Goal: Transaction & Acquisition: Purchase product/service

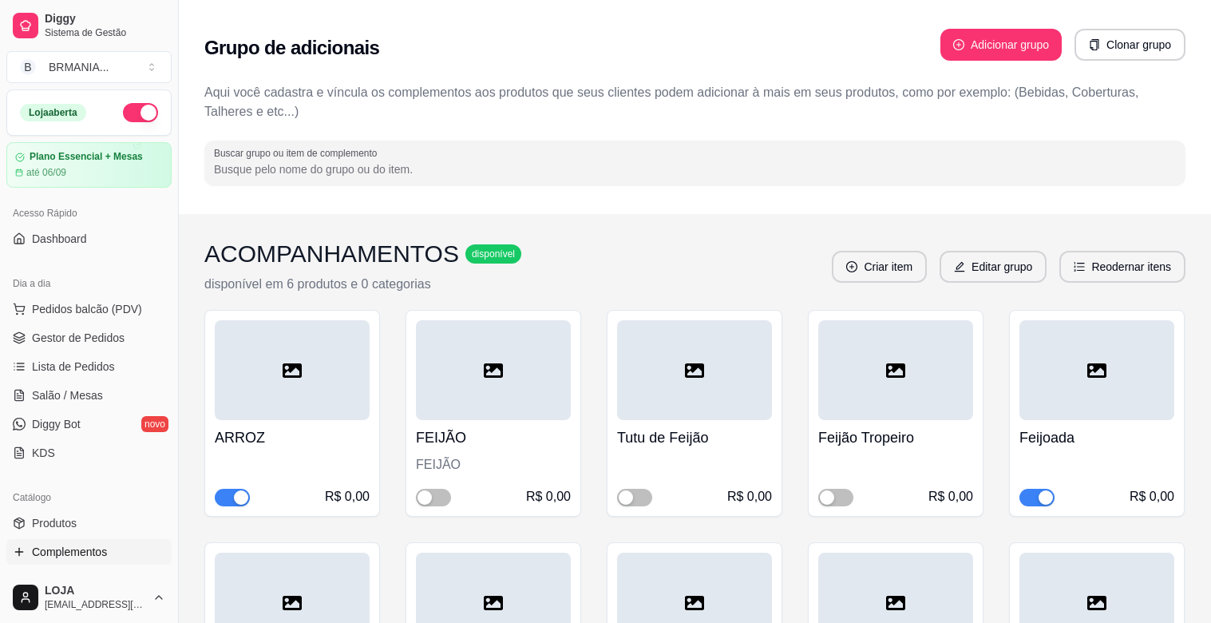
scroll to position [59, 0]
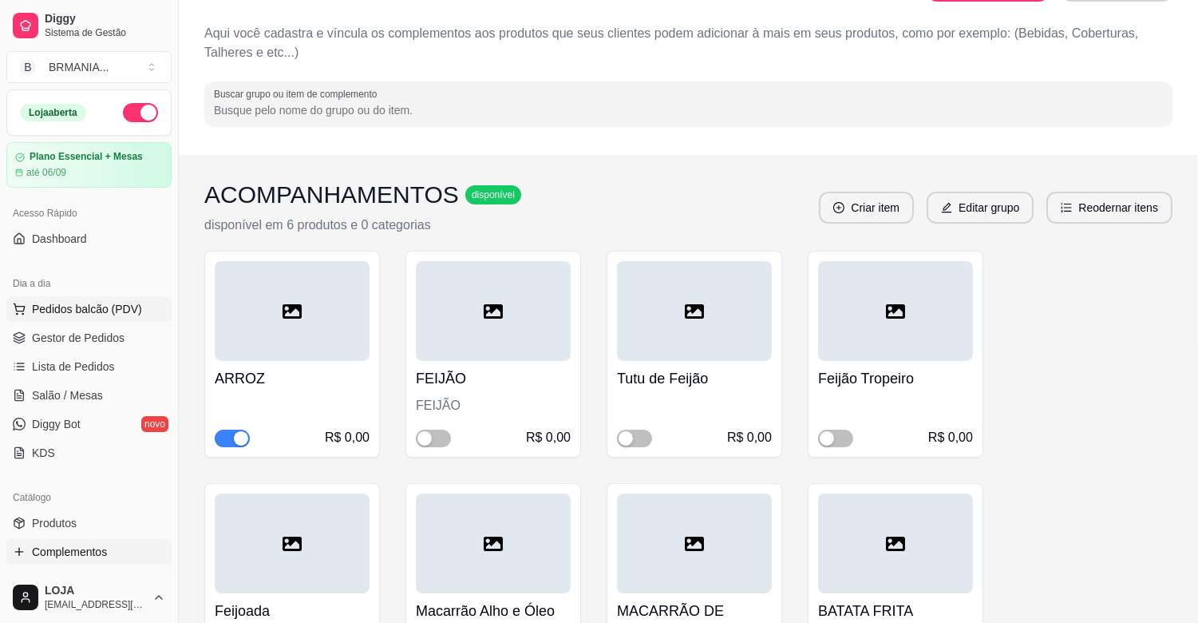
click at [129, 317] on button "Pedidos balcão (PDV)" at bounding box center [88, 309] width 165 height 26
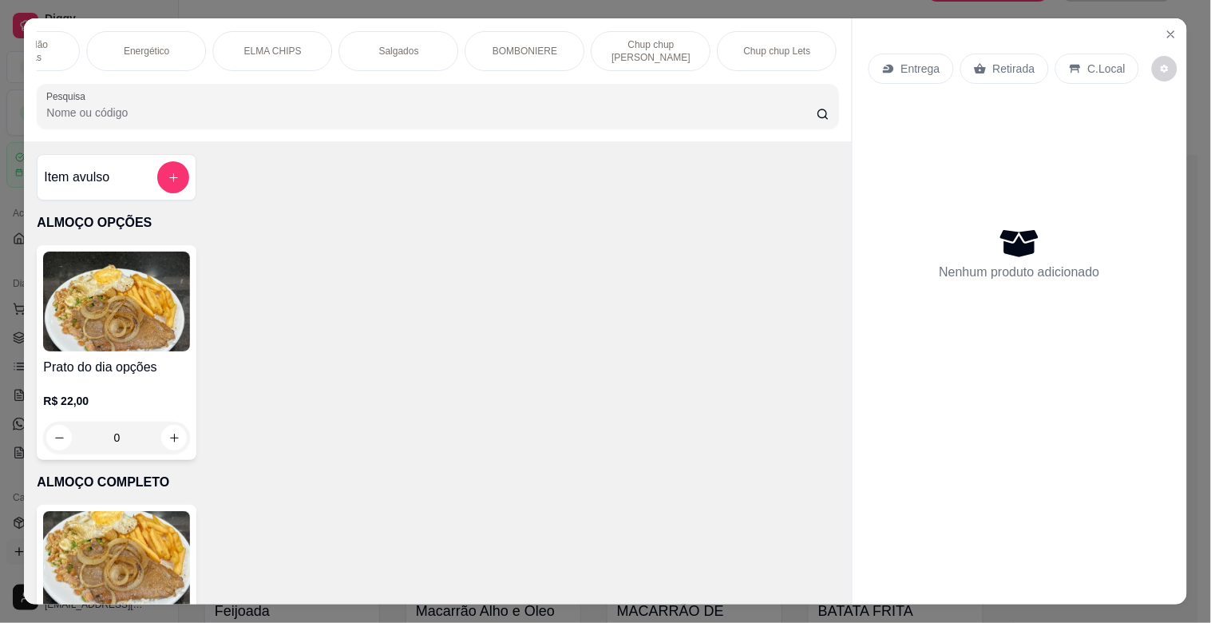
scroll to position [0, 1190]
click at [388, 45] on p "BOMBONIERE" at bounding box center [420, 51] width 65 height 13
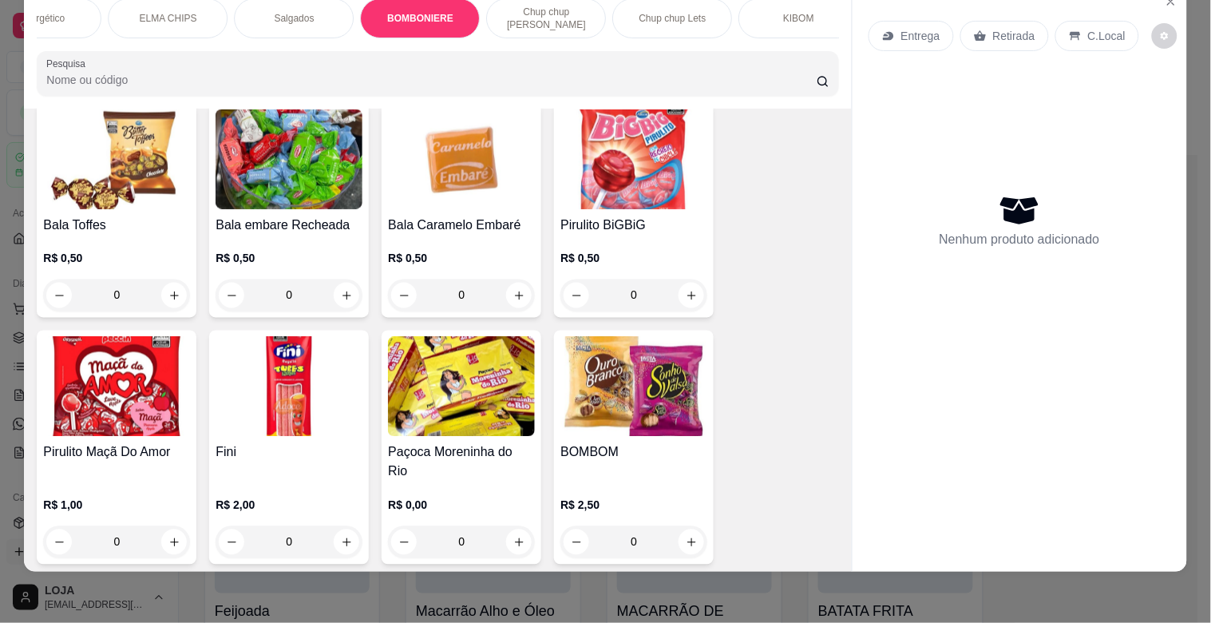
scroll to position [5349, 0]
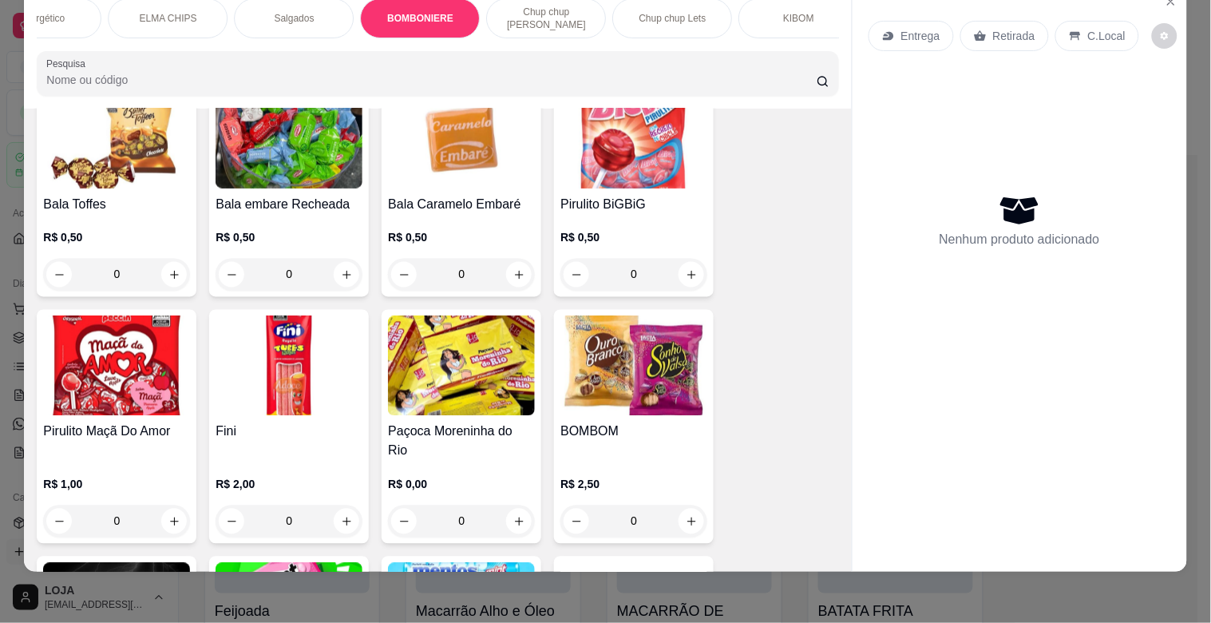
click at [138, 563] on img at bounding box center [116, 613] width 147 height 100
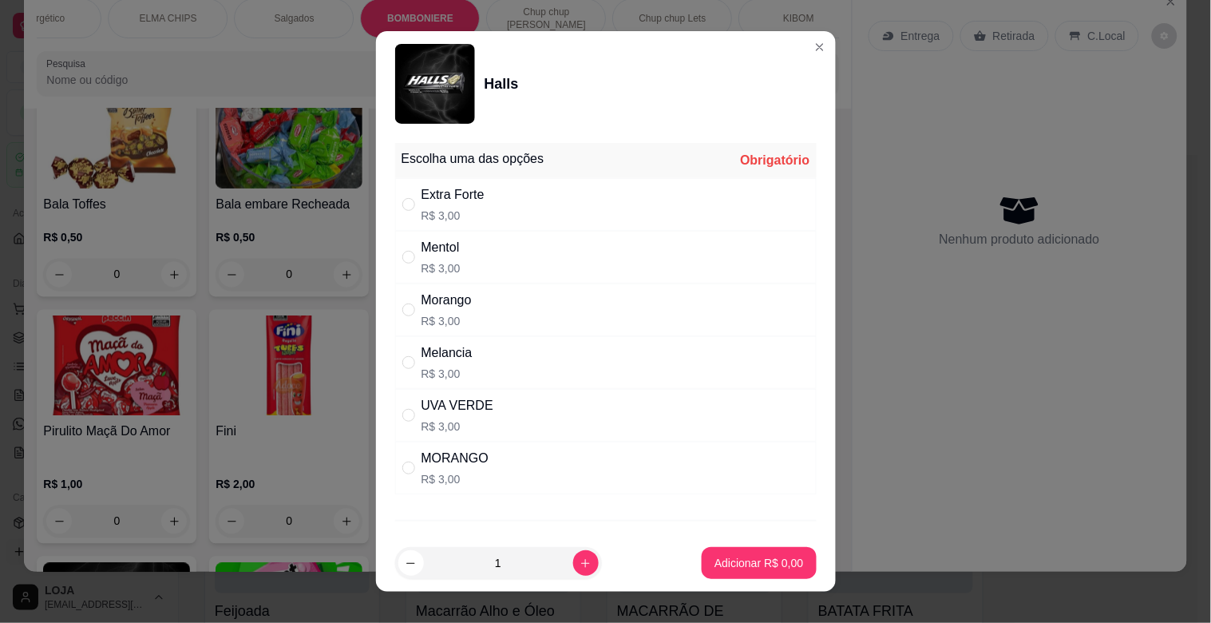
click at [571, 294] on div "Morango R$ 3,00" at bounding box center [606, 309] width 422 height 53
radio input "true"
drag, startPoint x: 754, startPoint y: 541, endPoint x: 763, endPoint y: 568, distance: 28.5
click at [761, 562] on footer "1 Adicionar R$ 3,00" at bounding box center [606, 562] width 460 height 57
click at [763, 562] on p "Adicionar R$ 3,00" at bounding box center [759, 563] width 89 height 16
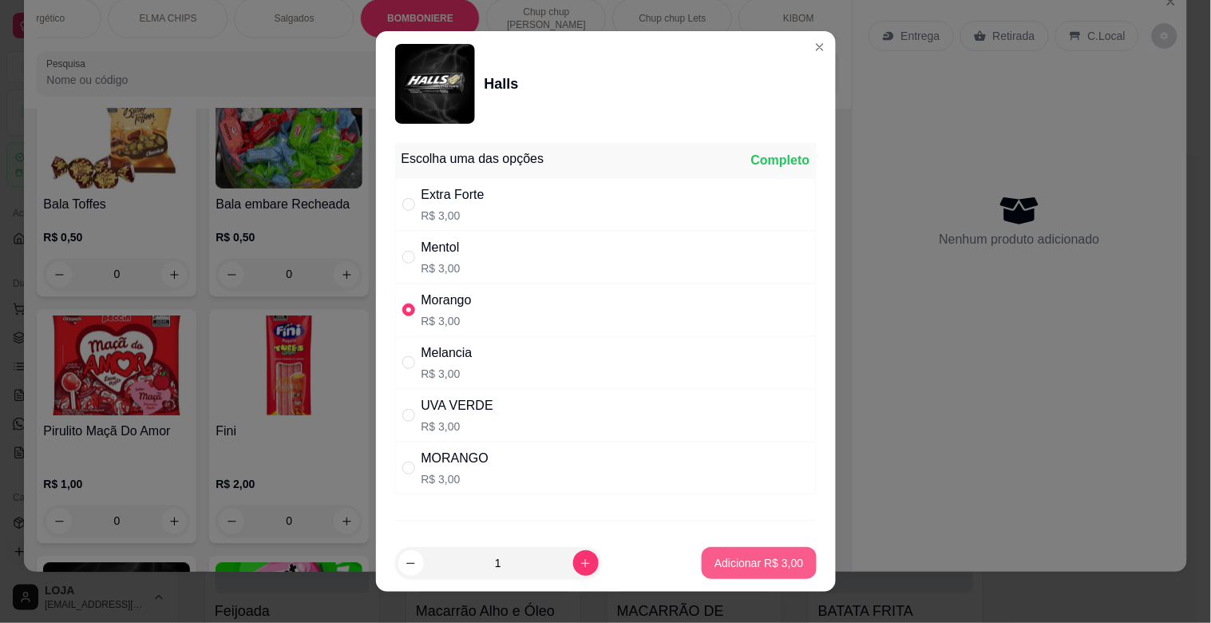
type input "1"
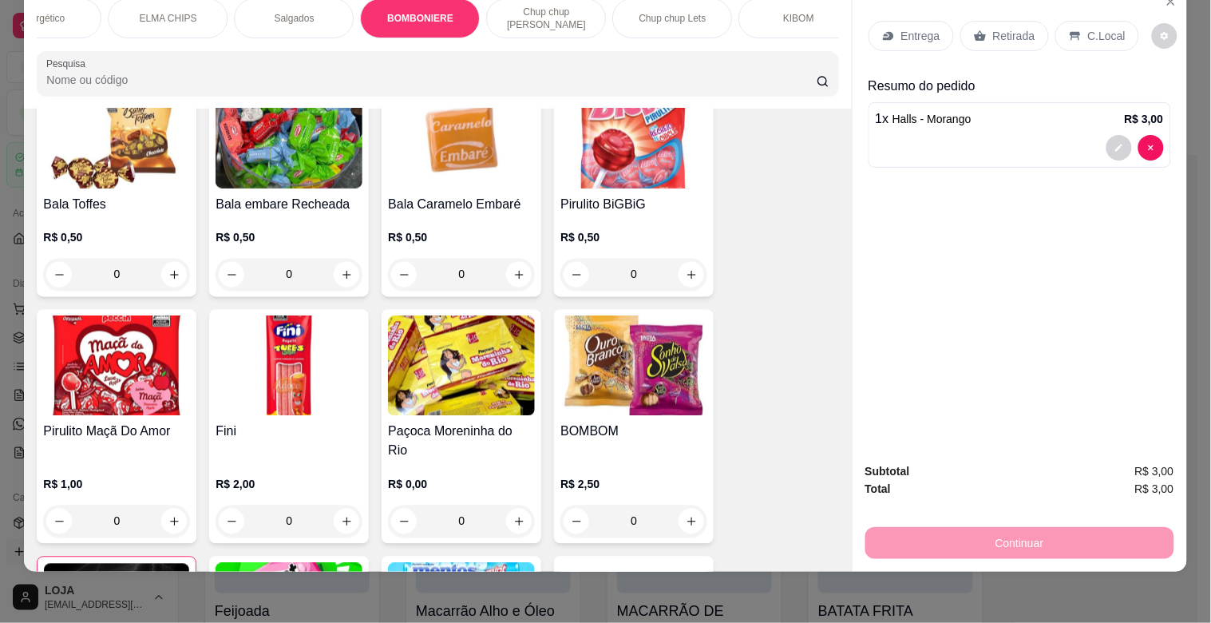
click at [1018, 28] on p "Retirada" at bounding box center [1014, 36] width 42 height 16
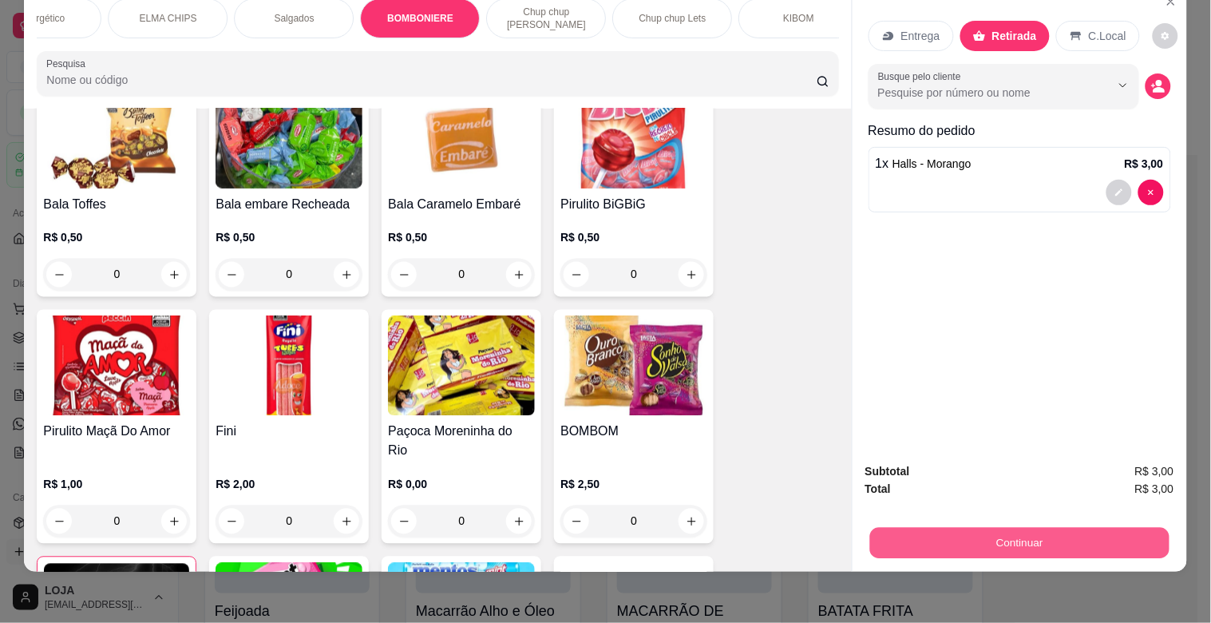
click at [1065, 527] on button "Continuar" at bounding box center [1018, 542] width 299 height 31
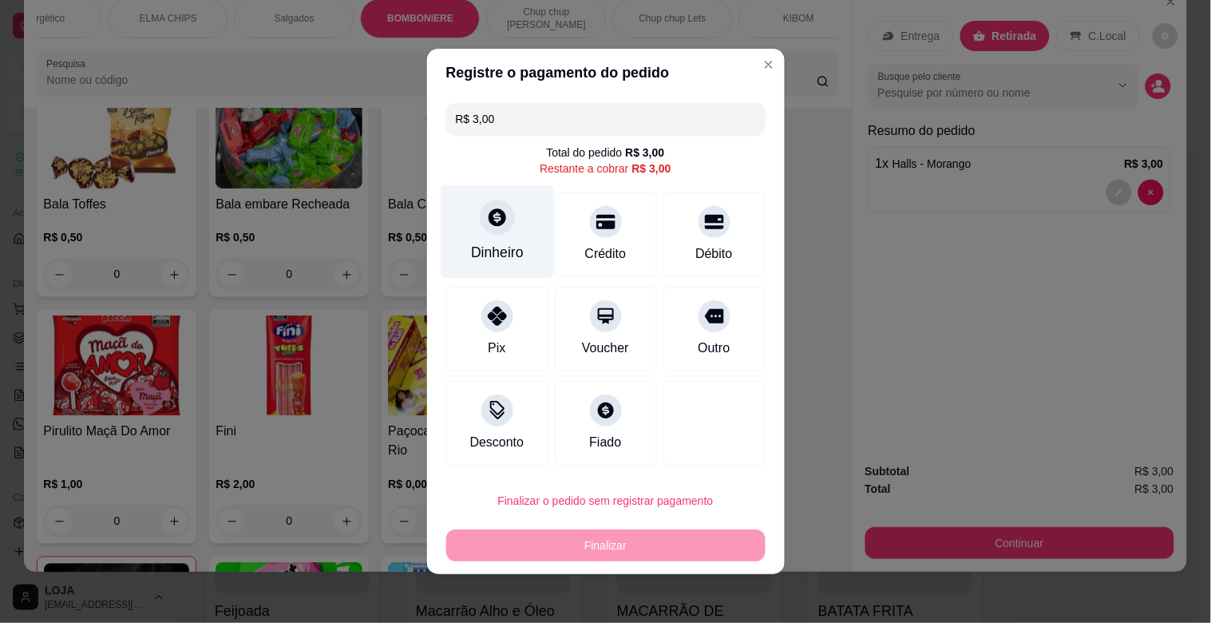
click at [509, 251] on div "Dinheiro" at bounding box center [497, 252] width 53 height 21
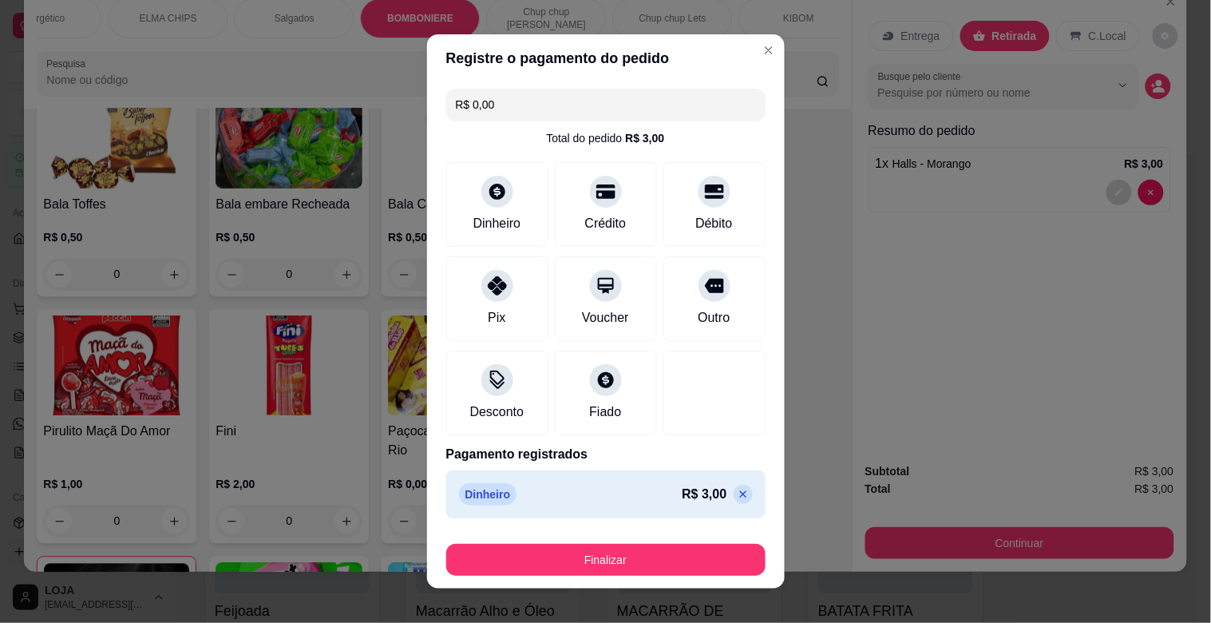
type input "R$ 0,00"
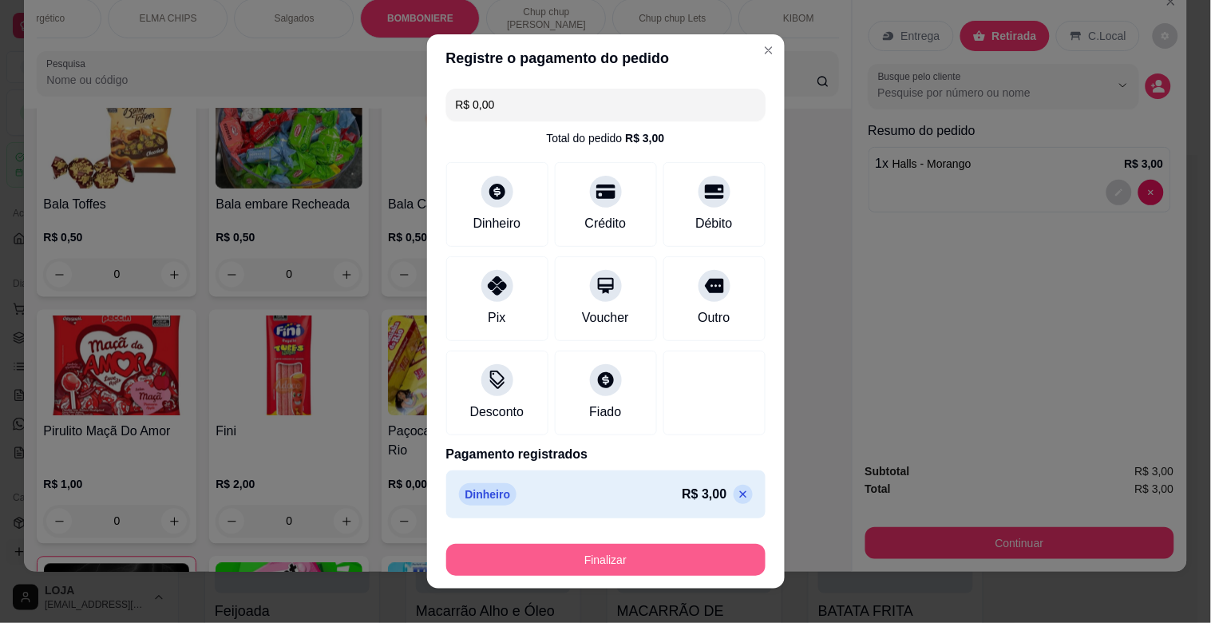
click at [708, 560] on button "Finalizar" at bounding box center [605, 560] width 319 height 32
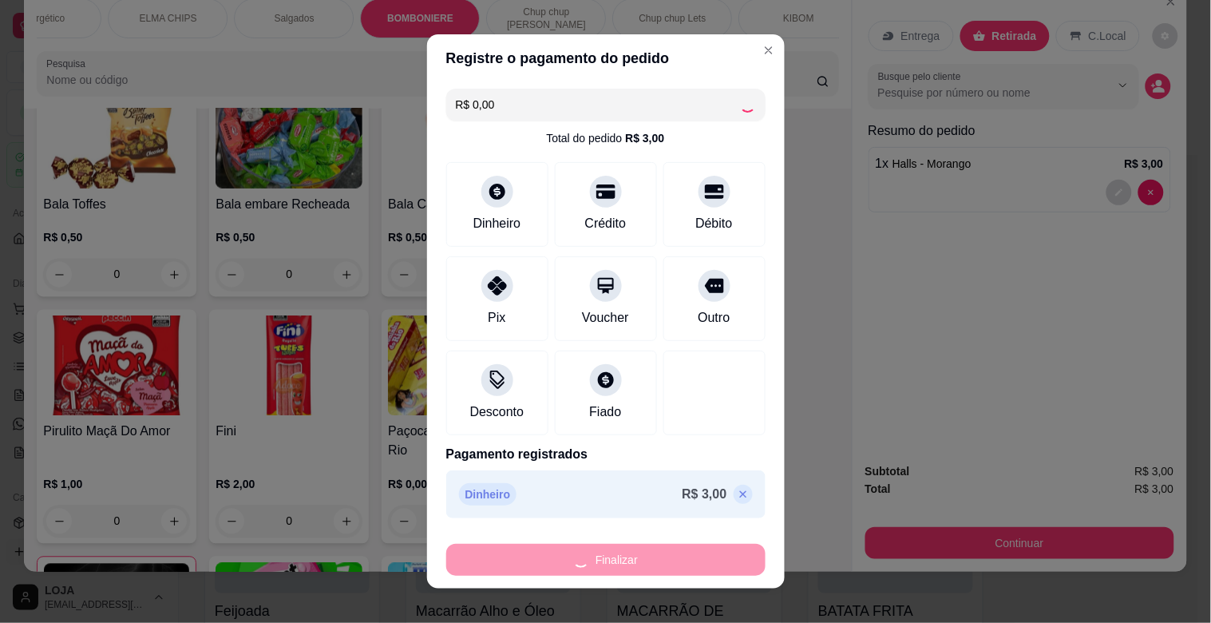
type input "0"
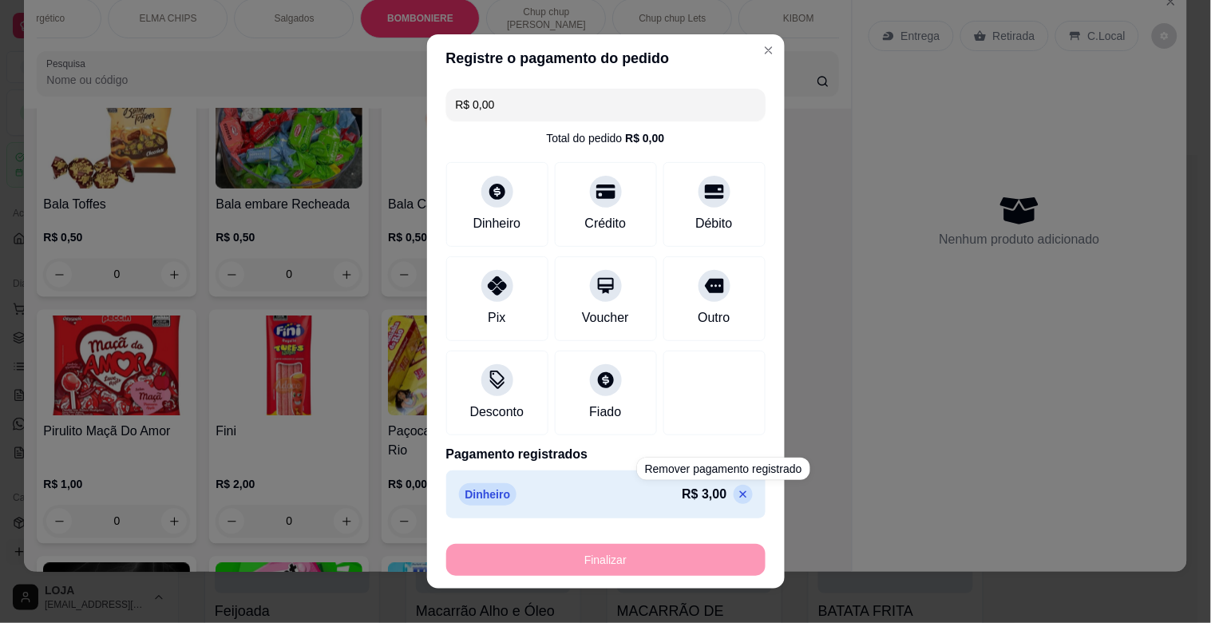
type input "-R$ 3,00"
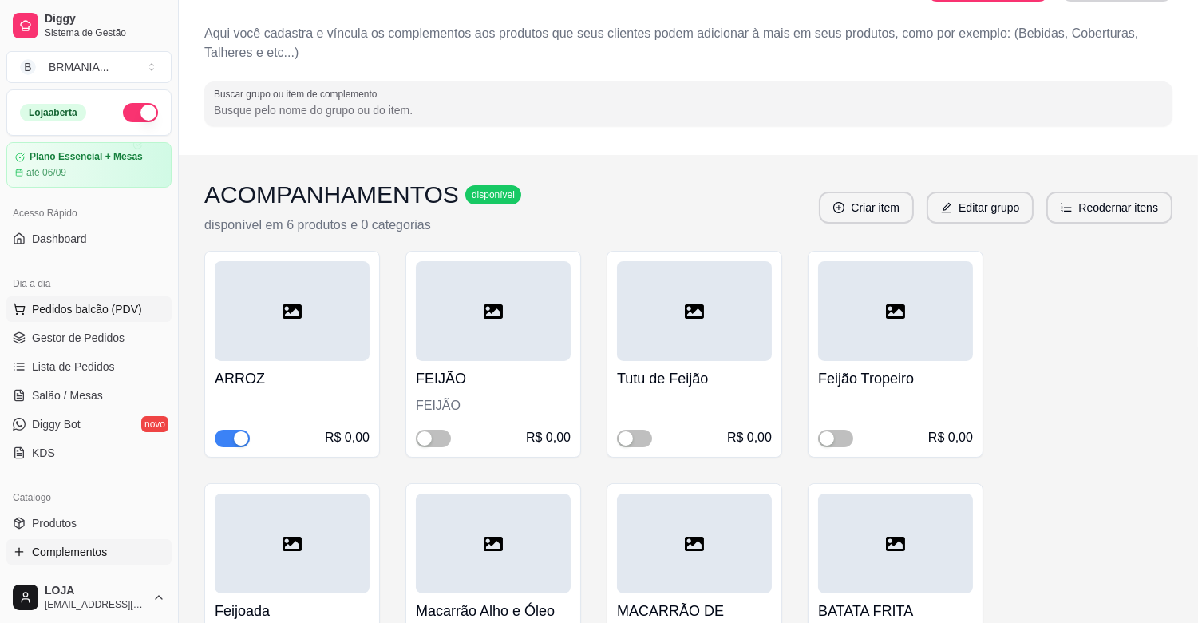
click at [100, 312] on span "Pedidos balcão (PDV)" at bounding box center [87, 309] width 110 height 16
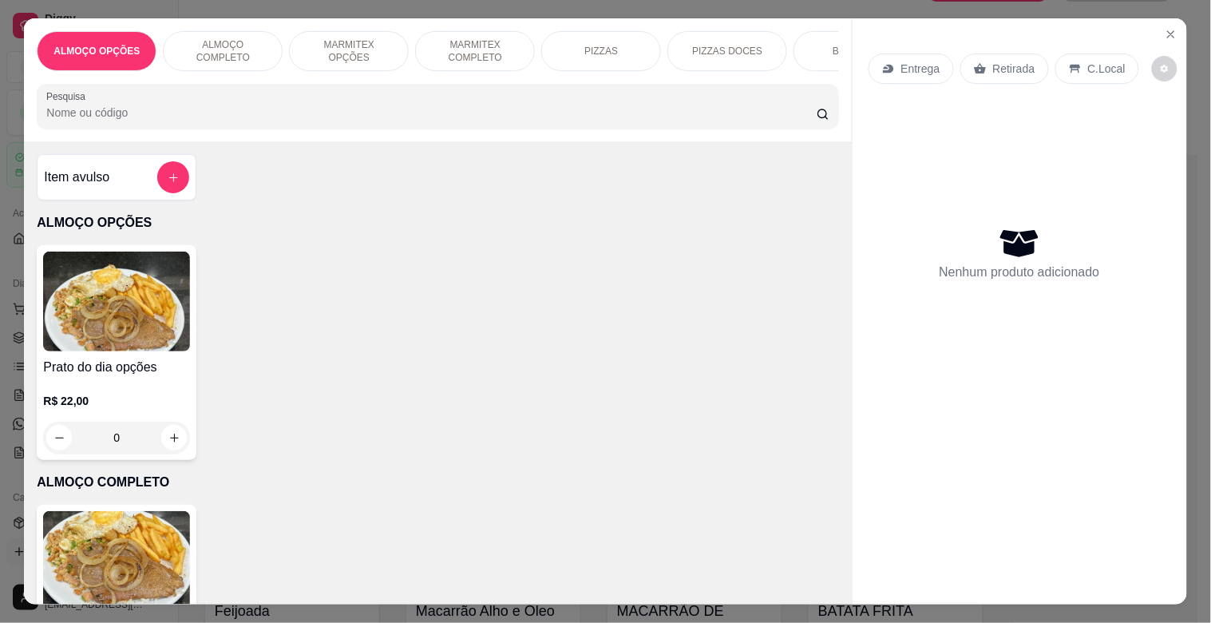
click at [794, 54] on div "BEBIDAS" at bounding box center [854, 51] width 120 height 40
click at [792, 84] on div "Pesquisa" at bounding box center [438, 106] width 802 height 45
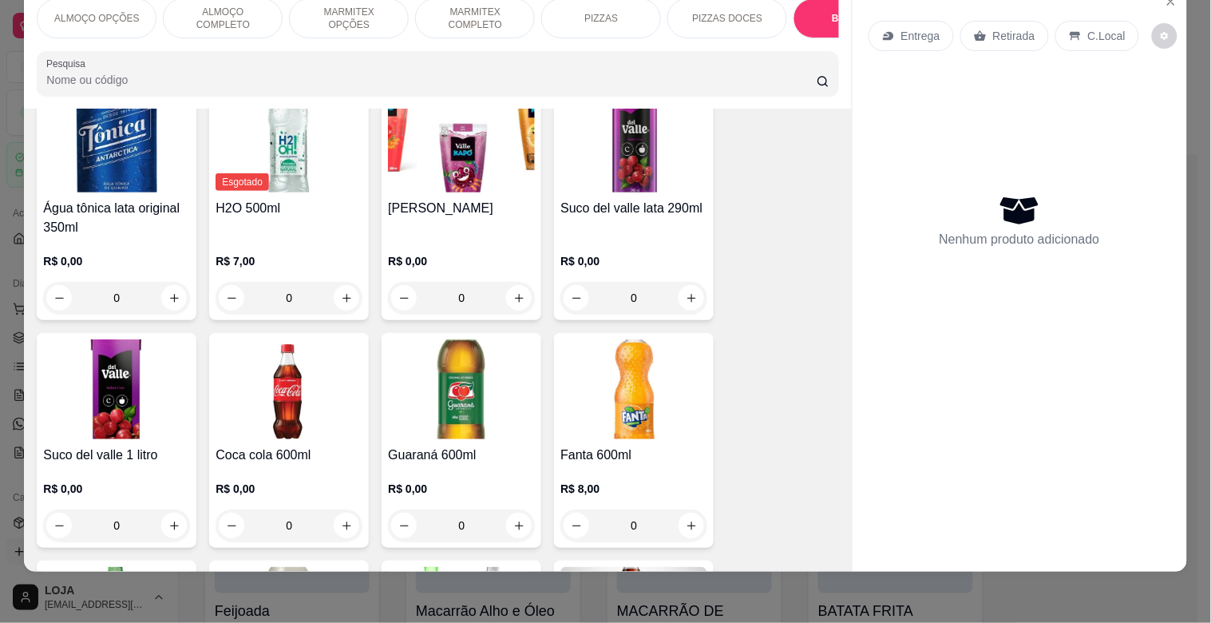
scroll to position [1726, 0]
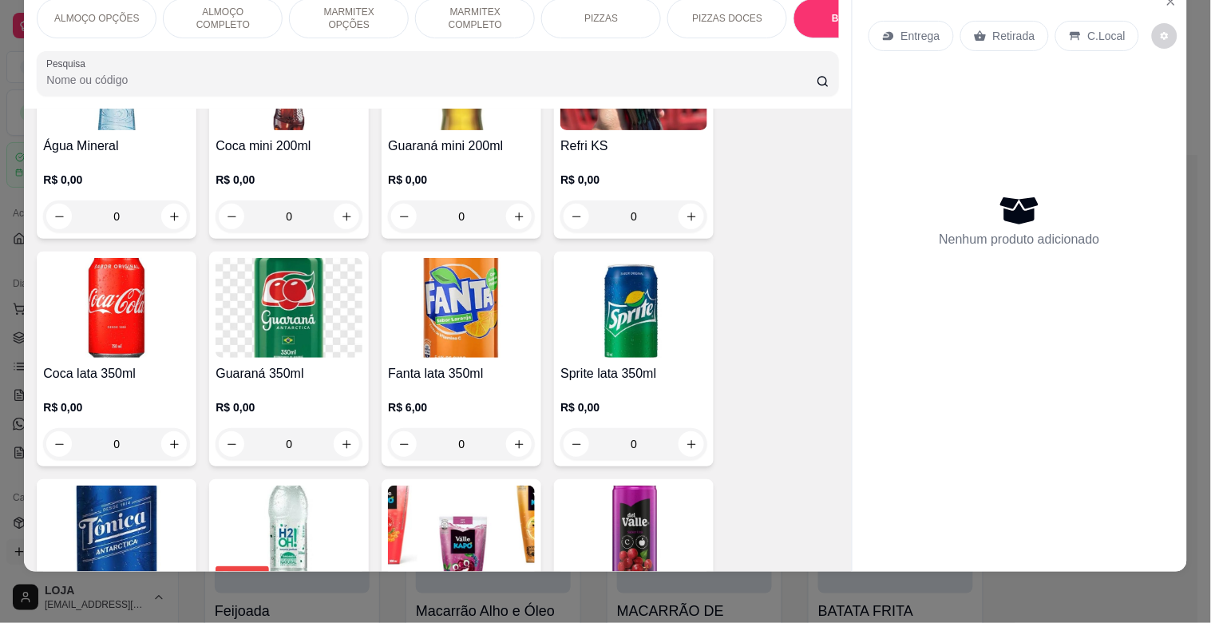
click at [687, 520] on img at bounding box center [633, 535] width 147 height 100
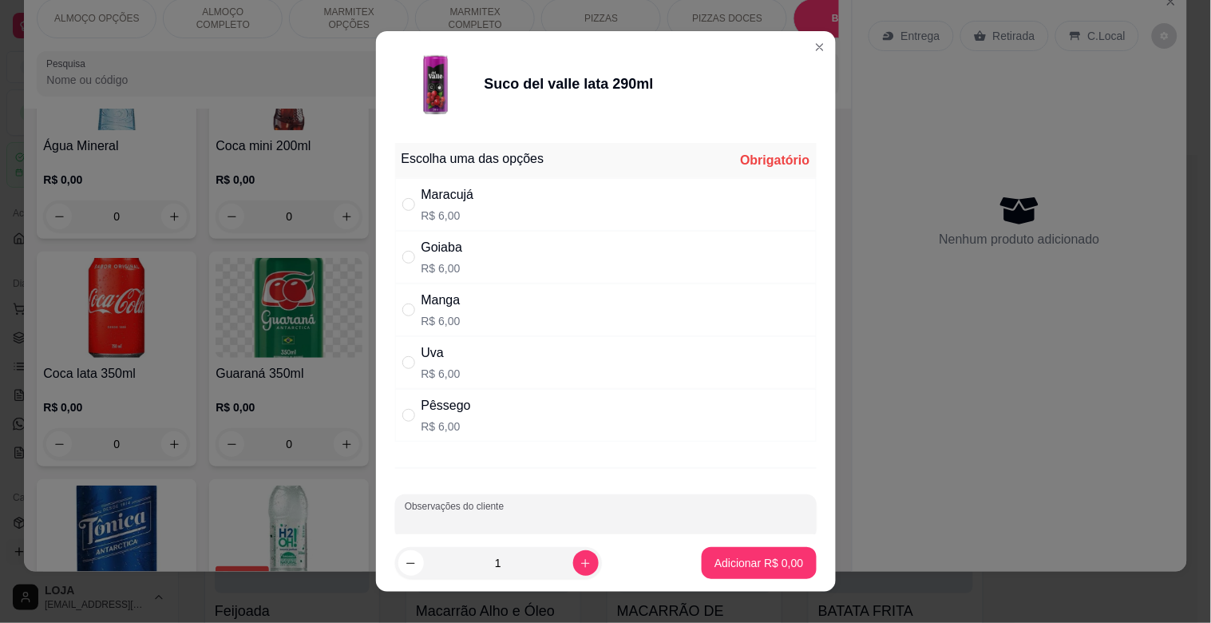
click at [624, 200] on div "Maracujá R$ 6,00" at bounding box center [606, 204] width 422 height 53
click at [657, 219] on div "Maracujá R$ 6,00" at bounding box center [606, 204] width 422 height 53
click at [405, 210] on input "" at bounding box center [408, 204] width 13 height 13
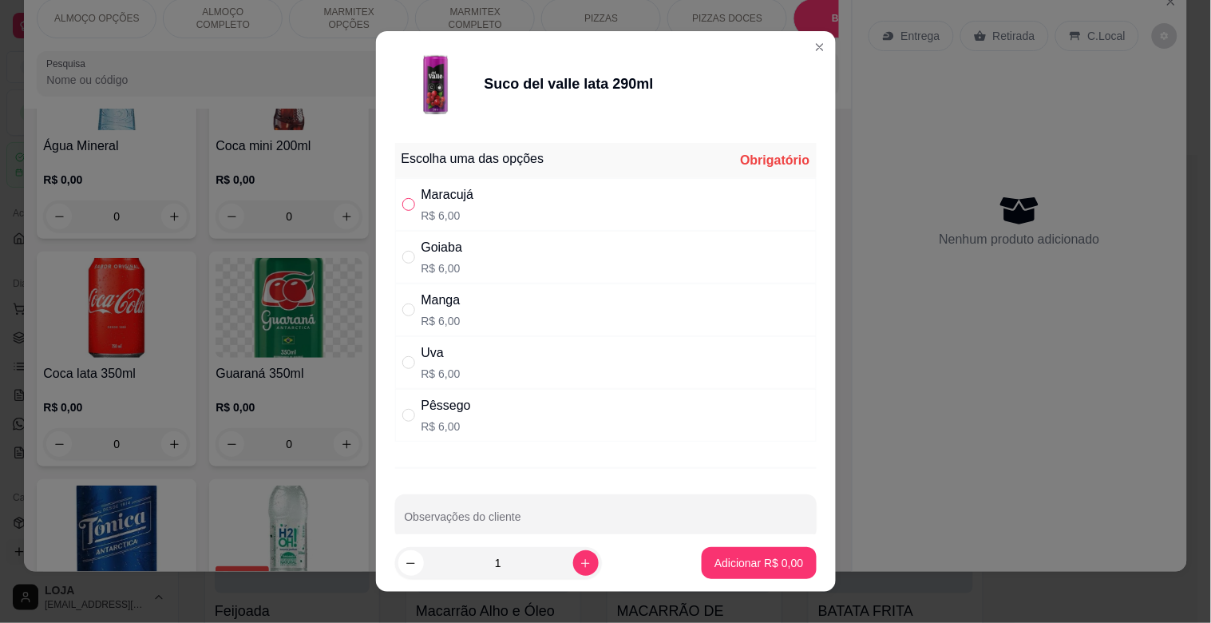
radio input "true"
click at [770, 568] on p "Adicionar R$ 6,00" at bounding box center [759, 563] width 89 height 16
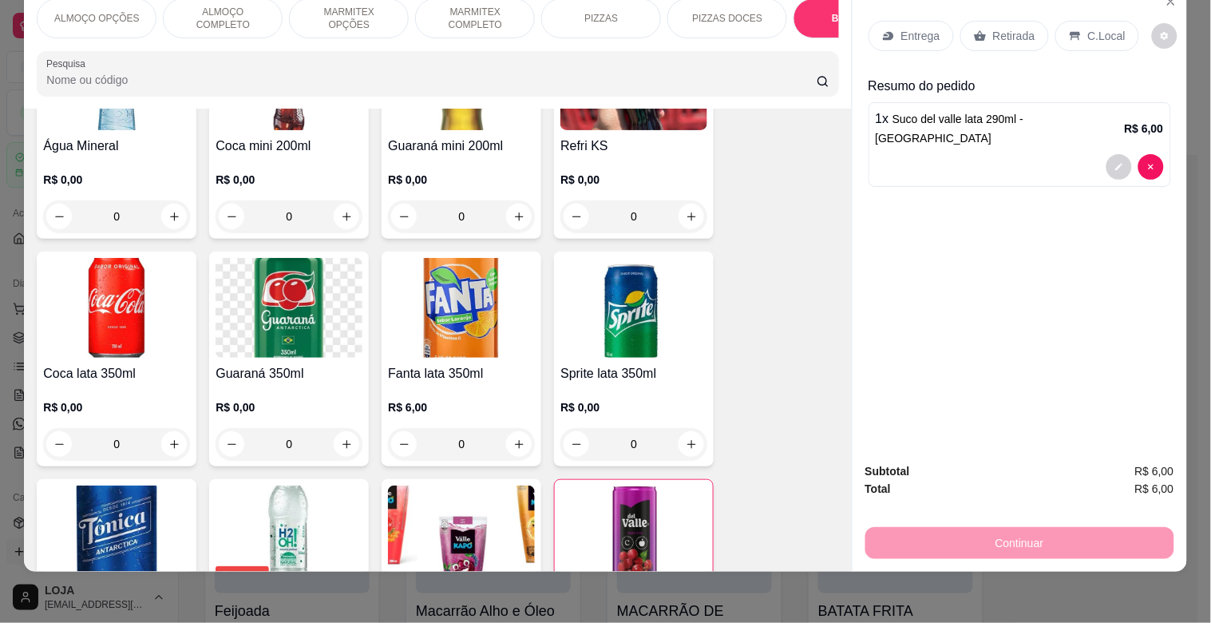
click at [1069, 30] on icon at bounding box center [1075, 36] width 13 height 13
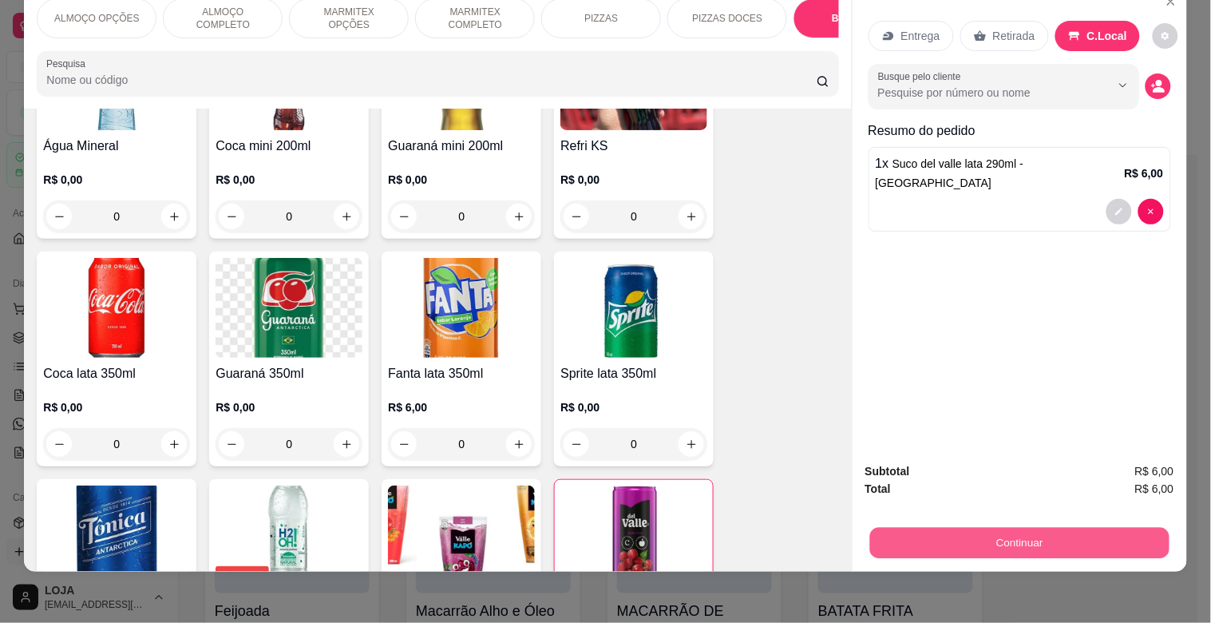
click at [1033, 536] on button "Continuar" at bounding box center [1018, 542] width 299 height 31
click at [944, 541] on button "Continuar" at bounding box center [1018, 542] width 299 height 31
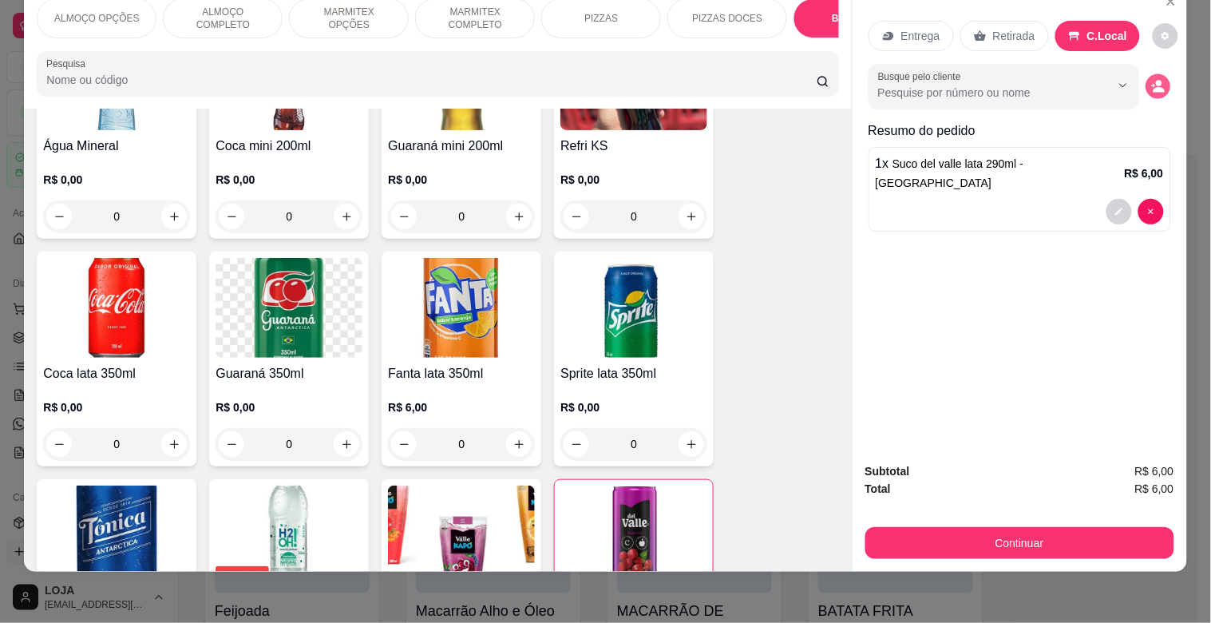
click at [1156, 80] on icon "decrease-product-quantity" at bounding box center [1158, 87] width 14 height 14
type input "0"
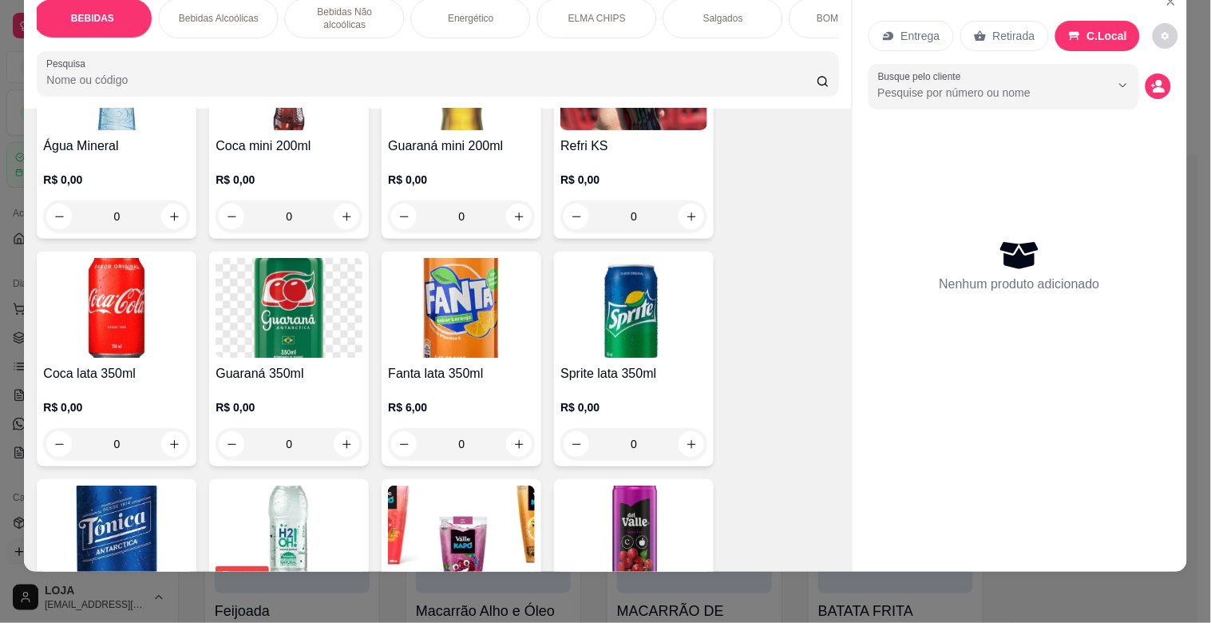
scroll to position [0, 810]
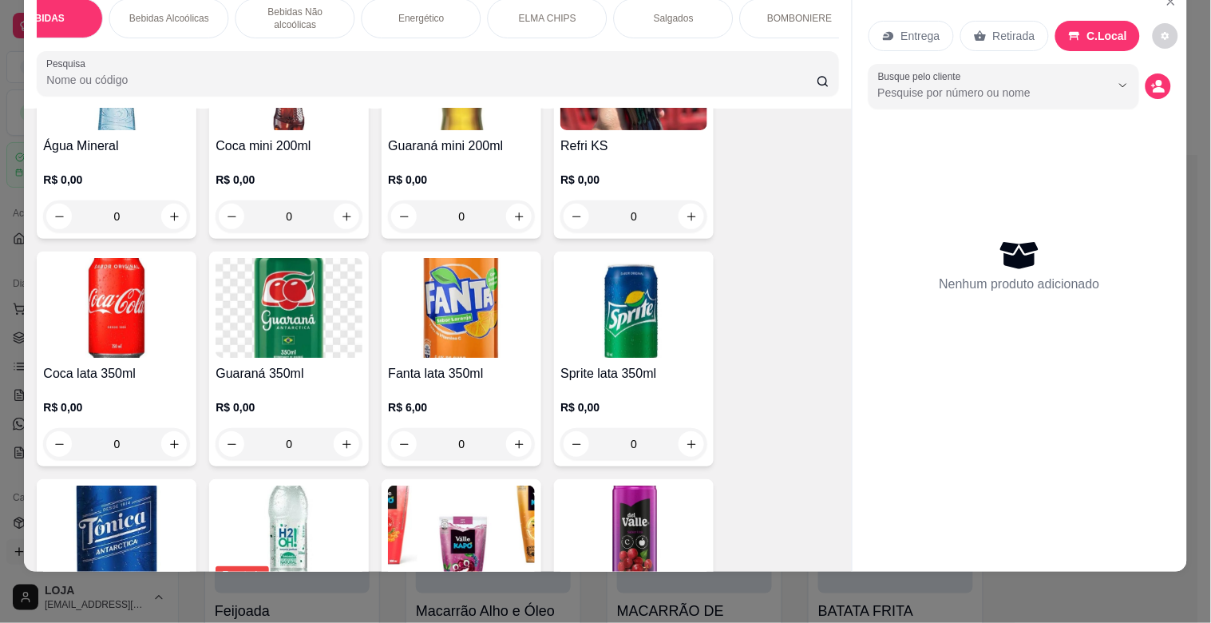
click at [800, 13] on div "BOMBONIERE" at bounding box center [800, 18] width 120 height 40
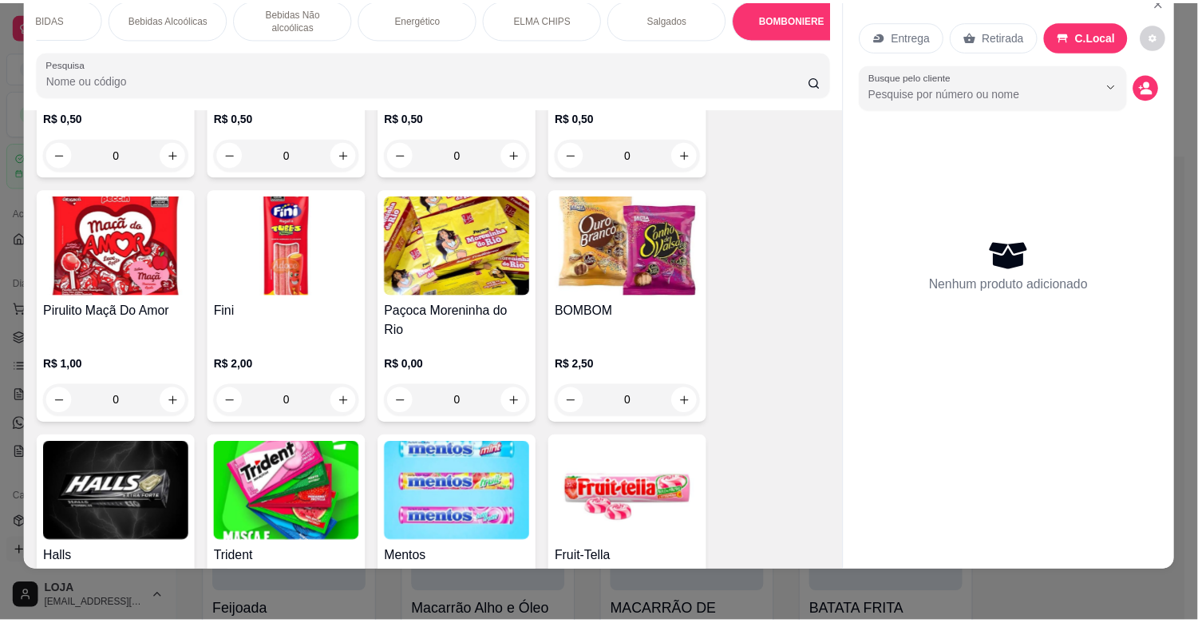
scroll to position [5433, 0]
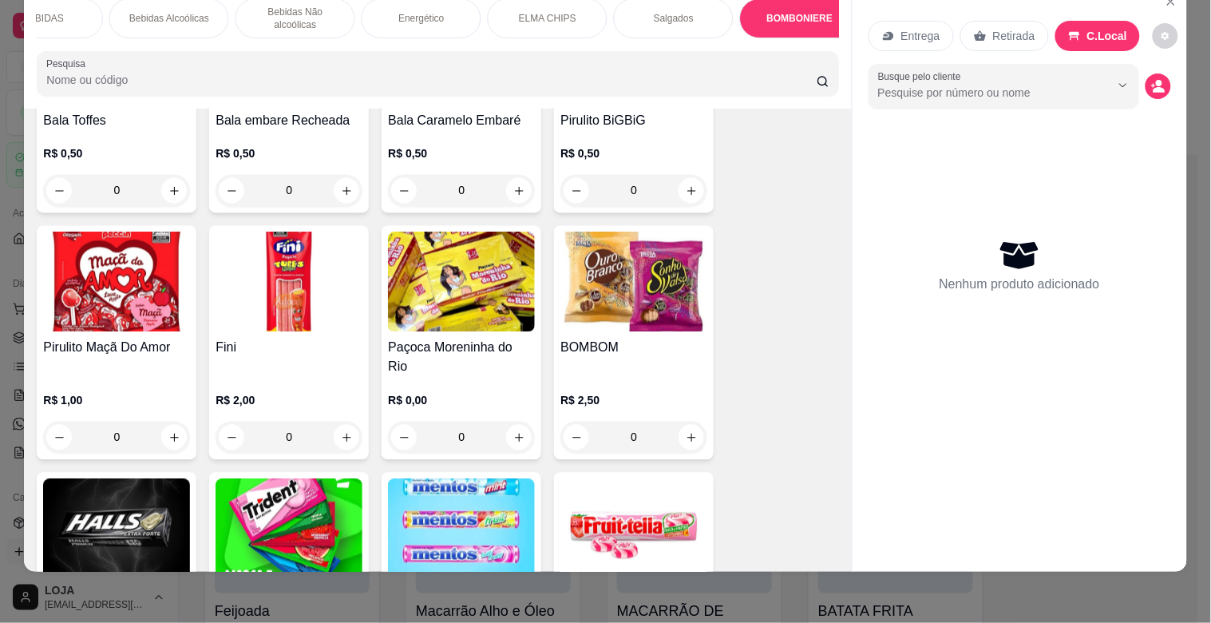
click at [152, 479] on img at bounding box center [116, 529] width 147 height 100
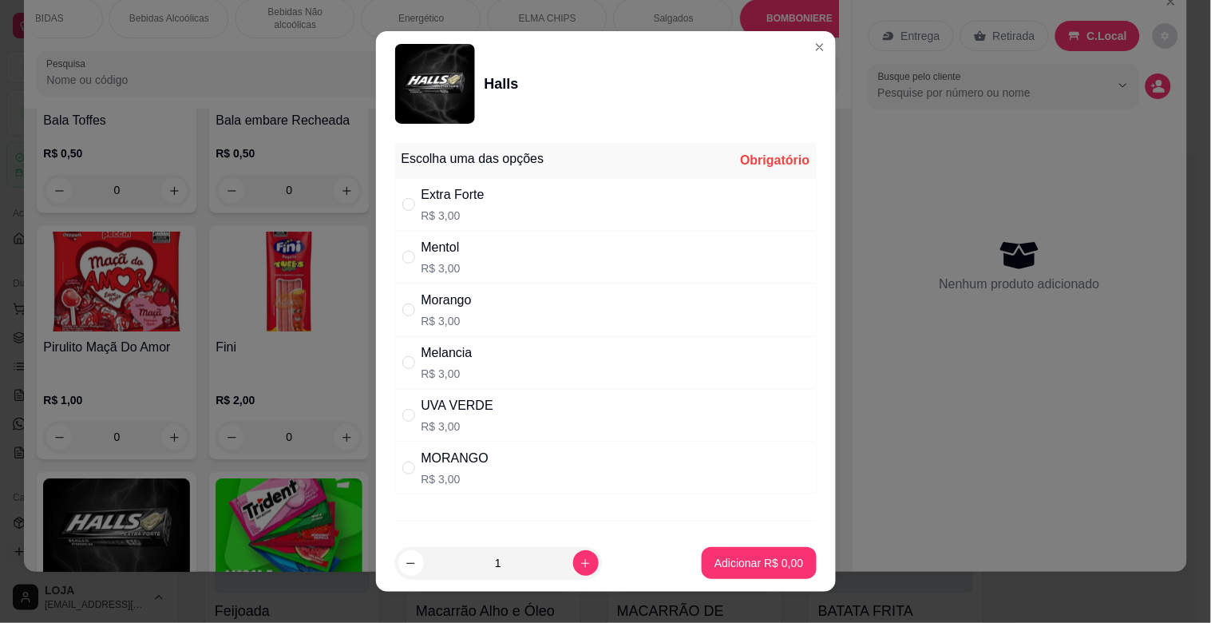
click at [533, 193] on div "Extra Forte R$ 3,00" at bounding box center [606, 204] width 422 height 53
radio input "true"
click at [766, 555] on p "Adicionar R$ 3,00" at bounding box center [759, 563] width 89 height 16
type input "1"
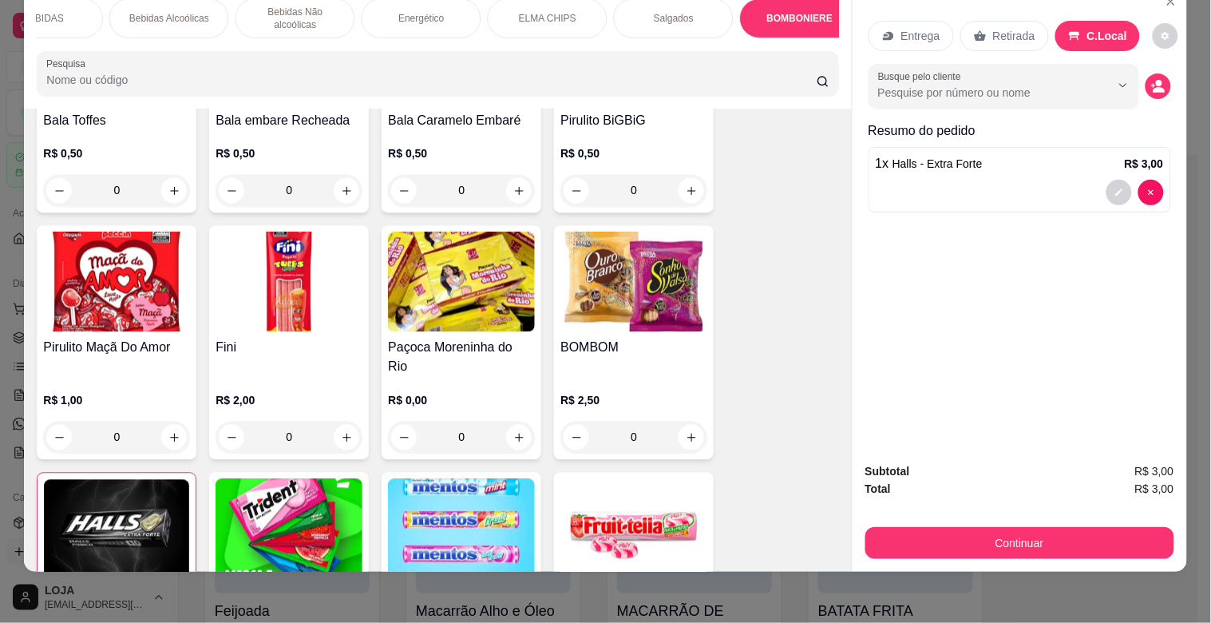
click at [505, 479] on img at bounding box center [461, 529] width 147 height 100
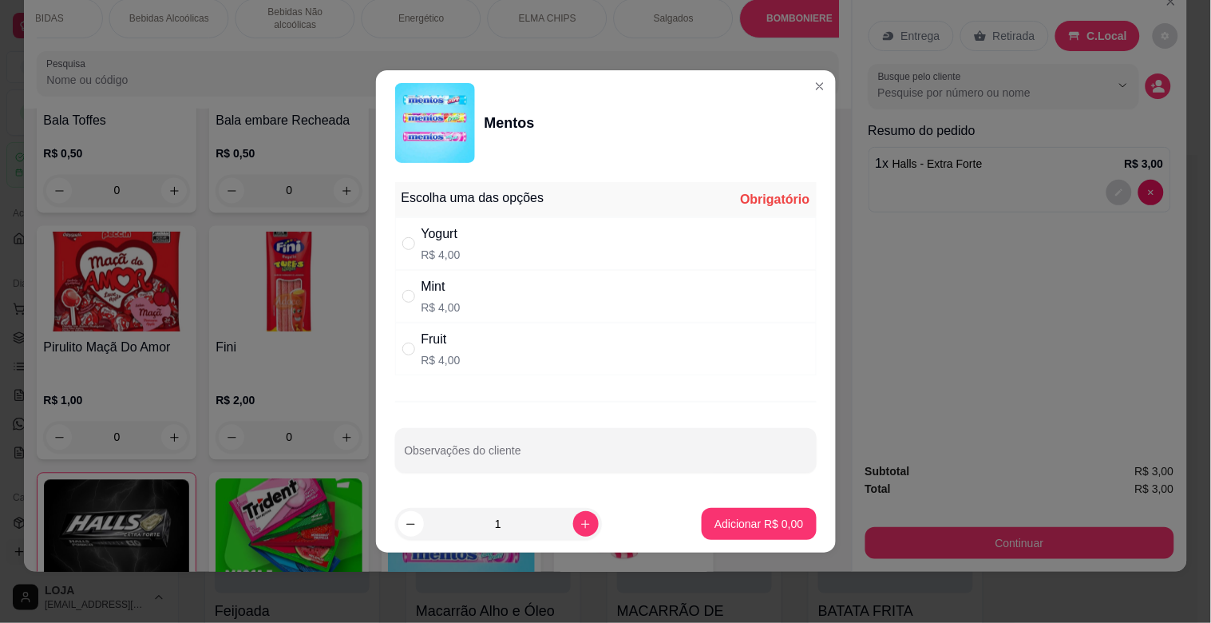
click at [538, 297] on div "Mint R$ 4,00" at bounding box center [606, 296] width 422 height 53
radio input "true"
click at [738, 523] on p "Adicionar R$ 4,00" at bounding box center [759, 524] width 89 height 16
type input "1"
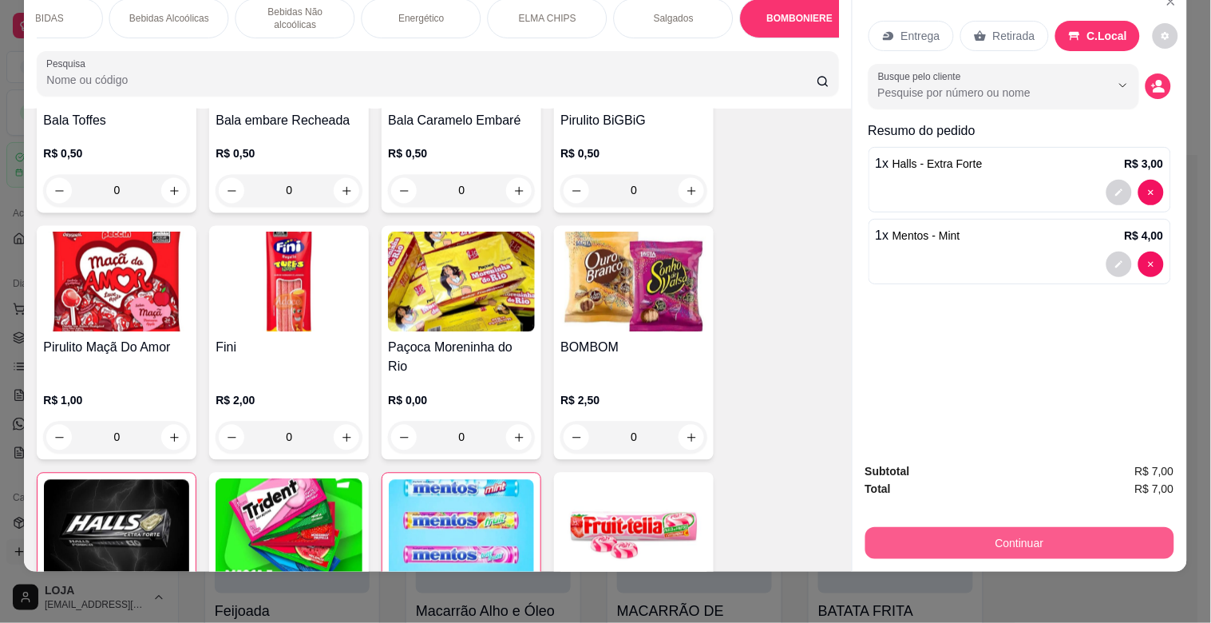
click at [963, 536] on button "Continuar" at bounding box center [1019, 543] width 309 height 32
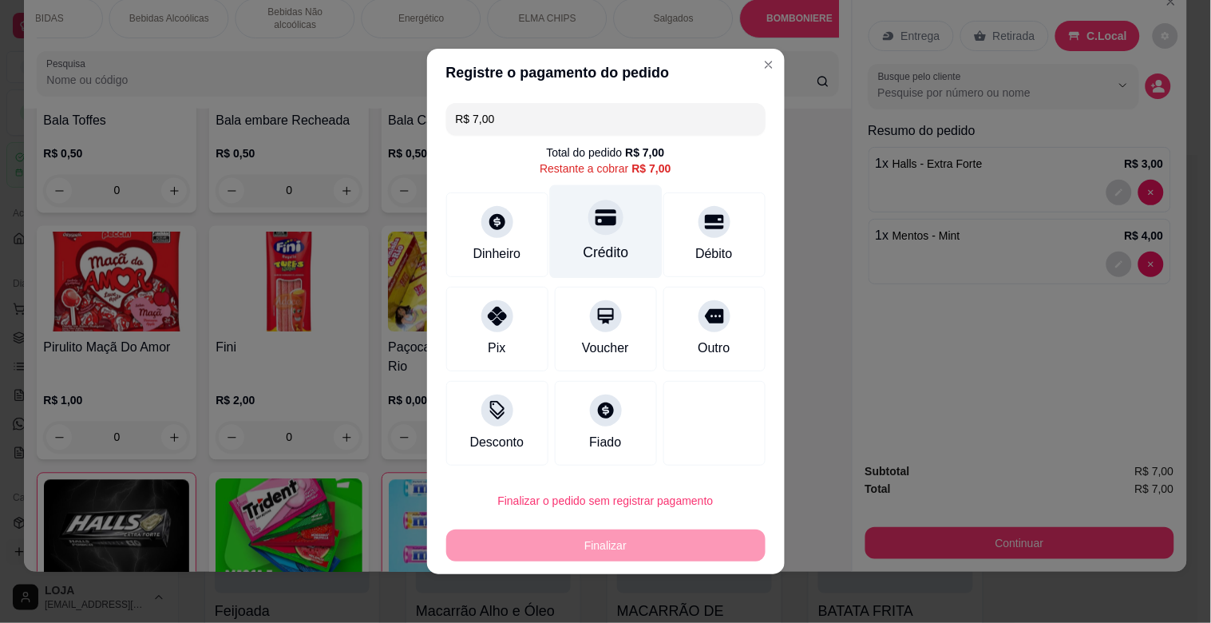
click at [604, 241] on div "Crédito" at bounding box center [605, 231] width 113 height 93
type input "R$ 0,00"
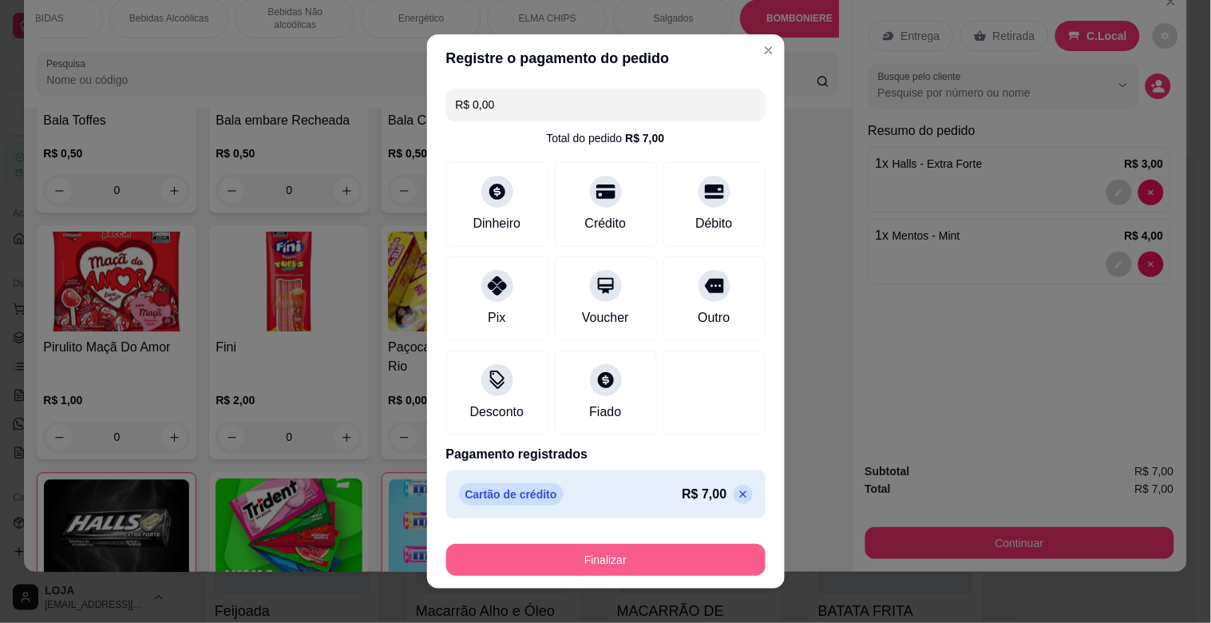
click at [671, 544] on button "Finalizar" at bounding box center [605, 560] width 319 height 32
click at [671, 544] on div "Finalizar" at bounding box center [605, 560] width 319 height 32
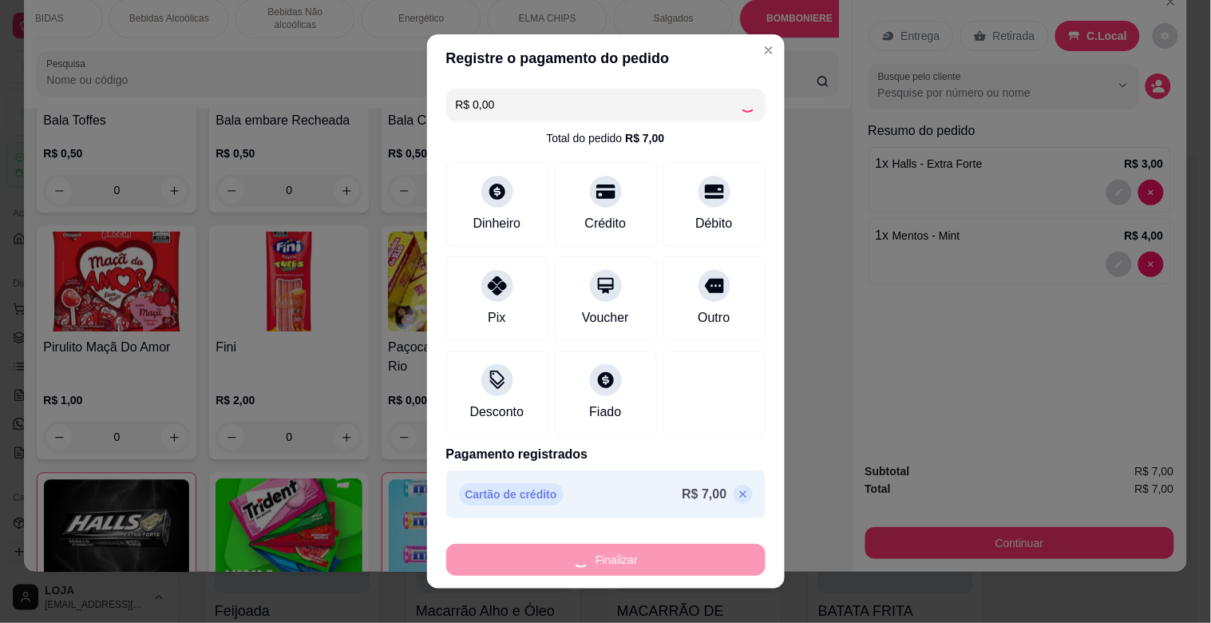
type input "0"
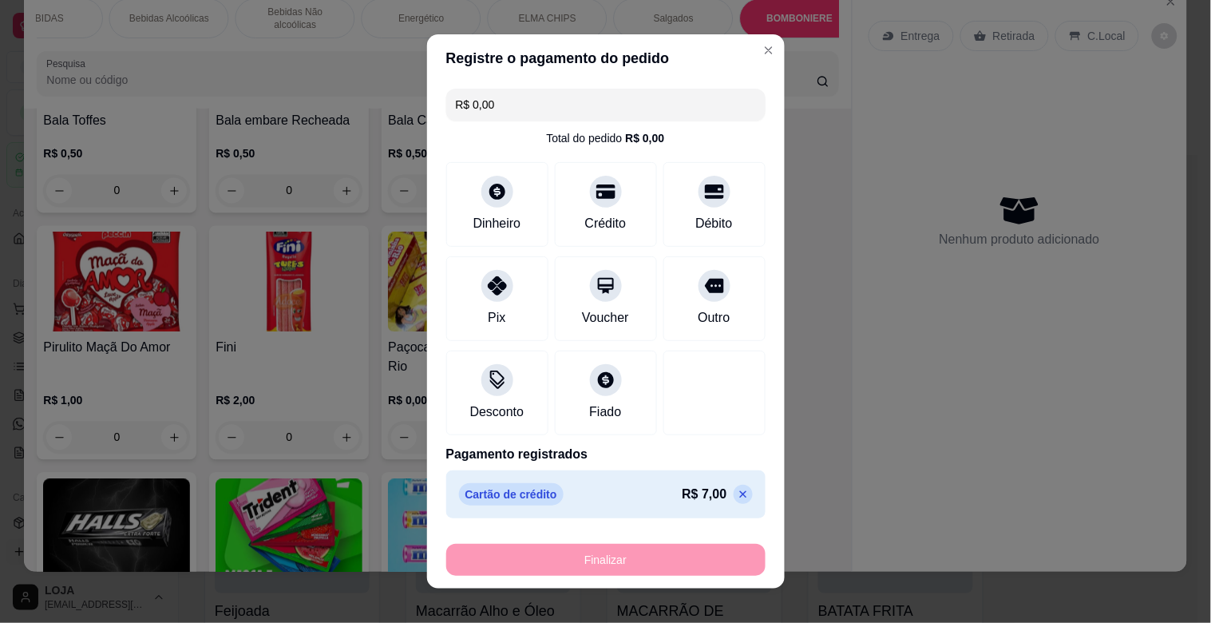
type input "-R$ 7,00"
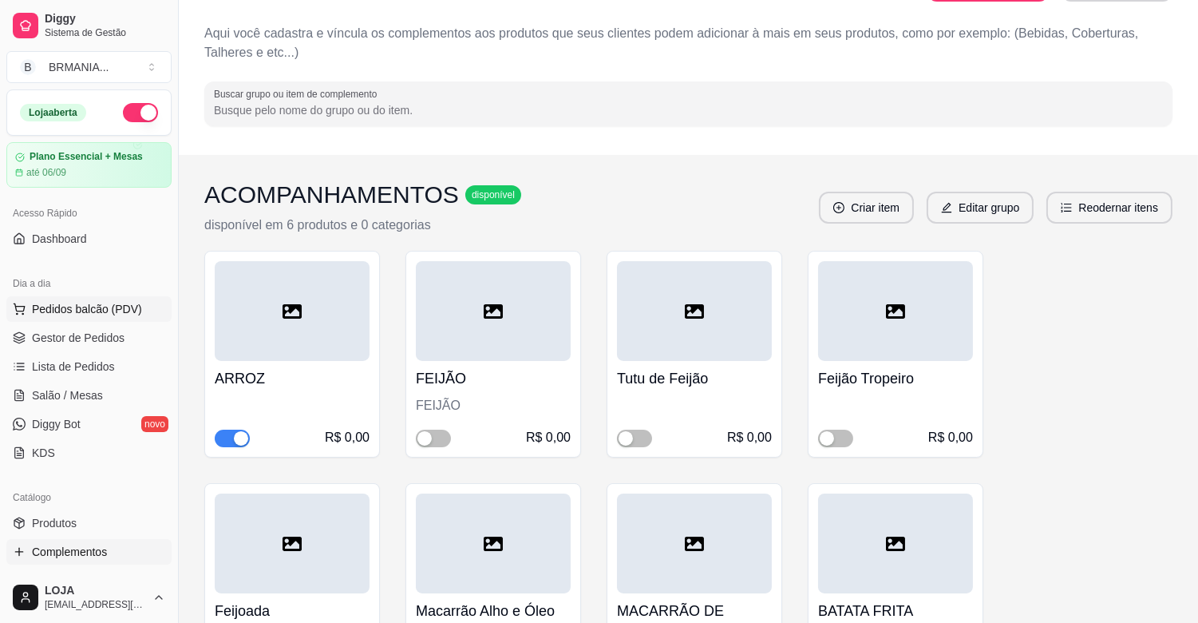
click at [100, 301] on span "Pedidos balcão (PDV)" at bounding box center [87, 309] width 110 height 16
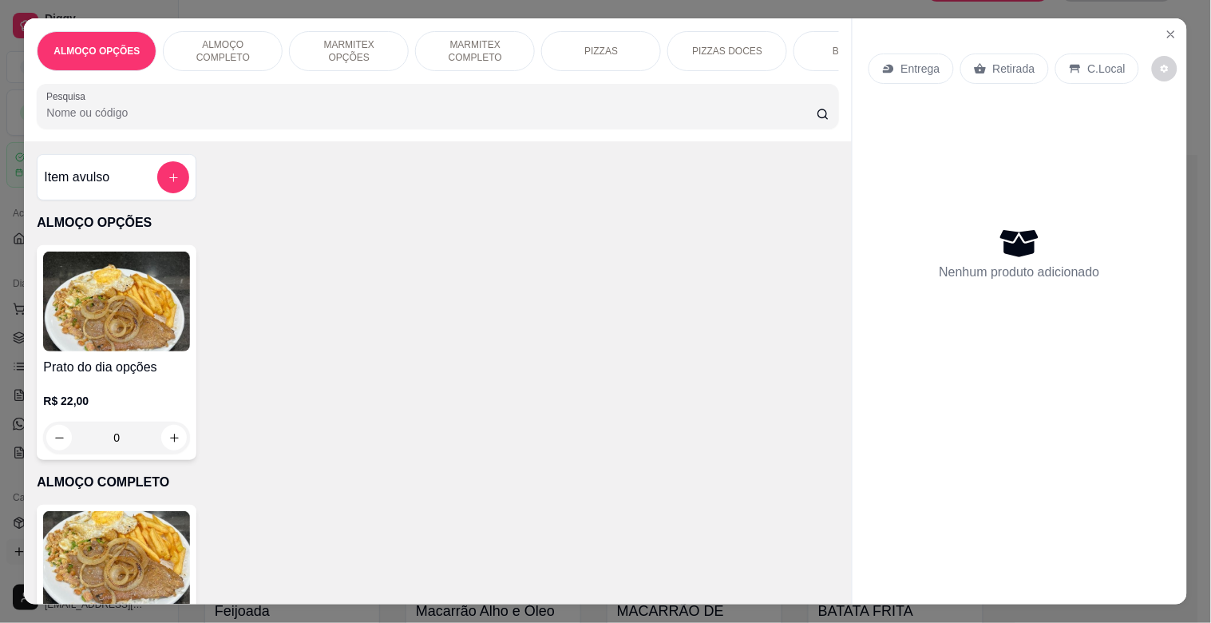
click at [1165, 28] on icon "Close" at bounding box center [1171, 34] width 13 height 13
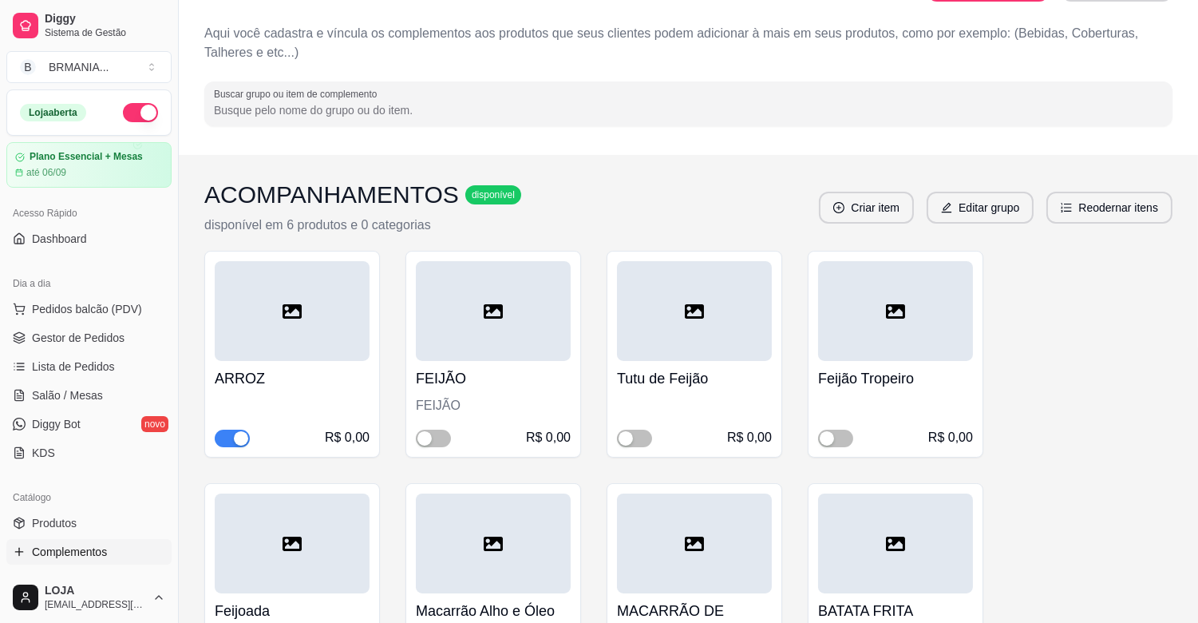
scroll to position [525, 0]
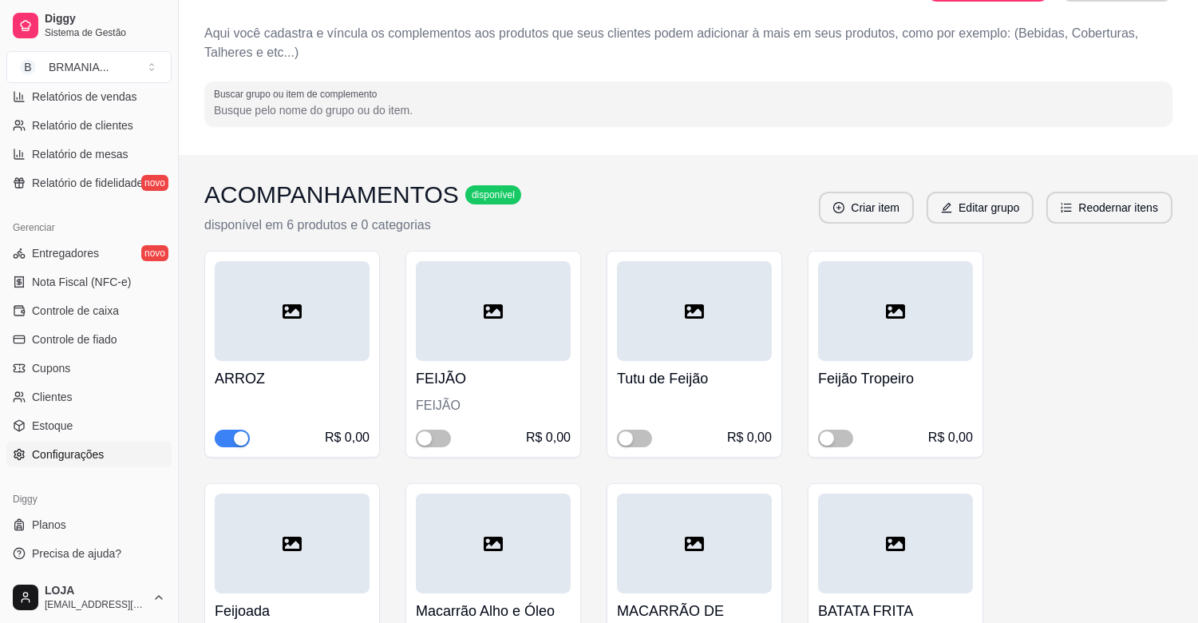
click at [22, 463] on link "Configurações" at bounding box center [88, 455] width 165 height 26
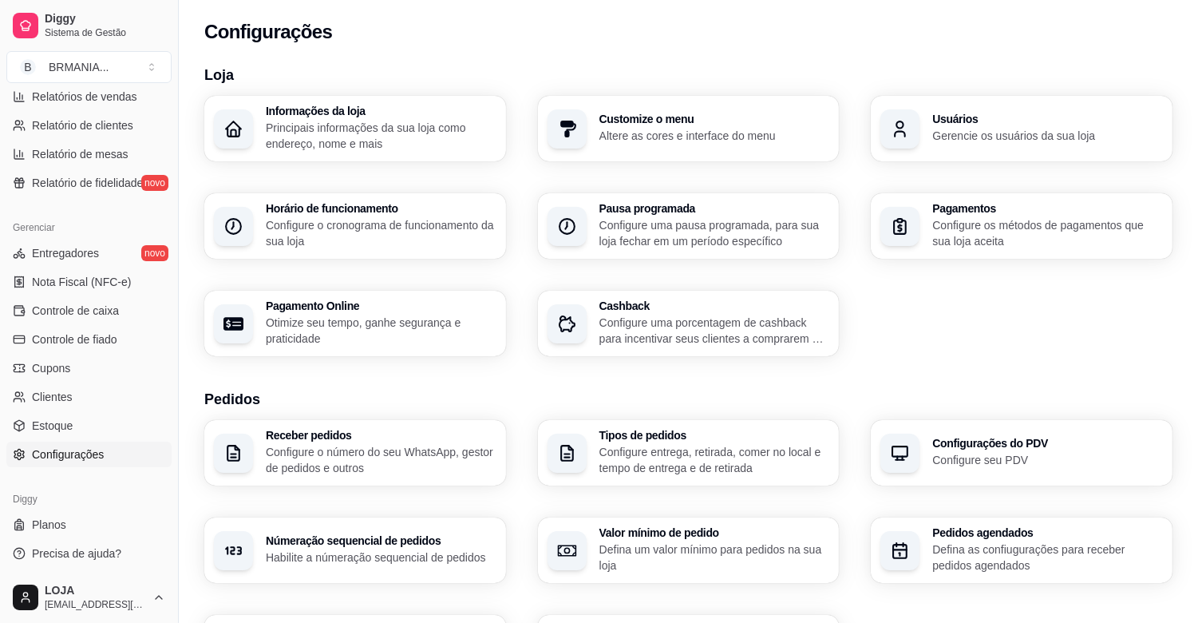
click at [936, 146] on div "Usuários Gerencie os usuários da sua loja" at bounding box center [1022, 128] width 302 height 65
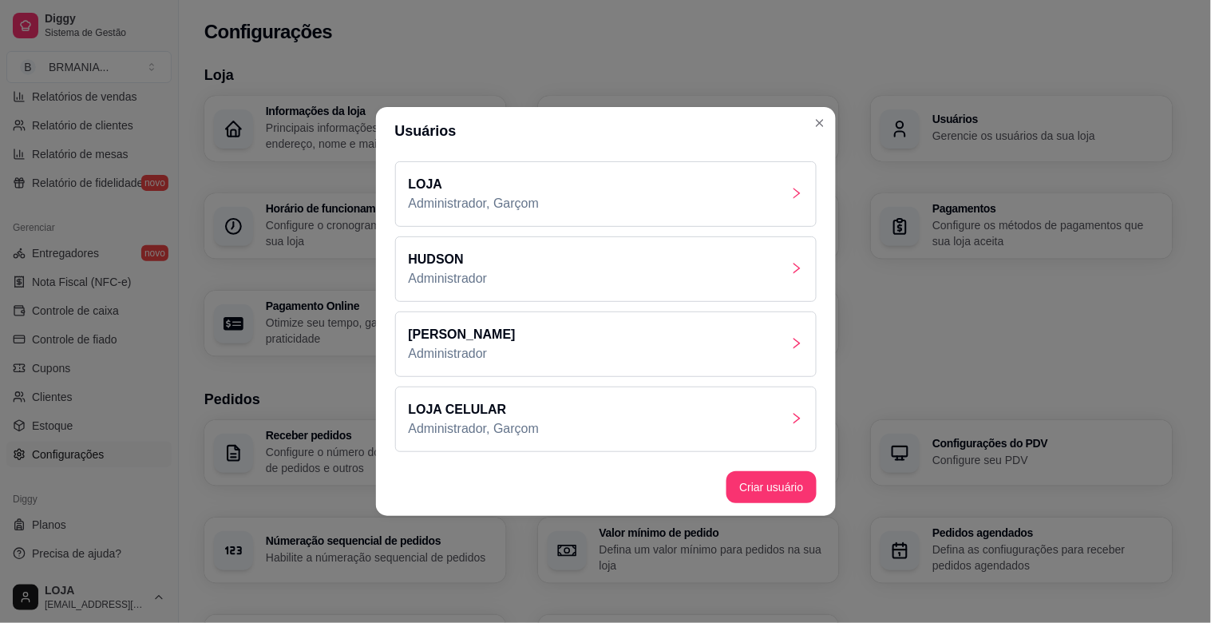
click at [505, 410] on p "LOJA CELULAR" at bounding box center [474, 409] width 131 height 19
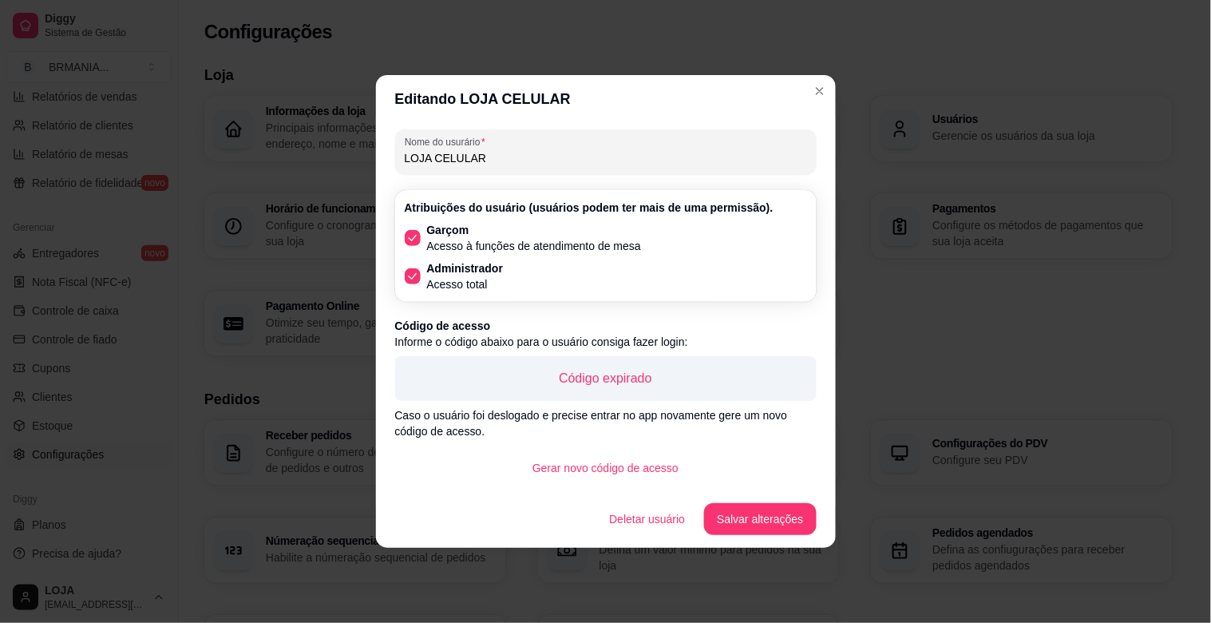
click at [617, 377] on p "Código expirado" at bounding box center [606, 378] width 396 height 19
click at [607, 473] on button "Gerar novo código de acesso" at bounding box center [606, 468] width 172 height 32
click at [771, 508] on button "Salvar alterações" at bounding box center [760, 519] width 112 height 32
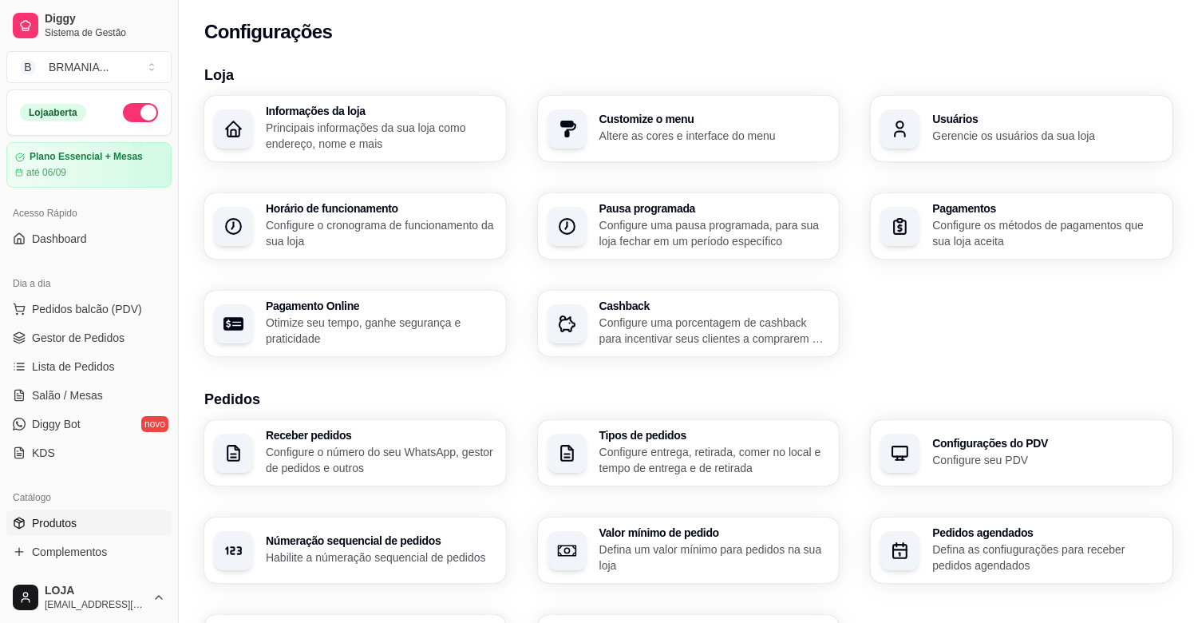
click at [77, 516] on link "Produtos" at bounding box center [88, 523] width 165 height 26
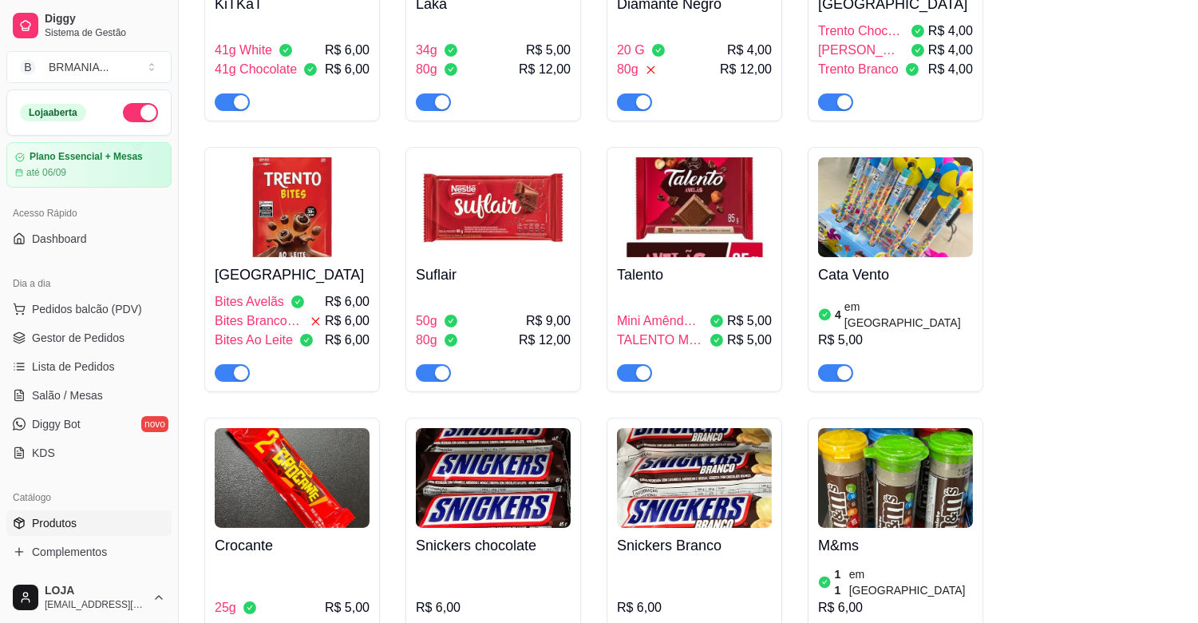
scroll to position [11699, 0]
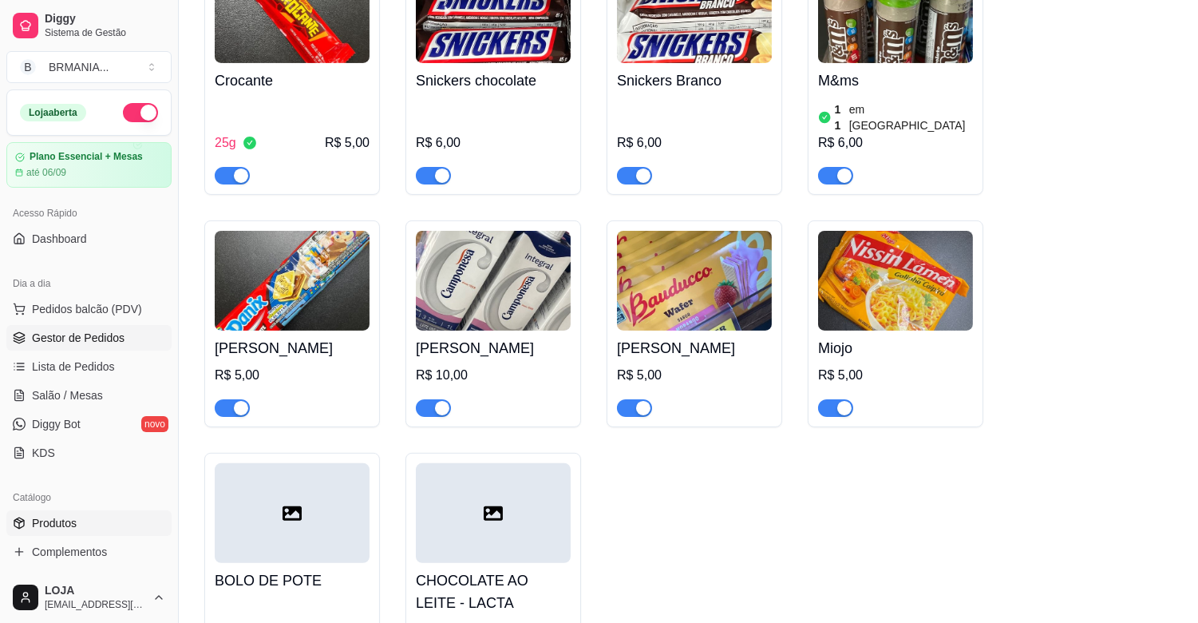
click at [108, 337] on span "Gestor de Pedidos" at bounding box center [78, 338] width 93 height 16
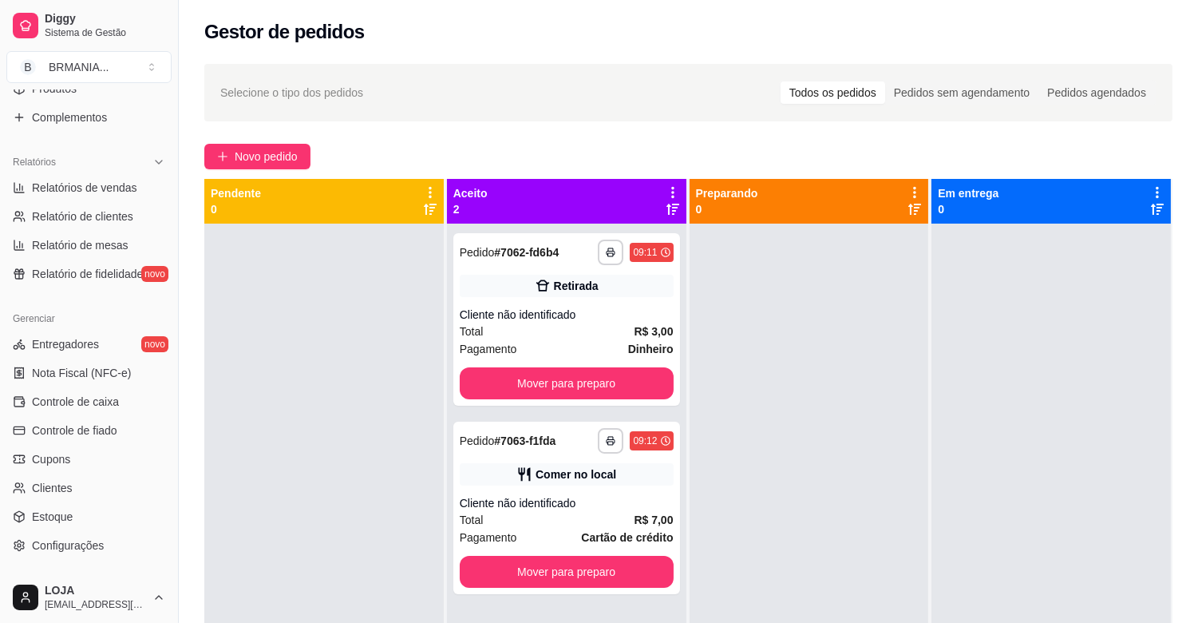
scroll to position [490, 0]
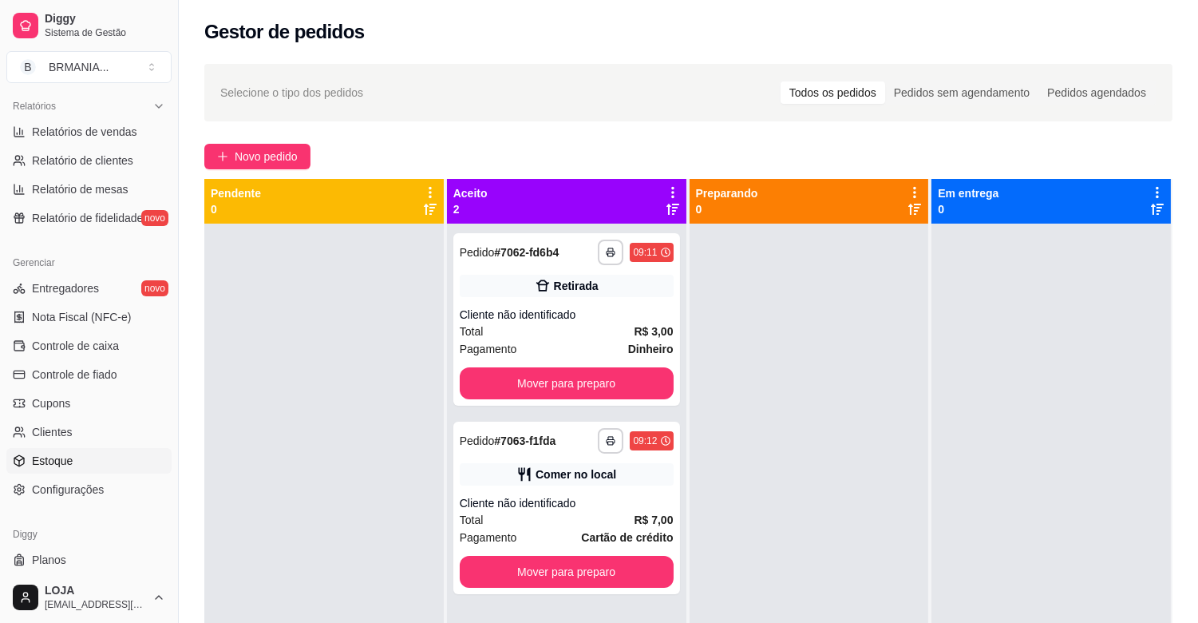
click at [73, 457] on link "Estoque" at bounding box center [88, 461] width 165 height 26
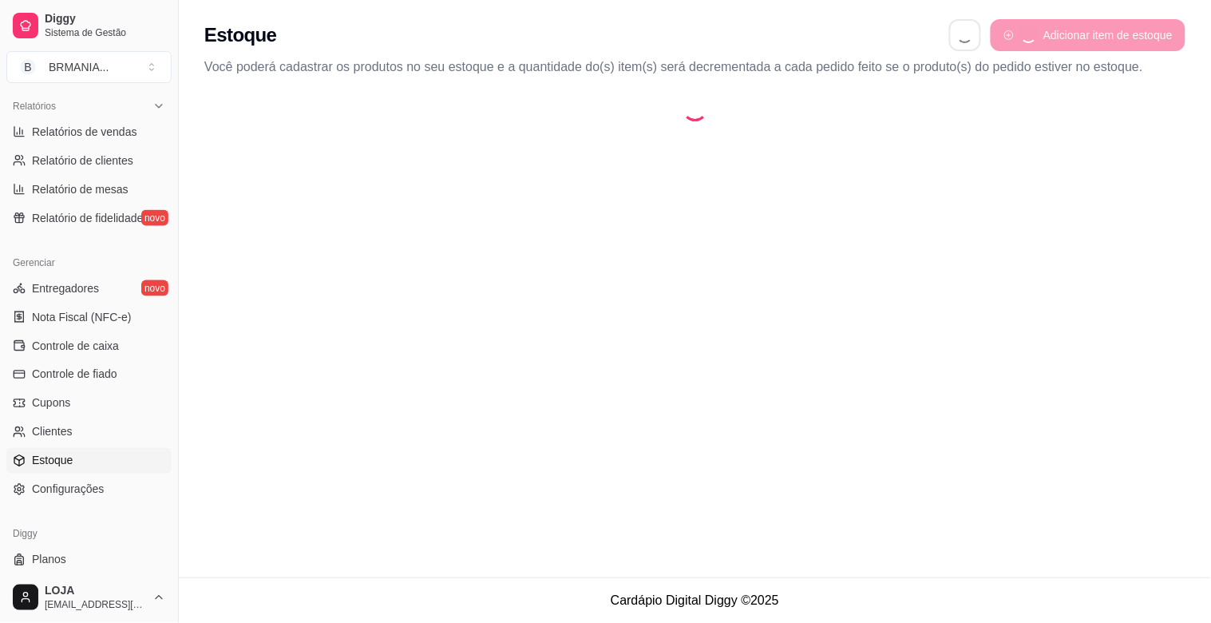
select select "QUANTITY_ORDER"
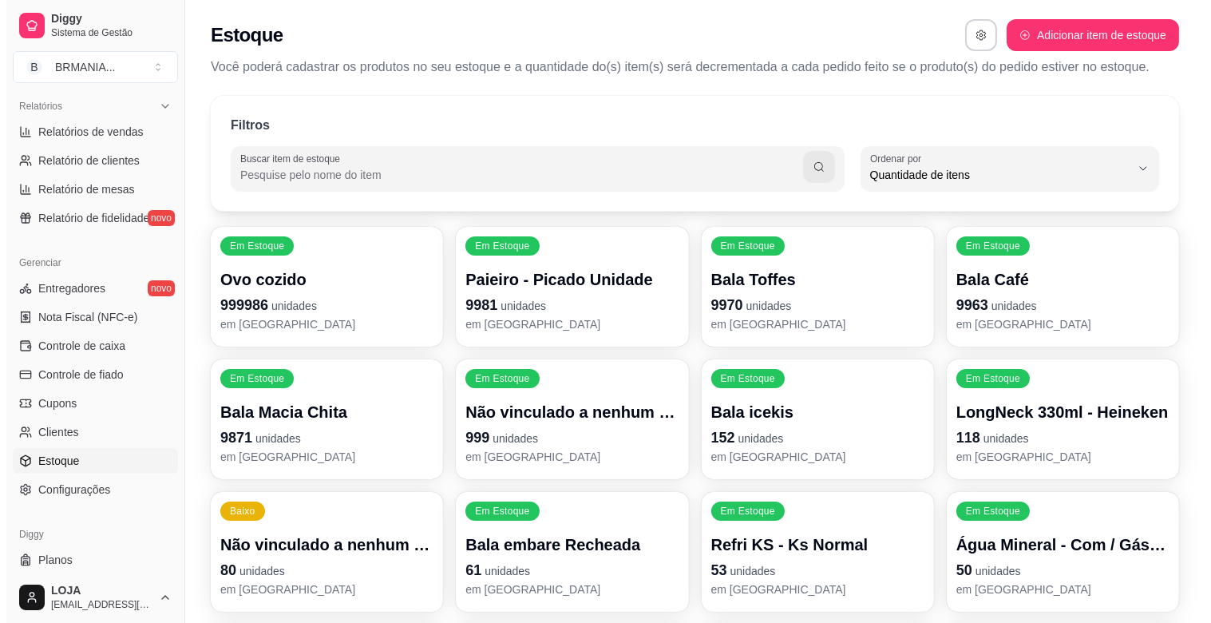
scroll to position [14, 0]
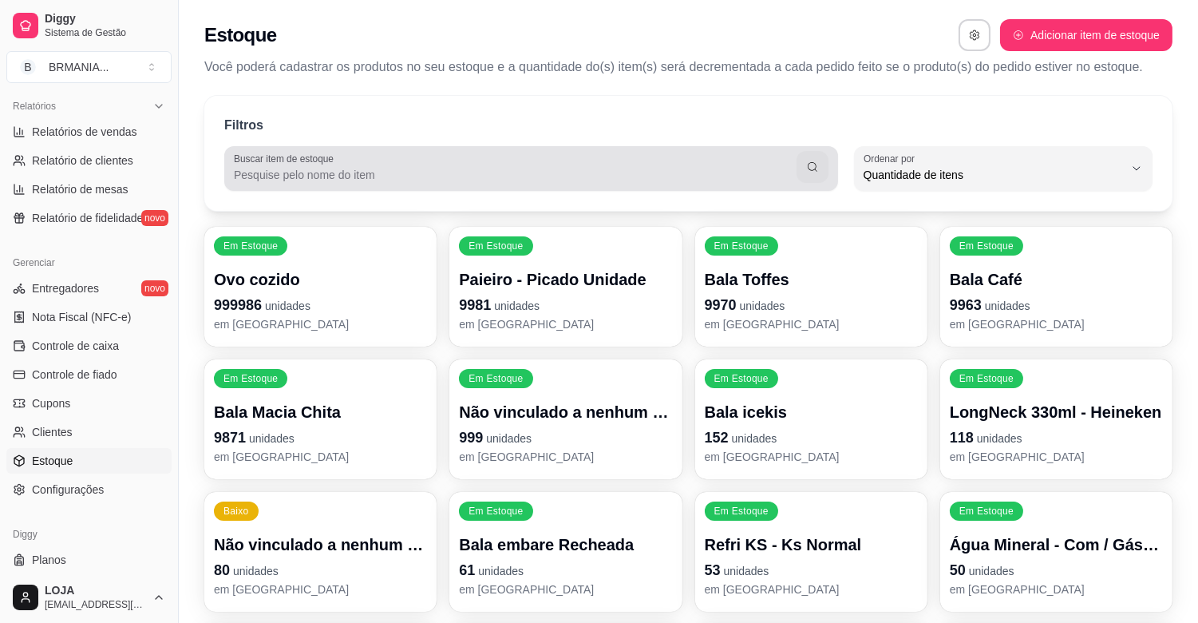
click at [474, 161] on div at bounding box center [531, 168] width 595 height 32
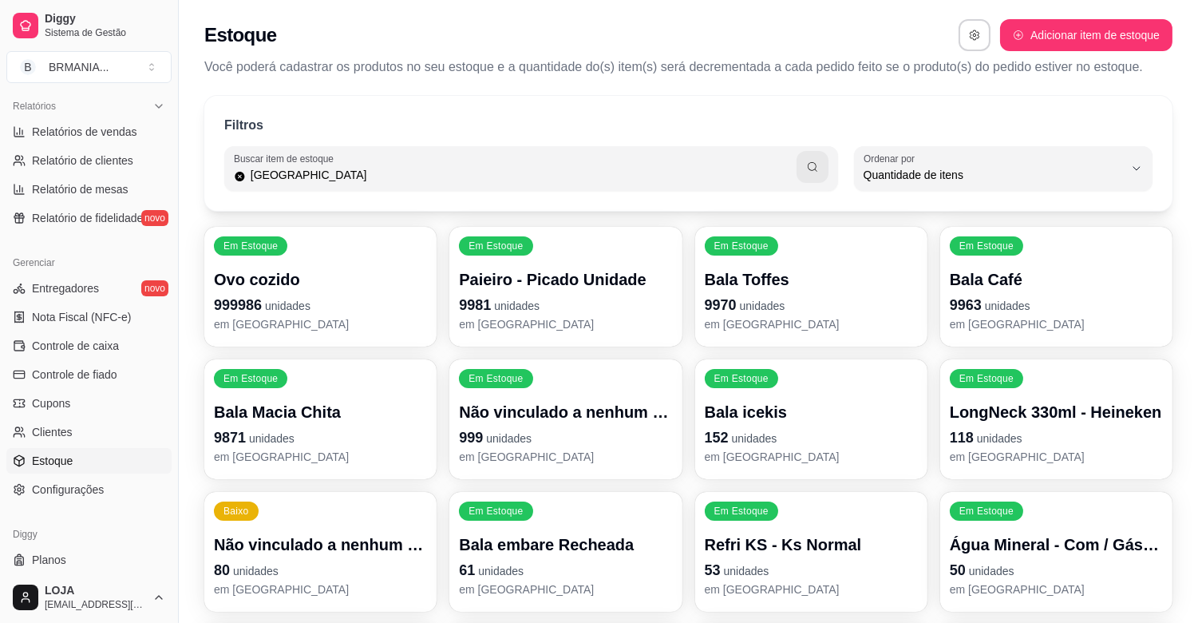
type input "[GEOGRAPHIC_DATA]"
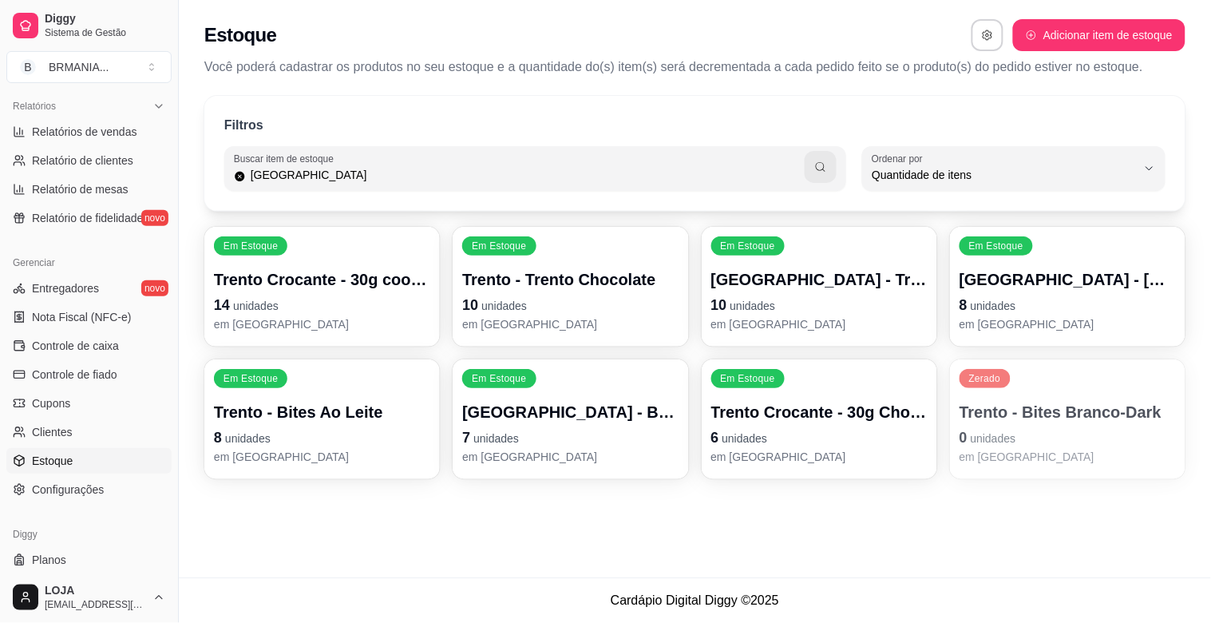
click at [1115, 430] on p "0 unidades" at bounding box center [1068, 437] width 216 height 22
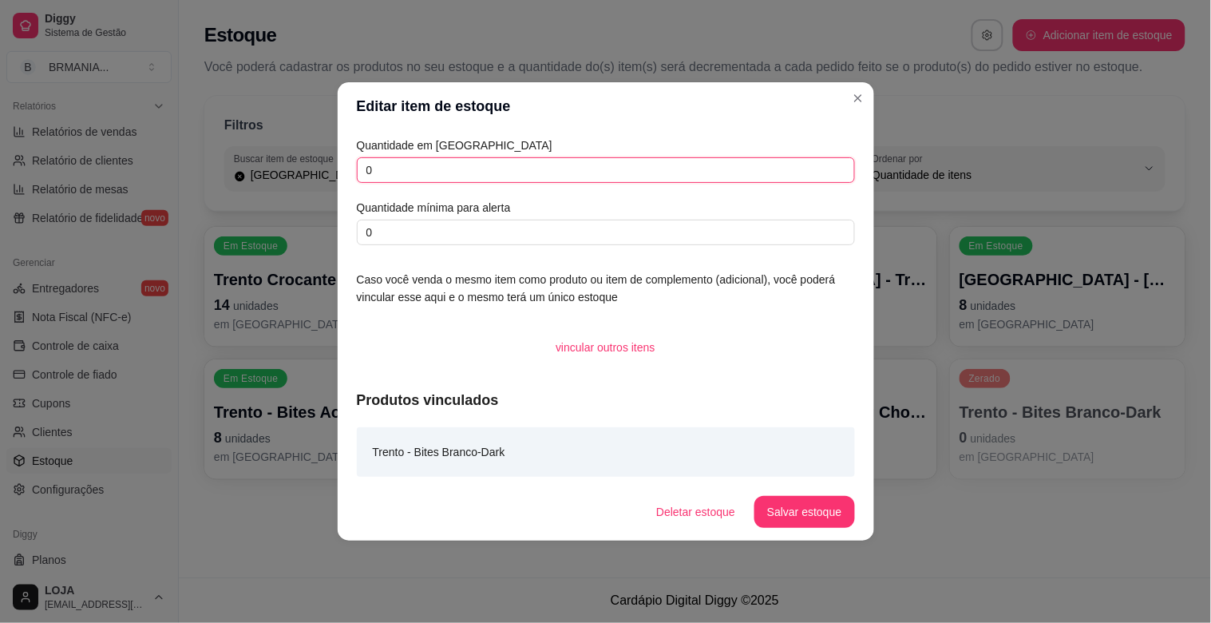
click at [503, 166] on input "0" at bounding box center [606, 170] width 498 height 26
type input "12"
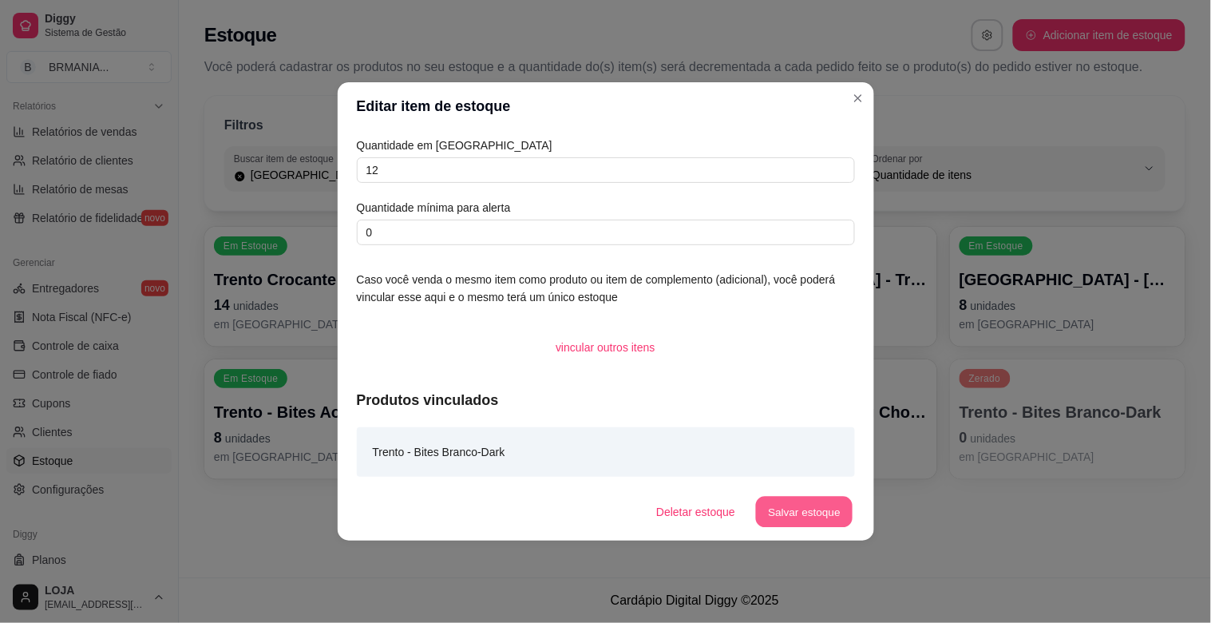
click at [794, 512] on button "Salvar estoque" at bounding box center [804, 512] width 97 height 31
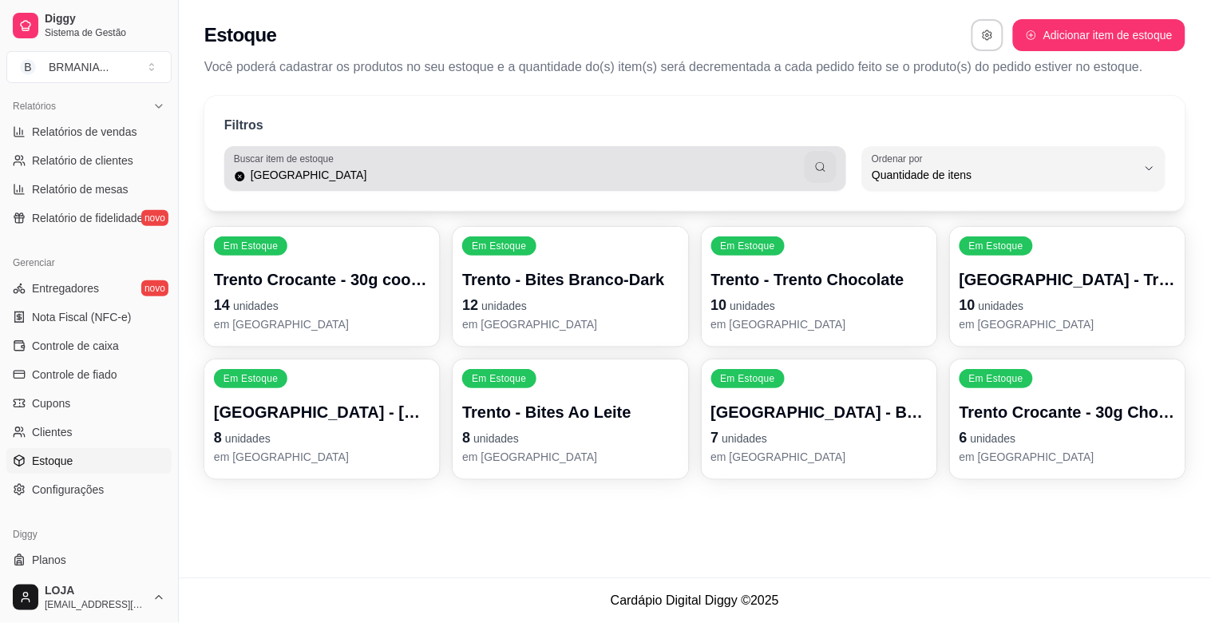
click at [340, 184] on div "[GEOGRAPHIC_DATA]" at bounding box center [535, 168] width 603 height 32
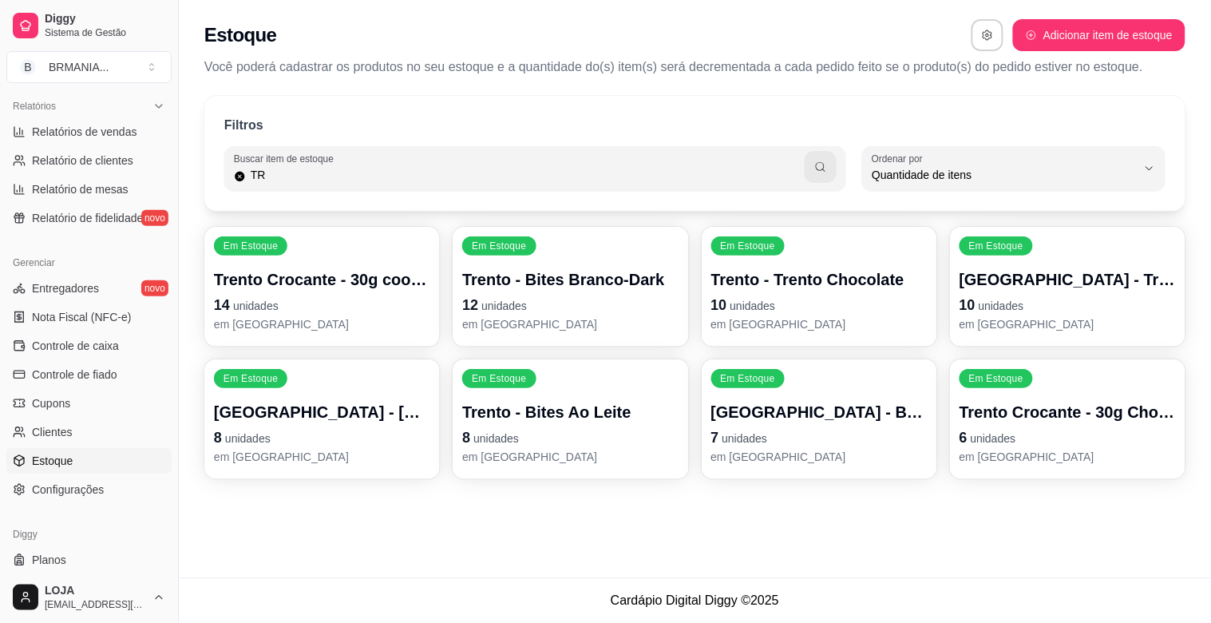
type input "T"
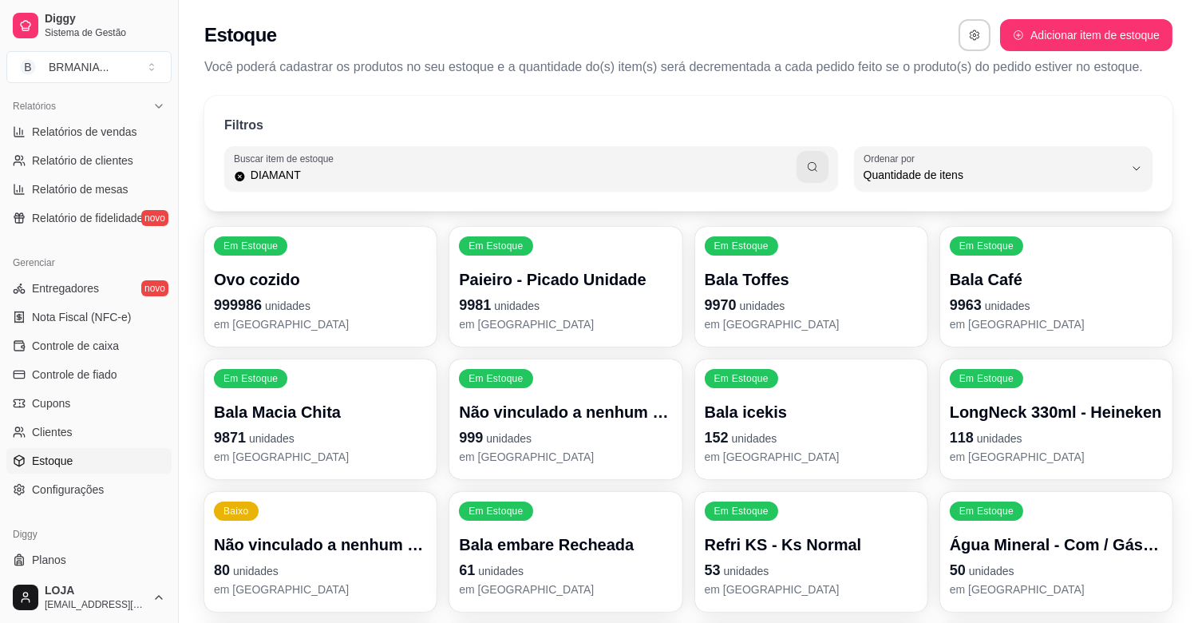
type input "DIAMANT"
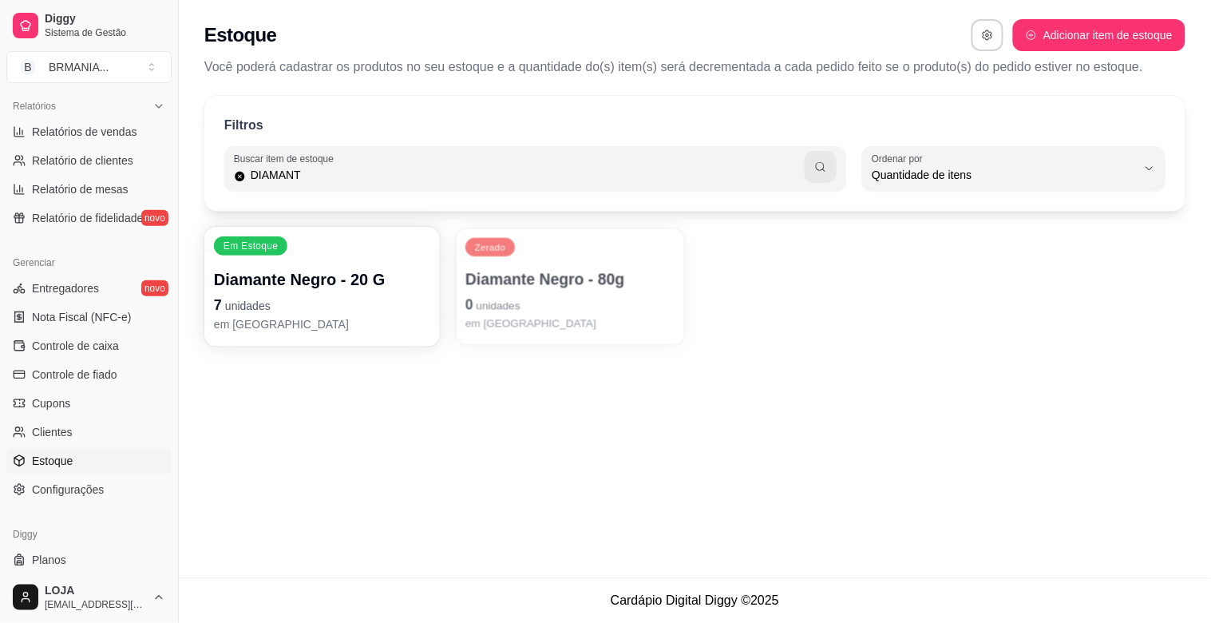
click at [596, 270] on p "Diamante Negro - 80g" at bounding box center [570, 280] width 210 height 22
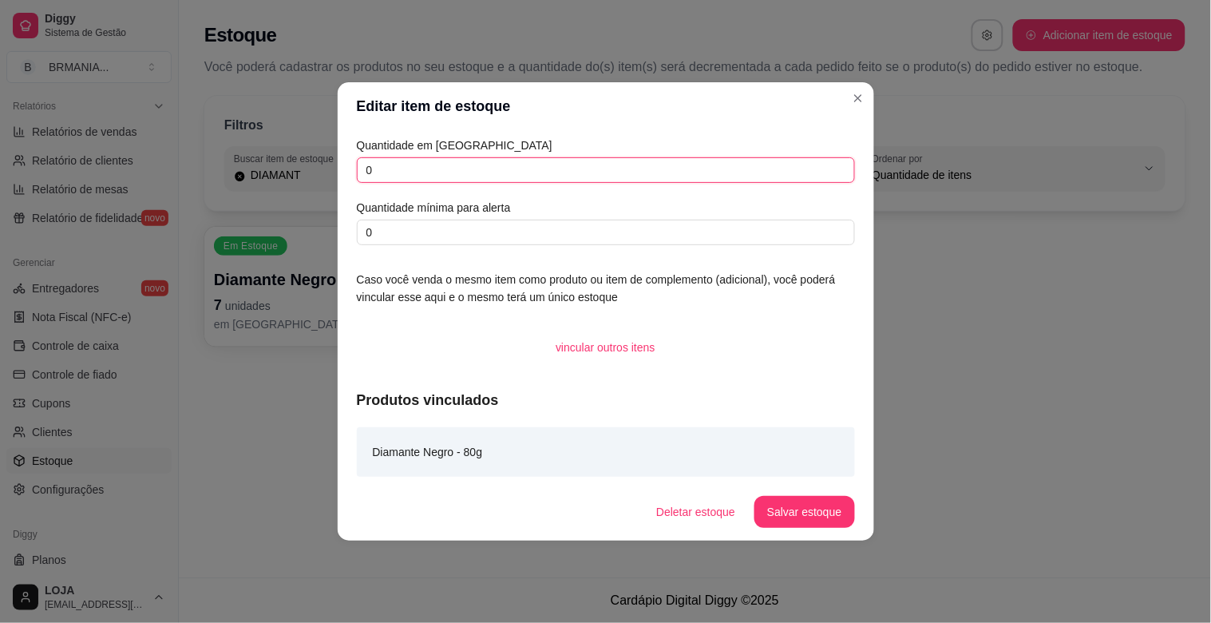
click at [479, 172] on input "0" at bounding box center [606, 170] width 498 height 26
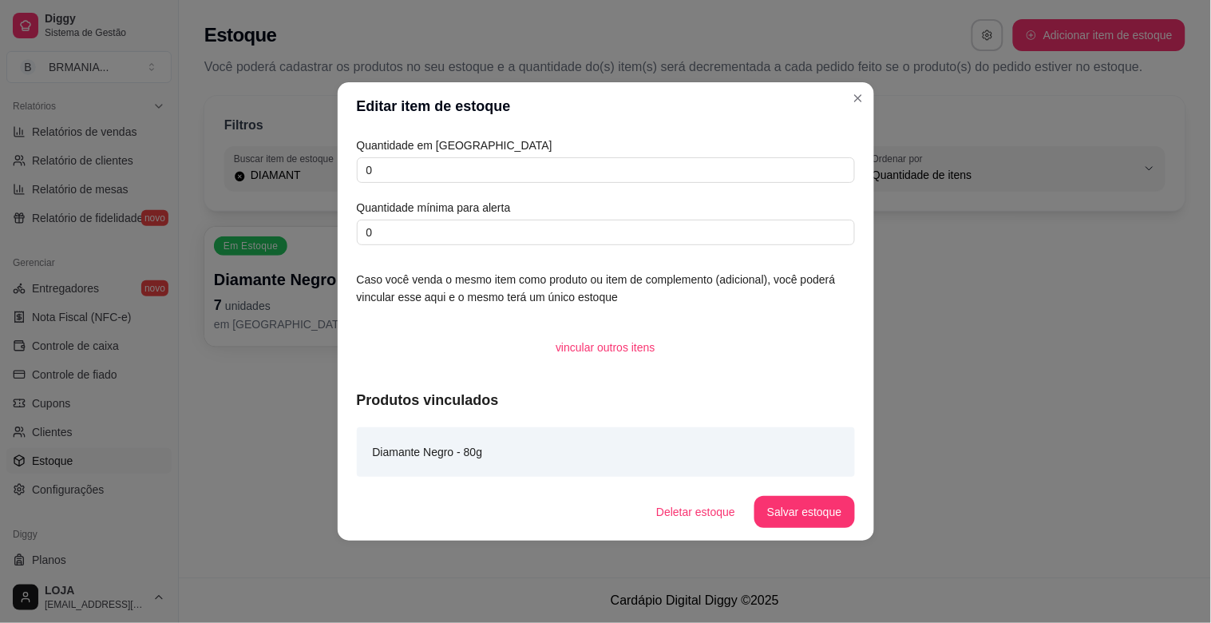
click at [489, 457] on div "Diamante Negro - 80g" at bounding box center [606, 452] width 498 height 50
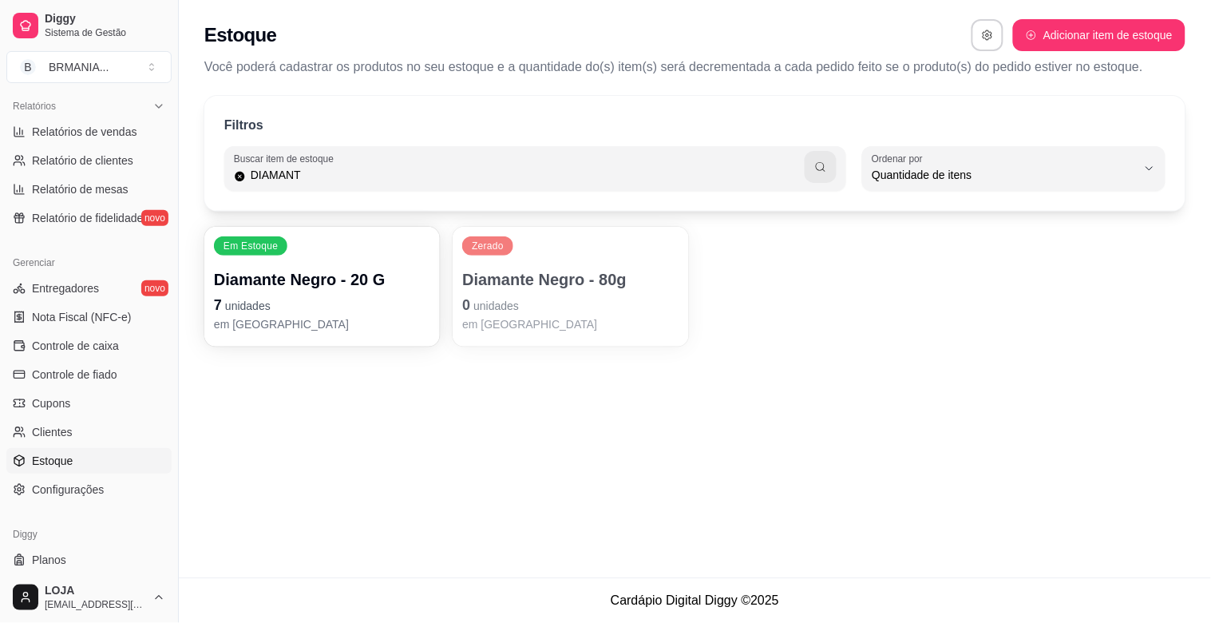
click at [184, 312] on div "Diggy Sistema de Gestão B BRMANIA ... Loja aberta Plano Essencial + Mesas até 0…" at bounding box center [605, 311] width 1211 height 623
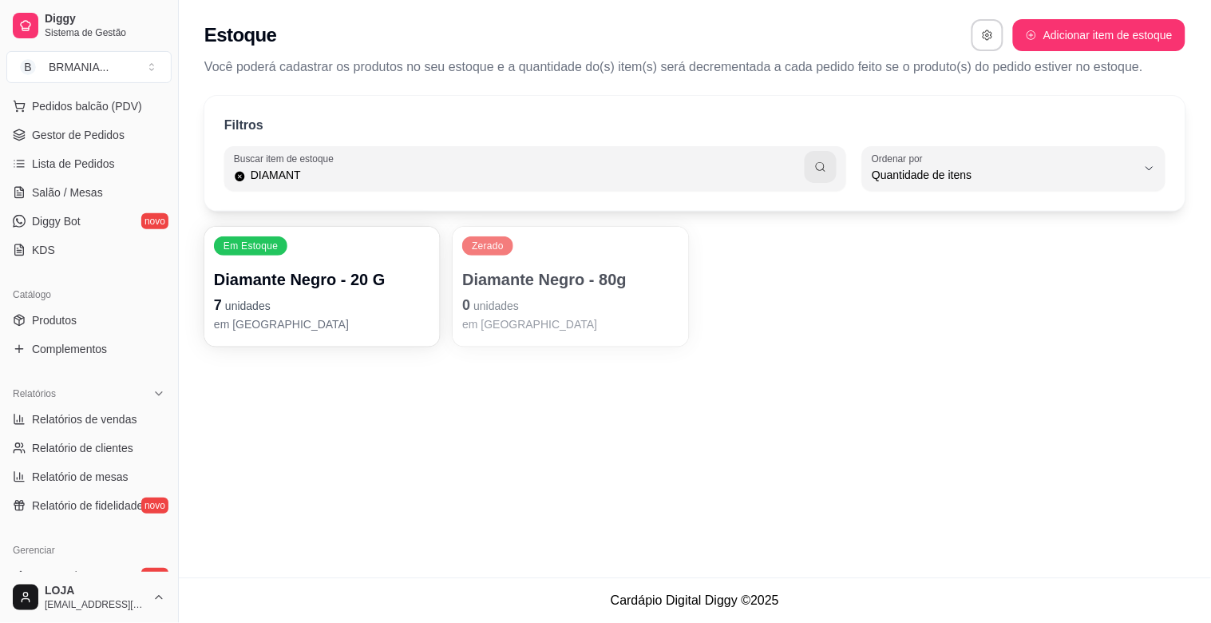
scroll to position [200, 0]
click at [96, 326] on link "Produtos" at bounding box center [88, 324] width 165 height 26
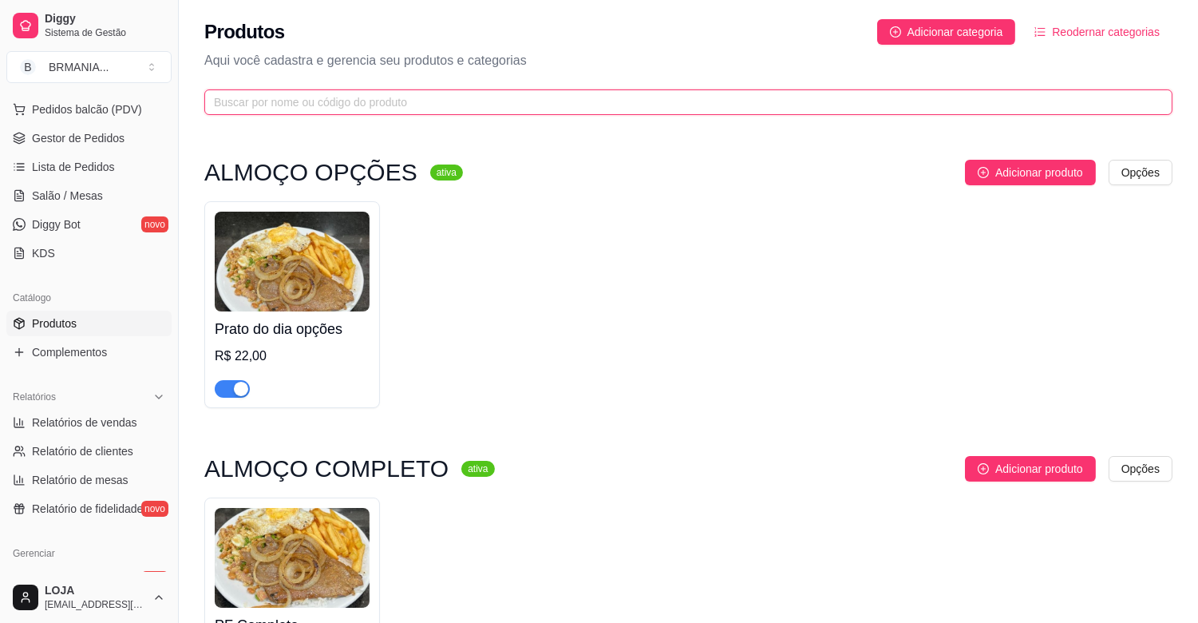
click at [270, 102] on input "text" at bounding box center [682, 102] width 937 height 18
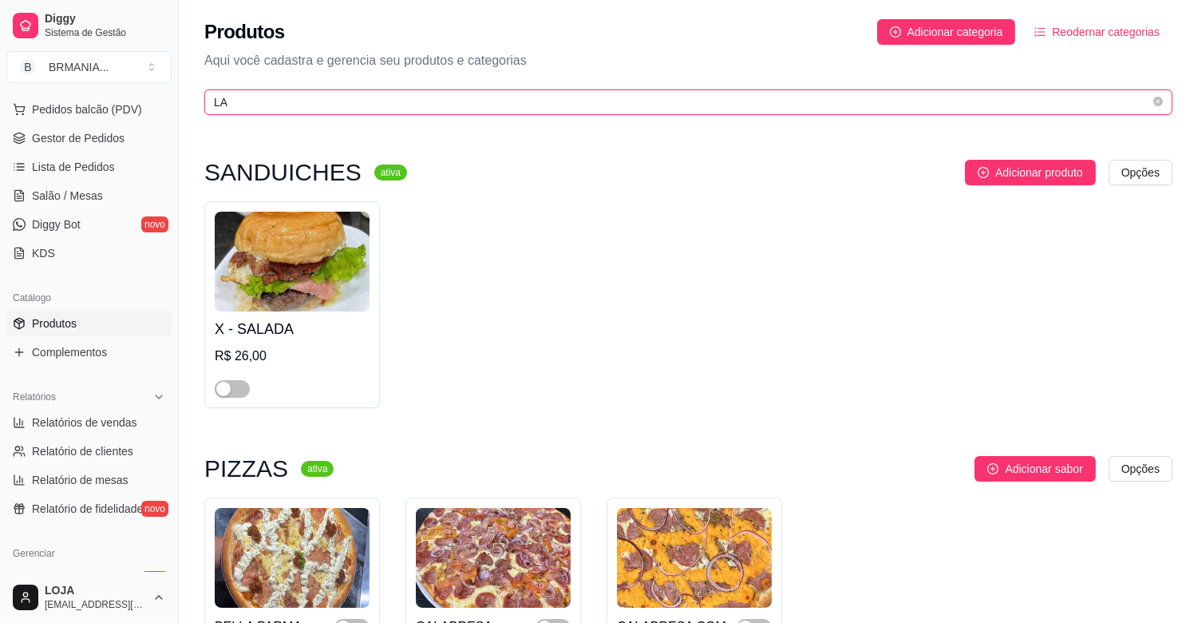
type input "L"
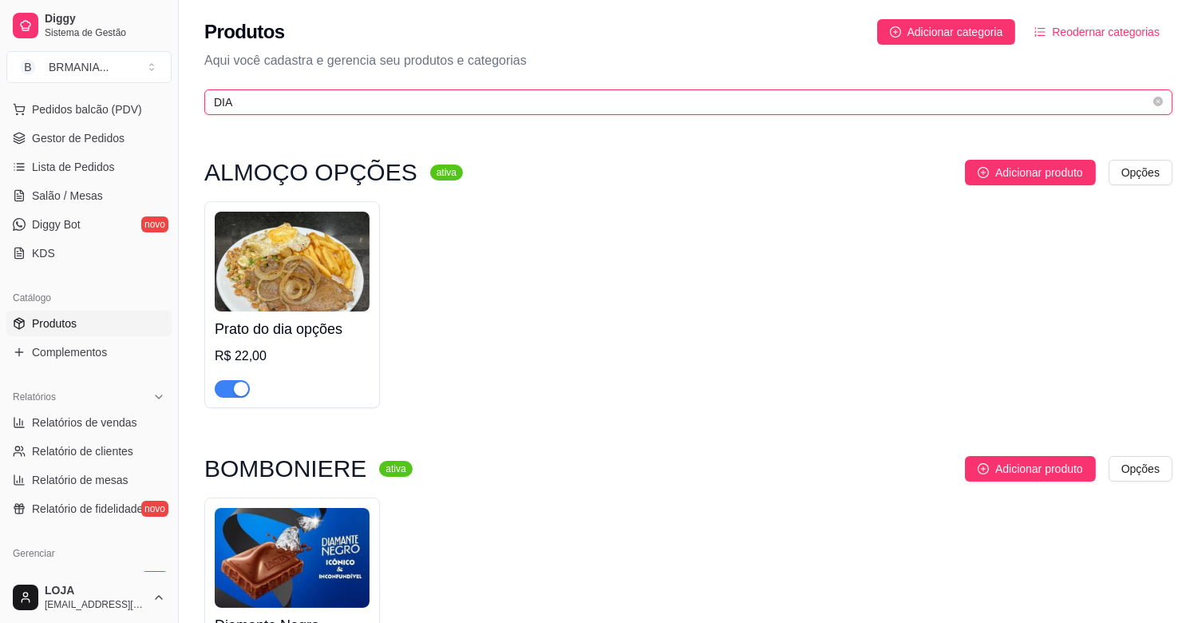
type input "DIA"
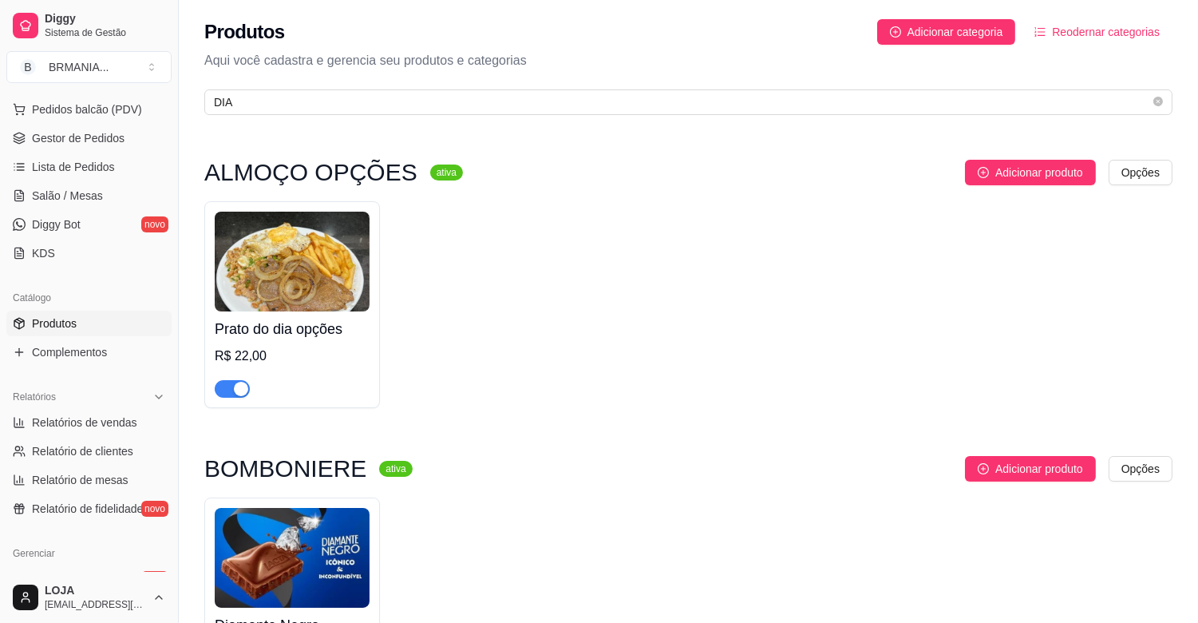
click at [321, 568] on img at bounding box center [292, 558] width 155 height 100
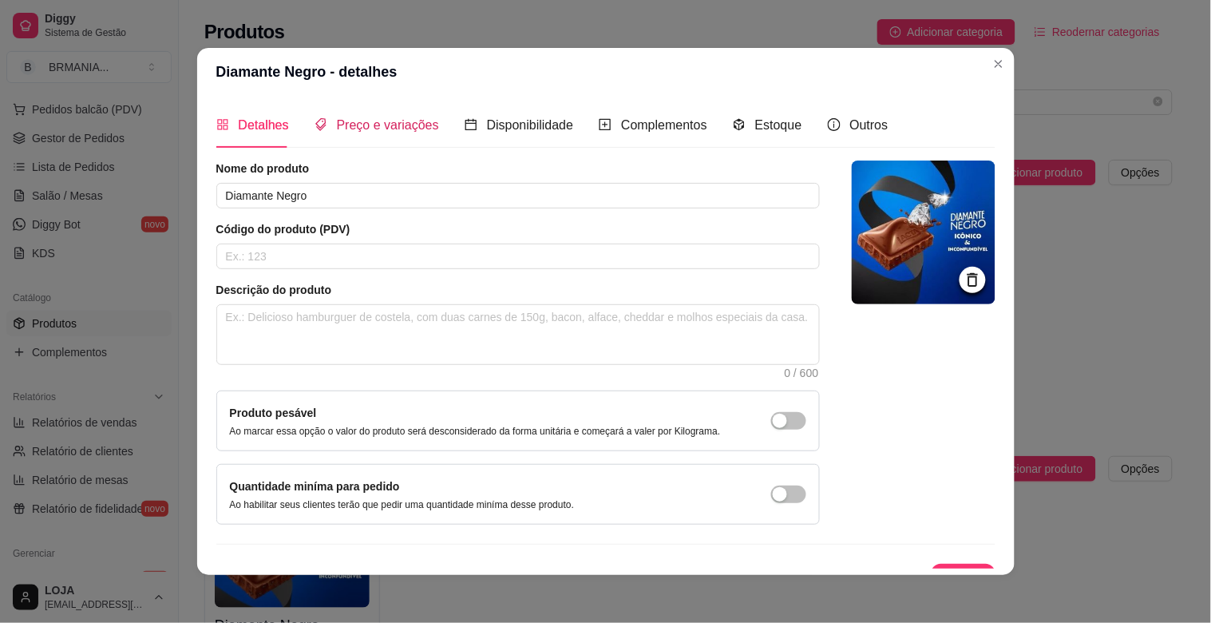
click at [353, 121] on span "Preço e variações" at bounding box center [388, 125] width 102 height 14
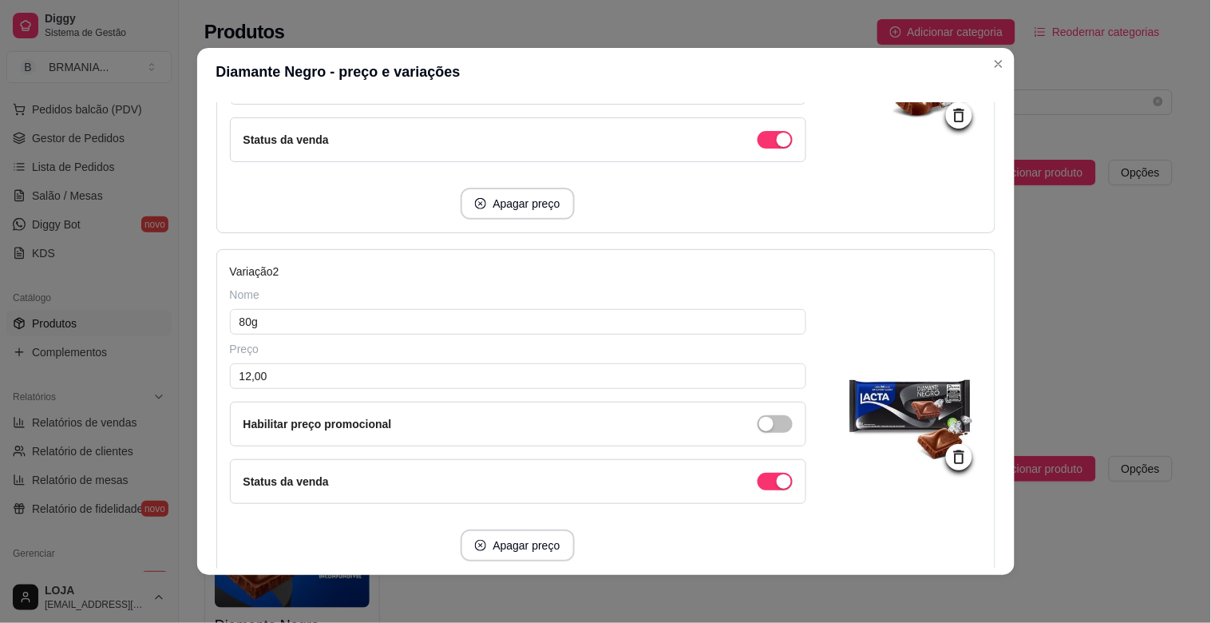
scroll to position [394, 0]
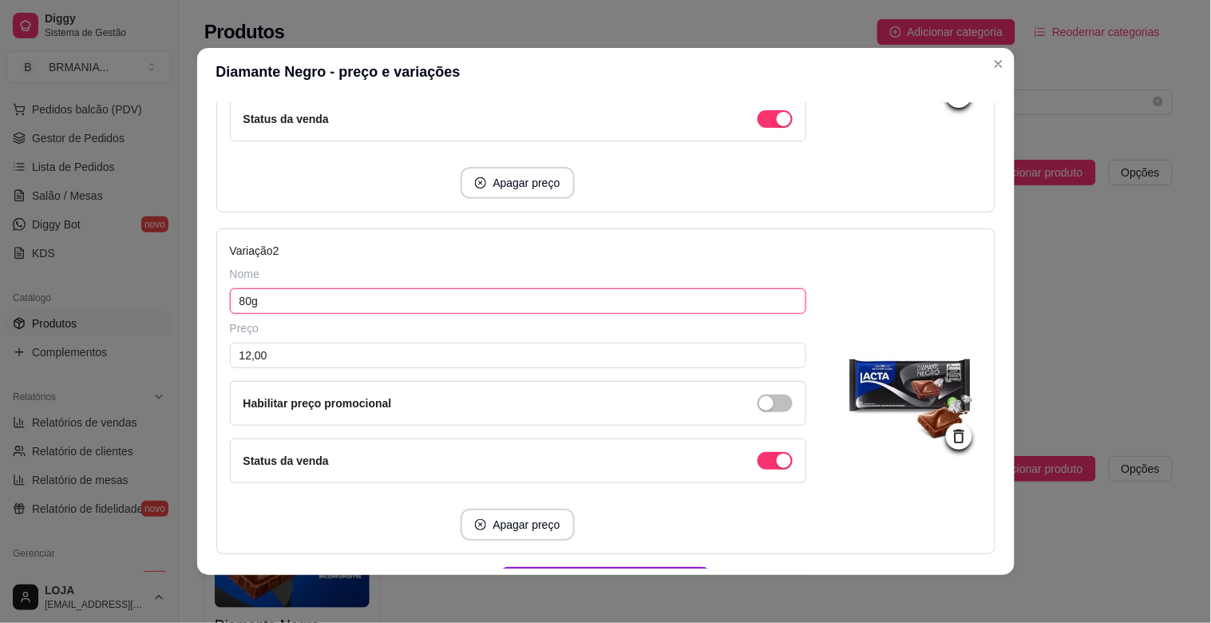
click at [243, 298] on input "80g" at bounding box center [518, 301] width 576 height 26
type input "28g"
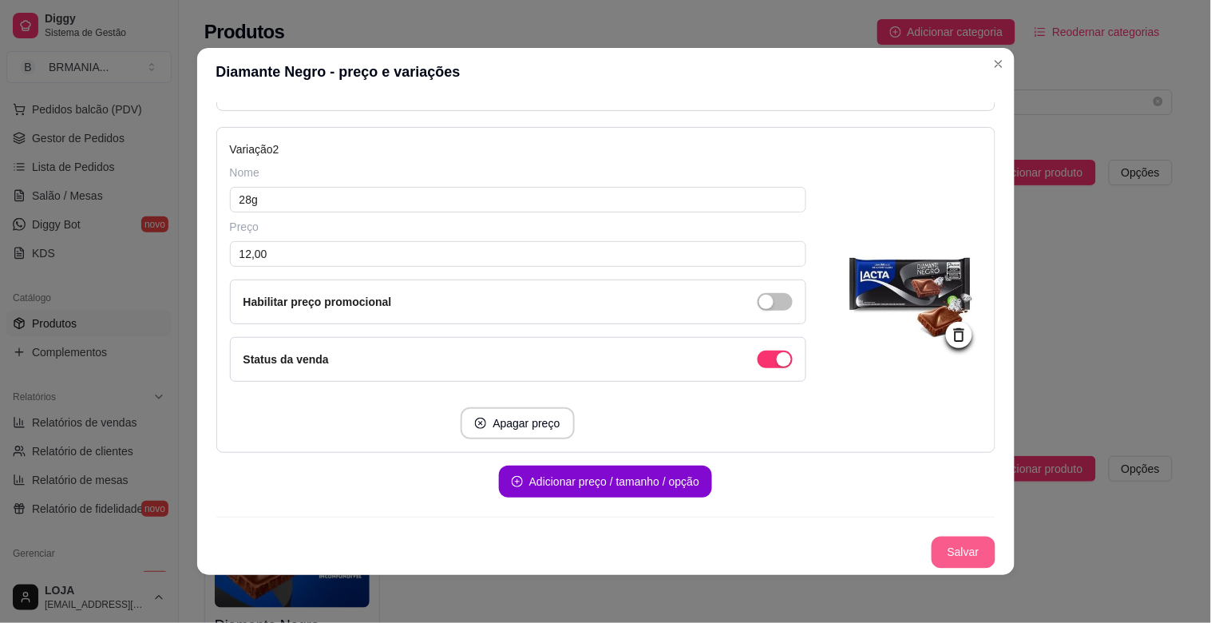
click at [943, 552] on button "Salvar" at bounding box center [964, 553] width 64 height 32
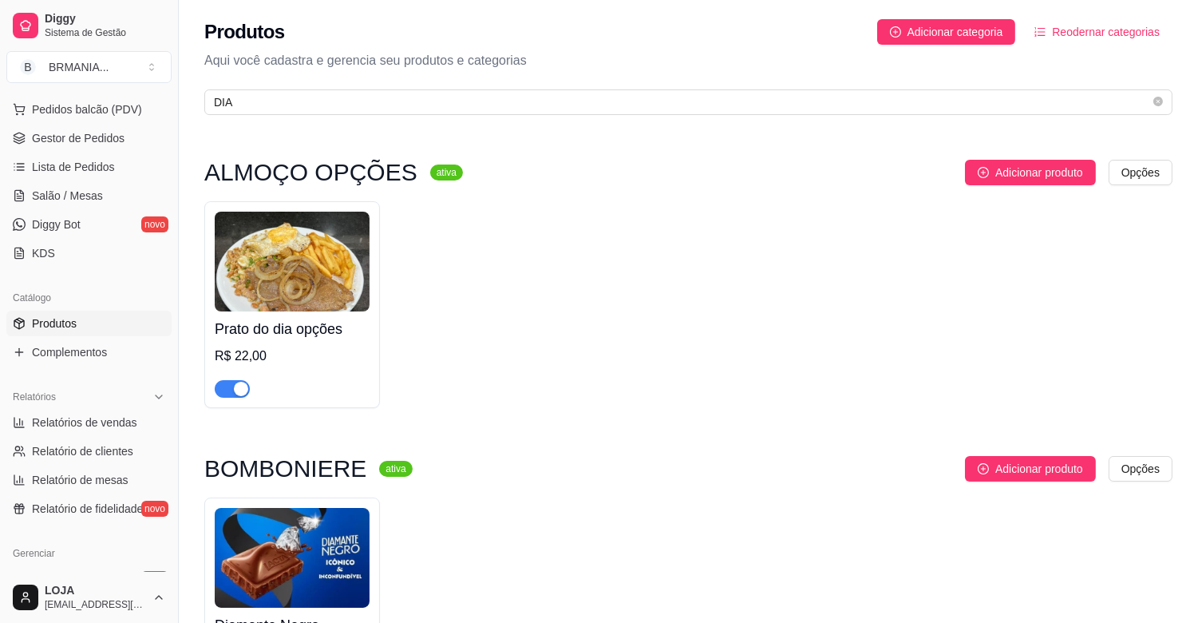
click at [321, 503] on div "Diamante Negro 20 G R$ 4,00 28g R$ 12,00" at bounding box center [292, 610] width 176 height 226
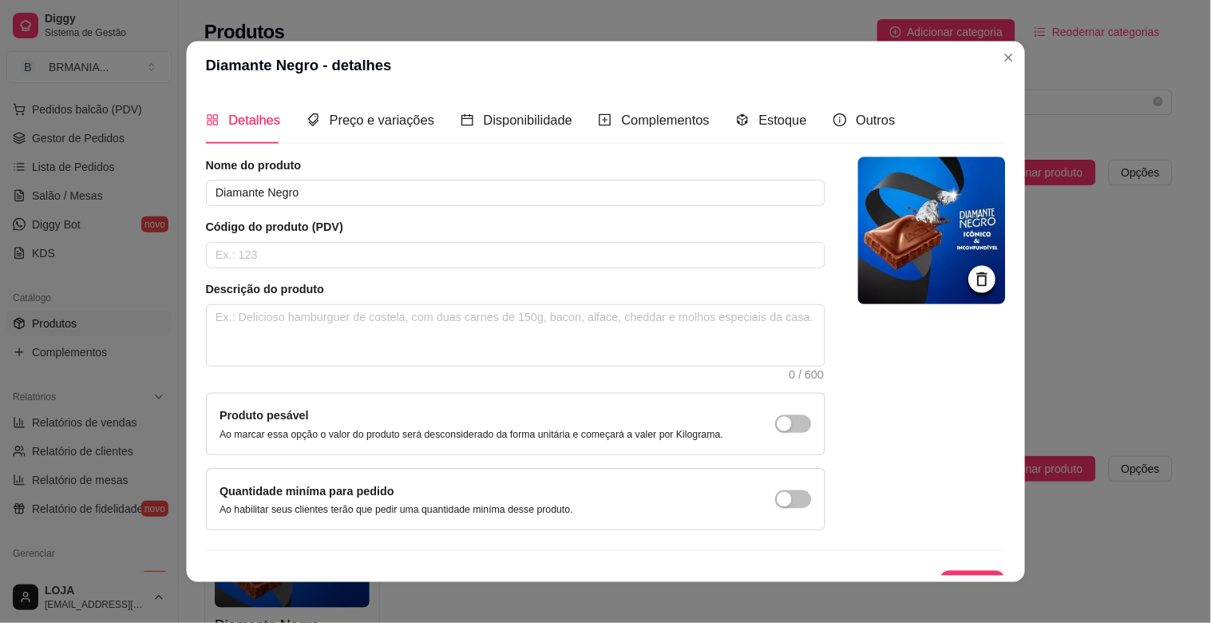
click at [322, 509] on p "Ao habilitar seus clientes terão que pedir uma quantidade miníma desse produto." at bounding box center [397, 509] width 354 height 13
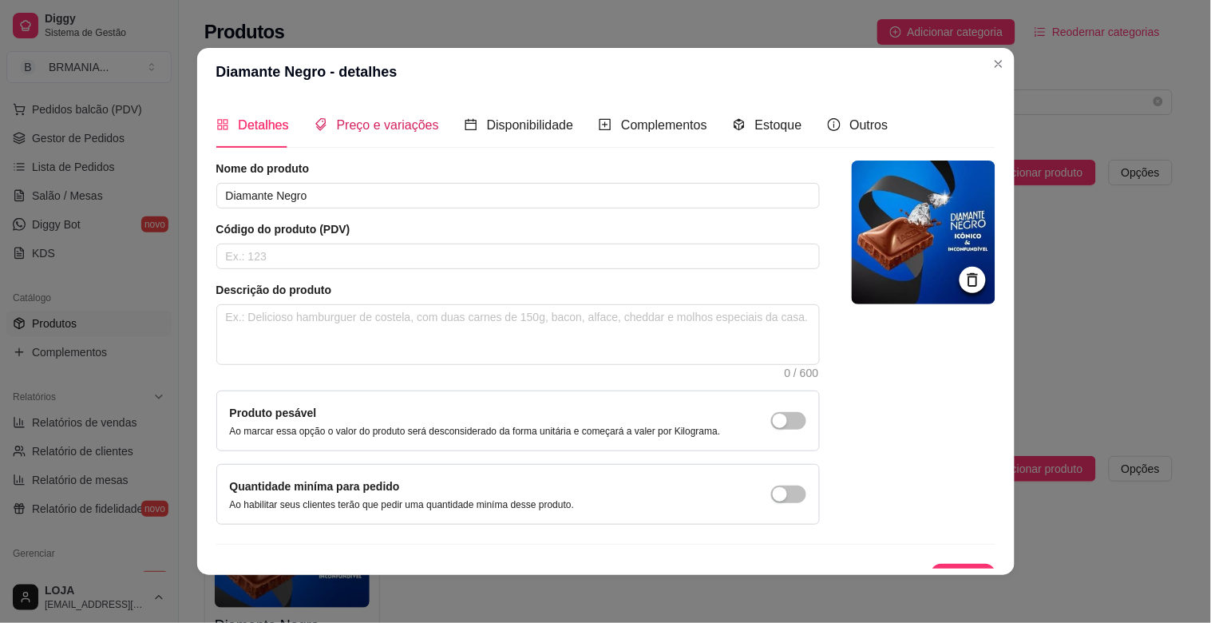
click at [372, 118] on span "Preço e variações" at bounding box center [388, 125] width 102 height 14
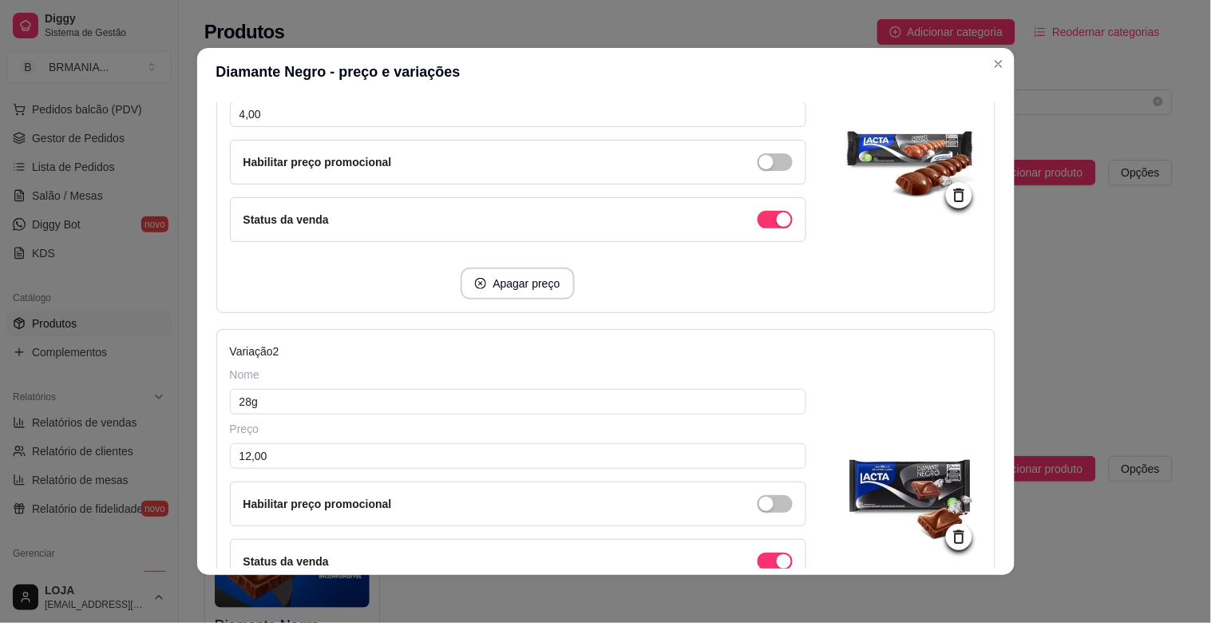
scroll to position [387, 0]
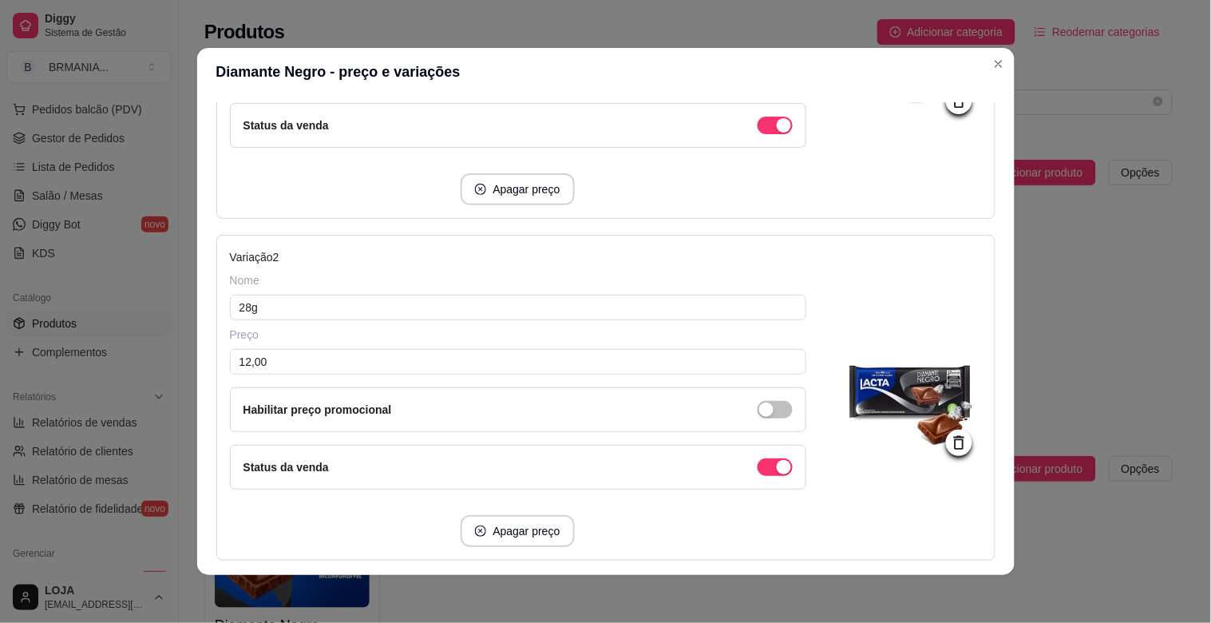
drag, startPoint x: 991, startPoint y: 467, endPoint x: 983, endPoint y: 471, distance: 8.9
click at [991, 468] on div "Detalhes Preço e variações Disponibilidade Complementos Estoque Outros Nome do …" at bounding box center [606, 335] width 818 height 479
click at [246, 307] on input "28g" at bounding box center [518, 308] width 576 height 26
type input "80g"
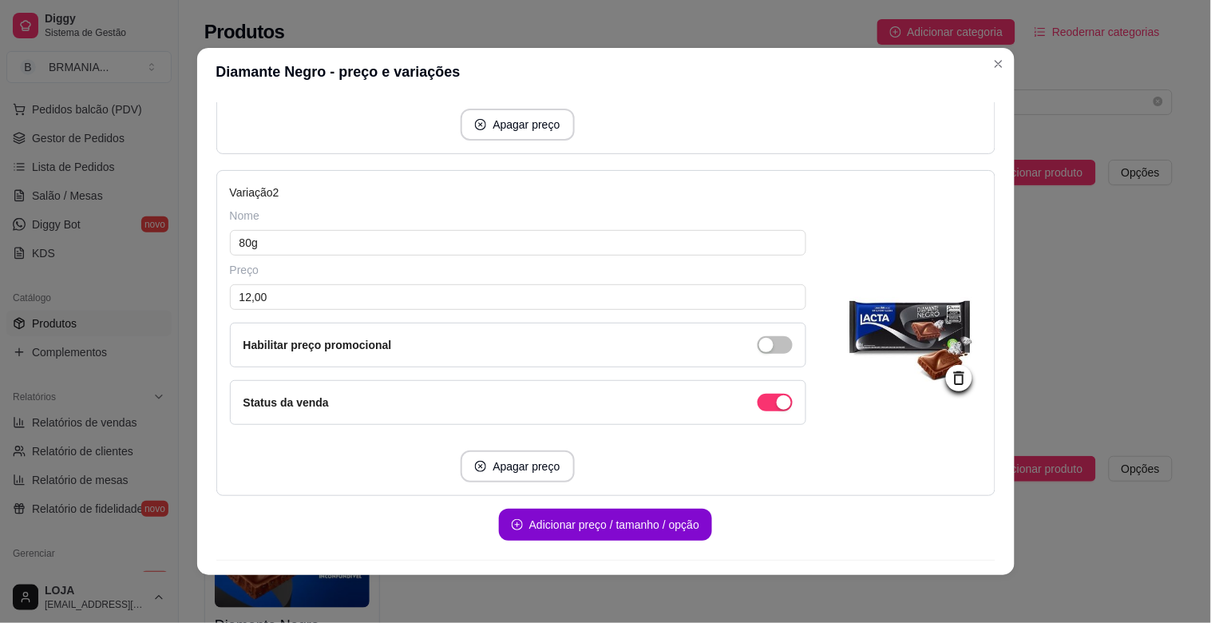
scroll to position [496, 0]
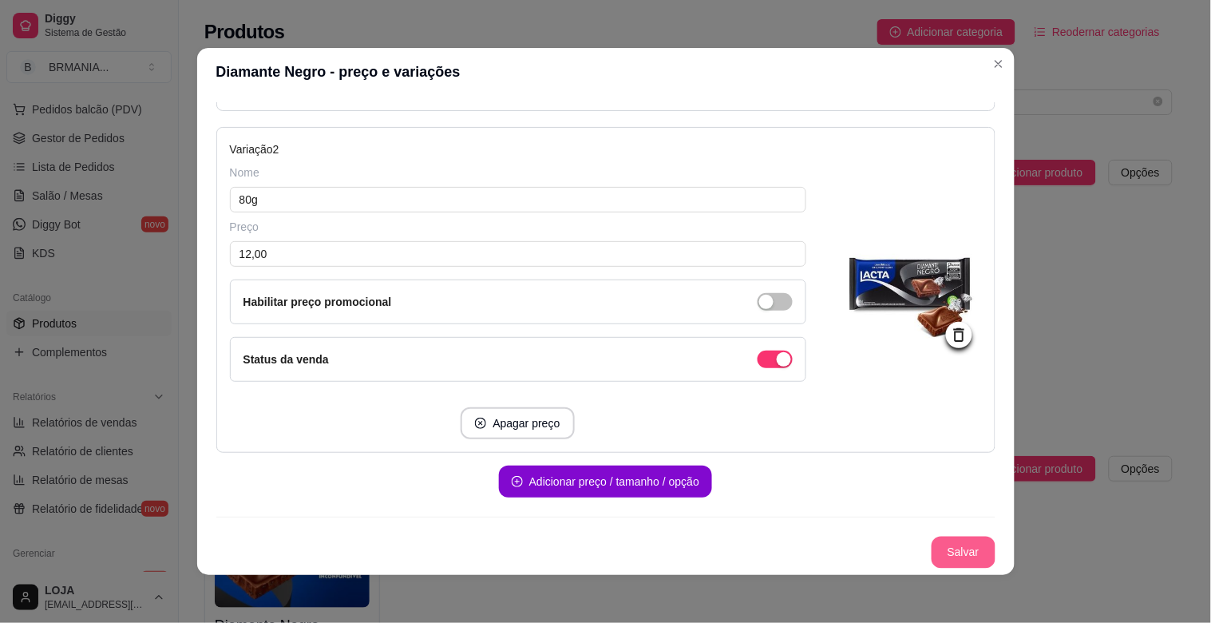
click at [956, 555] on button "Salvar" at bounding box center [964, 553] width 64 height 32
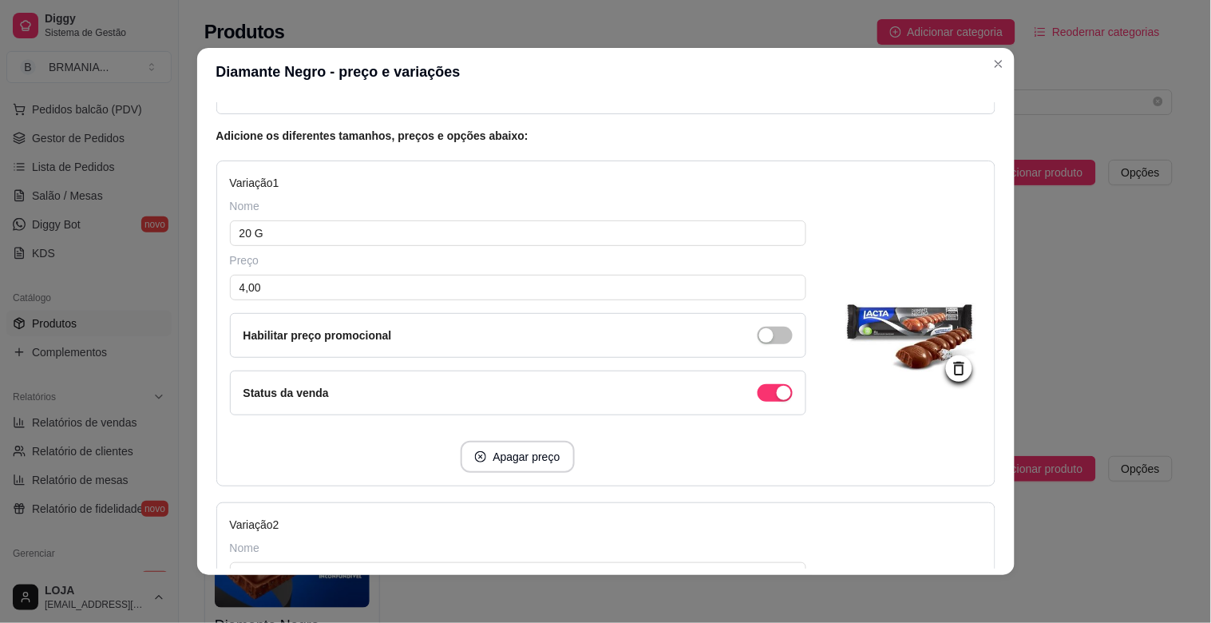
scroll to position [108, 0]
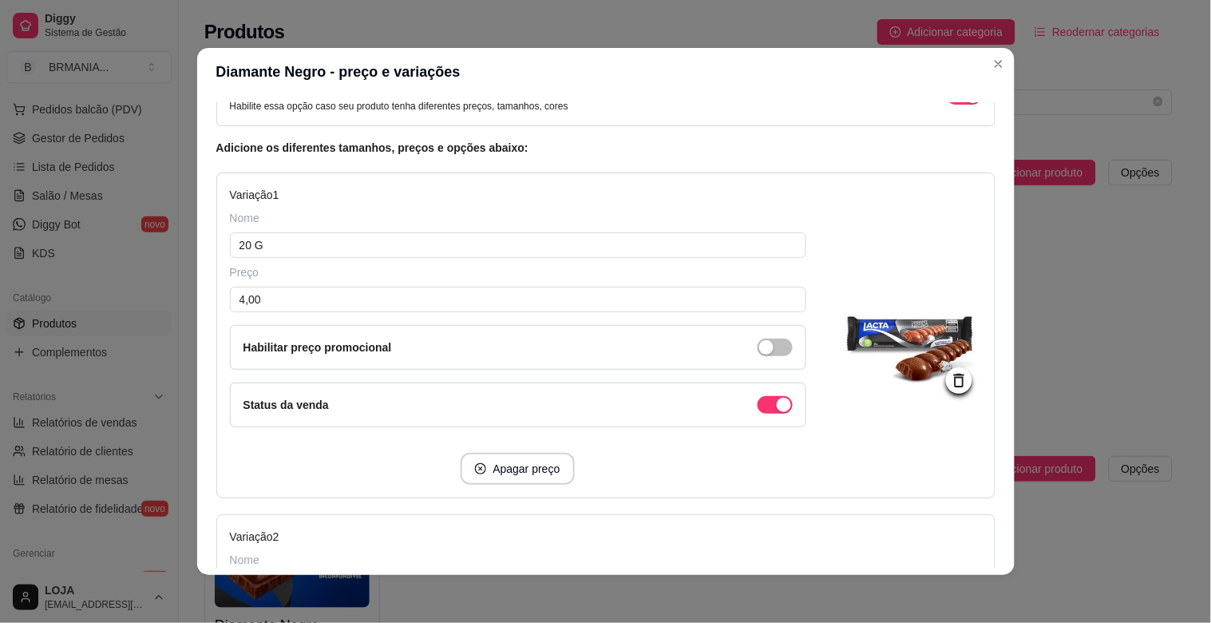
click at [966, 244] on div "Variação 1 Nome 20 G Preço 4,00 Habilitar preço promocional Status da venda Apa…" at bounding box center [605, 335] width 779 height 326
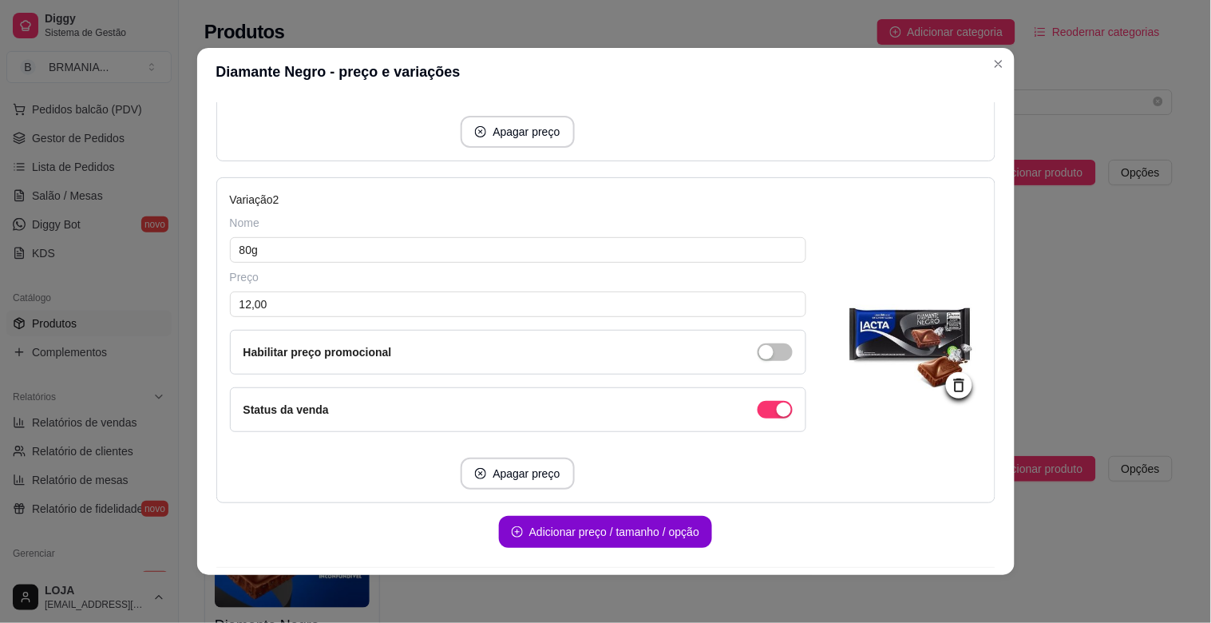
scroll to position [496, 0]
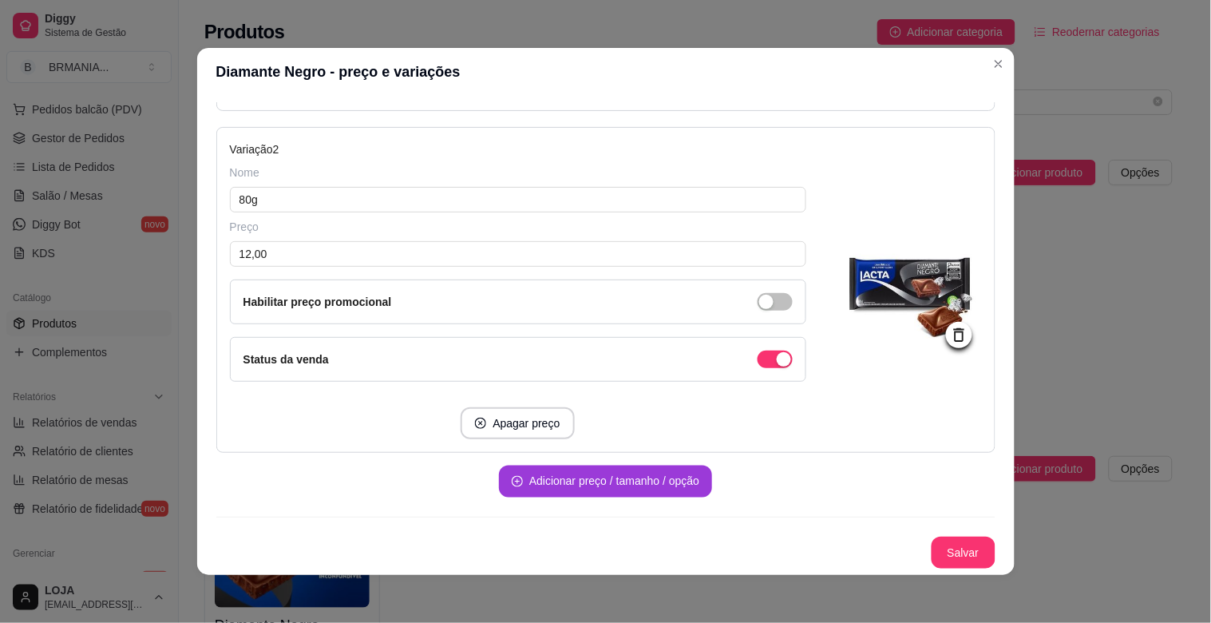
click at [628, 484] on button "Adicionar preço / tamanho / opção" at bounding box center [605, 481] width 213 height 32
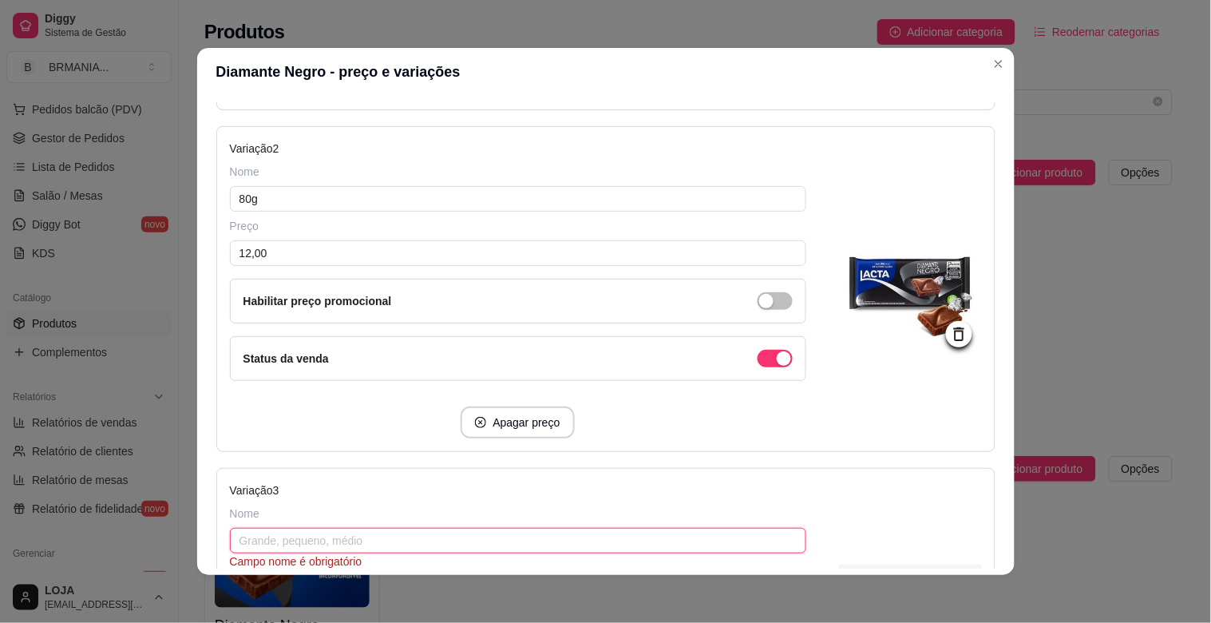
click at [388, 552] on input "text" at bounding box center [518, 541] width 576 height 26
type input "28G"
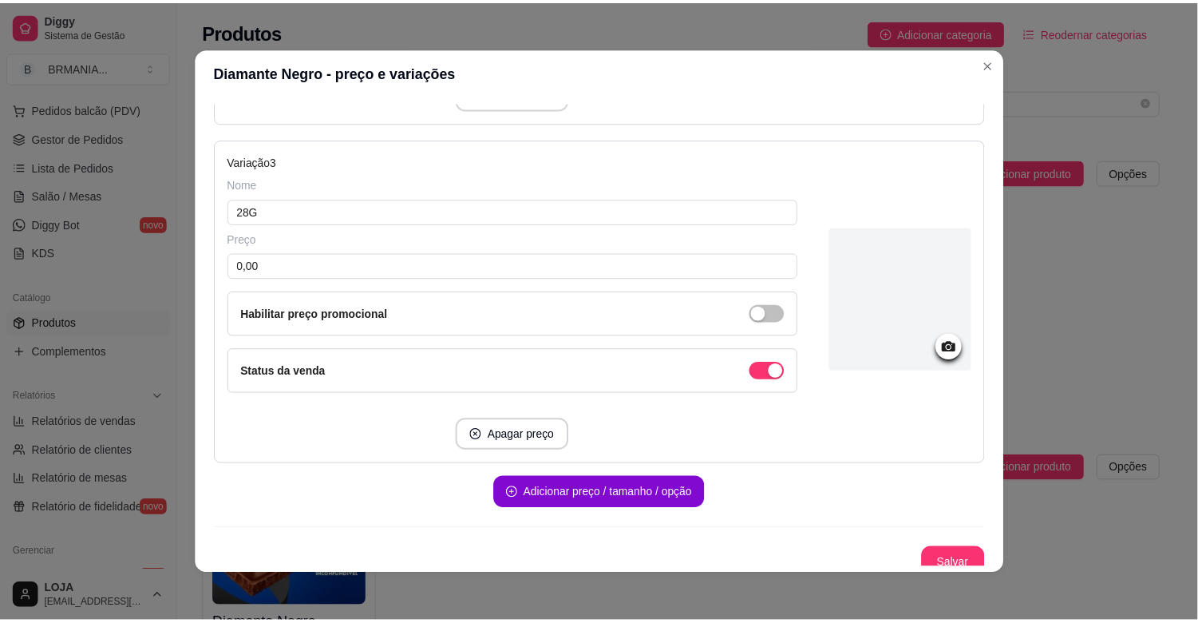
scroll to position [827, 0]
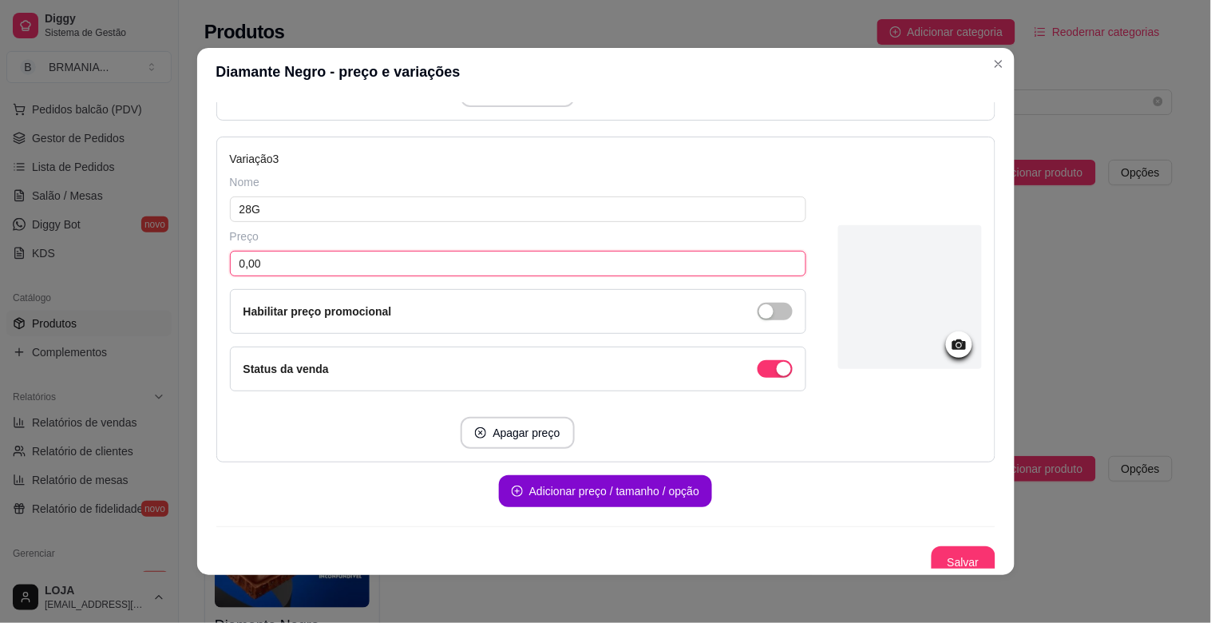
click at [328, 261] on input "0,00" at bounding box center [518, 264] width 576 height 26
type input "5,00"
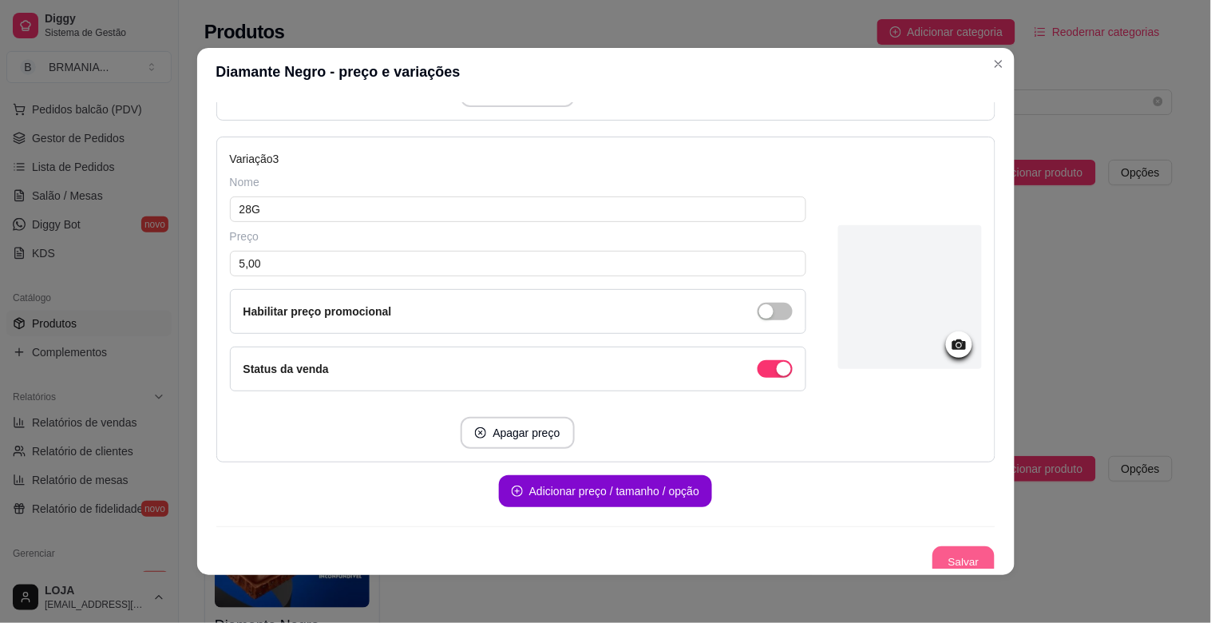
click at [945, 560] on button "Salvar" at bounding box center [964, 562] width 62 height 31
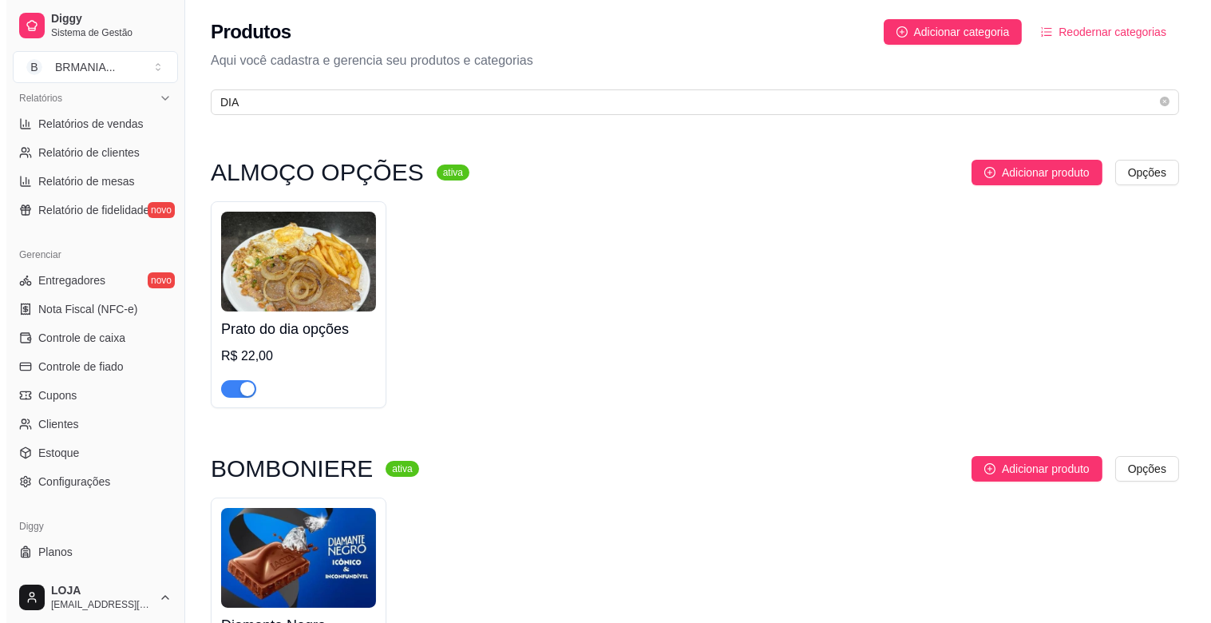
scroll to position [525, 0]
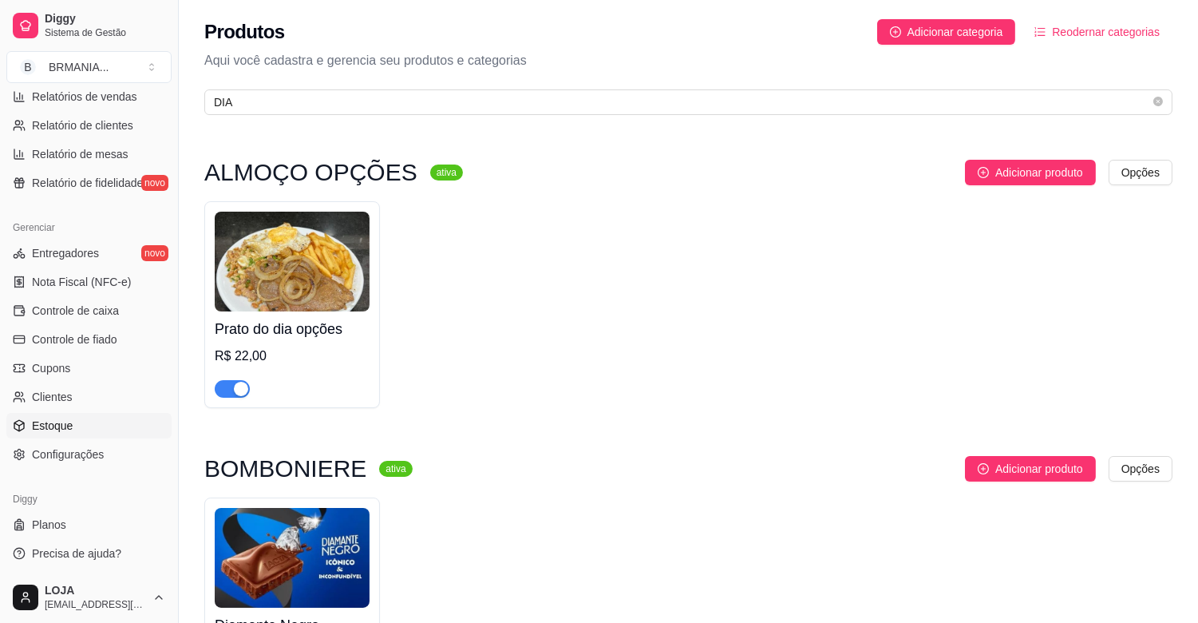
click at [83, 422] on link "Estoque" at bounding box center [88, 426] width 165 height 26
select select "QUANTITY_ORDER"
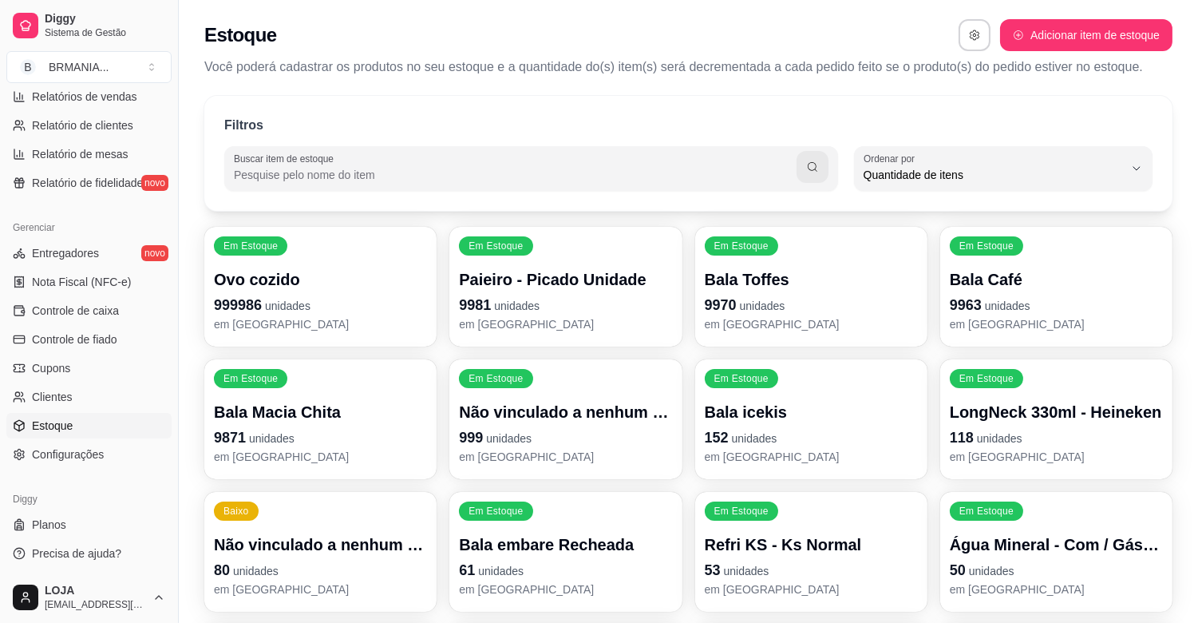
click at [315, 178] on input "Buscar item de estoque" at bounding box center [515, 175] width 563 height 16
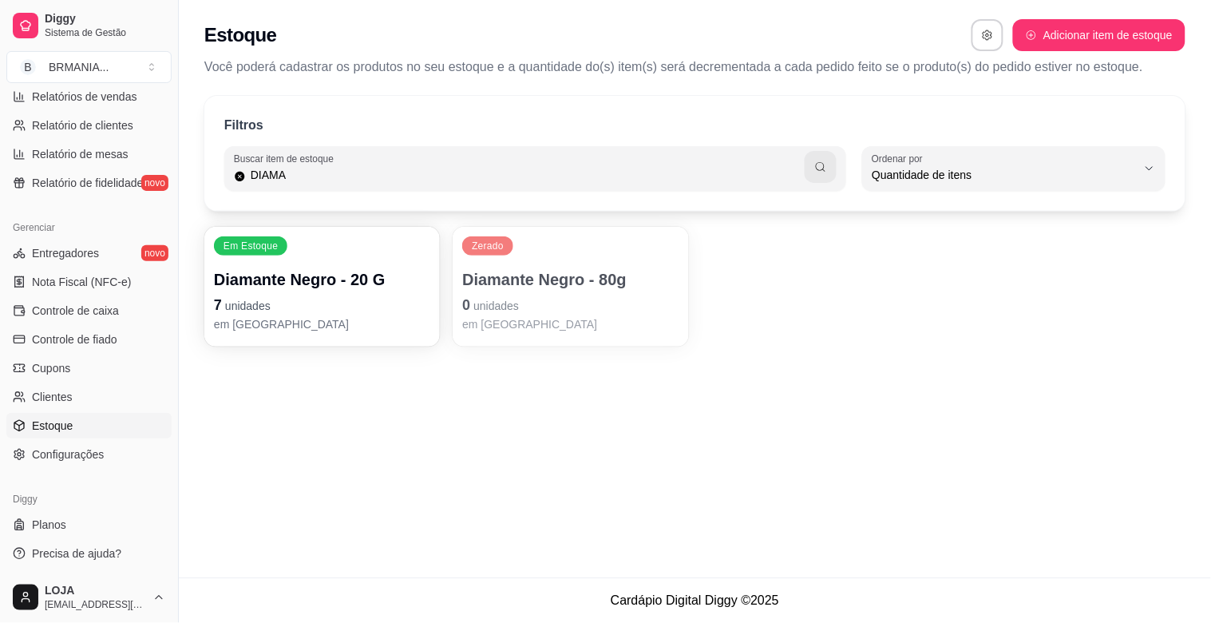
click at [319, 188] on div "Buscar item de estoque DIAMA" at bounding box center [535, 168] width 622 height 45
type input "D"
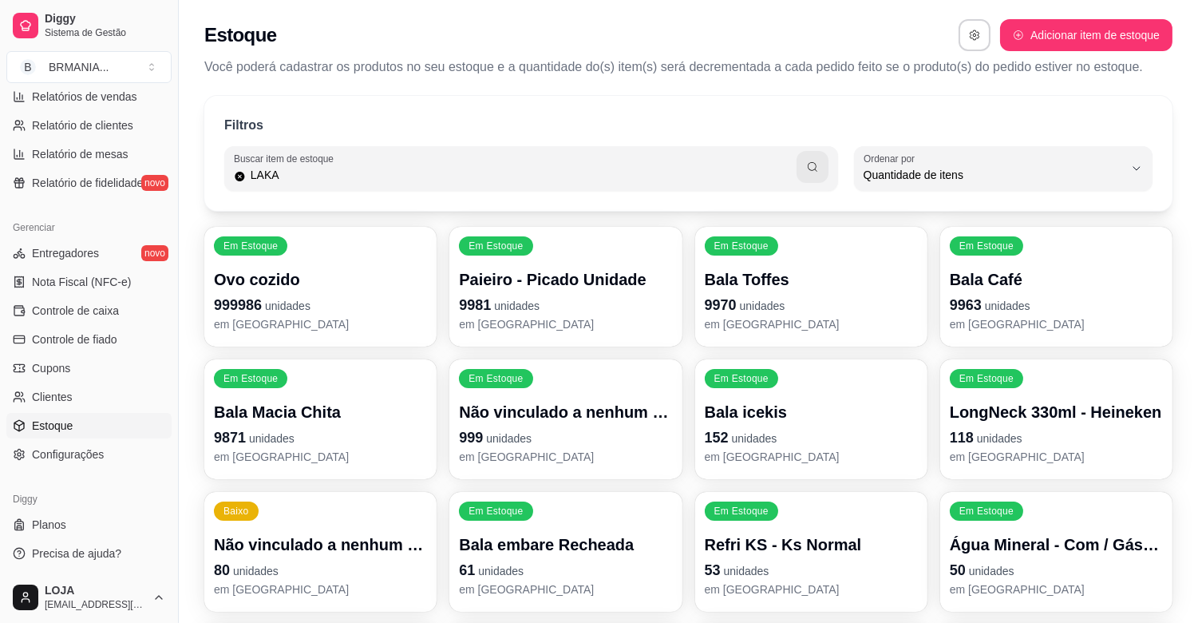
type input "LAKA"
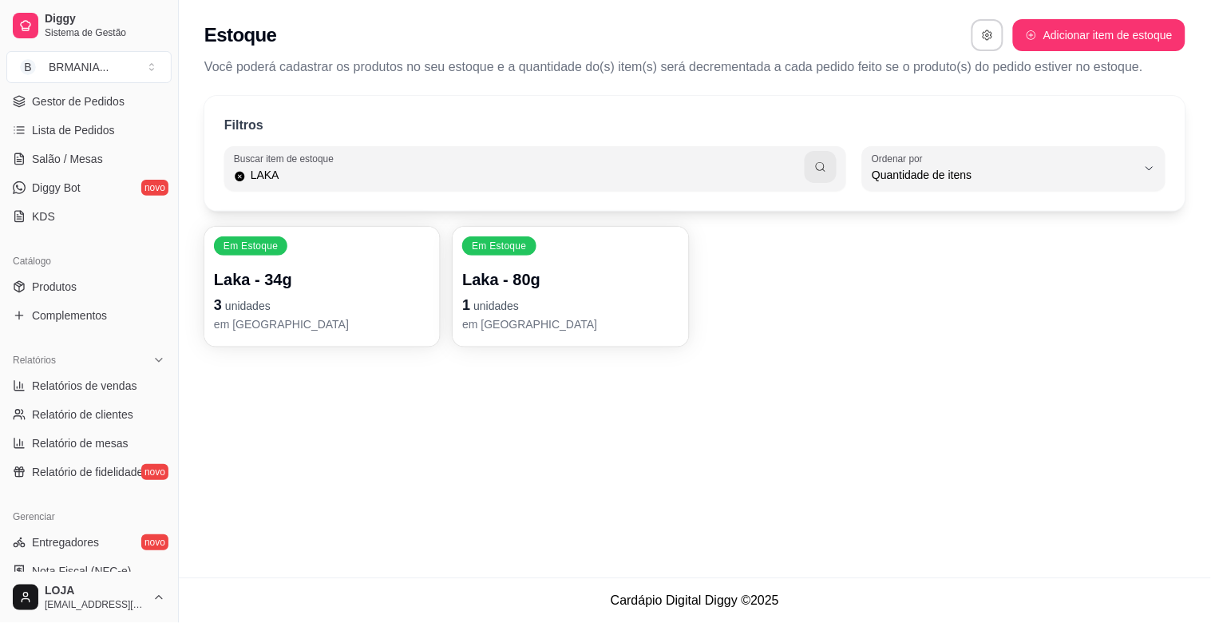
scroll to position [225, 0]
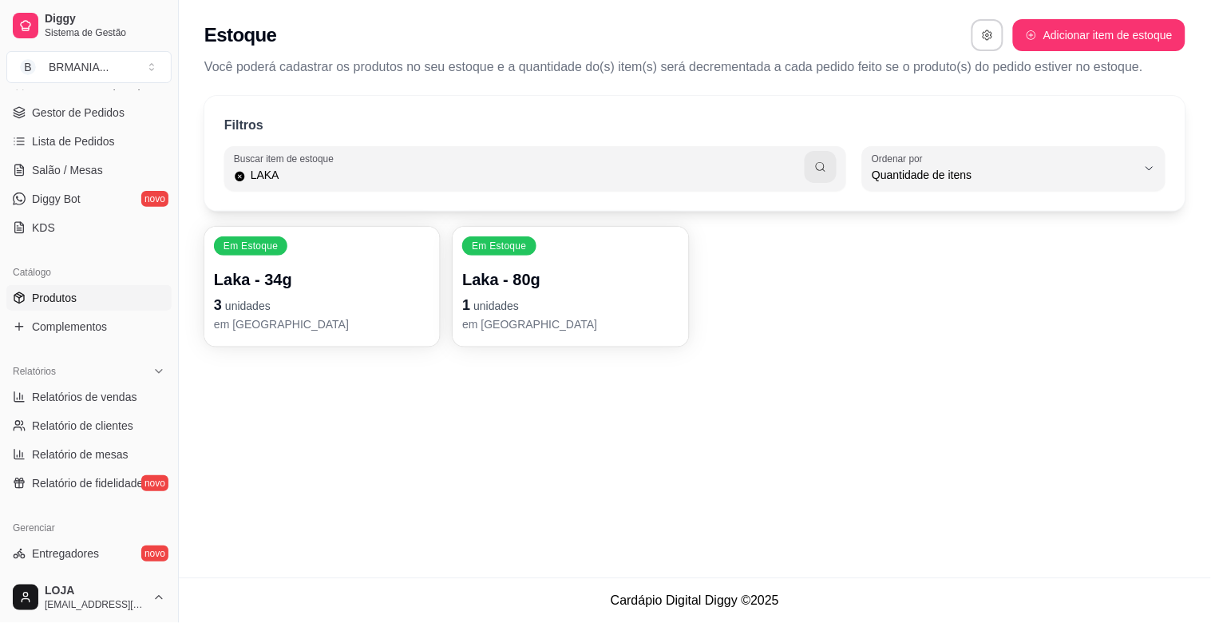
click at [68, 302] on span "Produtos" at bounding box center [54, 298] width 45 height 16
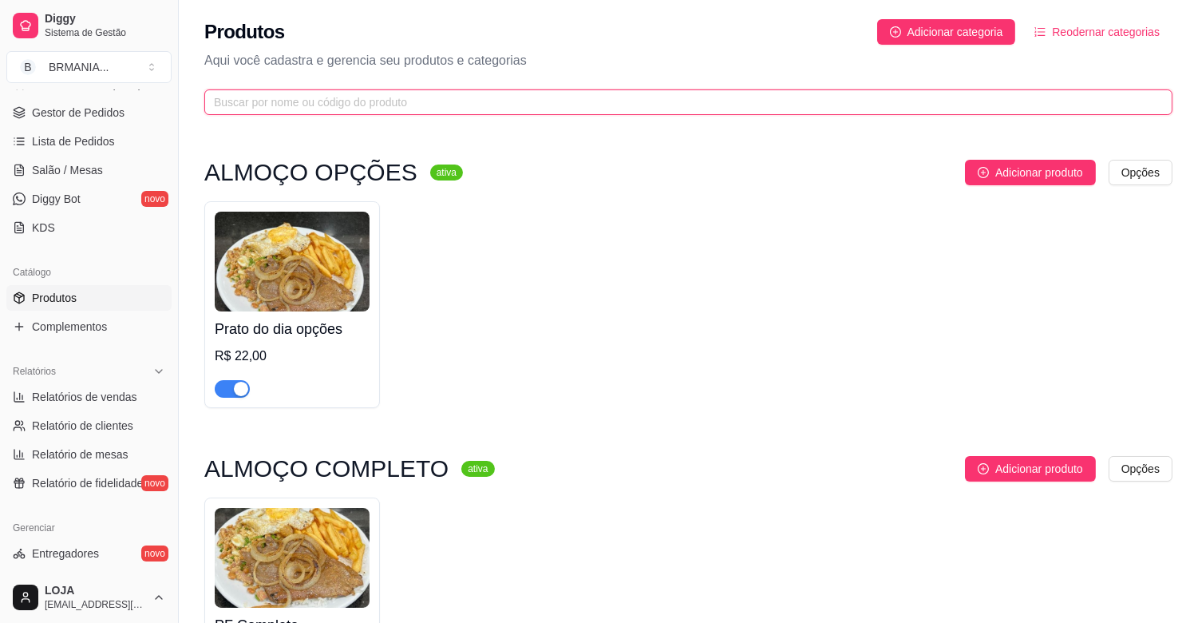
click at [347, 100] on input "text" at bounding box center [682, 102] width 937 height 18
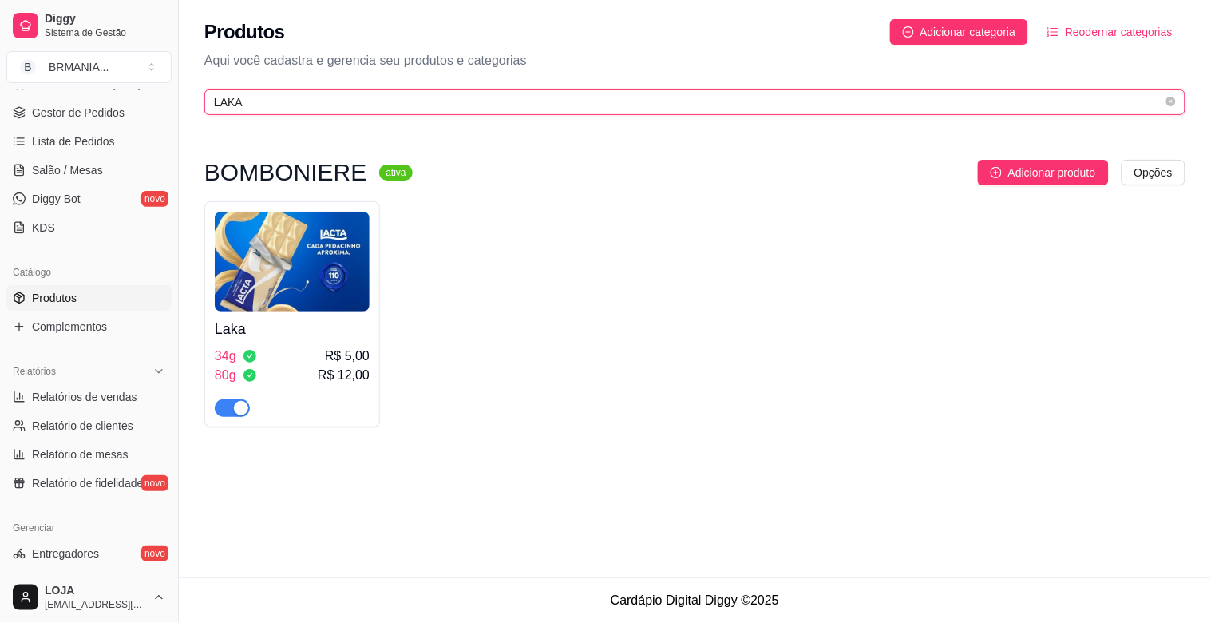
type input "LAKA"
click at [308, 288] on img at bounding box center [292, 262] width 155 height 100
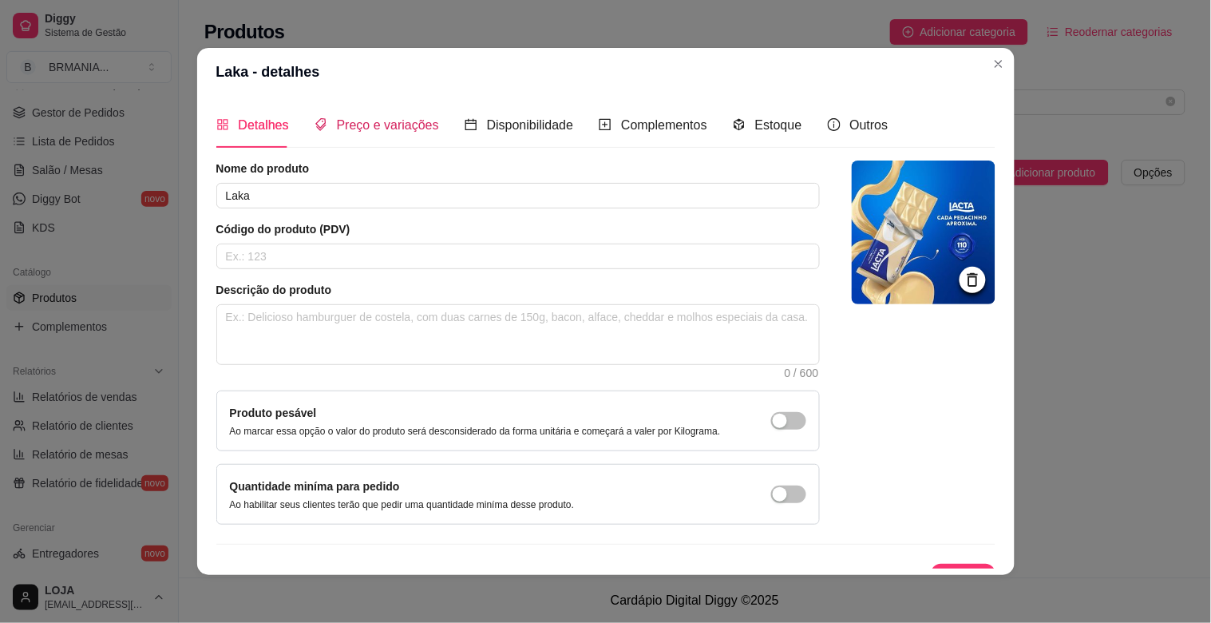
click at [369, 128] on span "Preço e variações" at bounding box center [388, 125] width 102 height 14
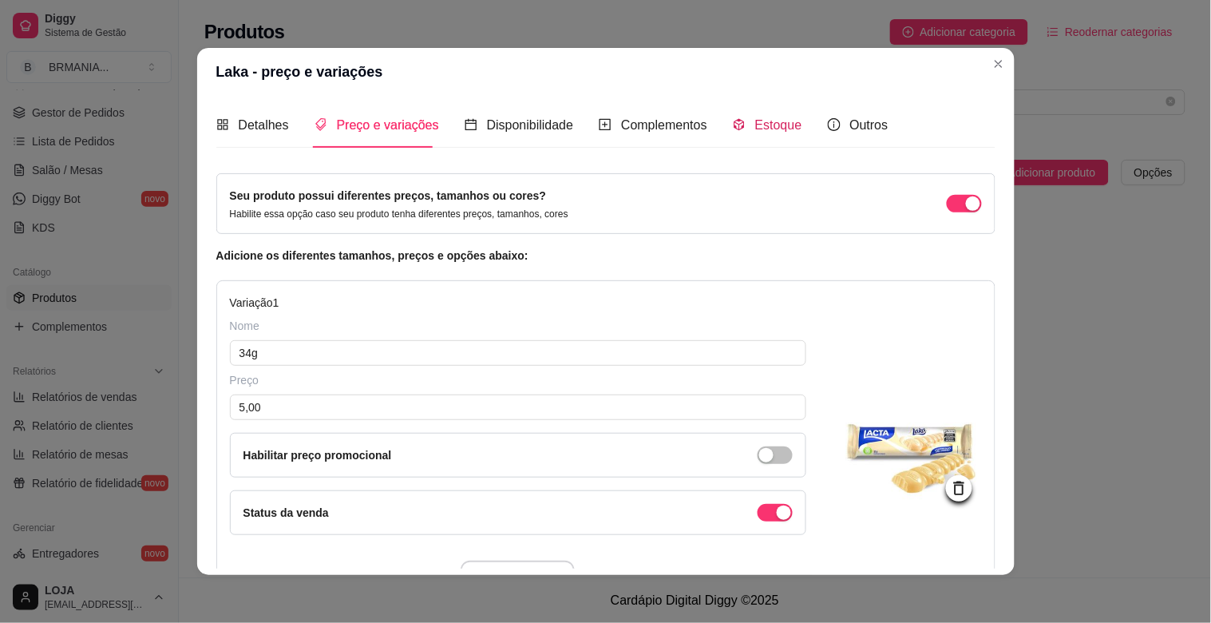
click at [778, 123] on span "Estoque" at bounding box center [778, 125] width 47 height 14
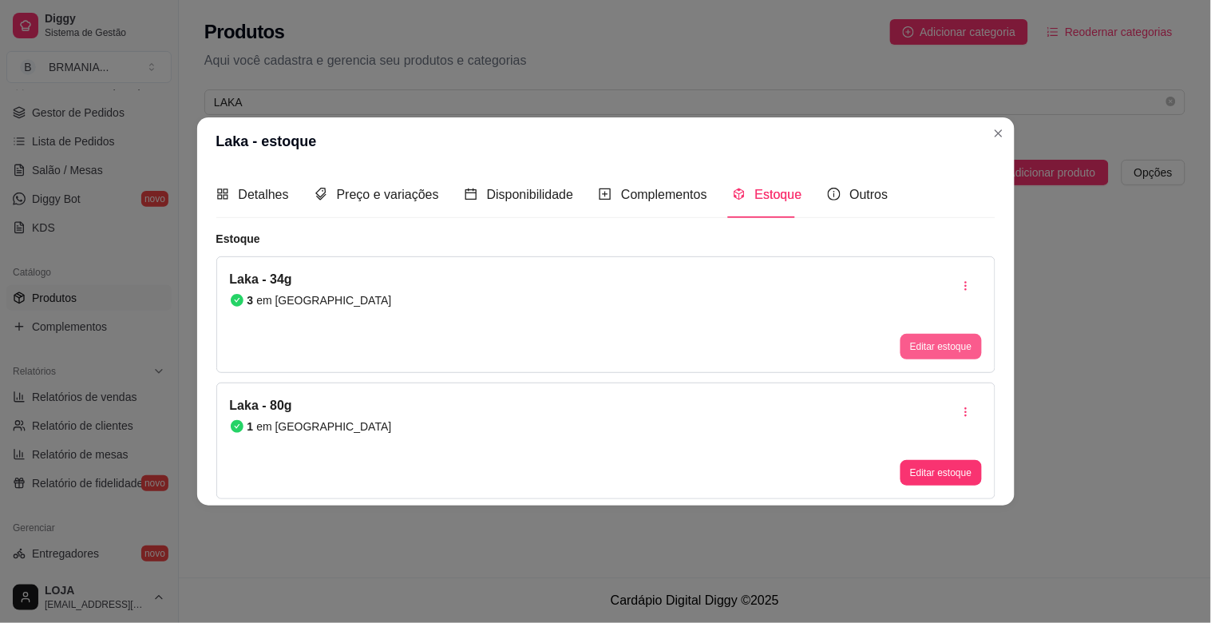
click at [951, 347] on button "Editar estoque" at bounding box center [941, 347] width 81 height 26
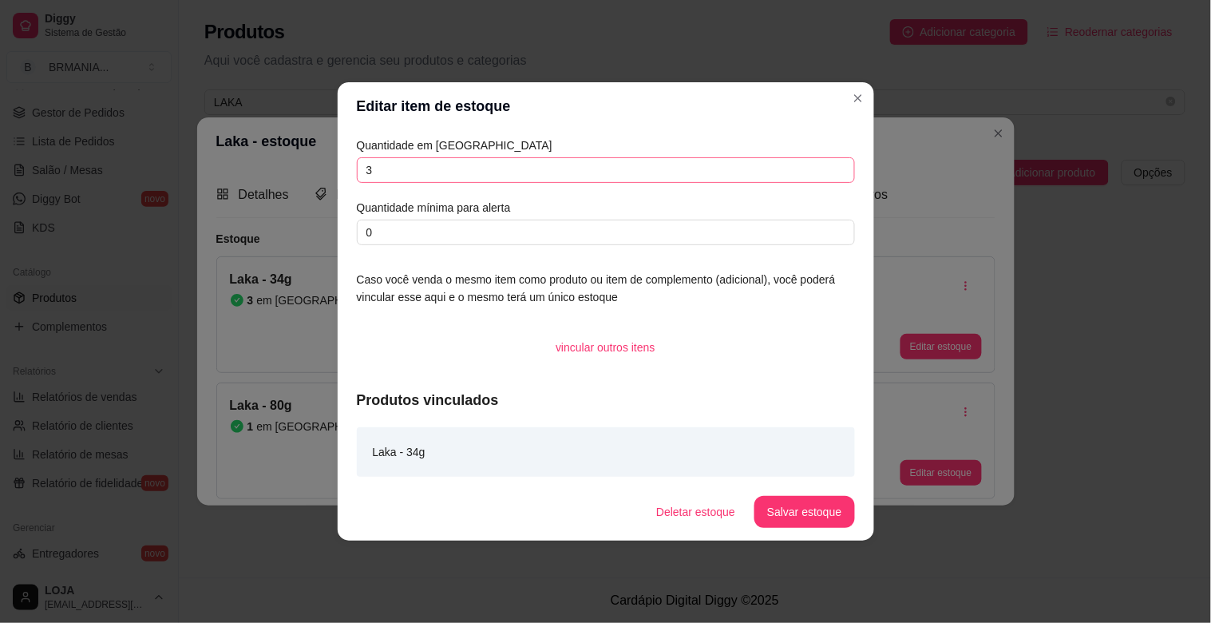
drag, startPoint x: 429, startPoint y: 188, endPoint x: 429, endPoint y: 174, distance: 13.6
click at [429, 184] on div "Quantidade em estoque 3 Quantidade mínima para alerta 0" at bounding box center [606, 191] width 498 height 109
click at [429, 174] on input "3" at bounding box center [606, 170] width 498 height 26
type input "15"
click at [784, 505] on button "Salvar estoque" at bounding box center [804, 512] width 97 height 31
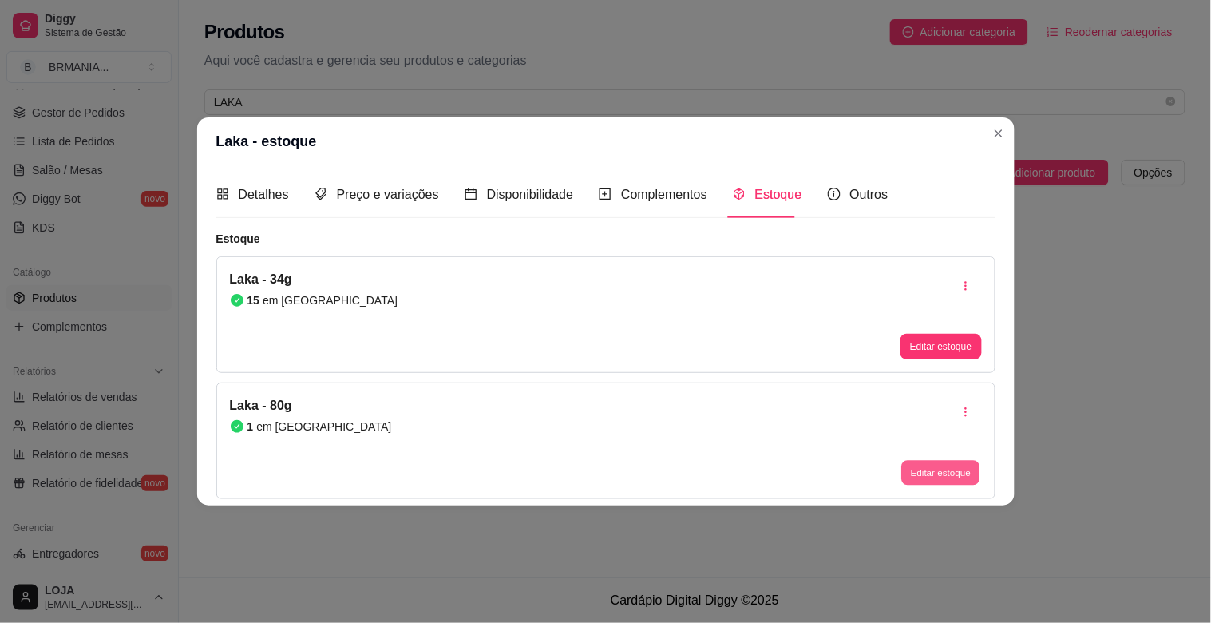
click at [942, 465] on button "Editar estoque" at bounding box center [941, 472] width 78 height 25
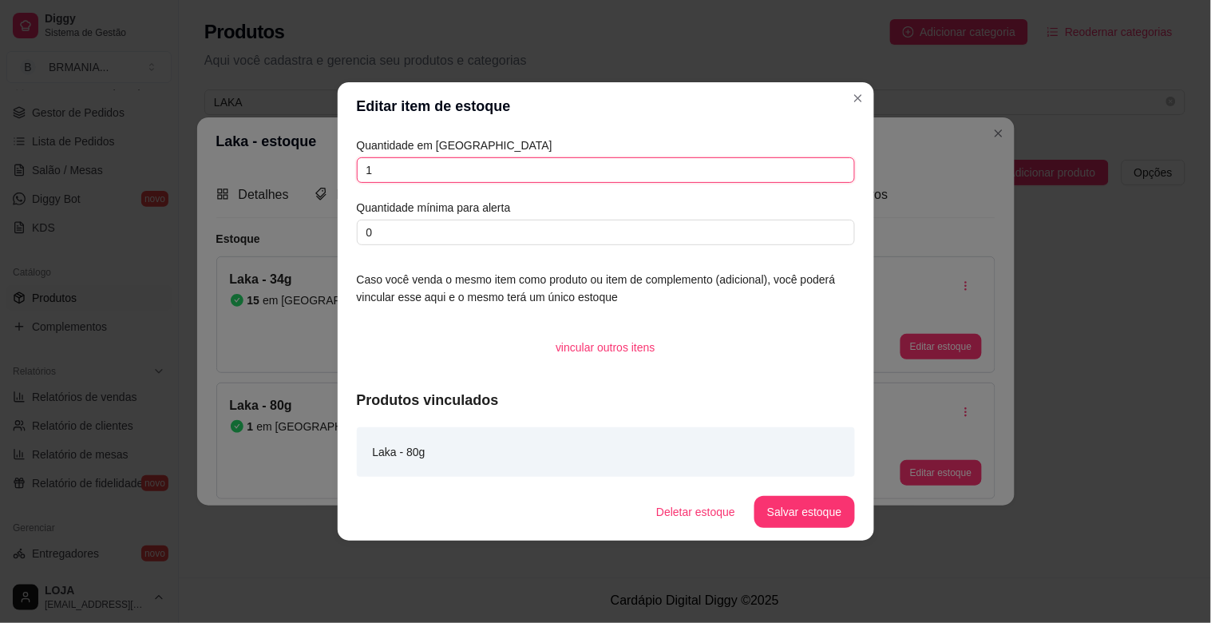
click at [443, 172] on input "1" at bounding box center [606, 170] width 498 height 26
type input "0"
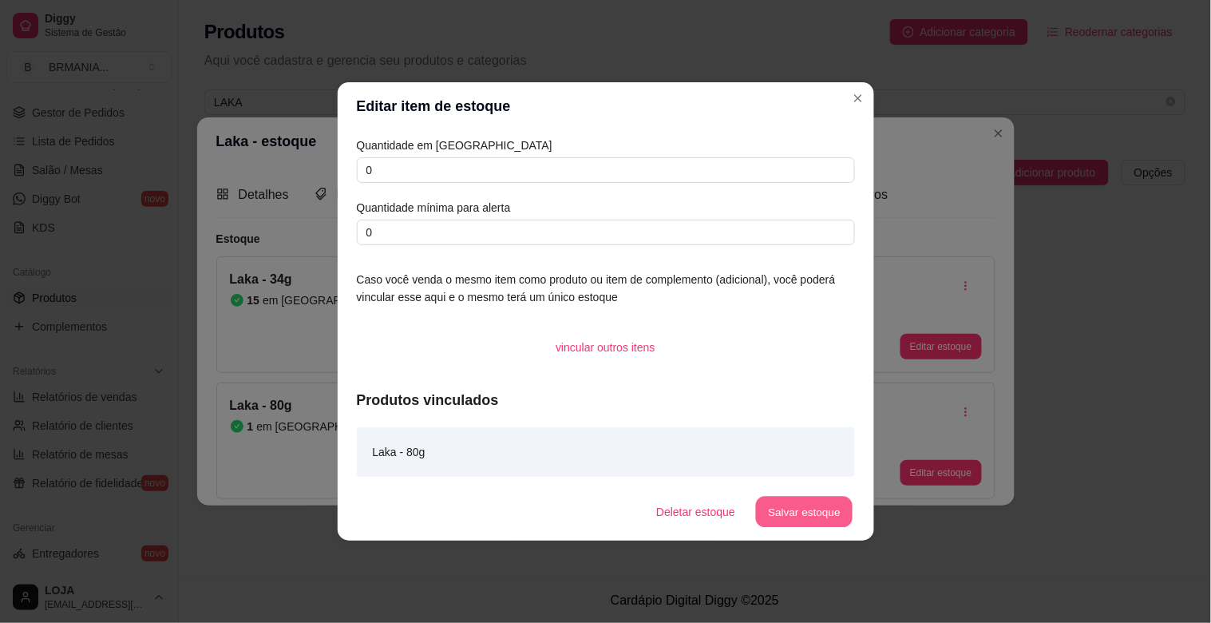
click at [814, 505] on button "Salvar estoque" at bounding box center [804, 512] width 97 height 31
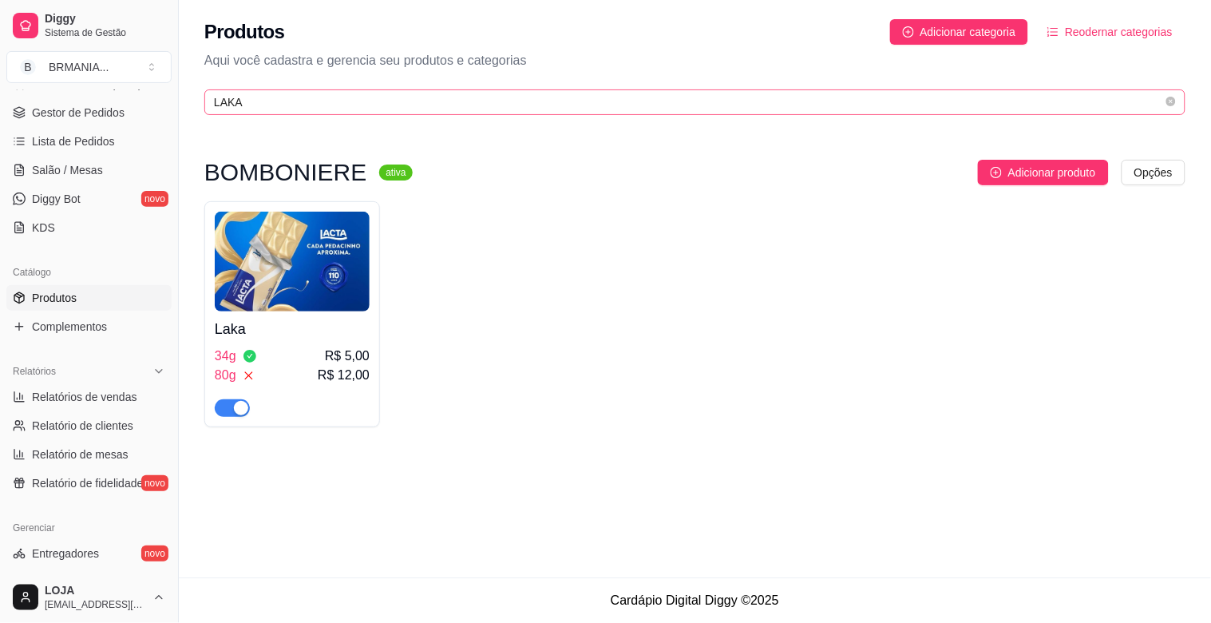
click at [284, 96] on span "LAKA" at bounding box center [694, 102] width 981 height 26
click at [284, 96] on input "LAKA" at bounding box center [688, 102] width 949 height 18
type input "L"
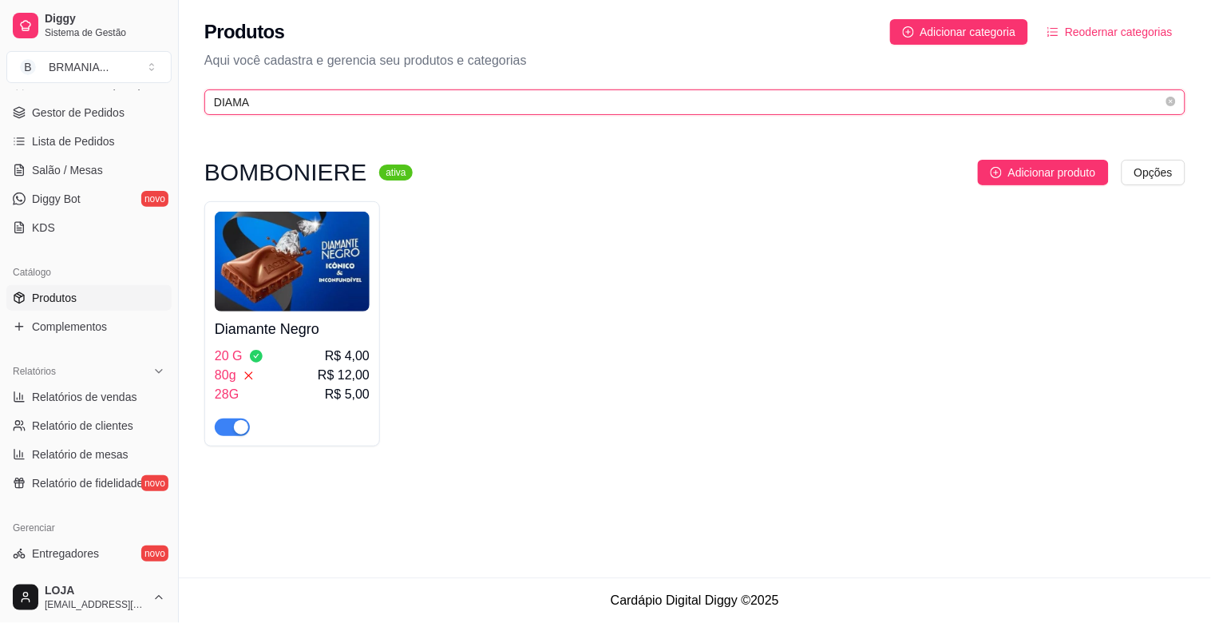
type input "DIAMA"
click at [343, 341] on div "Diamante Negro 20 G R$ 4,00 80g R$ 12,00 28G R$ 5,00" at bounding box center [292, 373] width 155 height 125
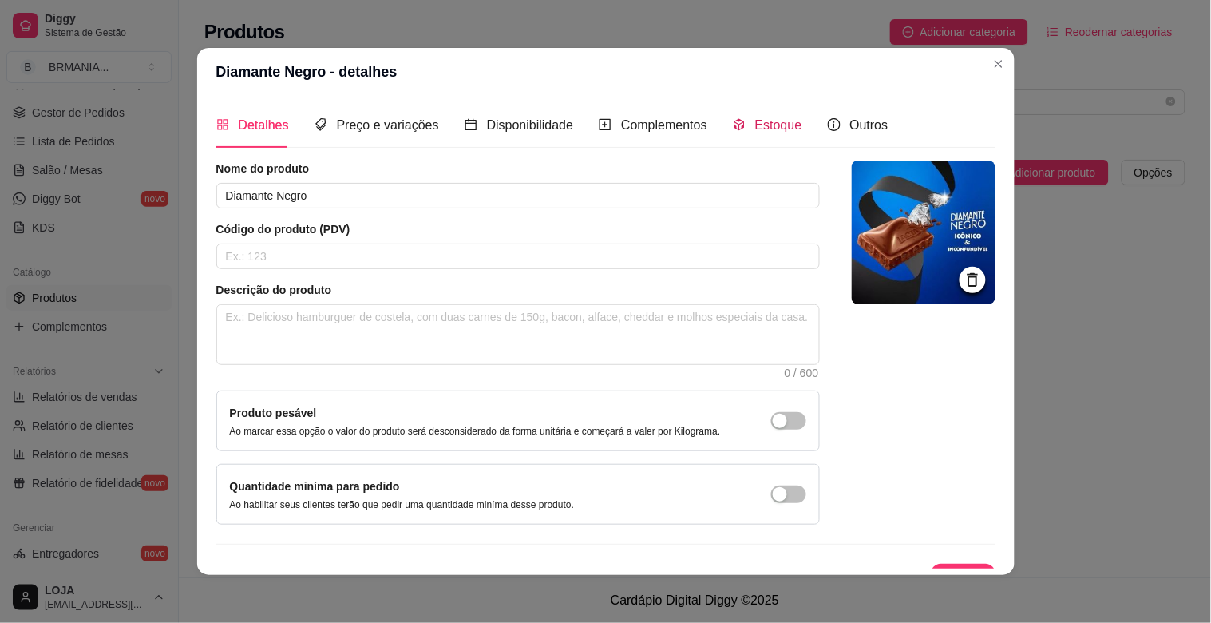
click at [733, 121] on icon "code-sandbox" at bounding box center [739, 124] width 13 height 13
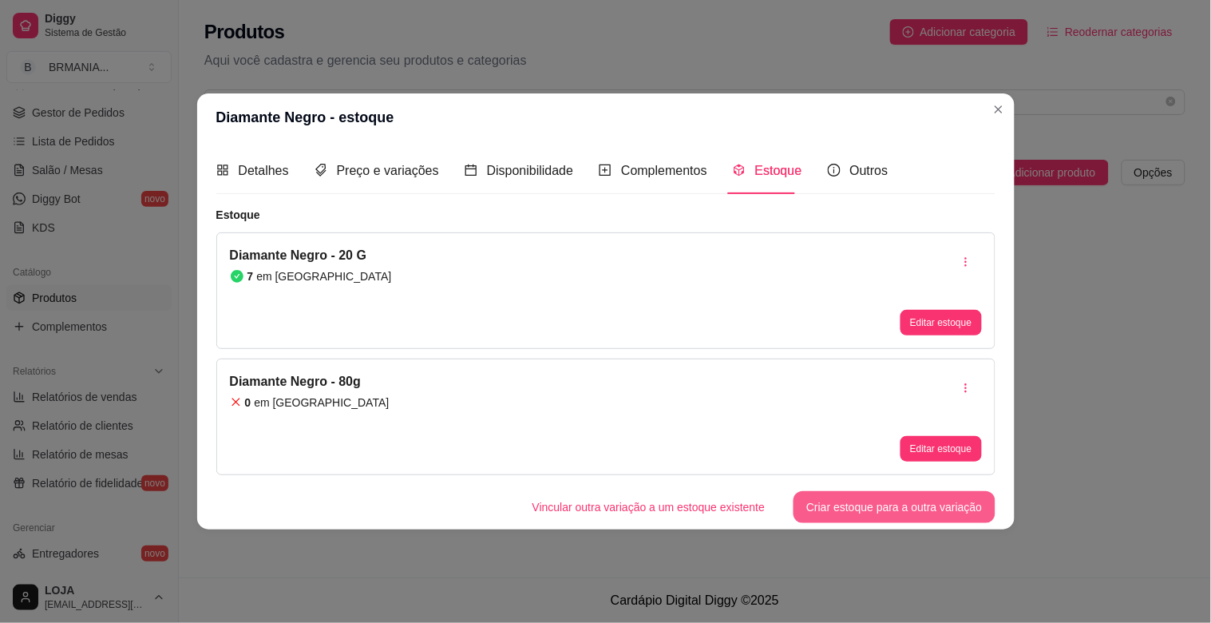
click at [837, 514] on button "Criar estoque para a outra variação" at bounding box center [894, 507] width 201 height 32
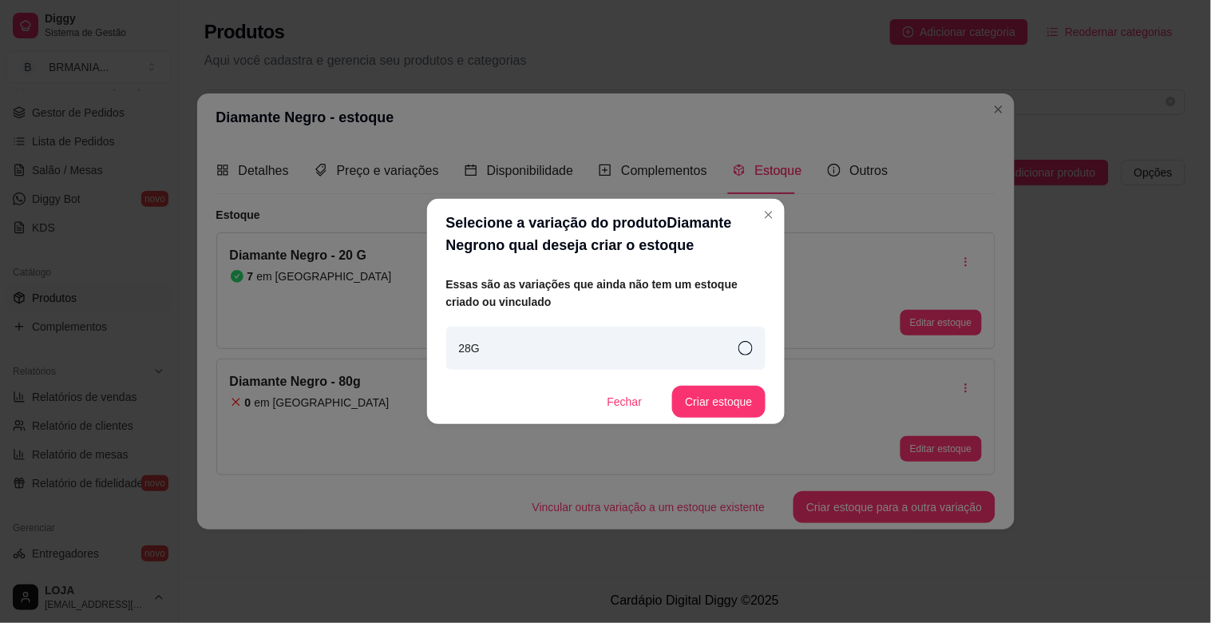
click at [709, 352] on div "28G" at bounding box center [605, 348] width 319 height 43
drag, startPoint x: 709, startPoint y: 352, endPoint x: 709, endPoint y: 394, distance: 41.5
click at [709, 352] on div "28G" at bounding box center [605, 348] width 319 height 43
click at [736, 354] on div "28G" at bounding box center [605, 348] width 319 height 43
click at [720, 406] on button "Criar estoque" at bounding box center [718, 402] width 93 height 32
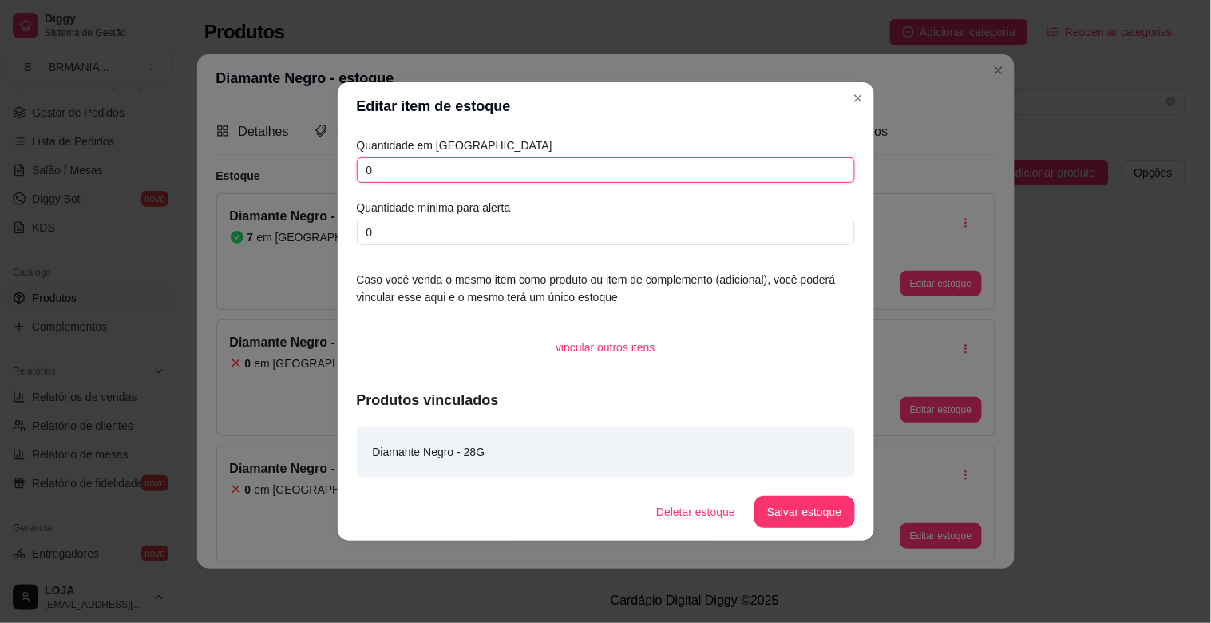
click at [417, 168] on input "0" at bounding box center [606, 170] width 498 height 26
type input "12"
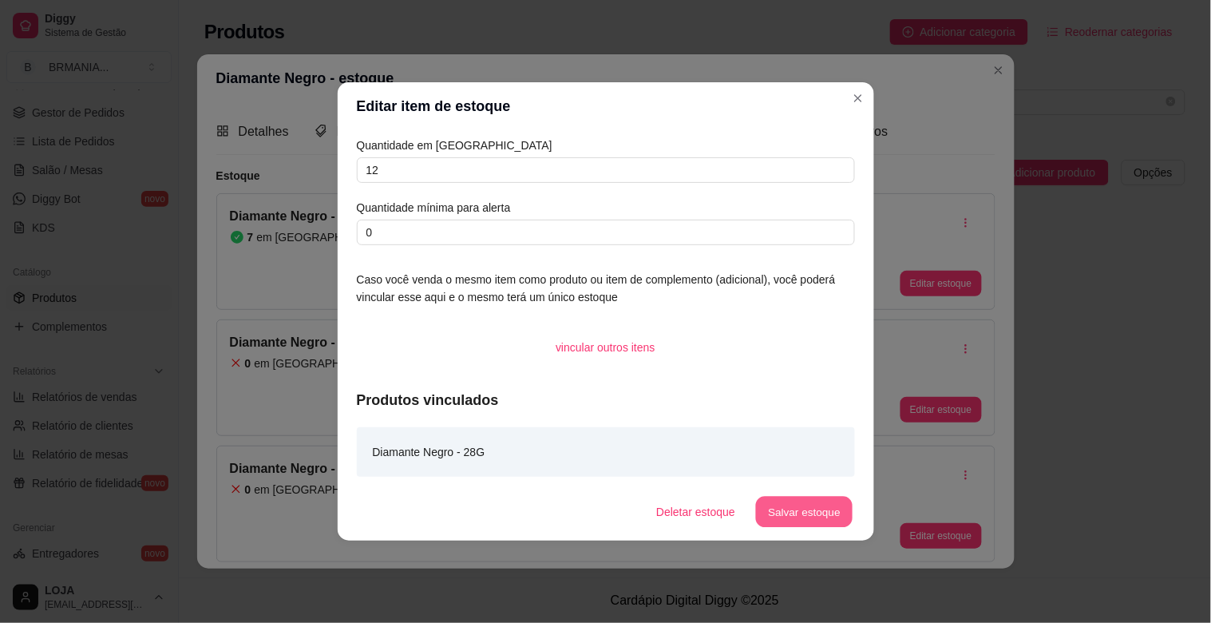
click at [802, 513] on button "Salvar estoque" at bounding box center [804, 512] width 97 height 31
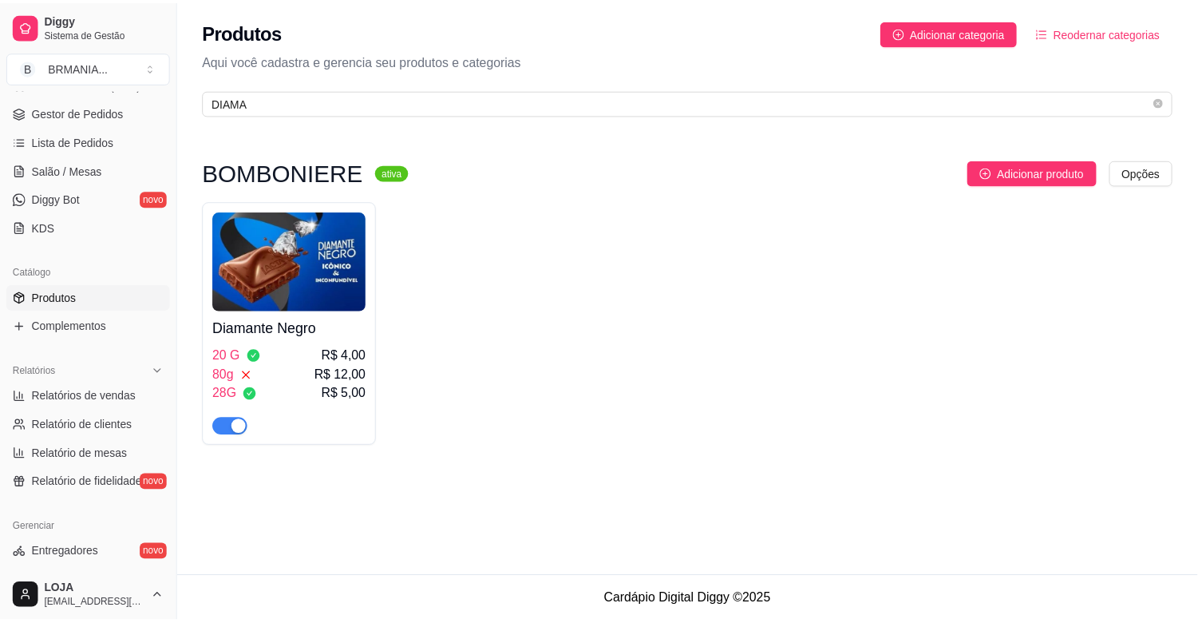
scroll to position [525, 0]
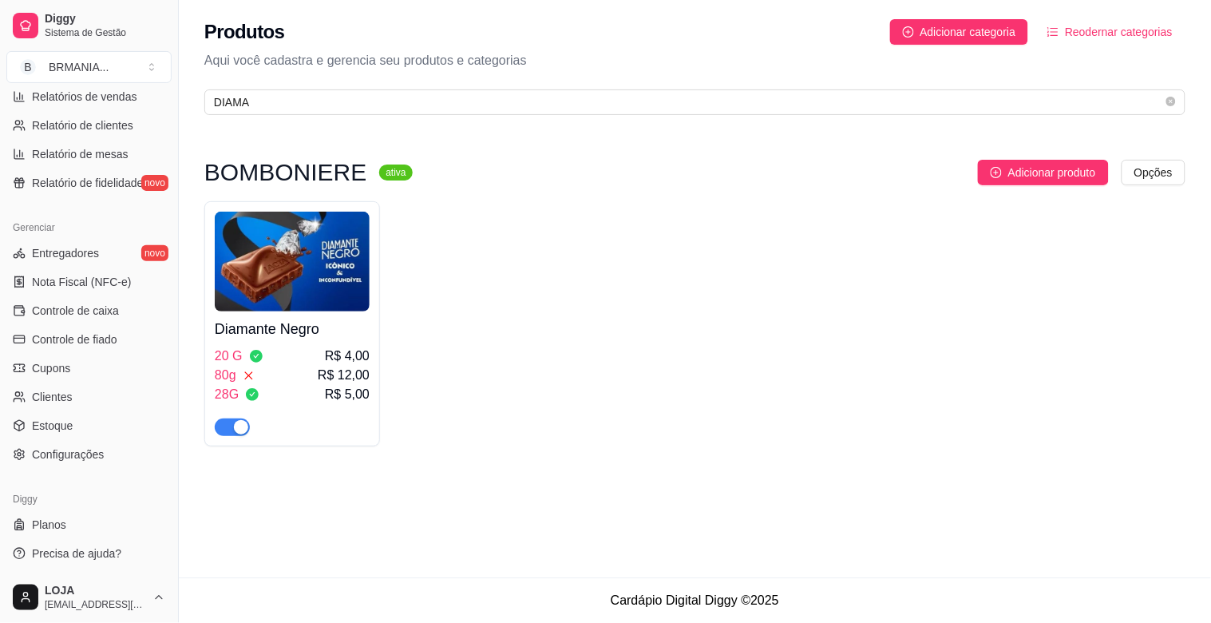
click at [90, 466] on div "Gerenciar Entregadores novo Nota Fiscal (NFC-e) Controle de caixa Controle de f…" at bounding box center [89, 340] width 178 height 265
click at [94, 449] on span "Configurações" at bounding box center [68, 454] width 72 height 16
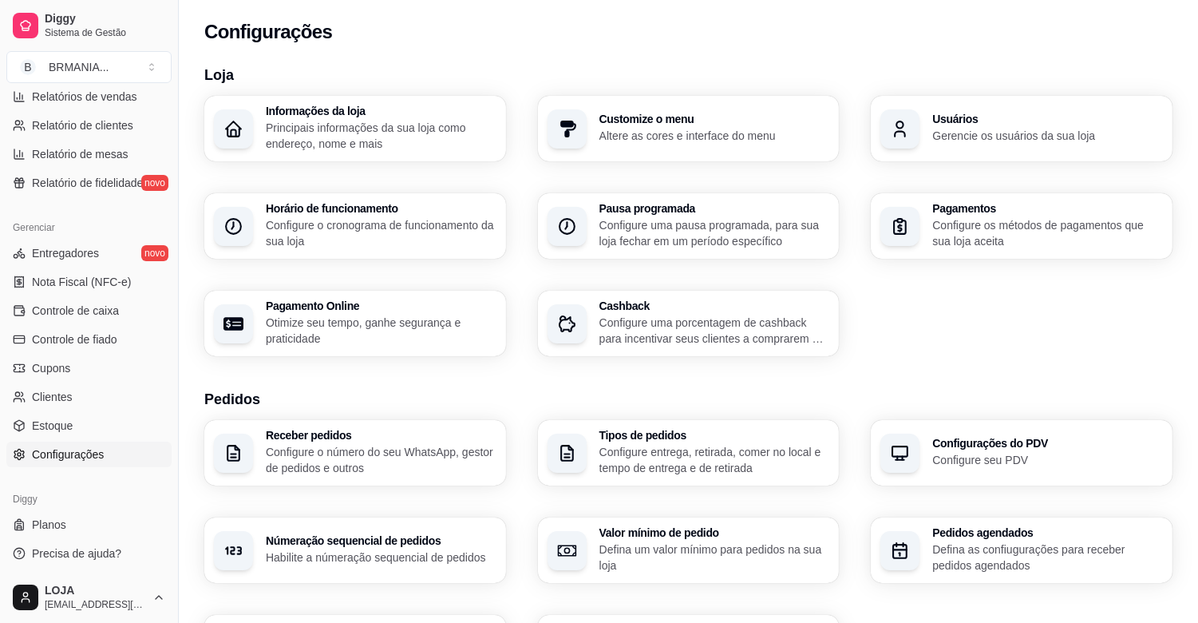
drag, startPoint x: 972, startPoint y: 93, endPoint x: 982, endPoint y: 129, distance: 37.2
click at [980, 110] on section "Loja Informações da loja Principais informações da sua loja como endereço, nome…" at bounding box center [688, 210] width 968 height 292
click at [977, 132] on p "Gerencie os usuários da sua loja" at bounding box center [1048, 135] width 224 height 15
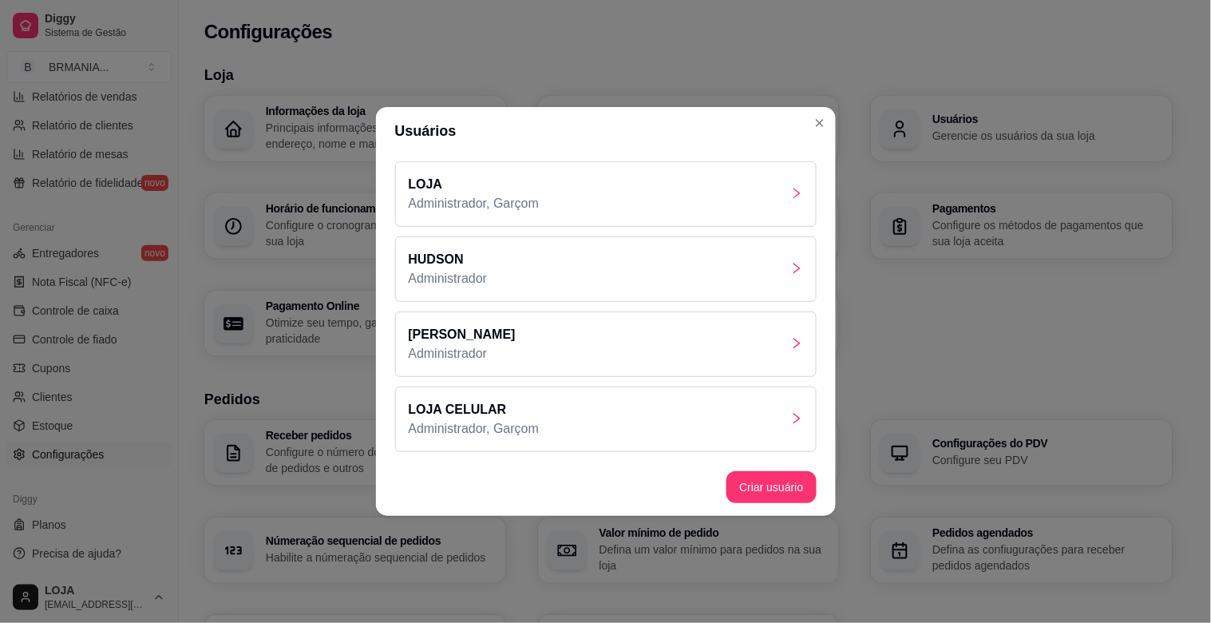
click at [528, 434] on p "Administrador, Garçom" at bounding box center [474, 428] width 131 height 19
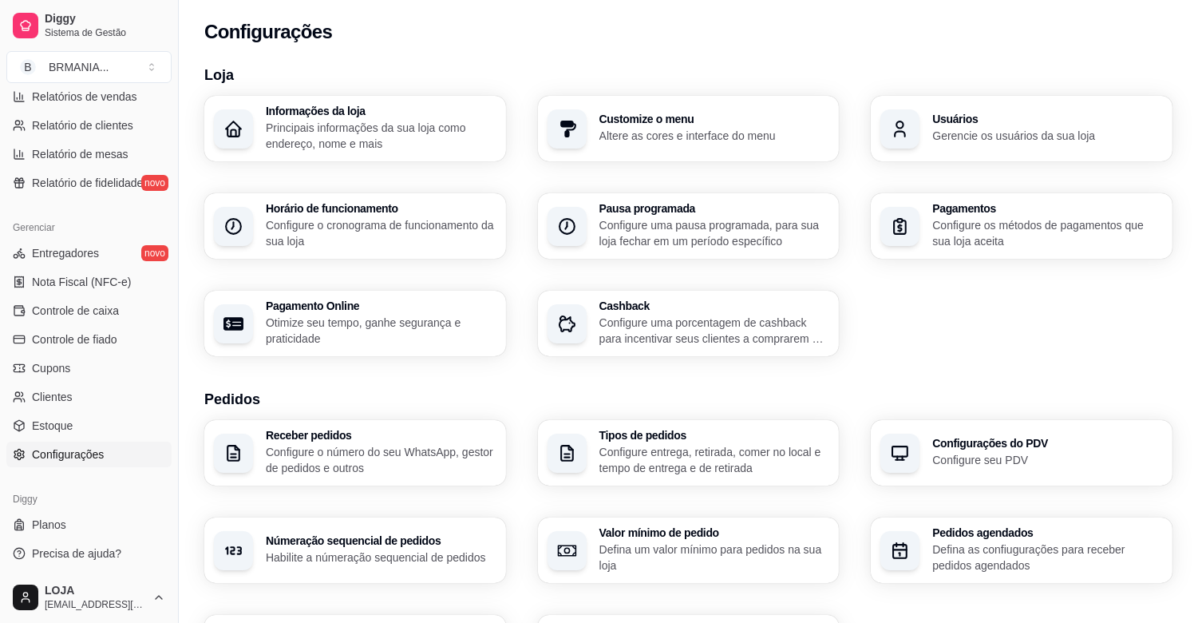
drag, startPoint x: 173, startPoint y: 409, endPoint x: 168, endPoint y: 275, distance: 133.4
click at [169, 264] on div "Diggy Sistema de Gestão B BRMANIA ... Loja aberta Plano Essencial + Mesas até 0…" at bounding box center [89, 311] width 178 height 623
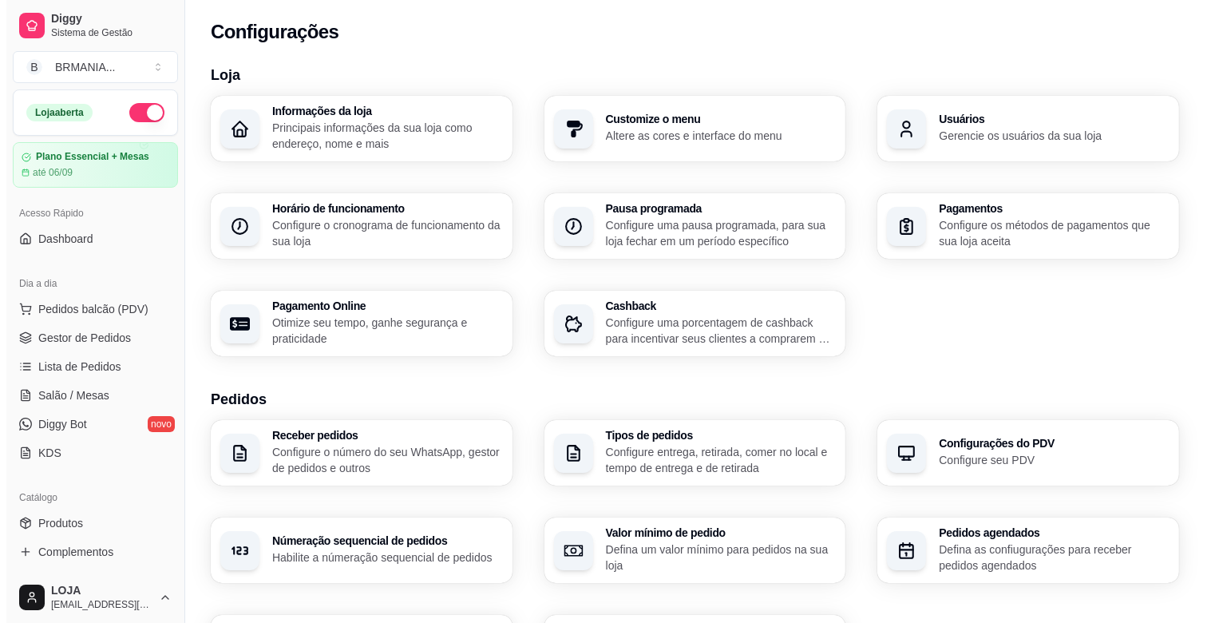
scroll to position [525, 0]
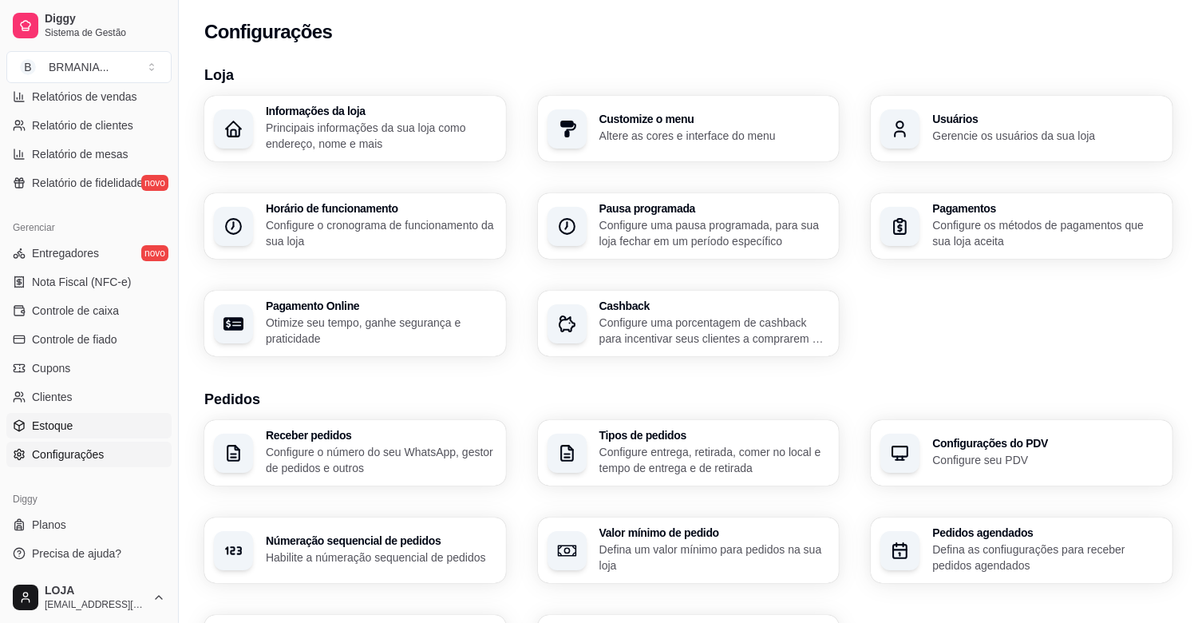
click at [72, 416] on link "Estoque" at bounding box center [88, 426] width 165 height 26
select select "QUANTITY_ORDER"
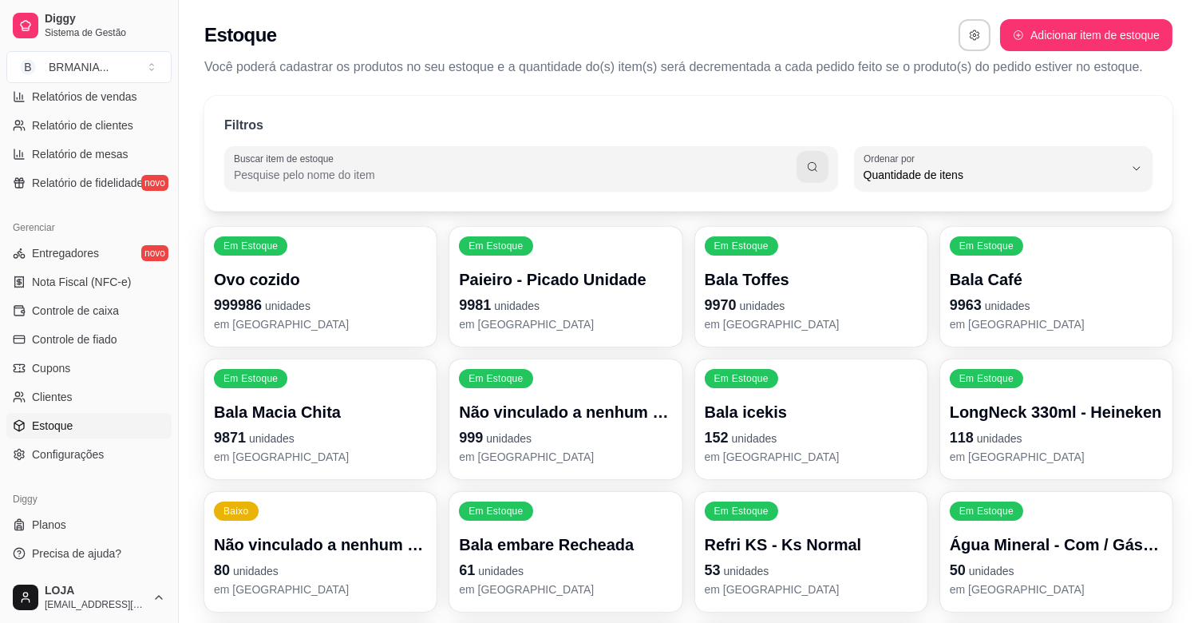
click at [398, 200] on div "Filtros Buscar item de estoque QUANTITY_ORDER Ordenar por Ordem alfabética Quan…" at bounding box center [688, 153] width 968 height 115
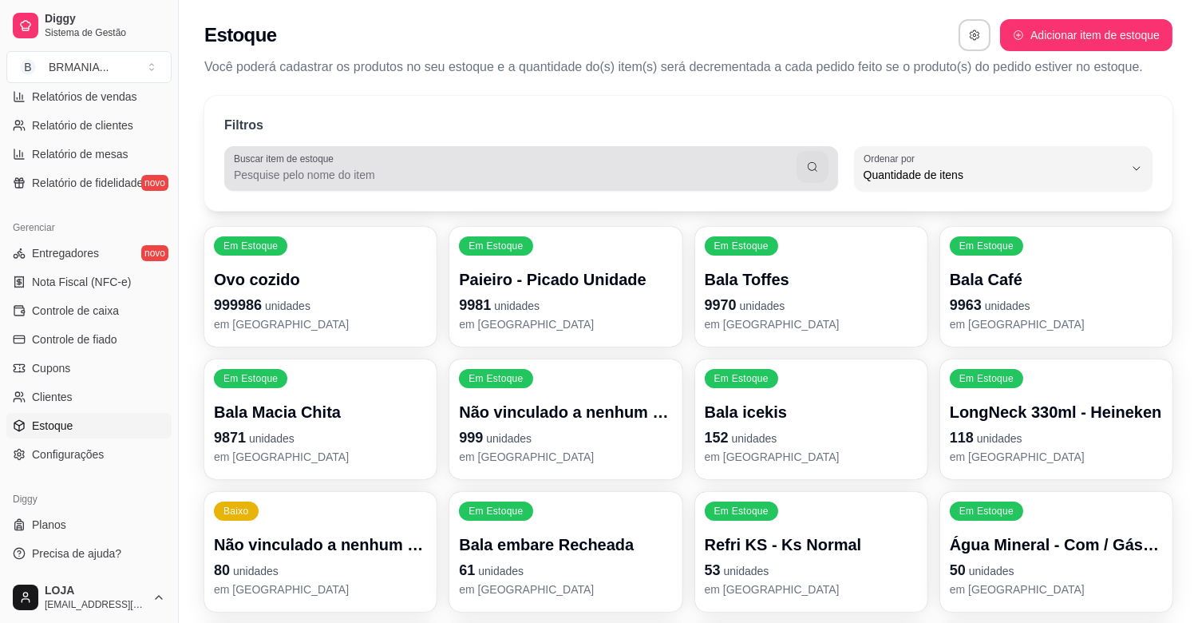
click at [402, 184] on div at bounding box center [531, 168] width 595 height 32
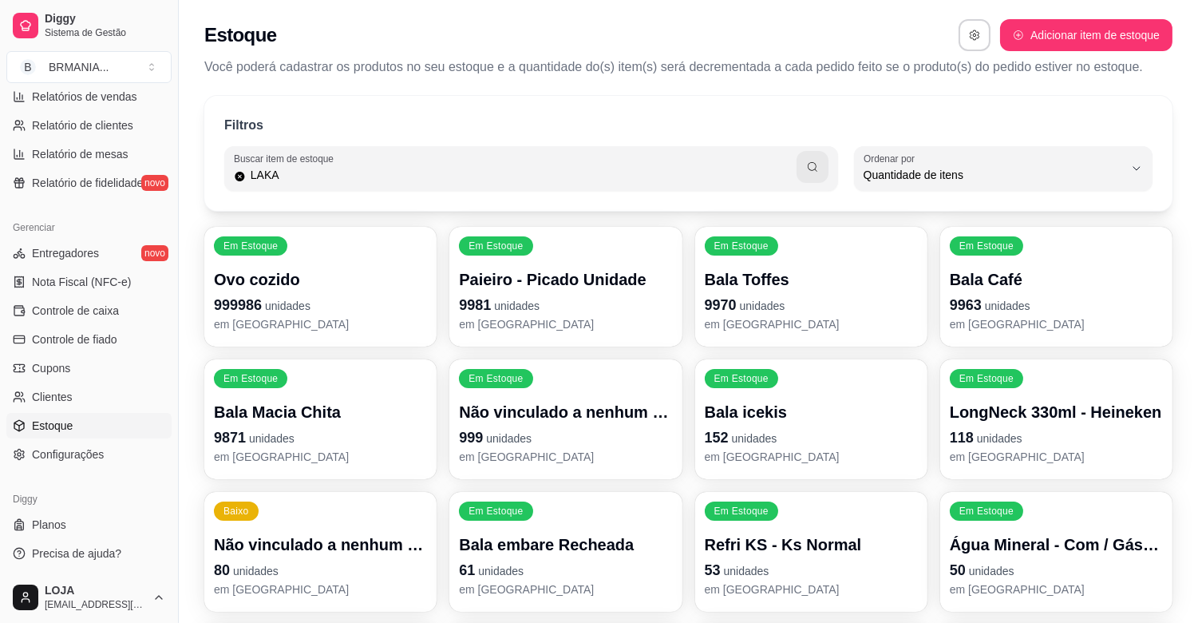
type input "LAKA"
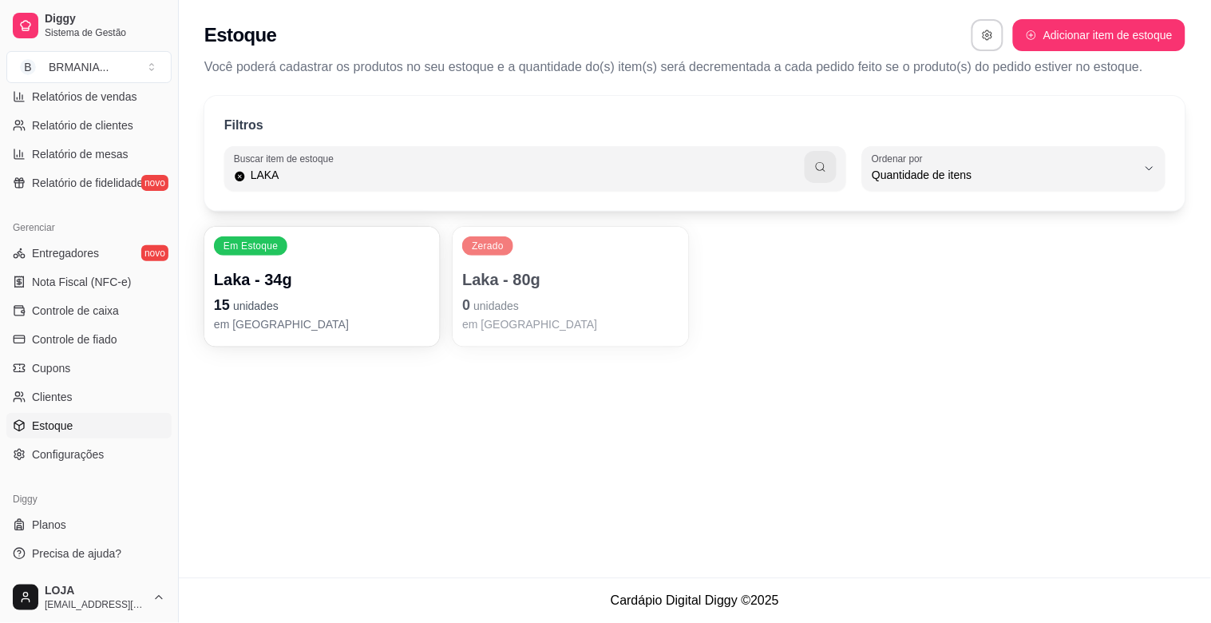
click at [339, 292] on div "Laka - 34g 15 unidades [PERSON_NAME][GEOGRAPHIC_DATA]" at bounding box center [322, 300] width 216 height 64
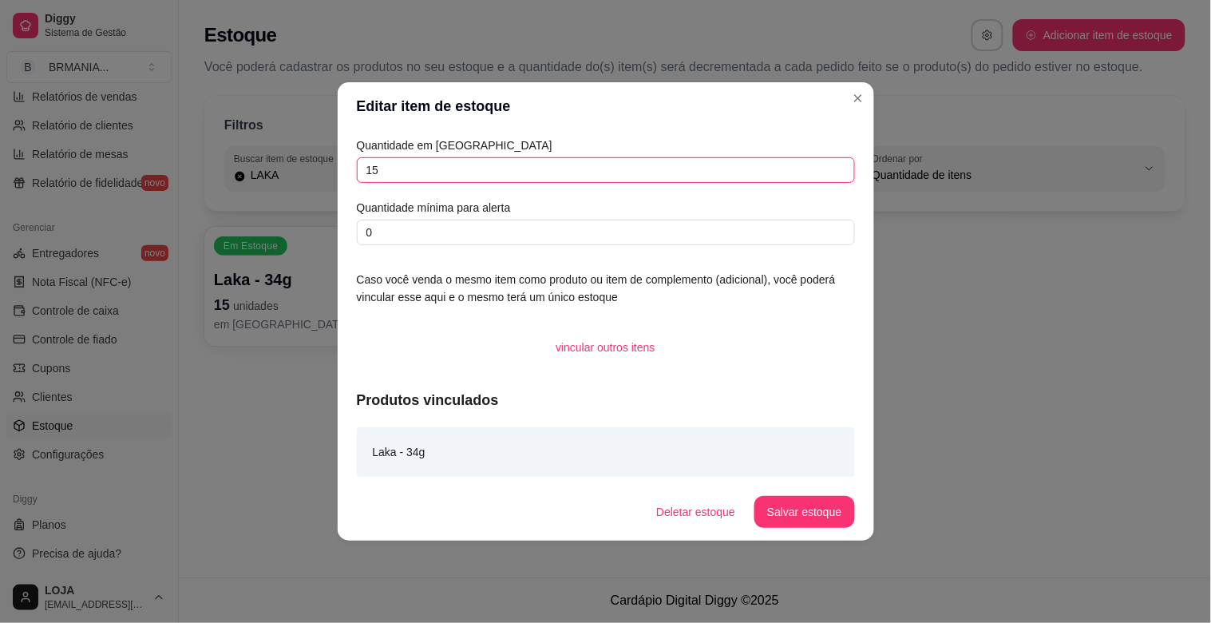
click at [413, 171] on input "15" at bounding box center [606, 170] width 498 height 26
type input "16"
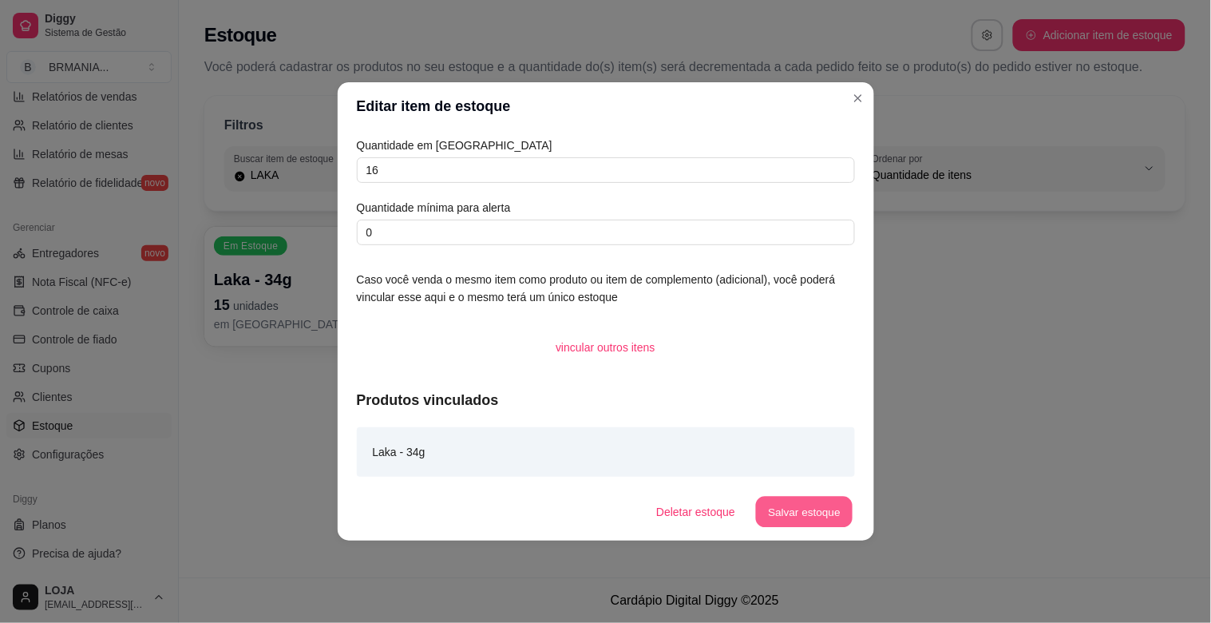
click at [845, 504] on button "Salvar estoque" at bounding box center [804, 512] width 97 height 31
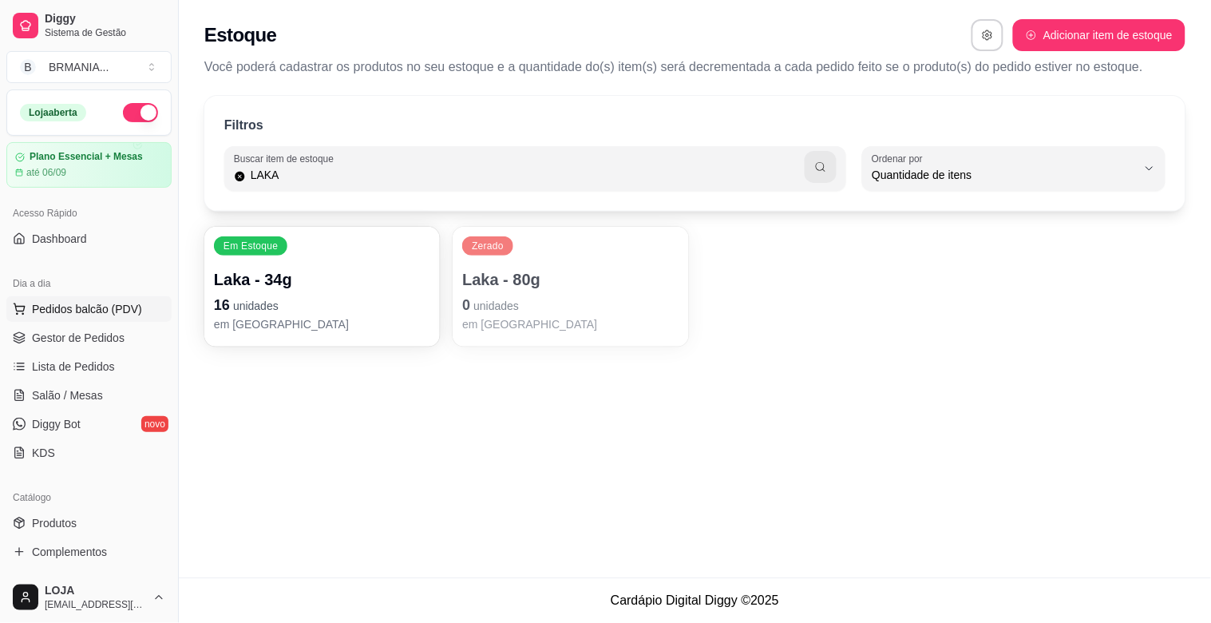
click at [102, 296] on button "Pedidos balcão (PDV)" at bounding box center [88, 309] width 165 height 26
click at [328, 117] on input "Pesquisa" at bounding box center [431, 113] width 770 height 16
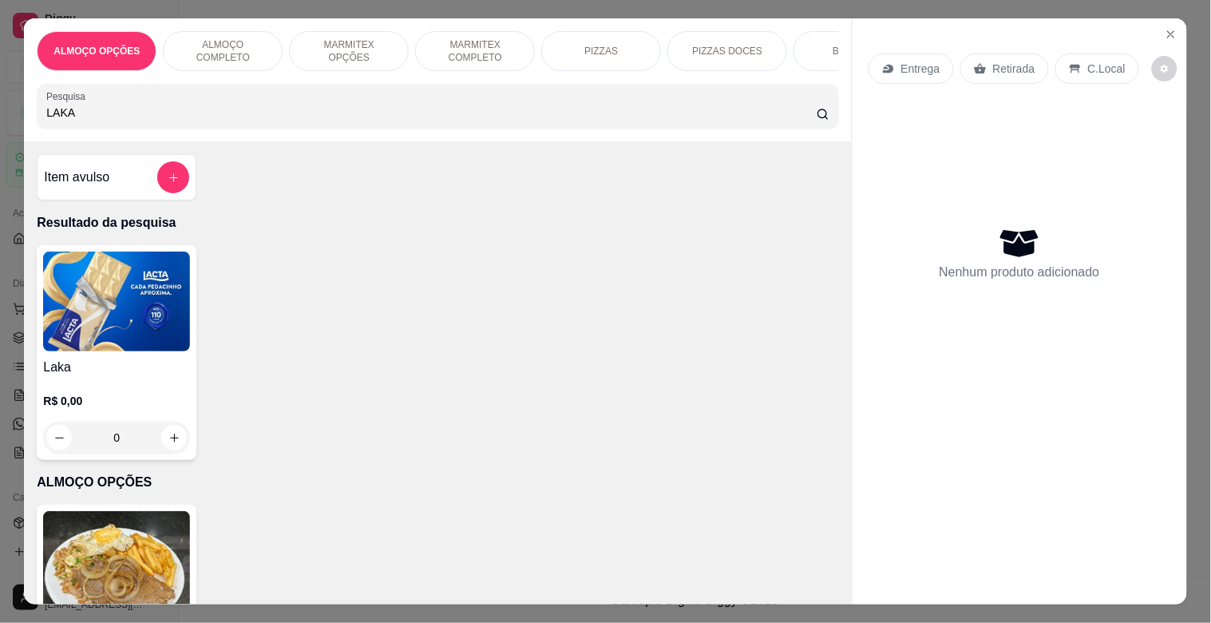
type input "LAKA"
click at [166, 289] on img at bounding box center [116, 301] width 147 height 100
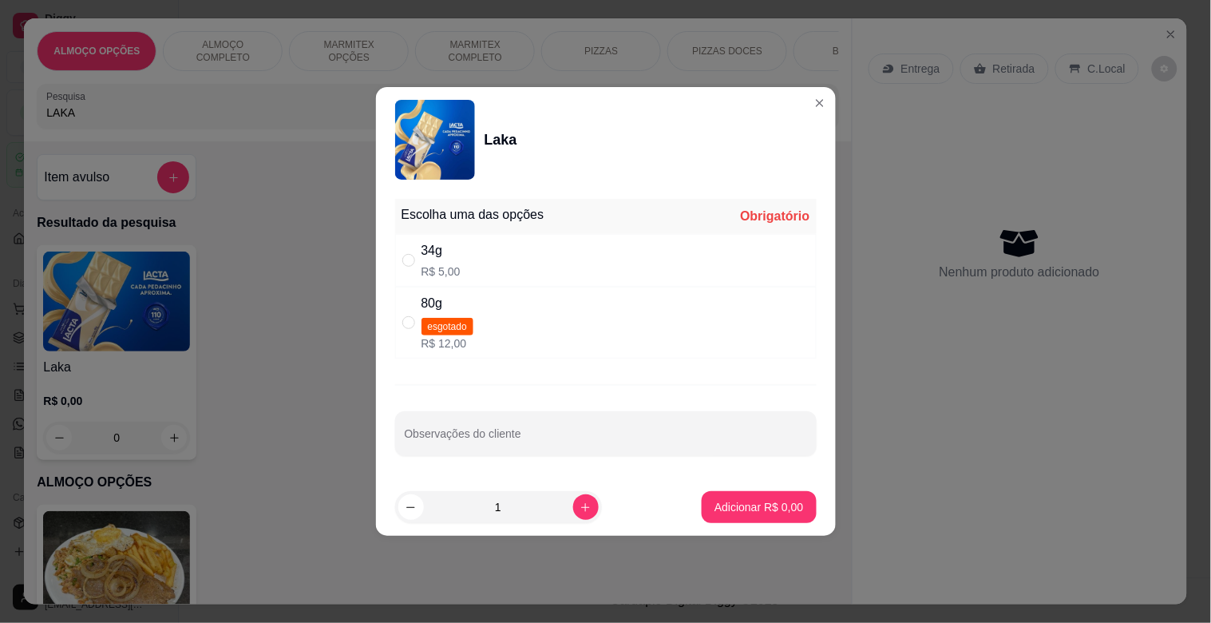
drag, startPoint x: 530, startPoint y: 253, endPoint x: 636, endPoint y: 382, distance: 166.2
click at [533, 254] on div "34g R$ 5,00" at bounding box center [606, 260] width 422 height 53
radio input "true"
click at [724, 505] on button "Adicionar R$ 5,00" at bounding box center [758, 507] width 111 height 31
type input "1"
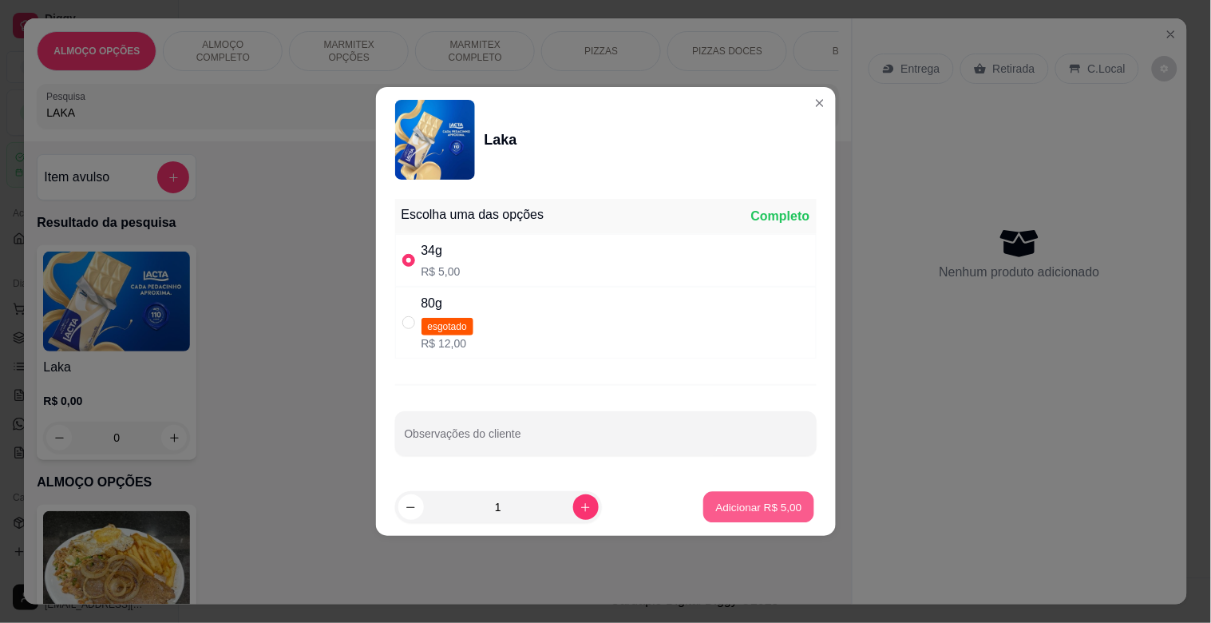
type input "1"
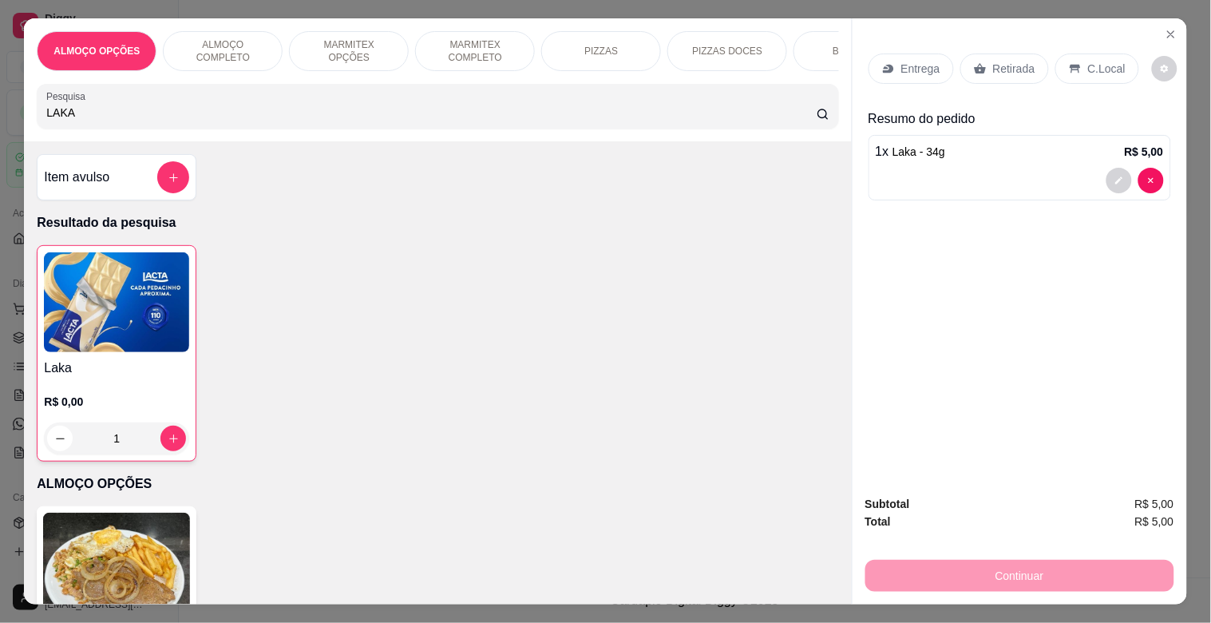
drag, startPoint x: 1003, startPoint y: 58, endPoint x: 1134, endPoint y: 65, distance: 131.1
click at [1012, 61] on p "Retirada" at bounding box center [1014, 69] width 42 height 16
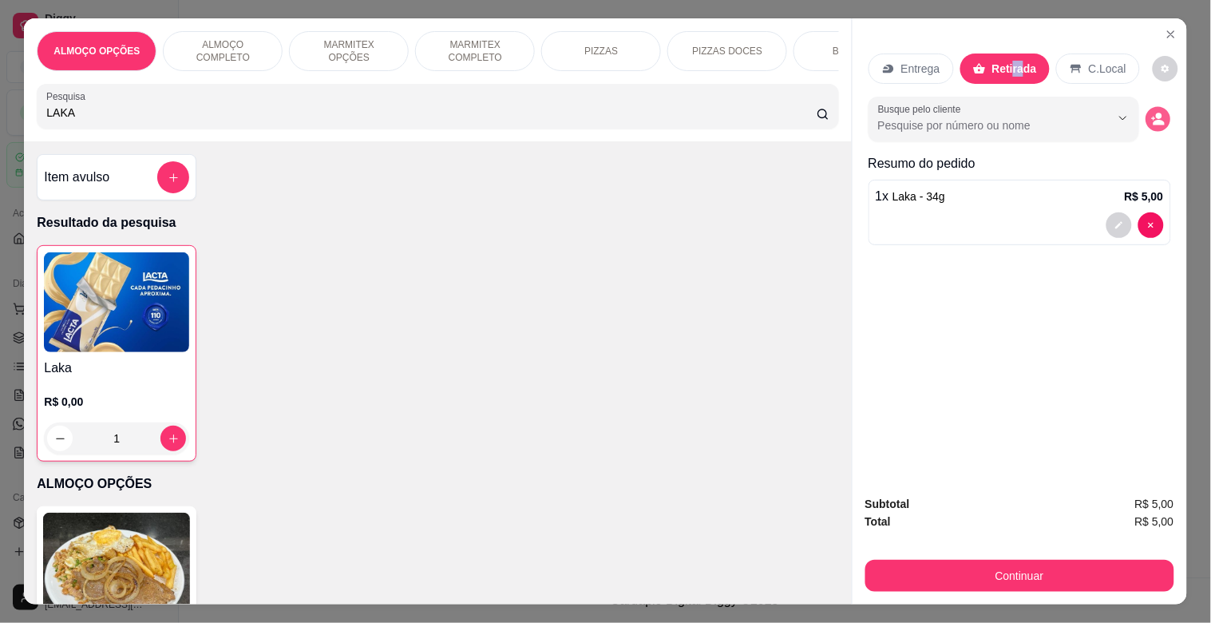
click at [1151, 117] on icon "decrease-product-quantity" at bounding box center [1153, 119] width 4 height 4
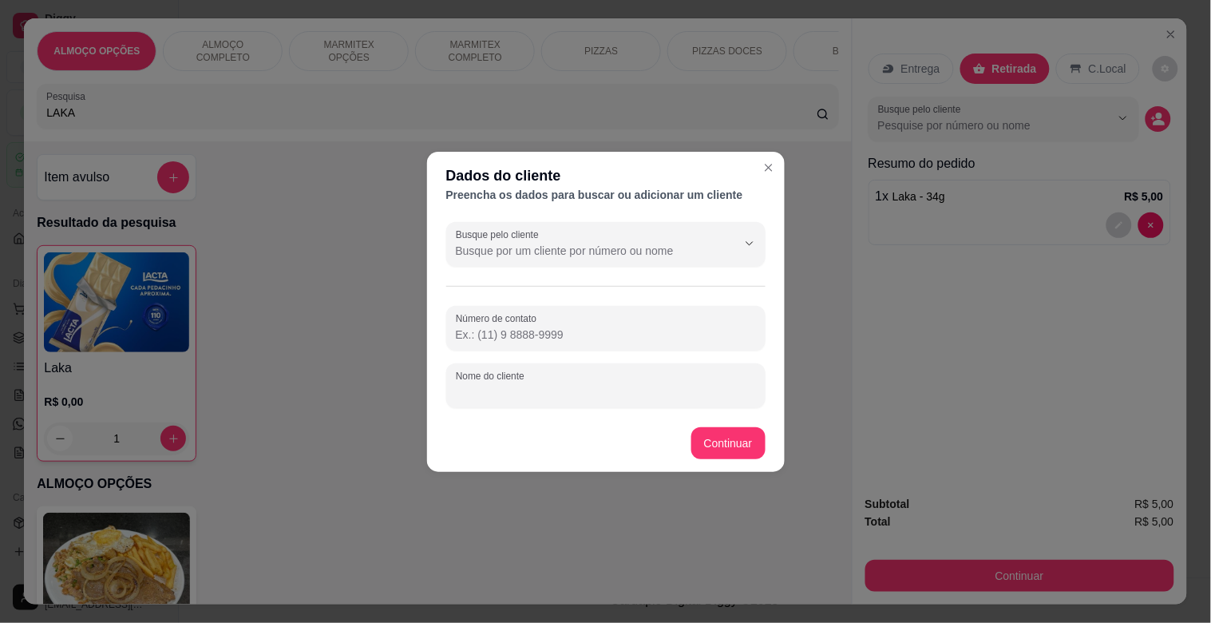
click at [619, 386] on input "Nome do cliente" at bounding box center [606, 392] width 300 height 16
type input "MARCIA"
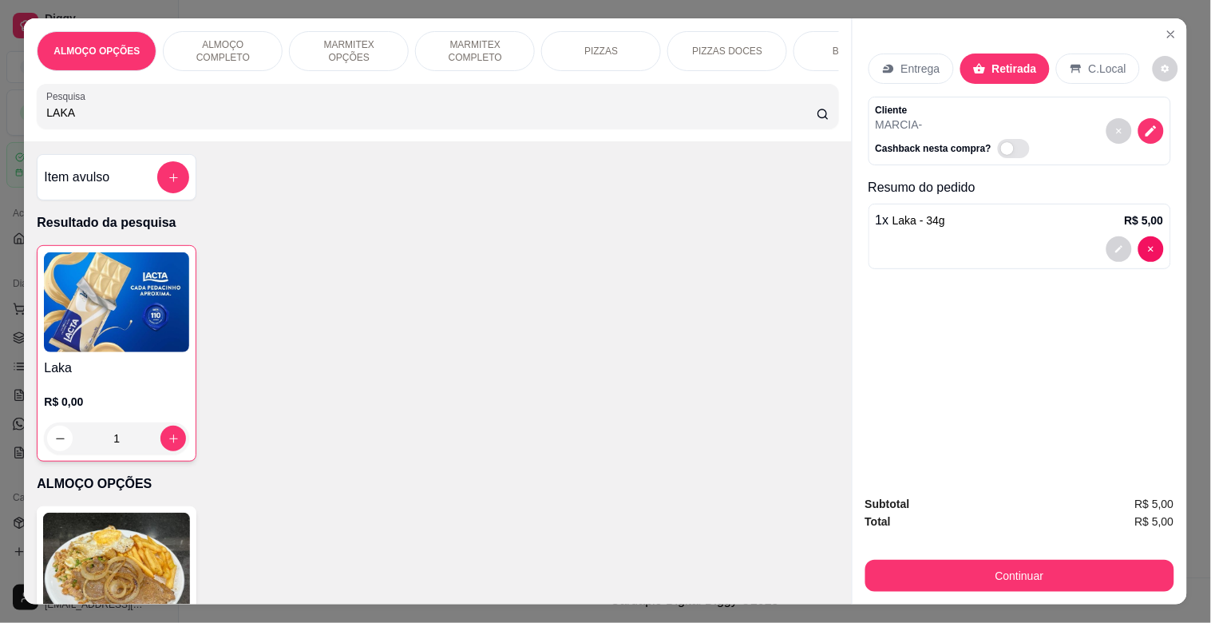
click at [956, 573] on button "Continuar" at bounding box center [1019, 576] width 309 height 32
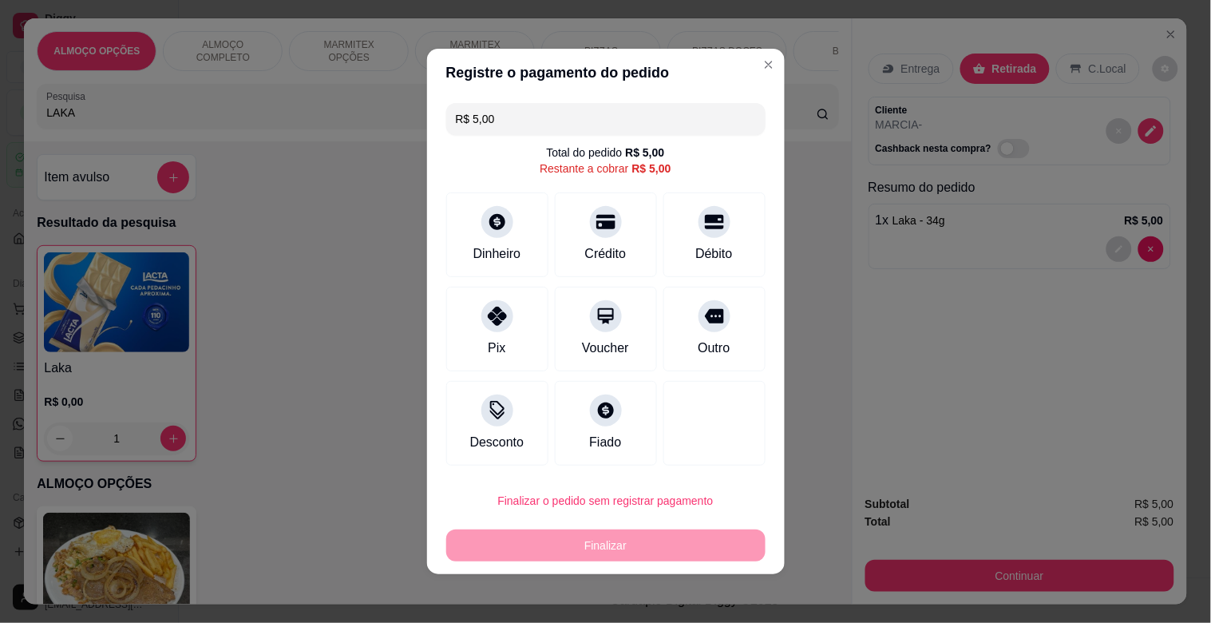
drag, startPoint x: 689, startPoint y: 342, endPoint x: 671, endPoint y: 572, distance: 230.7
click at [698, 347] on div "Outro" at bounding box center [714, 348] width 32 height 19
type input "R$ 0,00"
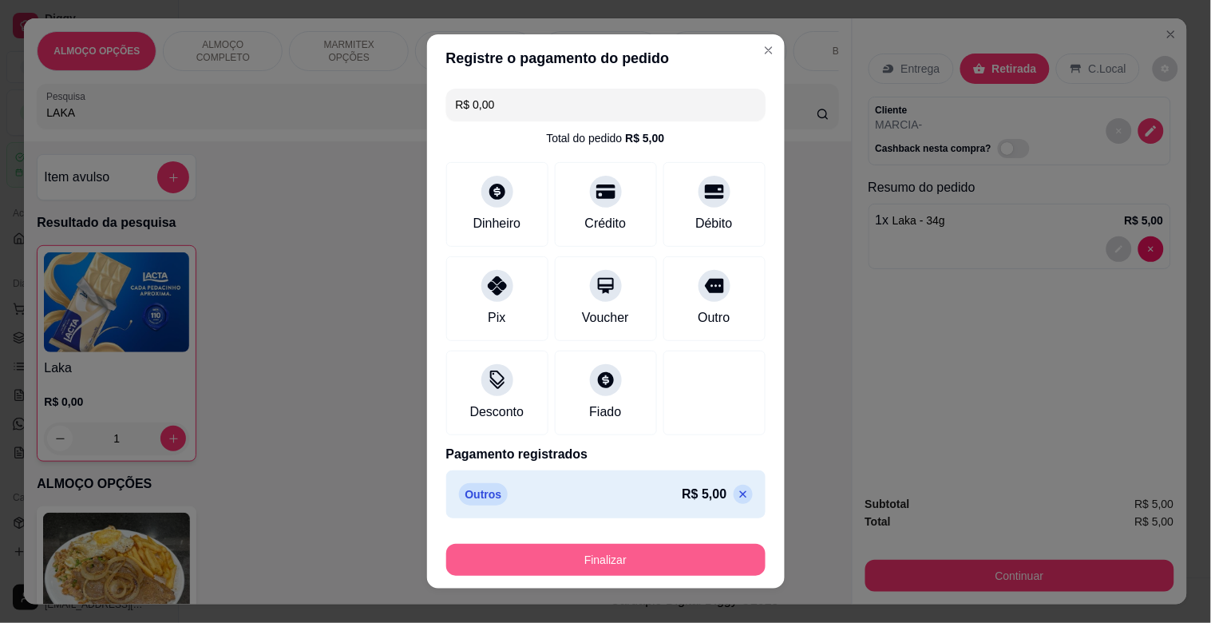
click at [632, 560] on button "Finalizar" at bounding box center [605, 560] width 319 height 32
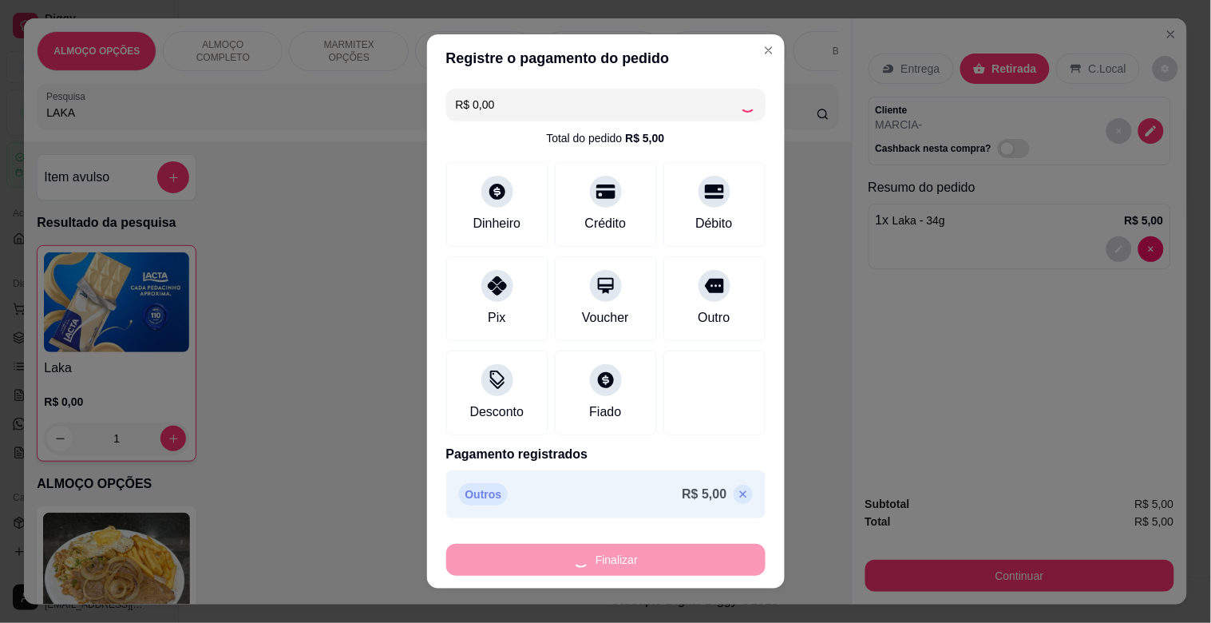
type input "0"
type input "-R$ 5,00"
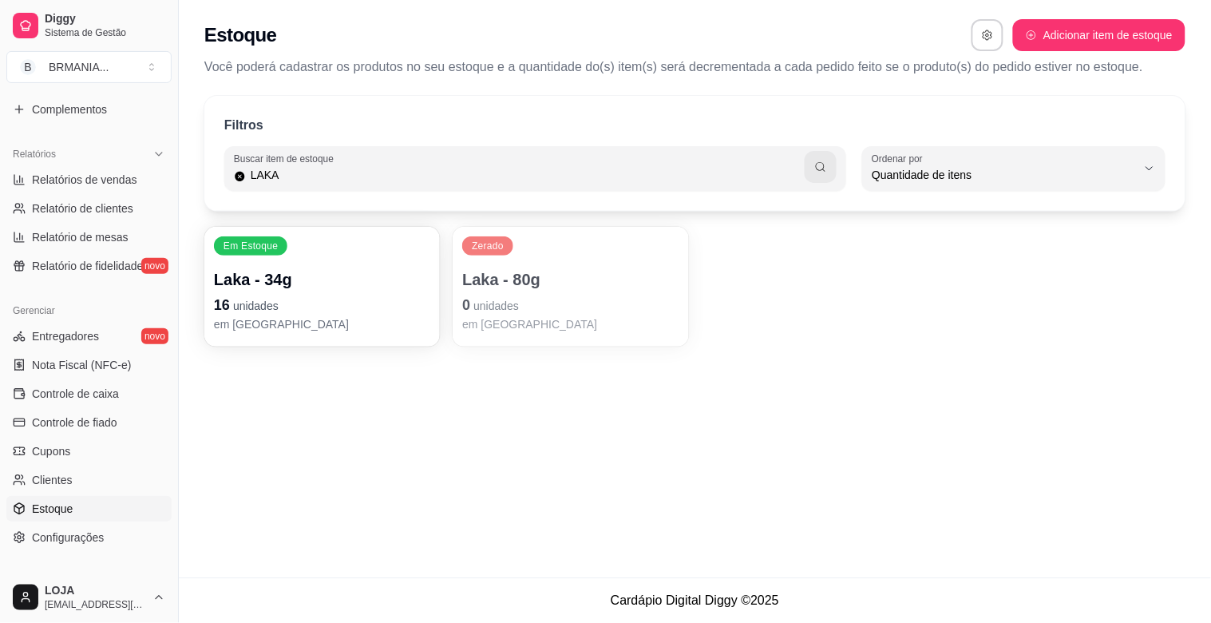
scroll to position [525, 0]
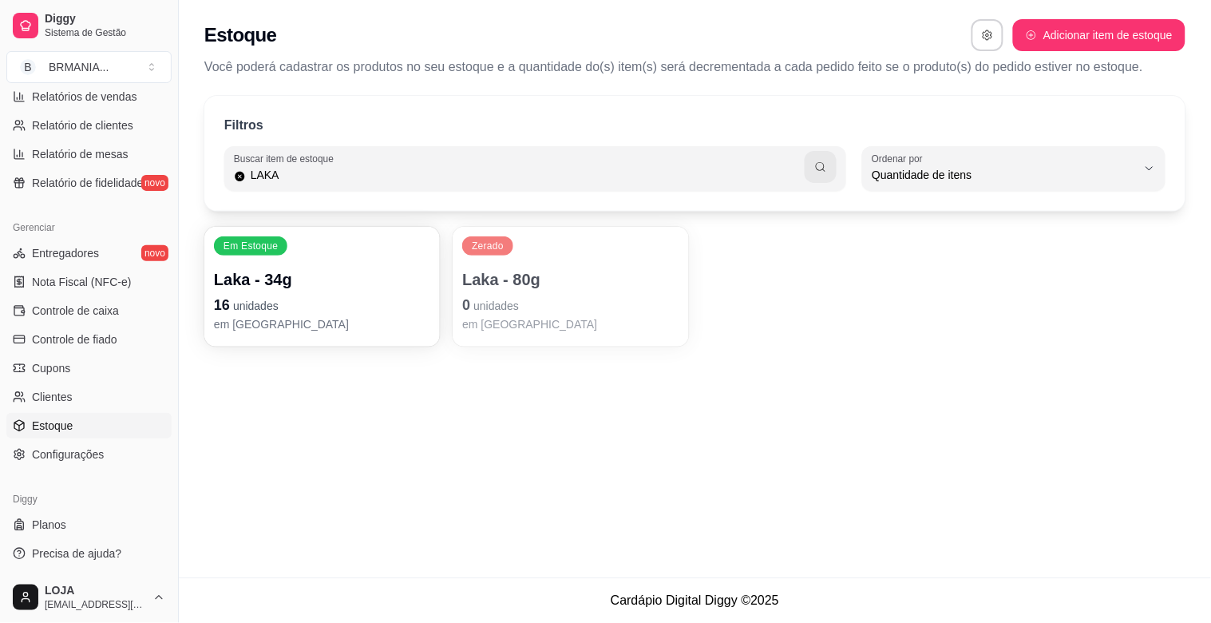
click at [97, 426] on link "Estoque" at bounding box center [88, 426] width 165 height 26
click at [66, 422] on span "Estoque" at bounding box center [52, 426] width 41 height 16
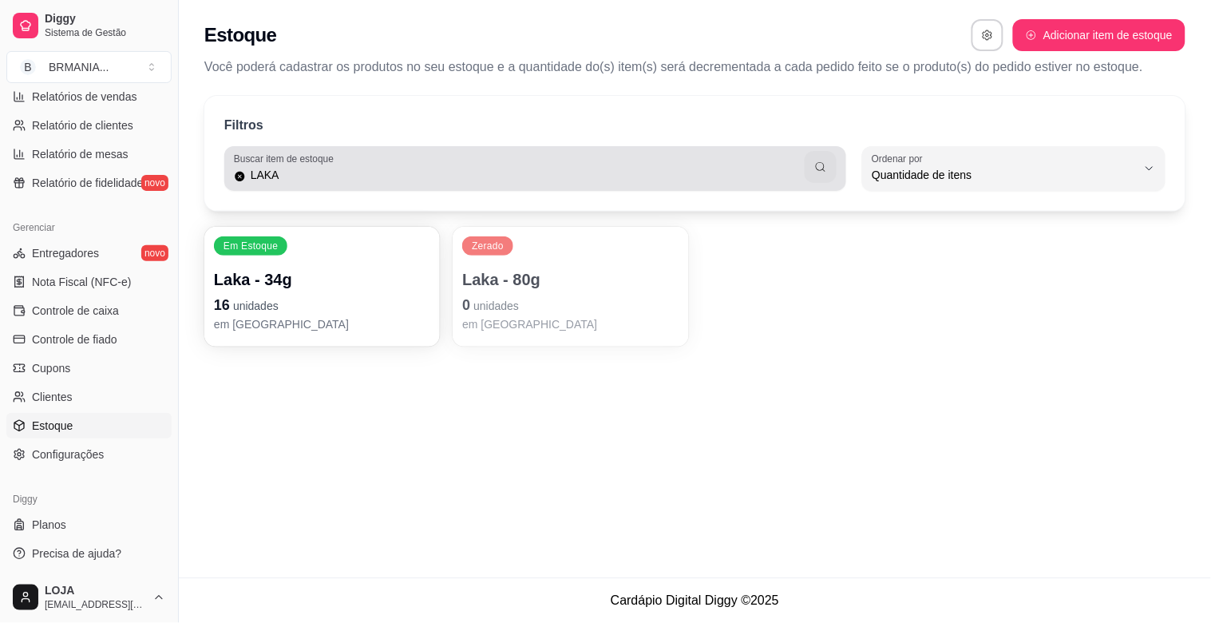
click at [326, 162] on label "Buscar item de estoque" at bounding box center [286, 159] width 105 height 14
click at [326, 167] on input "LAKA" at bounding box center [526, 175] width 560 height 16
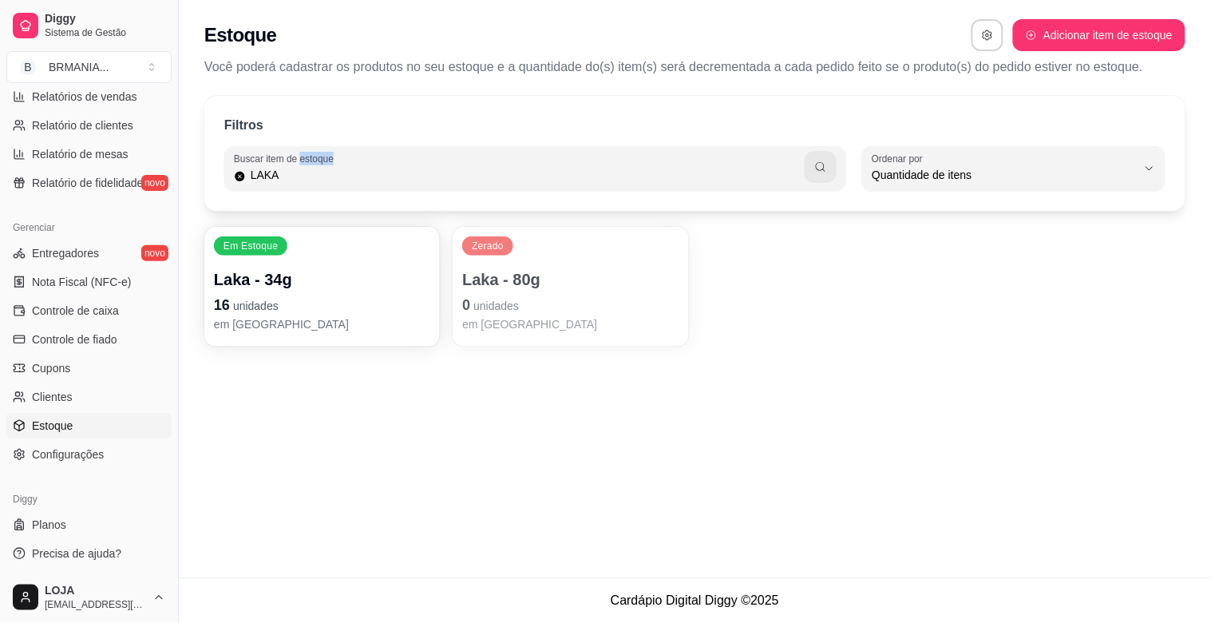
click at [326, 162] on label "Buscar item de estoque" at bounding box center [286, 159] width 105 height 14
click at [326, 167] on input "LAKA" at bounding box center [526, 175] width 560 height 16
drag, startPoint x: 278, startPoint y: 179, endPoint x: 234, endPoint y: 184, distance: 44.2
click at [234, 184] on div "LAKA" at bounding box center [535, 168] width 603 height 32
type input "FINI"
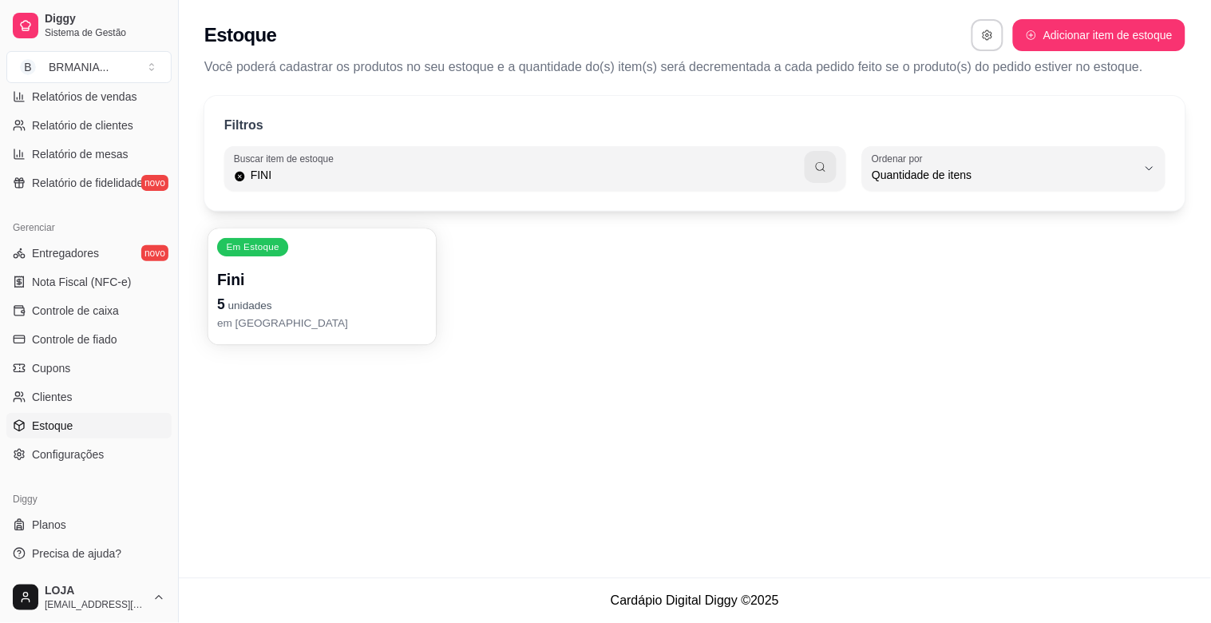
click at [340, 280] on p "Fini" at bounding box center [322, 280] width 210 height 22
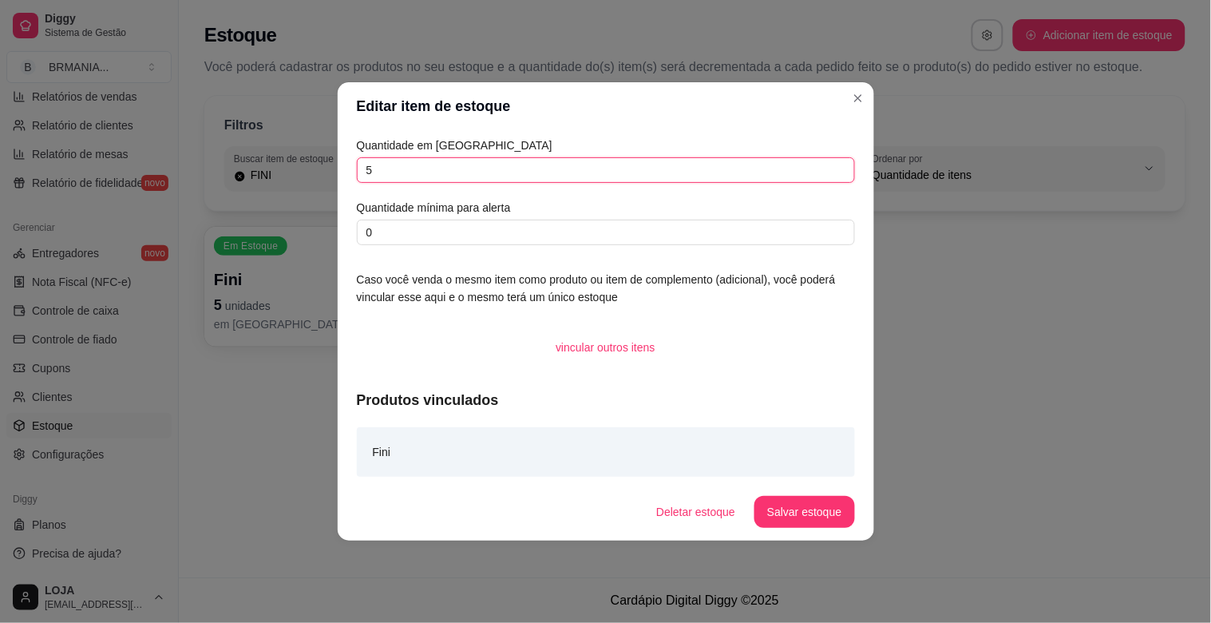
click at [405, 162] on input "5" at bounding box center [606, 170] width 498 height 26
type input "29"
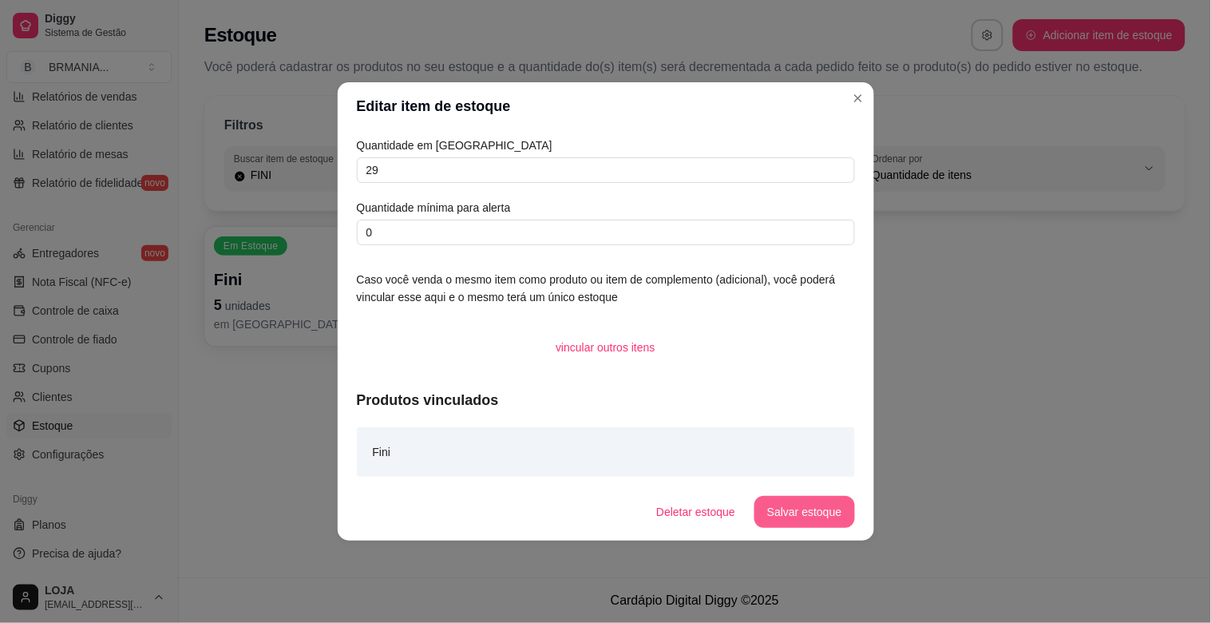
click at [801, 512] on button "Salvar estoque" at bounding box center [804, 512] width 100 height 32
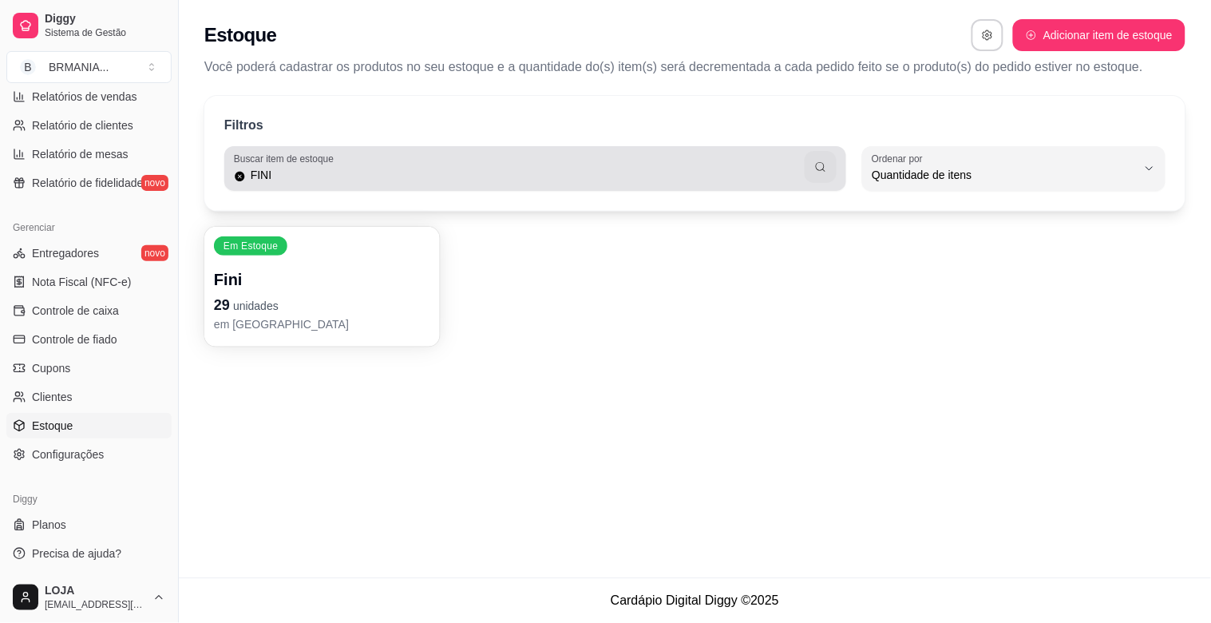
drag, startPoint x: 336, startPoint y: 165, endPoint x: 256, endPoint y: 172, distance: 80.1
click at [238, 169] on div "FINI" at bounding box center [535, 168] width 603 height 32
drag, startPoint x: 256, startPoint y: 172, endPoint x: 281, endPoint y: 173, distance: 24.8
click at [274, 172] on input "FINI" at bounding box center [526, 175] width 560 height 16
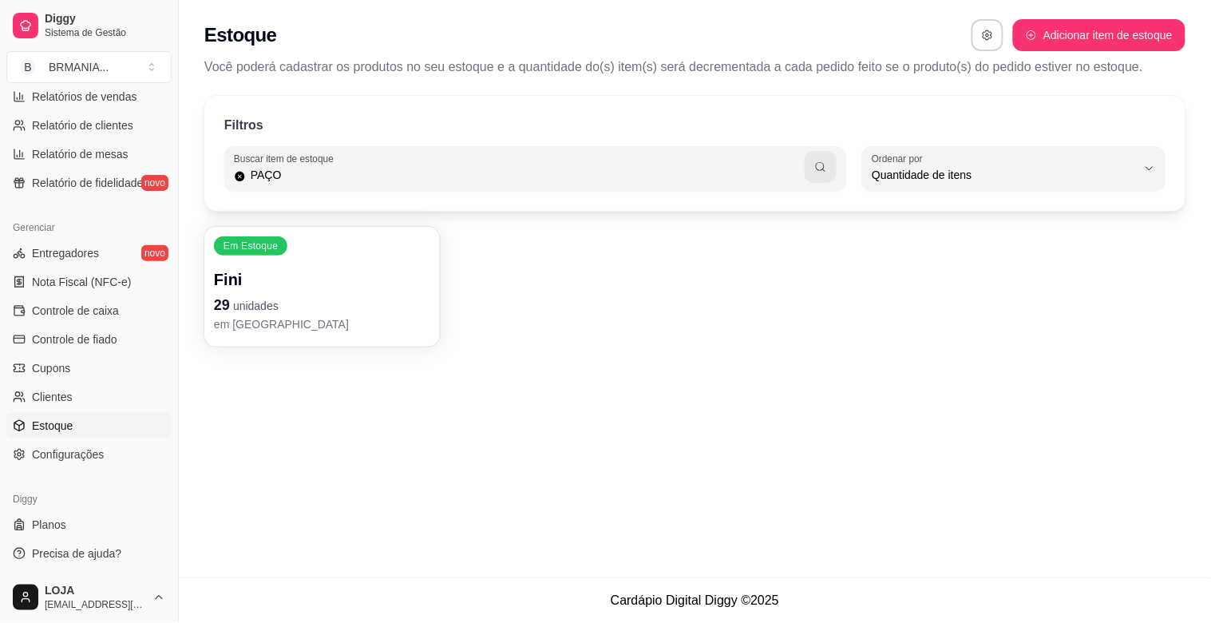
type input "PAÇO"
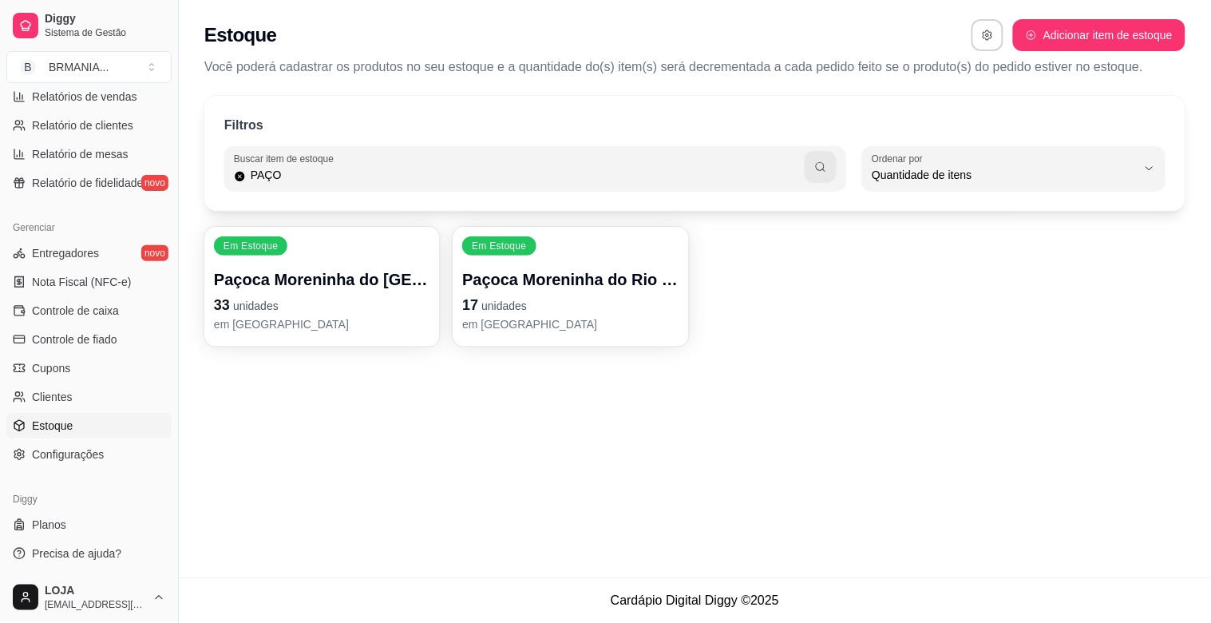
click at [356, 319] on p "[PERSON_NAME][GEOGRAPHIC_DATA]" at bounding box center [322, 324] width 216 height 16
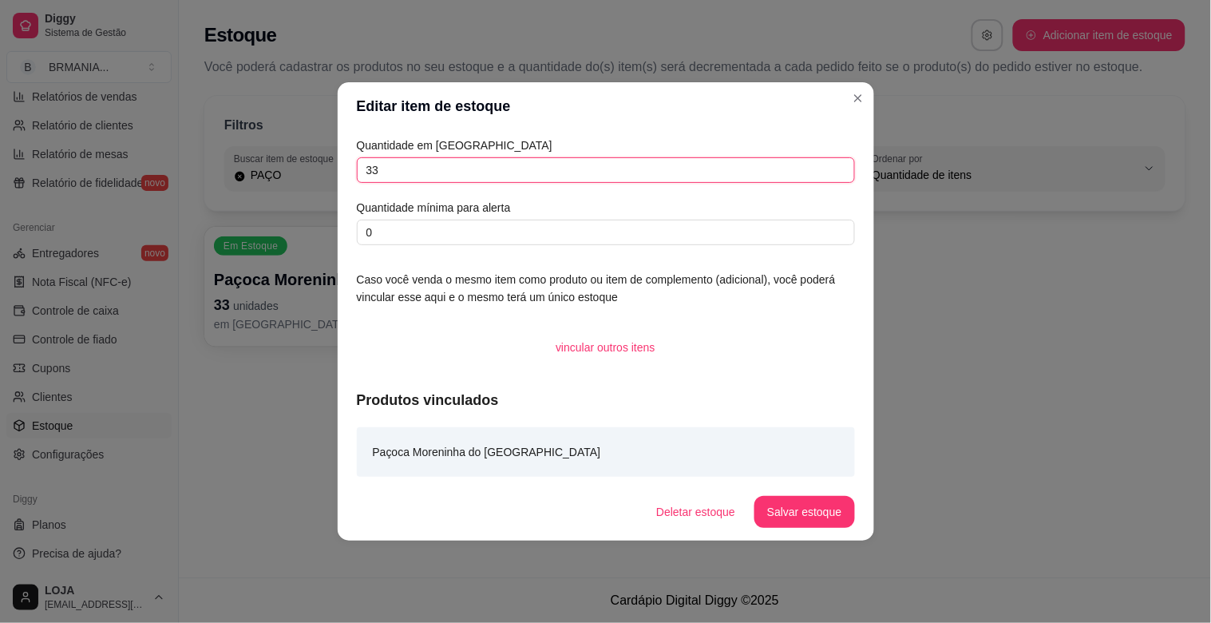
click at [444, 174] on input "33" at bounding box center [606, 170] width 498 height 26
type input "3"
type input "67"
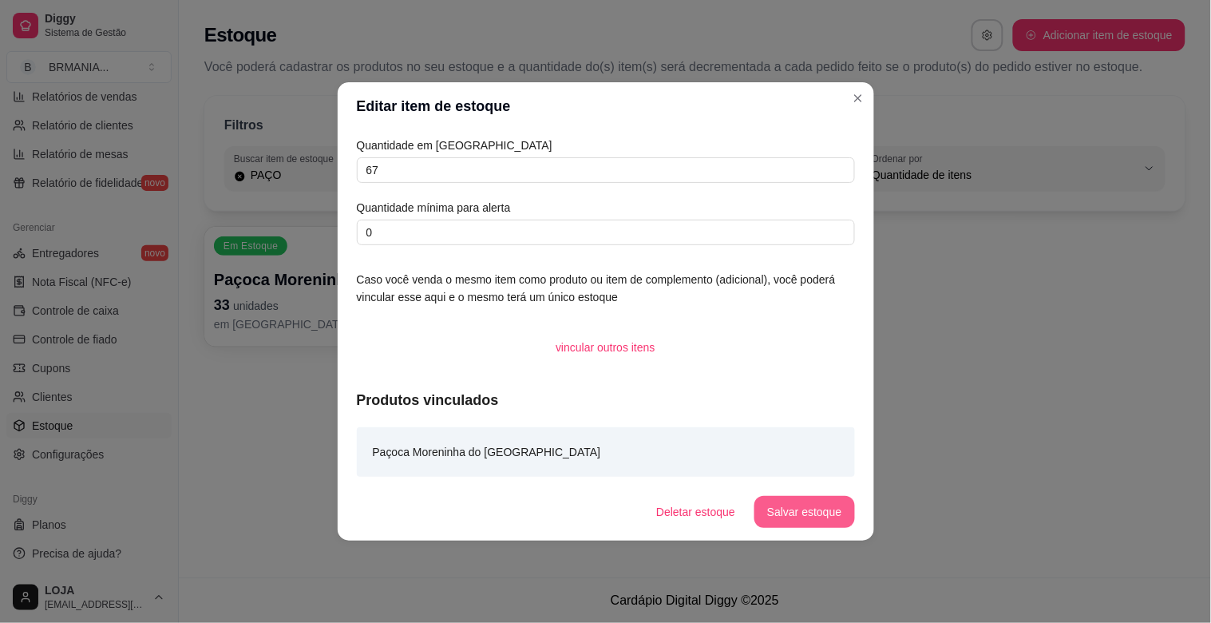
click at [803, 517] on button "Salvar estoque" at bounding box center [804, 512] width 100 height 32
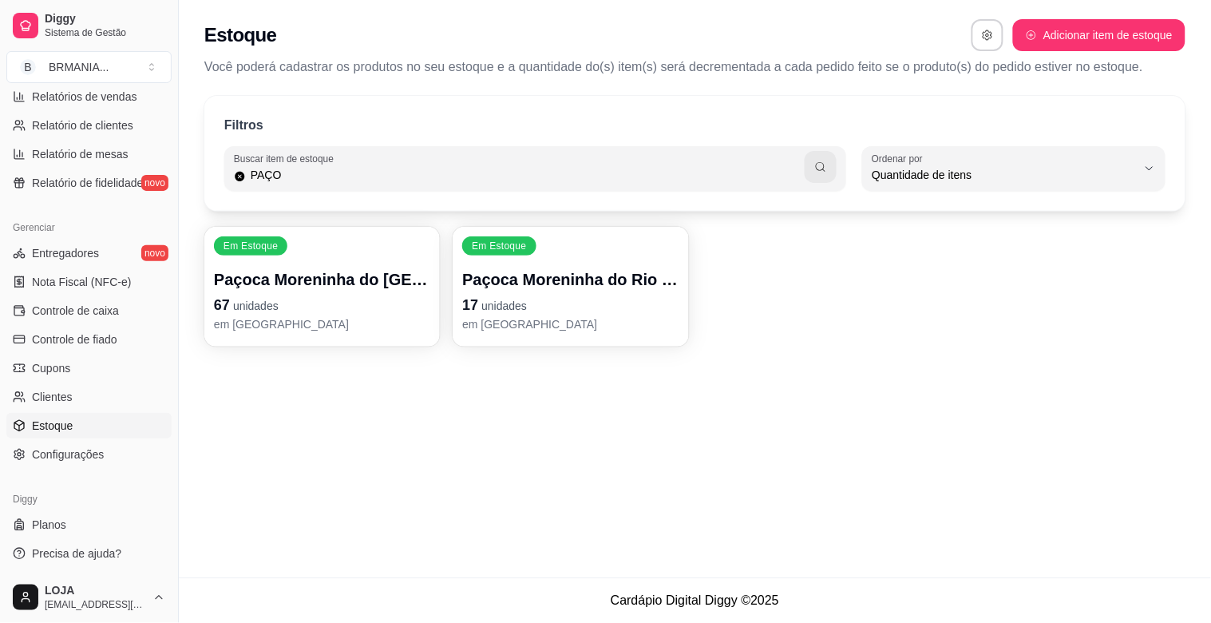
click at [576, 312] on p "17 unidades" at bounding box center [570, 305] width 216 height 22
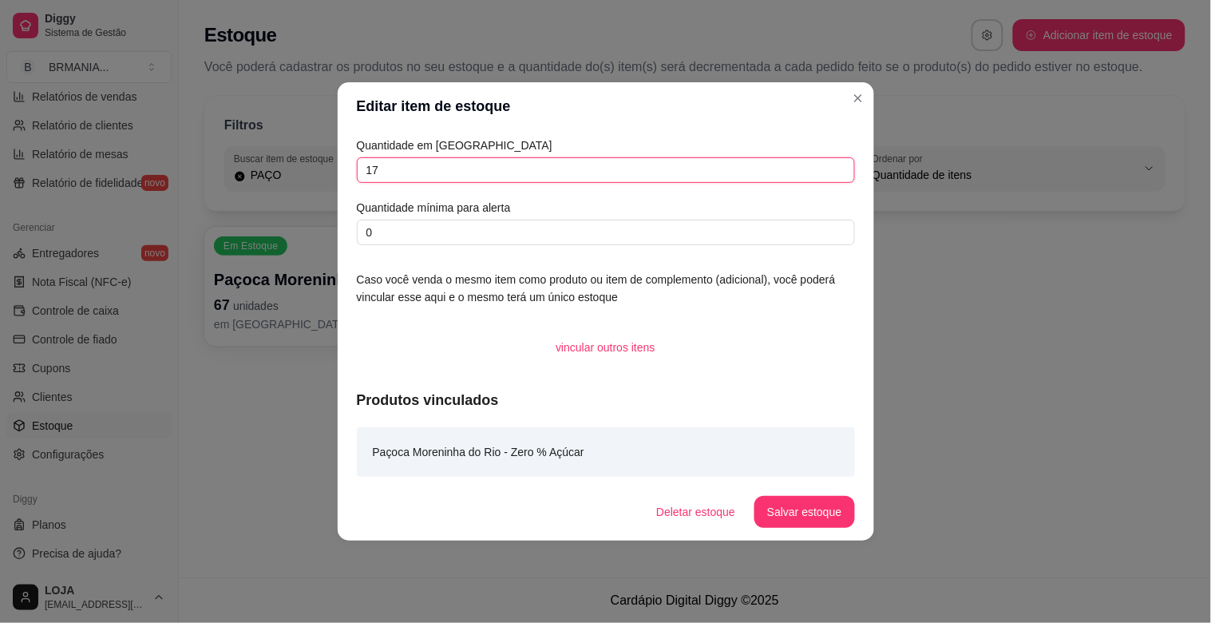
click at [455, 172] on input "17" at bounding box center [606, 170] width 498 height 26
type input "13"
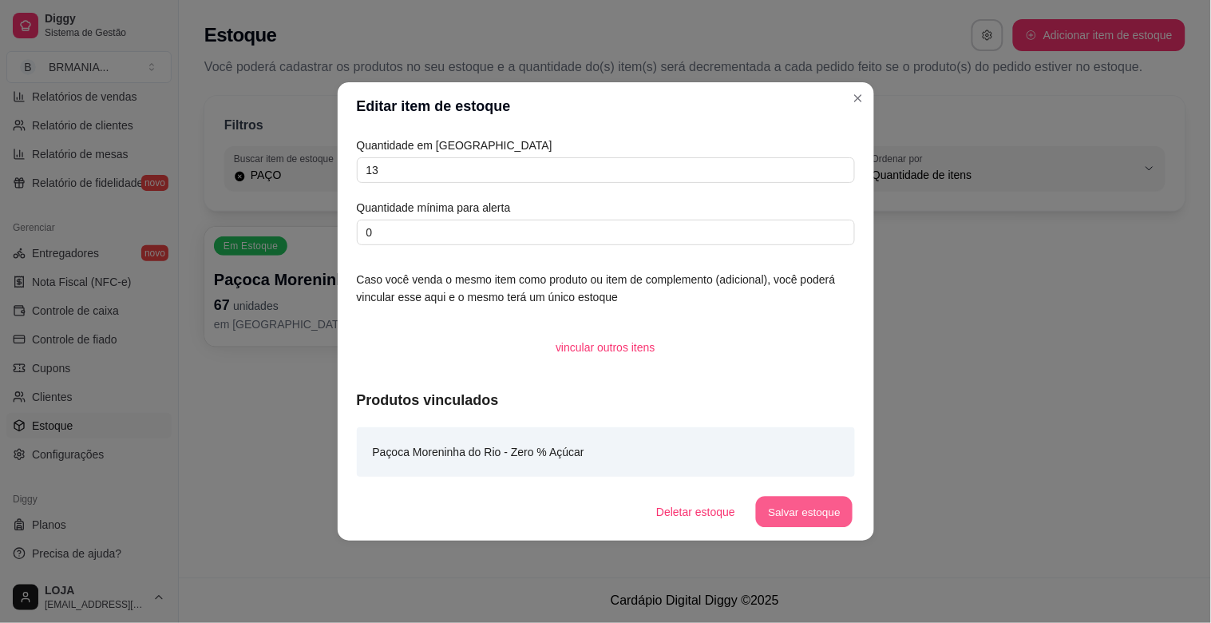
click at [842, 513] on button "Salvar estoque" at bounding box center [804, 512] width 97 height 31
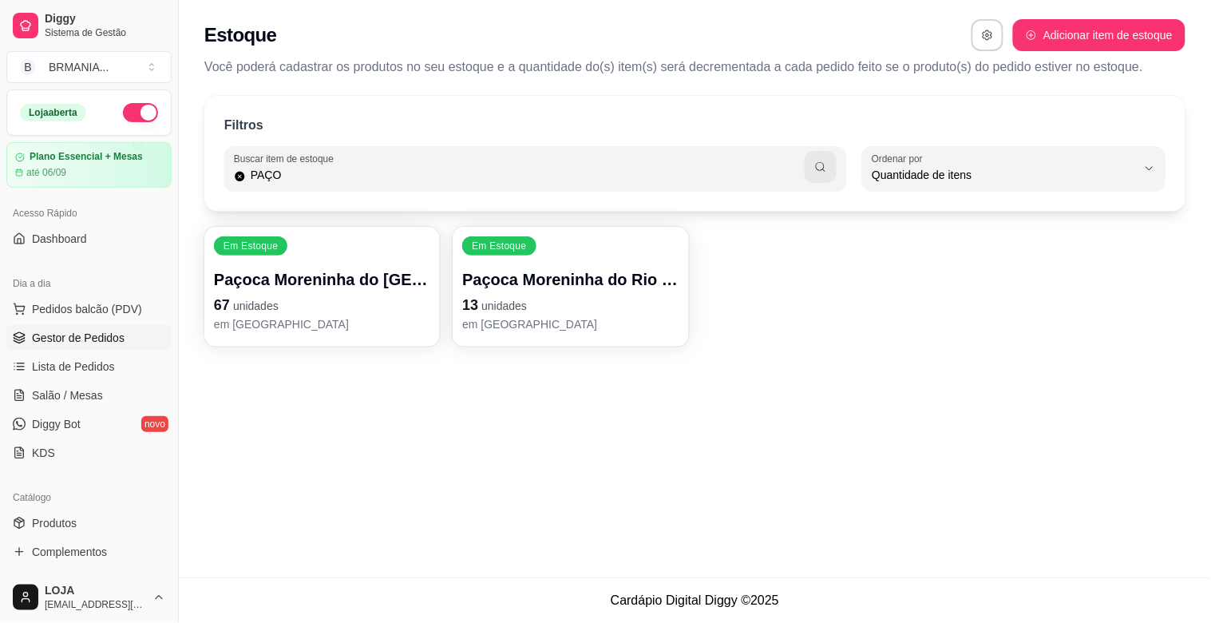
click at [80, 330] on span "Gestor de Pedidos" at bounding box center [78, 338] width 93 height 16
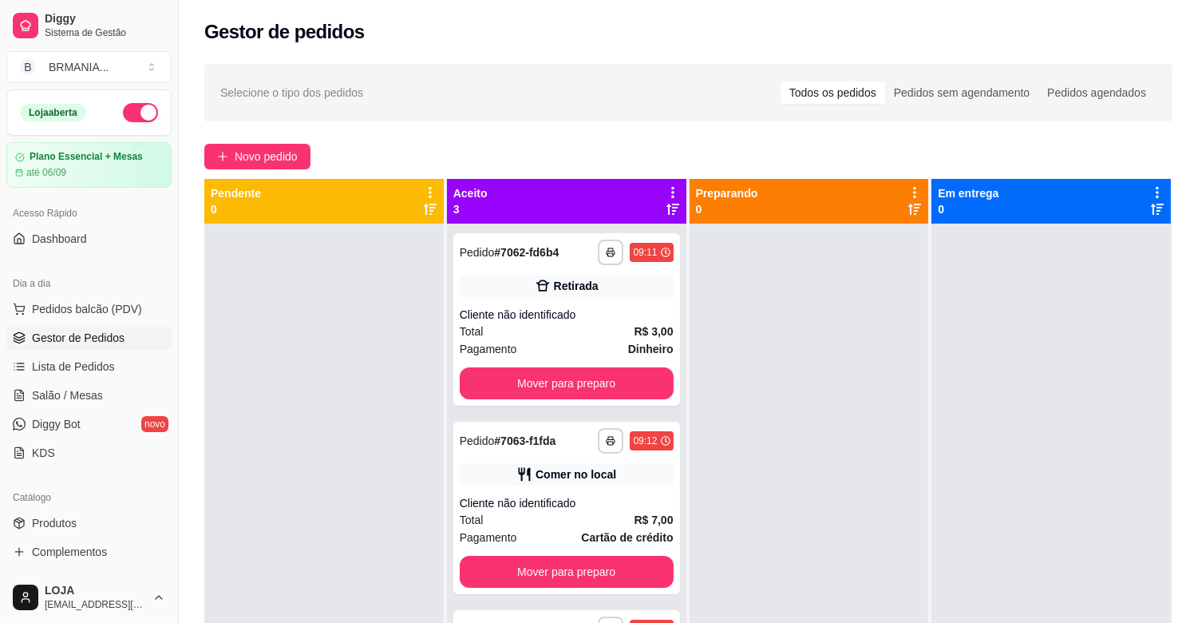
click at [104, 411] on link "Diggy Bot novo" at bounding box center [88, 424] width 165 height 26
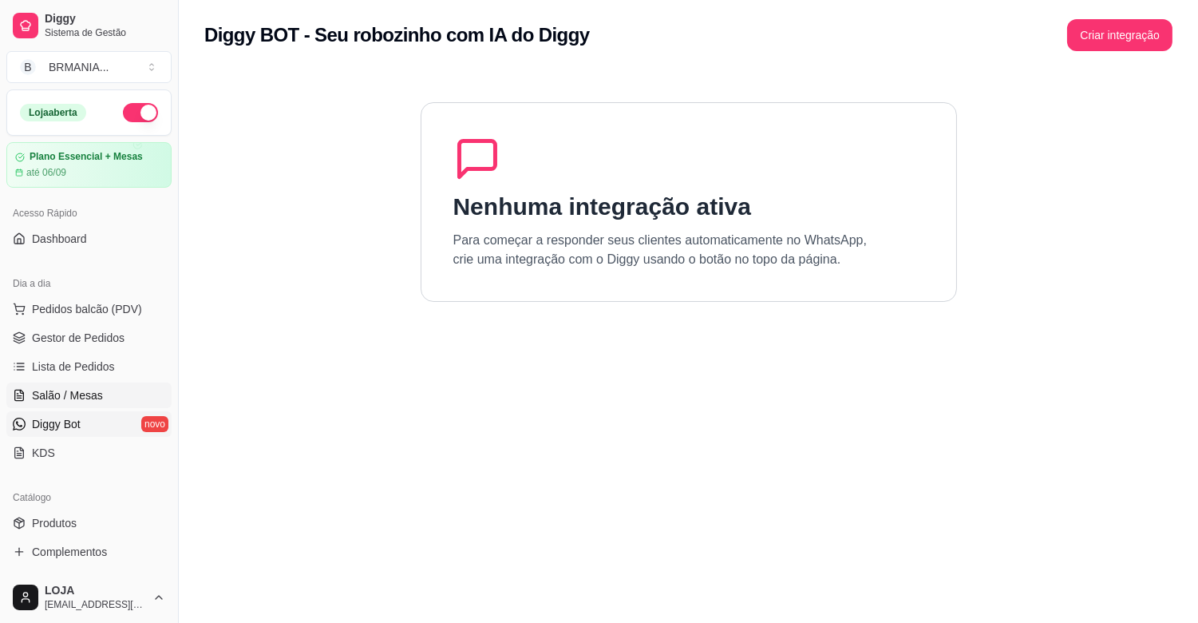
click at [104, 388] on link "Salão / Mesas" at bounding box center [88, 395] width 165 height 26
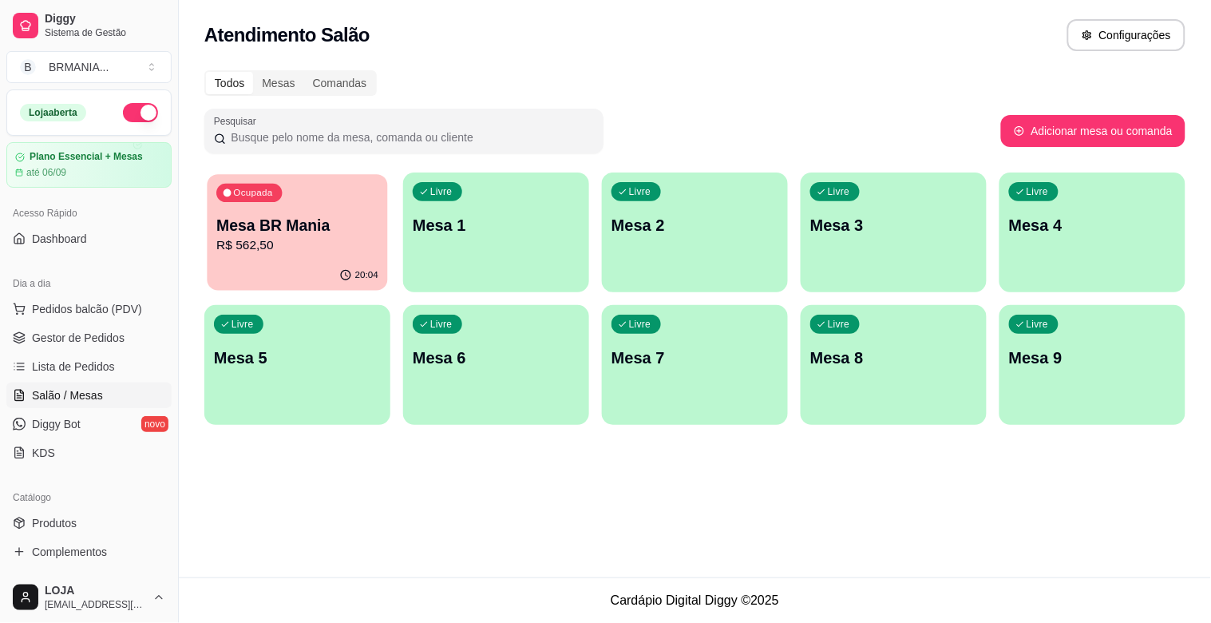
click at [280, 224] on p "Mesa BR Mania" at bounding box center [297, 226] width 162 height 22
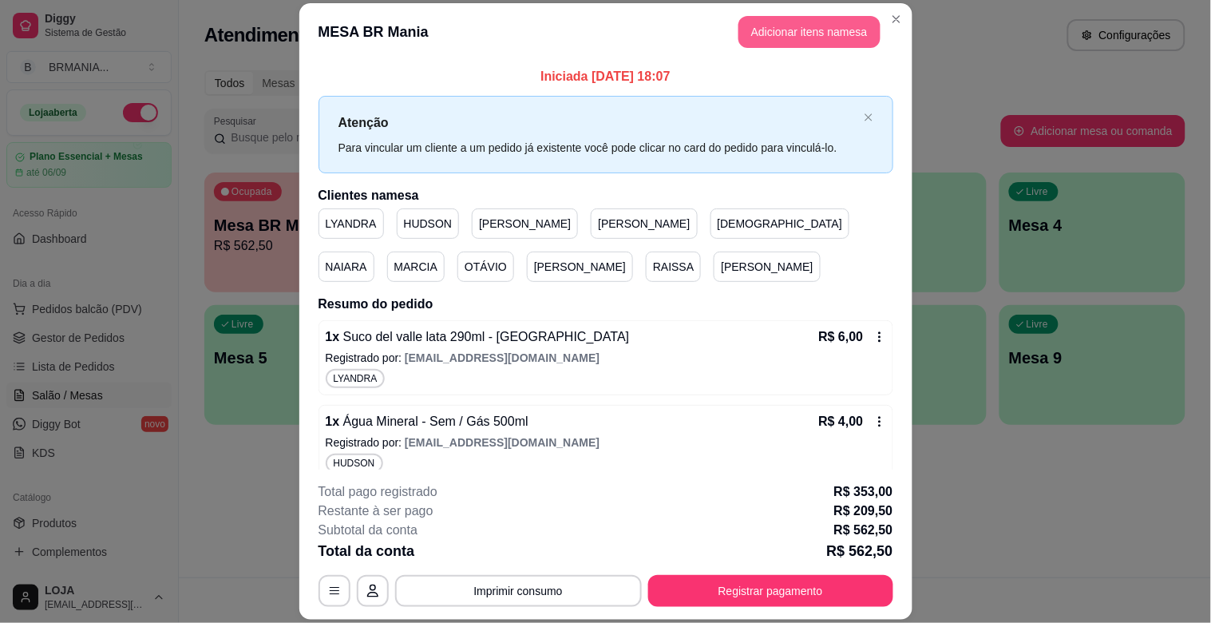
click at [759, 28] on button "Adicionar itens na mesa" at bounding box center [810, 32] width 142 height 32
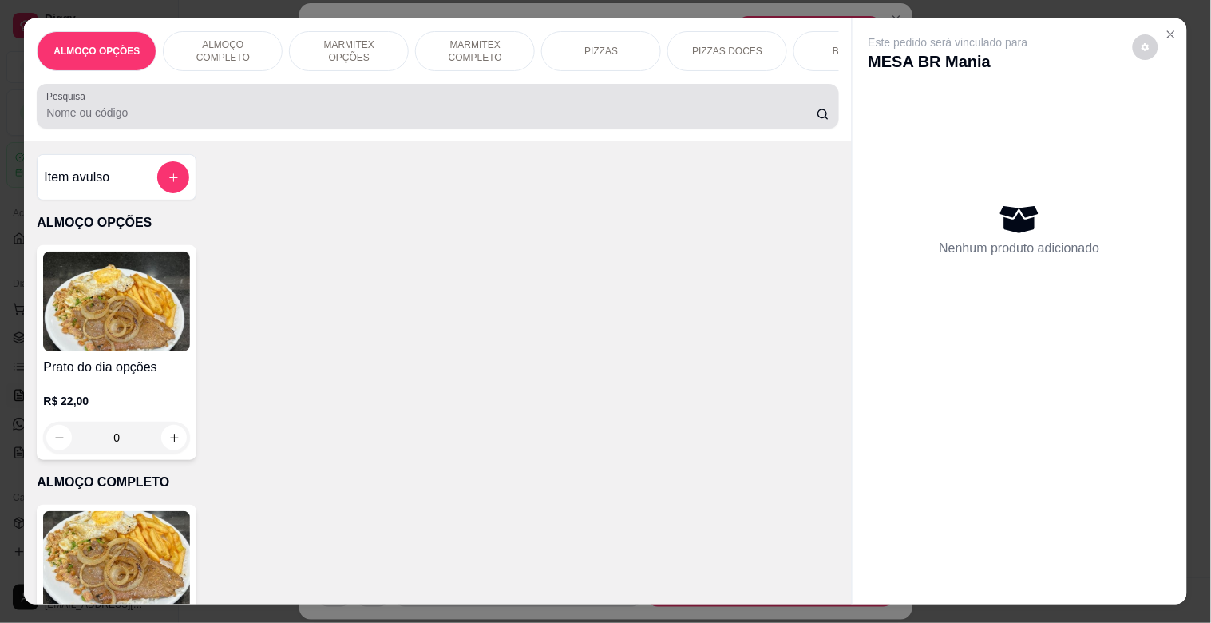
click at [283, 121] on input "Pesquisa" at bounding box center [431, 113] width 770 height 16
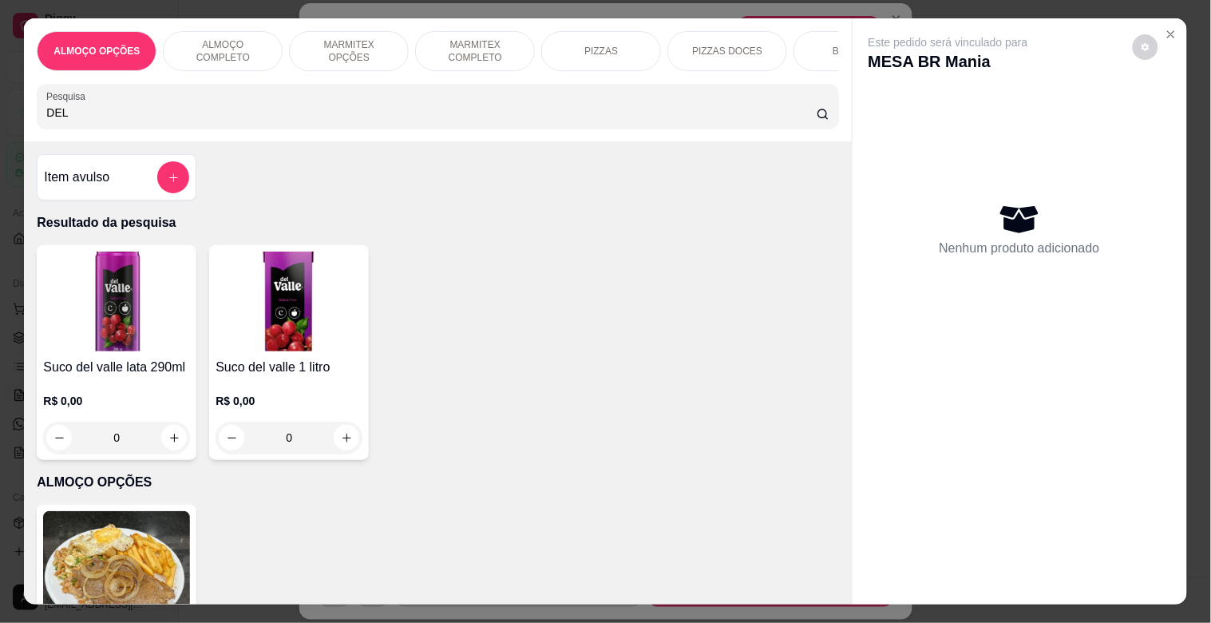
type input "DEL"
click at [126, 292] on img at bounding box center [116, 301] width 147 height 100
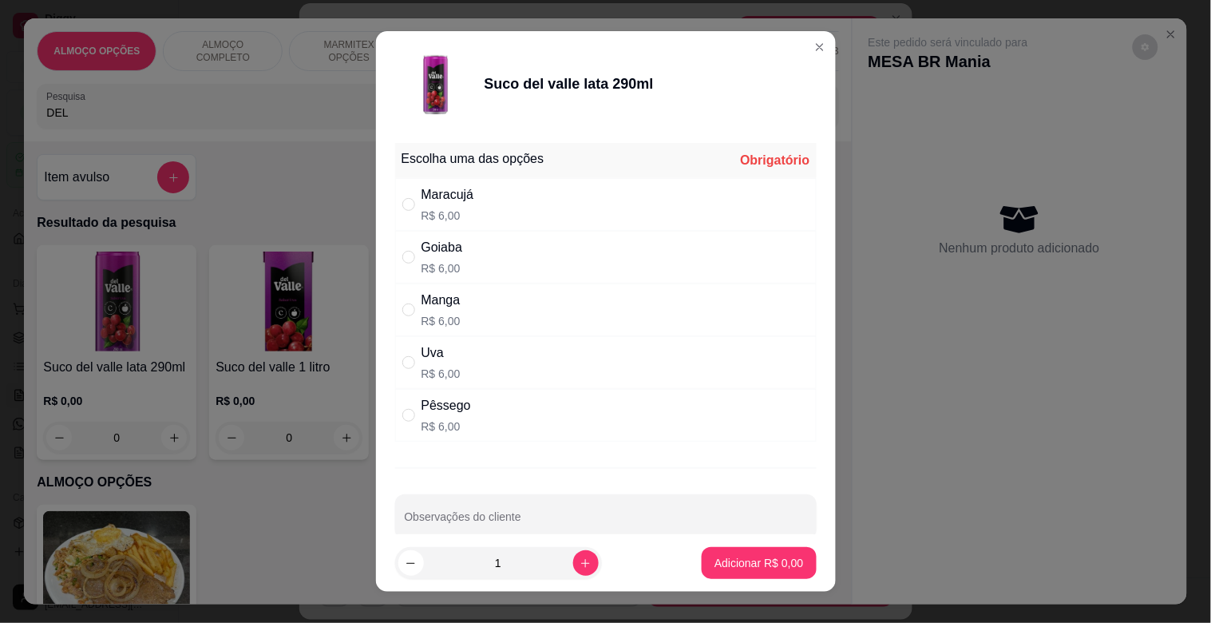
click at [521, 204] on div "Maracujá R$ 6,00" at bounding box center [606, 204] width 422 height 53
radio input "true"
click at [741, 552] on button "Adicionar R$ 6,00" at bounding box center [758, 563] width 111 height 31
type input "1"
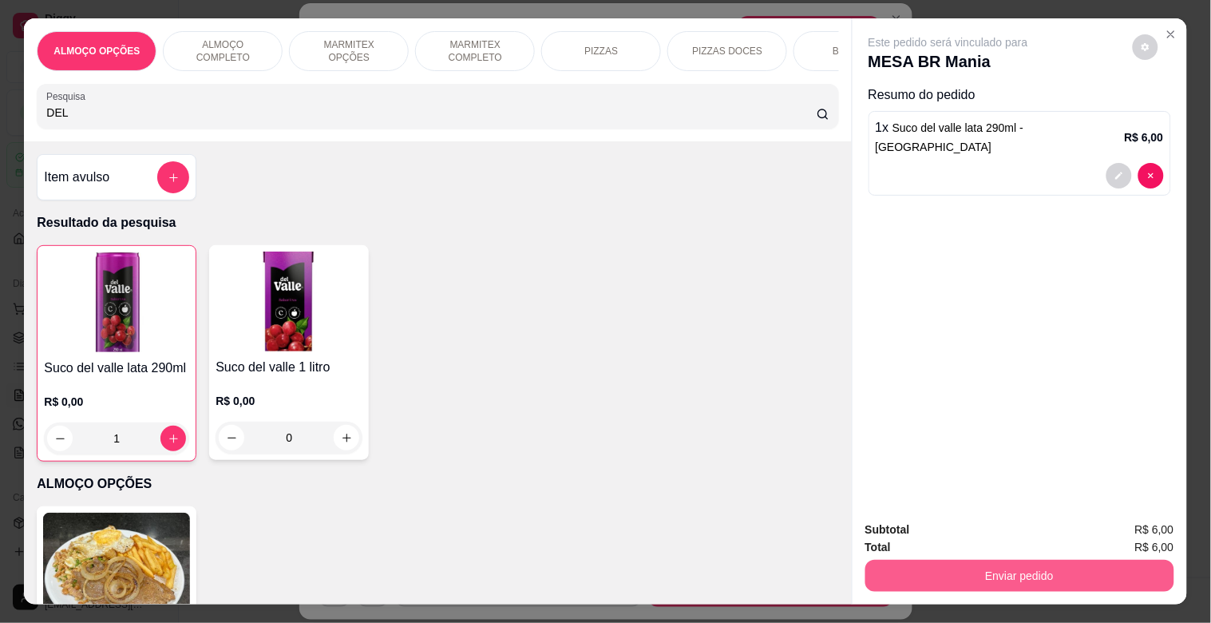
click at [1047, 580] on button "Enviar pedido" at bounding box center [1019, 576] width 309 height 32
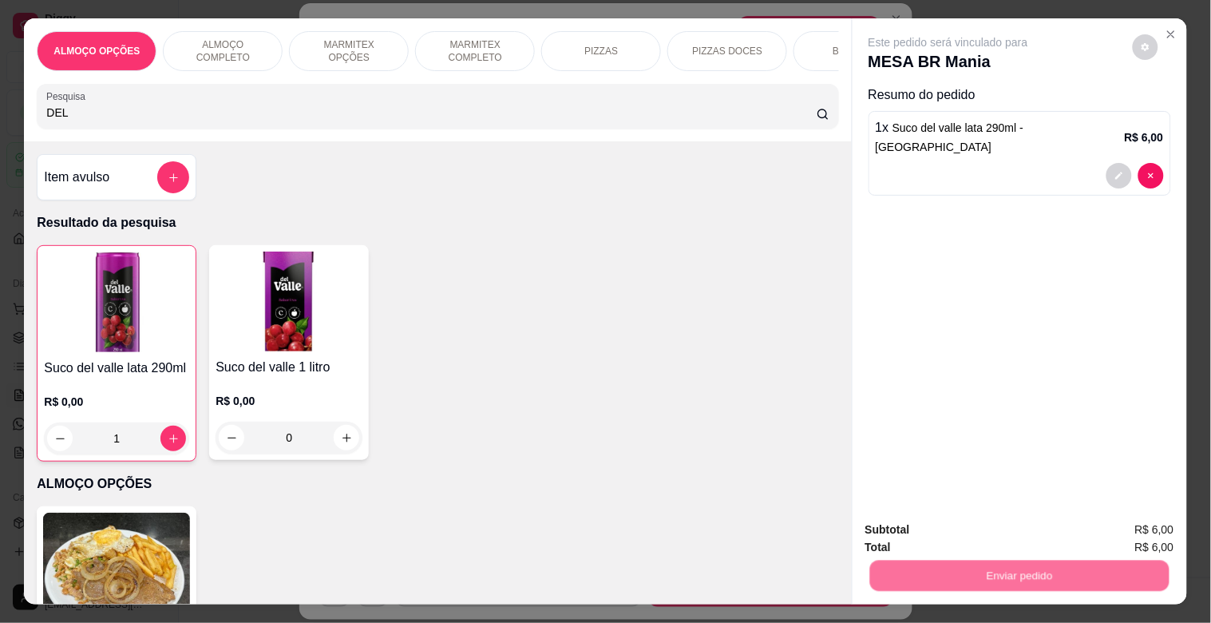
click at [1097, 532] on button "Sim, quero registrar" at bounding box center [1118, 529] width 119 height 30
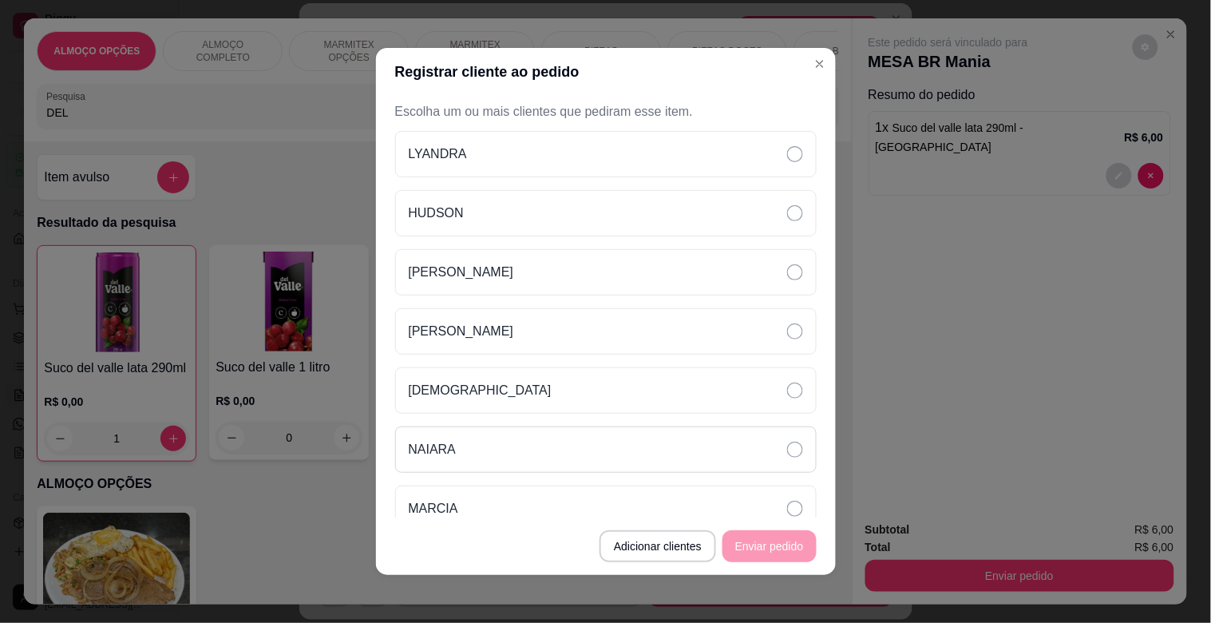
click at [457, 458] on div "NAIARA" at bounding box center [606, 449] width 422 height 46
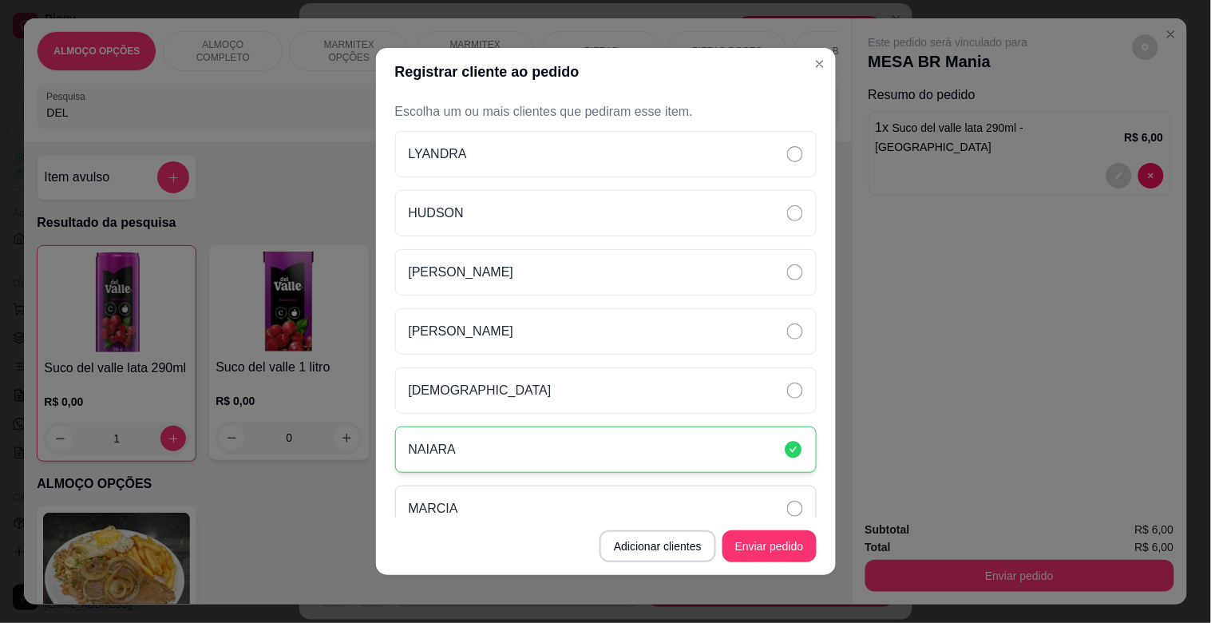
click at [465, 497] on div "MARCIA" at bounding box center [606, 508] width 422 height 46
click at [748, 552] on button "Enviar pedido" at bounding box center [770, 546] width 94 height 32
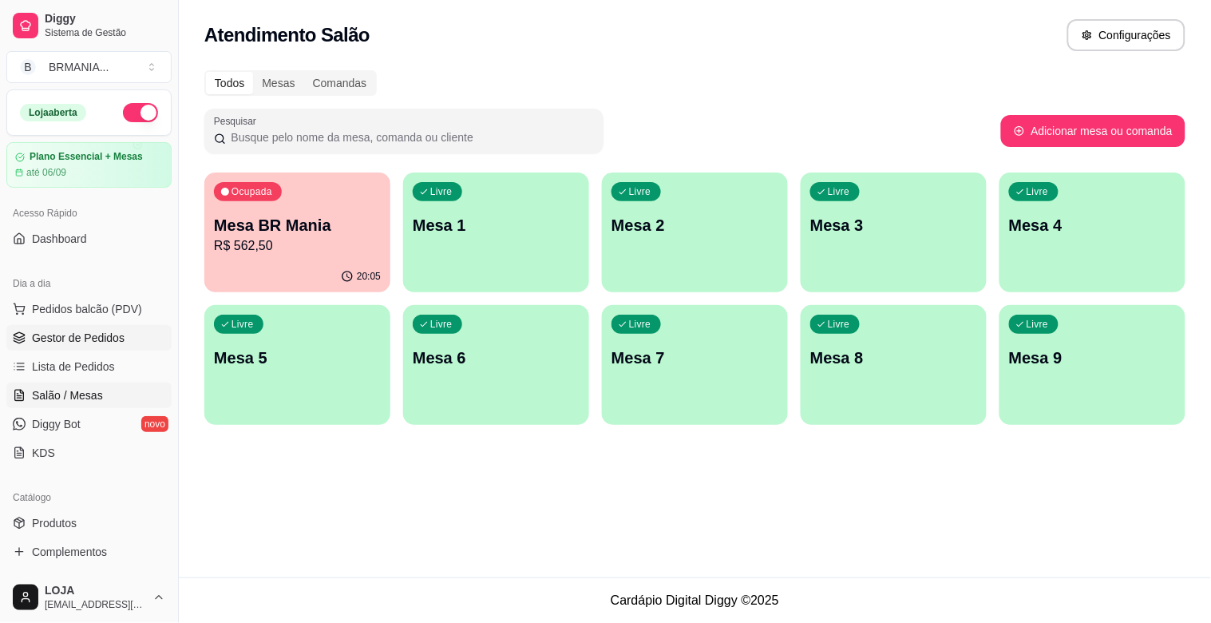
click at [86, 335] on span "Gestor de Pedidos" at bounding box center [78, 338] width 93 height 16
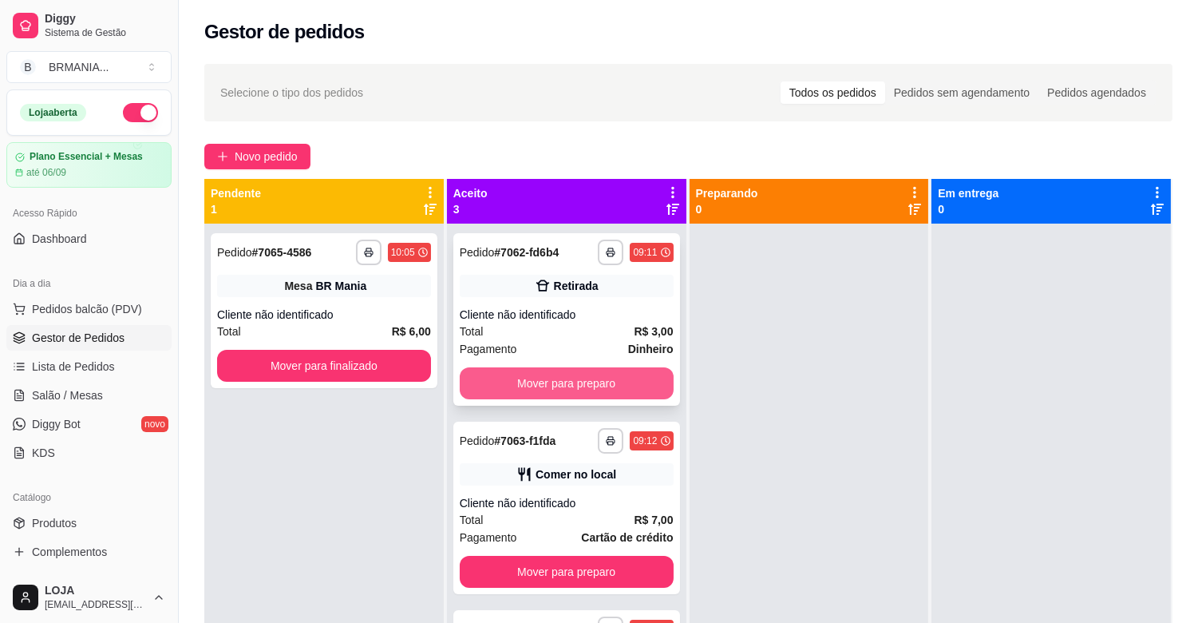
click at [585, 382] on button "Mover para preparo" at bounding box center [567, 383] width 214 height 32
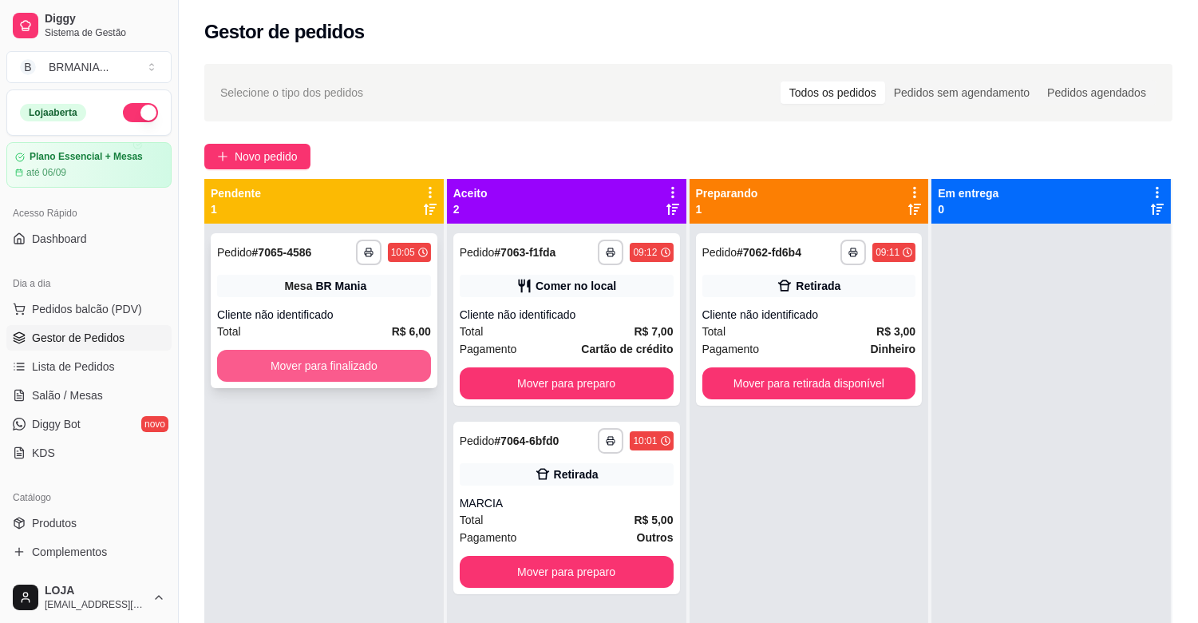
click at [338, 359] on button "Mover para finalizado" at bounding box center [324, 366] width 214 height 32
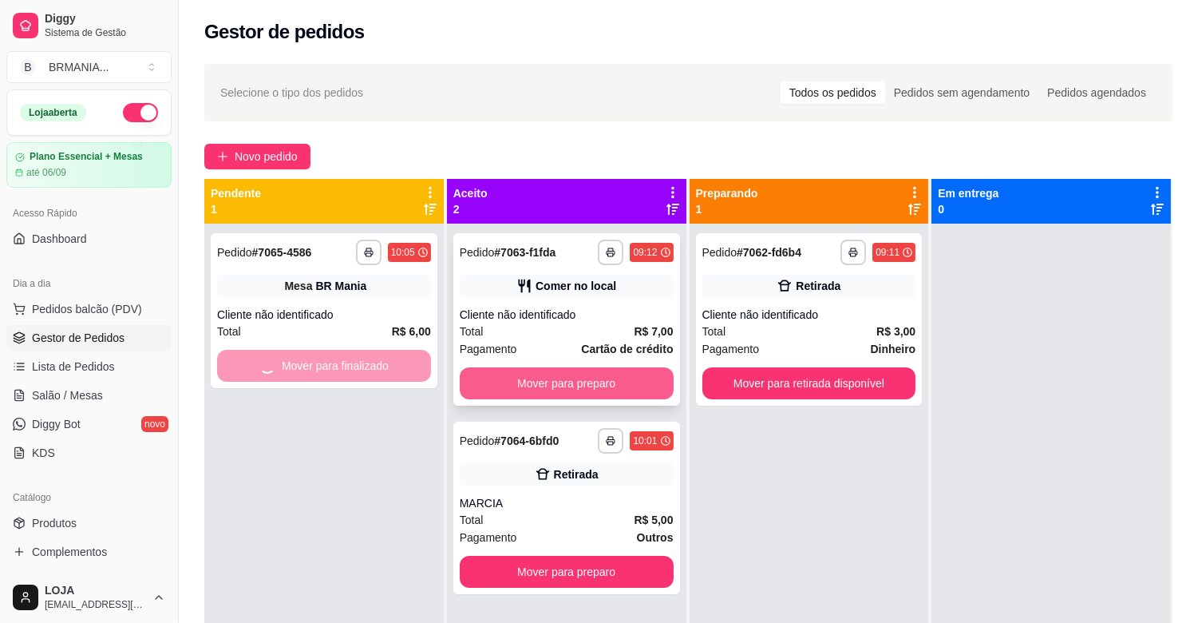
click at [554, 393] on button "Mover para preparo" at bounding box center [567, 383] width 214 height 32
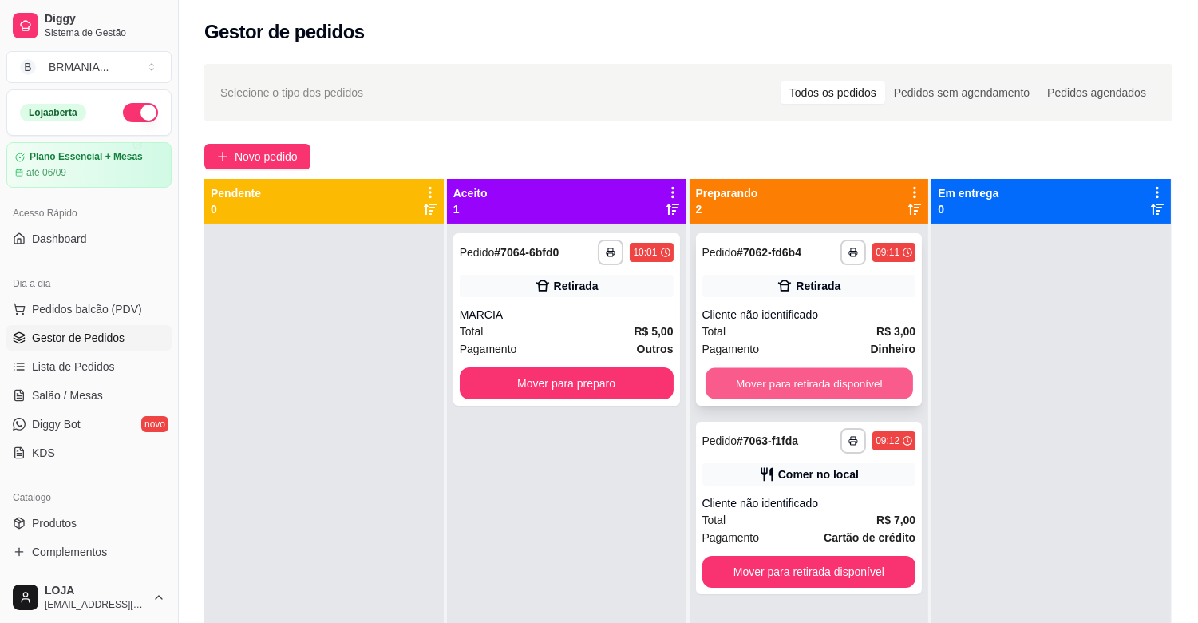
click at [791, 393] on button "Mover para retirada disponível" at bounding box center [810, 383] width 208 height 31
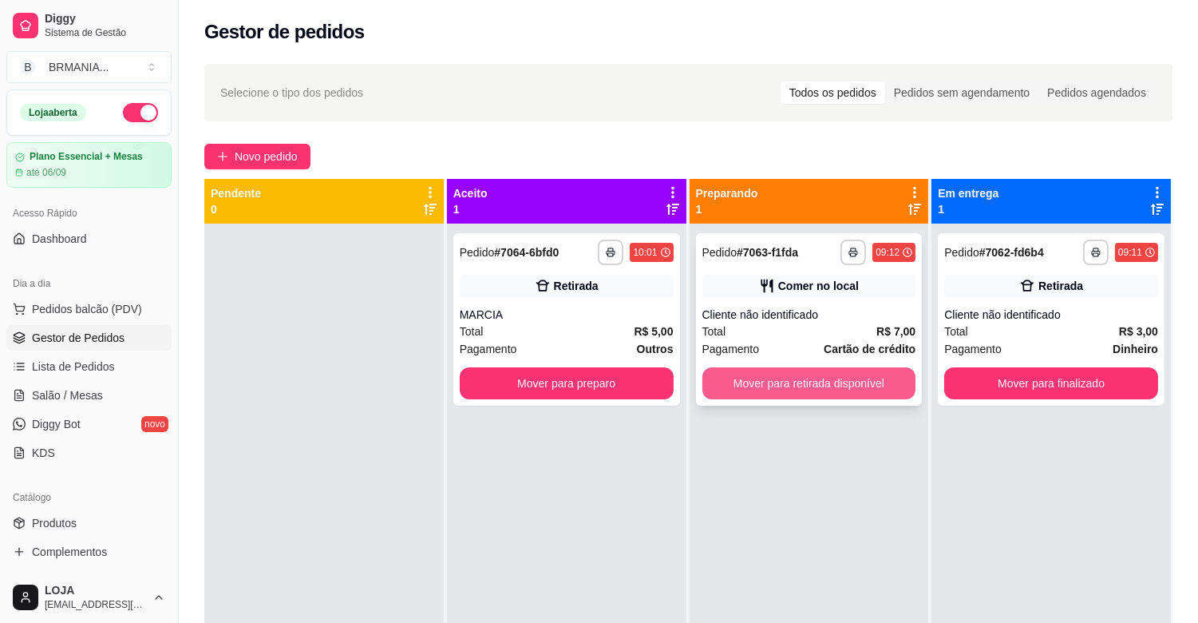
click at [794, 387] on button "Mover para retirada disponível" at bounding box center [810, 383] width 214 height 32
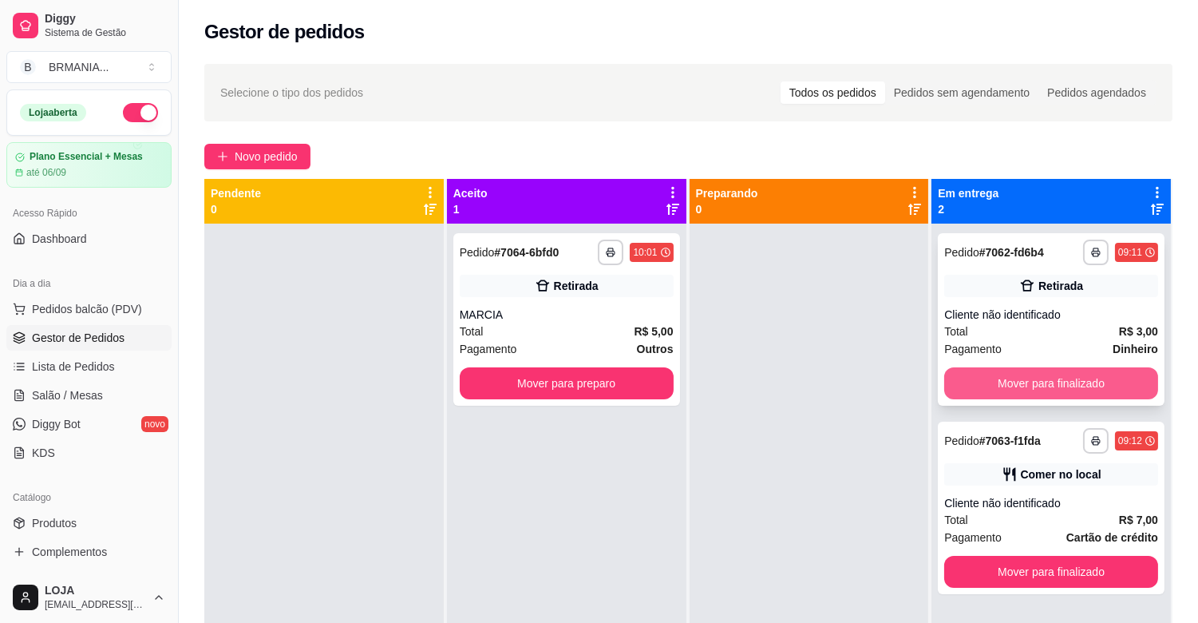
click at [1002, 394] on button "Mover para finalizado" at bounding box center [1051, 383] width 214 height 32
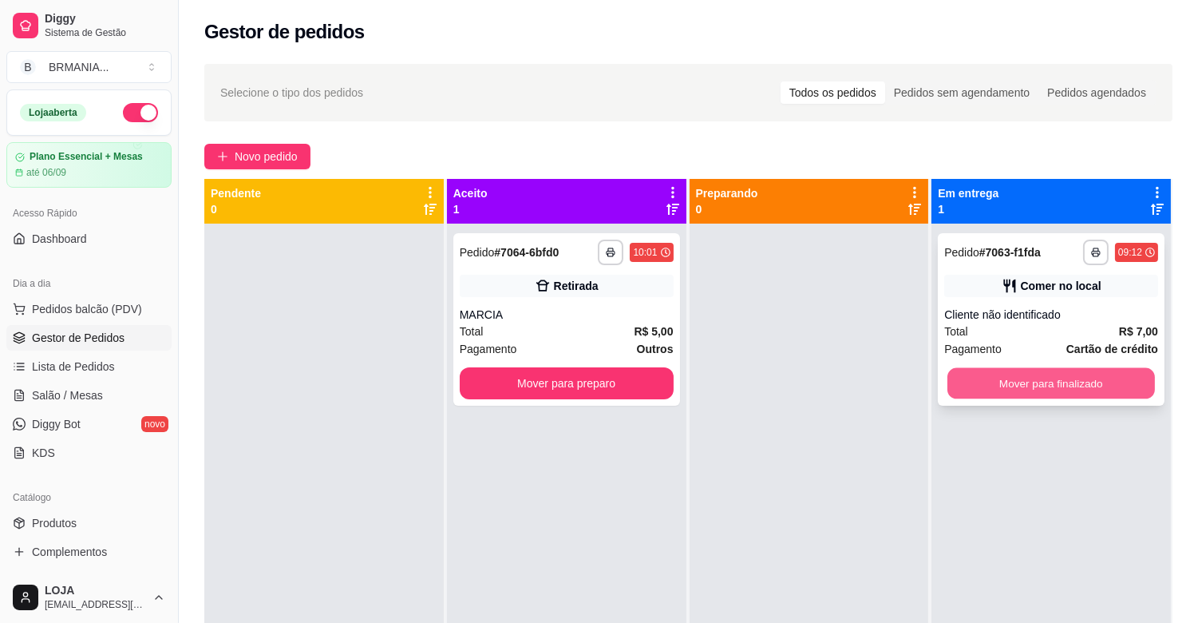
click at [1002, 388] on button "Mover para finalizado" at bounding box center [1052, 383] width 208 height 31
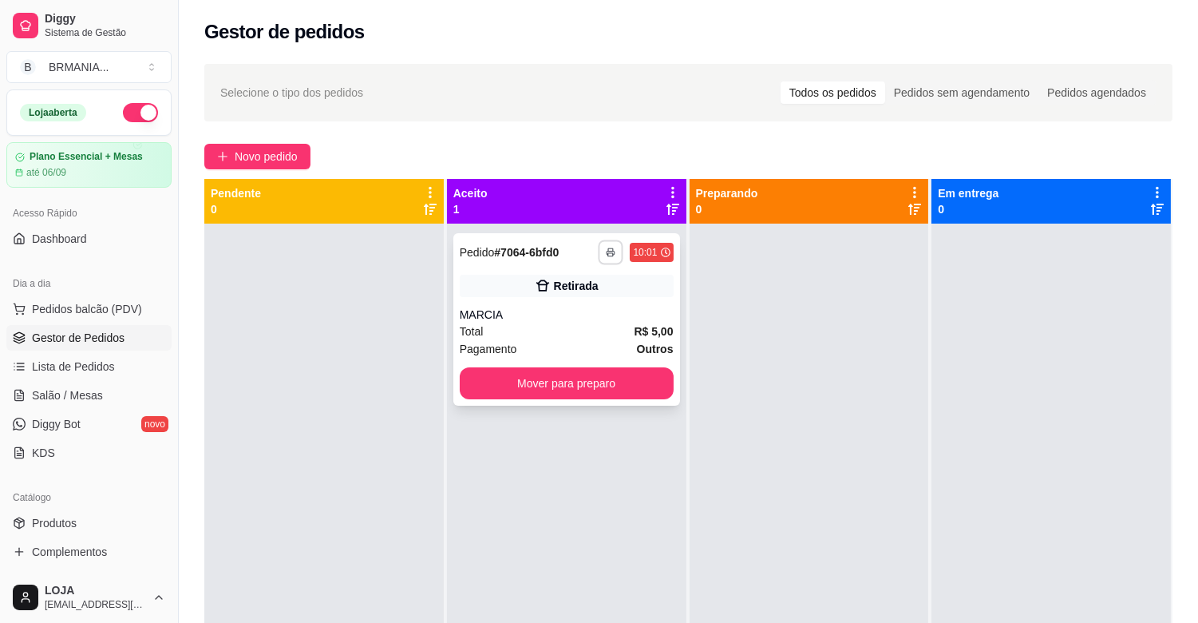
click at [609, 256] on rect "button" at bounding box center [611, 254] width 5 height 3
click at [553, 314] on button "IMPRESSORA" at bounding box center [564, 307] width 112 height 25
click at [560, 372] on button "Mover para preparo" at bounding box center [567, 383] width 214 height 32
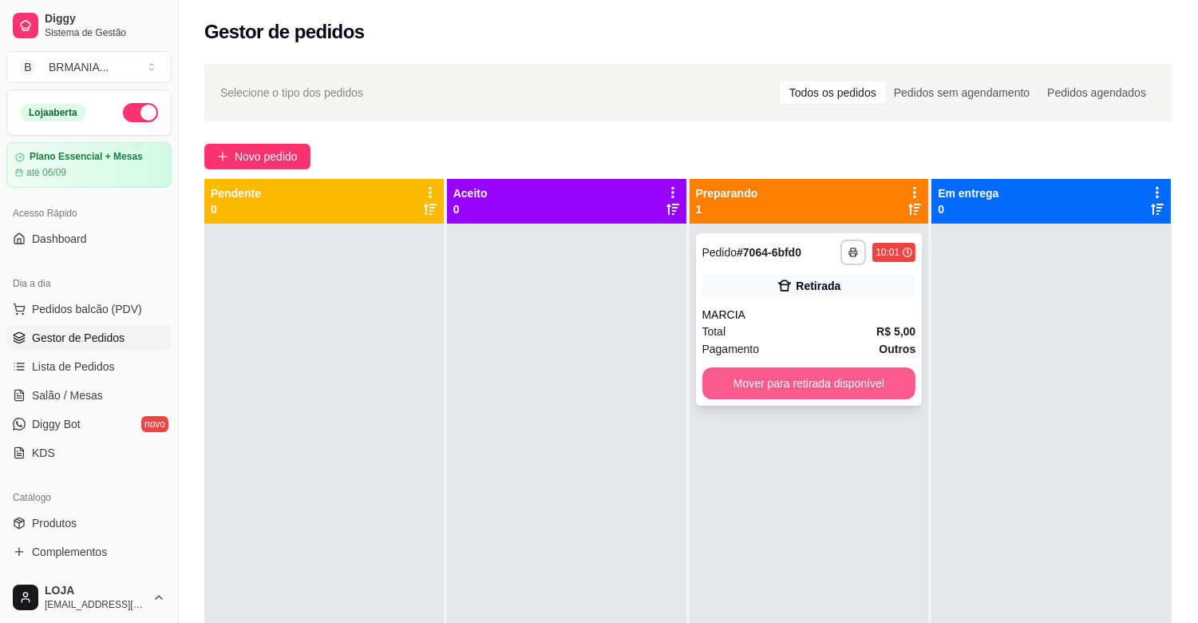
click at [790, 378] on button "Mover para retirada disponível" at bounding box center [810, 383] width 214 height 32
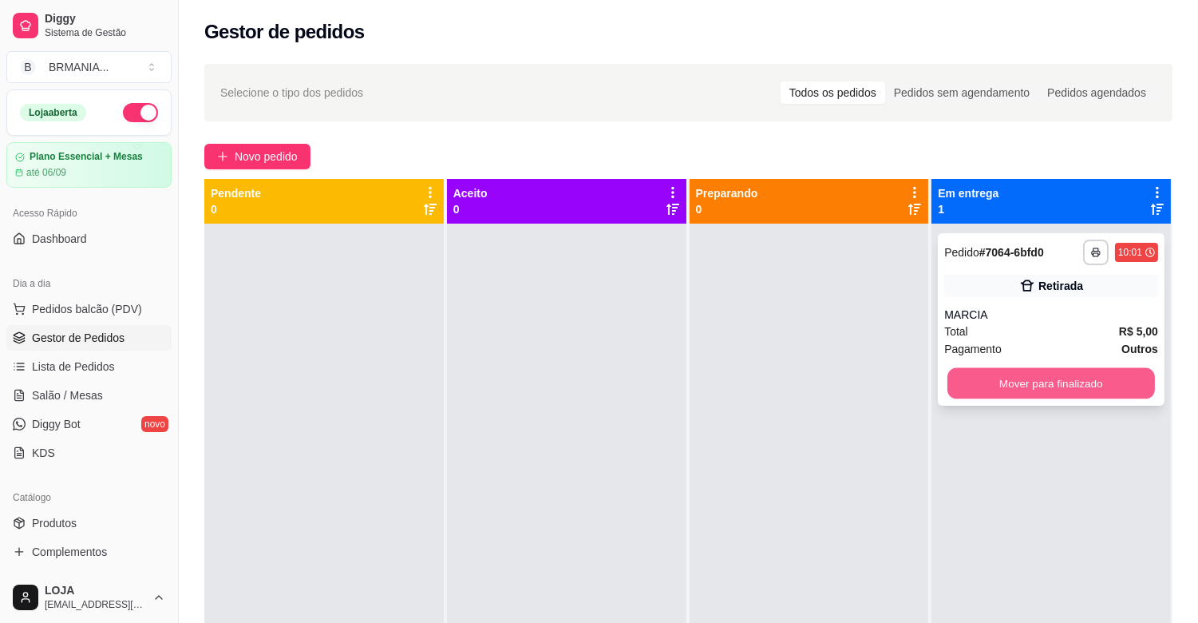
click at [1075, 378] on button "Mover para finalizado" at bounding box center [1052, 383] width 208 height 31
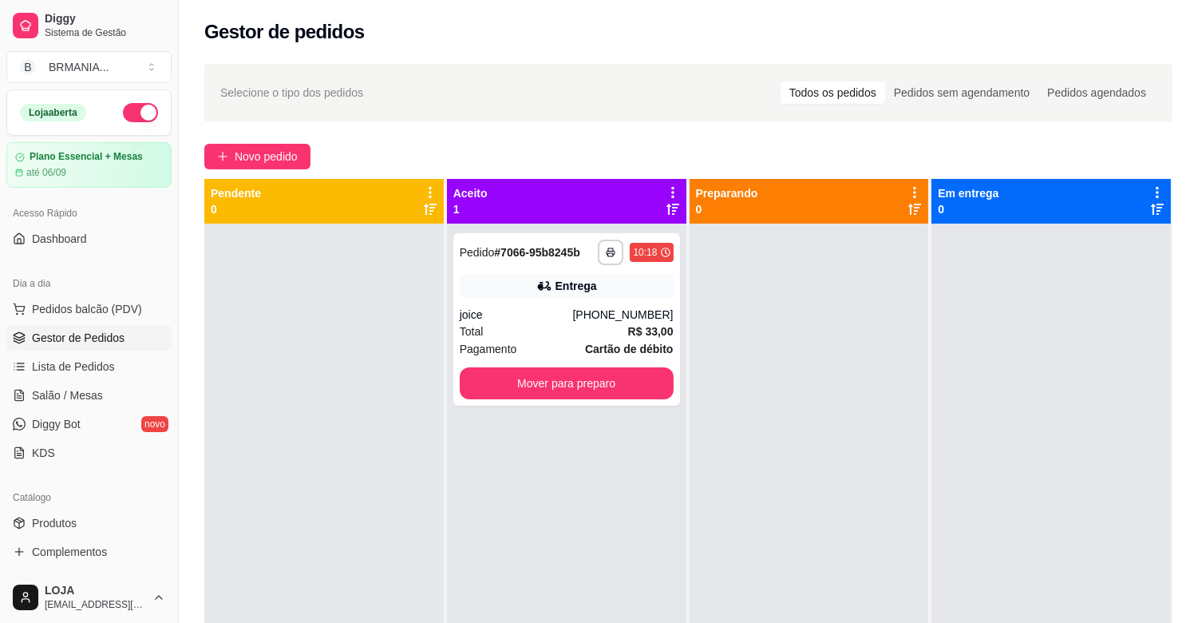
click at [99, 348] on link "Gestor de Pedidos" at bounding box center [88, 338] width 165 height 26
click at [97, 309] on span "Pedidos balcão (PDV)" at bounding box center [87, 309] width 110 height 16
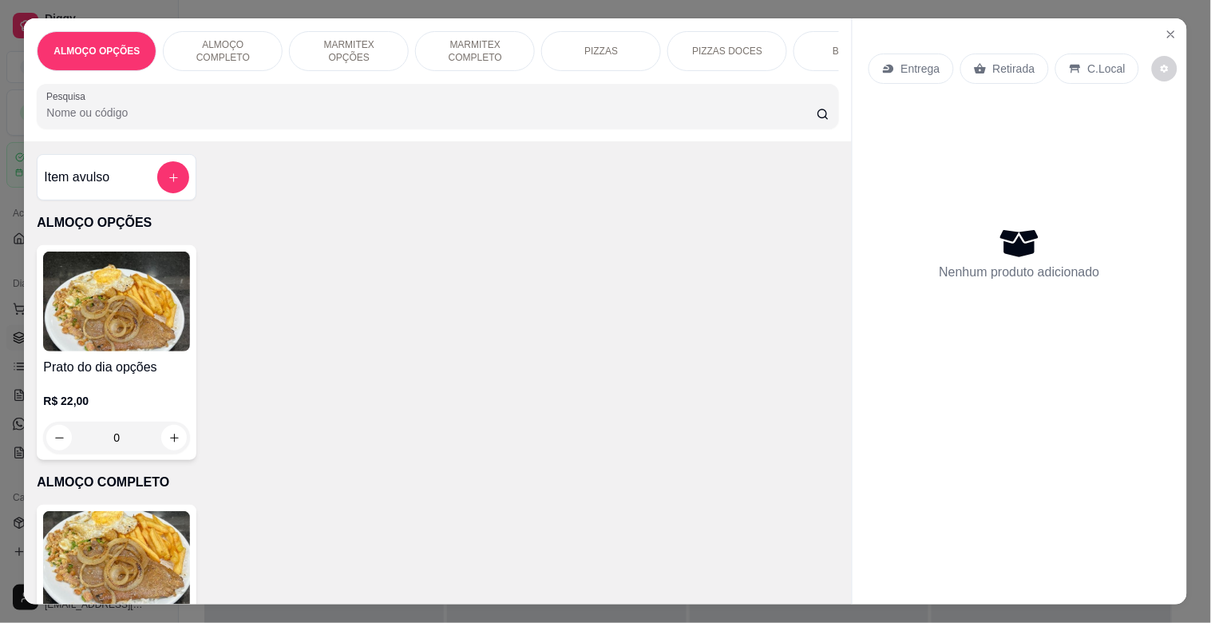
click at [456, 54] on p "MARMITEX COMPLETO" at bounding box center [475, 51] width 93 height 26
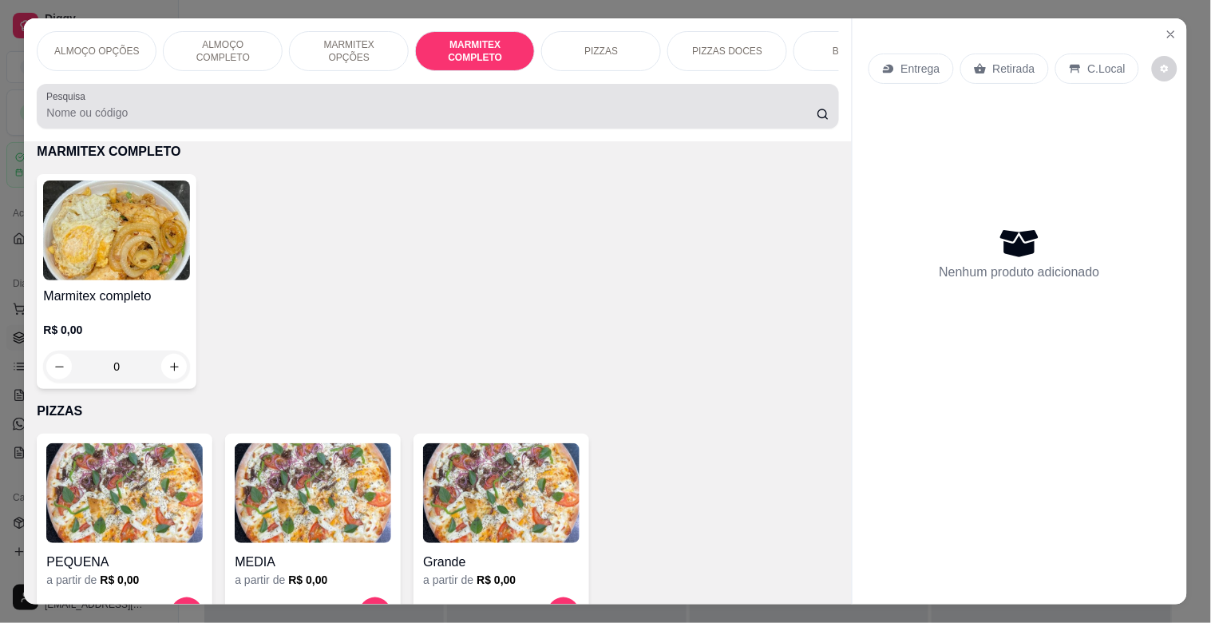
scroll to position [38, 0]
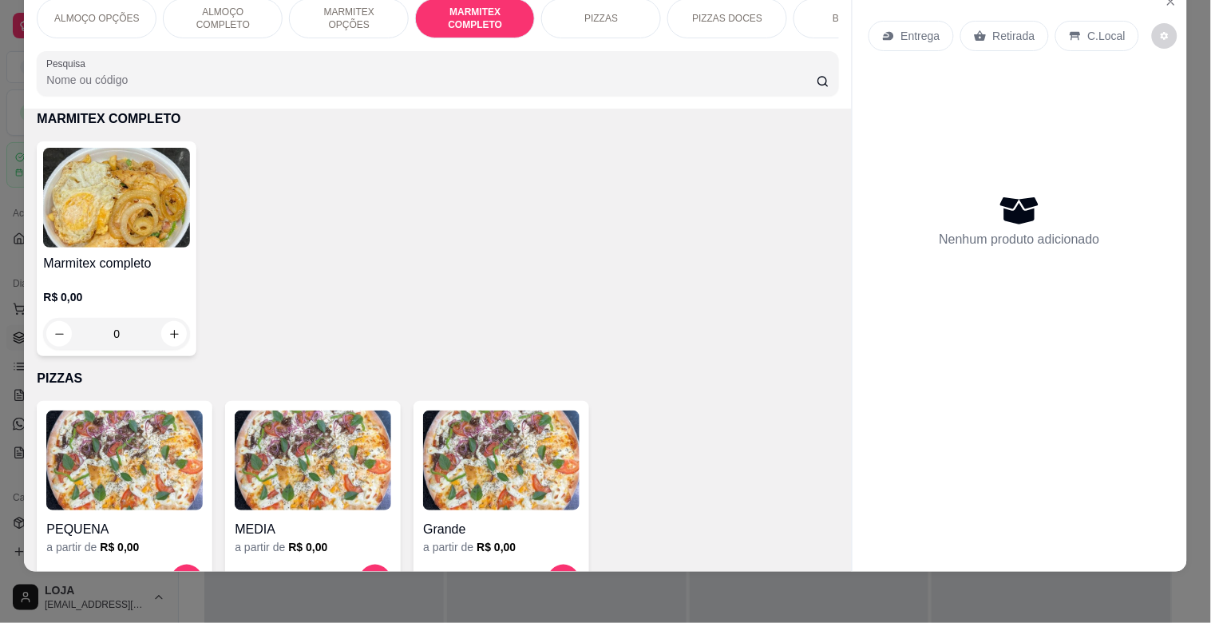
click at [170, 205] on img at bounding box center [116, 198] width 147 height 100
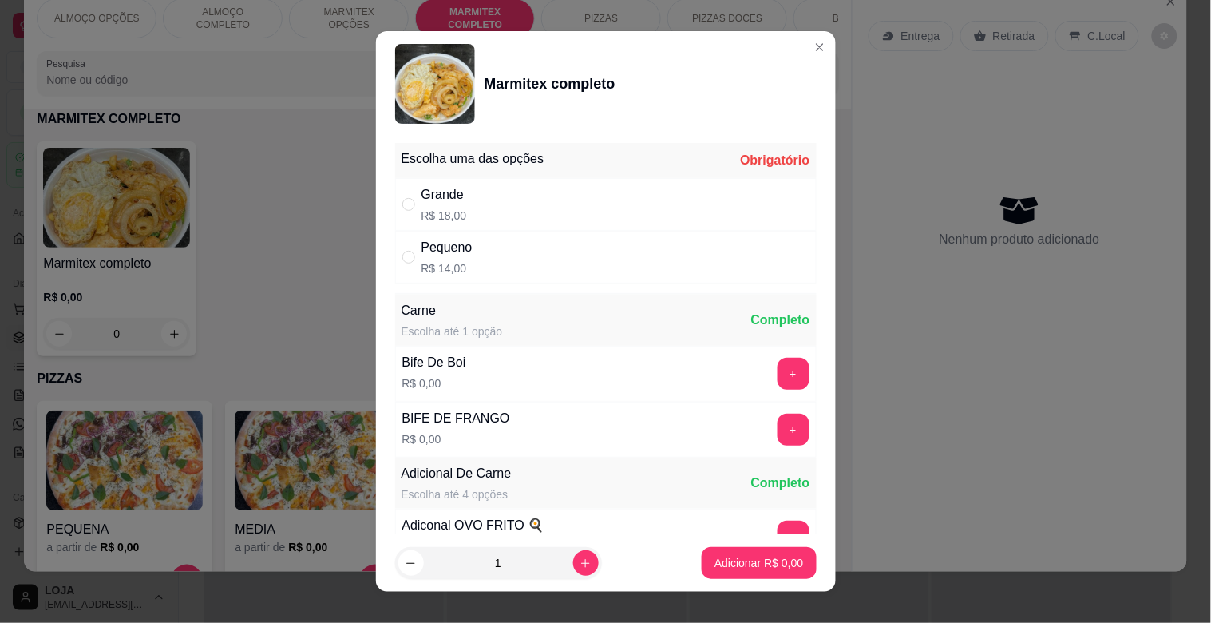
drag, startPoint x: 586, startPoint y: 211, endPoint x: 636, endPoint y: 232, distance: 54.7
click at [592, 211] on div "Grande R$ 18,00" at bounding box center [606, 204] width 422 height 53
radio input "true"
click at [778, 379] on button "+" at bounding box center [794, 374] width 32 height 32
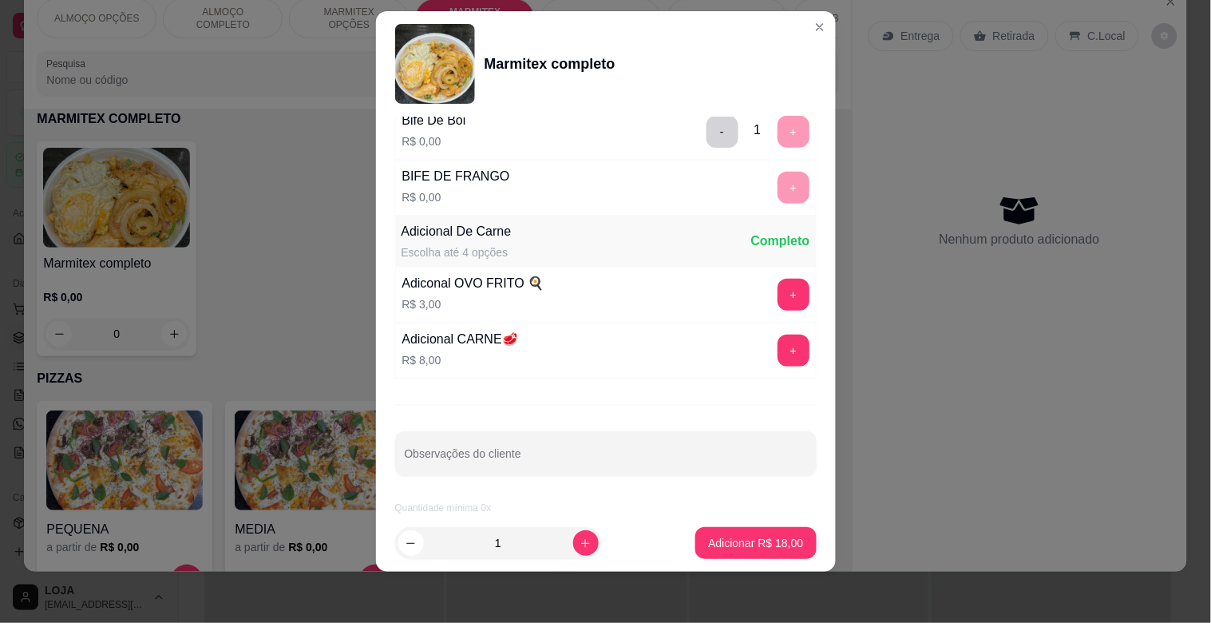
scroll to position [224, 0]
click at [753, 555] on button "Adicionar R$ 18,00" at bounding box center [755, 543] width 121 height 32
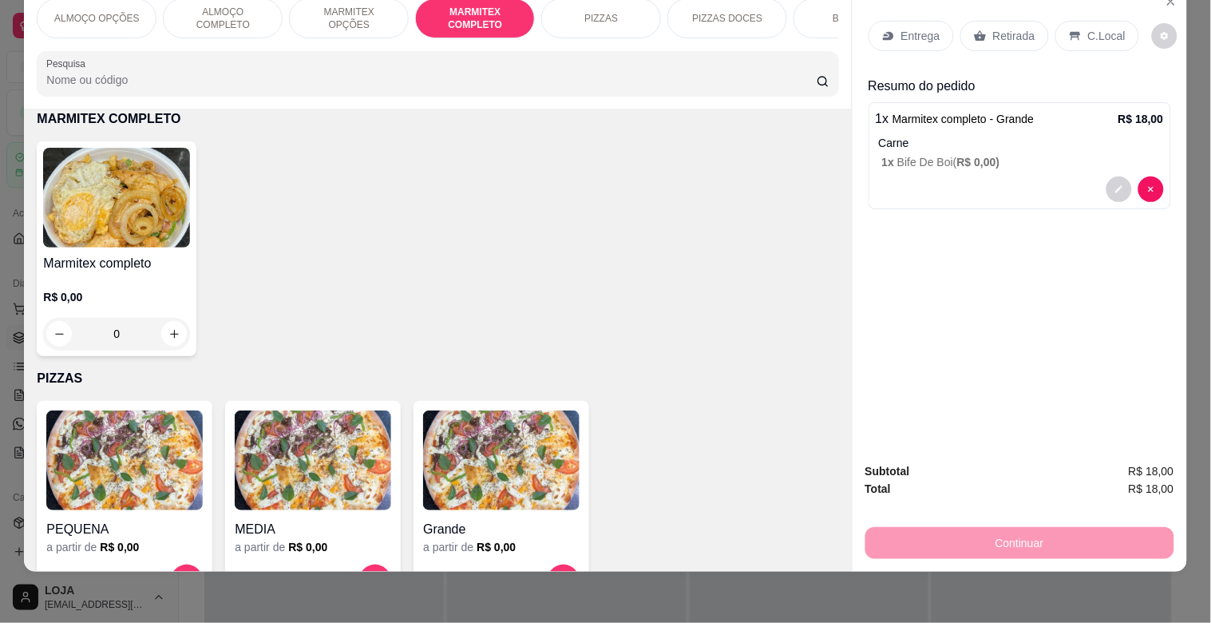
drag, startPoint x: 899, startPoint y: 2, endPoint x: 909, endPoint y: 22, distance: 21.4
click at [898, 8] on div "Entrega Retirada C.Local" at bounding box center [1020, 36] width 303 height 56
click at [911, 28] on p "Entrega" at bounding box center [920, 36] width 39 height 16
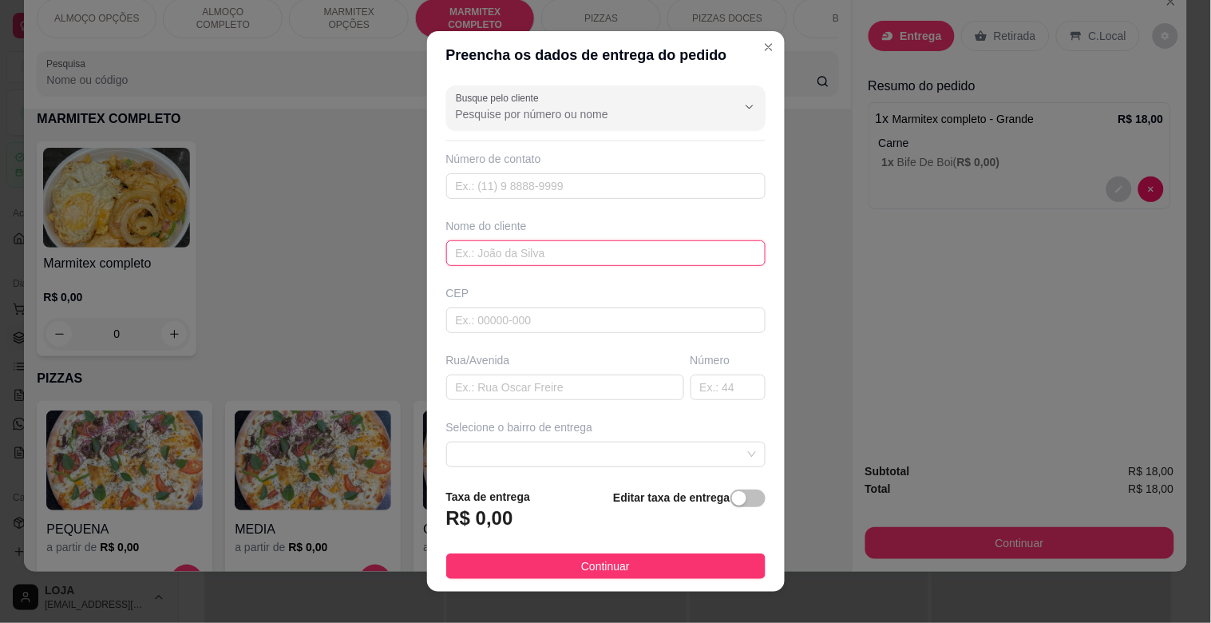
click at [477, 244] on input "text" at bounding box center [605, 253] width 319 height 26
type input "MARLI"
click at [492, 394] on input "text" at bounding box center [565, 387] width 238 height 26
type input "[PERSON_NAME]"
click at [716, 387] on input "text" at bounding box center [728, 387] width 75 height 26
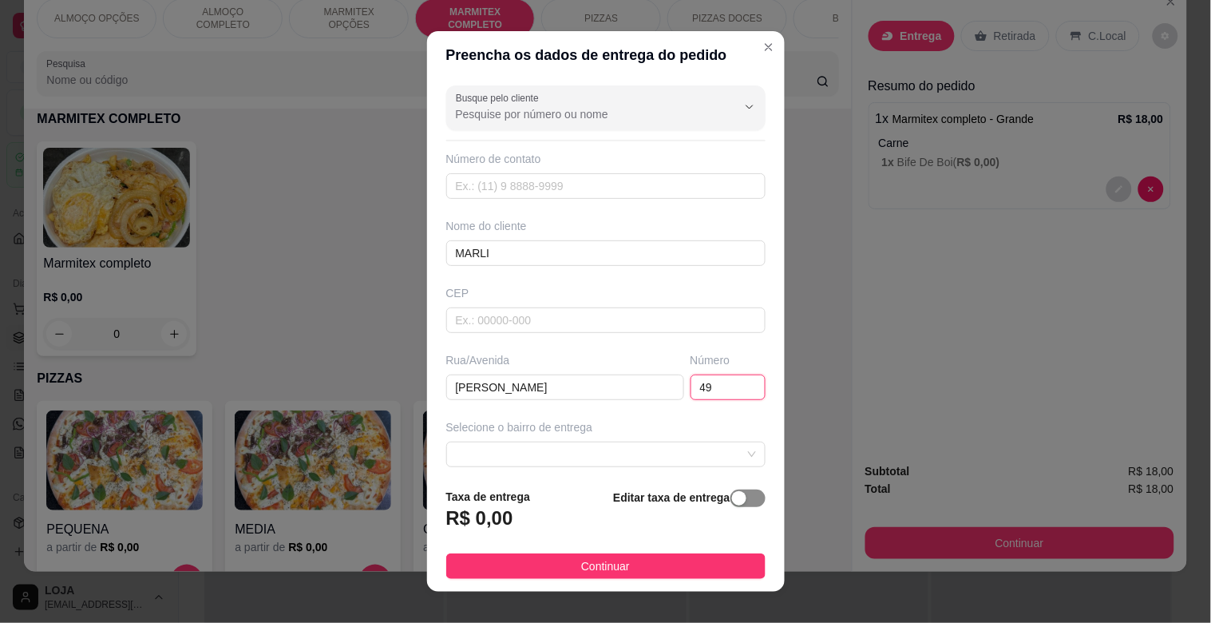
type input "49"
click at [732, 500] on div "button" at bounding box center [739, 498] width 14 height 14
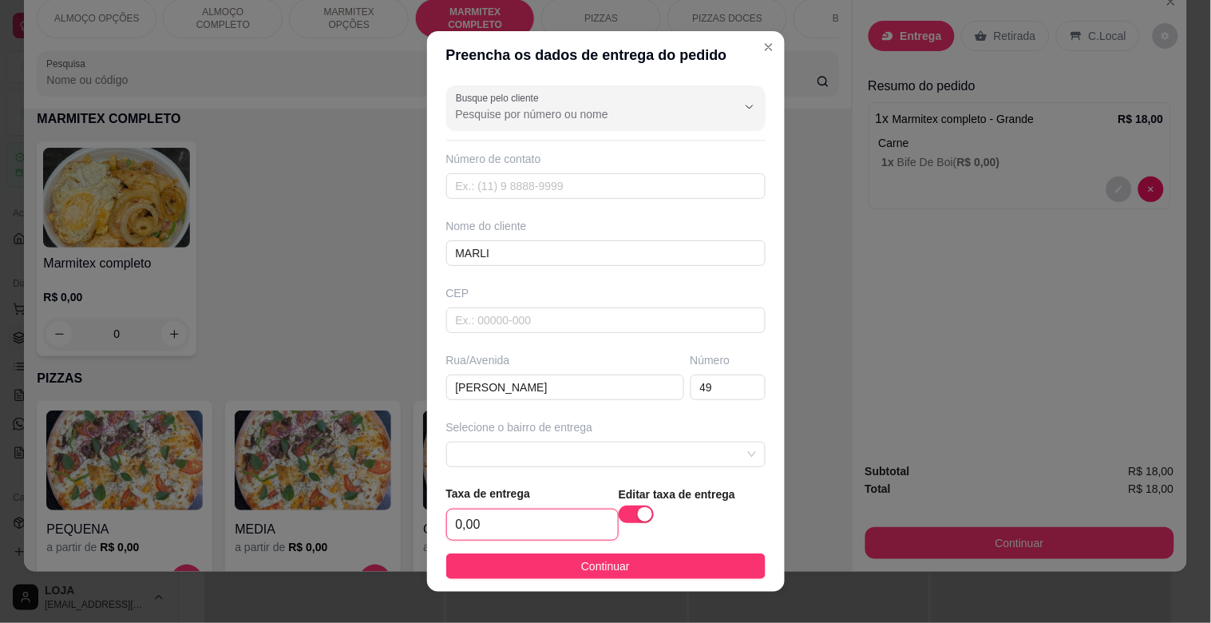
click at [545, 528] on input "0,00" at bounding box center [532, 524] width 171 height 30
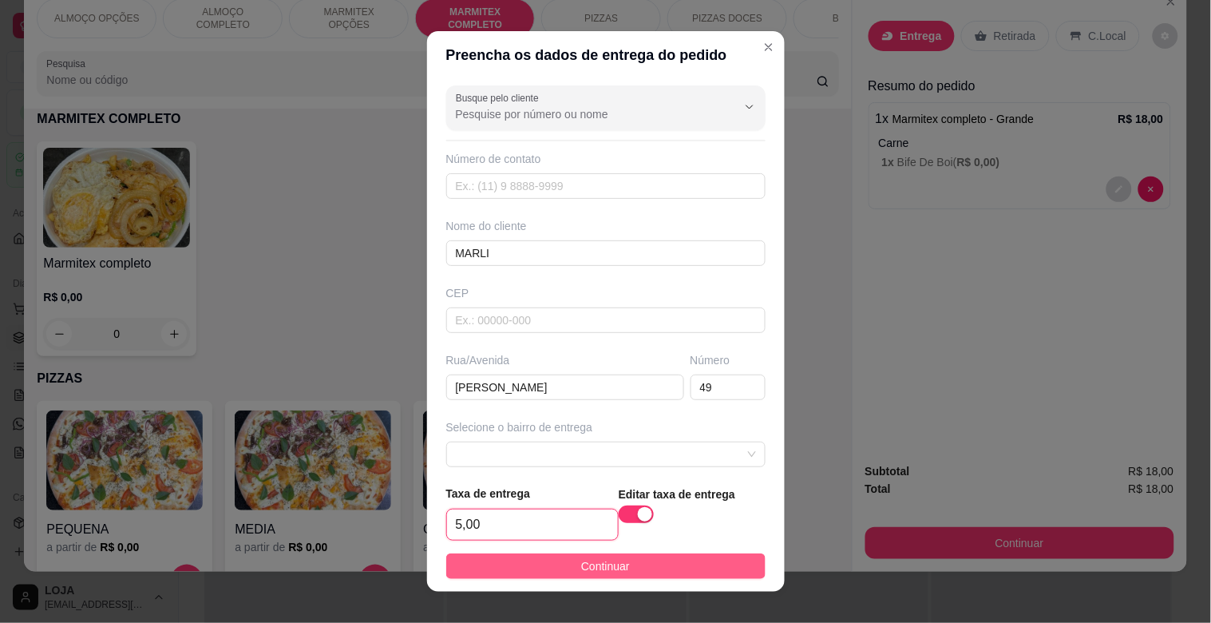
type input "5,00"
click at [602, 564] on span "Continuar" at bounding box center [605, 566] width 49 height 18
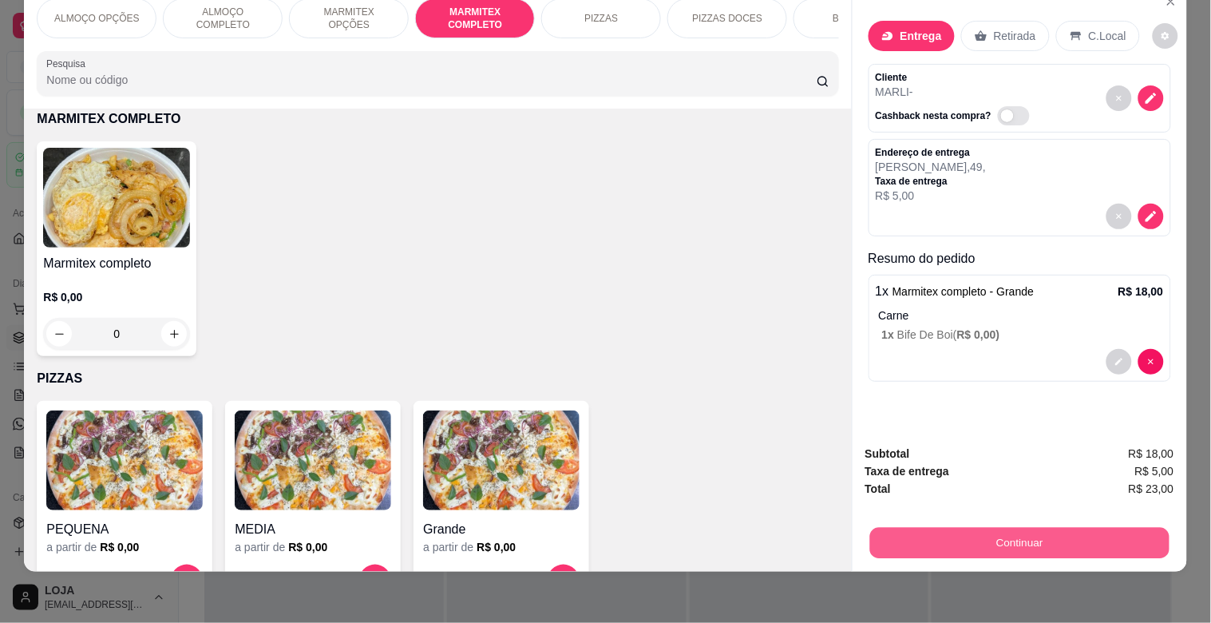
click at [994, 527] on button "Continuar" at bounding box center [1018, 542] width 299 height 31
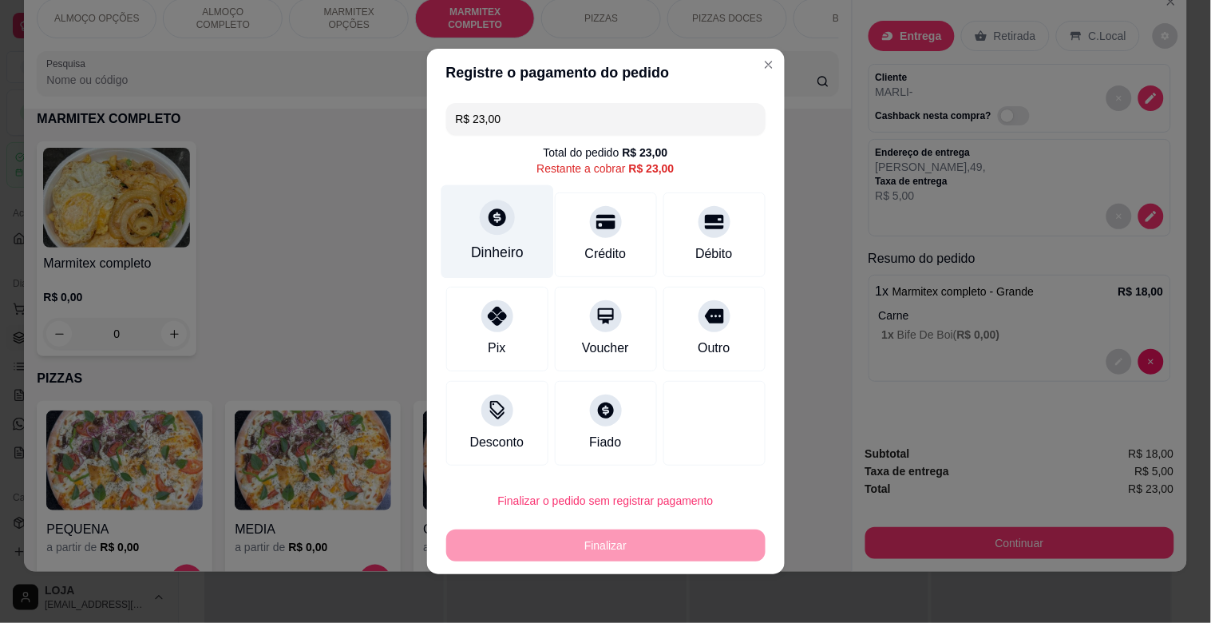
click at [497, 220] on icon at bounding box center [498, 217] width 18 height 18
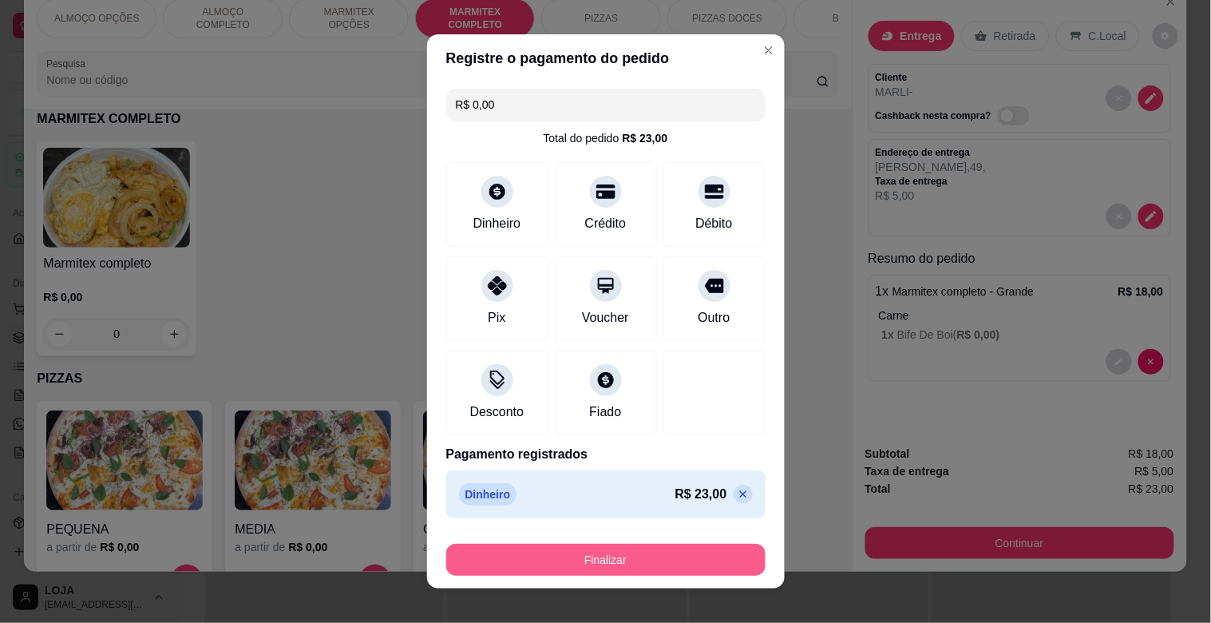
click at [611, 564] on button "Finalizar" at bounding box center [605, 560] width 319 height 32
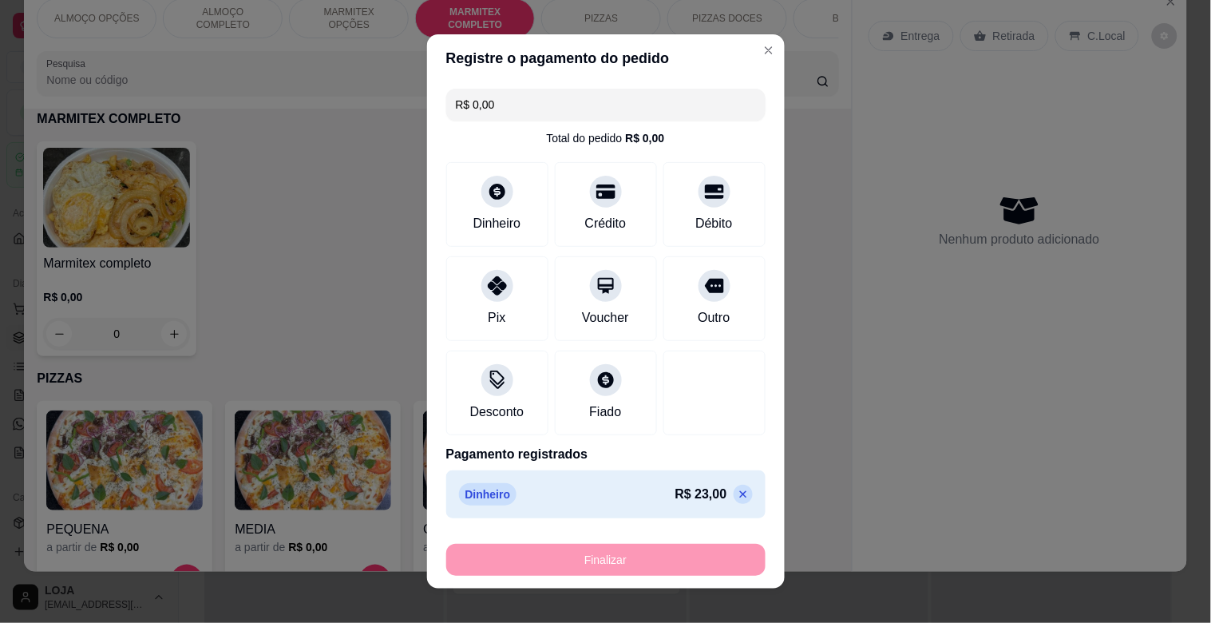
type input "-R$ 23,00"
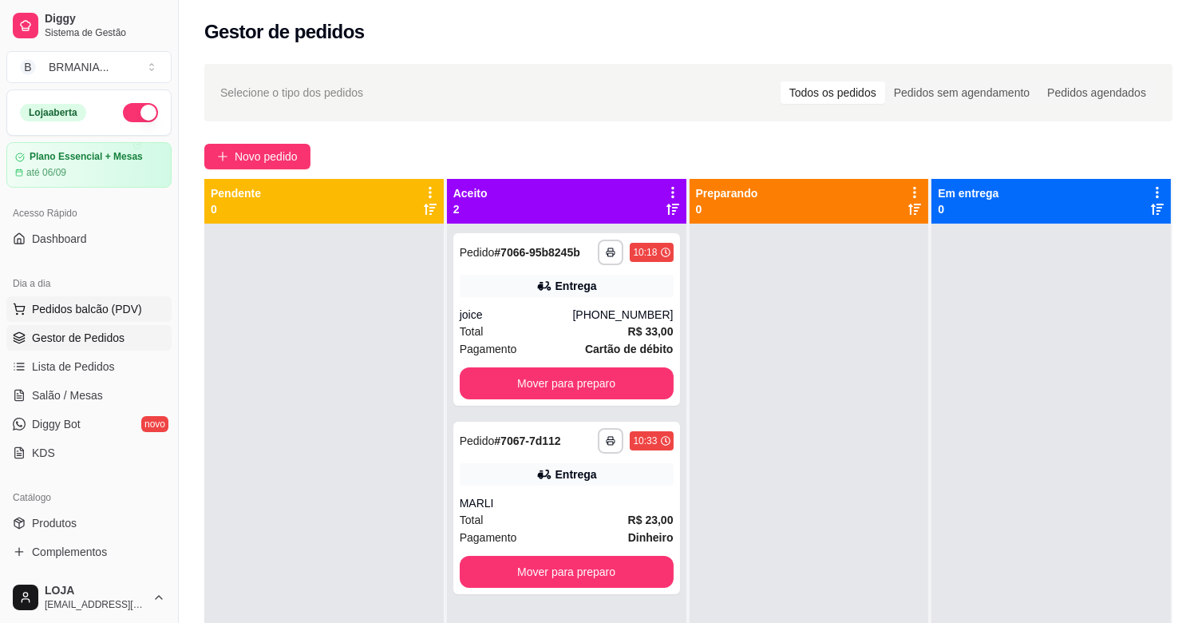
click at [104, 310] on span "Pedidos balcão (PDV)" at bounding box center [87, 309] width 110 height 16
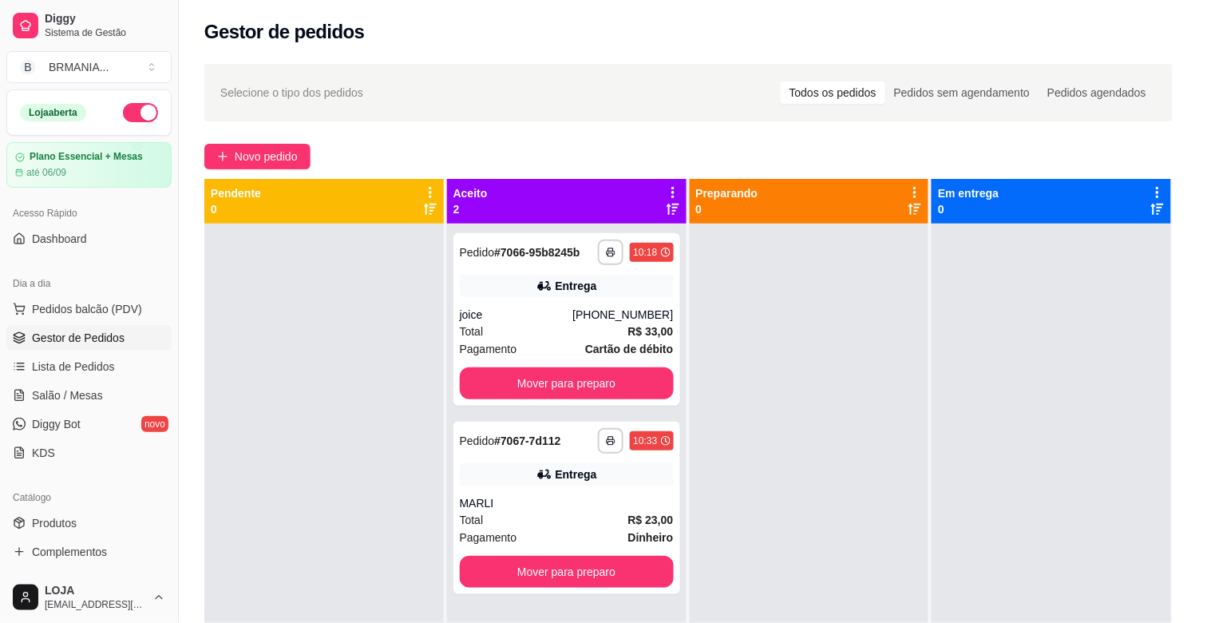
click at [463, 38] on p "MARMITEX COMPLETO" at bounding box center [475, 51] width 93 height 26
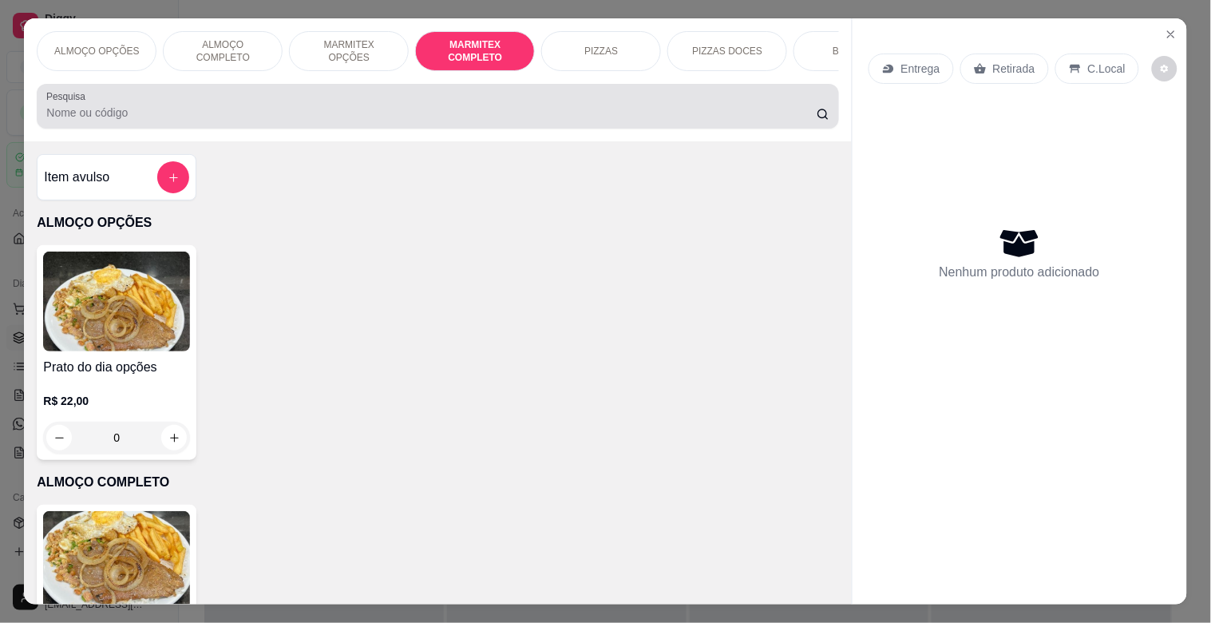
scroll to position [38, 0]
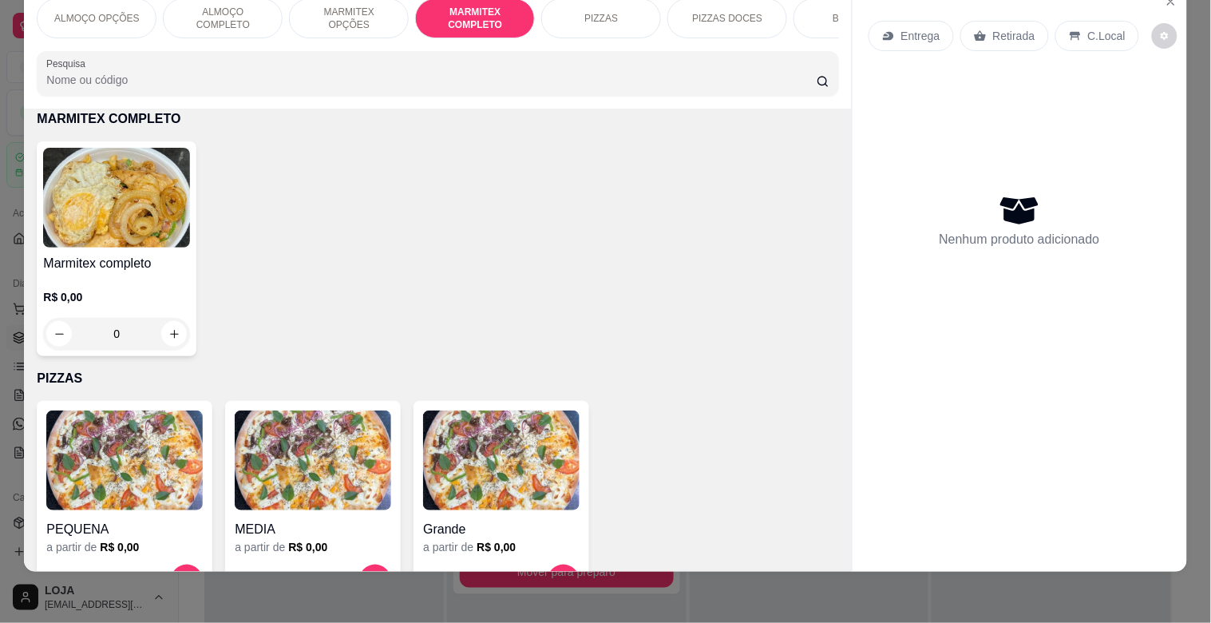
click at [150, 238] on img at bounding box center [116, 198] width 147 height 100
click at [437, 197] on div "Grande" at bounding box center [444, 194] width 46 height 19
radio input "true"
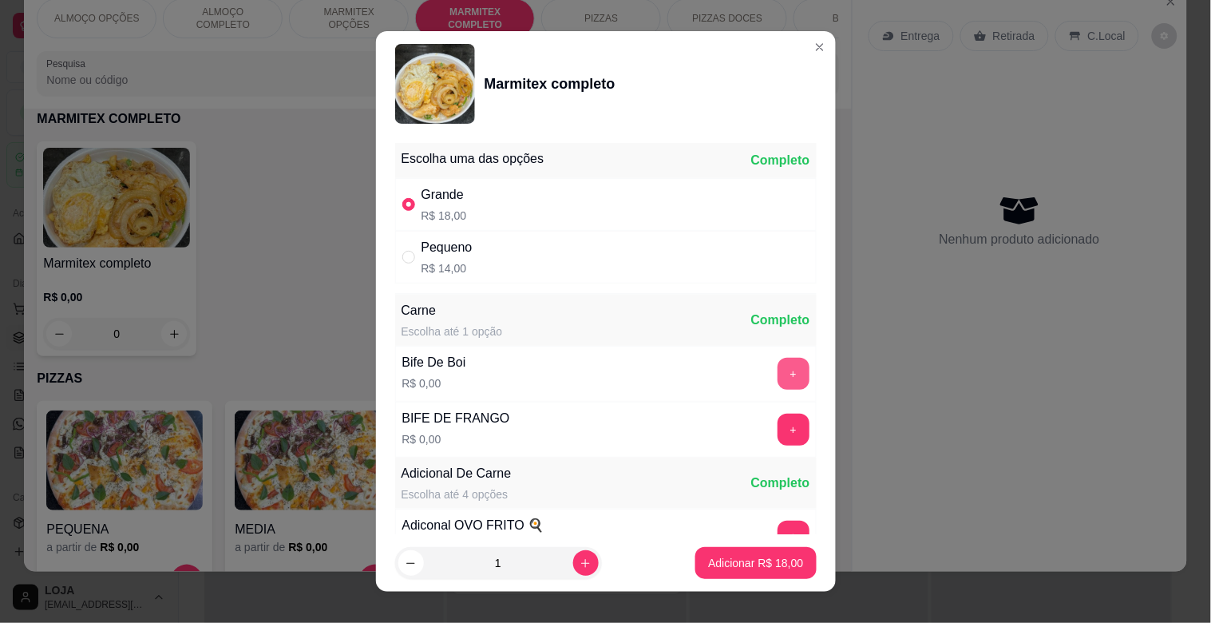
click at [778, 382] on button "+" at bounding box center [794, 374] width 32 height 32
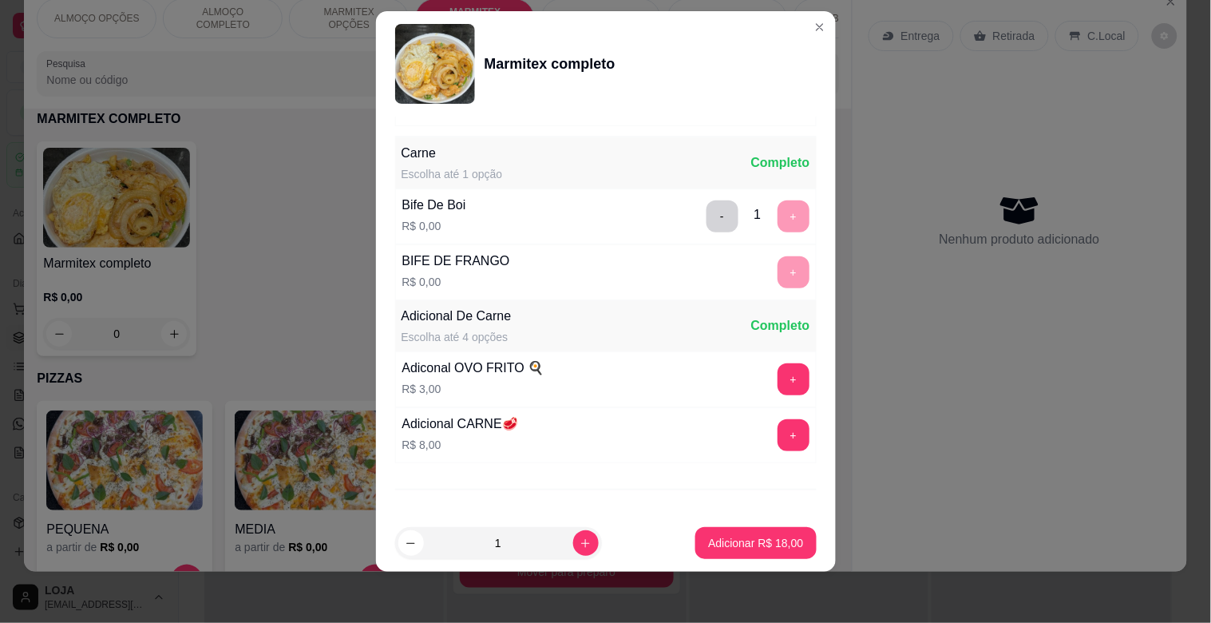
scroll to position [224, 0]
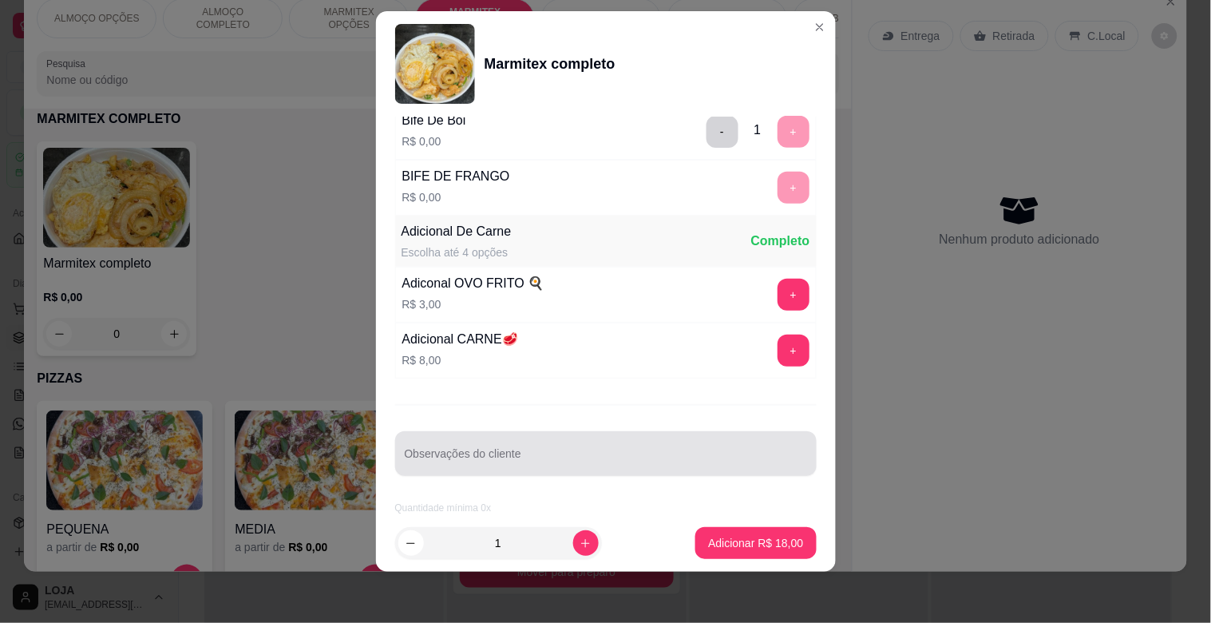
click at [514, 453] on input "Observações do cliente" at bounding box center [606, 460] width 402 height 16
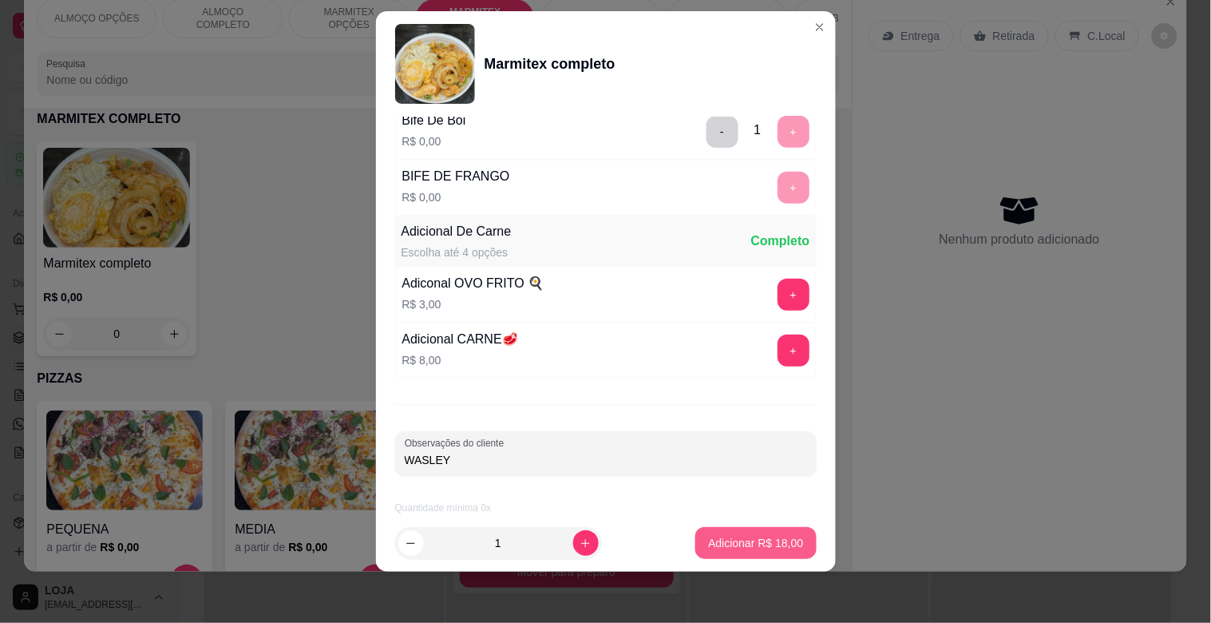
type input "WASLEY"
click at [717, 541] on p "Adicionar R$ 18,00" at bounding box center [755, 543] width 95 height 16
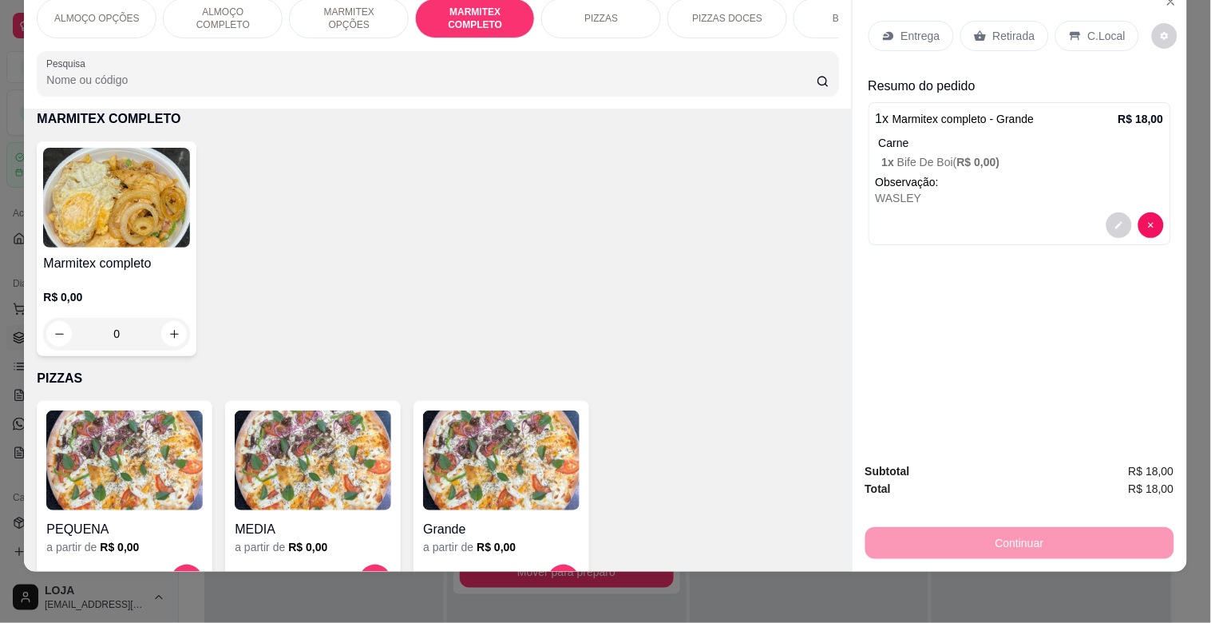
click at [122, 213] on img at bounding box center [116, 198] width 147 height 100
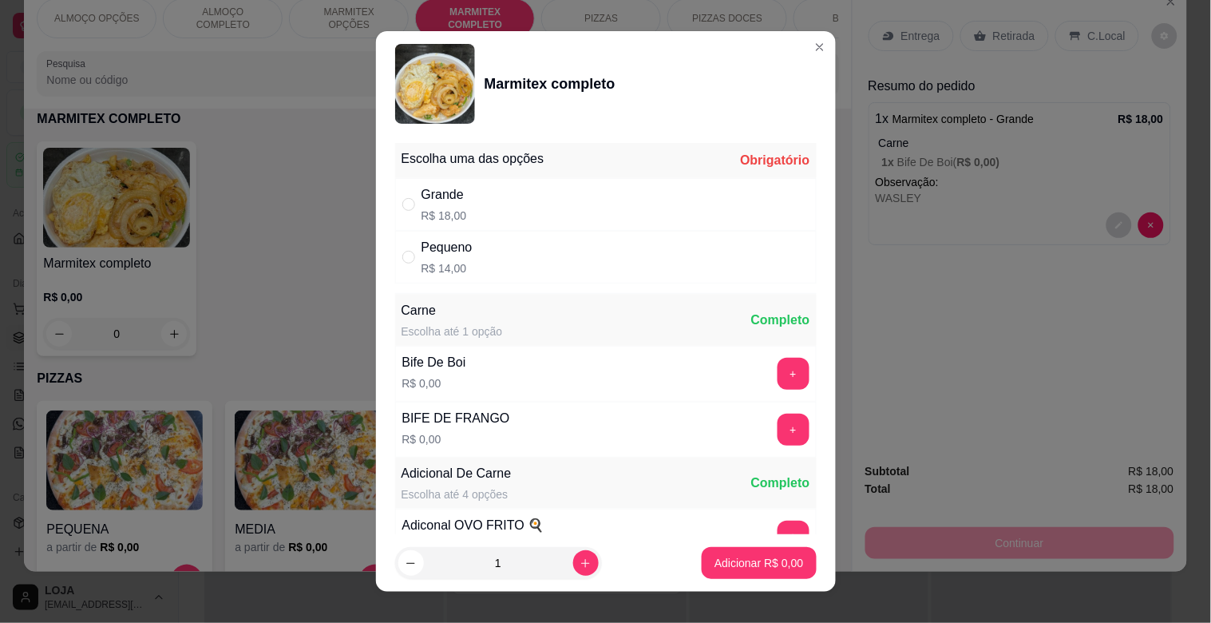
click at [490, 210] on div "Grande R$ 18,00" at bounding box center [606, 204] width 422 height 53
radio input "true"
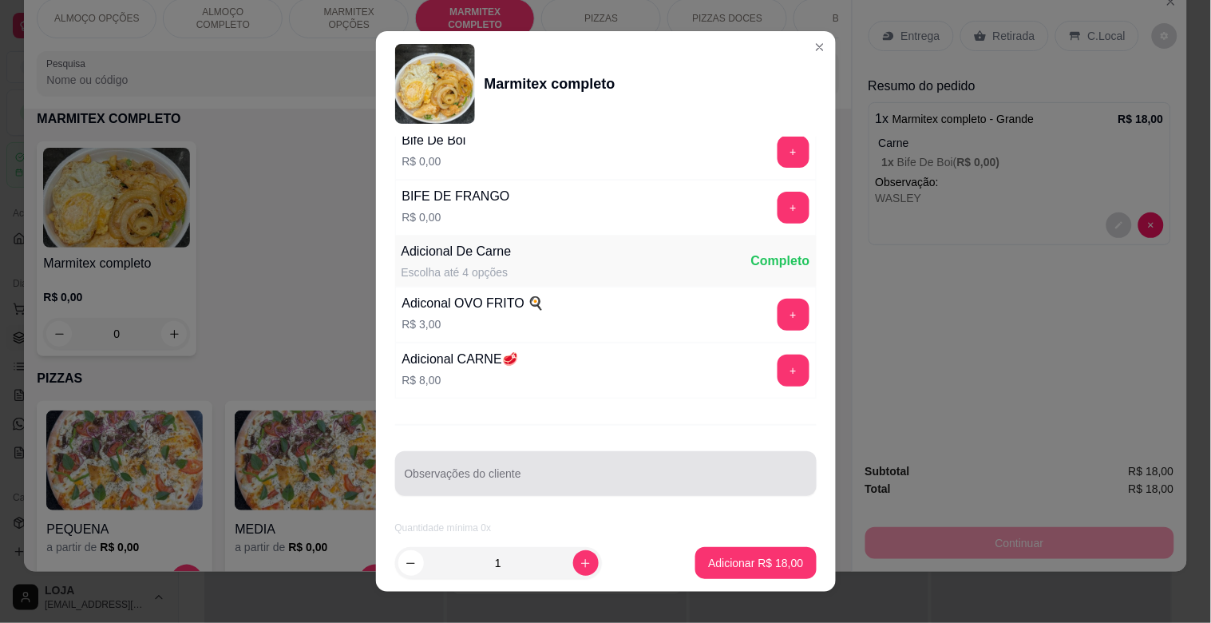
click at [591, 473] on input "Observações do cliente" at bounding box center [606, 480] width 402 height 16
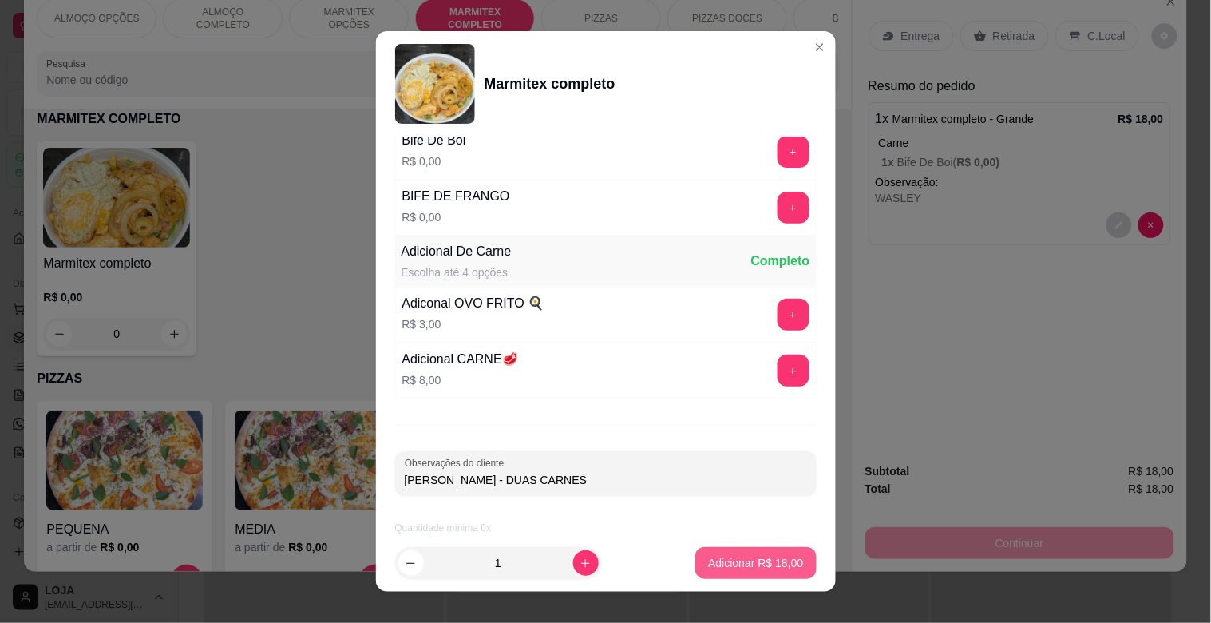
type input "[PERSON_NAME] - DUAS [PERSON_NAME]"
click at [715, 548] on button "Adicionar R$ 18,00" at bounding box center [755, 563] width 121 height 32
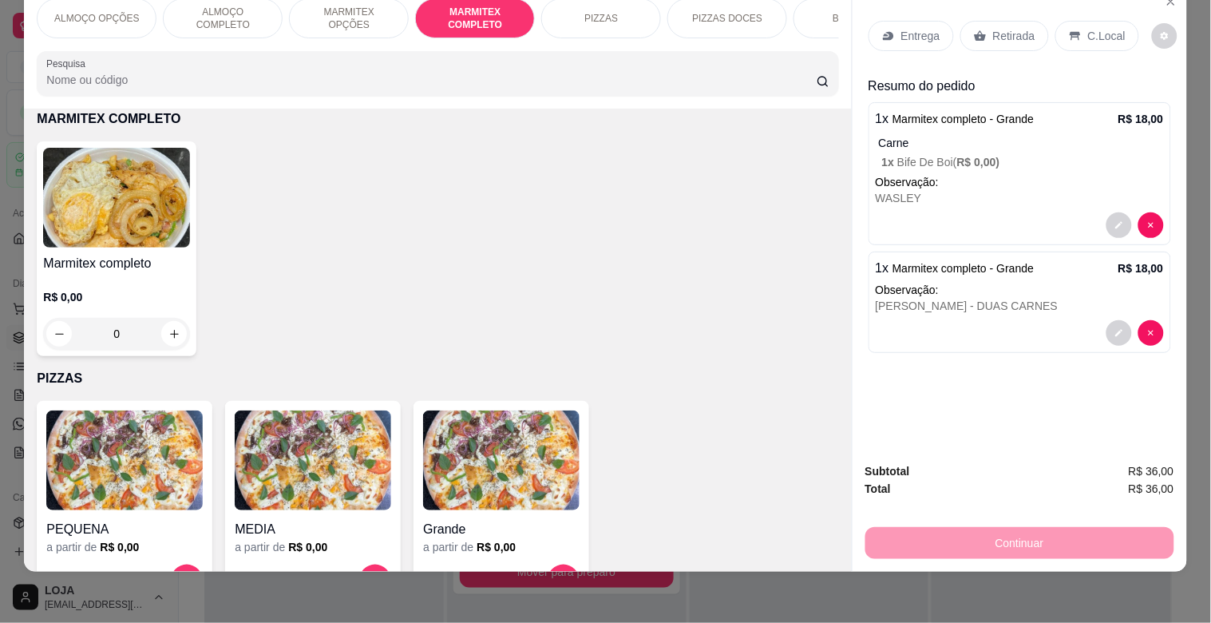
click at [134, 250] on div "Marmitex completo R$ 0,00 0" at bounding box center [117, 248] width 160 height 215
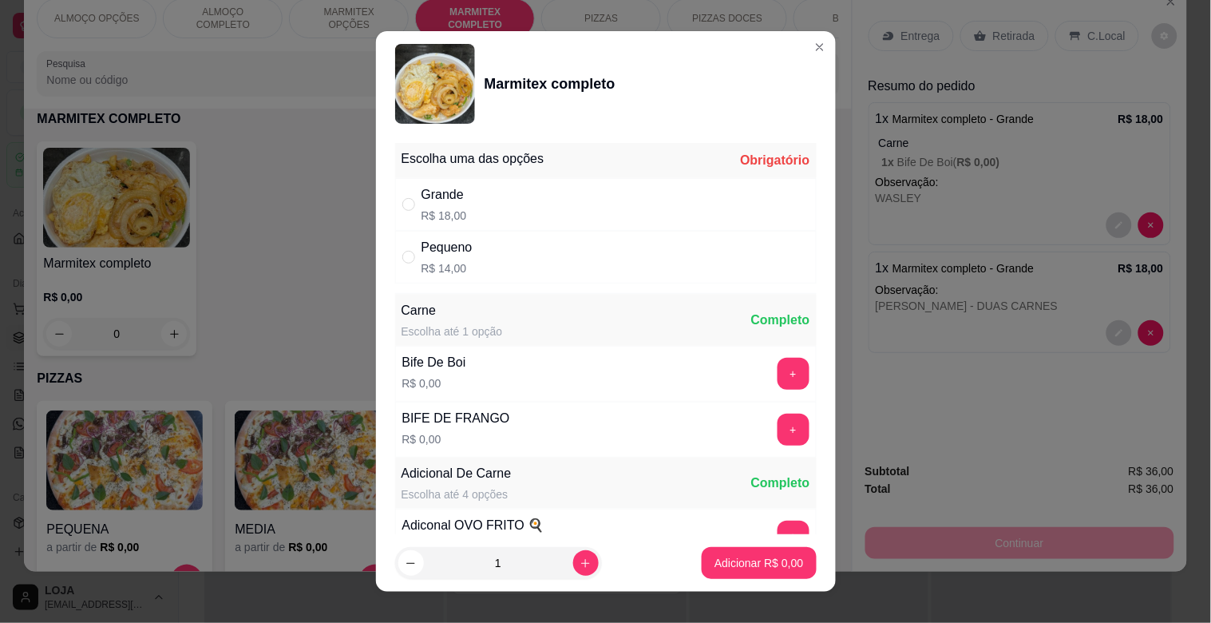
click at [506, 270] on div "Pequeno R$ 14,00" at bounding box center [606, 257] width 422 height 53
radio input "true"
click at [778, 371] on button "+" at bounding box center [793, 373] width 31 height 31
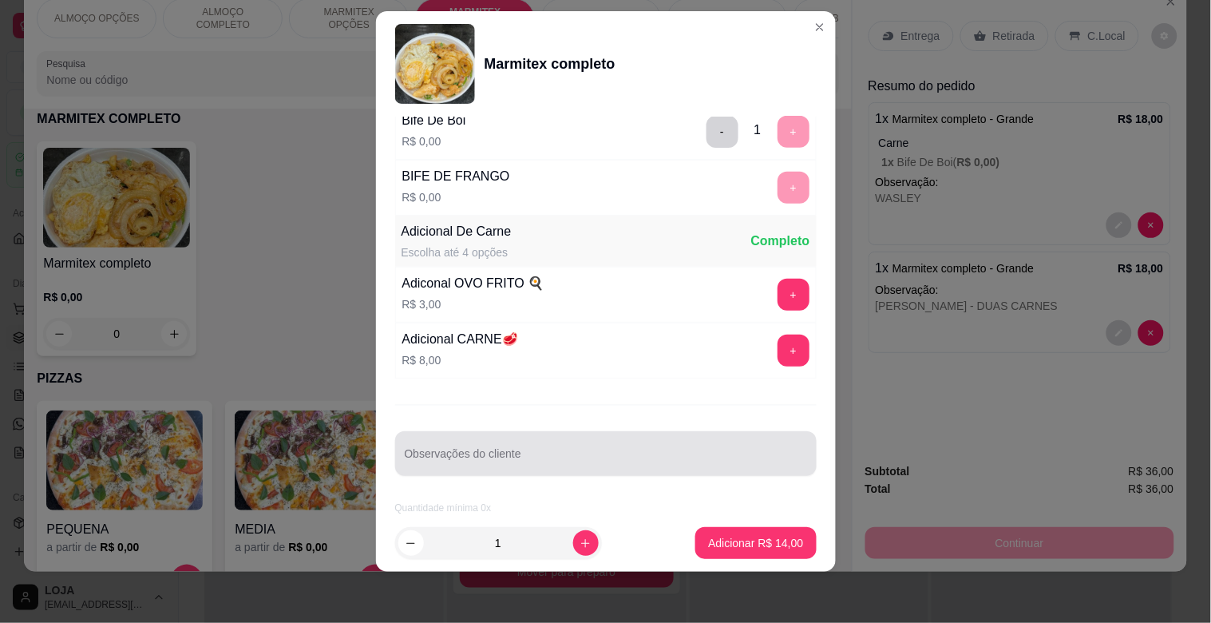
click at [531, 452] on input "Observações do cliente" at bounding box center [606, 460] width 402 height 16
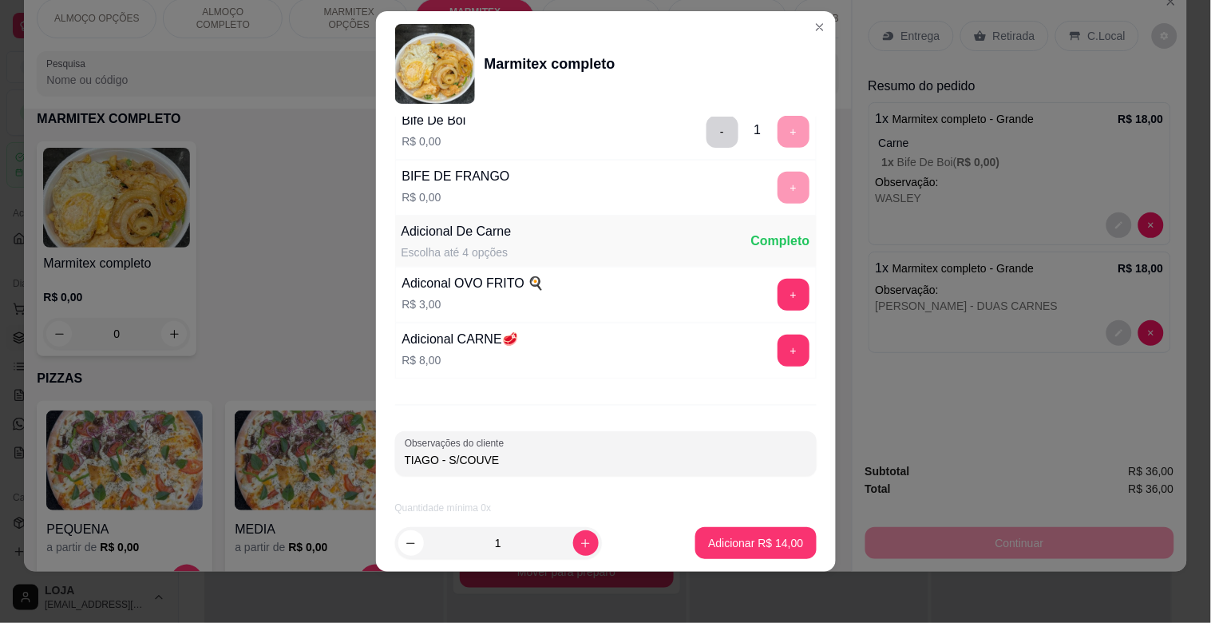
click at [447, 456] on input "TIAGO - S/COUVE" at bounding box center [606, 460] width 402 height 16
type input "TIAGO - S/ COUVE"
click at [749, 545] on p "Adicionar R$ 14,00" at bounding box center [755, 543] width 95 height 16
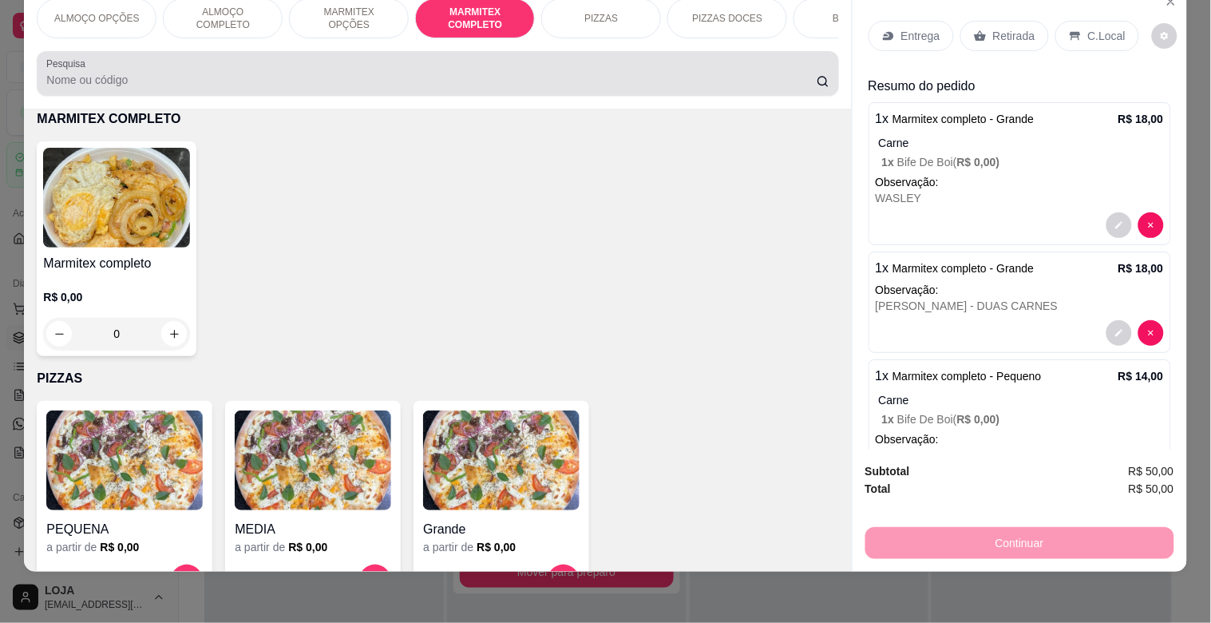
click at [712, 61] on div at bounding box center [437, 73] width 782 height 32
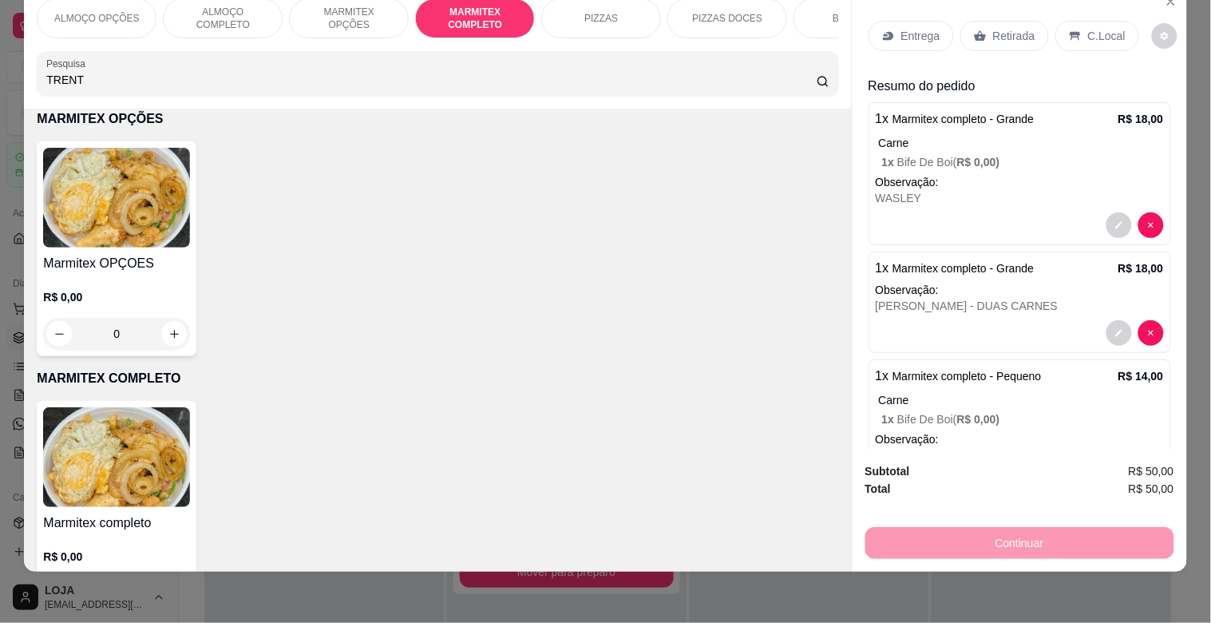
scroll to position [1110, 0]
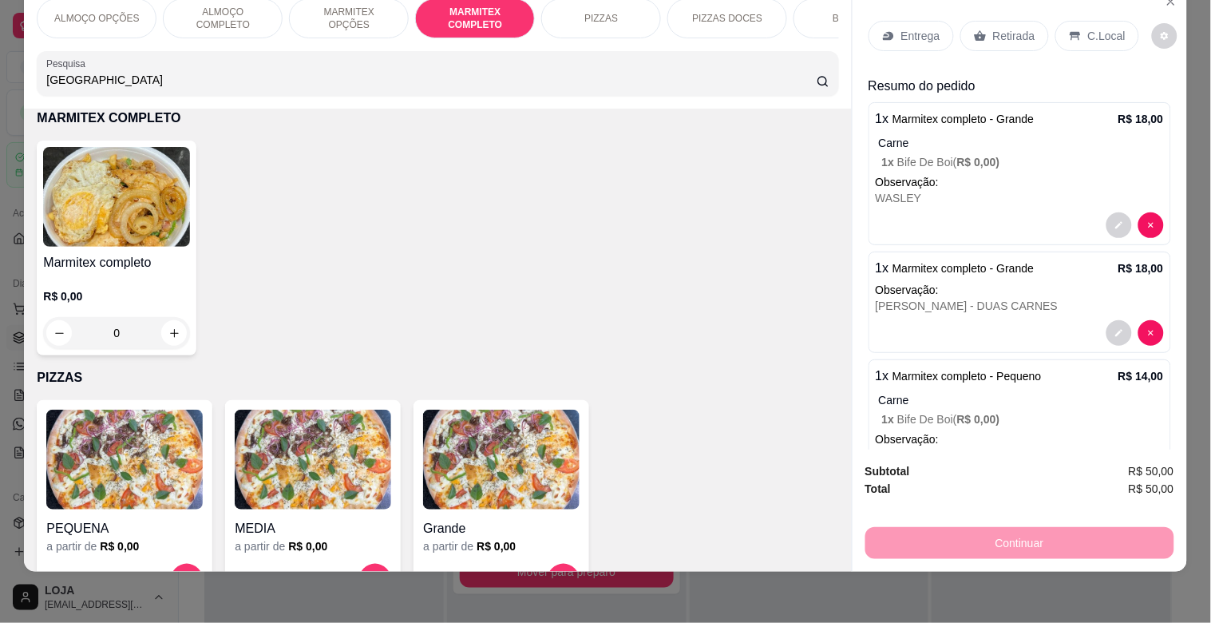
type input "[GEOGRAPHIC_DATA]"
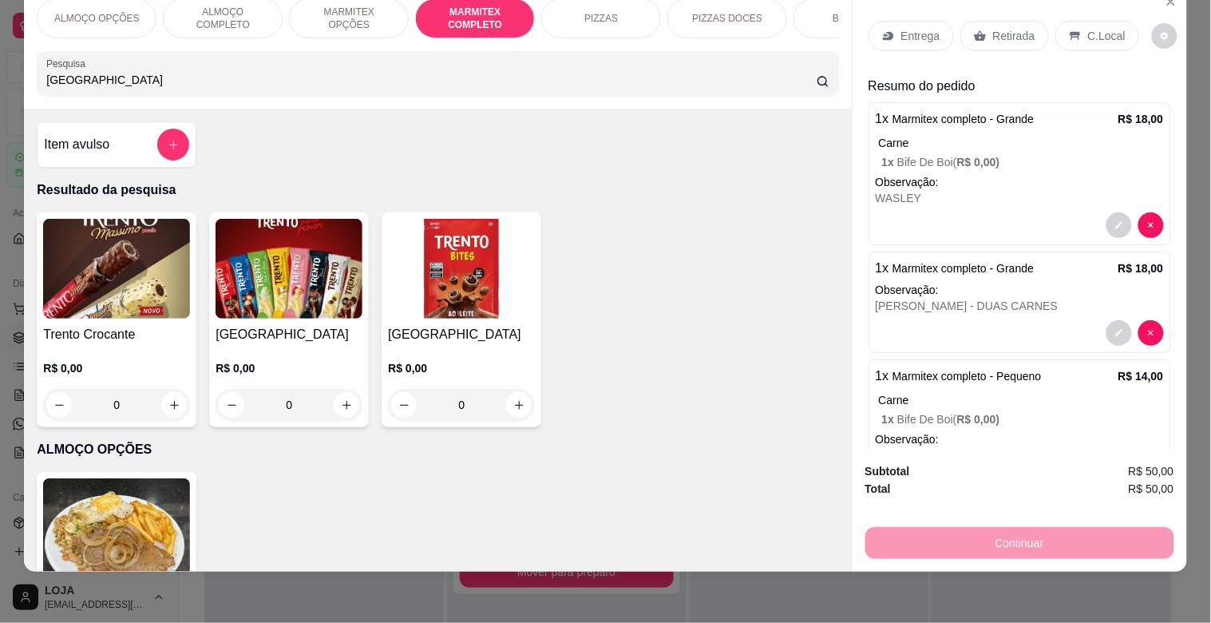
click at [273, 260] on img at bounding box center [289, 269] width 147 height 100
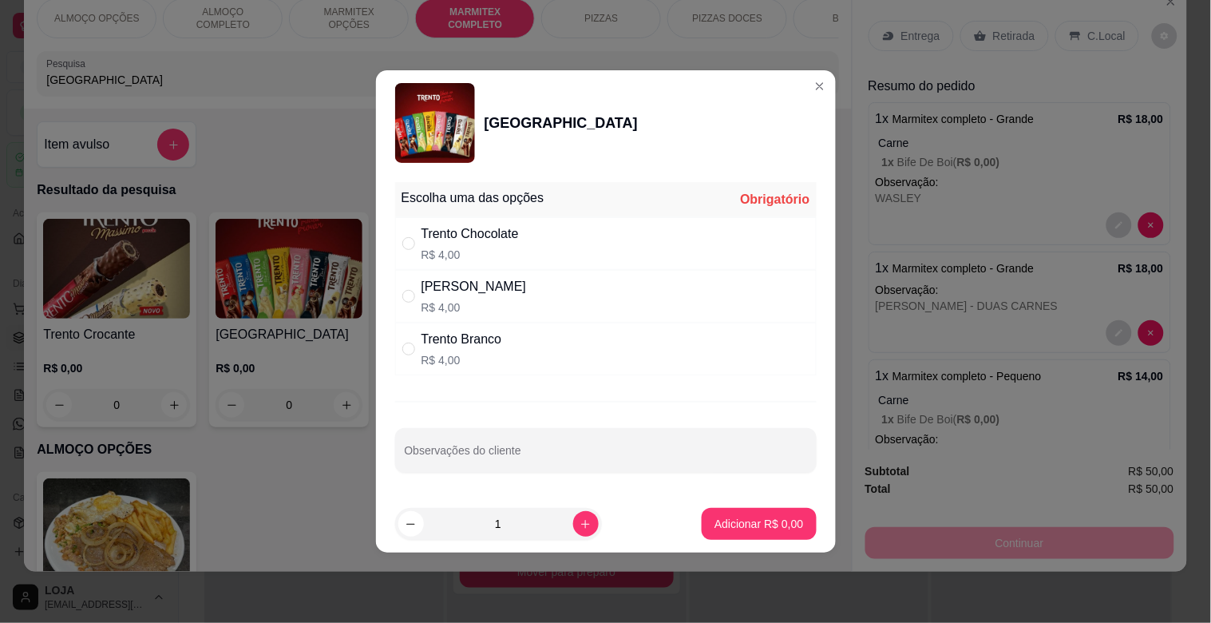
click at [516, 250] on p "R$ 4,00" at bounding box center [470, 255] width 97 height 16
radio input "true"
click at [536, 452] on input "Observações do cliente" at bounding box center [606, 457] width 402 height 16
type input "TIAGO"
click at [770, 539] on button "Adicionar R$ 4,00" at bounding box center [759, 524] width 114 height 32
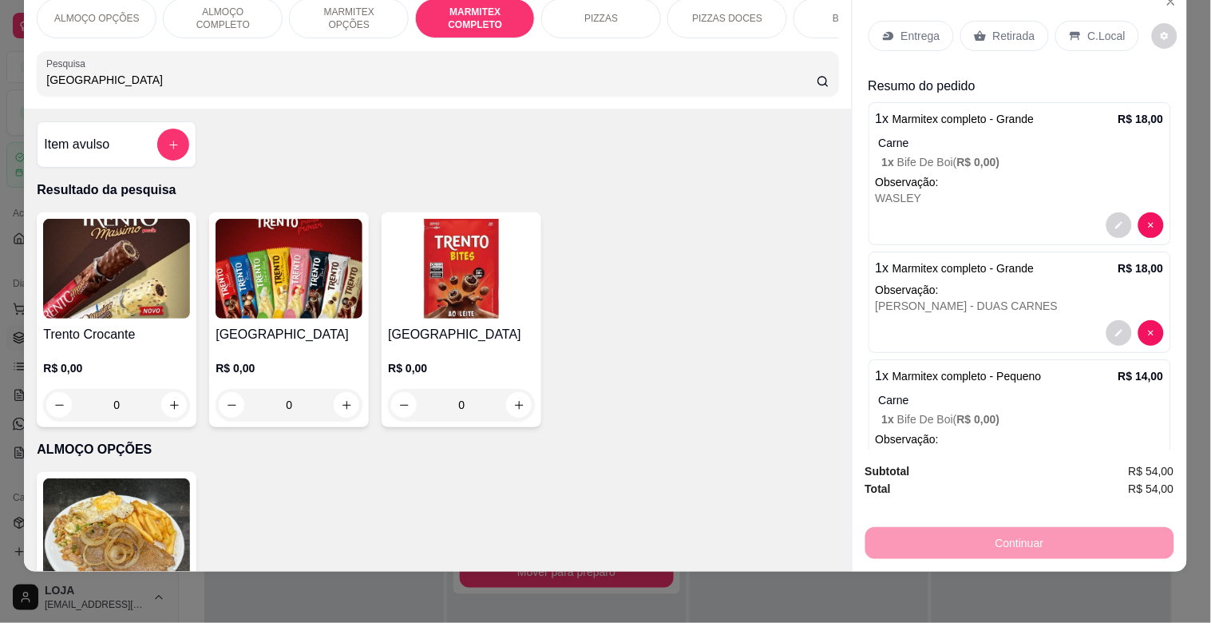
drag, startPoint x: 492, startPoint y: 11, endPoint x: 324, endPoint y: 77, distance: 180.3
click at [485, 11] on p "MARMITEX COMPLETO" at bounding box center [475, 19] width 93 height 26
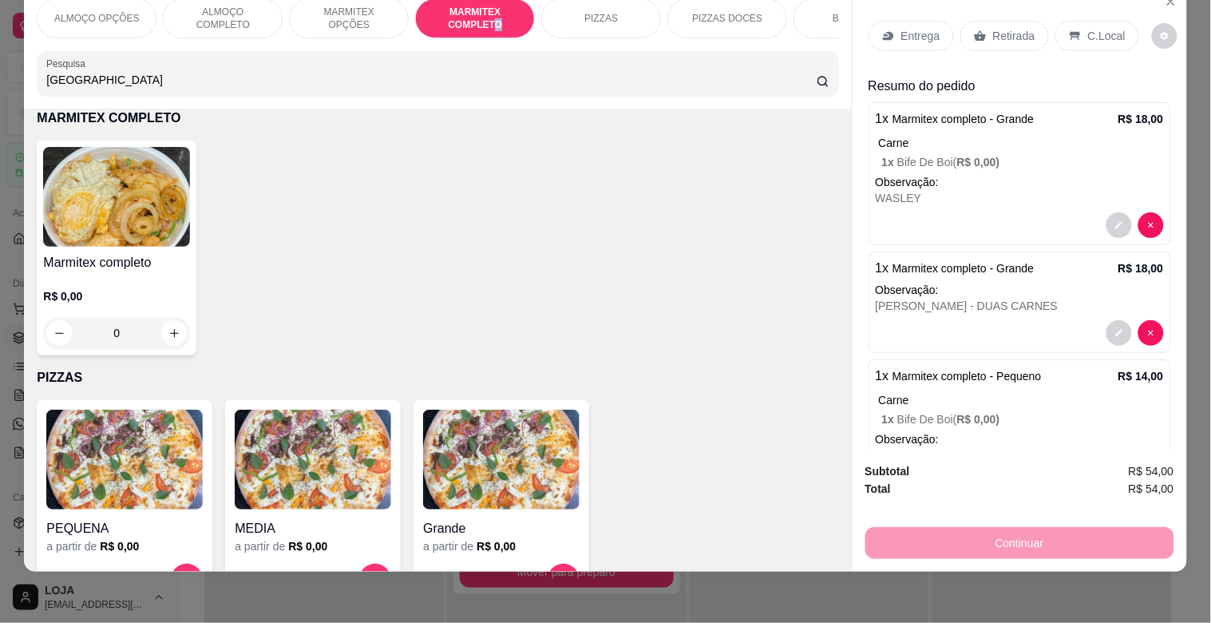
click at [90, 204] on img at bounding box center [116, 197] width 147 height 100
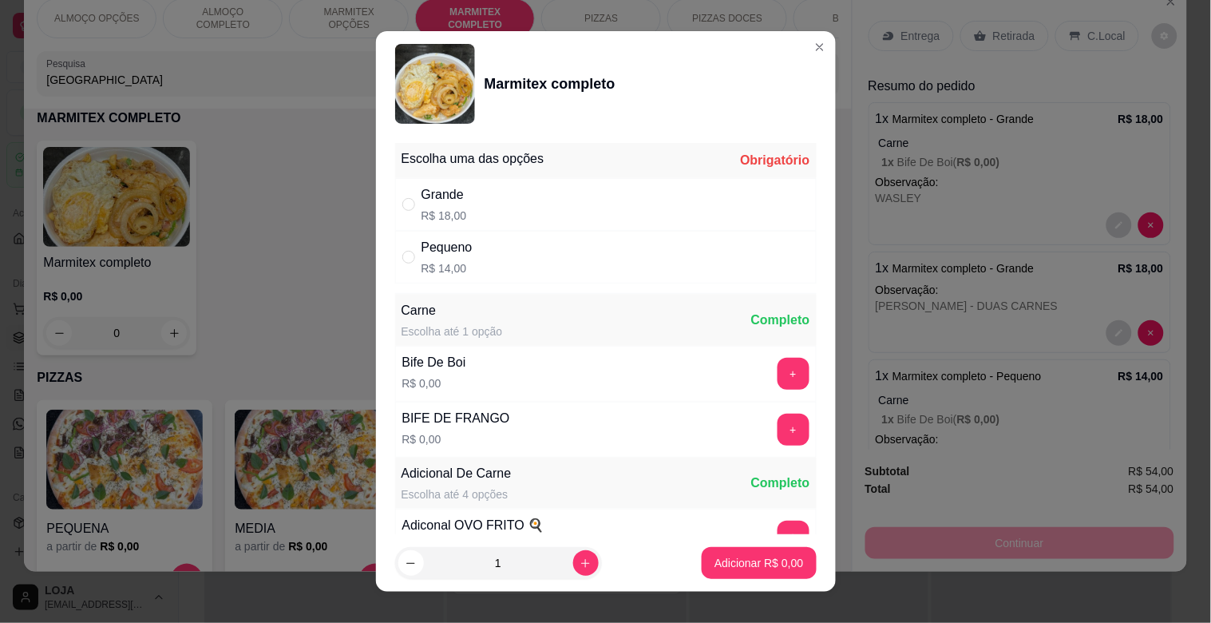
click at [563, 265] on div "Pequeno R$ 14,00" at bounding box center [606, 257] width 422 height 53
radio input "true"
click at [778, 430] on button "+" at bounding box center [793, 429] width 31 height 31
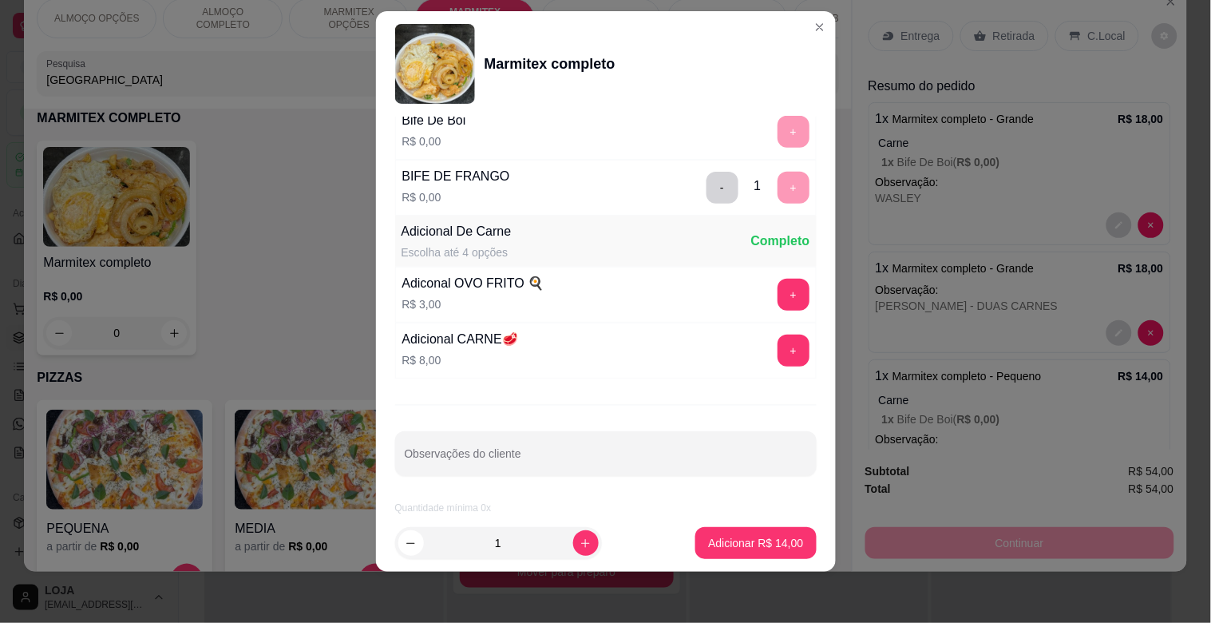
scroll to position [224, 0]
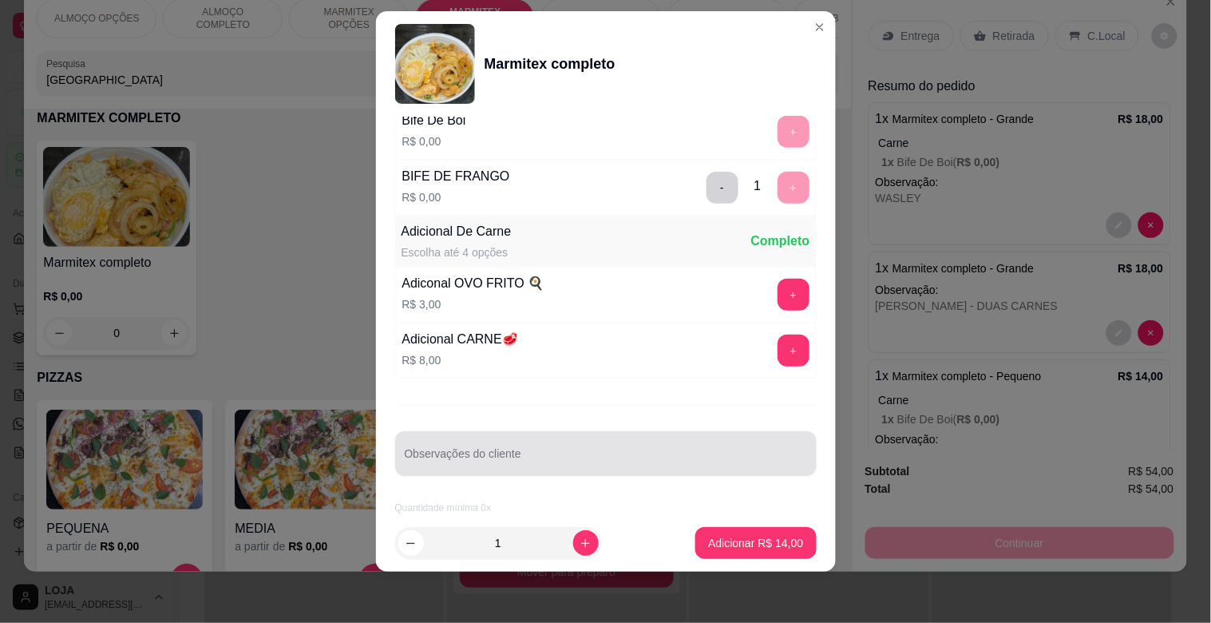
click at [679, 445] on div at bounding box center [606, 454] width 402 height 32
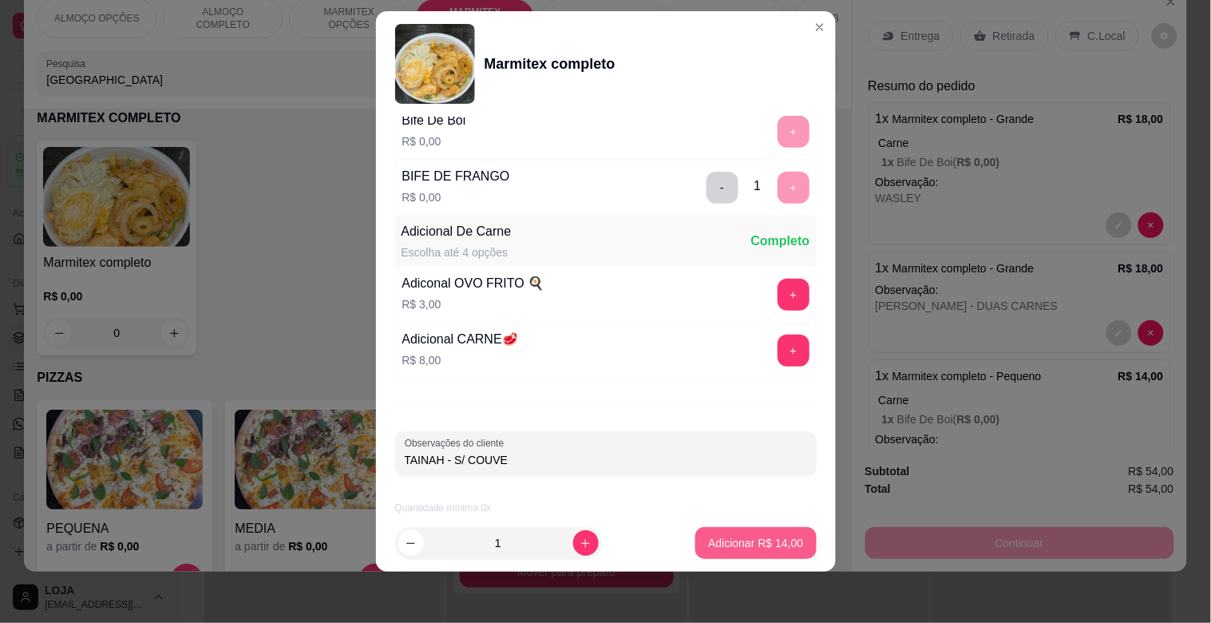
type input "TAINAH - S/ COUVE"
click at [735, 532] on button "Adicionar R$ 14,00" at bounding box center [755, 543] width 121 height 32
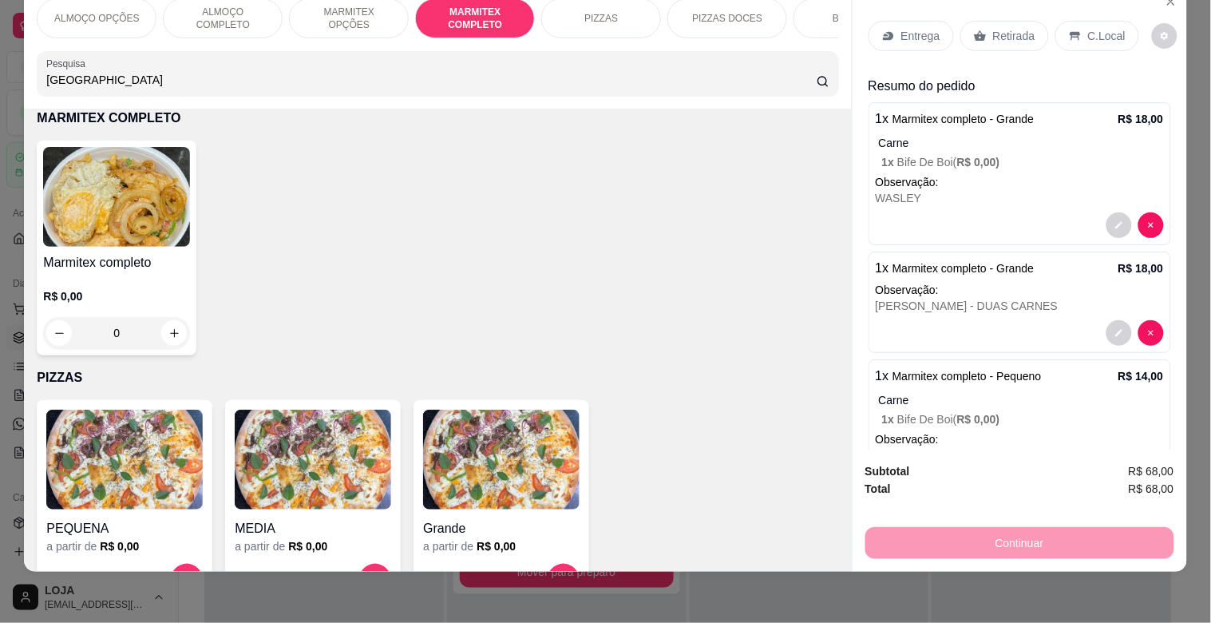
scroll to position [0, 0]
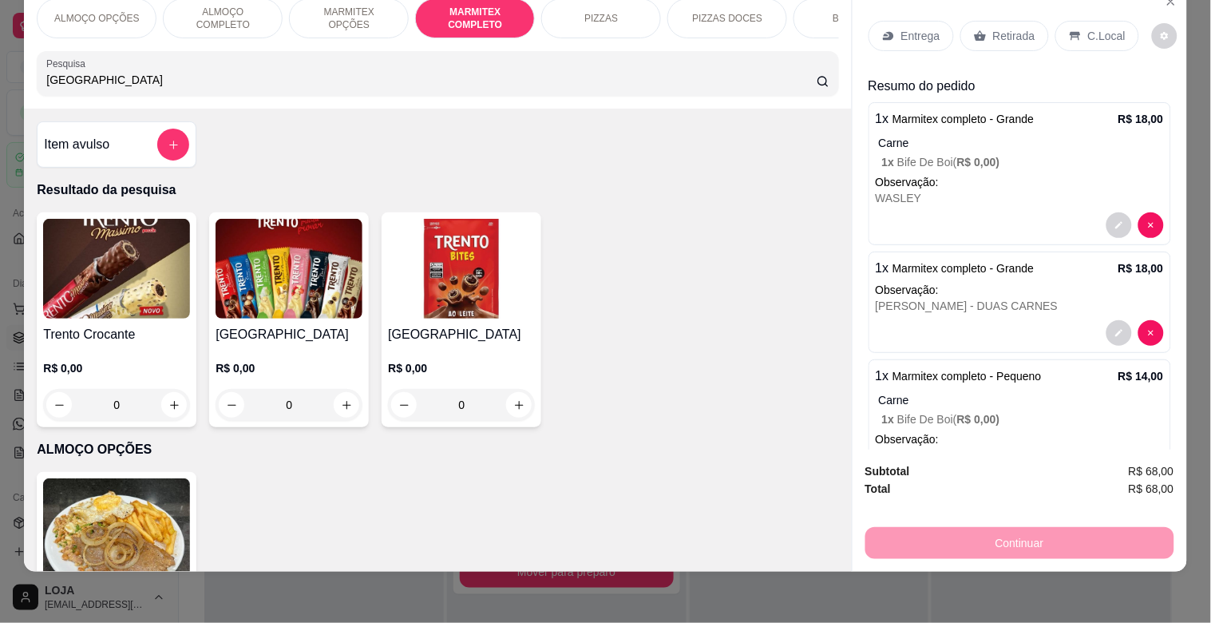
click at [252, 352] on div "R$ 0,00 0" at bounding box center [289, 382] width 147 height 77
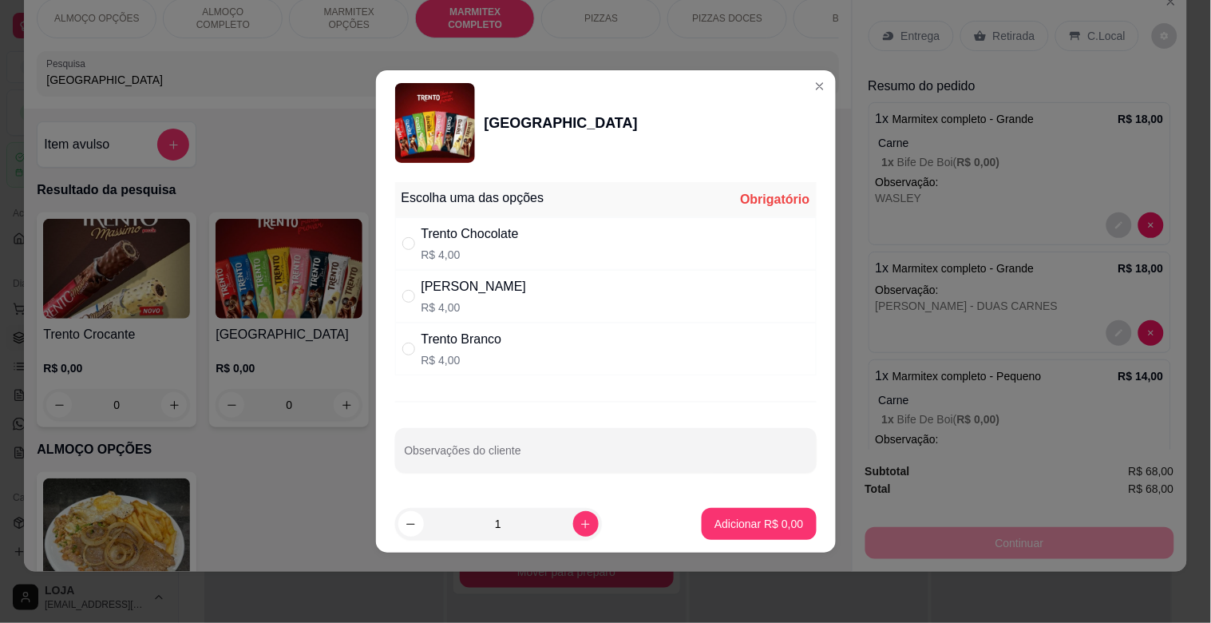
drag, startPoint x: 453, startPoint y: 232, endPoint x: 521, endPoint y: 401, distance: 182.4
click at [453, 232] on div "Trento Chocolate" at bounding box center [470, 233] width 97 height 19
radio input "true"
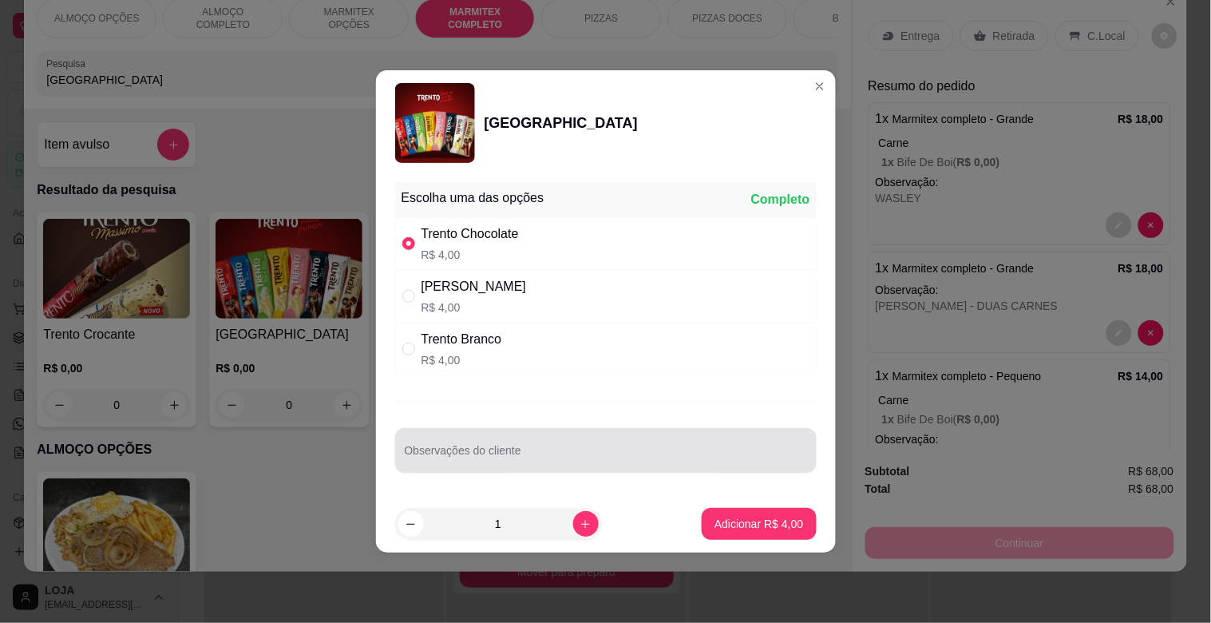
click at [525, 461] on input "Observações do cliente" at bounding box center [606, 457] width 402 height 16
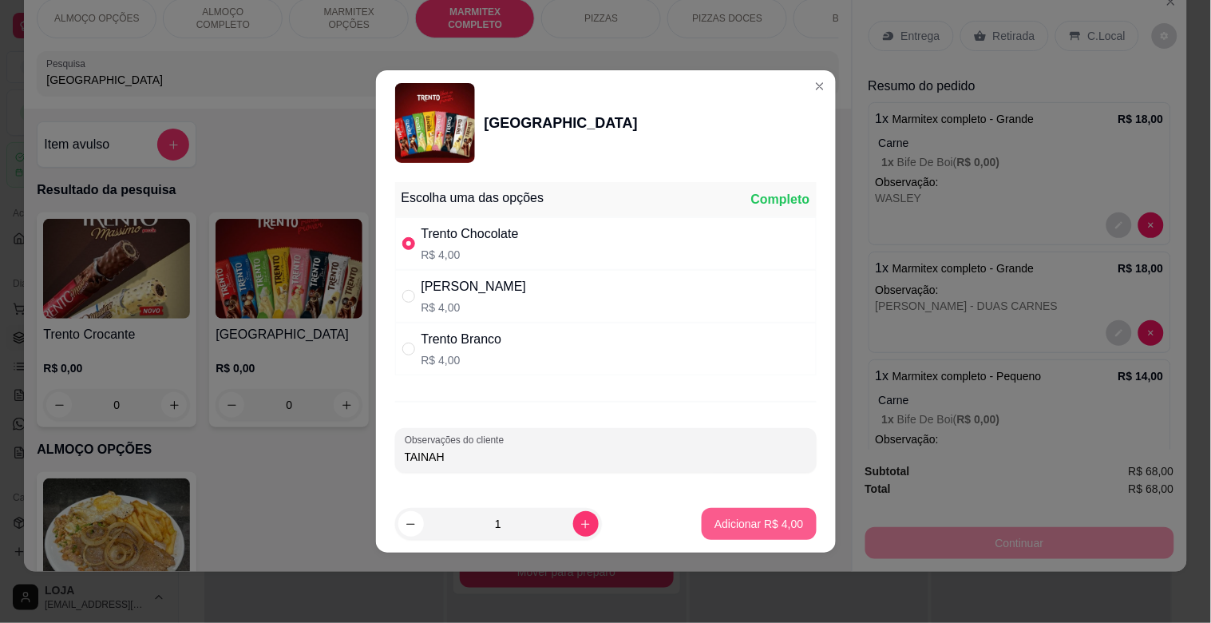
type input "TAINAH"
click at [754, 529] on p "Adicionar R$ 4,00" at bounding box center [759, 523] width 86 height 15
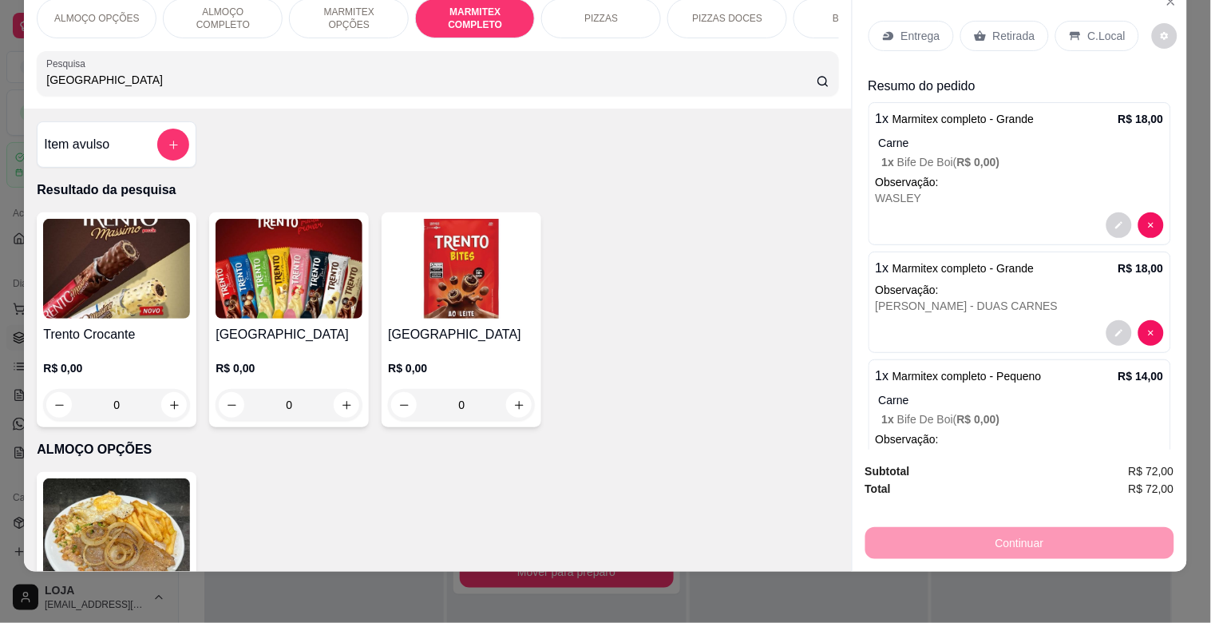
click at [925, 34] on div "Entrega" at bounding box center [911, 36] width 85 height 30
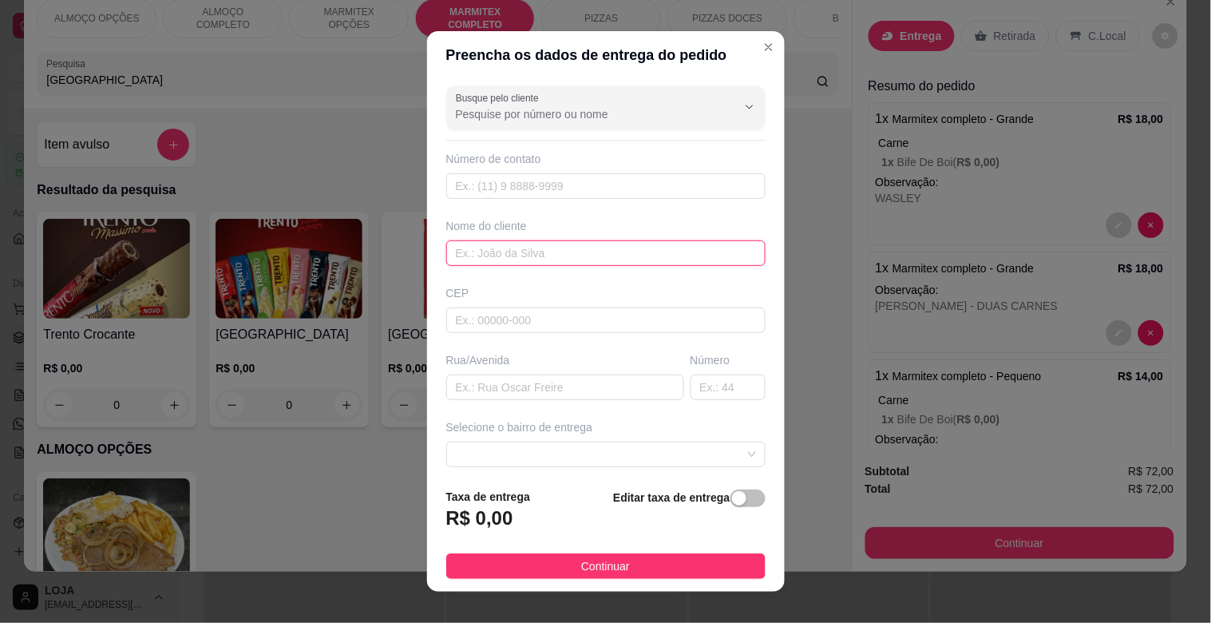
click at [544, 253] on input "text" at bounding box center [605, 253] width 319 height 26
type input "TRACTEL"
drag, startPoint x: 727, startPoint y: 495, endPoint x: 709, endPoint y: 499, distance: 18.0
click at [731, 495] on button "button" at bounding box center [748, 498] width 35 height 18
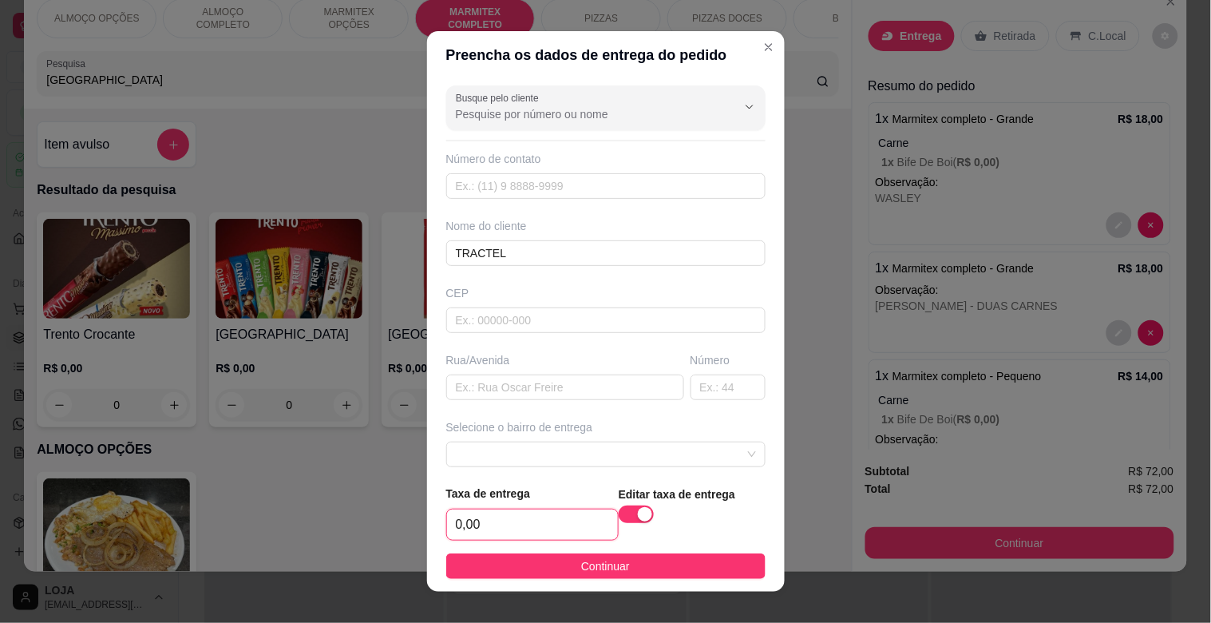
click at [489, 523] on input "0,00" at bounding box center [532, 524] width 171 height 30
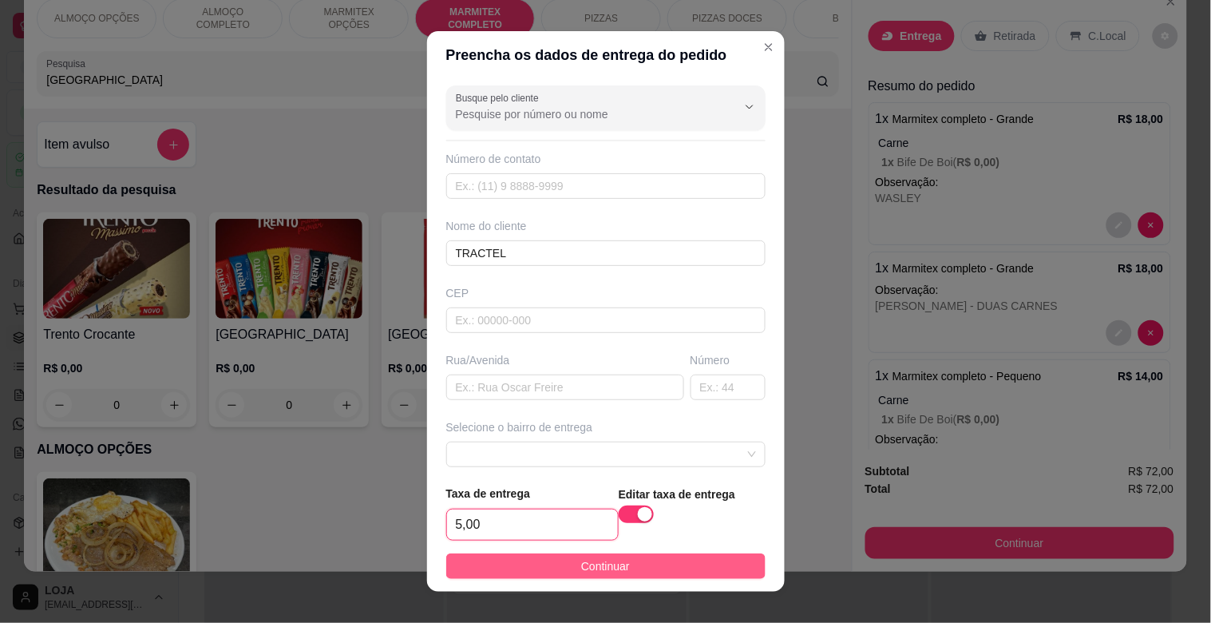
type input "5,00"
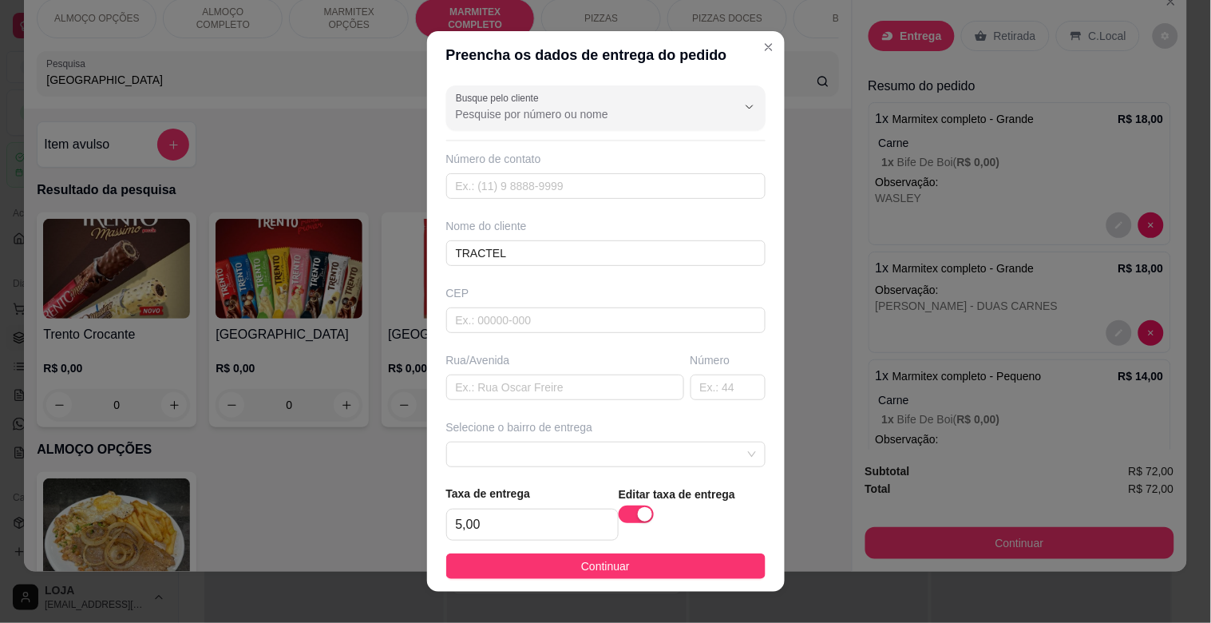
click at [665, 560] on button "Continuar" at bounding box center [605, 566] width 319 height 26
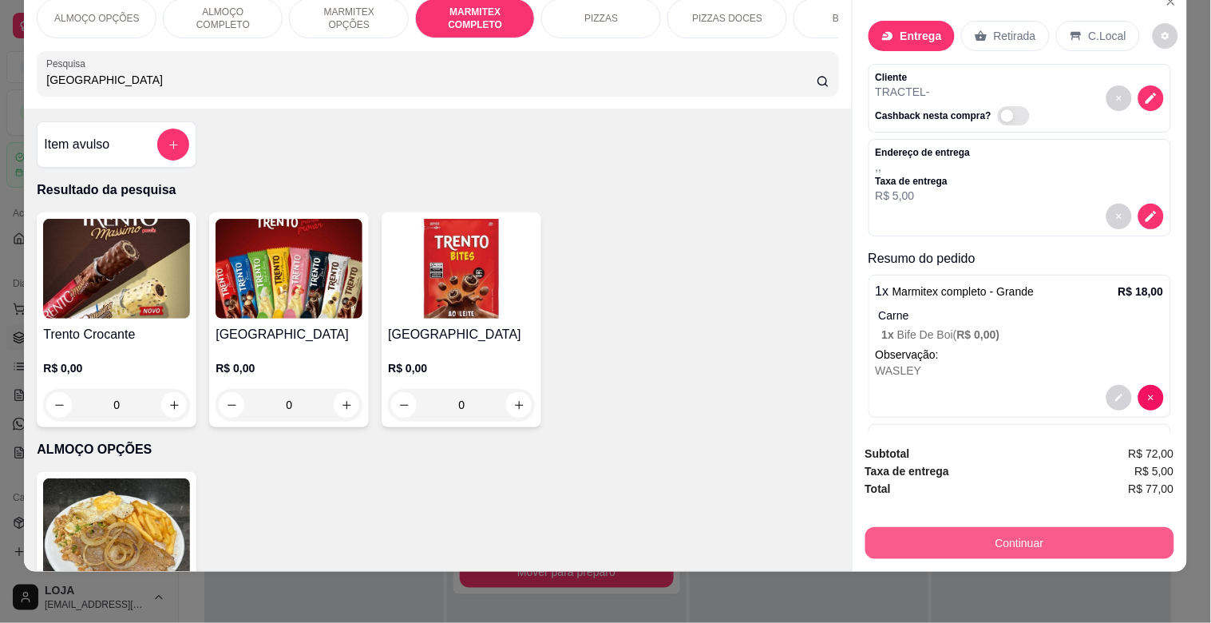
click at [1054, 532] on button "Continuar" at bounding box center [1019, 543] width 309 height 32
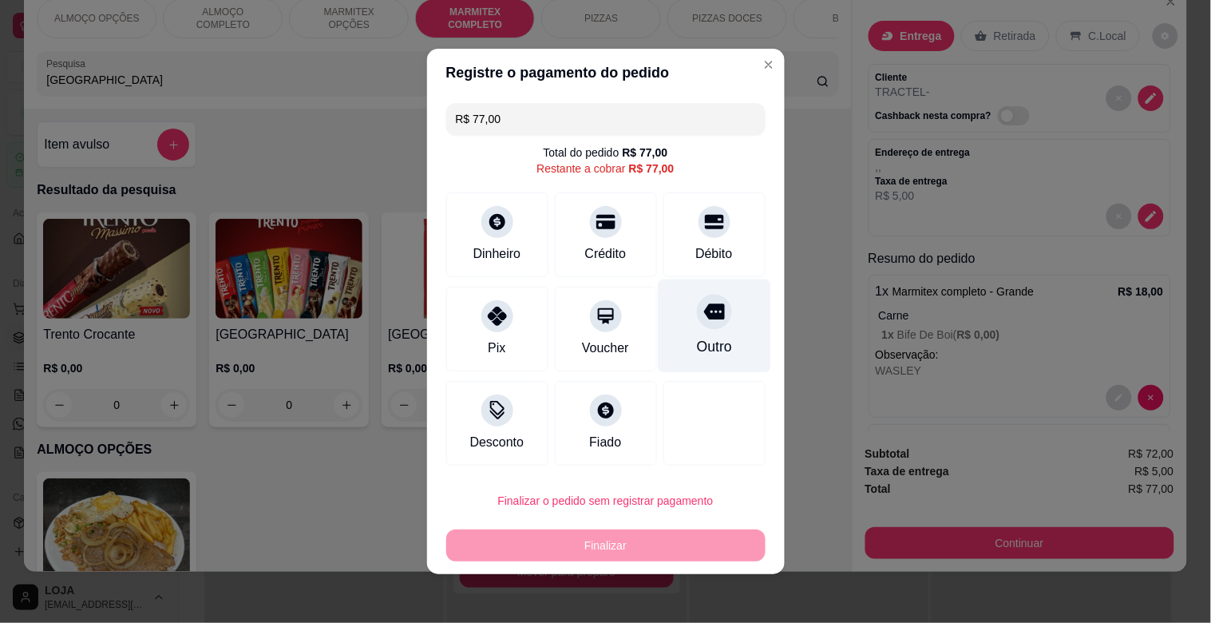
click at [703, 301] on icon at bounding box center [713, 311] width 21 height 21
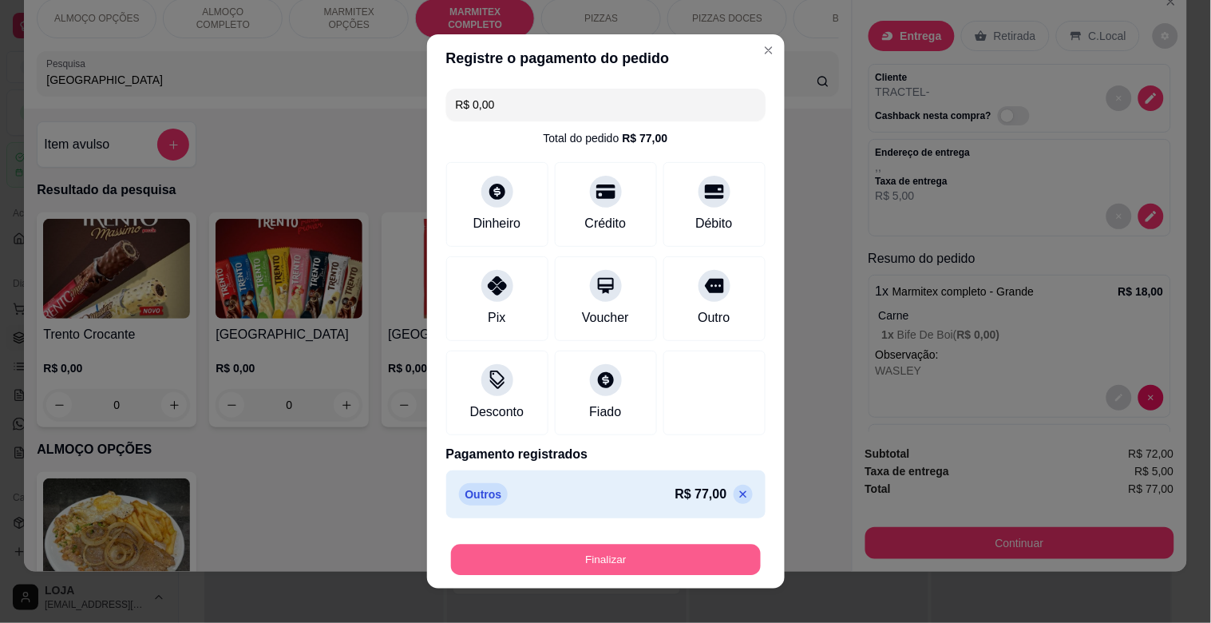
click at [564, 565] on button "Finalizar" at bounding box center [606, 560] width 310 height 31
click at [564, 565] on div "Finalizar" at bounding box center [605, 560] width 319 height 32
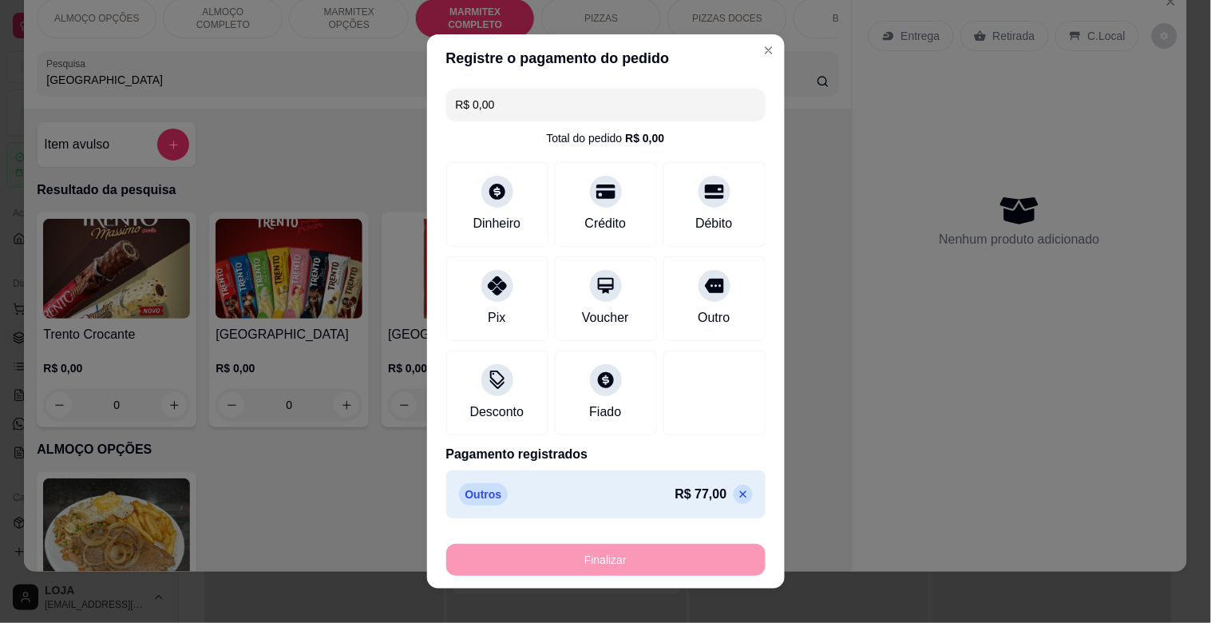
type input "-R$ 77,00"
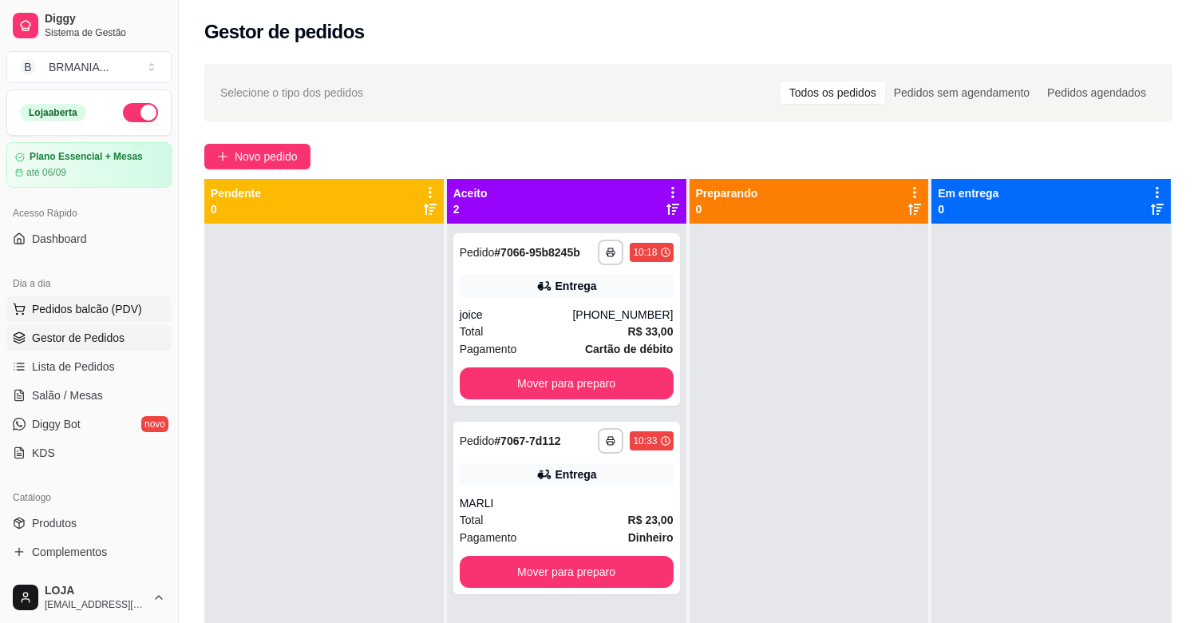
click at [85, 312] on span "Pedidos balcão (PDV)" at bounding box center [87, 309] width 110 height 16
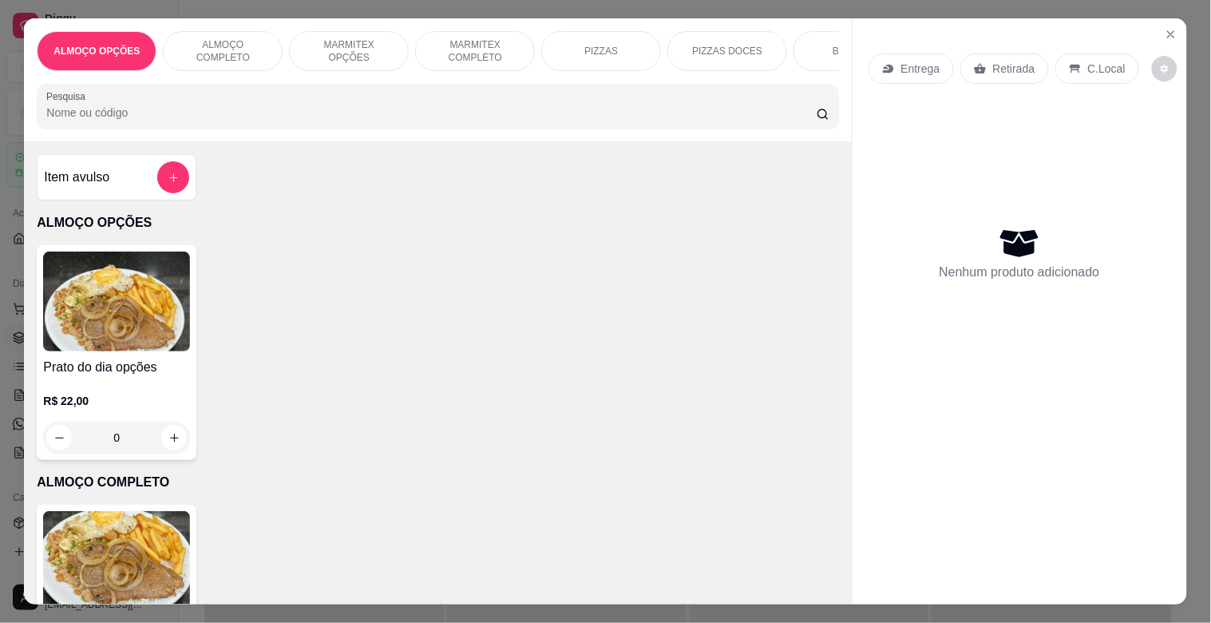
click at [442, 44] on p "MARMITEX COMPLETO" at bounding box center [475, 51] width 93 height 26
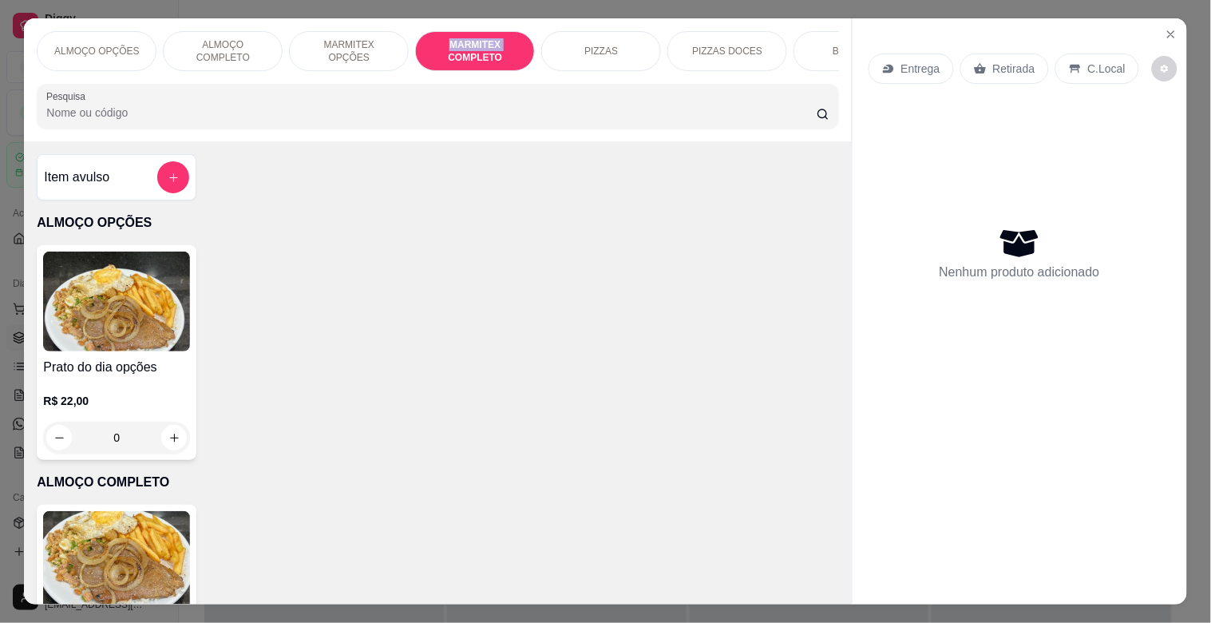
scroll to position [38, 0]
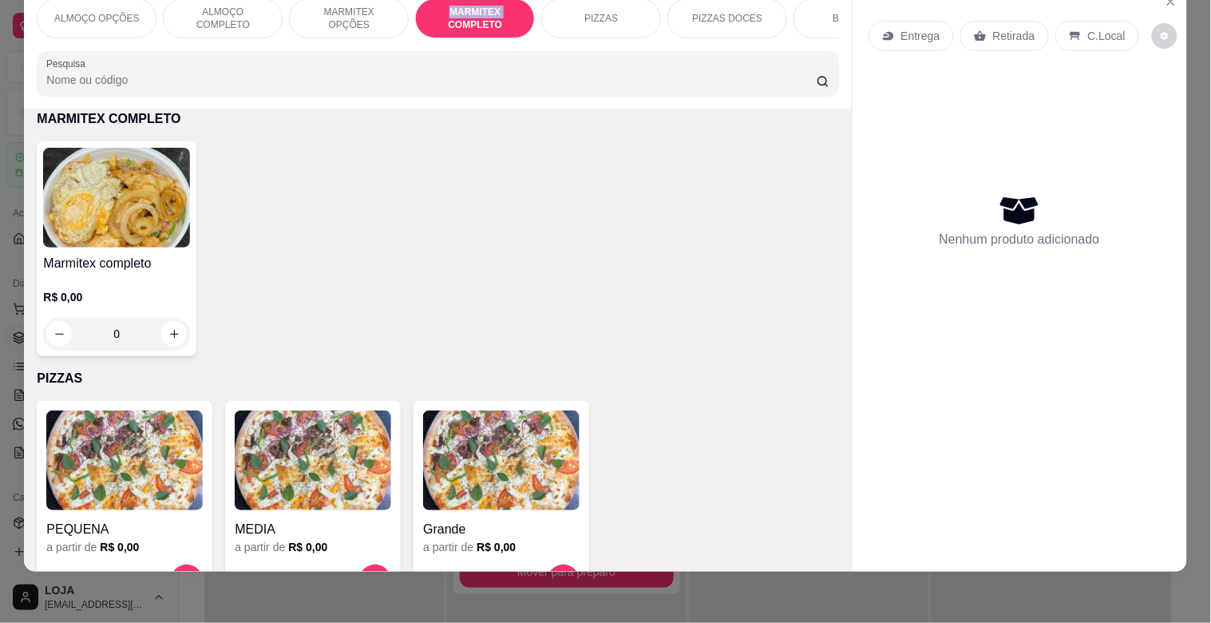
click at [121, 224] on img at bounding box center [116, 198] width 147 height 100
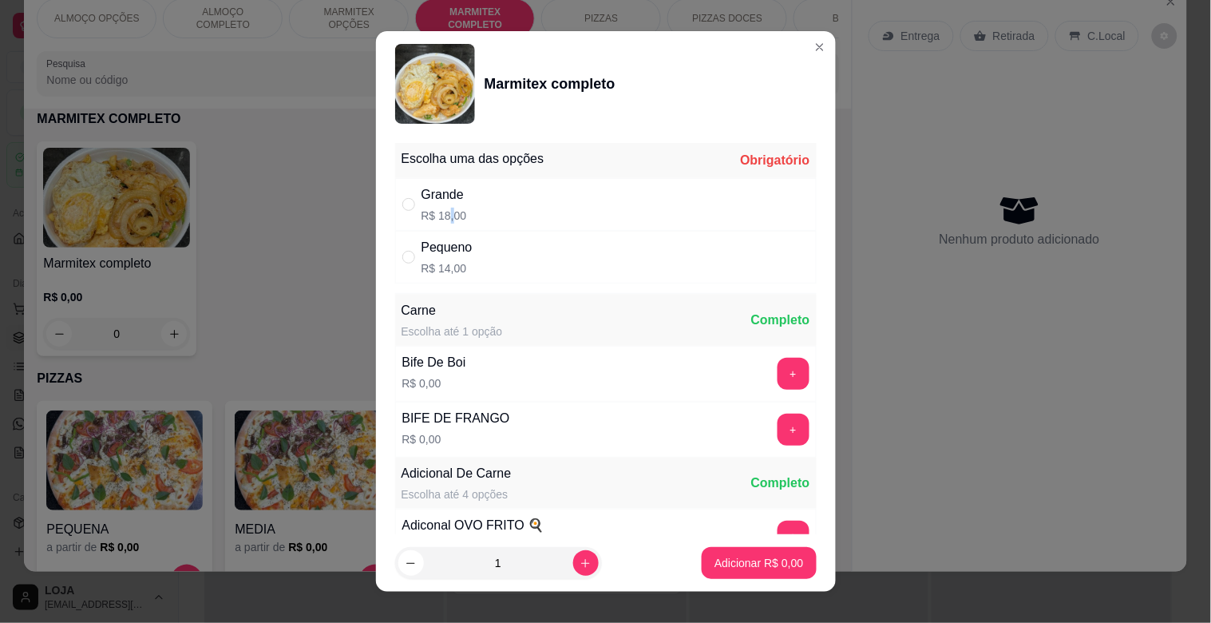
click at [446, 212] on p "R$ 18,00" at bounding box center [445, 216] width 46 height 16
radio input "true"
click at [778, 433] on button "+" at bounding box center [794, 430] width 32 height 32
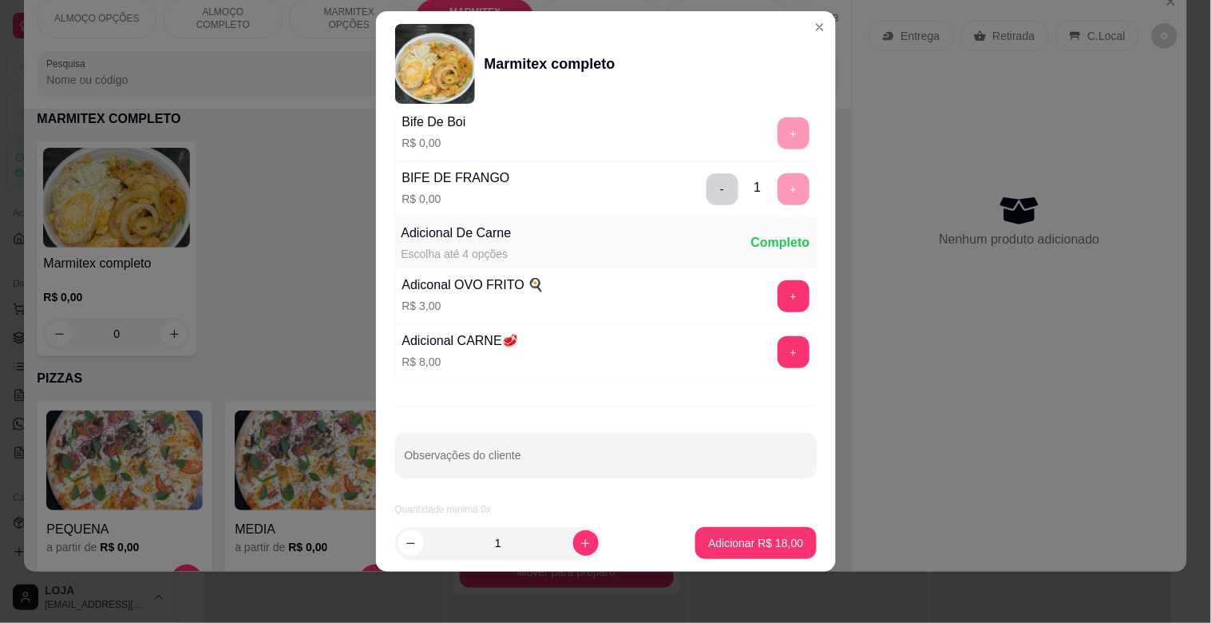
scroll to position [224, 0]
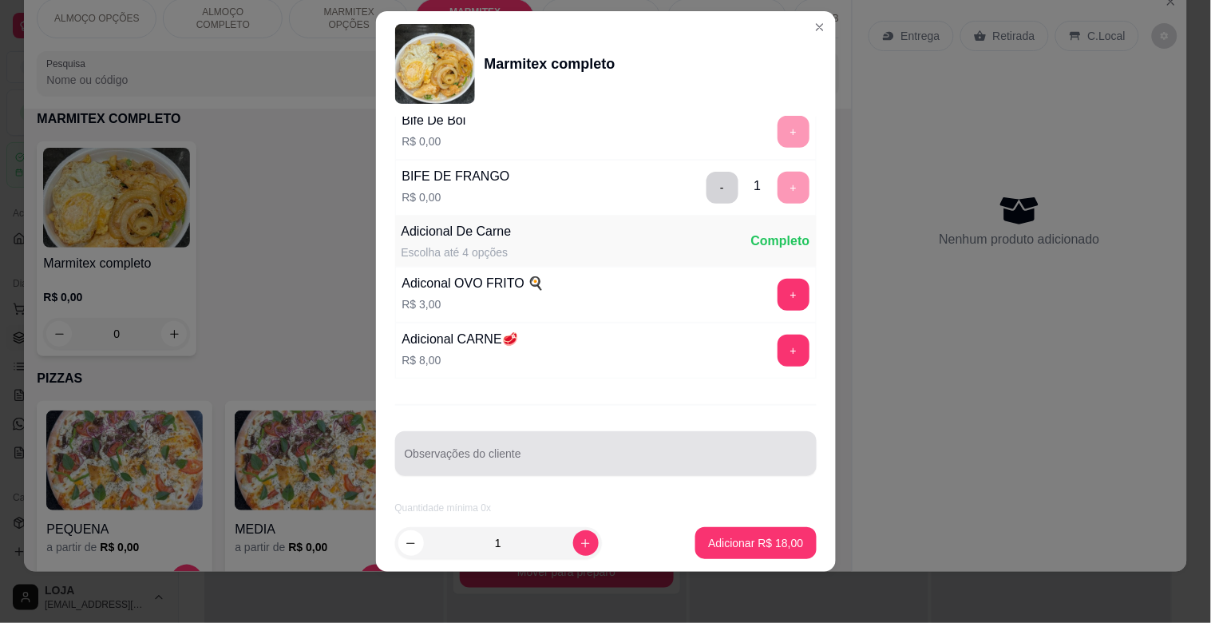
click at [485, 438] on div at bounding box center [606, 454] width 402 height 32
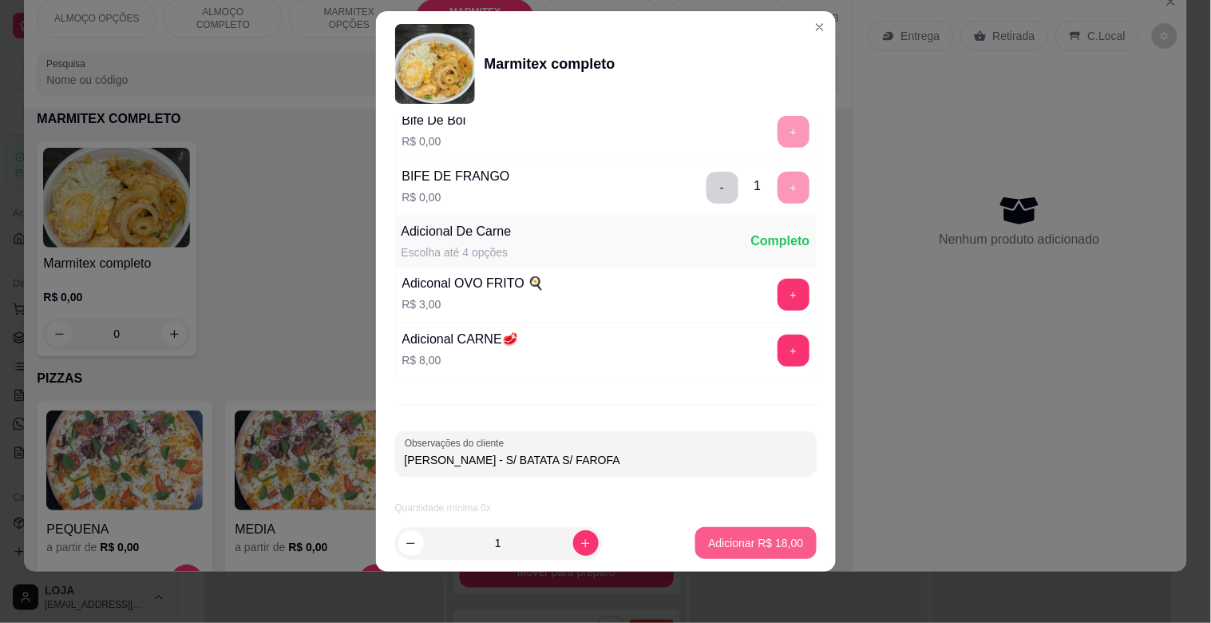
type input "[PERSON_NAME] - S/ BATATA S/ FAROFA"
click at [747, 544] on p "Adicionar R$ 18,00" at bounding box center [755, 543] width 95 height 16
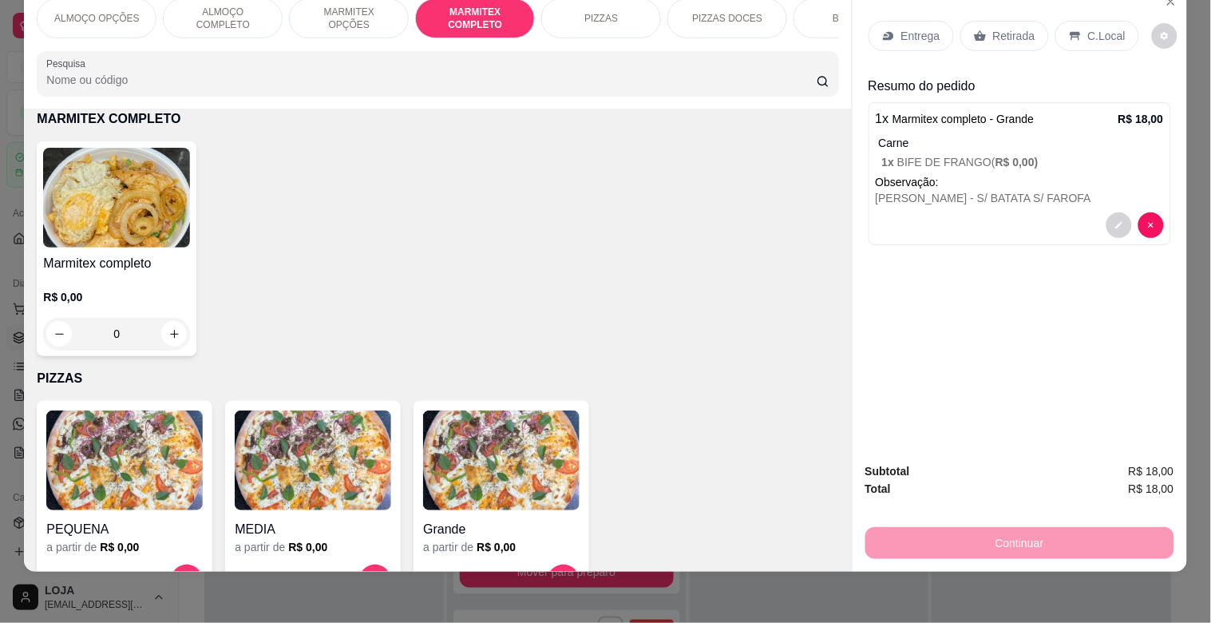
click at [64, 271] on h4 "Marmitex completo" at bounding box center [116, 263] width 147 height 19
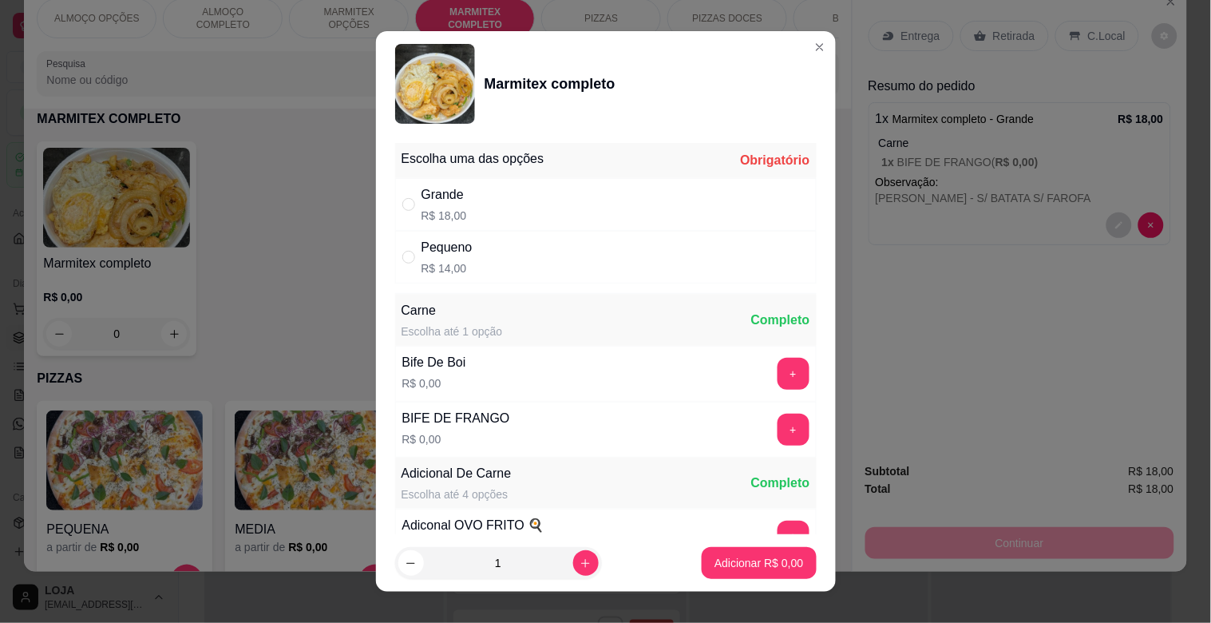
click at [487, 212] on div "Grande R$ 18,00" at bounding box center [606, 204] width 422 height 53
radio input "true"
click at [778, 374] on button "+" at bounding box center [793, 373] width 31 height 31
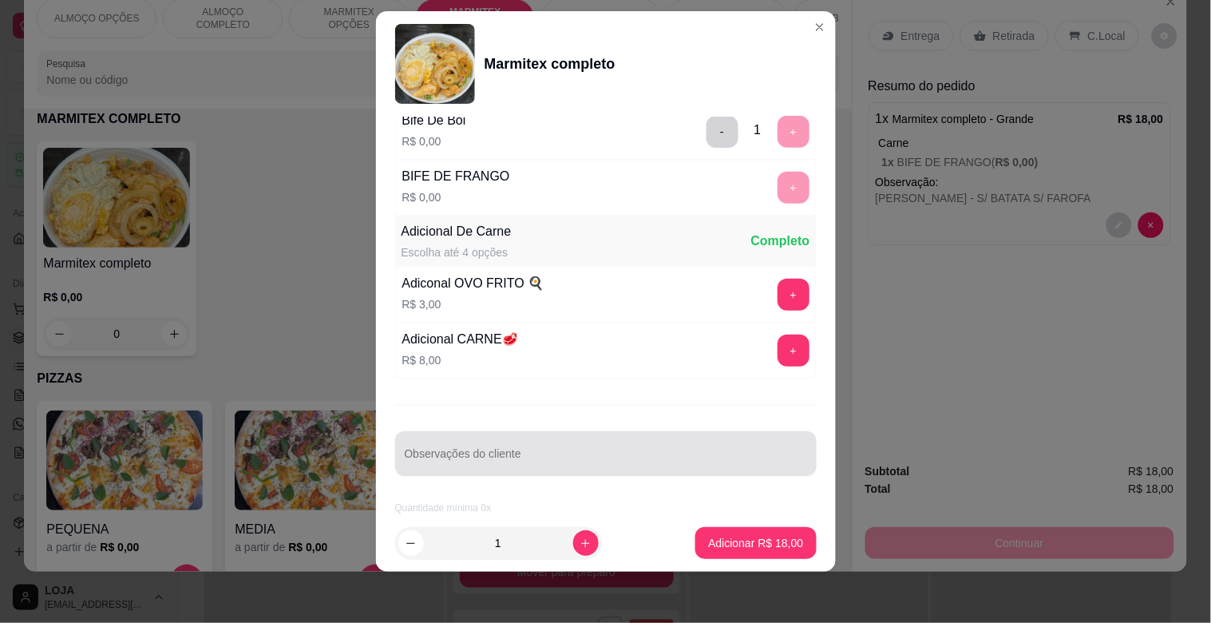
click at [530, 473] on div "Observações do cliente" at bounding box center [606, 453] width 422 height 45
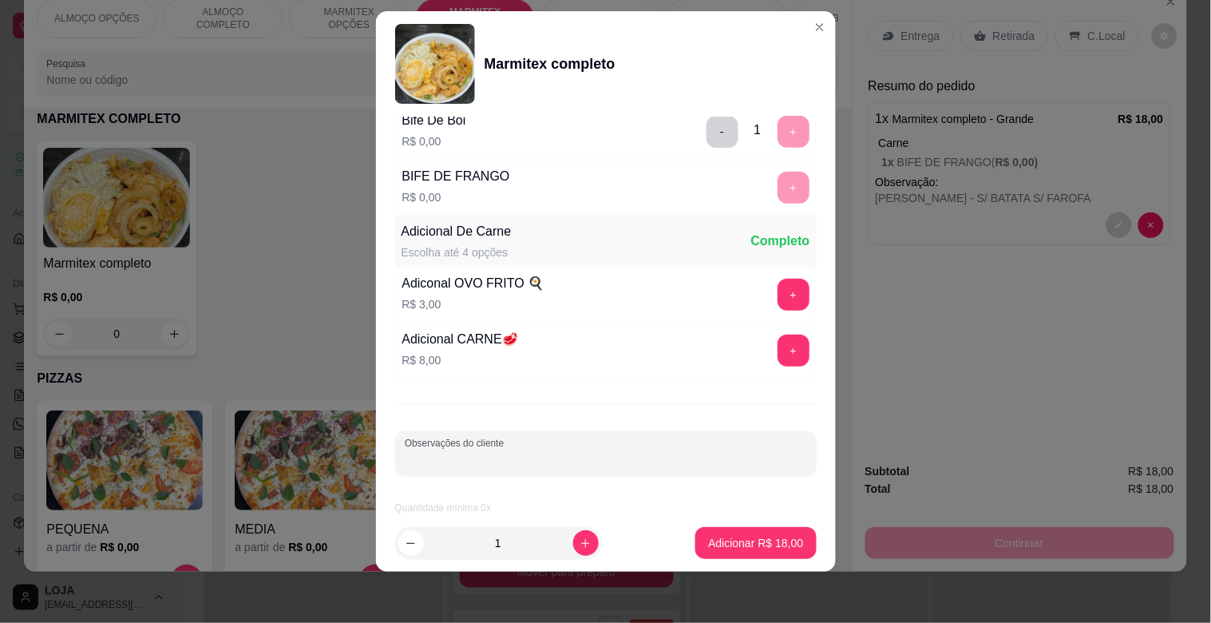
click at [512, 490] on div "Escolha uma das opções Completo Grande R$ 18,00 Pequeno R$ 14,00 Carne Escolha …" at bounding box center [606, 316] width 460 height 398
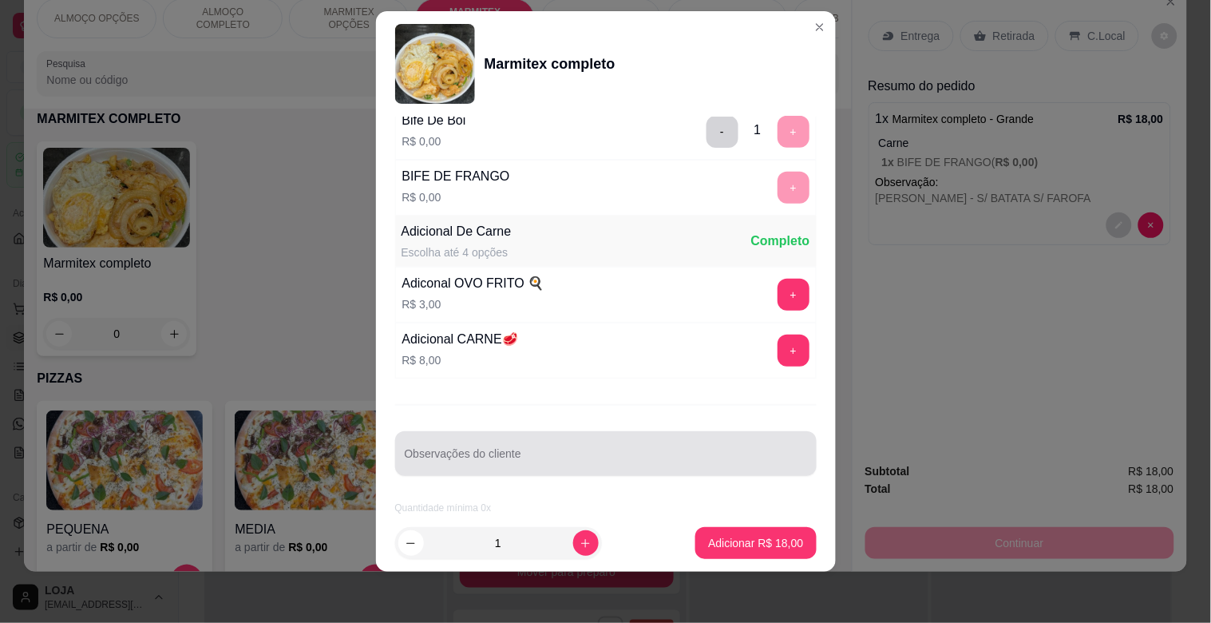
click at [533, 465] on div "Observações do cliente" at bounding box center [606, 453] width 422 height 45
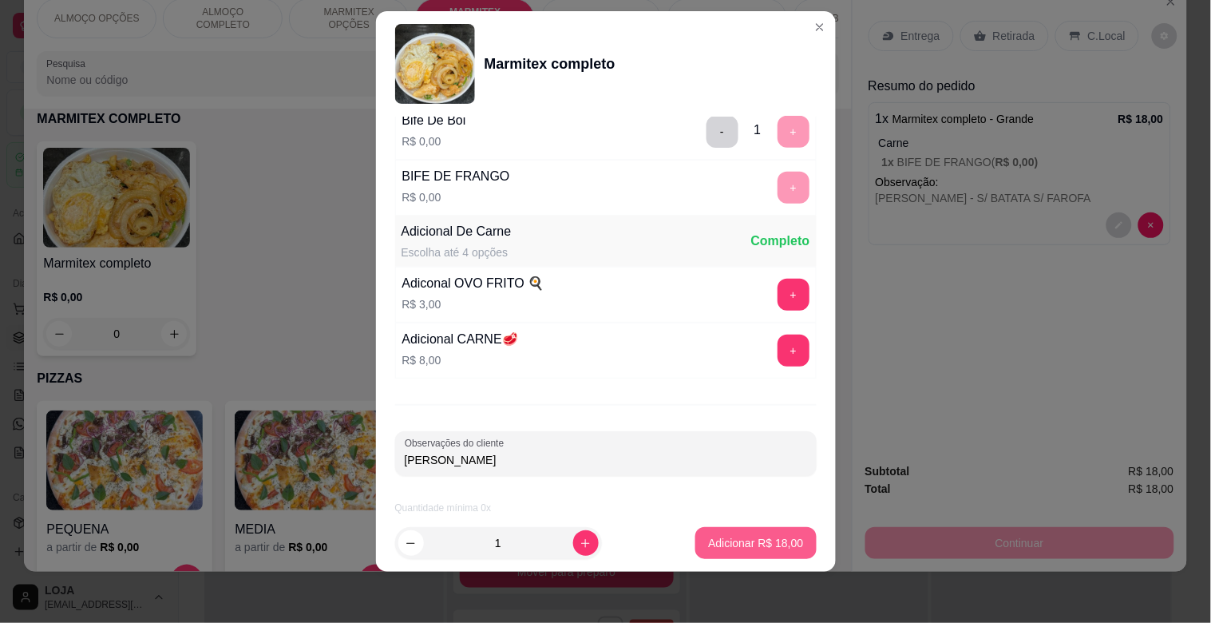
type input "[PERSON_NAME]"
click at [746, 540] on p "Adicionar R$ 18,00" at bounding box center [755, 543] width 95 height 16
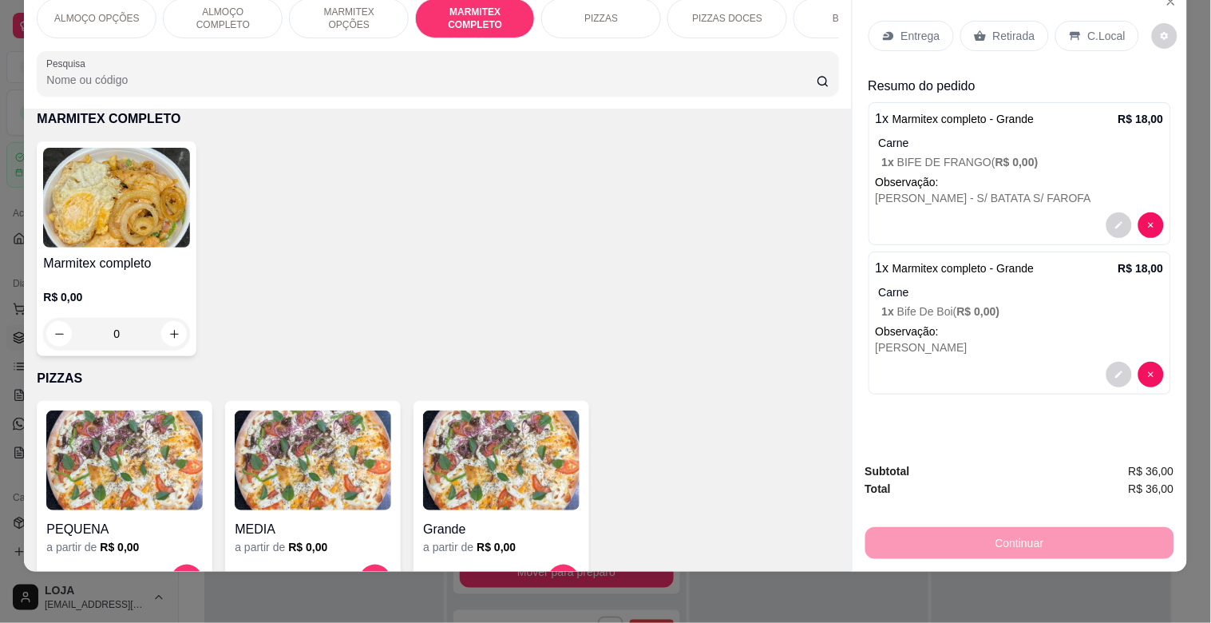
drag, startPoint x: 917, startPoint y: 2, endPoint x: 922, endPoint y: 22, distance: 20.7
click at [920, 18] on div "Entrega Retirada C.Local" at bounding box center [1020, 36] width 303 height 56
click at [922, 28] on p "Entrega" at bounding box center [920, 36] width 39 height 16
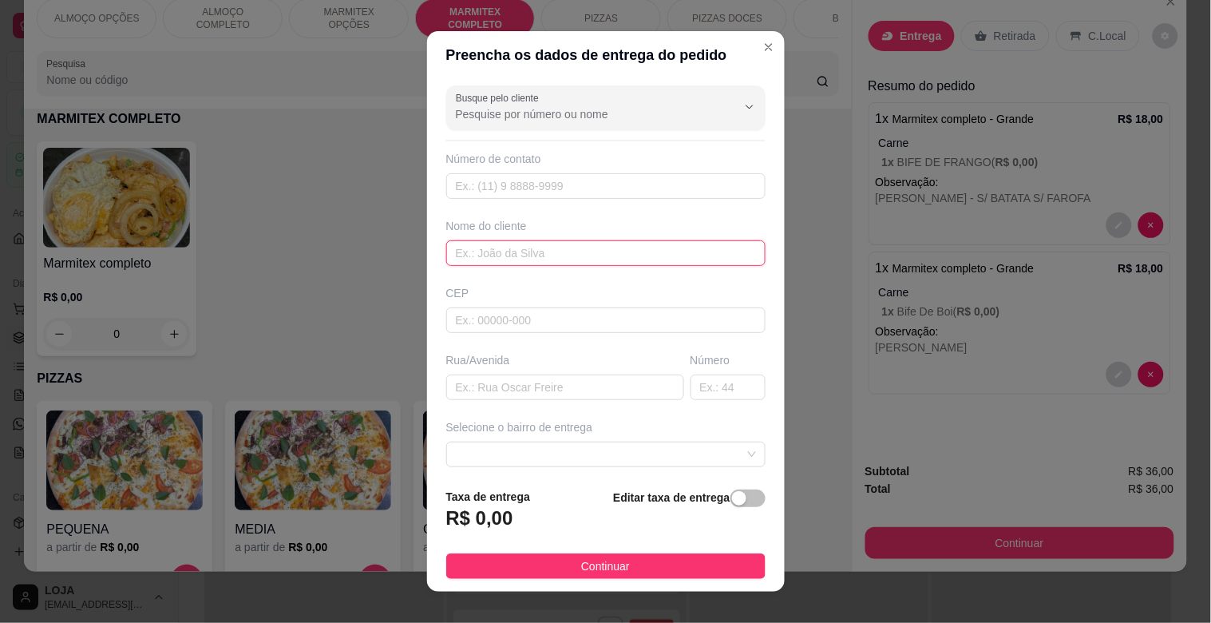
click at [509, 257] on input "text" at bounding box center [605, 253] width 319 height 26
type input "MECANICA PERES"
click at [540, 400] on input "text" at bounding box center [565, 387] width 238 height 26
type input "TOCANTINS"
click at [691, 382] on input "text" at bounding box center [728, 387] width 75 height 26
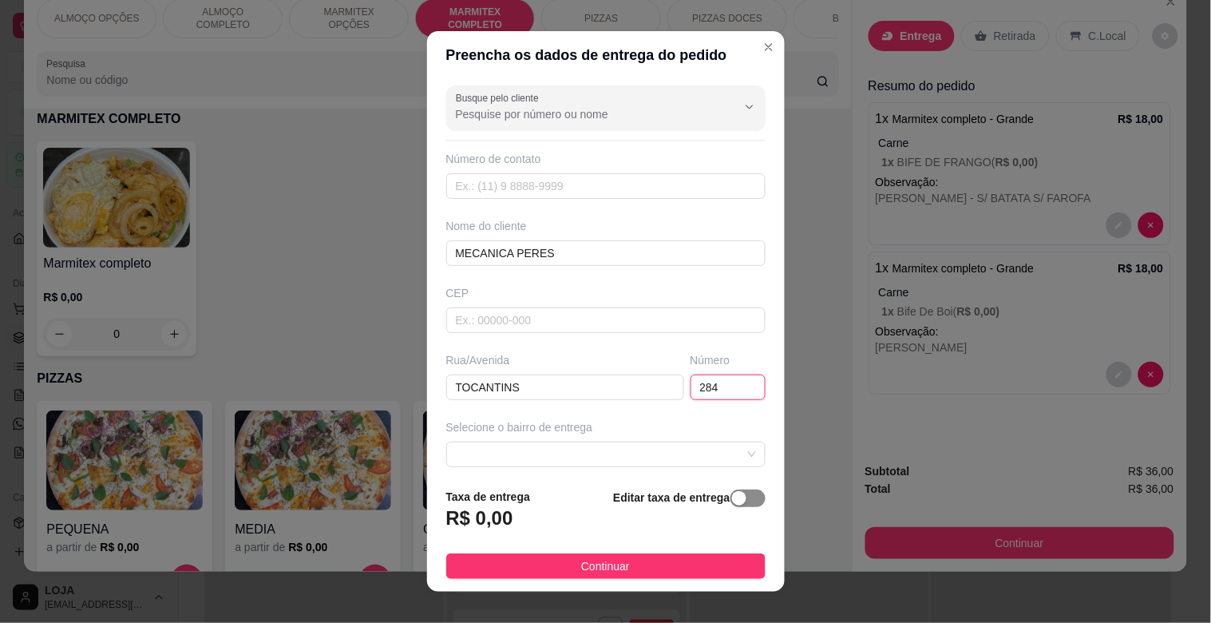
type input "284"
click at [737, 492] on span "button" at bounding box center [748, 498] width 35 height 18
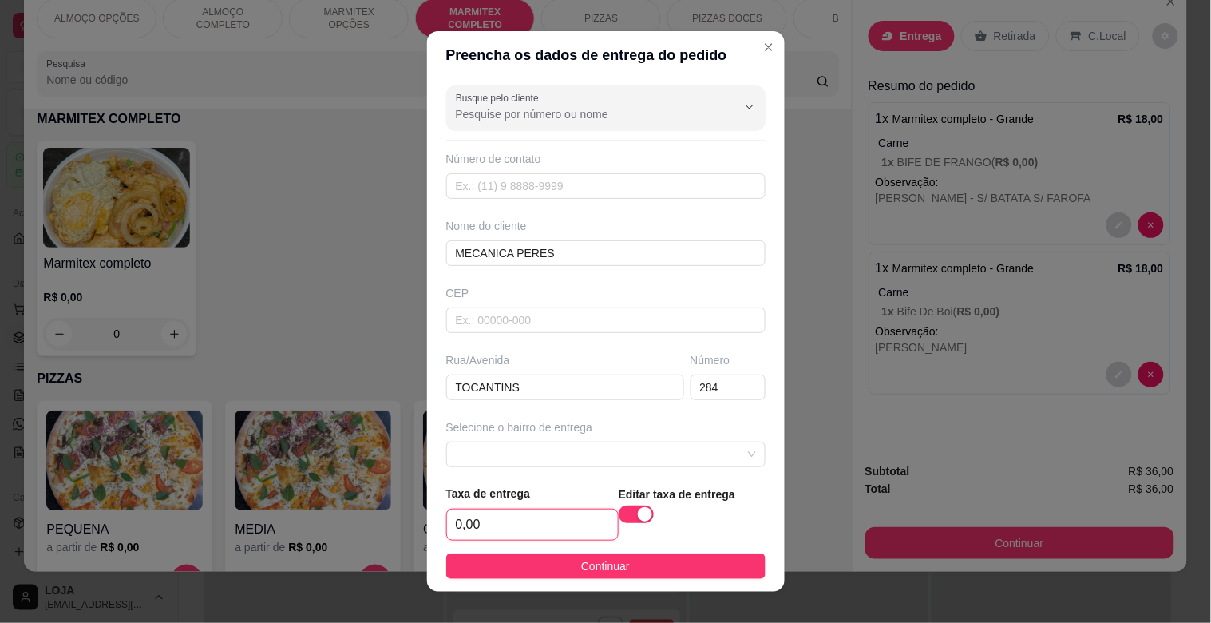
click at [544, 529] on input "0,00" at bounding box center [532, 524] width 171 height 30
type input "5,00"
click at [581, 562] on span "Continuar" at bounding box center [605, 566] width 49 height 18
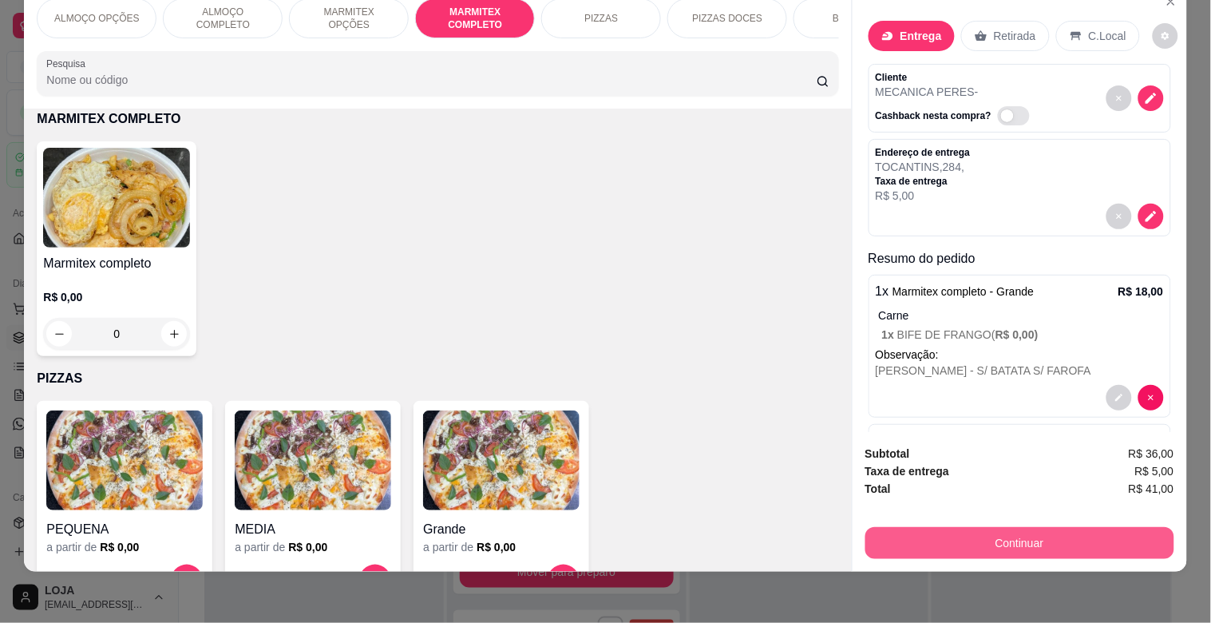
click at [1017, 532] on button "Continuar" at bounding box center [1019, 543] width 309 height 32
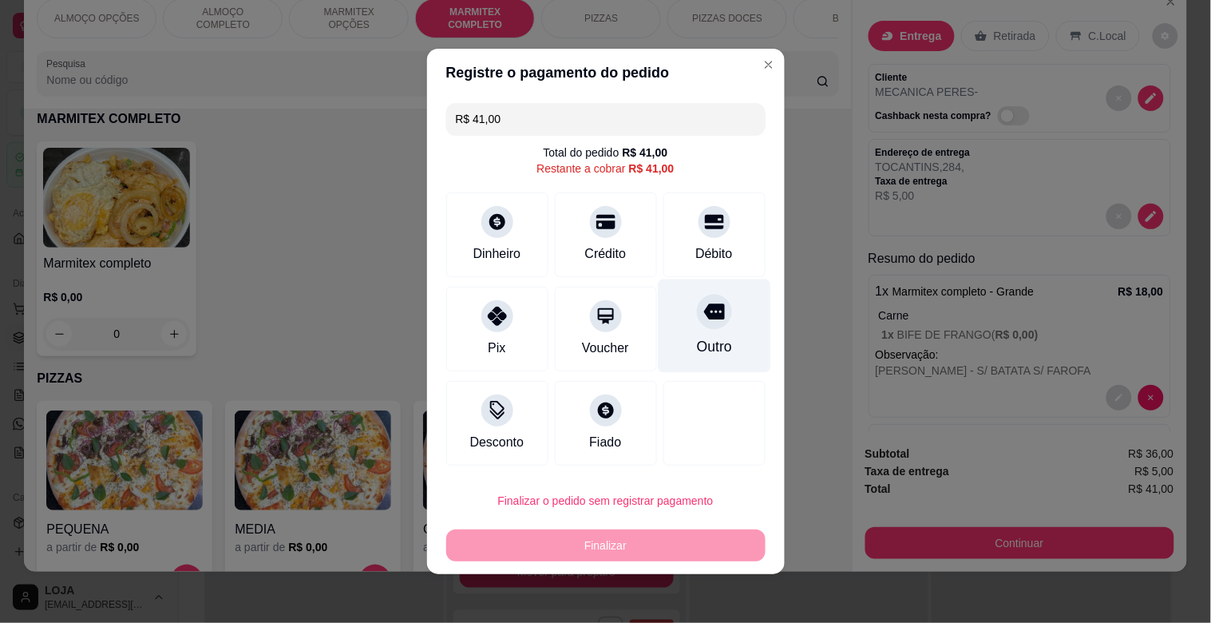
click at [696, 344] on div "Outro" at bounding box center [713, 346] width 35 height 21
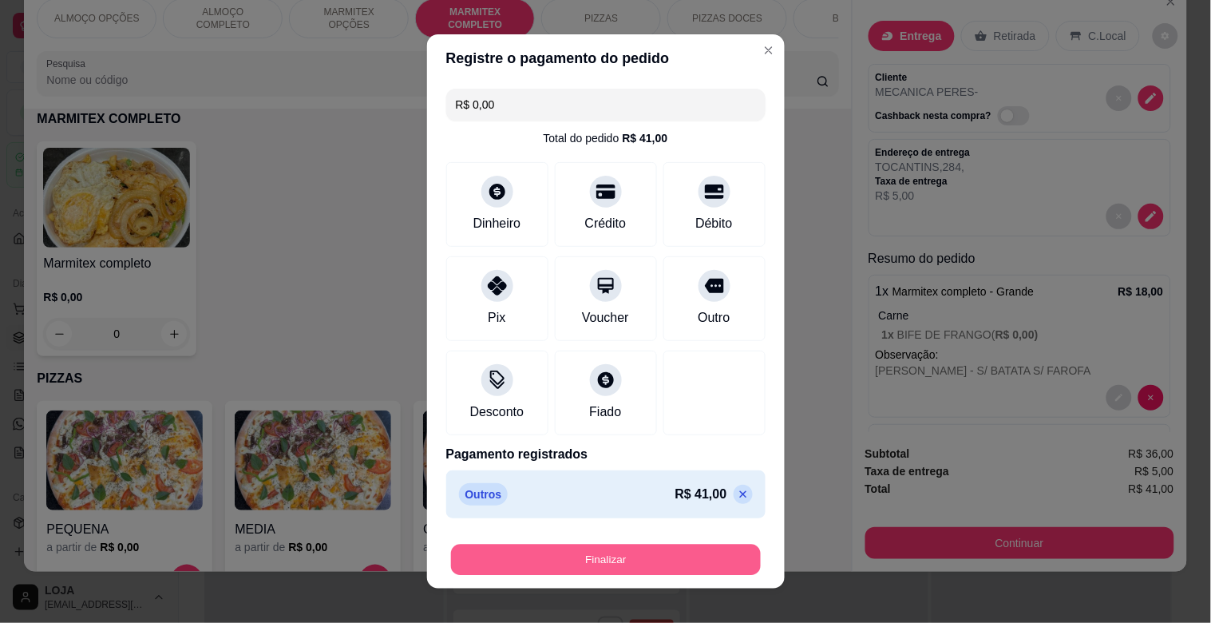
click at [586, 564] on button "Finalizar" at bounding box center [606, 560] width 310 height 31
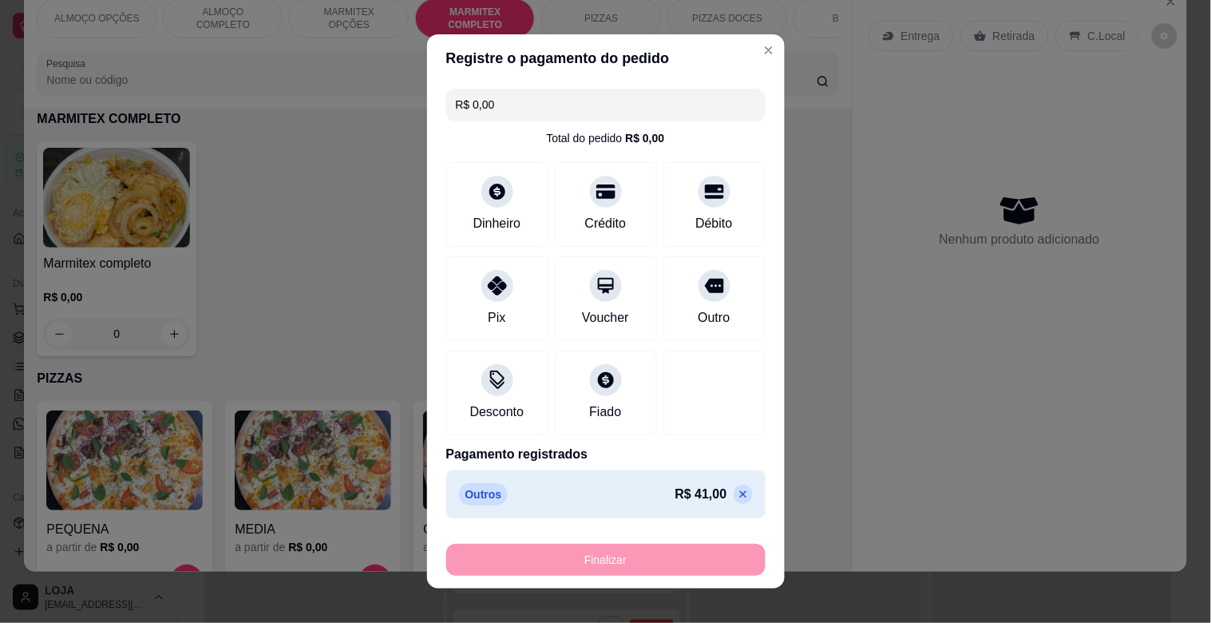
type input "-R$ 41,00"
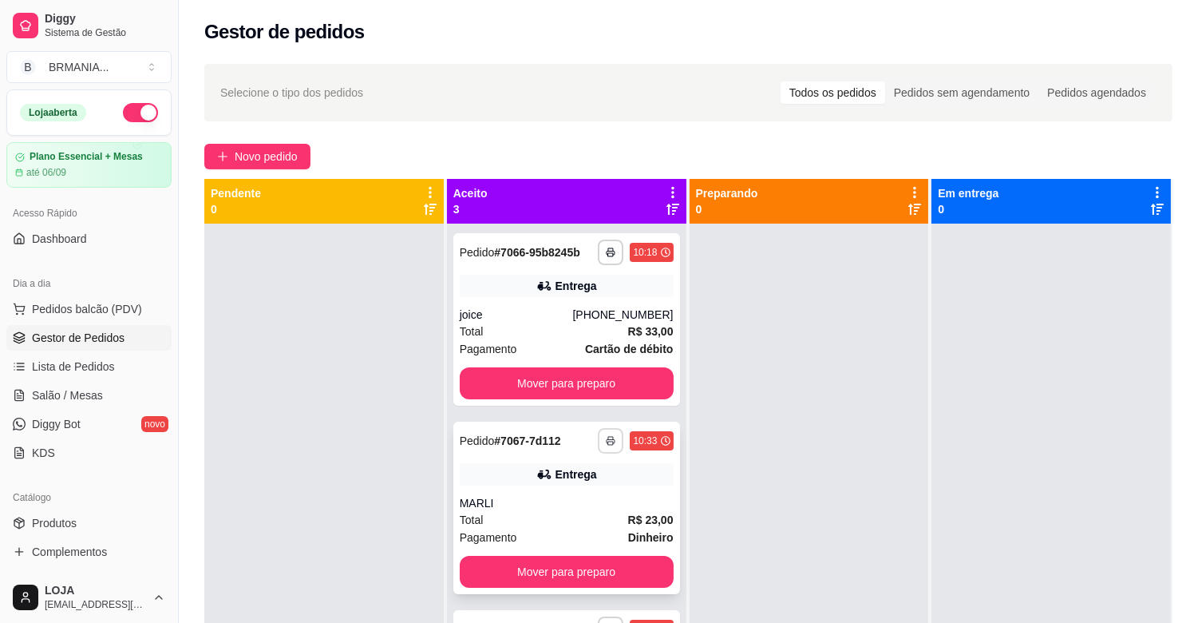
click at [608, 442] on icon "button" at bounding box center [611, 441] width 10 height 10
click at [578, 489] on button "IMPRESSORA" at bounding box center [564, 496] width 112 height 25
click at [568, 579] on button "Mover para preparo" at bounding box center [567, 572] width 214 height 32
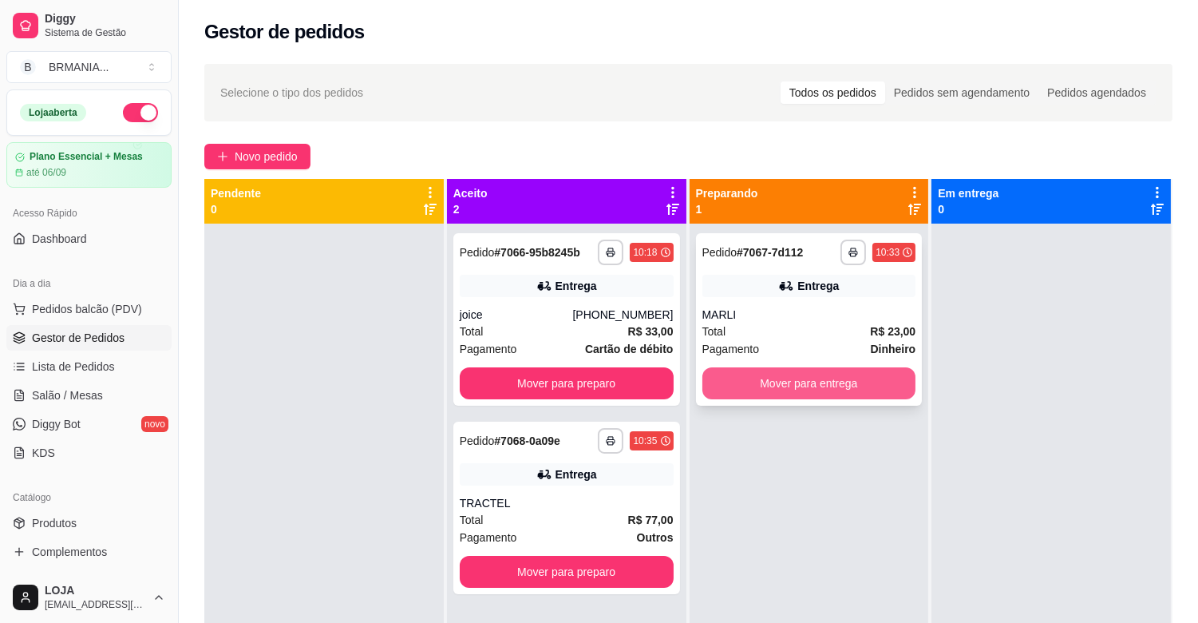
click at [787, 376] on button "Mover para entrega" at bounding box center [810, 383] width 214 height 32
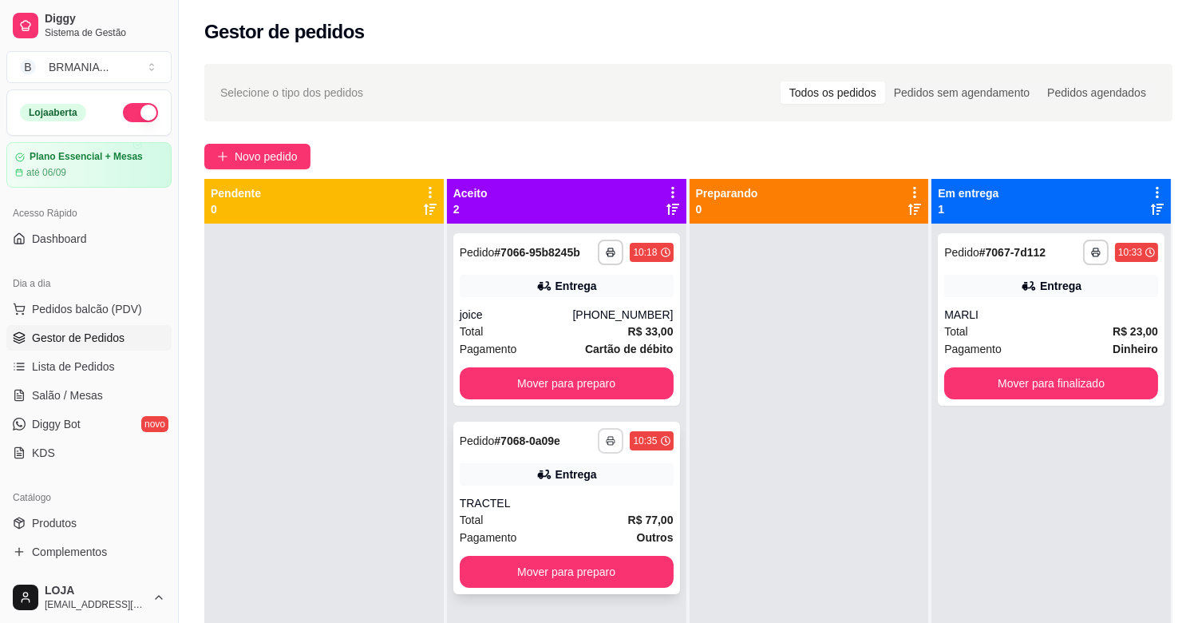
click at [607, 442] on icon "button" at bounding box center [611, 442] width 8 height 4
click at [579, 568] on button "Mover para preparo" at bounding box center [567, 572] width 214 height 32
click at [576, 568] on div "Mover para preparo" at bounding box center [567, 572] width 214 height 32
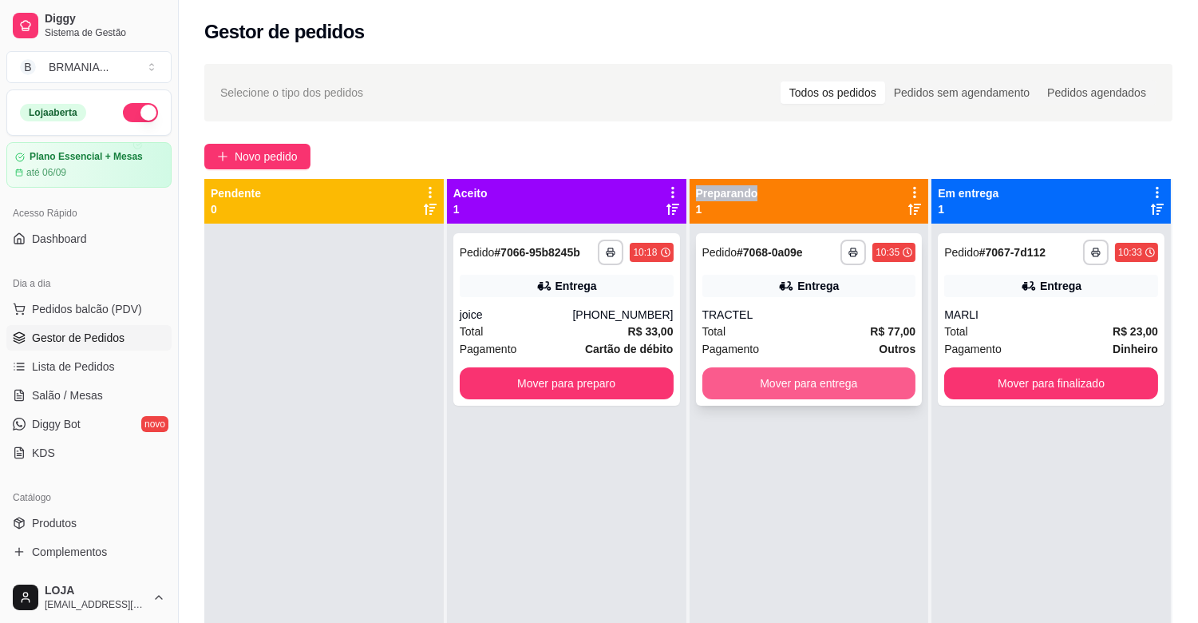
click at [794, 394] on button "Mover para entrega" at bounding box center [810, 383] width 214 height 32
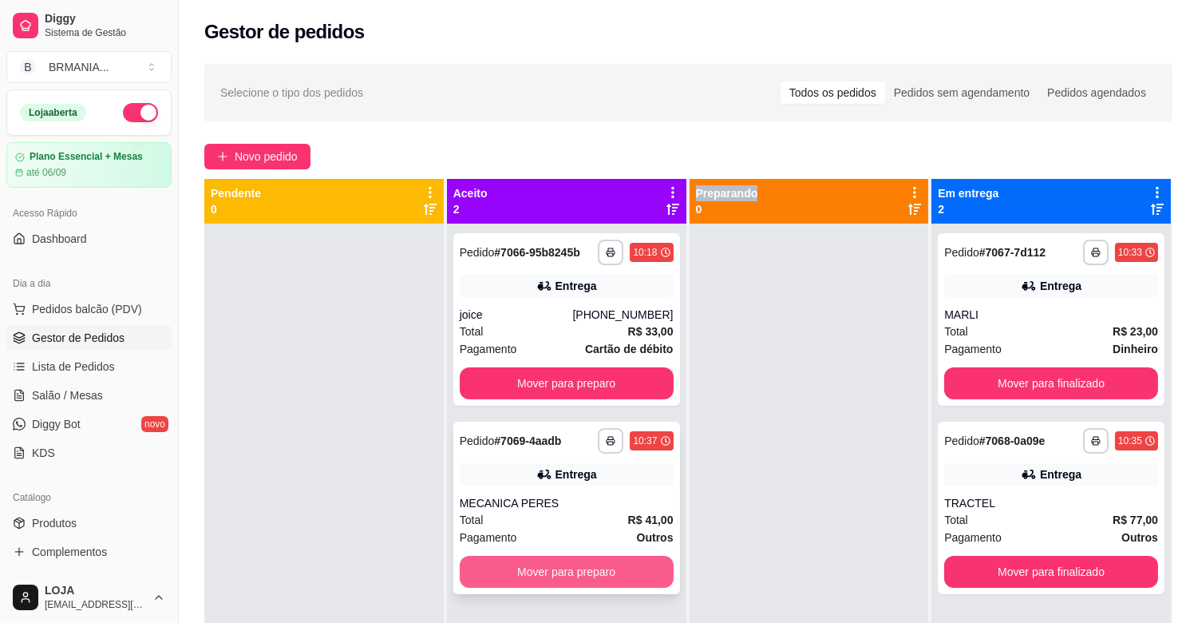
click at [594, 571] on button "Mover para preparo" at bounding box center [567, 572] width 214 height 32
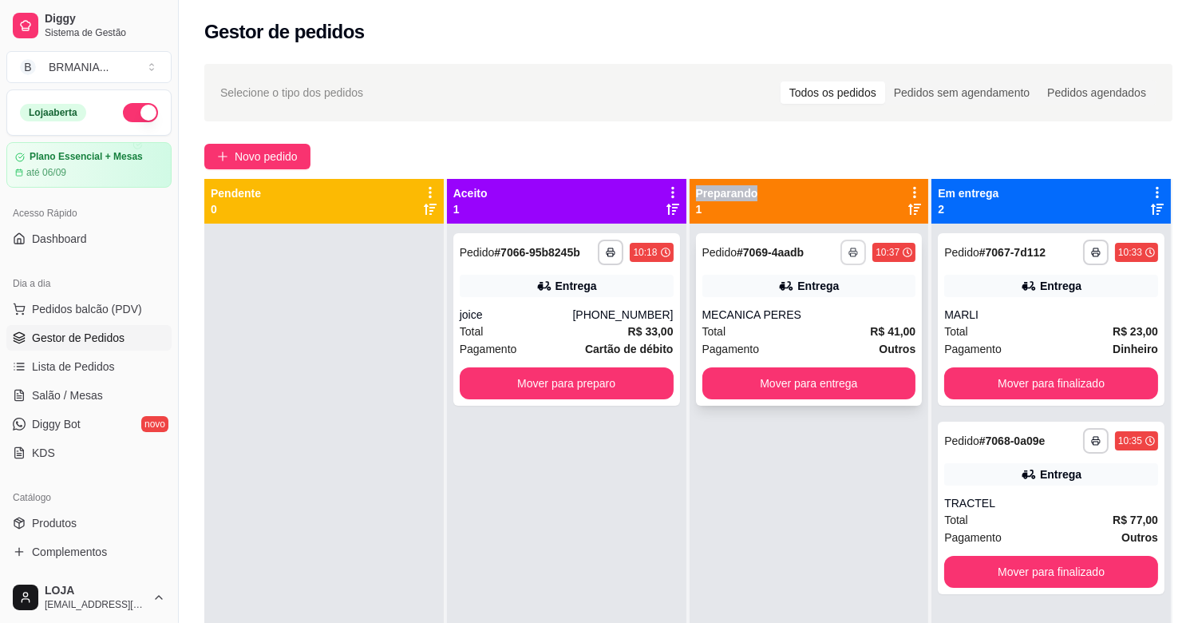
click at [850, 252] on button "button" at bounding box center [854, 253] width 26 height 26
click at [805, 307] on button "IMPRESSORA" at bounding box center [803, 308] width 116 height 26
click at [832, 379] on button "Mover para entrega" at bounding box center [810, 383] width 214 height 32
click at [832, 379] on div "Mover para entrega" at bounding box center [810, 383] width 214 height 32
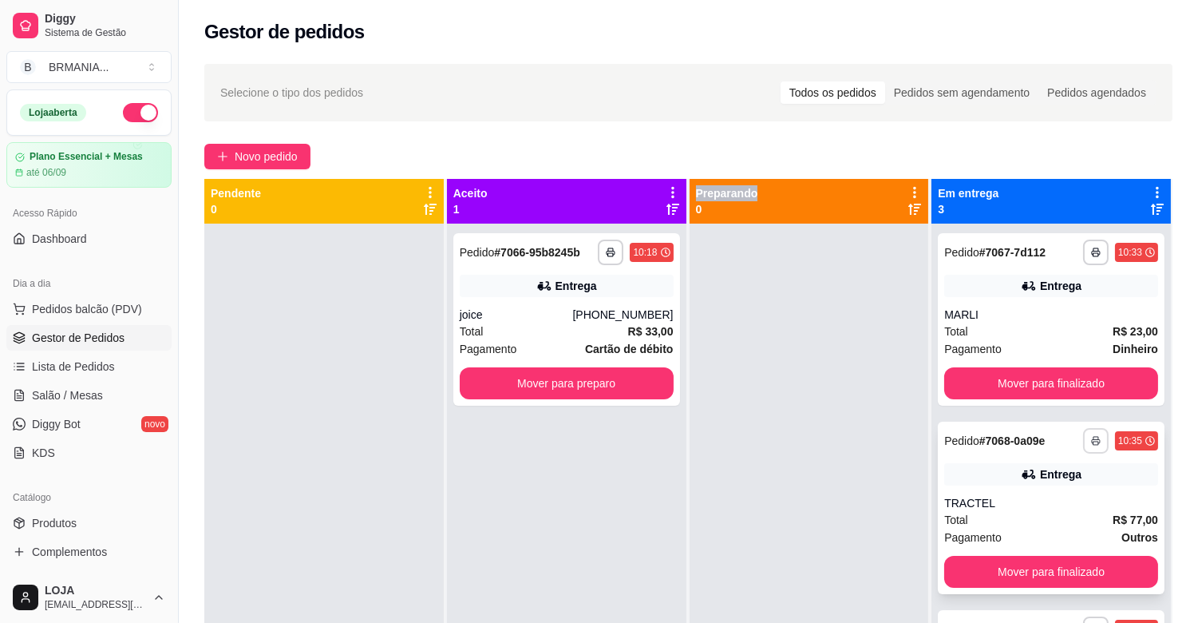
click at [1092, 438] on button "button" at bounding box center [1096, 441] width 26 height 26
click at [1040, 489] on button "IMPRESSORA" at bounding box center [1042, 496] width 112 height 25
click at [1040, 489] on div "Escolha a impressora IMPRESSORA" at bounding box center [1042, 485] width 132 height 54
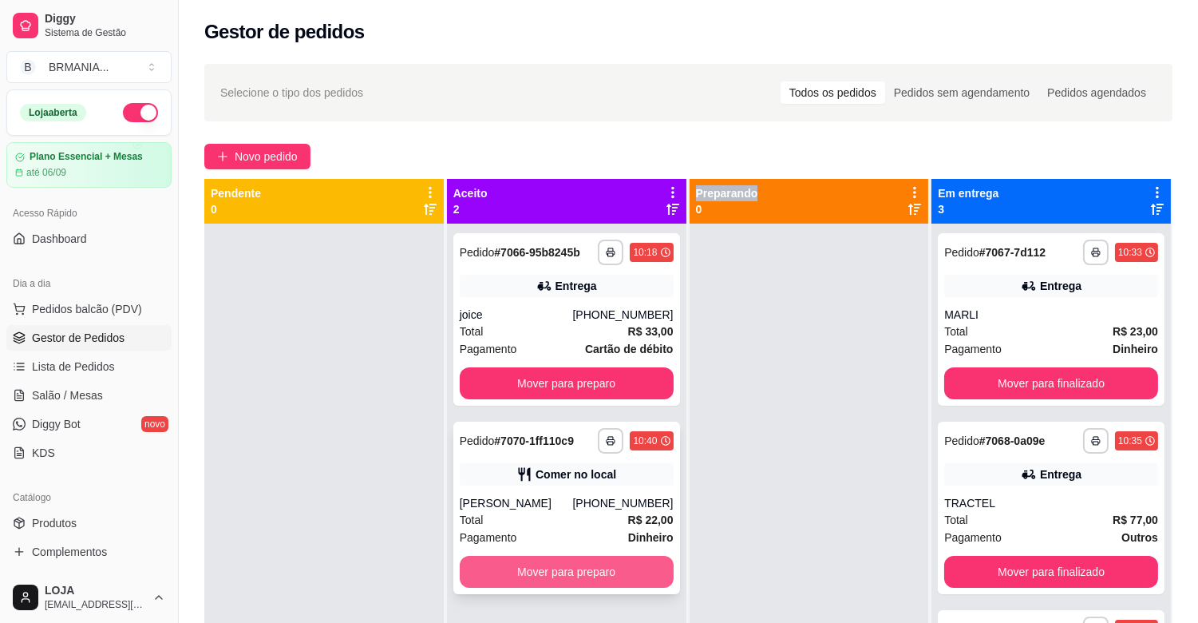
click at [600, 576] on button "Mover para preparo" at bounding box center [567, 572] width 214 height 32
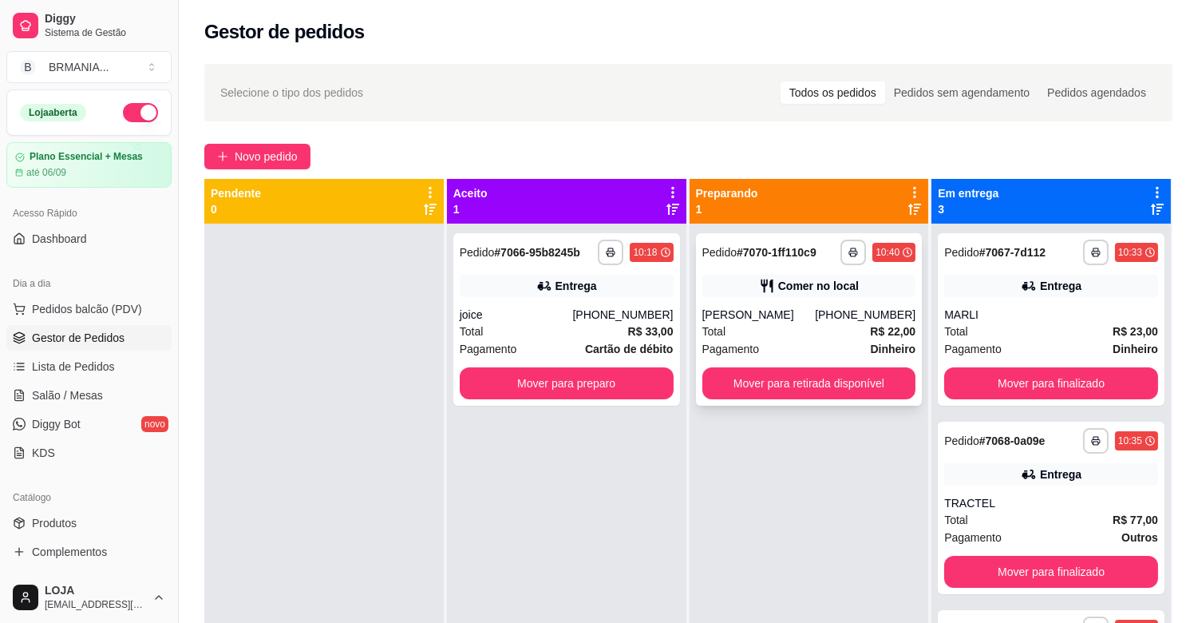
click at [769, 345] on div "Pagamento Dinheiro" at bounding box center [810, 349] width 214 height 18
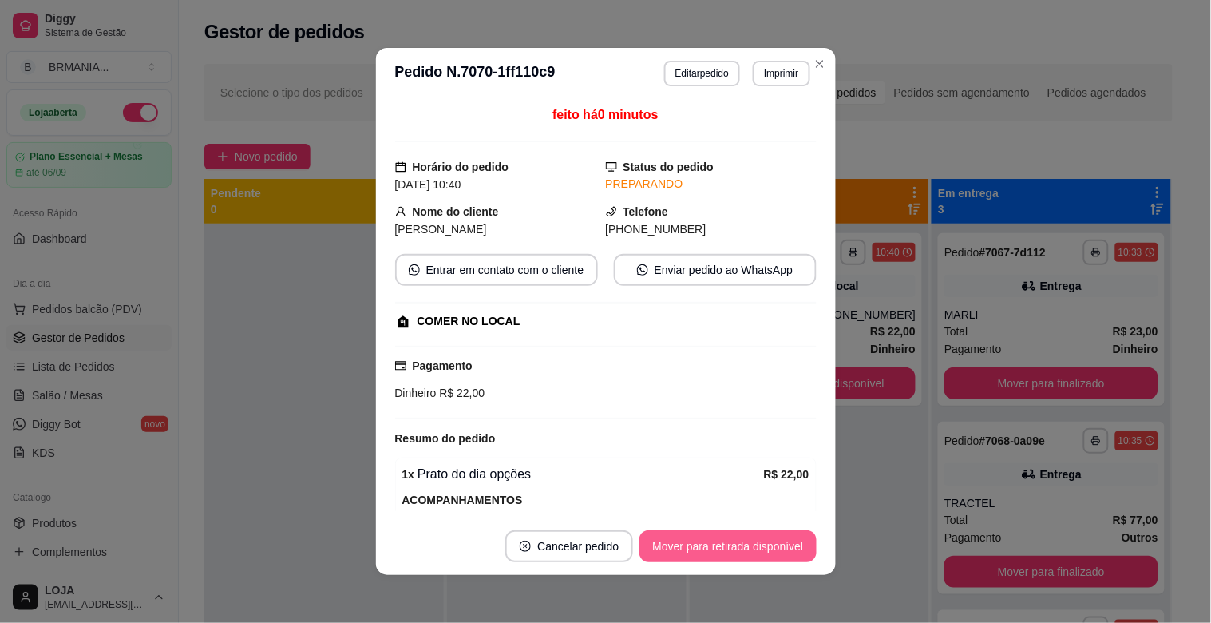
click at [733, 546] on button "Mover para retirada disponível" at bounding box center [728, 546] width 176 height 32
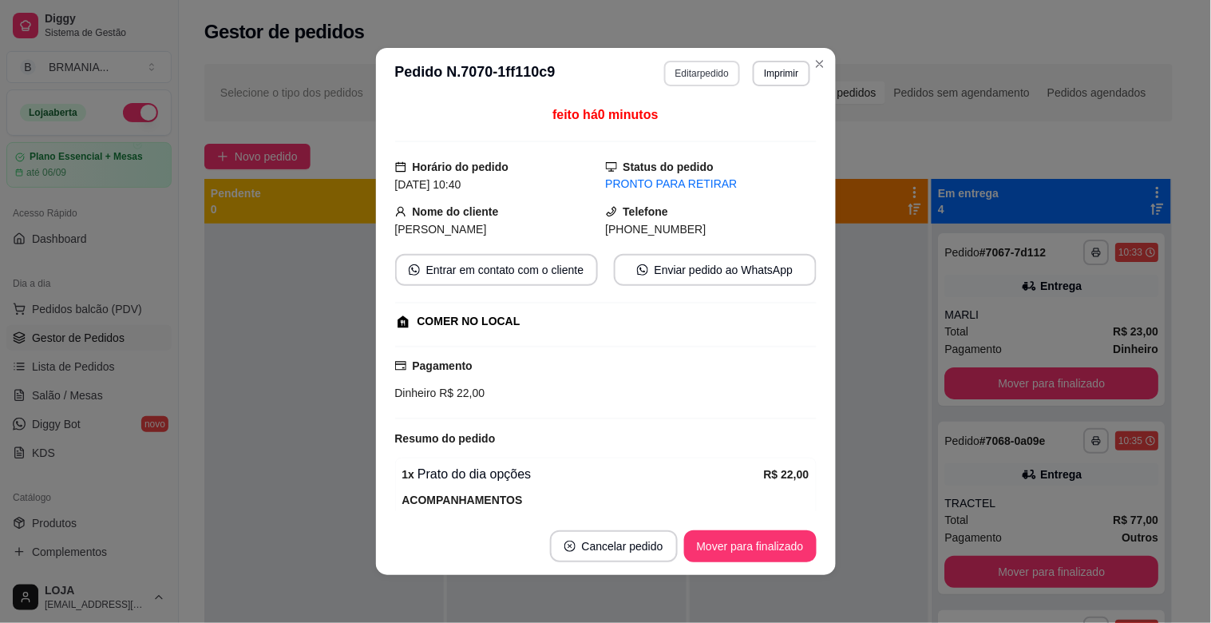
click at [708, 81] on button "Editar pedido" at bounding box center [702, 74] width 76 height 26
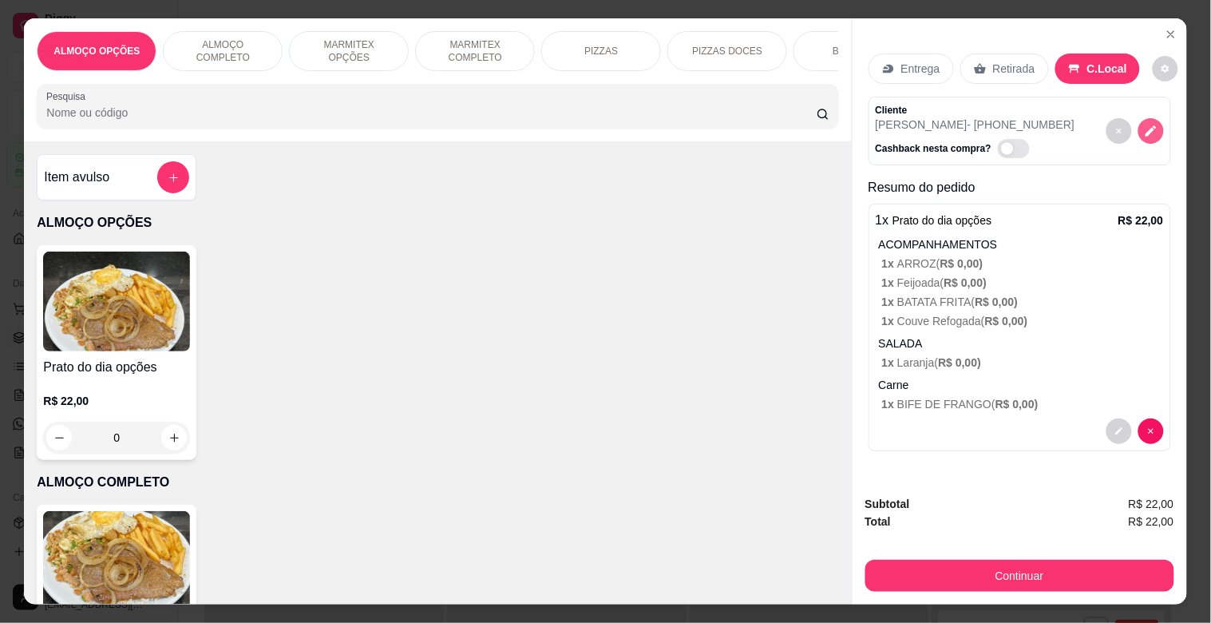
click at [1144, 129] on icon "decrease-product-quantity" at bounding box center [1151, 131] width 14 height 14
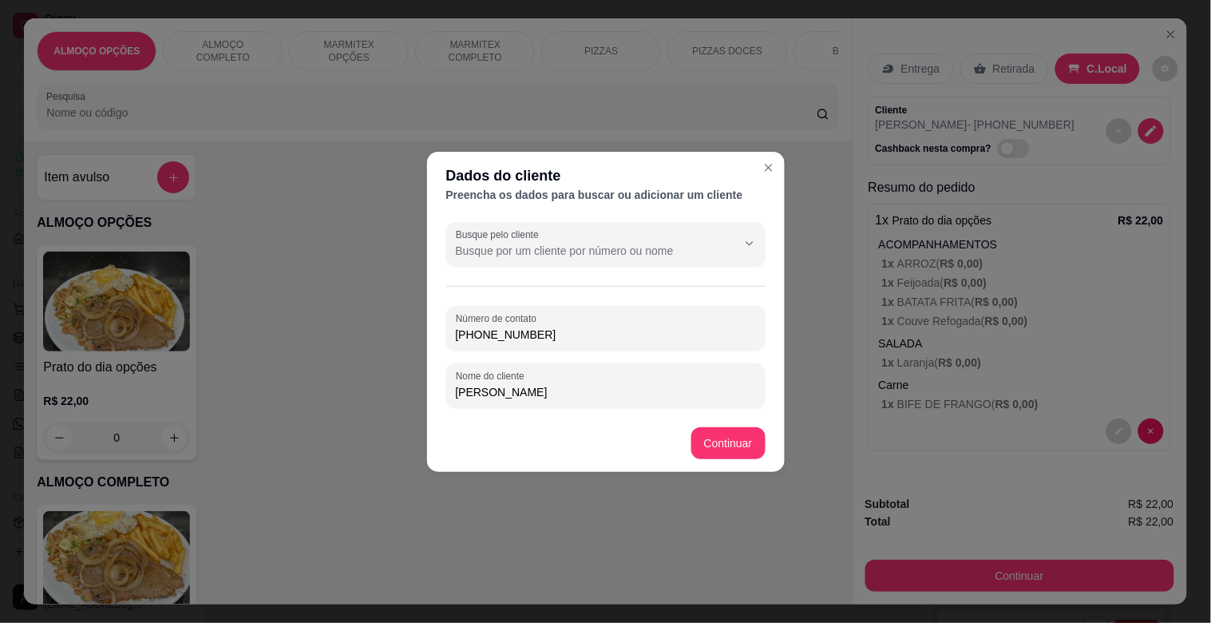
drag, startPoint x: 680, startPoint y: 297, endPoint x: 672, endPoint y: 315, distance: 19.3
click at [680, 299] on div "Busque pelo cliente Número de contato [PHONE_NUMBER] Nome do cliente [PERSON_NA…" at bounding box center [606, 315] width 358 height 199
click at [571, 335] on input "[PHONE_NUMBER]" at bounding box center [606, 335] width 300 height 16
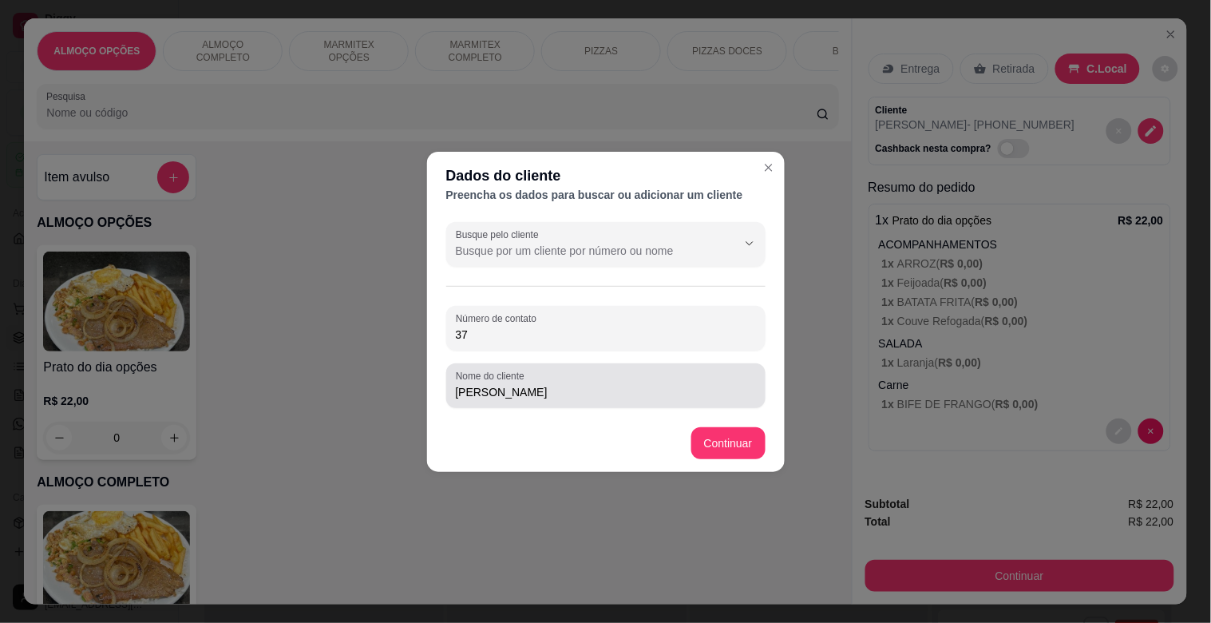
type input "3"
click at [537, 402] on div "Nome do cliente [PERSON_NAME]" at bounding box center [605, 385] width 319 height 45
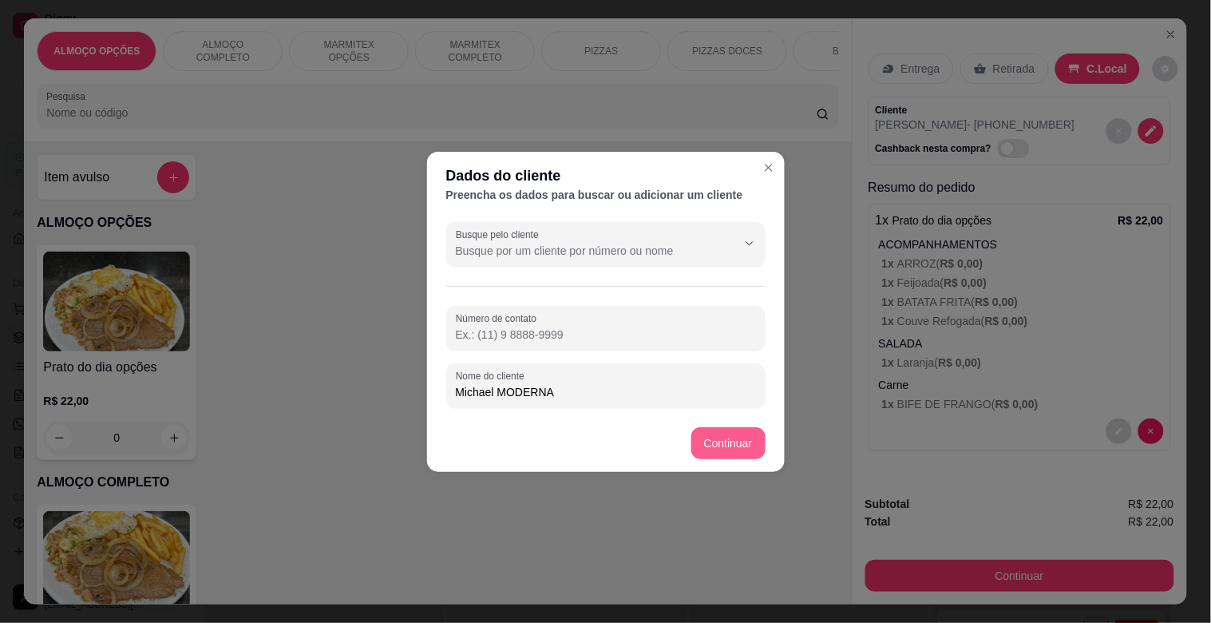
type input "Michael MODERNA"
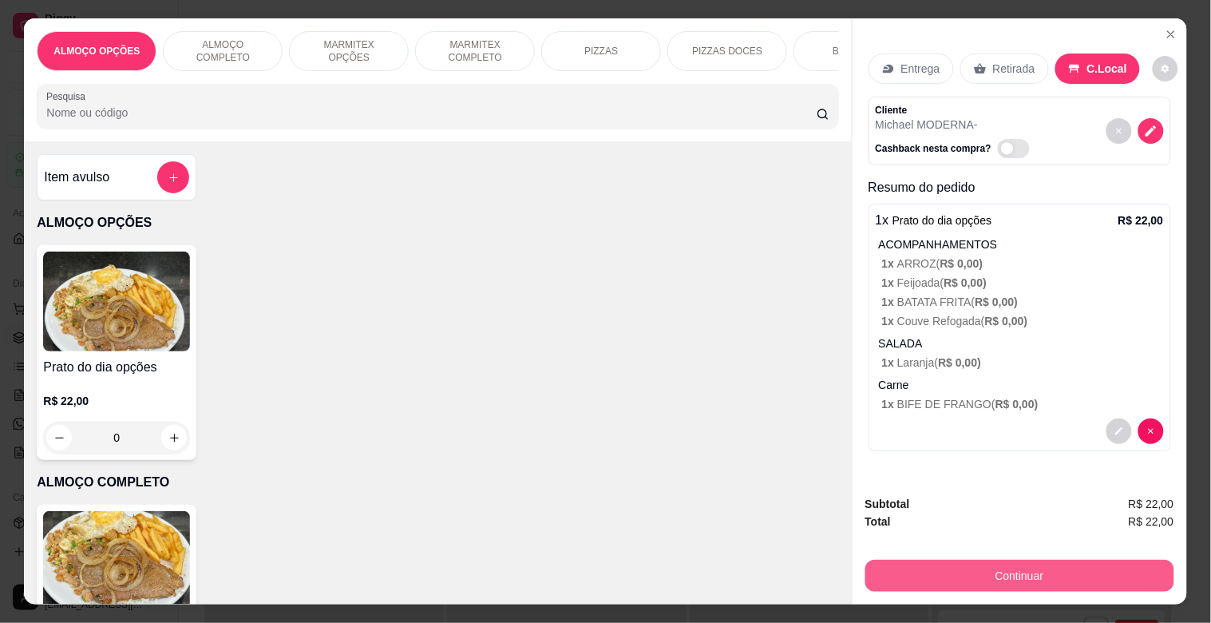
click at [1047, 568] on button "Continuar" at bounding box center [1019, 576] width 309 height 32
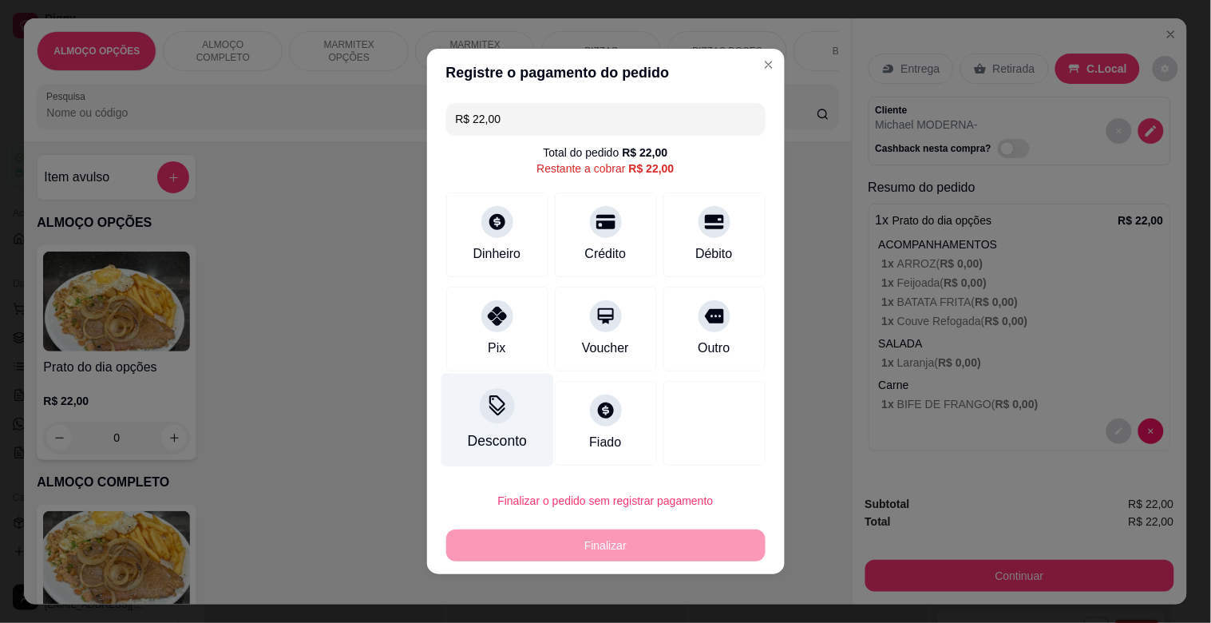
click at [490, 419] on div at bounding box center [497, 405] width 35 height 35
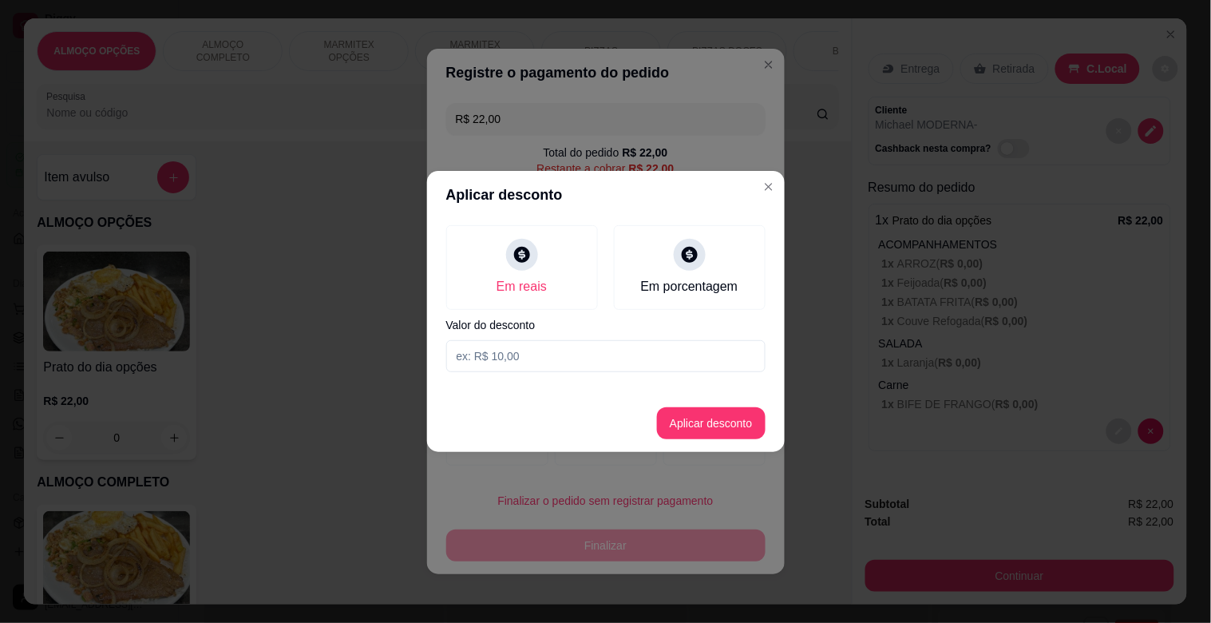
click at [523, 362] on input at bounding box center [605, 356] width 319 height 32
type input "2,00"
click at [698, 445] on footer "Aplicar desconto" at bounding box center [606, 422] width 358 height 57
click at [722, 431] on button "Aplicar desconto" at bounding box center [711, 423] width 105 height 31
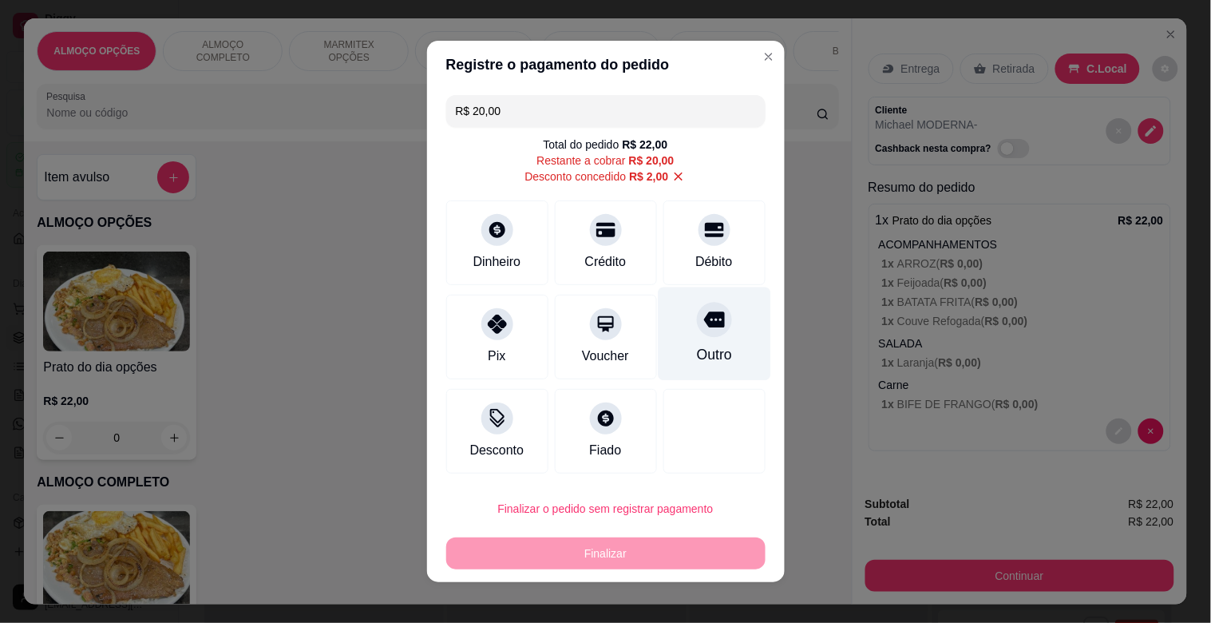
click at [682, 309] on div "Outro" at bounding box center [714, 333] width 113 height 93
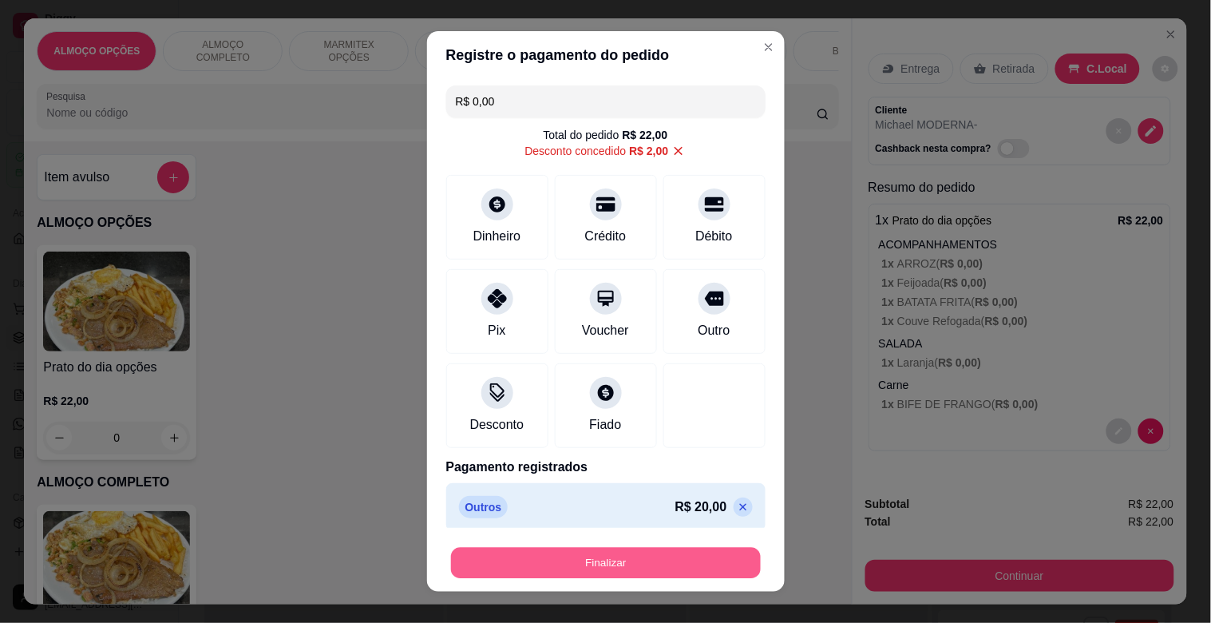
click at [602, 555] on button "Finalizar" at bounding box center [606, 563] width 310 height 31
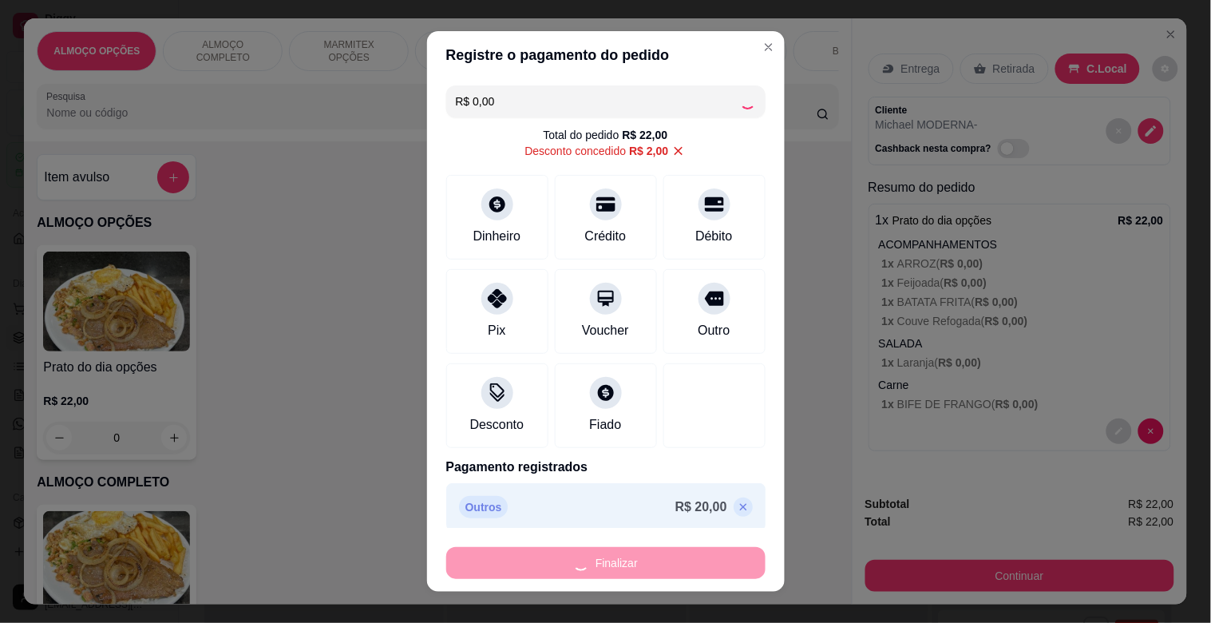
type input "-R$ 22,00"
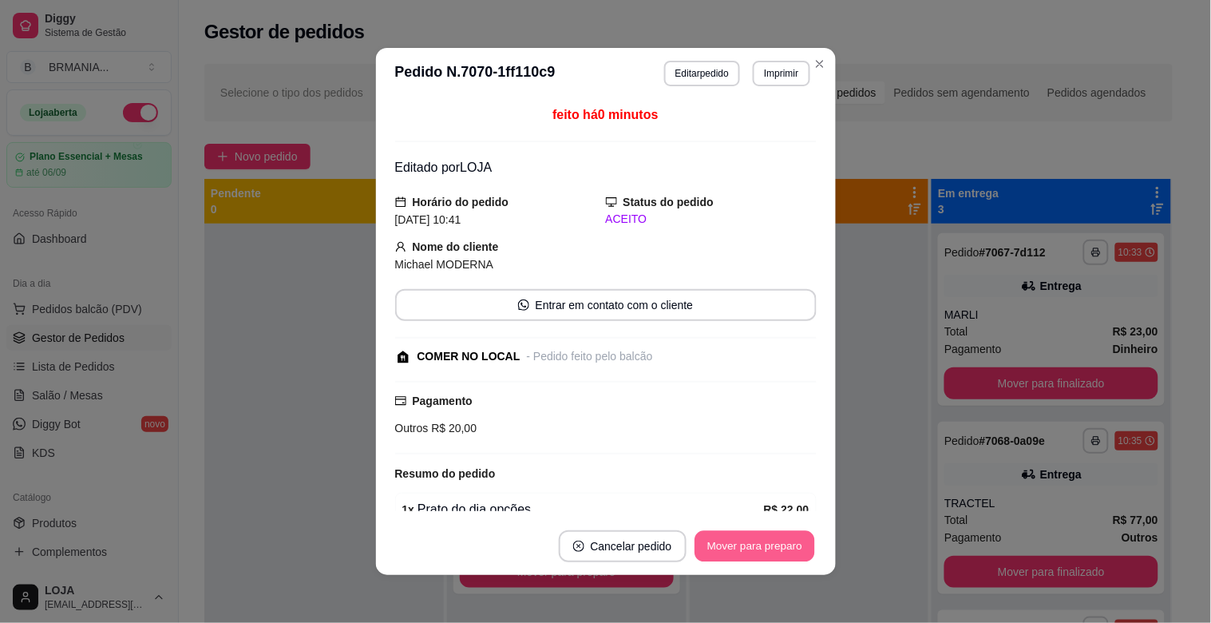
click at [763, 533] on button "Mover para preparo" at bounding box center [755, 546] width 120 height 31
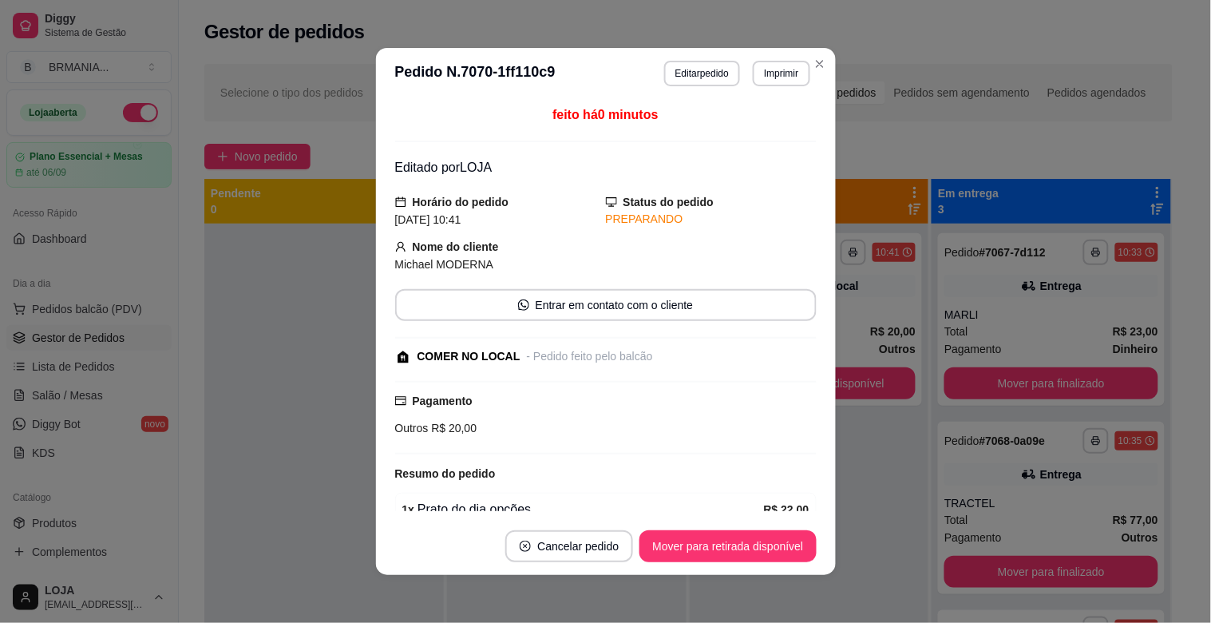
click at [764, 560] on button "Mover para retirada disponível" at bounding box center [728, 546] width 176 height 32
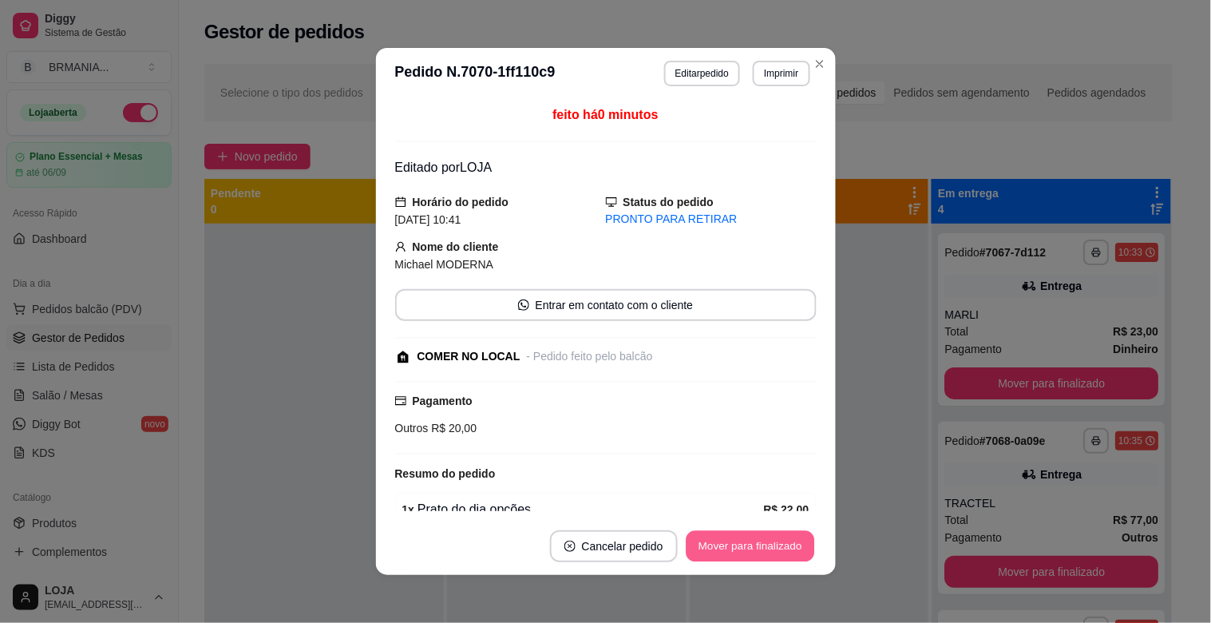
click at [771, 548] on button "Mover para finalizado" at bounding box center [750, 546] width 129 height 31
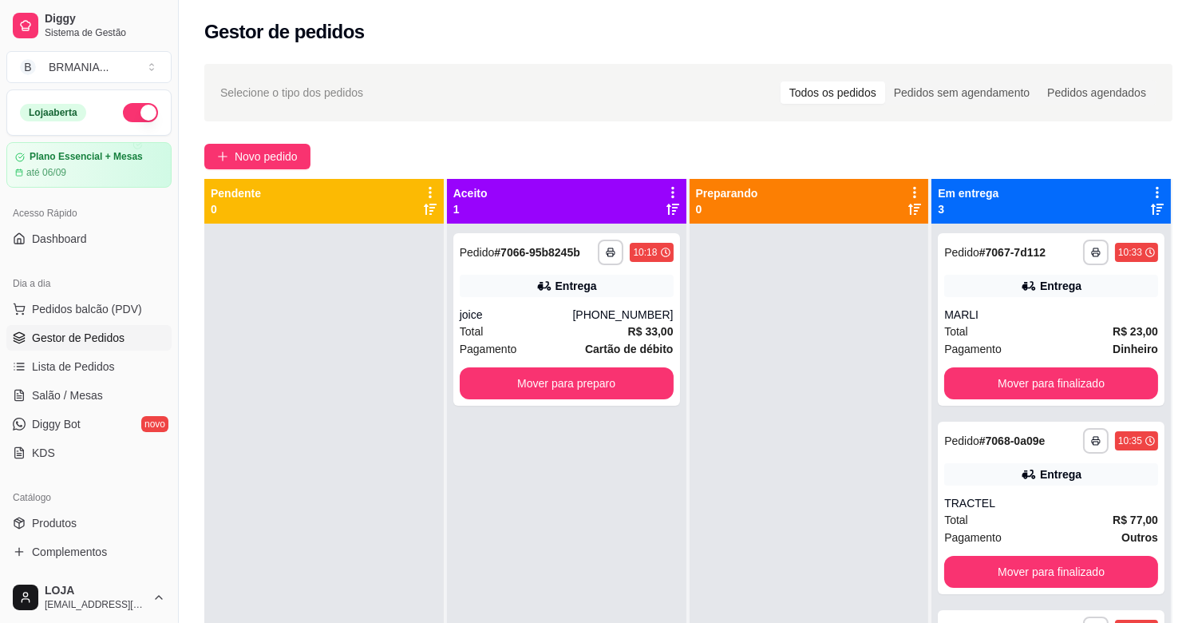
click at [204, 356] on div at bounding box center [324, 535] width 240 height 623
click at [548, 372] on button "Mover para preparo" at bounding box center [567, 383] width 208 height 31
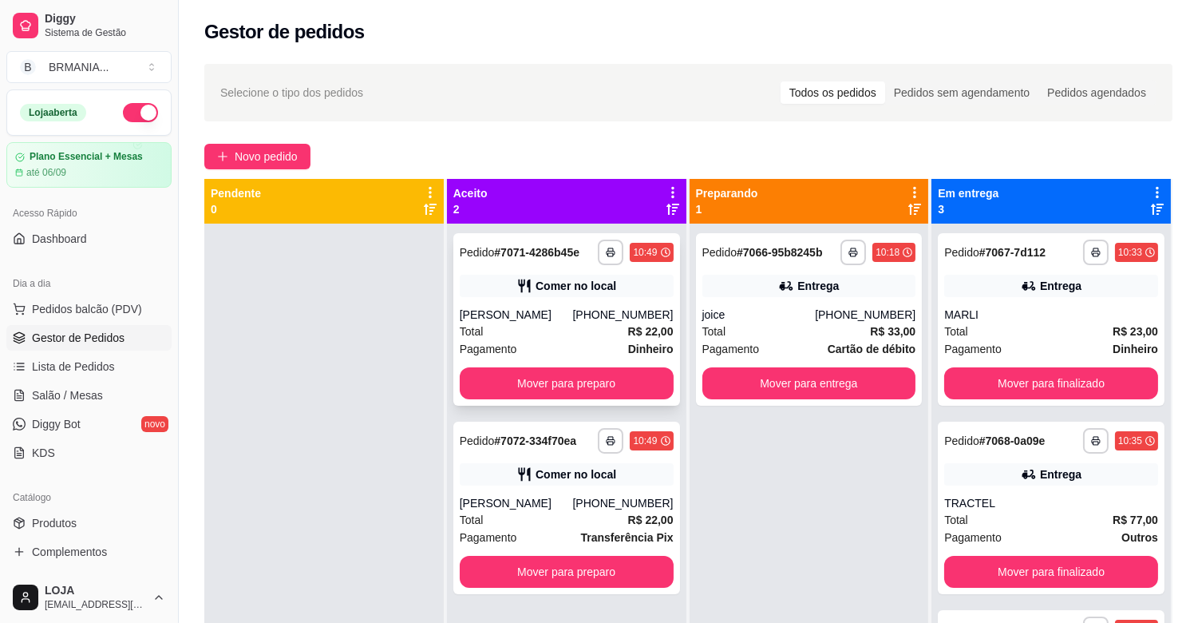
click at [555, 292] on div "Comer no local" at bounding box center [576, 286] width 81 height 16
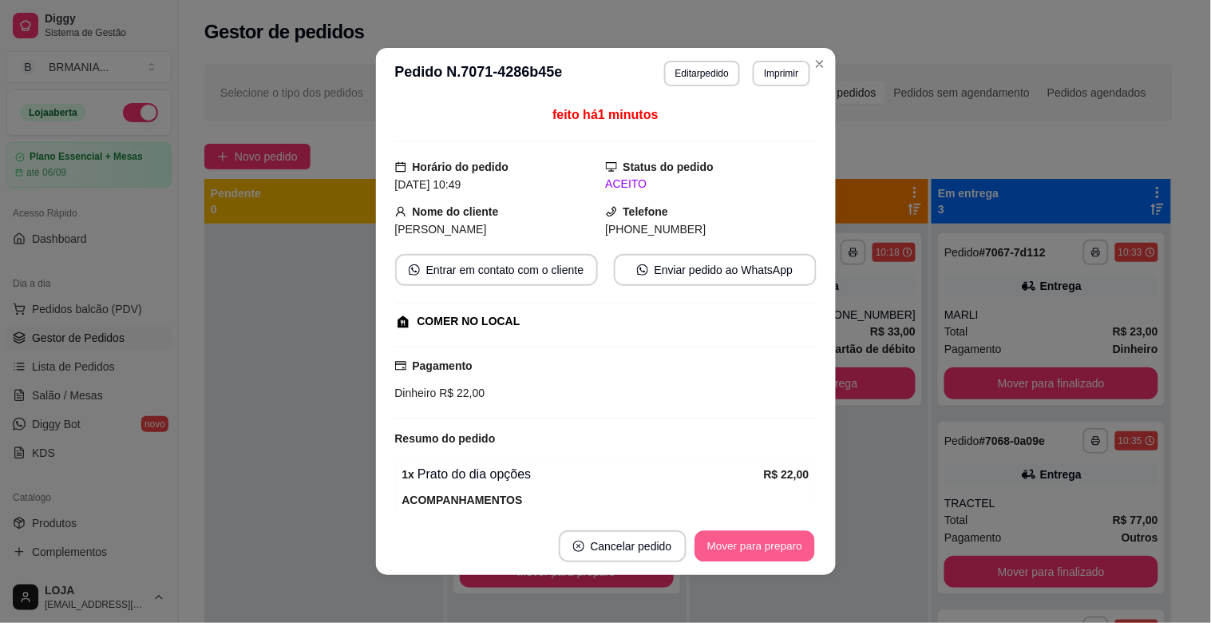
click at [750, 546] on button "Mover para preparo" at bounding box center [755, 546] width 120 height 31
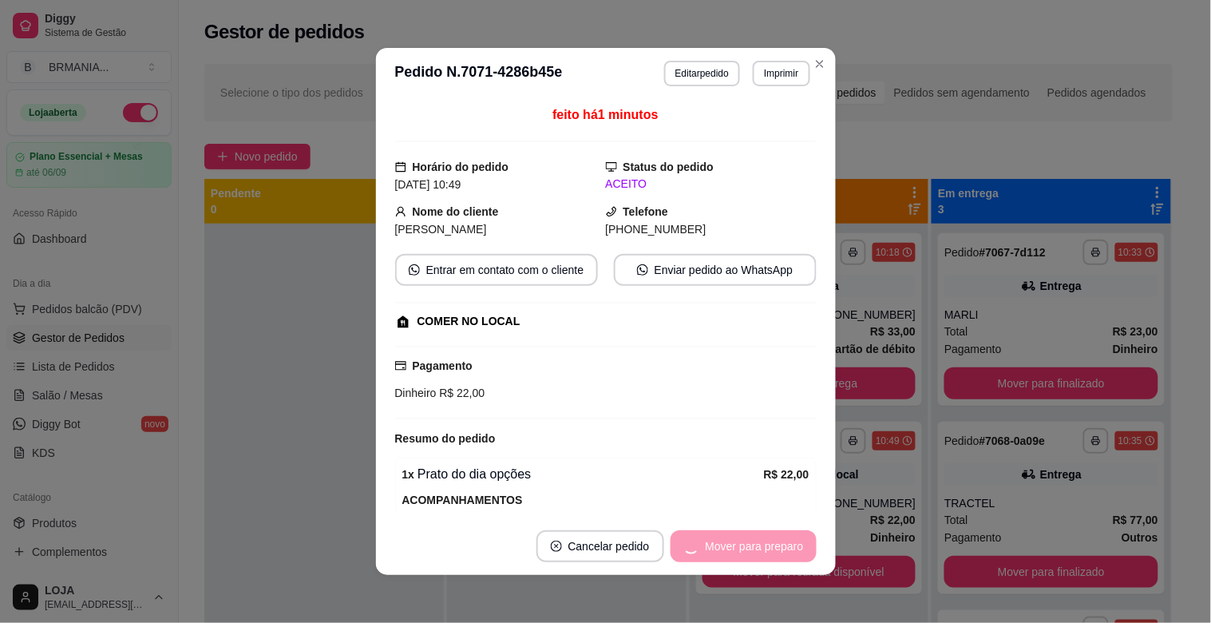
click at [744, 544] on div "Mover para preparo" at bounding box center [744, 546] width 146 height 32
click at [749, 545] on button "Mover para retirada disponível" at bounding box center [728, 546] width 176 height 32
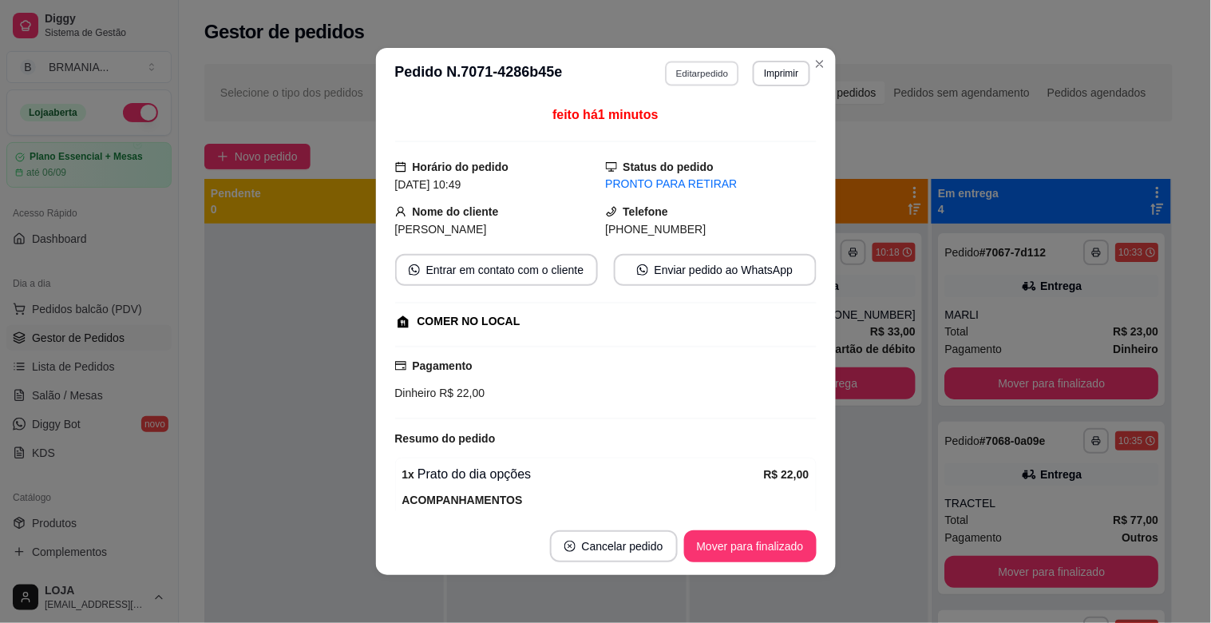
click at [697, 73] on button "Editar pedido" at bounding box center [702, 73] width 74 height 25
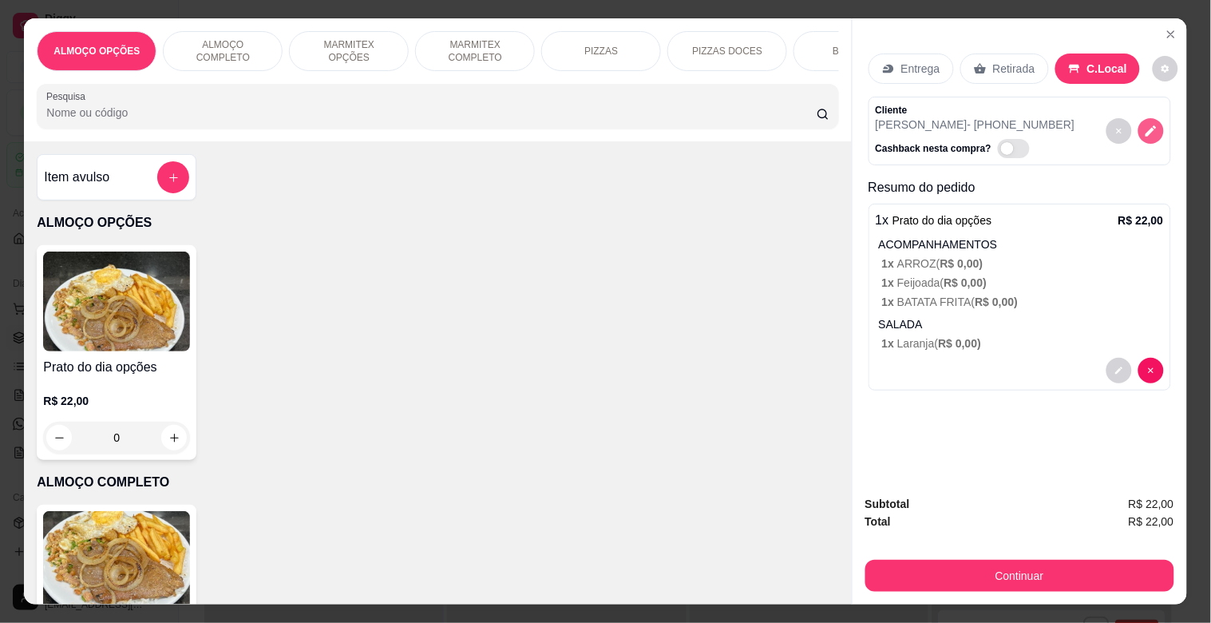
click at [1146, 134] on icon "decrease-product-quantity" at bounding box center [1151, 139] width 11 height 11
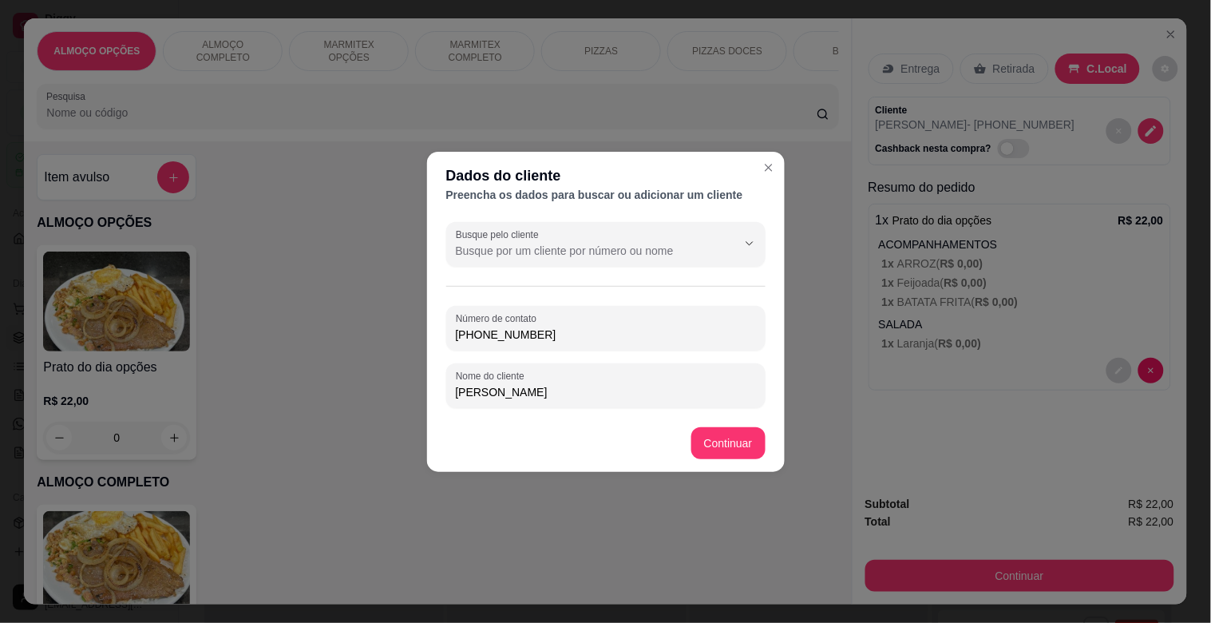
drag, startPoint x: 561, startPoint y: 332, endPoint x: 455, endPoint y: 342, distance: 106.6
click at [456, 342] on div "[PHONE_NUMBER]" at bounding box center [606, 328] width 300 height 32
click at [442, 342] on div "Busque pelo cliente Número de contato [PHONE_NUMBER] Nome do cliente [PERSON_NA…" at bounding box center [606, 315] width 358 height 199
drag, startPoint x: 556, startPoint y: 338, endPoint x: 437, endPoint y: 338, distance: 119.0
click at [465, 338] on input "[PHONE_NUMBER]" at bounding box center [606, 335] width 300 height 16
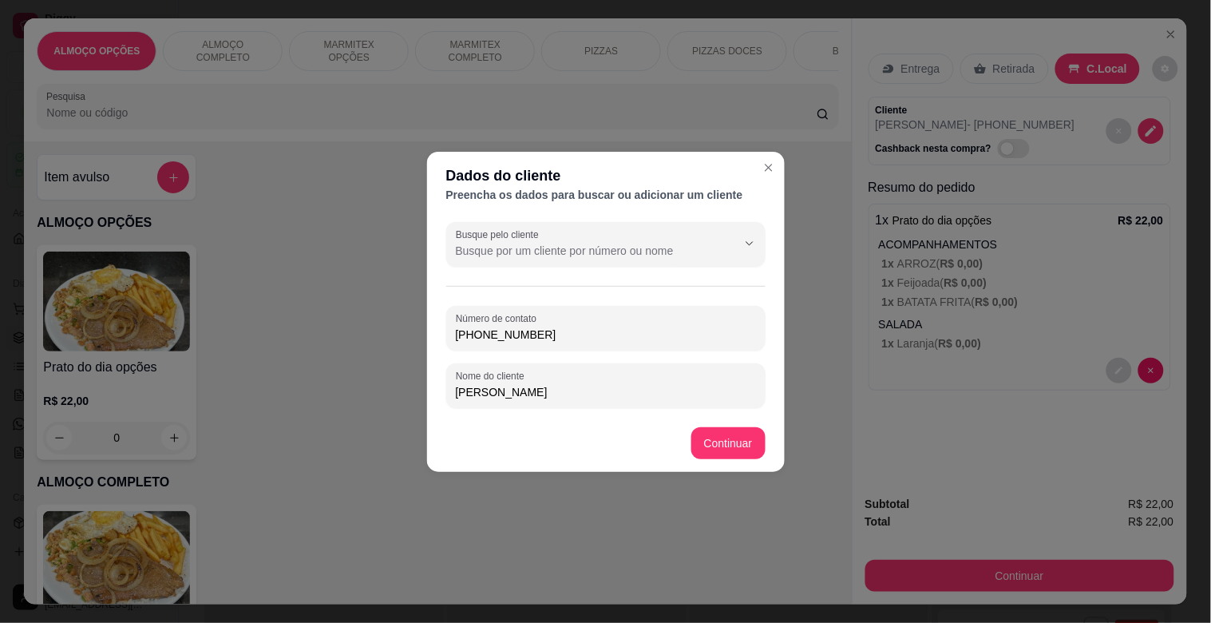
click at [437, 338] on div "Busque pelo cliente Número de contato [PHONE_NUMBER] Nome do cliente [PERSON_NA…" at bounding box center [606, 315] width 358 height 199
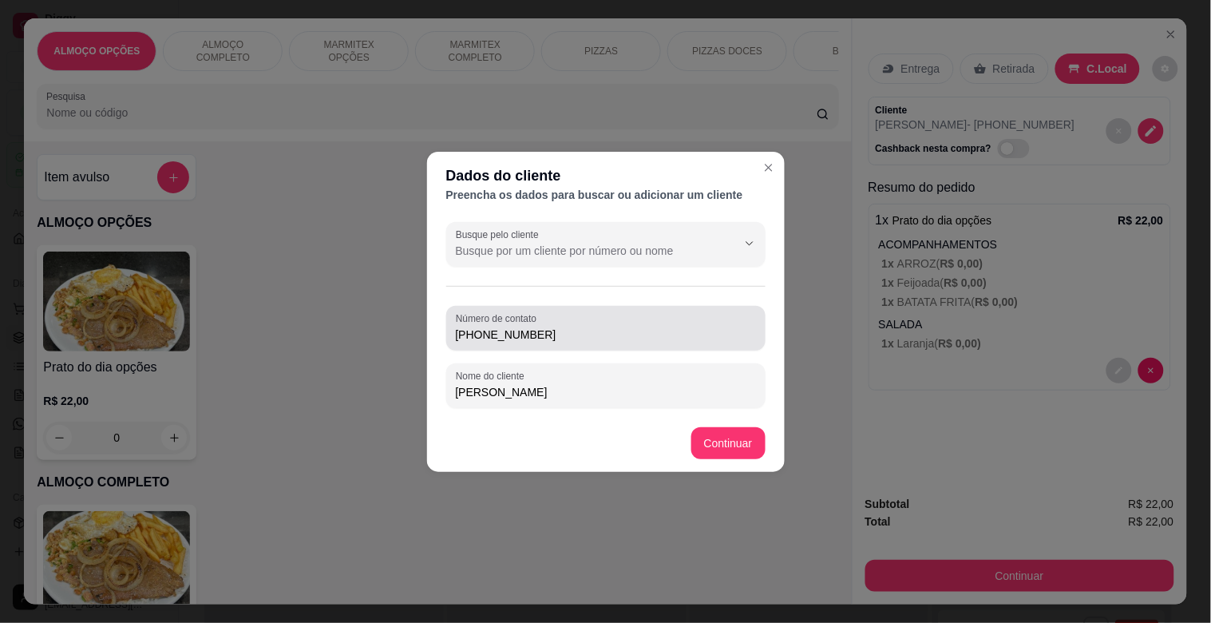
click at [568, 334] on input "[PHONE_NUMBER]" at bounding box center [606, 335] width 300 height 16
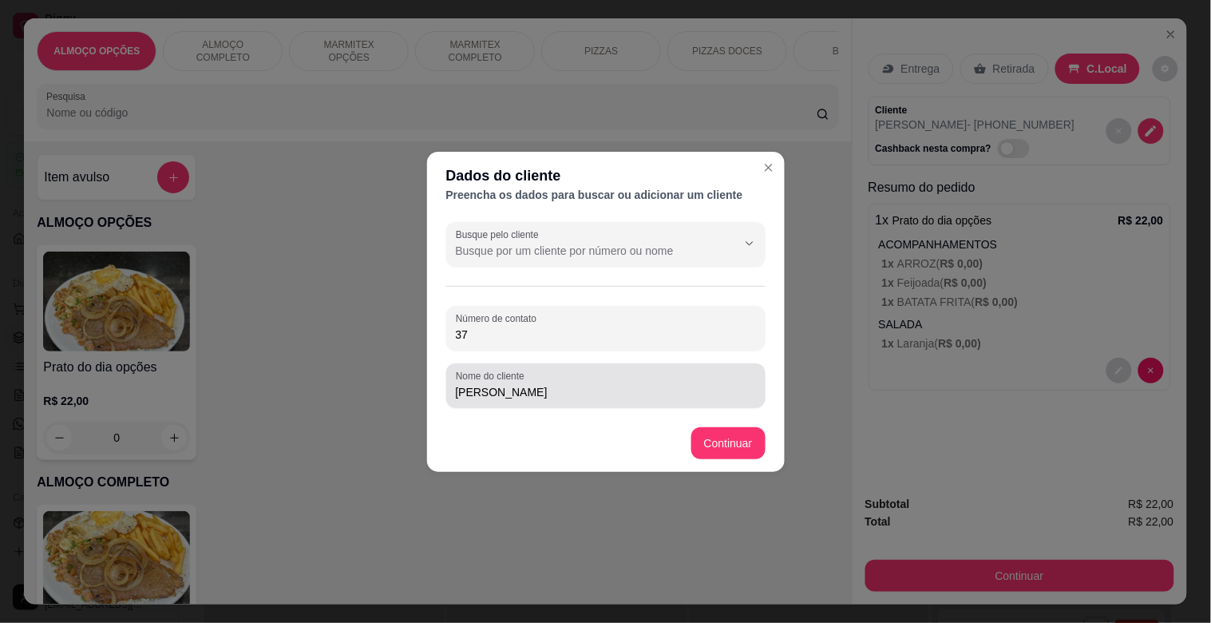
type input "3"
click at [571, 393] on input "[PERSON_NAME] [PERSON_NAME]" at bounding box center [606, 392] width 300 height 16
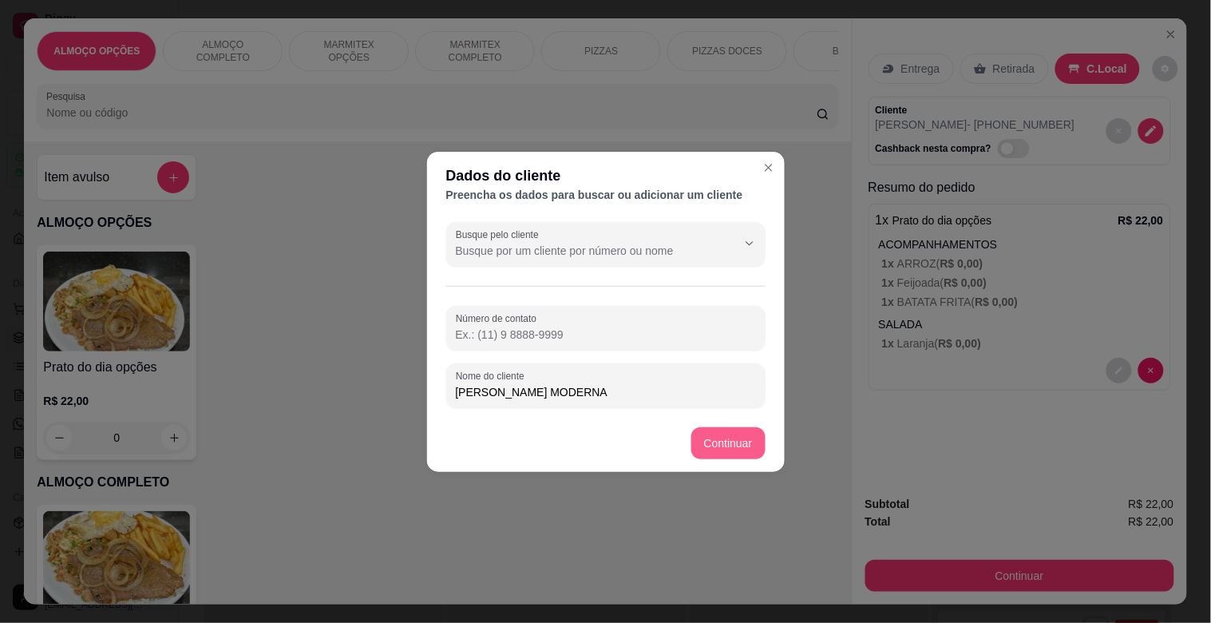
type input "[PERSON_NAME] MODERNA"
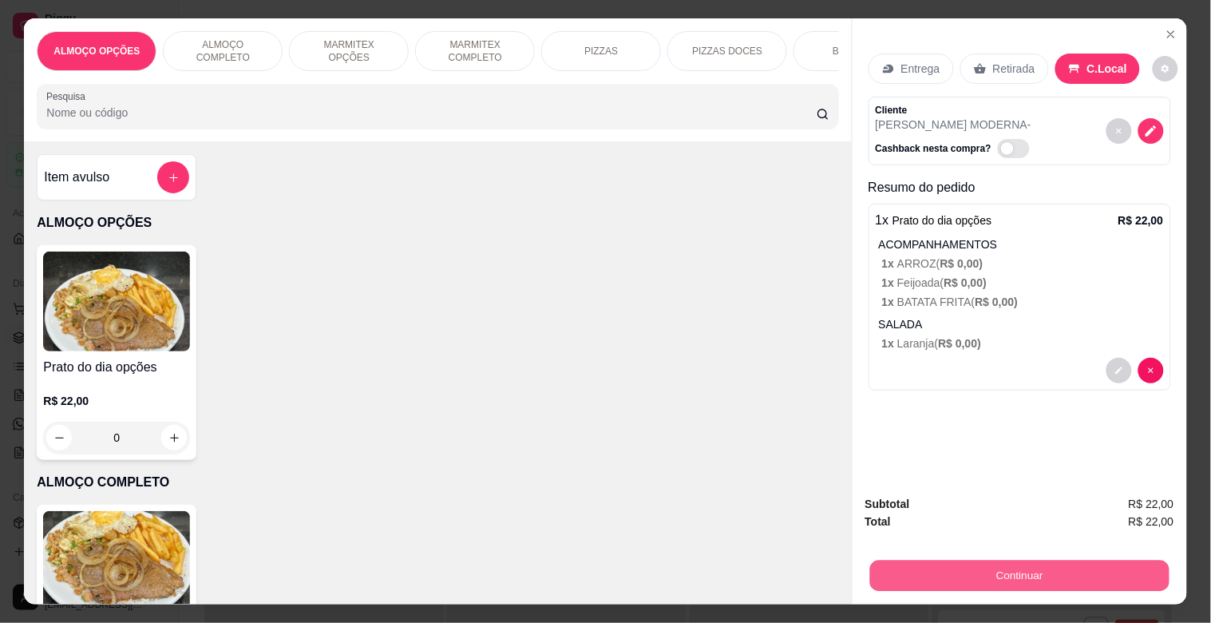
click at [1043, 568] on button "Continuar" at bounding box center [1018, 575] width 299 height 31
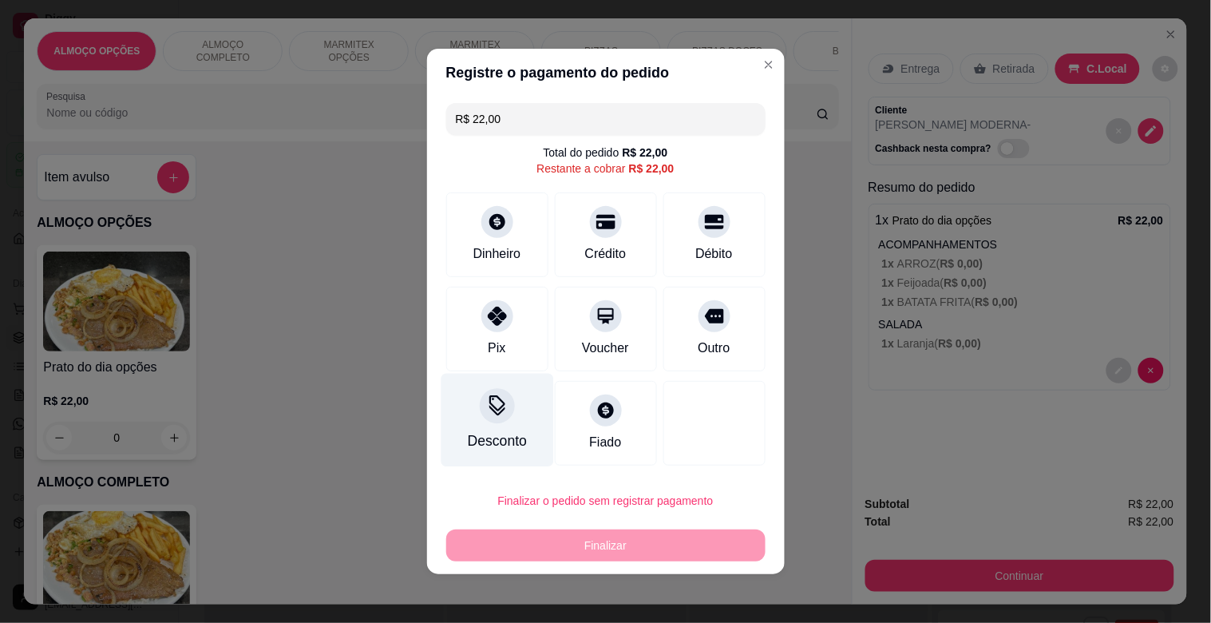
click at [495, 421] on div at bounding box center [497, 405] width 35 height 35
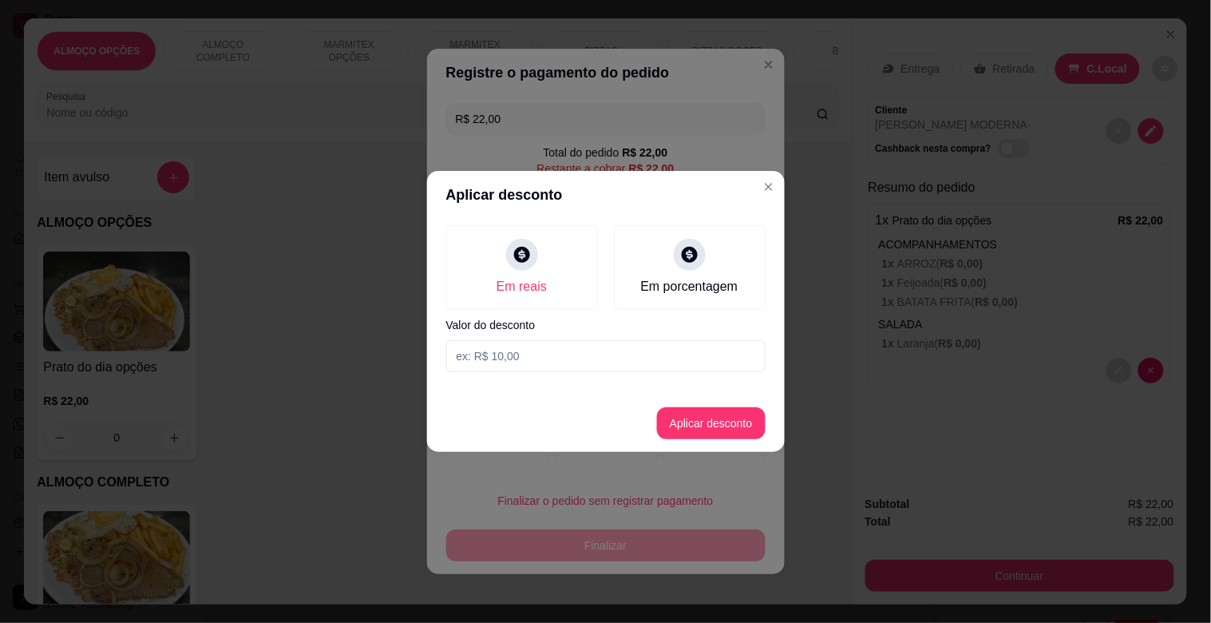
click at [525, 364] on input at bounding box center [605, 356] width 319 height 32
type input "2,00"
click at [715, 426] on button "Aplicar desconto" at bounding box center [711, 423] width 109 height 32
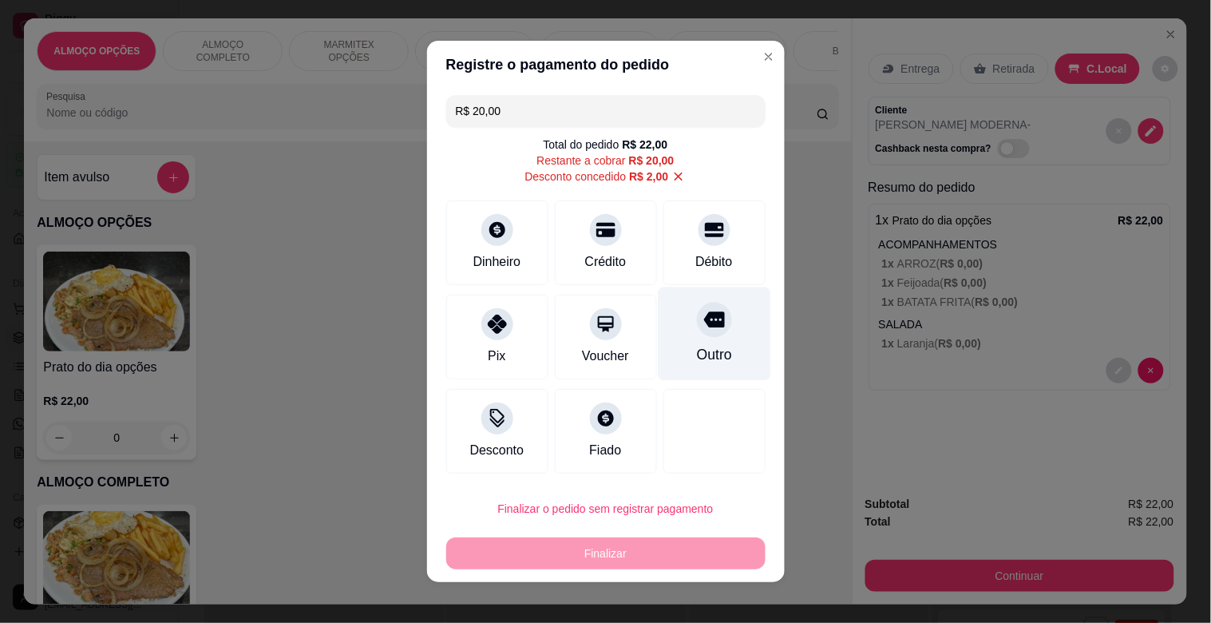
click at [703, 325] on icon at bounding box center [713, 320] width 21 height 16
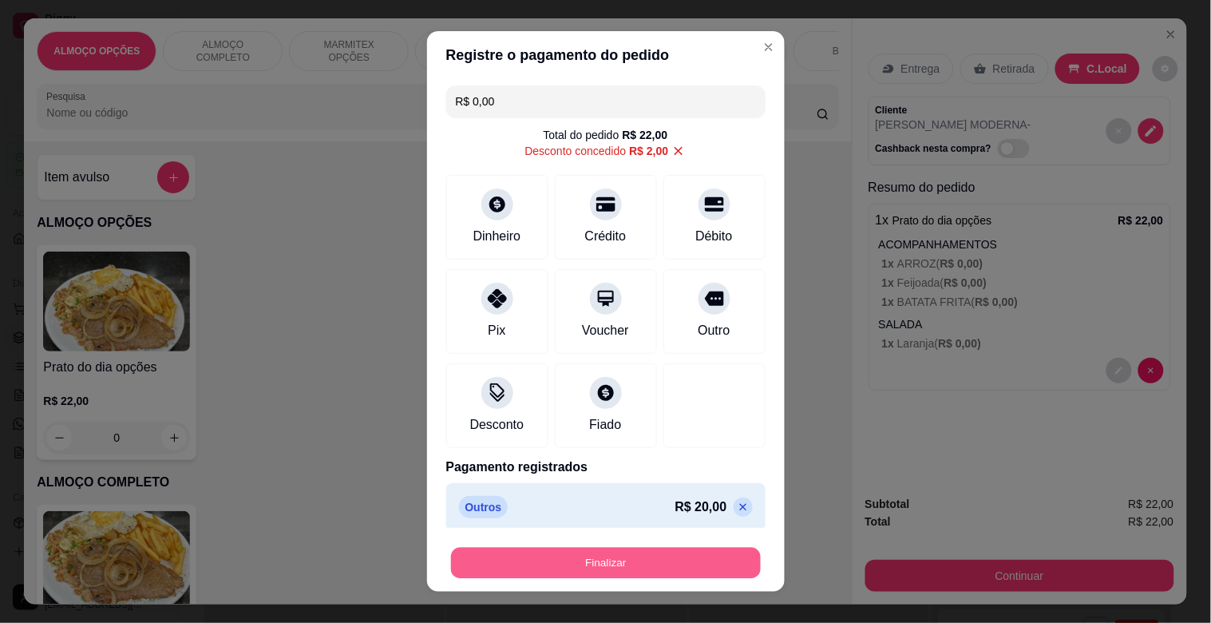
click at [609, 568] on button "Finalizar" at bounding box center [606, 563] width 310 height 31
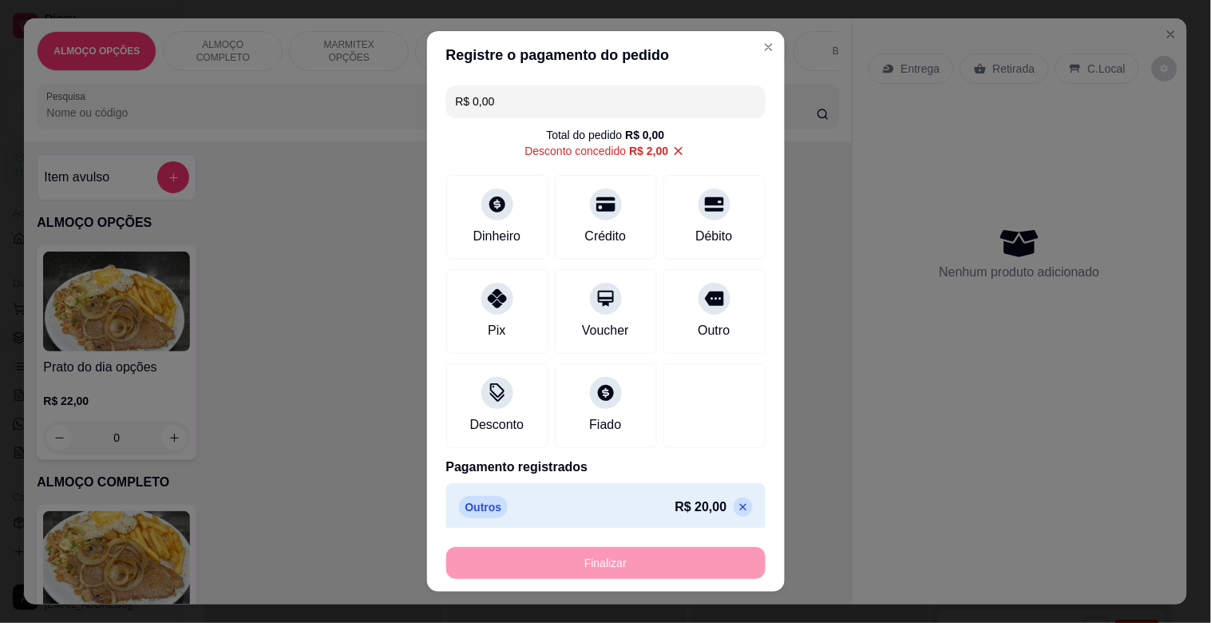
type input "-R$ 22,00"
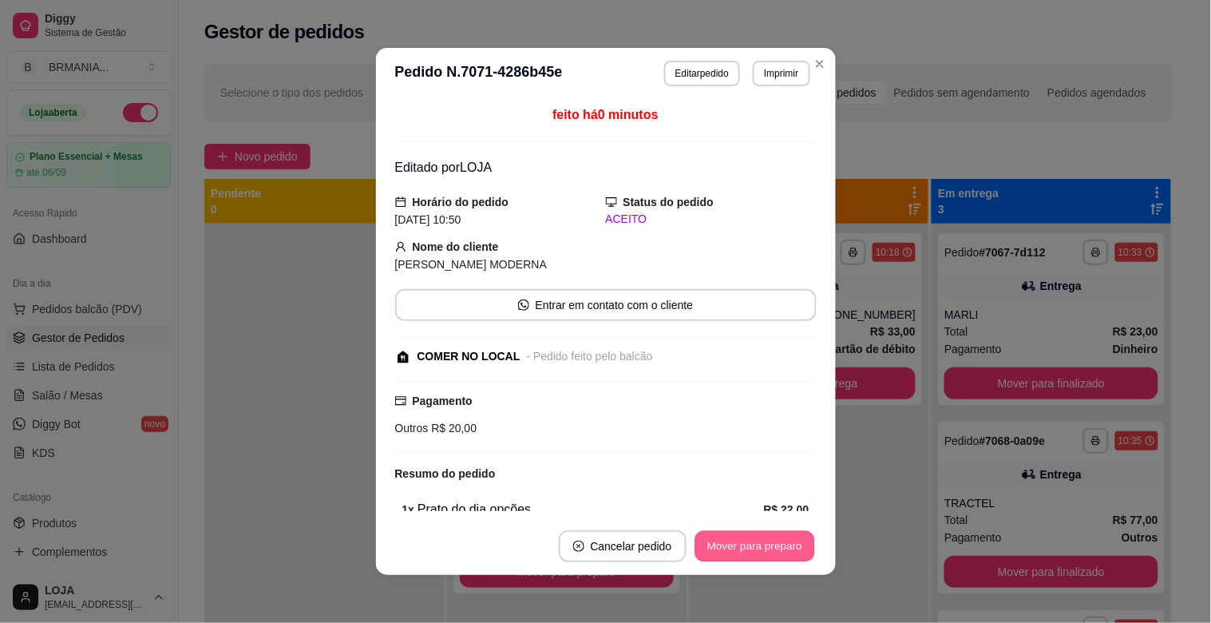
click at [754, 548] on button "Mover para preparo" at bounding box center [755, 546] width 120 height 31
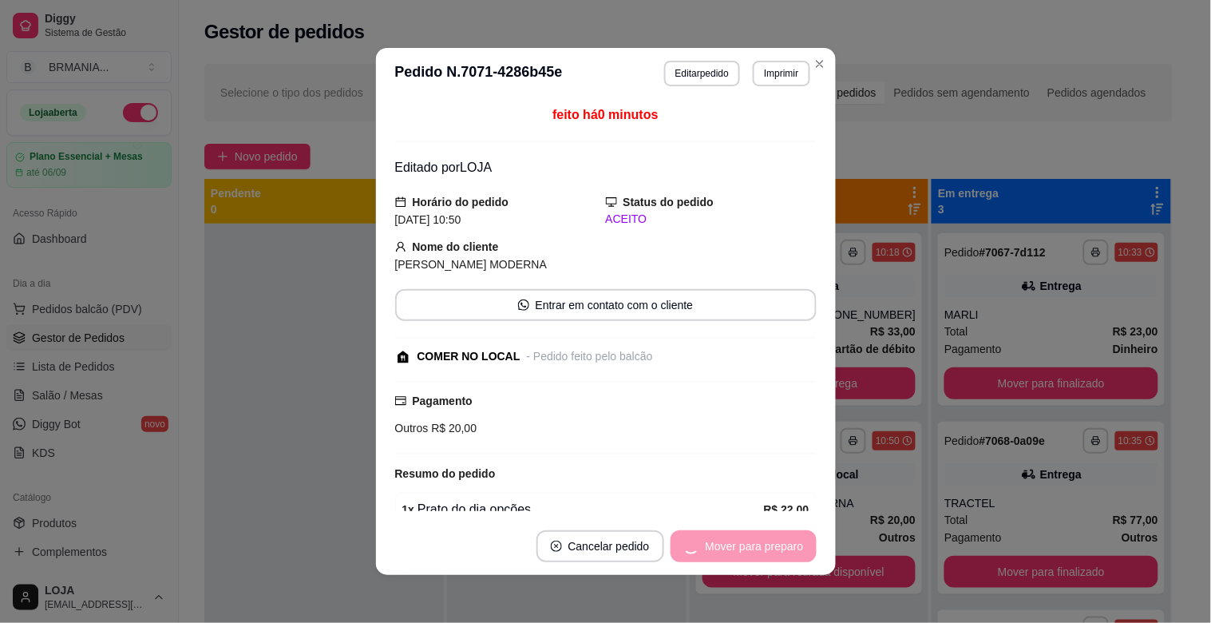
click at [754, 546] on div "Mover para preparo" at bounding box center [744, 546] width 146 height 32
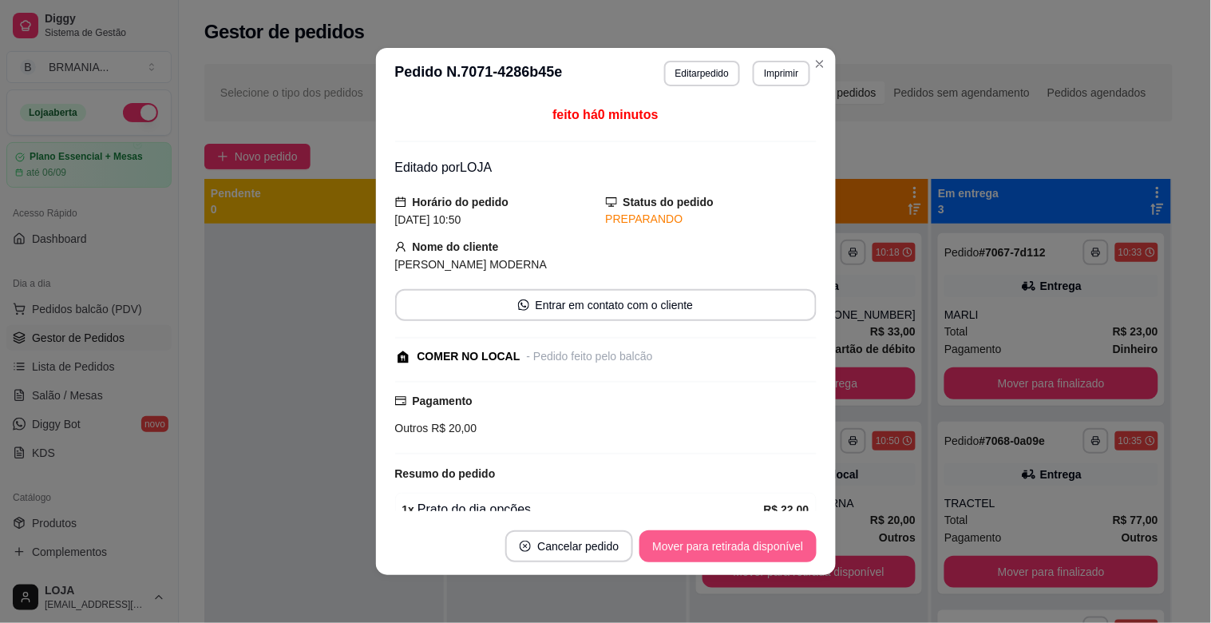
click at [754, 546] on button "Mover para retirada disponível" at bounding box center [728, 546] width 176 height 32
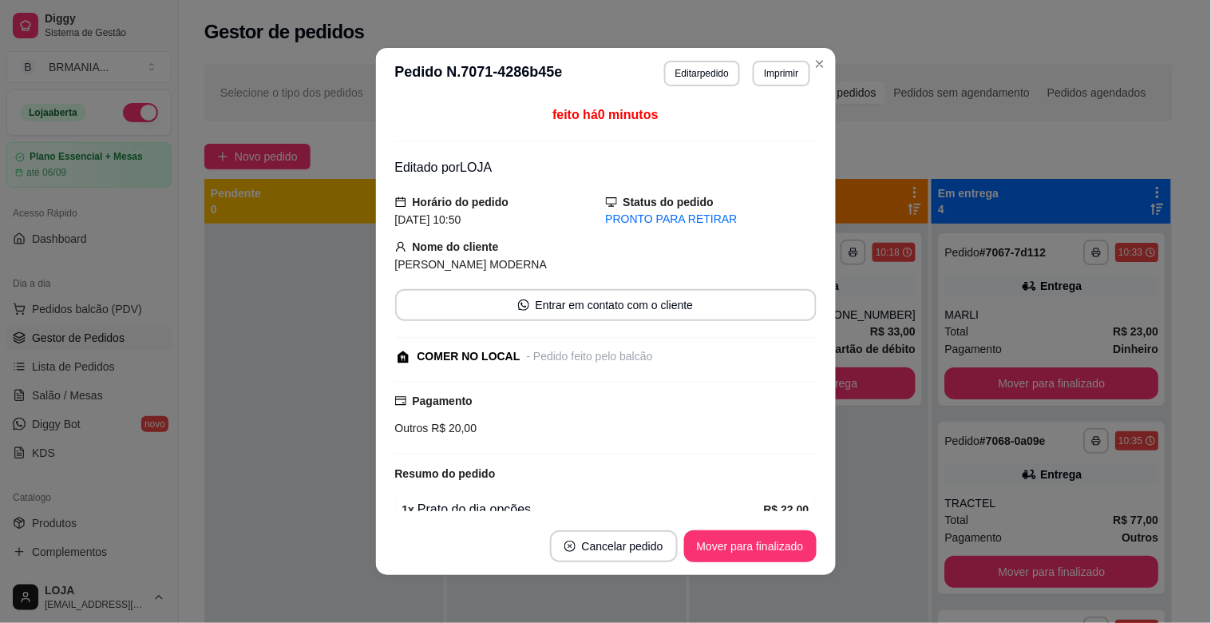
click at [768, 551] on button "Mover para finalizado" at bounding box center [750, 546] width 133 height 32
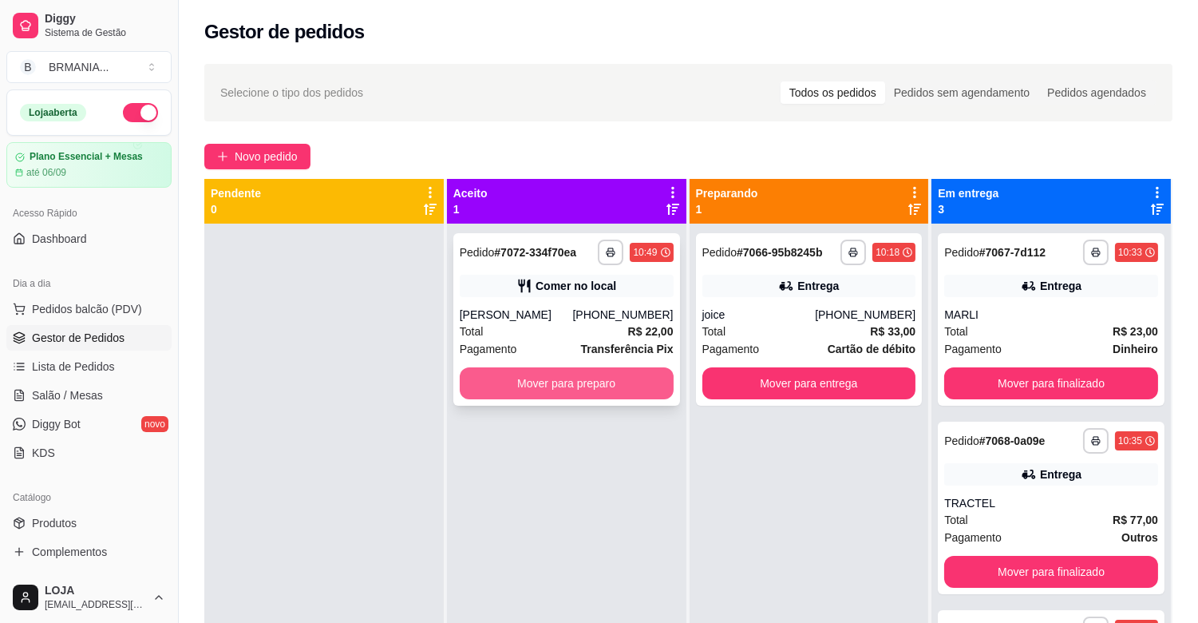
click at [562, 380] on button "Mover para preparo" at bounding box center [567, 383] width 214 height 32
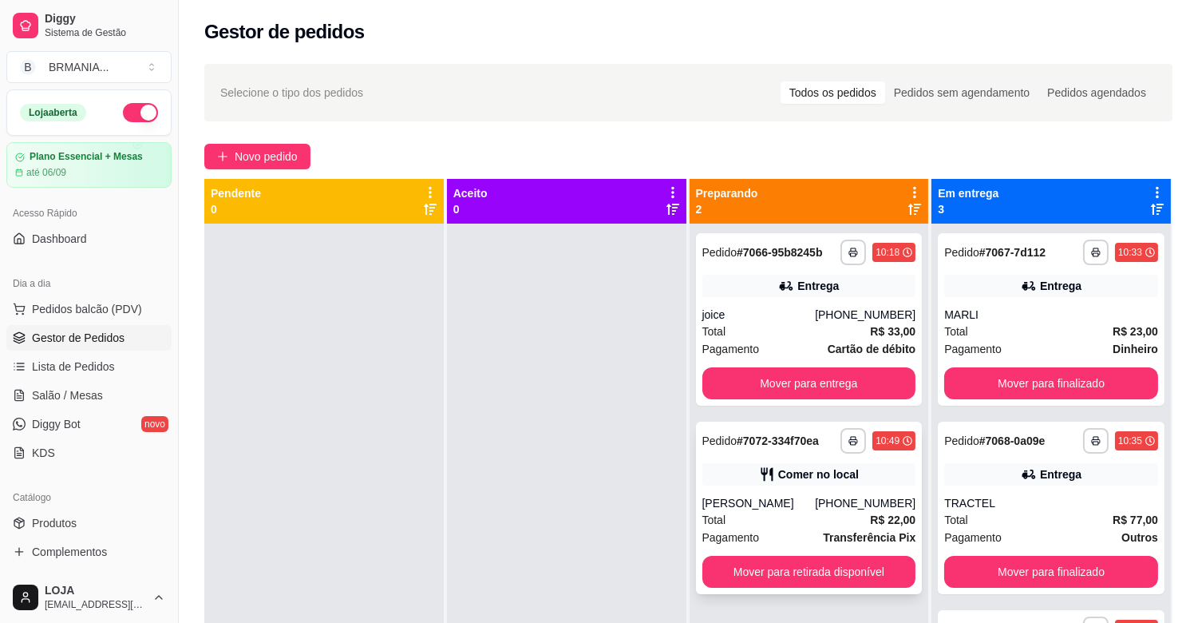
click at [857, 498] on div "[PHONE_NUMBER]" at bounding box center [865, 503] width 101 height 16
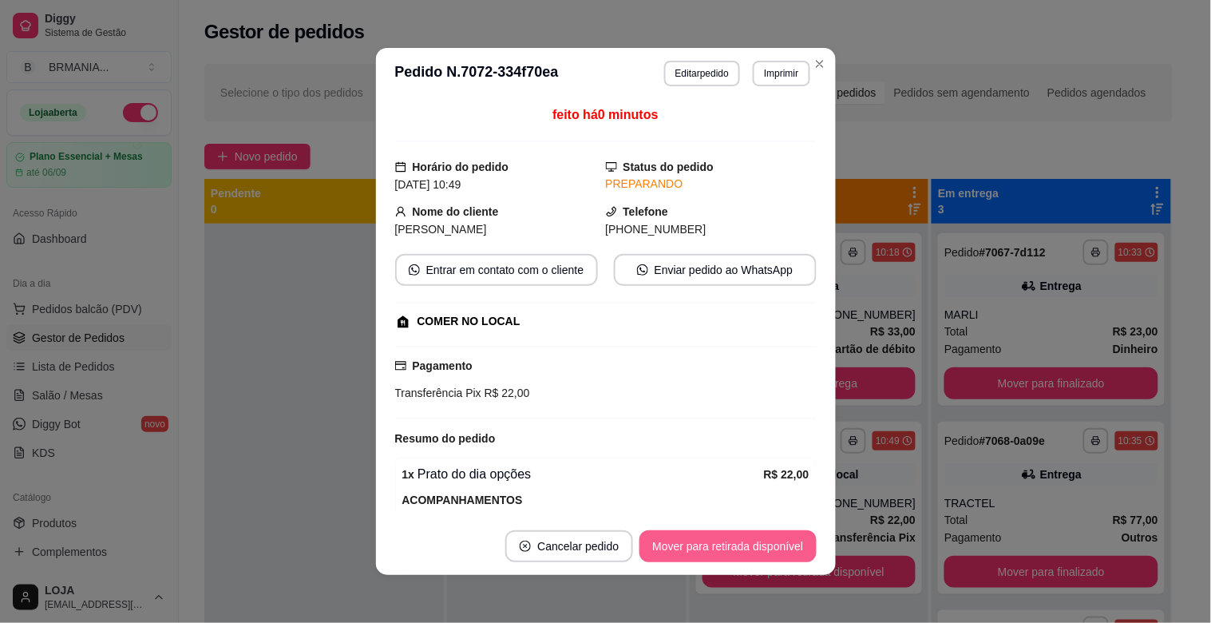
click at [719, 551] on button "Mover para retirada disponível" at bounding box center [728, 546] width 176 height 32
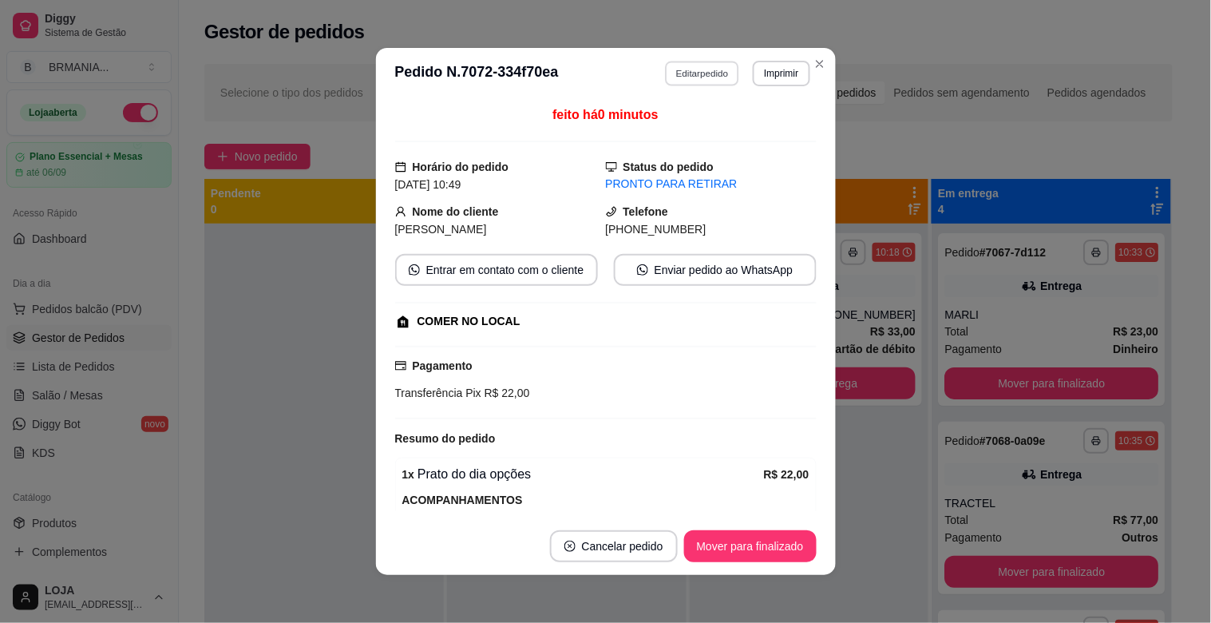
click at [707, 73] on button "Editar pedido" at bounding box center [702, 73] width 74 height 25
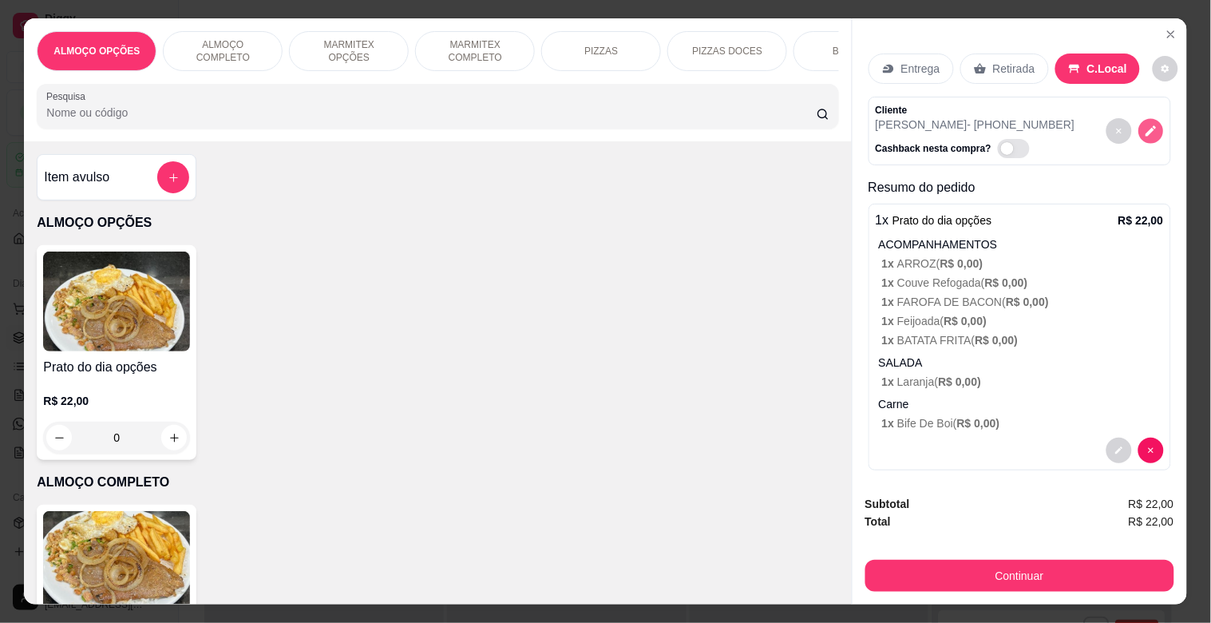
click at [1144, 126] on icon "decrease-product-quantity" at bounding box center [1151, 132] width 14 height 14
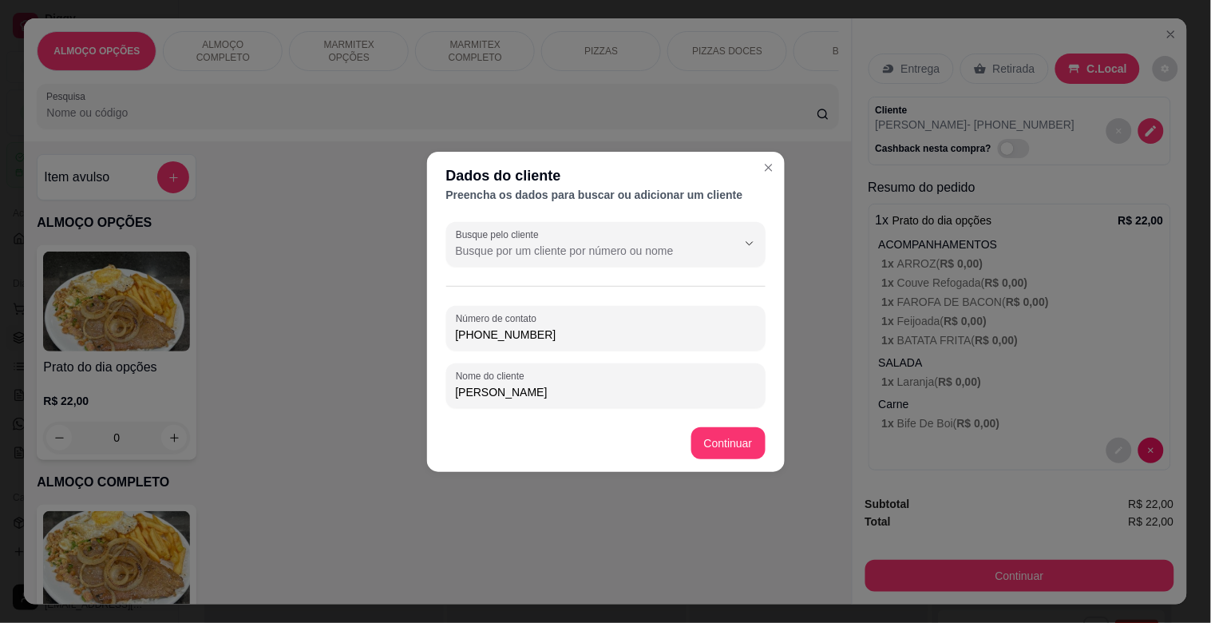
drag, startPoint x: 540, startPoint y: 341, endPoint x: 553, endPoint y: 339, distance: 13.8
click at [540, 339] on input "[PHONE_NUMBER]" at bounding box center [606, 335] width 300 height 16
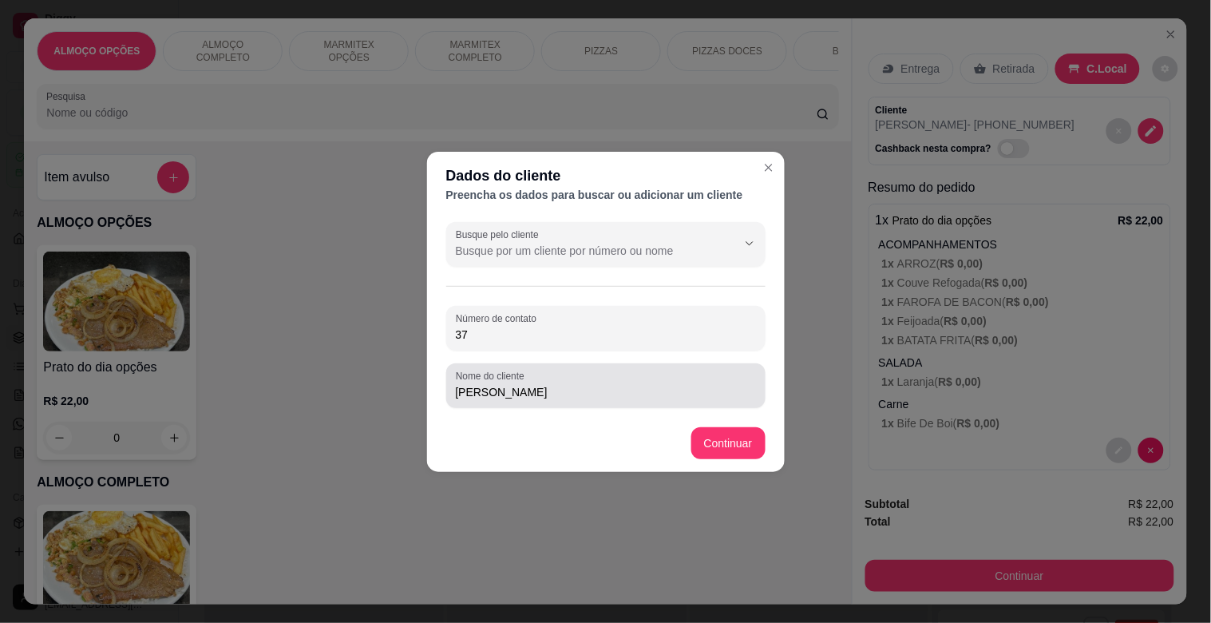
type input "3"
click at [541, 389] on input "[PERSON_NAME]" at bounding box center [606, 392] width 300 height 16
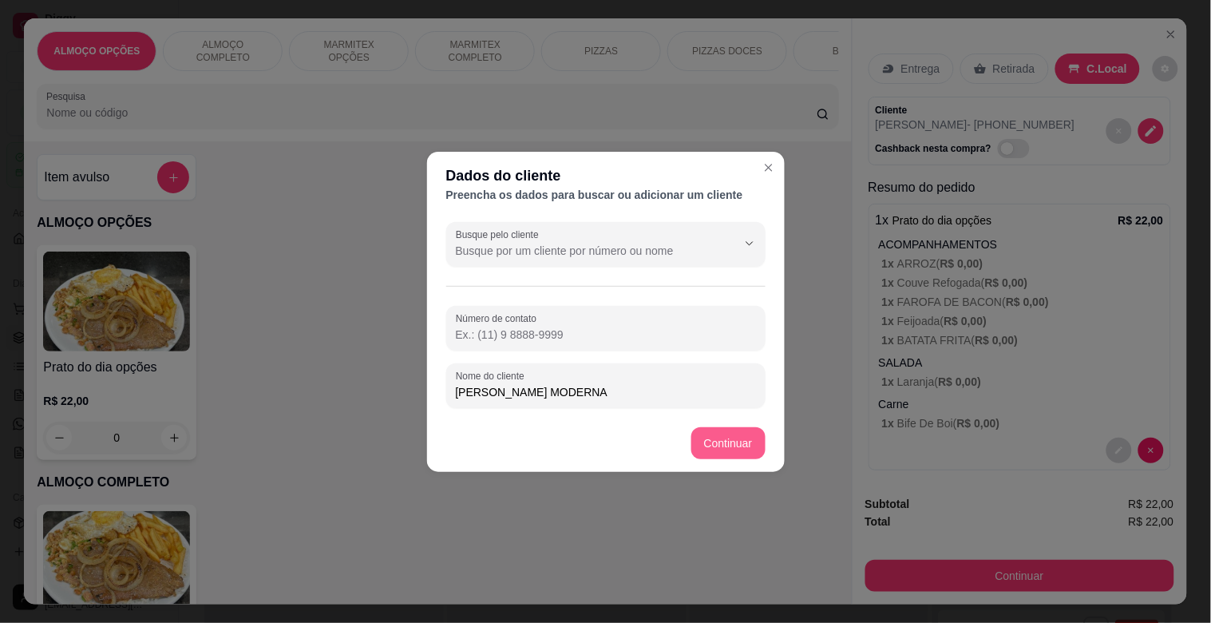
type input "[PERSON_NAME] MODERNA"
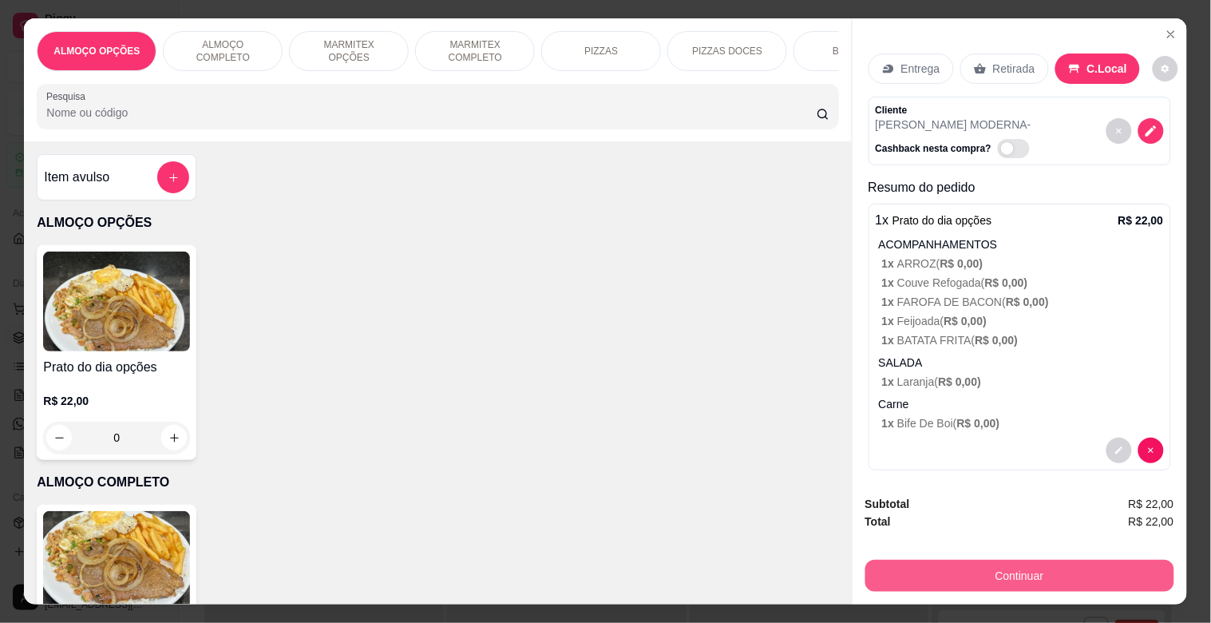
click at [992, 561] on button "Continuar" at bounding box center [1019, 576] width 309 height 32
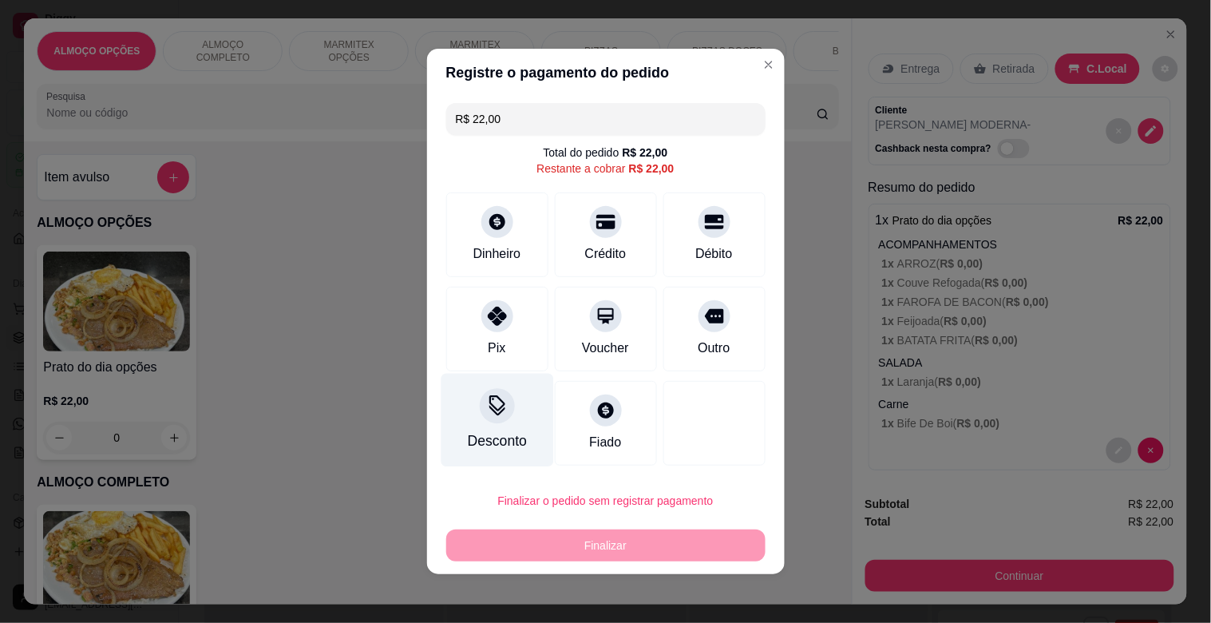
click at [473, 447] on div "Desconto" at bounding box center [496, 440] width 59 height 21
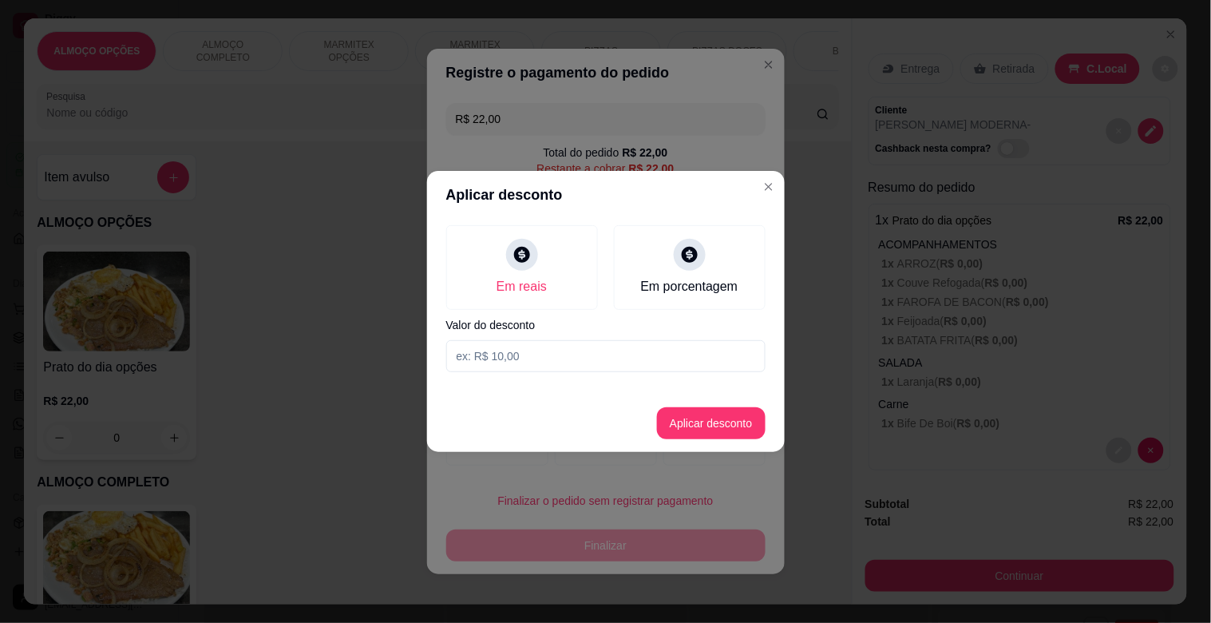
click at [545, 356] on input at bounding box center [605, 356] width 319 height 32
type input "2,00"
click at [719, 412] on button "Aplicar desconto" at bounding box center [711, 423] width 105 height 31
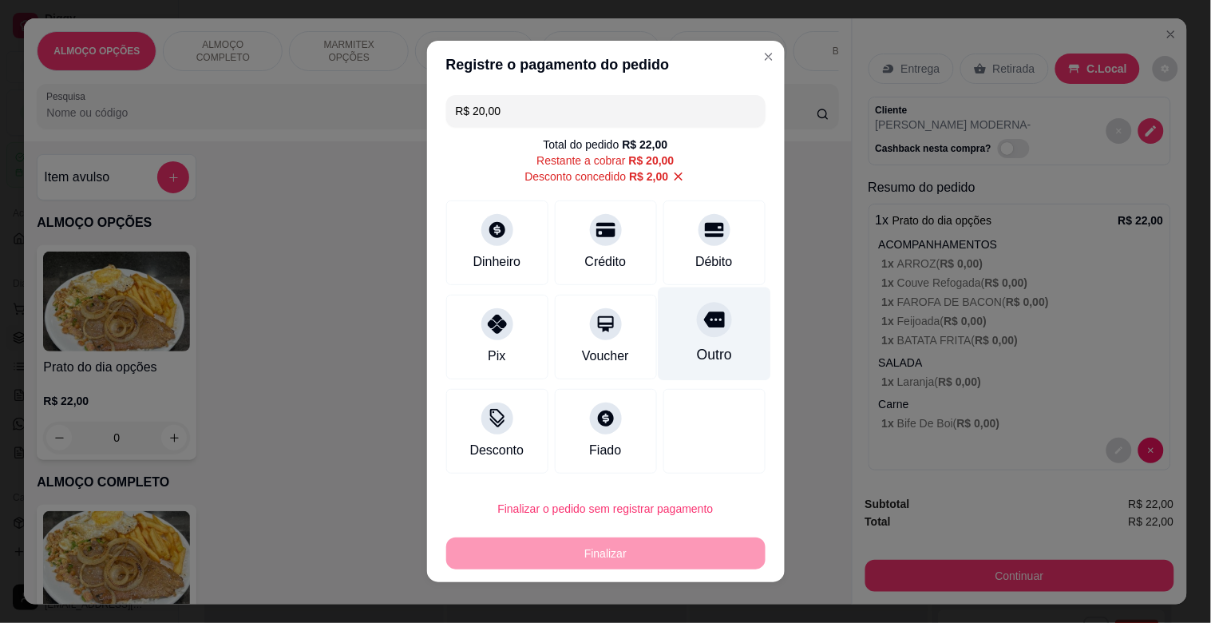
click at [707, 329] on div at bounding box center [714, 319] width 35 height 35
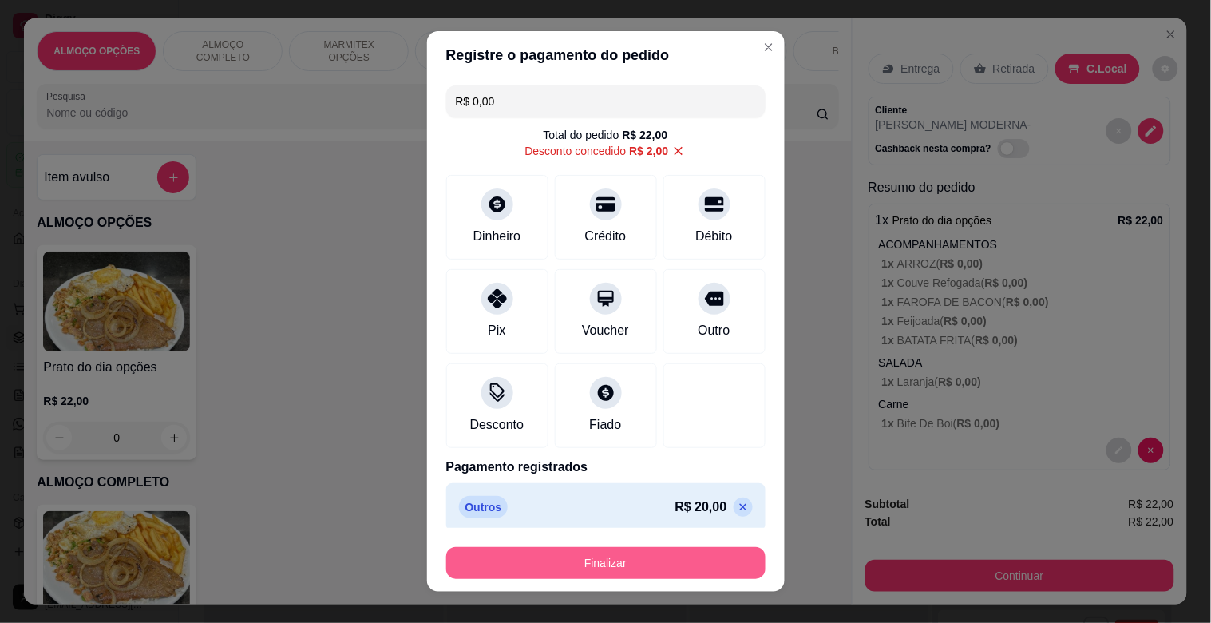
click at [634, 553] on button "Finalizar" at bounding box center [605, 563] width 319 height 32
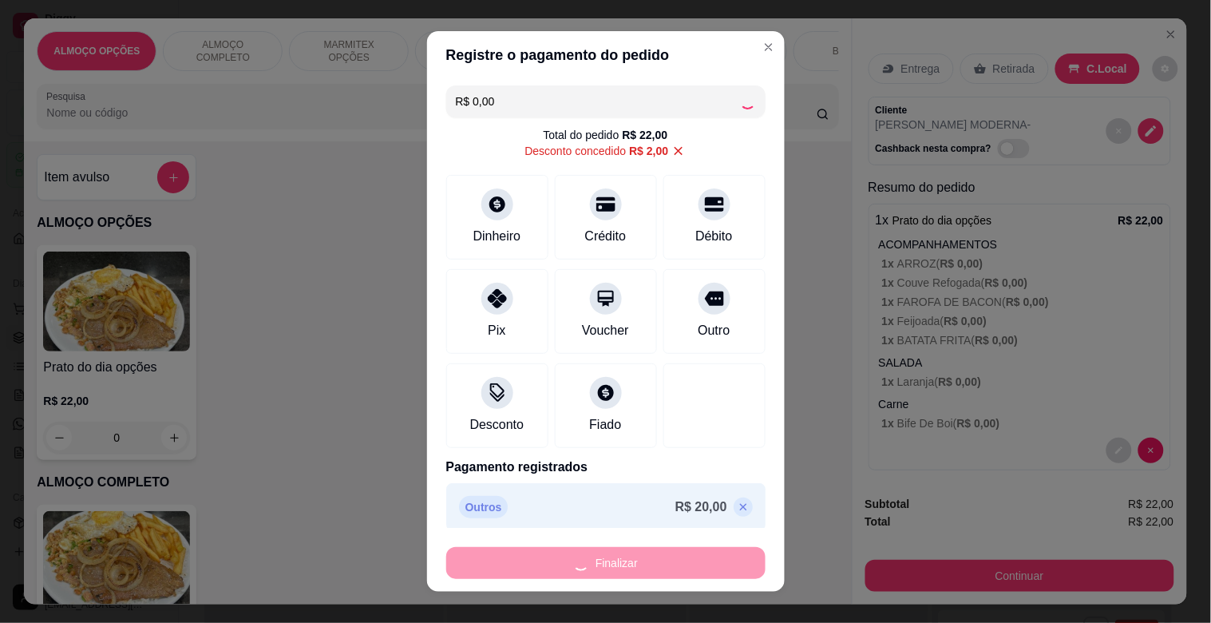
type input "-R$ 22,00"
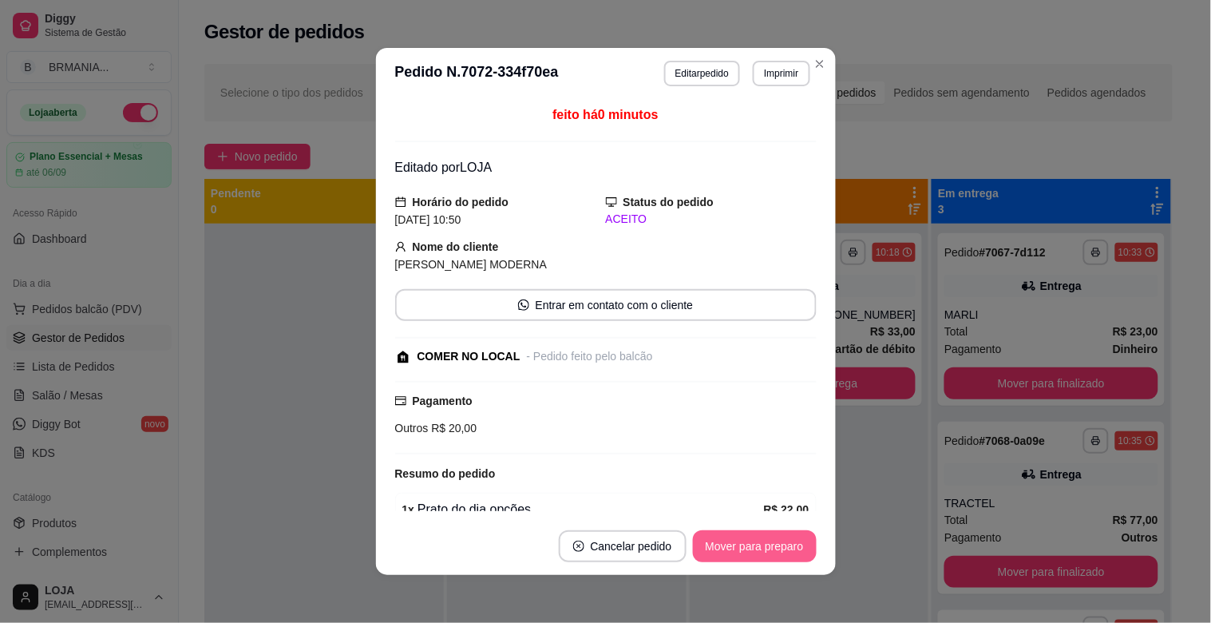
click at [748, 537] on button "Mover para preparo" at bounding box center [755, 546] width 124 height 32
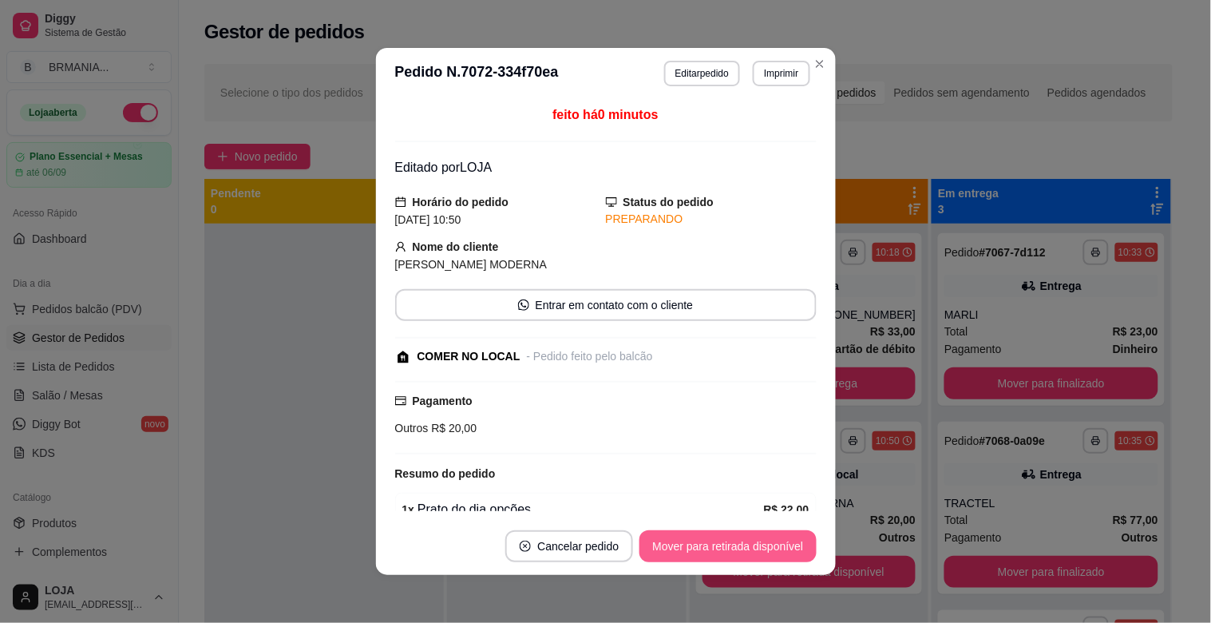
click at [764, 547] on button "Mover para retirada disponível" at bounding box center [728, 546] width 176 height 32
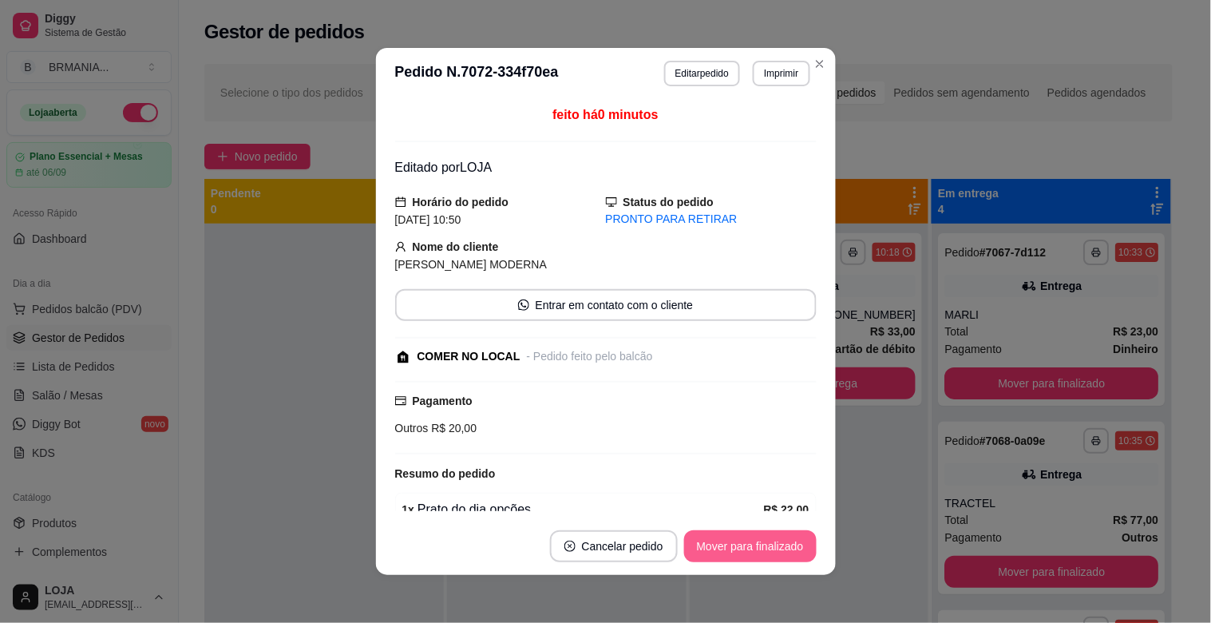
click at [793, 551] on button "Mover para finalizado" at bounding box center [750, 546] width 133 height 32
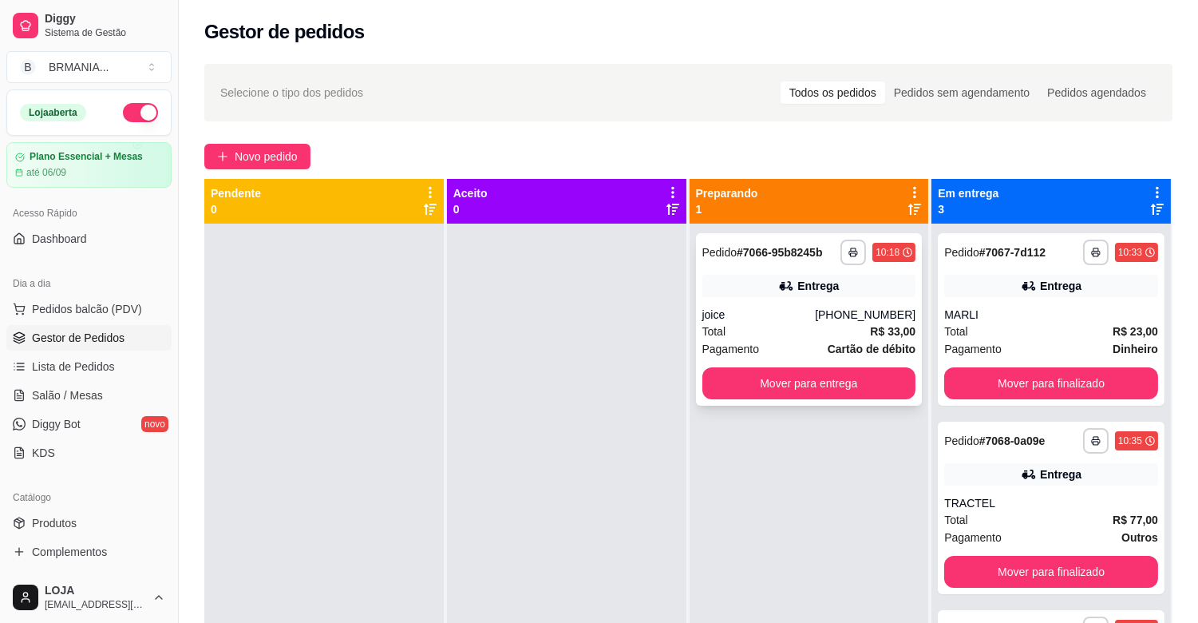
click at [741, 338] on div "Total R$ 33,00" at bounding box center [810, 332] width 214 height 18
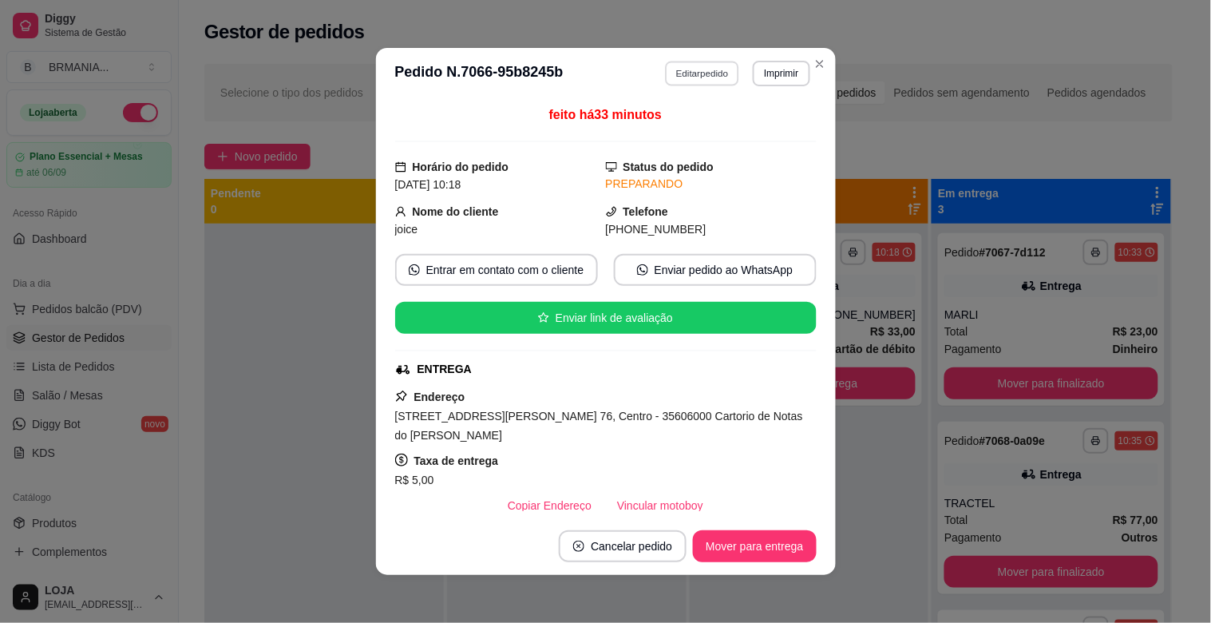
click at [673, 74] on button "Editar pedido" at bounding box center [702, 73] width 74 height 25
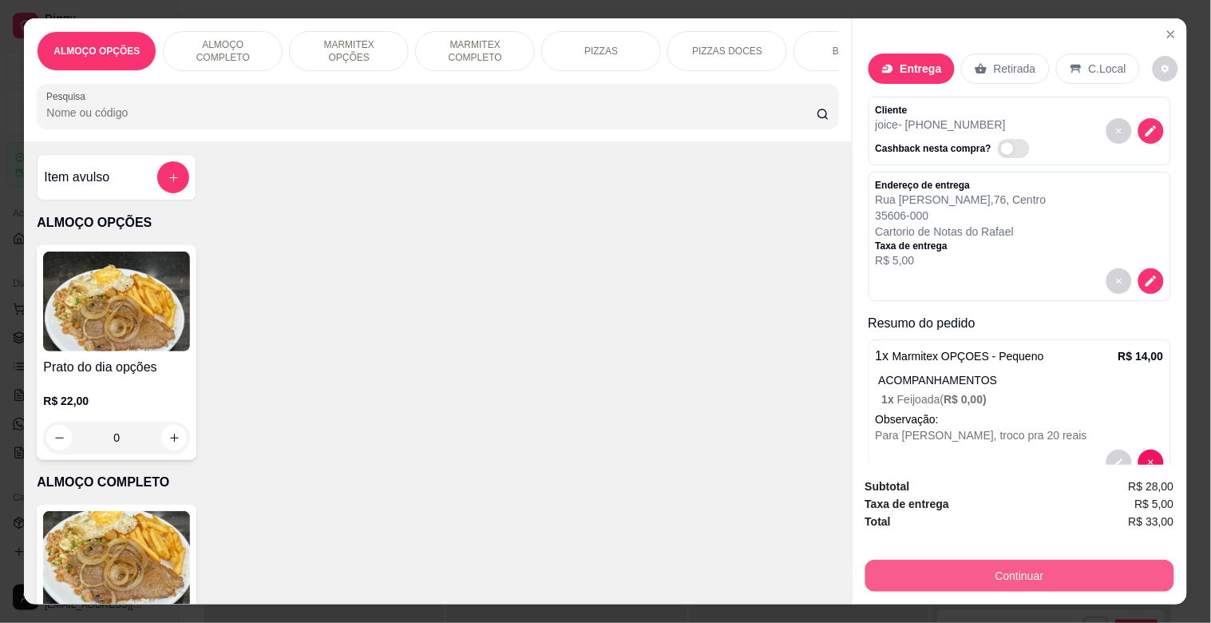
click at [1036, 571] on button "Continuar" at bounding box center [1019, 576] width 309 height 32
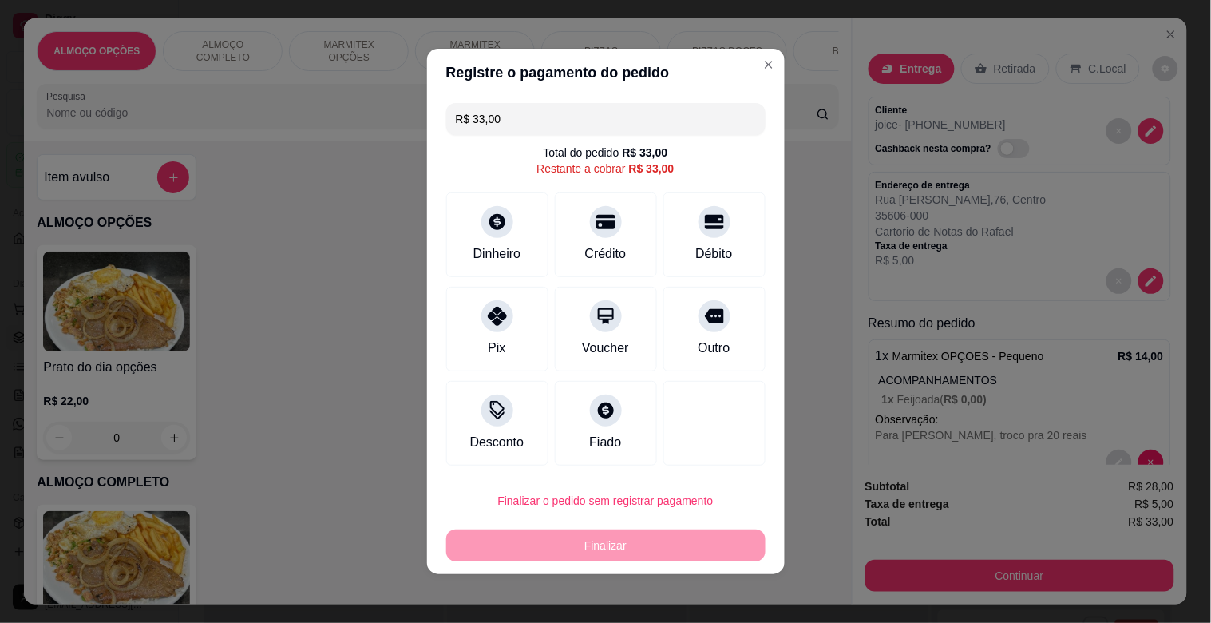
click at [522, 117] on input "R$ 33,00" at bounding box center [606, 119] width 300 height 32
type input "R$ 14,00"
click at [498, 224] on icon at bounding box center [496, 217] width 21 height 21
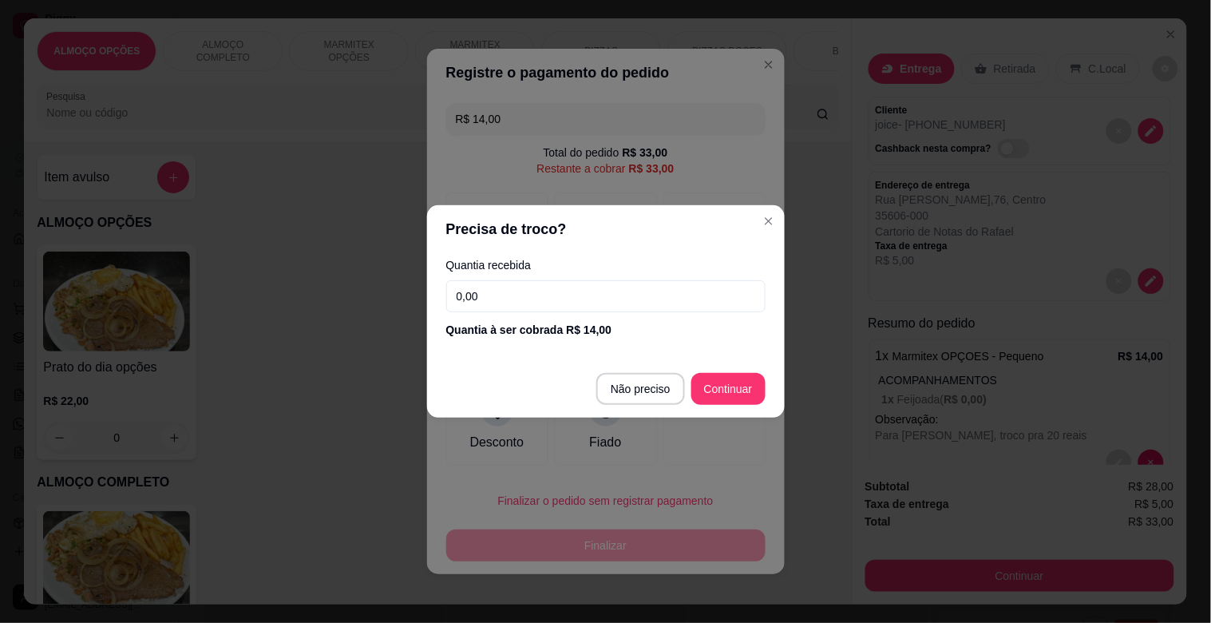
click at [567, 309] on input "0,00" at bounding box center [605, 296] width 319 height 32
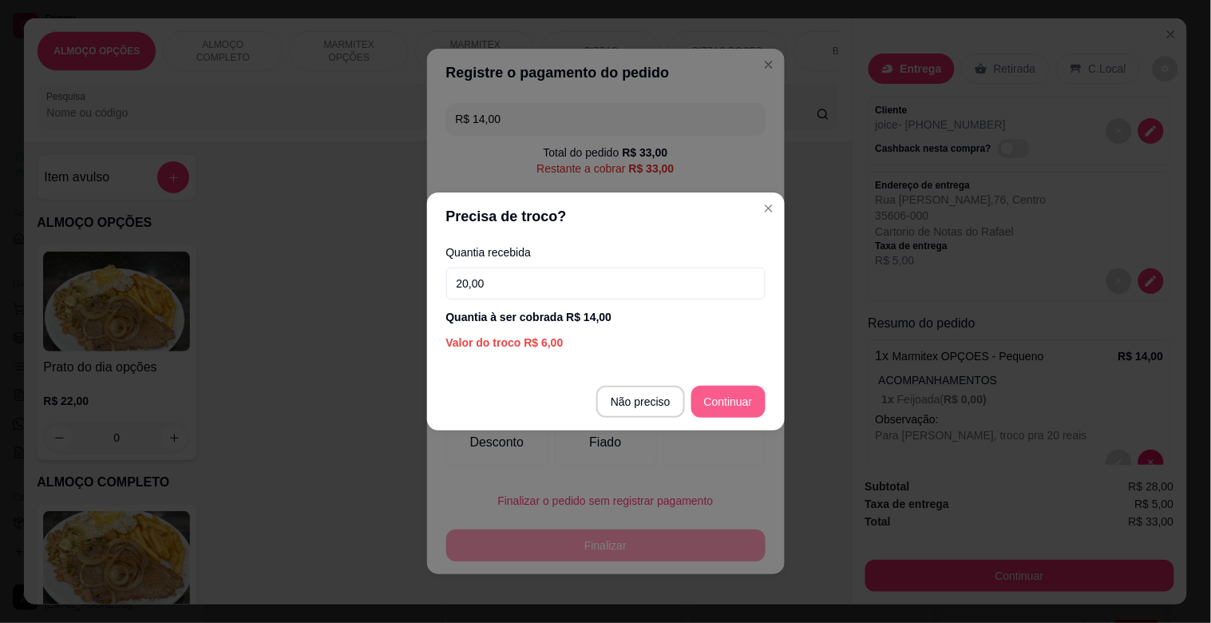
type input "20,00"
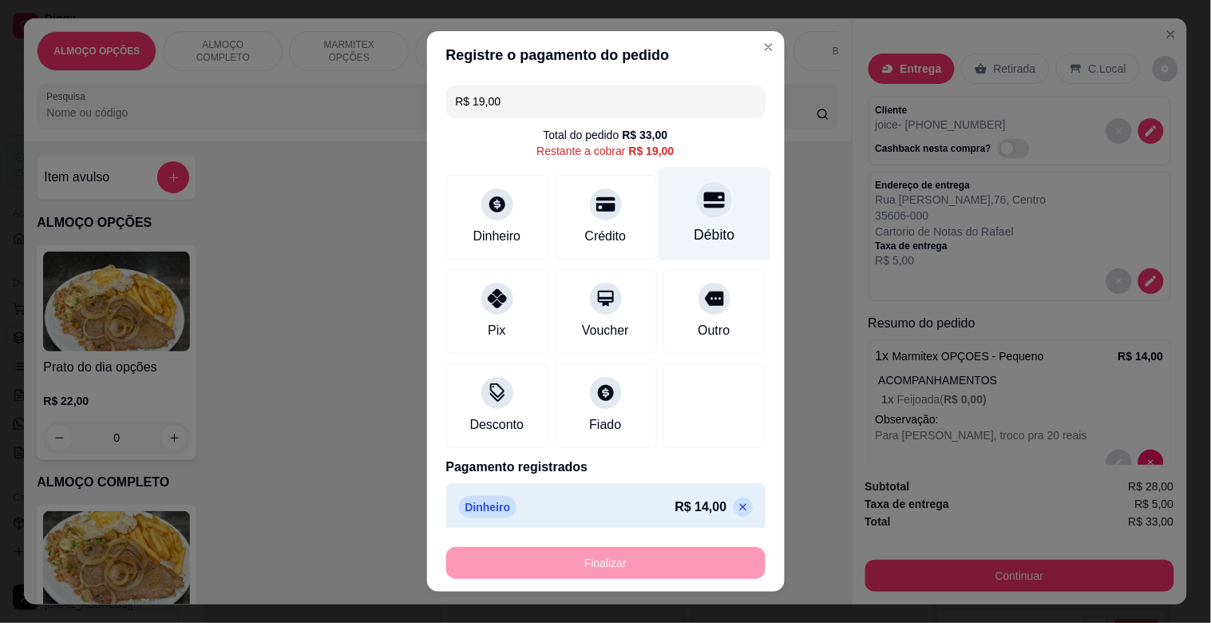
click at [697, 212] on div at bounding box center [714, 199] width 35 height 35
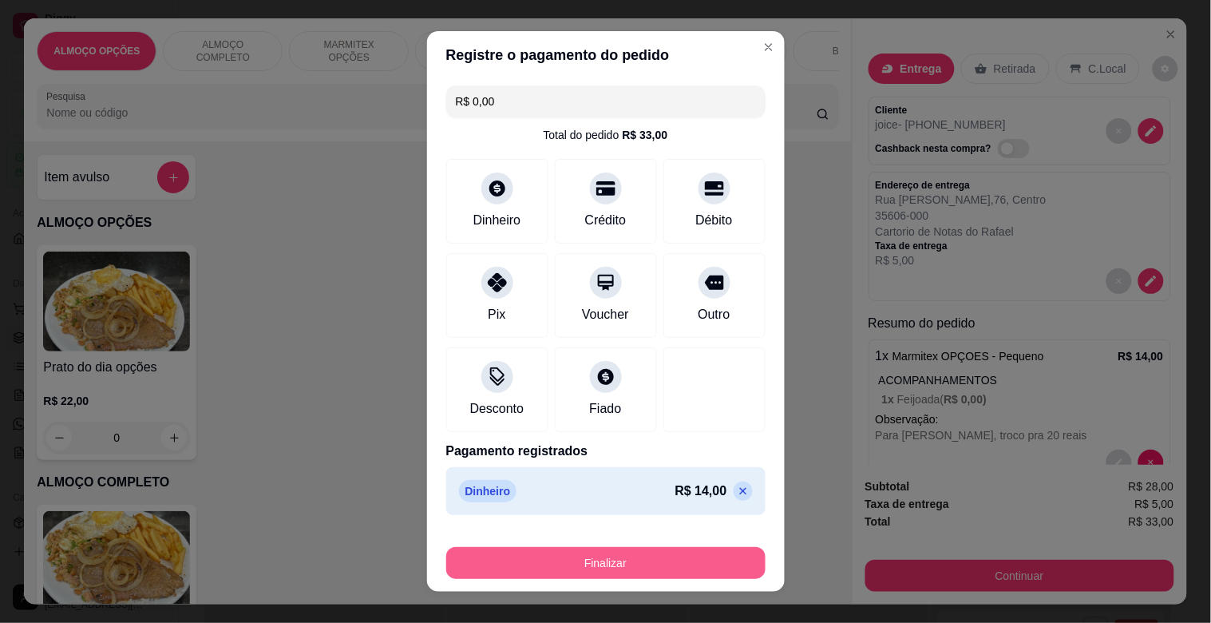
click at [631, 569] on button "Finalizar" at bounding box center [605, 563] width 319 height 32
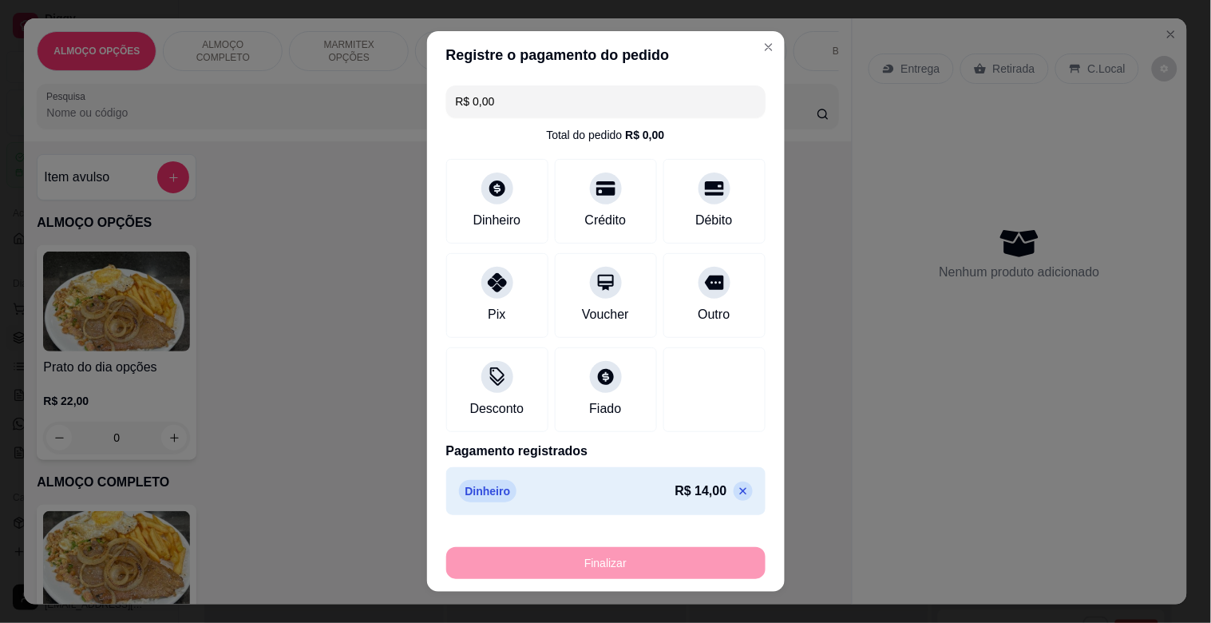
type input "-R$ 33,00"
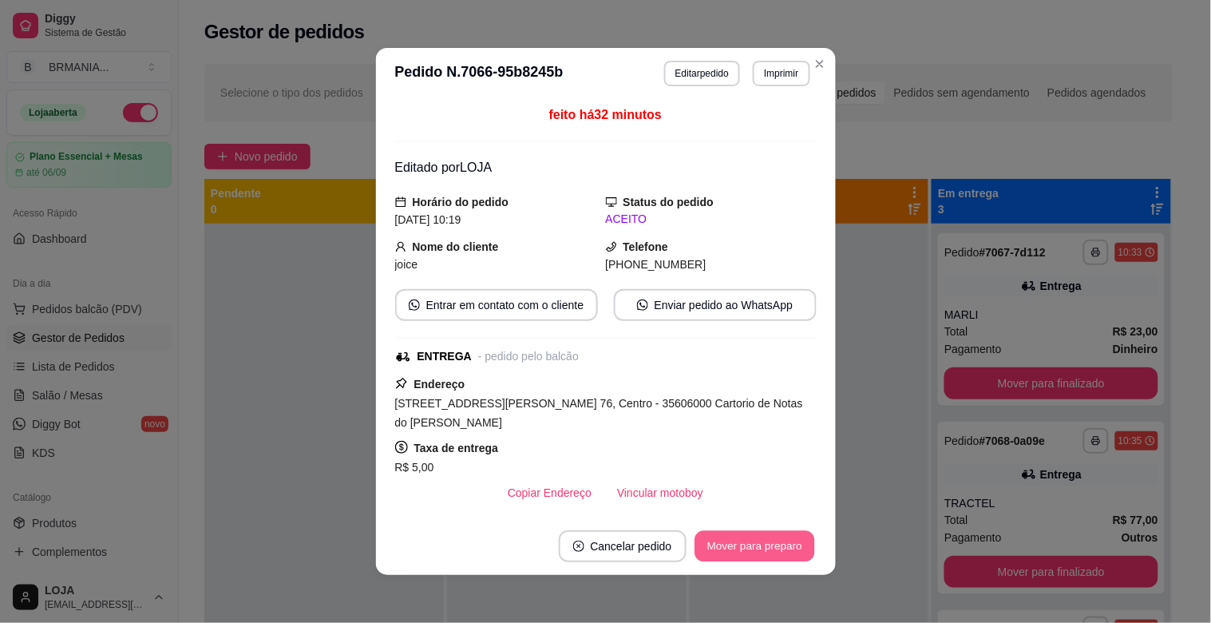
click at [768, 544] on button "Mover para preparo" at bounding box center [755, 546] width 120 height 31
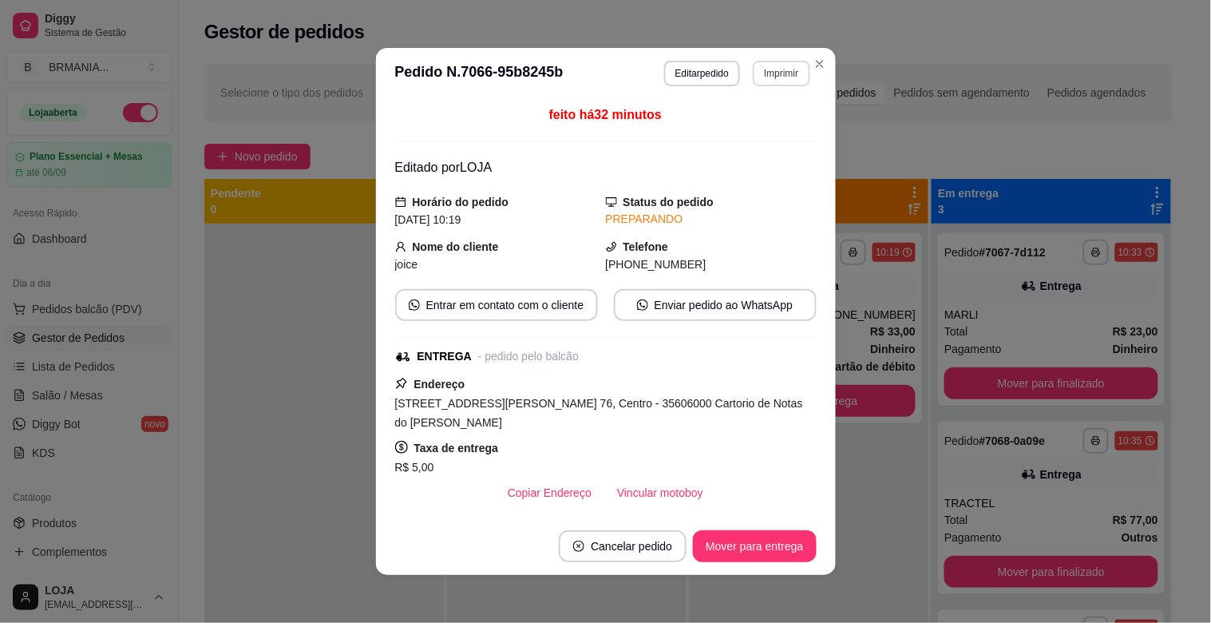
click at [772, 70] on button "Imprimir" at bounding box center [781, 74] width 57 height 26
click at [769, 133] on button "IMPRESSORA" at bounding box center [747, 129] width 112 height 25
click at [785, 69] on button "Imprimir" at bounding box center [781, 74] width 57 height 26
click at [775, 130] on button "IMPRESSORA" at bounding box center [748, 130] width 116 height 26
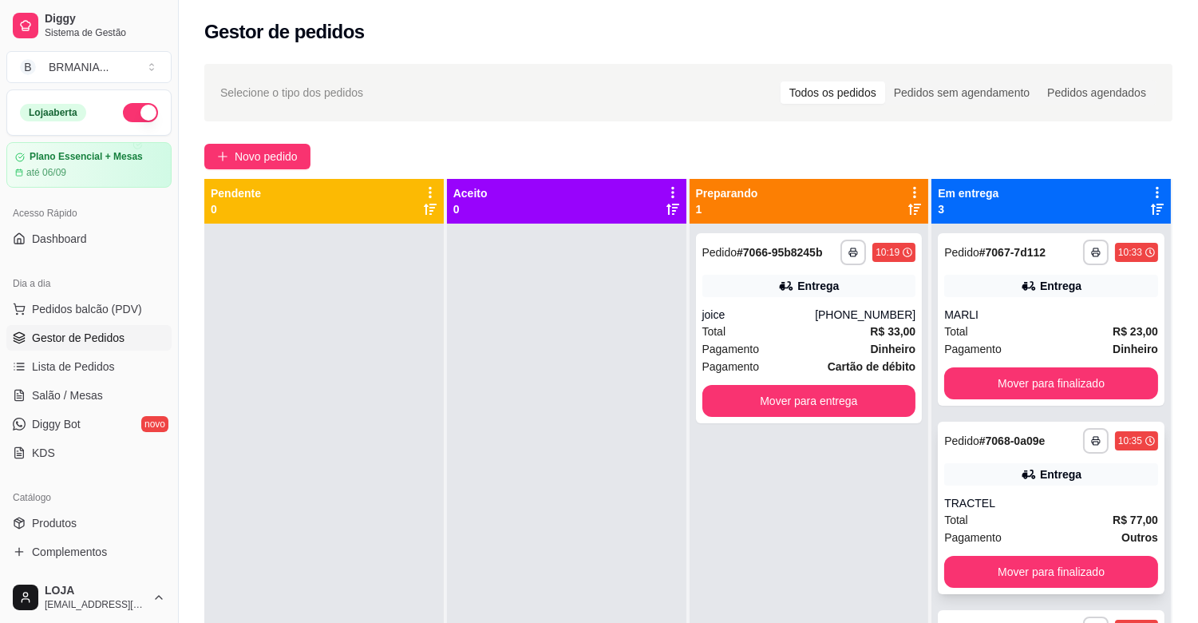
click at [993, 503] on div "TRACTEL" at bounding box center [1051, 503] width 214 height 16
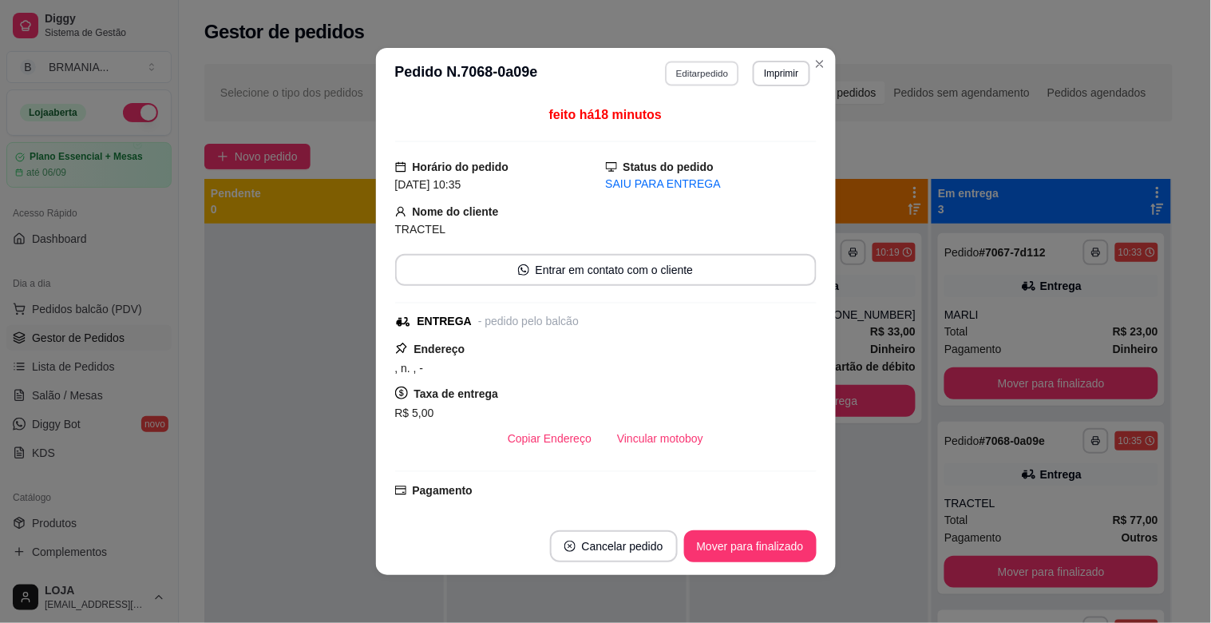
click at [685, 72] on button "Editar pedido" at bounding box center [702, 73] width 74 height 25
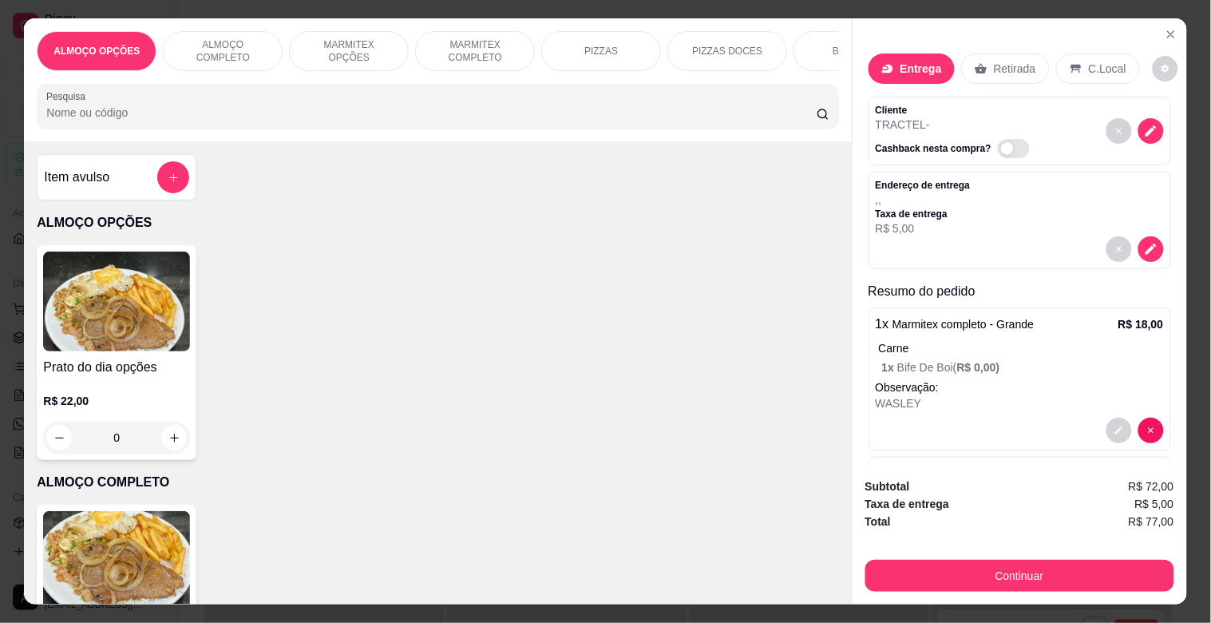
click at [455, 44] on p "MARMITEX COMPLETO" at bounding box center [475, 51] width 93 height 26
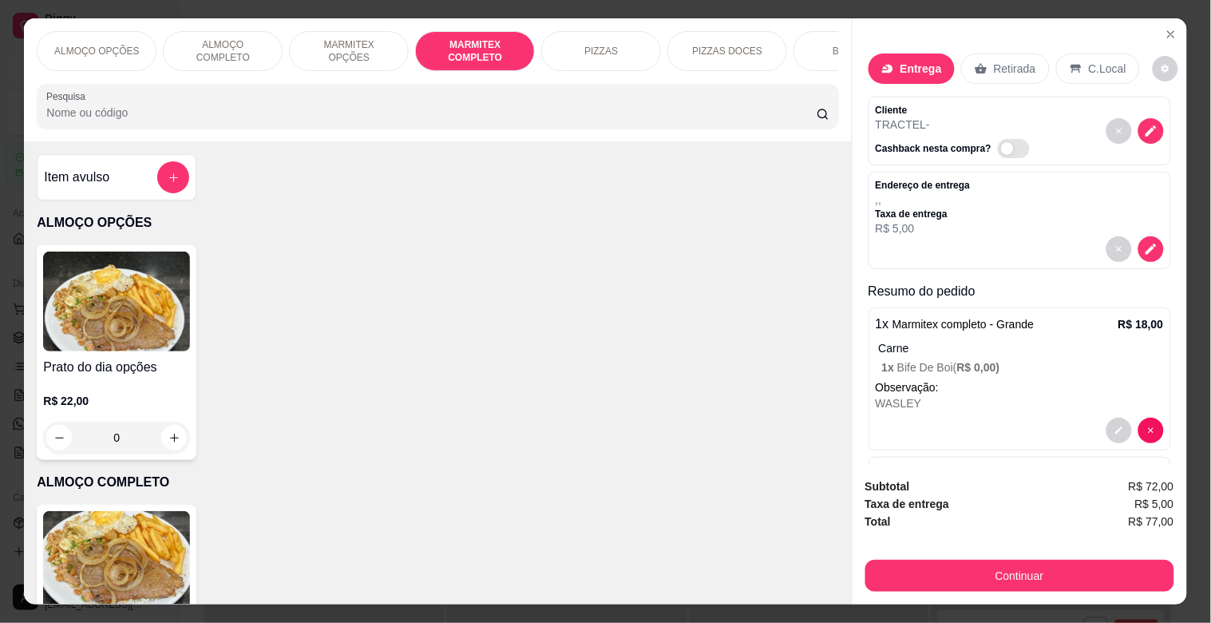
scroll to position [38, 0]
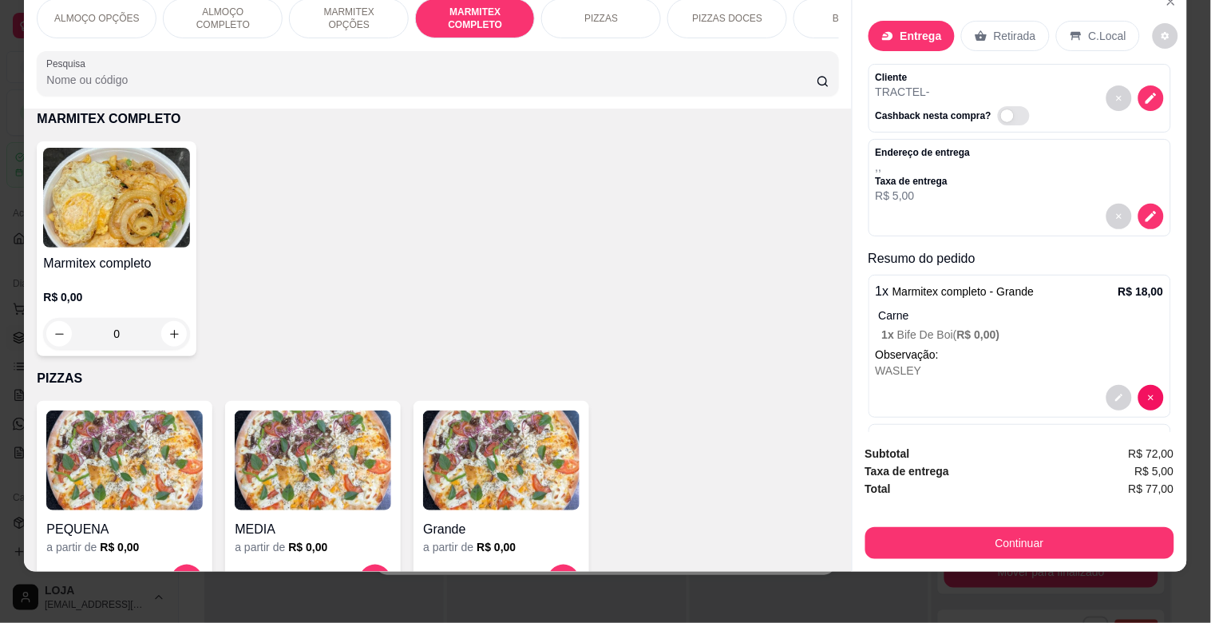
click at [121, 257] on h4 "Marmitex completo" at bounding box center [116, 263] width 147 height 19
click at [489, 189] on div "Grande R$ 18,00" at bounding box center [605, 202] width 433 height 54
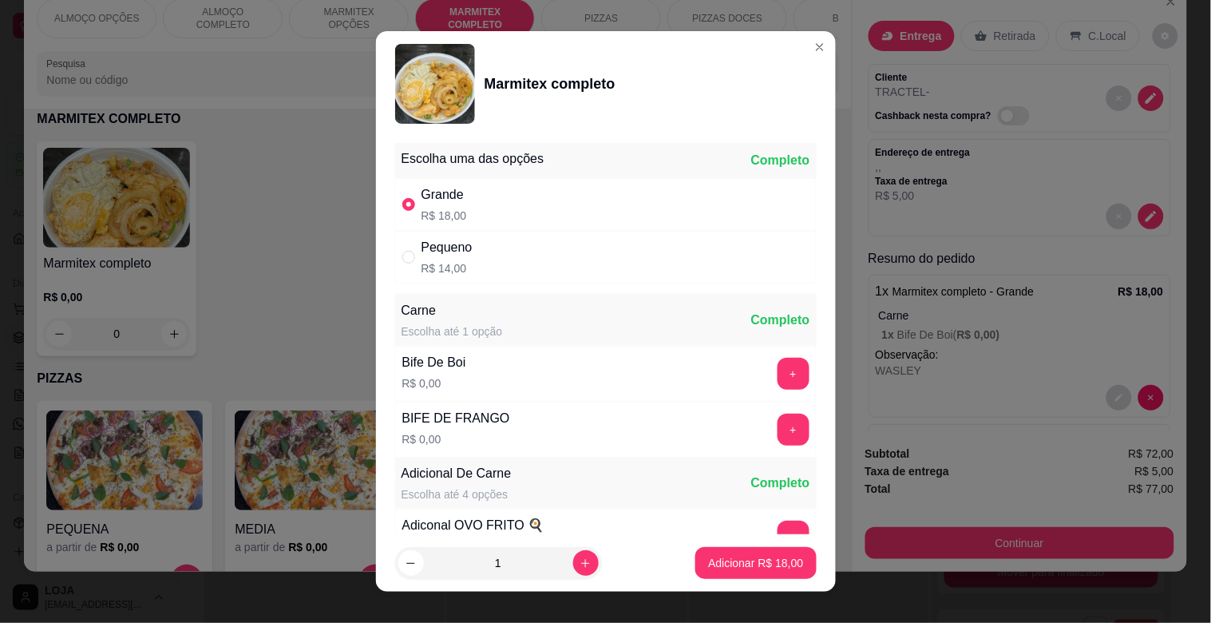
radio input "true"
click at [778, 364] on button "+" at bounding box center [794, 374] width 32 height 32
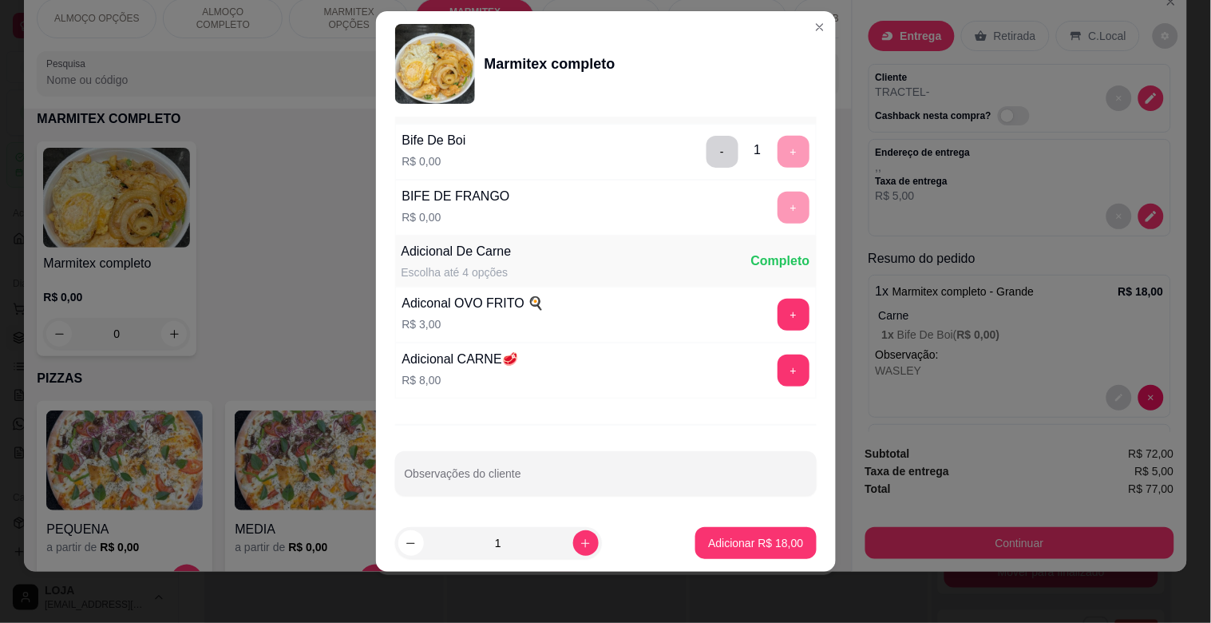
scroll to position [224, 0]
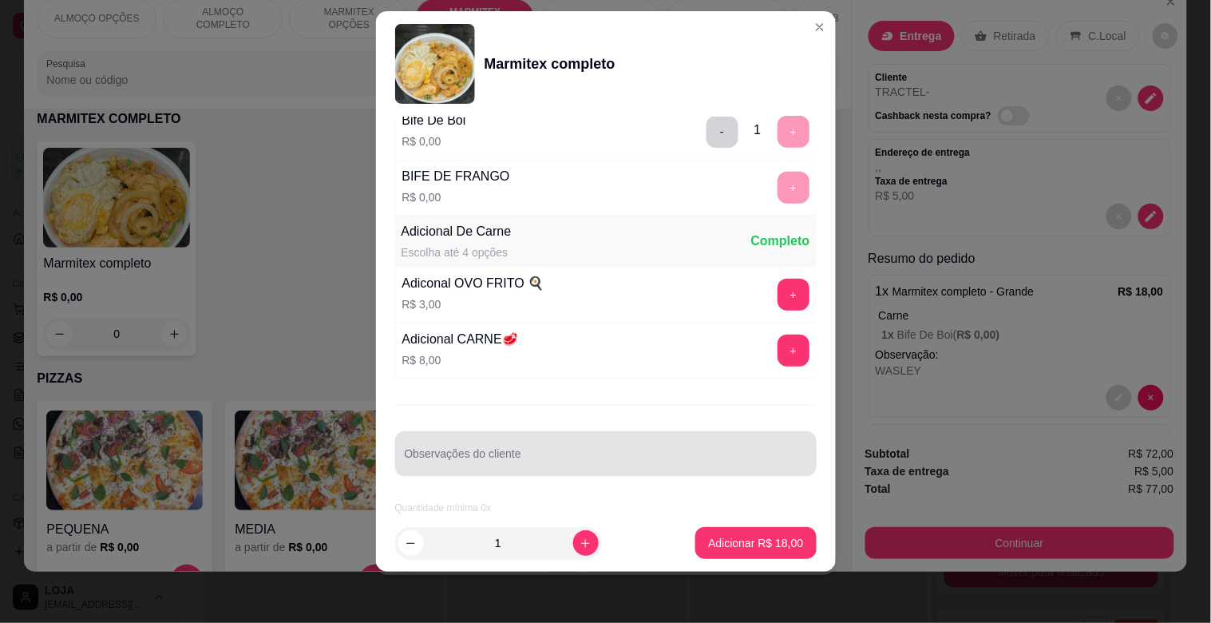
click at [477, 460] on input "Observações do cliente" at bounding box center [606, 460] width 402 height 16
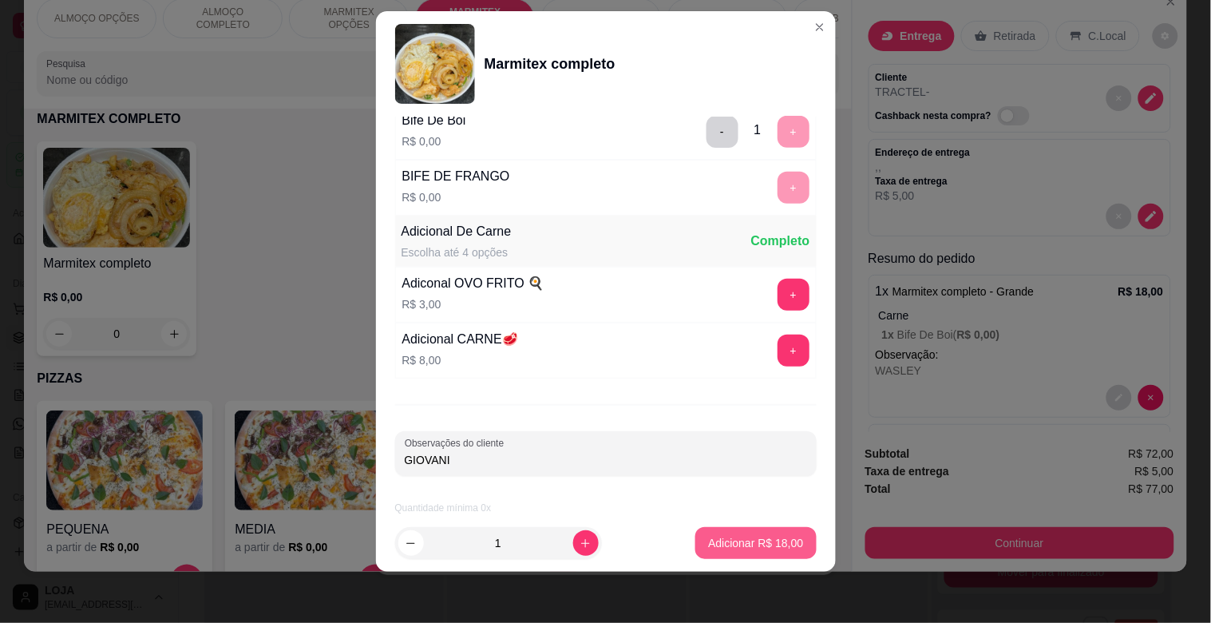
type input "GIOVANI"
click at [743, 543] on p "Adicionar R$ 18,00" at bounding box center [755, 543] width 95 height 16
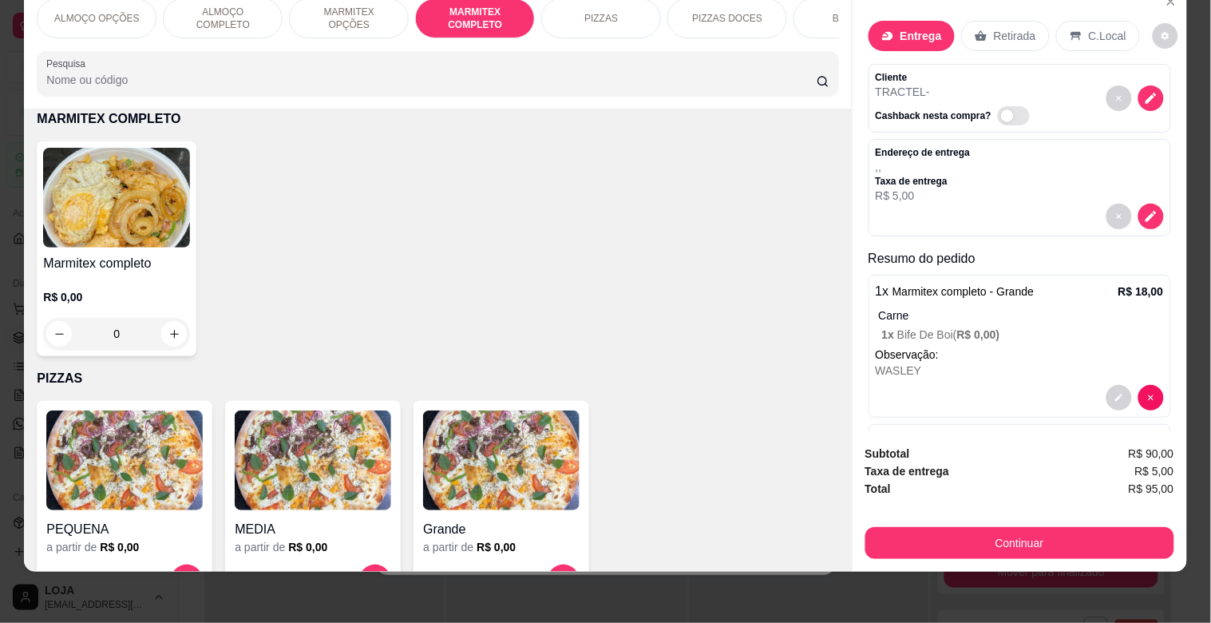
click at [197, 330] on div "Marmitex completo R$ 0,00 0" at bounding box center [438, 248] width 802 height 215
click at [138, 286] on div "R$ 0,00 0" at bounding box center [116, 311] width 147 height 77
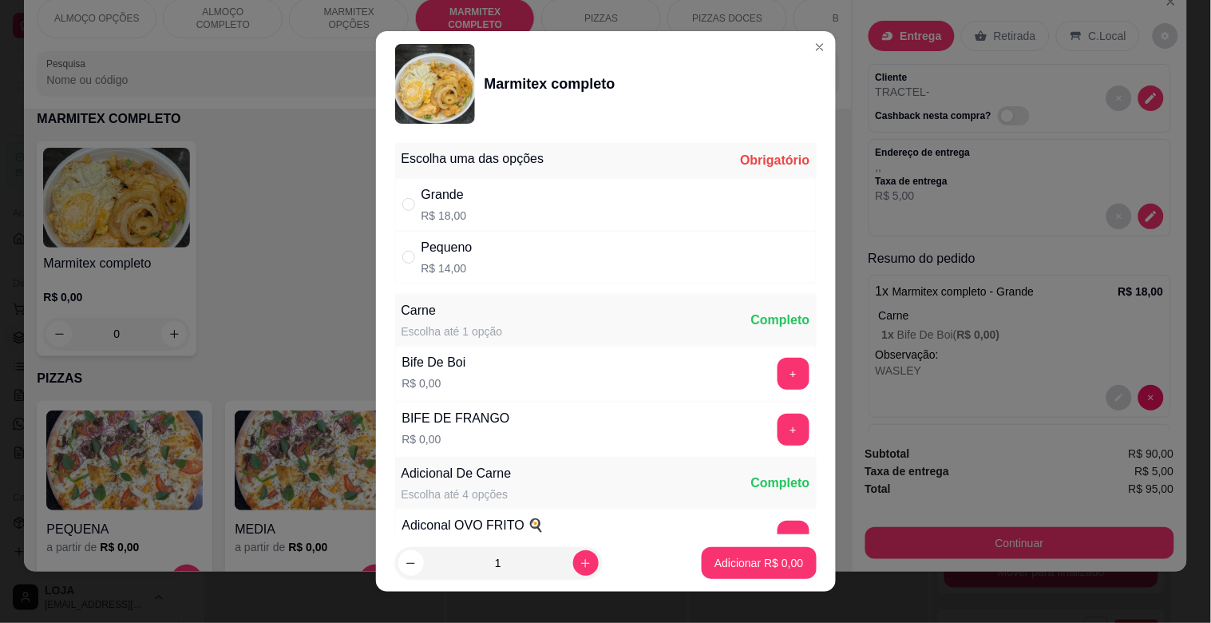
click at [652, 212] on div "Grande R$ 18,00" at bounding box center [606, 204] width 422 height 53
radio input "true"
click at [778, 369] on button "+" at bounding box center [794, 374] width 32 height 32
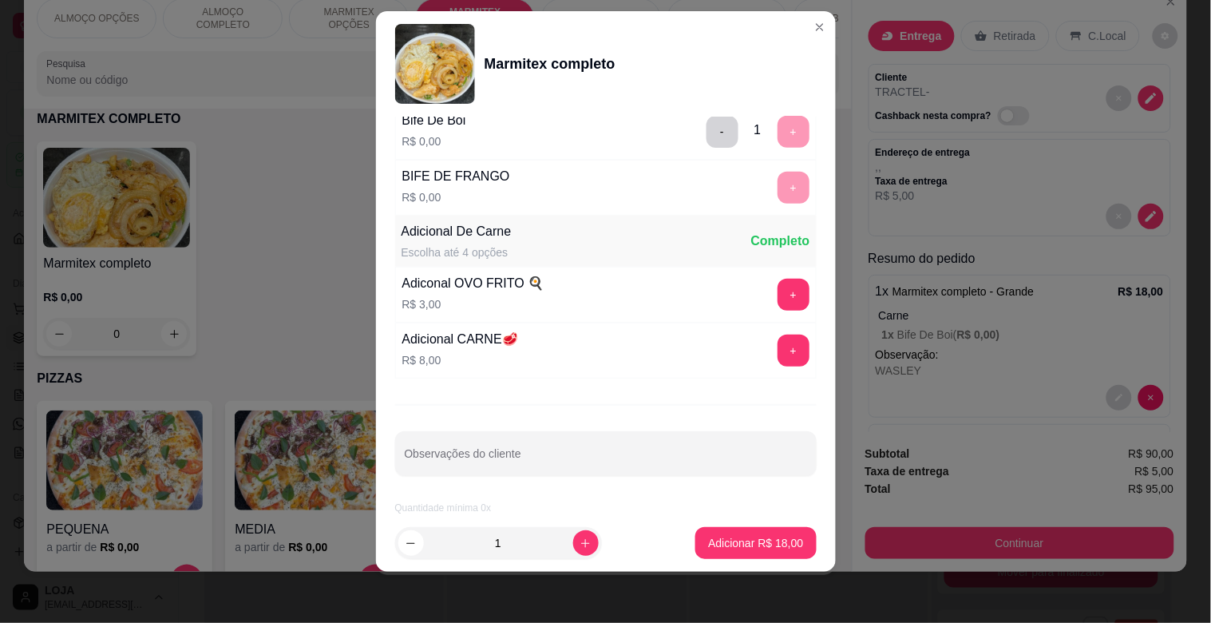
click at [504, 471] on div "Observações do cliente" at bounding box center [606, 453] width 422 height 45
type input "[PERSON_NAME]"
click at [717, 546] on p "Adicionar R$ 18,00" at bounding box center [755, 543] width 95 height 16
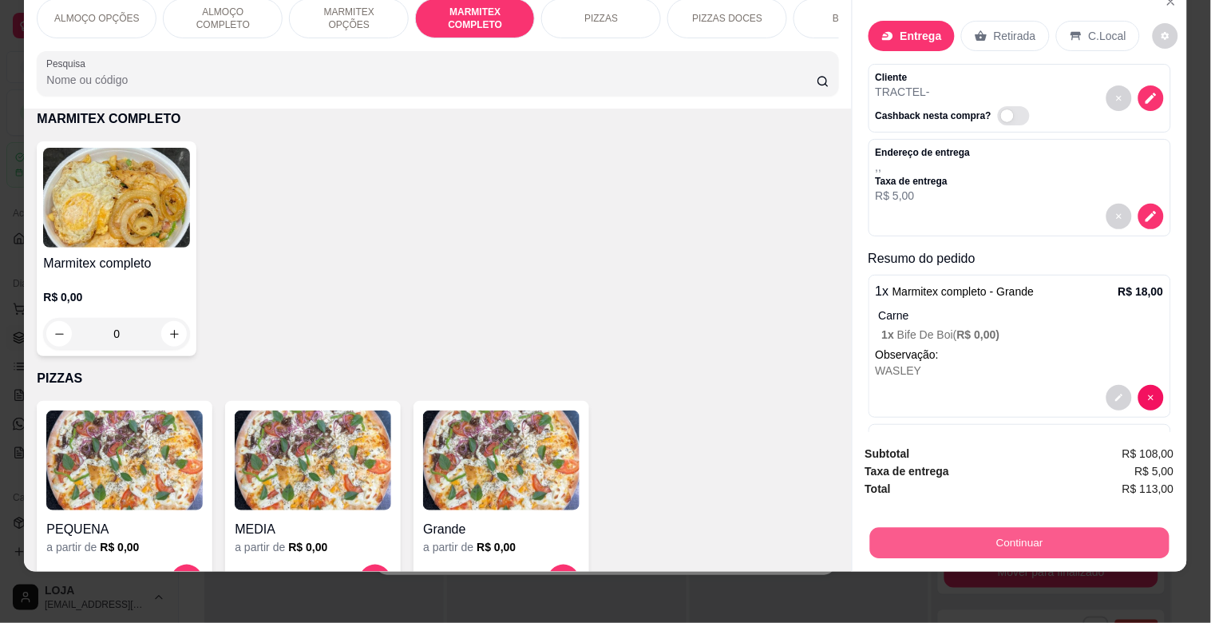
click at [984, 529] on button "Continuar" at bounding box center [1018, 542] width 299 height 31
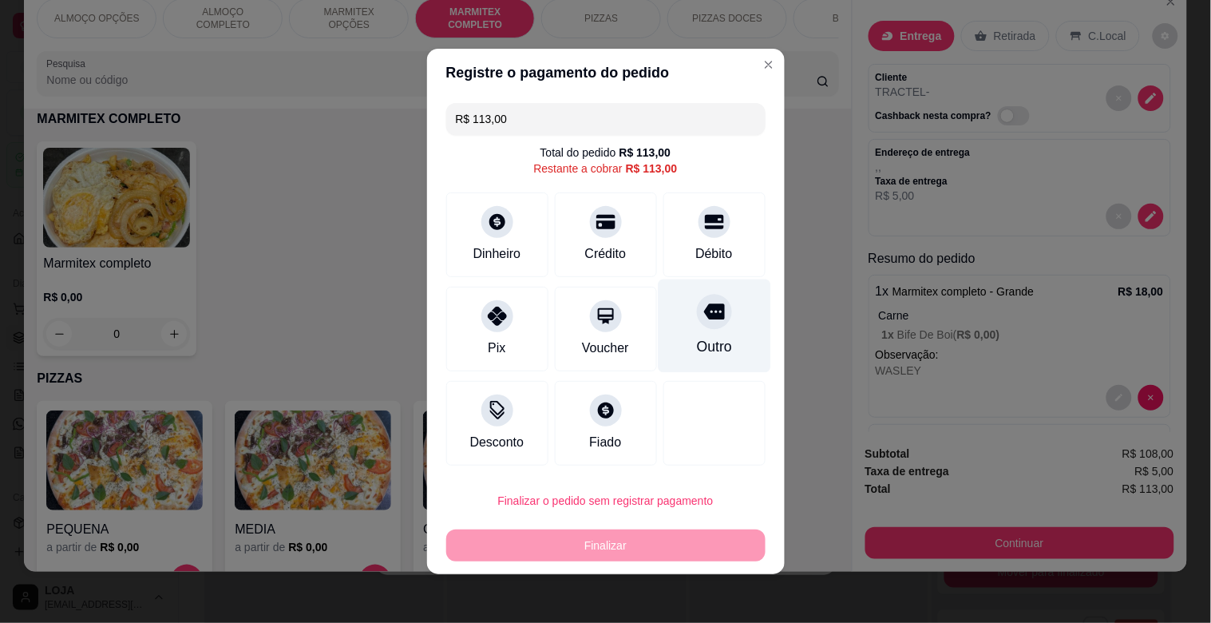
click at [696, 331] on div "Outro" at bounding box center [714, 325] width 113 height 93
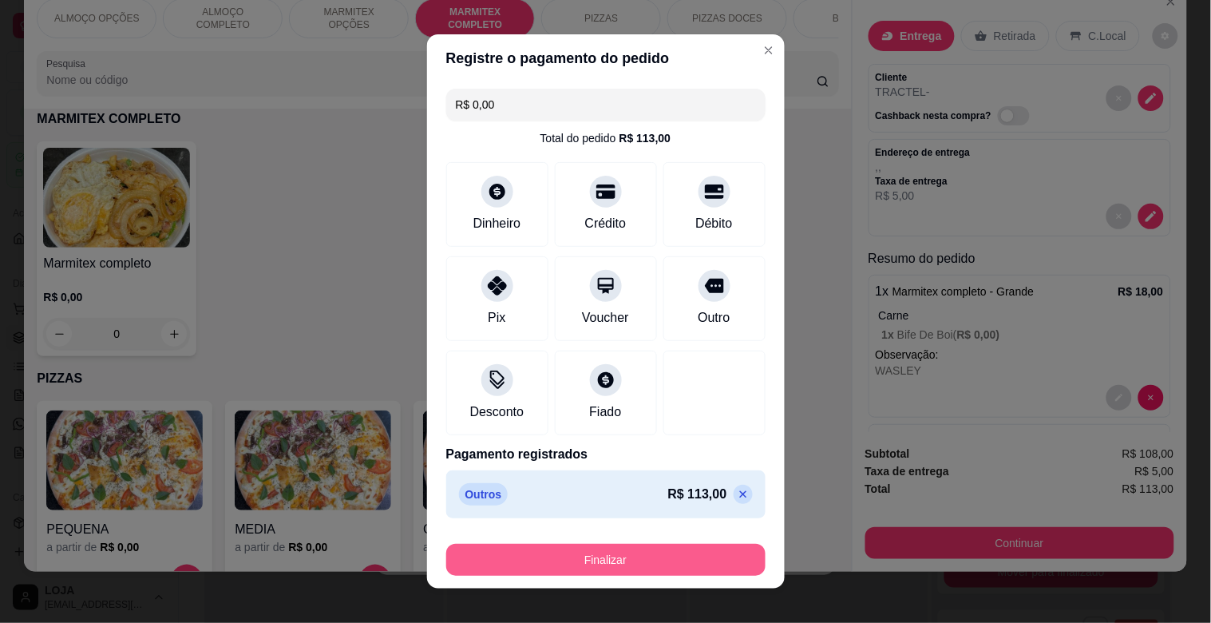
click at [583, 568] on button "Finalizar" at bounding box center [605, 560] width 319 height 32
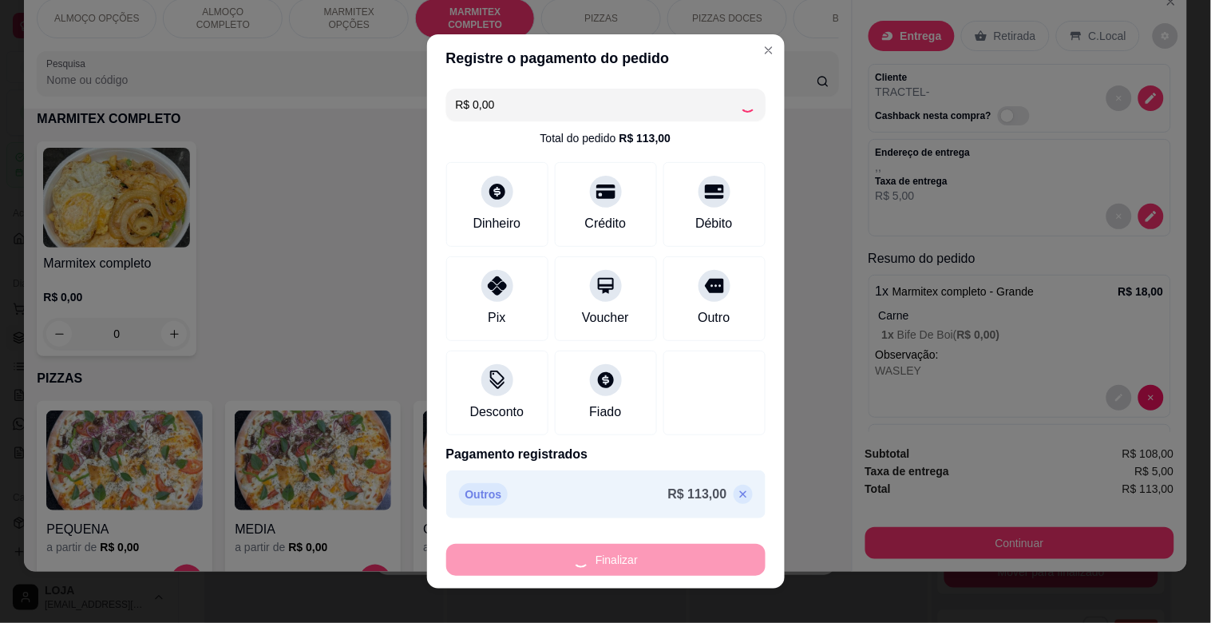
click at [583, 568] on div "Finalizar" at bounding box center [605, 560] width 319 height 32
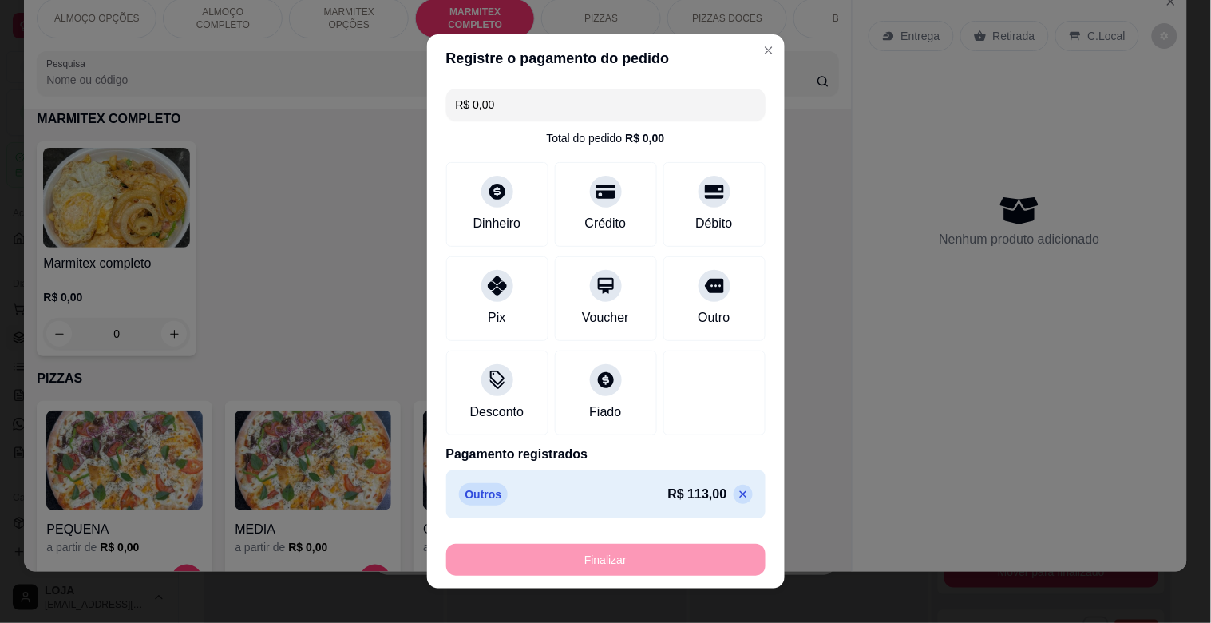
type input "-R$ 113,00"
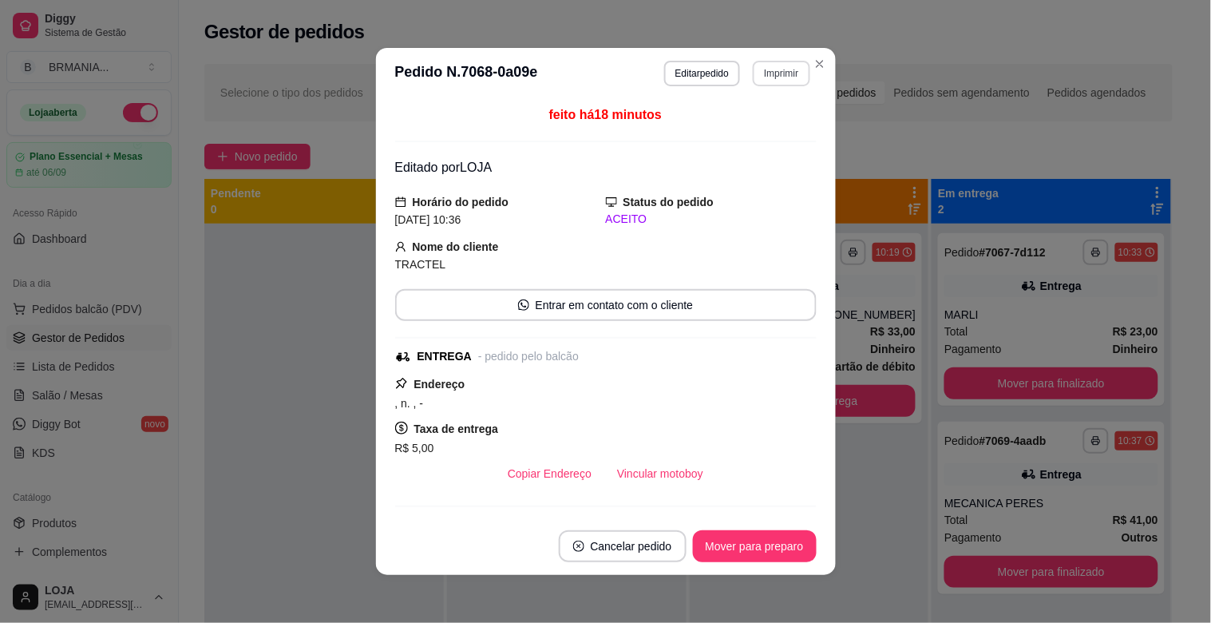
click at [767, 66] on button "Imprimir" at bounding box center [781, 74] width 57 height 26
click at [747, 124] on button "IMPRESSORA" at bounding box center [748, 130] width 116 height 26
click at [770, 549] on button "Mover para preparo" at bounding box center [755, 546] width 124 height 32
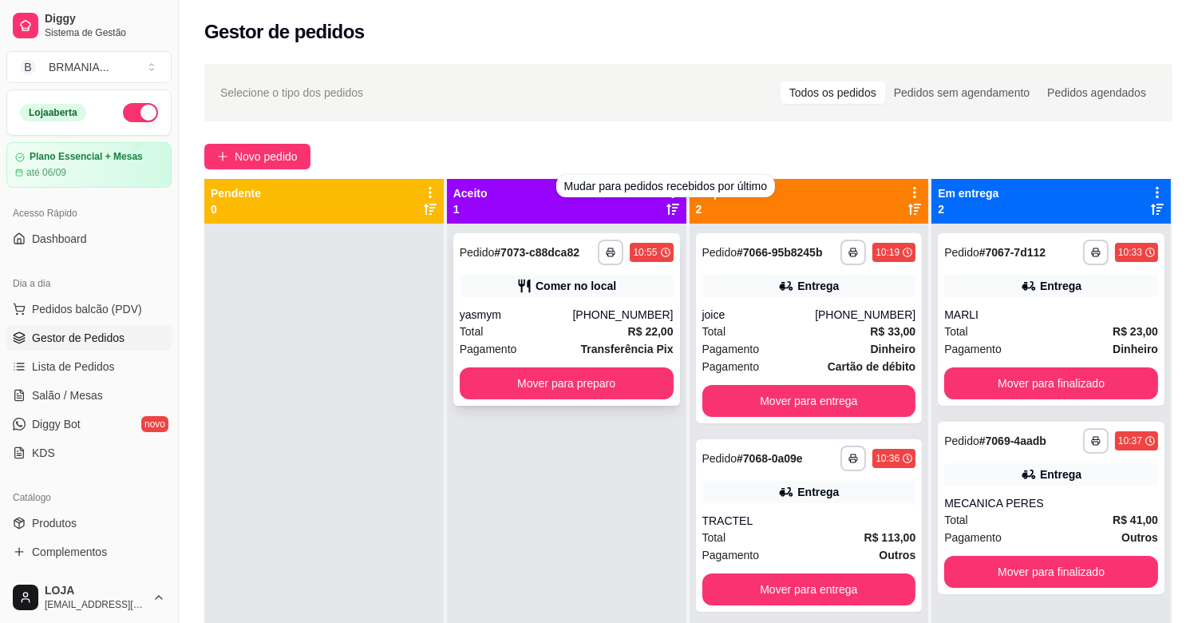
click at [592, 307] on div "[PHONE_NUMBER]" at bounding box center [622, 315] width 101 height 16
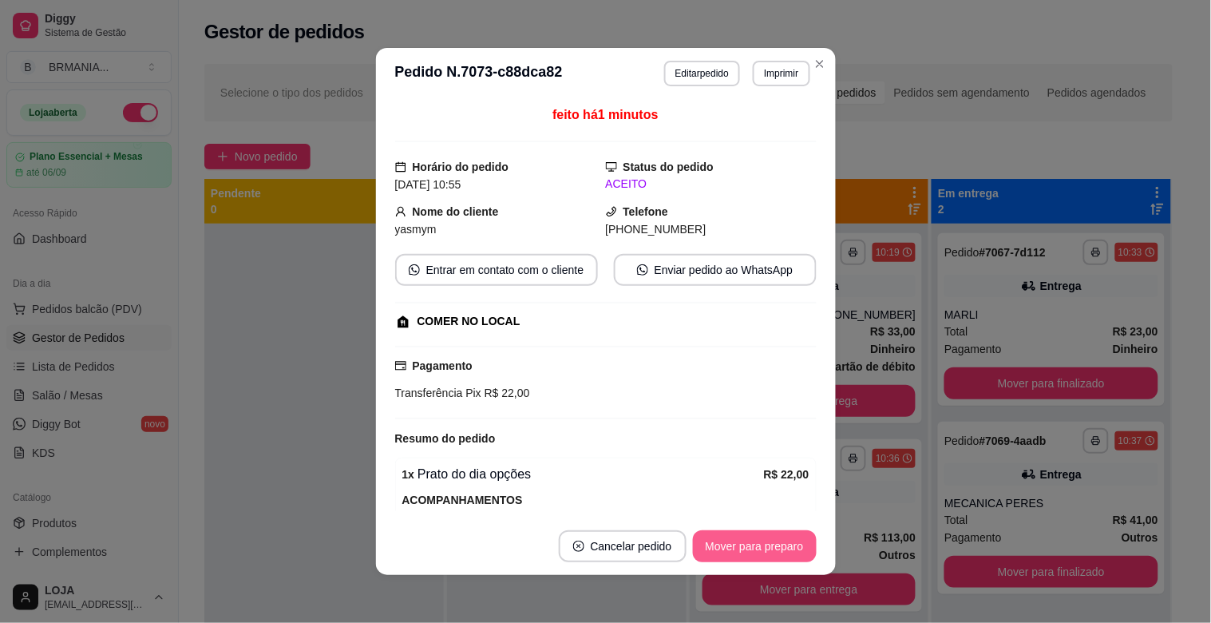
click at [746, 548] on button "Mover para preparo" at bounding box center [755, 546] width 124 height 32
click at [772, 548] on button "Mover para retirada disponível" at bounding box center [728, 546] width 176 height 32
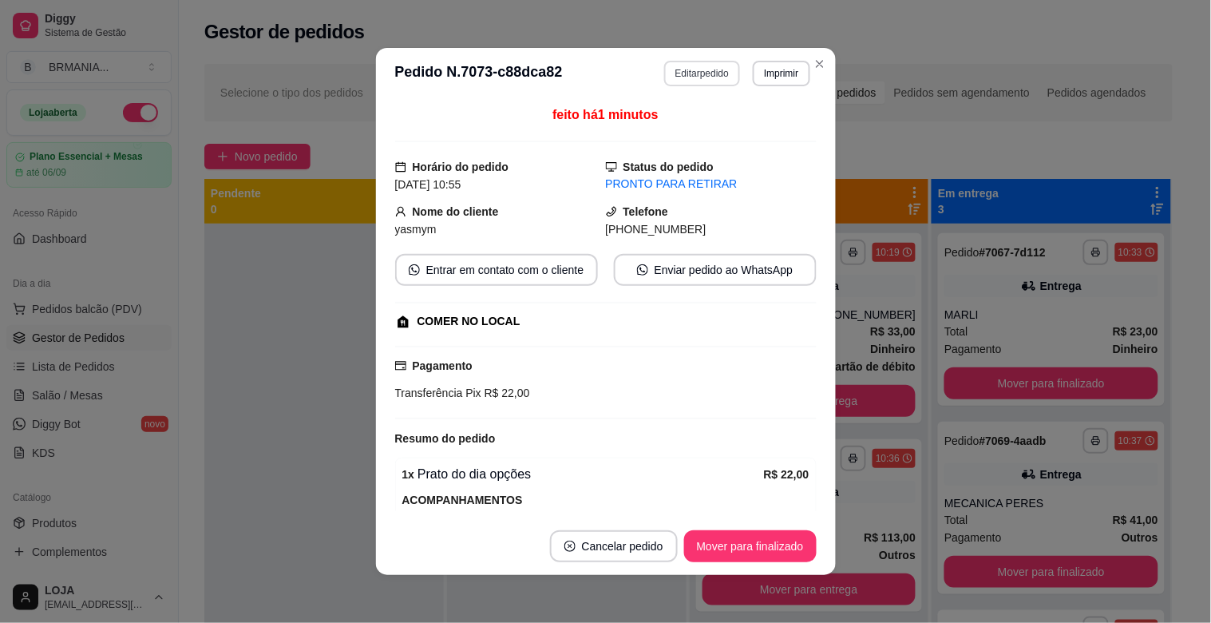
click at [687, 70] on button "Editar pedido" at bounding box center [702, 74] width 76 height 26
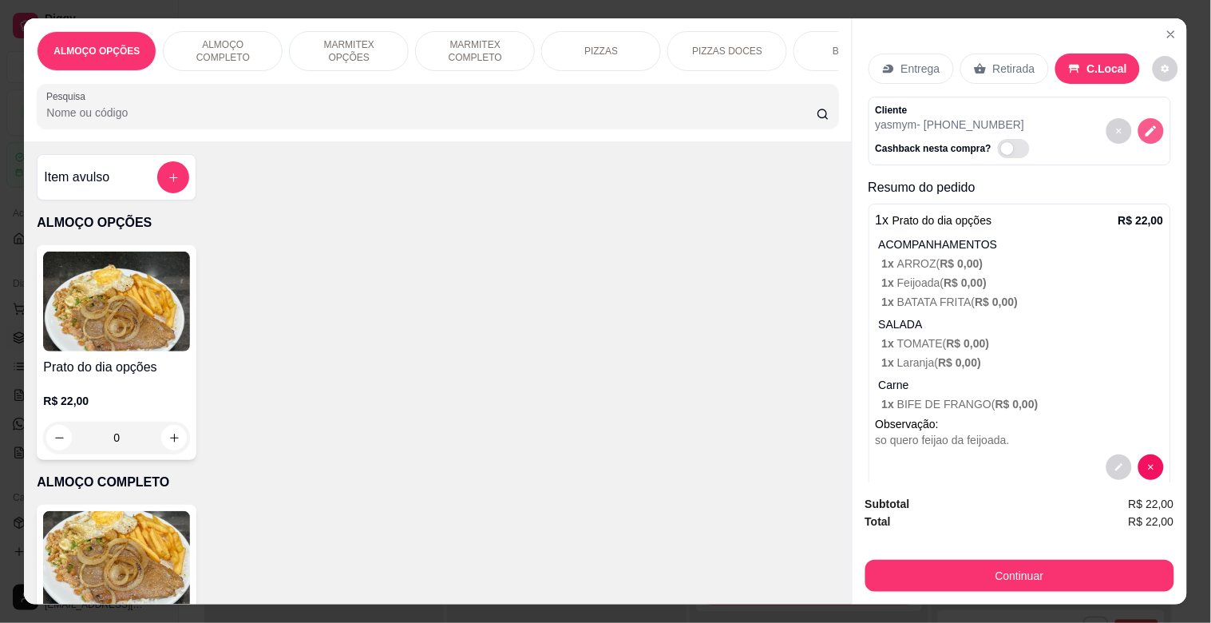
click at [1144, 124] on icon "decrease-product-quantity" at bounding box center [1151, 131] width 14 height 14
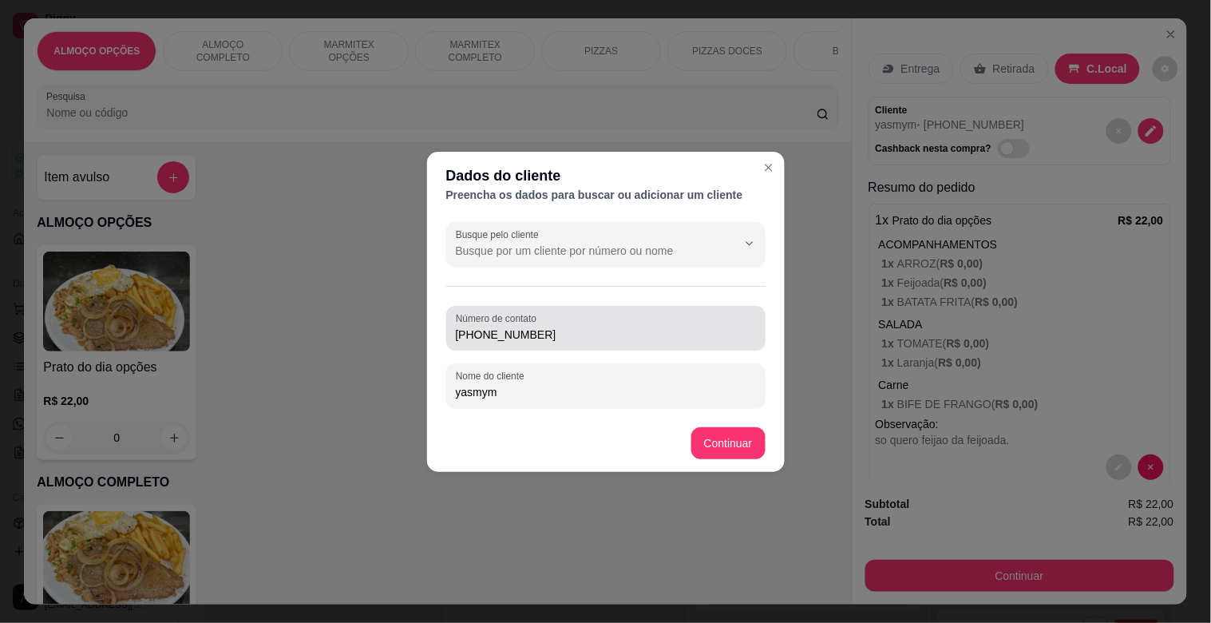
click at [592, 331] on input "[PHONE_NUMBER]" at bounding box center [606, 335] width 300 height 16
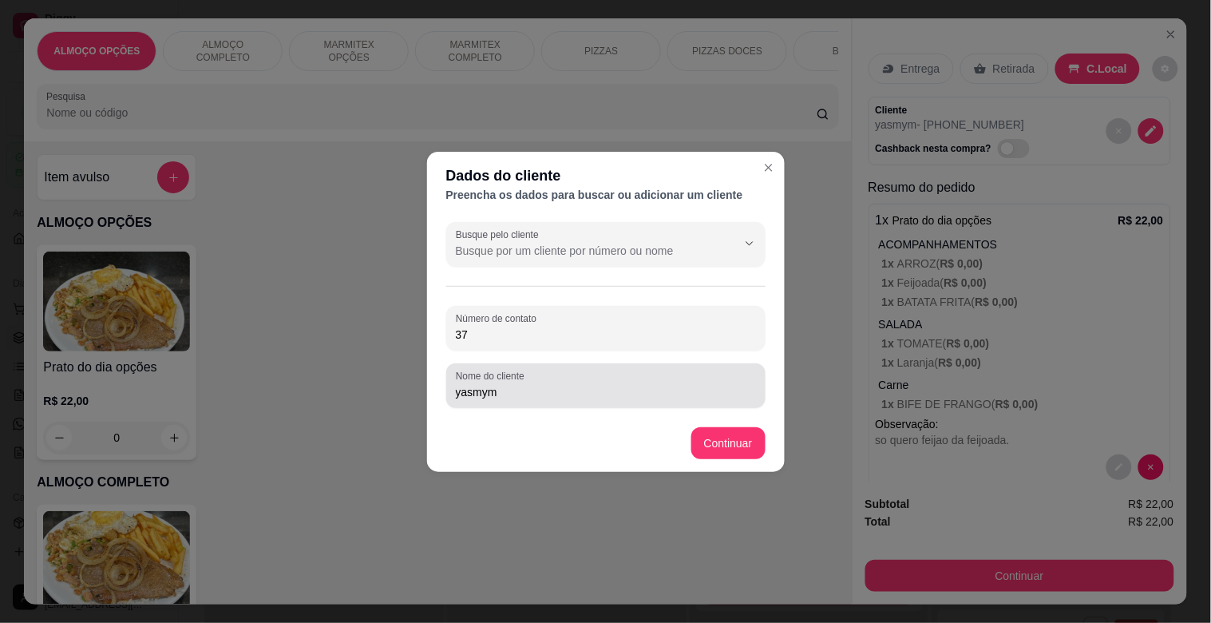
type input "3"
click at [545, 388] on input "yasmym" at bounding box center [606, 392] width 300 height 16
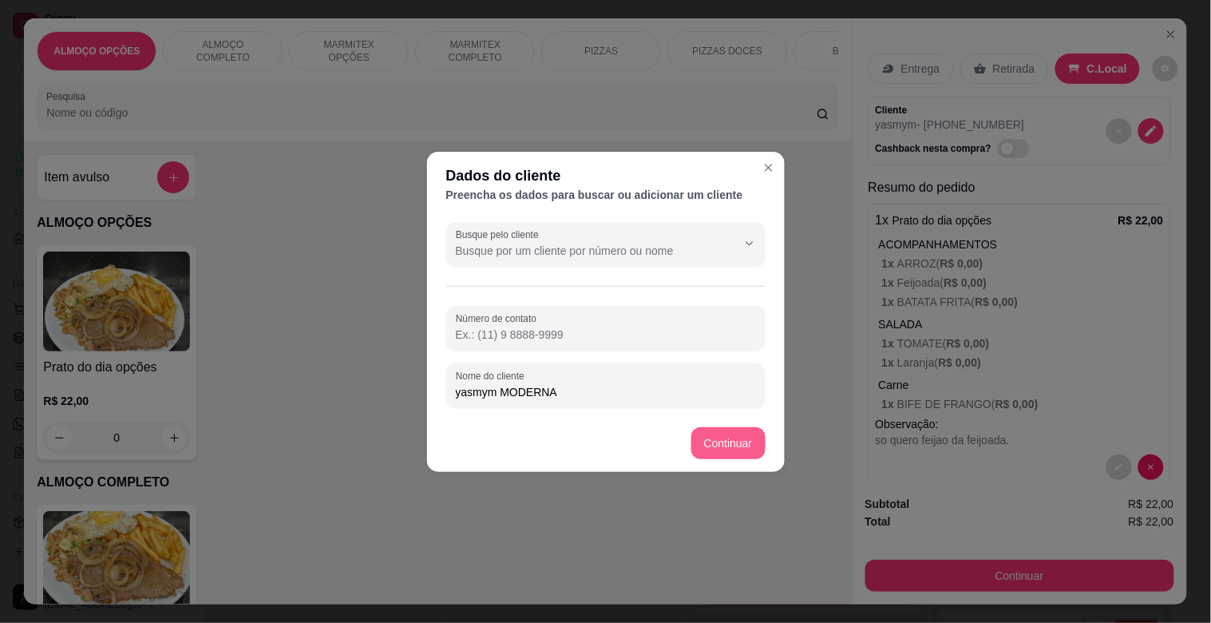
type input "yasmym MODERNA"
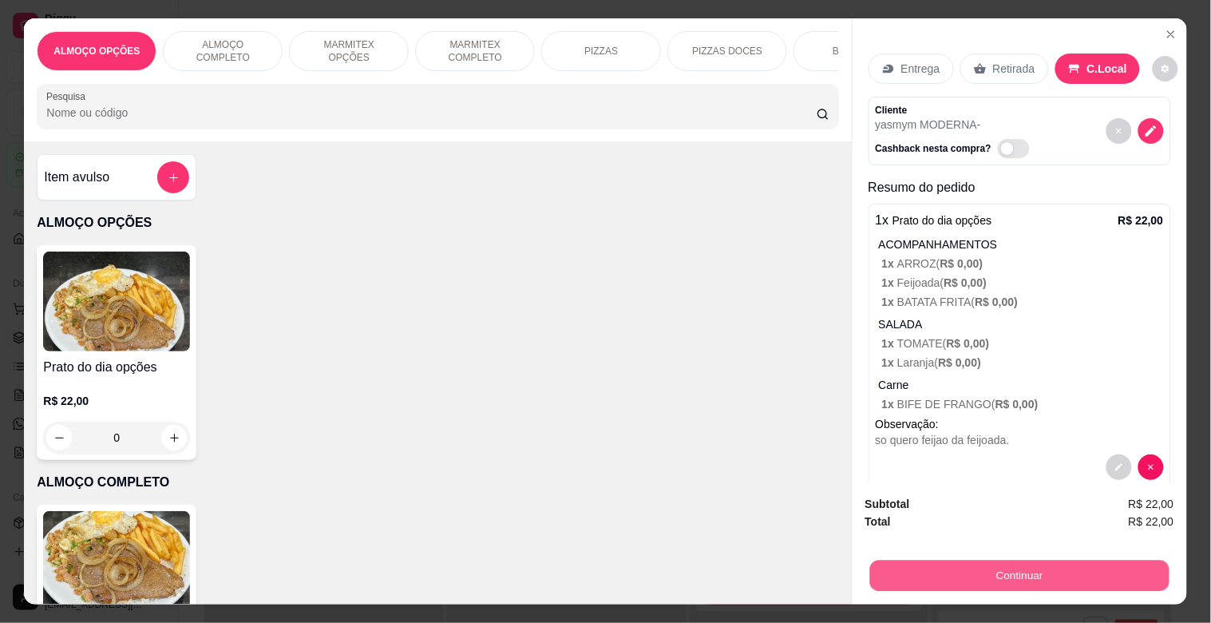
click at [1064, 577] on button "Continuar" at bounding box center [1018, 575] width 299 height 31
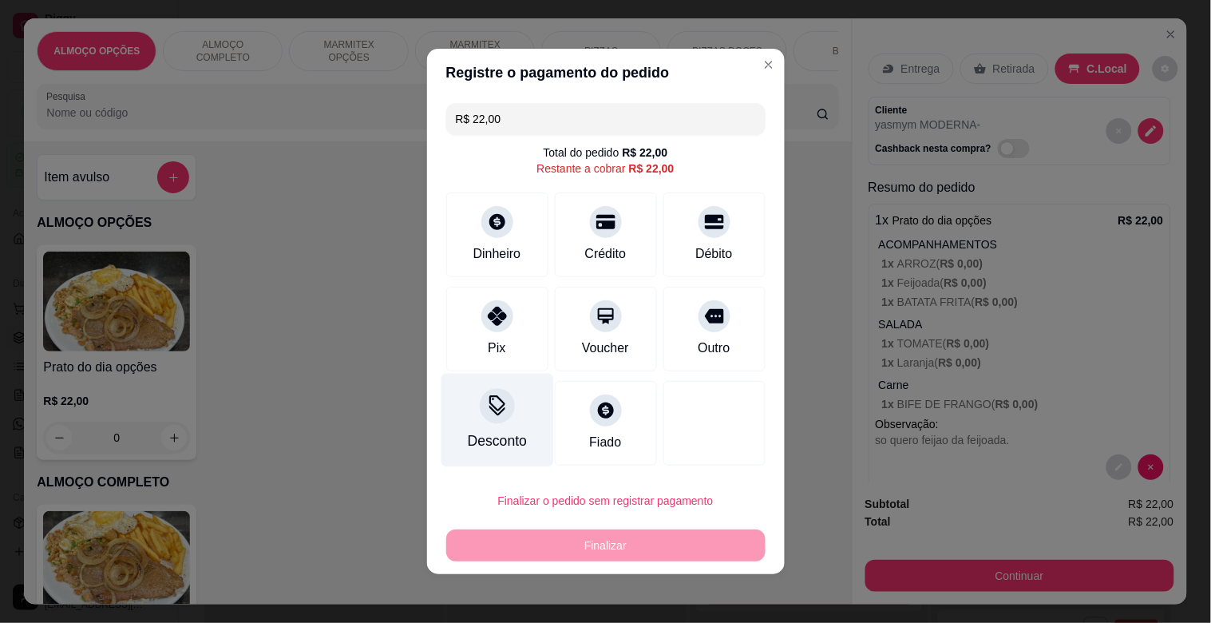
click at [512, 426] on div "Desconto" at bounding box center [497, 420] width 113 height 93
click at [533, 350] on input at bounding box center [605, 356] width 319 height 32
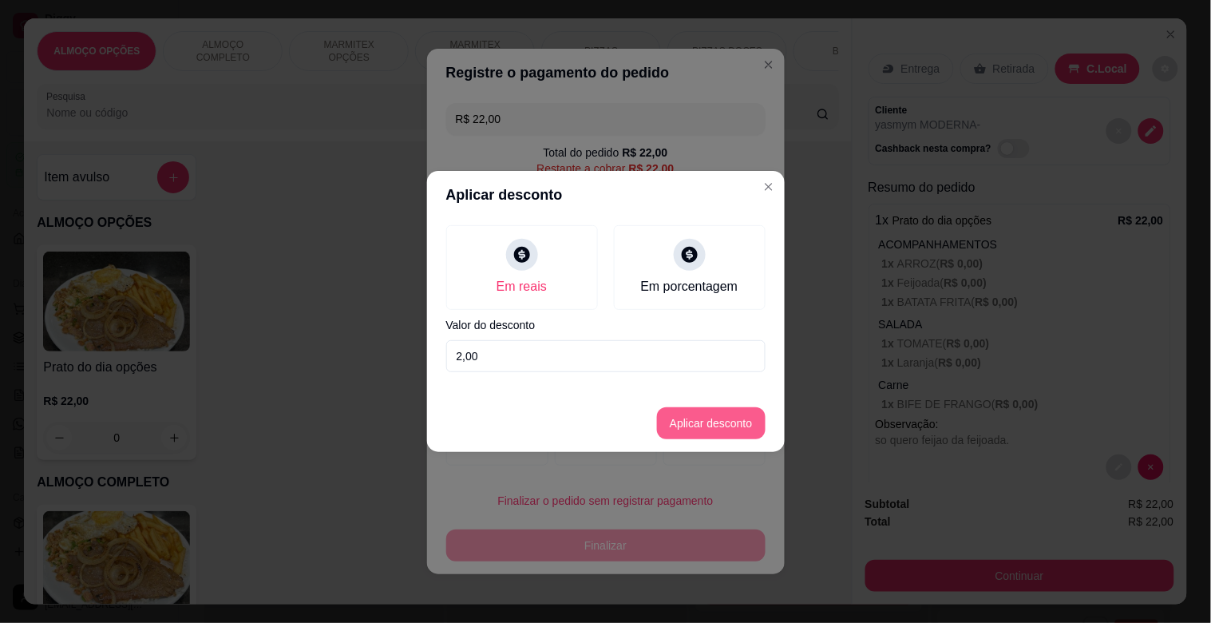
type input "2,00"
click at [715, 418] on button "Aplicar desconto" at bounding box center [711, 423] width 109 height 32
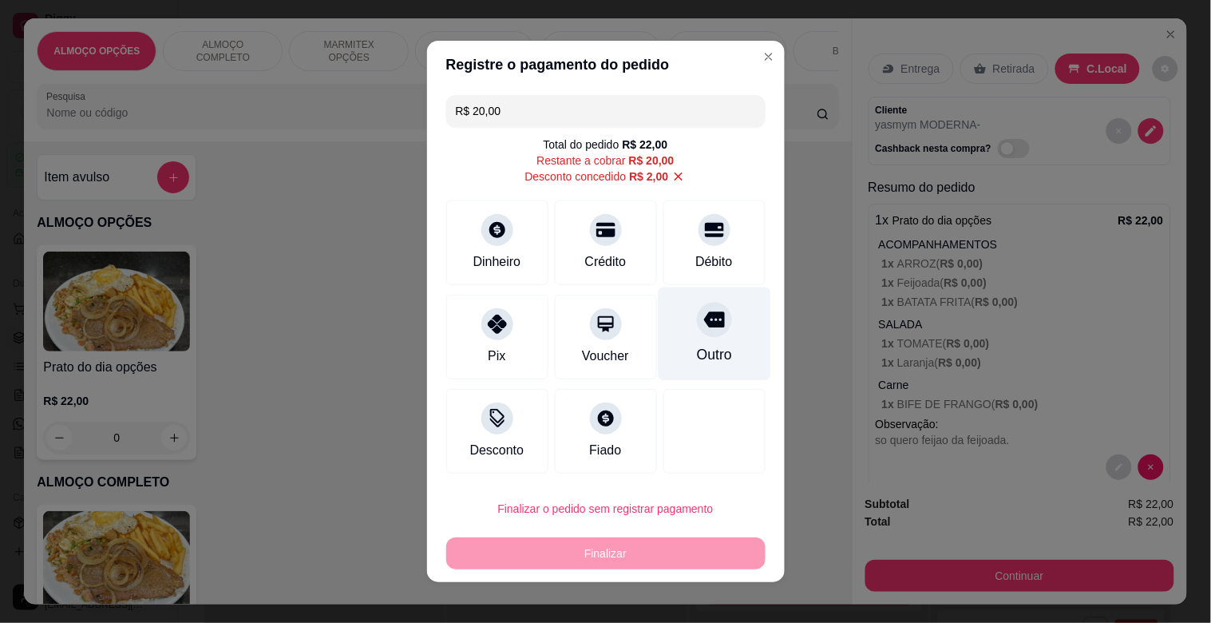
drag, startPoint x: 707, startPoint y: 297, endPoint x: 707, endPoint y: 344, distance: 47.1
click at [707, 299] on div "Outro" at bounding box center [714, 333] width 113 height 93
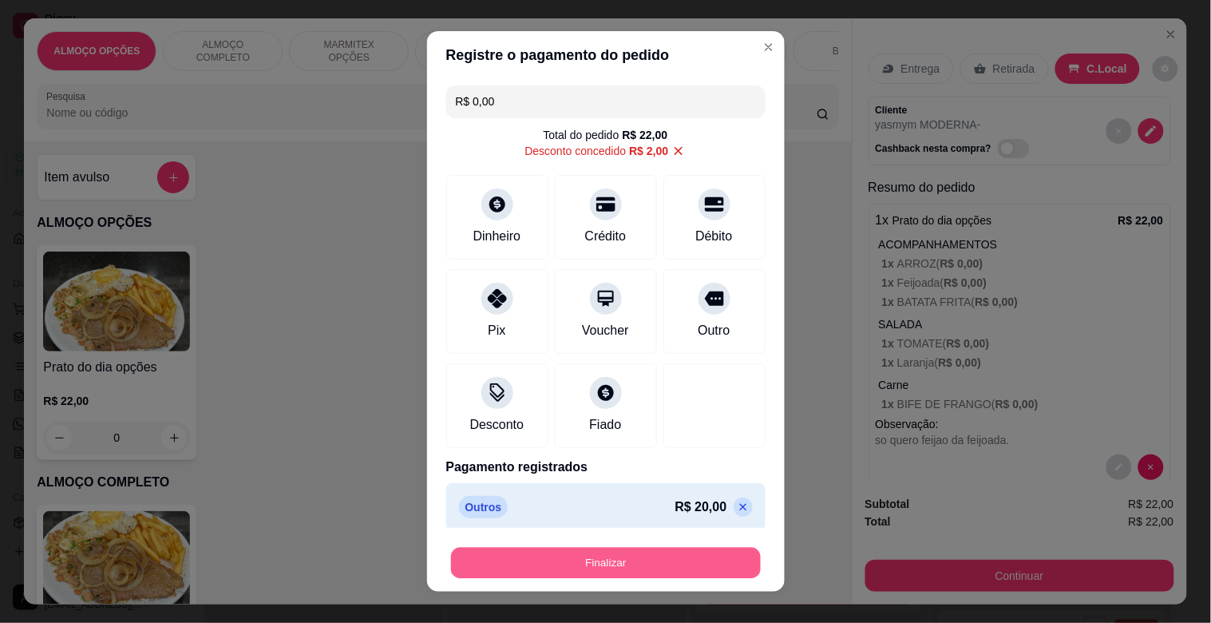
click at [632, 563] on button "Finalizar" at bounding box center [606, 563] width 310 height 31
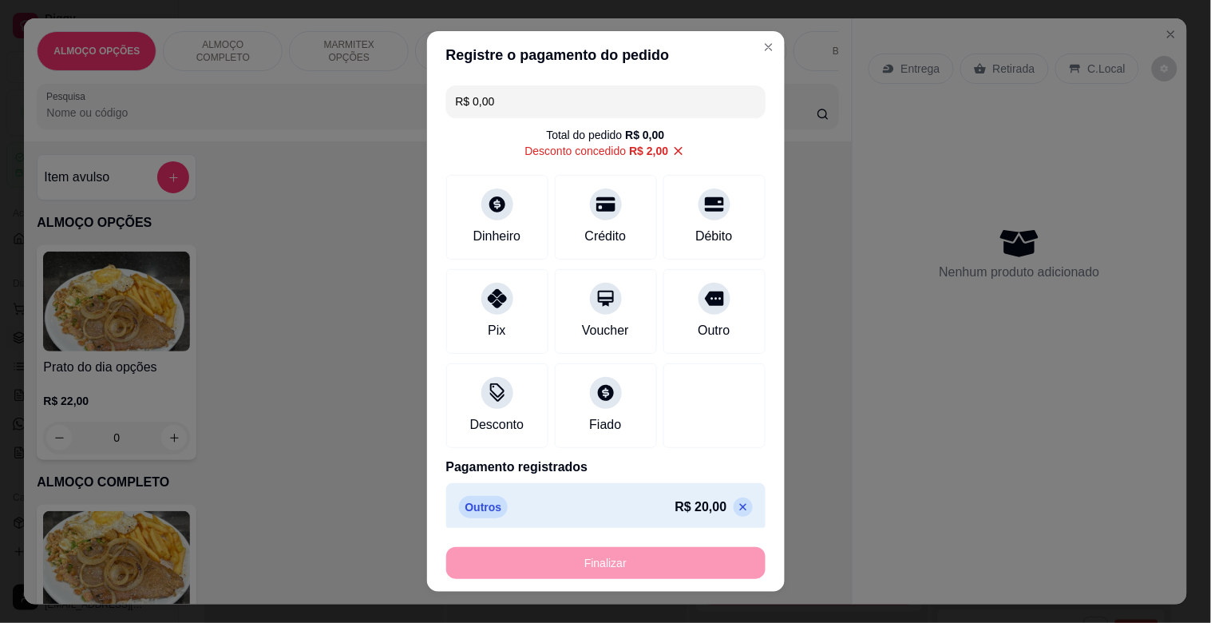
type input "-R$ 22,00"
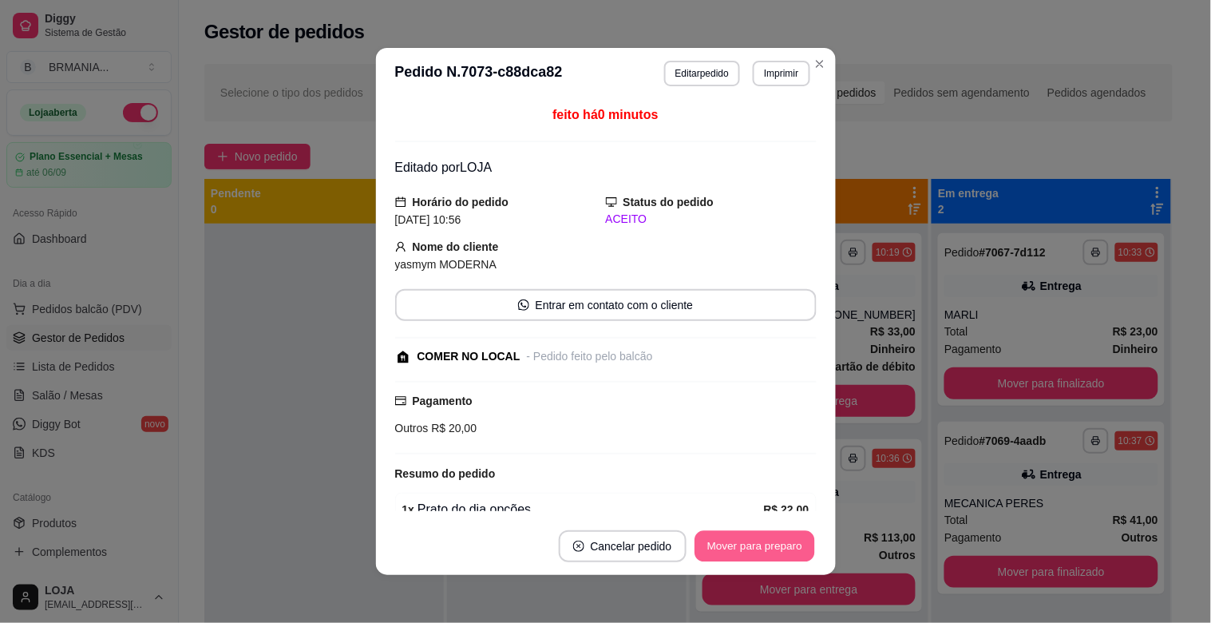
click at [720, 555] on button "Mover para preparo" at bounding box center [755, 546] width 120 height 31
click at [719, 545] on button "Mover para retirada disponível" at bounding box center [728, 546] width 176 height 32
click at [720, 541] on button "Mover para finalizado" at bounding box center [750, 546] width 129 height 31
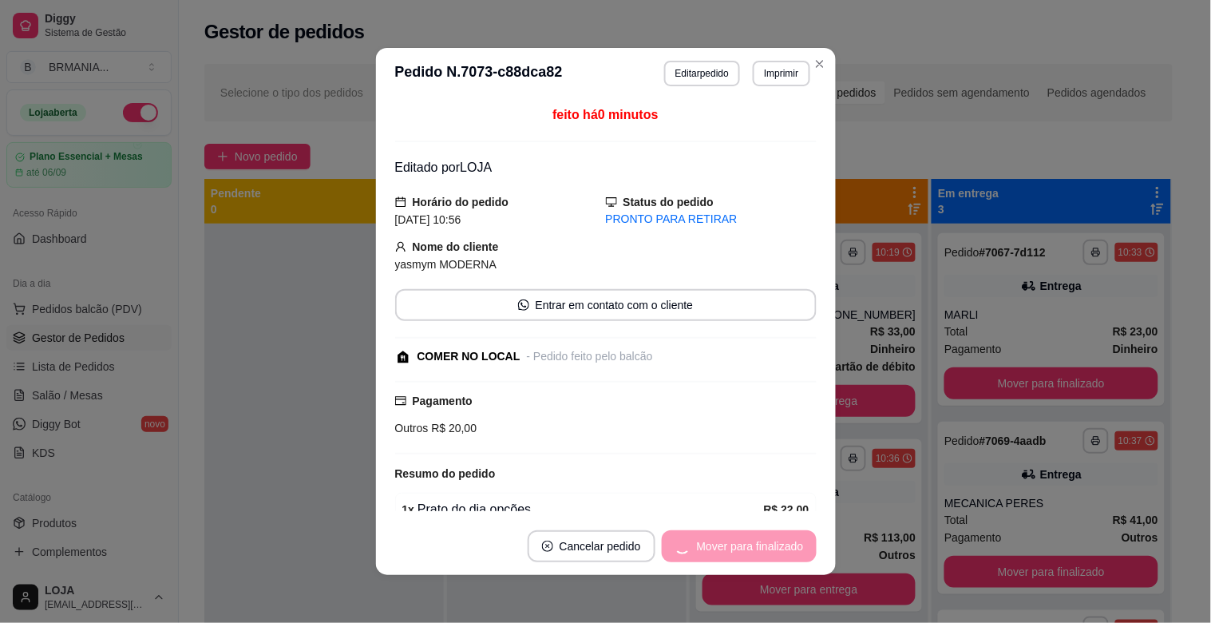
click at [720, 541] on div "Mover para finalizado" at bounding box center [739, 546] width 155 height 32
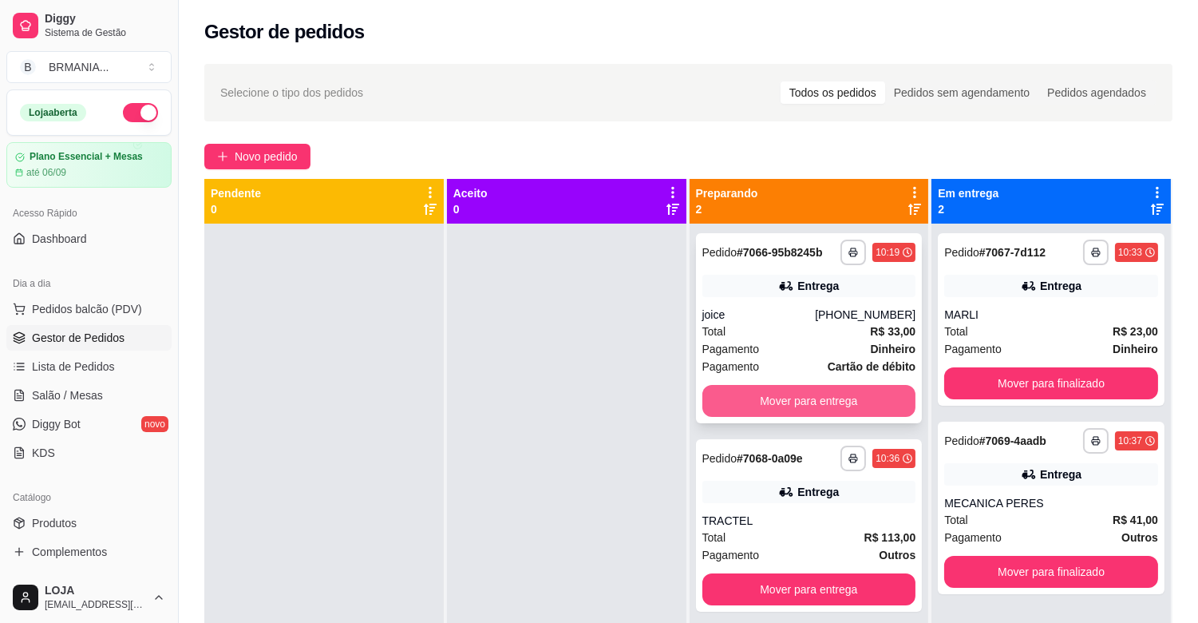
click at [801, 399] on button "Mover para entrega" at bounding box center [810, 401] width 214 height 32
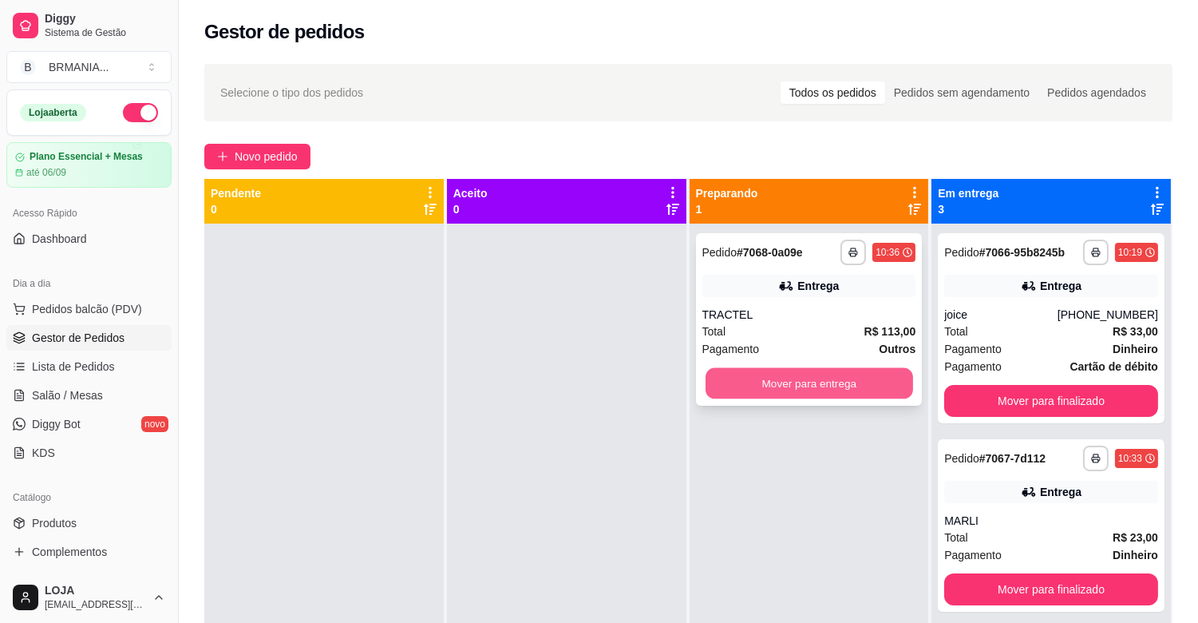
click at [826, 378] on button "Mover para entrega" at bounding box center [810, 383] width 208 height 31
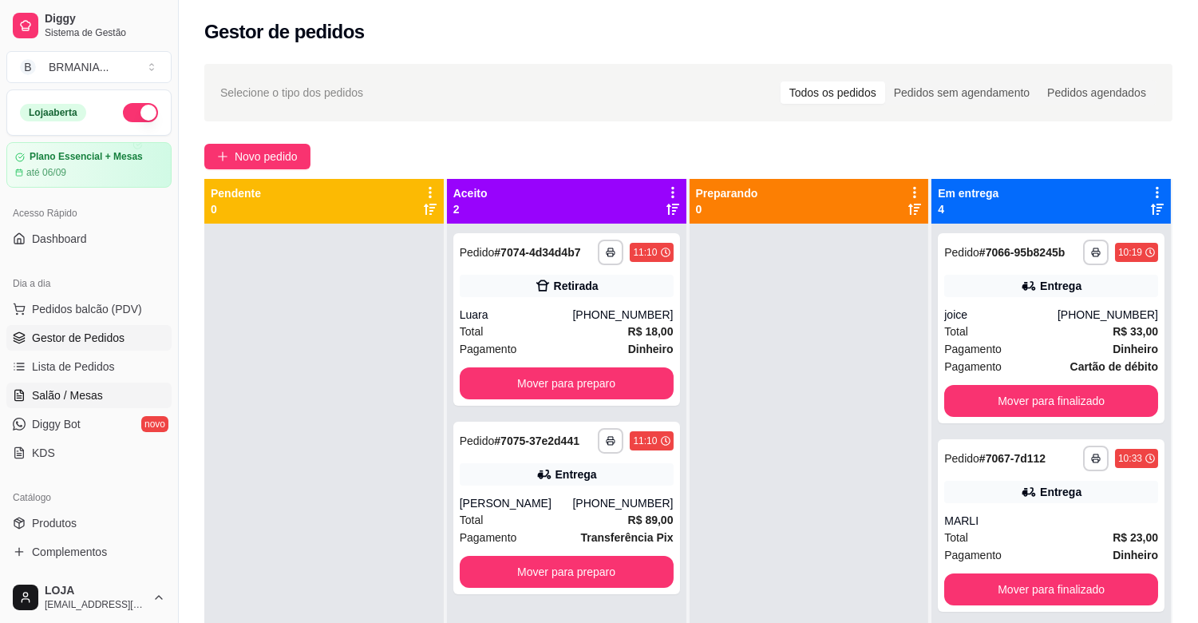
click at [68, 395] on span "Salão / Mesas" at bounding box center [67, 395] width 71 height 16
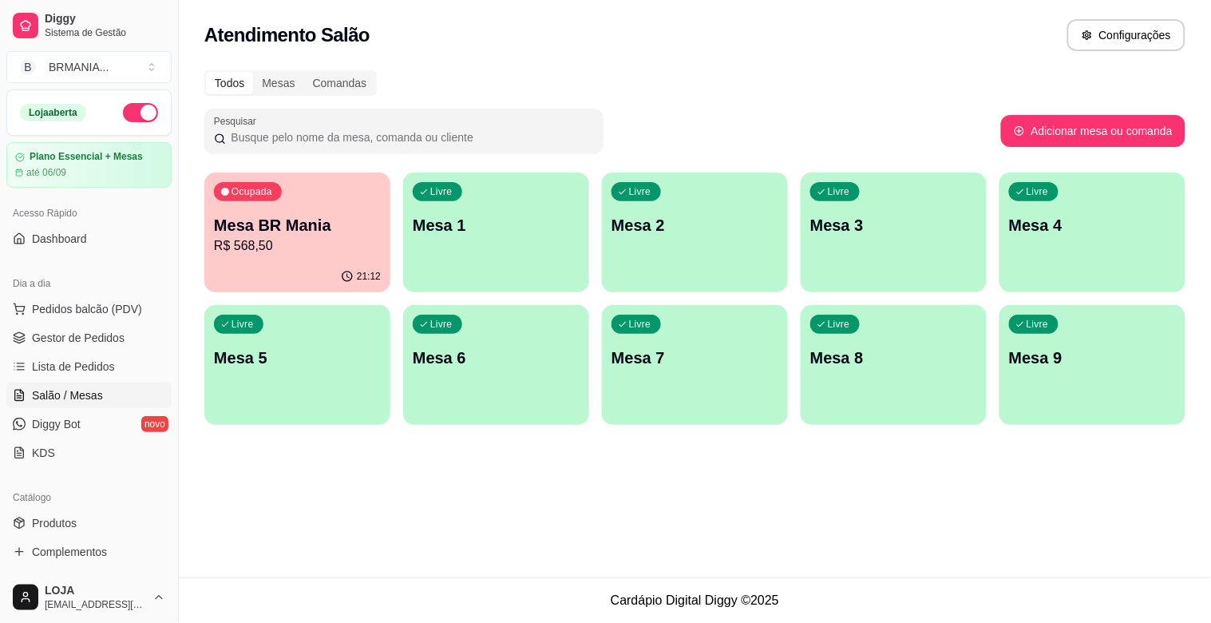
click at [335, 257] on div "Ocupada Mesa BR Mania R$ 568,50" at bounding box center [297, 216] width 186 height 89
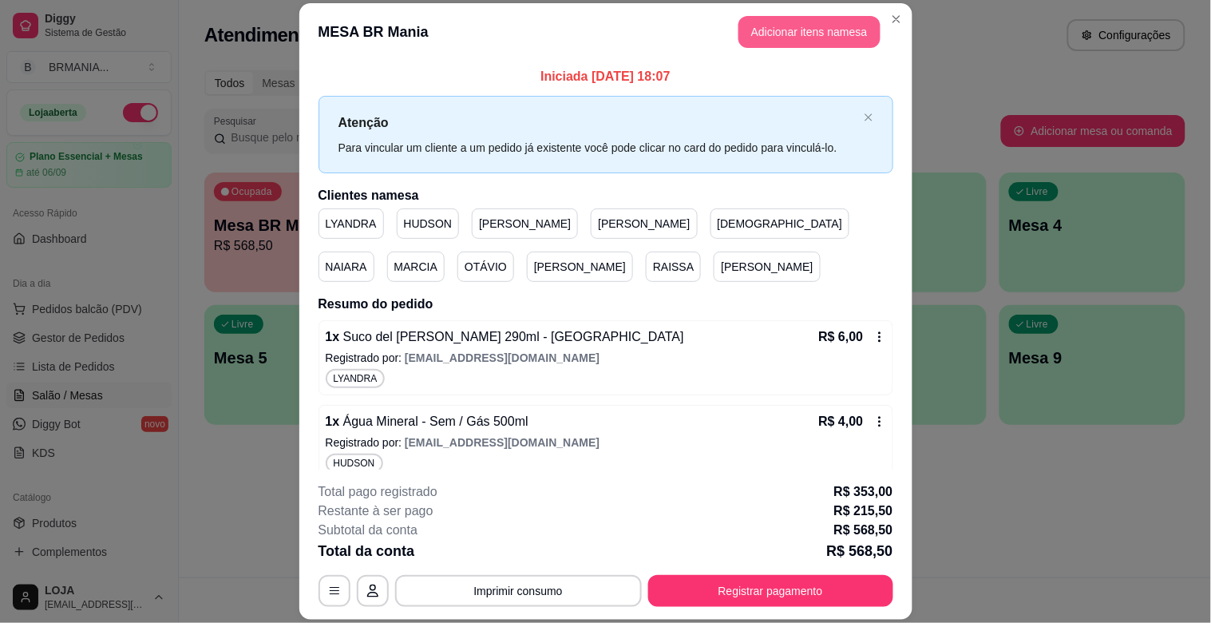
click at [761, 26] on button "Adicionar itens na mesa" at bounding box center [810, 32] width 142 height 32
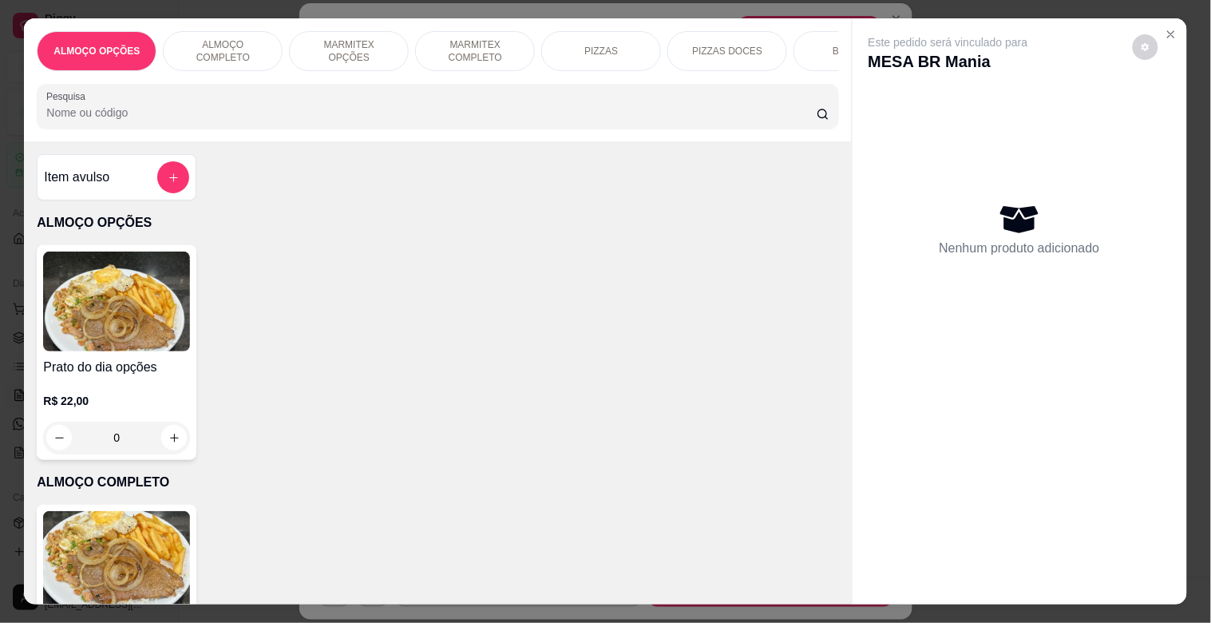
click at [812, 37] on div "BEBIDAS" at bounding box center [854, 51] width 120 height 40
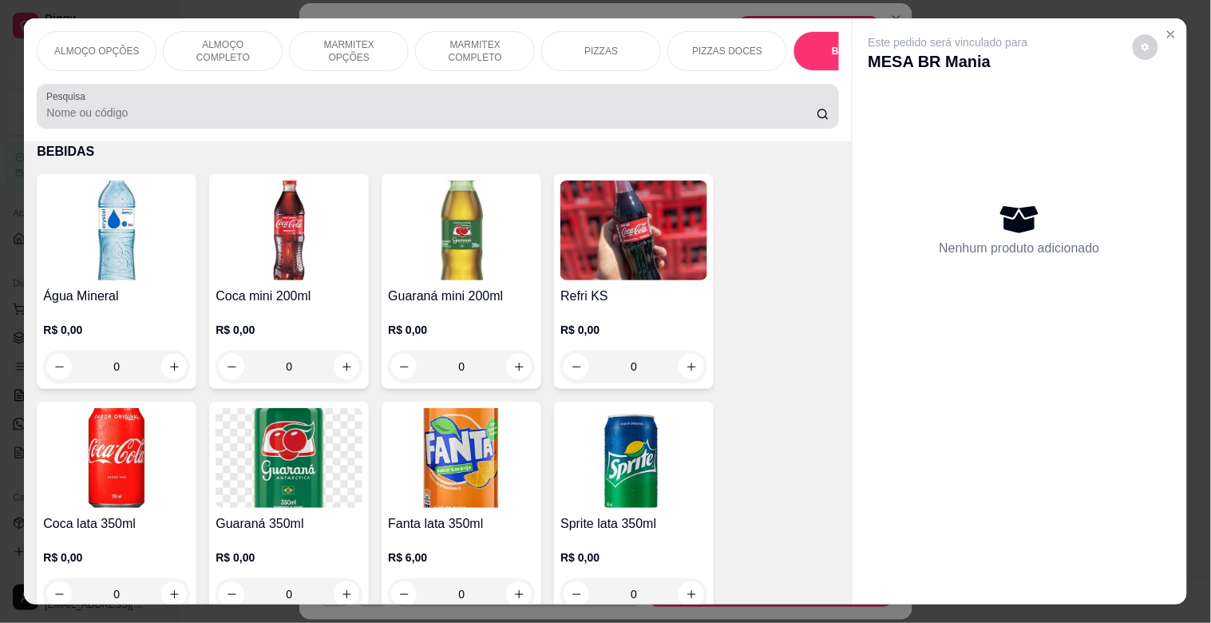
scroll to position [38, 0]
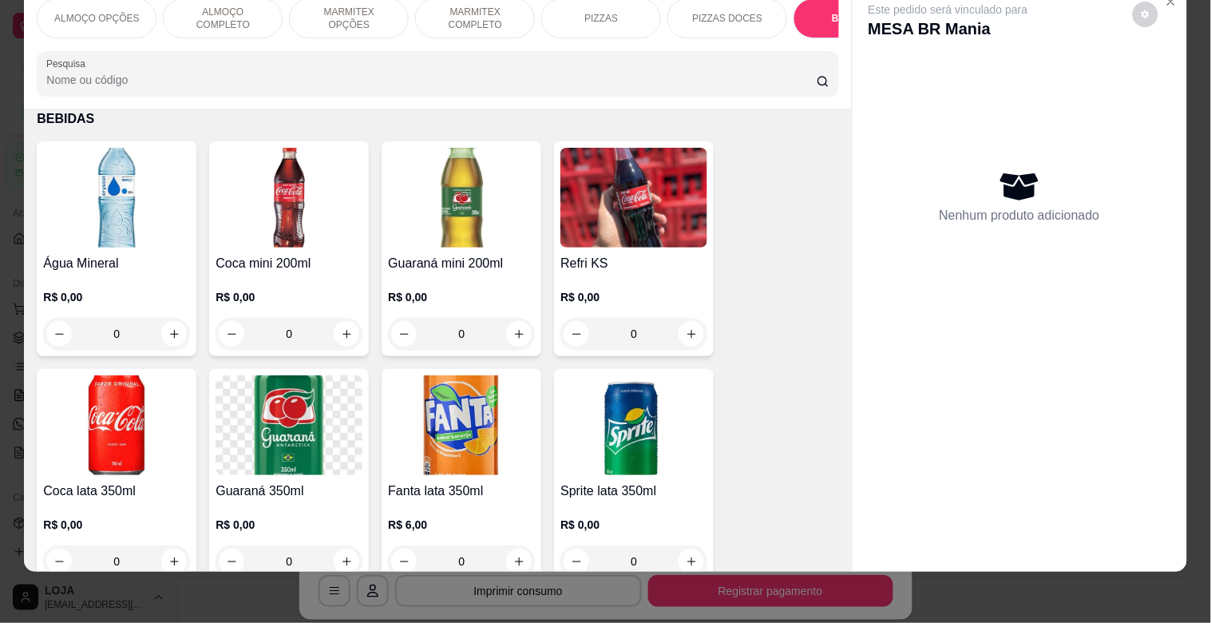
click at [78, 276] on div "R$ 0,00 0" at bounding box center [116, 311] width 147 height 77
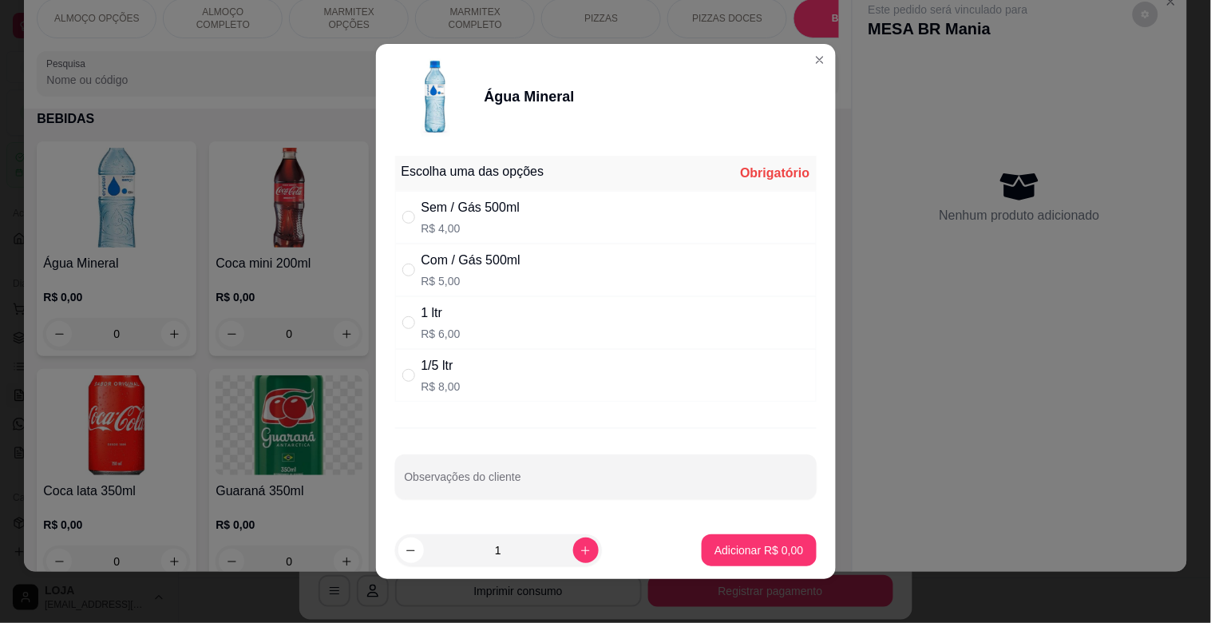
drag, startPoint x: 463, startPoint y: 212, endPoint x: 505, endPoint y: 233, distance: 47.5
click at [464, 212] on div "Sem / Gás 500ml" at bounding box center [471, 207] width 99 height 19
radio input "true"
click at [754, 544] on p "Adicionar R$ 4,00" at bounding box center [759, 550] width 89 height 16
type input "1"
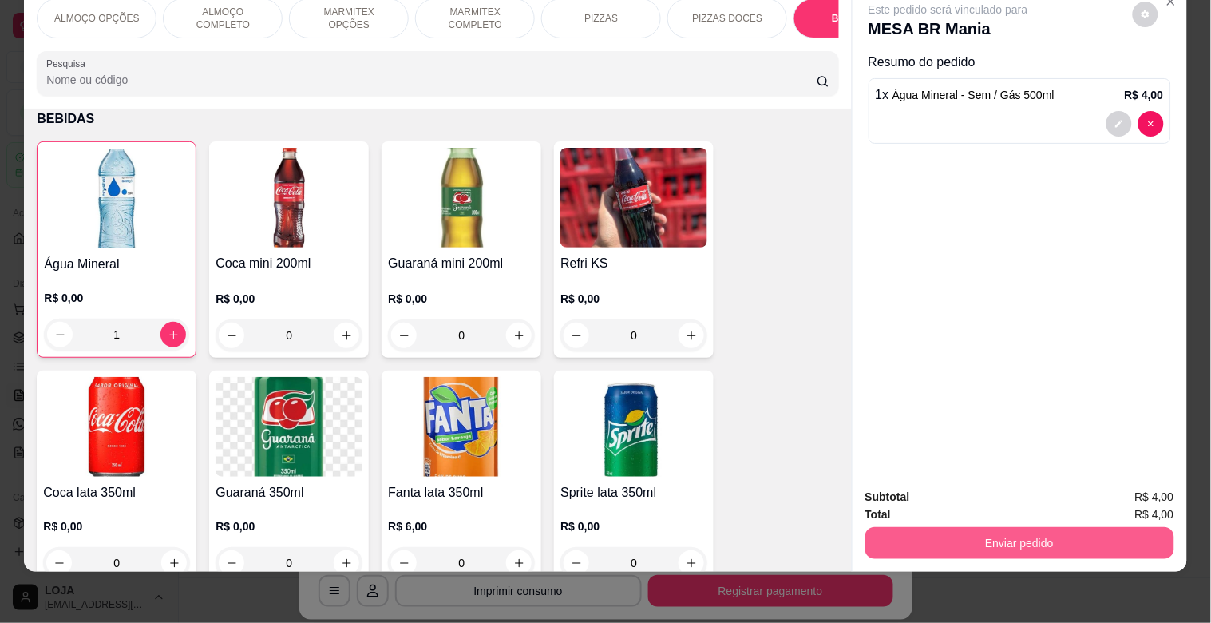
click at [1095, 527] on button "Enviar pedido" at bounding box center [1019, 543] width 309 height 32
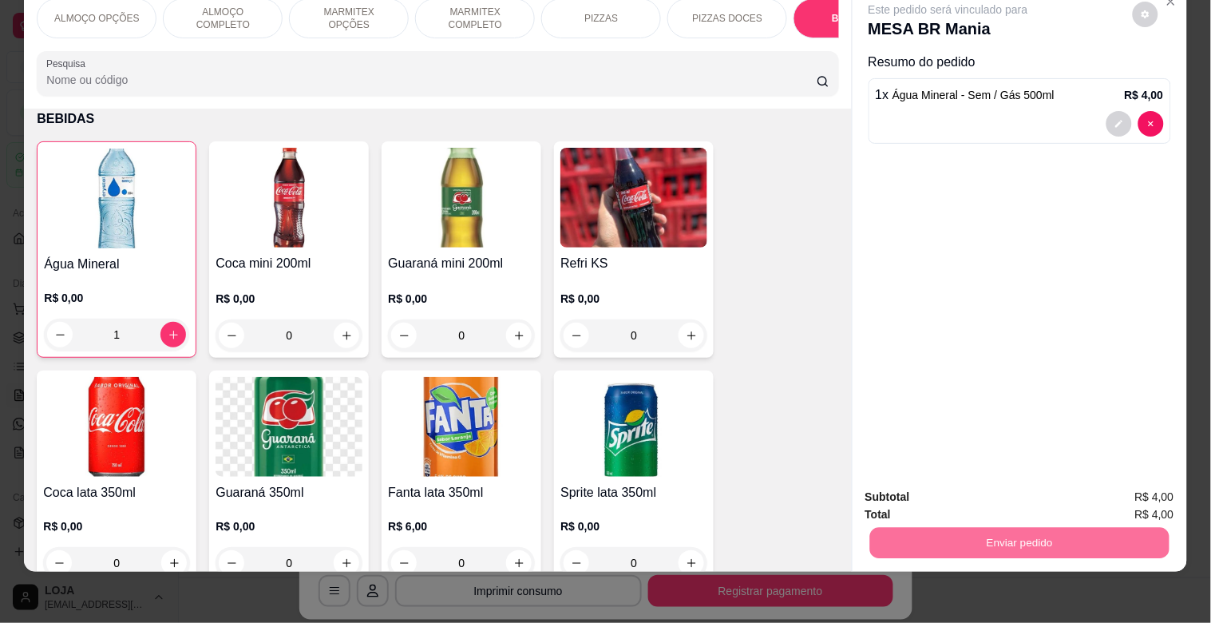
click at [942, 492] on button "Não registrar e enviar pedido" at bounding box center [967, 490] width 166 height 30
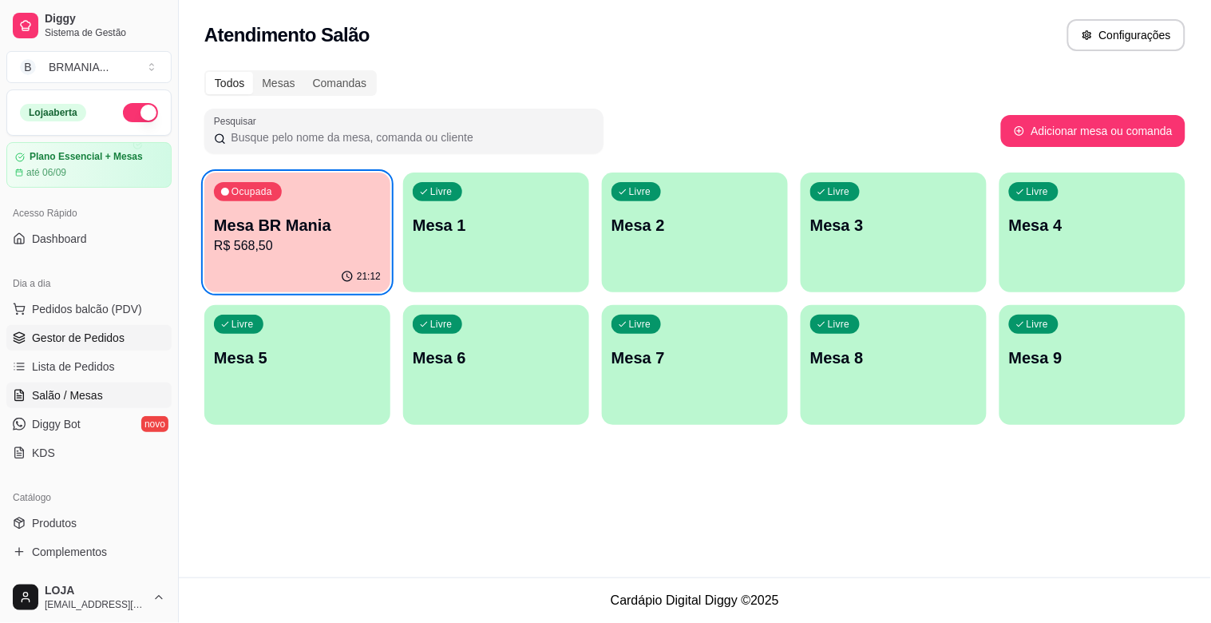
click at [85, 340] on span "Gestor de Pedidos" at bounding box center [78, 338] width 93 height 16
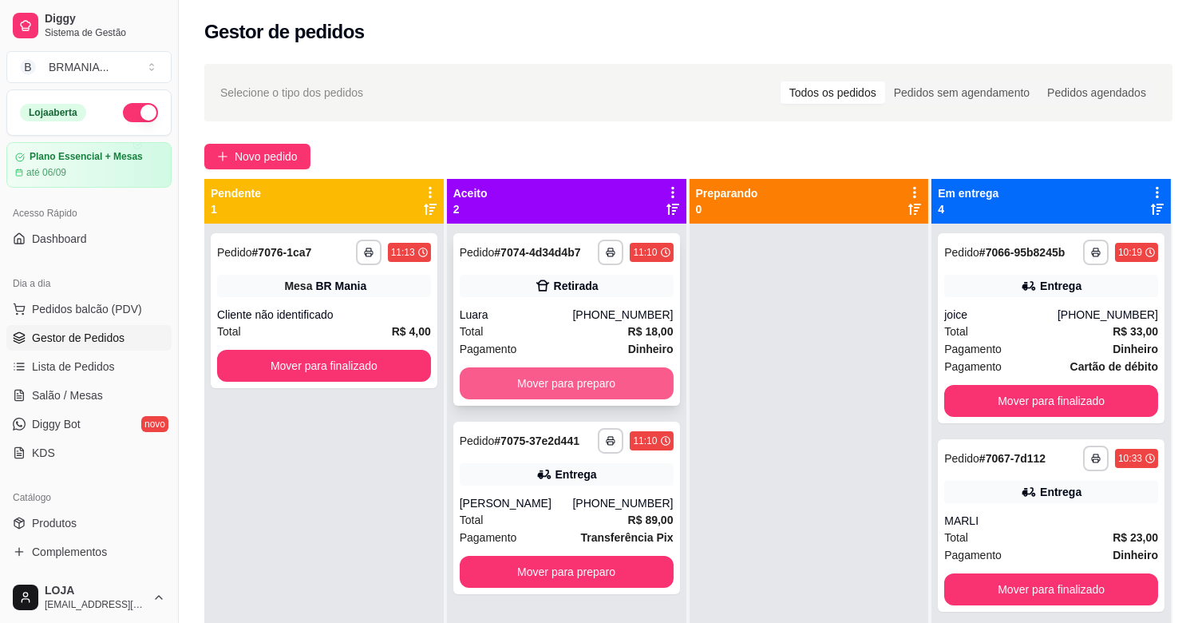
click at [605, 379] on button "Mover para preparo" at bounding box center [567, 383] width 214 height 32
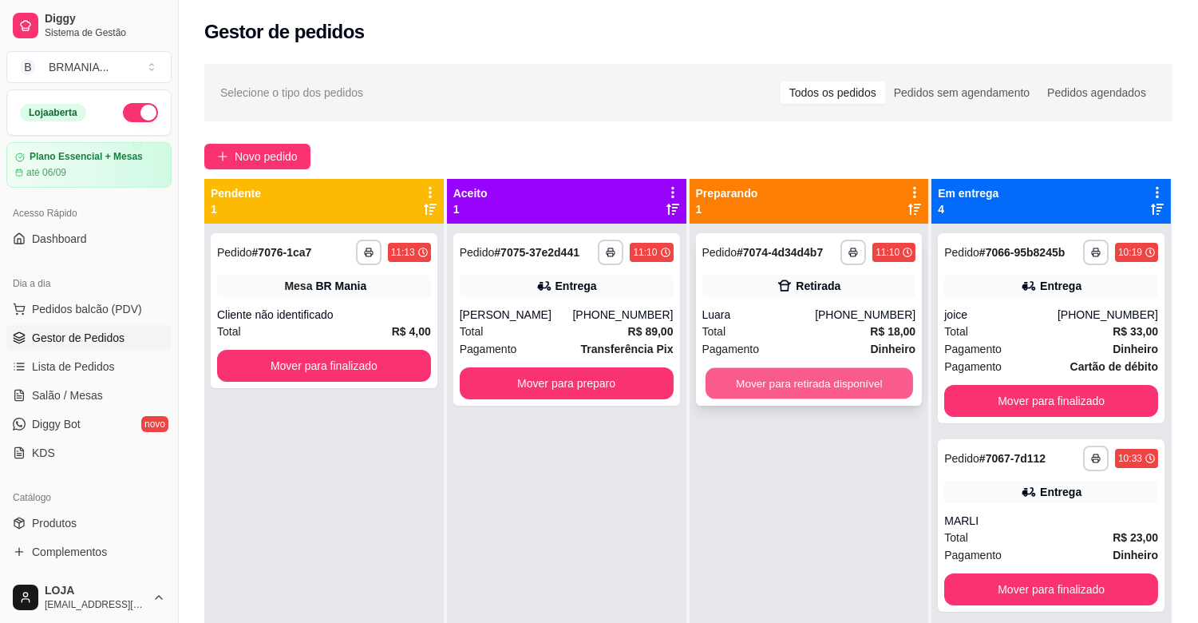
click at [807, 382] on button "Mover para retirada disponível" at bounding box center [810, 383] width 208 height 31
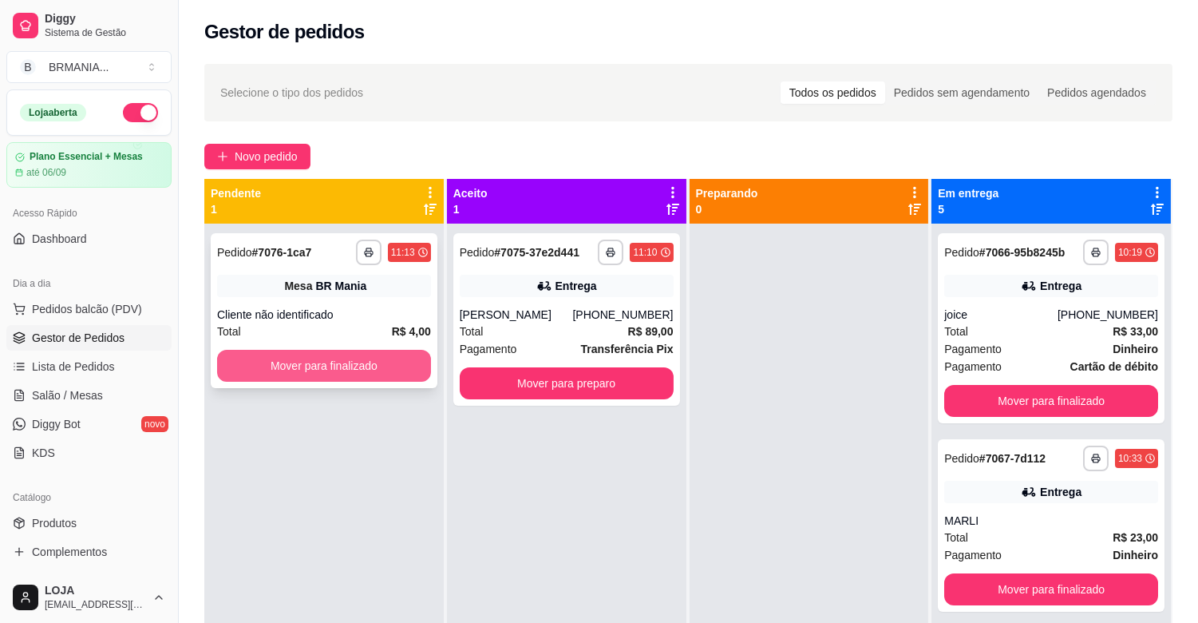
click at [393, 364] on button "Mover para finalizado" at bounding box center [324, 366] width 214 height 32
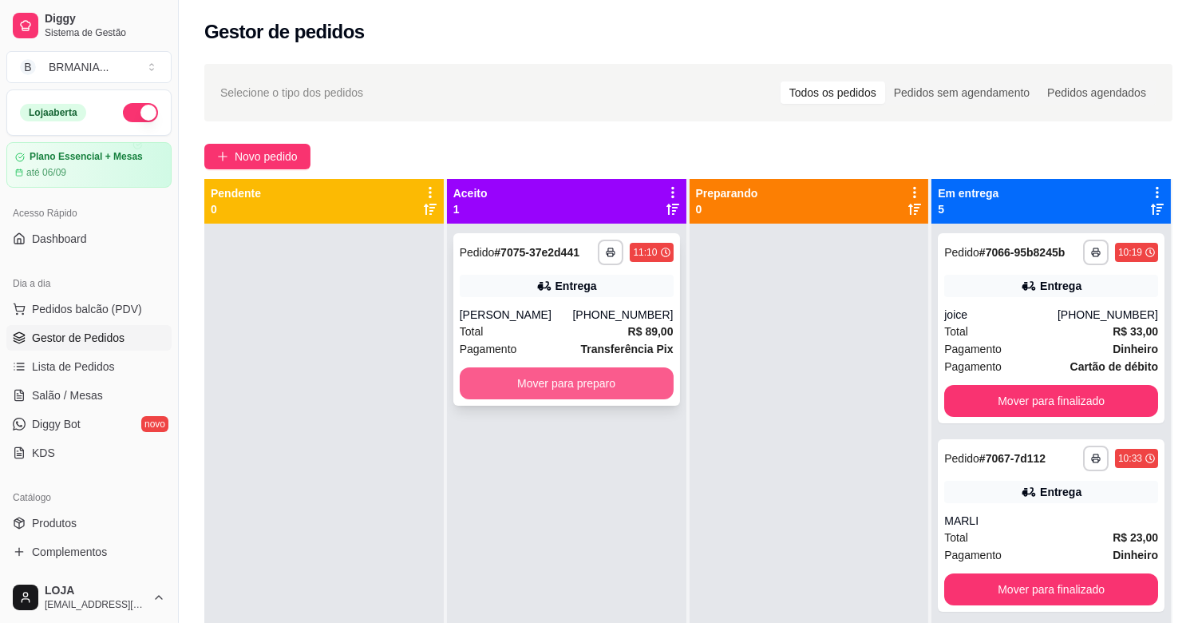
click at [593, 391] on button "Mover para preparo" at bounding box center [567, 383] width 214 height 32
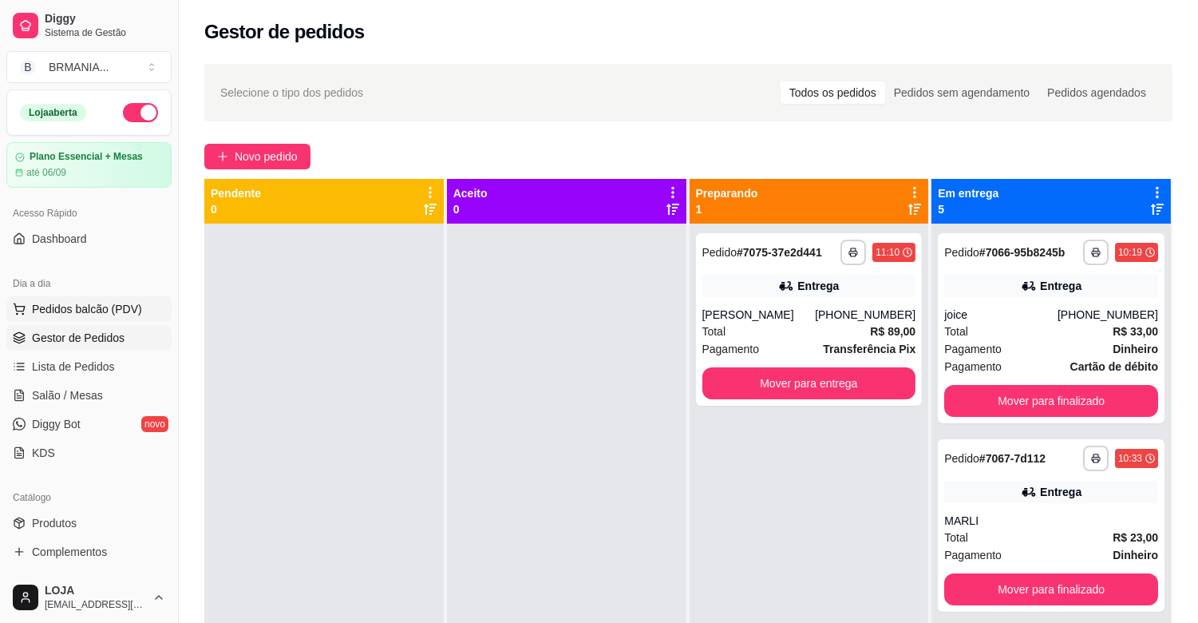
click at [104, 306] on span "Pedidos balcão (PDV)" at bounding box center [87, 309] width 110 height 16
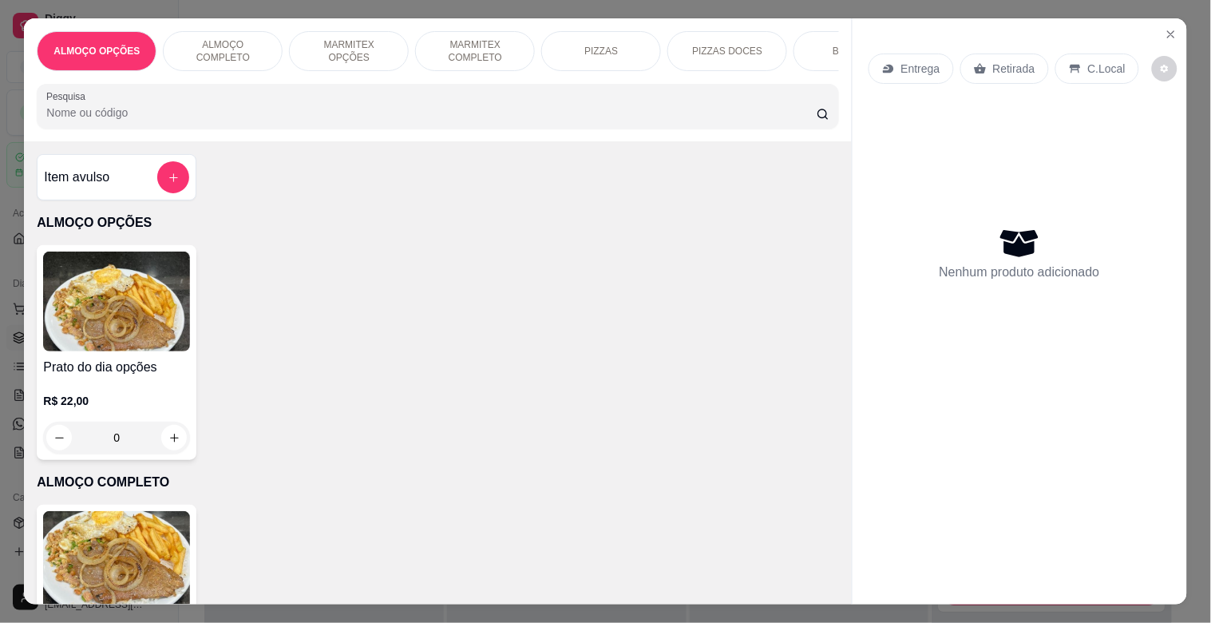
click at [465, 52] on p "MARMITEX COMPLETO" at bounding box center [475, 51] width 93 height 26
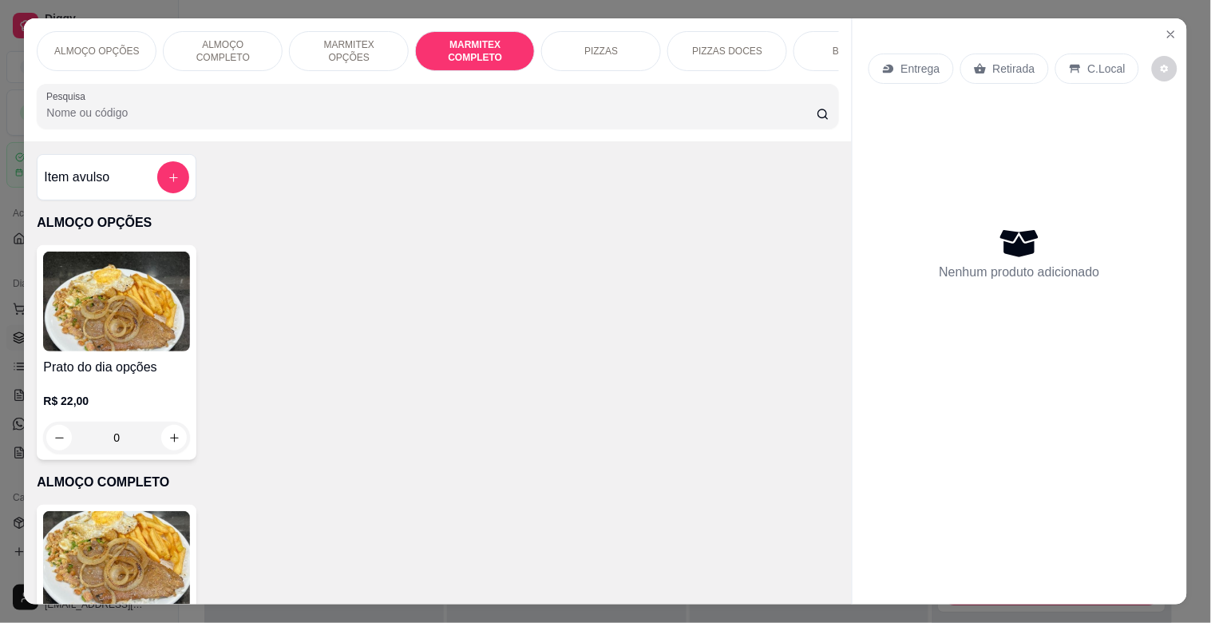
scroll to position [38, 0]
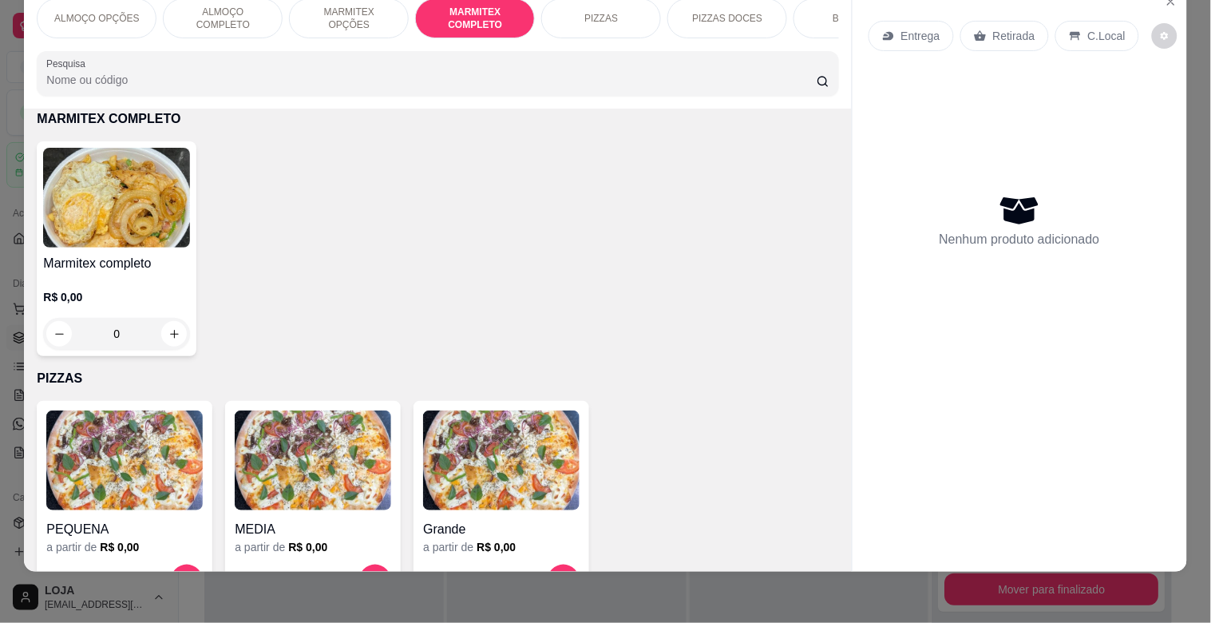
click at [101, 294] on p "R$ 0,00" at bounding box center [116, 297] width 147 height 16
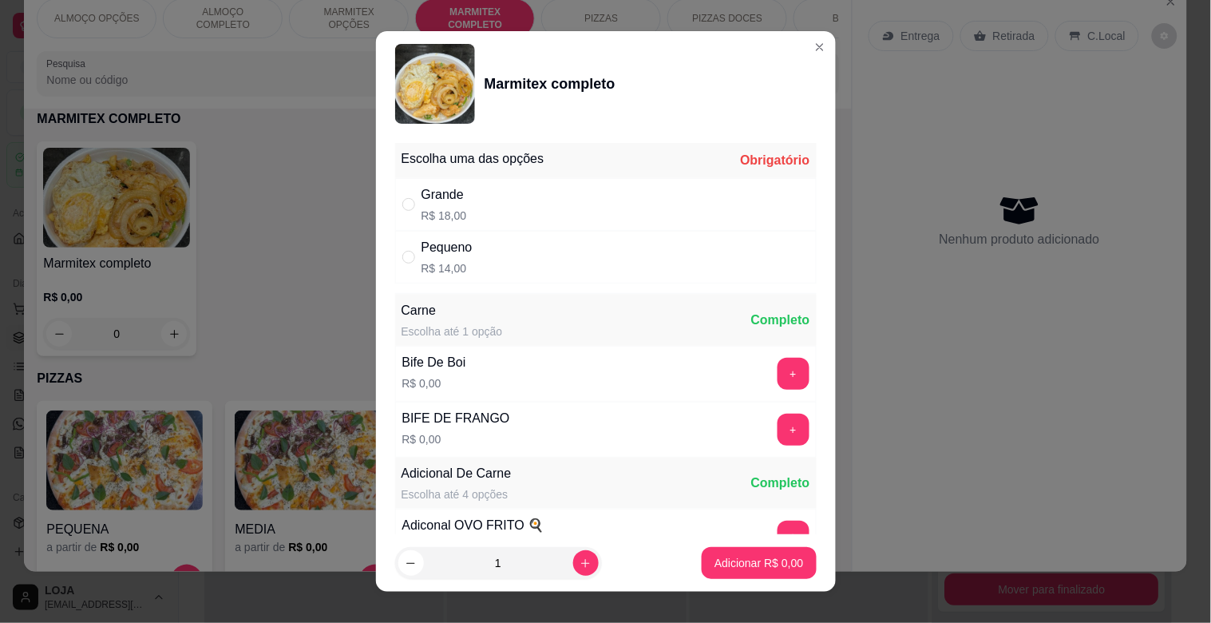
click at [507, 190] on div "Grande R$ 18,00" at bounding box center [606, 204] width 422 height 53
radio input "true"
click at [778, 434] on button "+" at bounding box center [794, 430] width 32 height 32
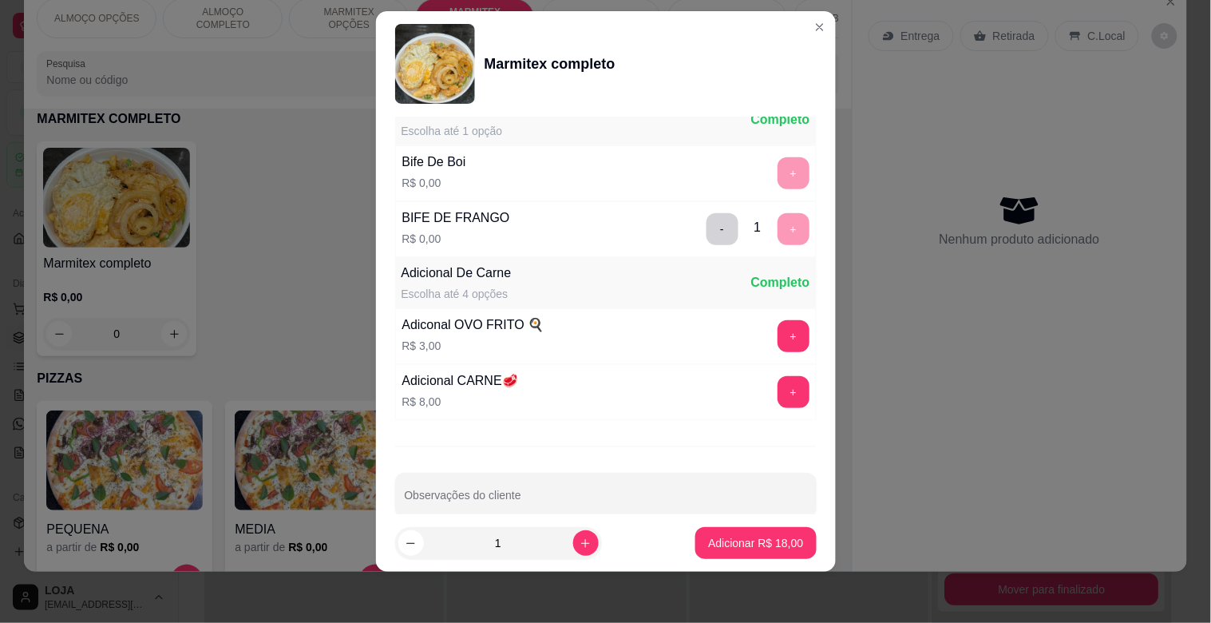
scroll to position [224, 0]
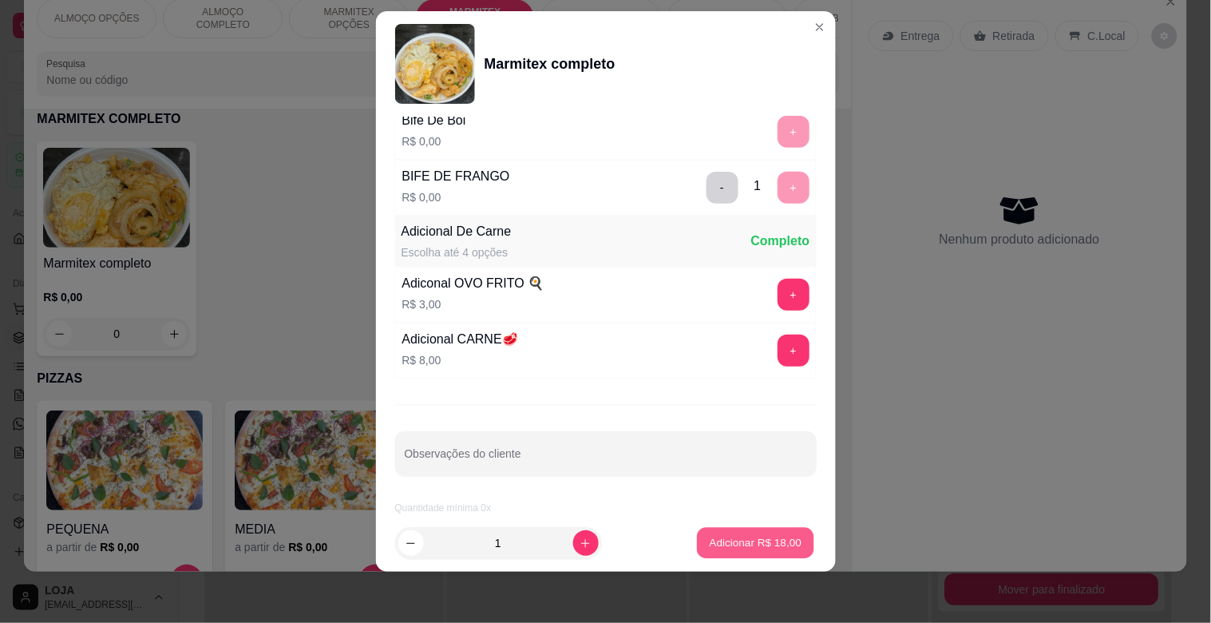
click at [748, 548] on p "Adicionar R$ 18,00" at bounding box center [756, 542] width 93 height 15
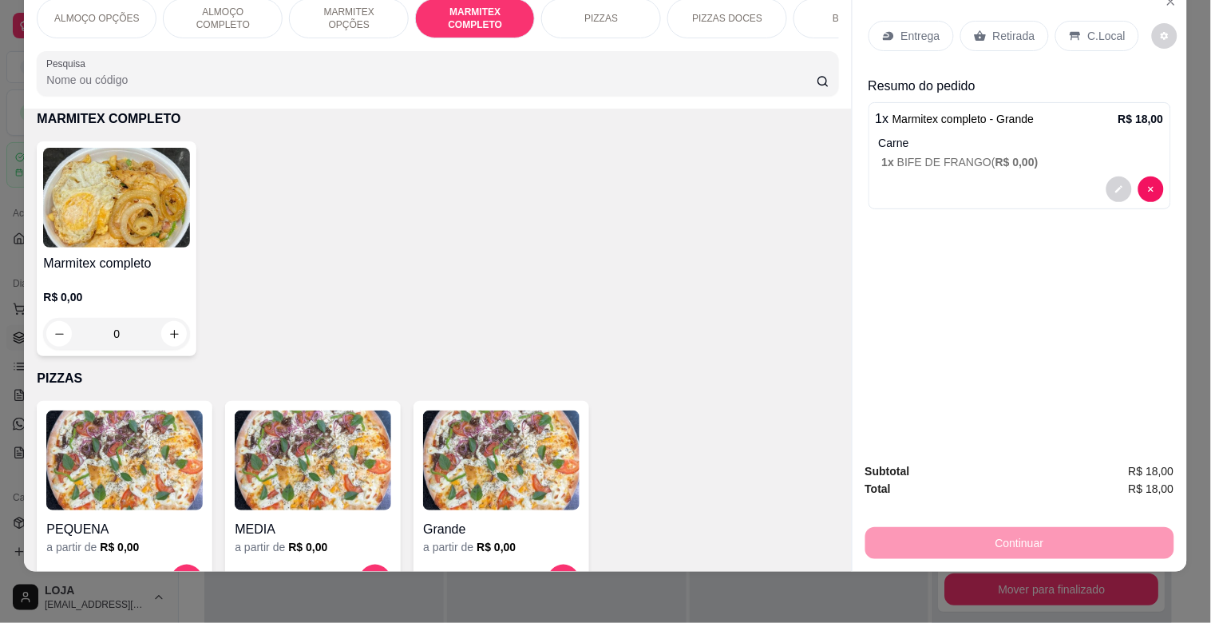
click at [999, 28] on p "Retirada" at bounding box center [1014, 36] width 42 height 16
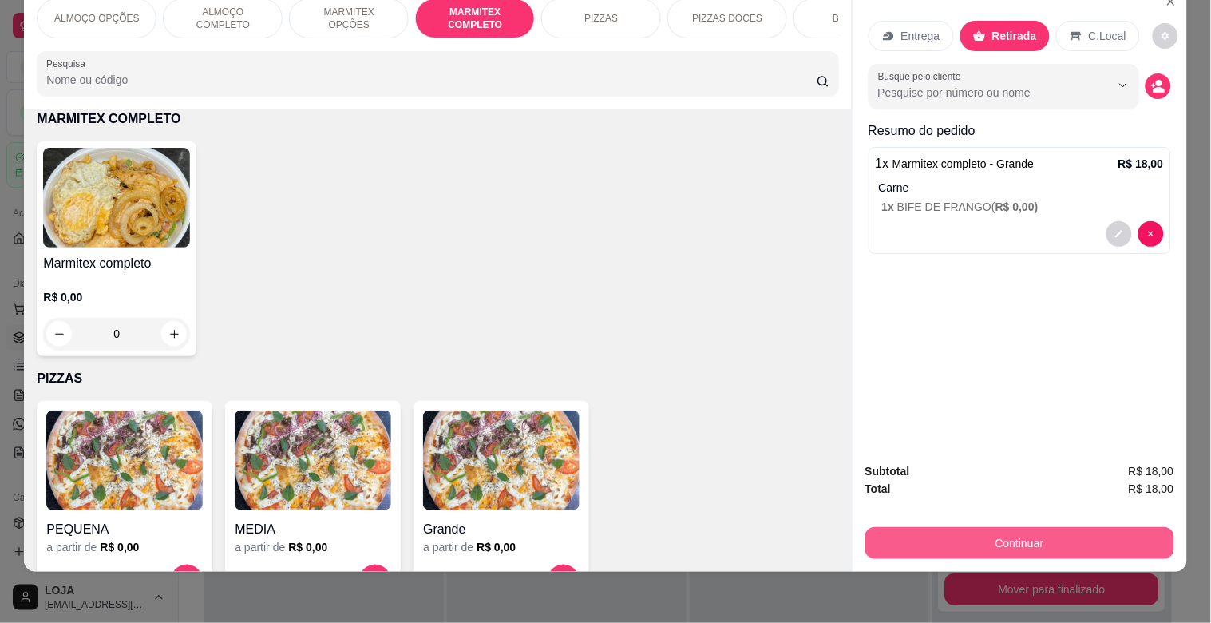
click at [993, 529] on button "Continuar" at bounding box center [1019, 543] width 309 height 32
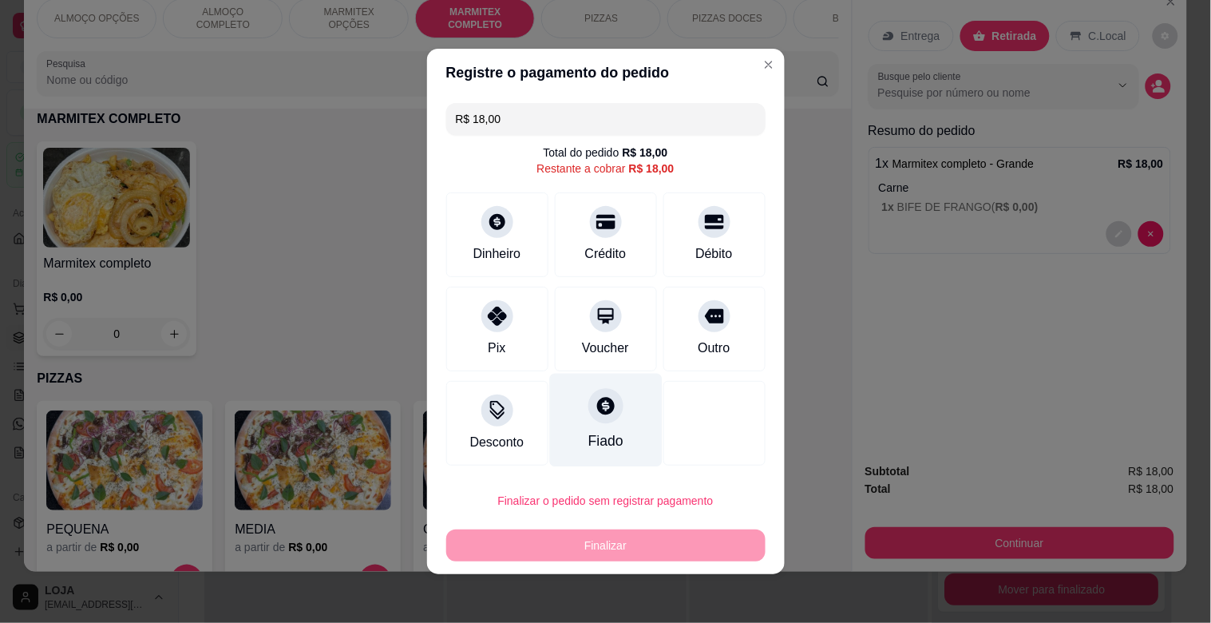
drag, startPoint x: 493, startPoint y: 308, endPoint x: 636, endPoint y: 432, distance: 189.0
click at [493, 309] on icon at bounding box center [497, 316] width 19 height 19
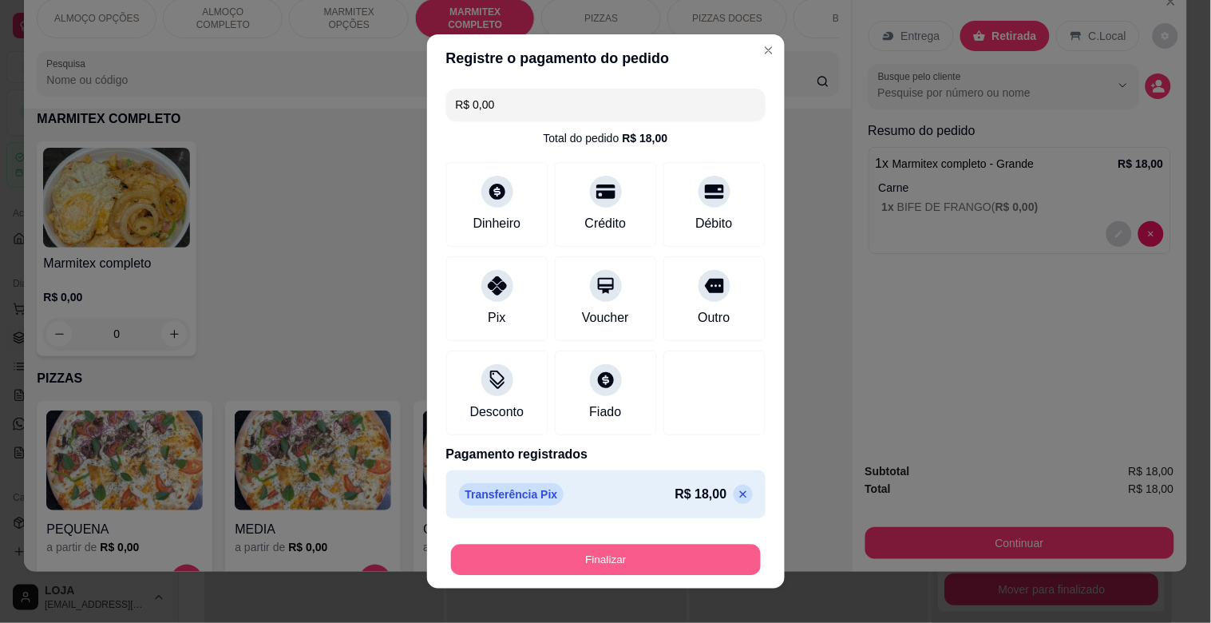
click at [596, 557] on button "Finalizar" at bounding box center [606, 560] width 310 height 31
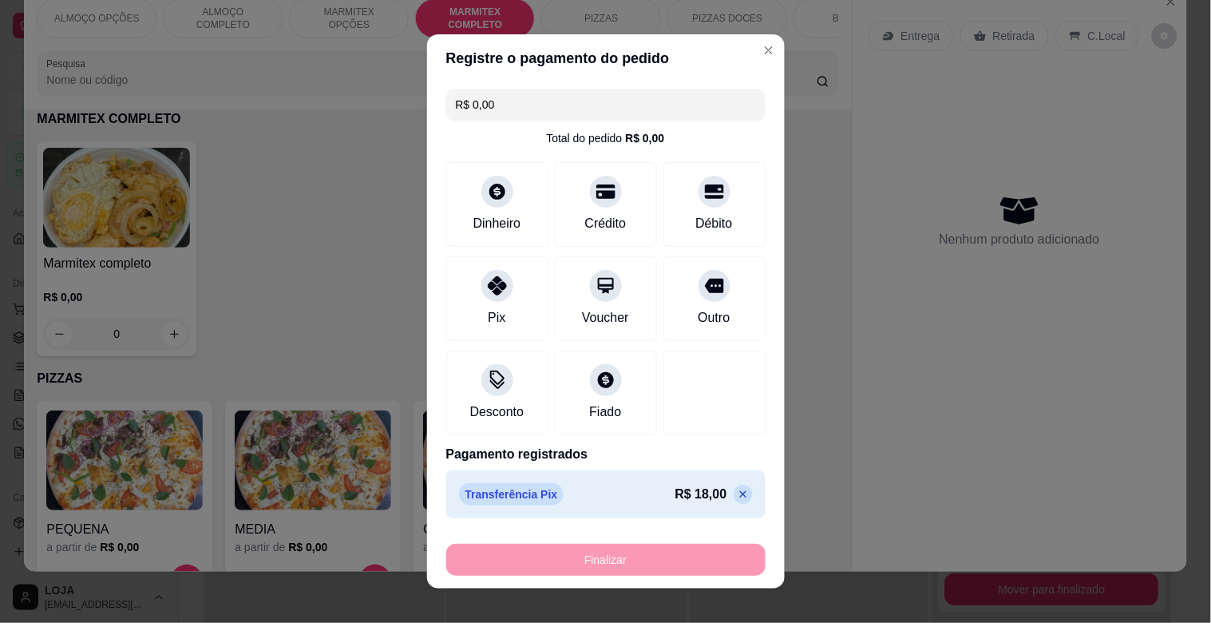
type input "-R$ 18,00"
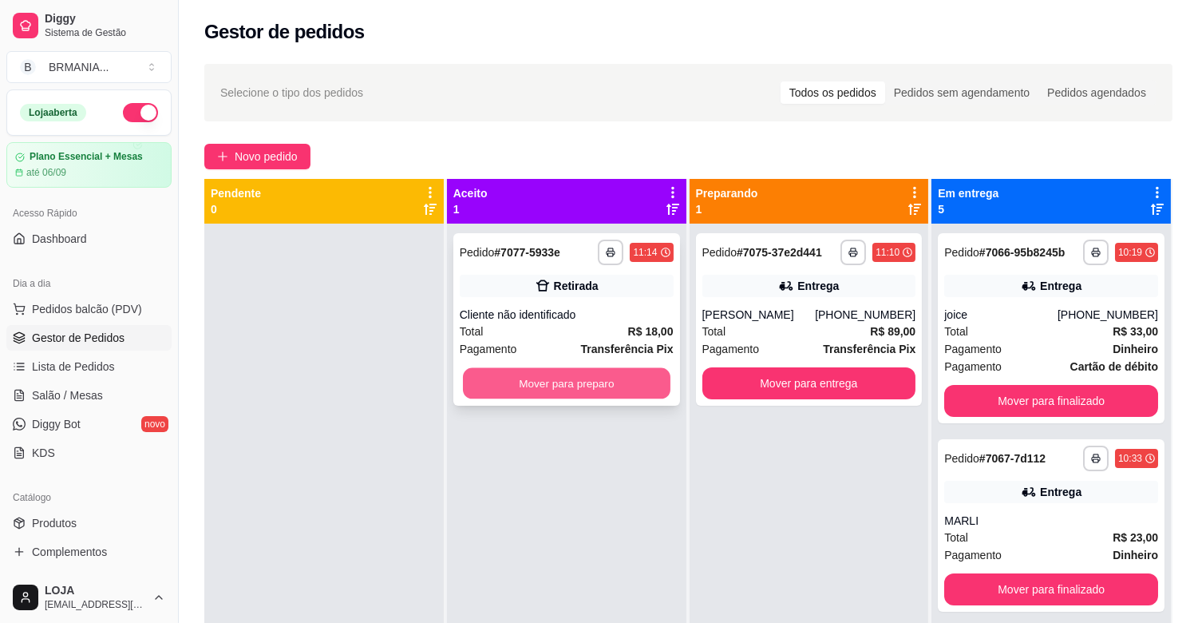
click at [530, 386] on button "Mover para preparo" at bounding box center [567, 383] width 208 height 31
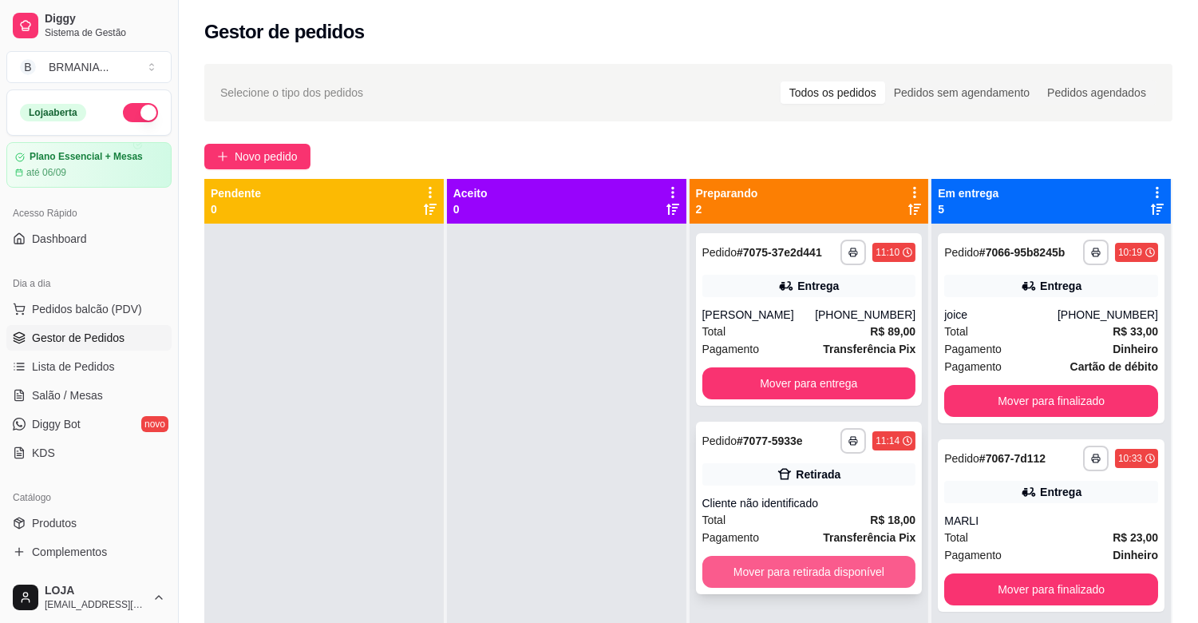
click at [773, 576] on button "Mover para retirada disponível" at bounding box center [810, 572] width 214 height 32
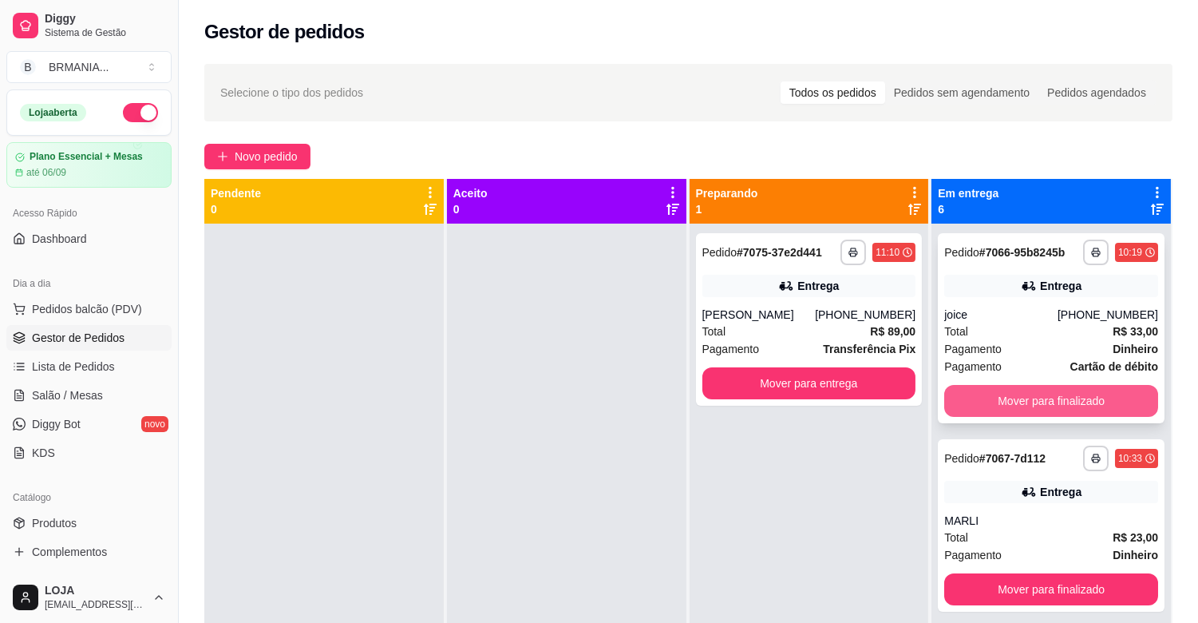
click at [1043, 396] on button "Mover para finalizado" at bounding box center [1051, 401] width 214 height 32
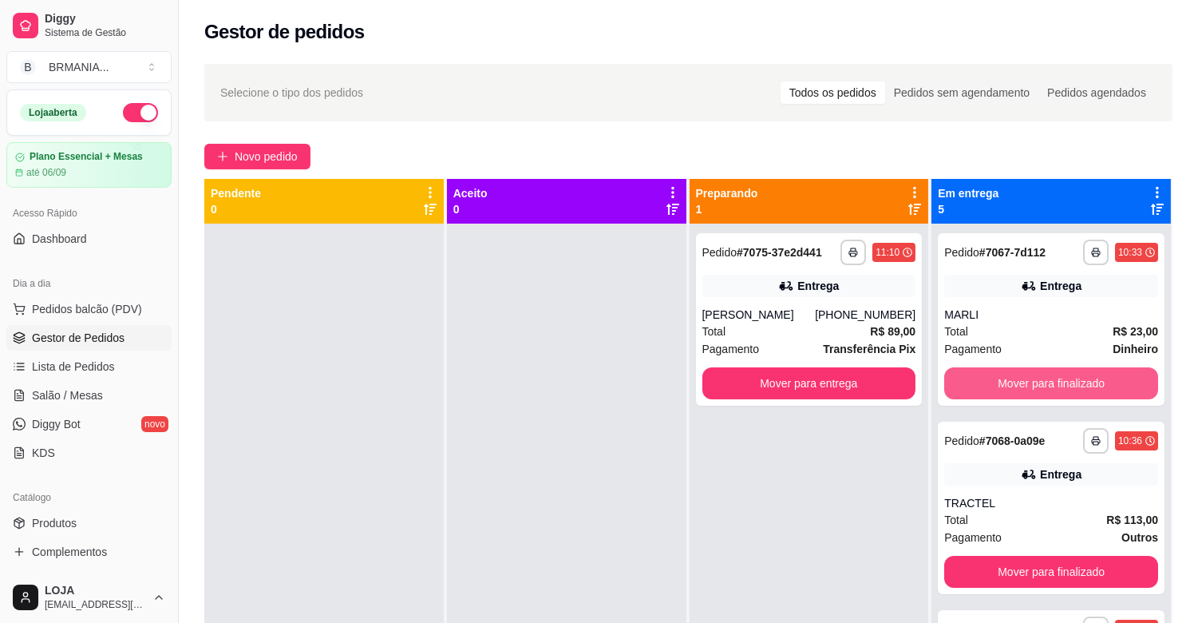
click at [1043, 395] on button "Mover para finalizado" at bounding box center [1051, 383] width 214 height 32
click at [1043, 386] on button "Mover para finalizado" at bounding box center [1051, 383] width 214 height 32
click at [1043, 385] on button "Mover para finalizado" at bounding box center [1051, 383] width 214 height 32
click at [1043, 384] on button "Mover para finalizado" at bounding box center [1051, 383] width 214 height 32
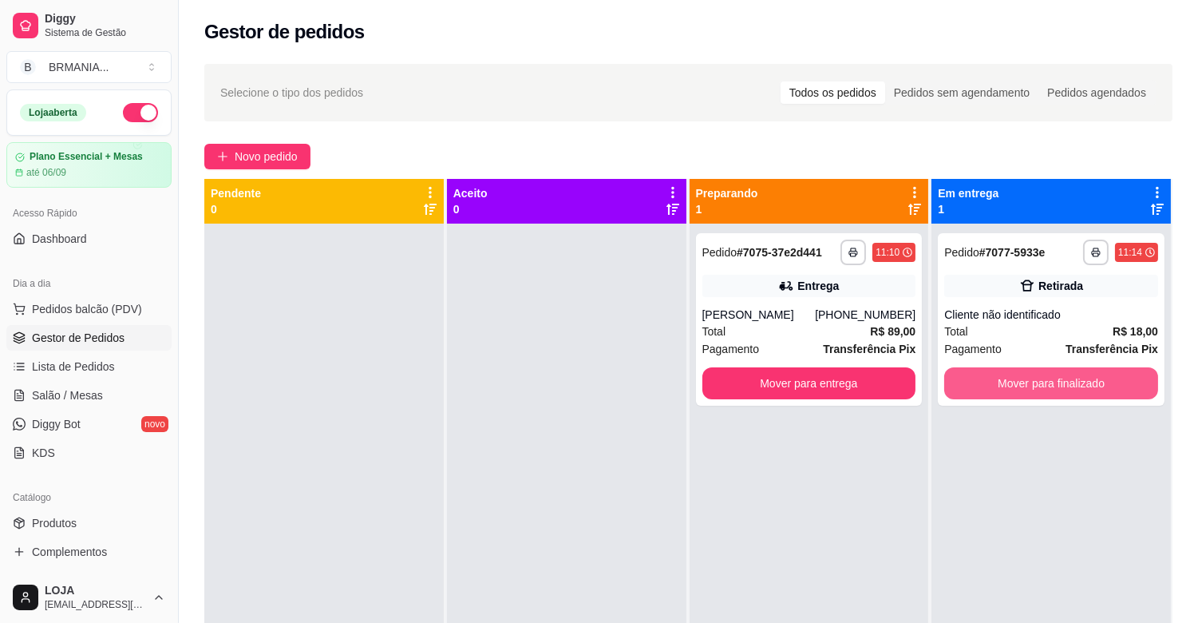
click at [1043, 381] on button "Mover para finalizado" at bounding box center [1051, 383] width 214 height 32
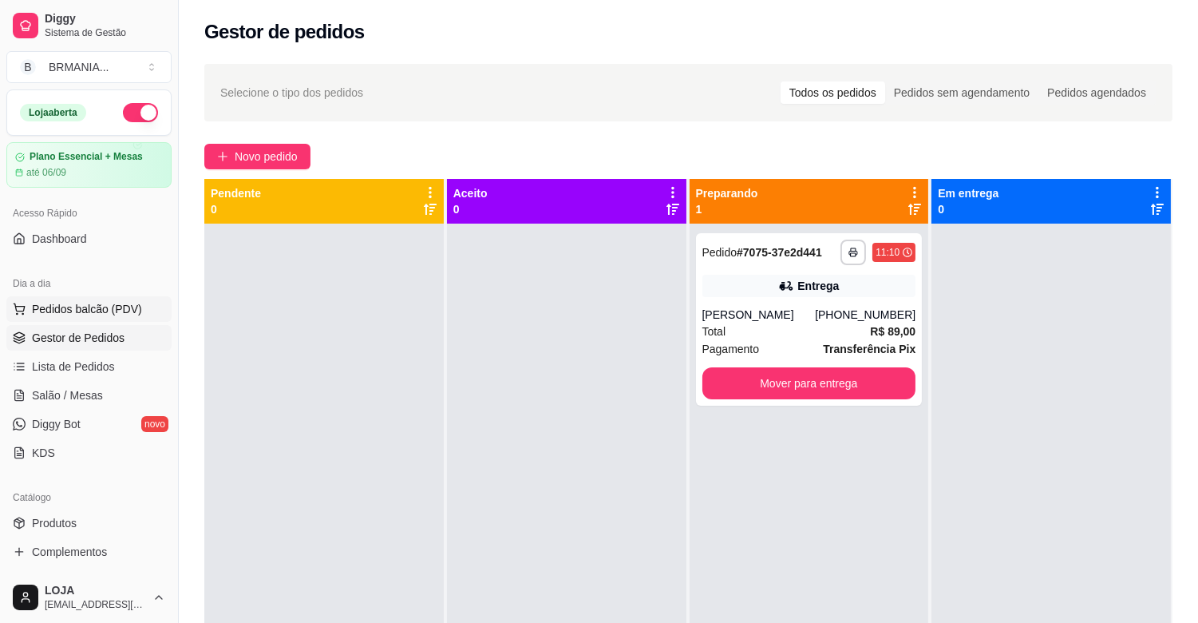
click at [85, 316] on span "Pedidos balcão (PDV)" at bounding box center [87, 309] width 110 height 16
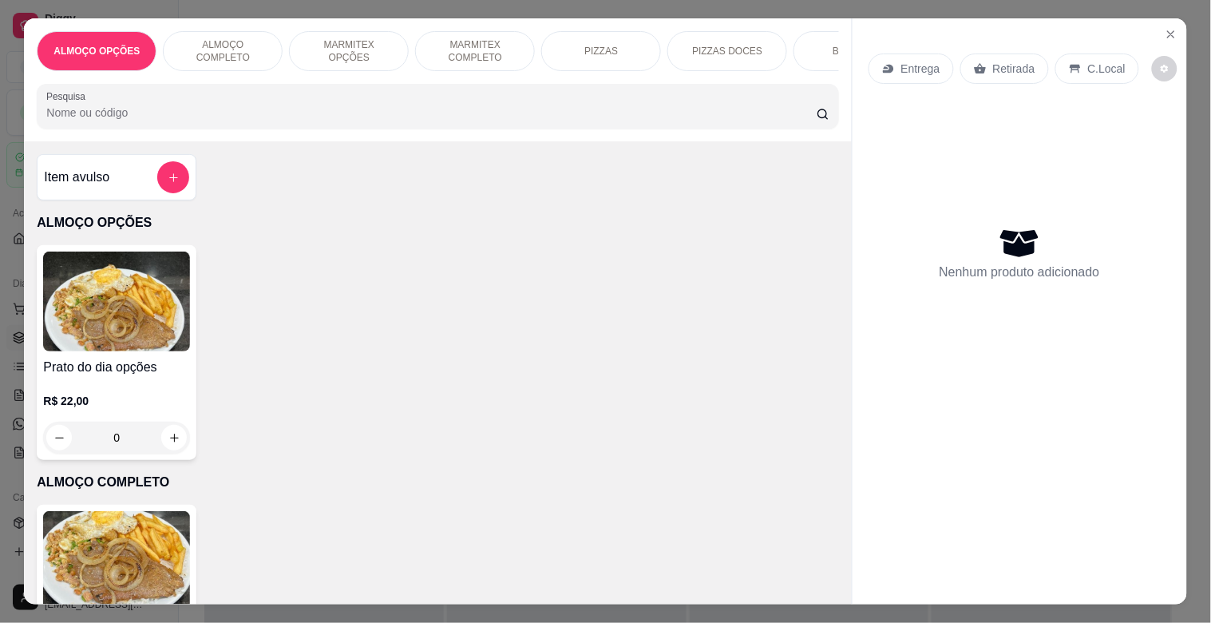
click at [129, 557] on img at bounding box center [116, 561] width 147 height 100
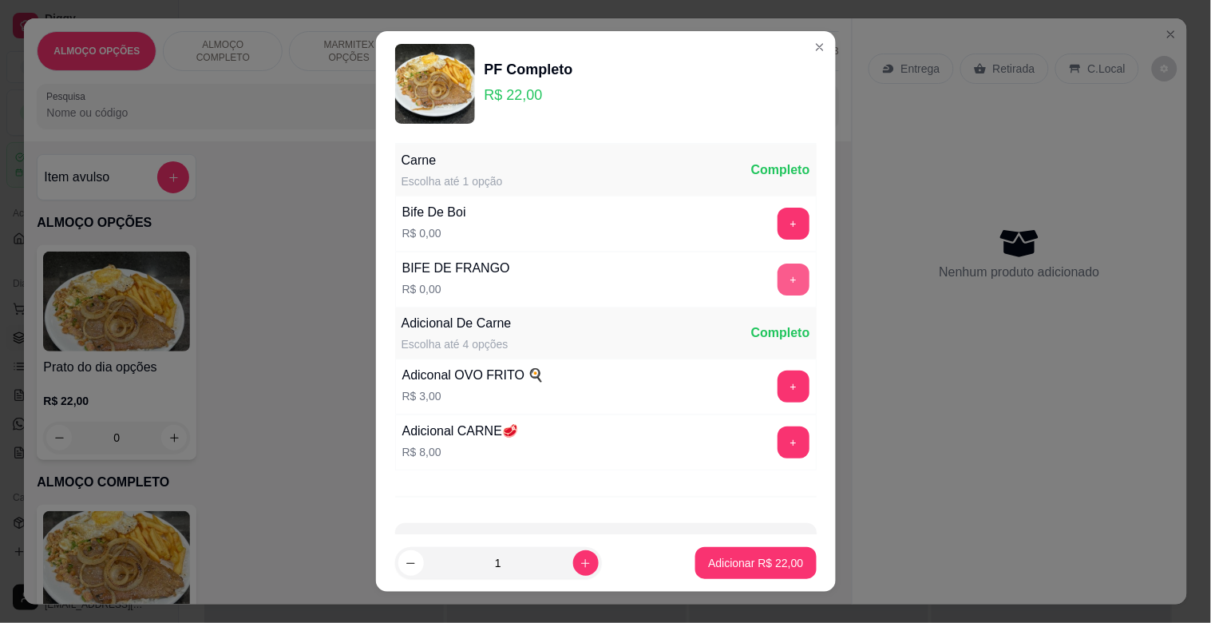
click at [778, 276] on button "+" at bounding box center [794, 279] width 32 height 32
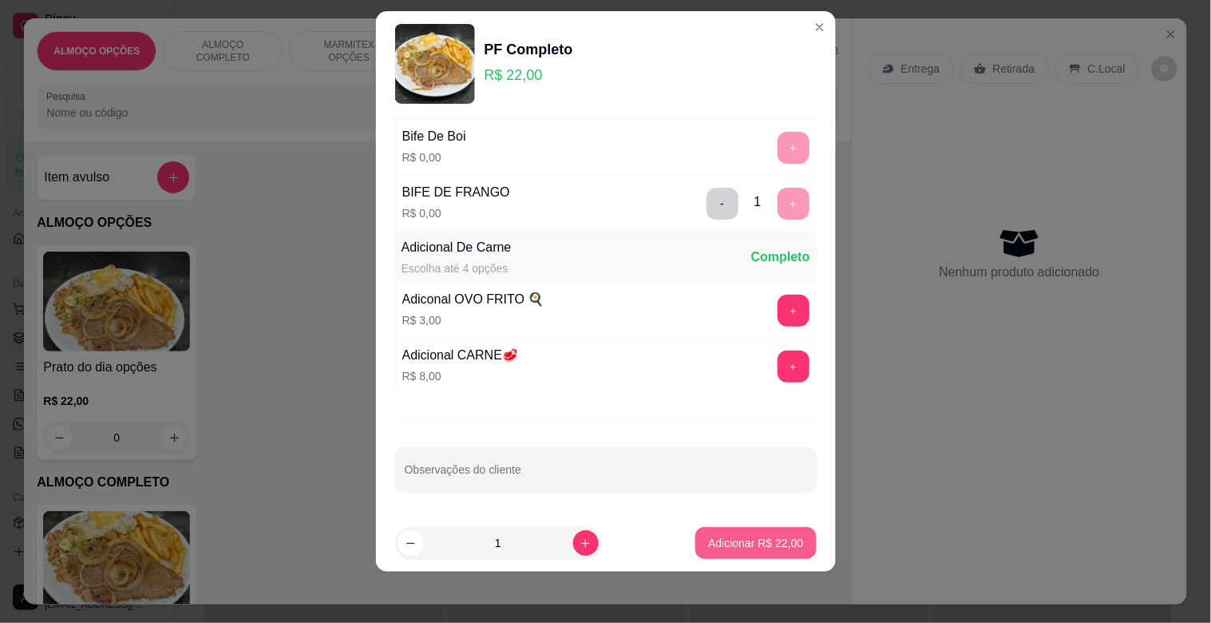
click at [746, 537] on p "Adicionar R$ 22,00" at bounding box center [755, 543] width 95 height 16
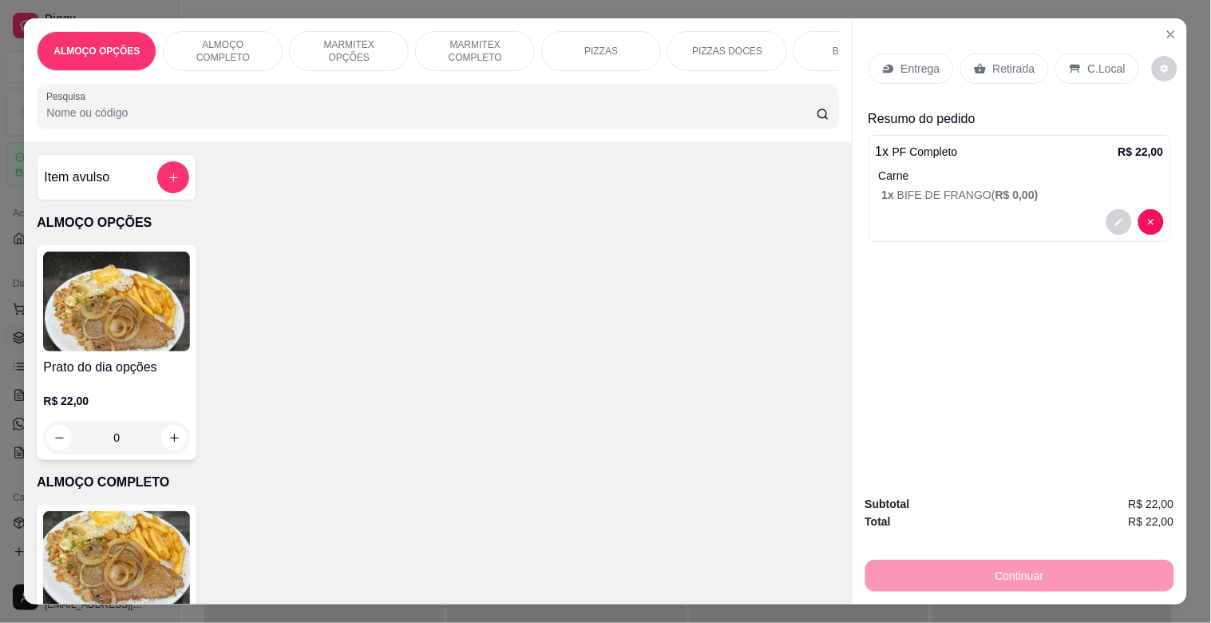
click at [1099, 65] on p "C.Local" at bounding box center [1107, 69] width 38 height 16
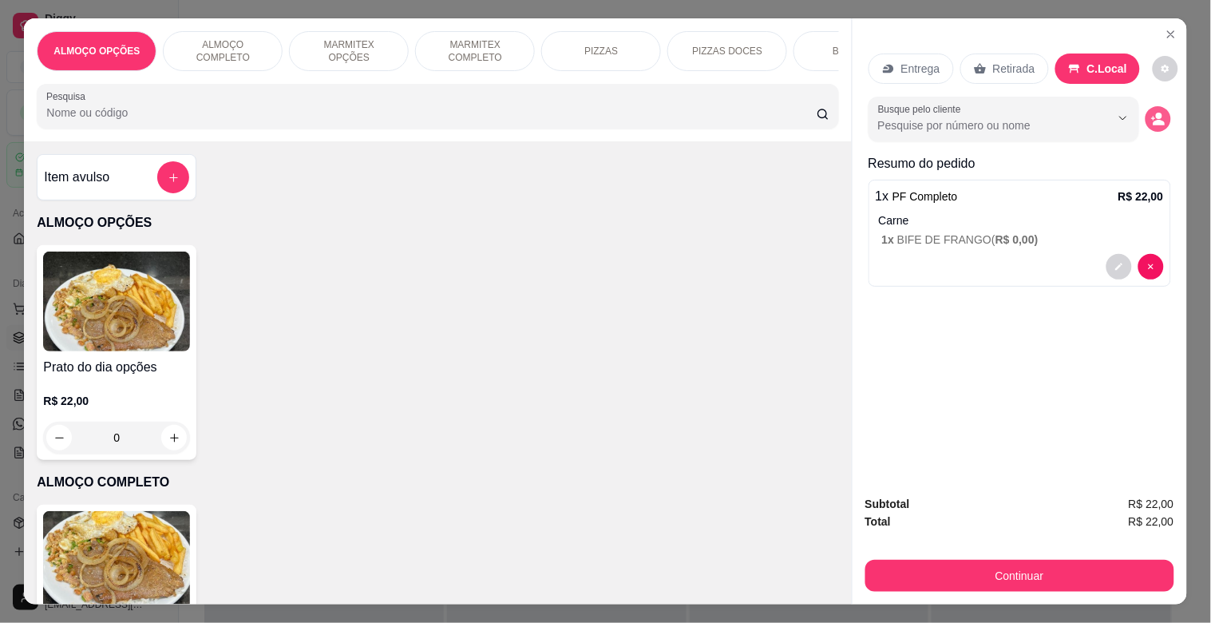
click at [1156, 113] on circle "decrease-product-quantity" at bounding box center [1159, 116] width 6 height 6
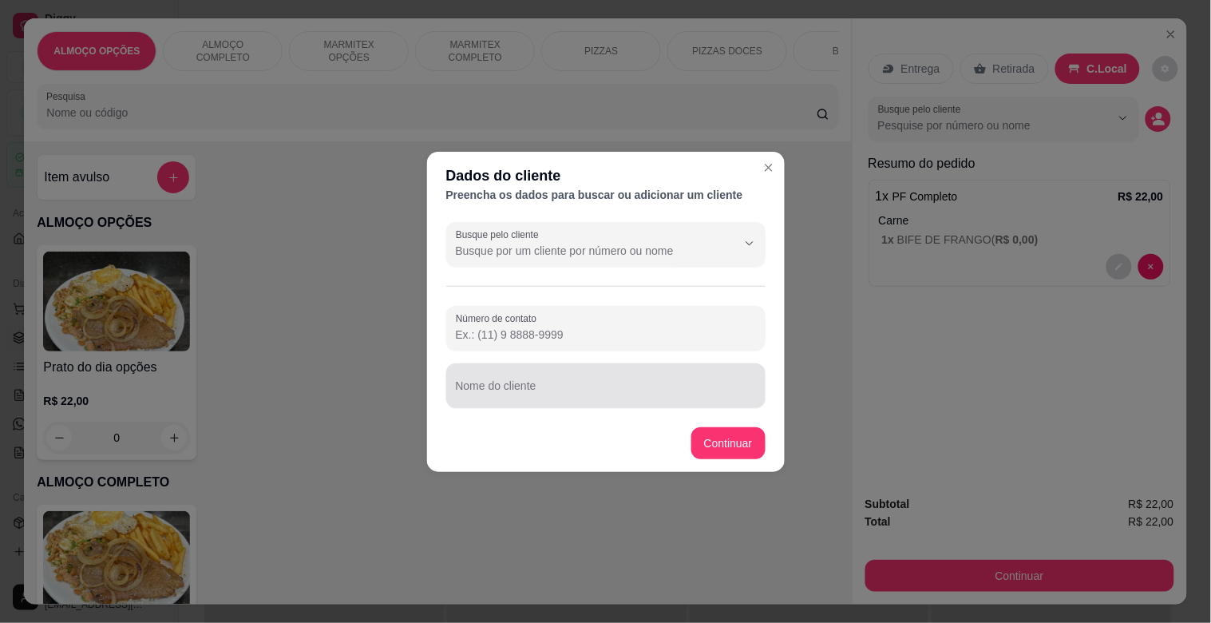
click at [539, 387] on input "Nome do cliente" at bounding box center [606, 392] width 300 height 16
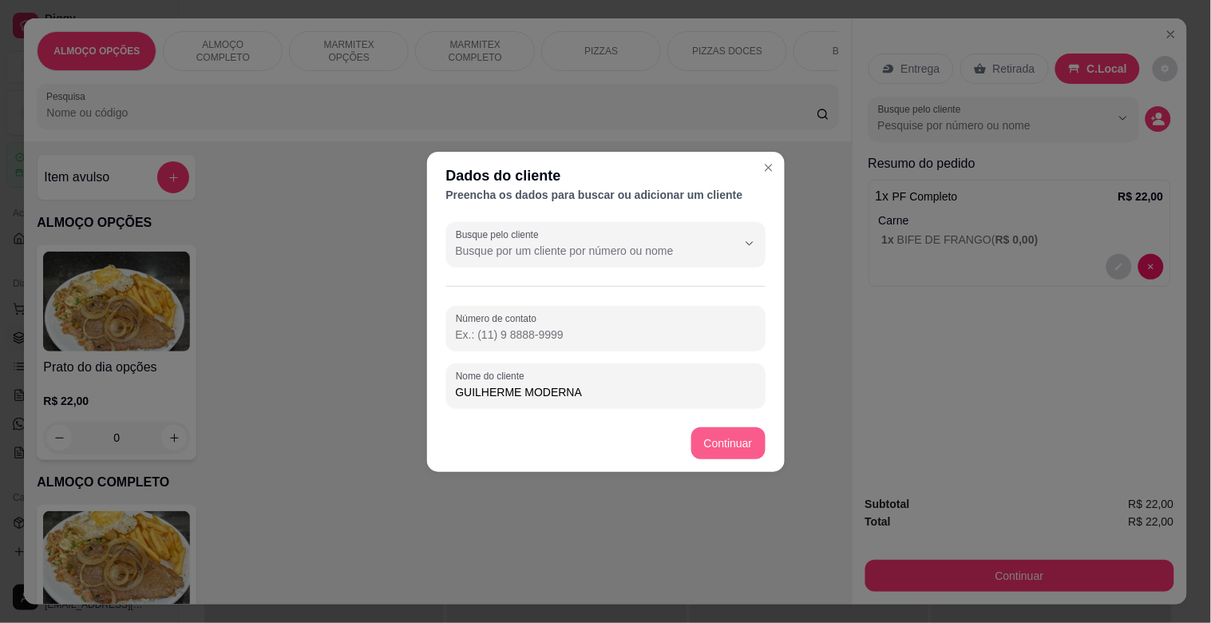
type input "GUILHERME MODERNA"
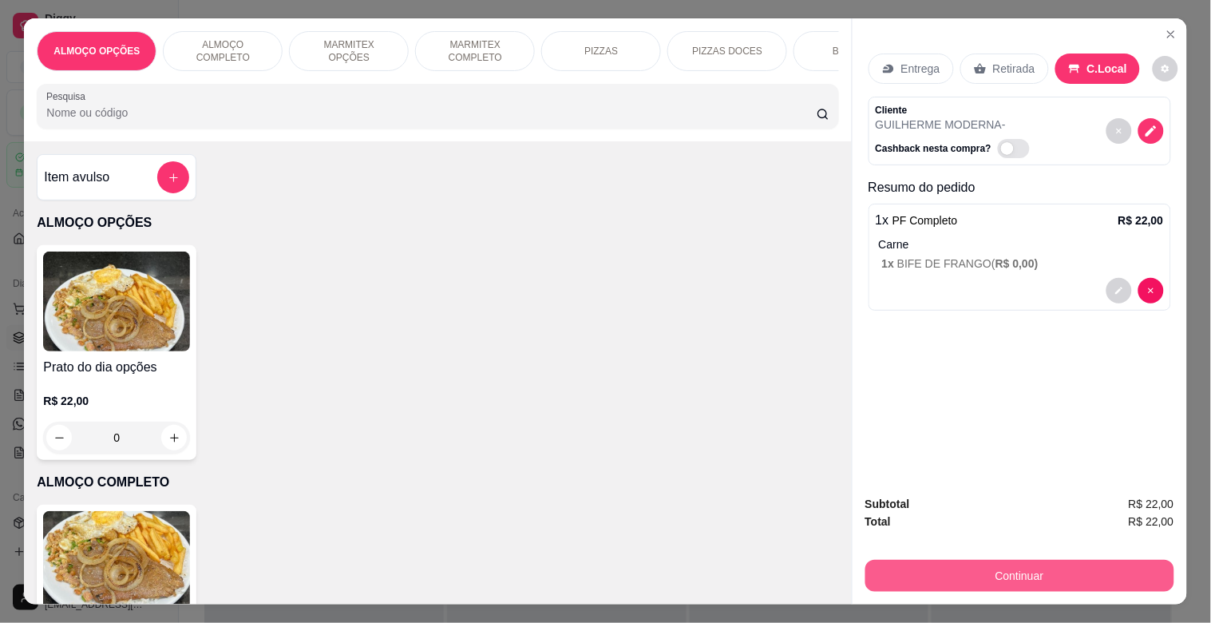
click at [1010, 564] on button "Continuar" at bounding box center [1019, 576] width 309 height 32
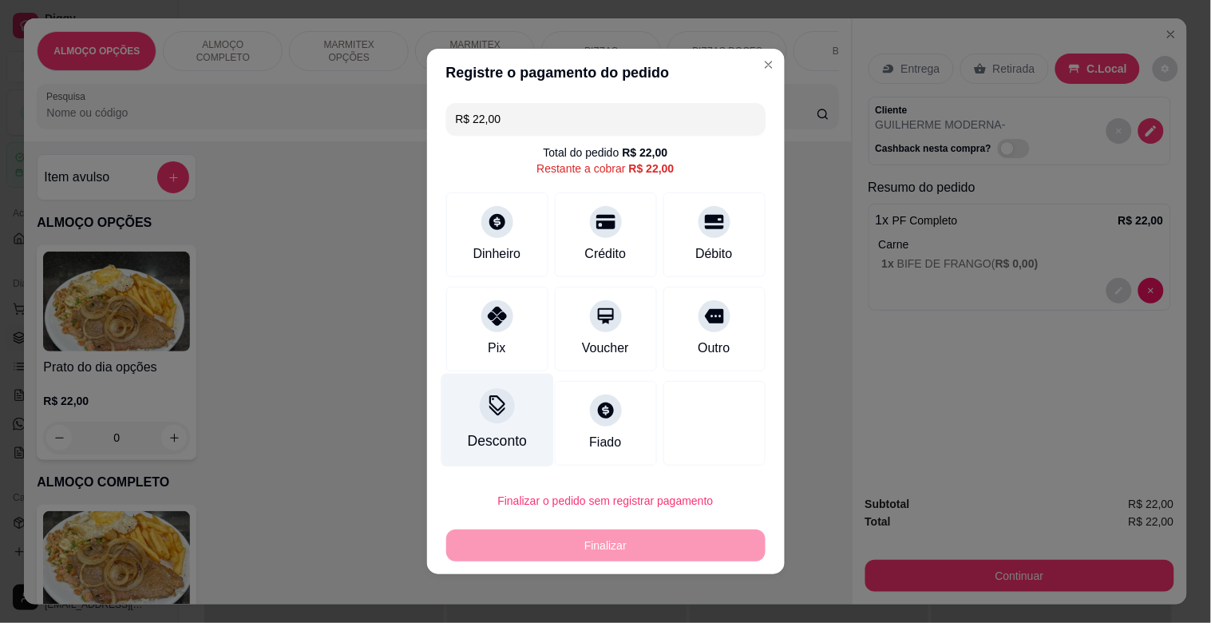
click at [482, 418] on div at bounding box center [497, 405] width 35 height 35
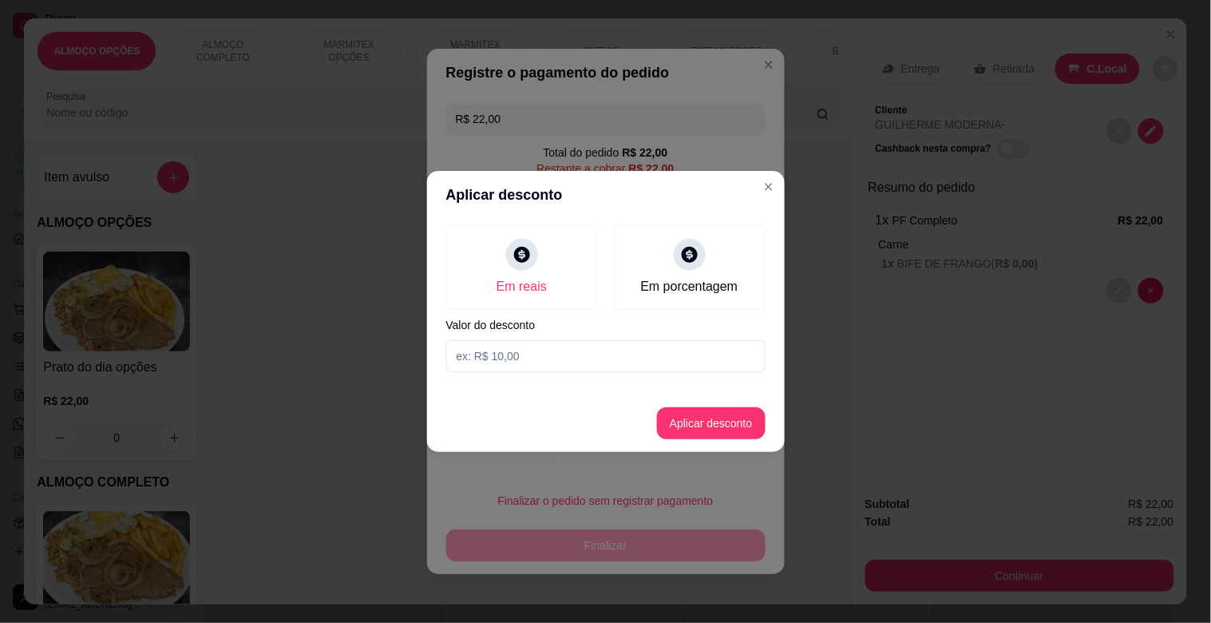
click at [533, 365] on input at bounding box center [605, 356] width 319 height 32
type input "2,00"
click at [725, 421] on button "Aplicar desconto" at bounding box center [711, 423] width 109 height 32
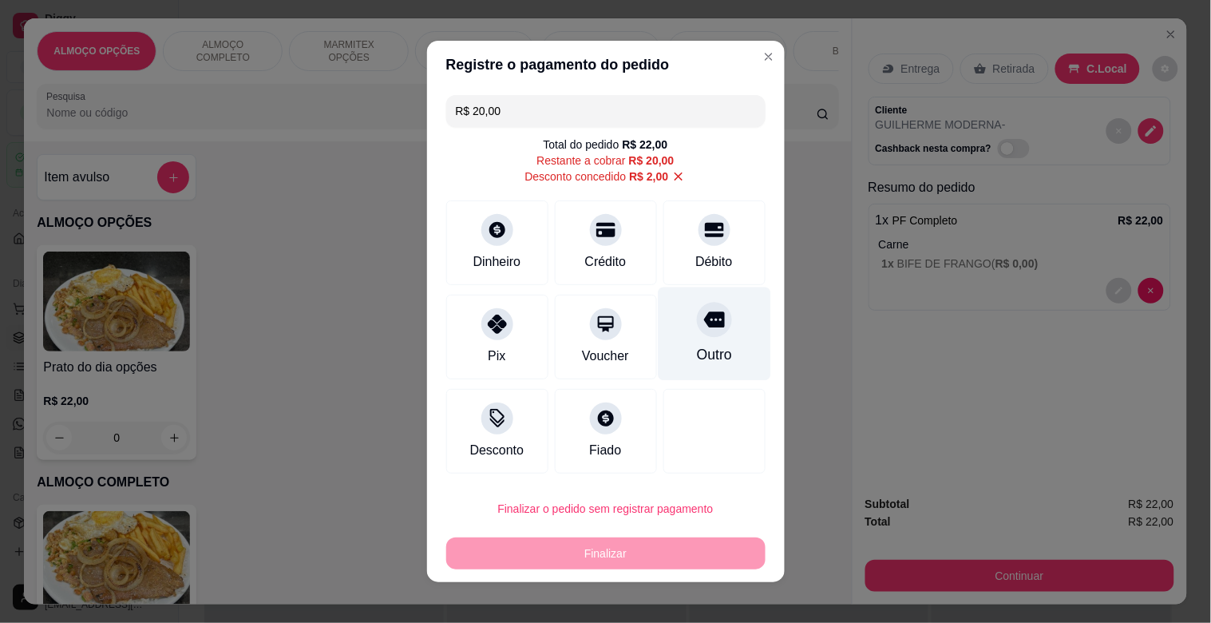
click at [699, 308] on div at bounding box center [714, 319] width 35 height 35
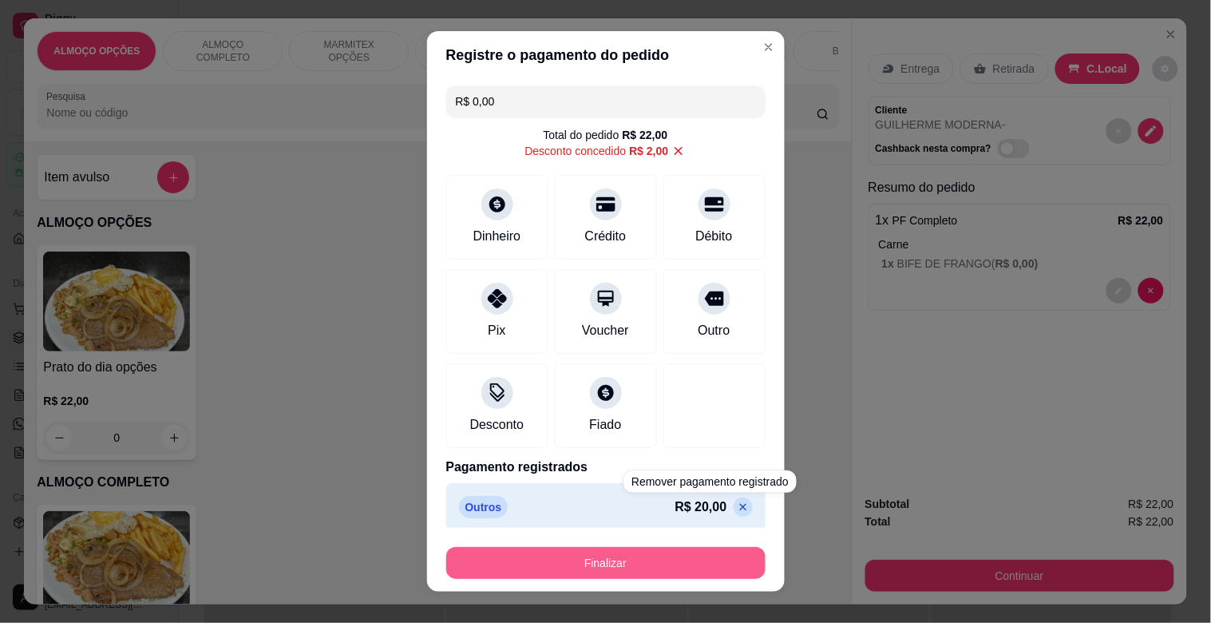
click at [631, 547] on button "Finalizar" at bounding box center [605, 563] width 319 height 32
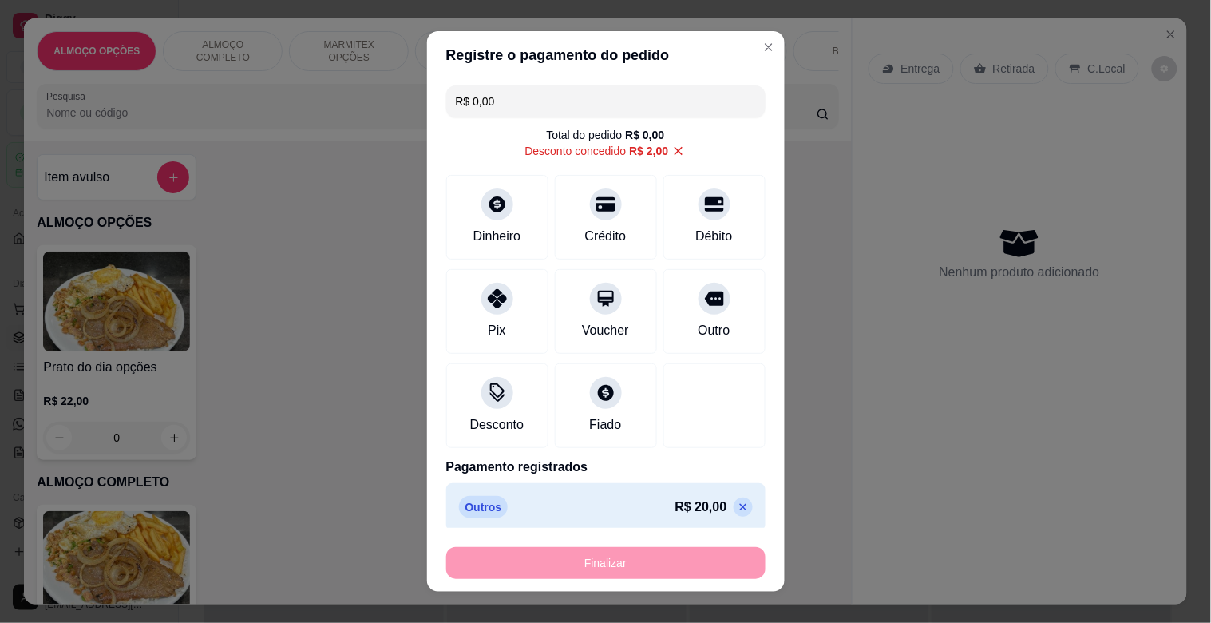
type input "-R$ 22,00"
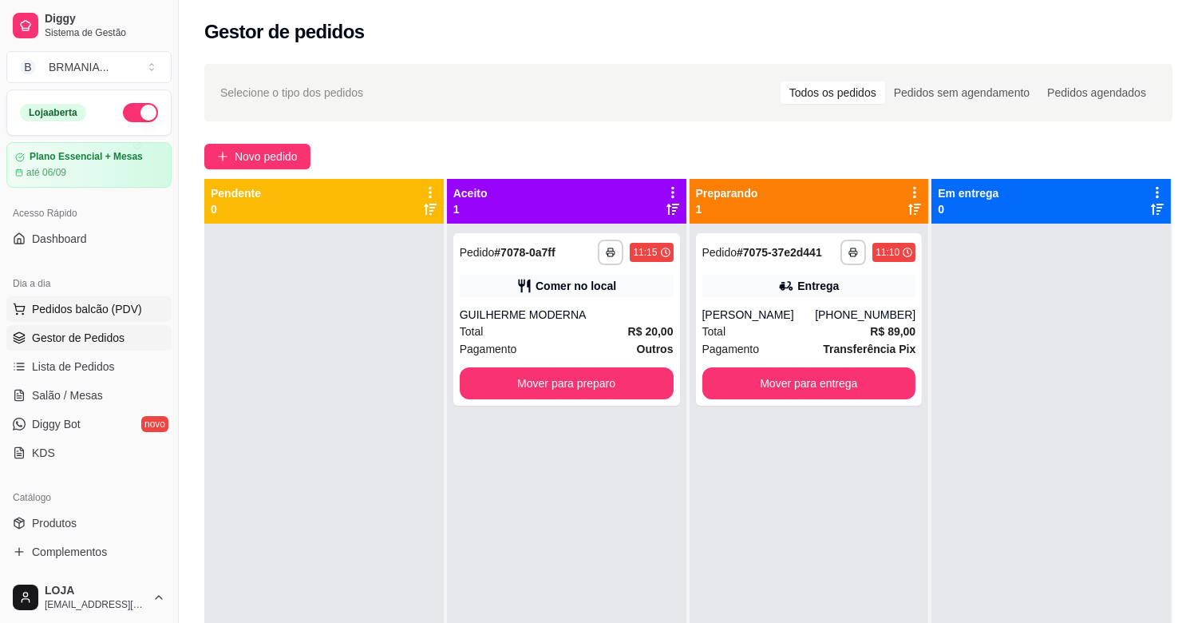
click at [139, 302] on button "Pedidos balcão (PDV)" at bounding box center [88, 309] width 165 height 26
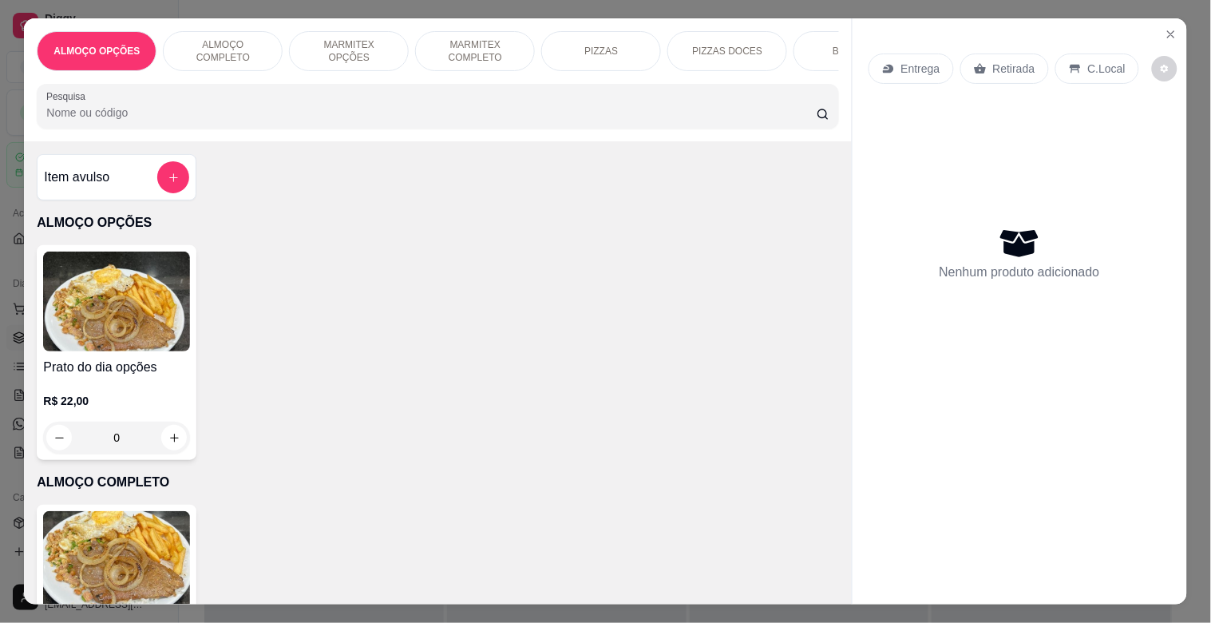
click at [149, 555] on img at bounding box center [116, 561] width 147 height 100
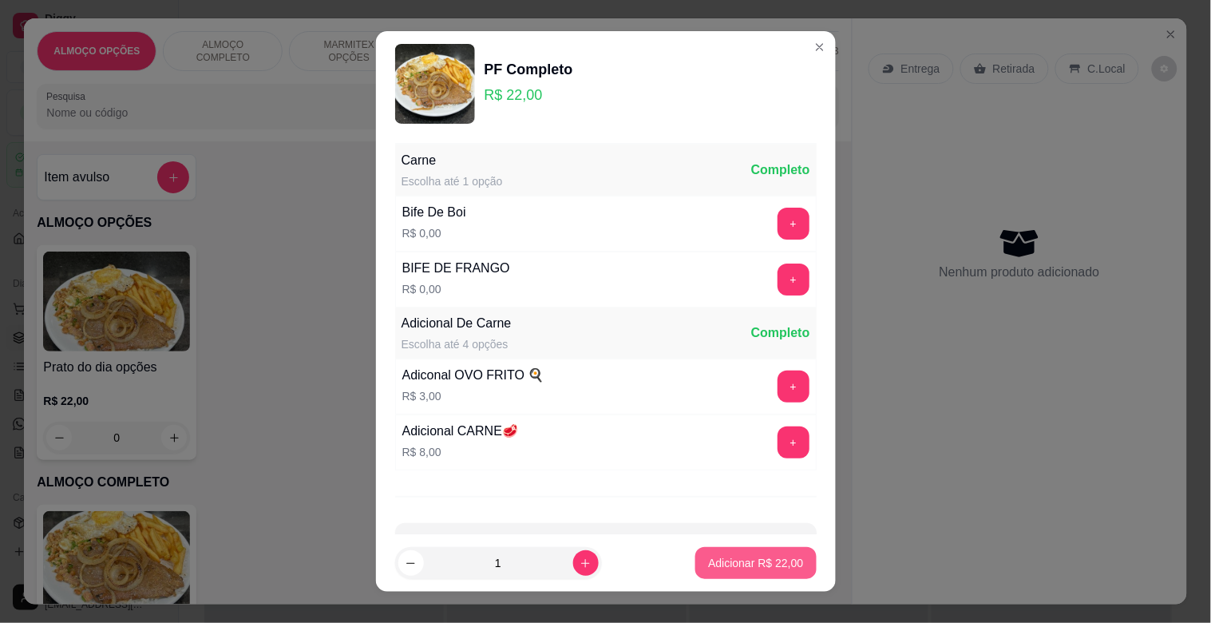
click at [738, 556] on p "Adicionar R$ 22,00" at bounding box center [755, 563] width 95 height 16
type input "1"
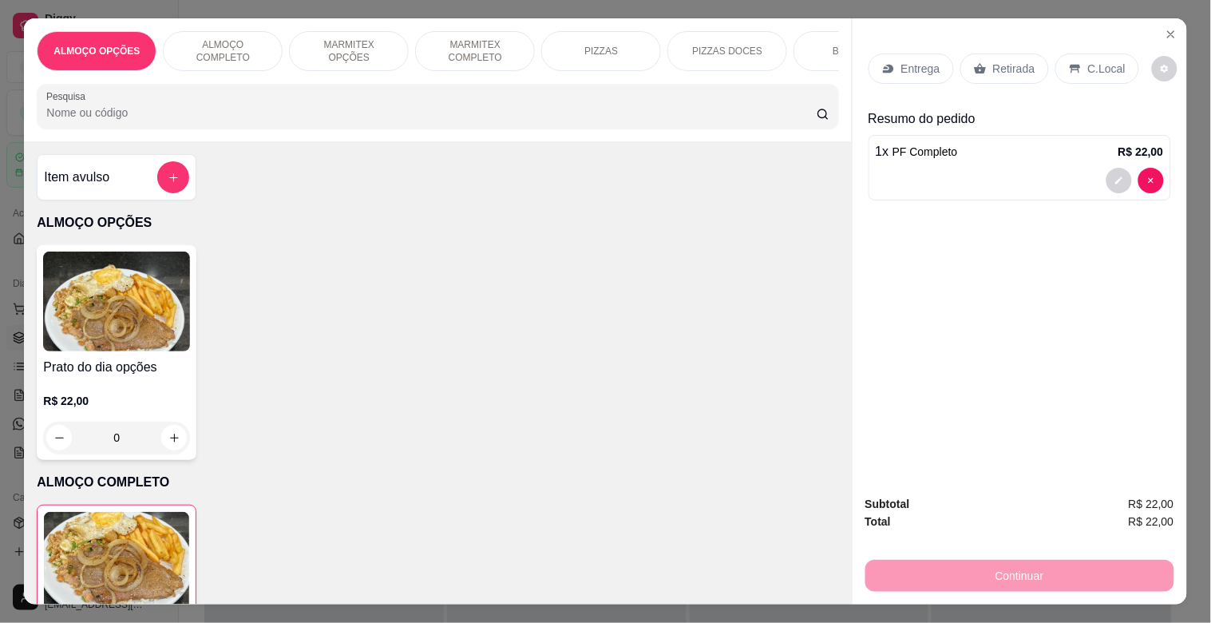
click at [1074, 69] on div "C.Local" at bounding box center [1097, 68] width 84 height 30
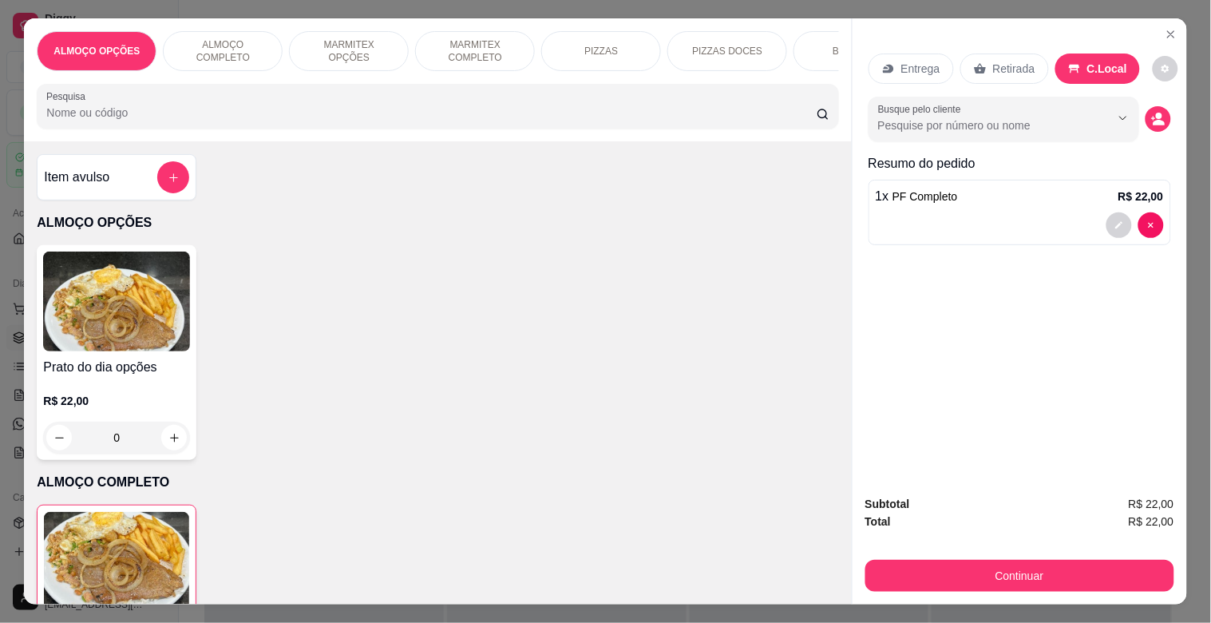
click at [1159, 100] on div "Busque pelo cliente" at bounding box center [1020, 119] width 303 height 45
click at [1156, 113] on circle "decrease-product-quantity" at bounding box center [1159, 116] width 6 height 6
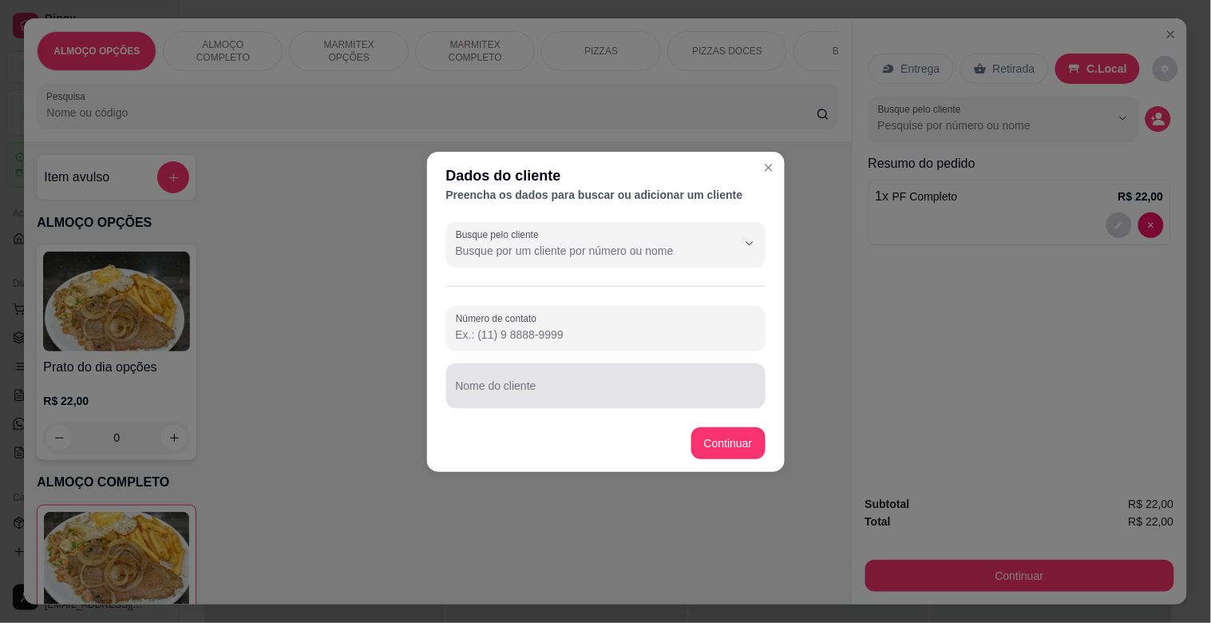
click at [487, 401] on div at bounding box center [606, 386] width 300 height 32
type input "RENATINHO MODERNA"
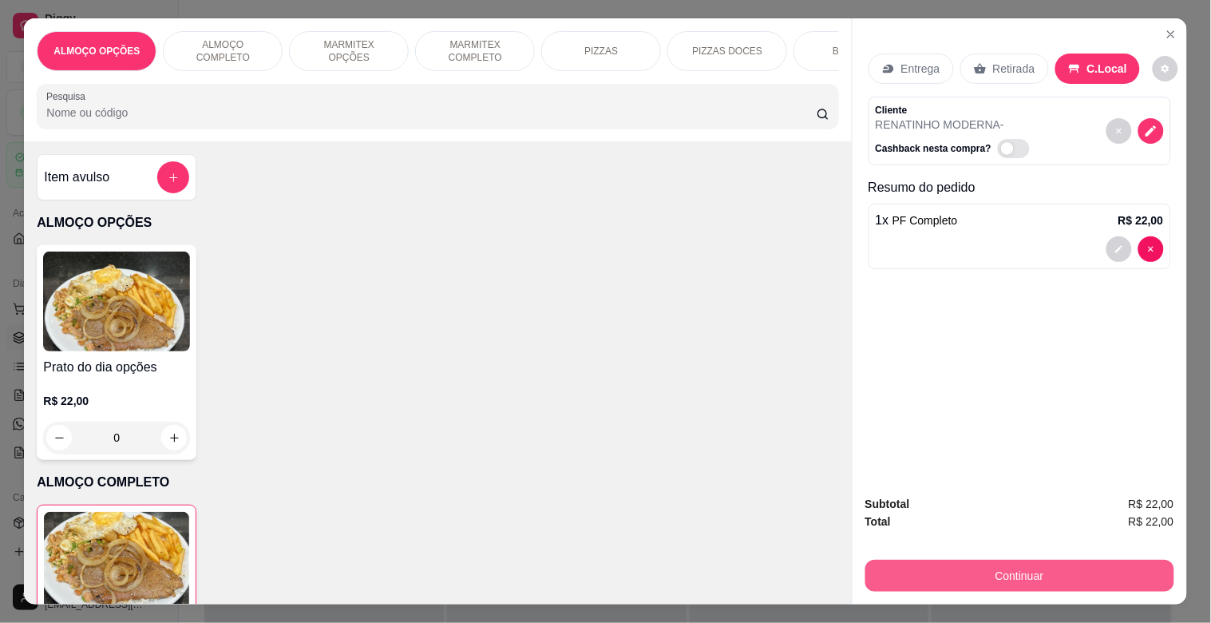
click at [934, 560] on button "Continuar" at bounding box center [1019, 576] width 309 height 32
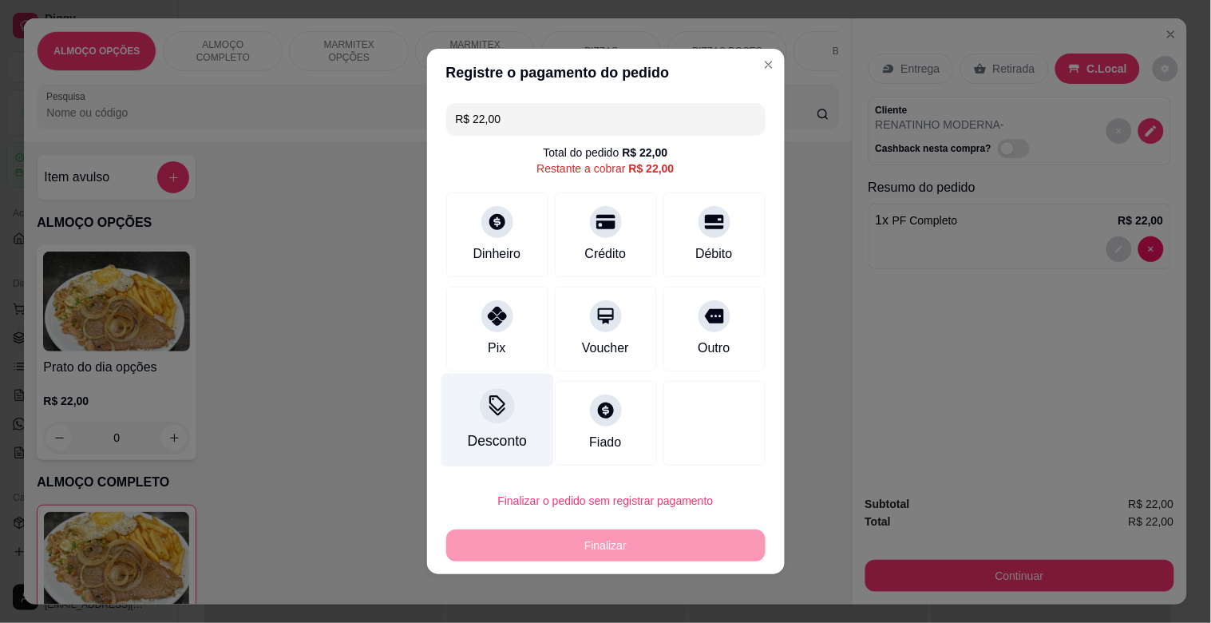
click at [509, 420] on div "Desconto" at bounding box center [497, 420] width 113 height 93
click at [509, 359] on input at bounding box center [605, 356] width 319 height 32
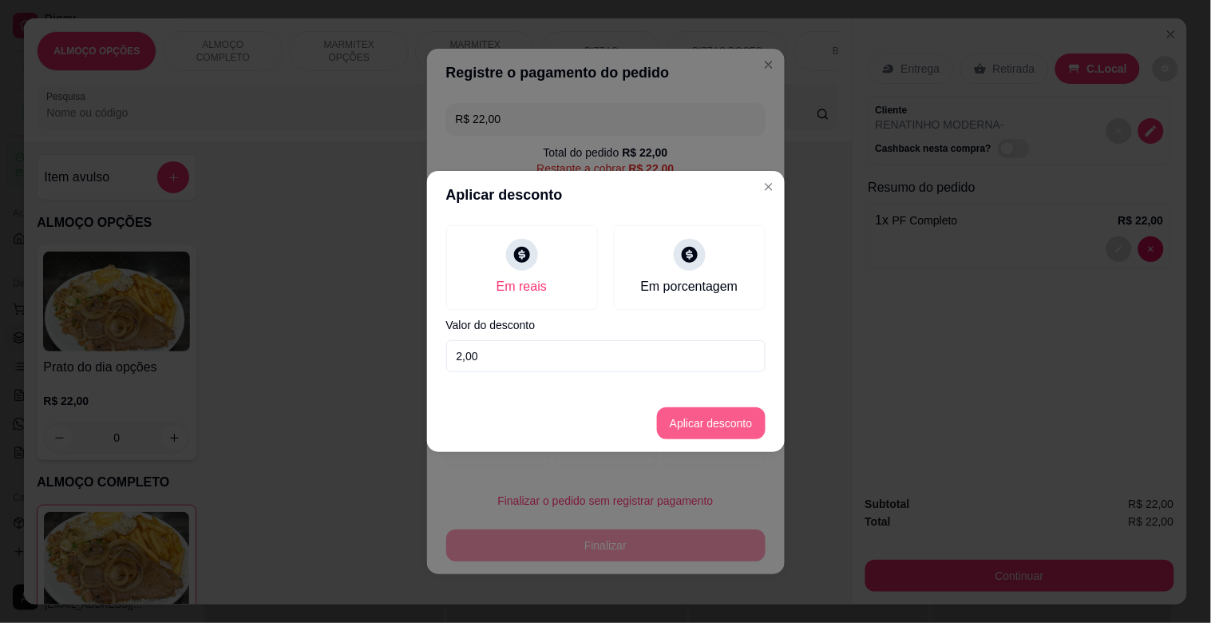
type input "2,00"
click at [691, 413] on button "Aplicar desconto" at bounding box center [711, 423] width 109 height 32
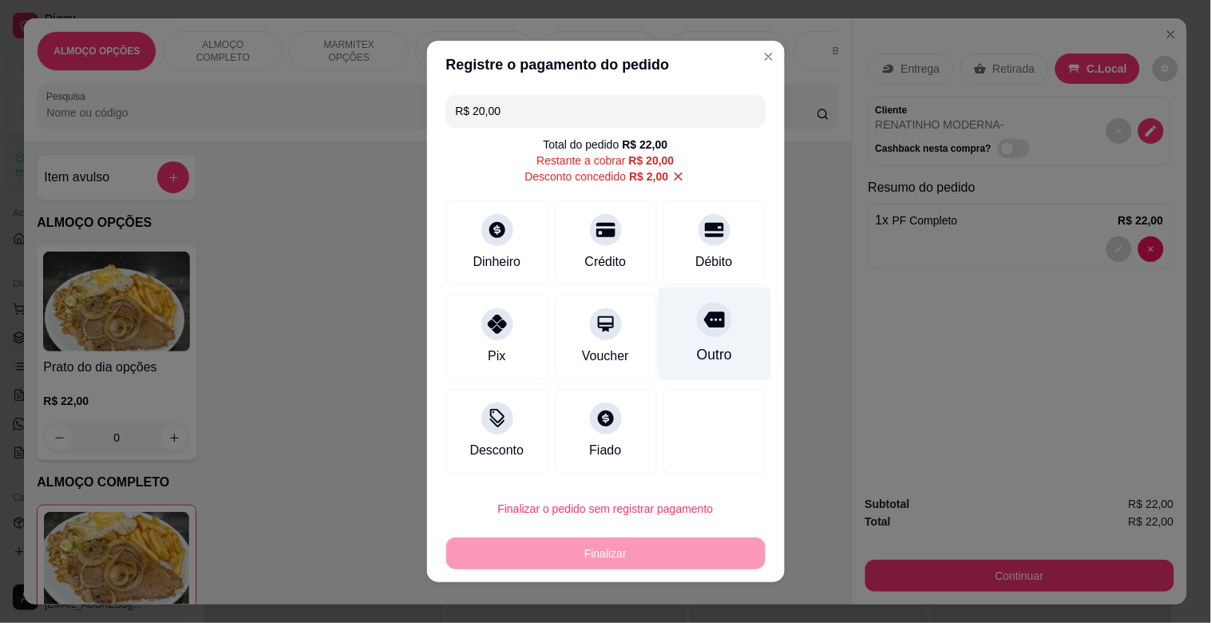
click at [707, 320] on div at bounding box center [714, 319] width 35 height 35
type input "R$ 0,00"
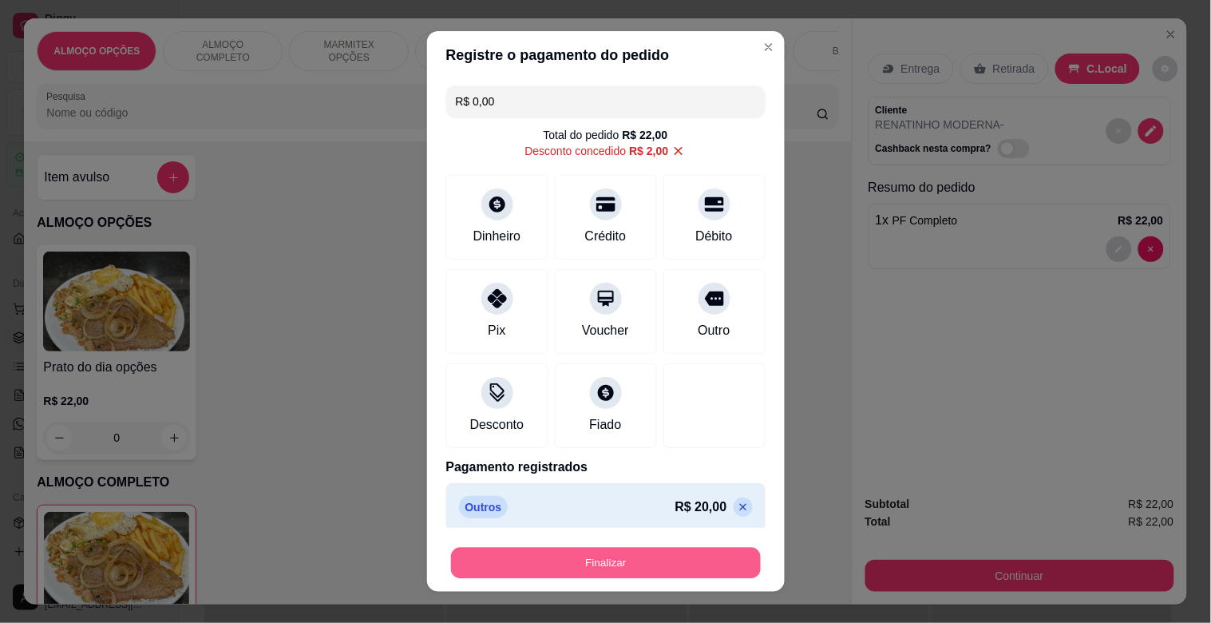
click at [633, 551] on button "Finalizar" at bounding box center [606, 563] width 310 height 31
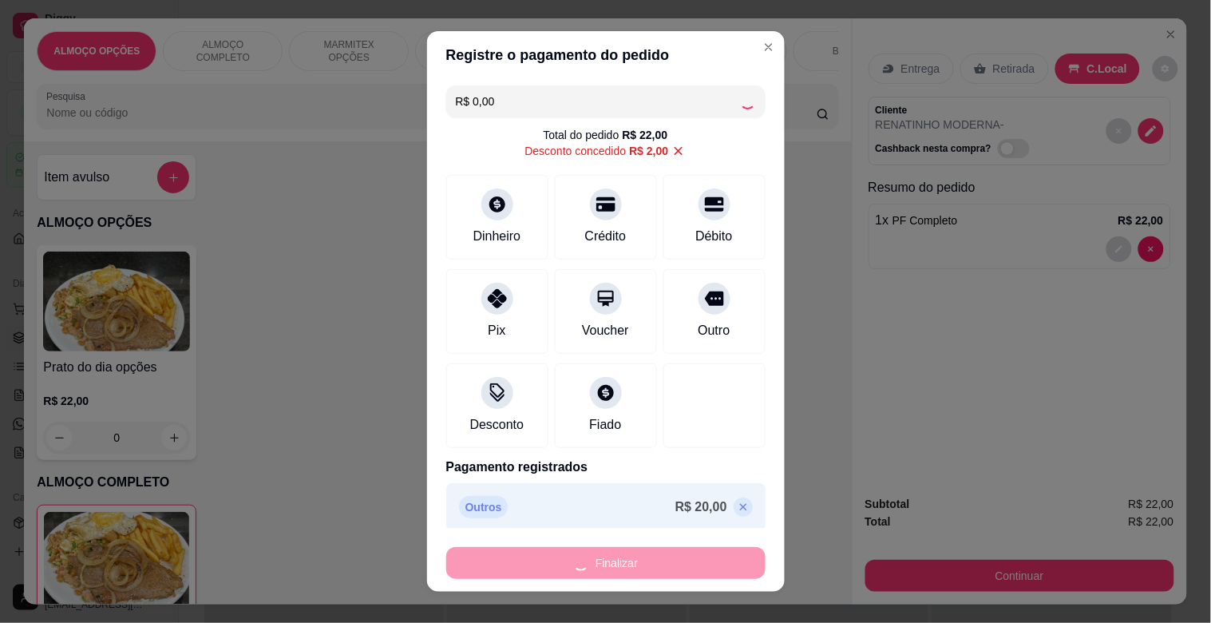
type input "0"
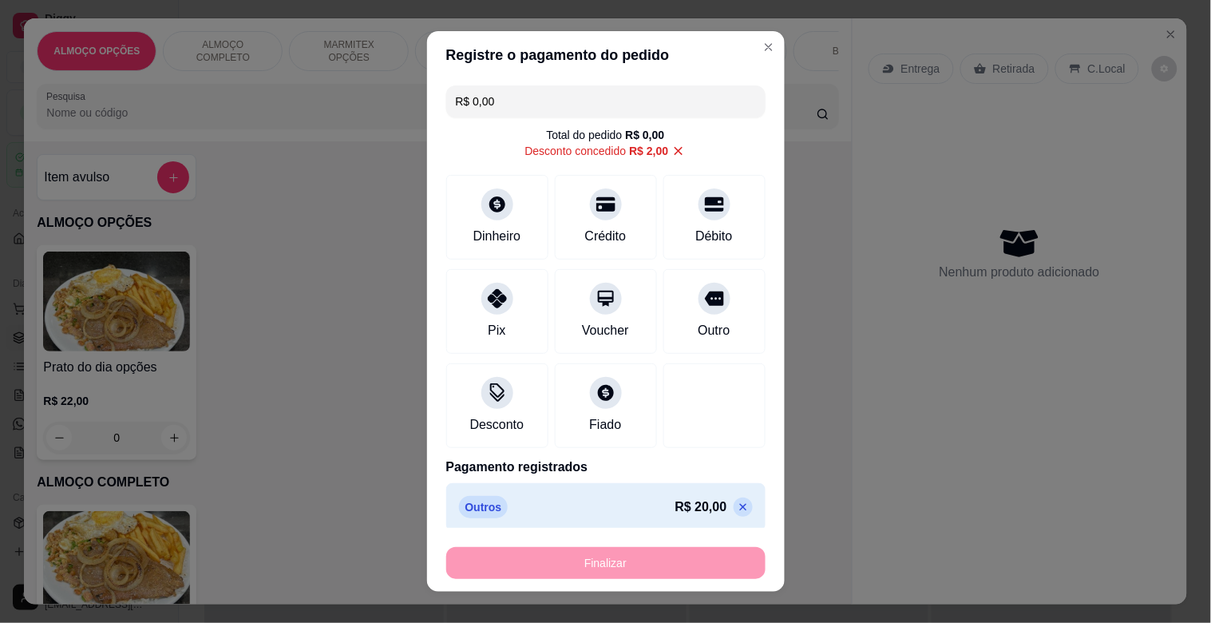
type input "-R$ 22,00"
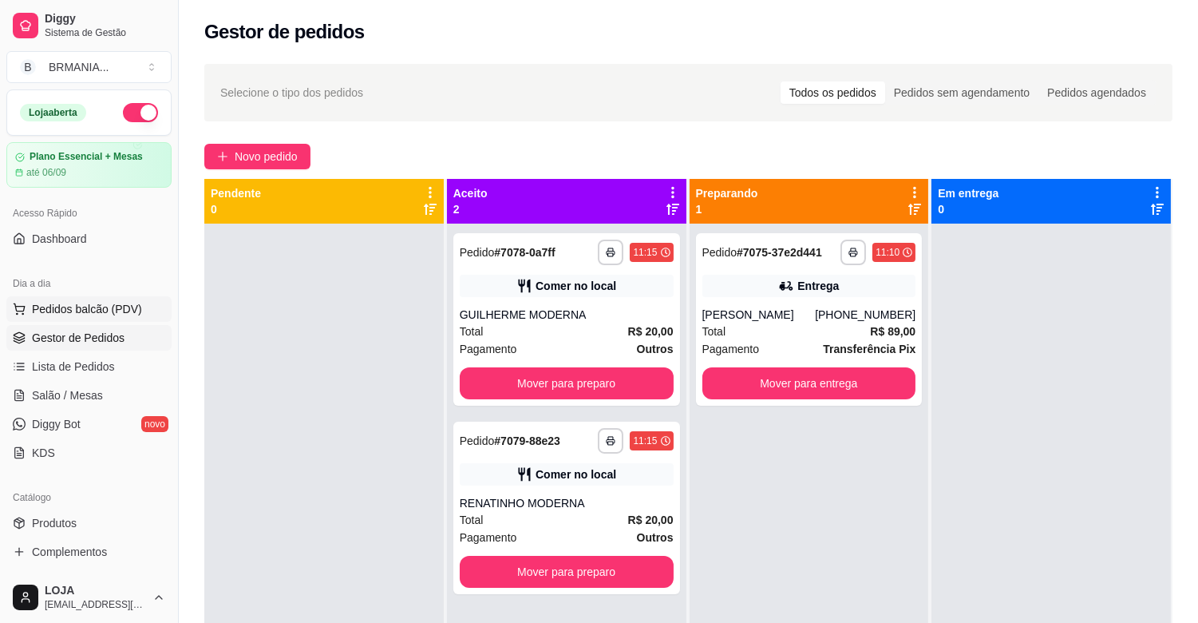
click at [102, 316] on span "Pedidos balcão (PDV)" at bounding box center [87, 309] width 110 height 16
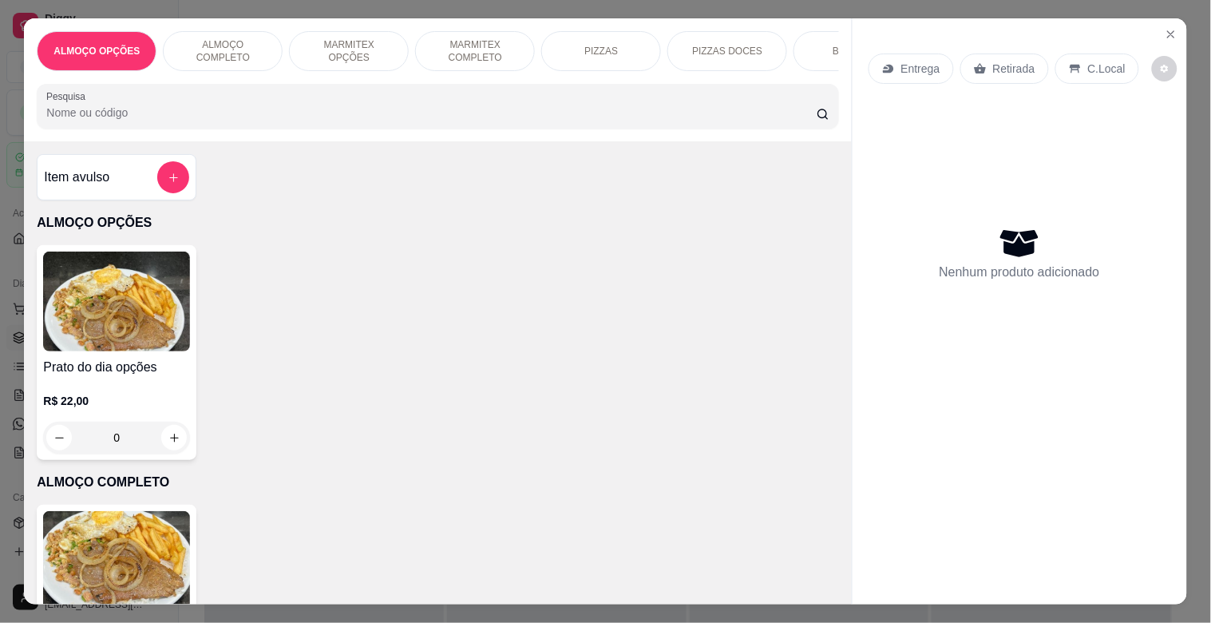
click at [166, 576] on img at bounding box center [116, 561] width 147 height 100
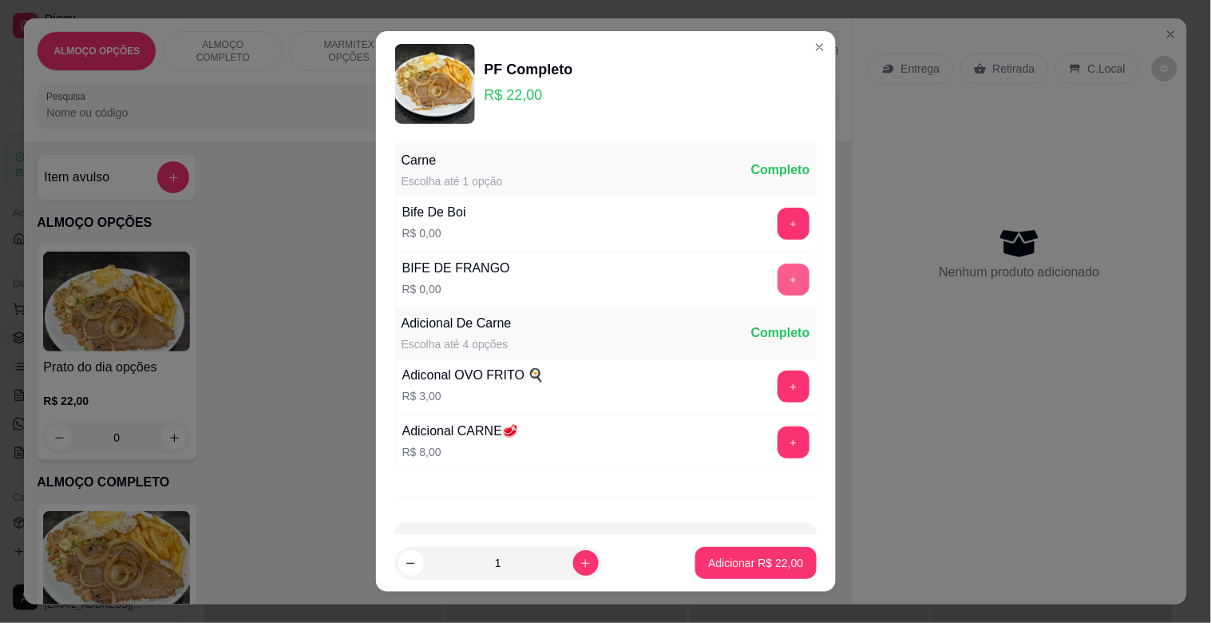
click at [778, 276] on button "+" at bounding box center [794, 279] width 32 height 32
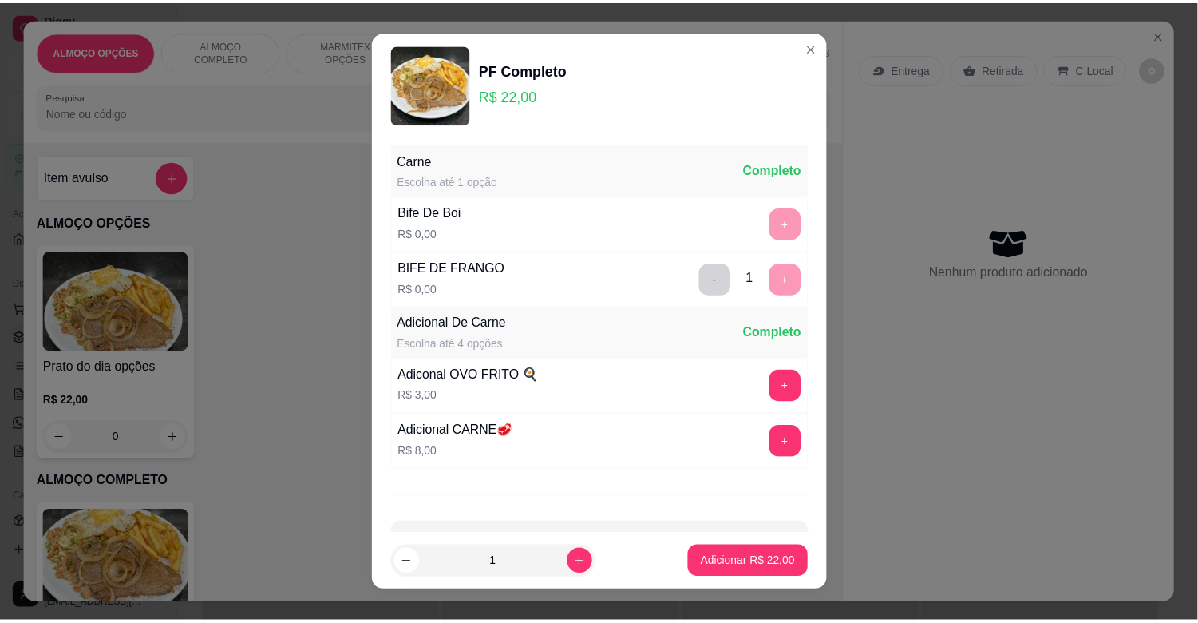
scroll to position [57, 0]
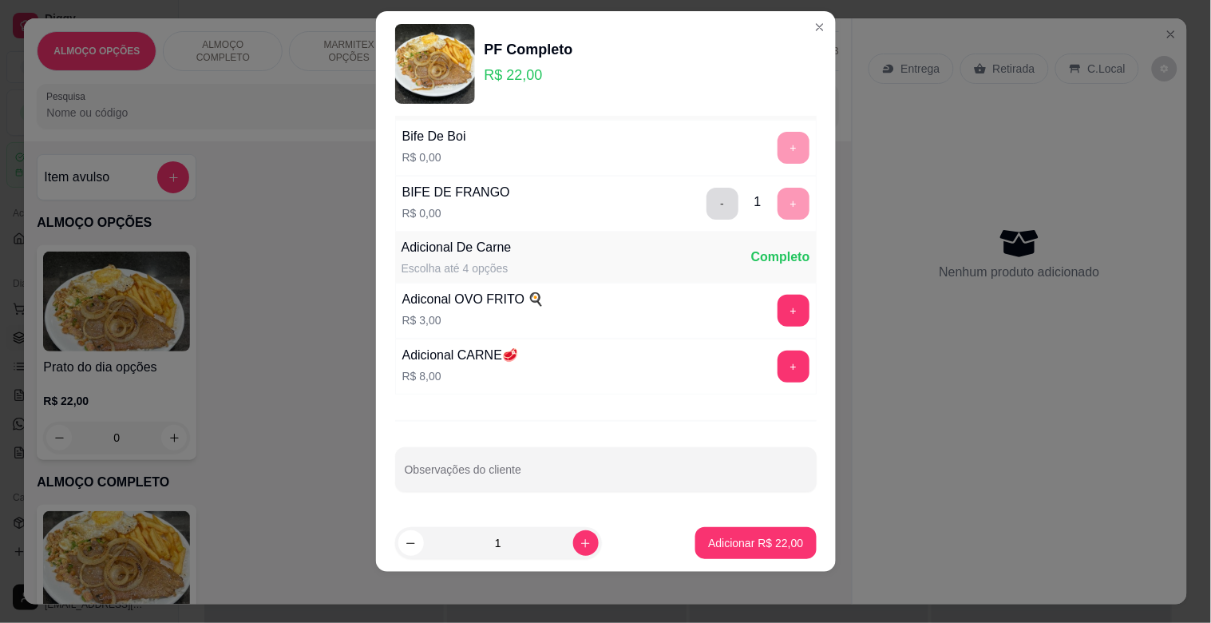
click at [707, 197] on button "-" at bounding box center [723, 204] width 32 height 32
click at [778, 145] on button "+" at bounding box center [793, 148] width 31 height 31
click at [723, 533] on button "Adicionar R$ 22,00" at bounding box center [755, 543] width 121 height 32
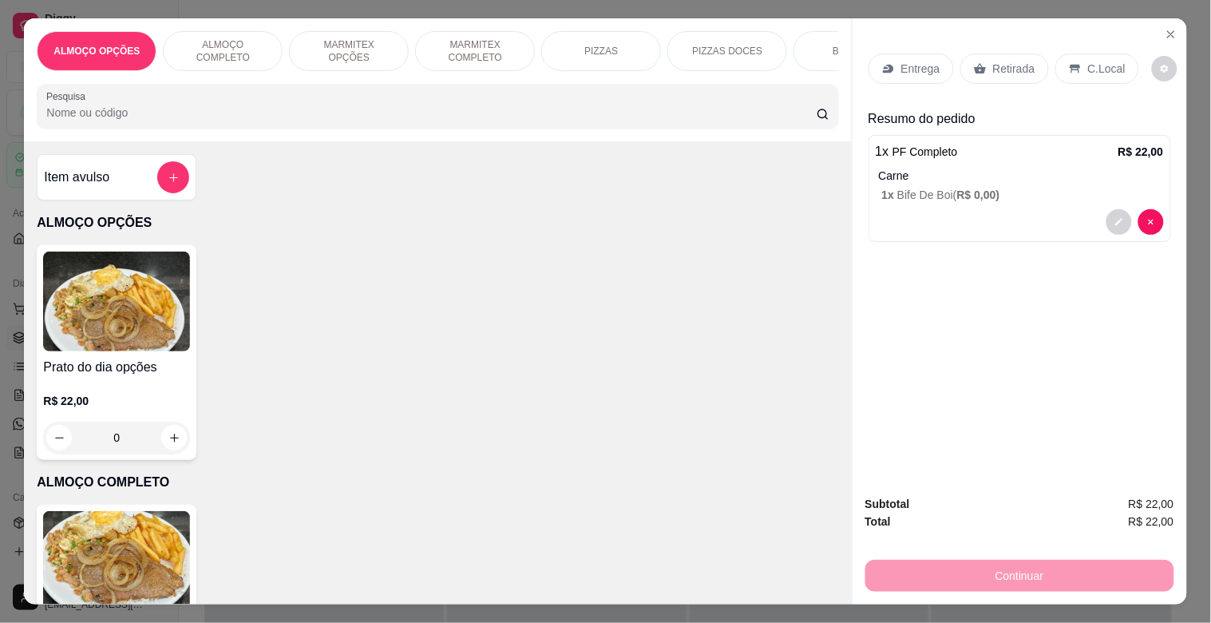
click at [1095, 61] on p "C.Local" at bounding box center [1107, 69] width 38 height 16
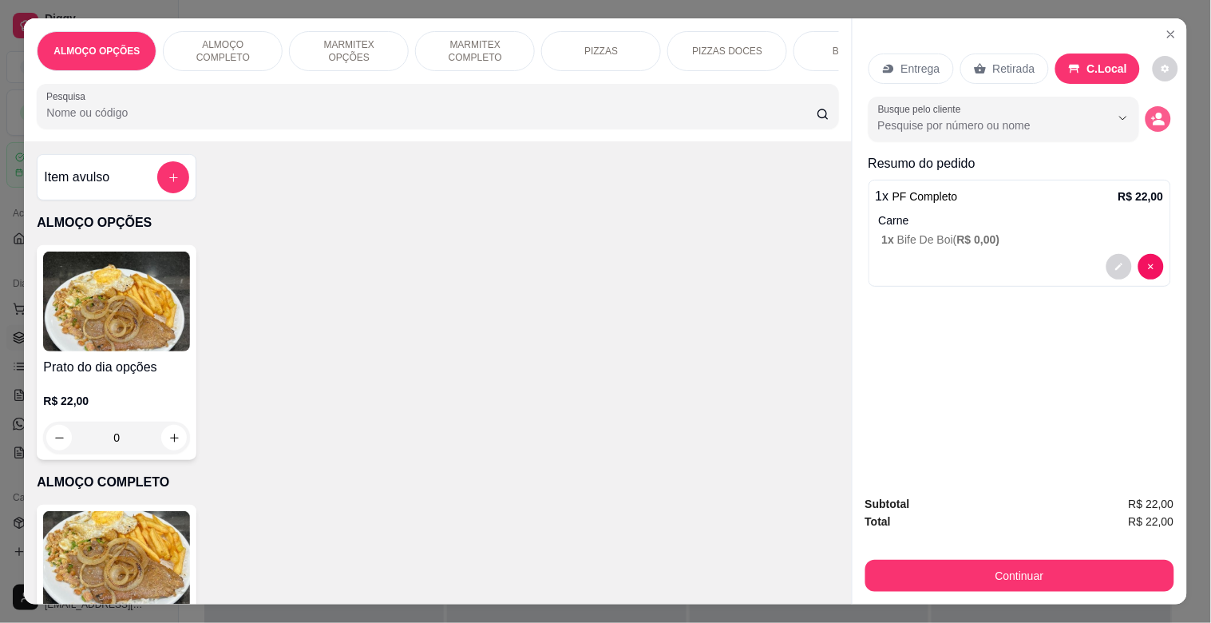
click at [1156, 113] on circle "decrease-product-quantity" at bounding box center [1159, 116] width 6 height 6
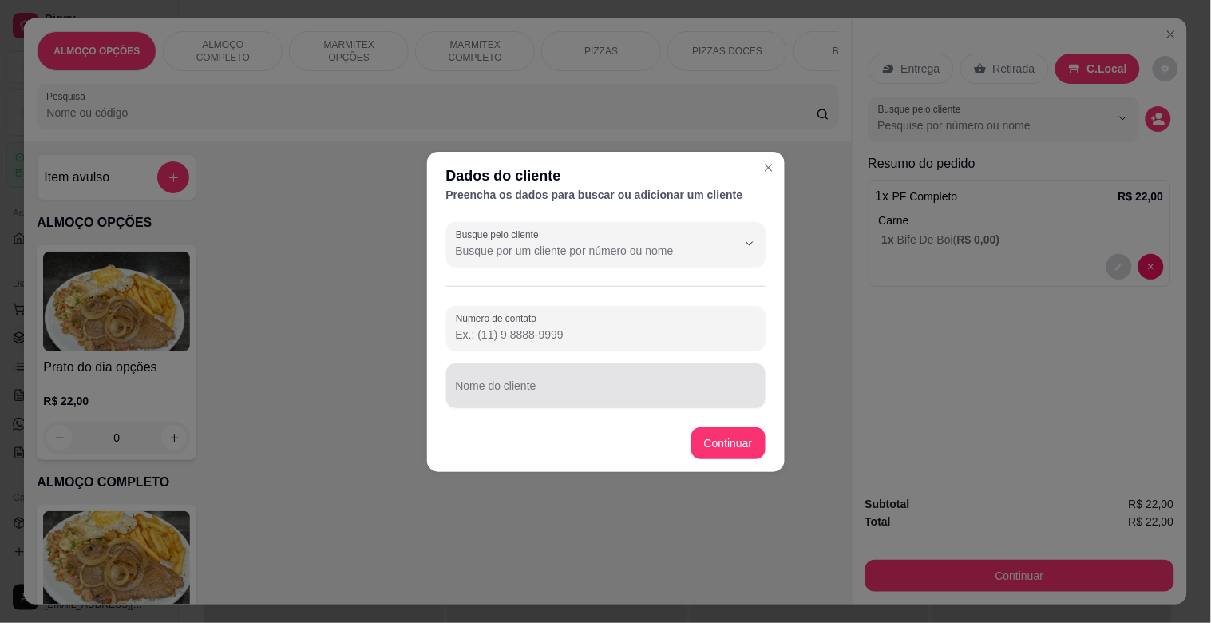
click at [587, 384] on input "Nome do cliente" at bounding box center [606, 392] width 300 height 16
click at [586, 385] on input "Nome do cliente" at bounding box center [606, 392] width 300 height 16
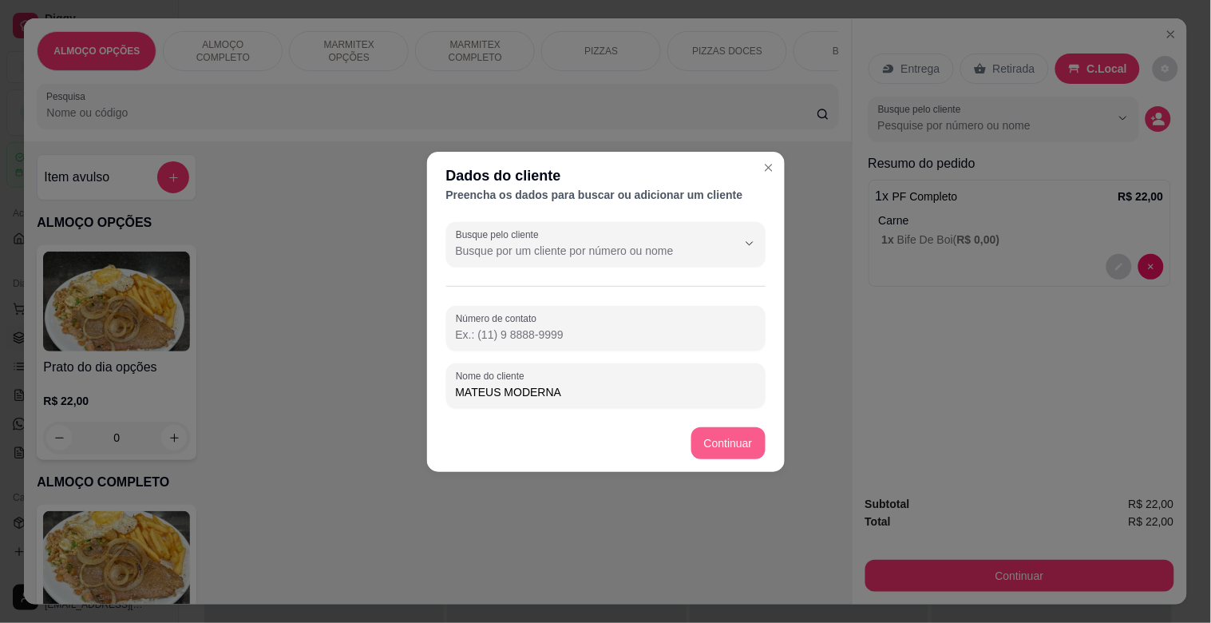
type input "MATEUS MODERNA"
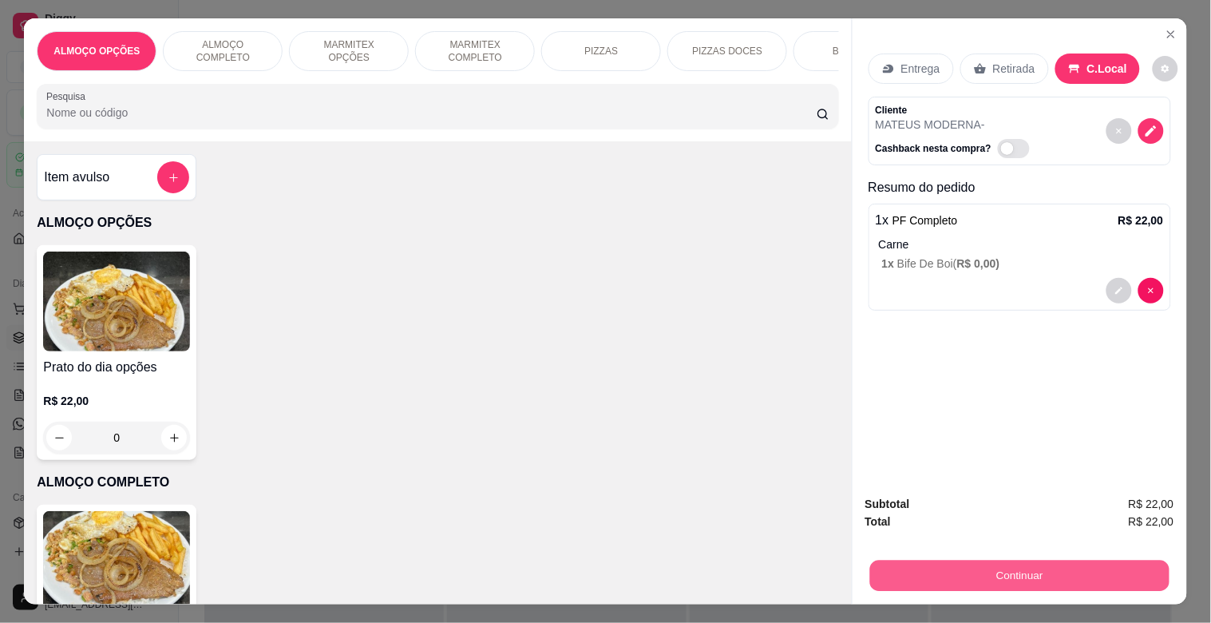
click at [964, 578] on button "Continuar" at bounding box center [1018, 575] width 299 height 31
click at [983, 578] on button "Continuar" at bounding box center [1019, 576] width 309 height 32
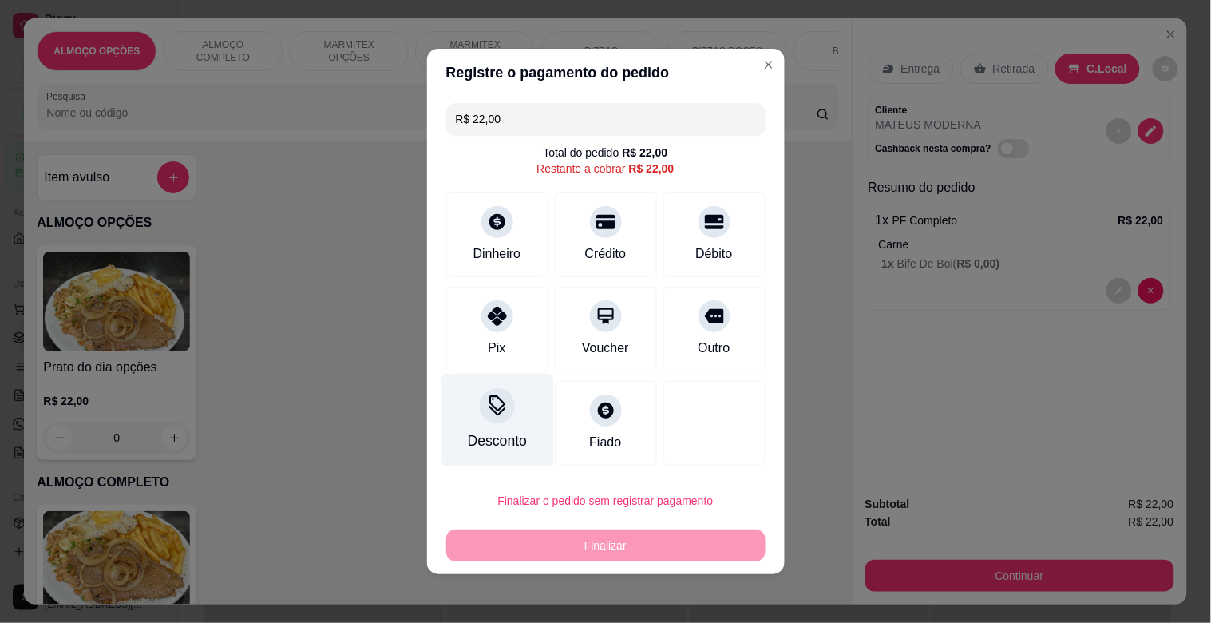
click at [487, 432] on div "Desconto" at bounding box center [496, 440] width 59 height 21
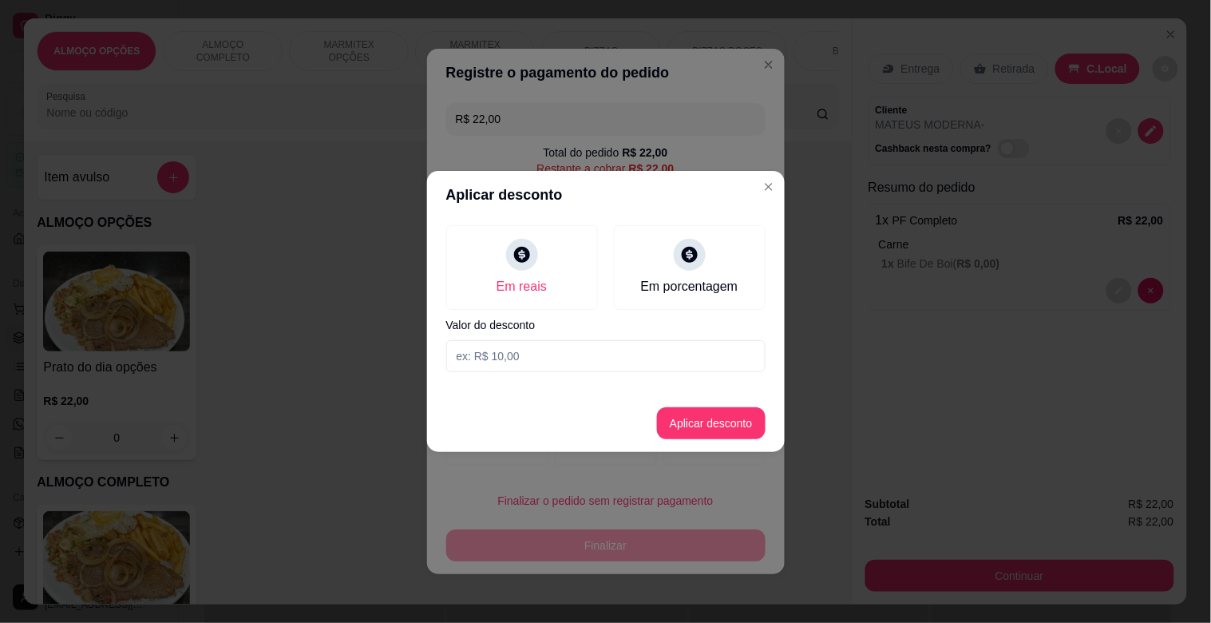
click at [564, 346] on input at bounding box center [605, 356] width 319 height 32
type input "2,00"
click at [695, 422] on button "Aplicar desconto" at bounding box center [711, 423] width 109 height 32
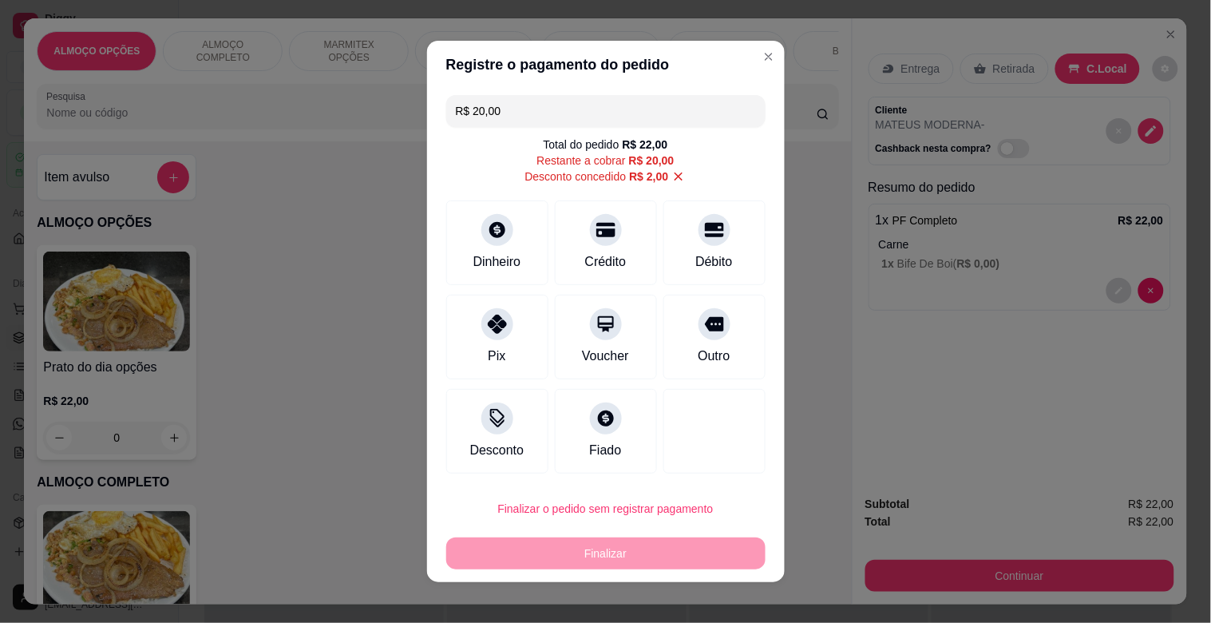
drag, startPoint x: 696, startPoint y: 320, endPoint x: 691, endPoint y: 453, distance: 132.7
click at [705, 330] on icon at bounding box center [714, 324] width 19 height 19
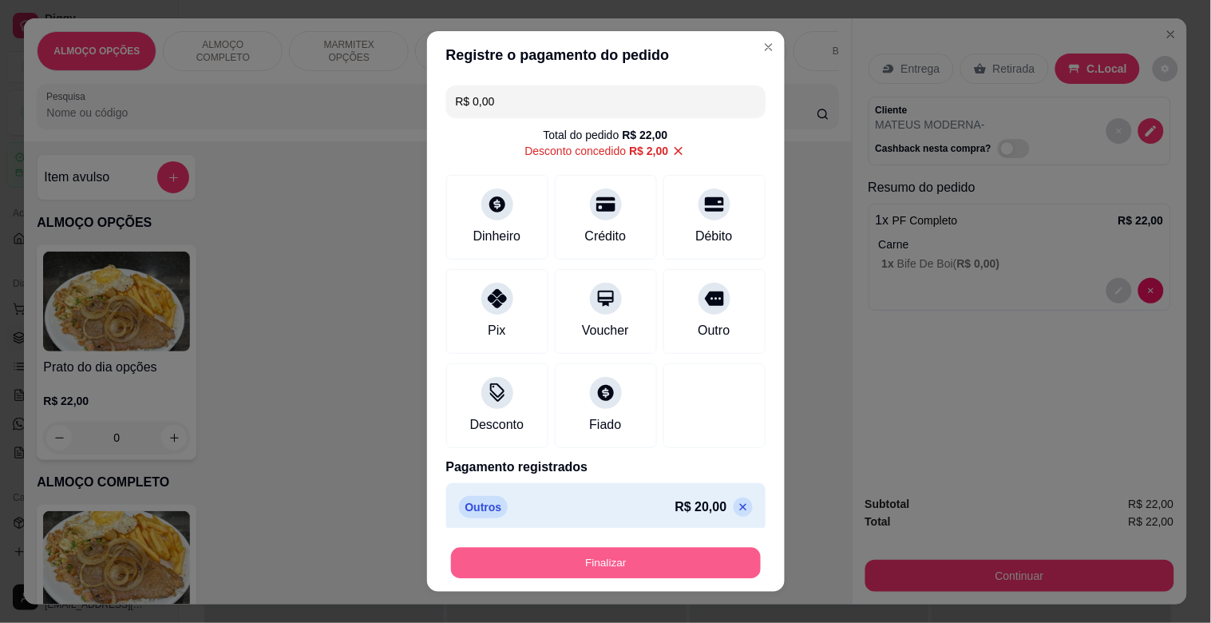
click at [602, 568] on button "Finalizar" at bounding box center [606, 563] width 310 height 31
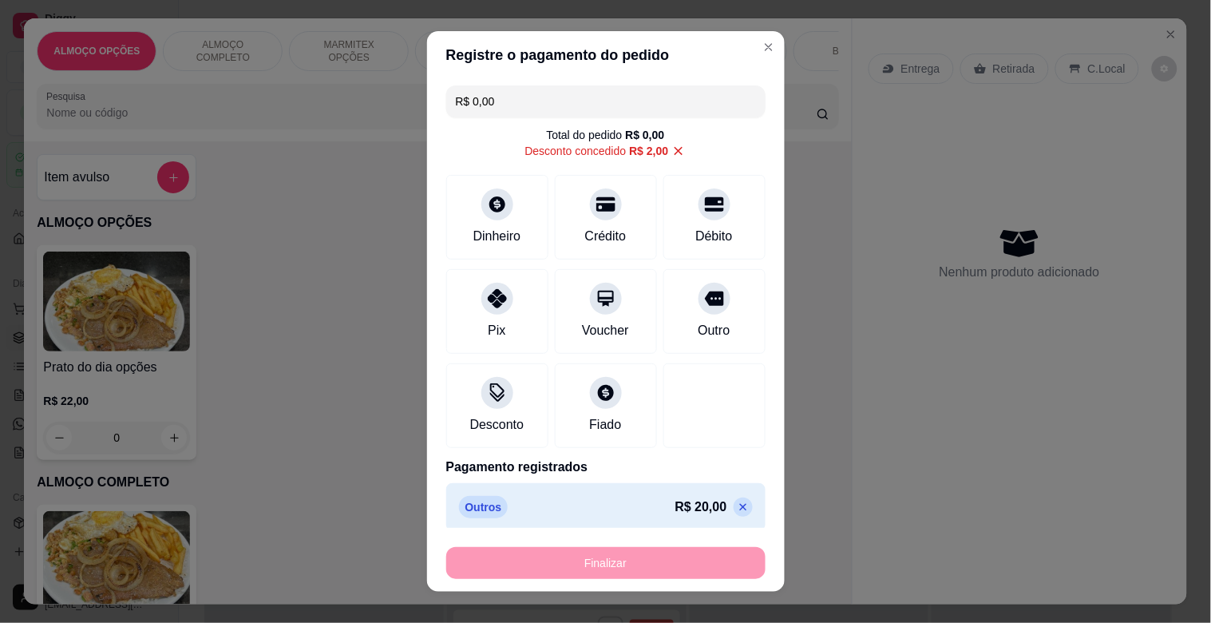
type input "-R$ 22,00"
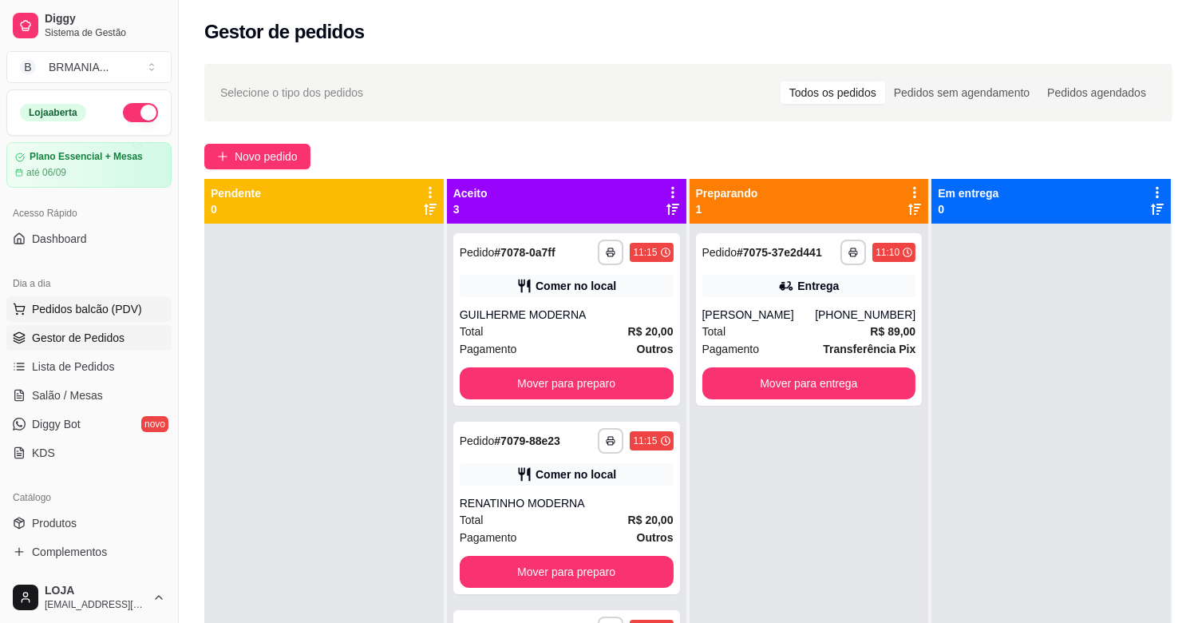
click at [120, 318] on button "Pedidos balcão (PDV)" at bounding box center [88, 309] width 165 height 26
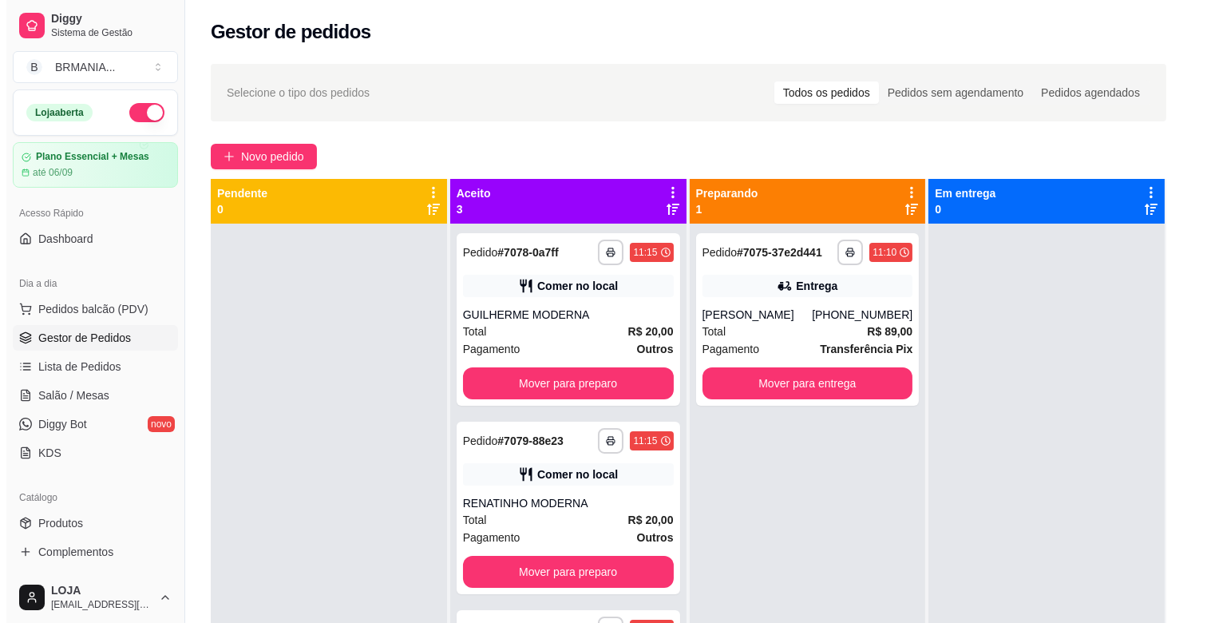
scroll to position [89, 0]
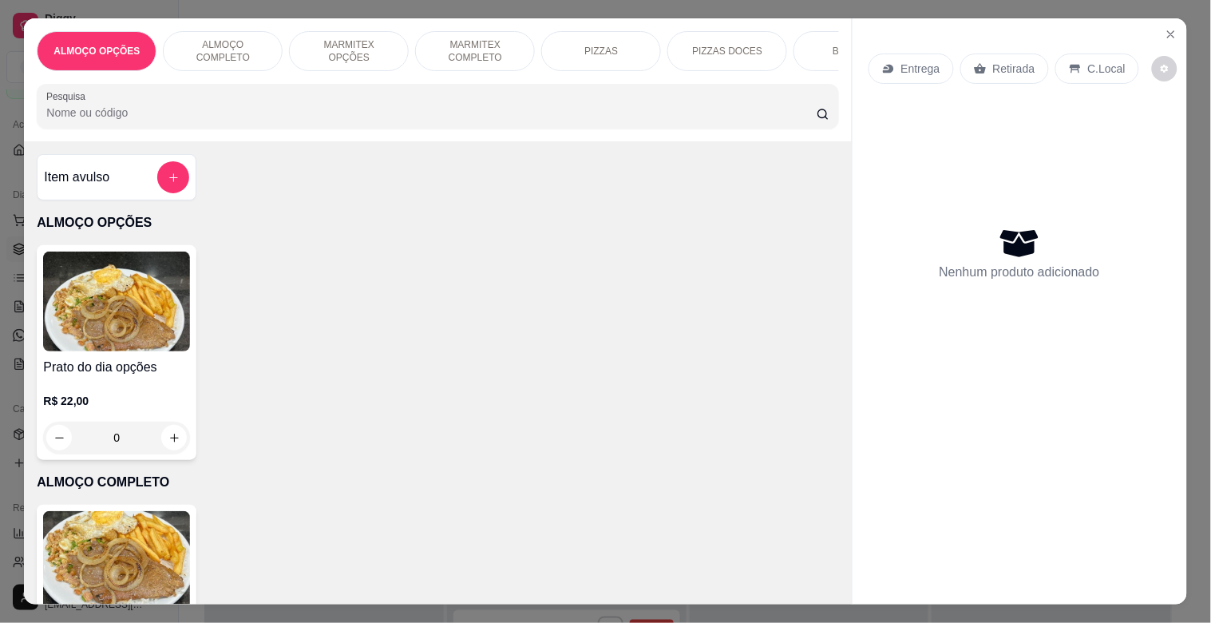
click at [105, 553] on img at bounding box center [116, 561] width 147 height 100
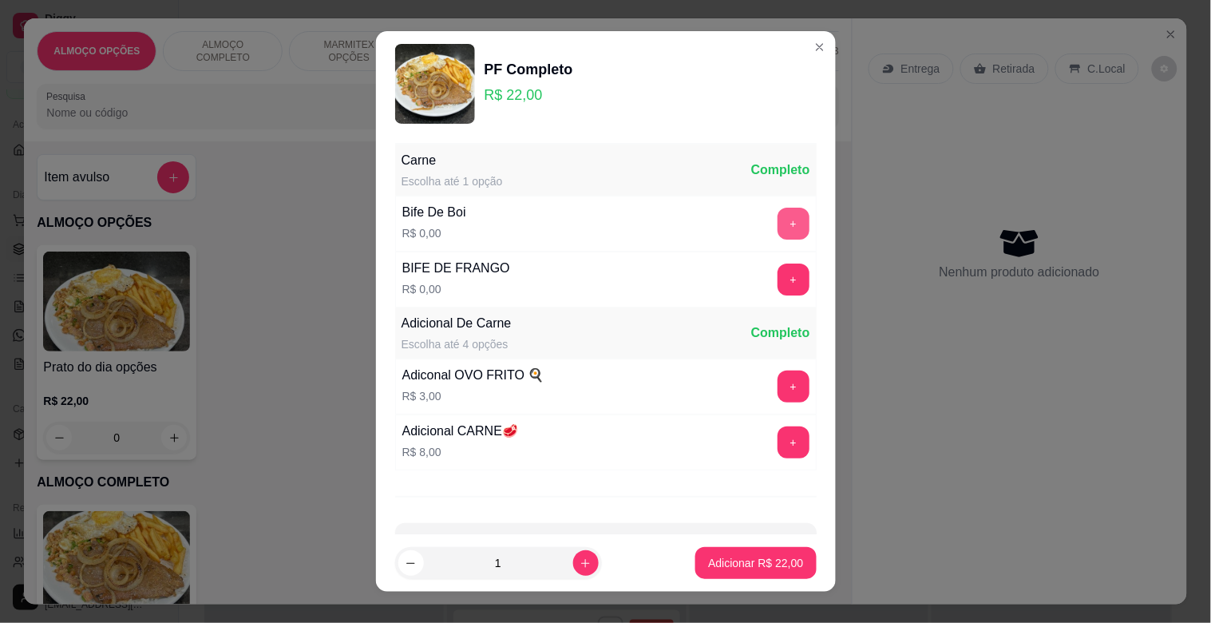
click at [778, 219] on button "+" at bounding box center [794, 224] width 32 height 32
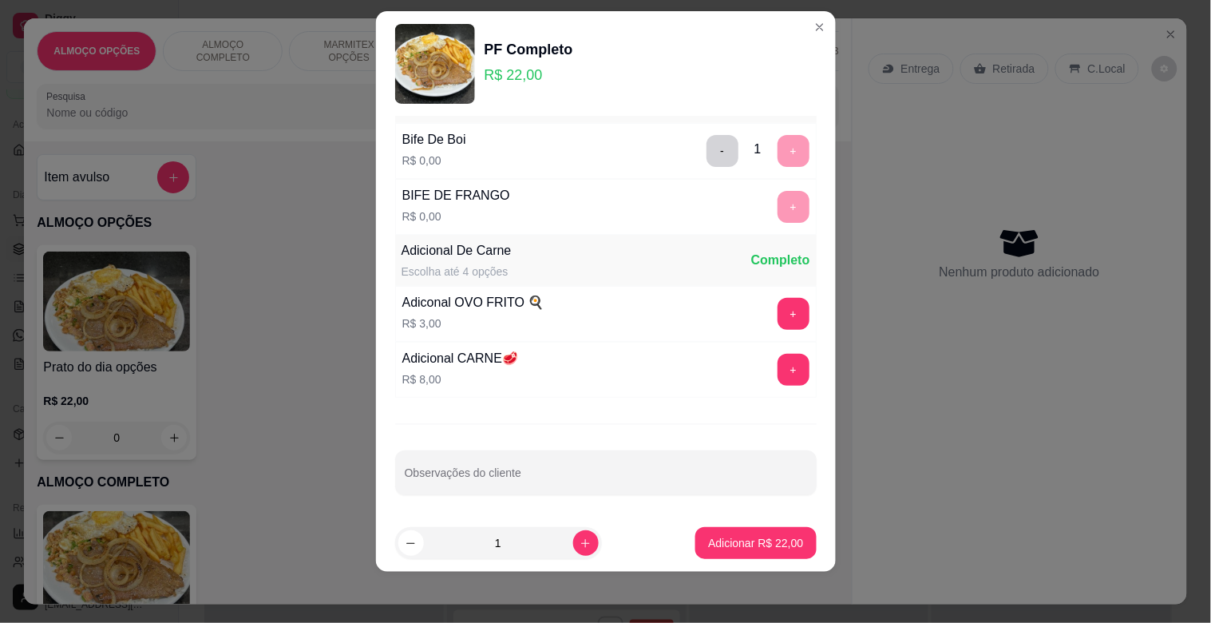
scroll to position [57, 0]
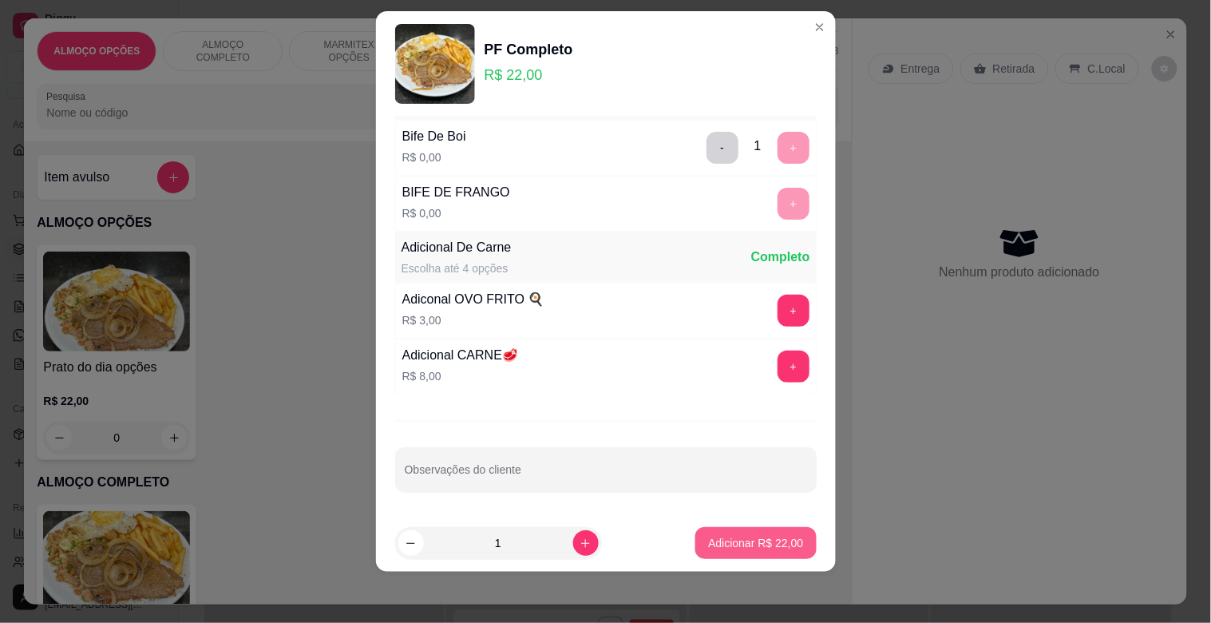
click at [746, 549] on p "Adicionar R$ 22,00" at bounding box center [755, 543] width 95 height 16
click at [745, 549] on div "PF Completo R$ 22,00 0" at bounding box center [438, 612] width 802 height 215
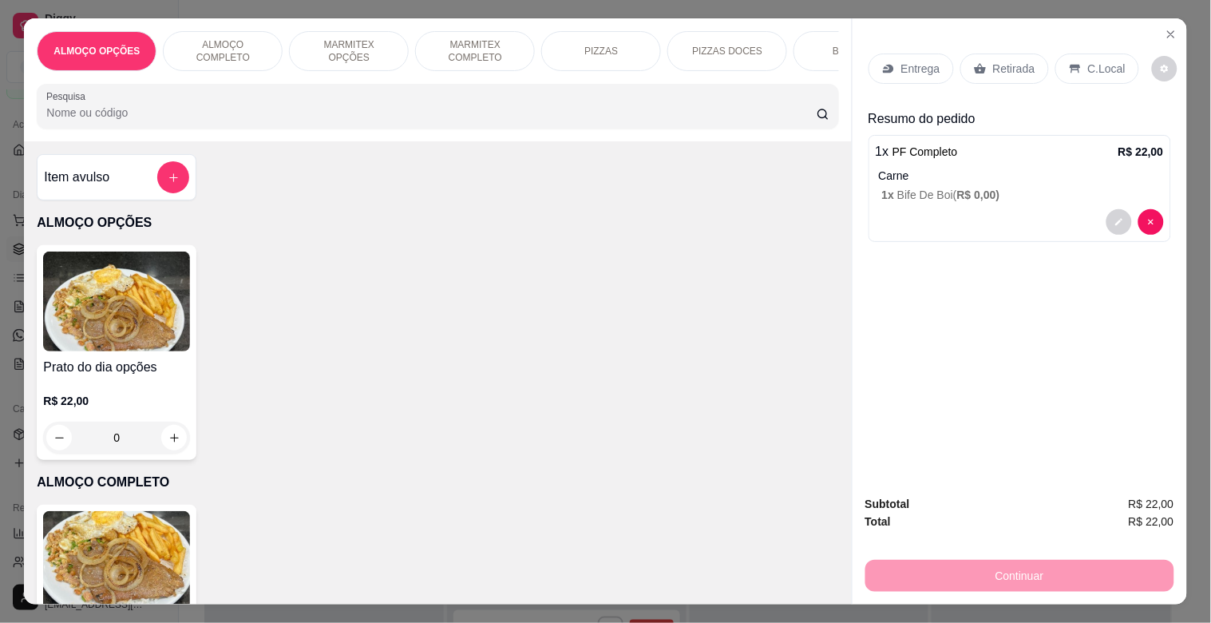
click at [1088, 69] on p "C.Local" at bounding box center [1107, 69] width 38 height 16
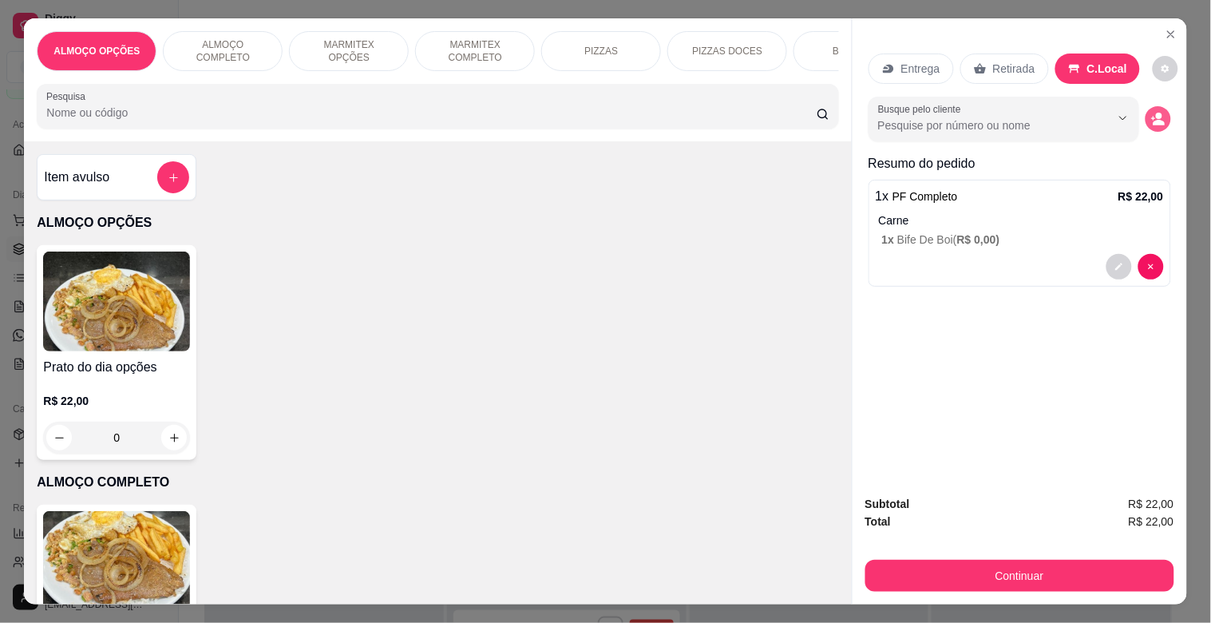
click at [1151, 113] on icon "decrease-product-quantity" at bounding box center [1158, 119] width 14 height 14
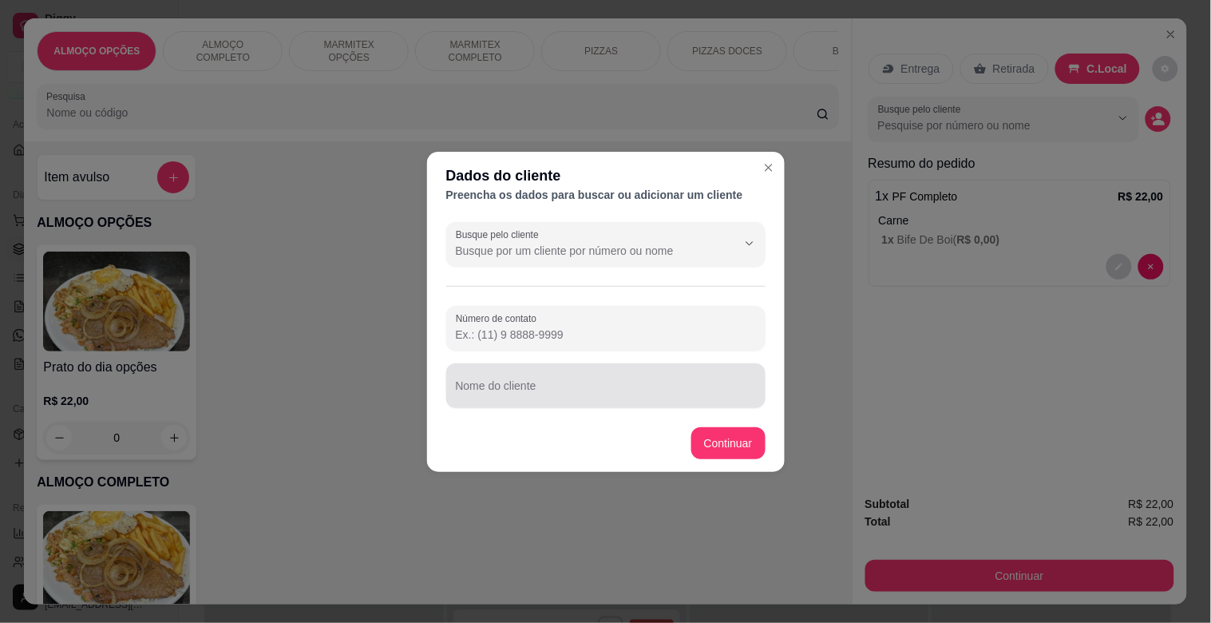
click at [605, 376] on div at bounding box center [606, 386] width 300 height 32
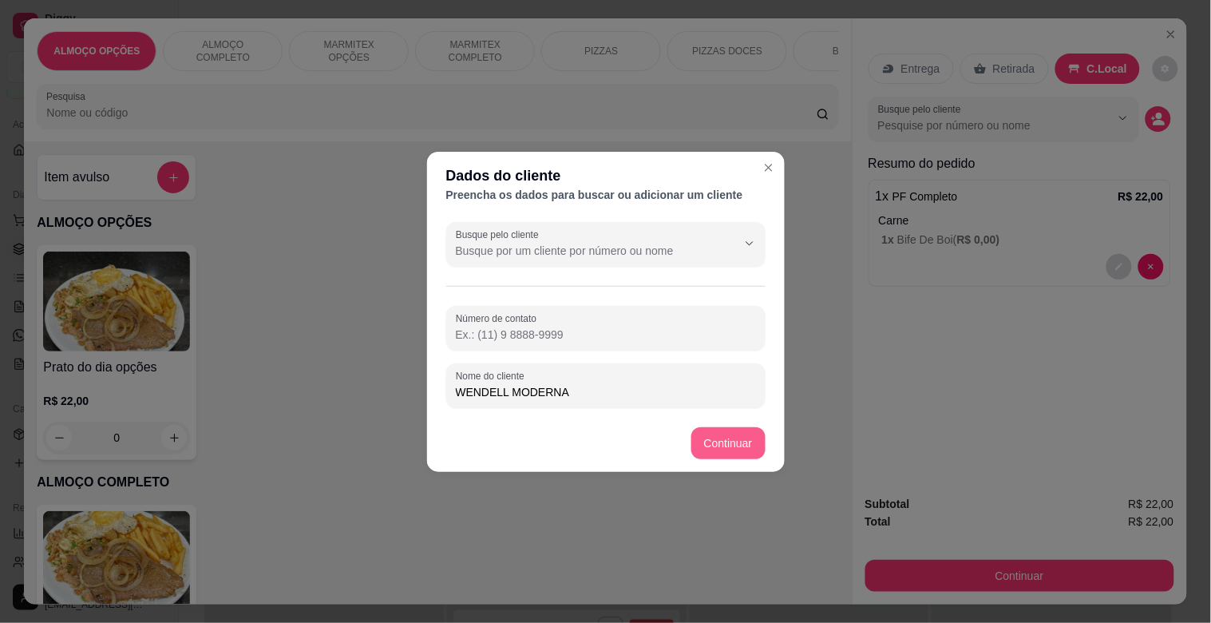
type input "WENDELL MODERNA"
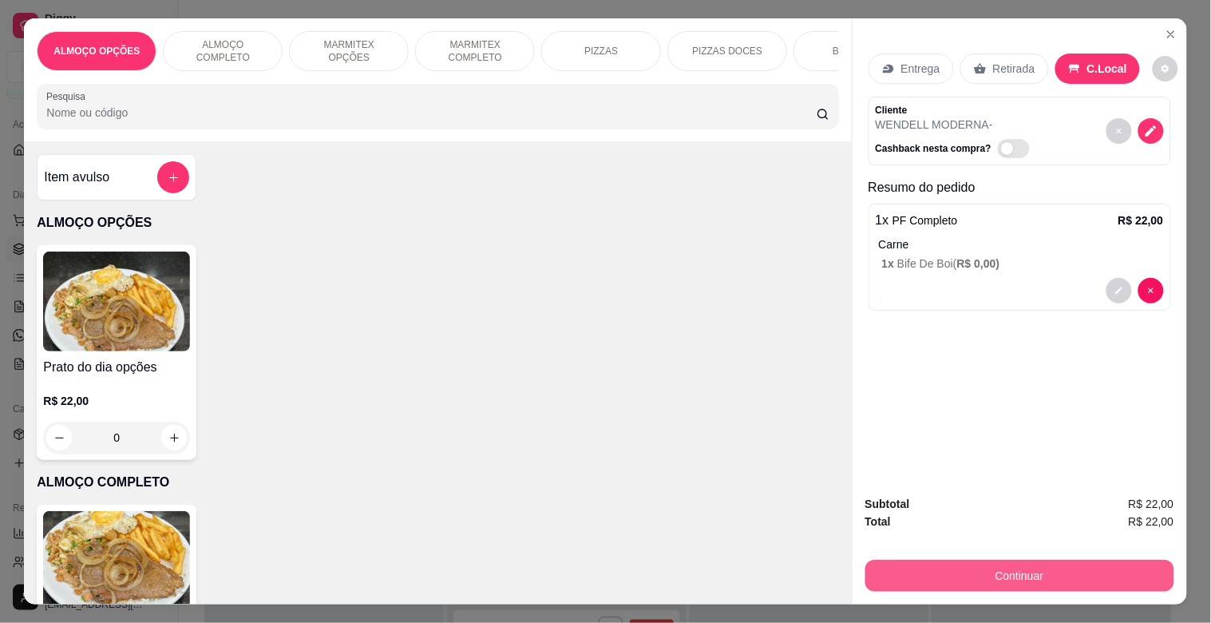
click at [940, 560] on button "Continuar" at bounding box center [1019, 576] width 309 height 32
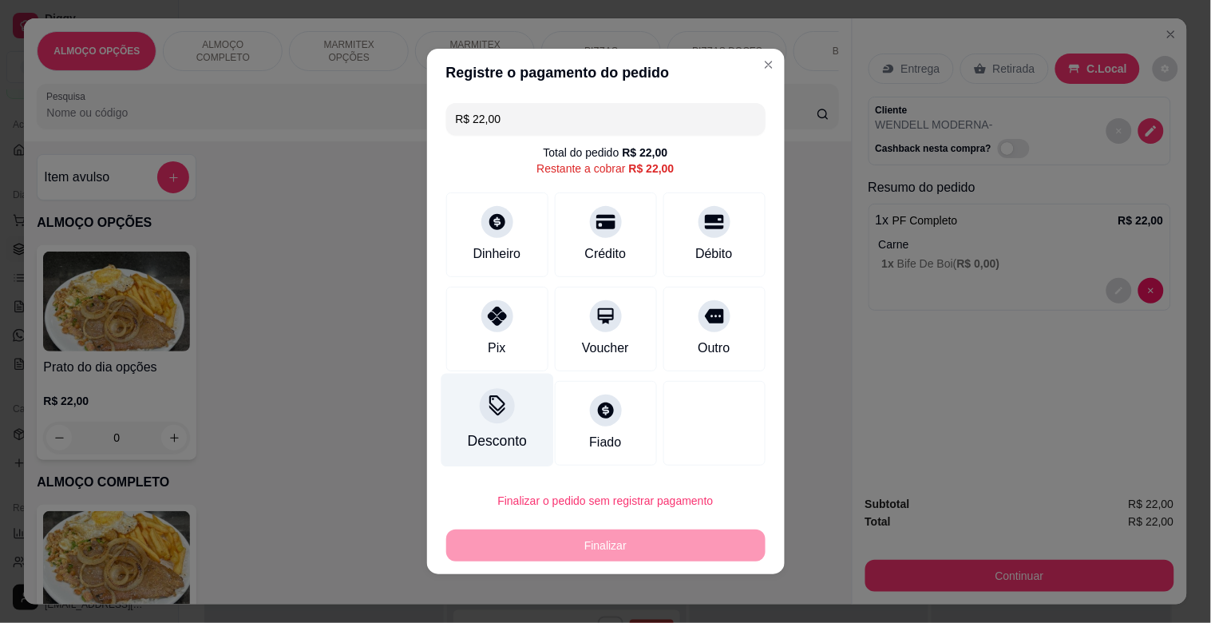
click at [465, 413] on div "Desconto" at bounding box center [497, 420] width 113 height 93
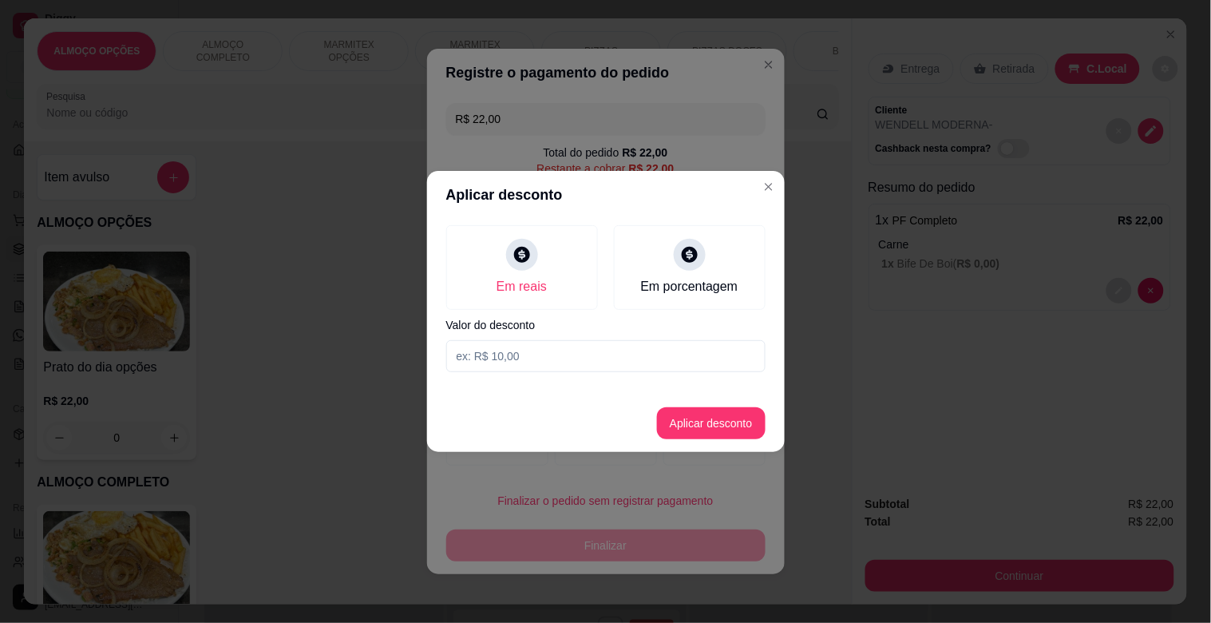
click at [505, 356] on input at bounding box center [605, 356] width 319 height 32
type input "2,00"
click at [682, 432] on button "Aplicar desconto" at bounding box center [711, 423] width 105 height 31
drag, startPoint x: 682, startPoint y: 432, endPoint x: 703, endPoint y: 399, distance: 38.8
click at [685, 432] on div at bounding box center [714, 420] width 113 height 93
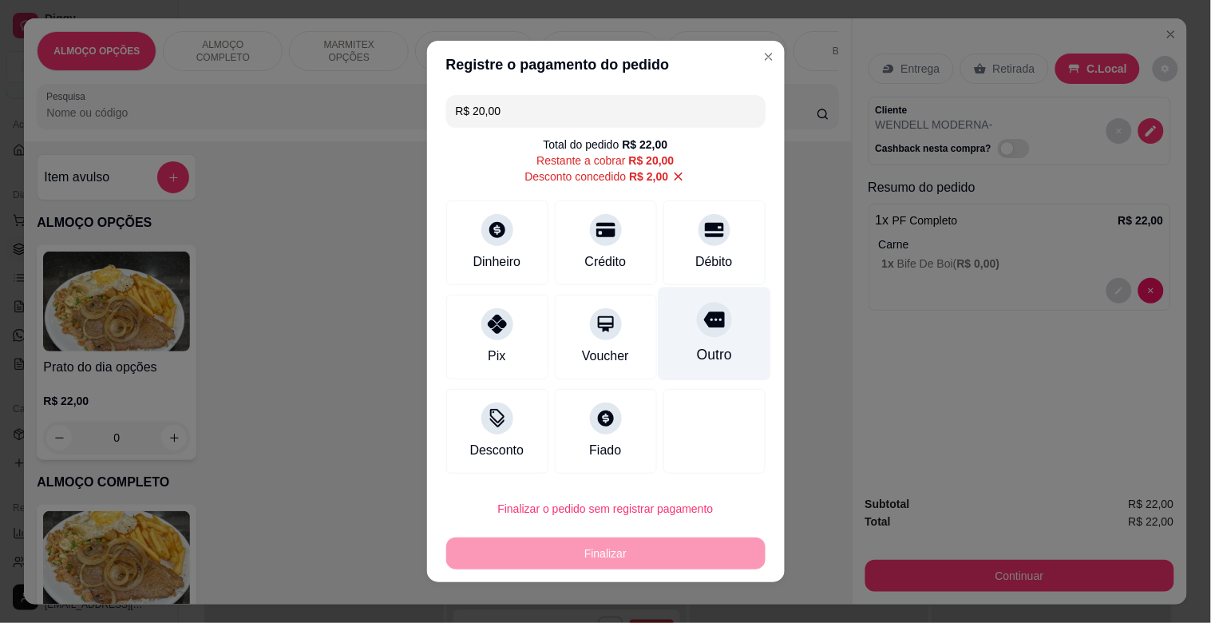
click at [703, 355] on div "Outro" at bounding box center [713, 354] width 35 height 21
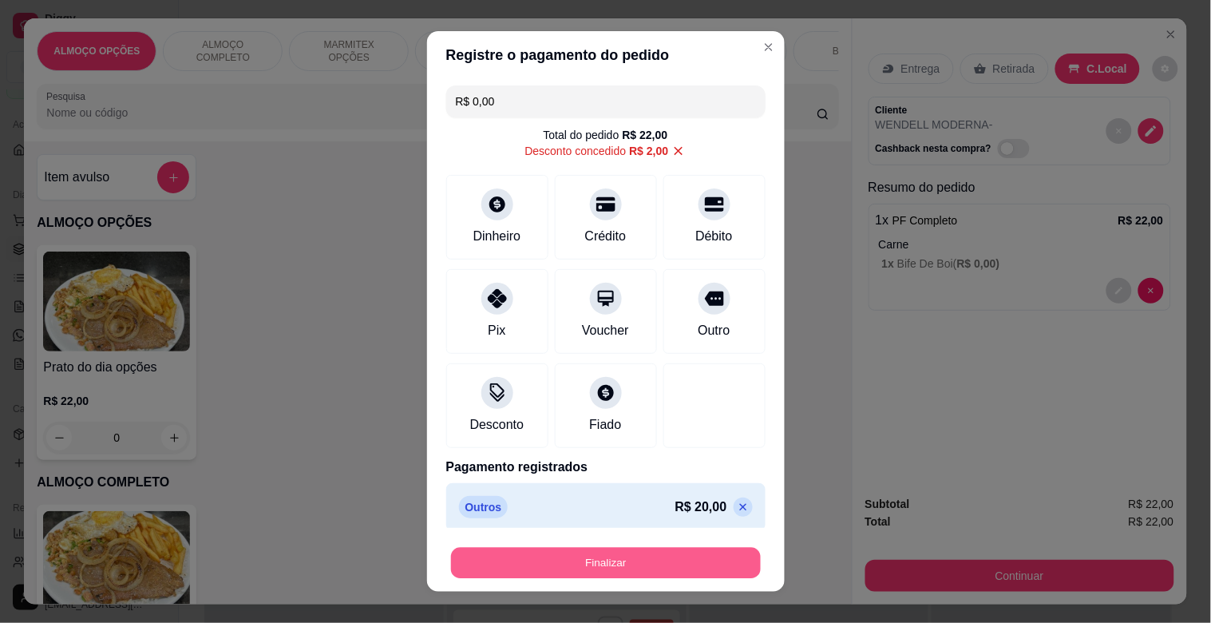
click at [624, 557] on button "Finalizar" at bounding box center [606, 563] width 310 height 31
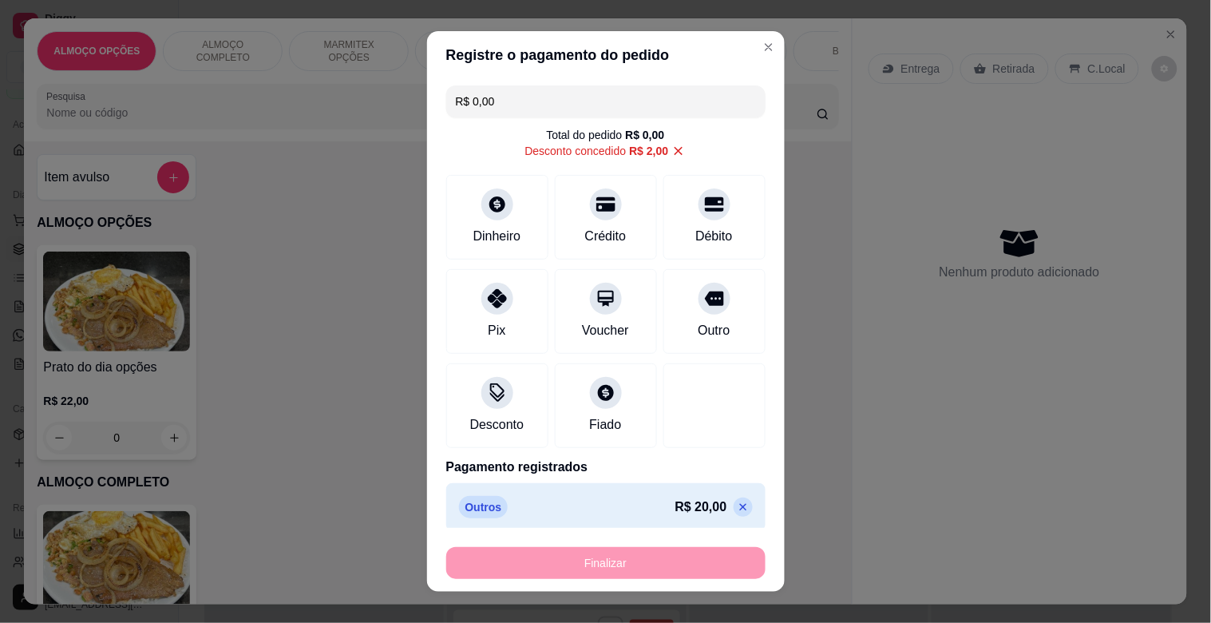
type input "-R$ 22,00"
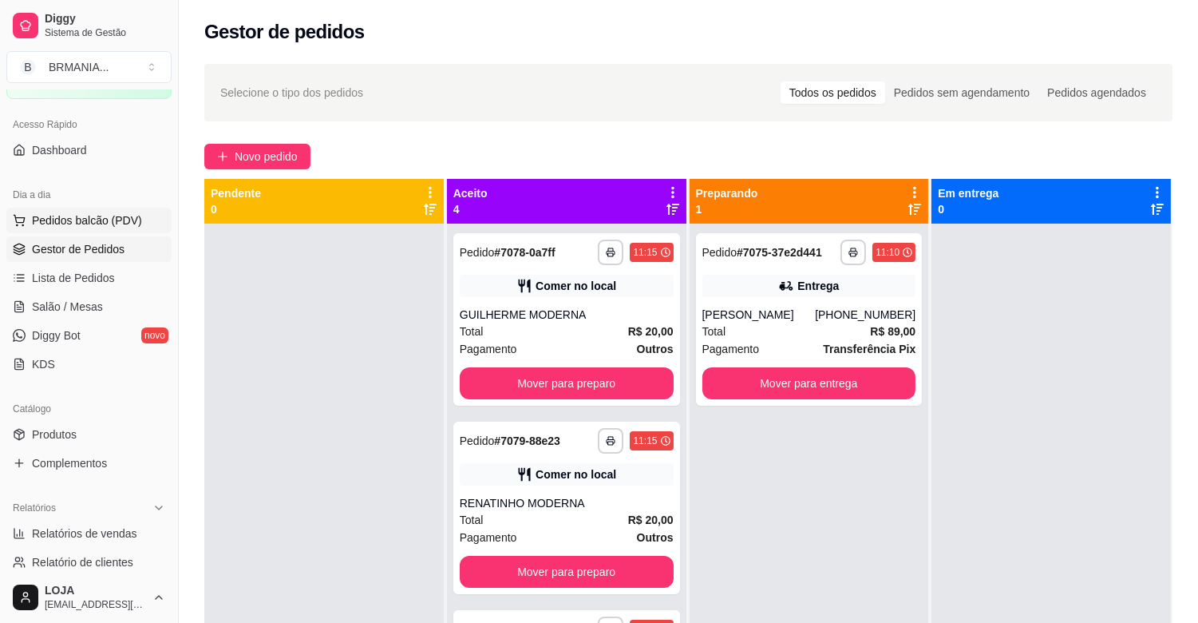
drag, startPoint x: 70, startPoint y: 216, endPoint x: 82, endPoint y: 216, distance: 12.0
click at [70, 216] on span "Pedidos balcão (PDV)" at bounding box center [87, 220] width 110 height 16
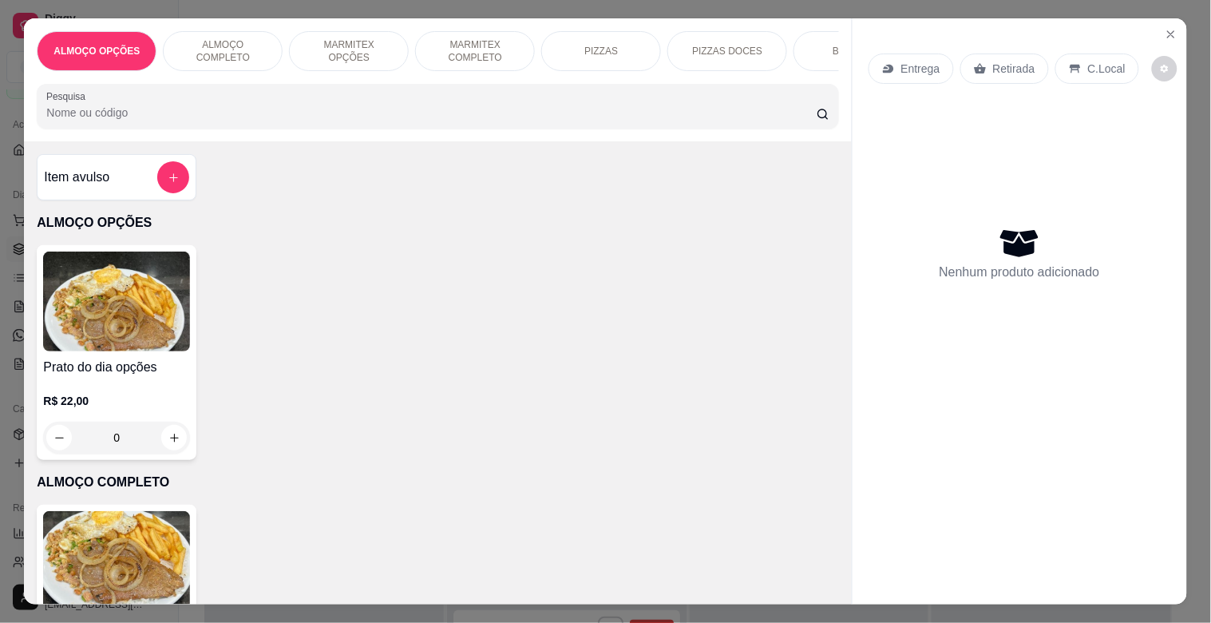
click at [377, 43] on p "MARMITEX OPÇÕES" at bounding box center [349, 51] width 93 height 26
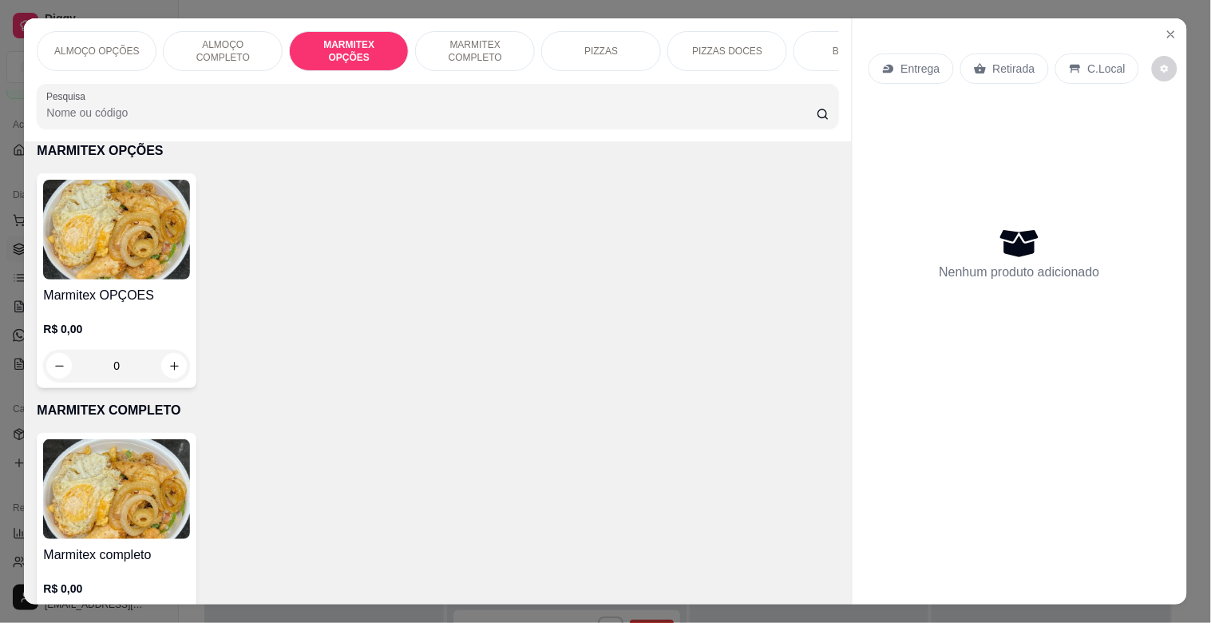
scroll to position [38, 0]
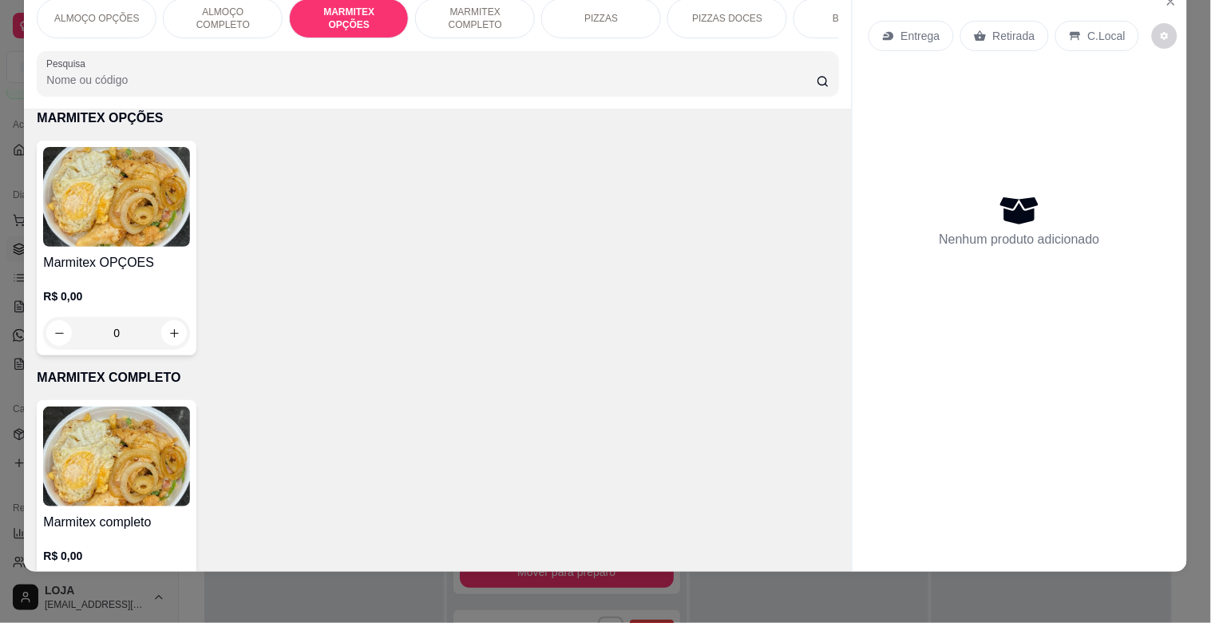
click at [485, 6] on p "MARMITEX COMPLETO" at bounding box center [475, 19] width 93 height 26
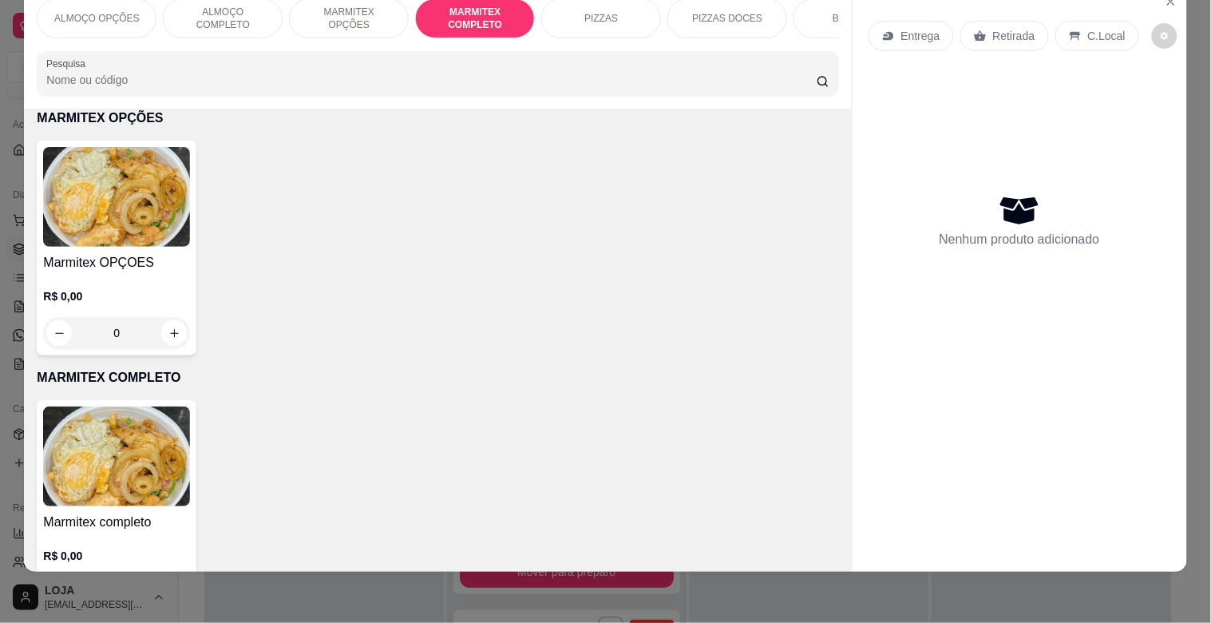
scroll to position [849, 0]
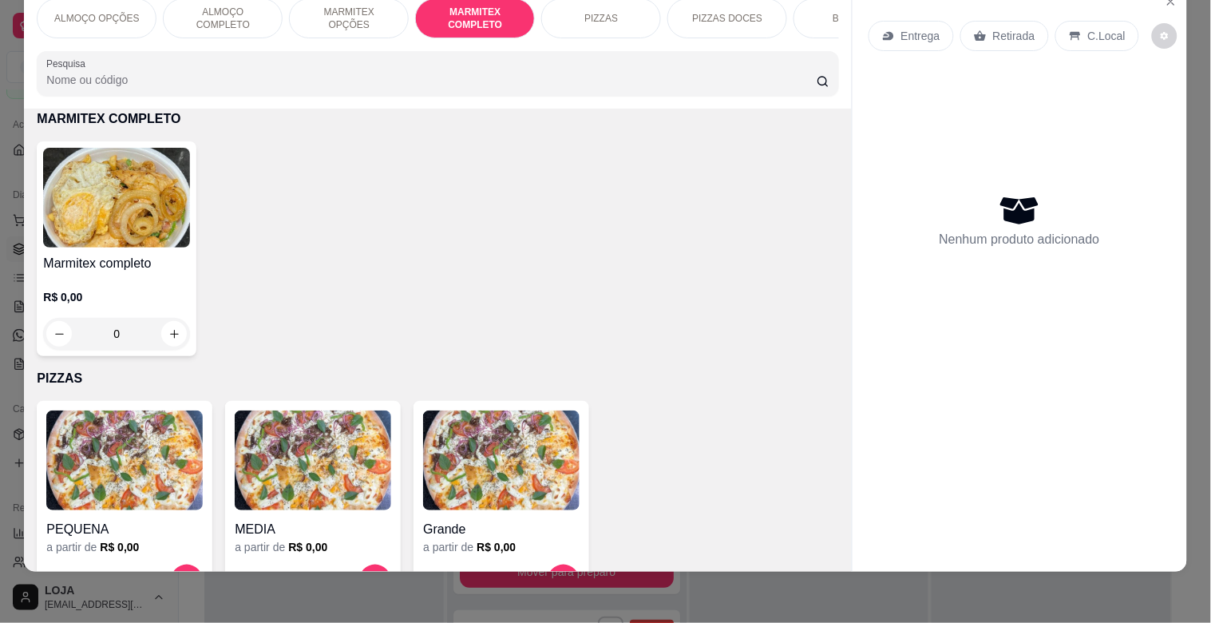
click at [118, 227] on img at bounding box center [116, 198] width 147 height 100
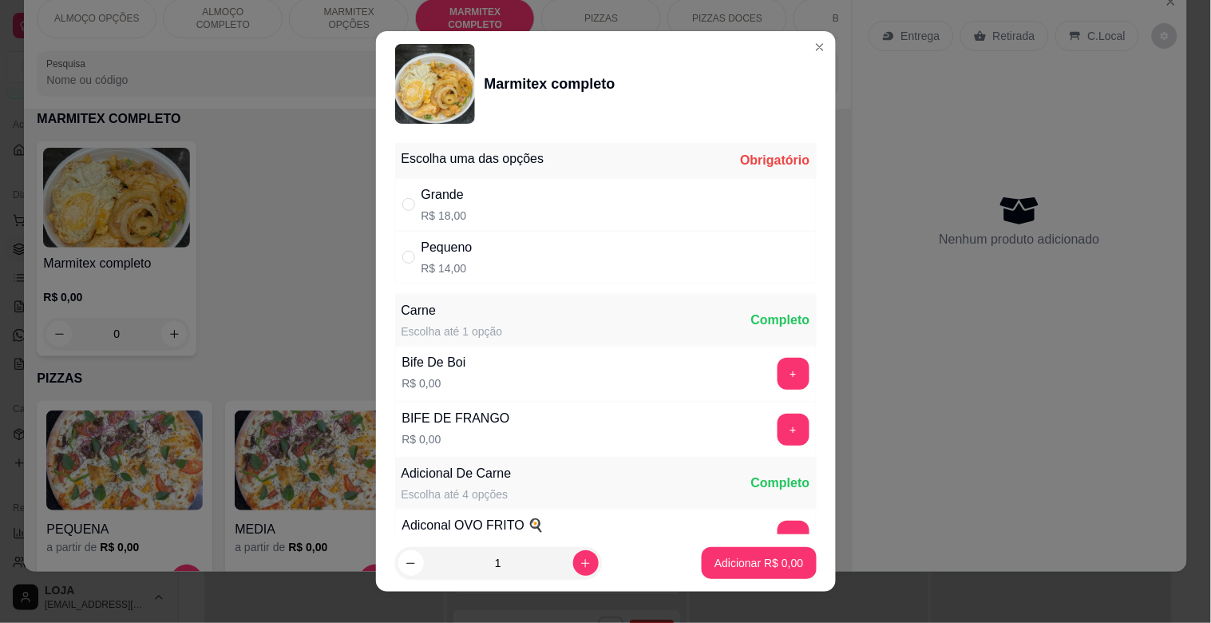
click at [464, 264] on p "R$ 14,00" at bounding box center [447, 268] width 51 height 16
radio input "true"
click at [740, 565] on p "Adicionar R$ 14,00" at bounding box center [756, 562] width 93 height 15
type input "1"
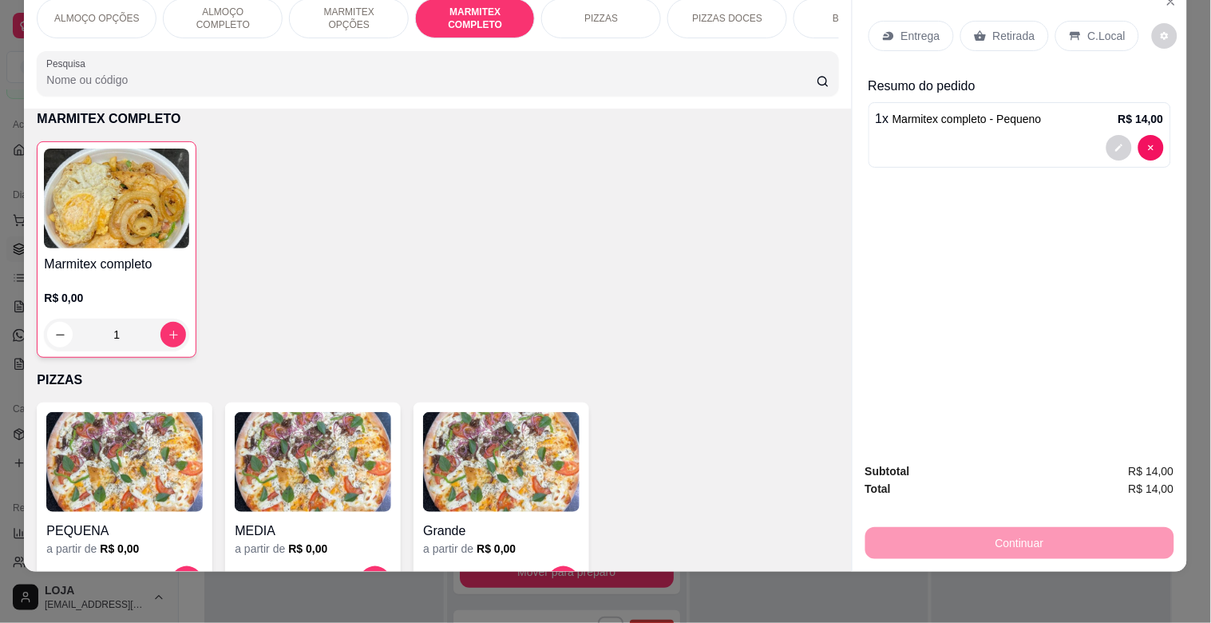
click at [1076, 21] on div "C.Local" at bounding box center [1097, 36] width 84 height 30
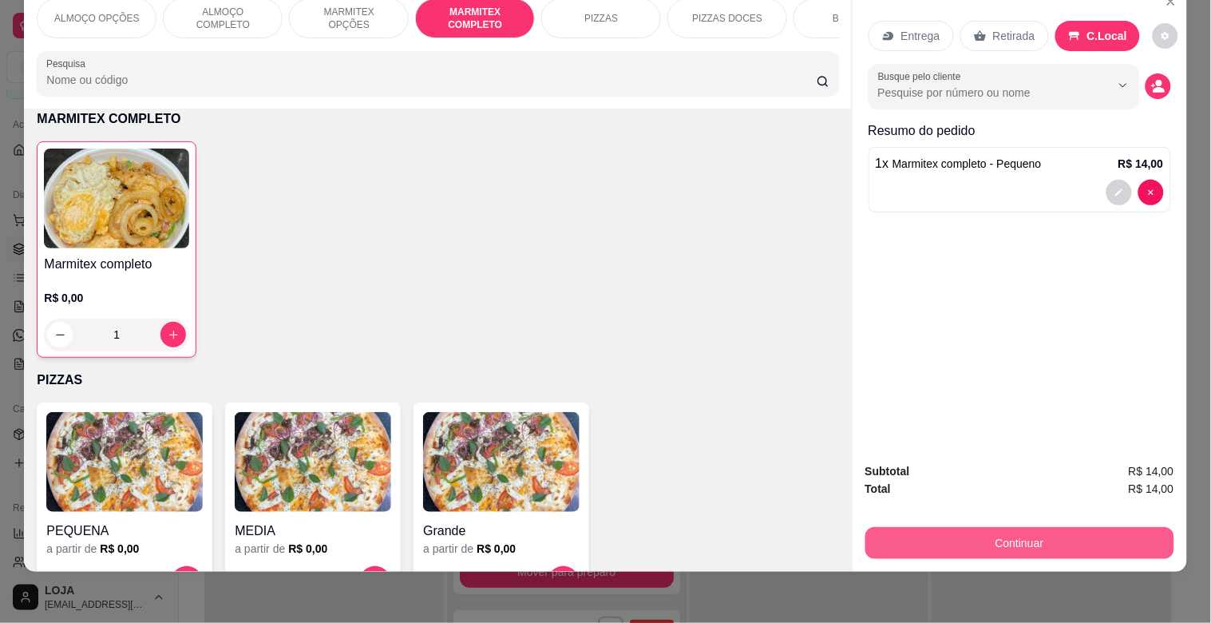
click at [1024, 527] on button "Continuar" at bounding box center [1019, 543] width 309 height 32
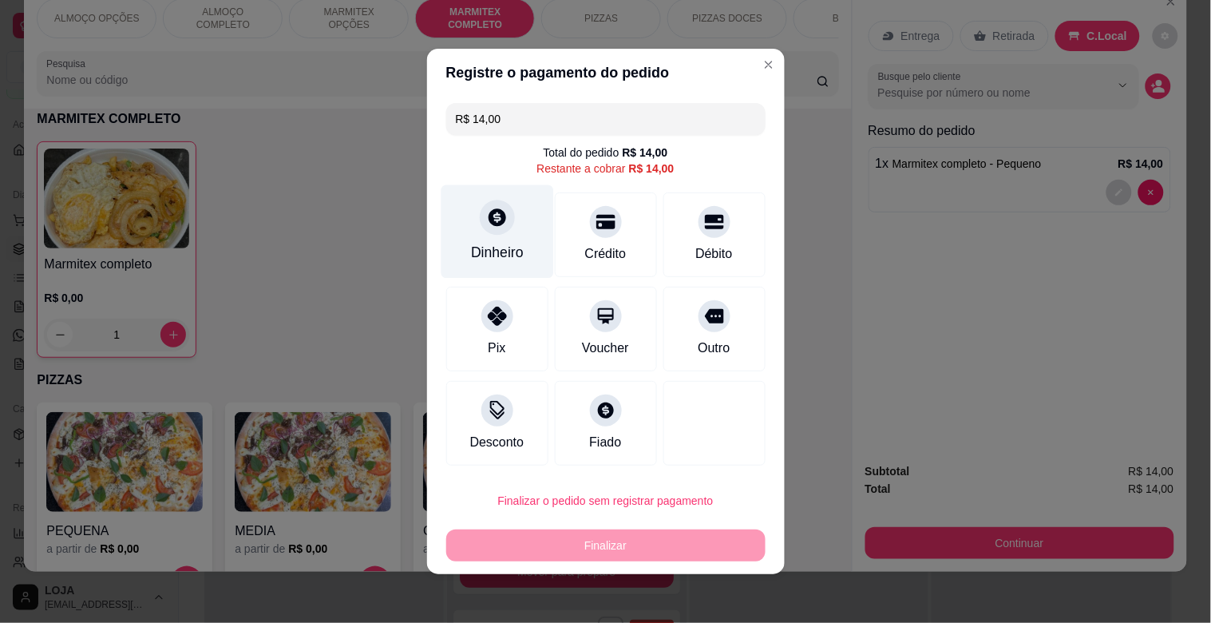
click at [480, 225] on div at bounding box center [497, 217] width 35 height 35
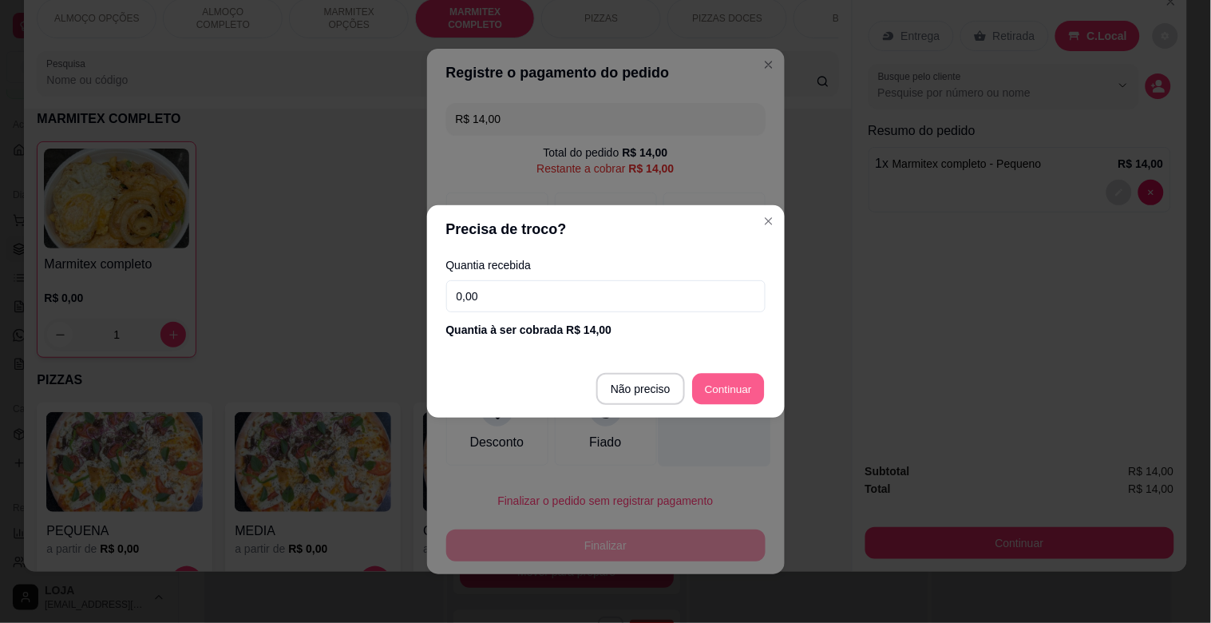
type input "R$ 0,00"
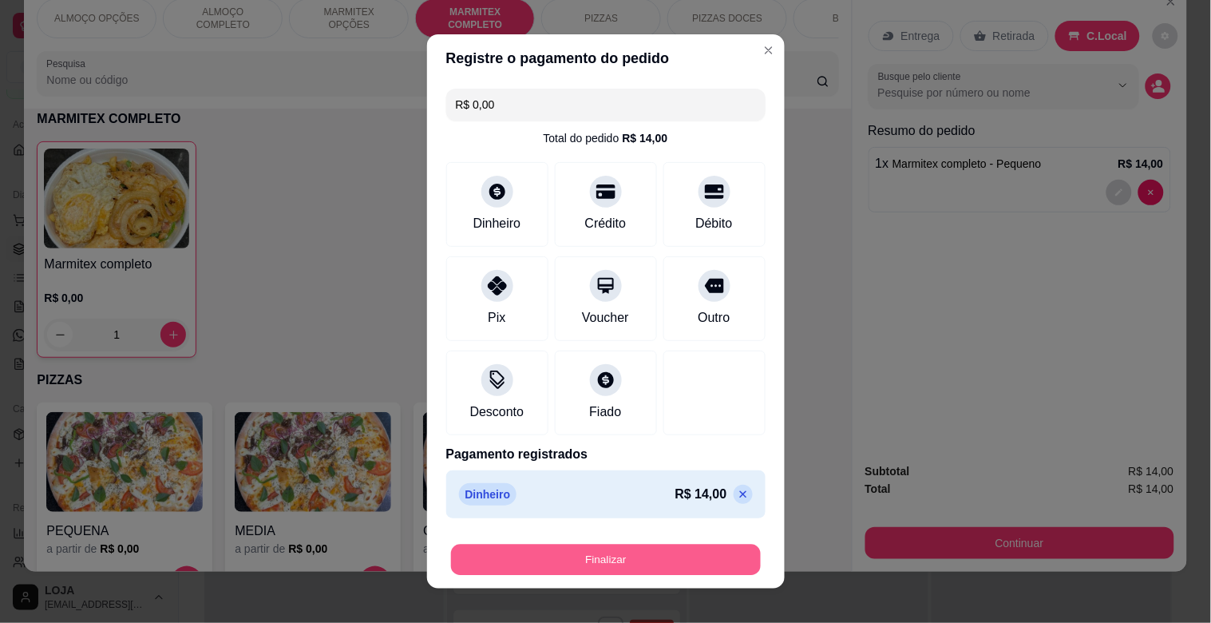
click at [689, 567] on button "Finalizar" at bounding box center [606, 560] width 310 height 31
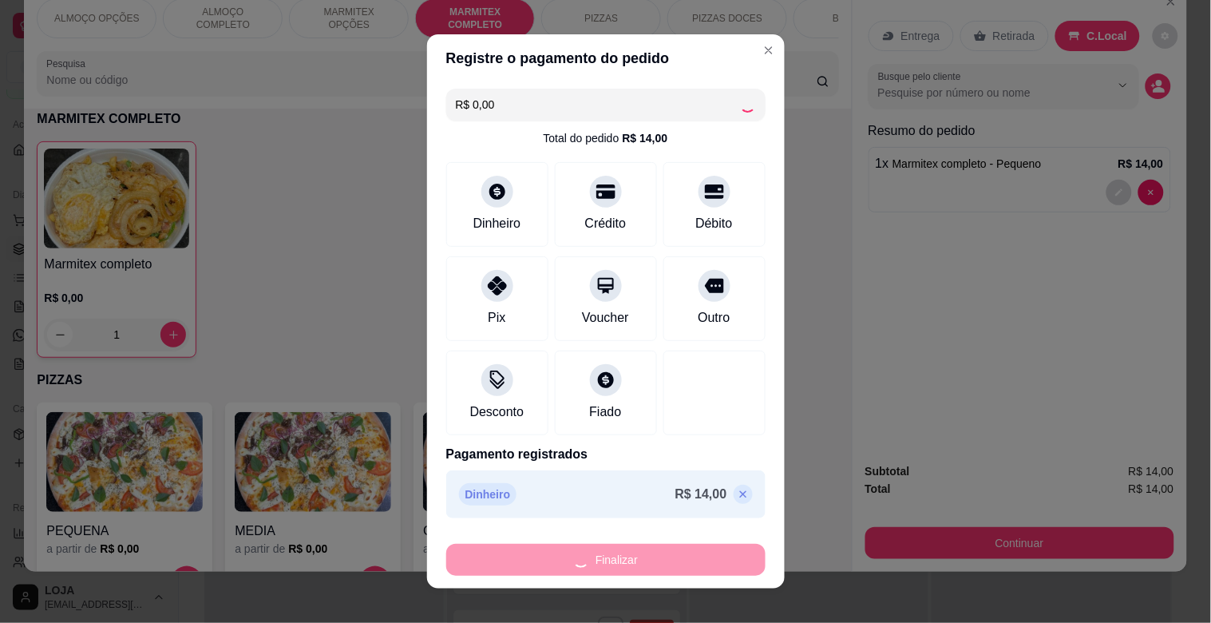
type input "0"
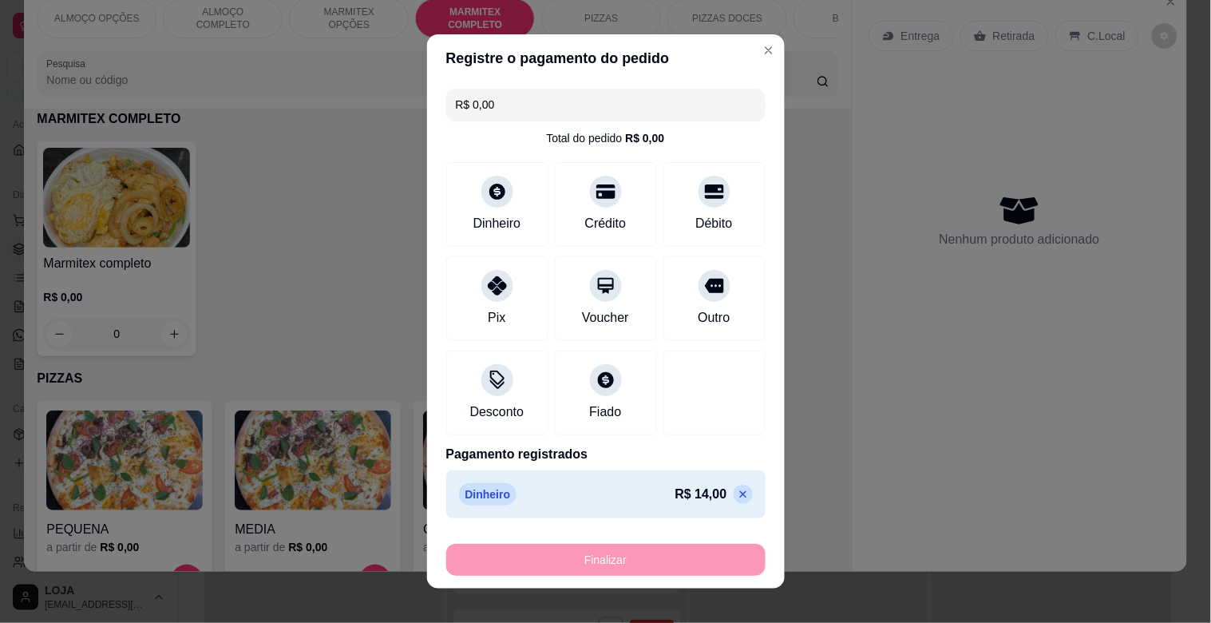
type input "-R$ 14,00"
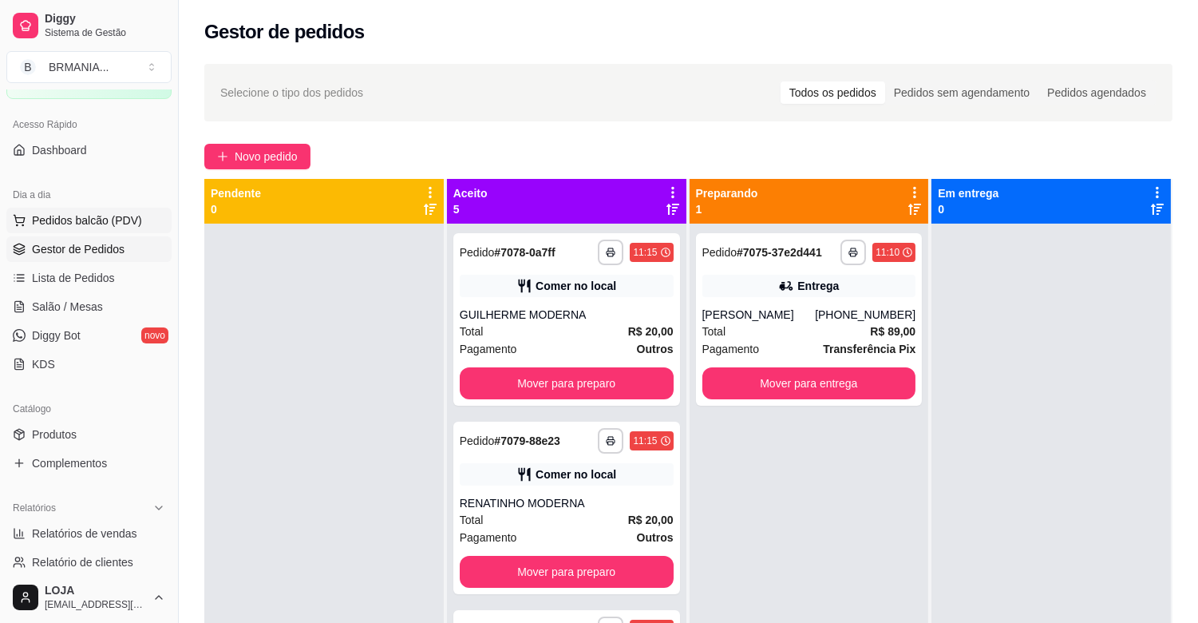
drag, startPoint x: 68, startPoint y: 220, endPoint x: 108, endPoint y: 209, distance: 41.5
click at [70, 220] on span "Pedidos balcão (PDV)" at bounding box center [87, 220] width 110 height 16
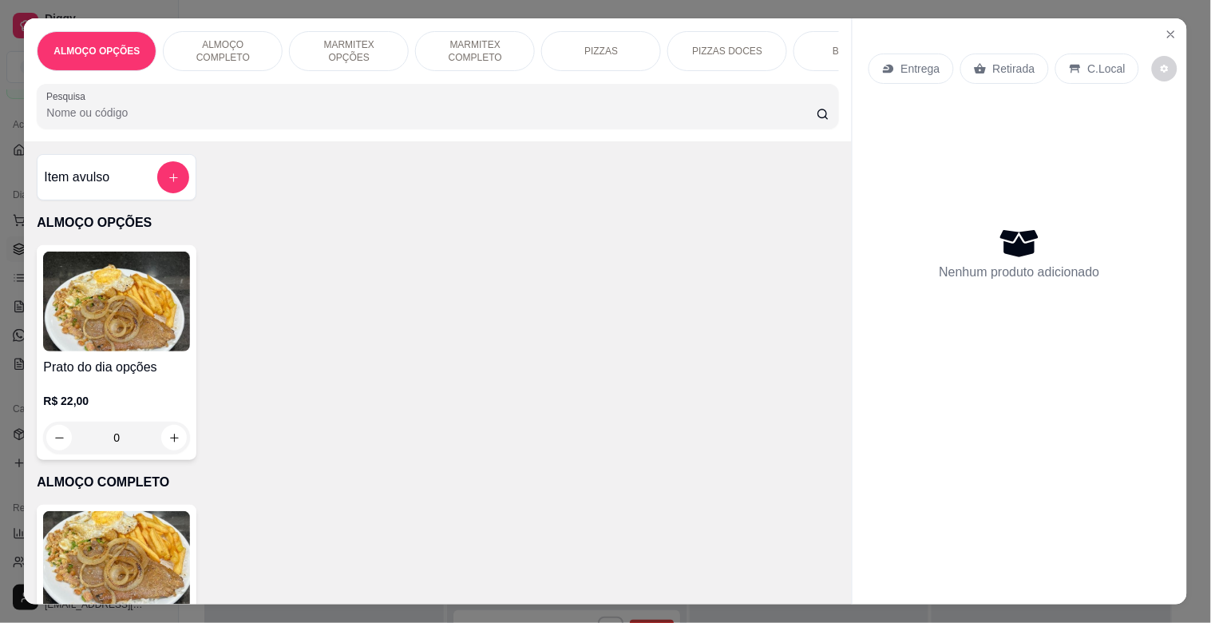
click at [501, 42] on p "MARMITEX COMPLETO" at bounding box center [475, 51] width 93 height 26
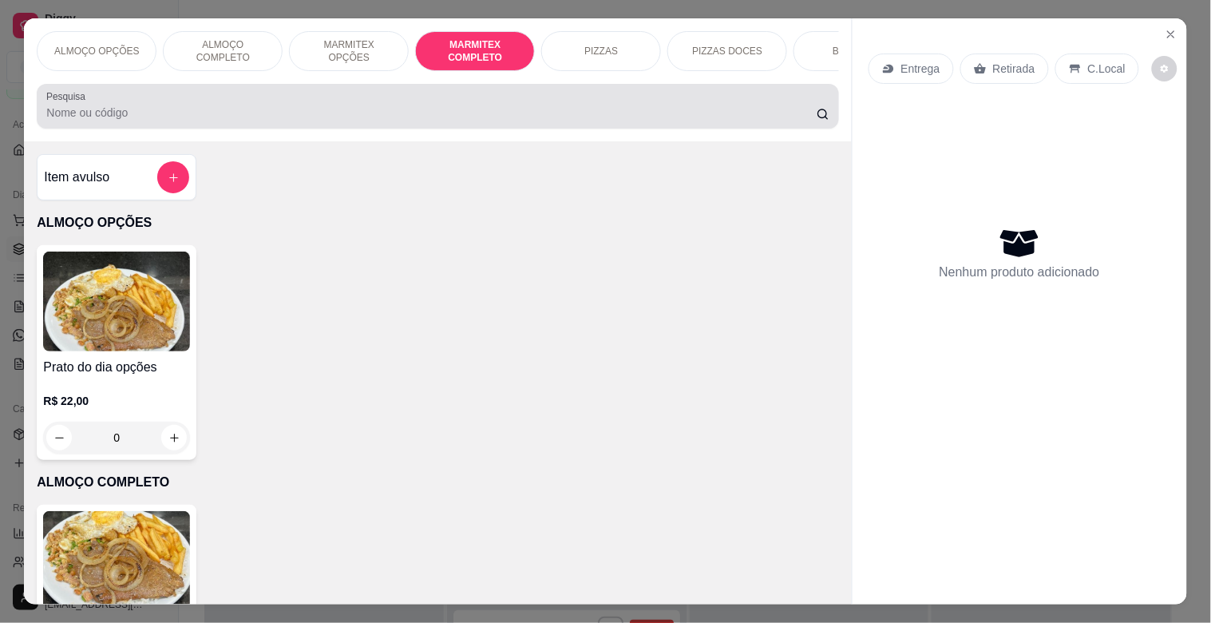
scroll to position [38, 0]
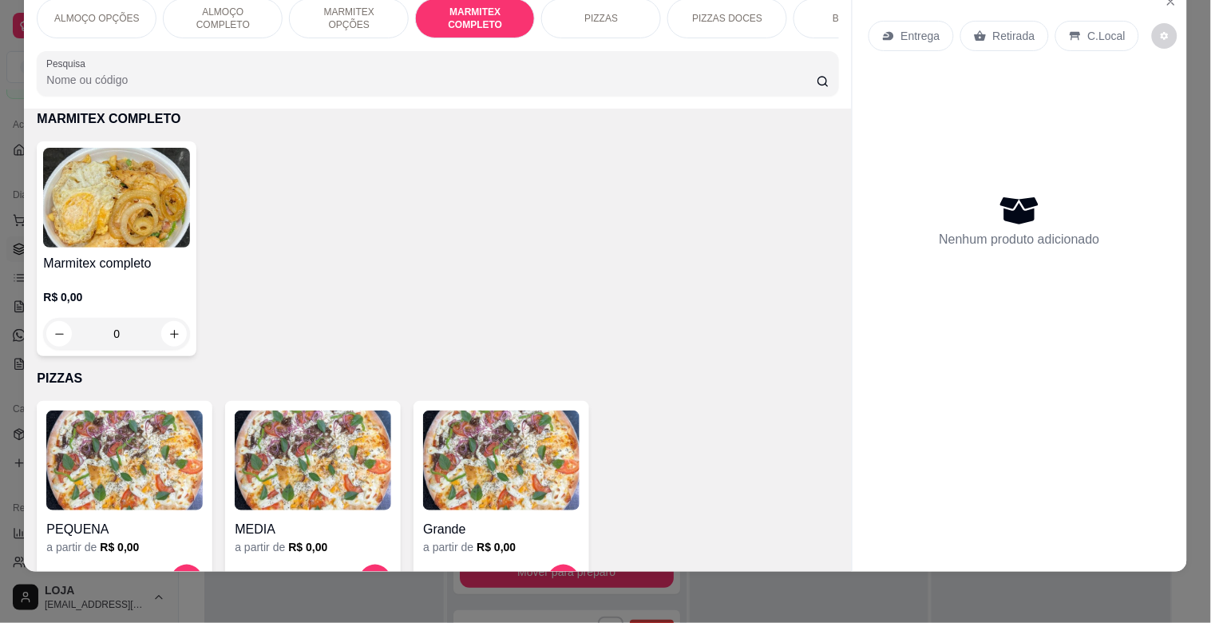
click at [166, 240] on img at bounding box center [116, 198] width 147 height 100
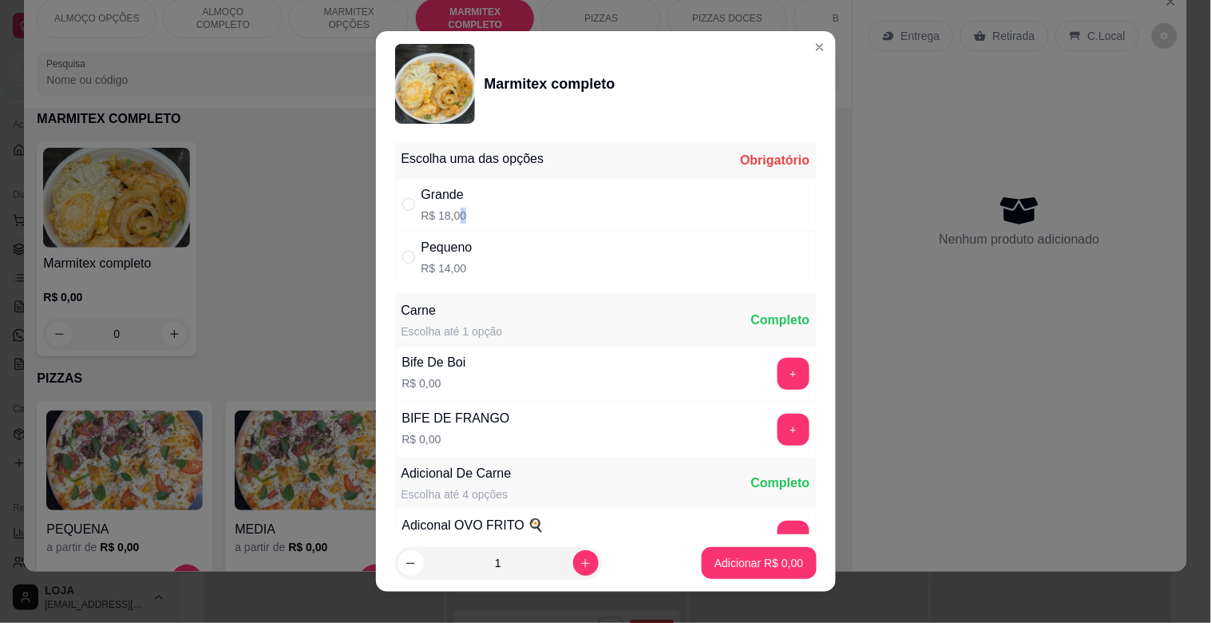
click at [453, 204] on div "Grande R$ 18,00" at bounding box center [445, 204] width 46 height 38
radio input "true"
click at [751, 565] on p "Adicionar R$ 18,00" at bounding box center [756, 562] width 93 height 15
type input "1"
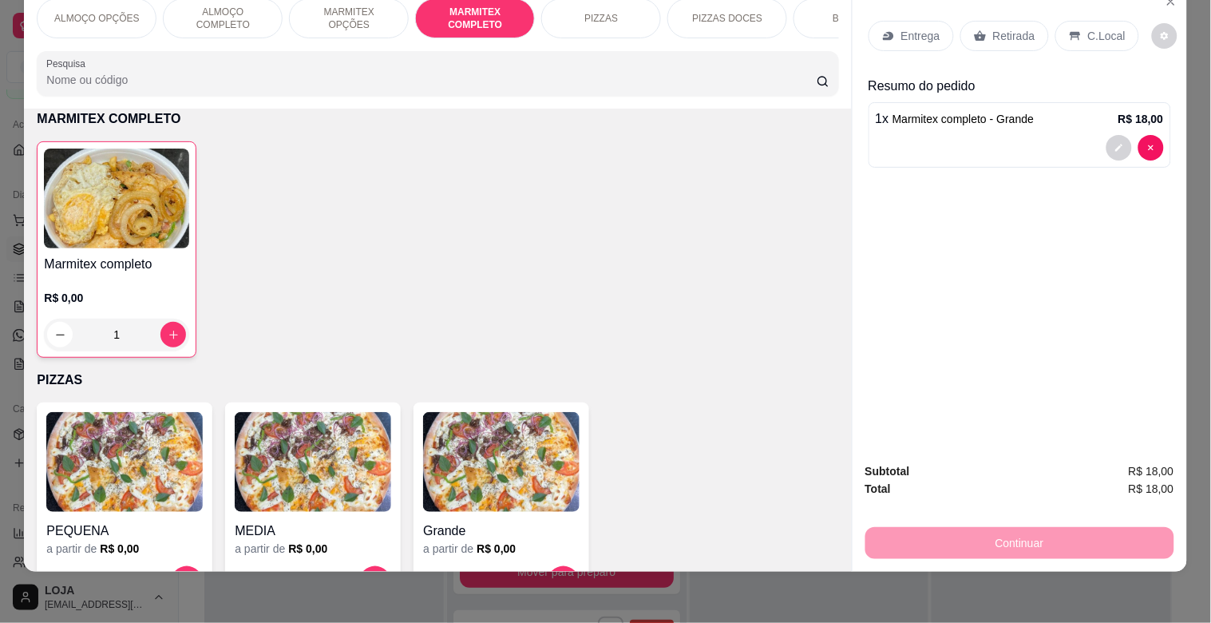
click at [1103, 28] on p "C.Local" at bounding box center [1107, 36] width 38 height 16
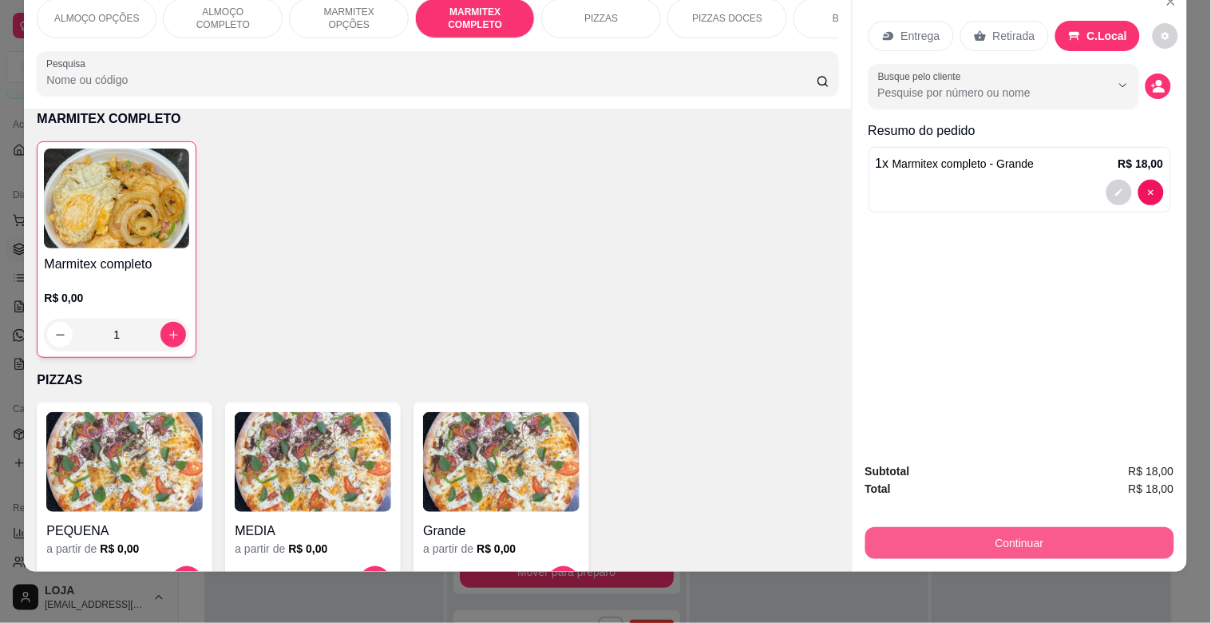
click at [1064, 532] on button "Continuar" at bounding box center [1019, 543] width 309 height 32
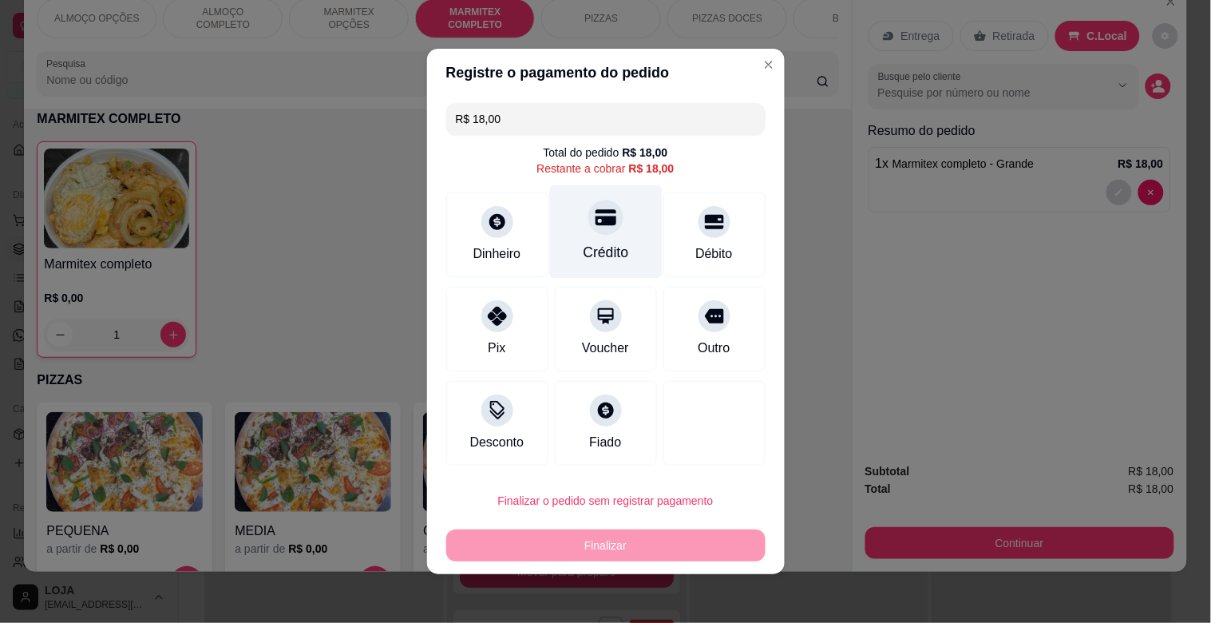
click at [592, 237] on div "Crédito" at bounding box center [605, 231] width 113 height 93
type input "R$ 0,00"
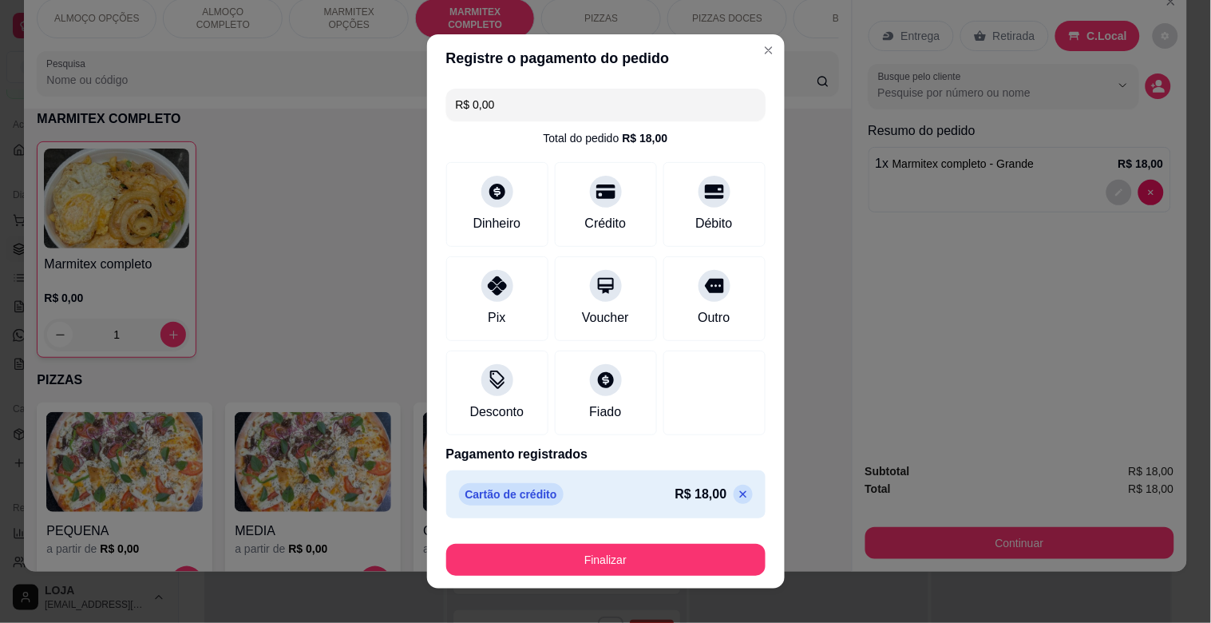
click at [628, 564] on button "Finalizar" at bounding box center [605, 560] width 319 height 32
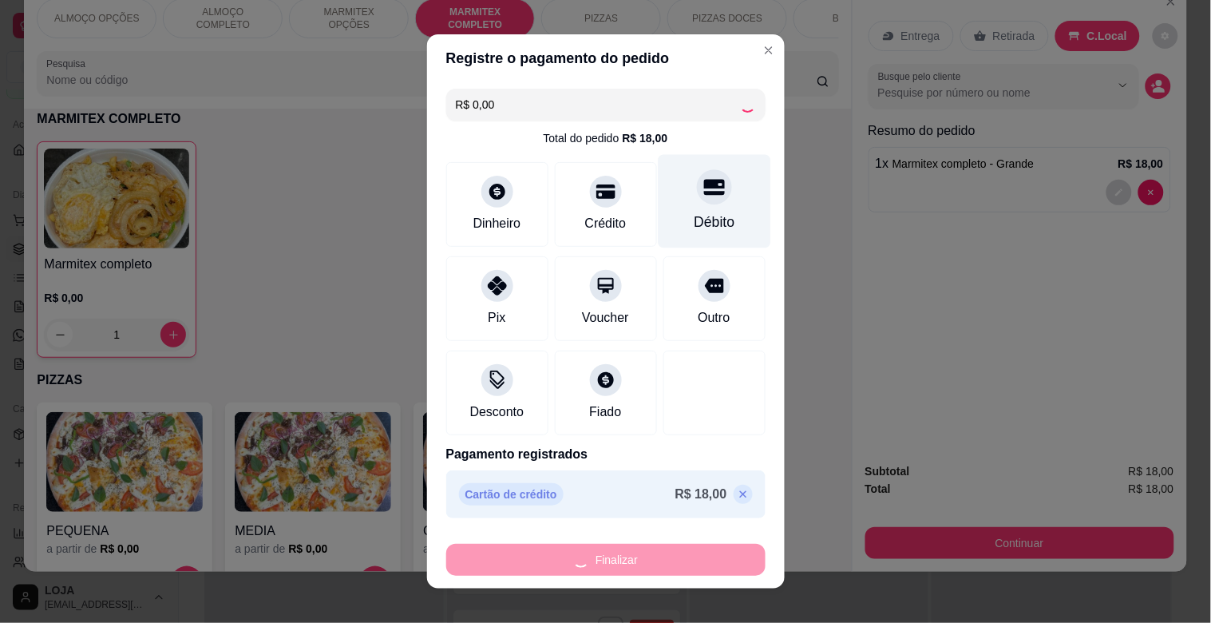
type input "0"
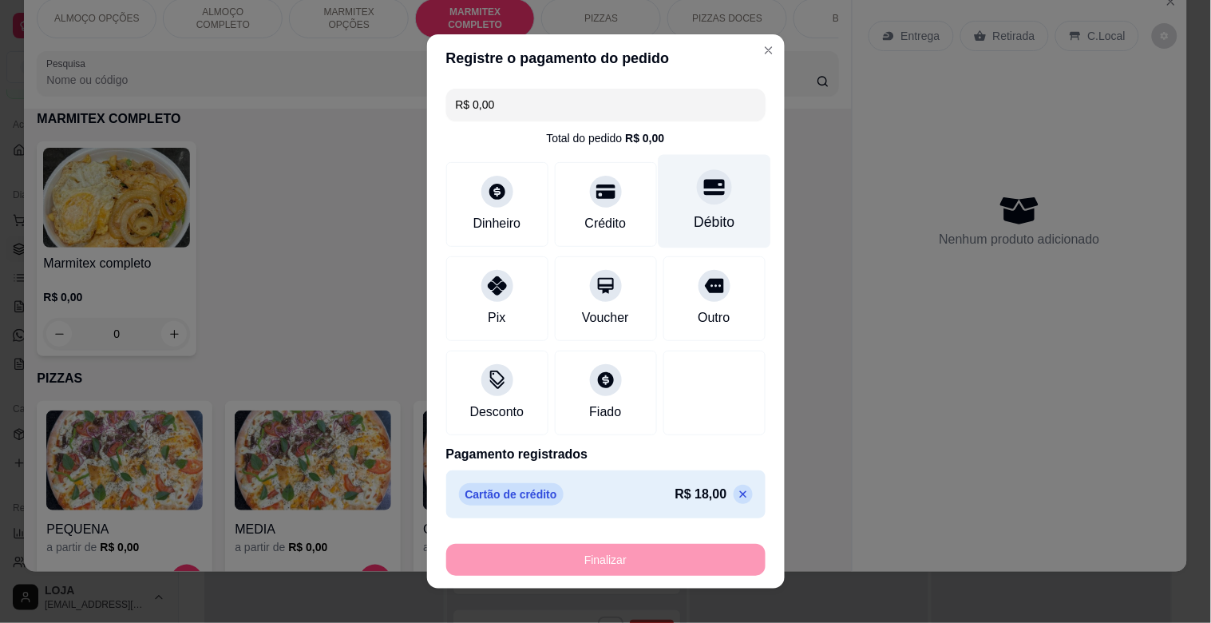
type input "-R$ 18,00"
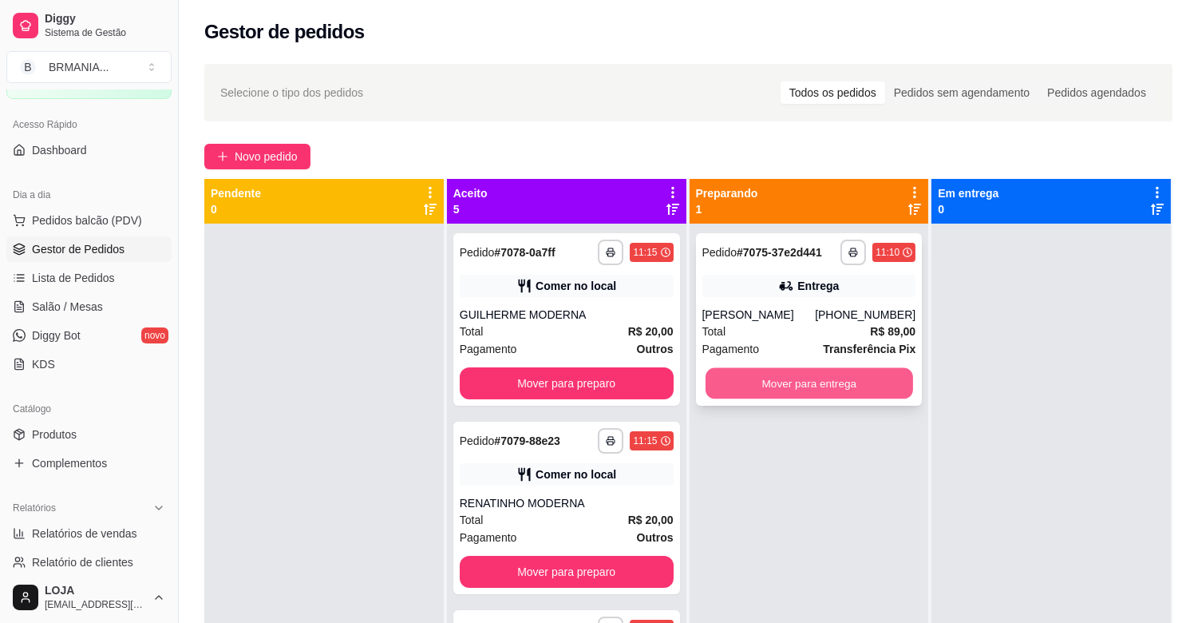
click at [818, 376] on button "Mover para entrega" at bounding box center [810, 383] width 208 height 31
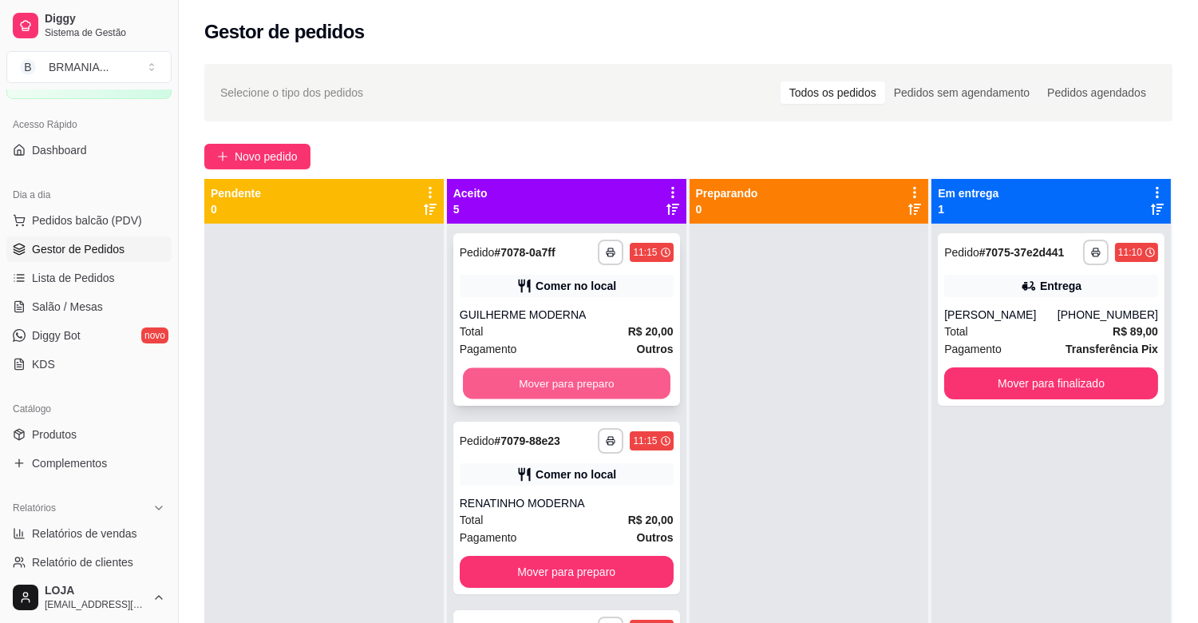
click at [530, 386] on button "Mover para preparo" at bounding box center [567, 383] width 208 height 31
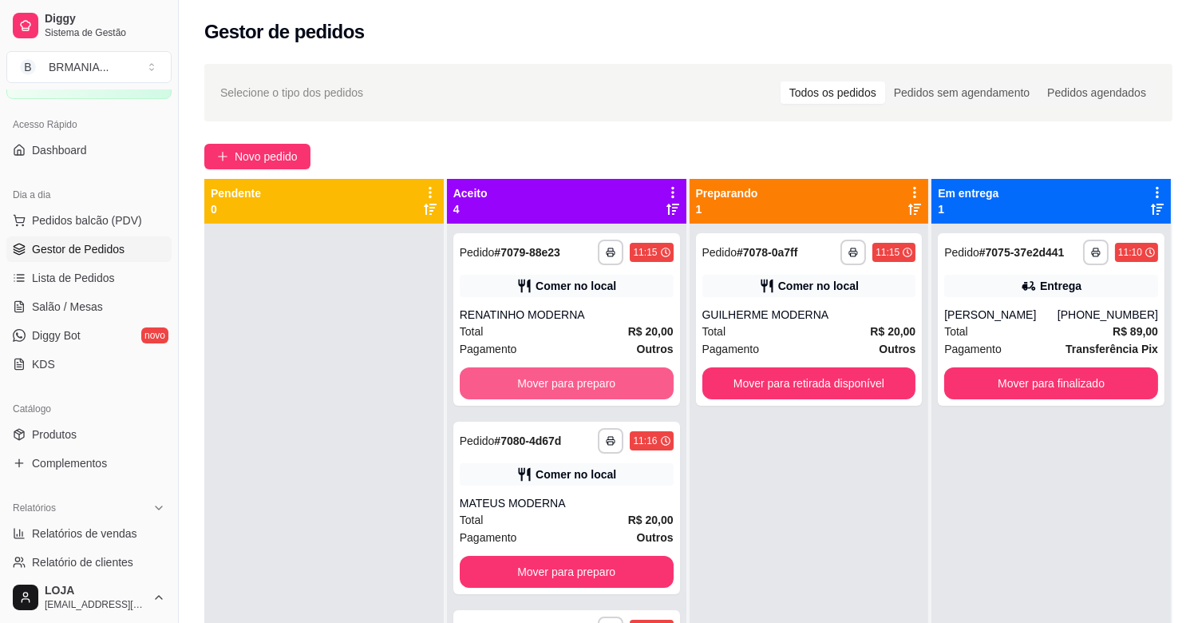
click at [530, 386] on button "Mover para preparo" at bounding box center [567, 383] width 214 height 32
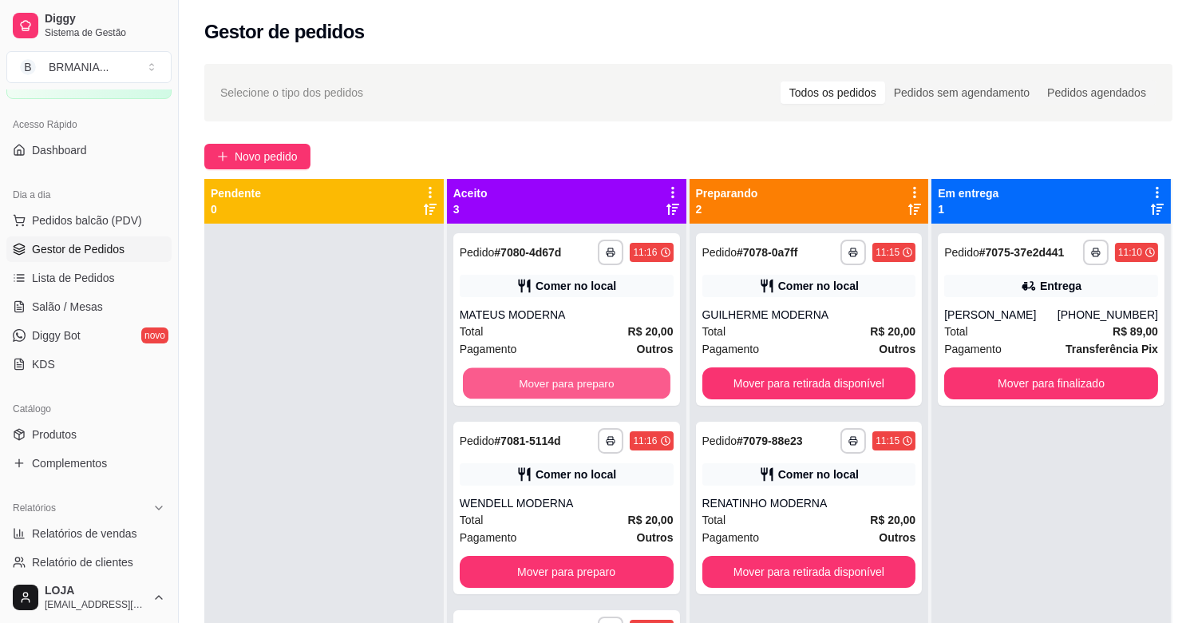
click at [531, 386] on button "Mover para preparo" at bounding box center [567, 383] width 208 height 31
click at [567, 386] on button "Mover para preparo" at bounding box center [567, 383] width 208 height 31
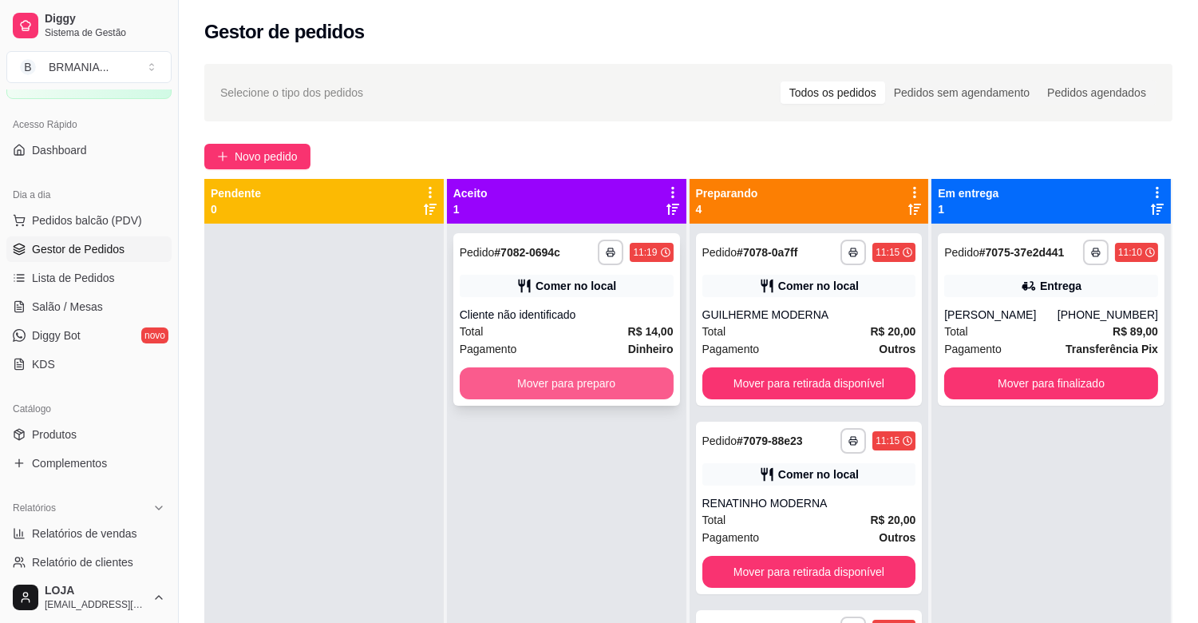
click at [588, 378] on button "Mover para preparo" at bounding box center [567, 383] width 214 height 32
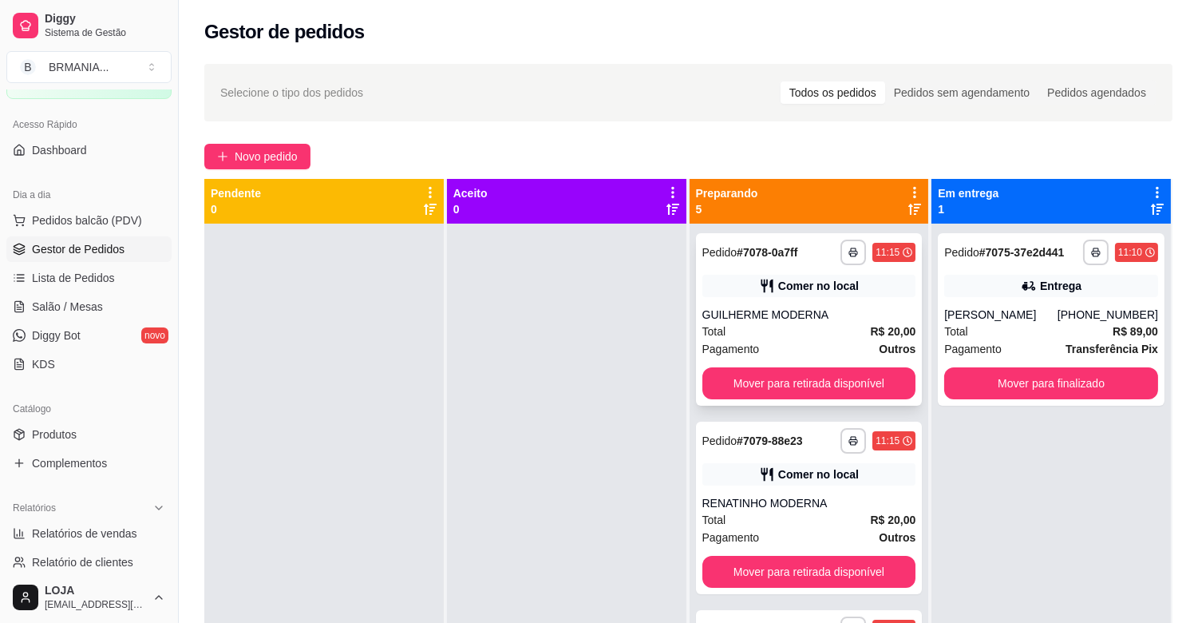
click at [790, 370] on button "Mover para retirada disponível" at bounding box center [810, 383] width 214 height 32
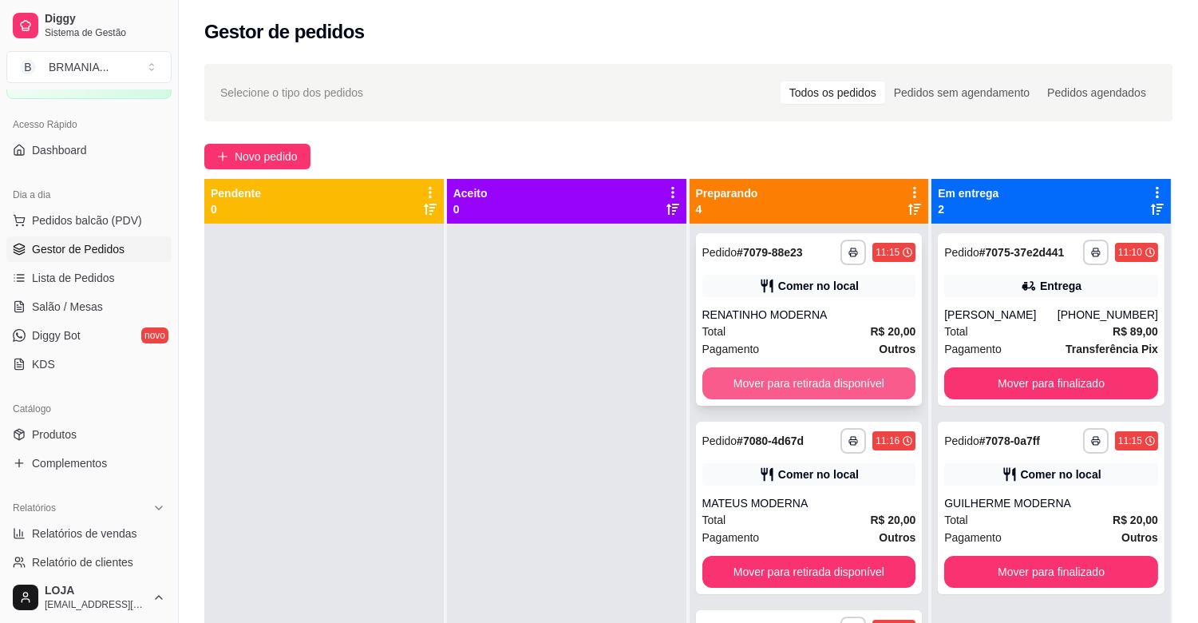
click at [822, 377] on button "Mover para retirada disponível" at bounding box center [810, 383] width 214 height 32
click at [823, 377] on button "Mover para retirada disponível" at bounding box center [810, 383] width 214 height 32
click at [826, 377] on button "Mover para retirada disponível" at bounding box center [810, 383] width 214 height 32
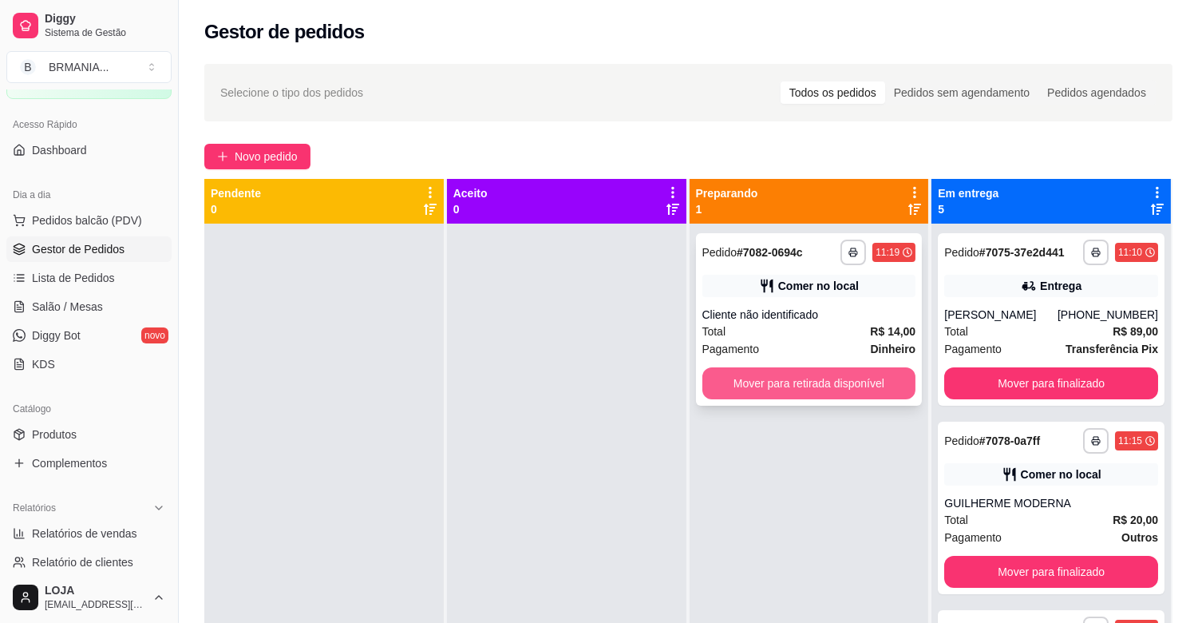
click at [837, 383] on button "Mover para retirada disponível" at bounding box center [810, 383] width 214 height 32
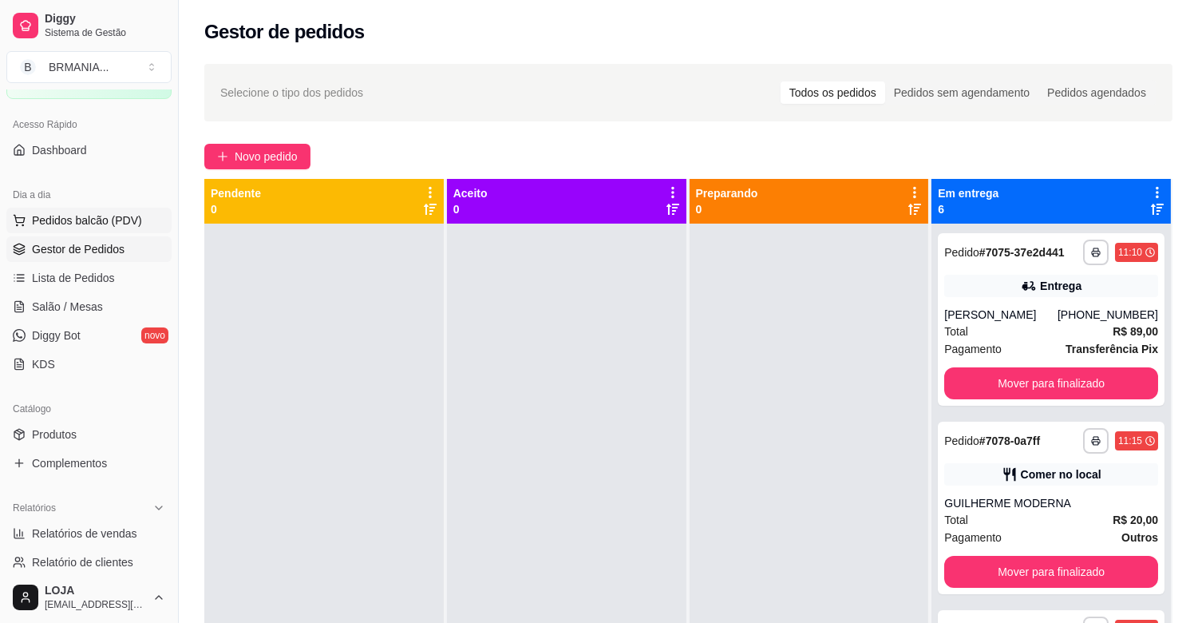
click at [76, 222] on span "Pedidos balcão (PDV)" at bounding box center [87, 220] width 110 height 16
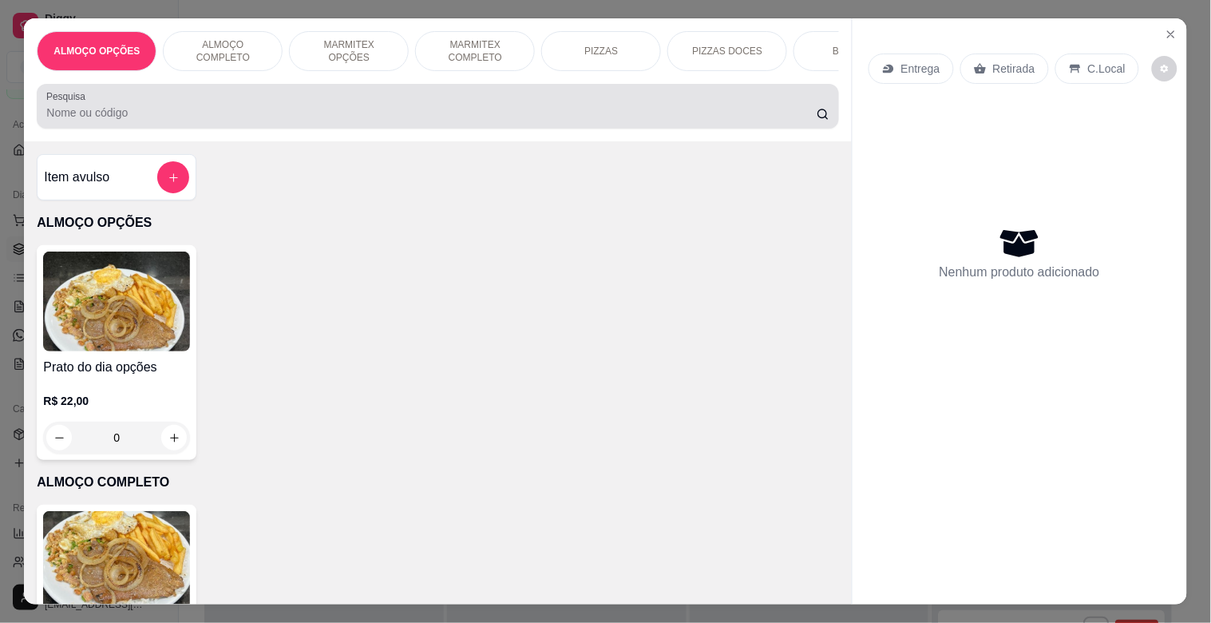
click at [477, 108] on div at bounding box center [437, 106] width 782 height 32
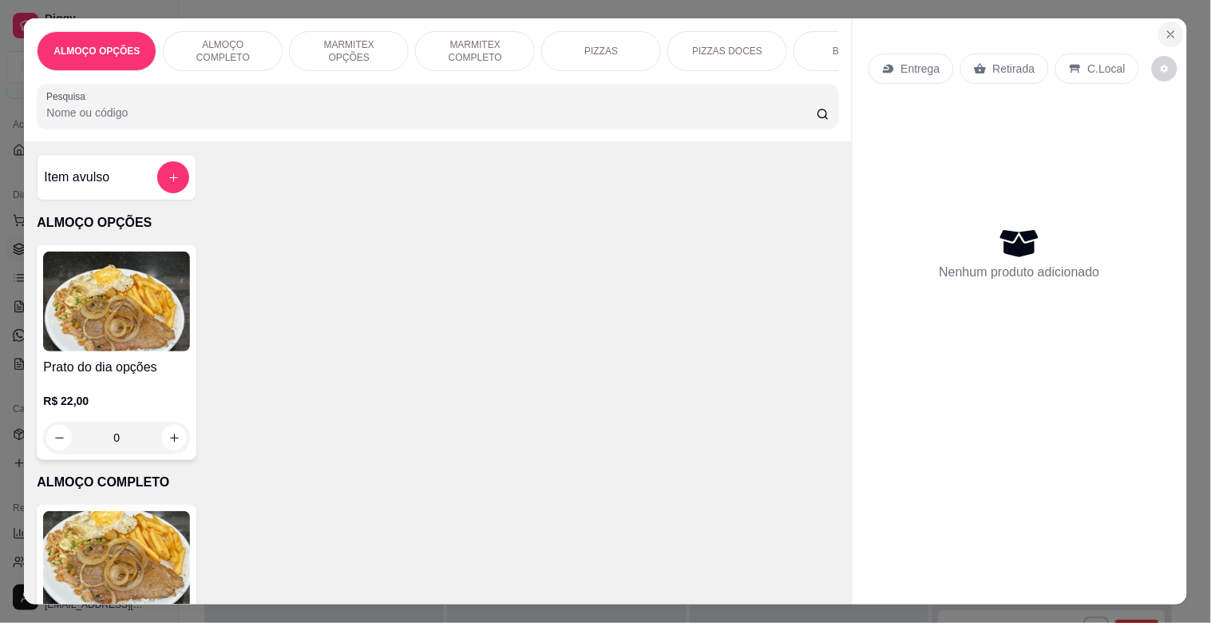
click at [1170, 28] on icon "Close" at bounding box center [1171, 34] width 13 height 13
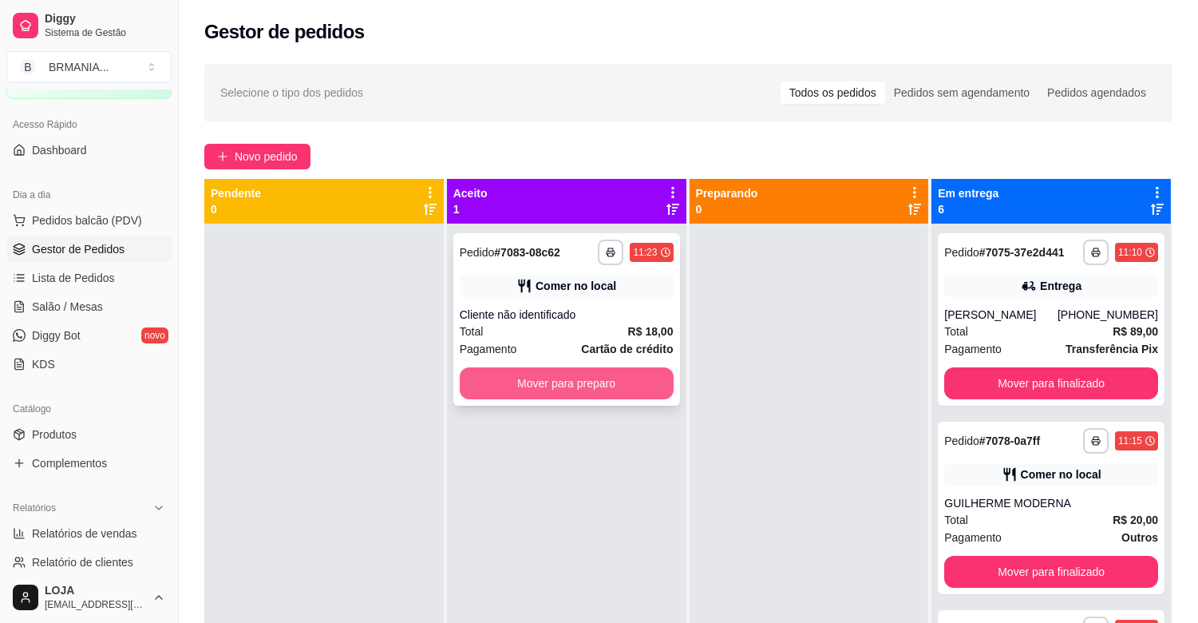
click at [639, 387] on button "Mover para preparo" at bounding box center [567, 383] width 214 height 32
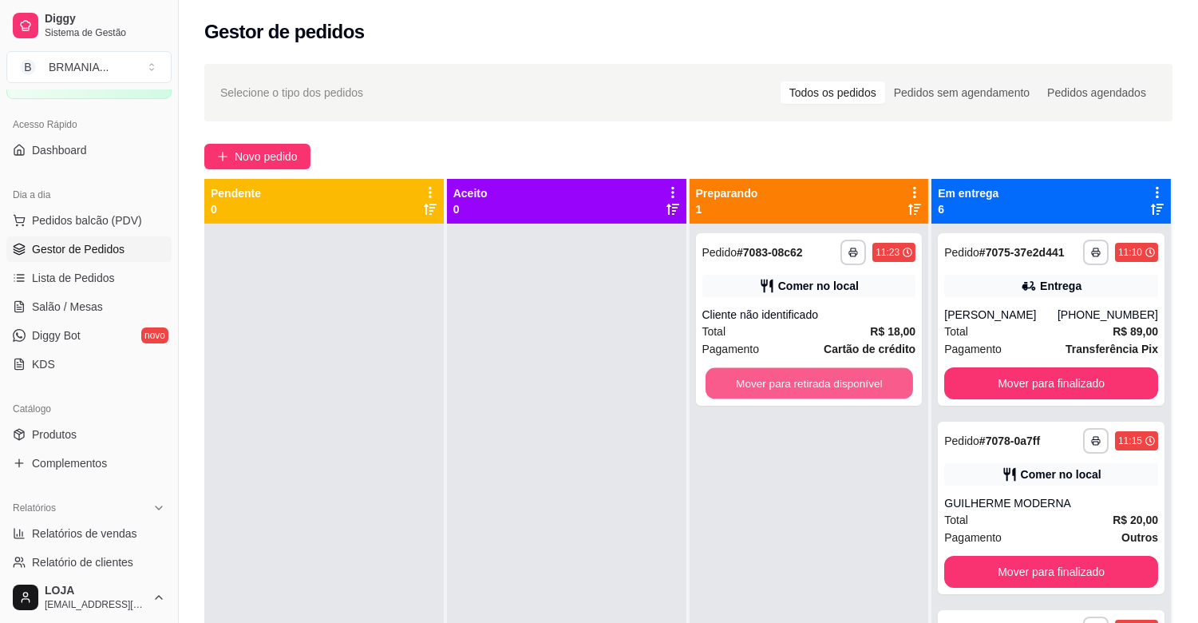
click at [818, 372] on button "Mover para retirada disponível" at bounding box center [810, 383] width 208 height 31
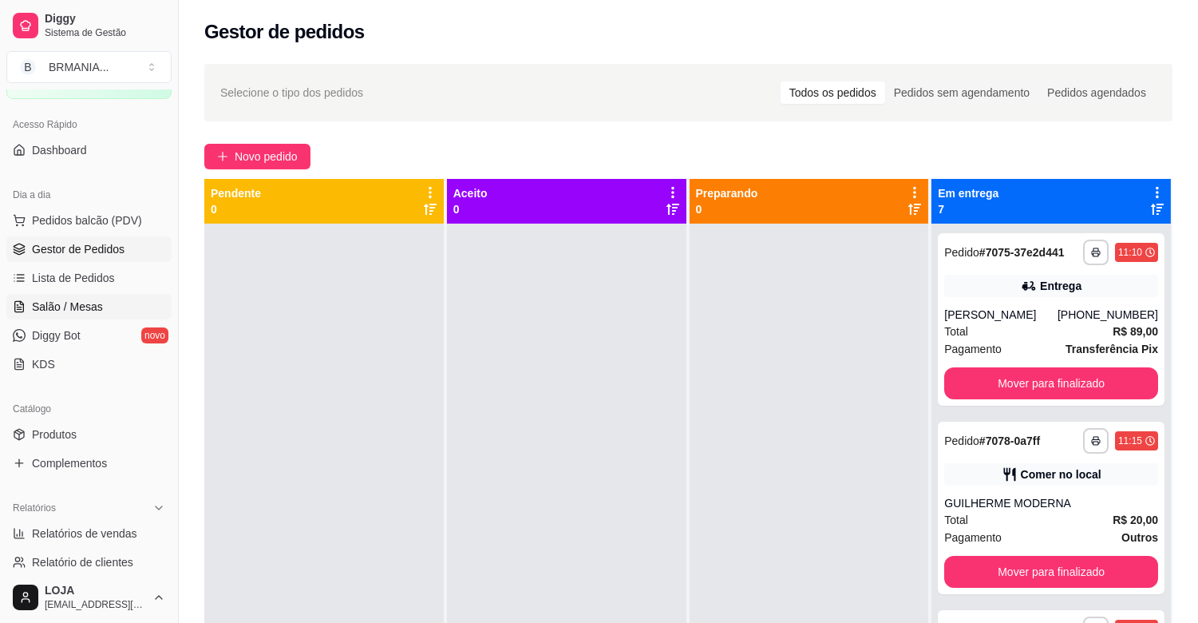
click at [78, 299] on span "Salão / Mesas" at bounding box center [67, 307] width 71 height 16
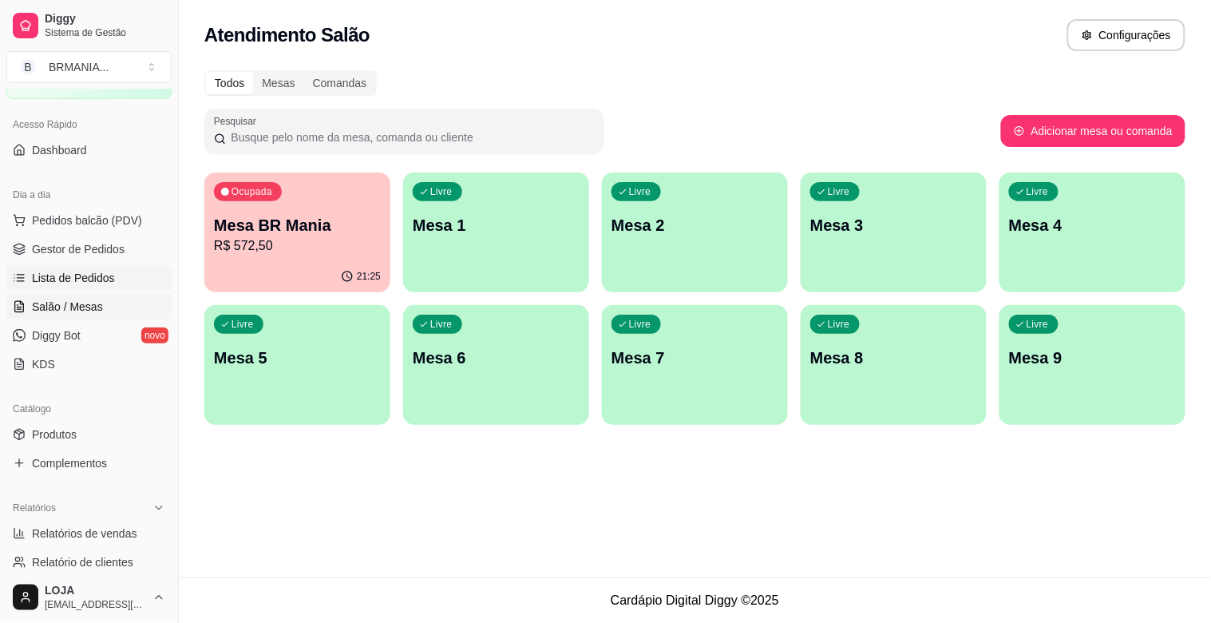
click at [83, 286] on link "Lista de Pedidos" at bounding box center [88, 278] width 165 height 26
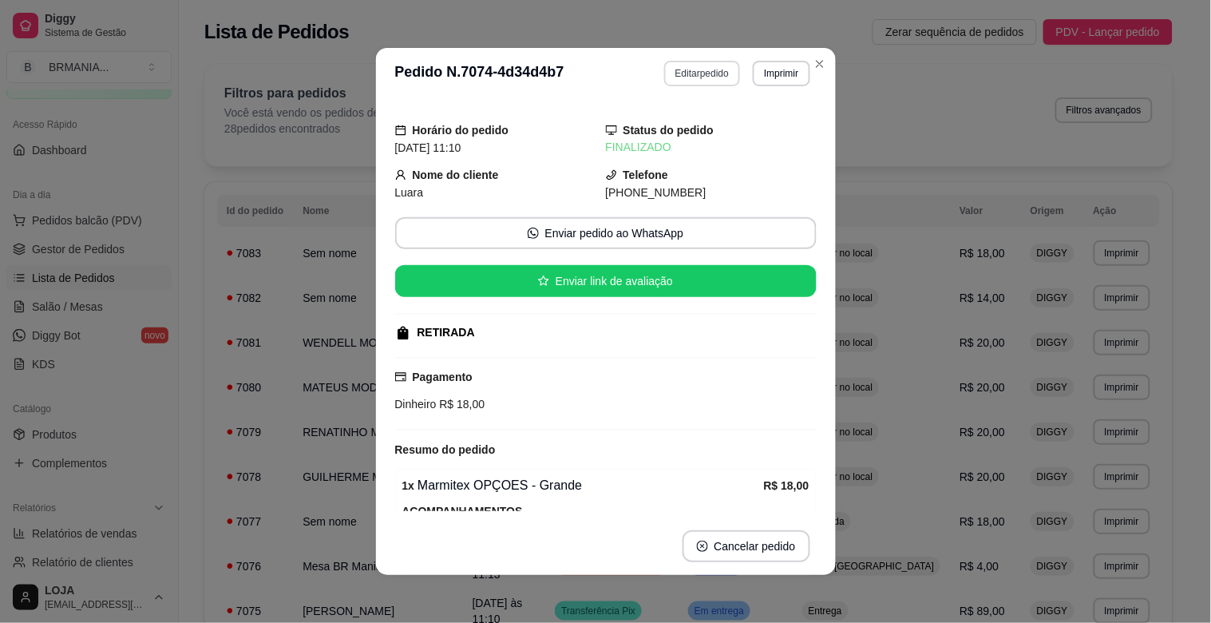
click at [711, 73] on button "Editar pedido" at bounding box center [702, 74] width 76 height 26
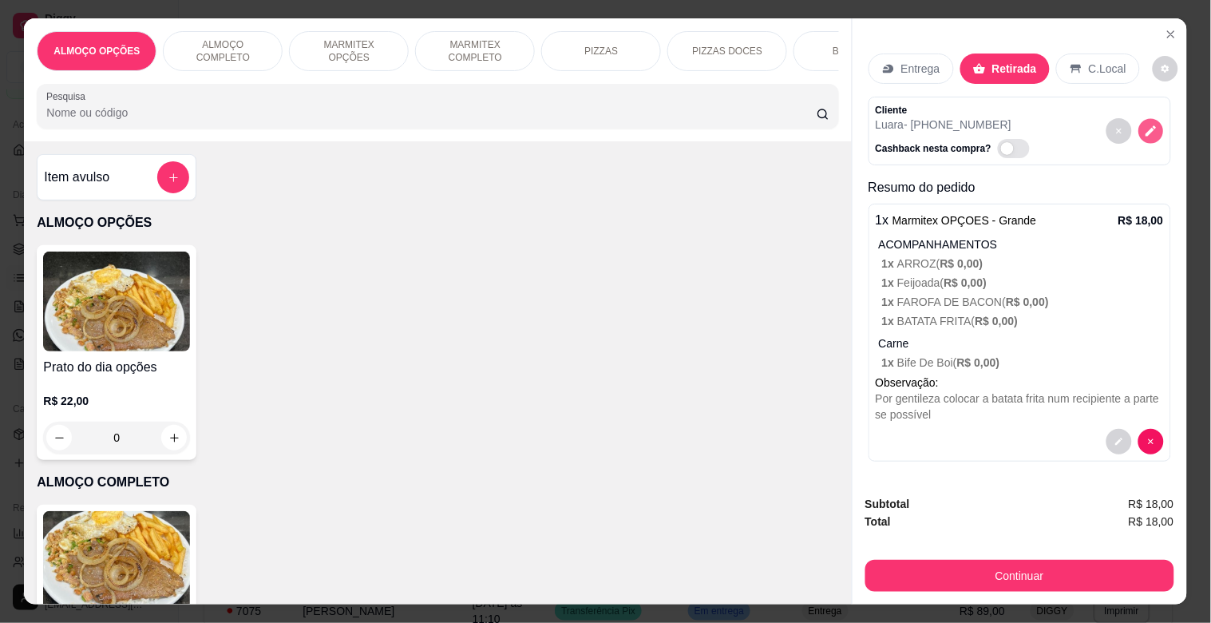
click at [1139, 122] on button "decrease-product-quantity" at bounding box center [1151, 131] width 25 height 25
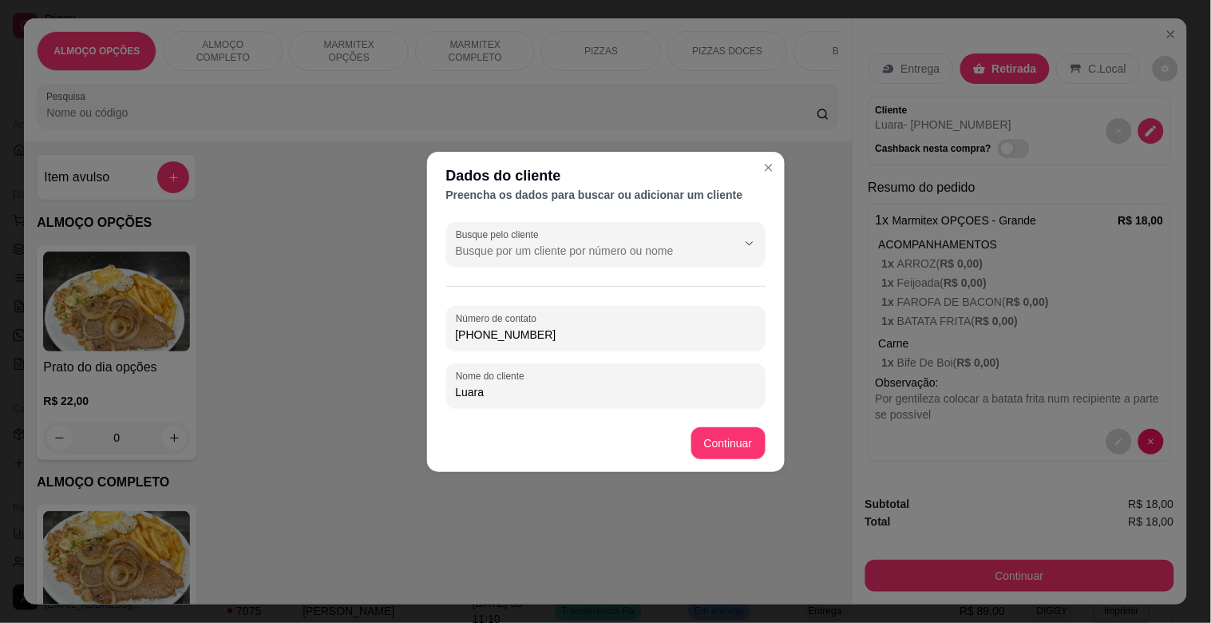
drag, startPoint x: 583, startPoint y: 354, endPoint x: 586, endPoint y: 347, distance: 8.6
click at [584, 351] on div "Número de contato [PHONE_NUMBER] Nome do cliente [PERSON_NAME]" at bounding box center [605, 357] width 319 height 102
click at [591, 337] on input "[PHONE_NUMBER]" at bounding box center [606, 335] width 300 height 16
type input "3"
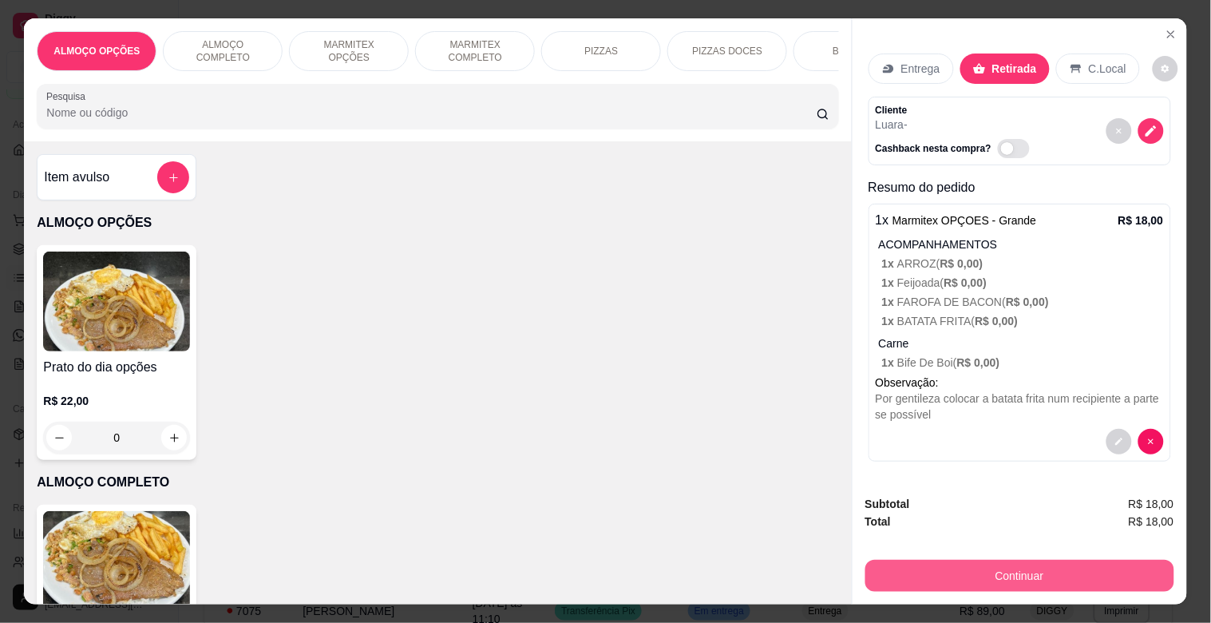
click at [976, 562] on button "Continuar" at bounding box center [1019, 576] width 309 height 32
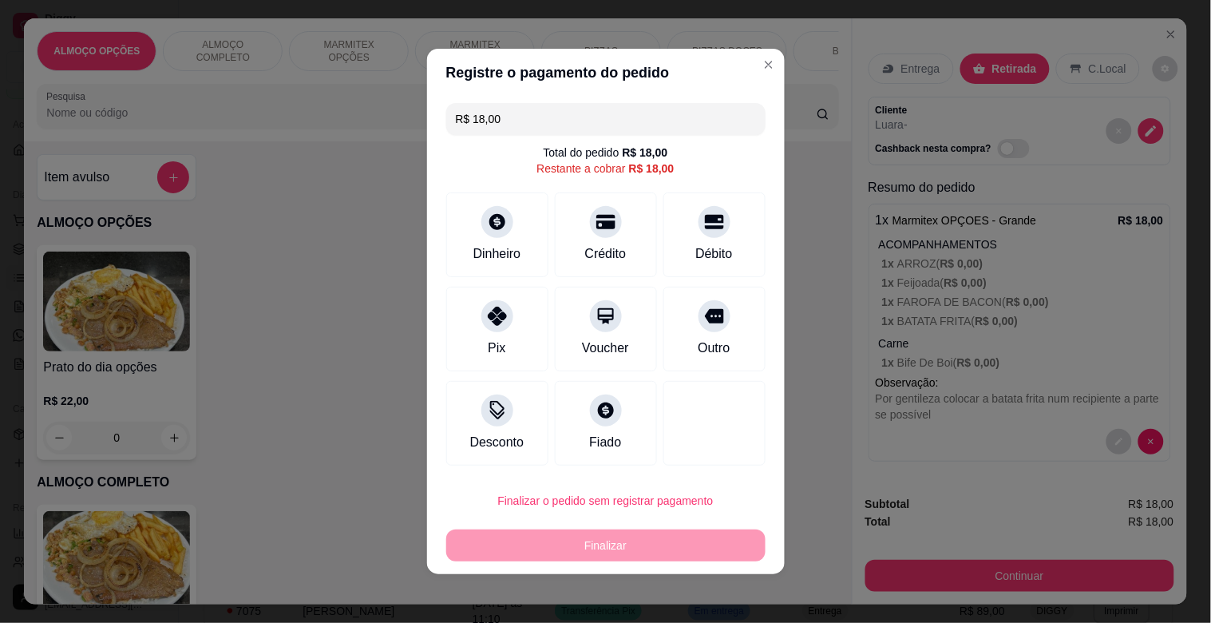
click at [585, 255] on div "Crédito" at bounding box center [606, 253] width 42 height 19
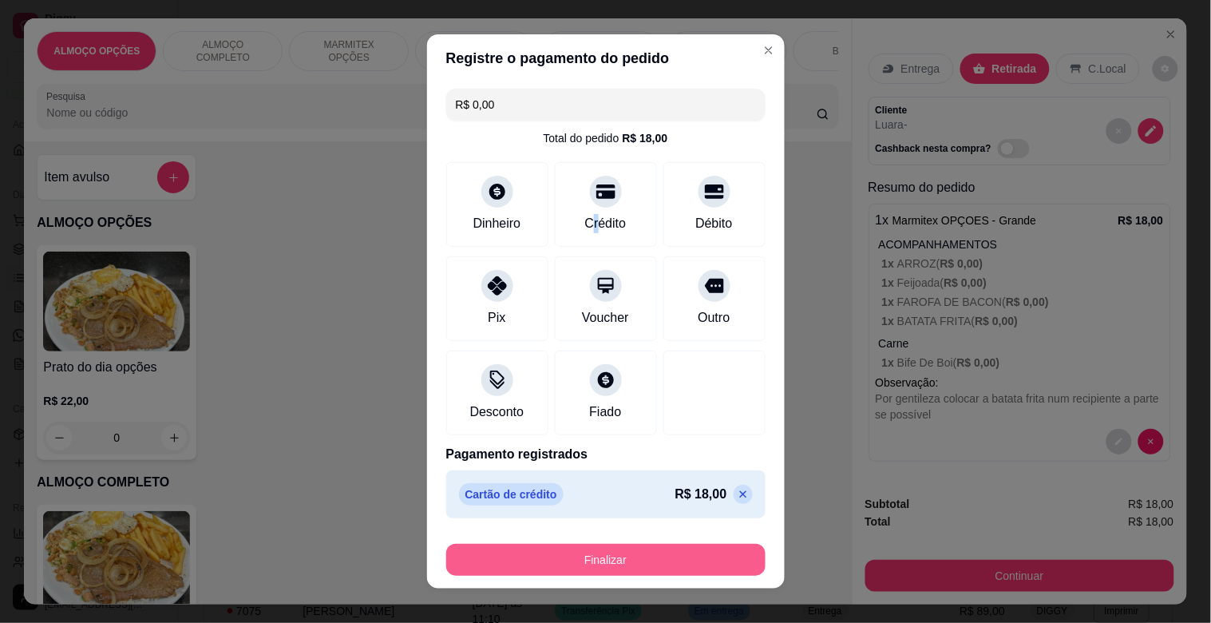
click at [572, 553] on button "Finalizar" at bounding box center [605, 560] width 319 height 32
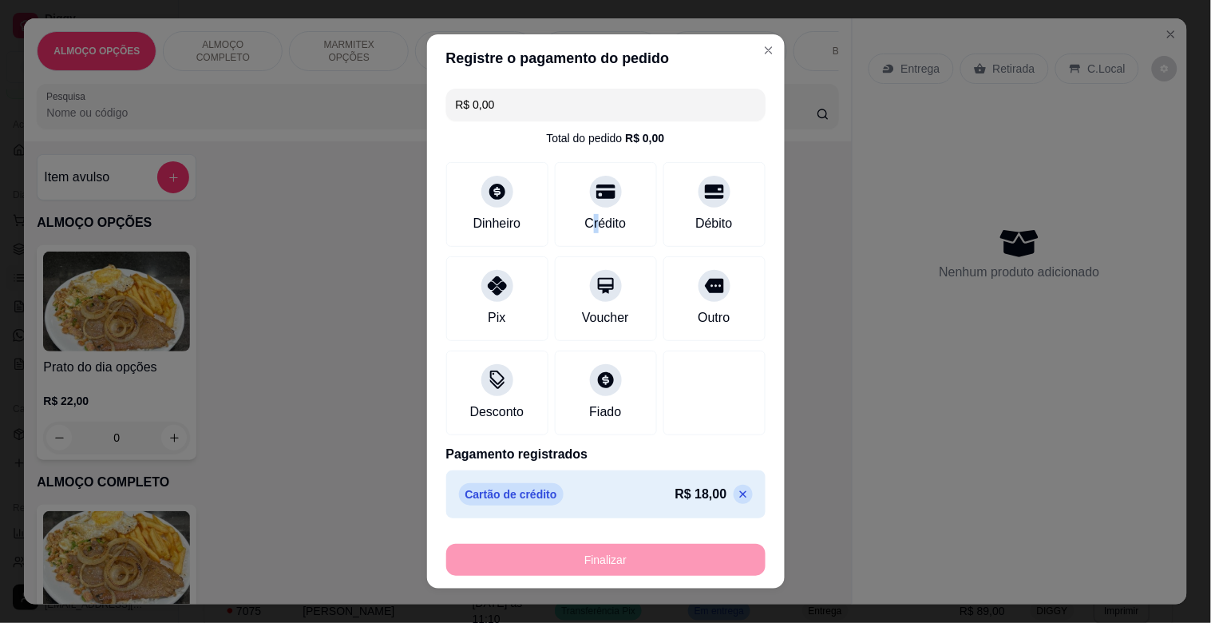
type input "-R$ 18,00"
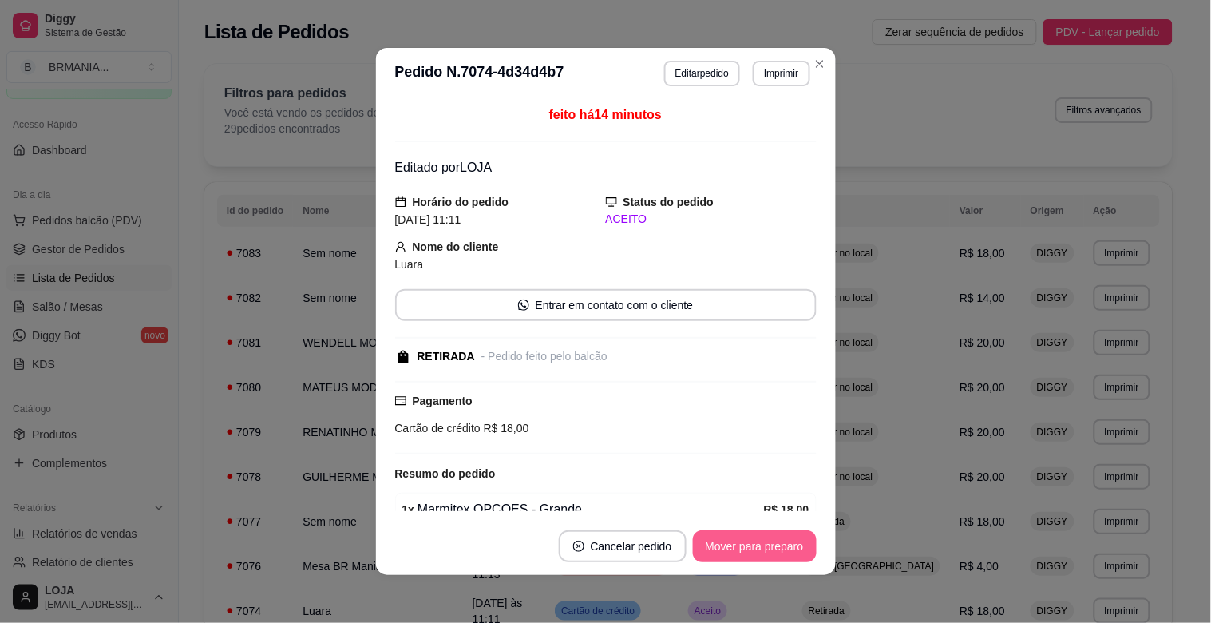
click at [739, 530] on button "Mover para preparo" at bounding box center [755, 546] width 124 height 32
click at [741, 541] on div "Mover para preparo" at bounding box center [744, 546] width 146 height 32
click at [741, 539] on button "Mover para retirada disponível" at bounding box center [728, 546] width 171 height 31
click at [741, 539] on div "Mover para retirada disponível" at bounding box center [728, 546] width 176 height 32
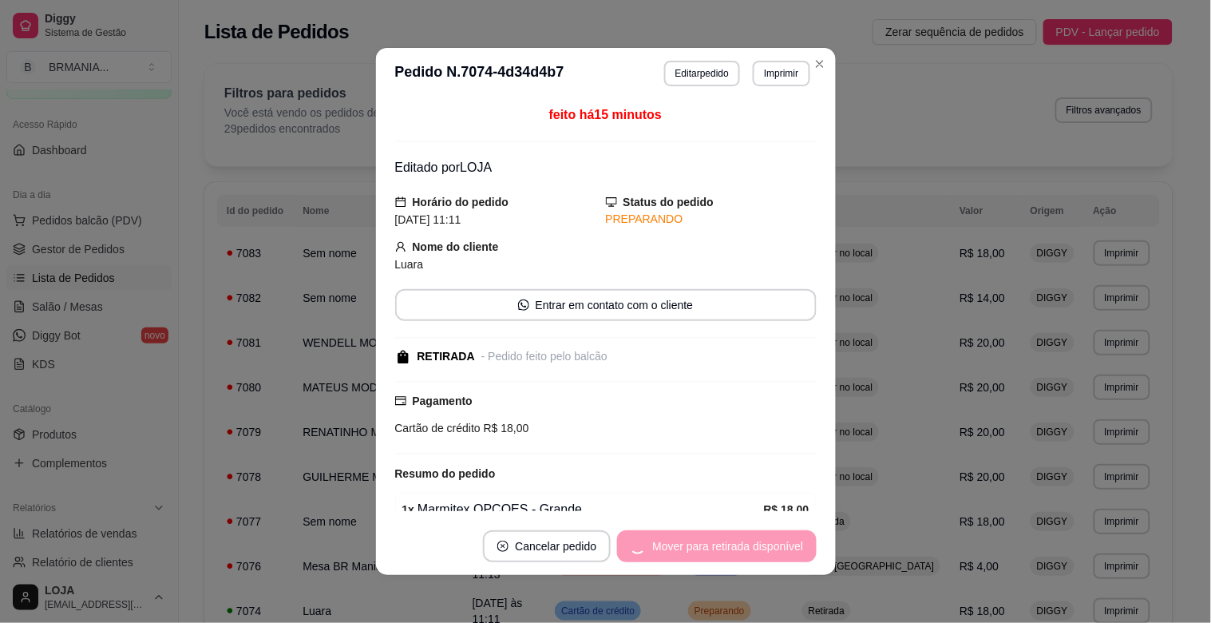
click at [741, 538] on div "Mover para retirada disponível" at bounding box center [716, 546] width 199 height 32
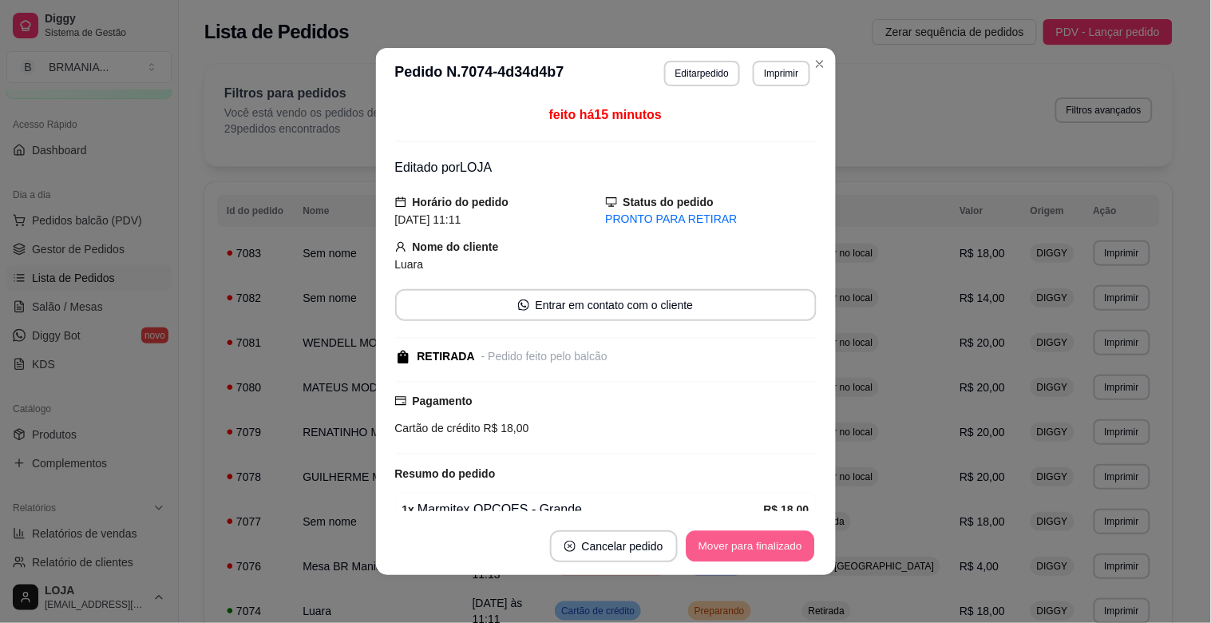
click at [744, 538] on button "Mover para finalizado" at bounding box center [750, 546] width 129 height 31
click at [746, 538] on div "Mover para finalizado" at bounding box center [750, 546] width 133 height 32
click at [748, 538] on div "Mover para finalizado" at bounding box center [739, 546] width 155 height 32
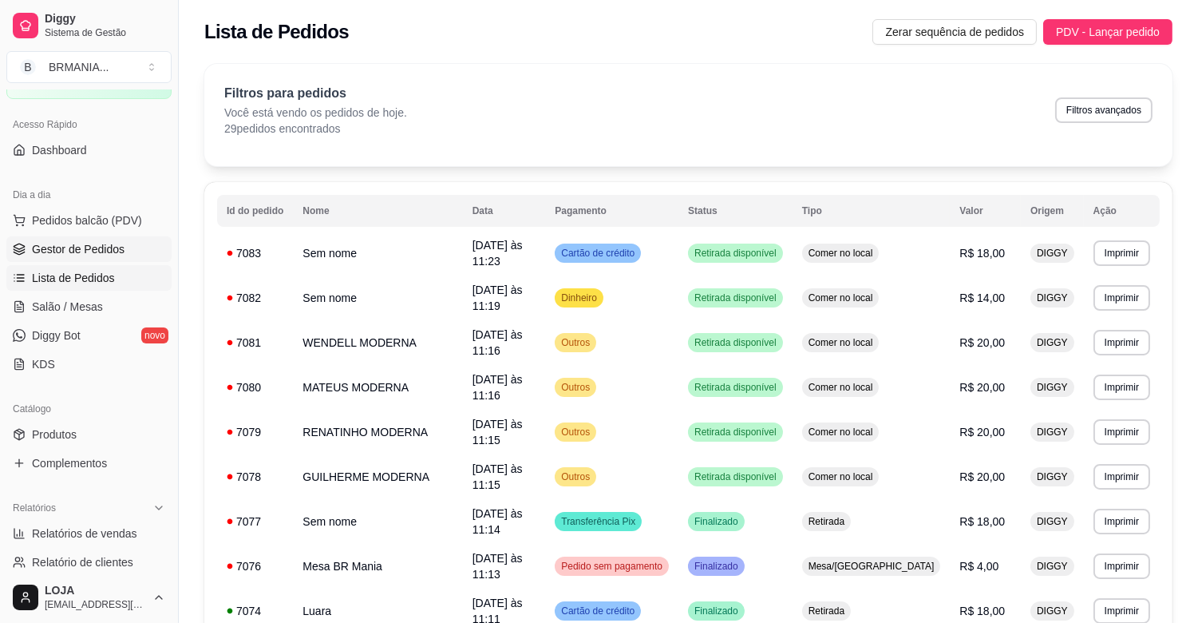
click at [93, 242] on span "Gestor de Pedidos" at bounding box center [78, 249] width 93 height 16
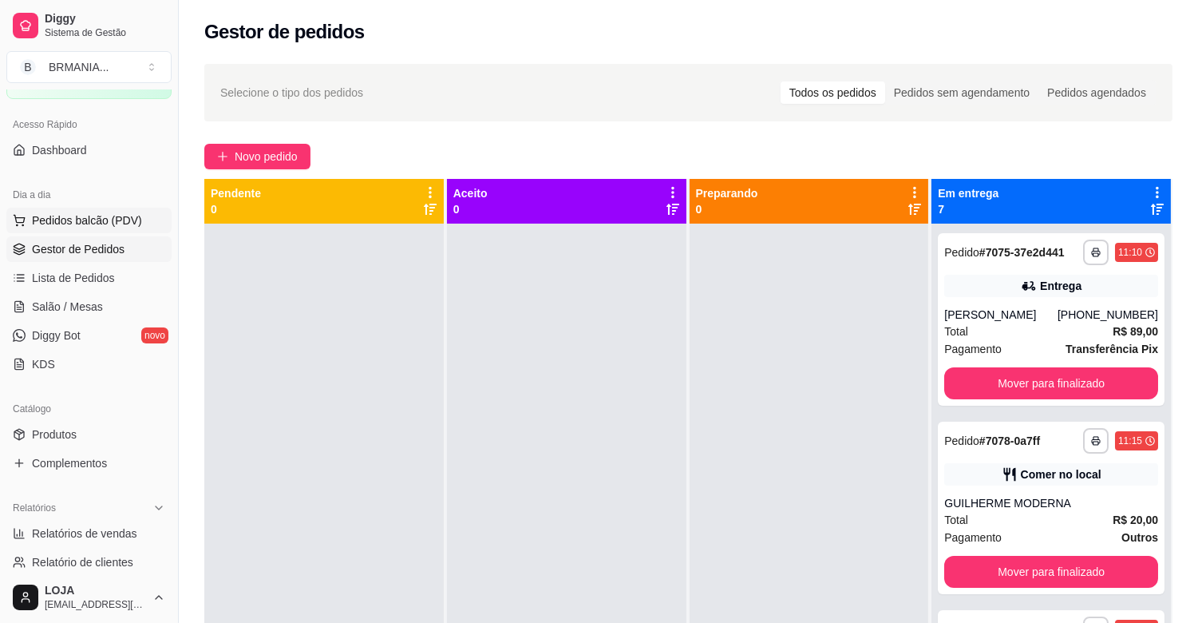
click at [50, 225] on span "Pedidos balcão (PDV)" at bounding box center [87, 220] width 110 height 16
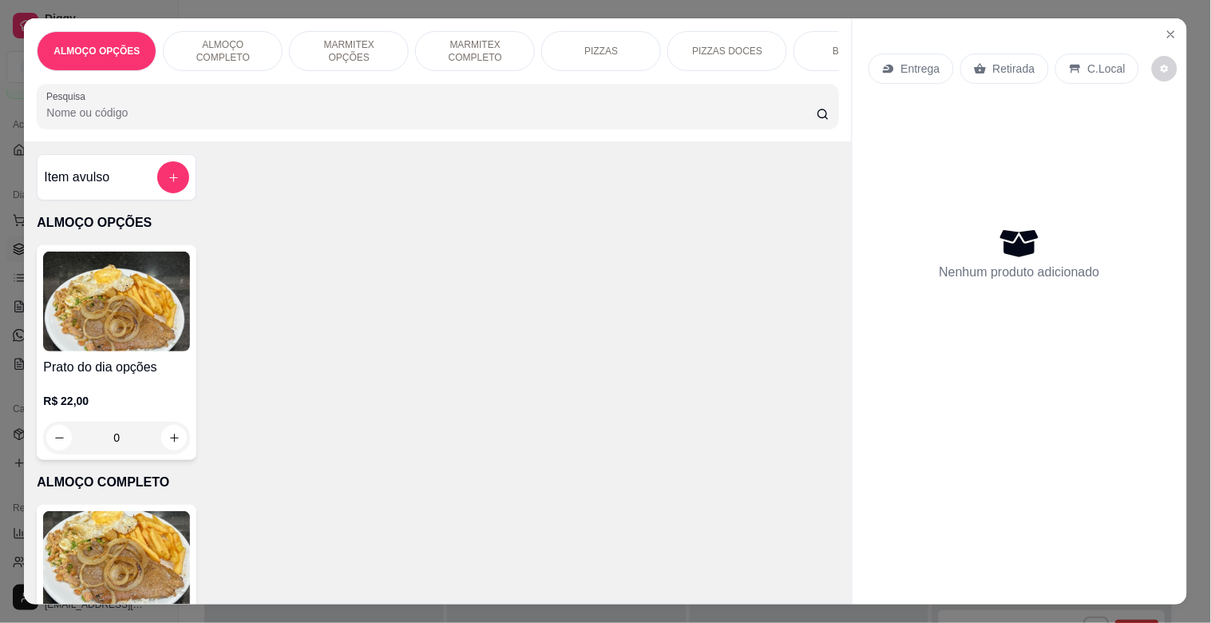
click at [265, 141] on div "ALMOÇO OPÇÕES ALMOÇO COMPLETO MARMITEX OPÇÕES MARMITEX COMPLETO PIZZAS PIZZAS D…" at bounding box center [437, 79] width 827 height 123
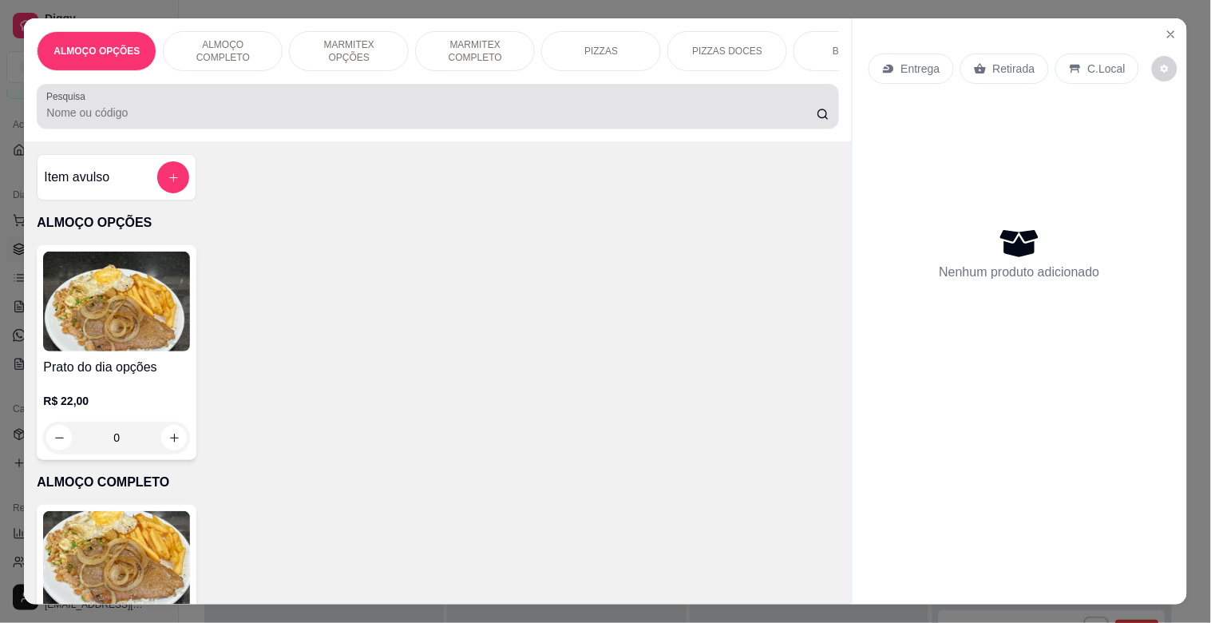
click at [253, 109] on div at bounding box center [437, 106] width 782 height 32
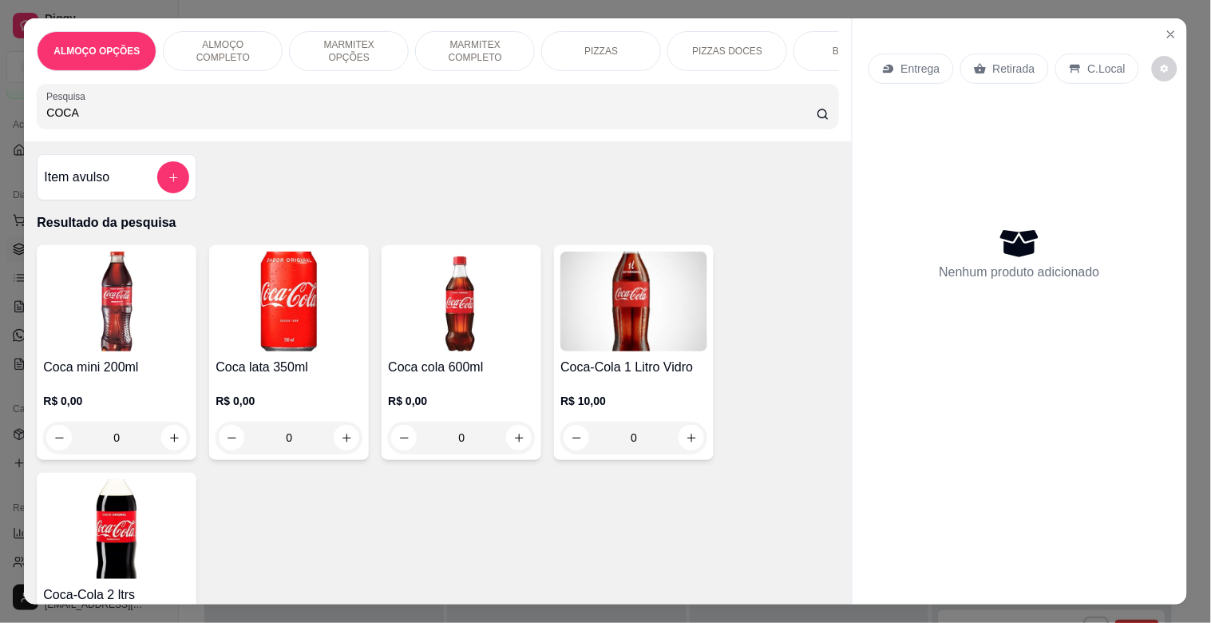
type input "COCA"
click at [94, 533] on img at bounding box center [116, 529] width 147 height 100
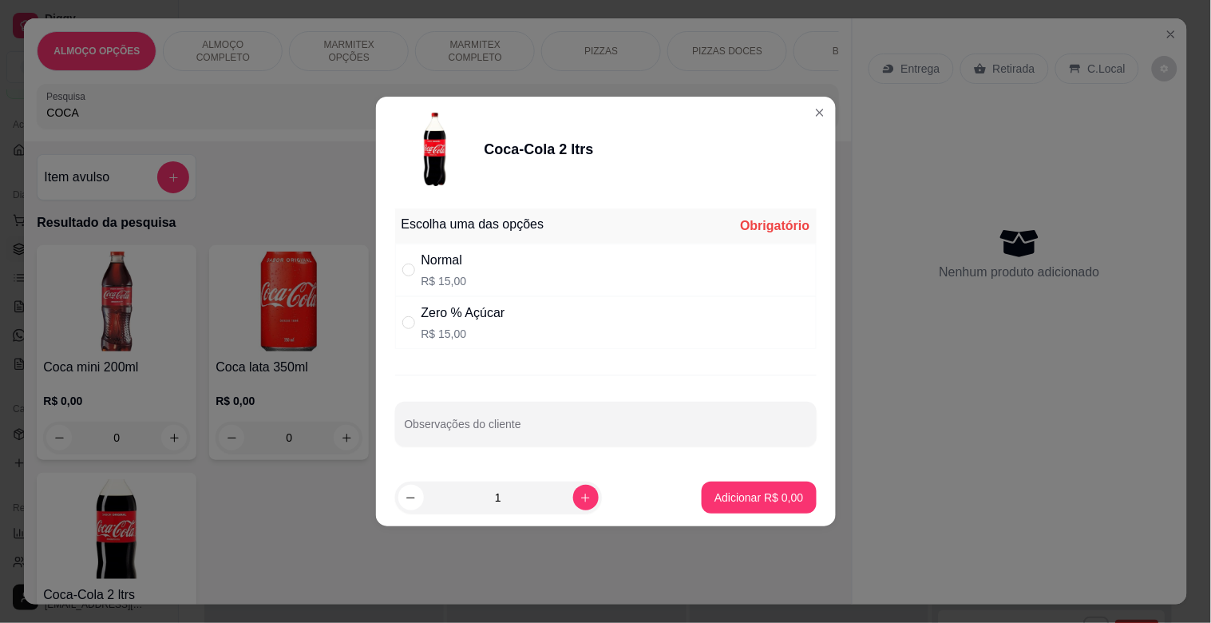
click at [480, 323] on div "Zero % Açúcar R$ 15,00" at bounding box center [464, 322] width 84 height 38
radio input "true"
click at [712, 490] on p "Adicionar R$ 15,00" at bounding box center [756, 496] width 93 height 15
type input "1"
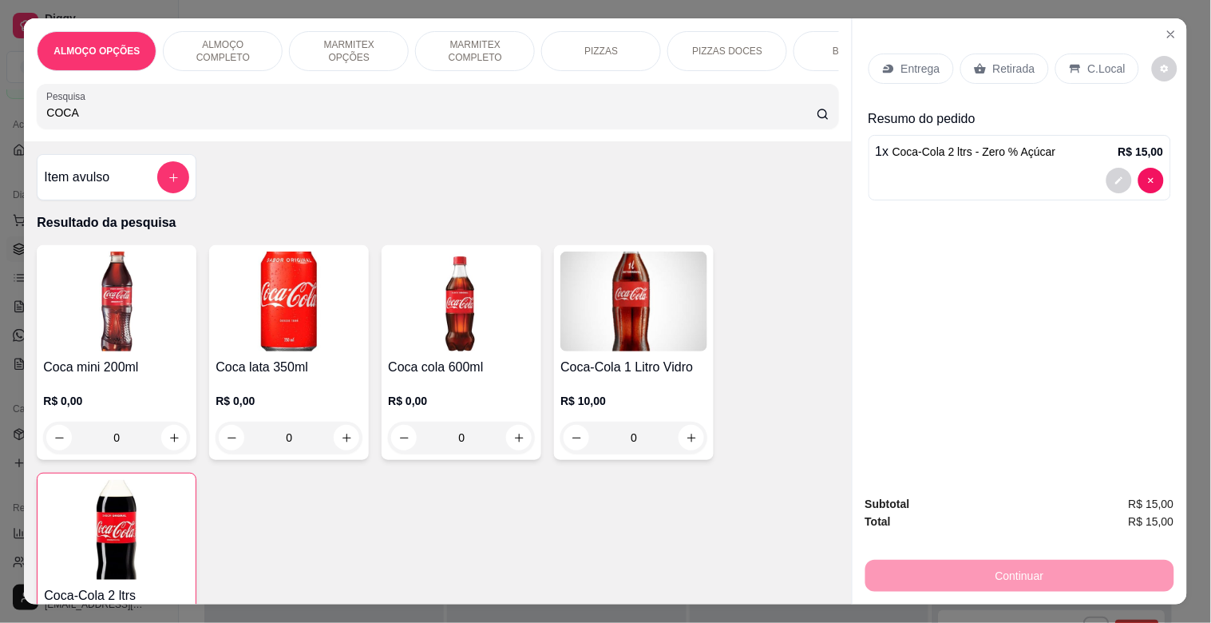
click at [1016, 53] on div "Retirada" at bounding box center [1004, 68] width 89 height 30
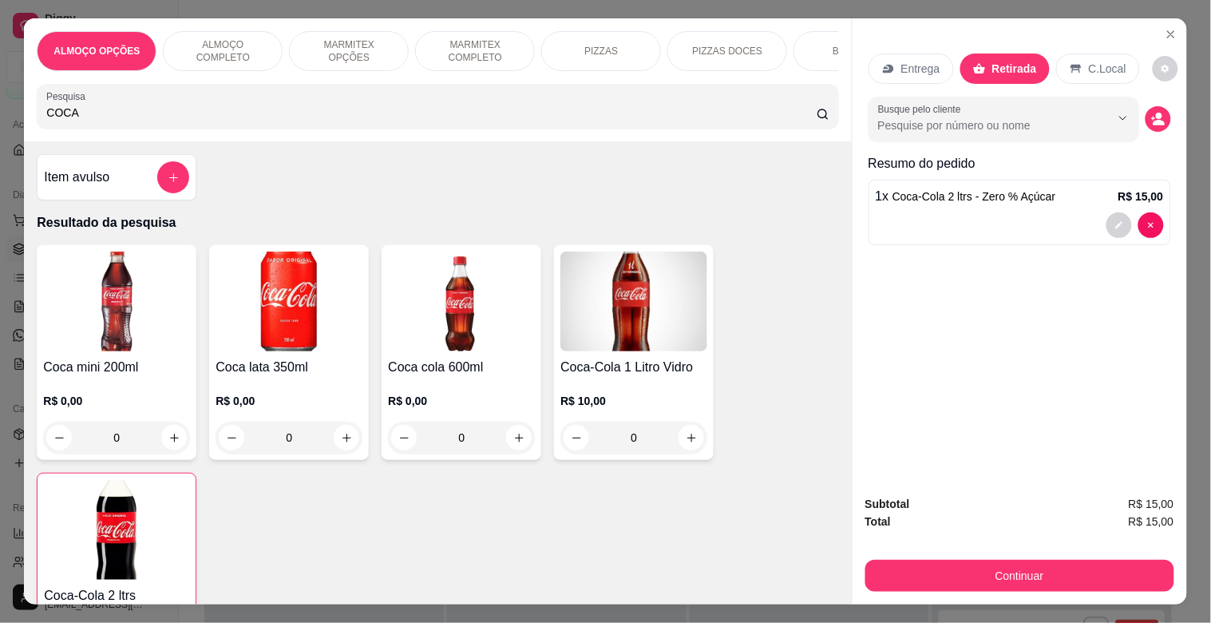
drag, startPoint x: 1094, startPoint y: 50, endPoint x: 1105, endPoint y: 73, distance: 26.4
click at [1095, 53] on div "C.Local" at bounding box center [1098, 68] width 84 height 30
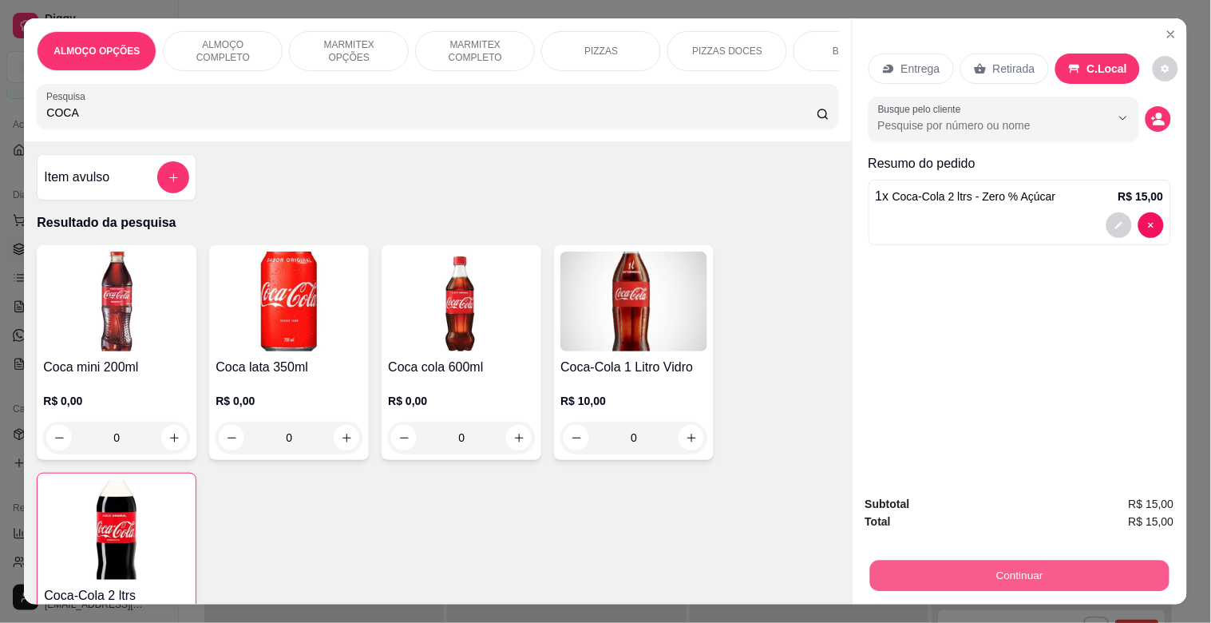
click at [992, 573] on button "Continuar" at bounding box center [1018, 575] width 299 height 31
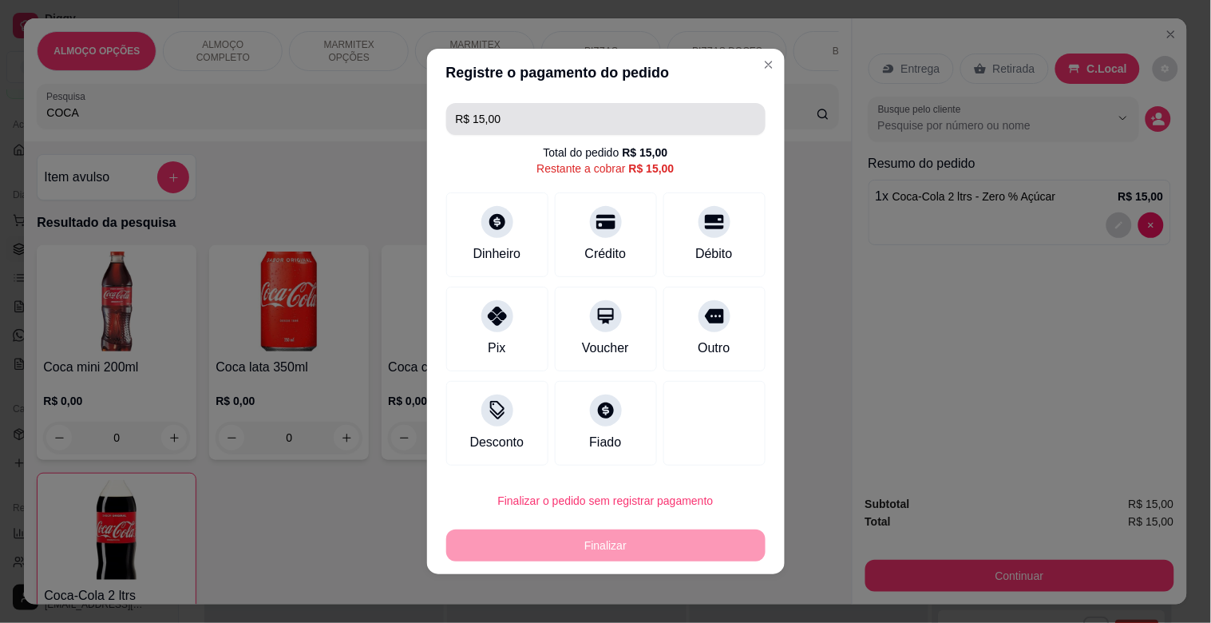
click at [536, 130] on input "R$ 15,00" at bounding box center [606, 119] width 300 height 32
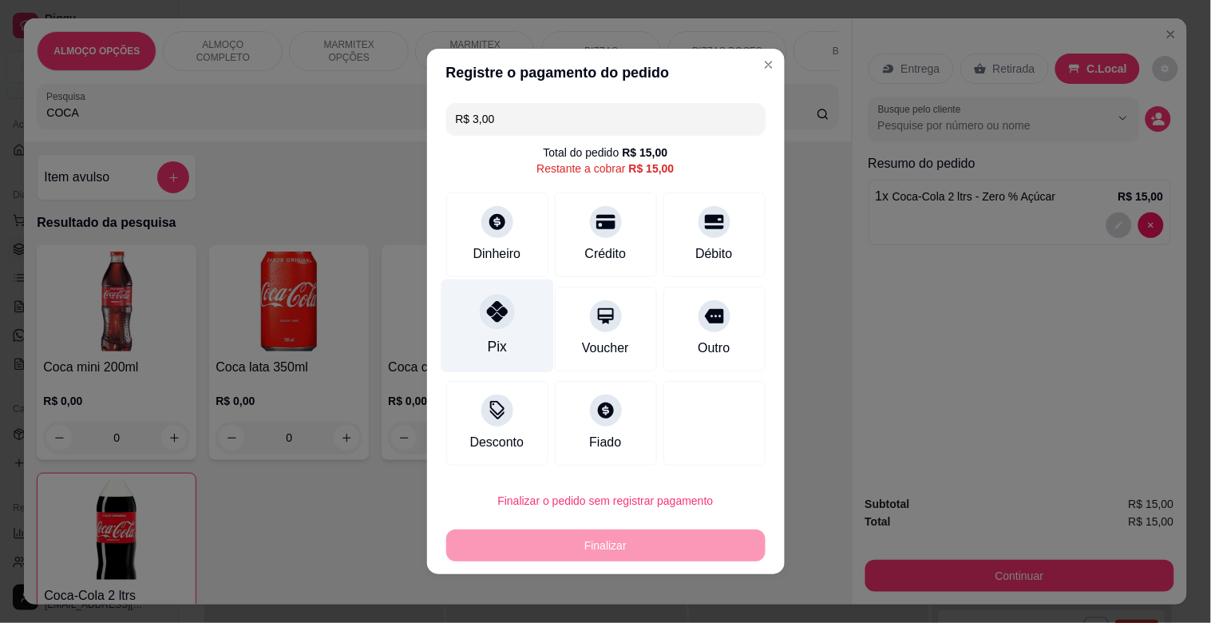
click at [495, 323] on div at bounding box center [497, 311] width 35 height 35
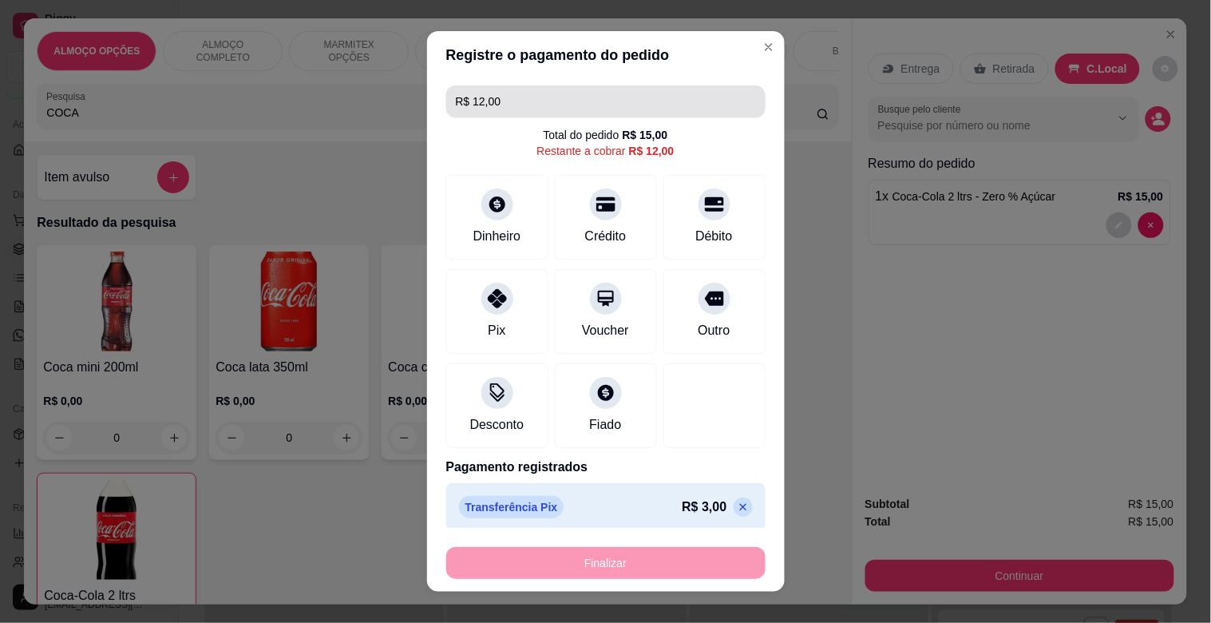
click at [528, 100] on input "R$ 12,00" at bounding box center [606, 101] width 300 height 32
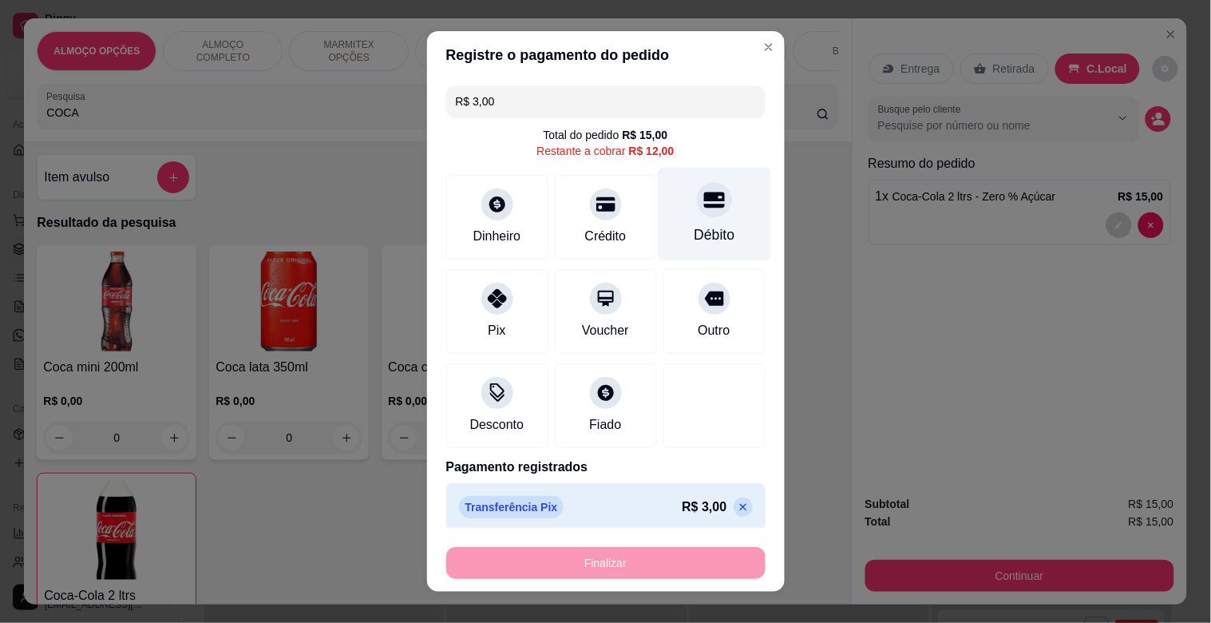
click at [699, 230] on div "Débito" at bounding box center [714, 234] width 41 height 21
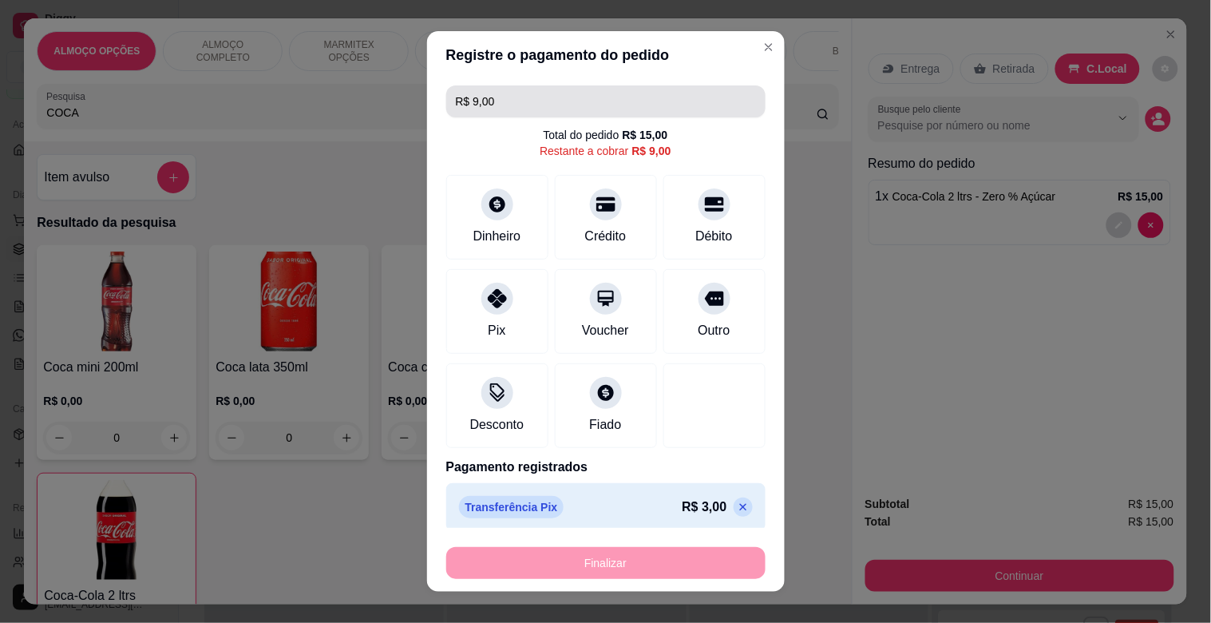
click at [575, 104] on input "R$ 9,00" at bounding box center [606, 101] width 300 height 32
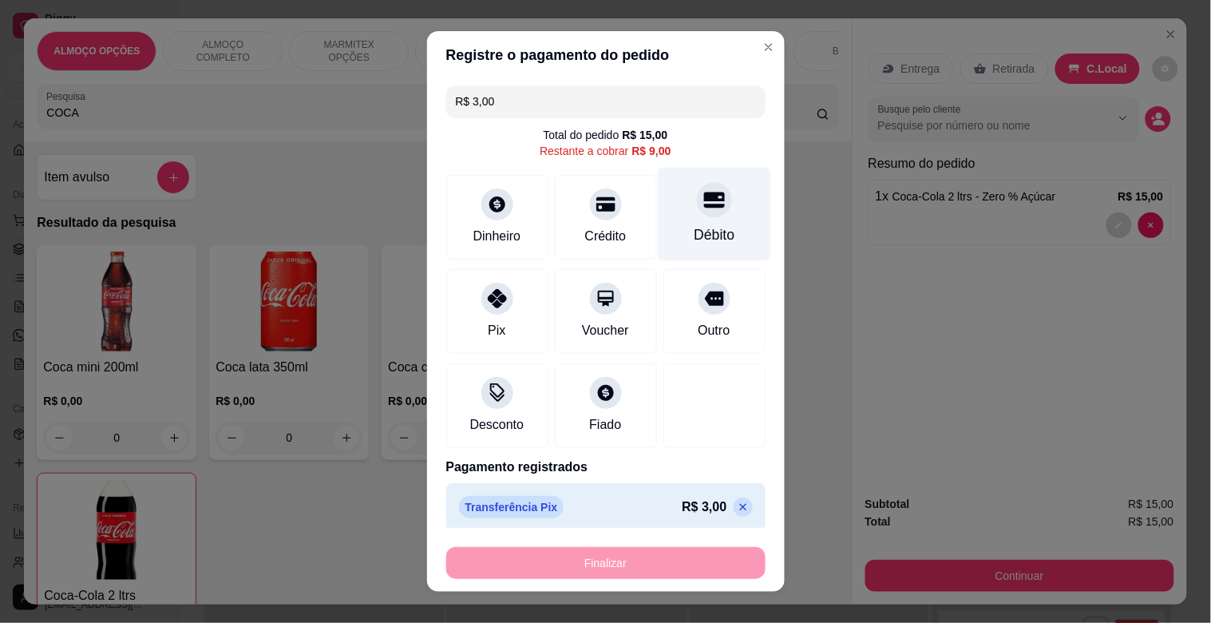
click at [699, 216] on div "Débito" at bounding box center [714, 214] width 113 height 93
type input "R$ 0,00"
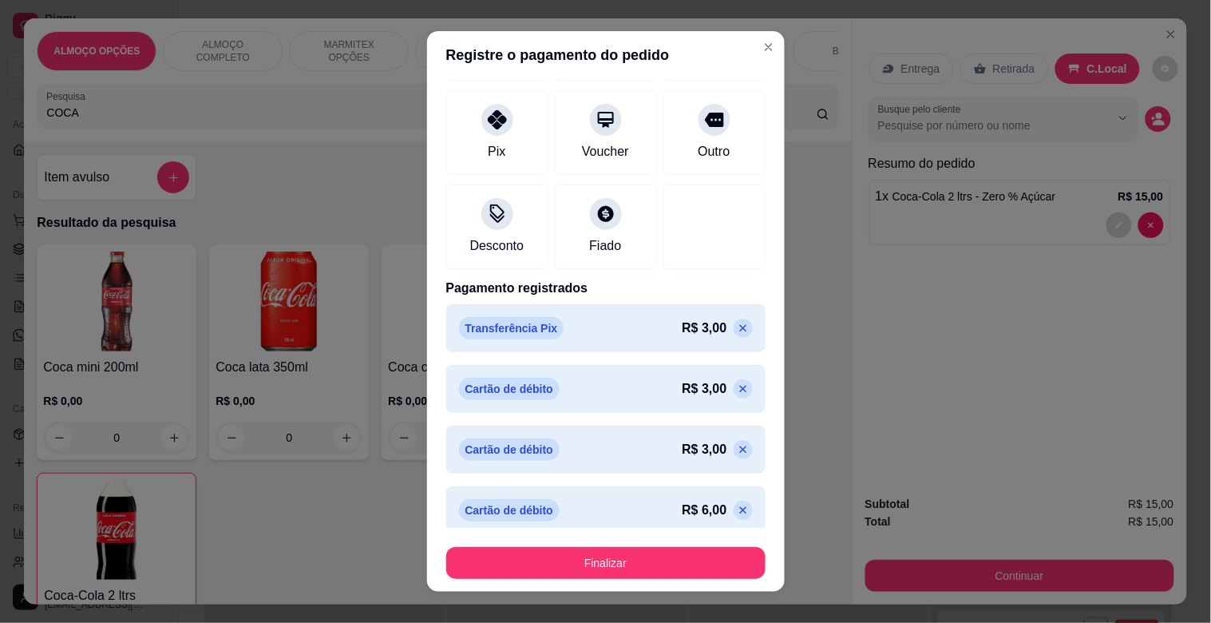
scroll to position [176, 0]
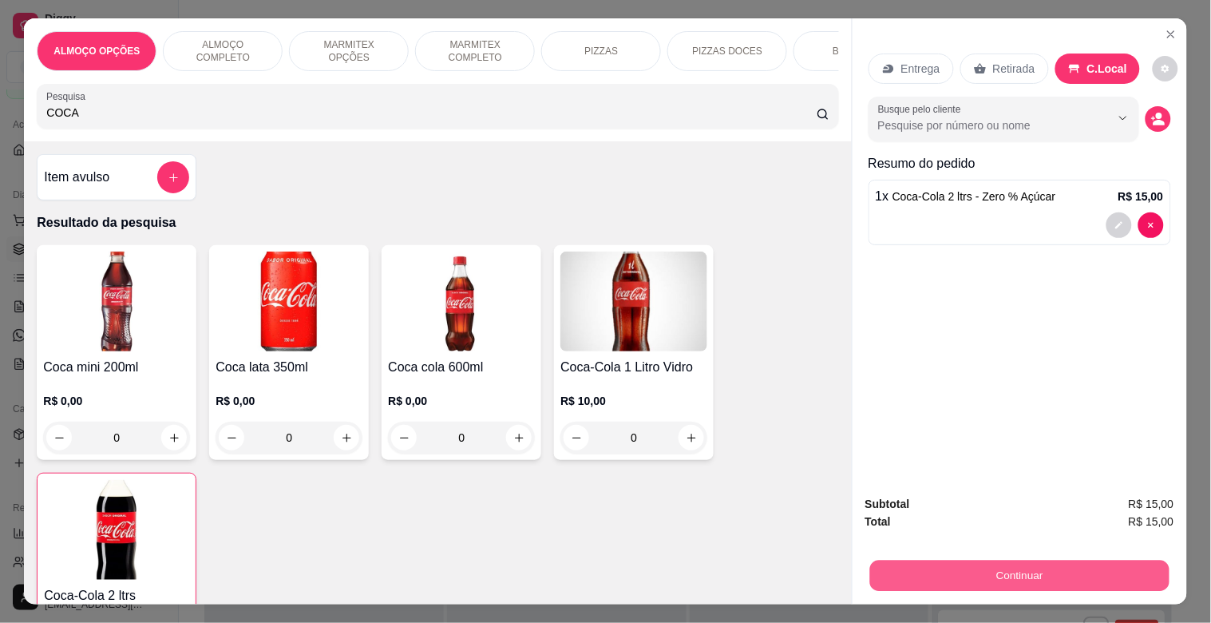
click at [998, 565] on button "Continuar" at bounding box center [1018, 575] width 299 height 31
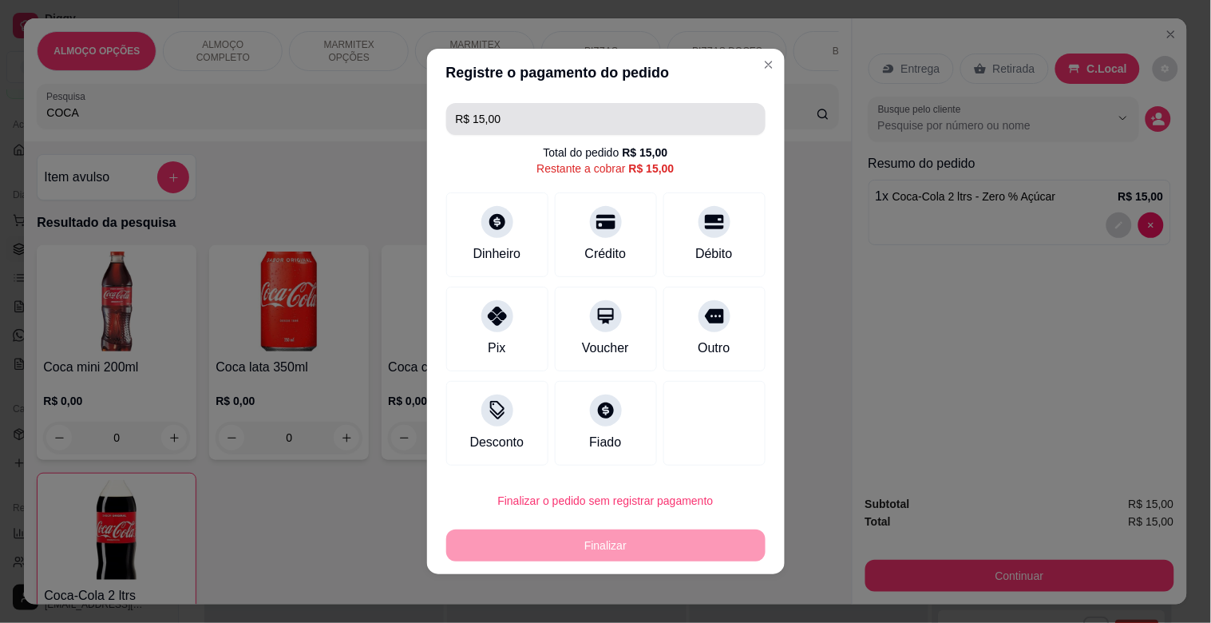
click at [575, 114] on input "R$ 15,00" at bounding box center [606, 119] width 300 height 32
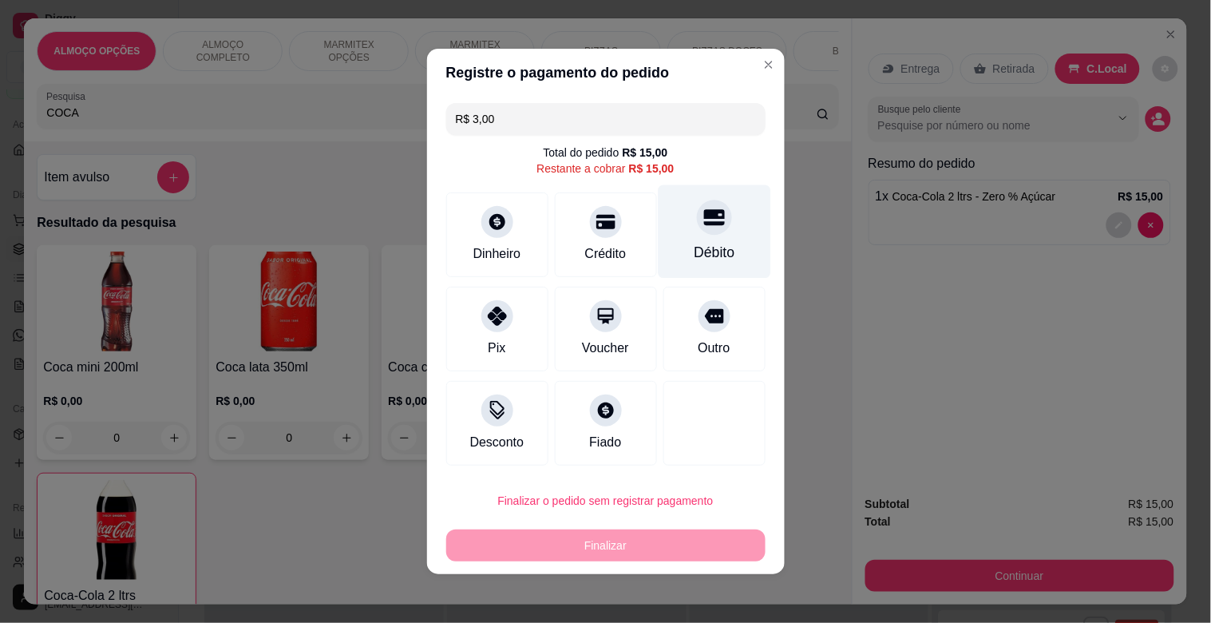
click at [703, 218] on icon at bounding box center [713, 218] width 21 height 16
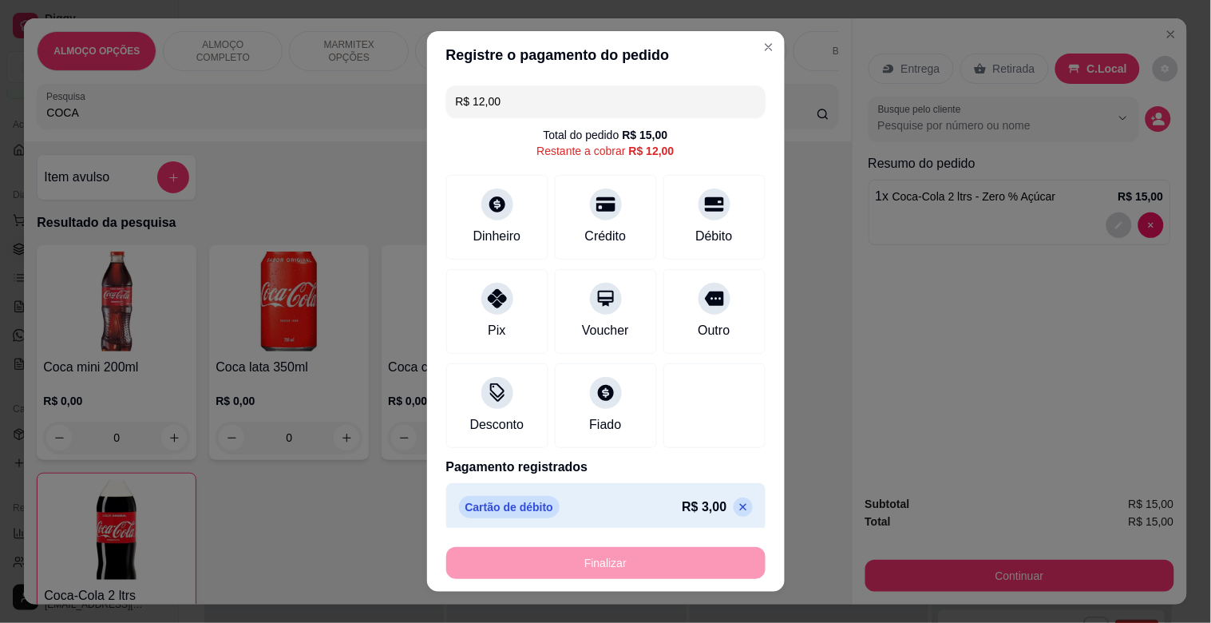
click at [521, 93] on input "R$ 12,00" at bounding box center [606, 101] width 300 height 32
click at [698, 229] on div "Débito" at bounding box center [714, 234] width 41 height 21
click at [545, 96] on input "R$ 9,00" at bounding box center [606, 101] width 300 height 32
click at [509, 335] on div "Pix" at bounding box center [497, 308] width 113 height 93
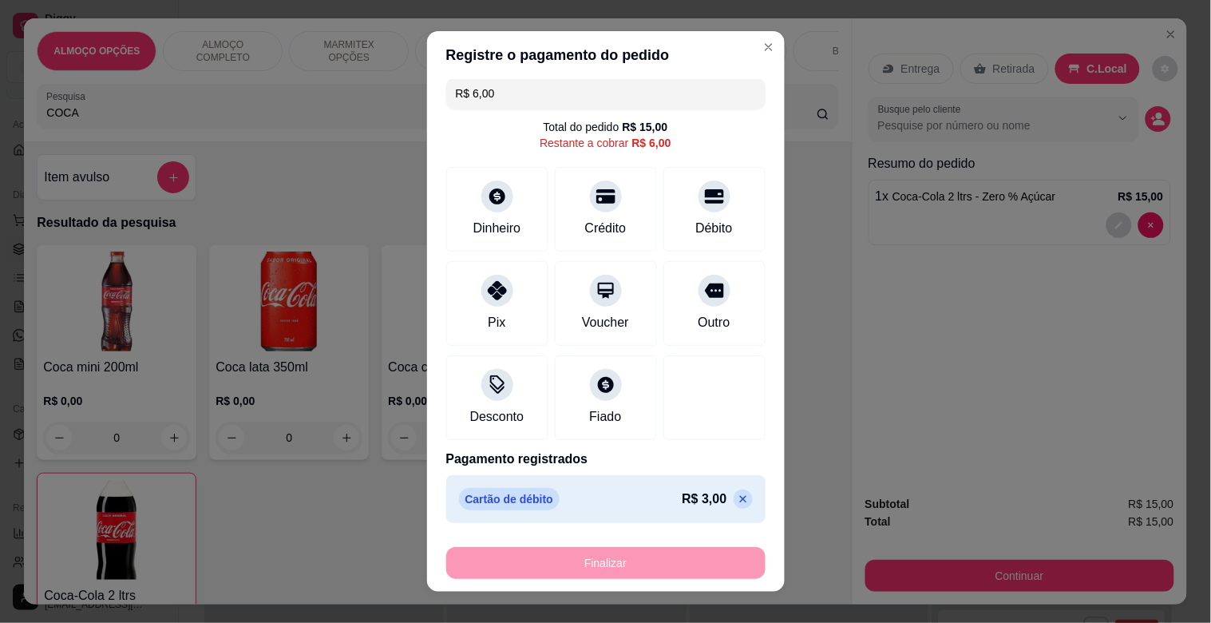
scroll to position [4, 0]
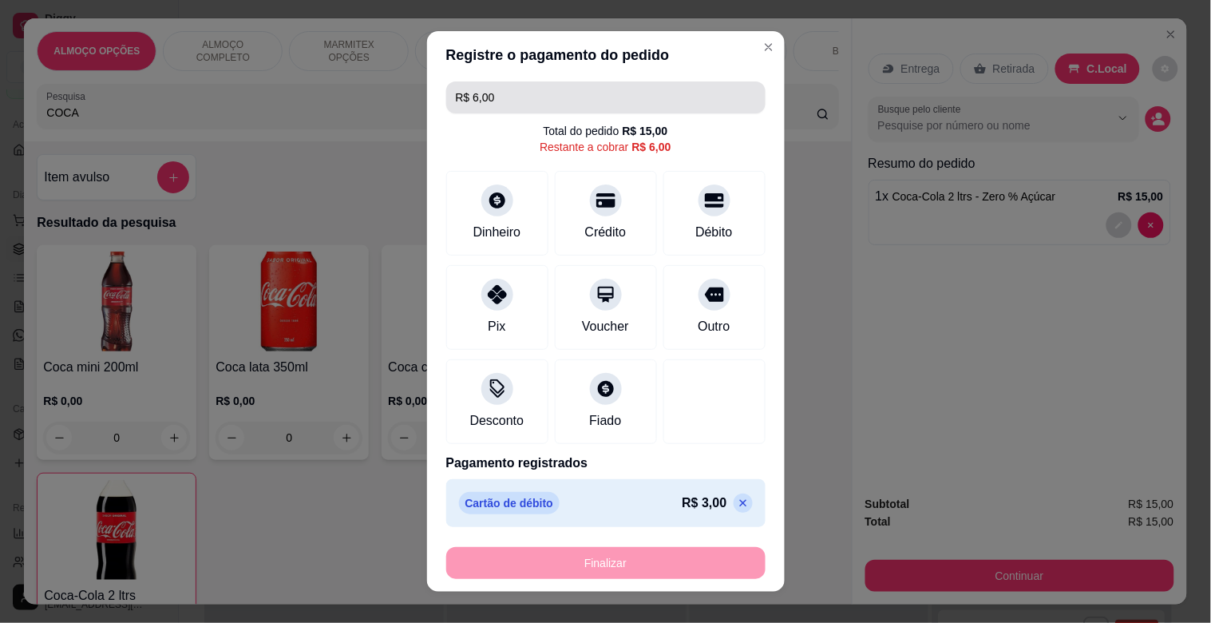
click at [543, 100] on input "R$ 6,00" at bounding box center [606, 97] width 300 height 32
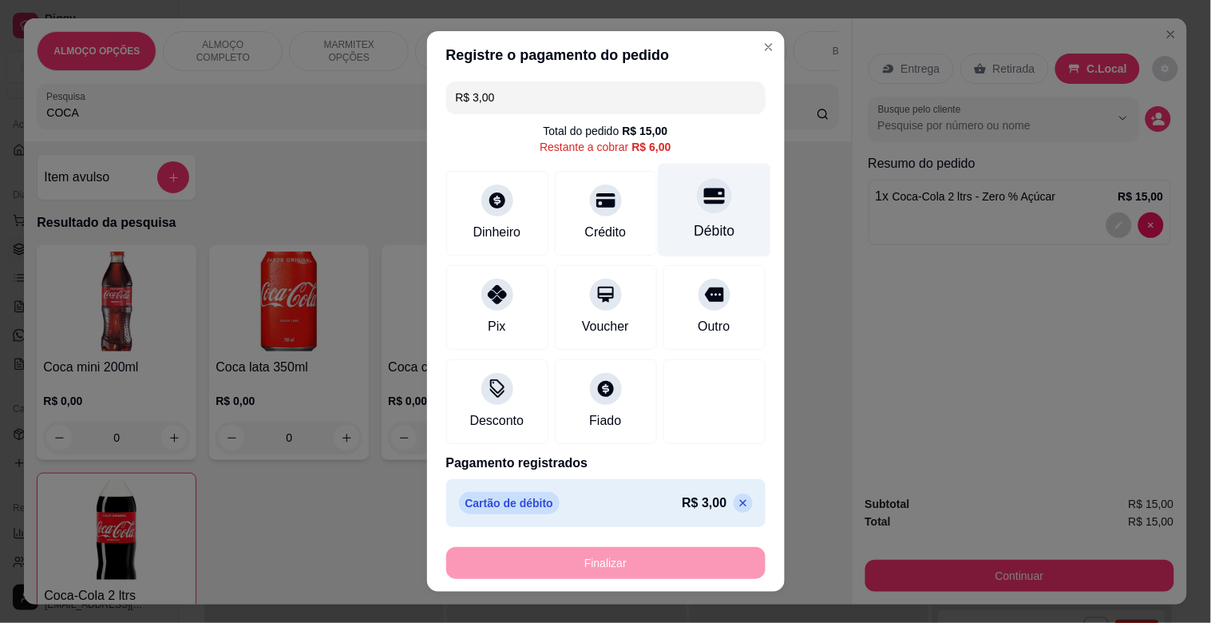
type input "R$ 3,00"
click at [691, 217] on div "Débito" at bounding box center [714, 210] width 113 height 93
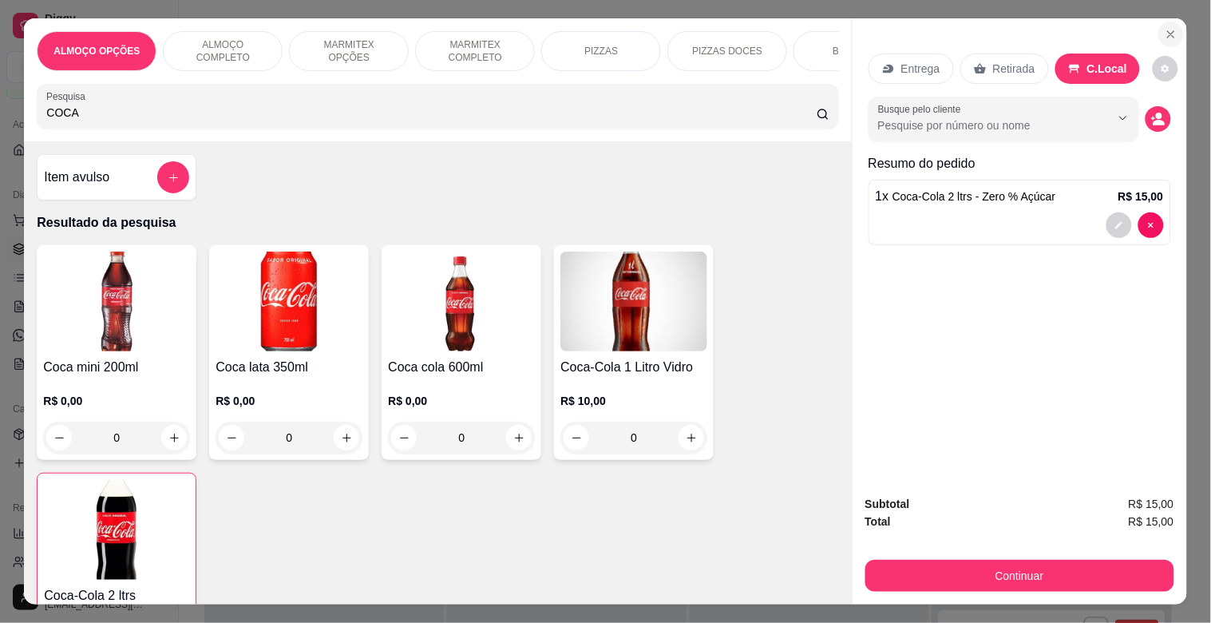
click at [1166, 28] on icon "Close" at bounding box center [1171, 34] width 13 height 13
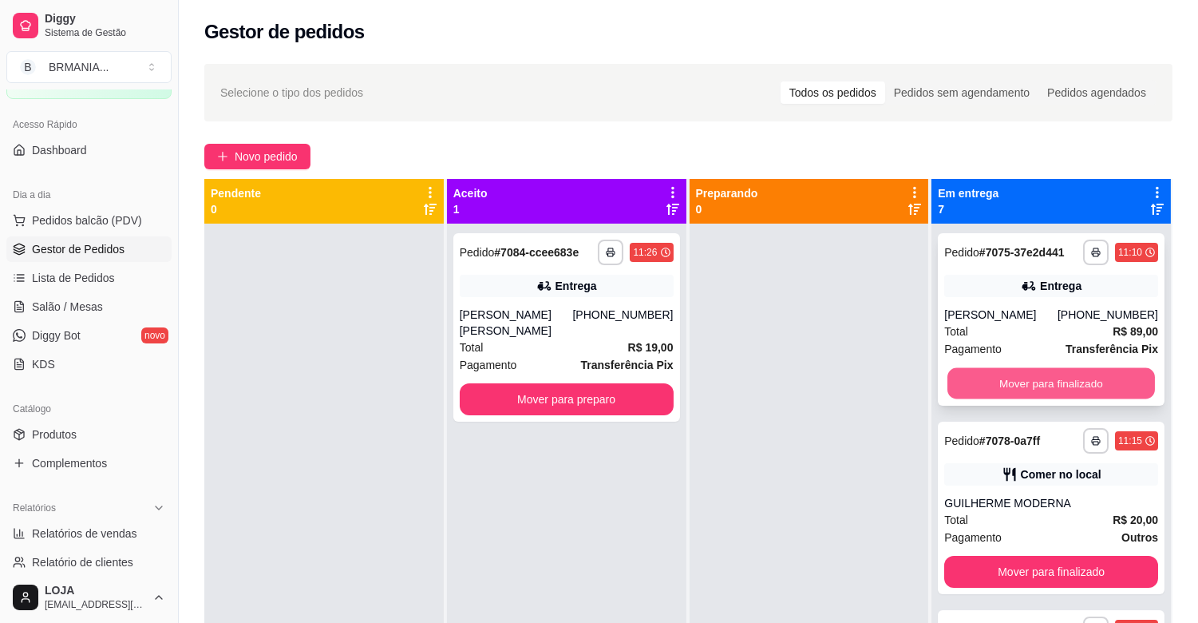
click at [1055, 386] on button "Mover para finalizado" at bounding box center [1052, 383] width 208 height 31
click at [1044, 384] on button "Mover para finalizado" at bounding box center [1052, 383] width 208 height 31
click at [1047, 382] on button "Mover para finalizado" at bounding box center [1051, 383] width 214 height 32
click at [1048, 382] on button "Mover para finalizado" at bounding box center [1051, 383] width 214 height 32
click at [1048, 382] on button "Mover para finalizado" at bounding box center [1052, 383] width 208 height 31
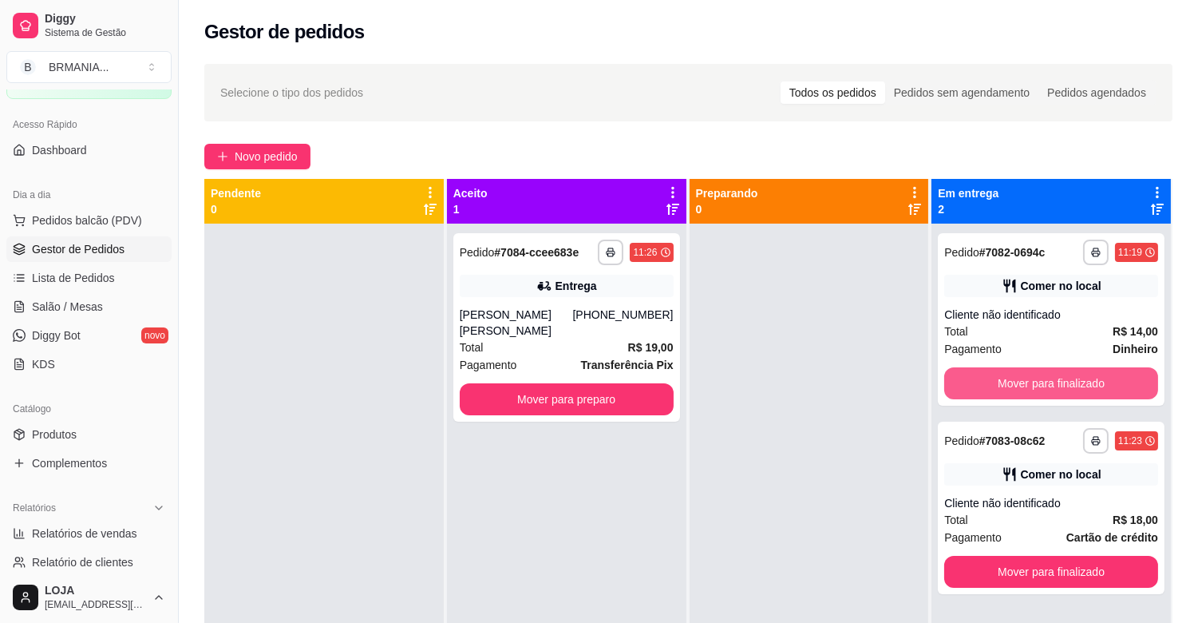
click at [1048, 382] on button "Mover para finalizado" at bounding box center [1051, 383] width 214 height 32
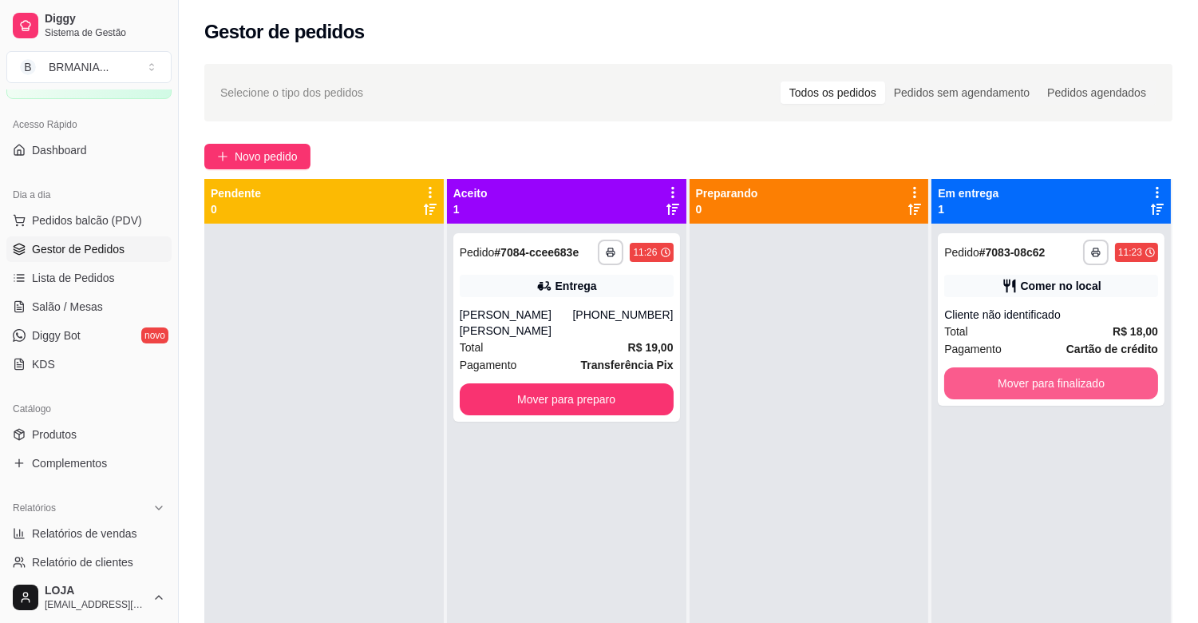
click at [1048, 382] on button "Mover para finalizado" at bounding box center [1051, 383] width 214 height 32
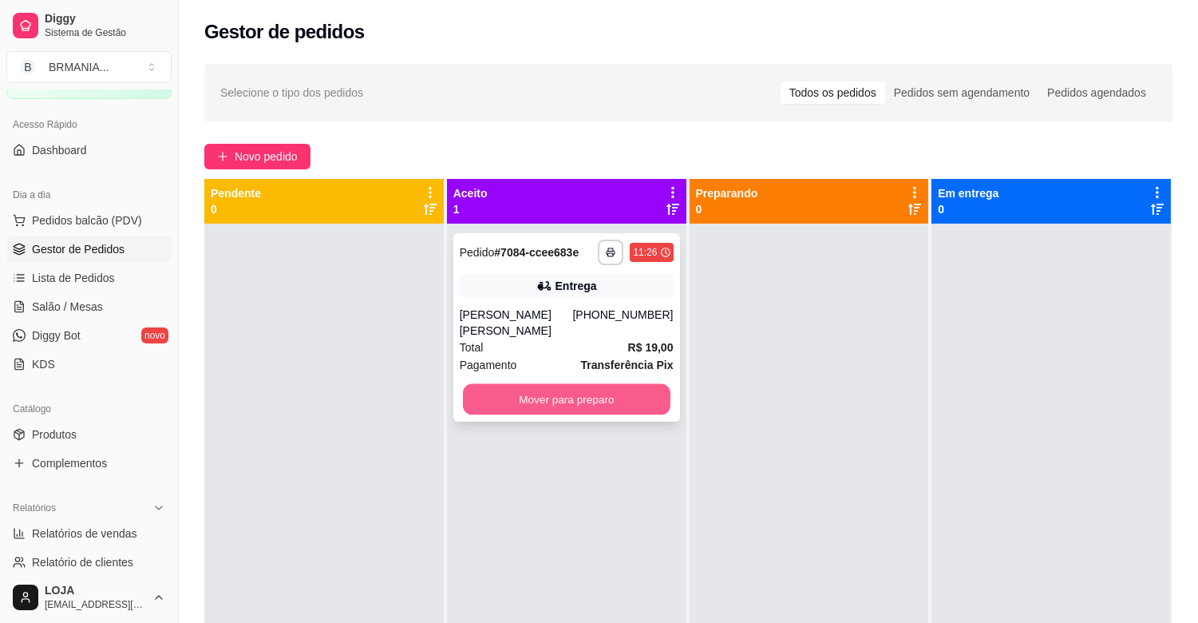
click at [587, 405] on button "Mover para preparo" at bounding box center [567, 399] width 208 height 31
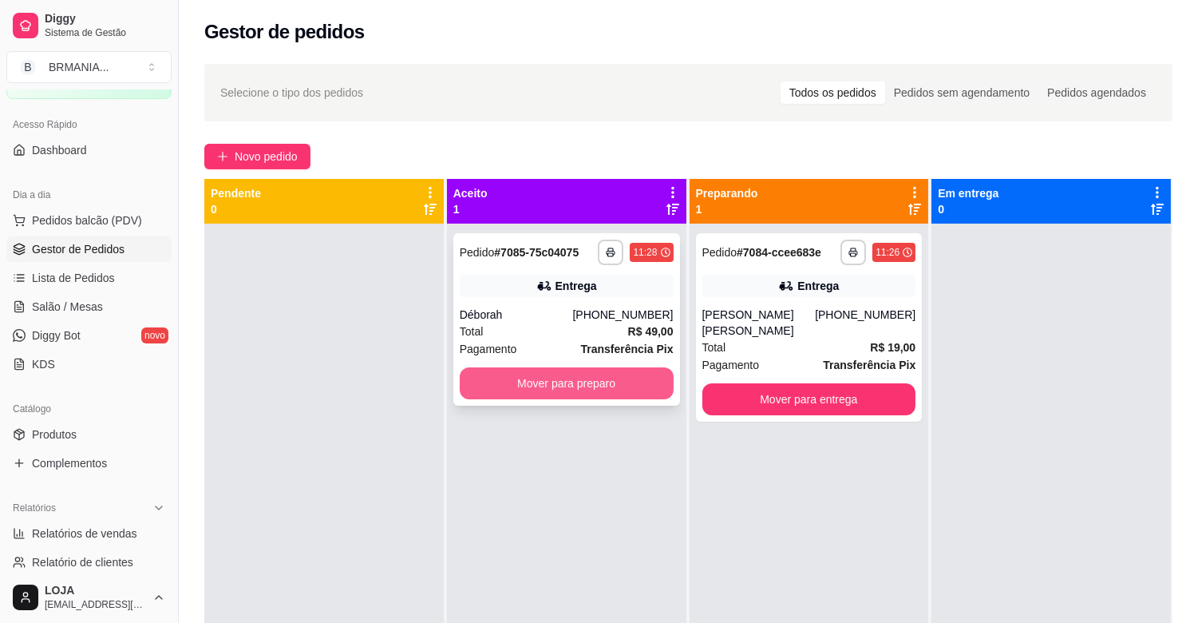
click at [560, 394] on button "Mover para preparo" at bounding box center [567, 383] width 214 height 32
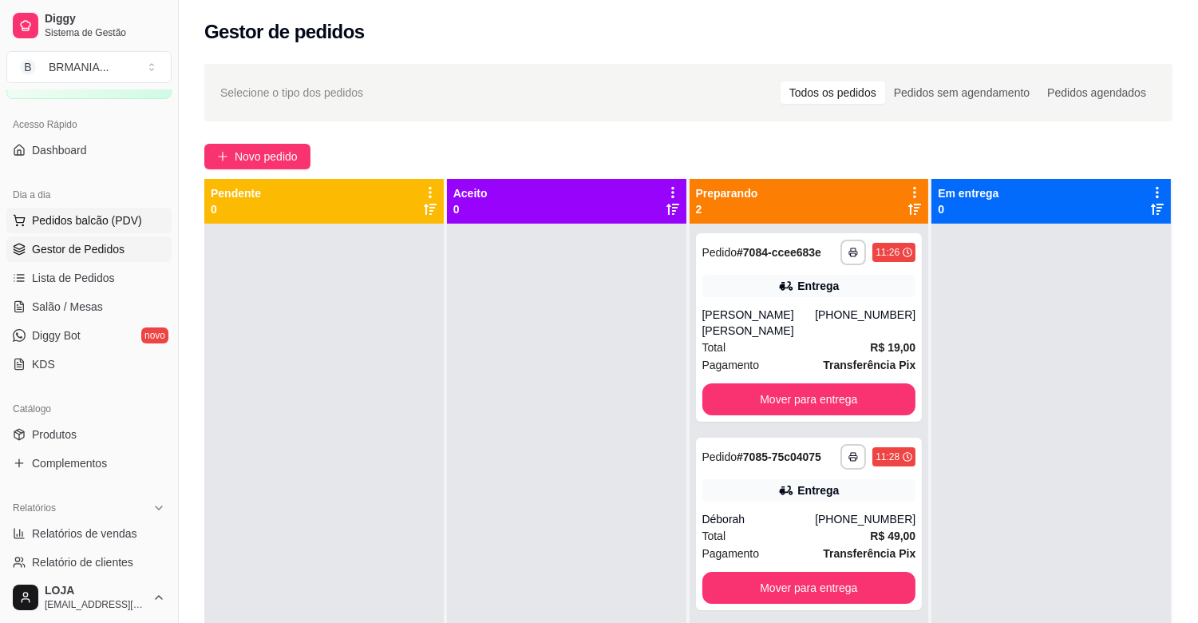
click at [94, 220] on span "Pedidos balcão (PDV)" at bounding box center [87, 220] width 110 height 16
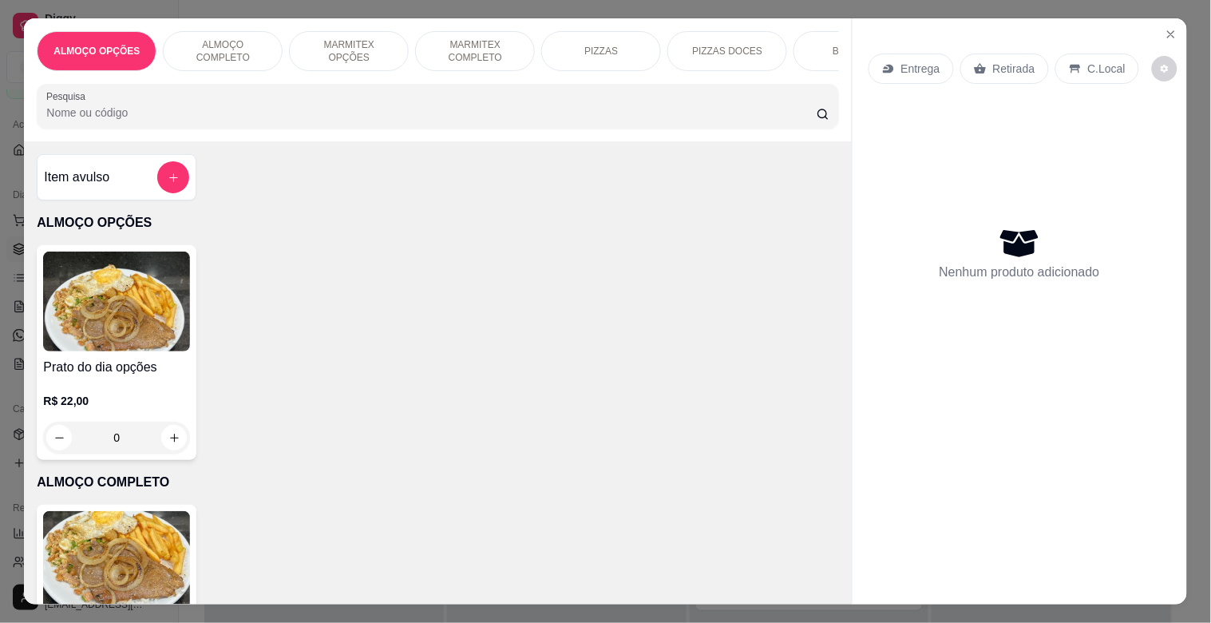
click at [479, 42] on p "MARMITEX COMPLETO" at bounding box center [475, 51] width 93 height 26
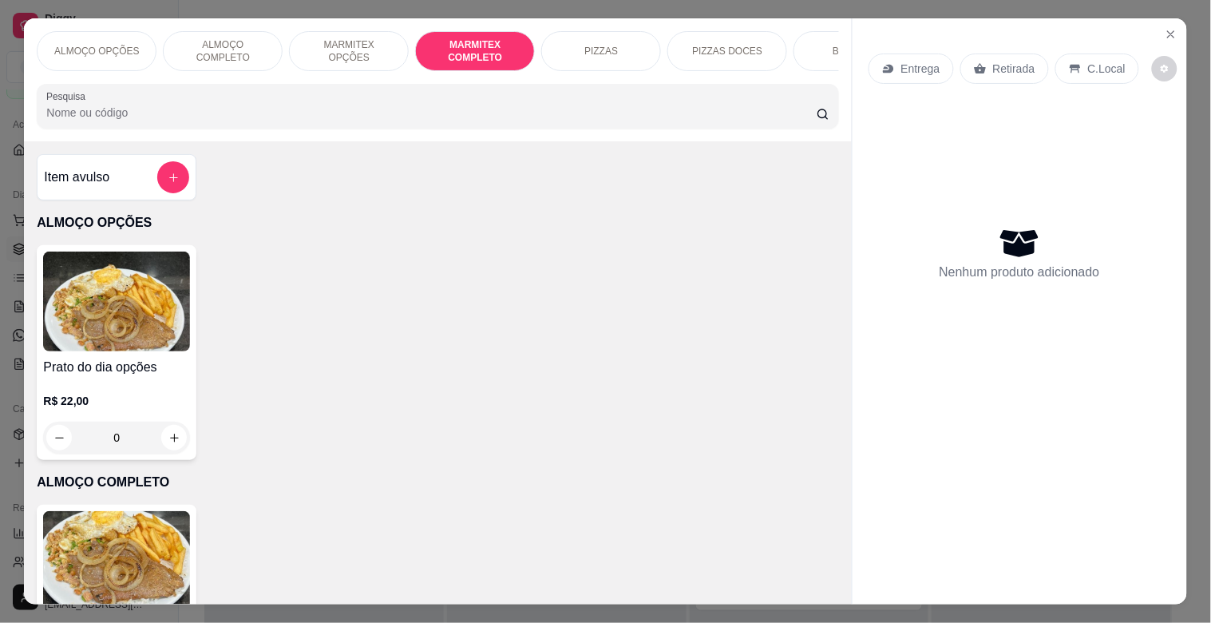
scroll to position [38, 0]
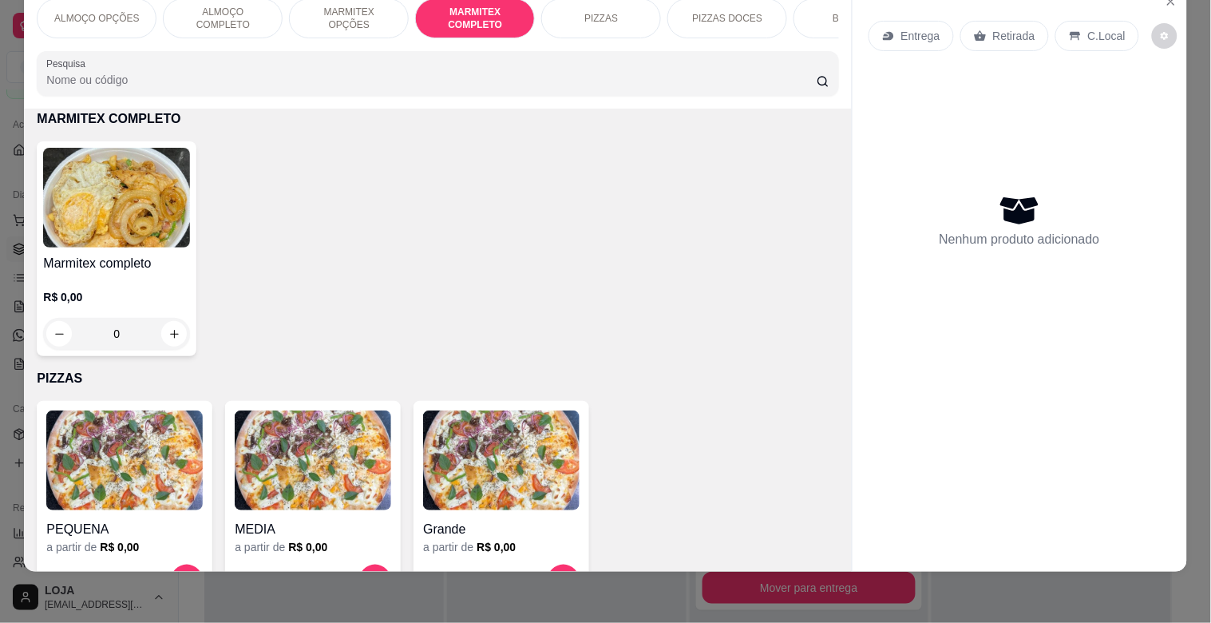
click at [165, 216] on img at bounding box center [116, 198] width 147 height 100
click at [172, 188] on img at bounding box center [116, 198] width 147 height 100
click at [112, 210] on img at bounding box center [116, 198] width 147 height 100
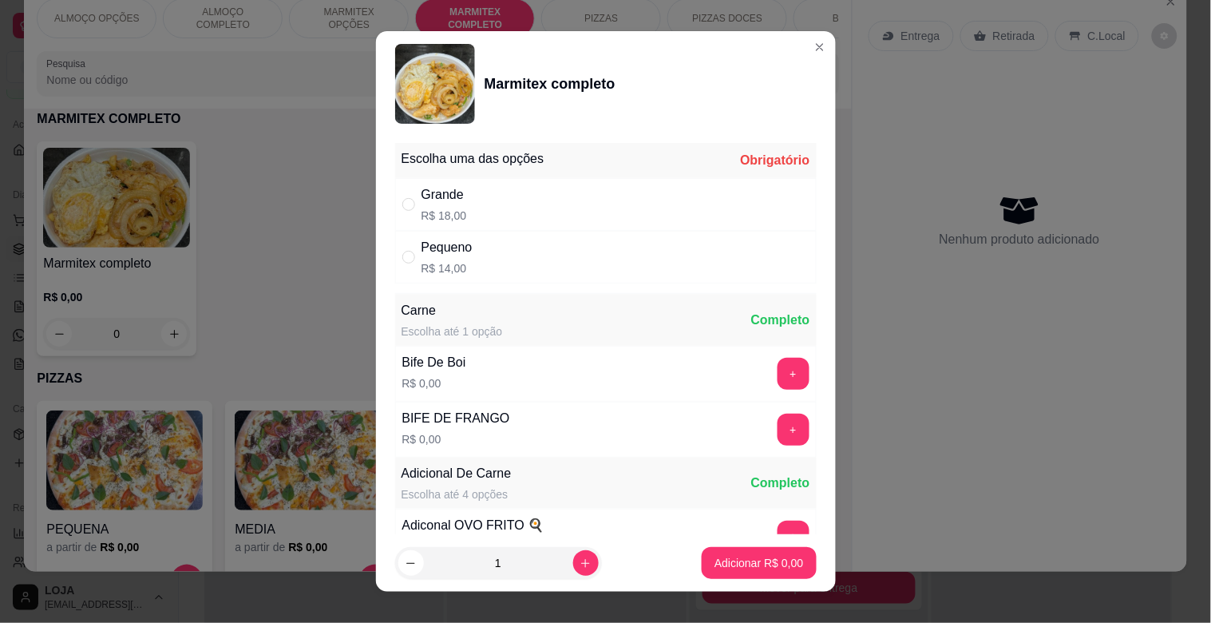
scroll to position [12, 0]
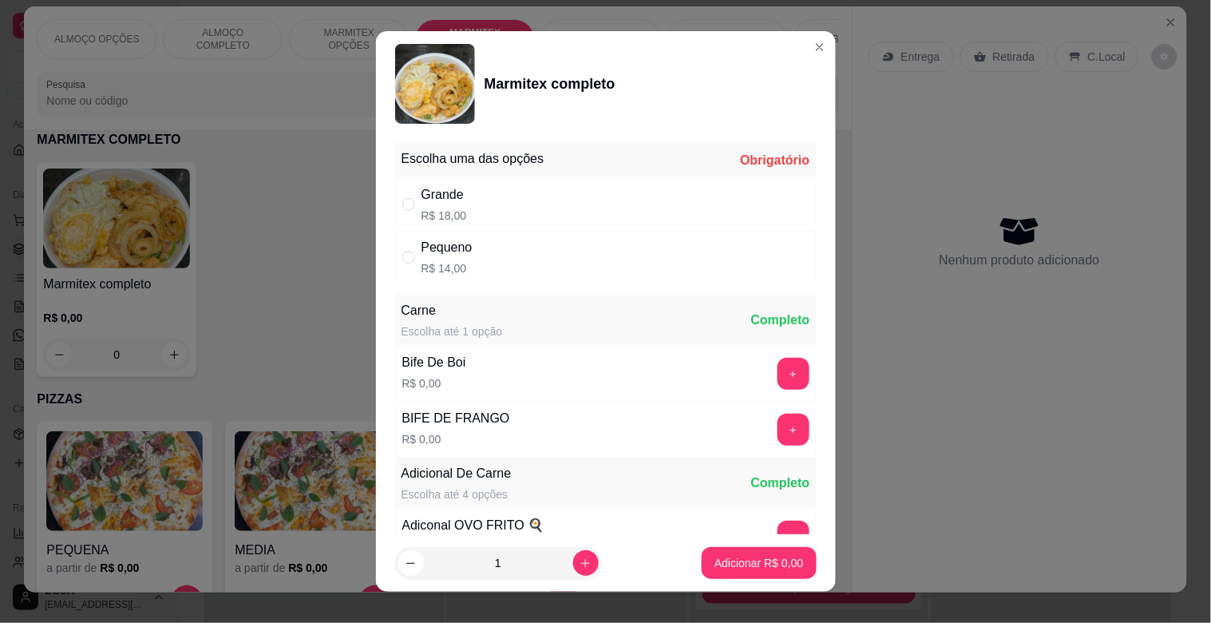
click at [427, 244] on div "Pequeno" at bounding box center [447, 247] width 51 height 19
radio input "true"
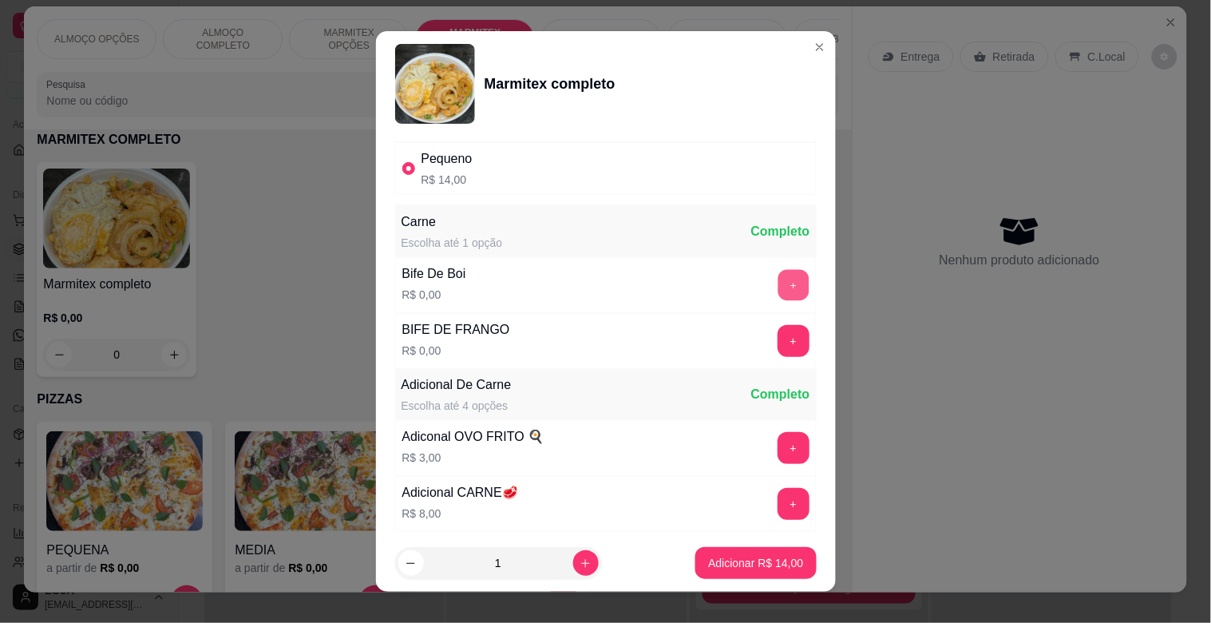
click at [778, 274] on button "+" at bounding box center [793, 285] width 31 height 31
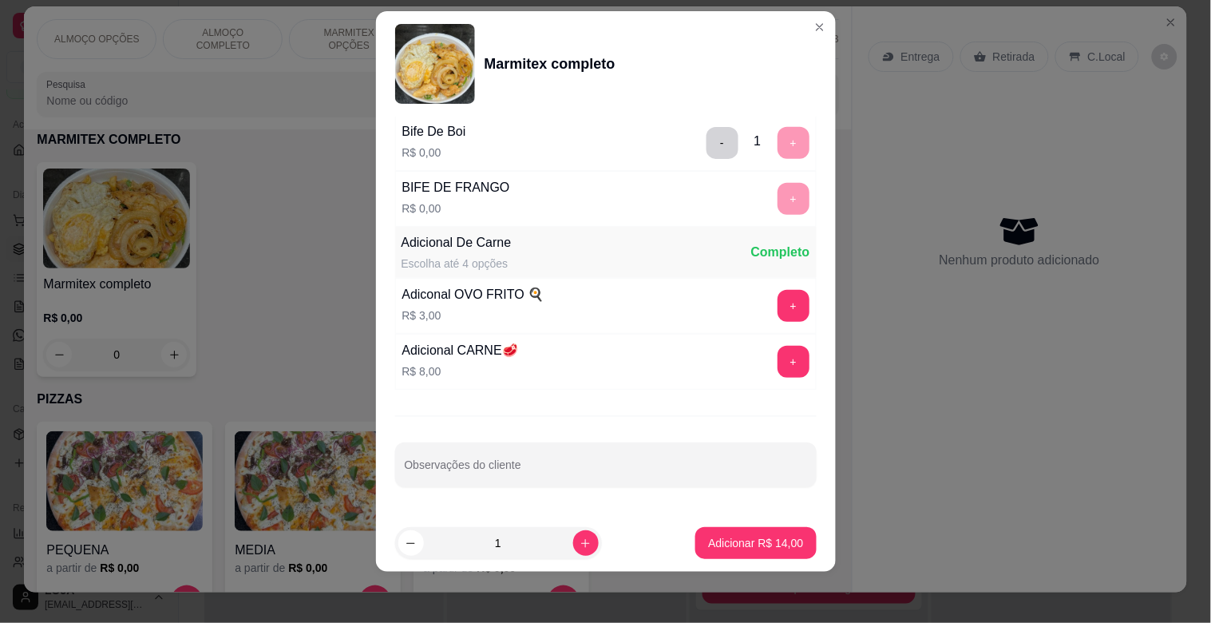
scroll to position [224, 0]
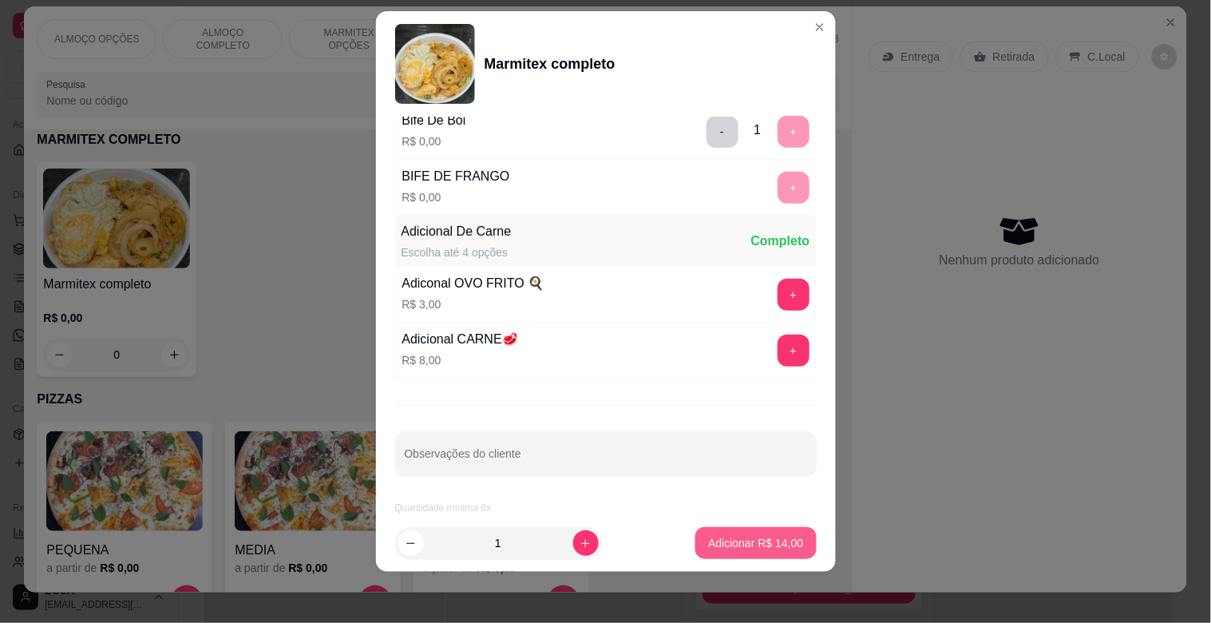
click at [708, 554] on button "Adicionar R$ 14,00" at bounding box center [755, 543] width 121 height 32
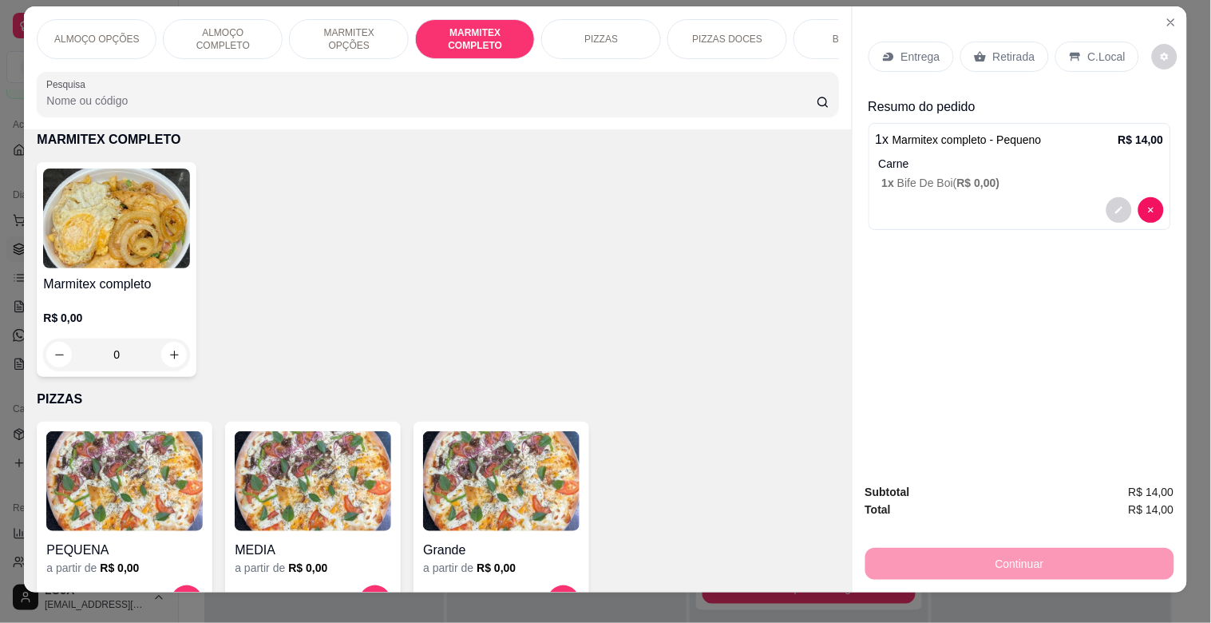
click at [931, 49] on p "Entrega" at bounding box center [920, 57] width 39 height 16
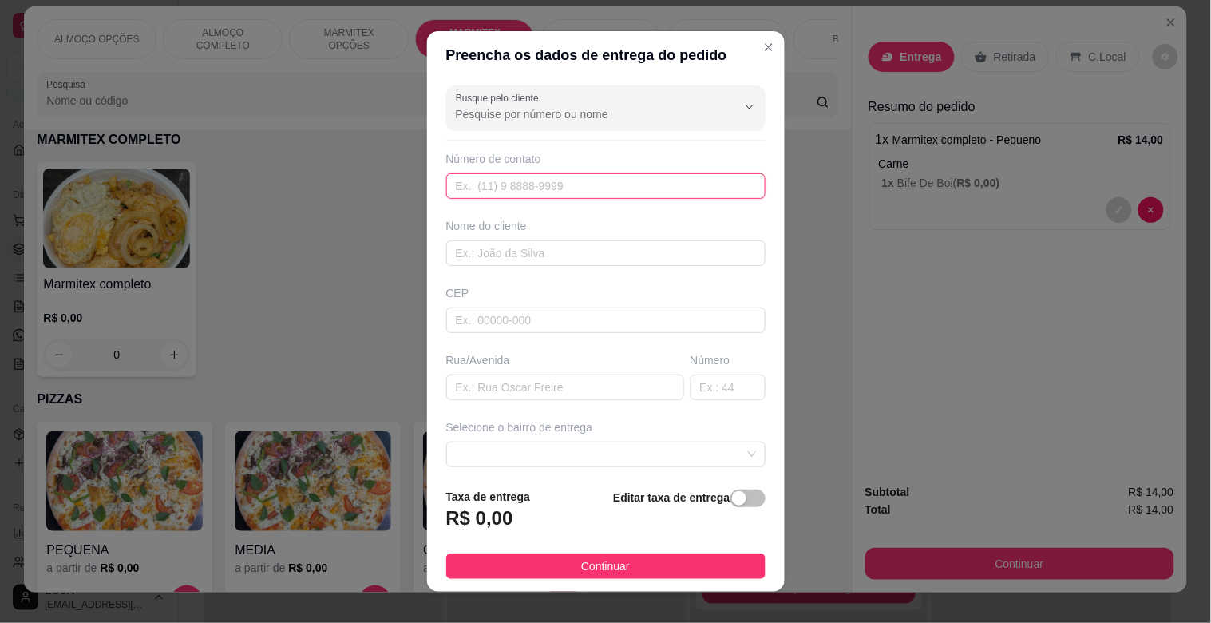
click at [493, 188] on input "text" at bounding box center [605, 186] width 319 height 26
click at [524, 117] on input "Busque pelo cliente" at bounding box center [583, 114] width 255 height 16
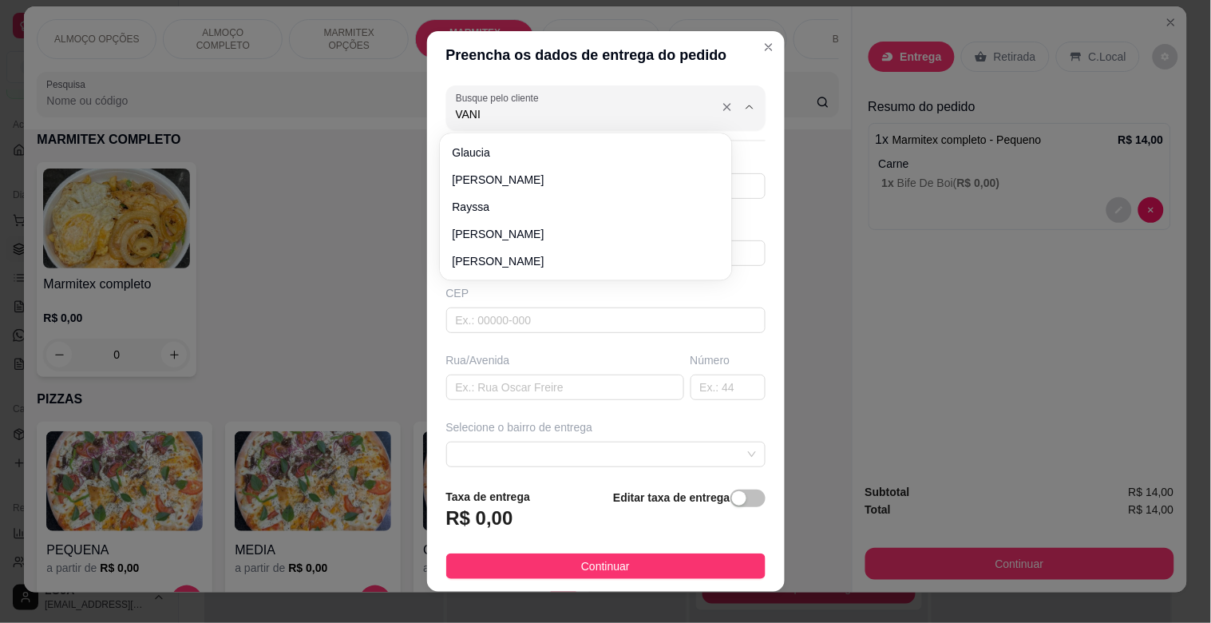
type input "VANIA"
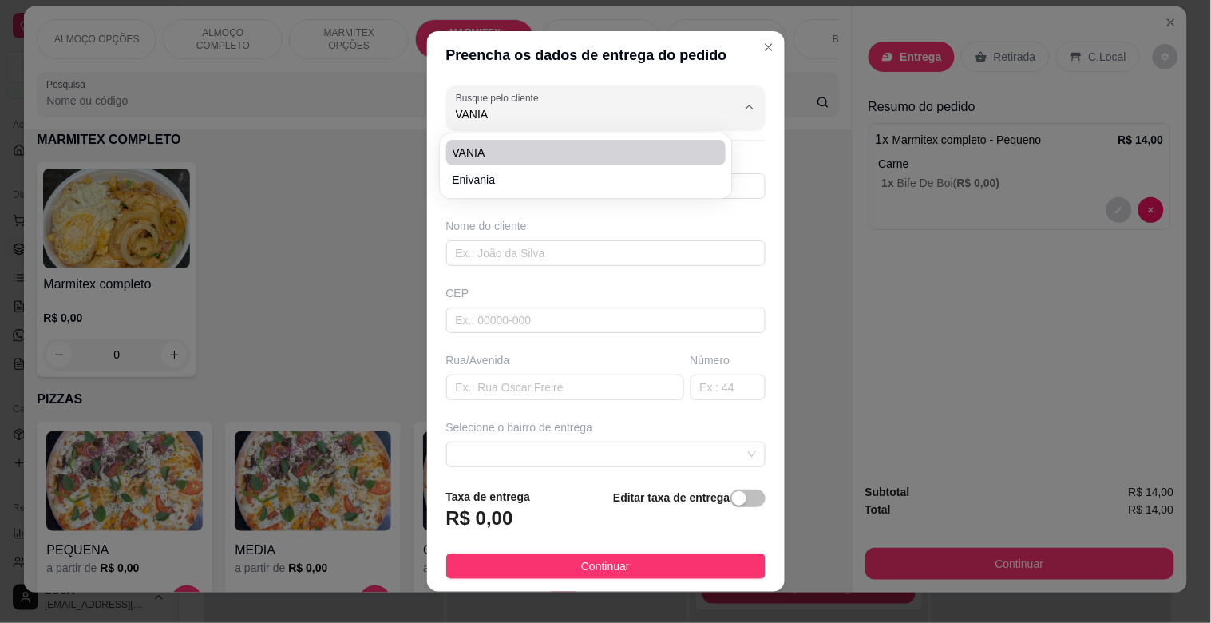
click at [492, 146] on span "VANIA" at bounding box center [578, 153] width 251 height 16
type input "37998453961"
type input "VANIA"
type input "CONSULMED"
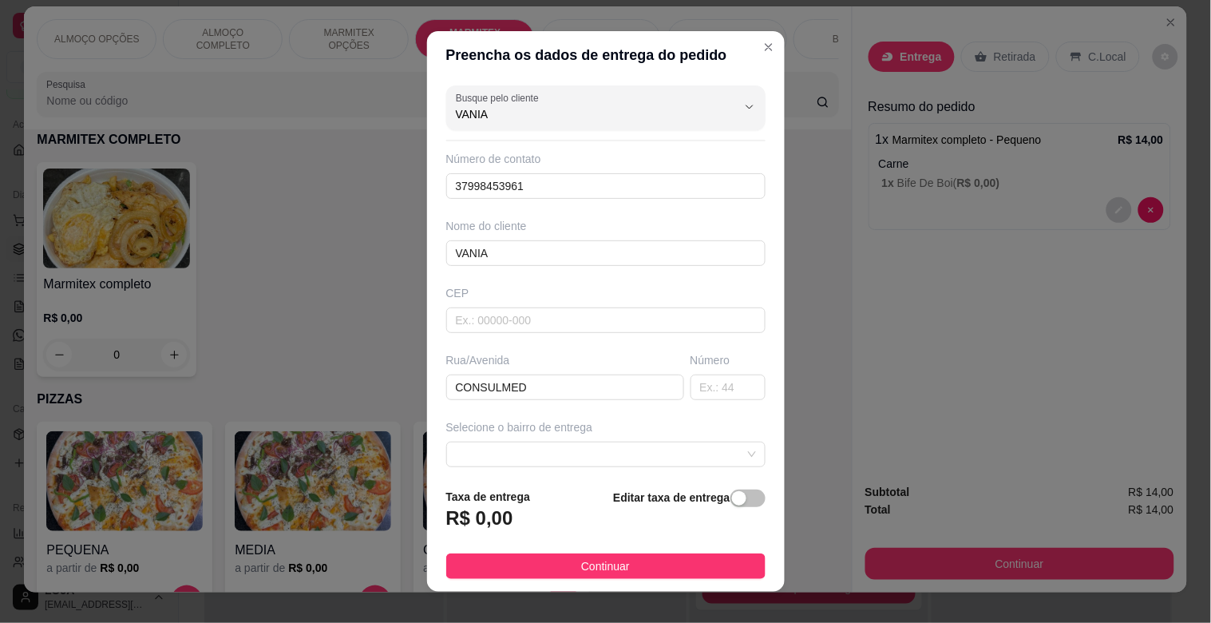
type input "VANIA"
click at [732, 501] on div "button" at bounding box center [739, 498] width 14 height 14
click at [515, 533] on input "0,00" at bounding box center [532, 524] width 171 height 30
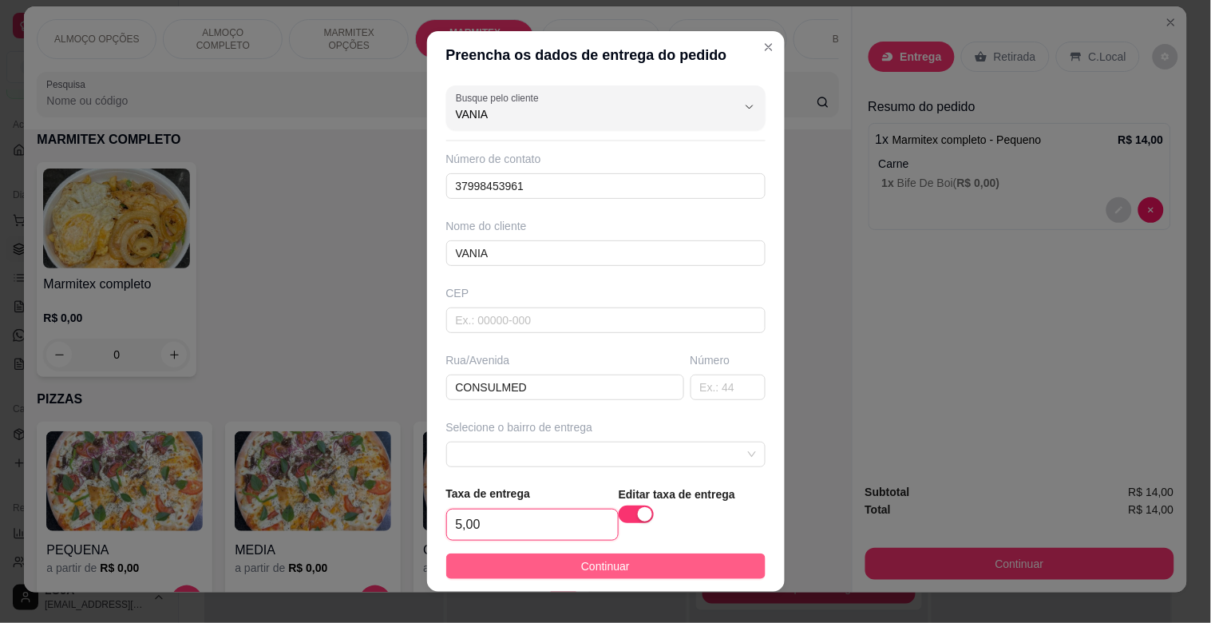
type input "5,00"
click at [585, 559] on span "Continuar" at bounding box center [605, 566] width 49 height 18
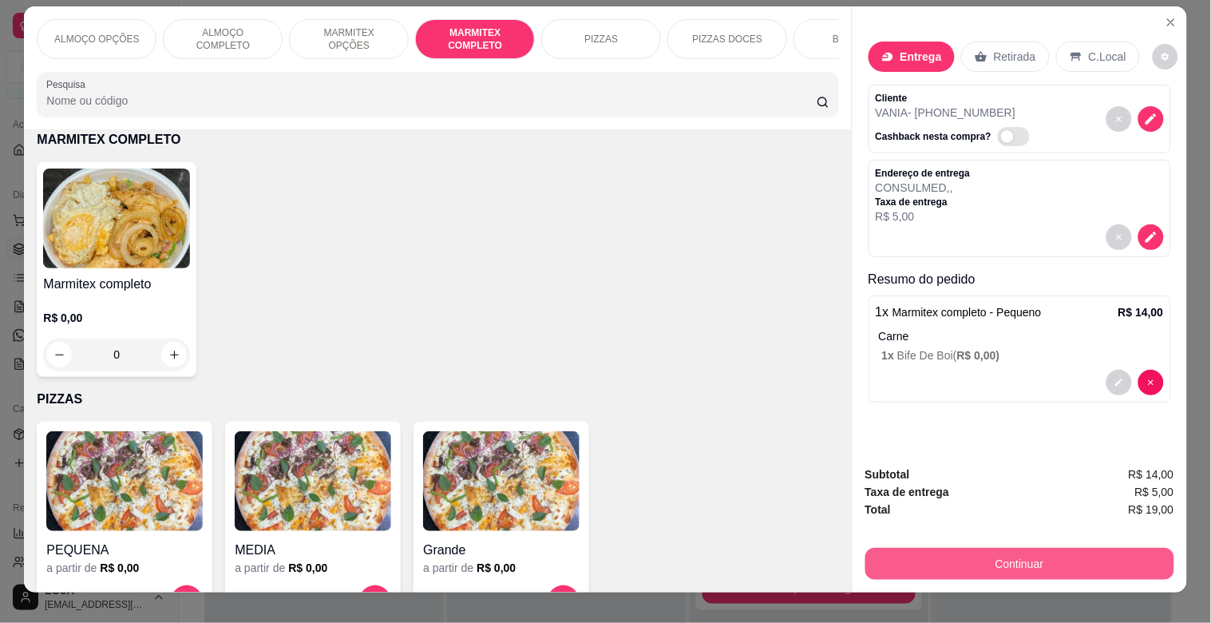
click at [1028, 548] on button "Continuar" at bounding box center [1019, 564] width 309 height 32
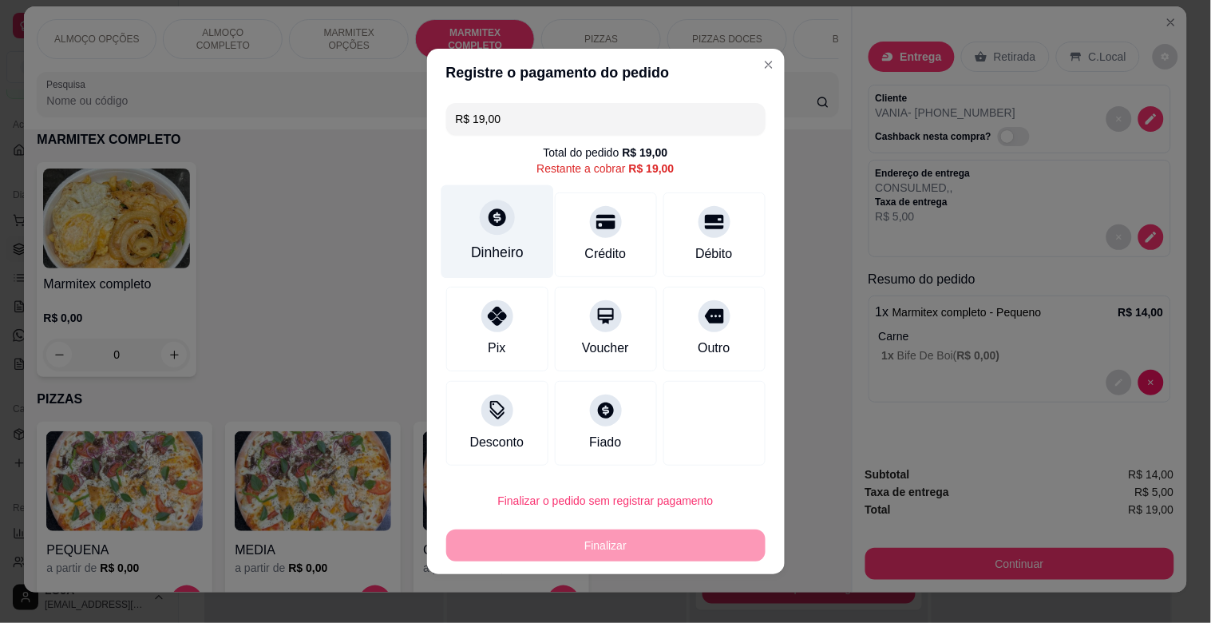
click at [489, 235] on div at bounding box center [497, 217] width 35 height 35
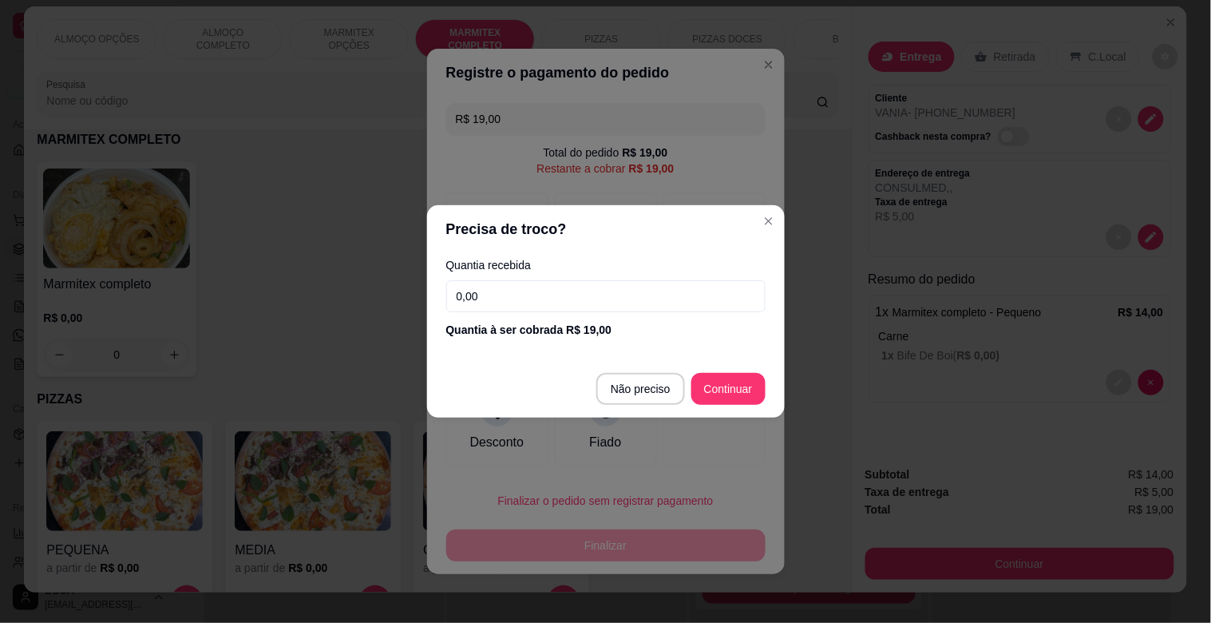
click at [522, 287] on input "0,00" at bounding box center [605, 296] width 319 height 32
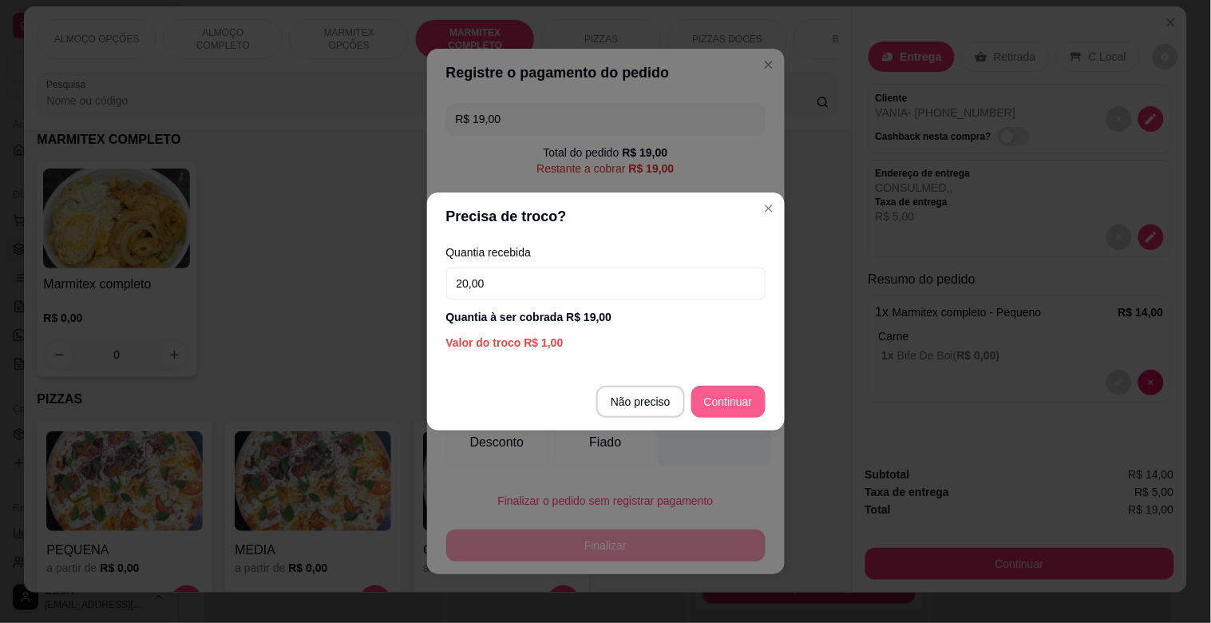
type input "20,00"
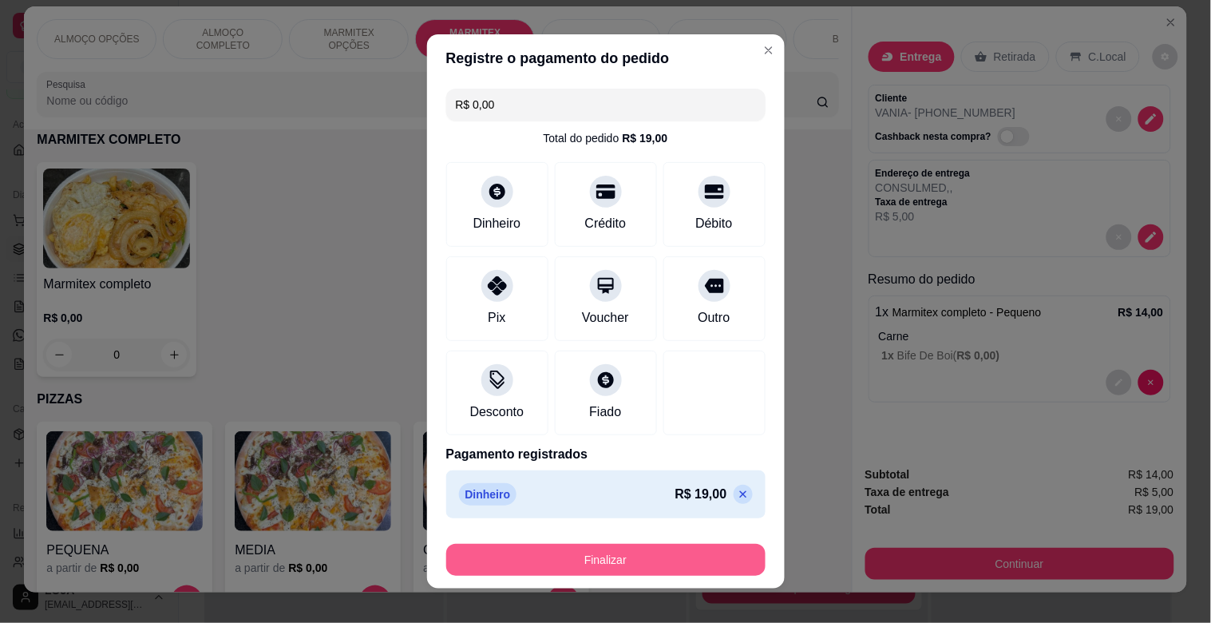
click at [655, 560] on button "Finalizar" at bounding box center [605, 560] width 319 height 32
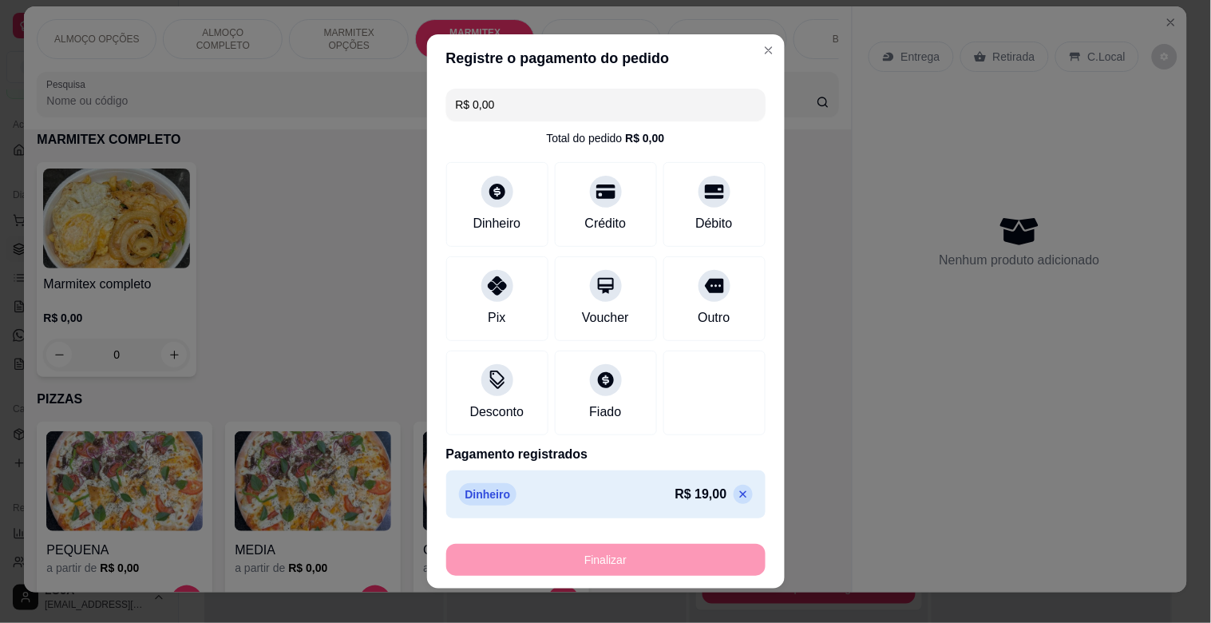
type input "-R$ 19,00"
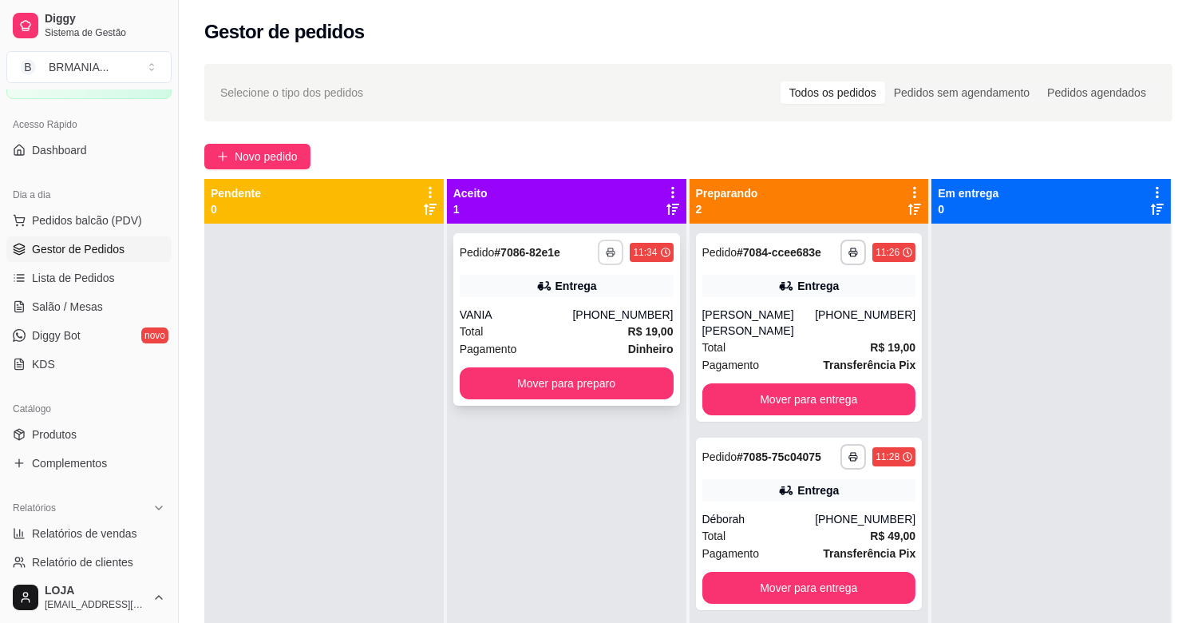
click at [612, 242] on button "button" at bounding box center [611, 253] width 26 height 26
click at [604, 300] on button "IMPRESSORA" at bounding box center [564, 307] width 112 height 25
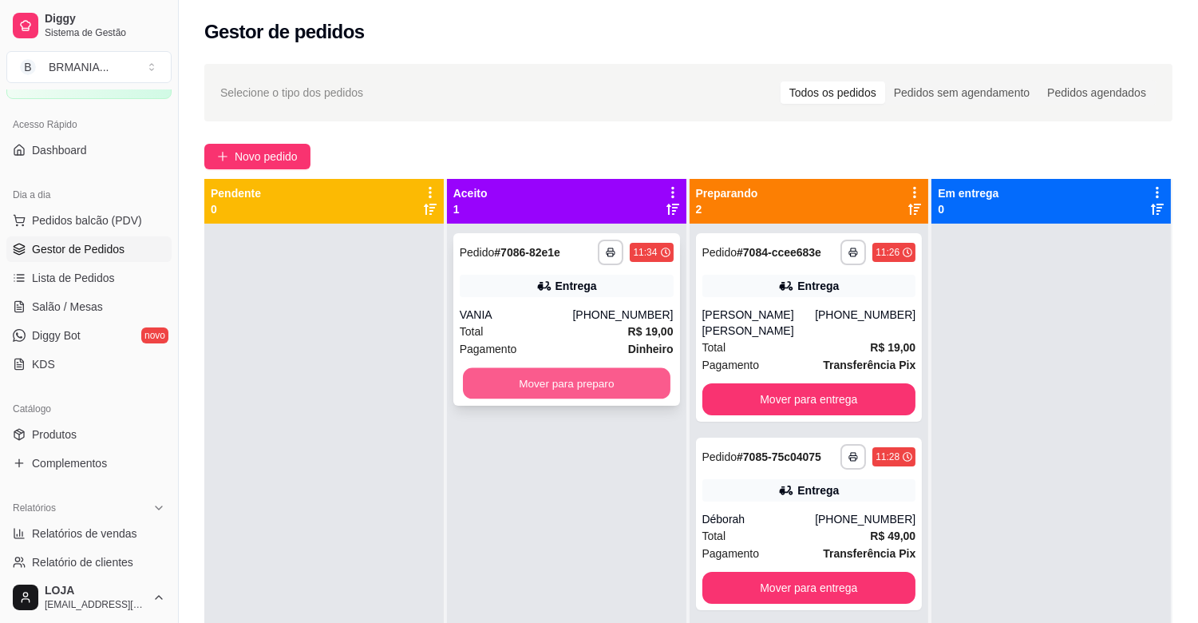
click at [592, 386] on button "Mover para preparo" at bounding box center [567, 383] width 208 height 31
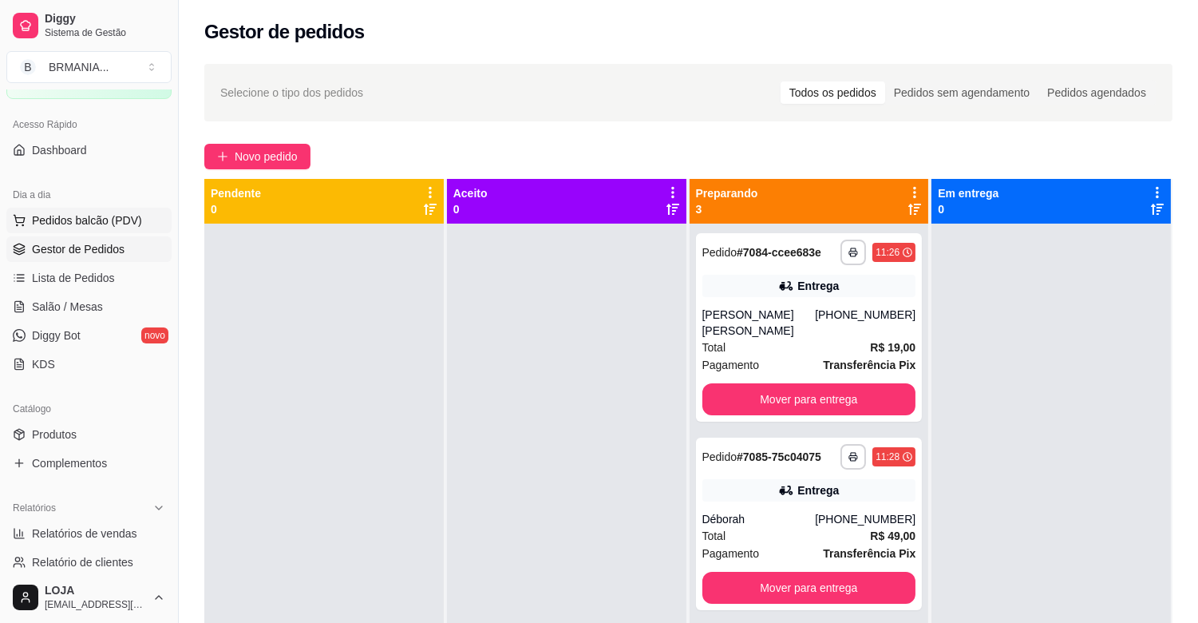
click at [82, 225] on span "Pedidos balcão (PDV)" at bounding box center [87, 220] width 110 height 16
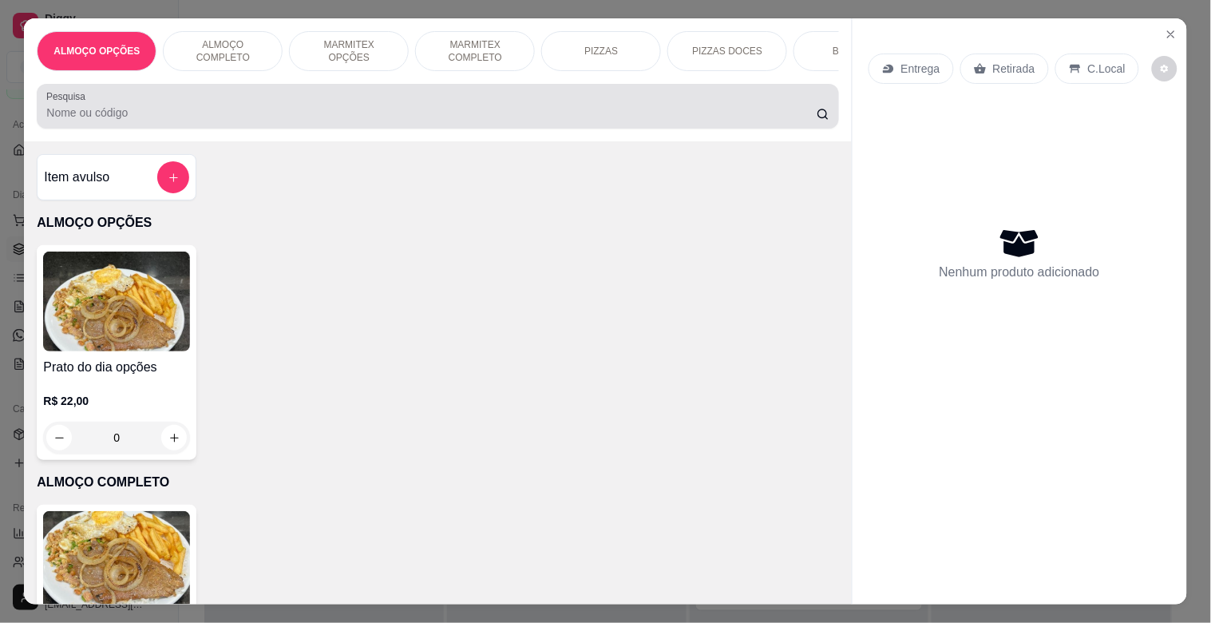
click at [208, 94] on div "Pesquisa" at bounding box center [438, 106] width 802 height 45
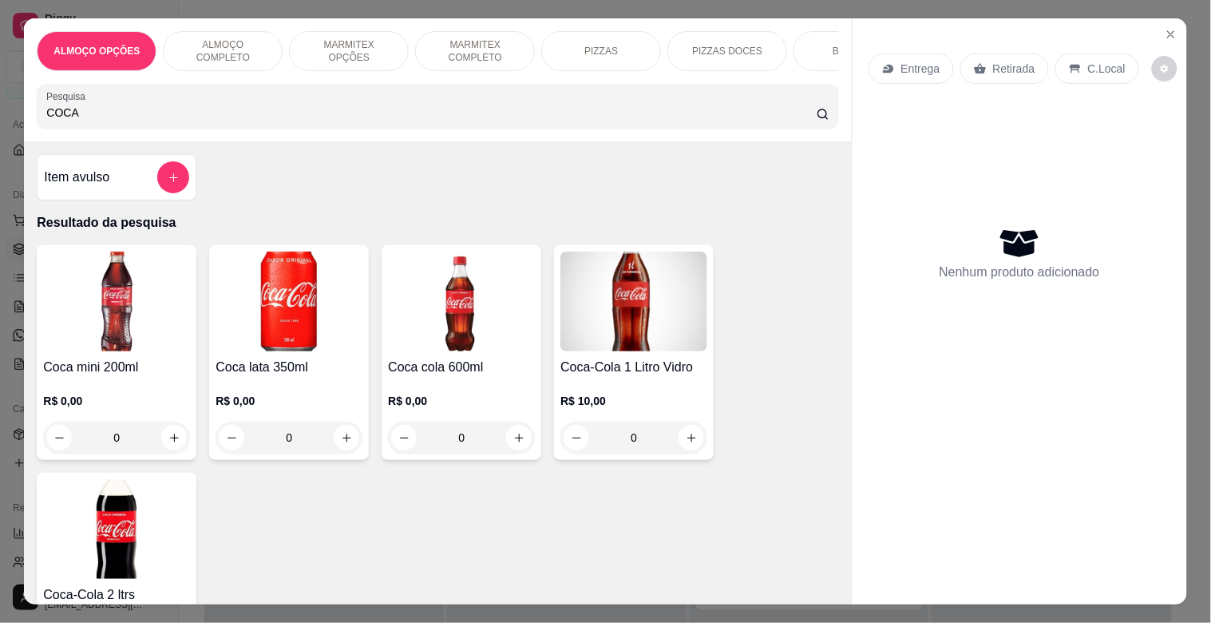
type input "COCA"
click at [296, 266] on img at bounding box center [289, 301] width 147 height 100
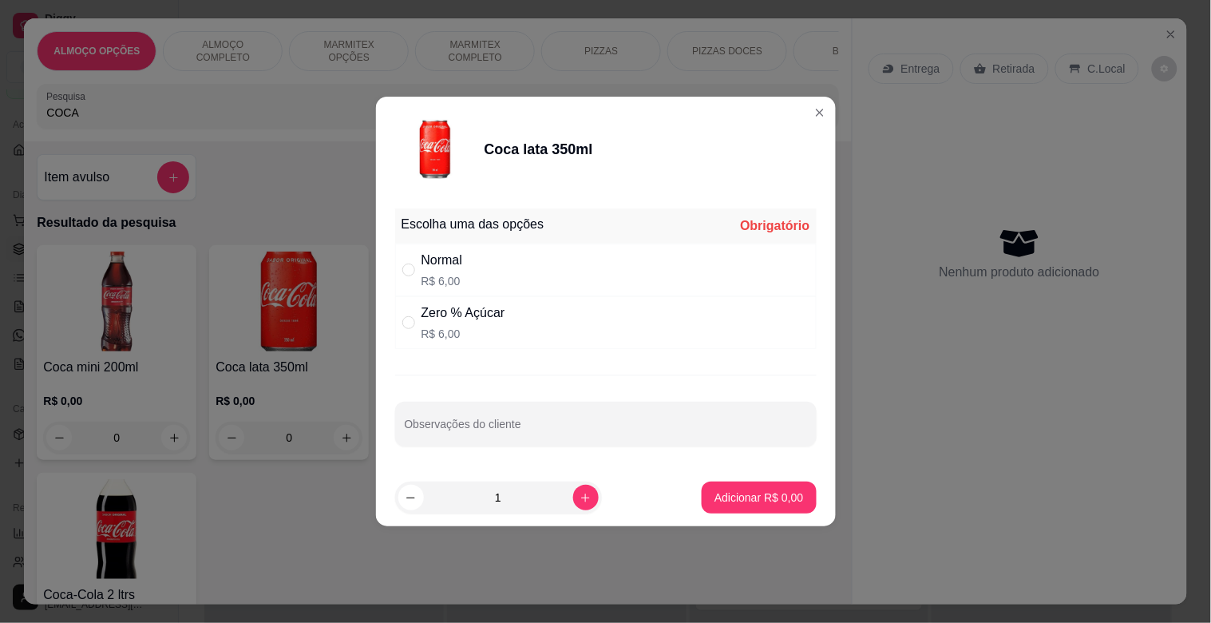
click at [498, 277] on div "Normal R$ 6,00" at bounding box center [606, 270] width 422 height 53
radio input "true"
click at [739, 511] on button "Adicionar R$ 6,00" at bounding box center [758, 497] width 111 height 31
type input "1"
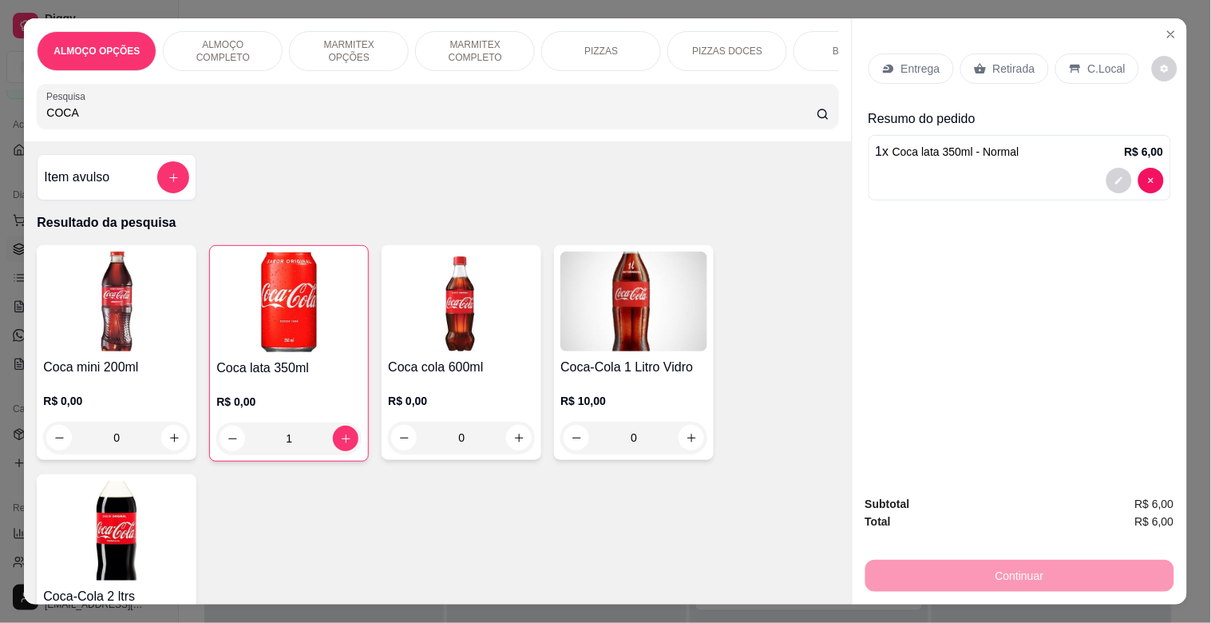
click at [506, 57] on p "MARMITEX COMPLETO" at bounding box center [475, 51] width 93 height 26
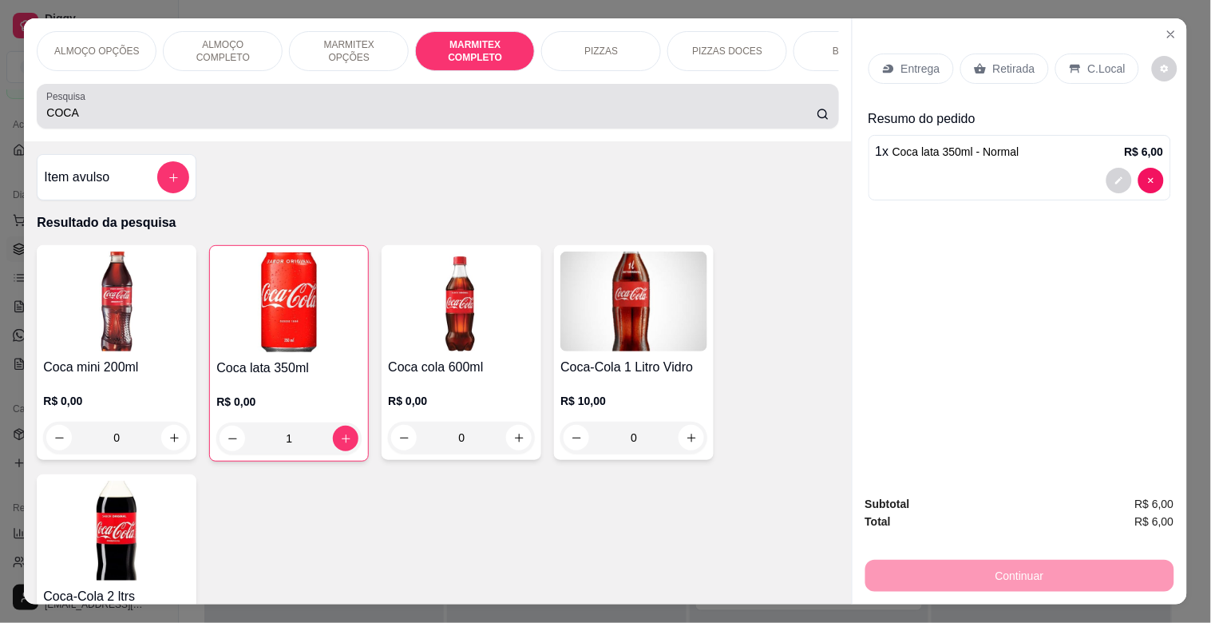
scroll to position [38, 0]
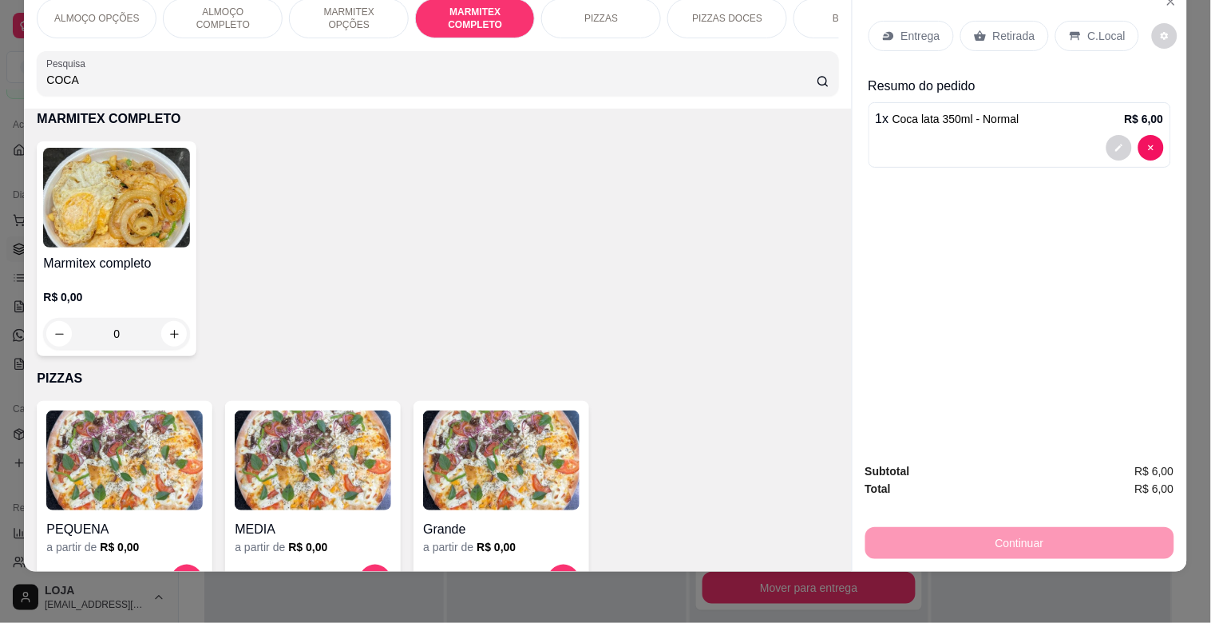
click at [177, 225] on img at bounding box center [116, 198] width 147 height 100
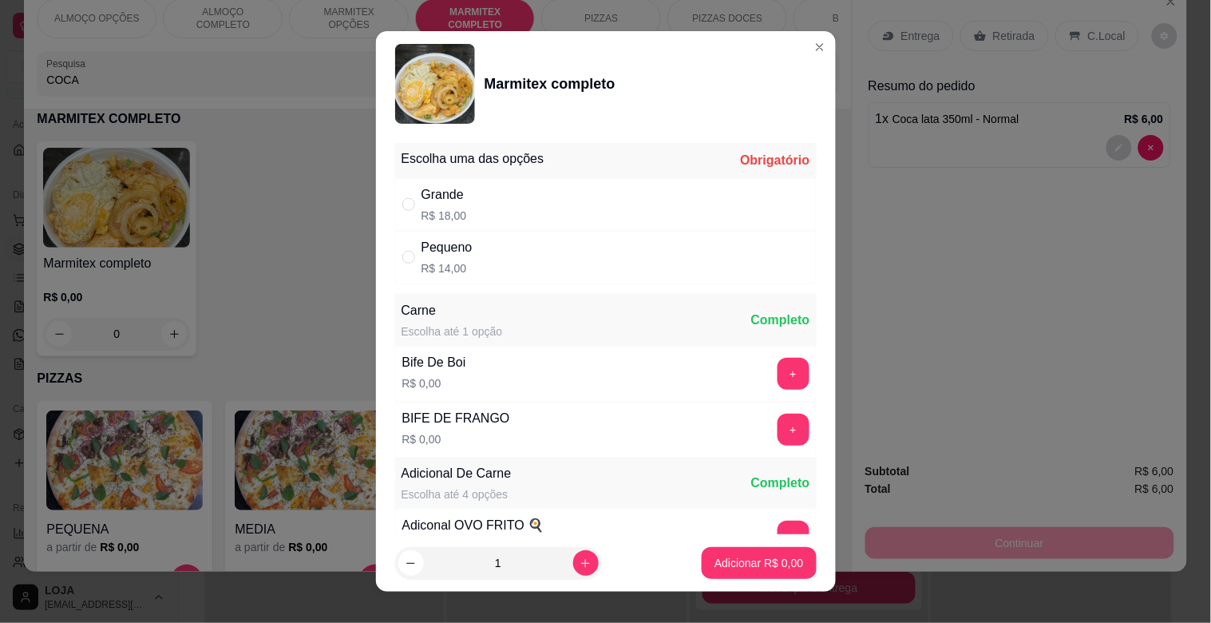
drag, startPoint x: 509, startPoint y: 251, endPoint x: 583, endPoint y: 275, distance: 77.5
click at [513, 251] on div "Pequeno R$ 14,00" at bounding box center [606, 257] width 422 height 53
radio input "true"
click at [778, 375] on button "+" at bounding box center [794, 374] width 32 height 32
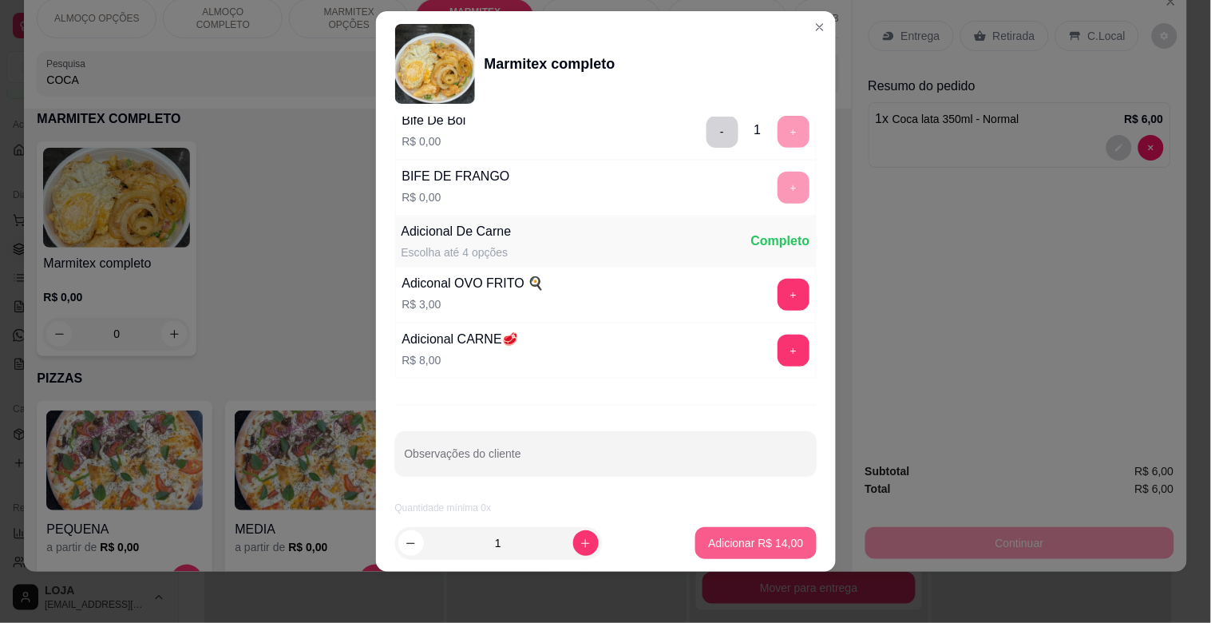
scroll to position [224, 0]
click at [744, 535] on p "Adicionar R$ 14,00" at bounding box center [755, 543] width 95 height 16
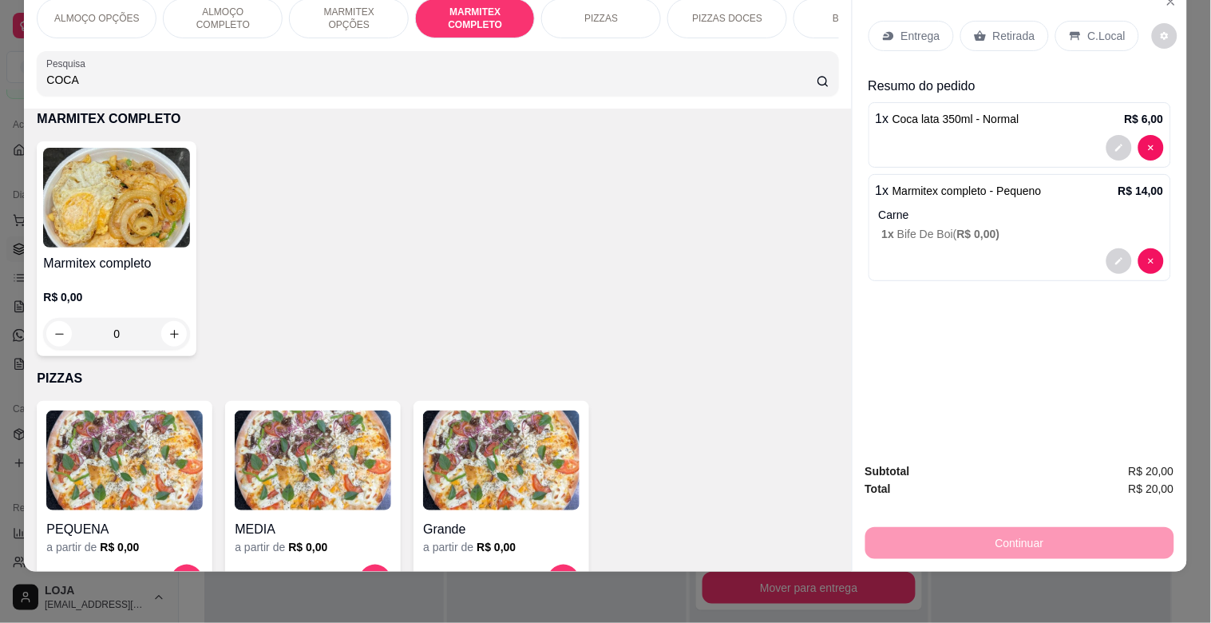
click at [996, 28] on p "Retirada" at bounding box center [1014, 36] width 42 height 16
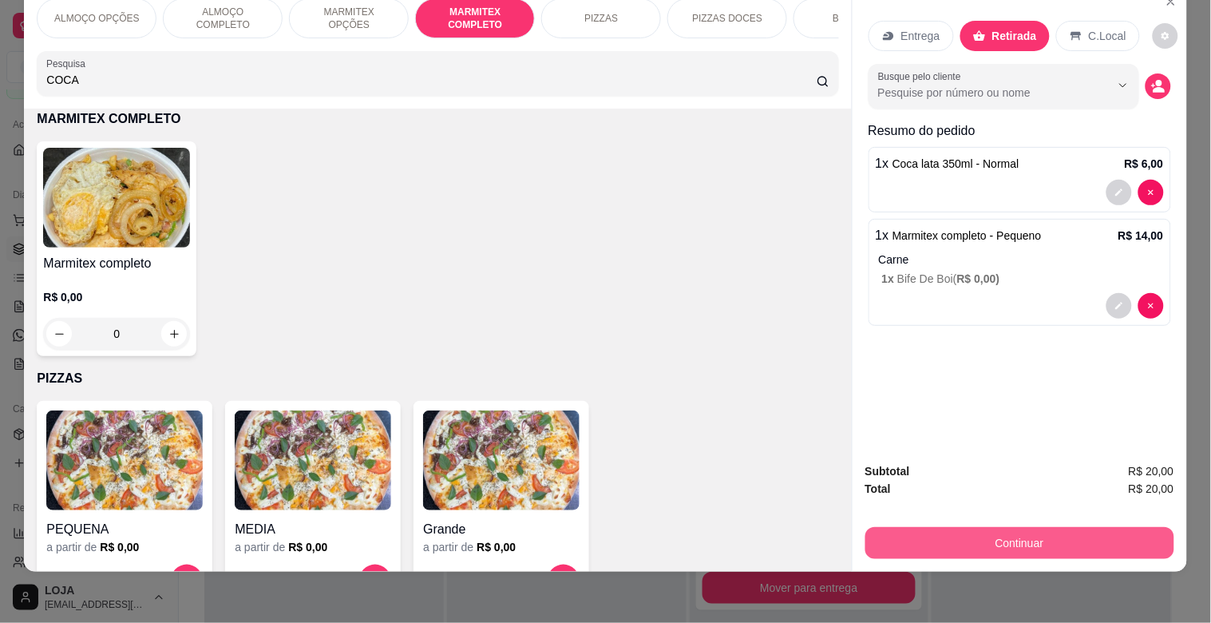
click at [1076, 538] on button "Continuar" at bounding box center [1019, 543] width 309 height 32
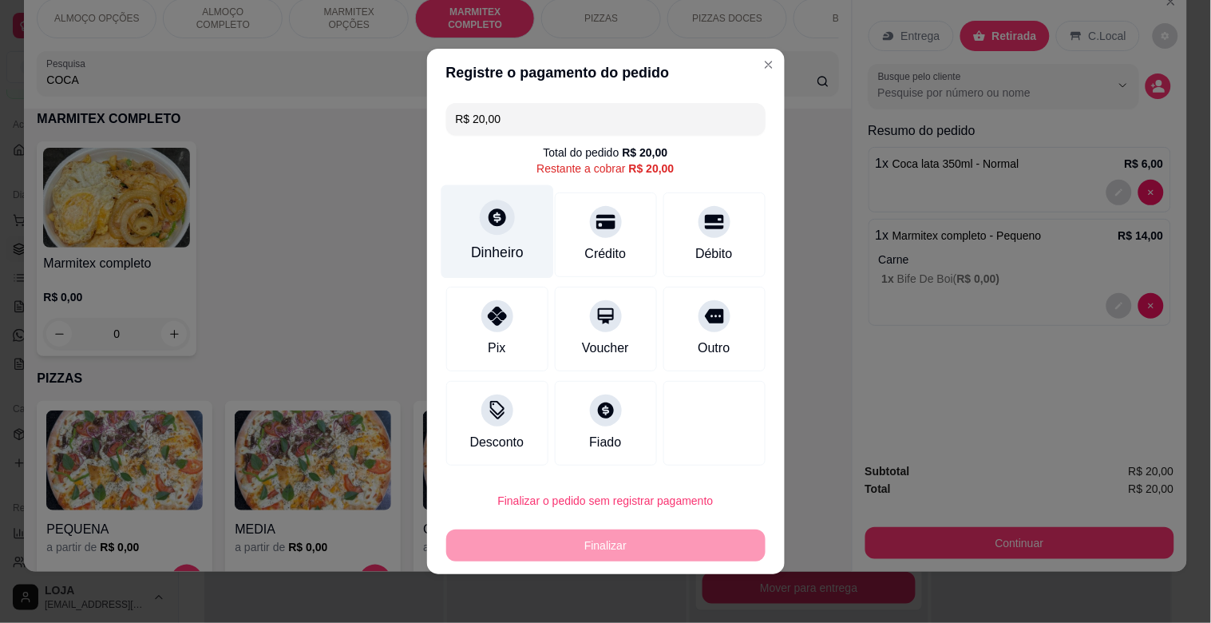
click at [471, 257] on div "Dinheiro" at bounding box center [497, 252] width 53 height 21
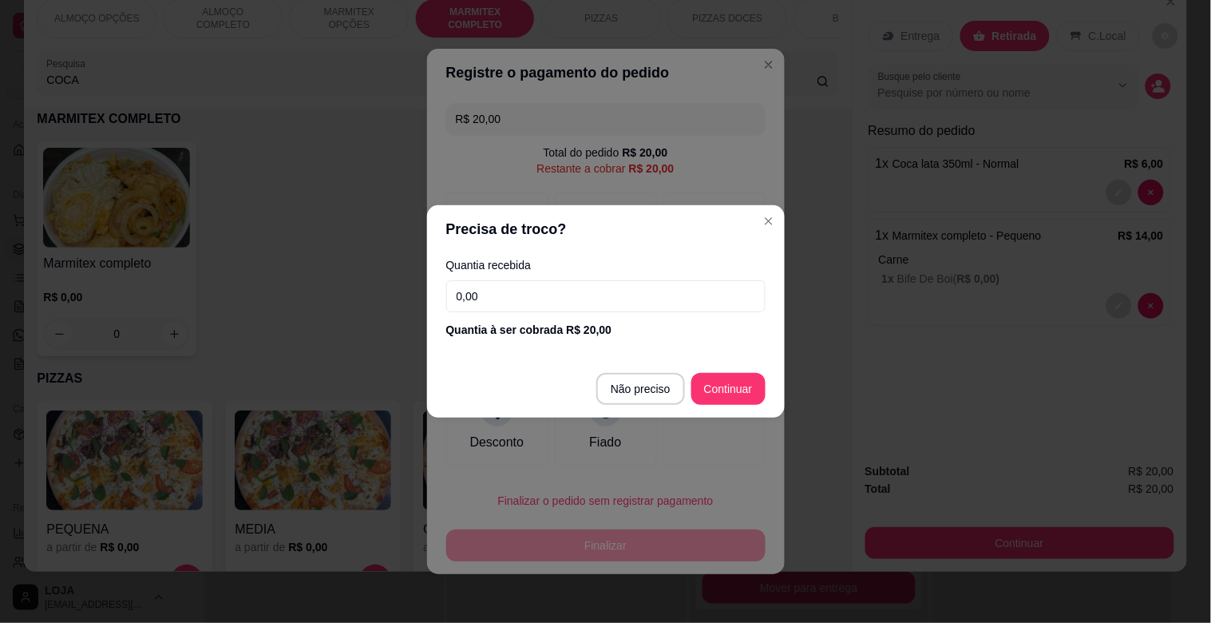
click at [660, 405] on footer "Não preciso Continuar" at bounding box center [606, 388] width 358 height 57
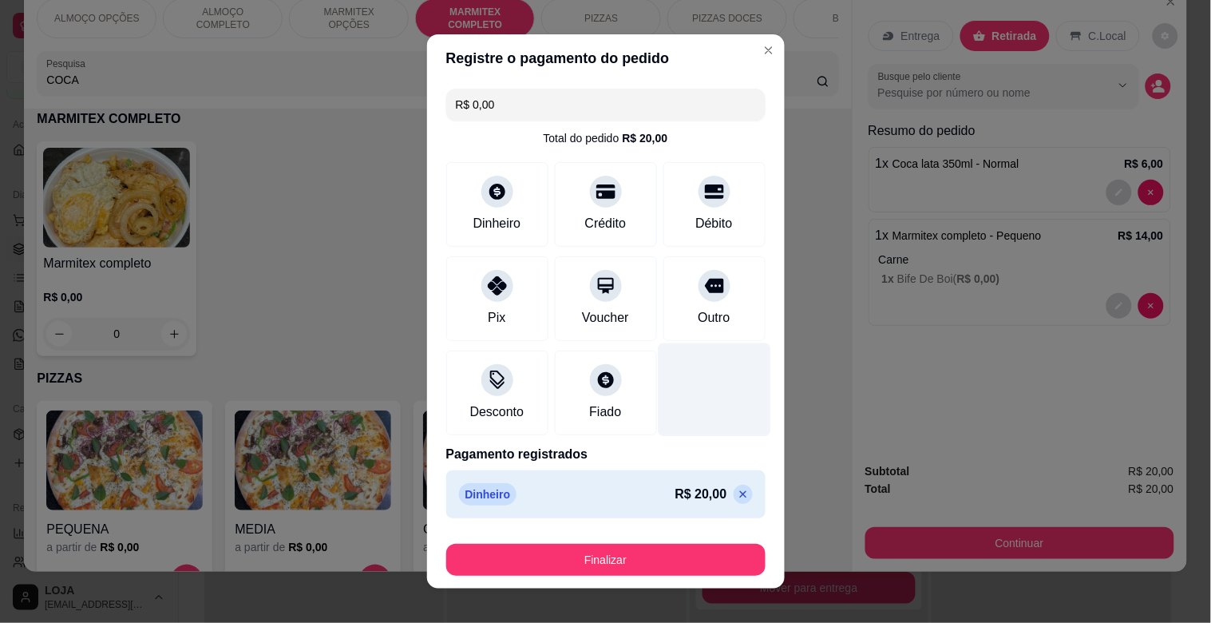
type input "R$ 0,00"
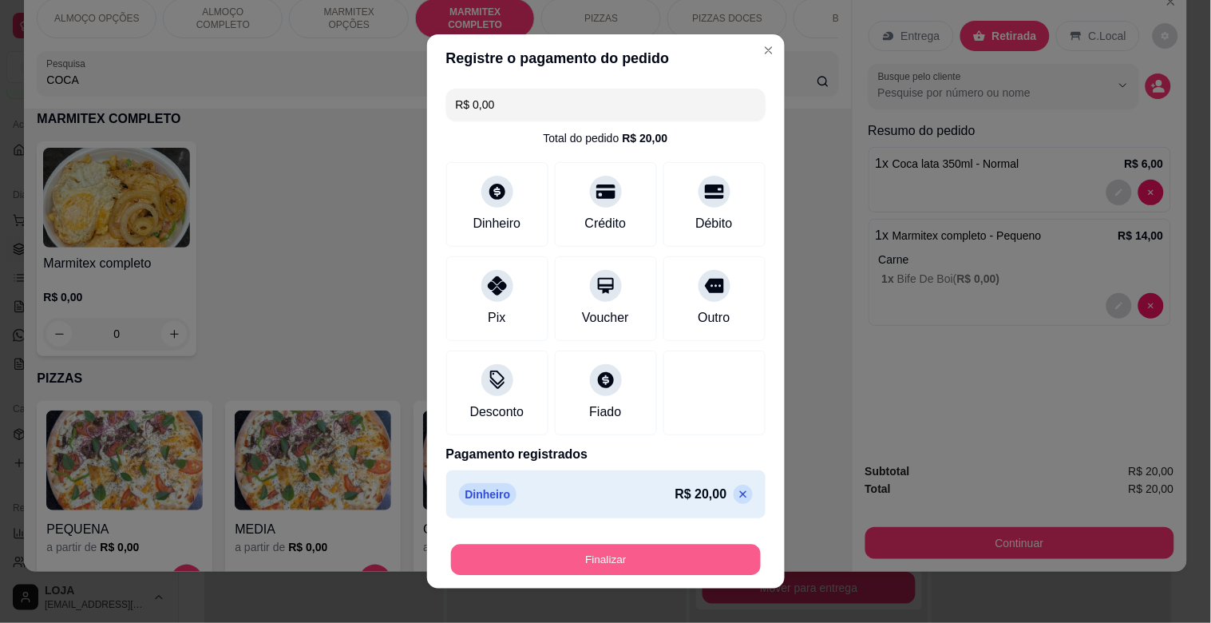
click at [632, 552] on button "Finalizar" at bounding box center [606, 560] width 310 height 31
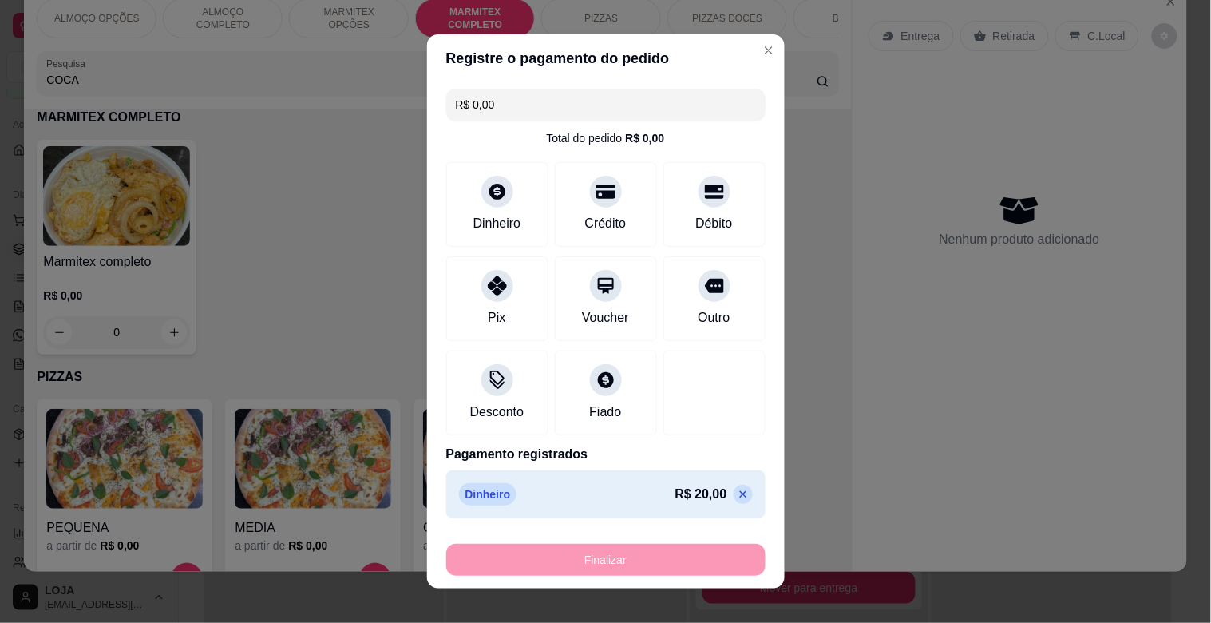
type input "0"
type input "-R$ 20,00"
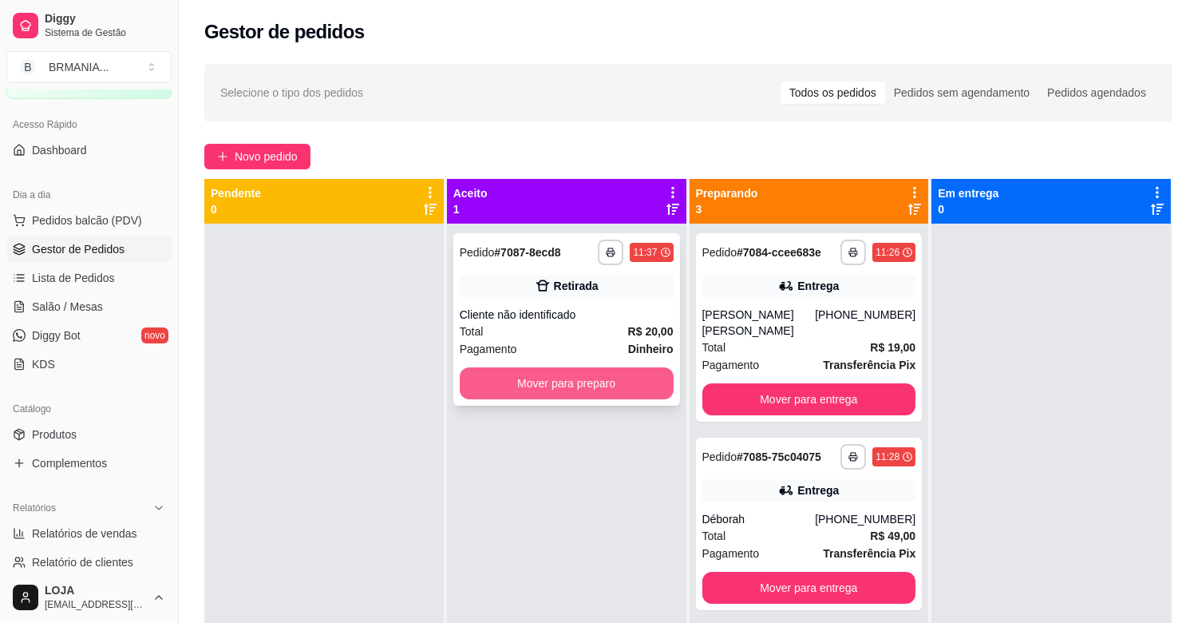
click at [575, 374] on button "Mover para preparo" at bounding box center [567, 383] width 214 height 32
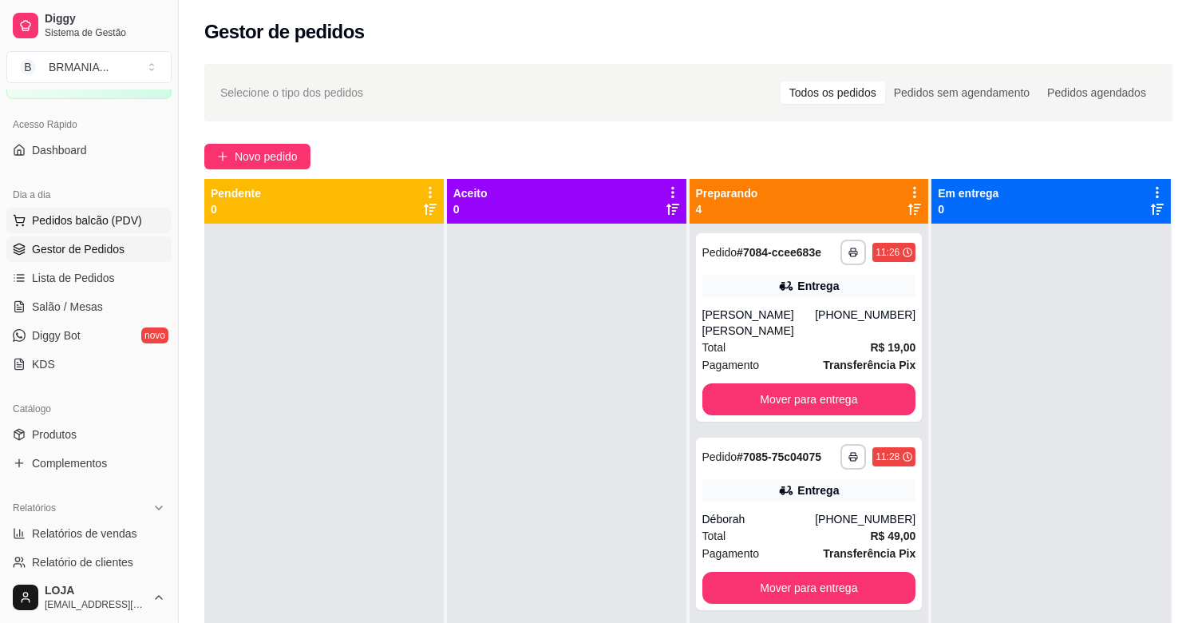
click at [89, 217] on span "Pedidos balcão (PDV)" at bounding box center [87, 220] width 110 height 16
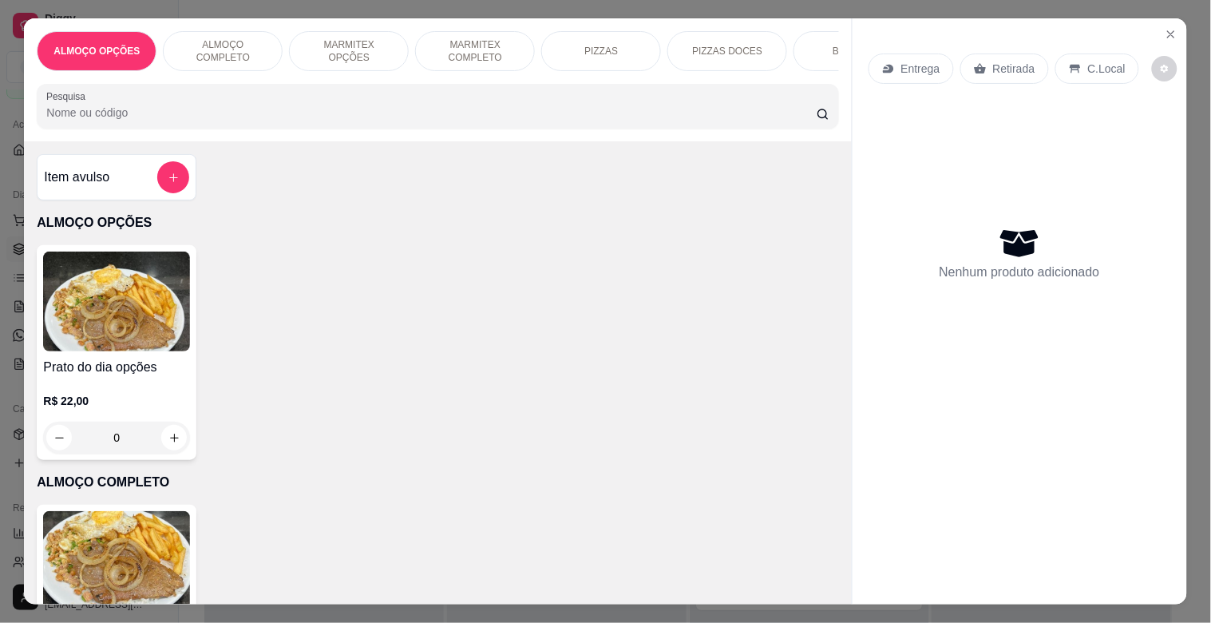
click at [125, 536] on img at bounding box center [116, 561] width 147 height 100
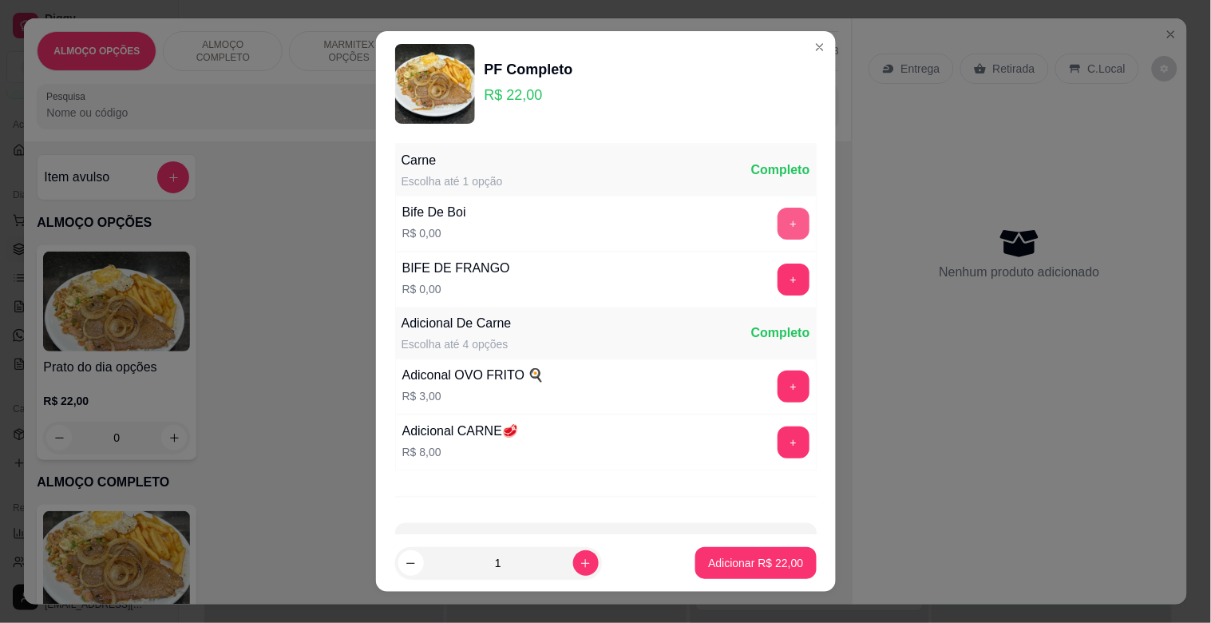
click at [778, 225] on button "+" at bounding box center [794, 224] width 32 height 32
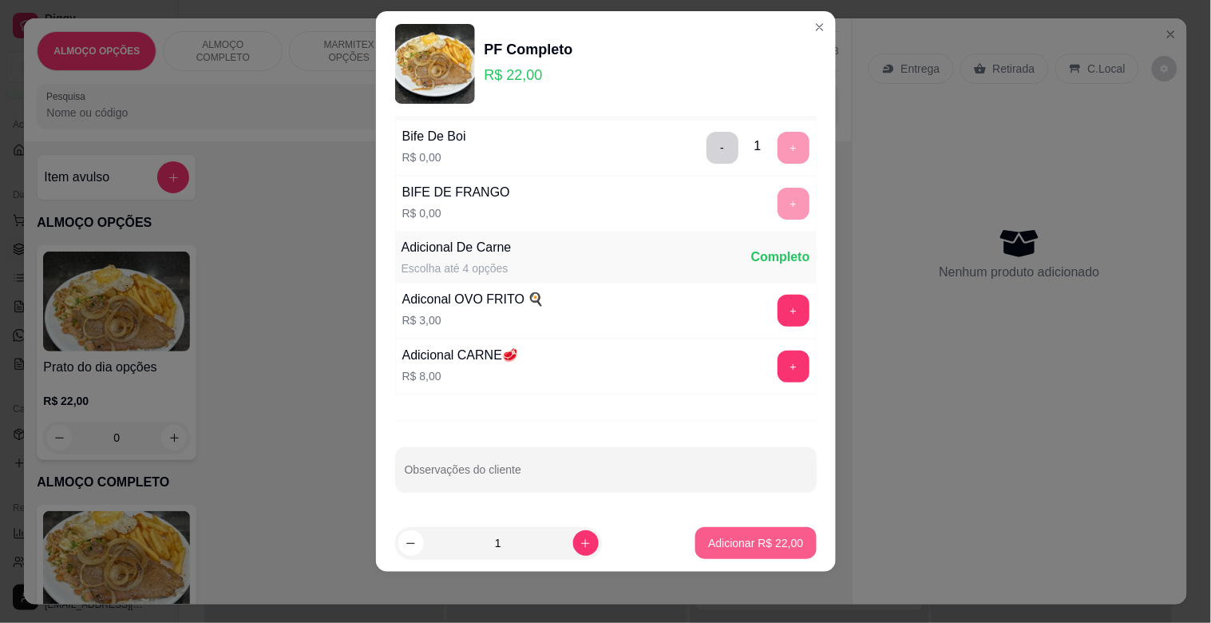
click at [758, 545] on p "Adicionar R$ 22,00" at bounding box center [755, 543] width 95 height 16
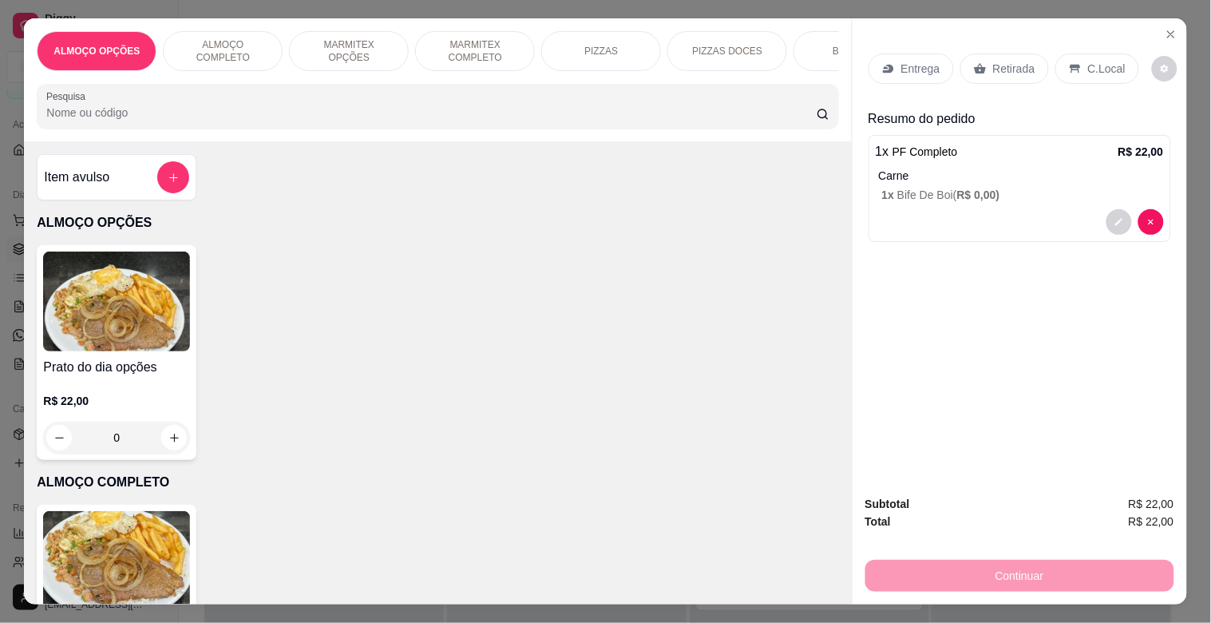
click at [1070, 65] on icon at bounding box center [1075, 69] width 10 height 9
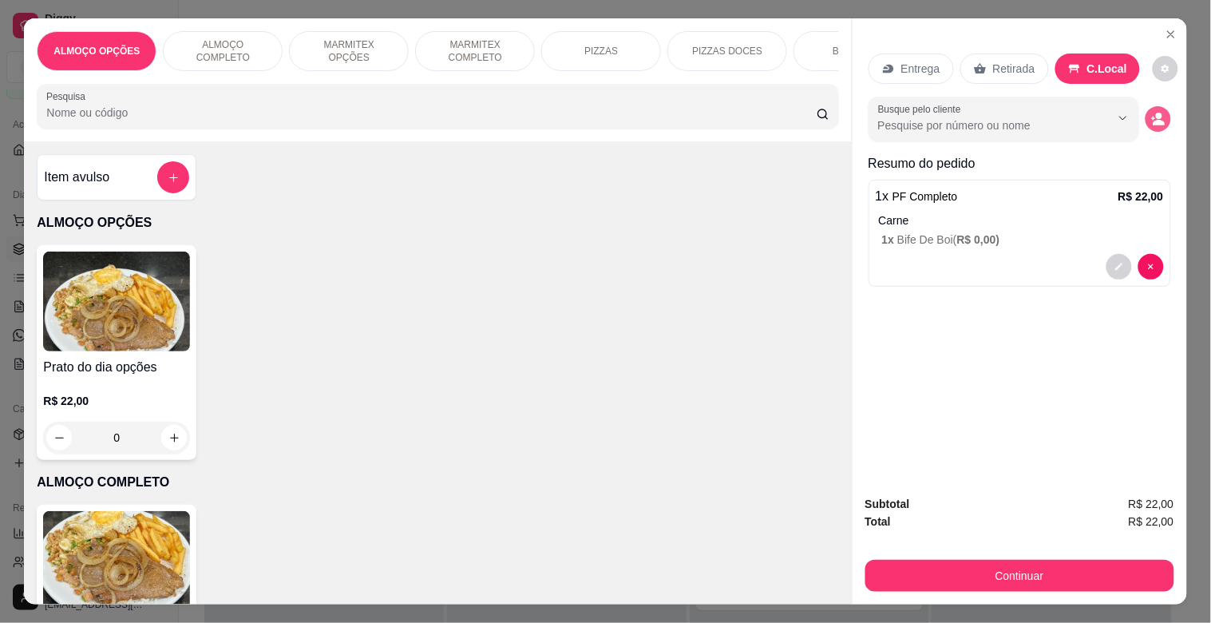
click at [1151, 118] on icon "decrease-product-quantity" at bounding box center [1158, 119] width 14 height 14
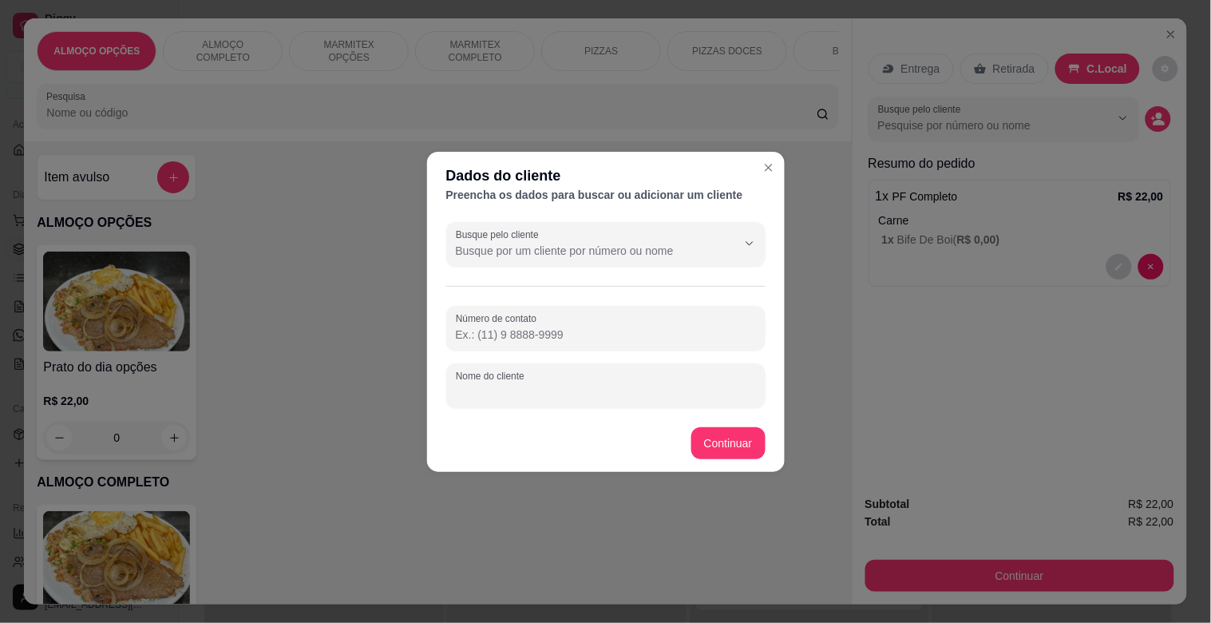
click at [495, 388] on input "Nome do cliente" at bounding box center [606, 392] width 300 height 16
type input "[PERSON_NAME] MODERNA"
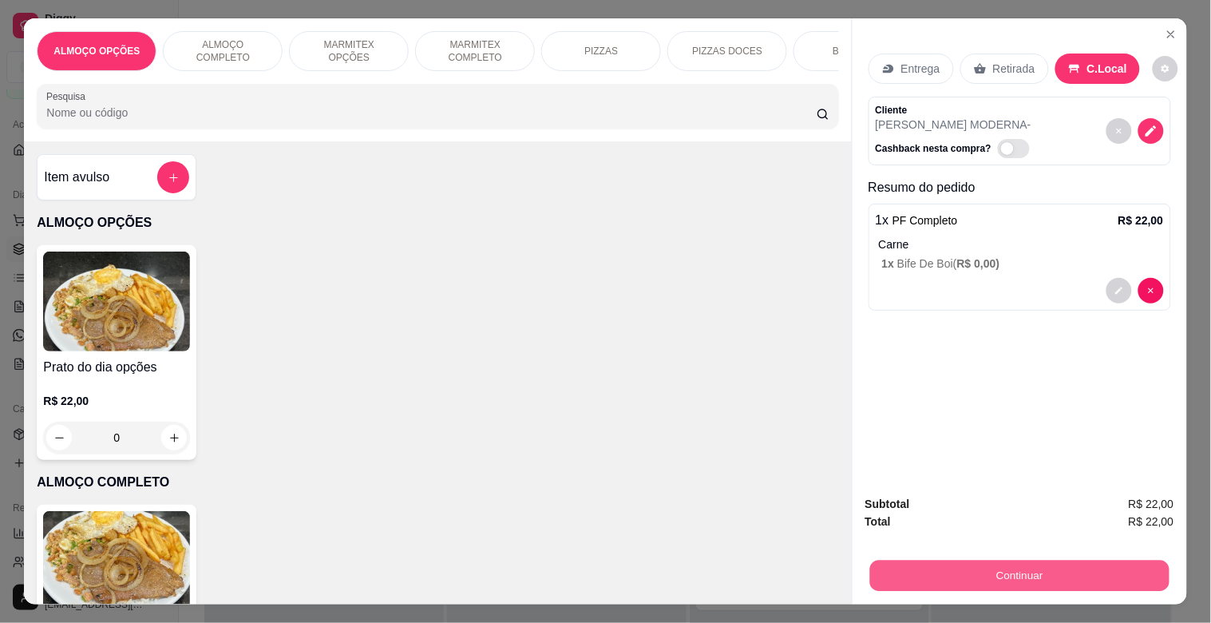
click at [956, 560] on button "Continuar" at bounding box center [1018, 575] width 299 height 31
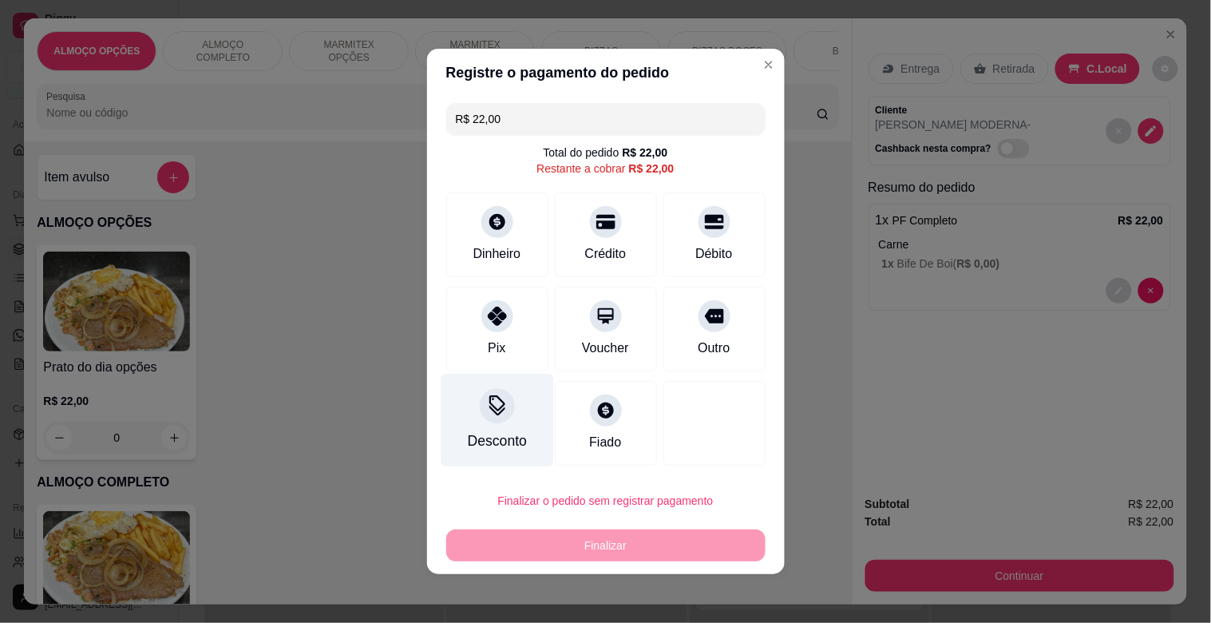
click at [491, 430] on div "Desconto" at bounding box center [496, 440] width 59 height 21
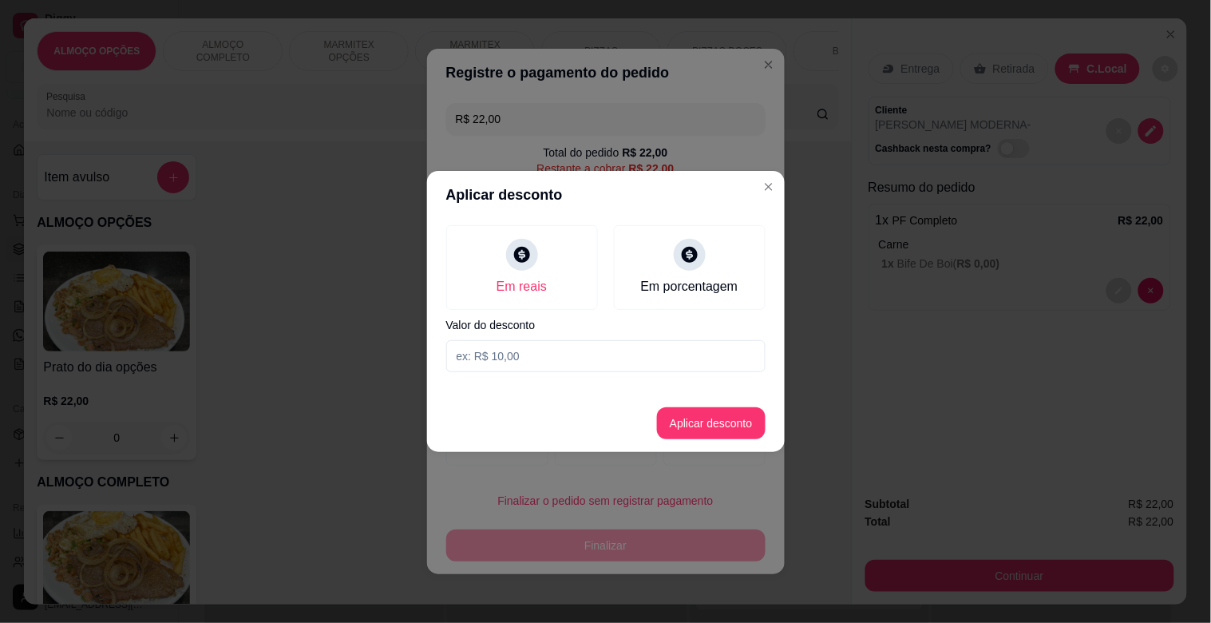
click at [497, 362] on input at bounding box center [605, 356] width 319 height 32
type input "2,00"
click at [705, 418] on button "Aplicar desconto" at bounding box center [711, 423] width 105 height 31
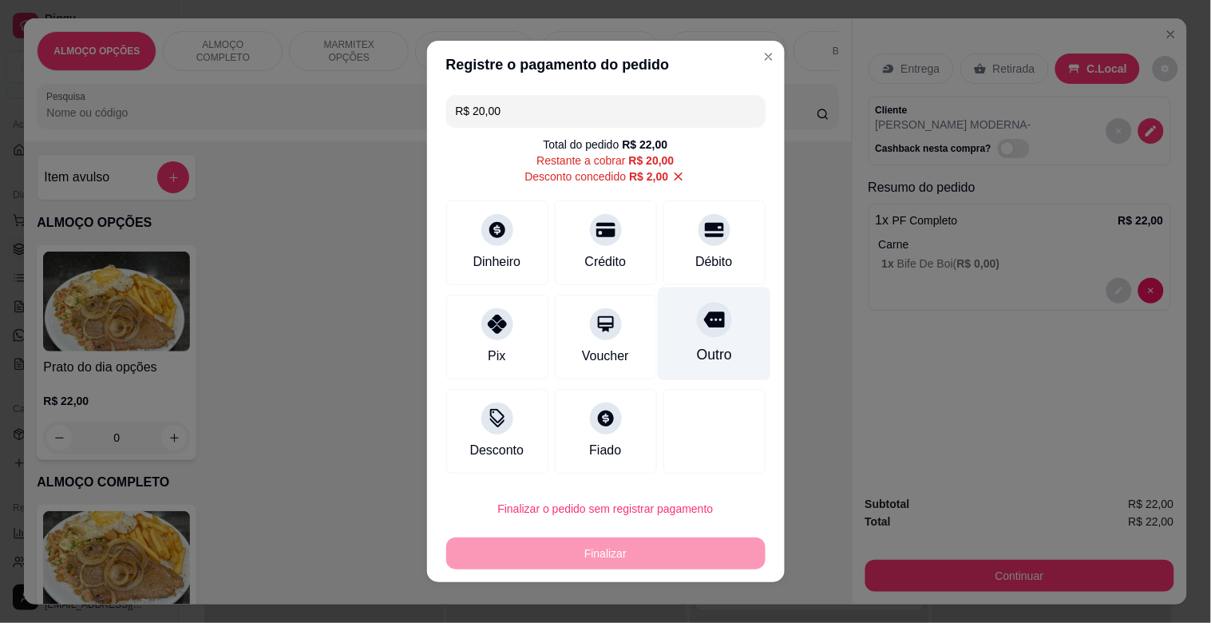
click at [715, 325] on div "Outro" at bounding box center [714, 333] width 113 height 93
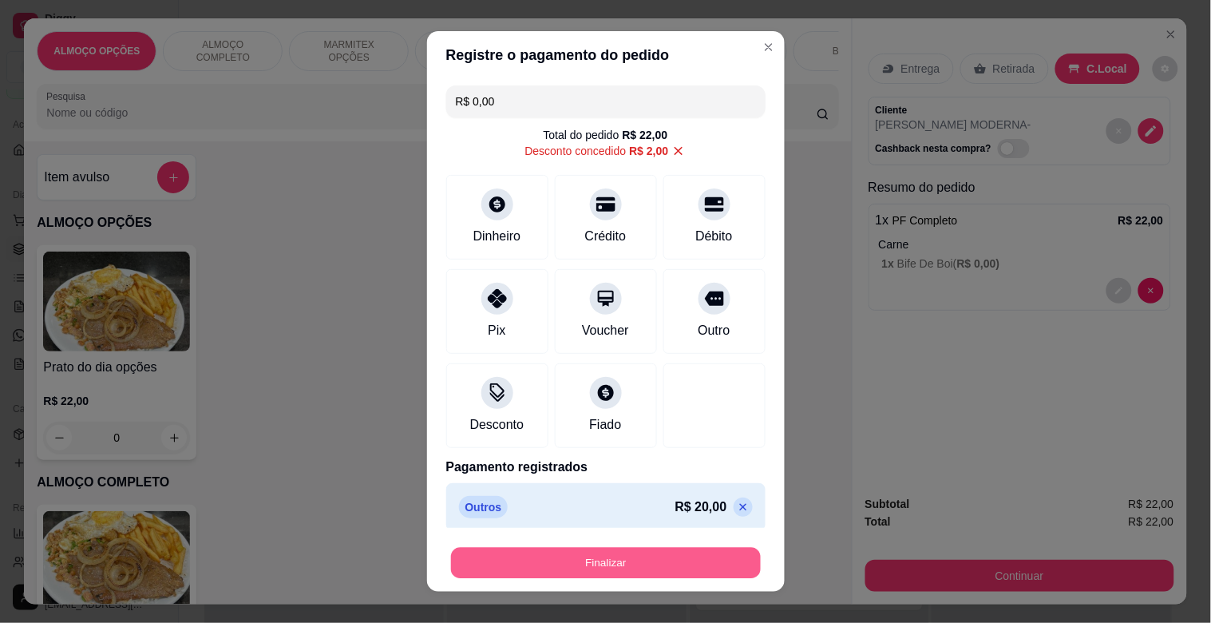
click at [655, 548] on button "Finalizar" at bounding box center [606, 563] width 310 height 31
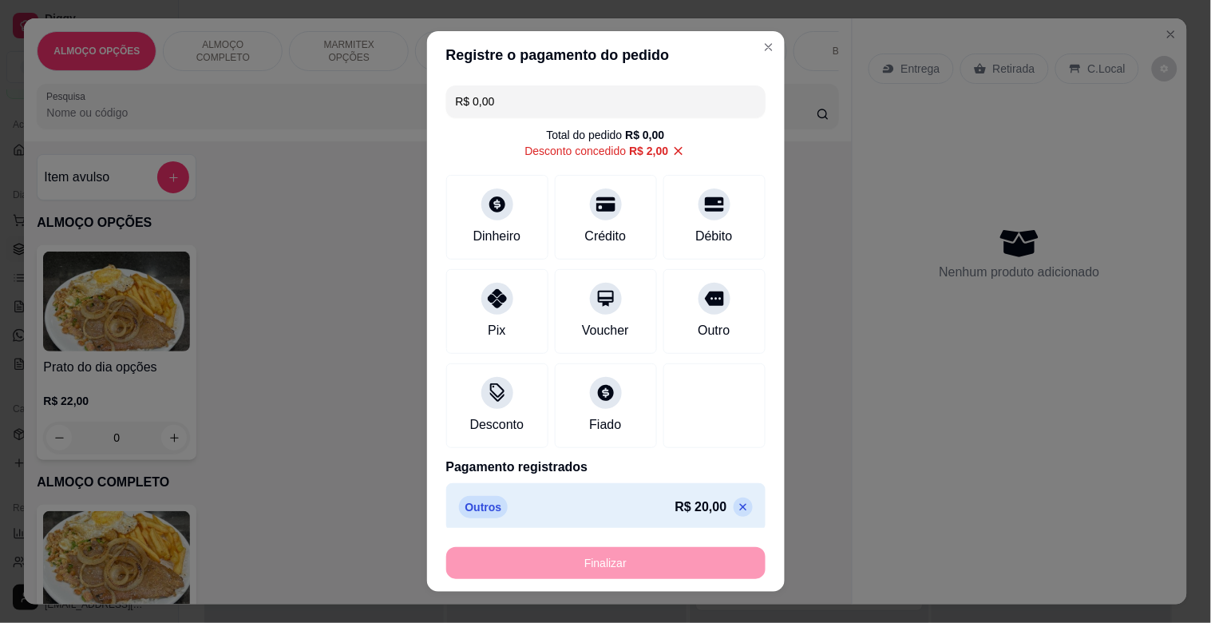
type input "-R$ 22,00"
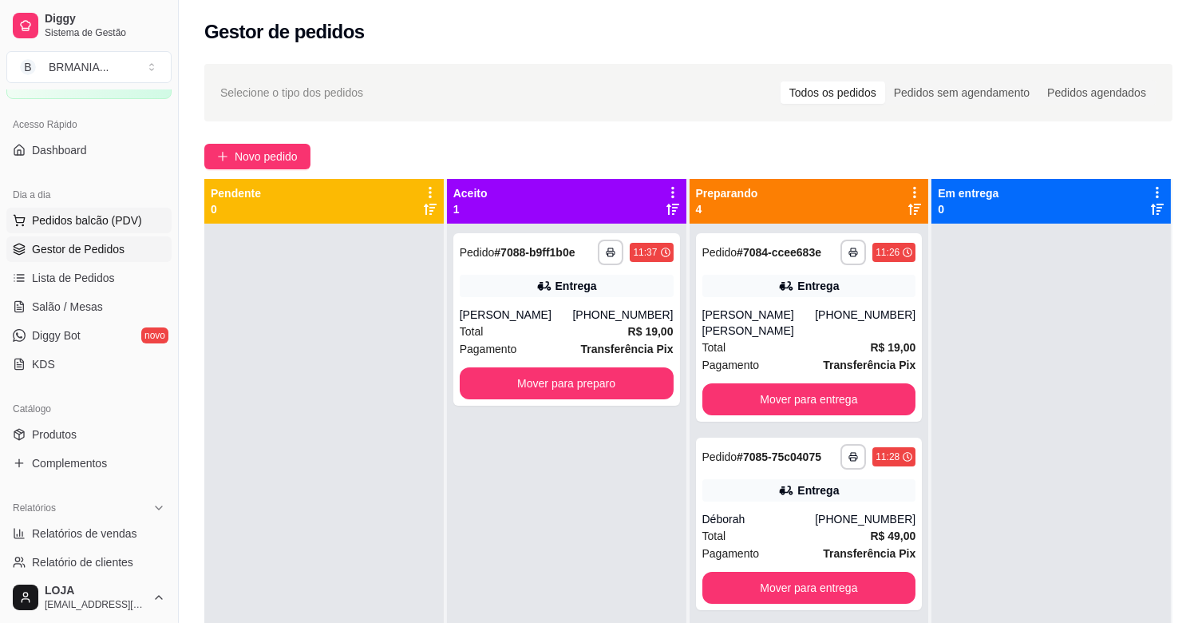
click at [131, 219] on span "Pedidos balcão (PDV)" at bounding box center [87, 220] width 110 height 16
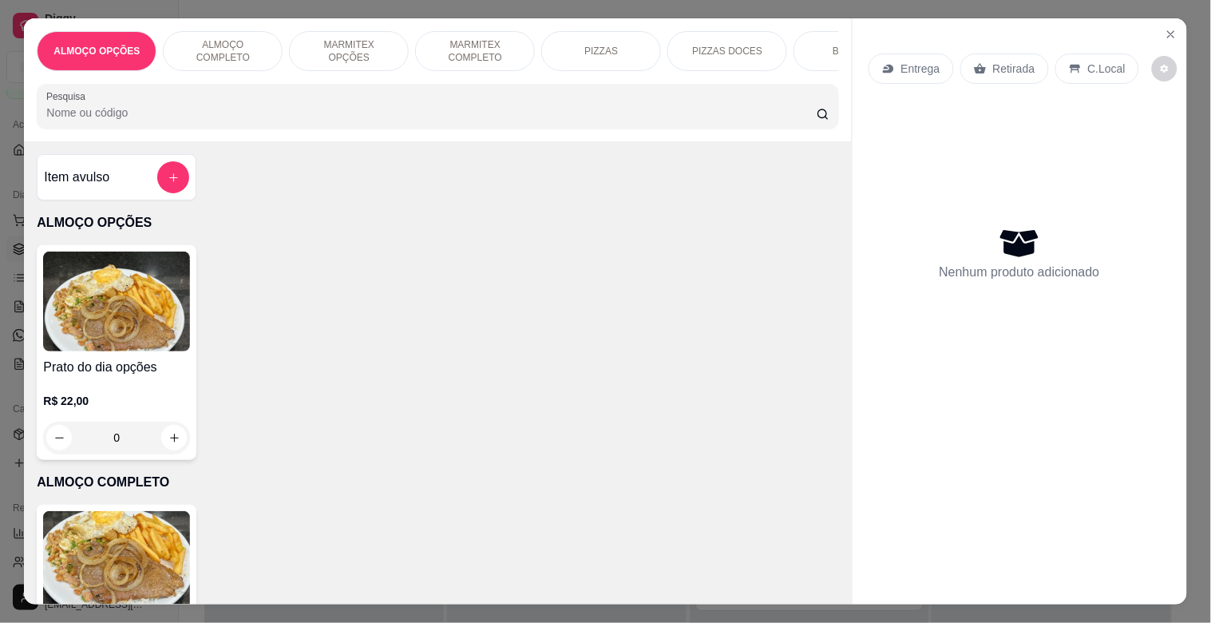
click at [472, 38] on p "MARMITEX COMPLETO" at bounding box center [475, 51] width 93 height 26
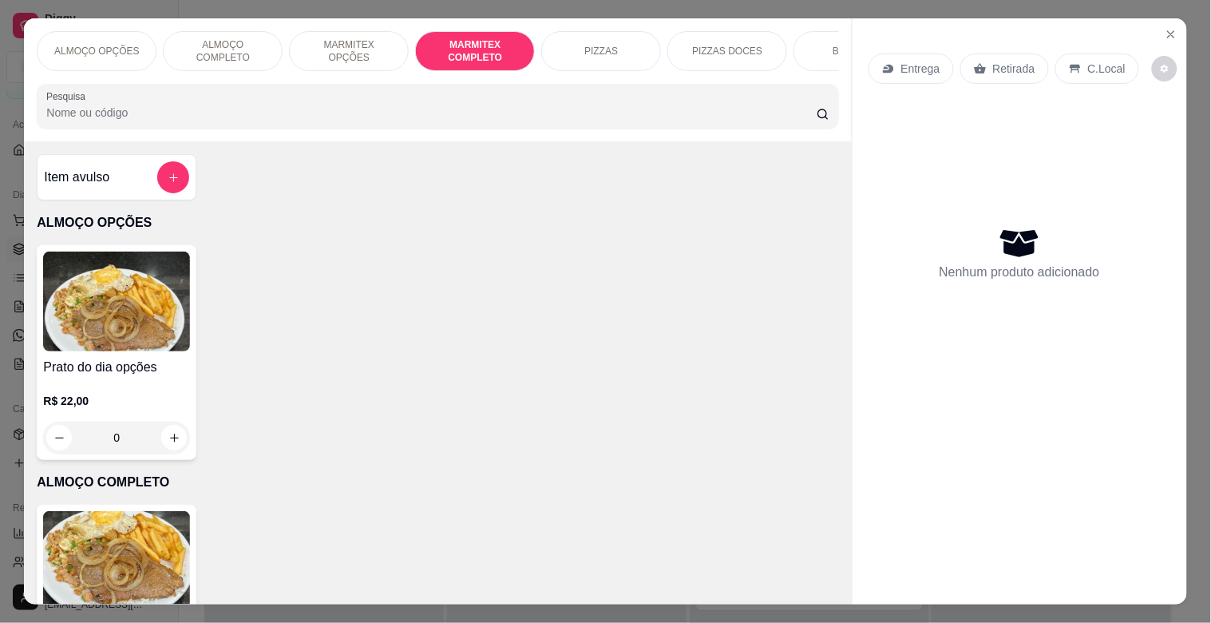
scroll to position [38, 0]
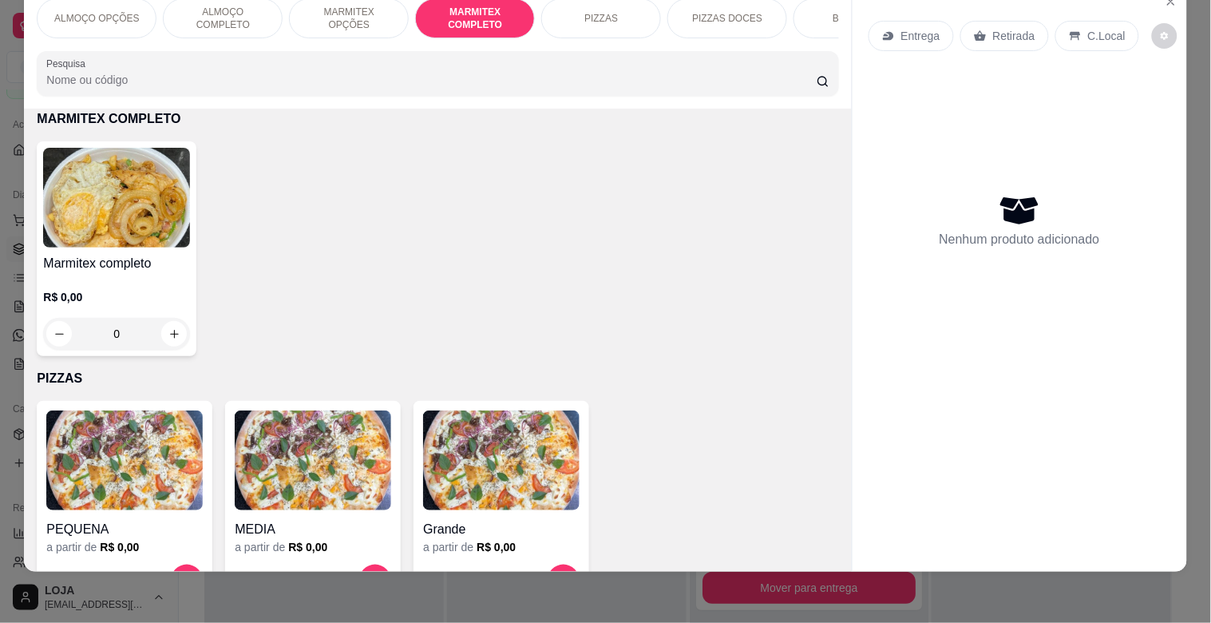
click at [174, 216] on img at bounding box center [116, 198] width 147 height 100
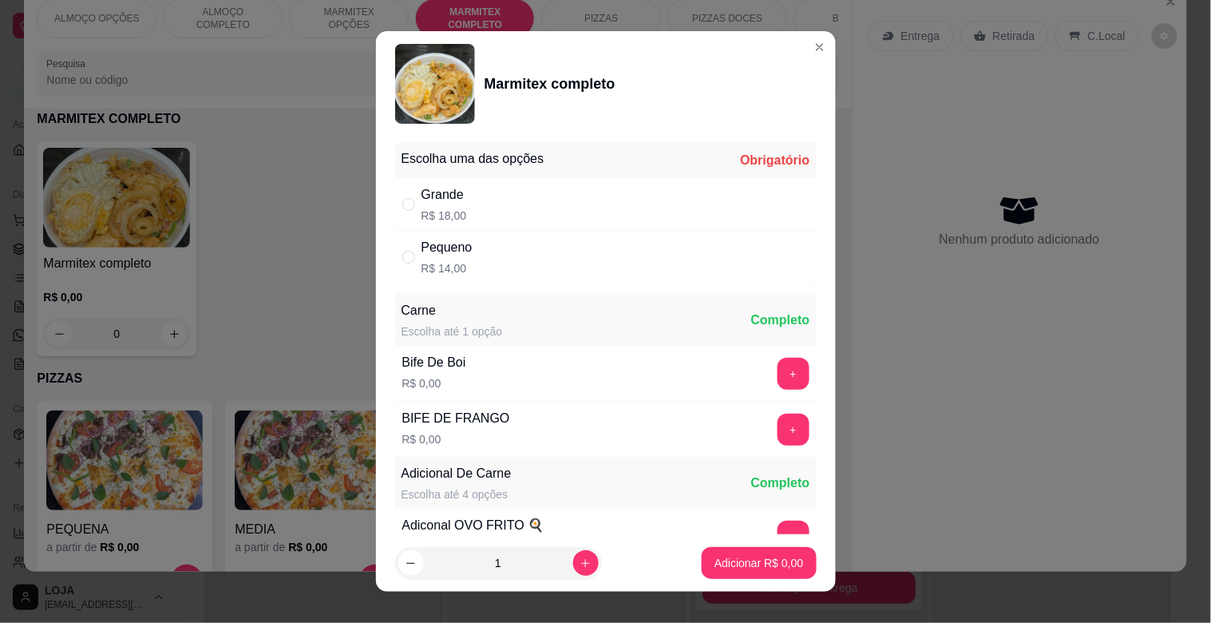
click at [517, 267] on div "Pequeno R$ 14,00" at bounding box center [606, 257] width 422 height 53
radio input "true"
click at [778, 439] on button "+" at bounding box center [793, 429] width 31 height 31
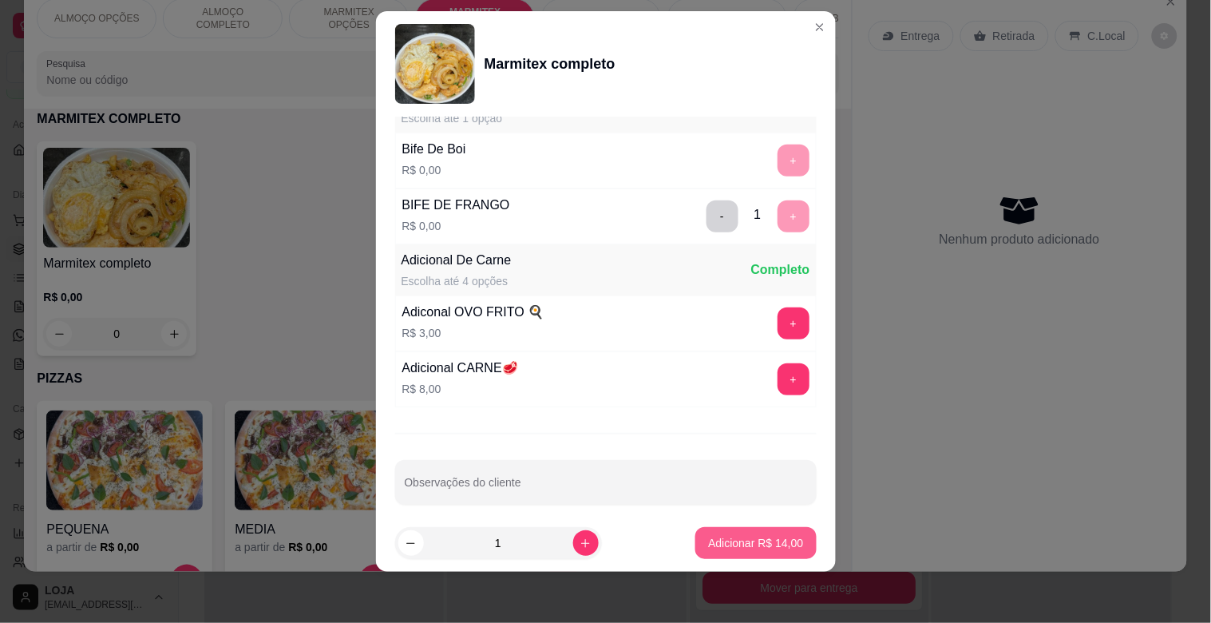
scroll to position [224, 0]
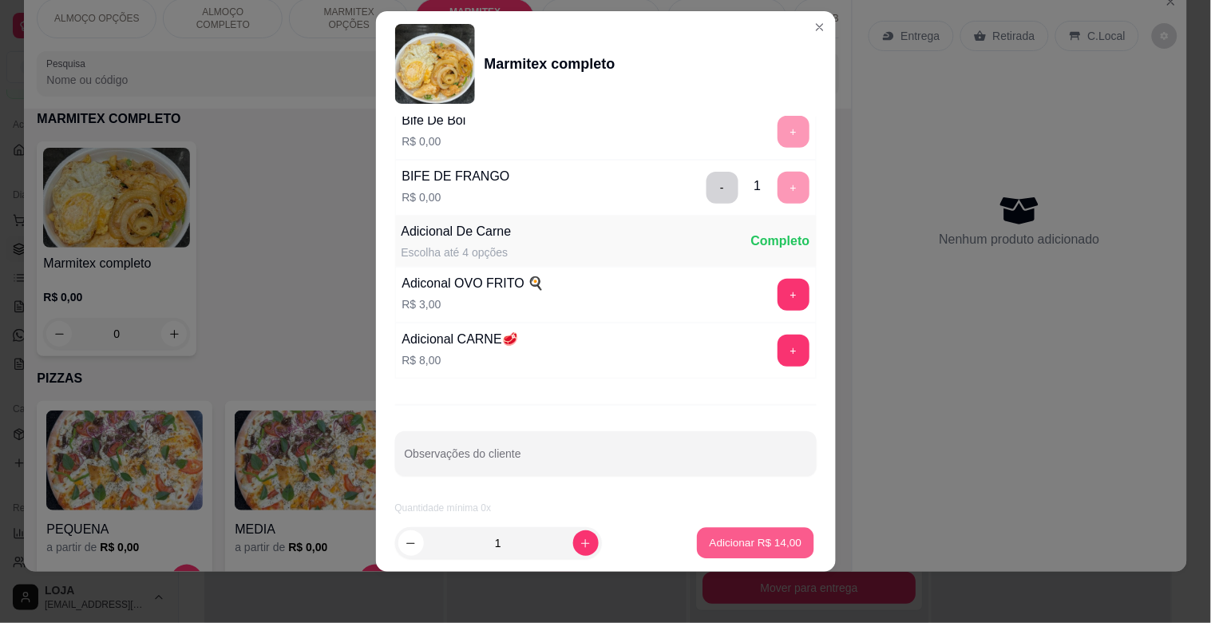
click at [754, 540] on p "Adicionar R$ 14,00" at bounding box center [756, 542] width 93 height 15
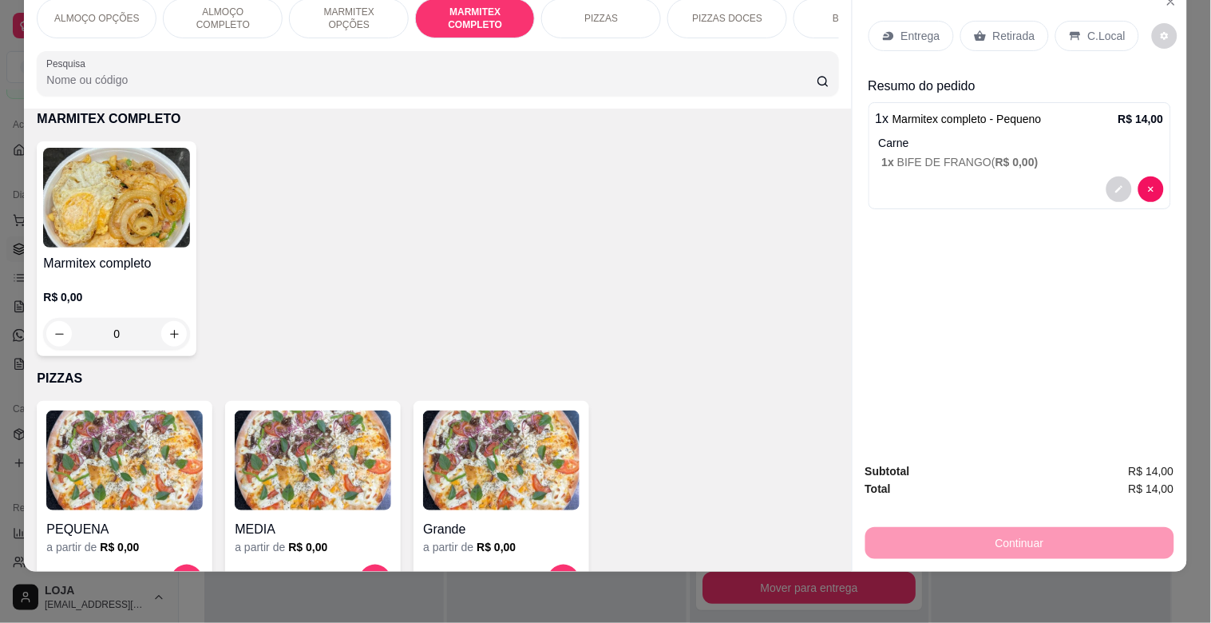
click at [1026, 21] on div "Retirada" at bounding box center [1004, 36] width 89 height 30
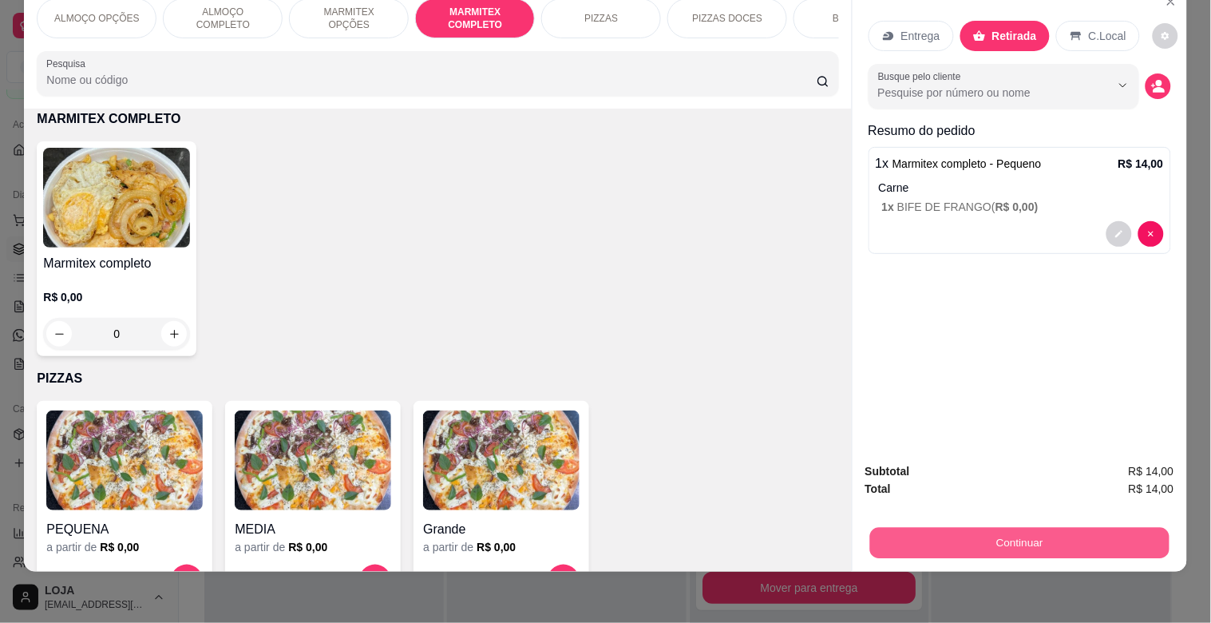
click at [1028, 527] on button "Continuar" at bounding box center [1018, 542] width 299 height 31
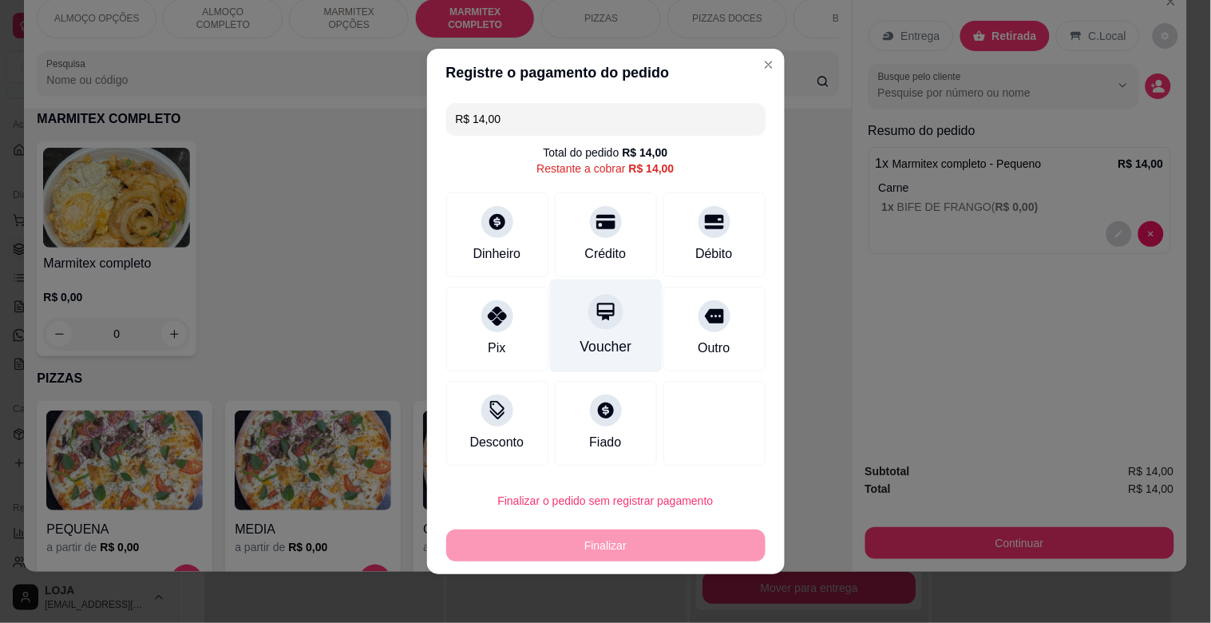
drag, startPoint x: 585, startPoint y: 235, endPoint x: 627, endPoint y: 260, distance: 48.7
click at [592, 240] on div "Crédito" at bounding box center [606, 234] width 102 height 85
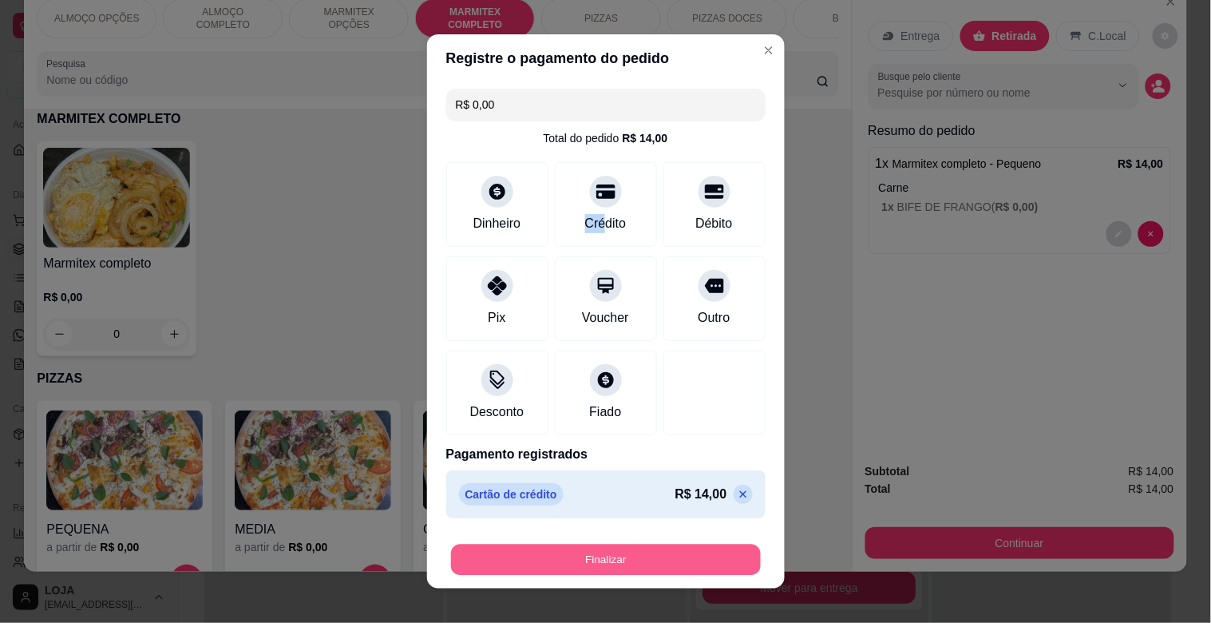
click at [612, 570] on button "Finalizar" at bounding box center [606, 560] width 310 height 31
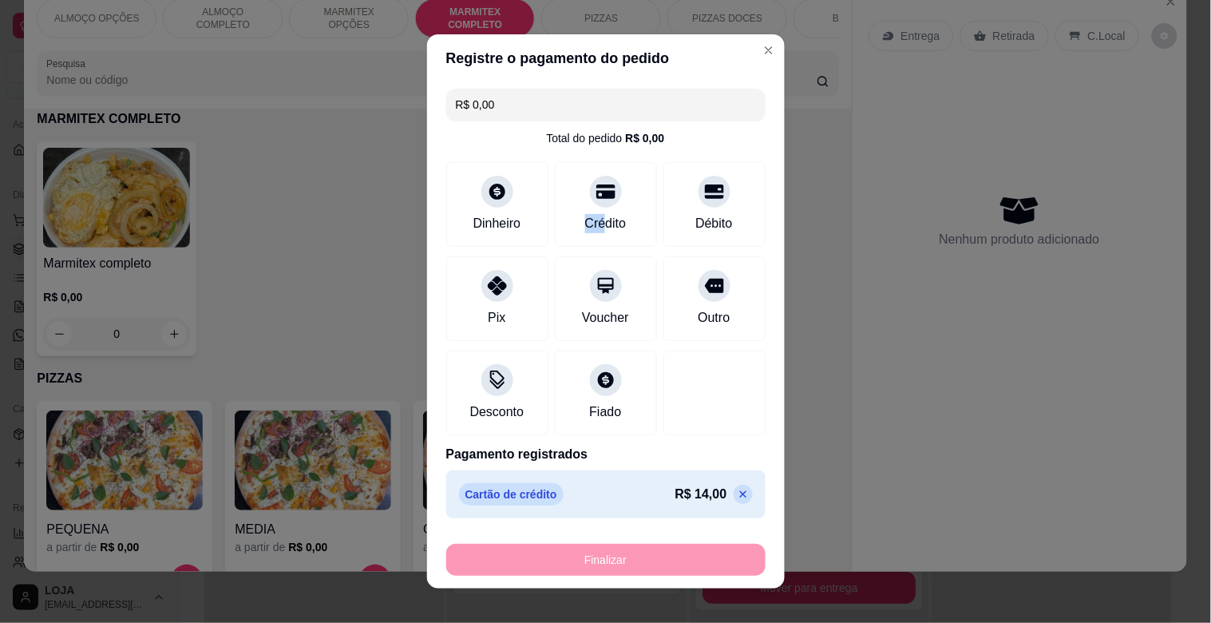
type input "-R$ 14,00"
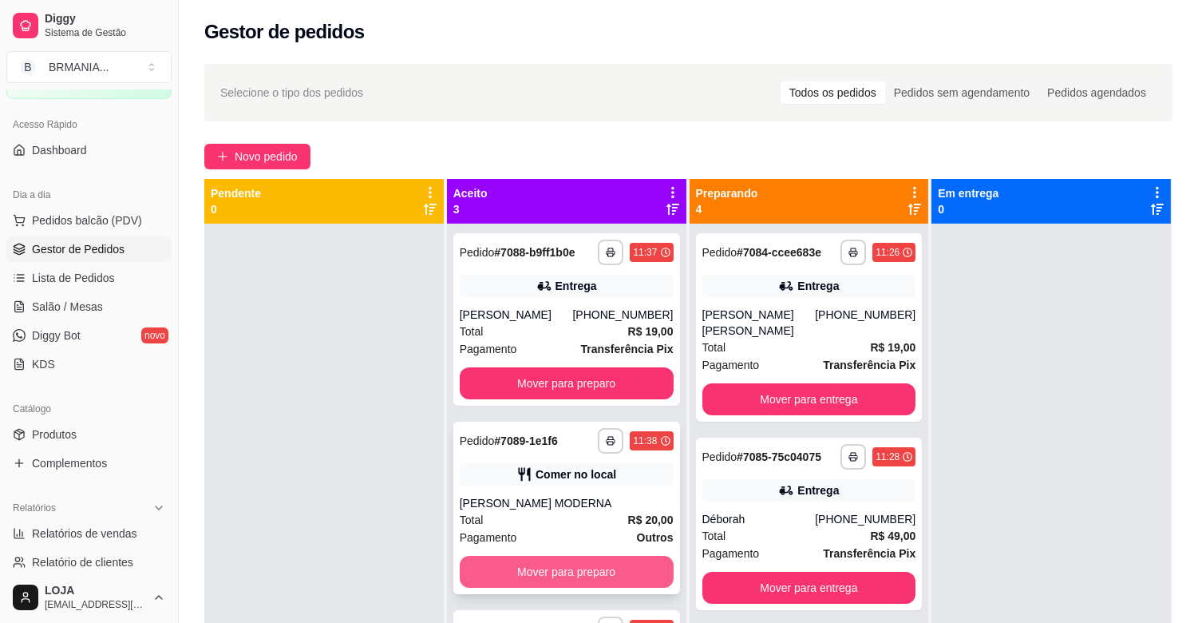
click at [537, 562] on button "Mover para preparo" at bounding box center [567, 572] width 214 height 32
click at [564, 570] on button "Mover para preparo" at bounding box center [567, 571] width 208 height 31
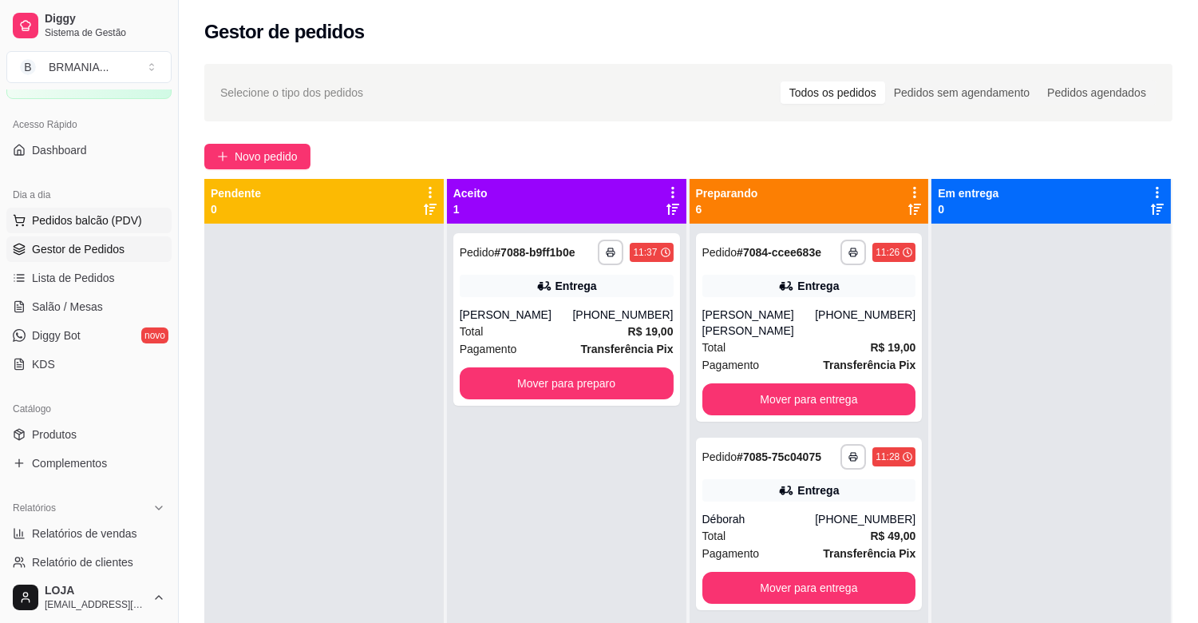
click at [93, 219] on span "Pedidos balcão (PDV)" at bounding box center [87, 220] width 110 height 16
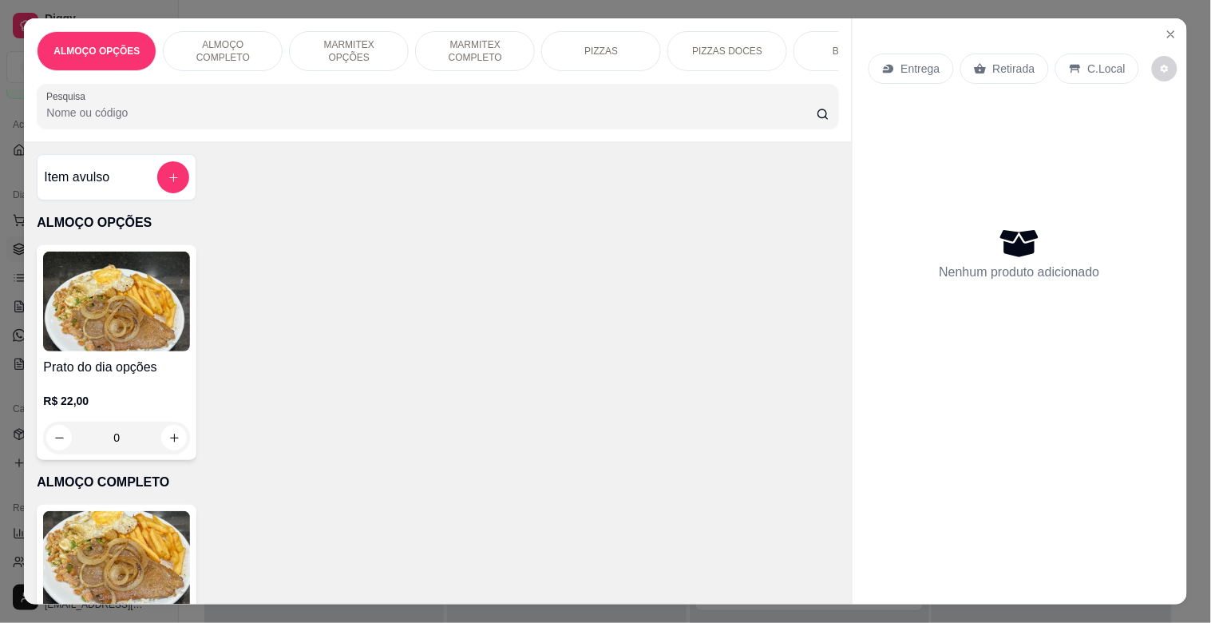
click at [137, 530] on img at bounding box center [116, 561] width 147 height 100
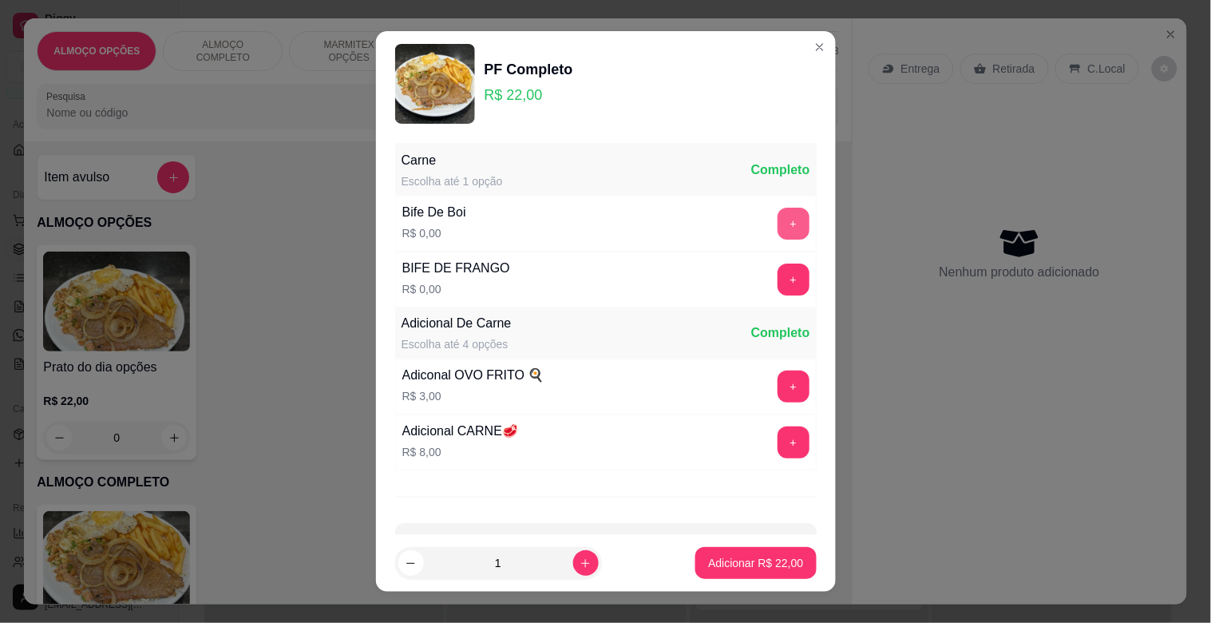
click at [778, 224] on button "+" at bounding box center [794, 224] width 32 height 32
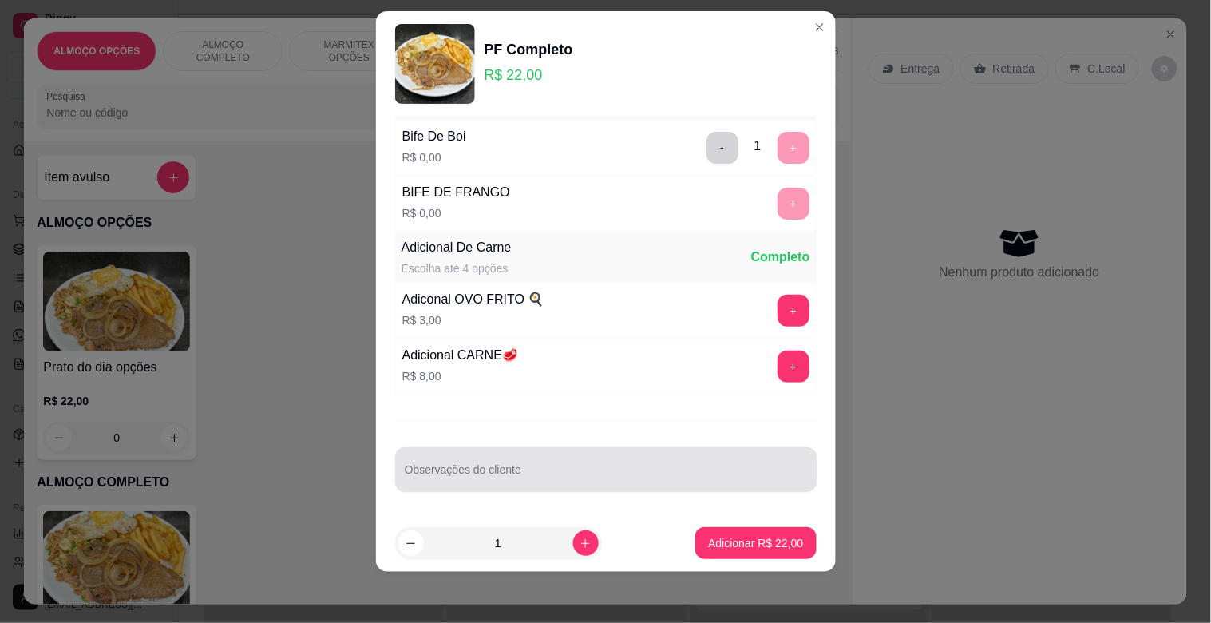
click at [503, 483] on div at bounding box center [606, 469] width 402 height 32
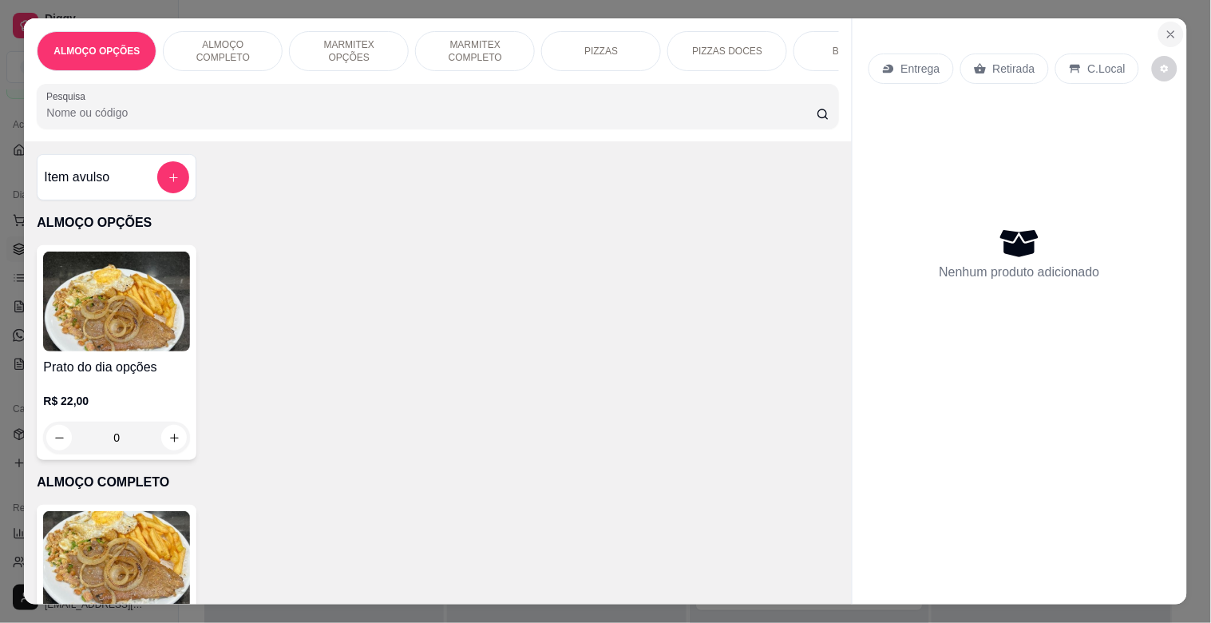
click at [1165, 28] on icon "Close" at bounding box center [1171, 34] width 13 height 13
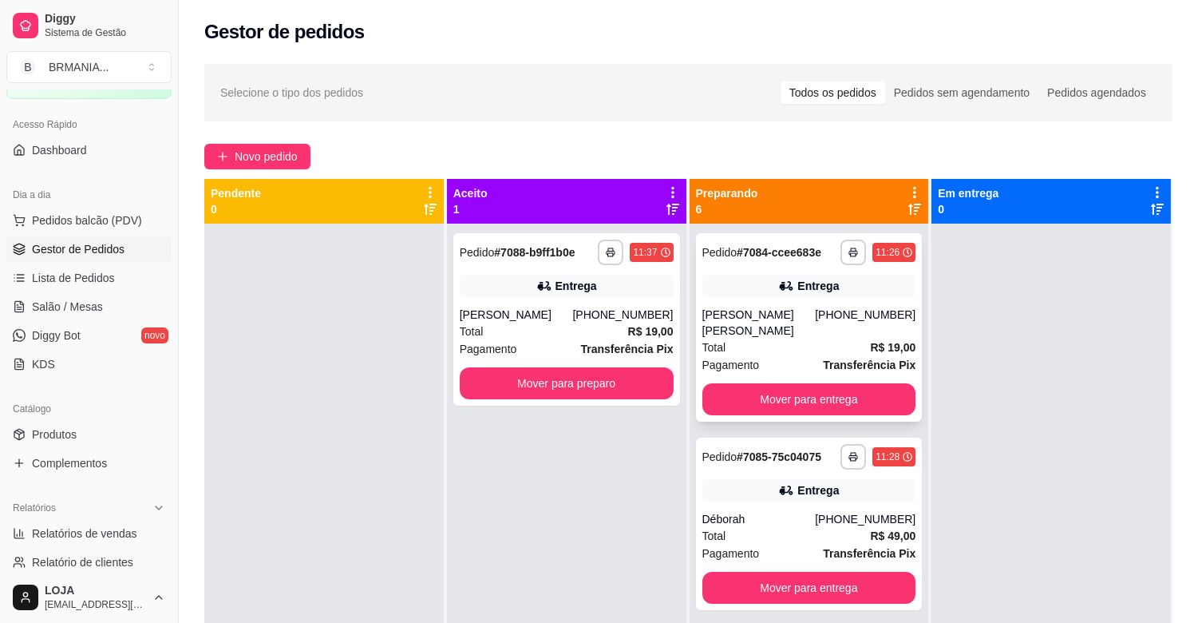
click at [794, 338] on div "[PERSON_NAME] [PERSON_NAME]" at bounding box center [759, 323] width 113 height 32
click at [798, 495] on div "Entrega" at bounding box center [819, 490] width 42 height 16
click at [560, 378] on button "Mover para preparo" at bounding box center [567, 383] width 208 height 31
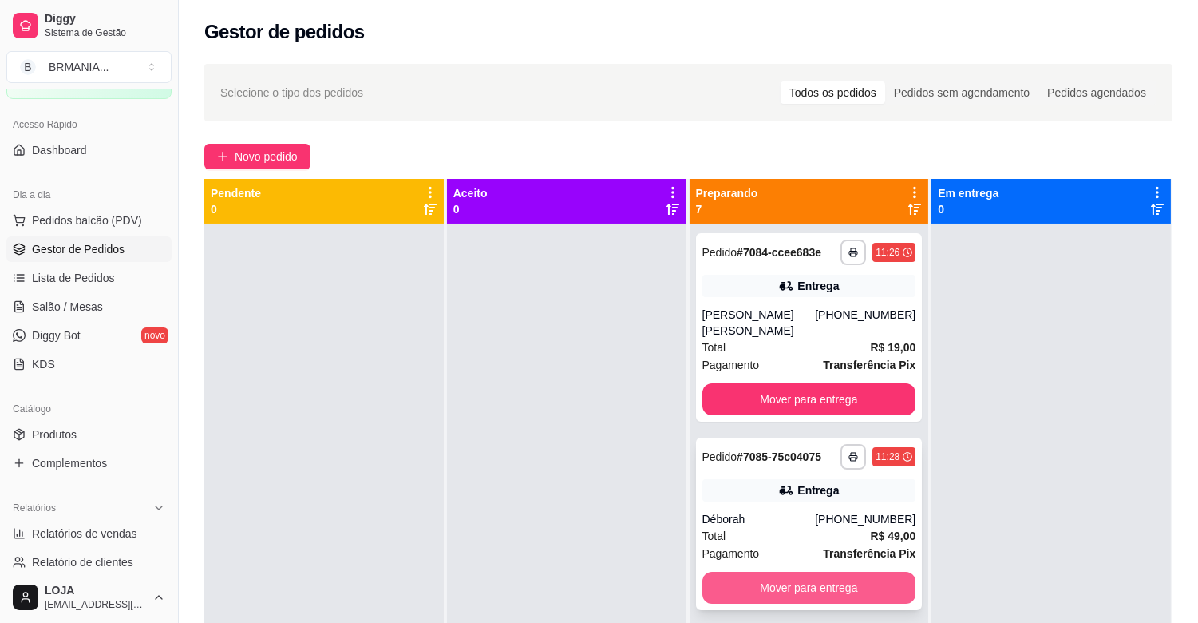
click at [771, 586] on button "Mover para entrega" at bounding box center [810, 588] width 214 height 32
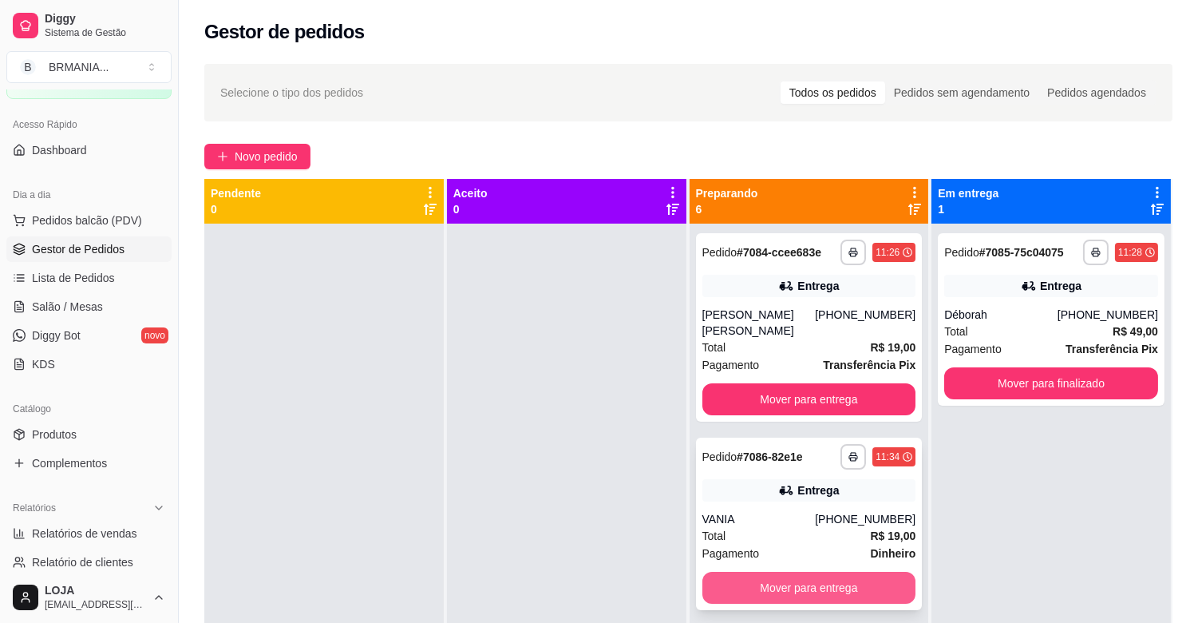
click at [808, 585] on button "Mover para entrega" at bounding box center [810, 588] width 214 height 32
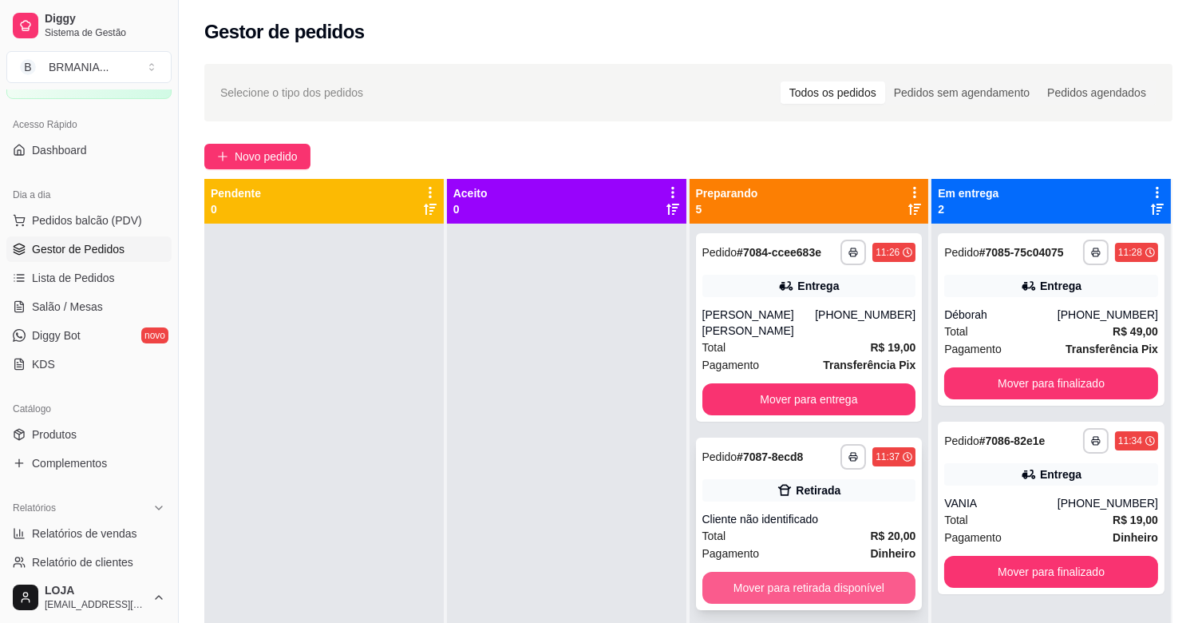
click at [826, 588] on button "Mover para retirada disponível" at bounding box center [810, 588] width 214 height 32
click at [829, 585] on button "Mover para entrega" at bounding box center [810, 587] width 208 height 31
click at [786, 588] on button "Mover para retirada disponível" at bounding box center [810, 587] width 208 height 31
click at [813, 588] on button "Mover para retirada disponível" at bounding box center [810, 587] width 208 height 31
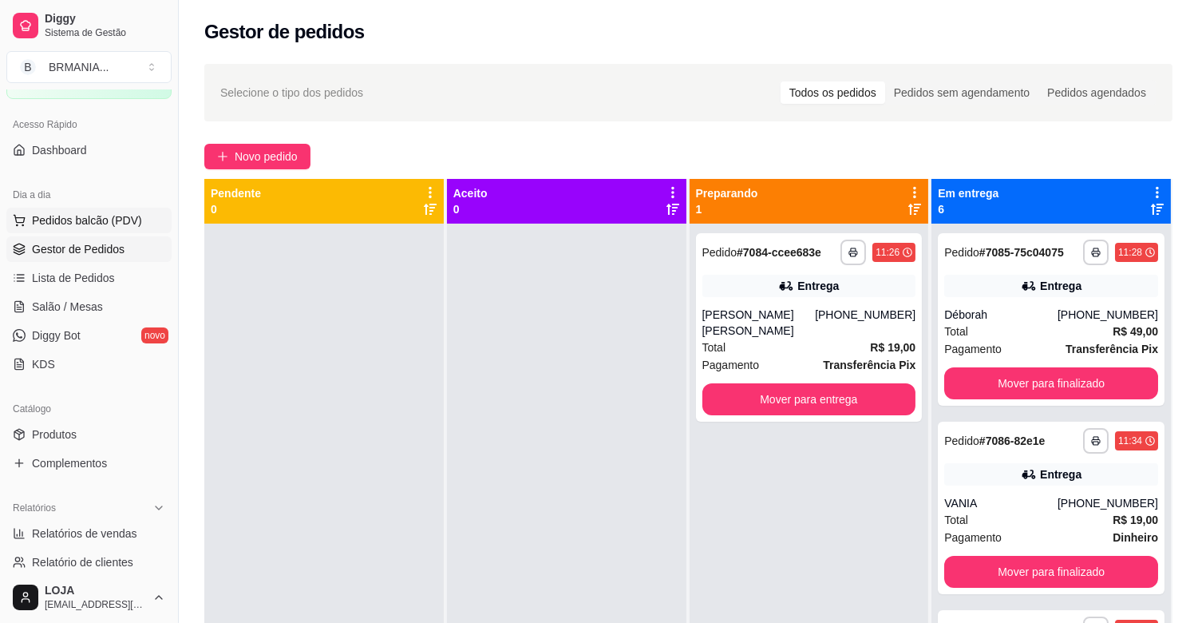
click at [99, 224] on span "Pedidos balcão (PDV)" at bounding box center [87, 220] width 110 height 16
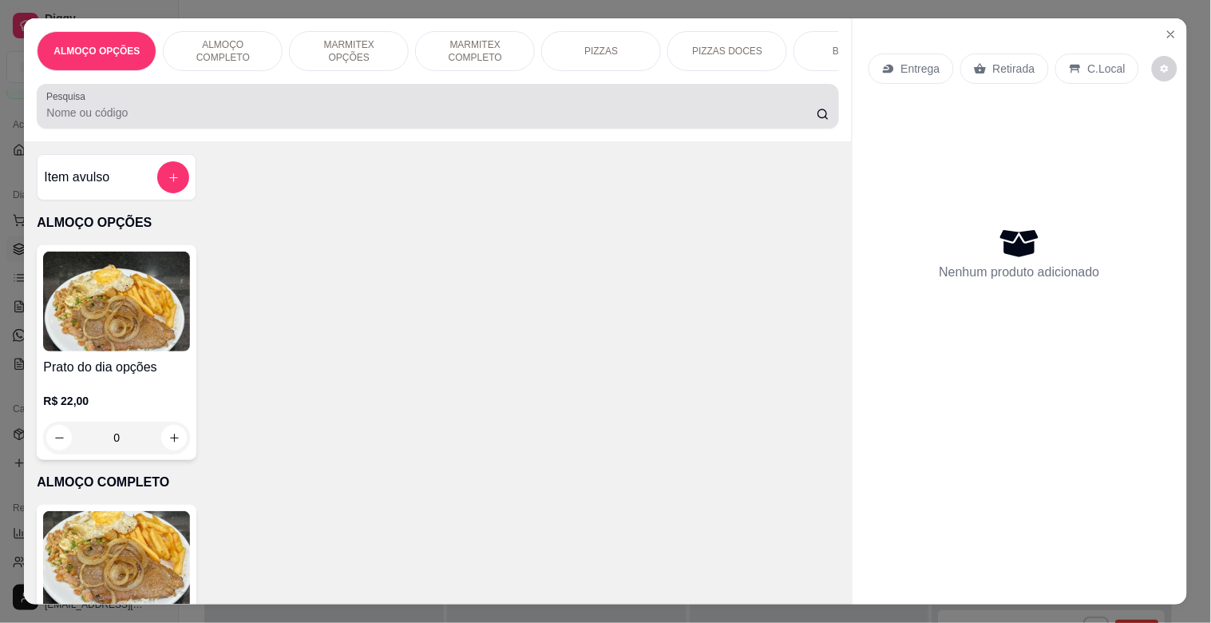
click at [176, 129] on div "Pesquisa" at bounding box center [438, 106] width 802 height 45
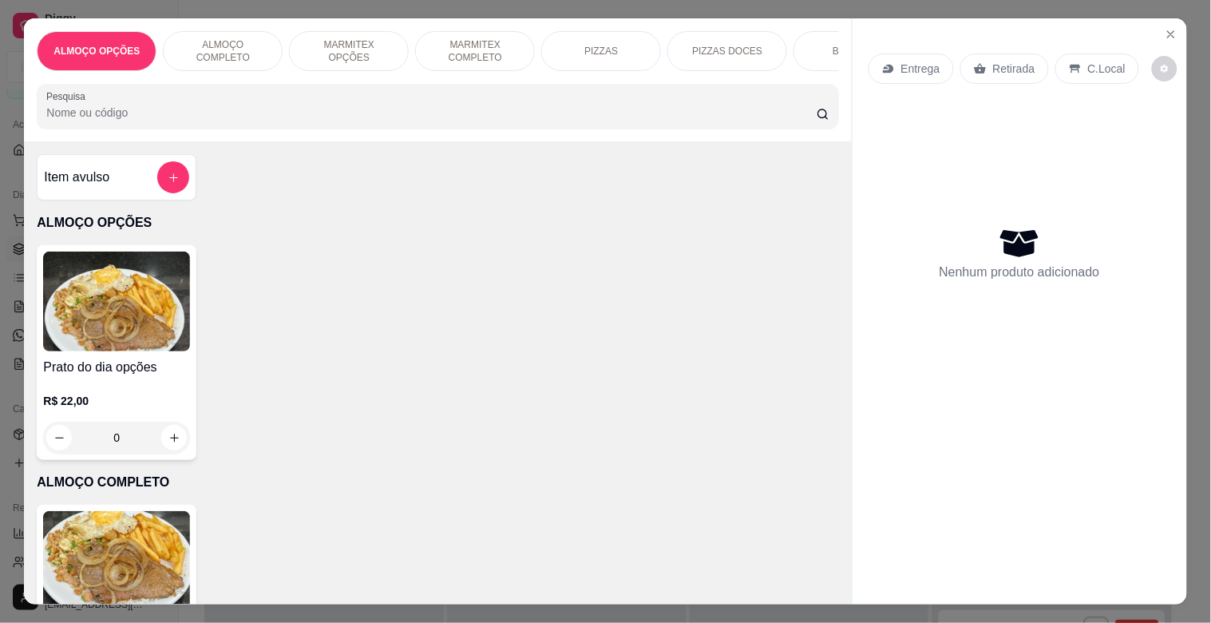
click at [451, 52] on p "MARMITEX COMPLETO" at bounding box center [475, 51] width 93 height 26
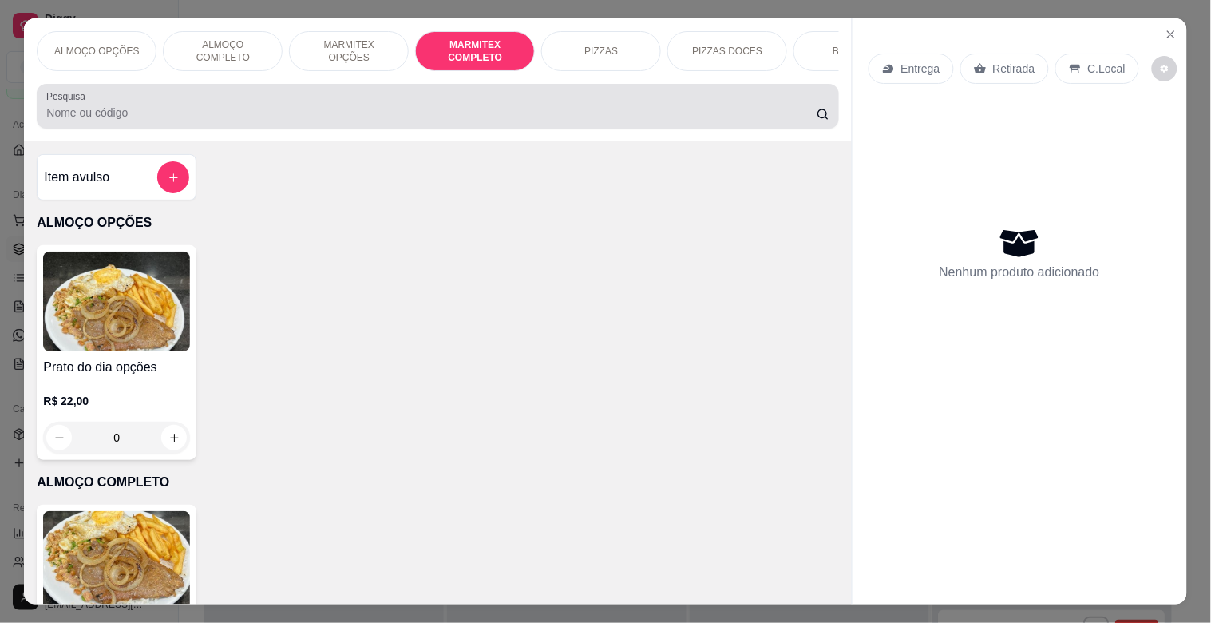
scroll to position [38, 0]
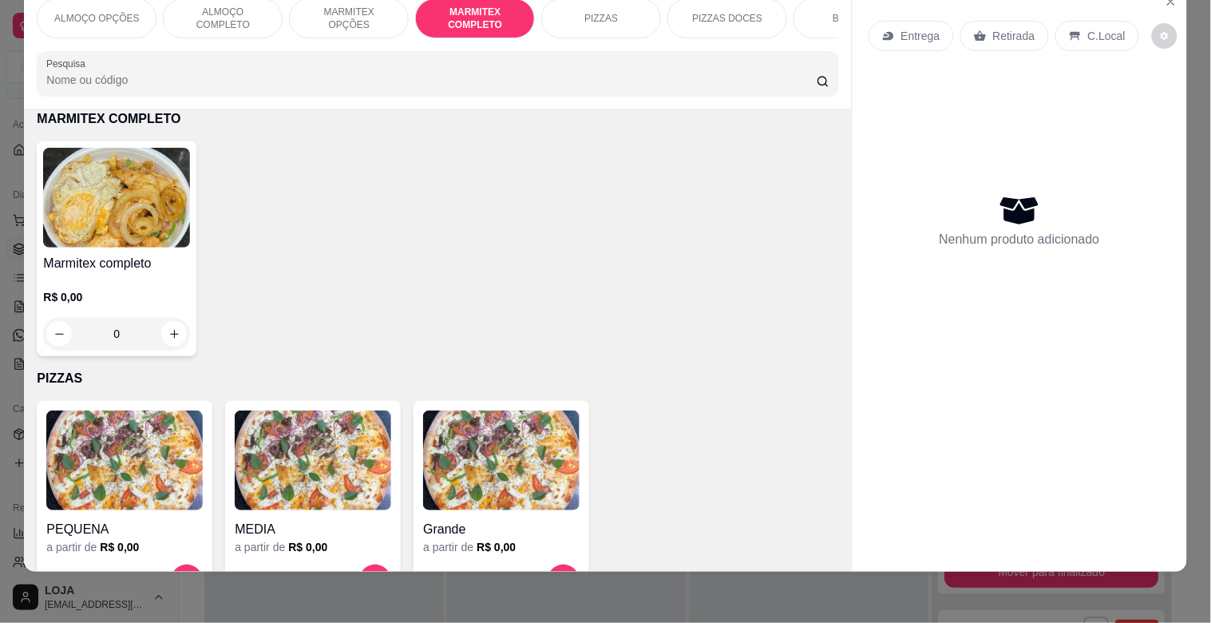
click at [160, 218] on img at bounding box center [116, 198] width 147 height 100
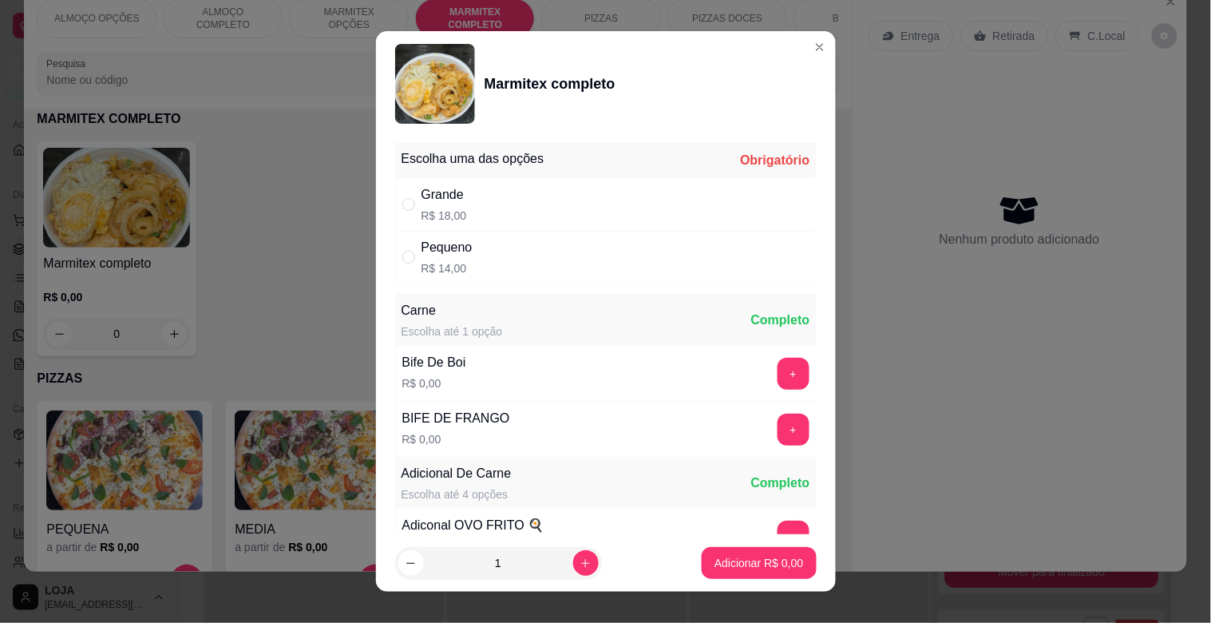
click at [431, 192] on div "Grande" at bounding box center [445, 194] width 46 height 19
radio input "true"
click at [778, 428] on button "+" at bounding box center [794, 430] width 32 height 32
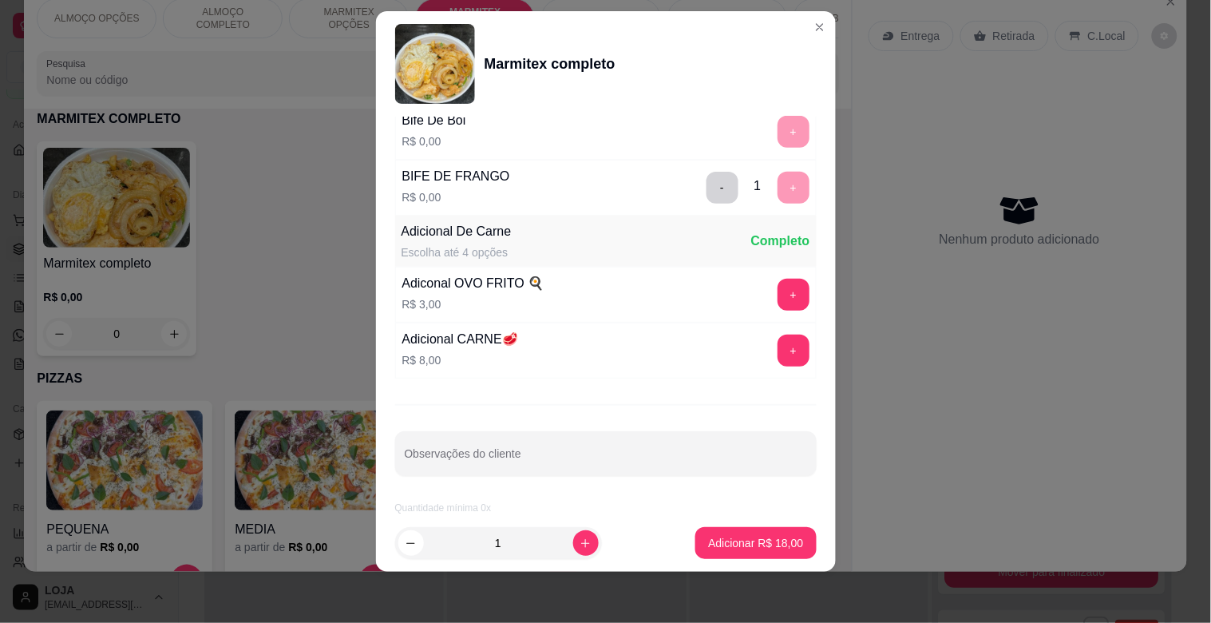
scroll to position [224, 0]
click at [752, 545] on p "Adicionar R$ 18,00" at bounding box center [755, 543] width 95 height 16
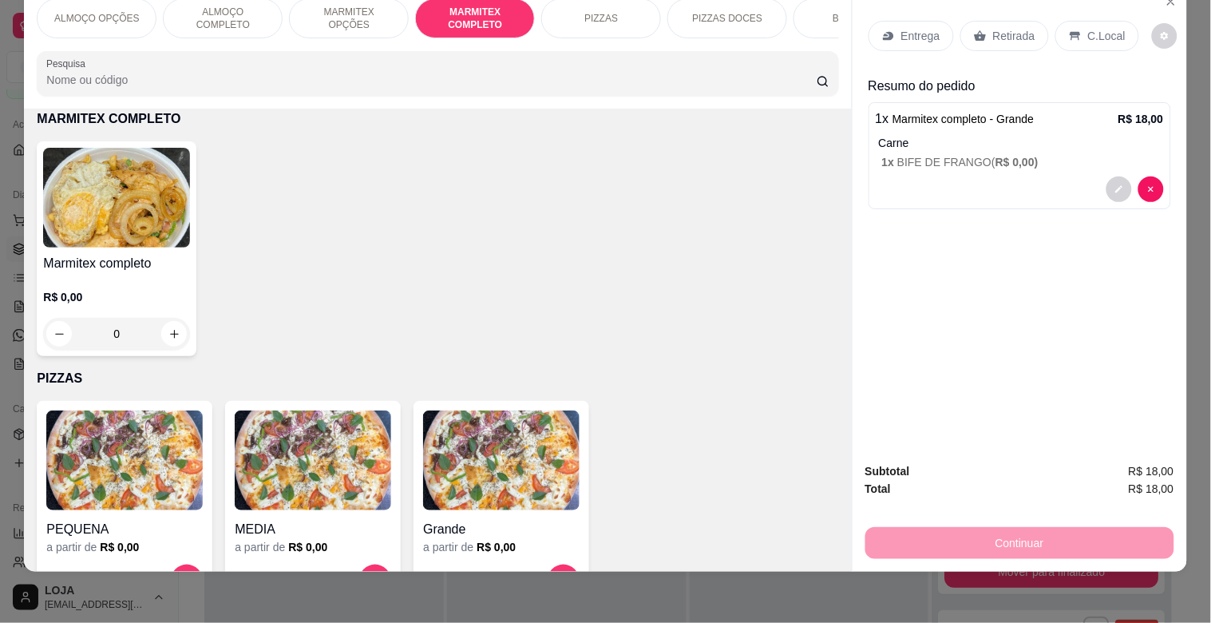
click at [944, 154] on p "1 x BIFE DE FRANGO ( R$ 0,00 )" at bounding box center [1023, 162] width 282 height 16
click at [145, 204] on img at bounding box center [116, 198] width 147 height 100
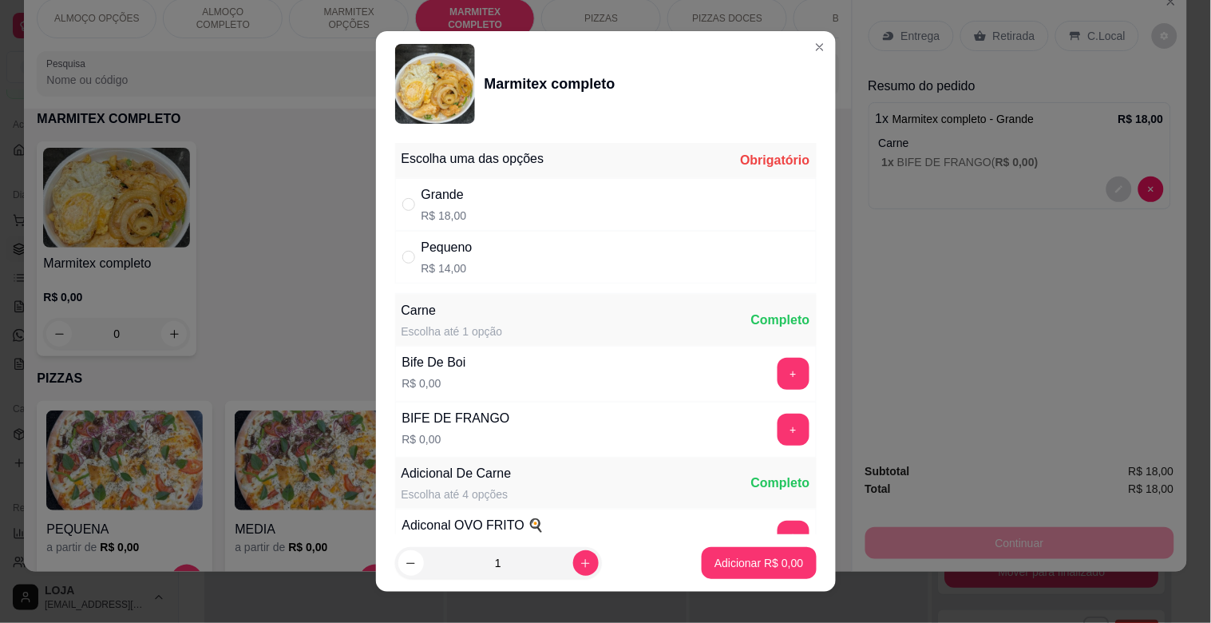
click at [511, 197] on div "Grande R$ 18,00" at bounding box center [606, 204] width 422 height 53
radio input "true"
click at [727, 552] on button "Adicionar R$ 18,00" at bounding box center [756, 563] width 117 height 31
type input "1"
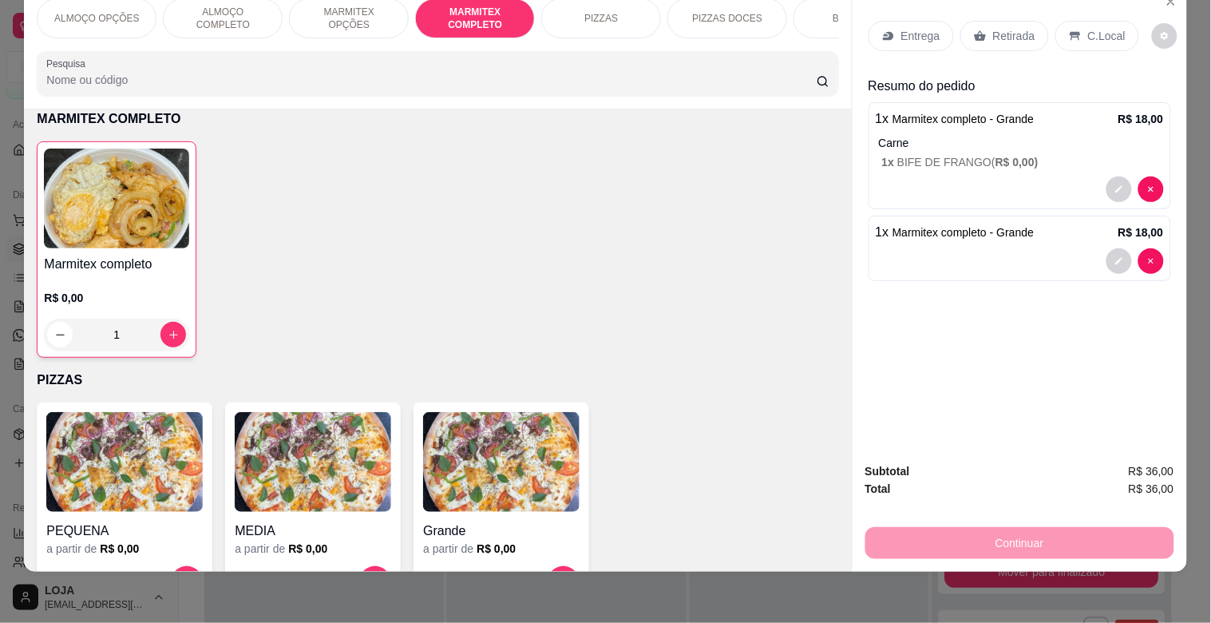
click at [1012, 34] on div "Retirada" at bounding box center [1004, 36] width 89 height 30
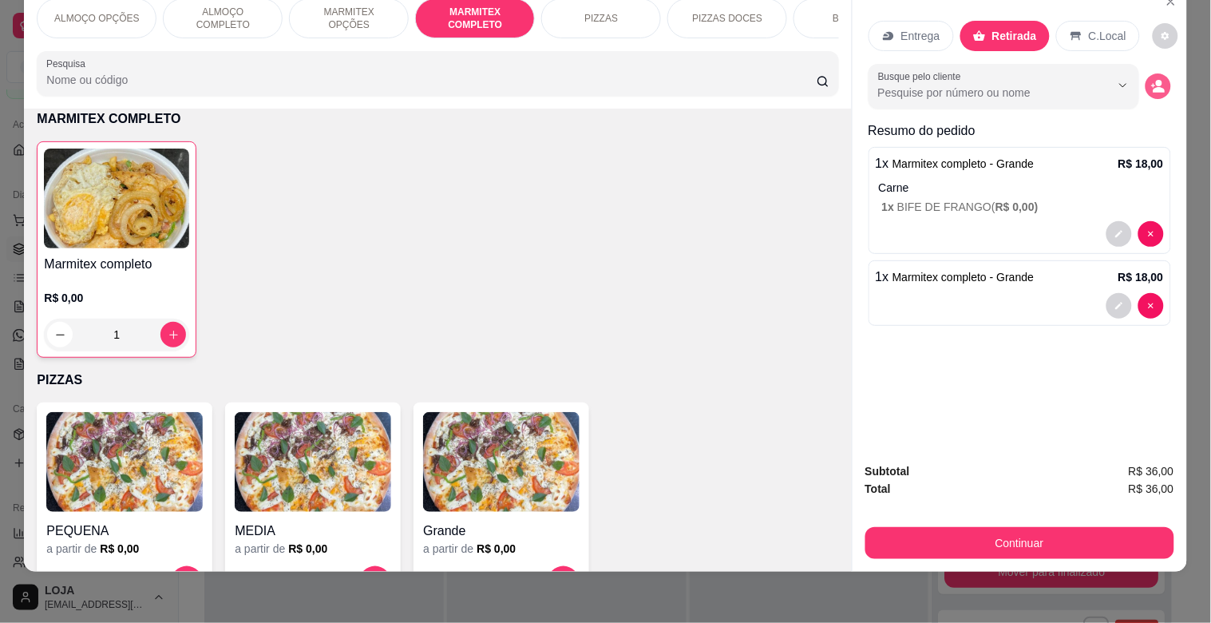
click at [1153, 88] on icon "decrease-product-quantity" at bounding box center [1159, 91] width 12 height 6
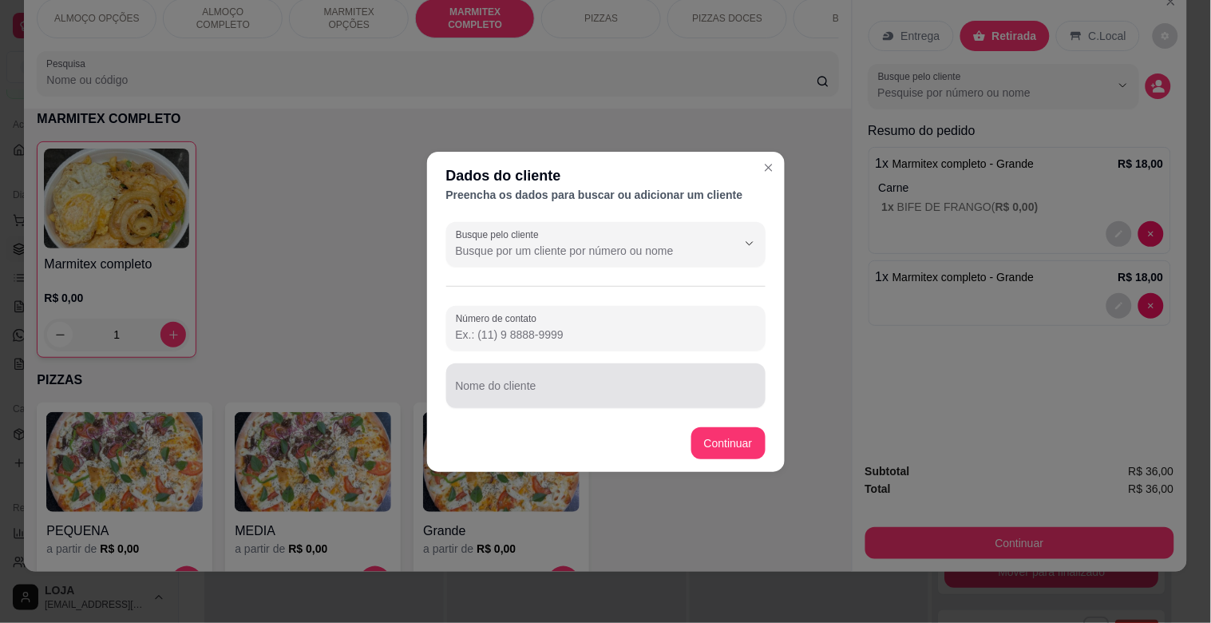
click at [651, 401] on div at bounding box center [606, 386] width 300 height 32
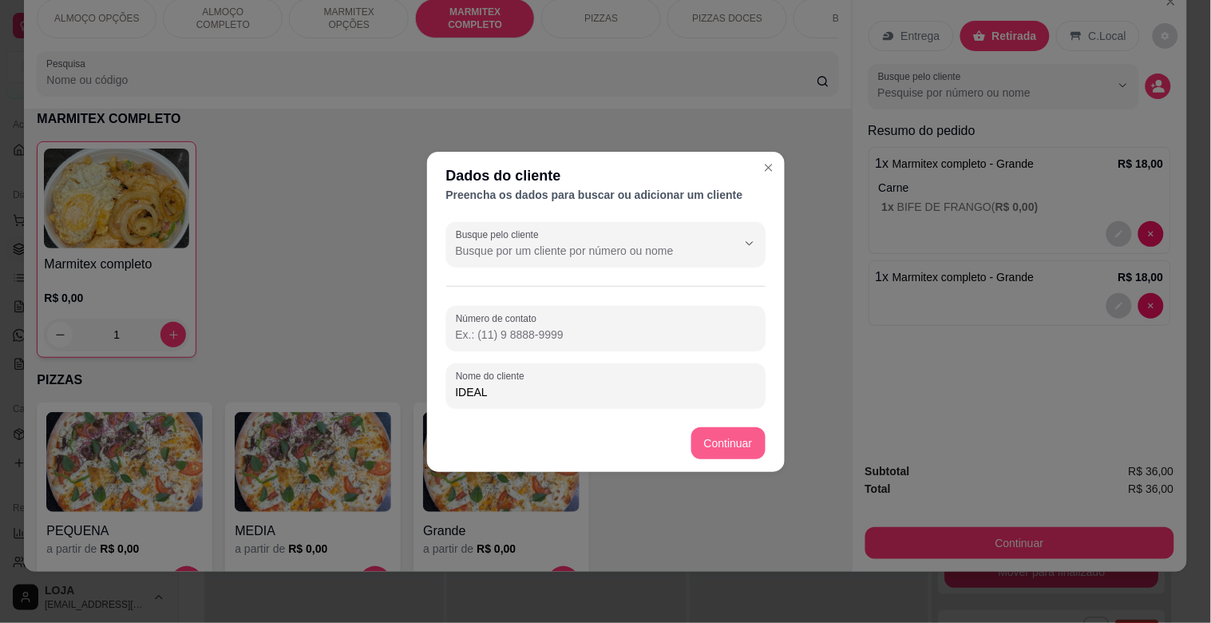
type input "IDEAL"
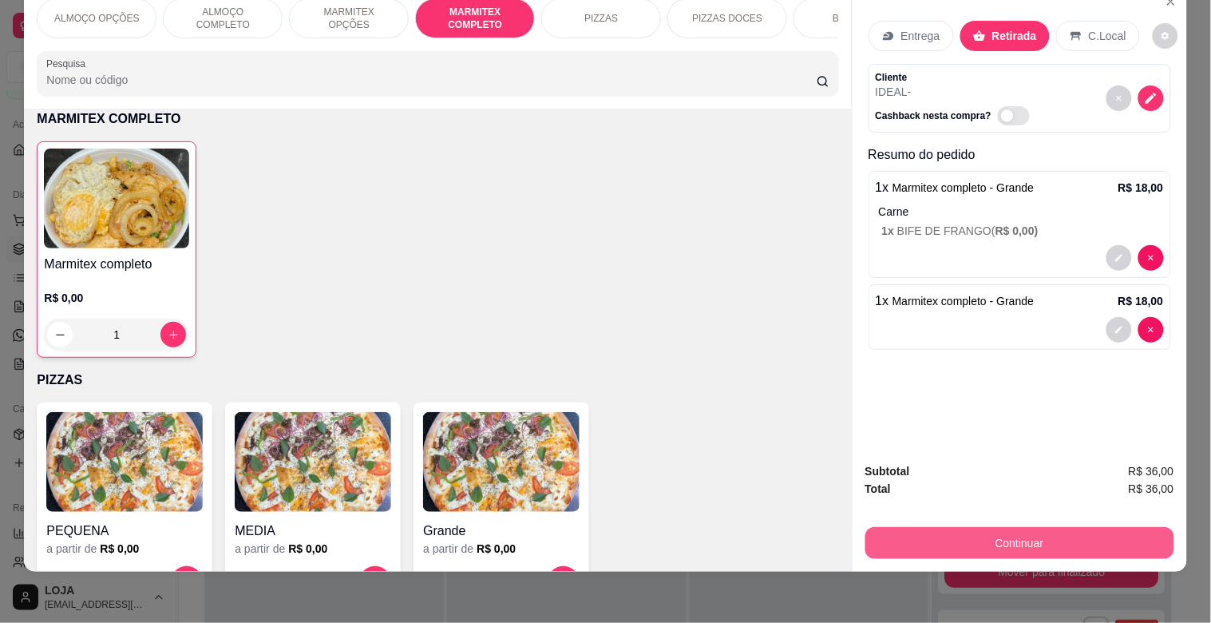
click at [1011, 527] on button "Continuar" at bounding box center [1019, 543] width 309 height 32
click at [1000, 543] on button "Continuar" at bounding box center [1018, 542] width 299 height 31
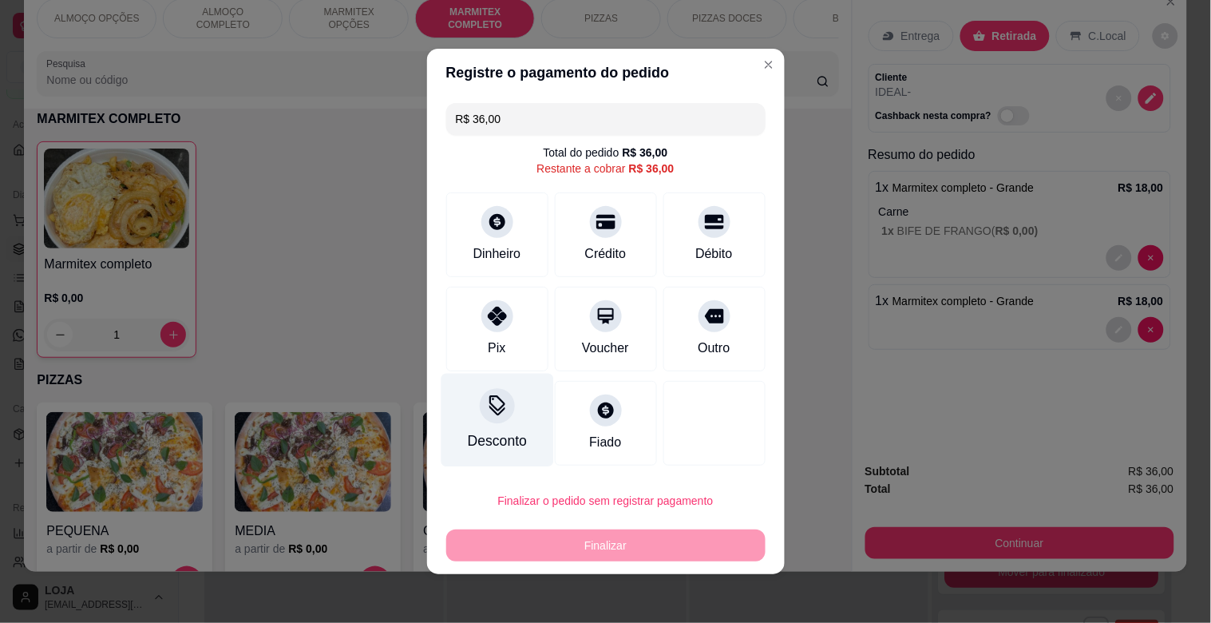
click at [506, 412] on div "Desconto" at bounding box center [497, 420] width 113 height 93
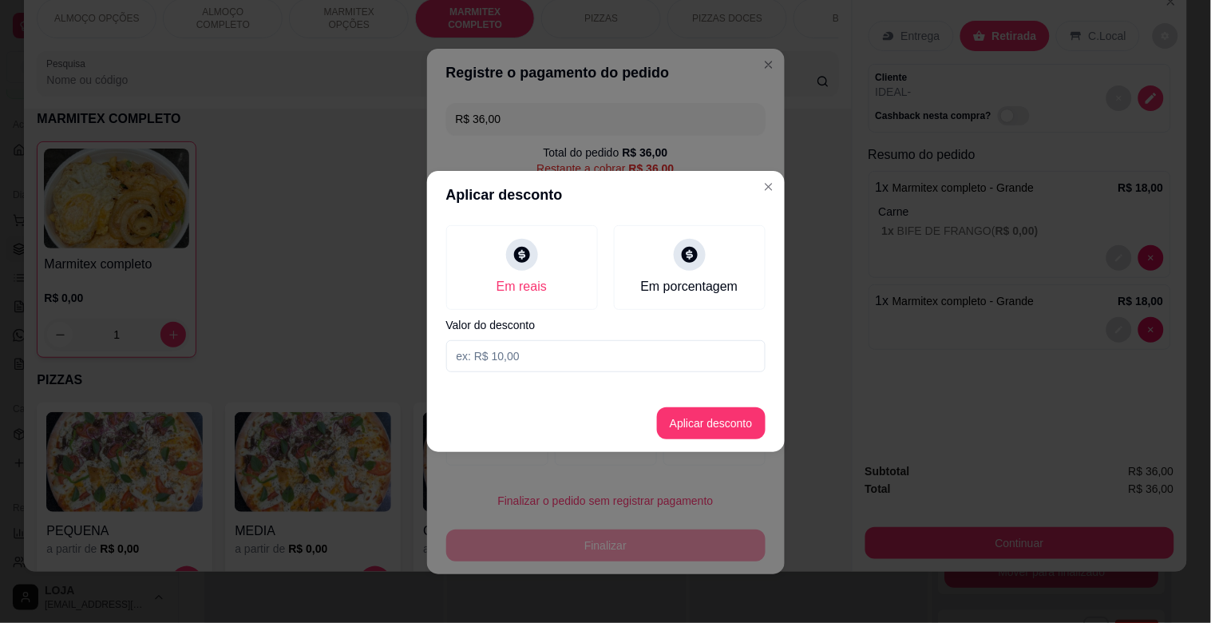
click at [520, 361] on input at bounding box center [605, 356] width 319 height 32
type input "2,00"
click at [706, 419] on button "Aplicar desconto" at bounding box center [711, 423] width 109 height 32
click at [706, 419] on div at bounding box center [714, 420] width 113 height 93
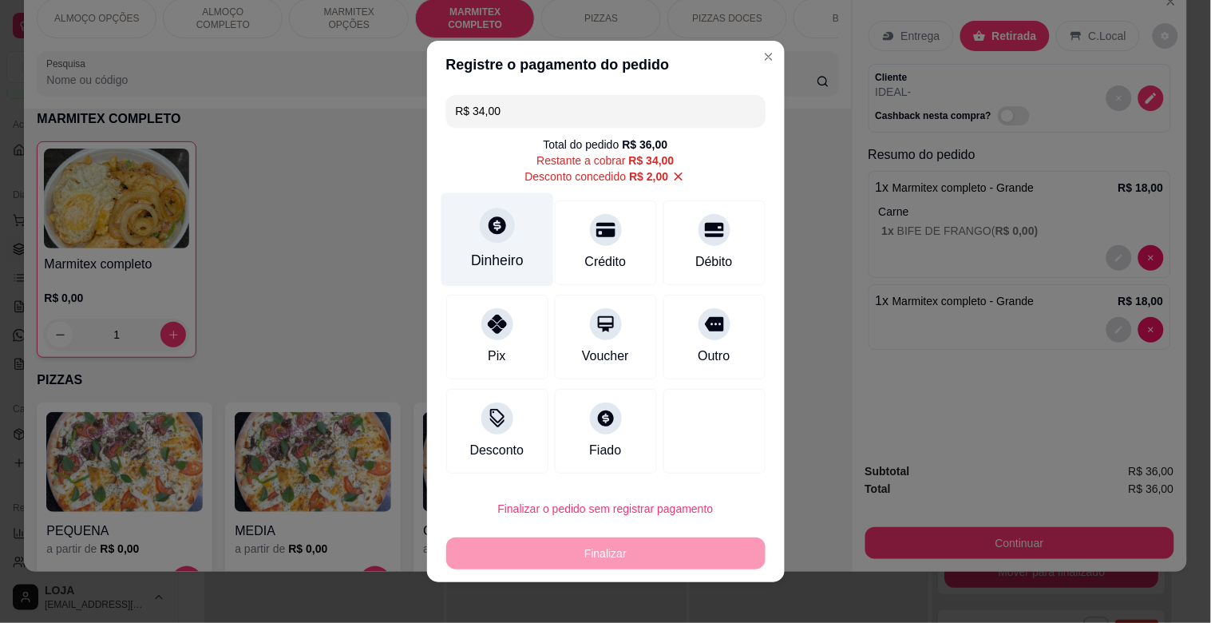
click at [465, 255] on div "Dinheiro" at bounding box center [497, 239] width 113 height 93
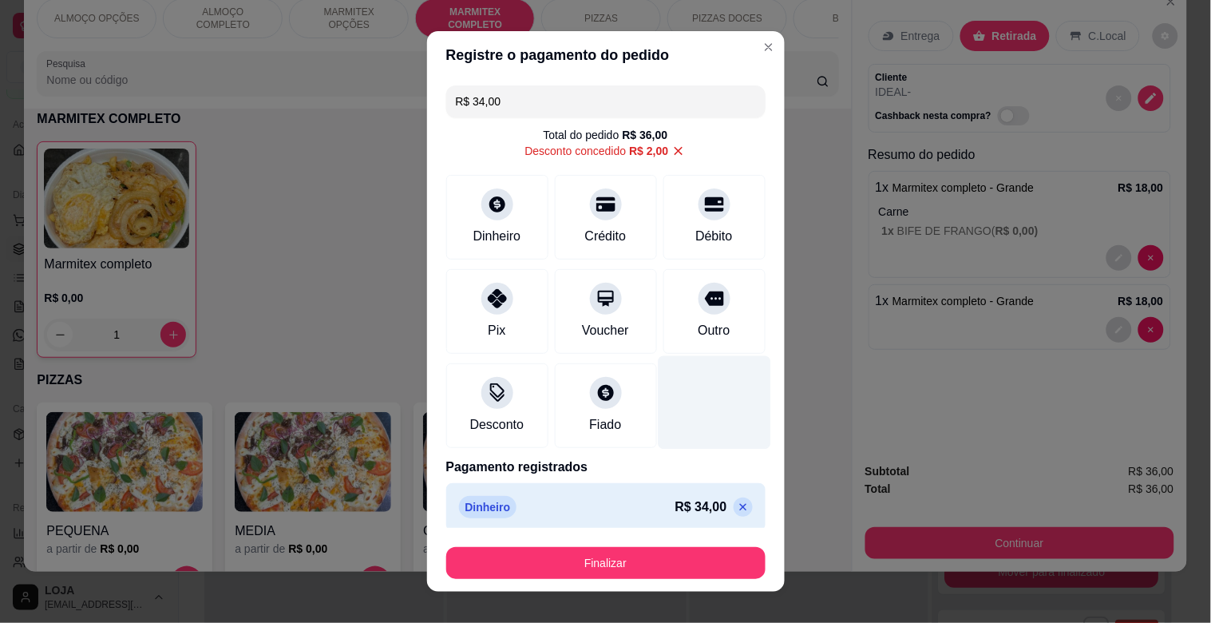
type input "R$ 0,00"
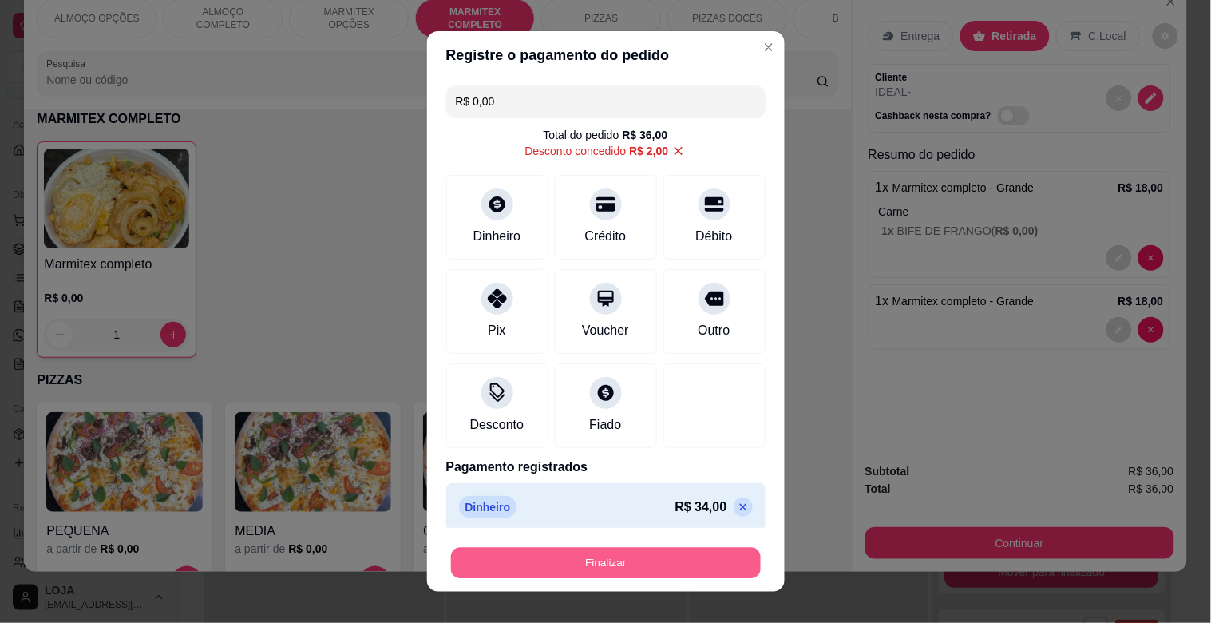
click at [649, 556] on button "Finalizar" at bounding box center [606, 563] width 310 height 31
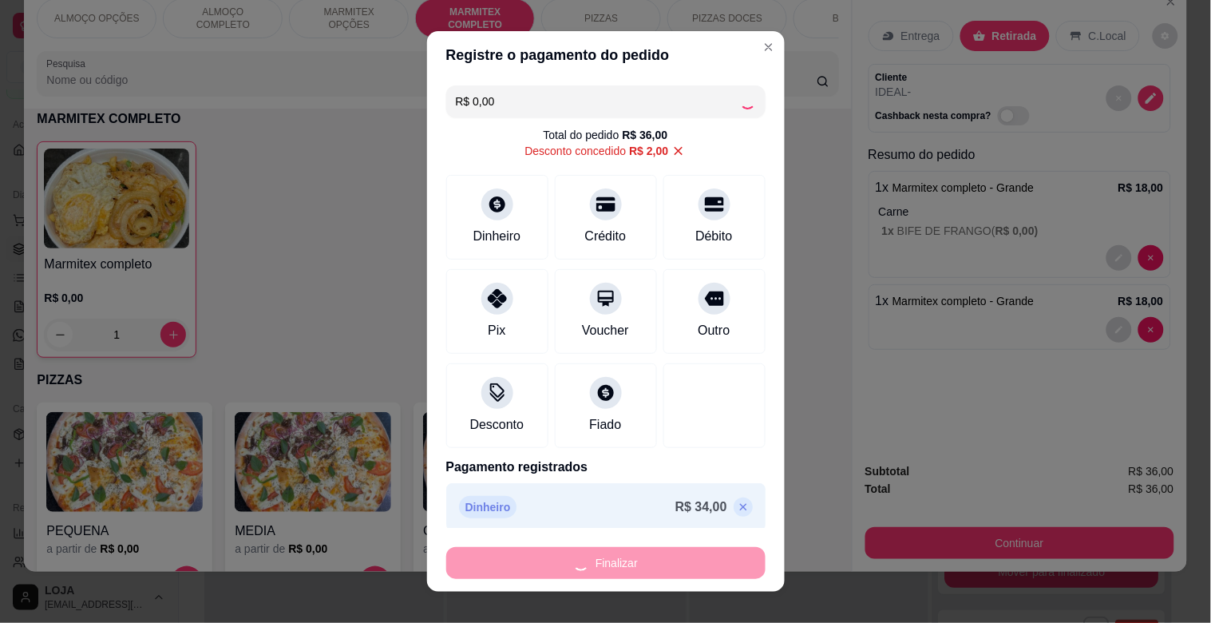
type input "0"
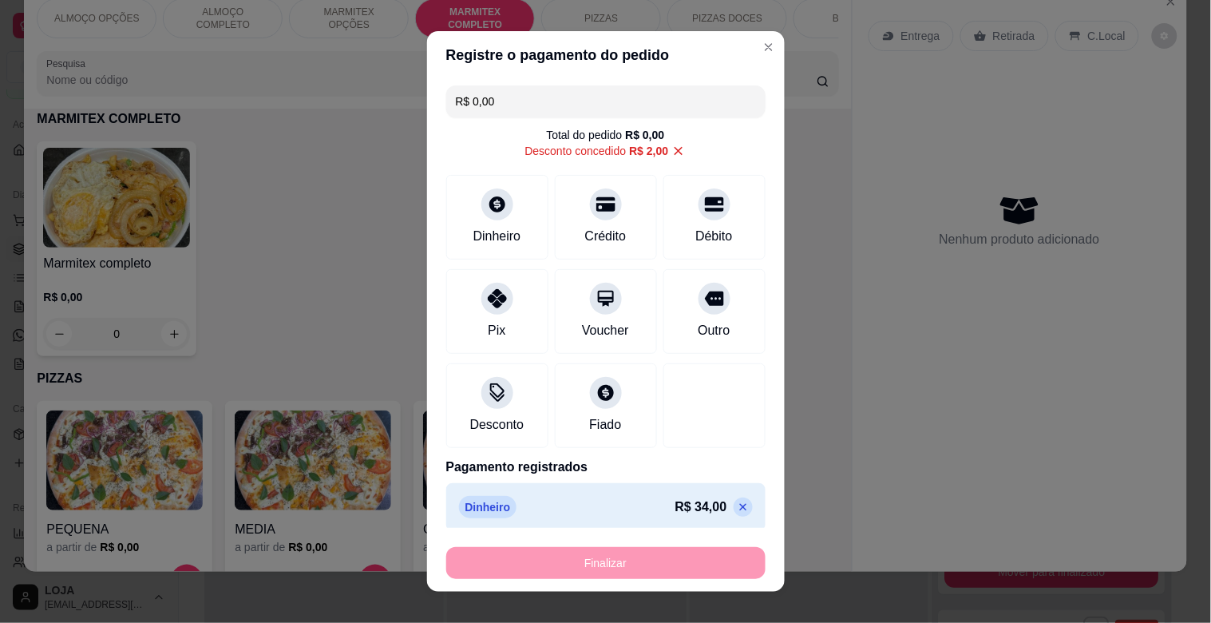
type input "-R$ 36,00"
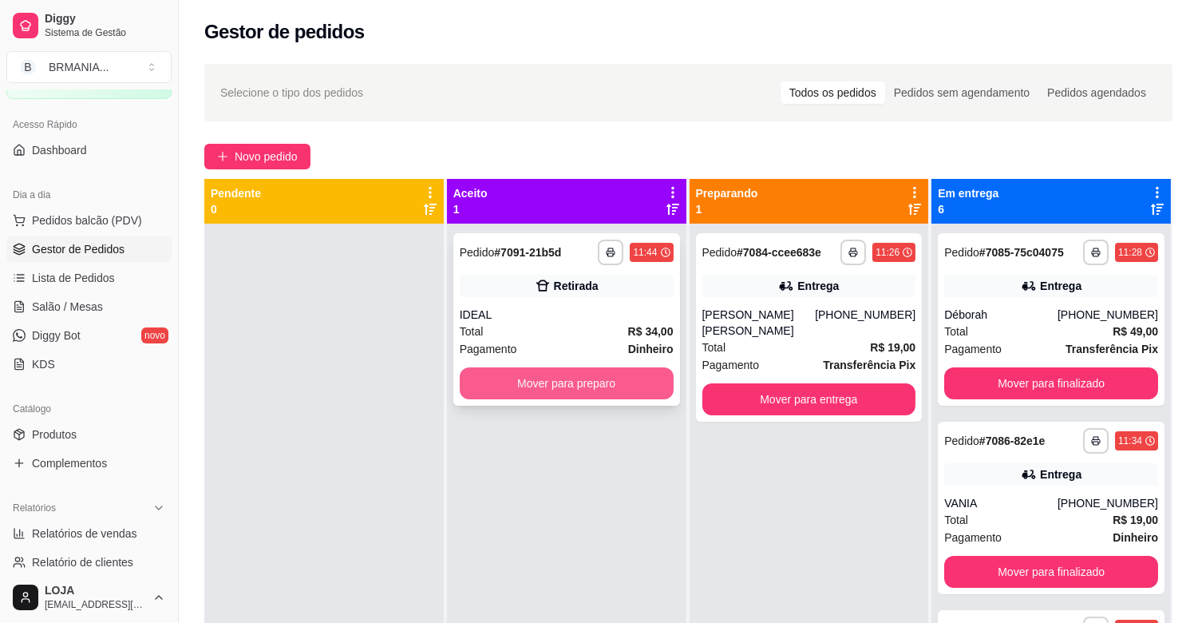
click at [549, 372] on button "Mover para preparo" at bounding box center [567, 383] width 214 height 32
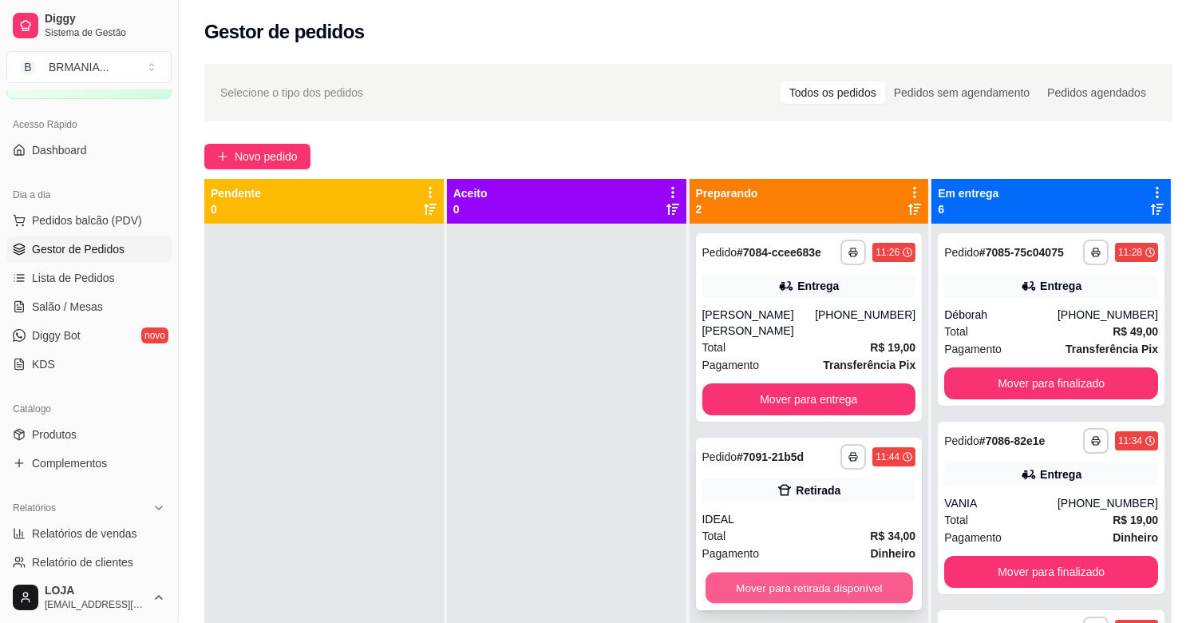
click at [785, 584] on button "Mover para retirada disponível" at bounding box center [810, 587] width 208 height 31
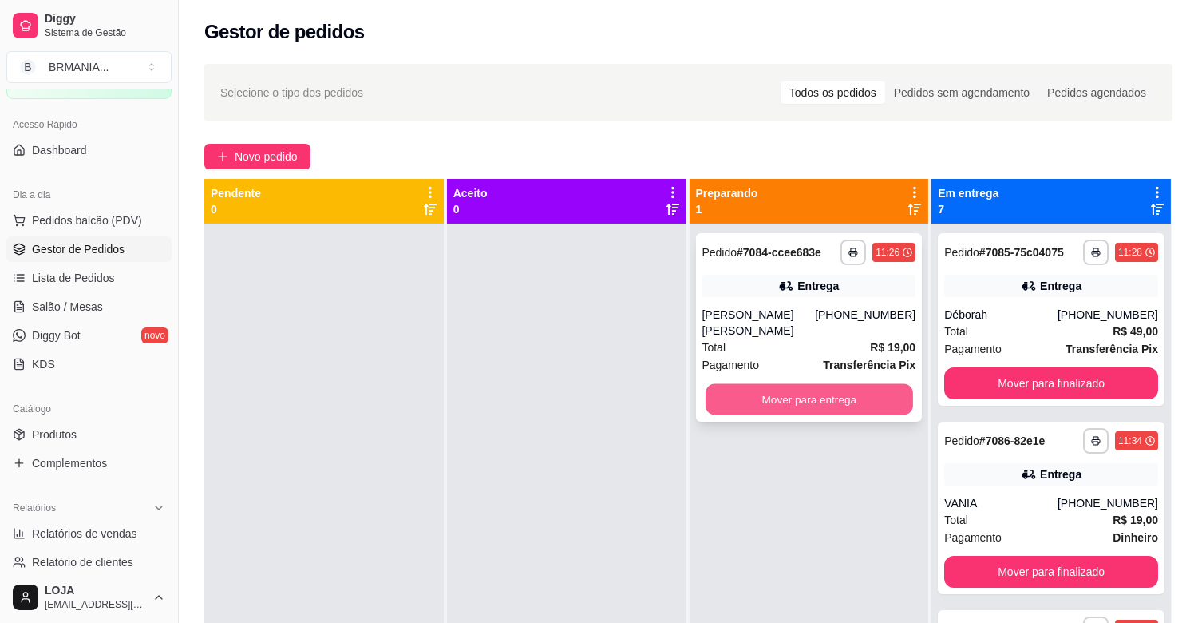
click at [799, 400] on button "Mover para entrega" at bounding box center [810, 399] width 208 height 31
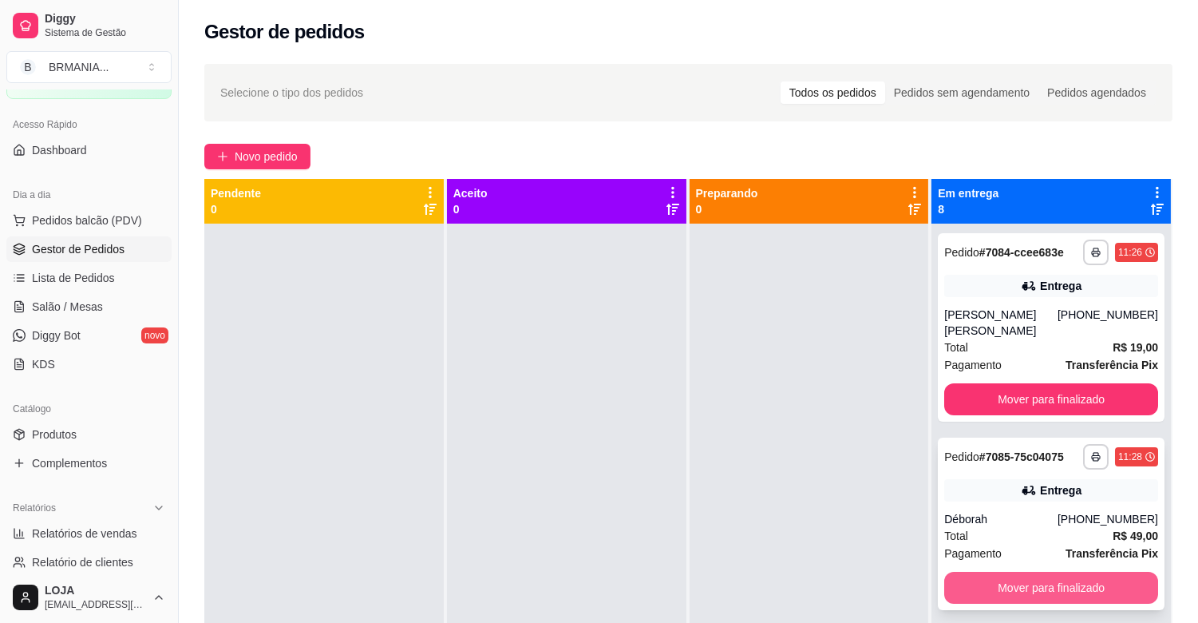
click at [1055, 580] on button "Mover para finalizado" at bounding box center [1051, 588] width 214 height 32
click at [1094, 584] on button "Mover para finalizado" at bounding box center [1051, 588] width 214 height 32
click at [1089, 584] on button "Mover para finalizado" at bounding box center [1051, 588] width 214 height 32
click at [1073, 584] on button "Mover para finalizado" at bounding box center [1051, 588] width 214 height 32
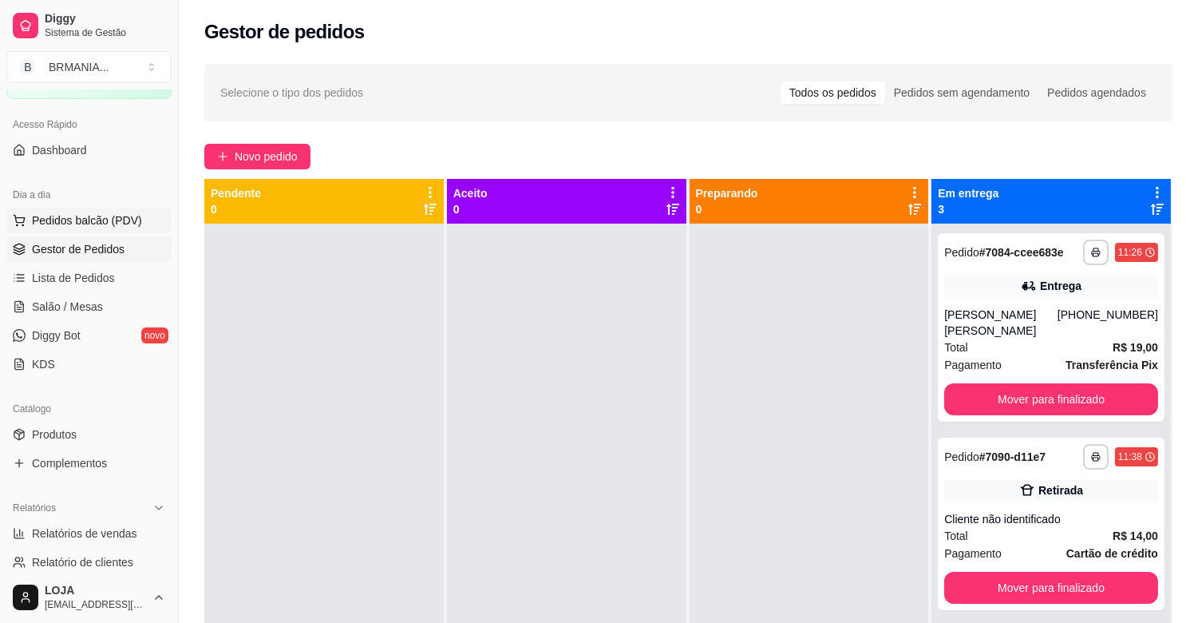
click at [72, 221] on span "Pedidos balcão (PDV)" at bounding box center [87, 220] width 110 height 16
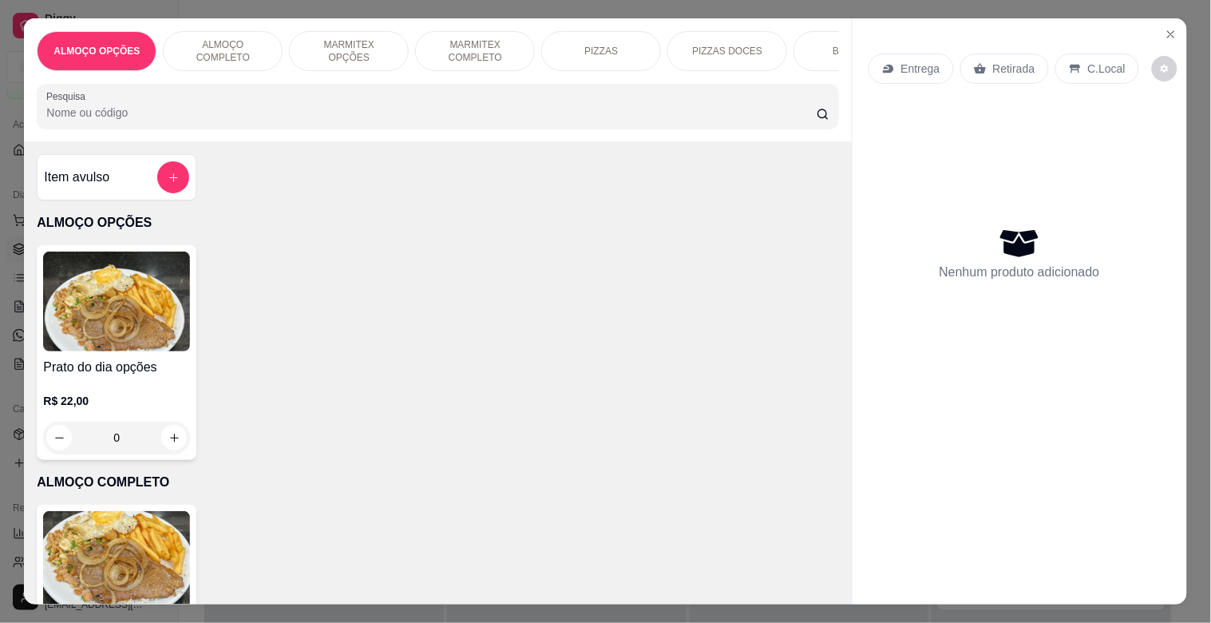
click at [148, 560] on img at bounding box center [116, 561] width 147 height 100
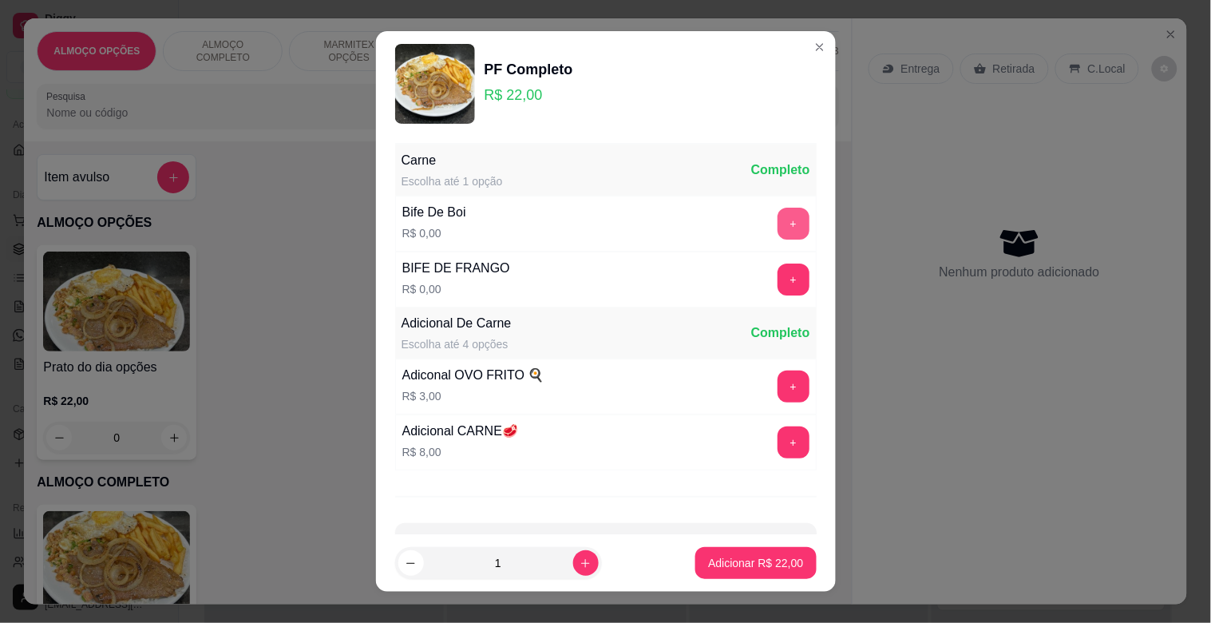
click at [778, 220] on button "+" at bounding box center [794, 224] width 32 height 32
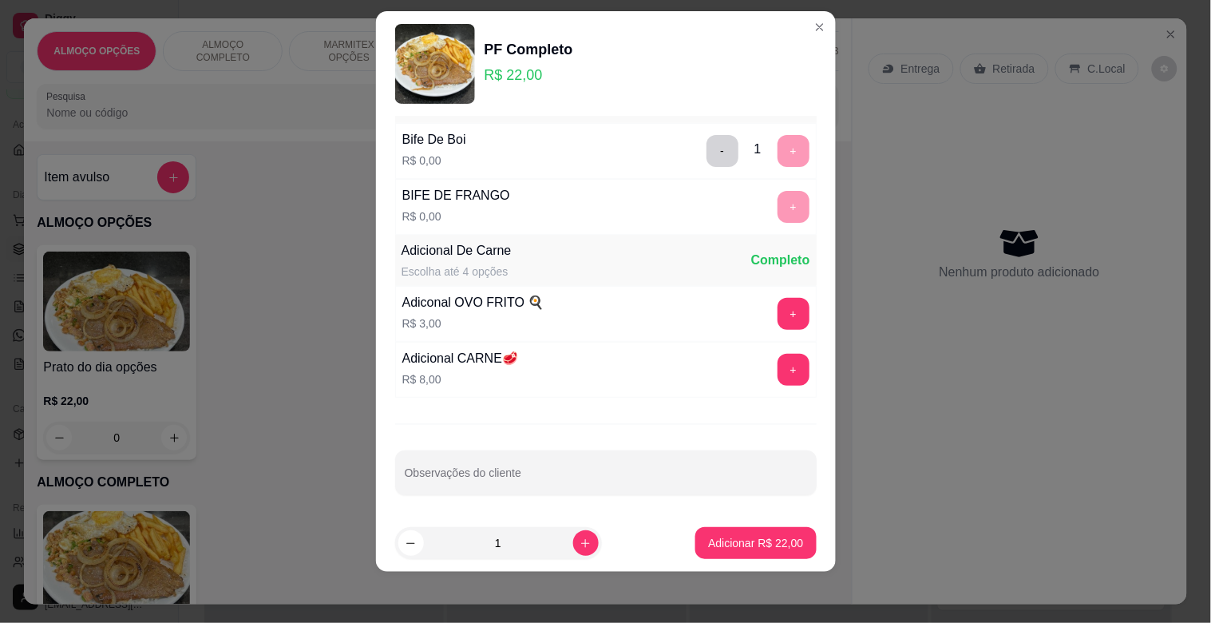
scroll to position [57, 0]
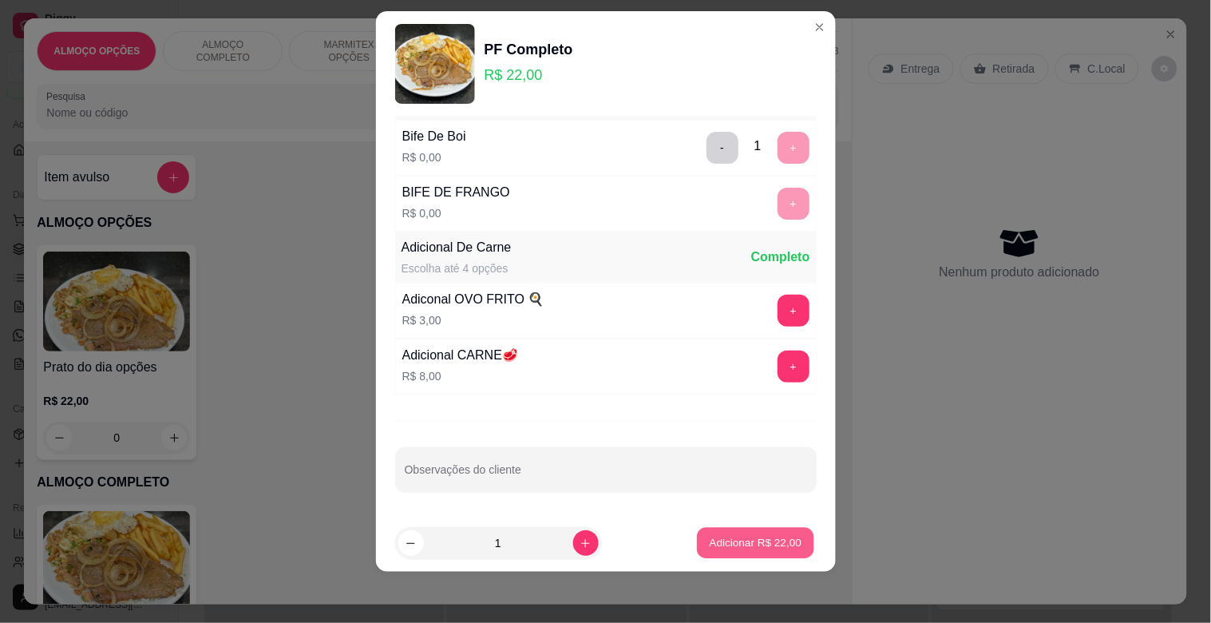
click at [759, 554] on button "Adicionar R$ 22,00" at bounding box center [756, 543] width 117 height 31
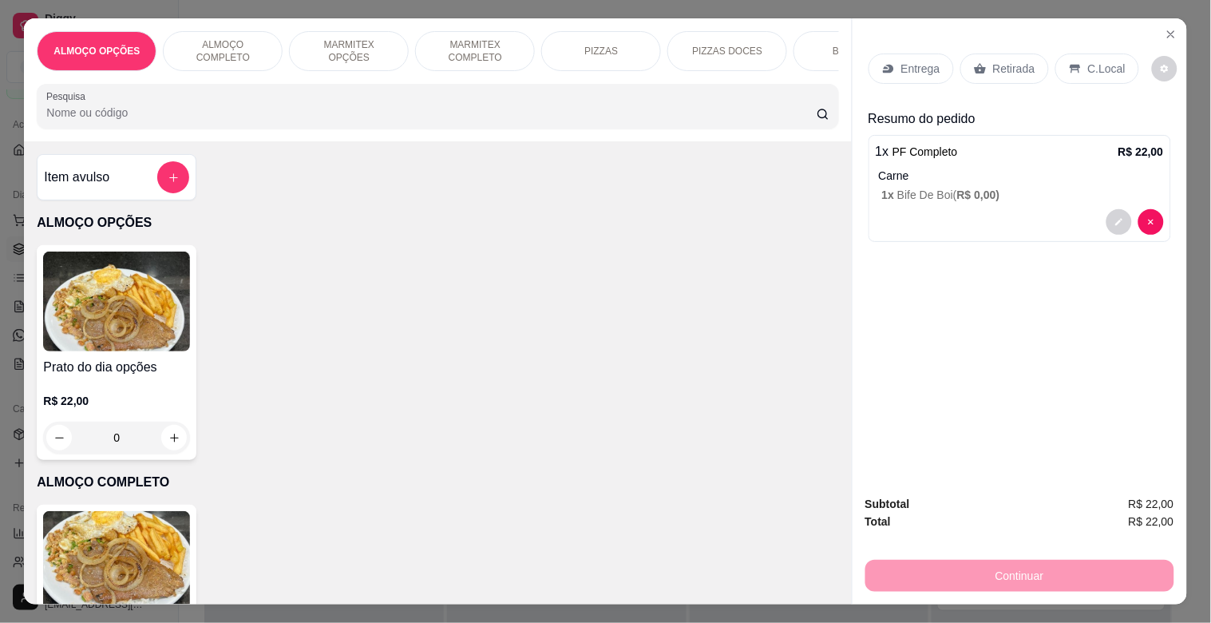
drag, startPoint x: 1084, startPoint y: 69, endPoint x: 1137, endPoint y: 109, distance: 66.1
click at [1084, 81] on div "Entrega Retirada C.Local" at bounding box center [1020, 69] width 303 height 56
click at [1089, 61] on p "C.Local" at bounding box center [1107, 69] width 38 height 16
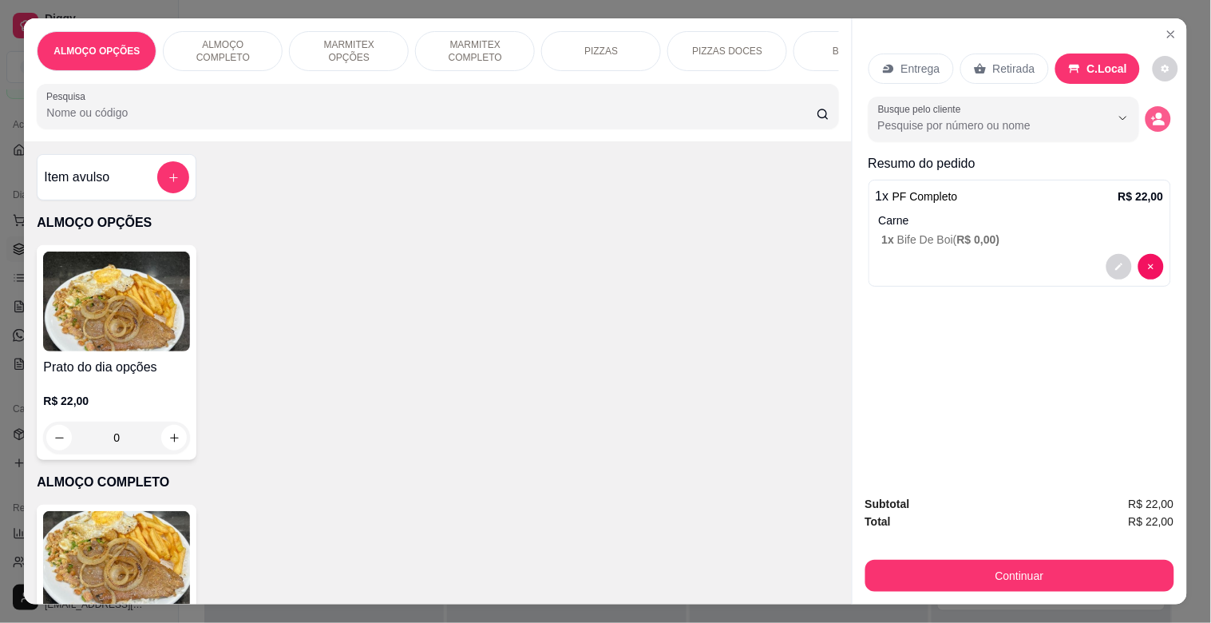
click at [1156, 113] on circle "decrease-product-quantity" at bounding box center [1159, 116] width 6 height 6
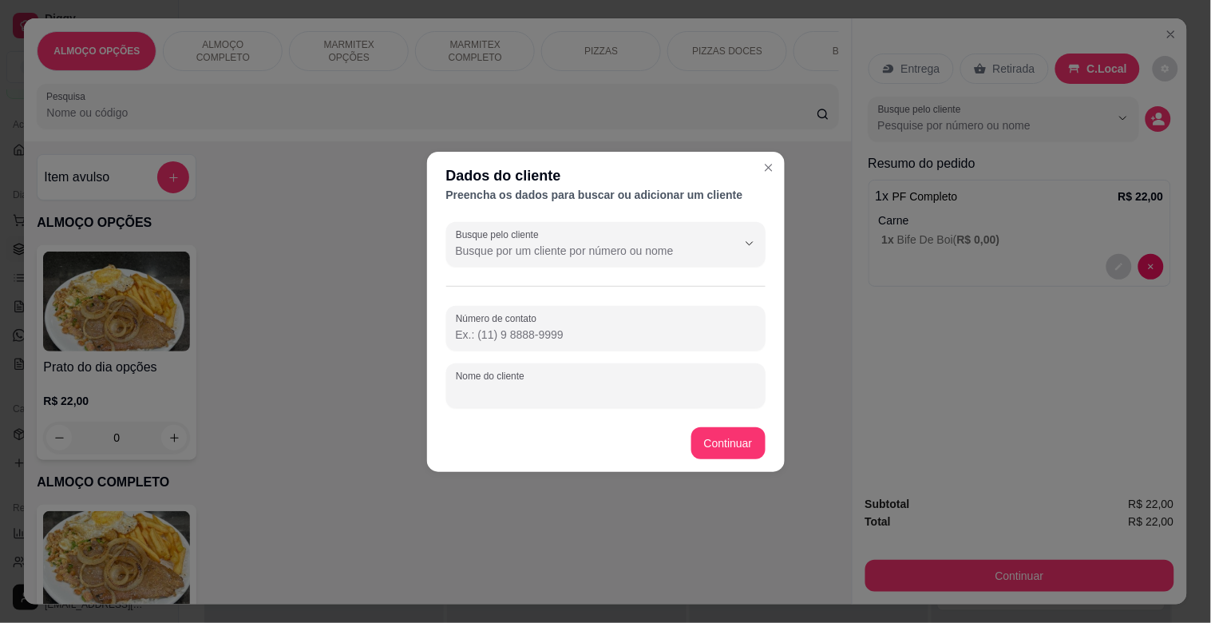
click at [484, 386] on input "Nome do cliente" at bounding box center [606, 392] width 300 height 16
click at [584, 393] on input "[PERSON_NAME] FLOR3ESTAL MODERNA" at bounding box center [606, 392] width 300 height 16
type input "[PERSON_NAME] [PERSON_NAME] MODERNA"
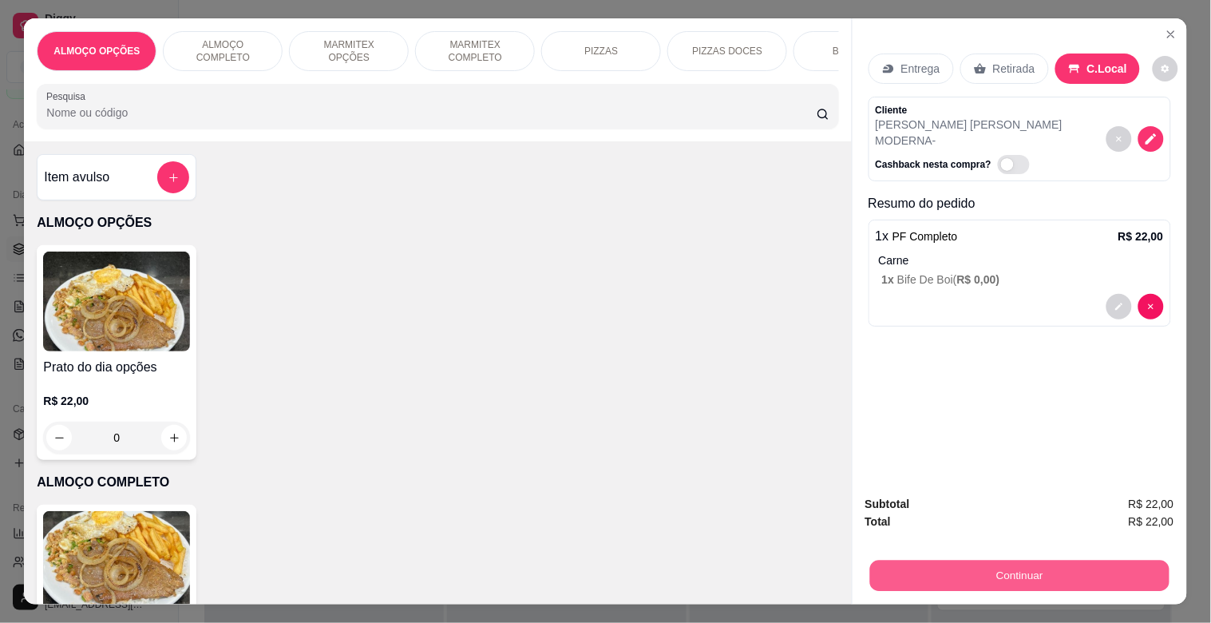
click at [1024, 573] on button "Continuar" at bounding box center [1018, 575] width 299 height 31
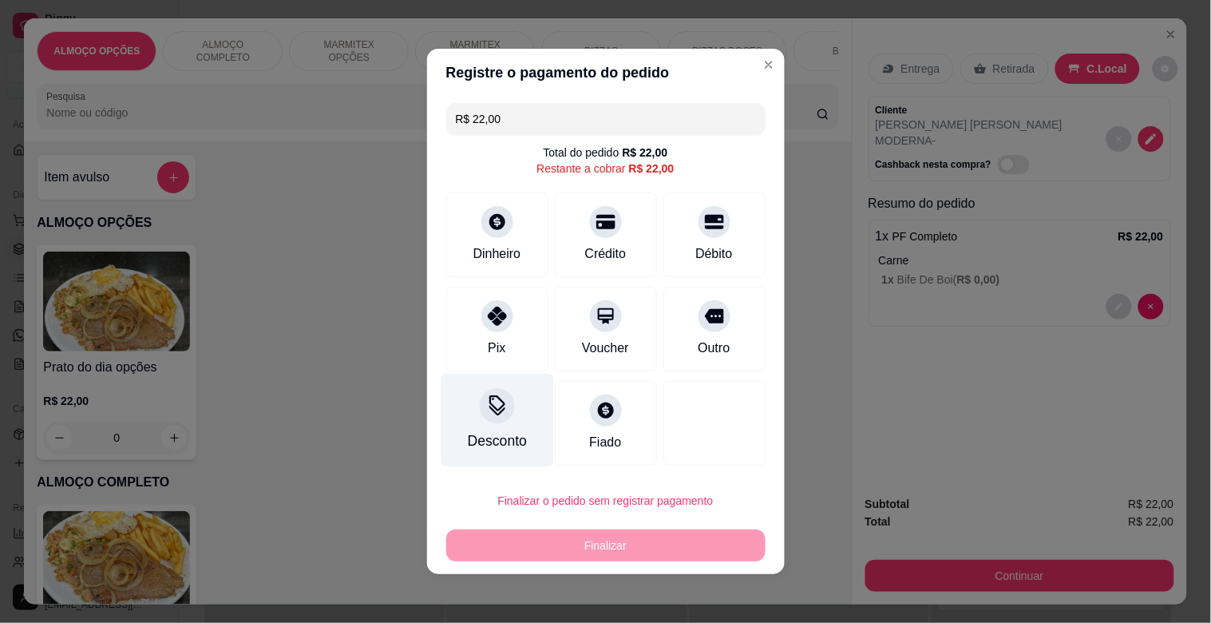
click at [505, 426] on div "Desconto" at bounding box center [497, 420] width 113 height 93
click at [506, 362] on input at bounding box center [605, 356] width 319 height 32
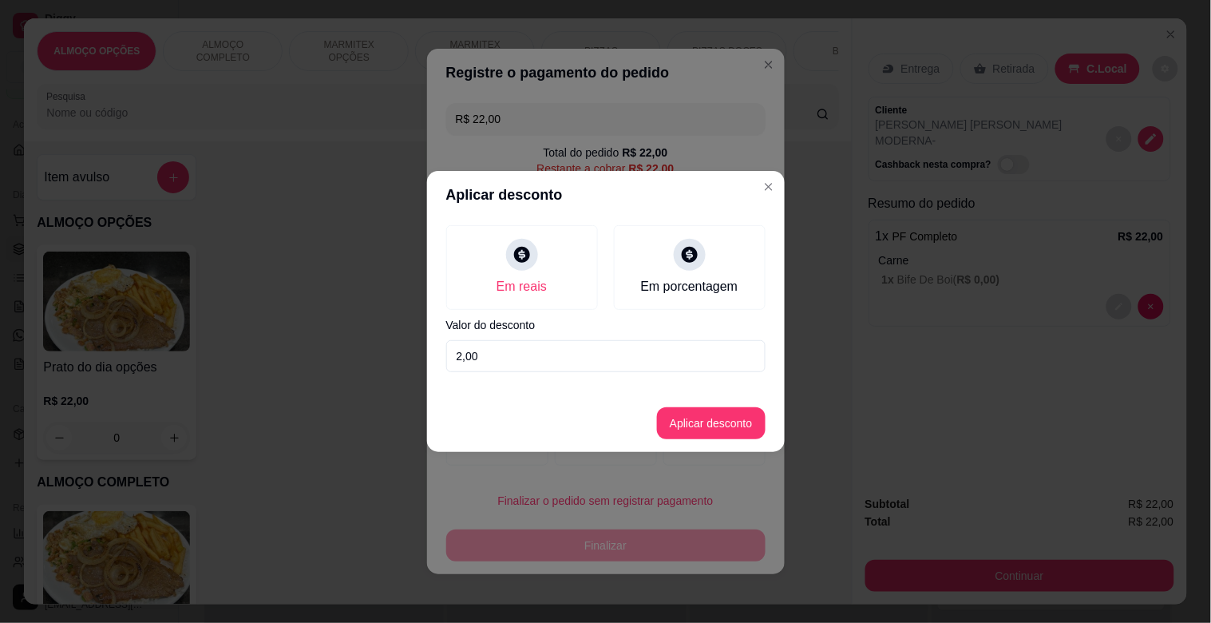
type input "2,00"
click at [746, 418] on button "Aplicar desconto" at bounding box center [711, 423] width 105 height 31
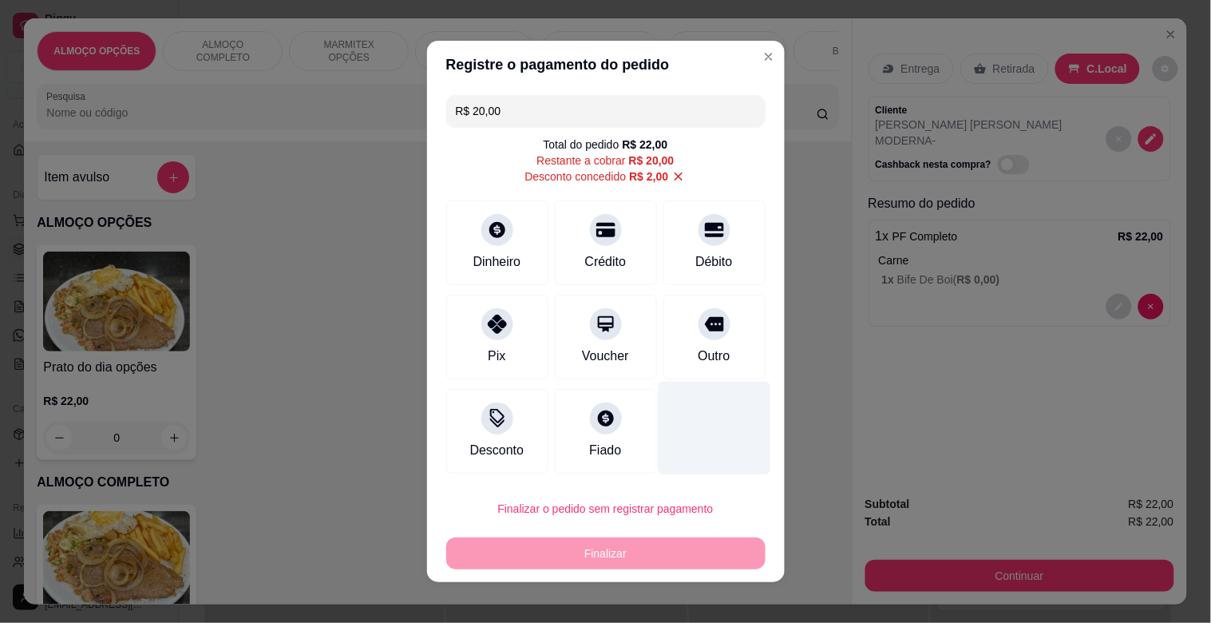
drag, startPoint x: 729, startPoint y: 346, endPoint x: 700, endPoint y: 407, distance: 67.9
click at [728, 345] on div "Outro" at bounding box center [714, 337] width 102 height 85
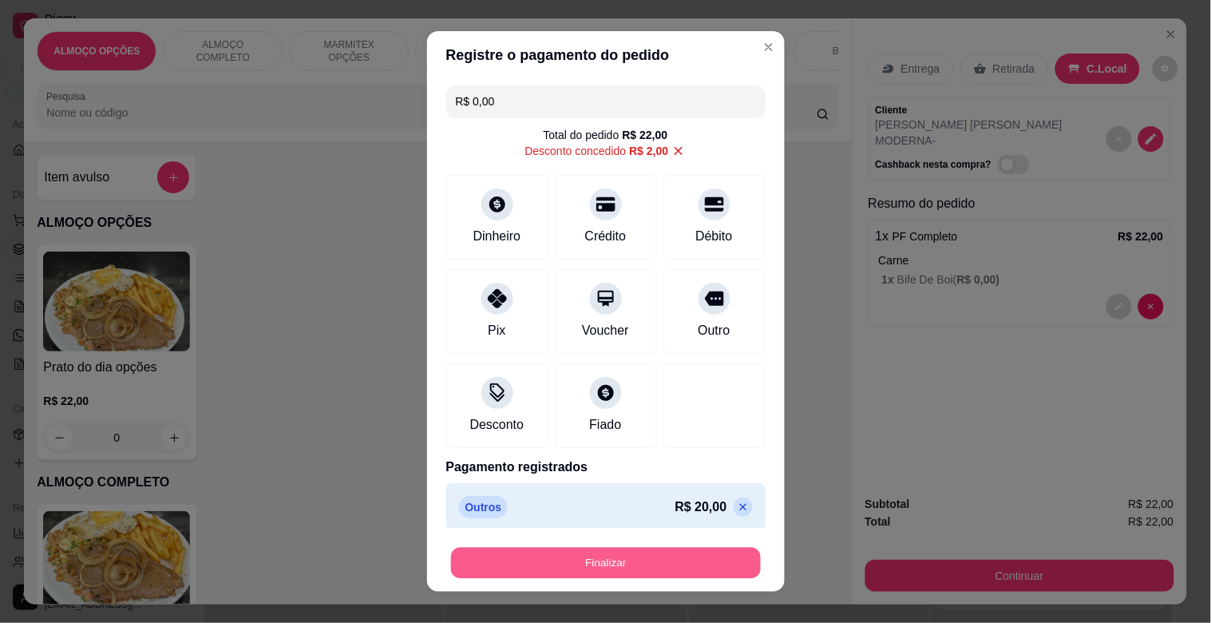
click at [618, 555] on button "Finalizar" at bounding box center [606, 563] width 310 height 31
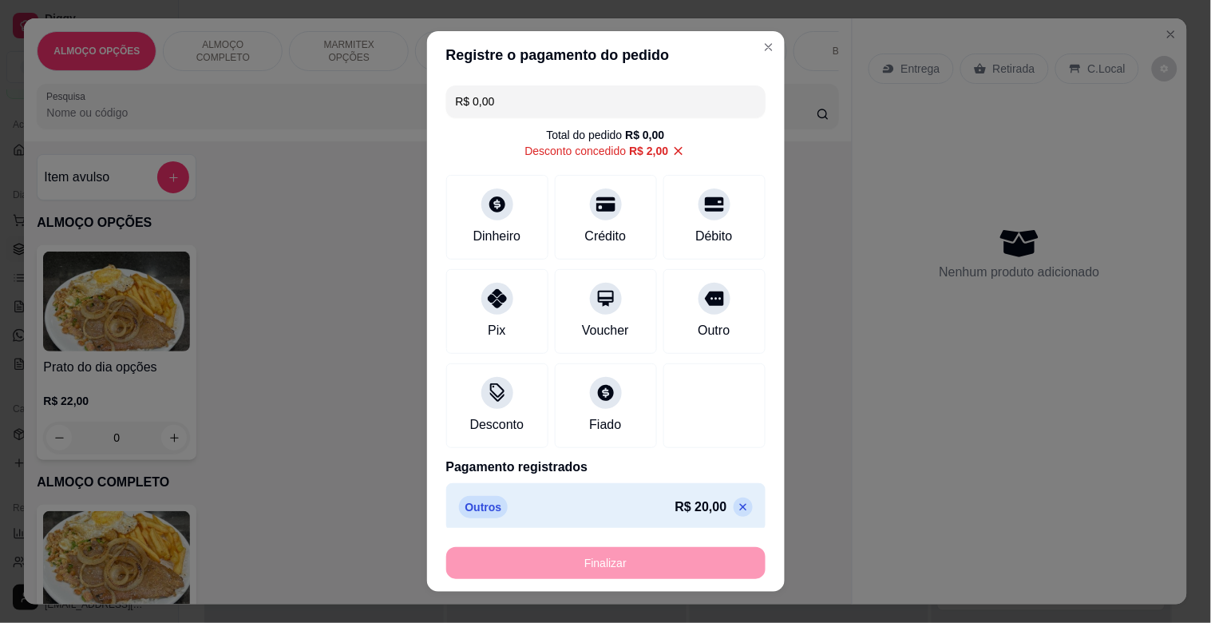
type input "-R$ 22,00"
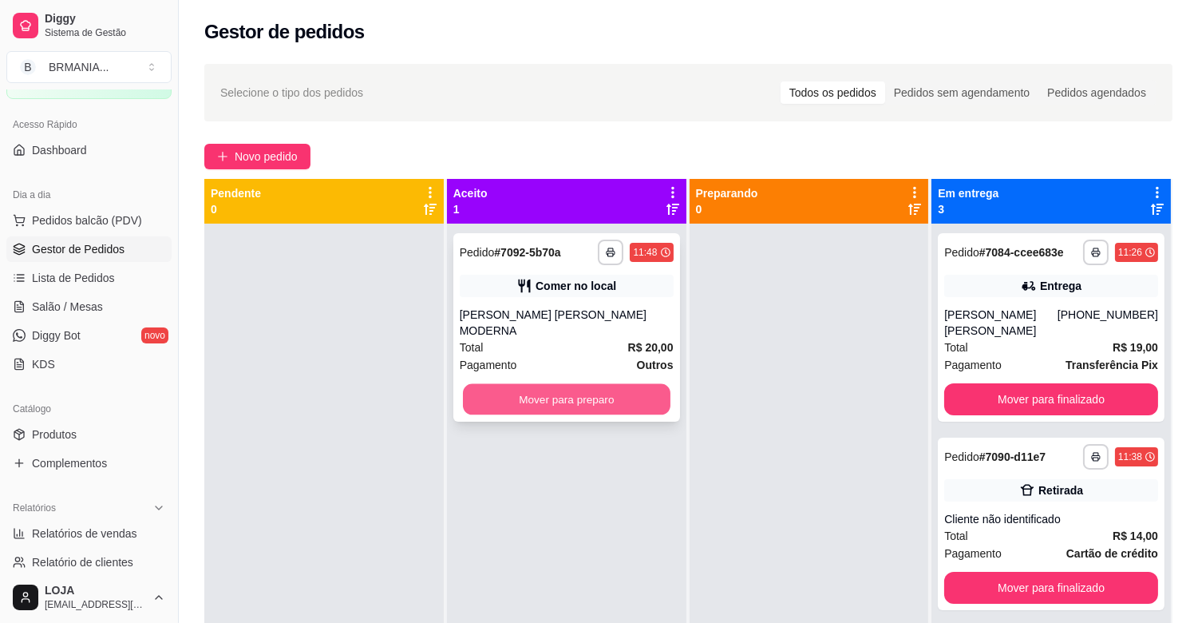
click at [557, 389] on button "Mover para preparo" at bounding box center [567, 399] width 208 height 31
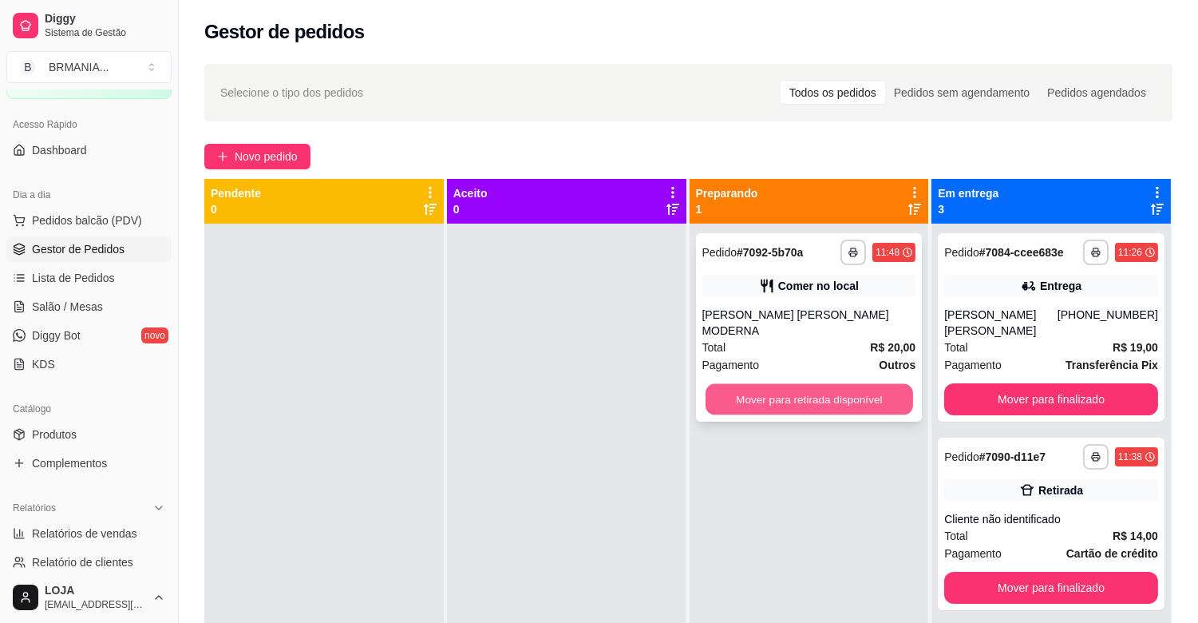
click at [798, 384] on button "Mover para retirada disponível" at bounding box center [810, 399] width 208 height 31
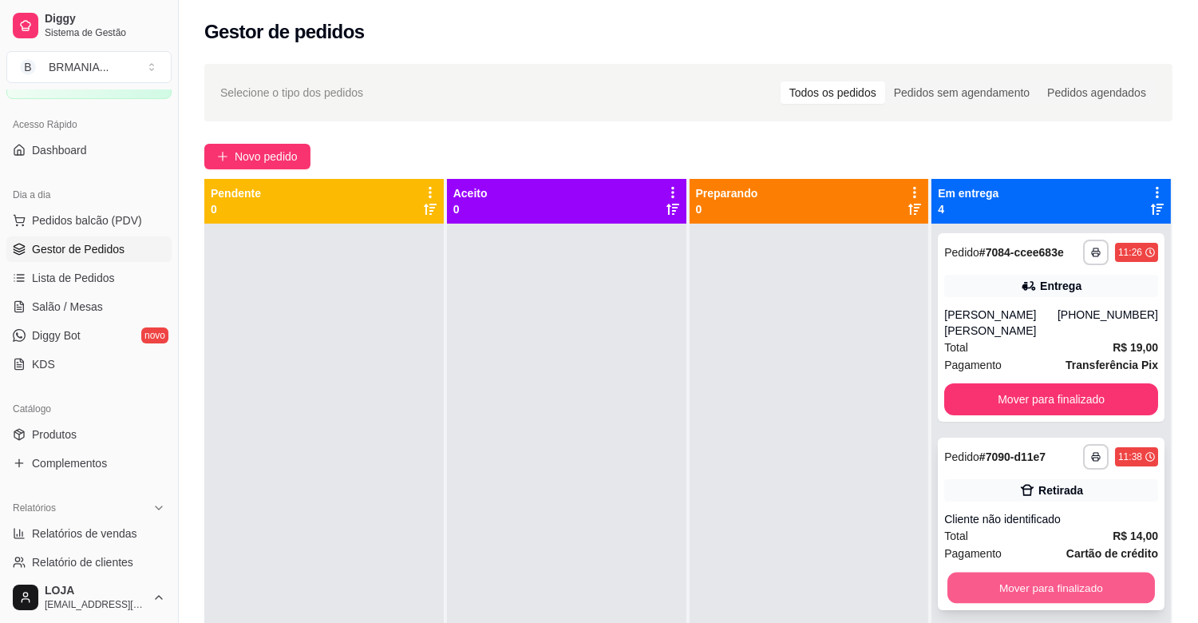
click at [1087, 577] on button "Mover para finalizado" at bounding box center [1052, 587] width 208 height 31
click at [1062, 588] on button "Mover para finalizado" at bounding box center [1052, 587] width 208 height 31
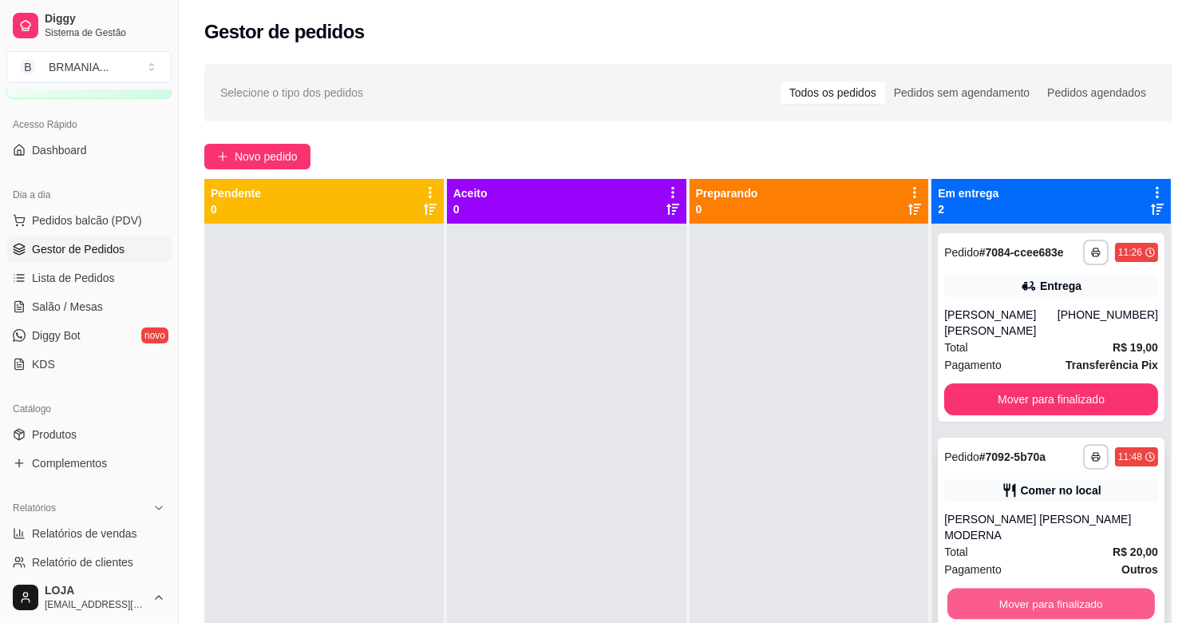
click at [1070, 593] on button "Mover para finalizado" at bounding box center [1052, 603] width 208 height 31
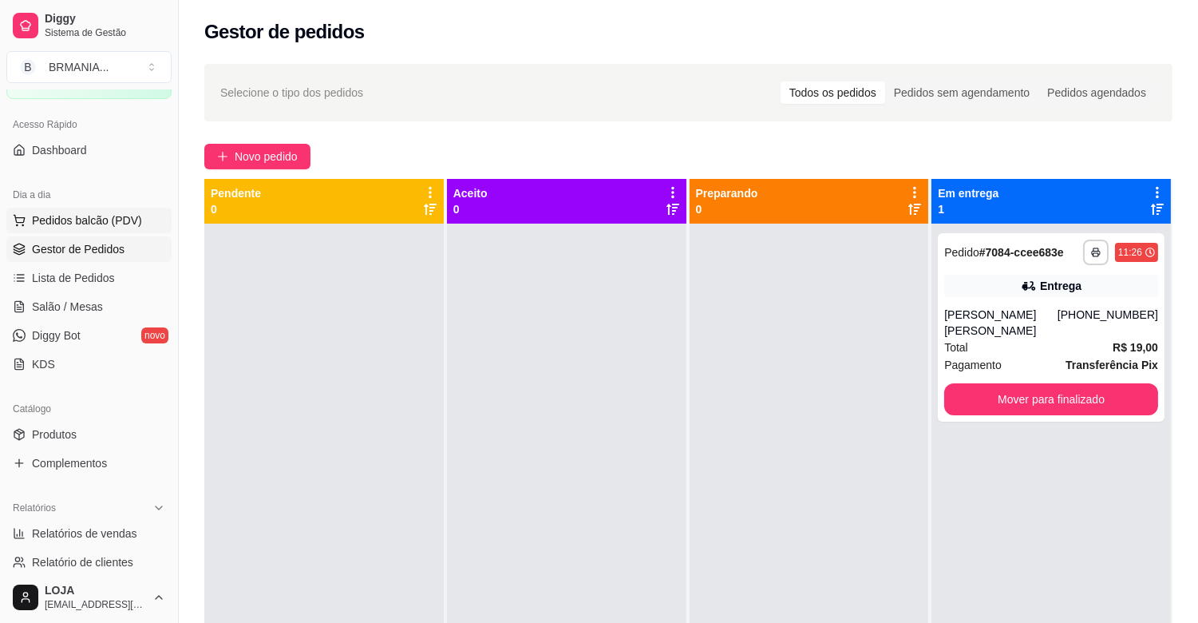
click at [61, 225] on span "Pedidos balcão (PDV)" at bounding box center [87, 220] width 110 height 16
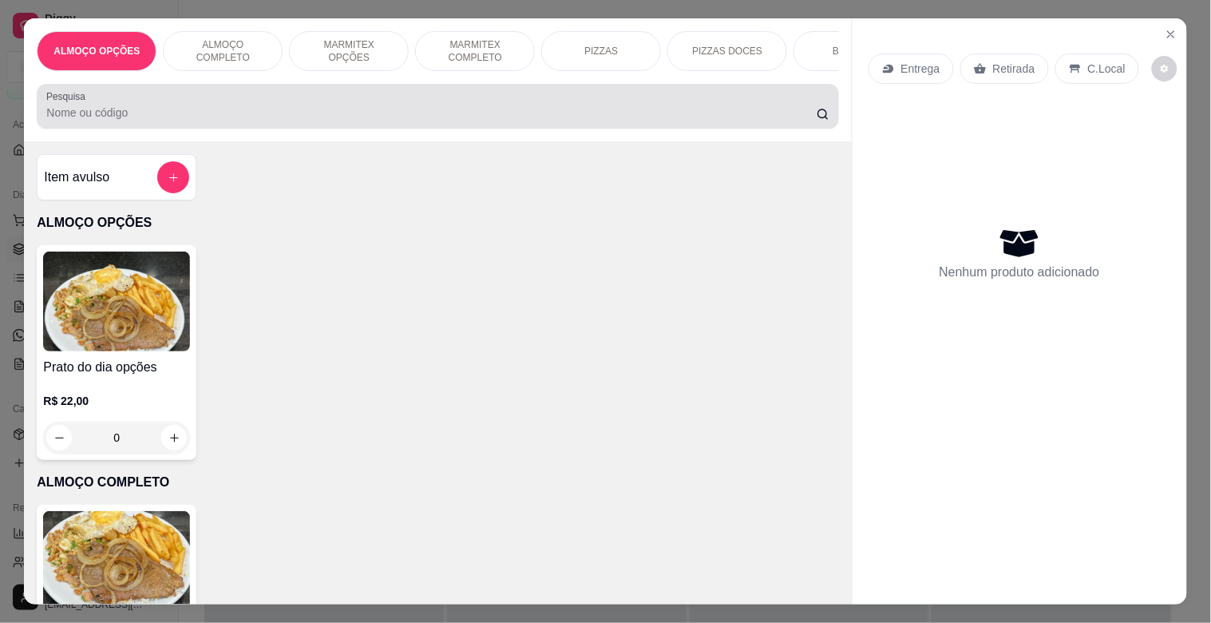
click at [267, 121] on input "Pesquisa" at bounding box center [431, 113] width 770 height 16
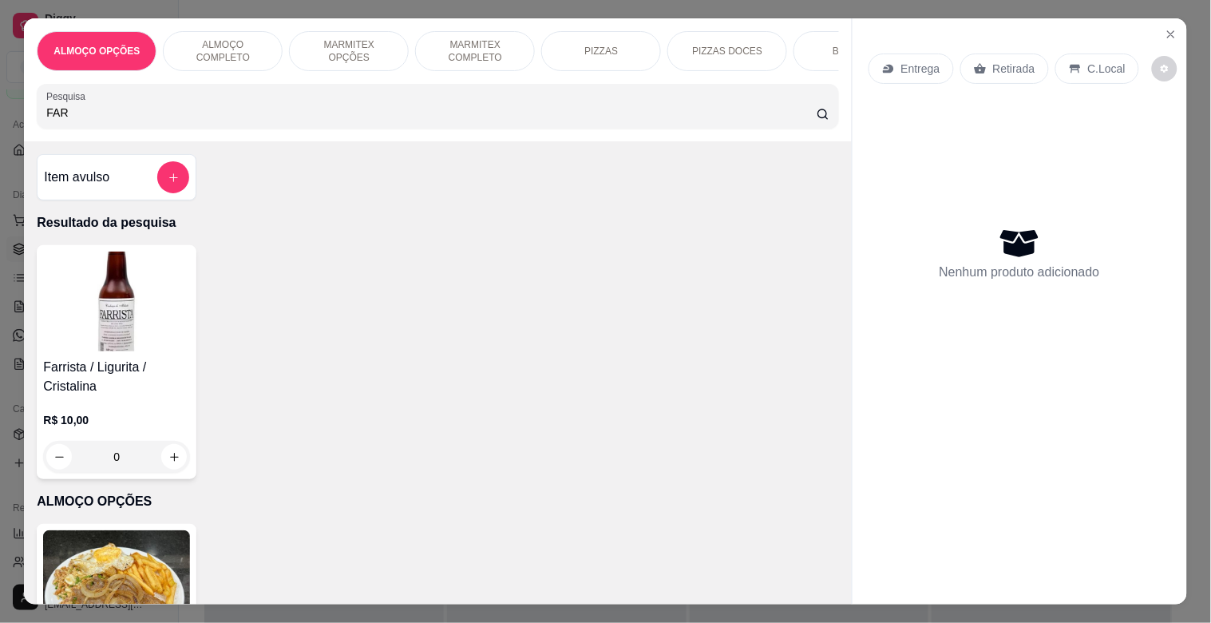
type input "FAR"
click at [125, 344] on img at bounding box center [116, 301] width 147 height 100
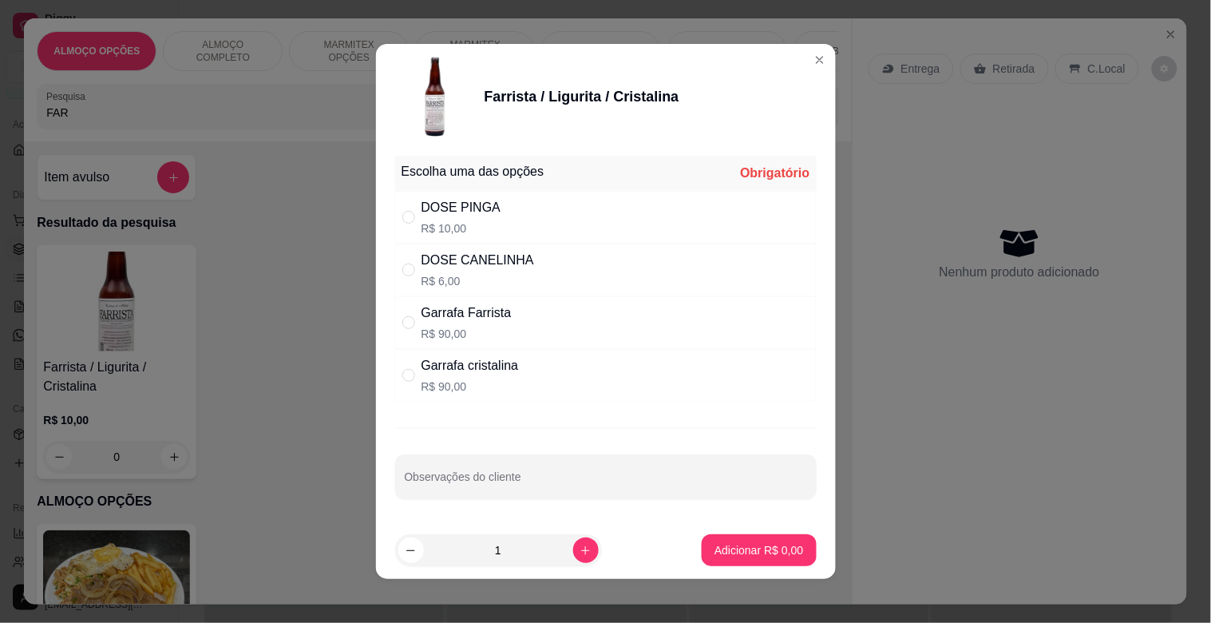
click at [473, 242] on div "DOSE PINGA R$ 10,00" at bounding box center [606, 217] width 422 height 53
radio input "true"
click at [736, 548] on p "Adicionar R$ 10,00" at bounding box center [756, 549] width 93 height 15
type input "1"
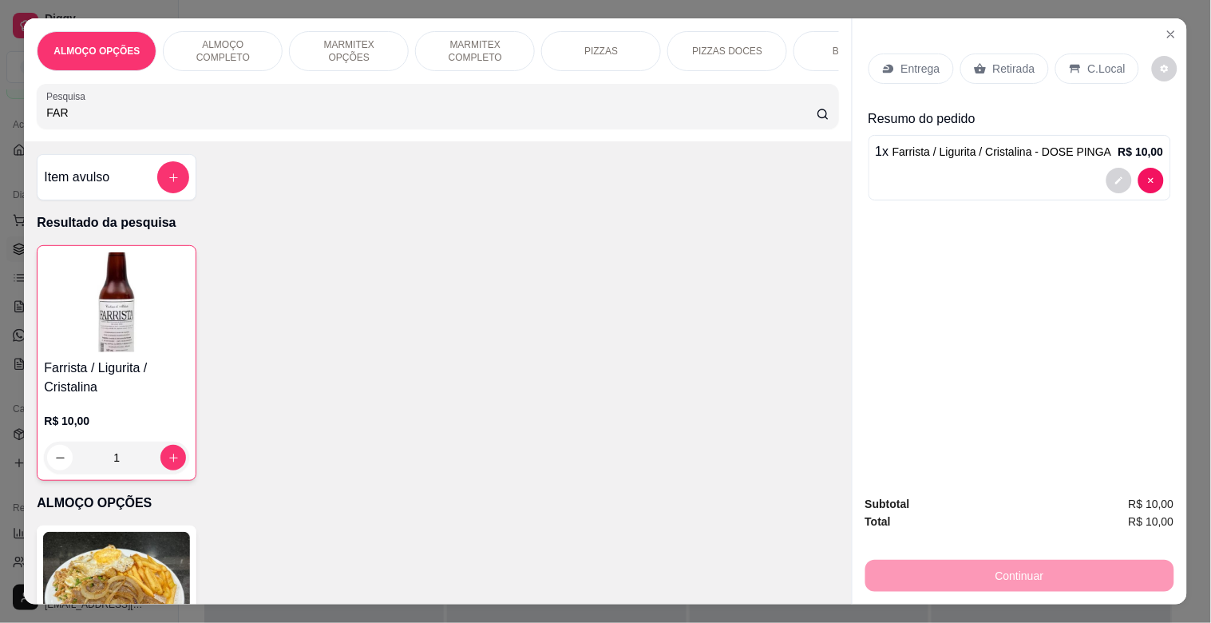
drag, startPoint x: 996, startPoint y: 65, endPoint x: 1006, endPoint y: 85, distance: 22.5
click at [998, 61] on p "Retirada" at bounding box center [1014, 69] width 42 height 16
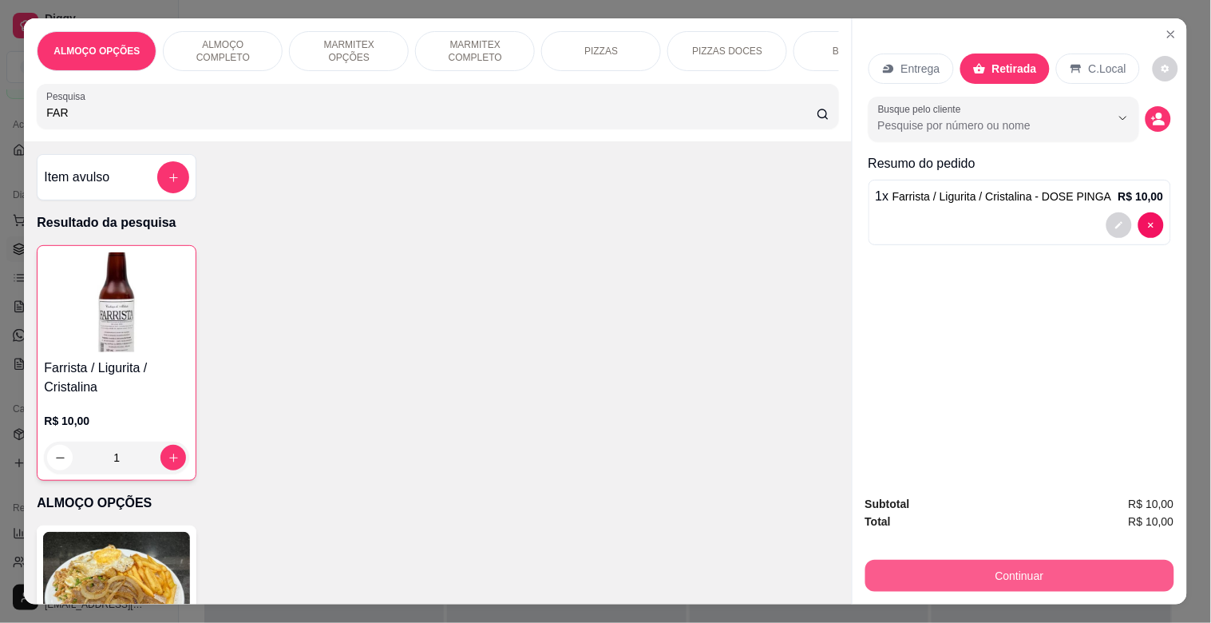
click at [1026, 570] on button "Continuar" at bounding box center [1019, 576] width 309 height 32
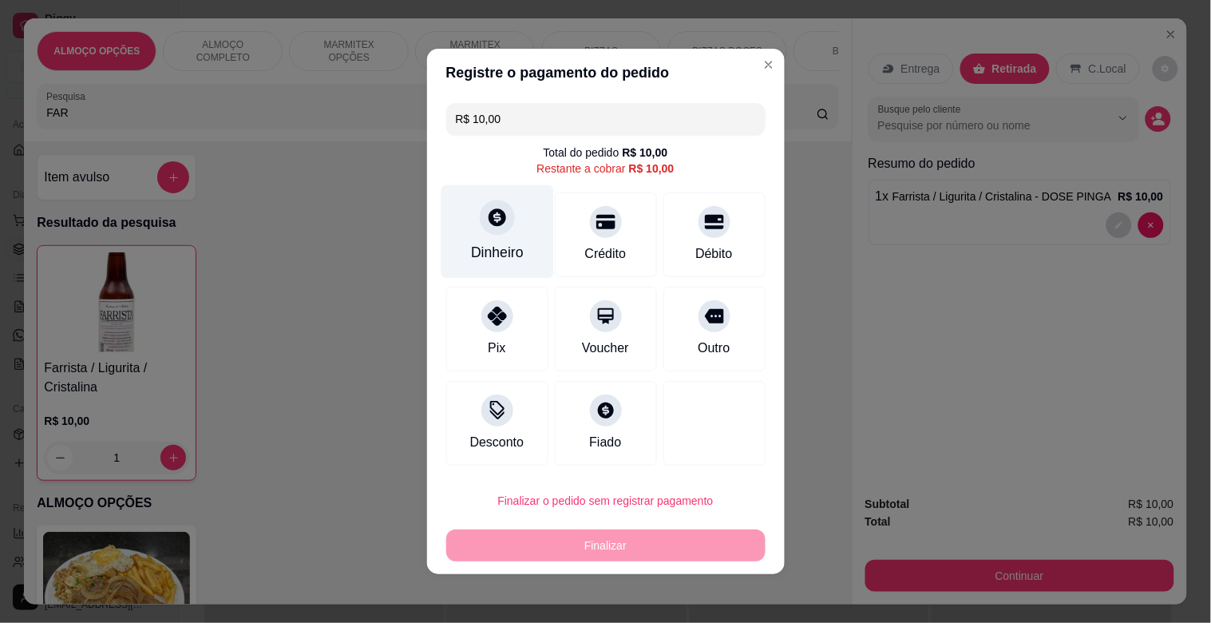
click at [506, 252] on div "Dinheiro" at bounding box center [497, 252] width 53 height 21
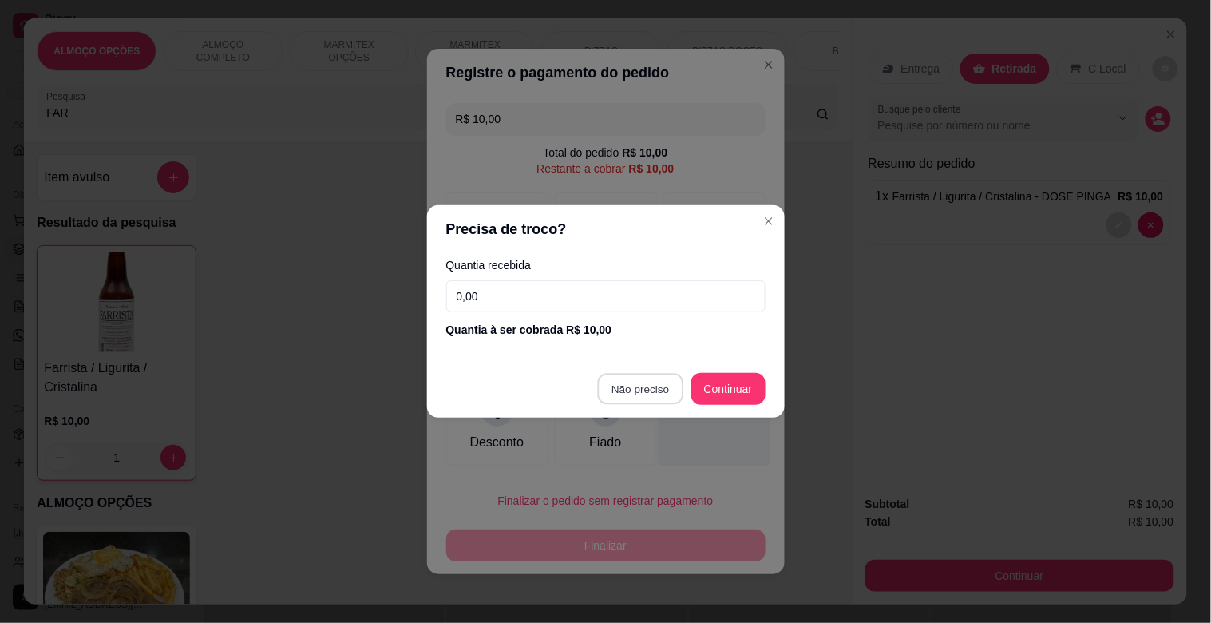
type input "R$ 0,00"
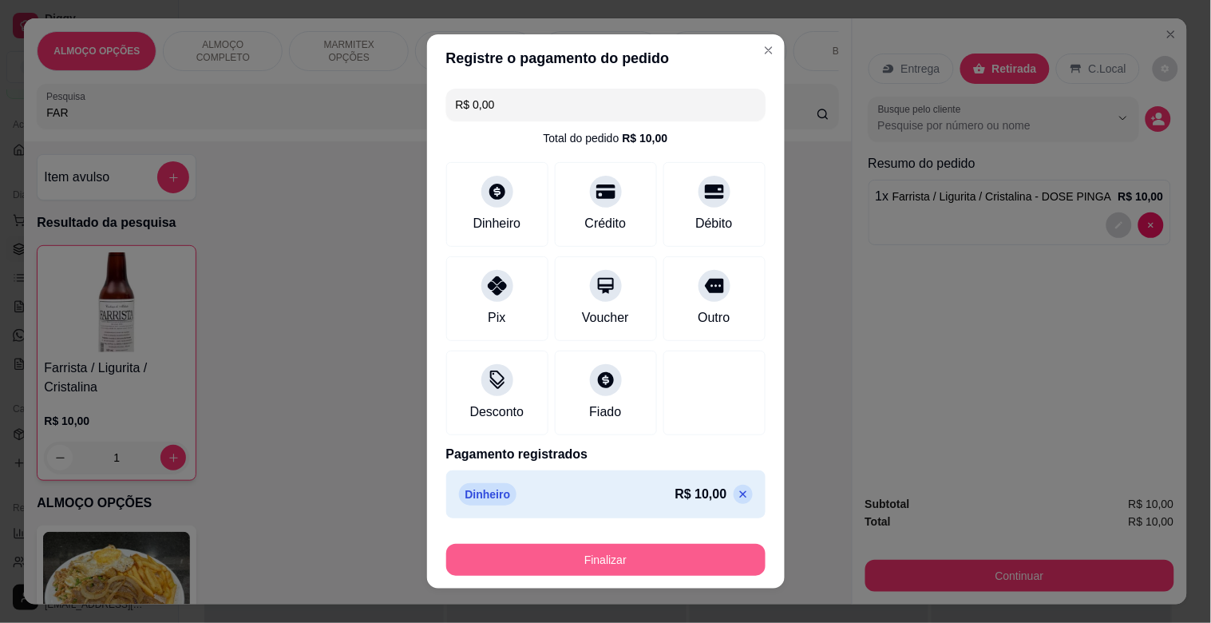
click at [628, 545] on button "Finalizar" at bounding box center [605, 560] width 319 height 32
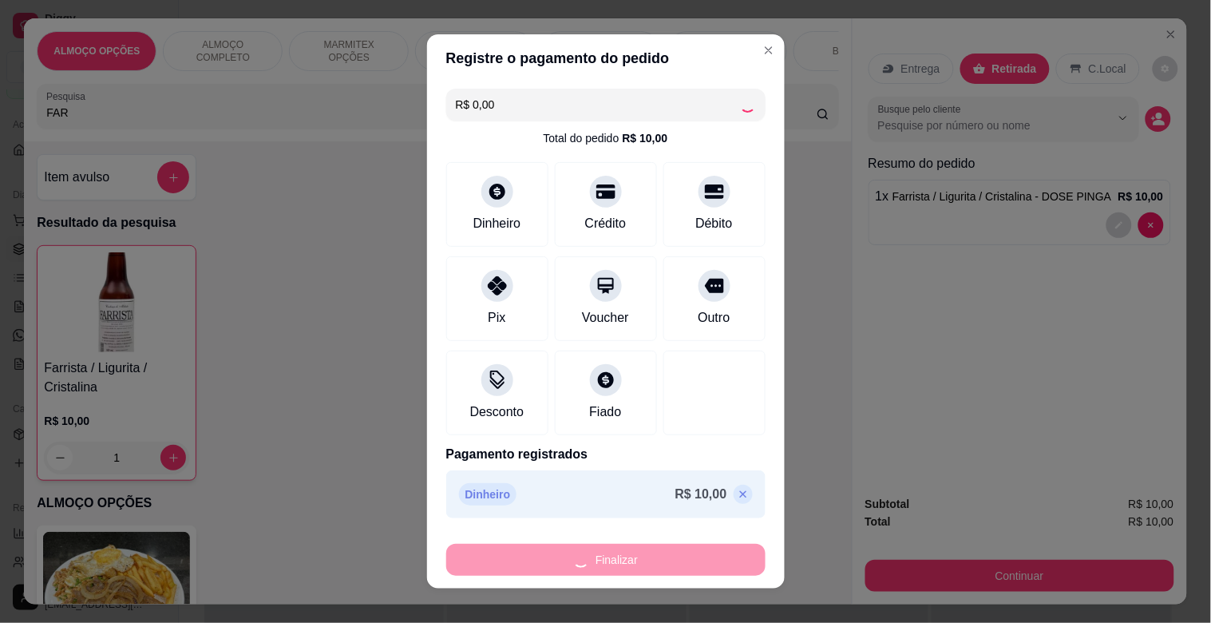
type input "0"
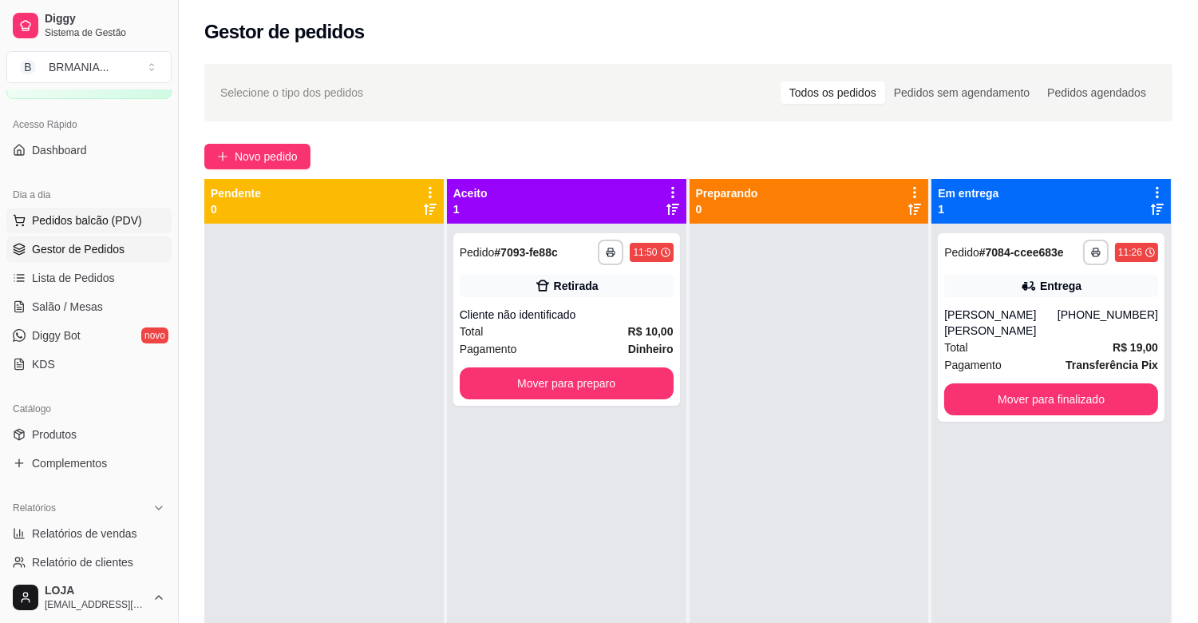
click at [96, 224] on span "Pedidos balcão (PDV)" at bounding box center [87, 220] width 110 height 16
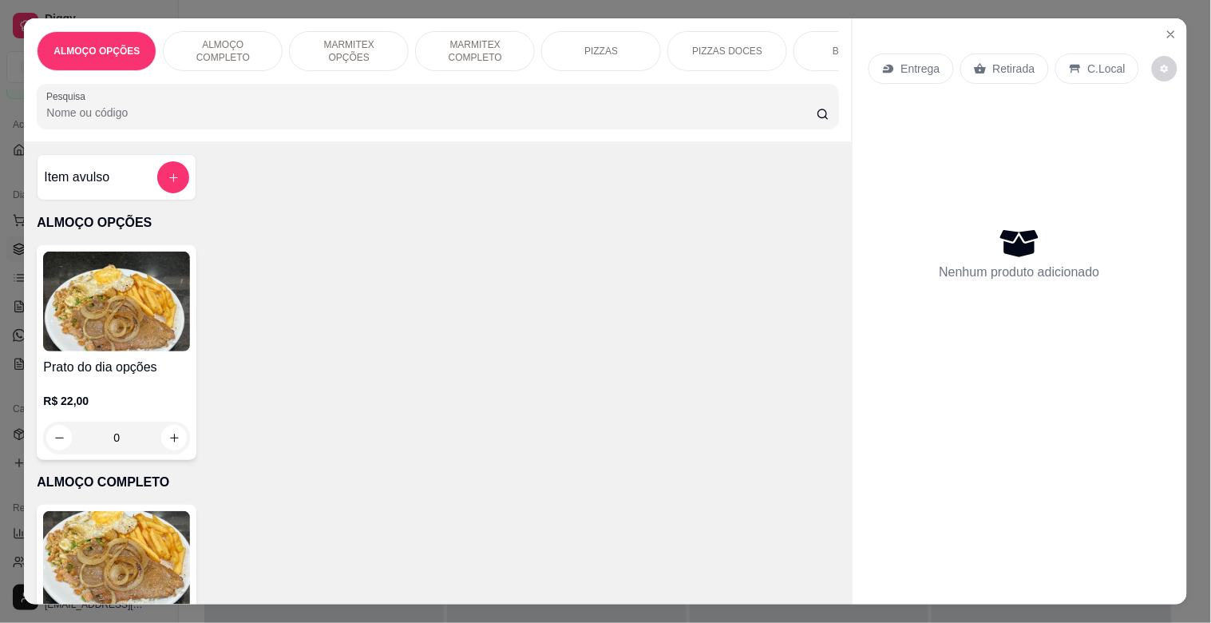
click at [137, 583] on img at bounding box center [116, 561] width 147 height 100
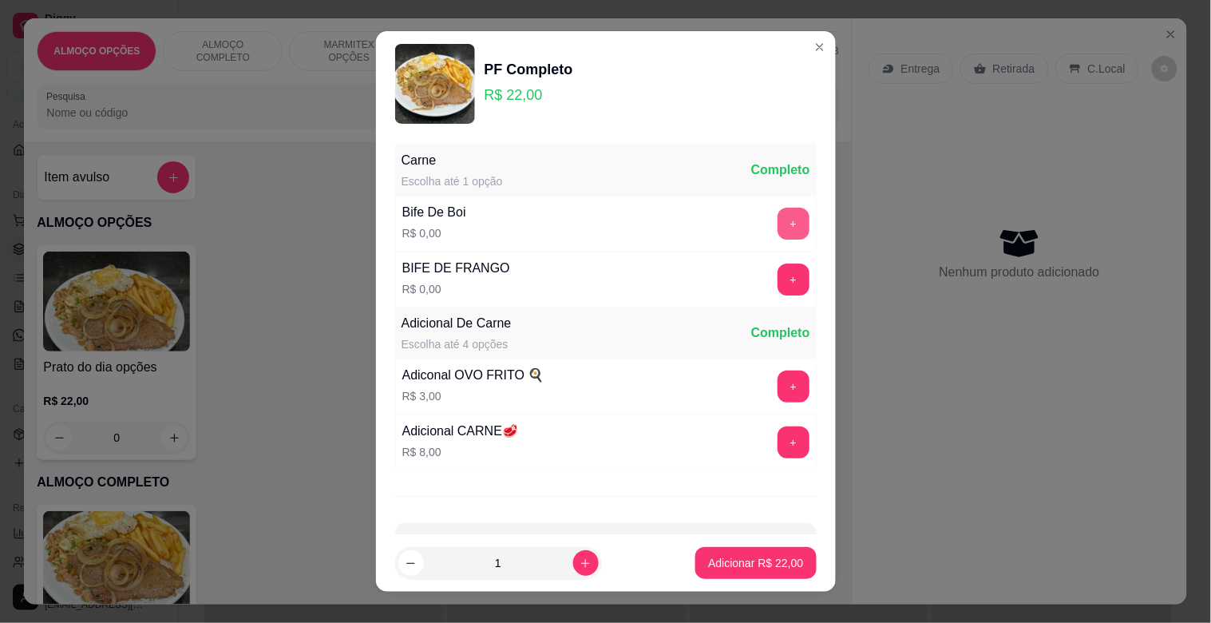
click at [778, 220] on button "+" at bounding box center [794, 224] width 32 height 32
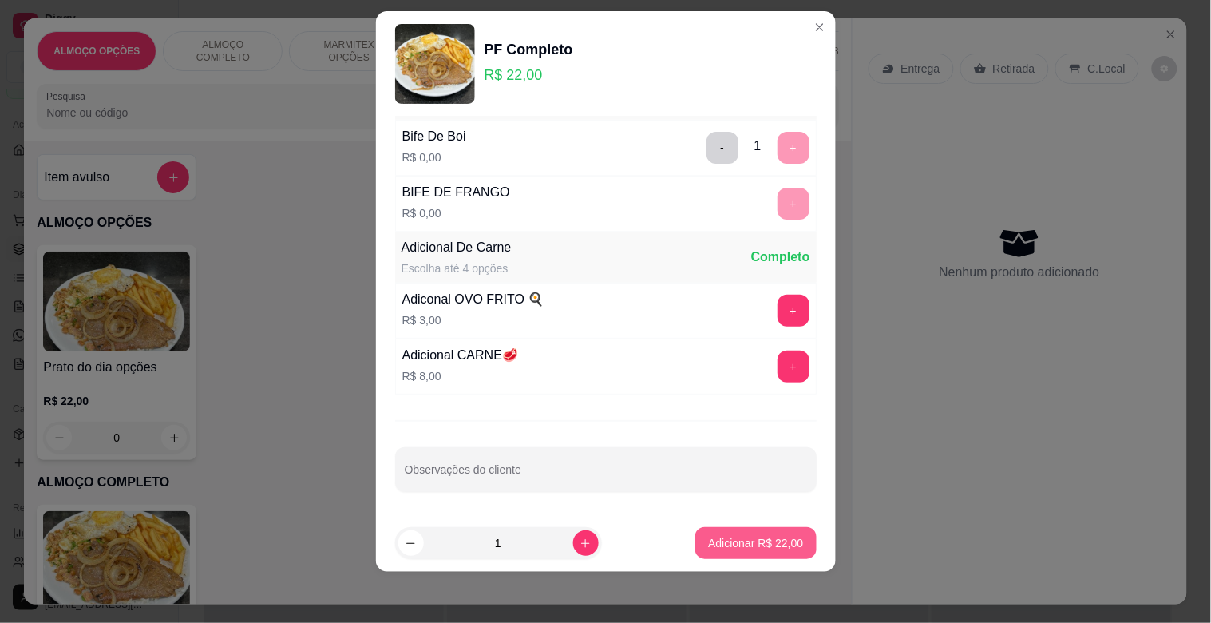
click at [735, 544] on p "Adicionar R$ 22,00" at bounding box center [755, 543] width 95 height 16
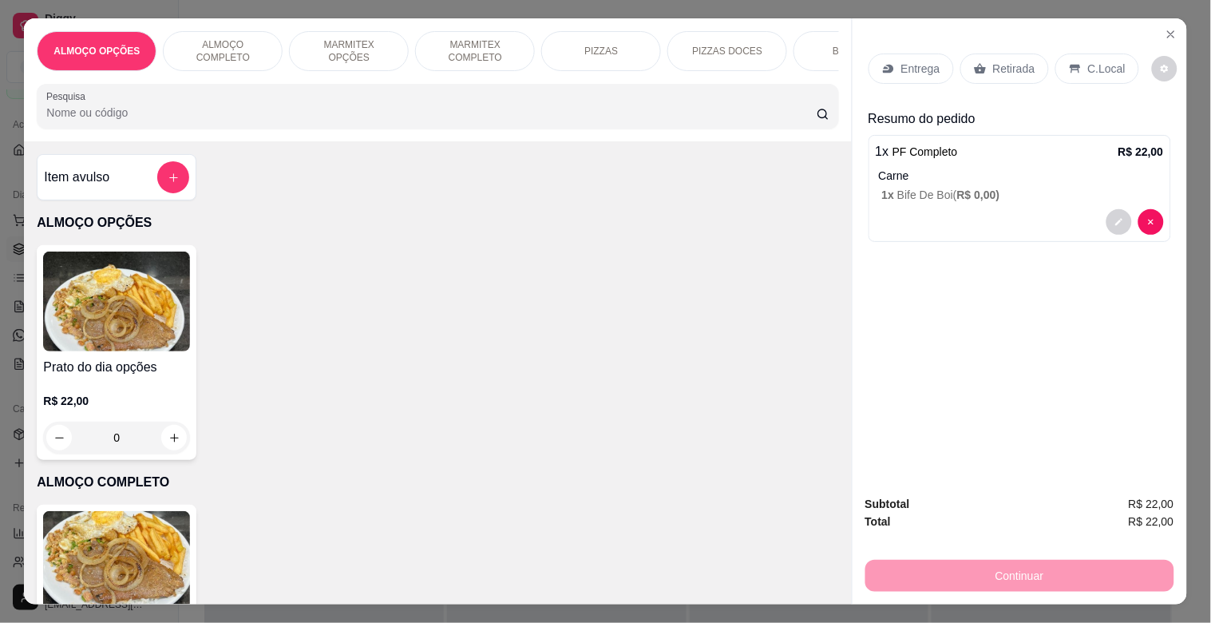
click at [1088, 62] on p "C.Local" at bounding box center [1107, 69] width 38 height 16
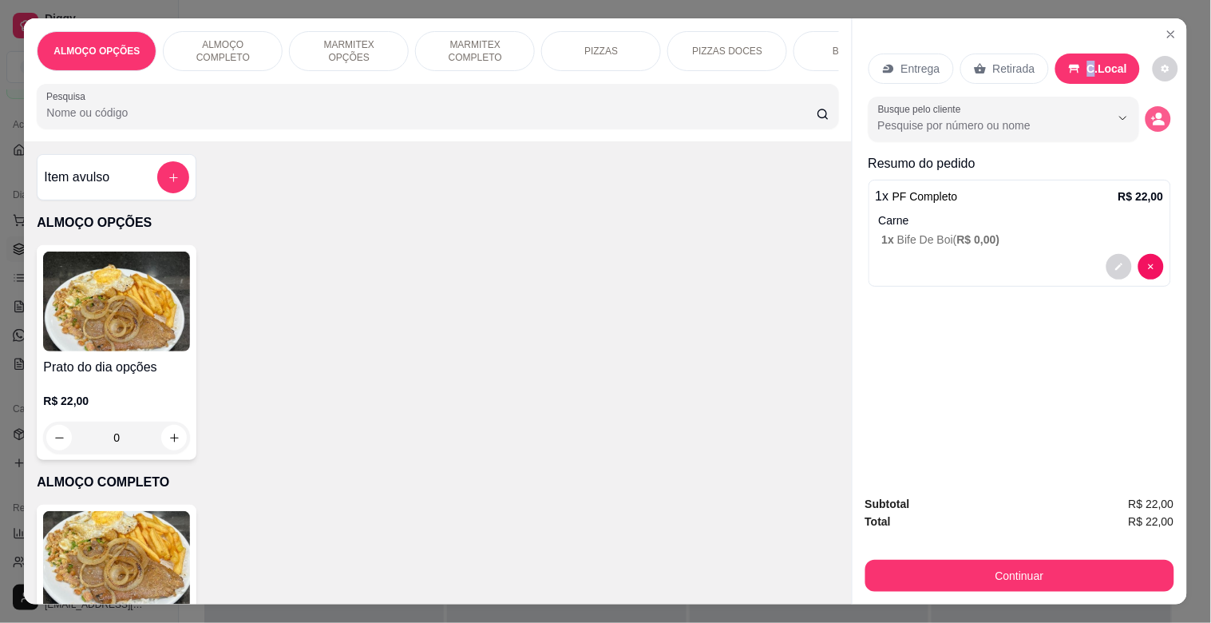
click at [1156, 112] on icon "decrease-product-quantity" at bounding box center [1158, 119] width 14 height 14
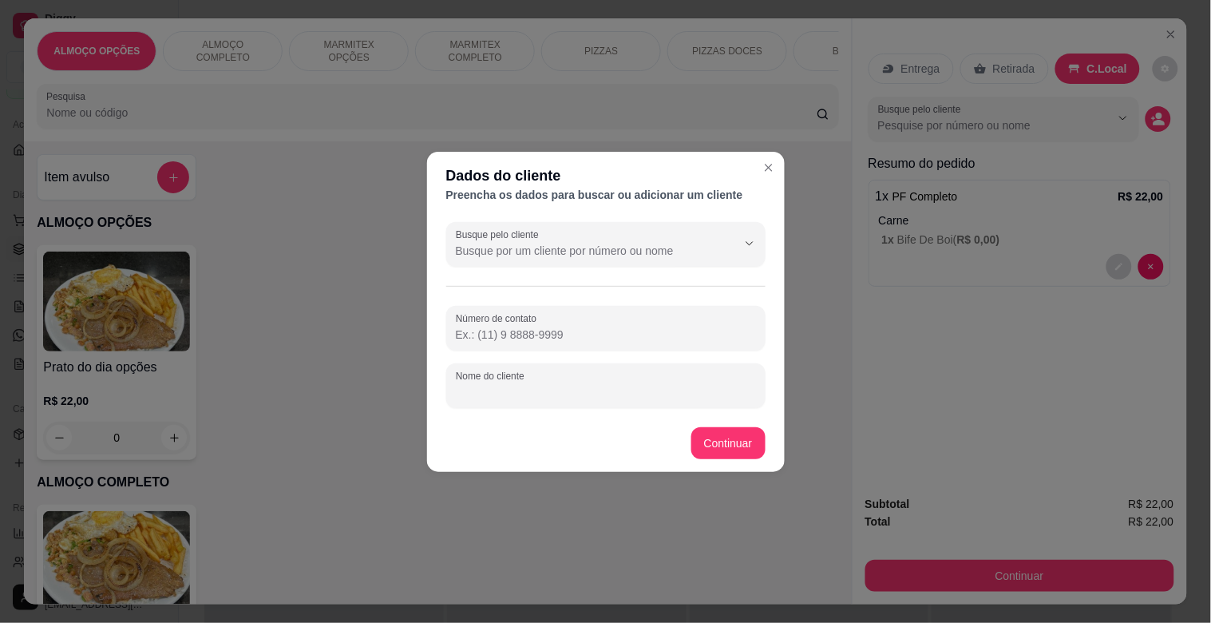
click at [584, 391] on input "Nome do cliente" at bounding box center [606, 392] width 300 height 16
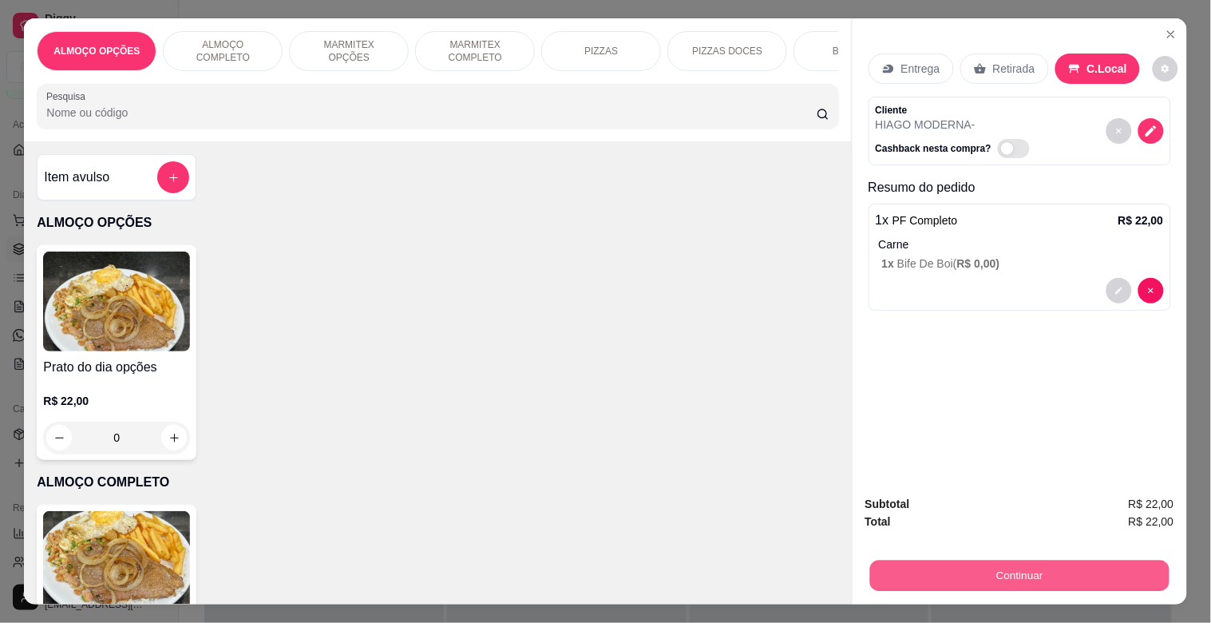
click at [967, 568] on button "Continuar" at bounding box center [1018, 575] width 299 height 31
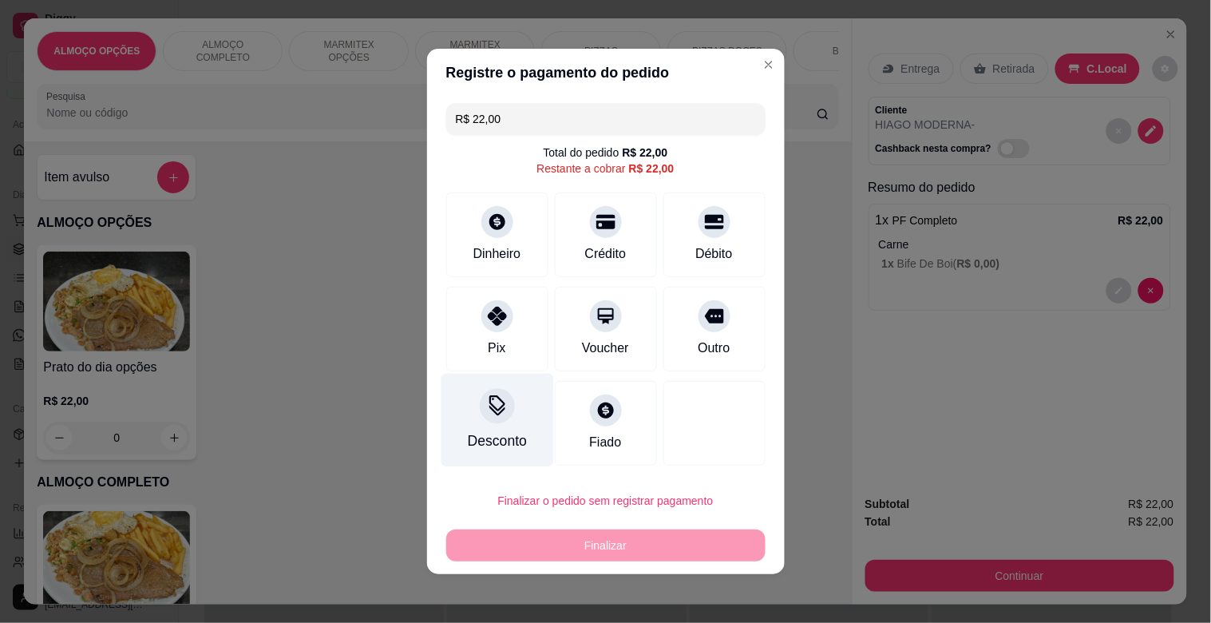
click at [492, 417] on div at bounding box center [497, 405] width 35 height 35
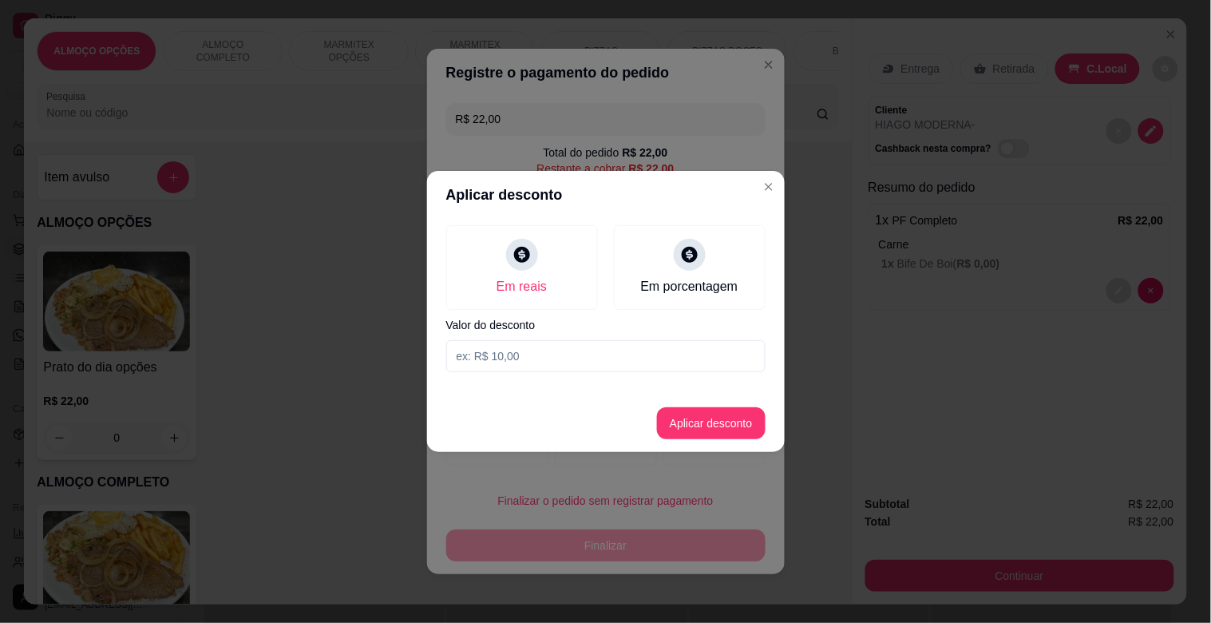
click at [541, 362] on input at bounding box center [605, 356] width 319 height 32
click at [687, 415] on button "Aplicar desconto" at bounding box center [711, 423] width 109 height 32
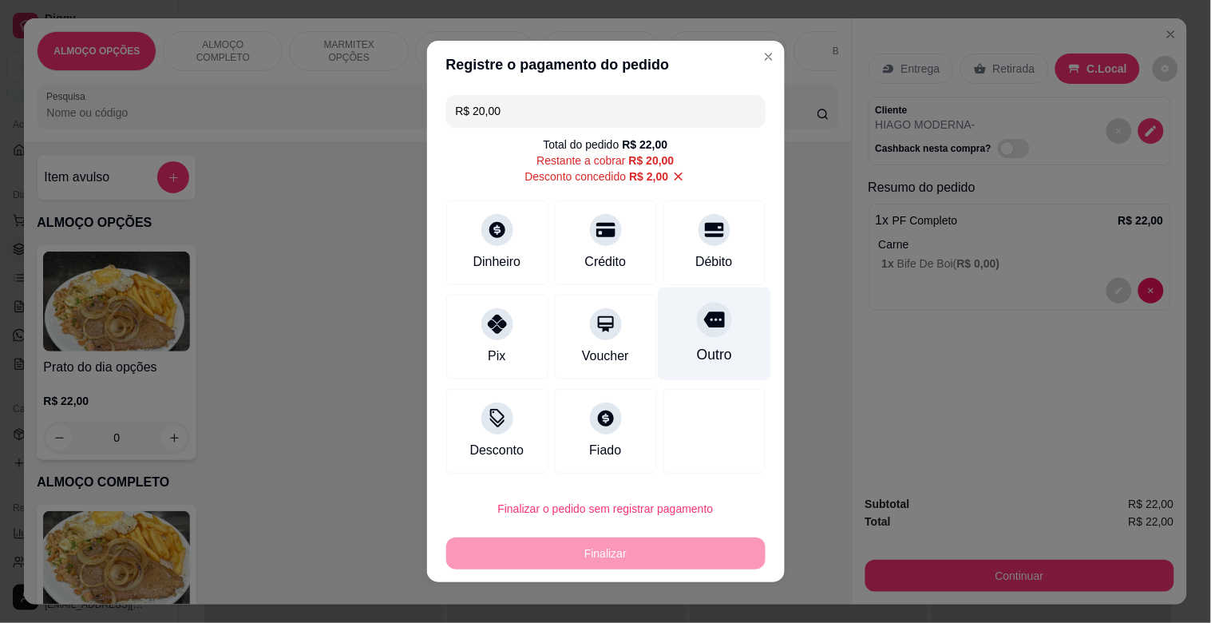
click at [703, 321] on icon at bounding box center [713, 320] width 21 height 16
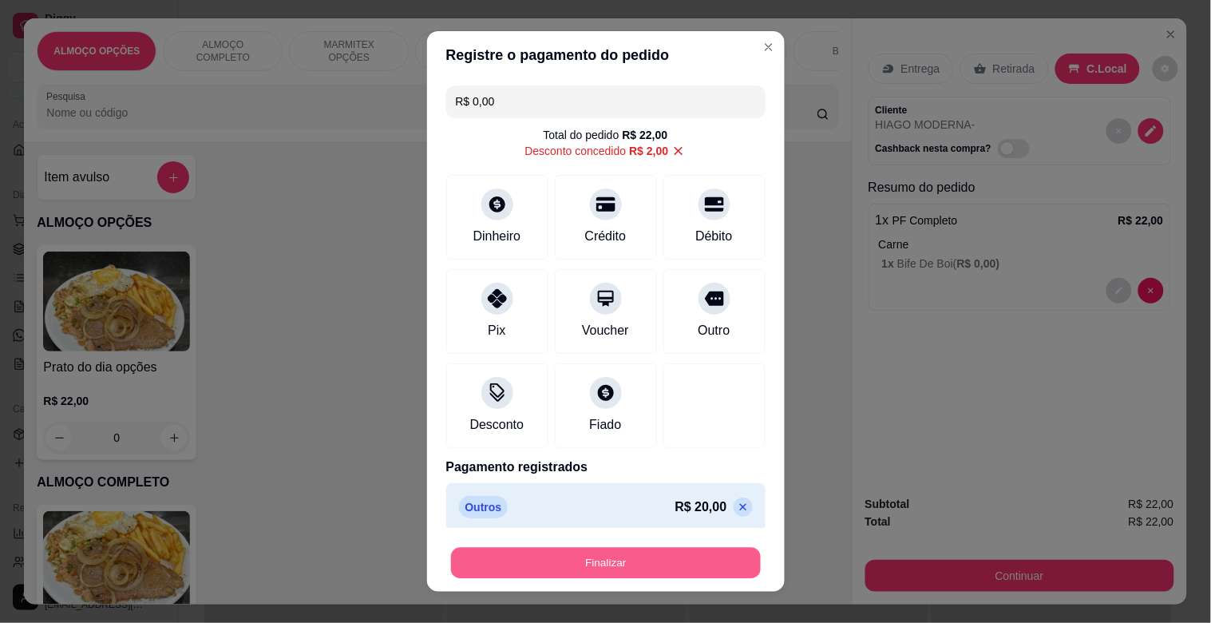
click at [603, 564] on button "Finalizar" at bounding box center [606, 563] width 310 height 31
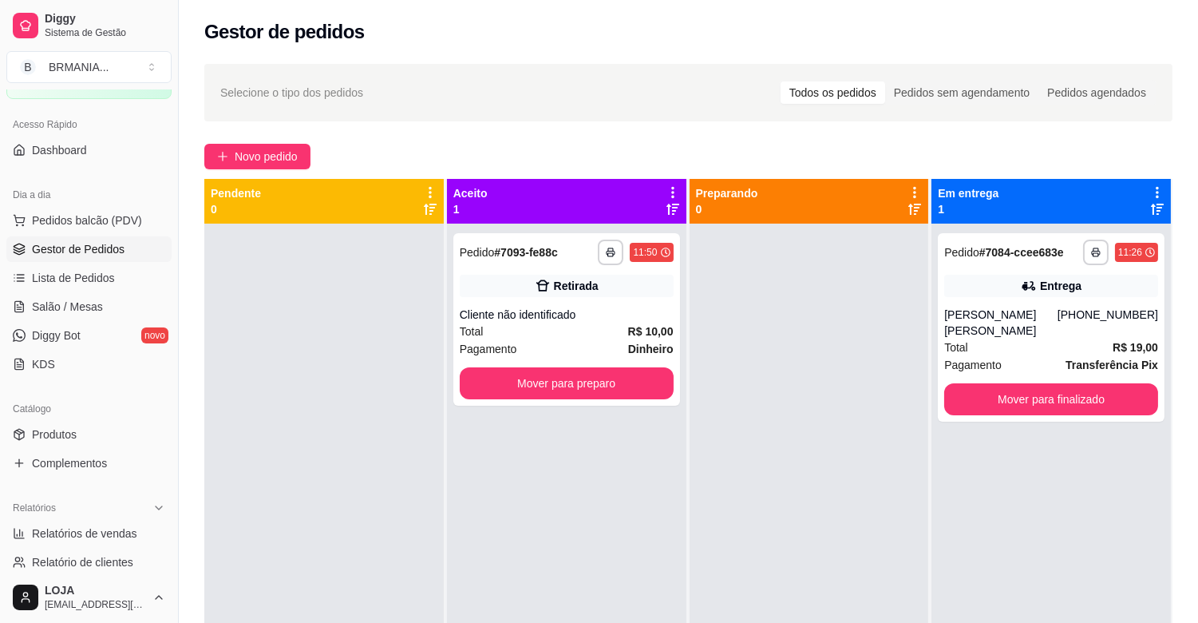
click at [91, 206] on div "Dia a dia" at bounding box center [88, 195] width 165 height 26
click at [104, 216] on span "Pedidos balcão (PDV)" at bounding box center [87, 220] width 110 height 16
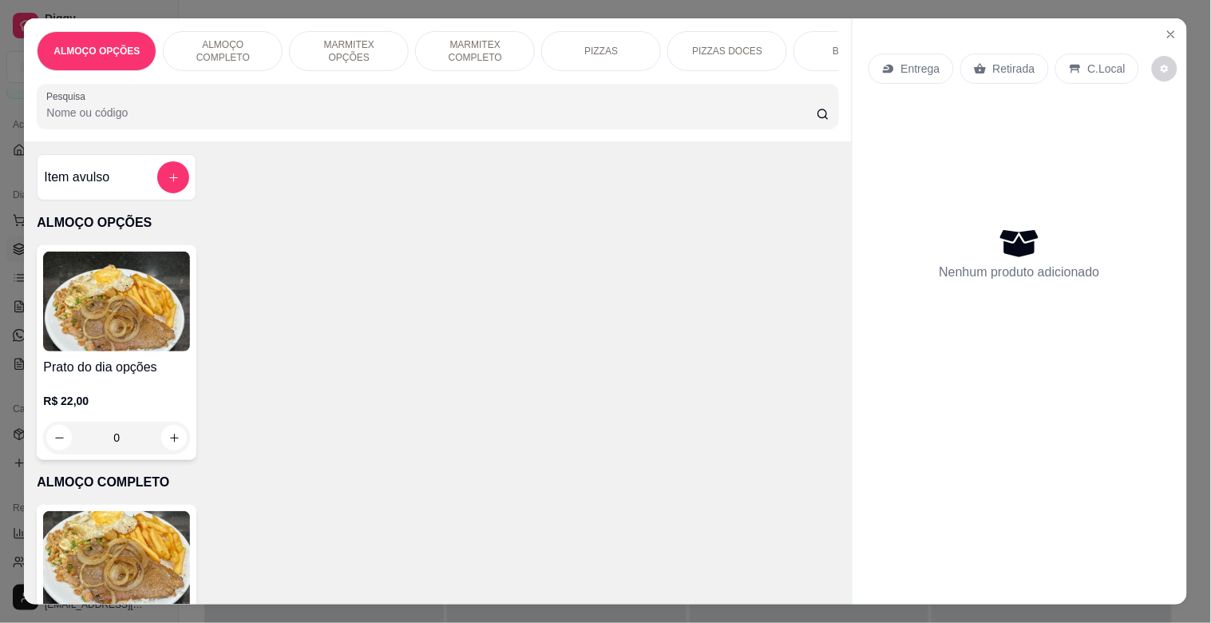
click at [483, 50] on p "MARMITEX COMPLETO" at bounding box center [475, 51] width 93 height 26
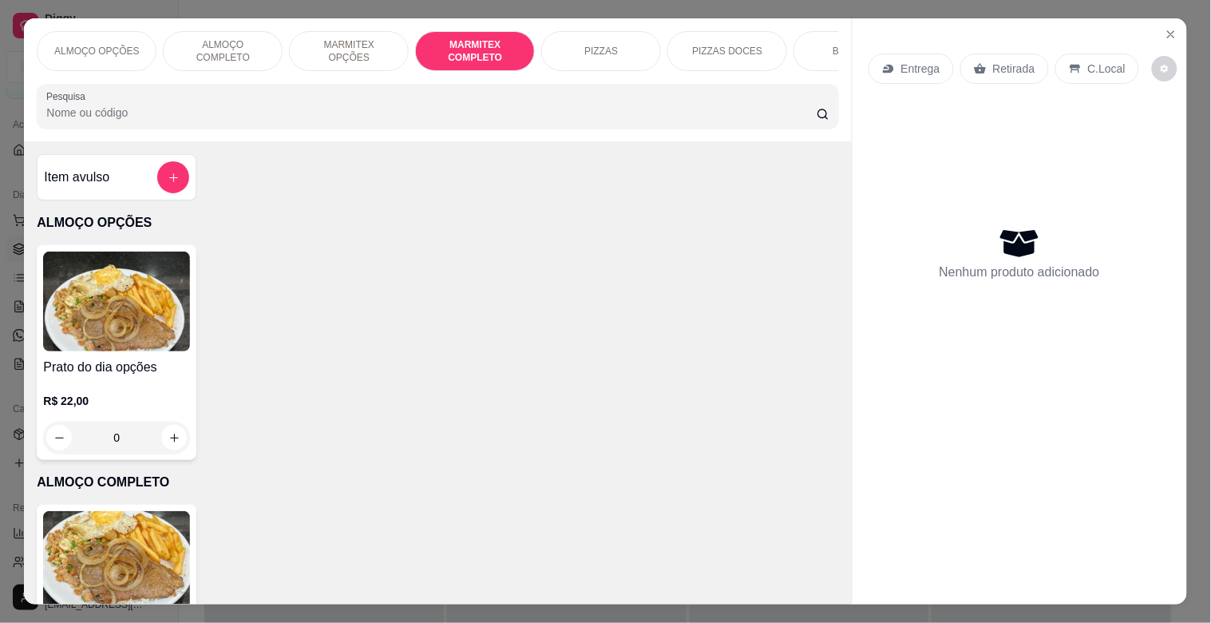
scroll to position [38, 0]
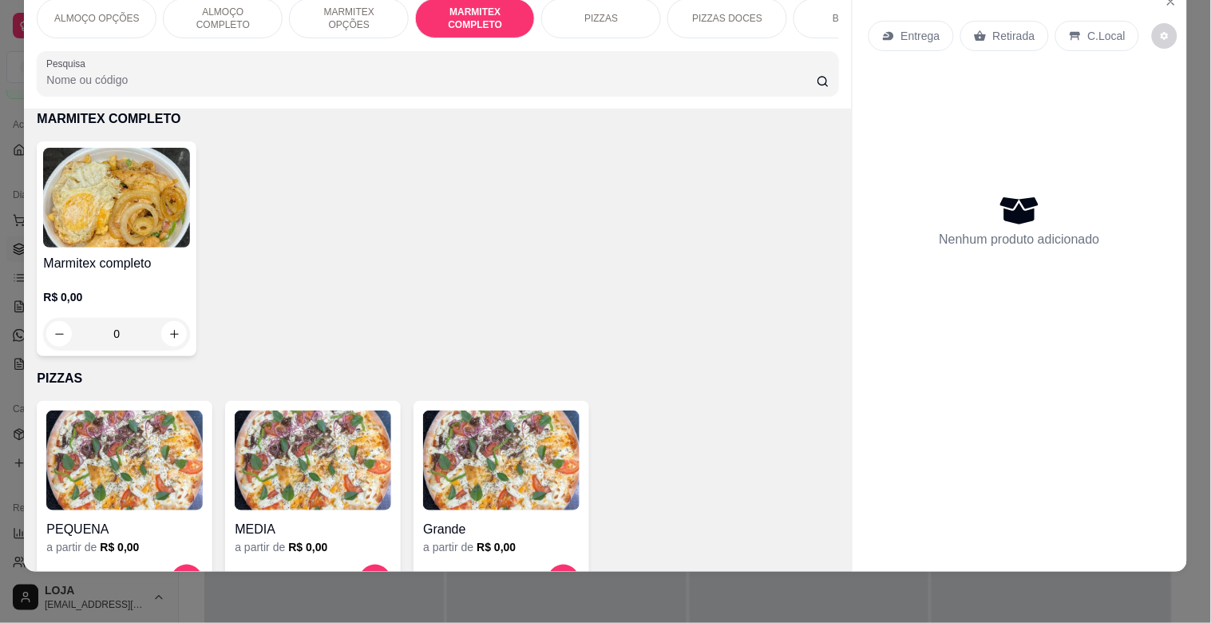
click at [141, 218] on img at bounding box center [116, 198] width 147 height 100
drag, startPoint x: 498, startPoint y: 195, endPoint x: 513, endPoint y: 197, distance: 14.6
click at [498, 196] on div "Grande R$ 18,00" at bounding box center [605, 204] width 422 height 53
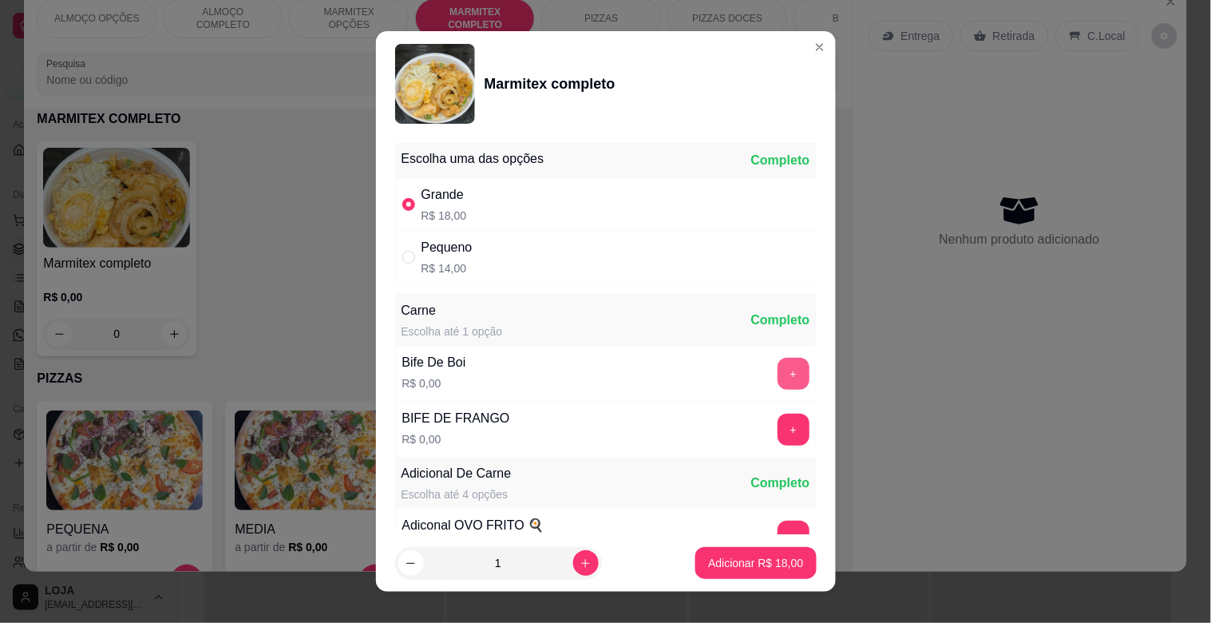
click at [778, 374] on button "+" at bounding box center [794, 374] width 32 height 32
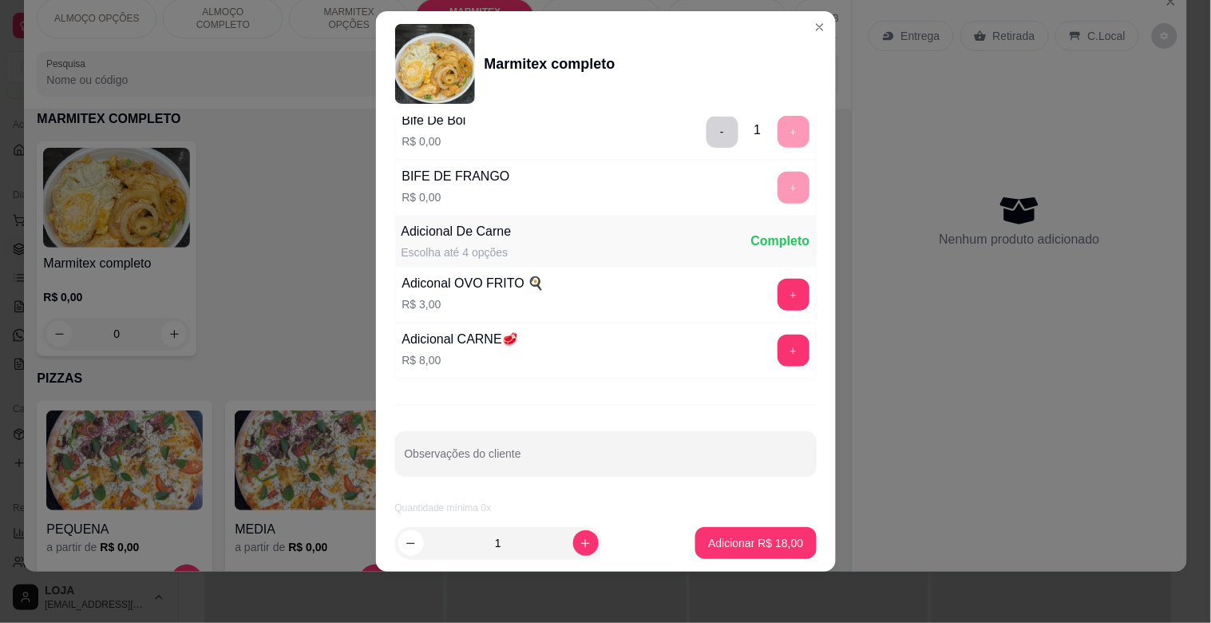
scroll to position [224, 0]
click at [750, 530] on button "Adicionar R$ 18,00" at bounding box center [755, 543] width 121 height 32
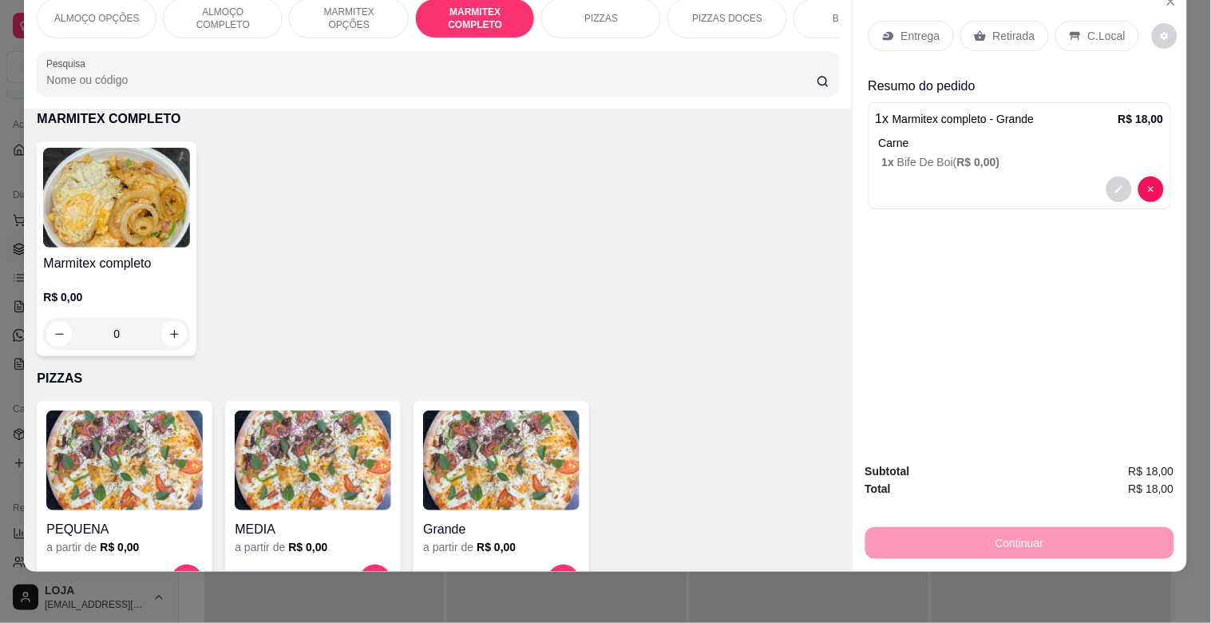
click at [1000, 28] on p "Retirada" at bounding box center [1014, 36] width 42 height 16
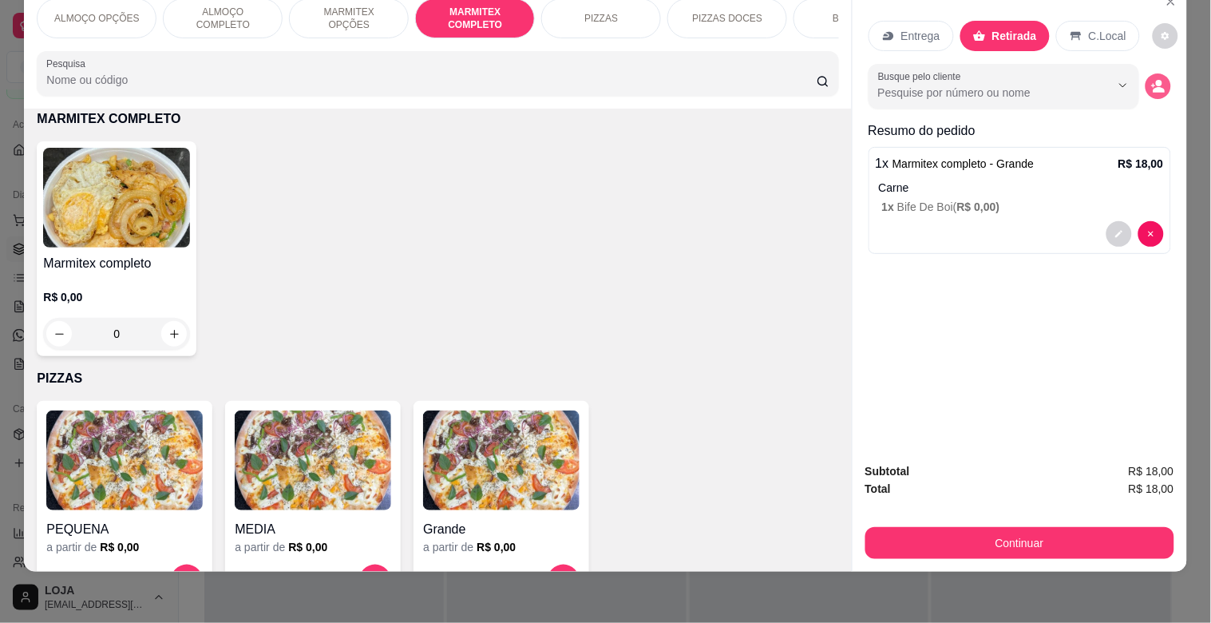
click at [1155, 79] on icon "decrease-product-quantity" at bounding box center [1158, 86] width 14 height 14
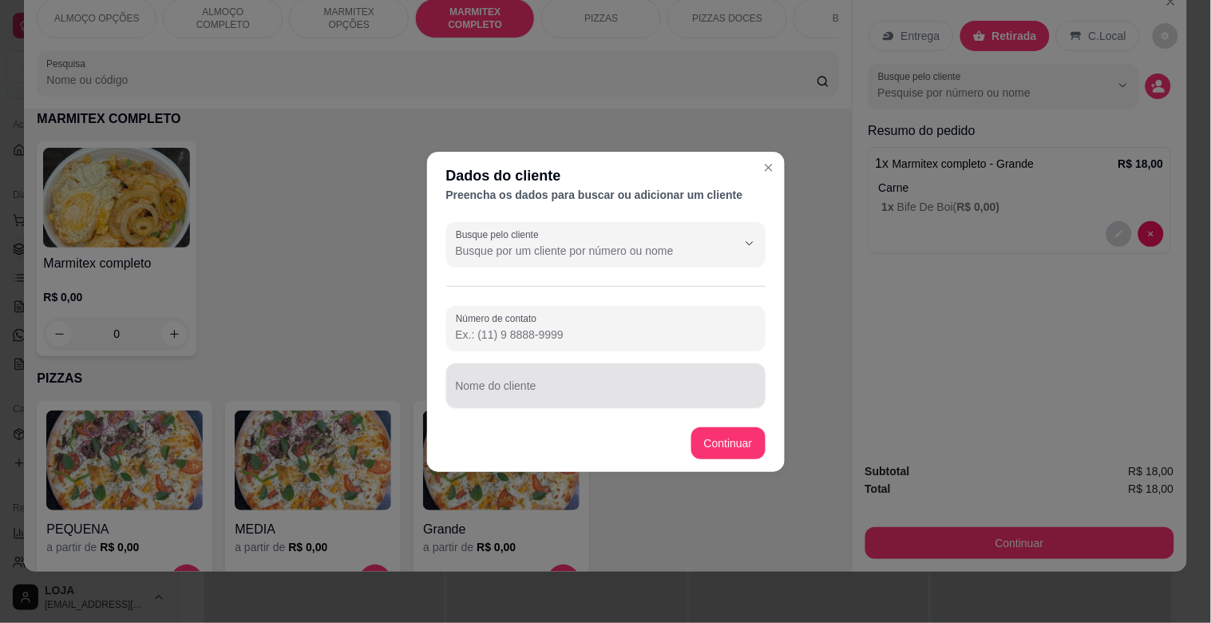
drag, startPoint x: 556, startPoint y: 360, endPoint x: 583, endPoint y: 433, distance: 77.3
click at [580, 421] on section "Dados do cliente Preencha os dados para buscar ou adicionar um cliente Busque p…" at bounding box center [606, 312] width 358 height 320
click at [569, 394] on input "Nome do cliente" at bounding box center [606, 392] width 300 height 16
click at [520, 401] on div "Nome do cliente" at bounding box center [605, 385] width 319 height 45
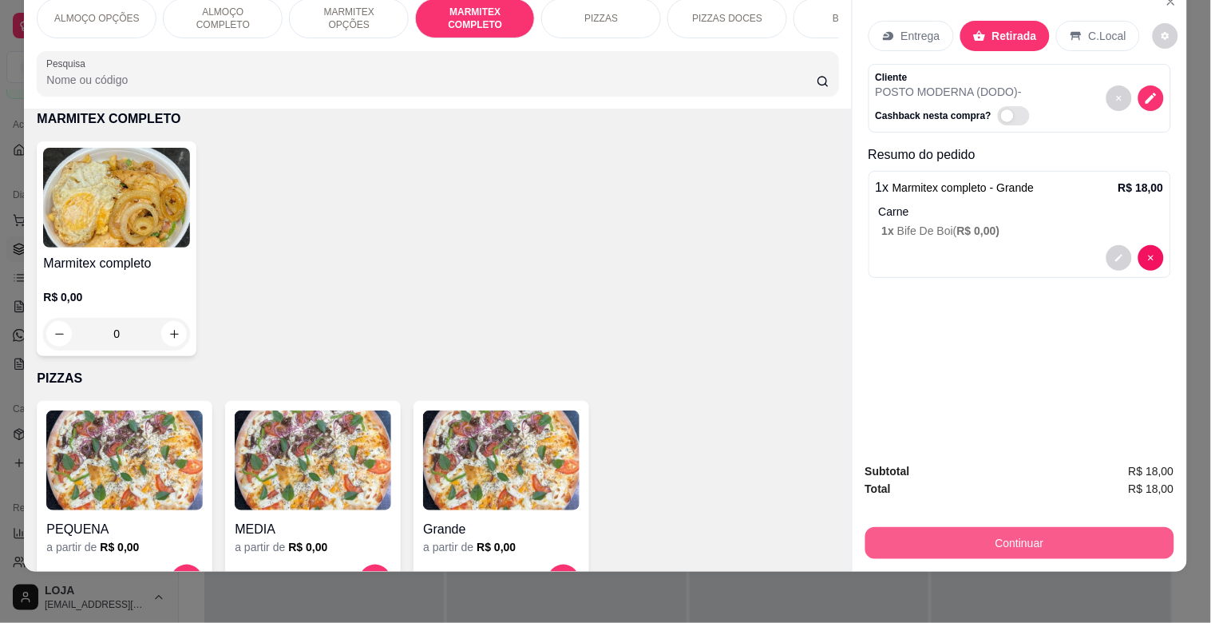
click at [985, 527] on button "Continuar" at bounding box center [1019, 543] width 309 height 32
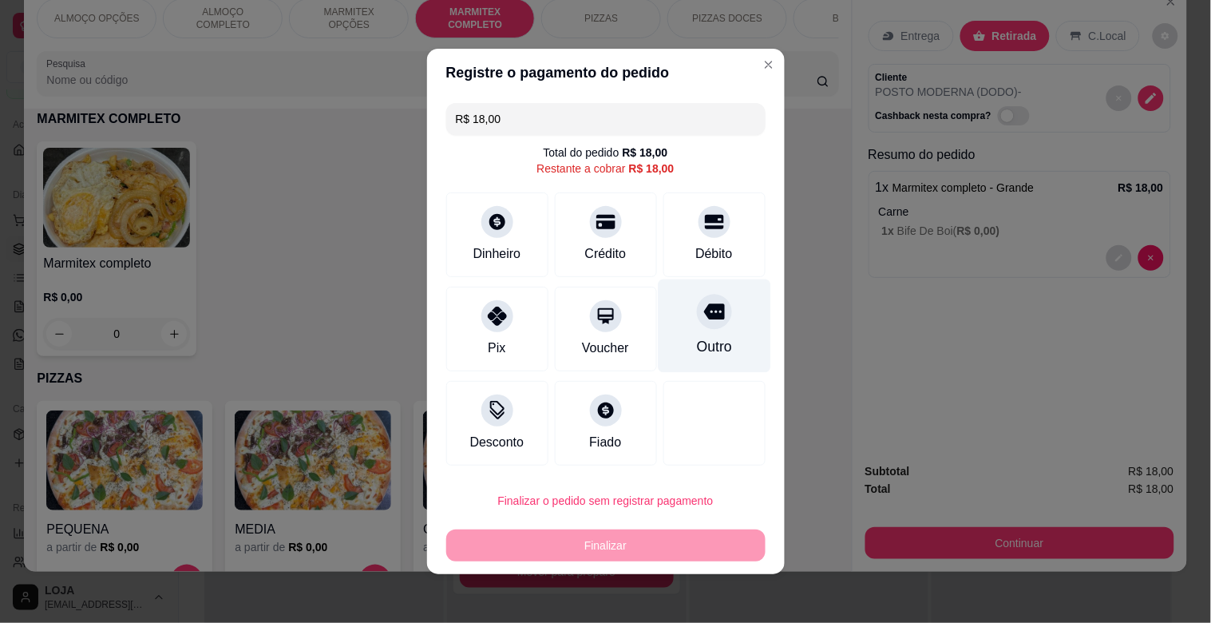
click at [706, 301] on div at bounding box center [714, 311] width 35 height 35
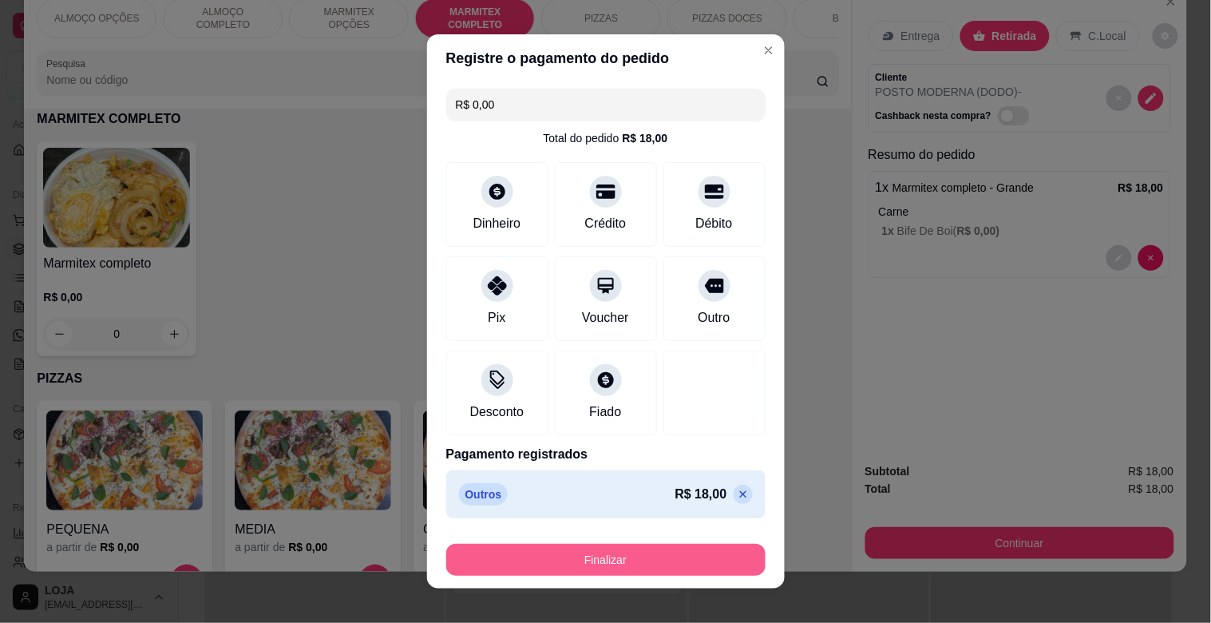
click at [624, 545] on button "Finalizar" at bounding box center [605, 560] width 319 height 32
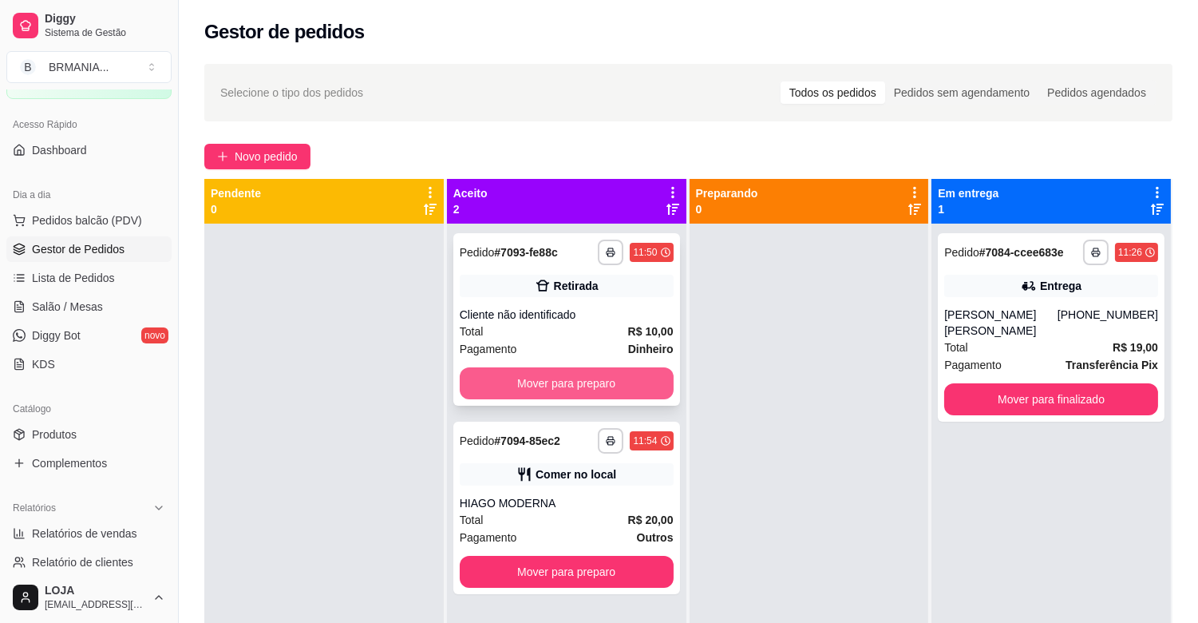
click at [572, 378] on button "Mover para preparo" at bounding box center [567, 383] width 214 height 32
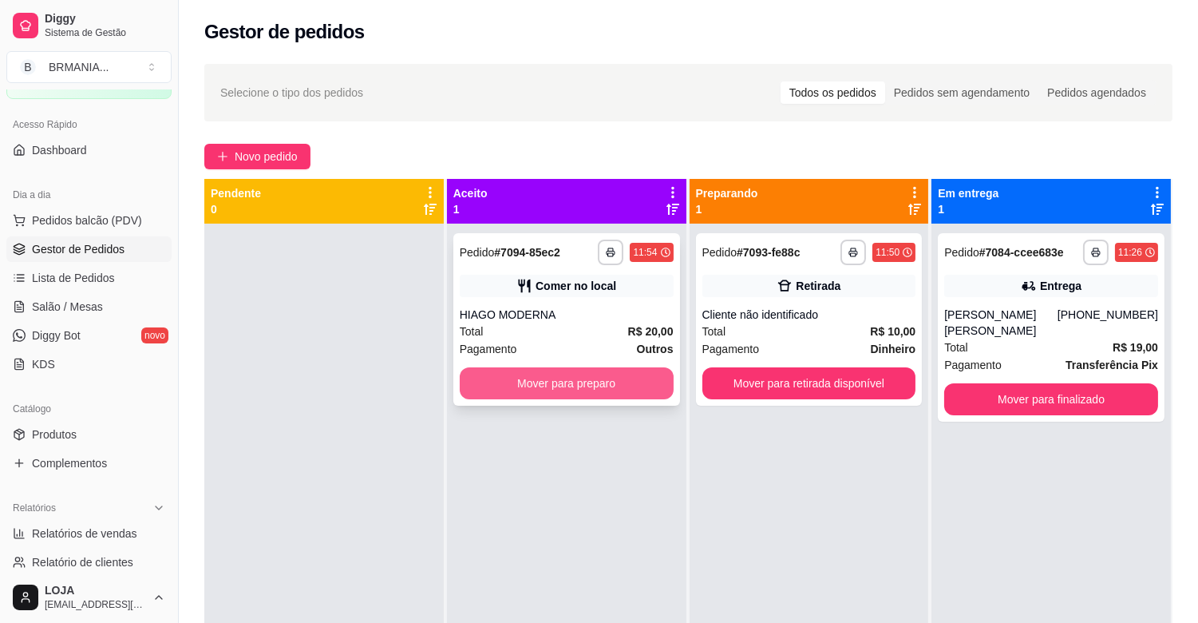
click at [552, 386] on button "Mover para preparo" at bounding box center [567, 383] width 214 height 32
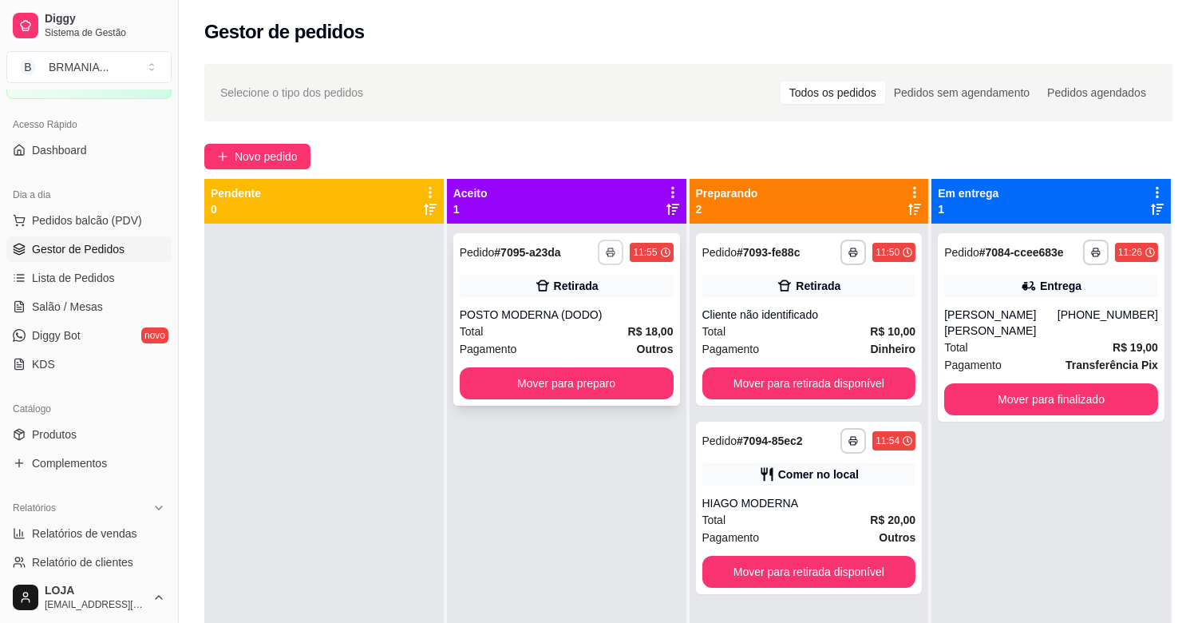
click at [603, 244] on button "button" at bounding box center [611, 253] width 26 height 26
click at [588, 312] on button "IMPRESSORA" at bounding box center [564, 307] width 112 height 25
click at [549, 378] on button "Mover para preparo" at bounding box center [567, 383] width 214 height 32
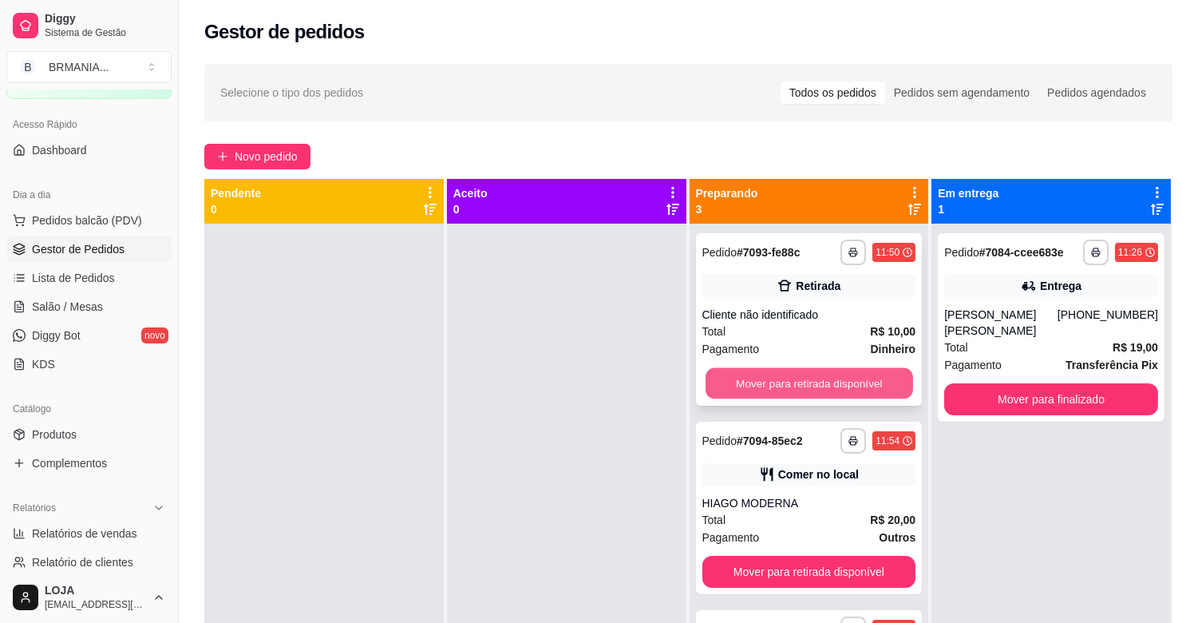
click at [806, 387] on button "Mover para retirada disponível" at bounding box center [810, 383] width 208 height 31
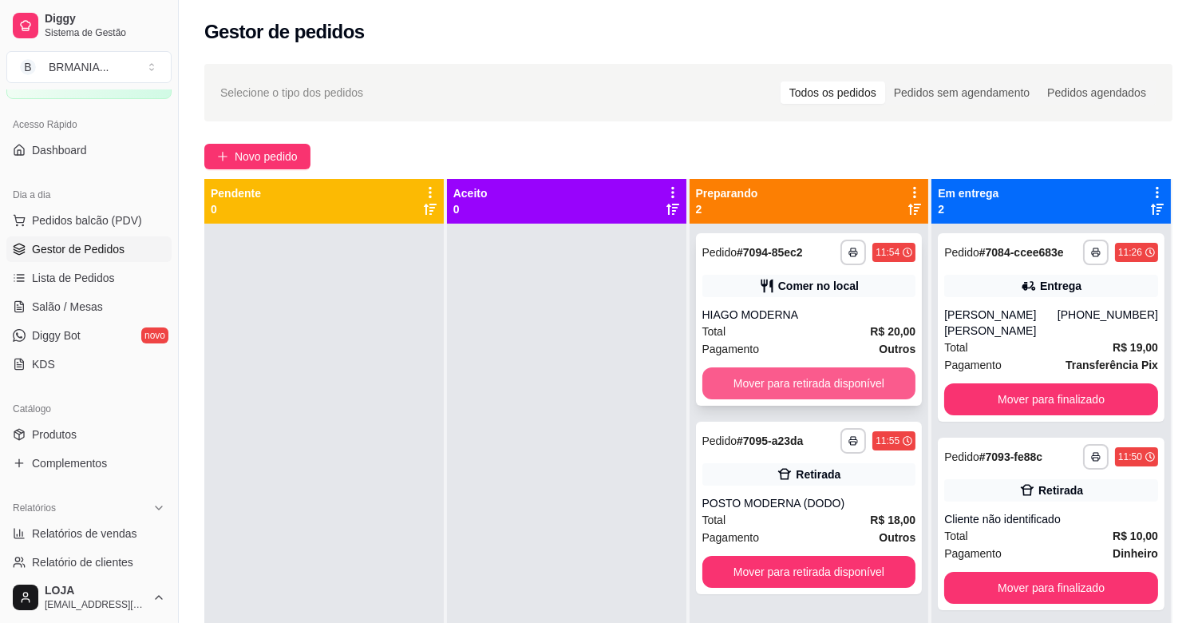
click at [811, 386] on button "Mover para retirada disponível" at bounding box center [810, 383] width 214 height 32
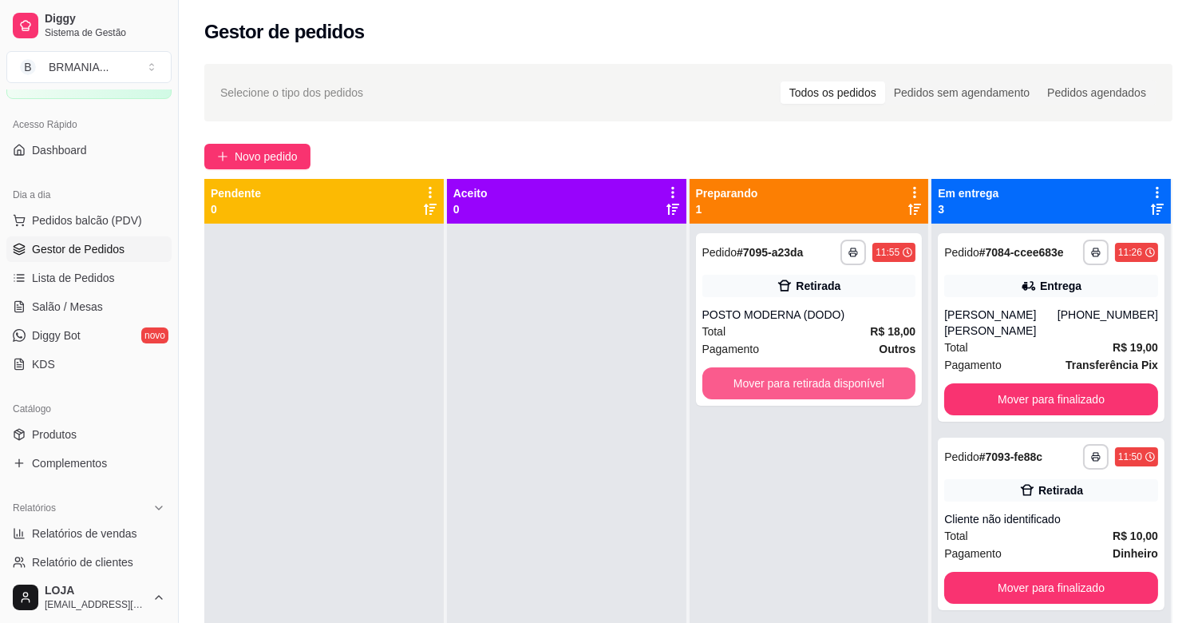
click at [811, 386] on button "Mover para retirada disponível" at bounding box center [810, 383] width 214 height 32
click at [811, 386] on div "Mover para retirada disponível" at bounding box center [810, 383] width 214 height 32
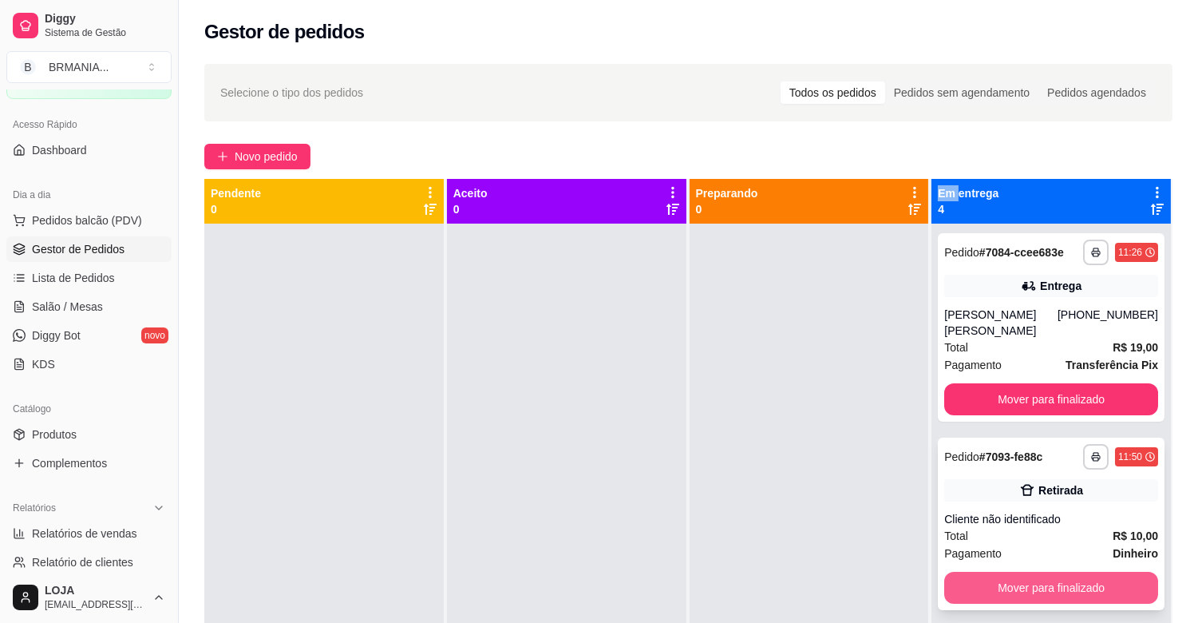
click at [1047, 580] on button "Mover para finalizado" at bounding box center [1051, 588] width 214 height 32
click at [1049, 580] on button "Mover para finalizado" at bounding box center [1052, 587] width 208 height 31
click at [1050, 580] on button "Mover para finalizado" at bounding box center [1051, 588] width 214 height 32
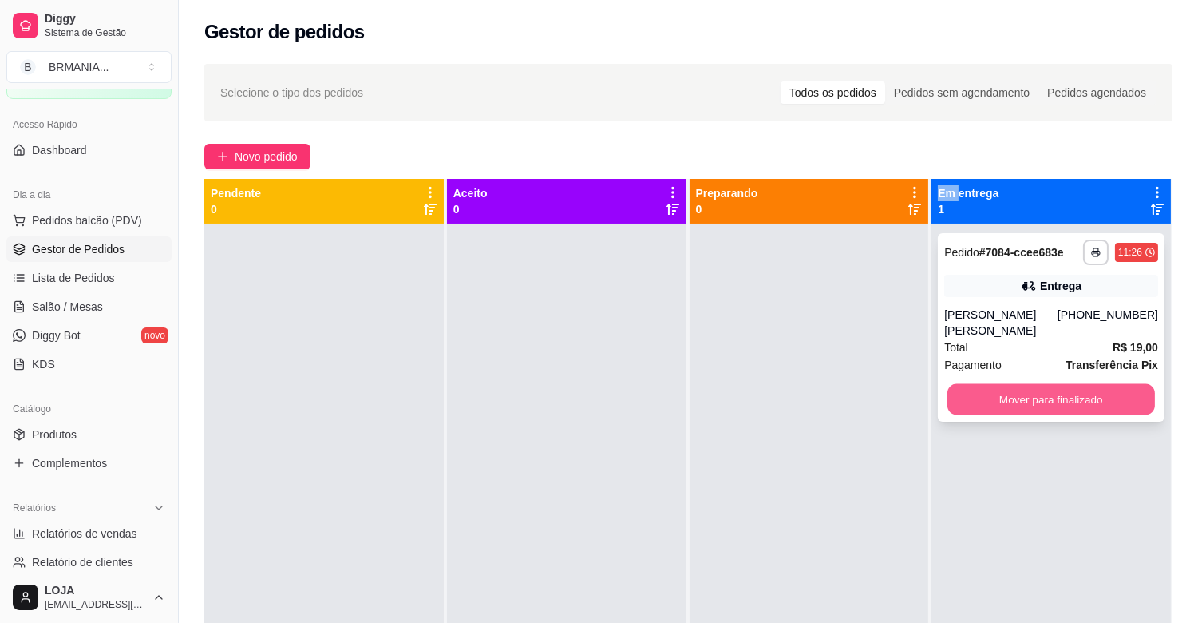
click at [1065, 405] on button "Mover para finalizado" at bounding box center [1052, 399] width 208 height 31
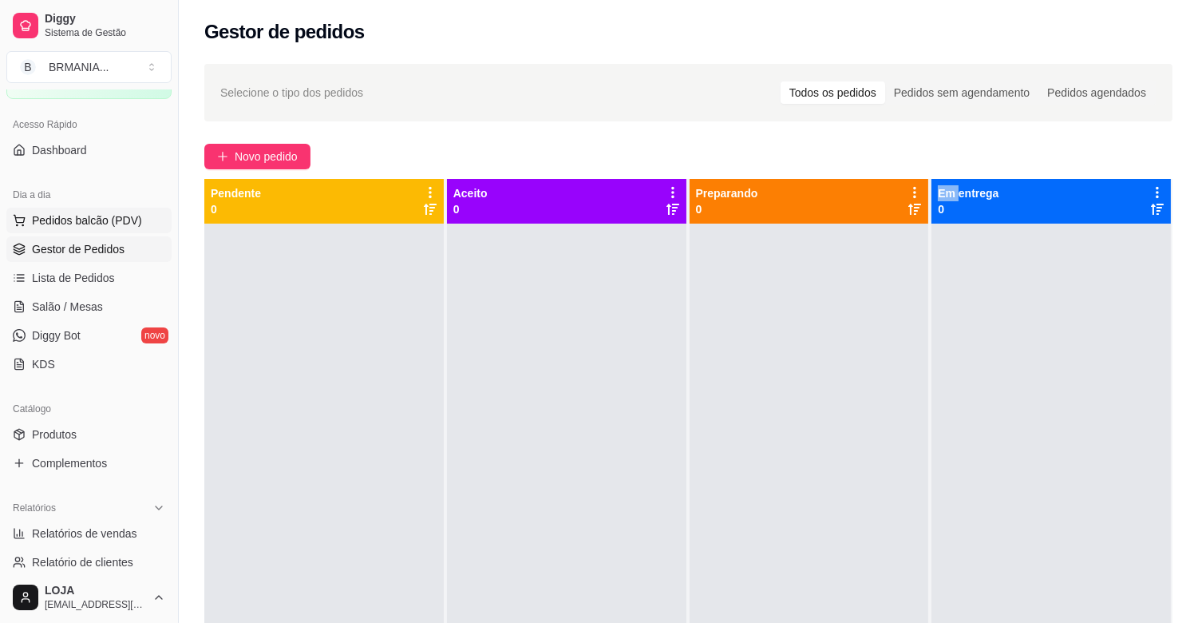
click at [74, 212] on span "Pedidos balcão (PDV)" at bounding box center [87, 220] width 110 height 16
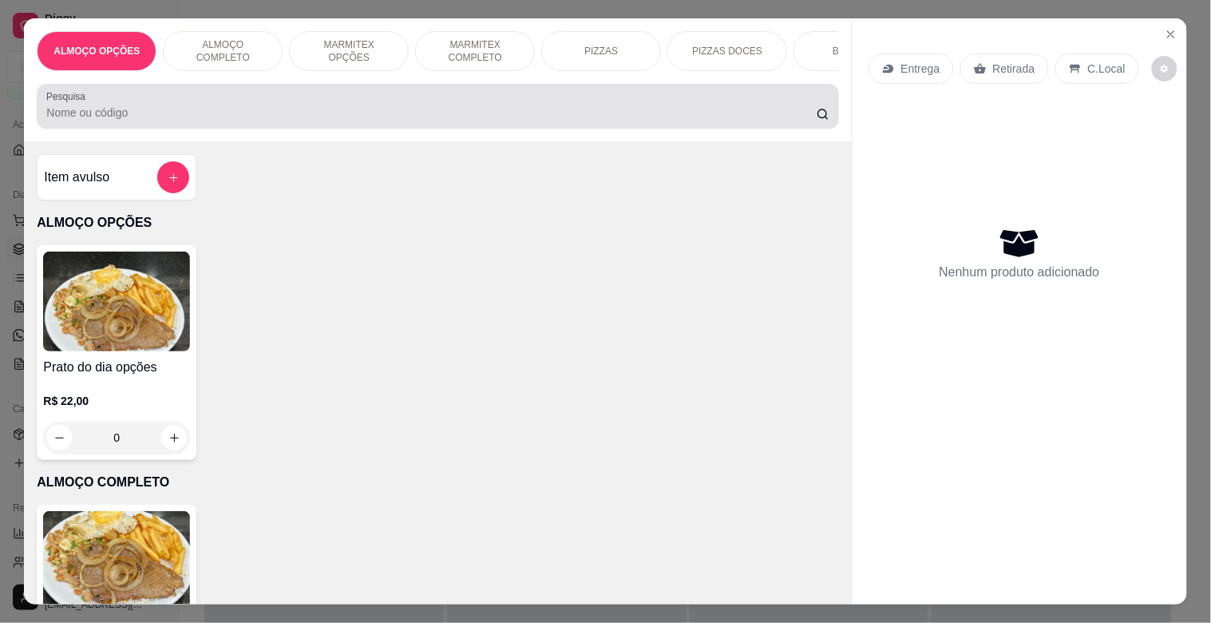
click at [259, 109] on div at bounding box center [437, 106] width 782 height 32
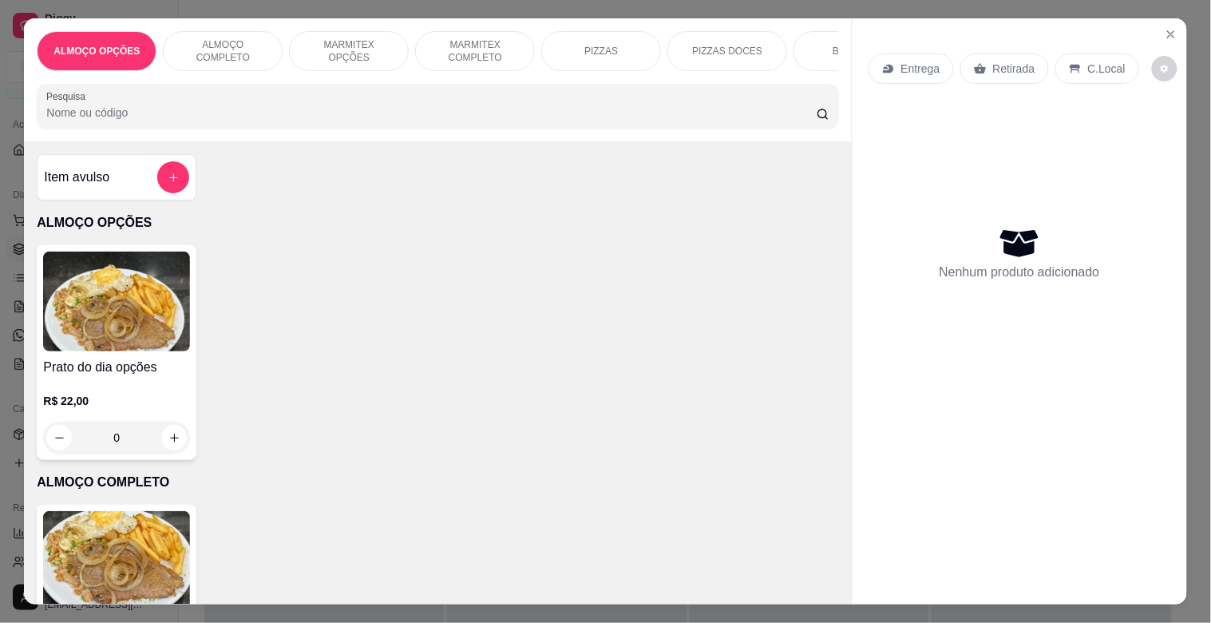
click at [97, 541] on img at bounding box center [116, 561] width 147 height 100
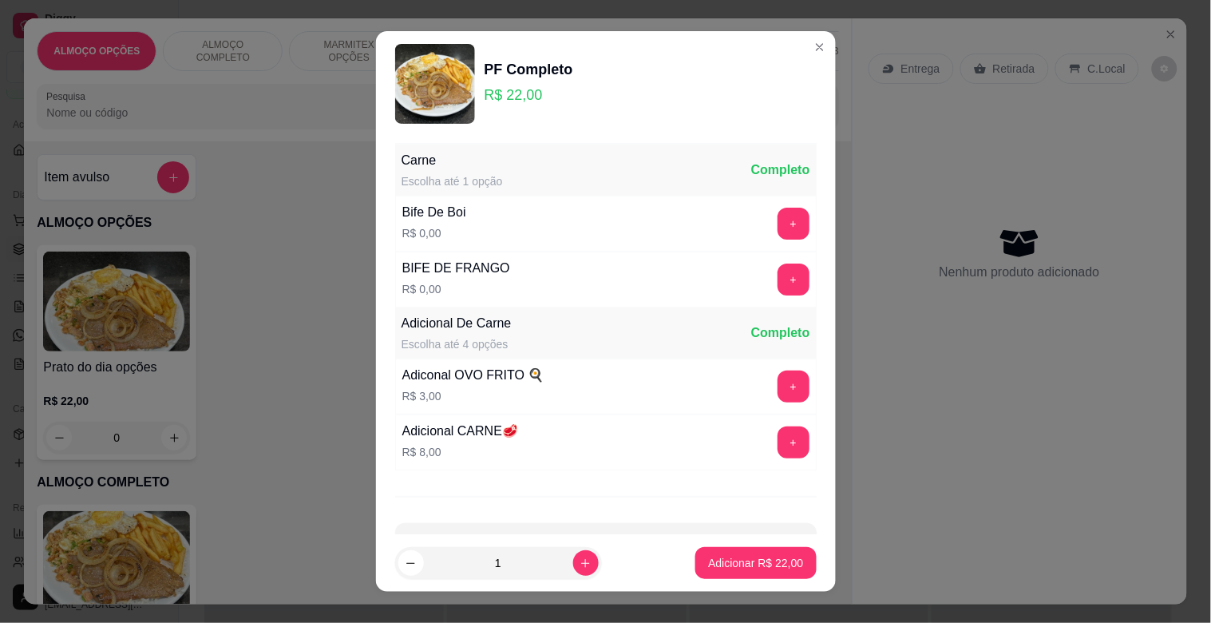
click at [778, 216] on button "+" at bounding box center [794, 224] width 32 height 32
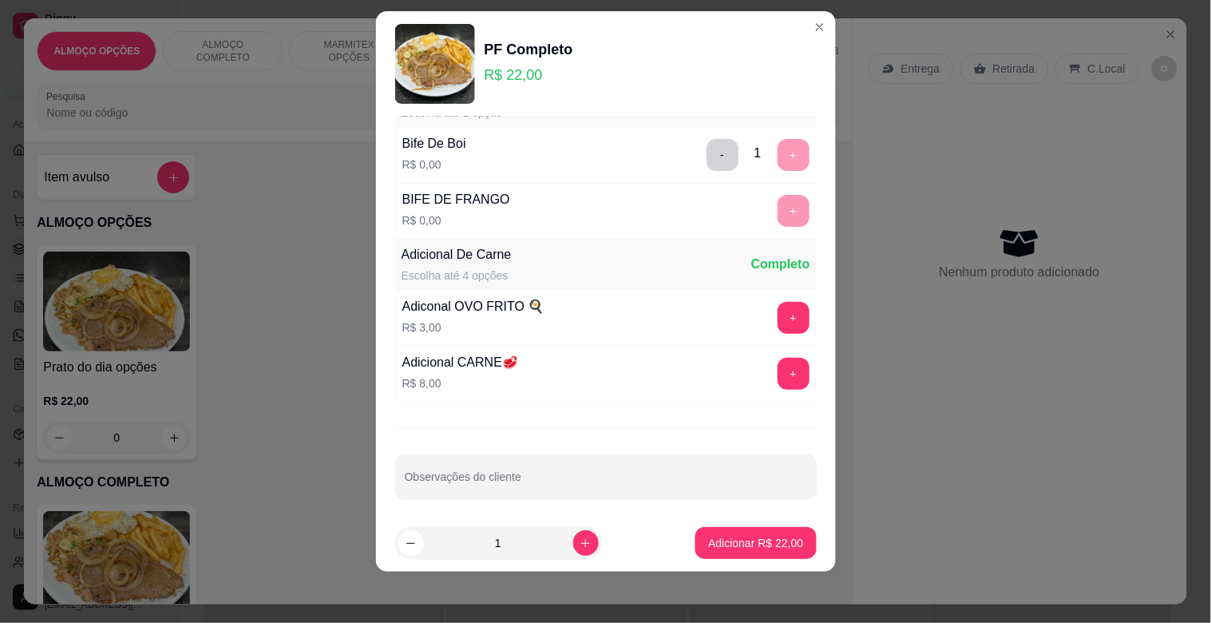
scroll to position [57, 0]
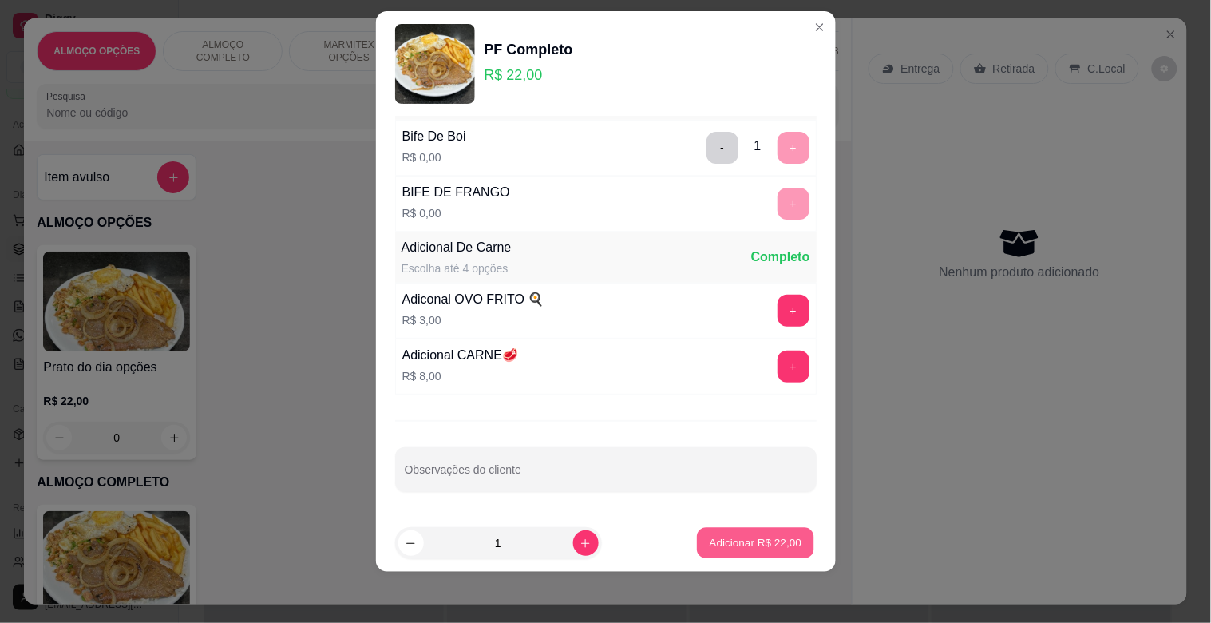
click at [762, 535] on p "Adicionar R$ 22,00" at bounding box center [756, 542] width 93 height 15
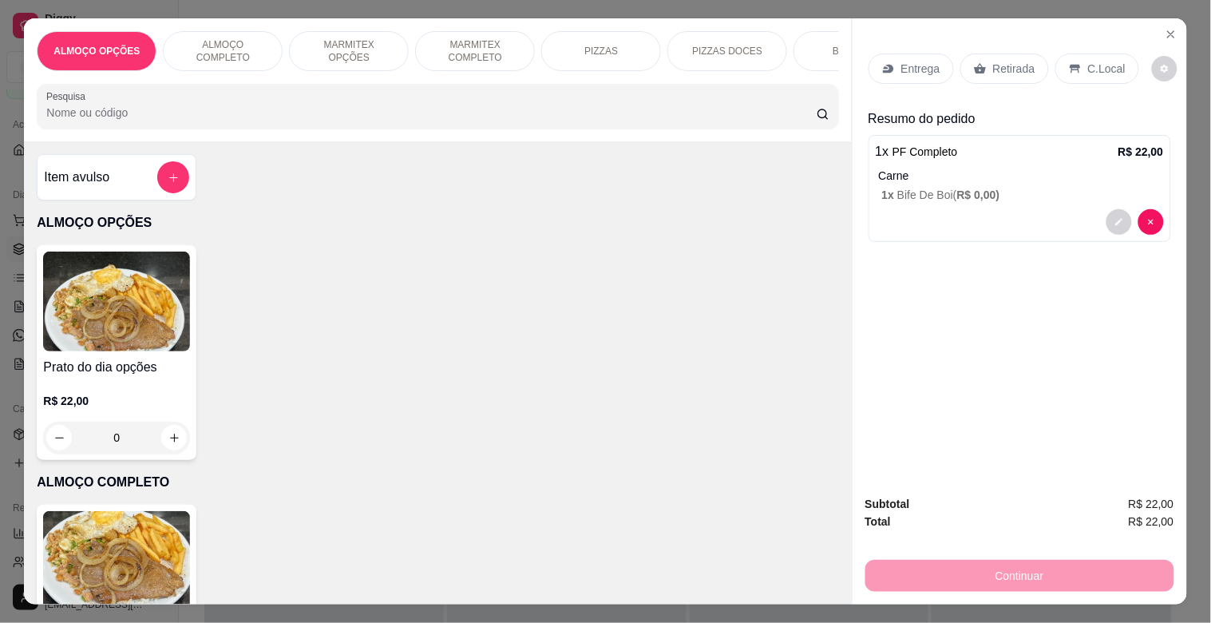
click at [1088, 61] on p "C.Local" at bounding box center [1107, 69] width 38 height 16
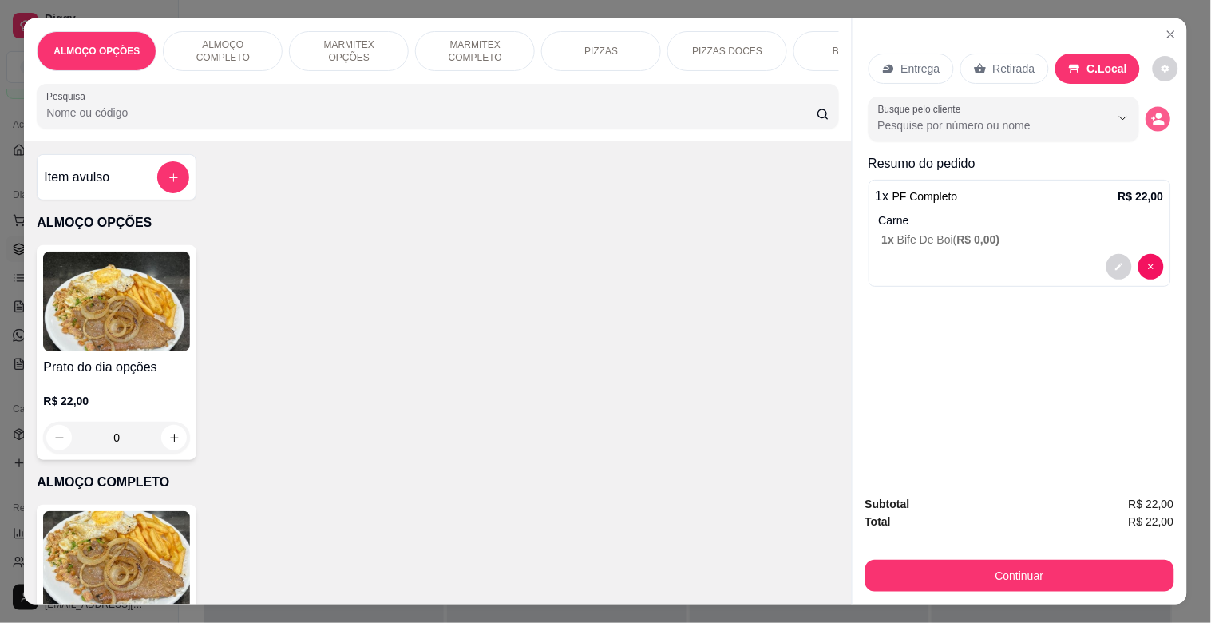
click at [1154, 120] on icon "decrease-product-quantity" at bounding box center [1159, 123] width 11 height 6
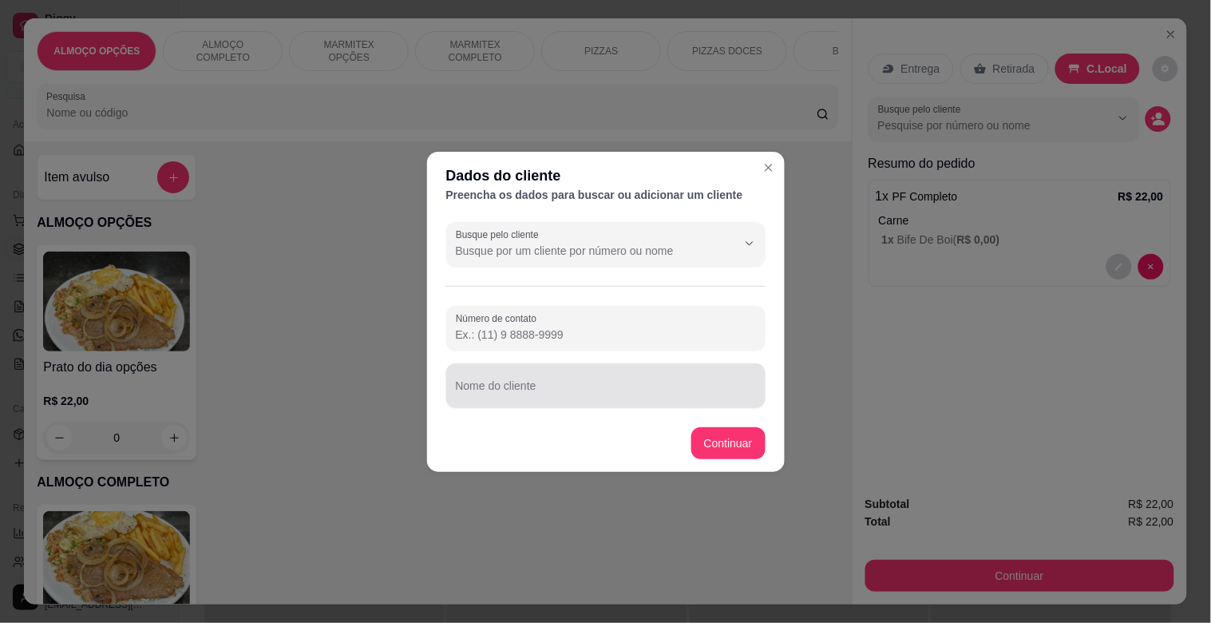
click at [580, 403] on div "Nome do cliente" at bounding box center [605, 385] width 319 height 45
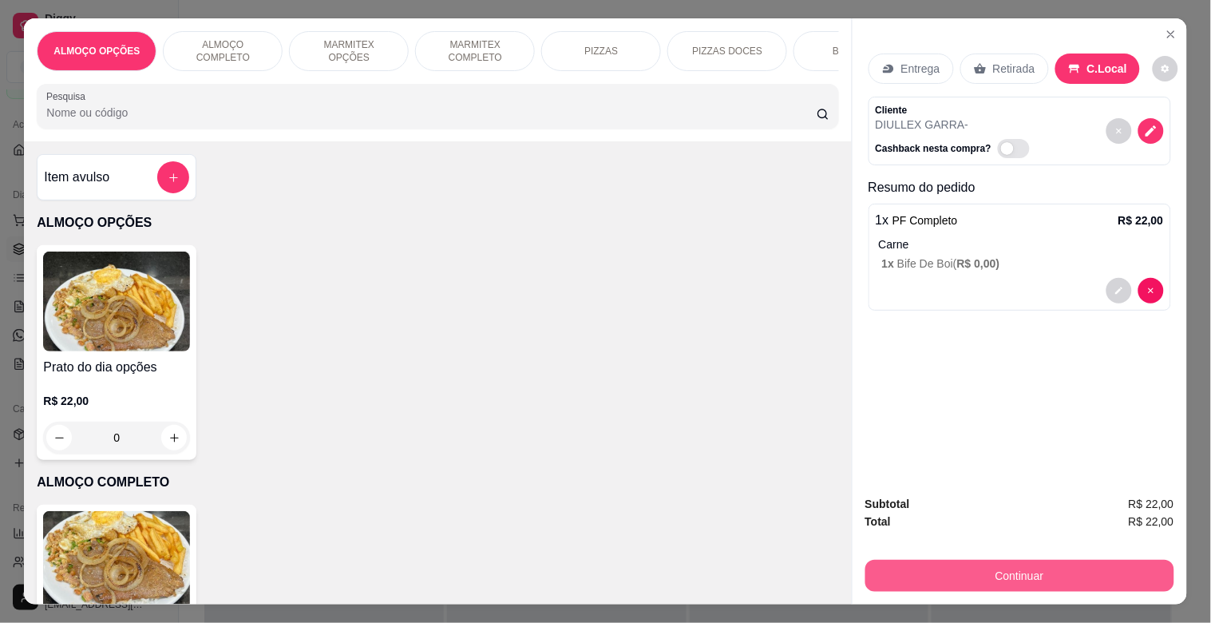
click at [983, 560] on button "Continuar" at bounding box center [1019, 576] width 309 height 32
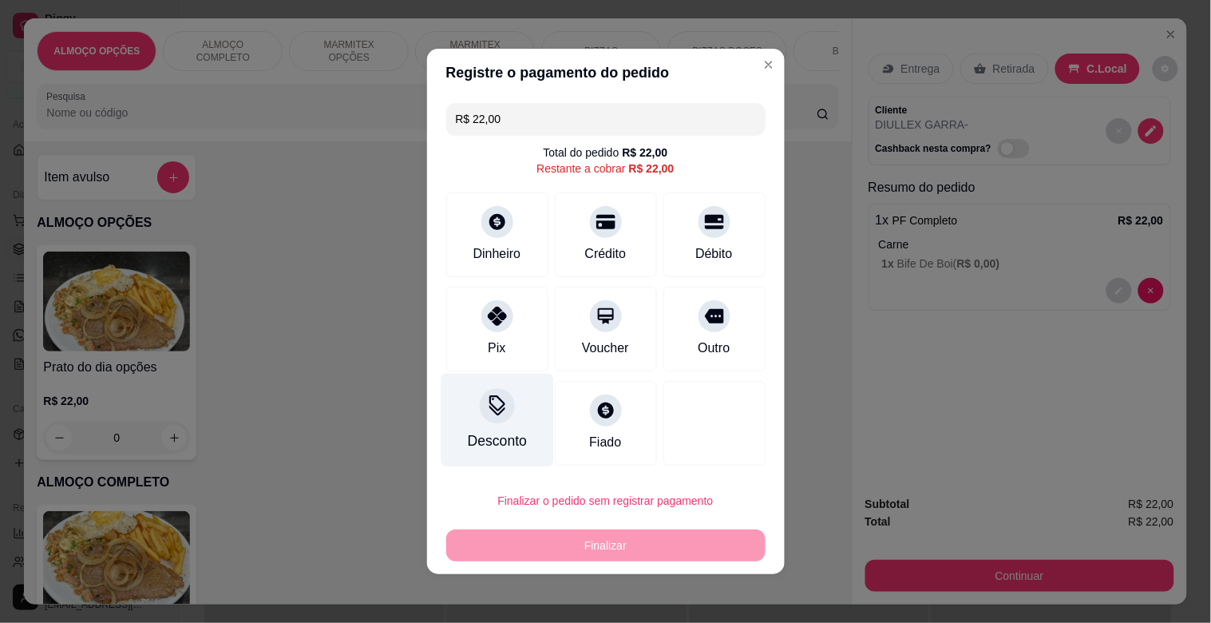
click at [486, 410] on icon at bounding box center [496, 405] width 21 height 21
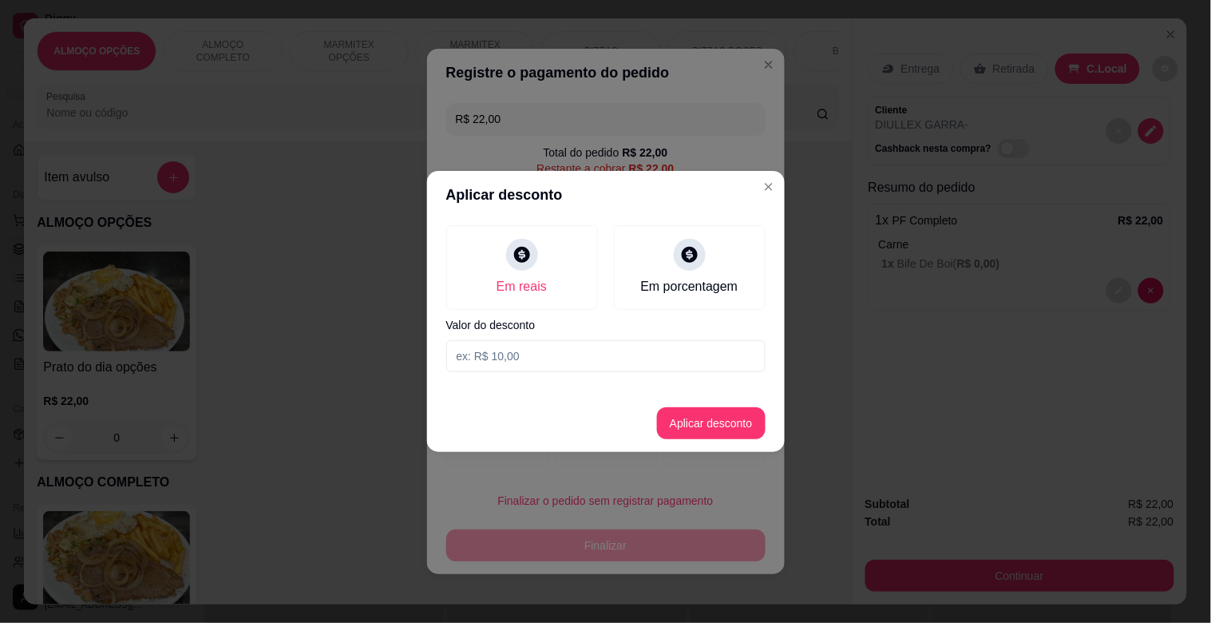
click at [586, 376] on div "Em reais Em porcentagem Valor do desconto" at bounding box center [606, 299] width 358 height 160
click at [583, 359] on input at bounding box center [605, 356] width 319 height 32
click at [682, 442] on footer "Aplicar desconto" at bounding box center [606, 422] width 358 height 57
click at [688, 429] on button "Aplicar desconto" at bounding box center [711, 423] width 109 height 32
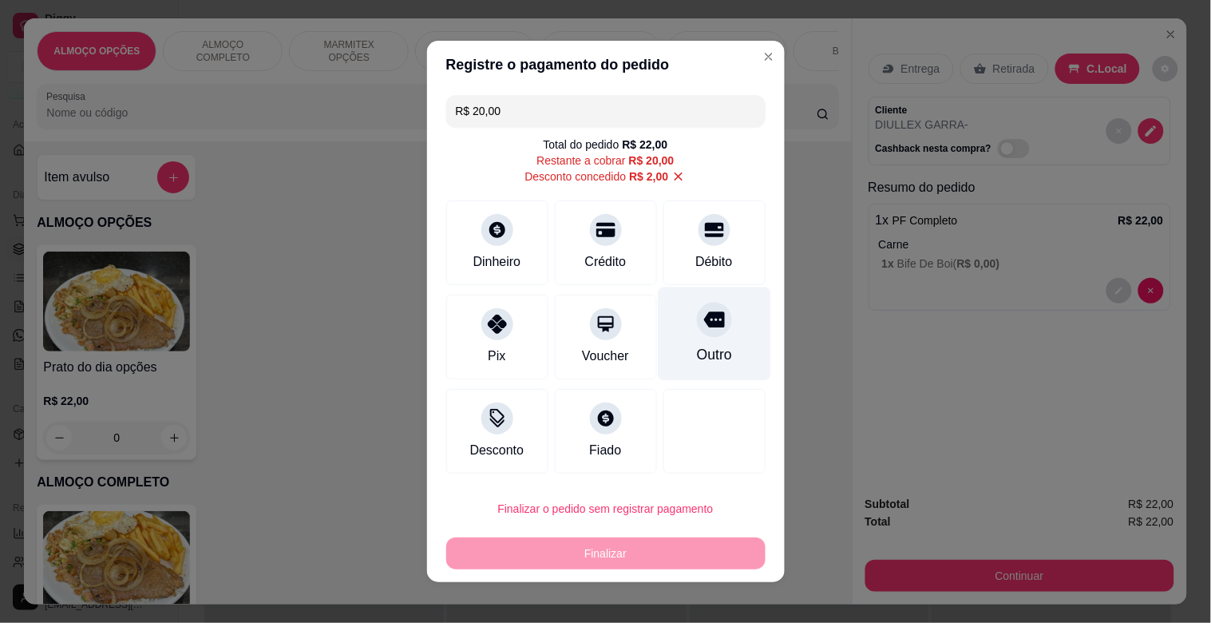
click at [705, 312] on icon at bounding box center [713, 320] width 21 height 16
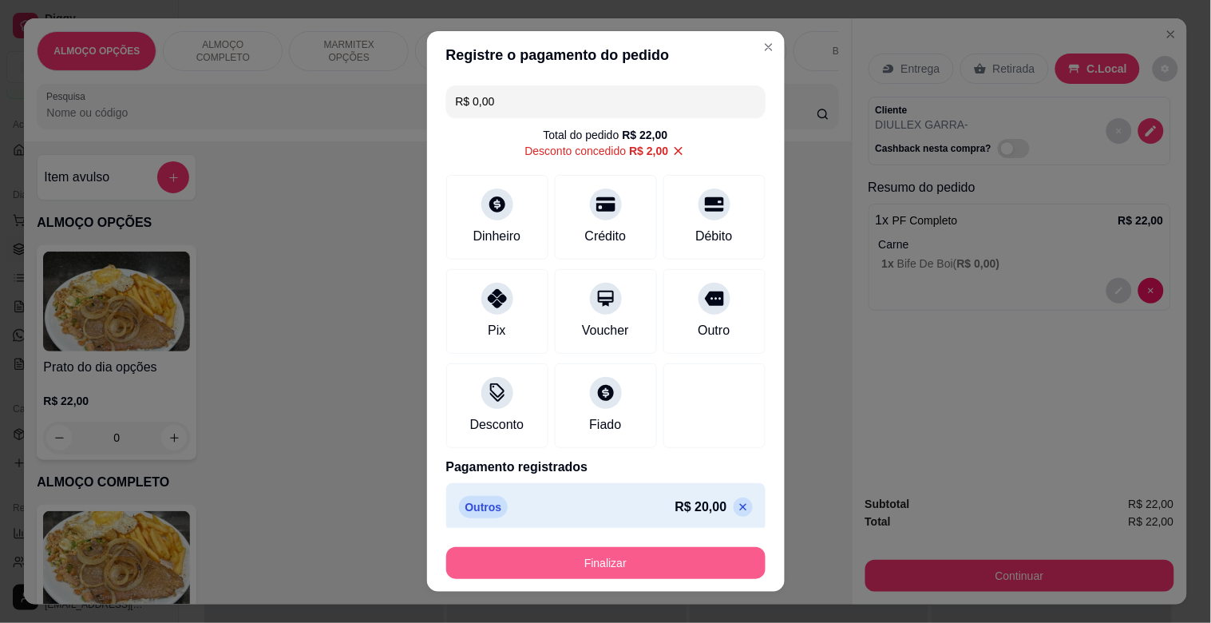
click at [644, 556] on button "Finalizar" at bounding box center [605, 563] width 319 height 32
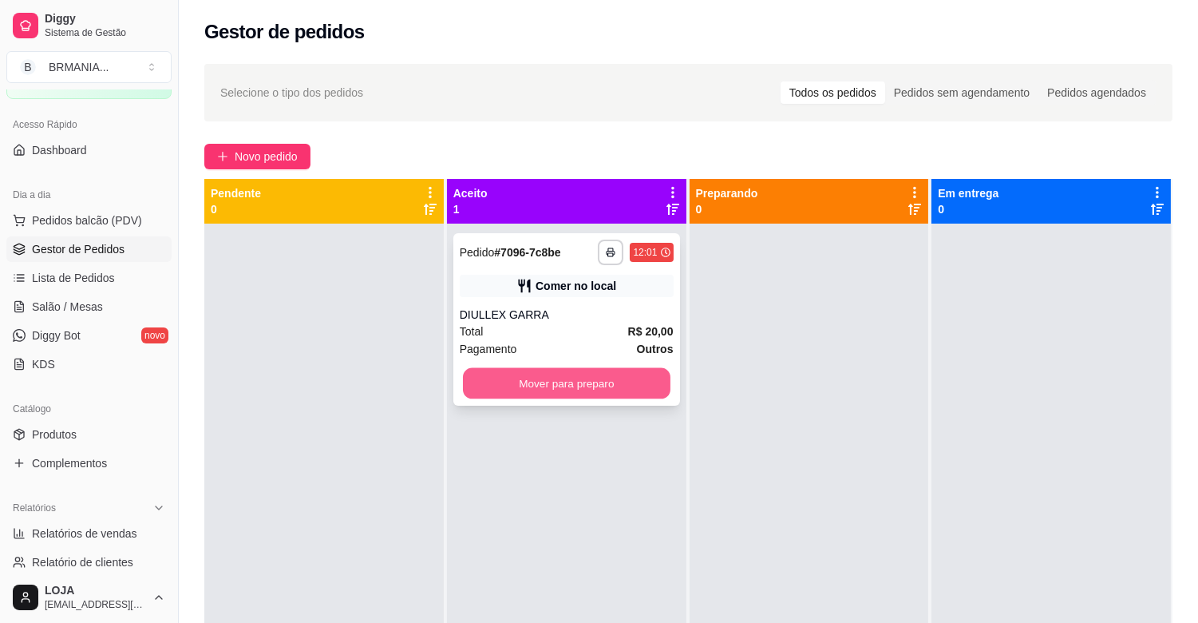
click at [585, 374] on button "Mover para preparo" at bounding box center [567, 383] width 208 height 31
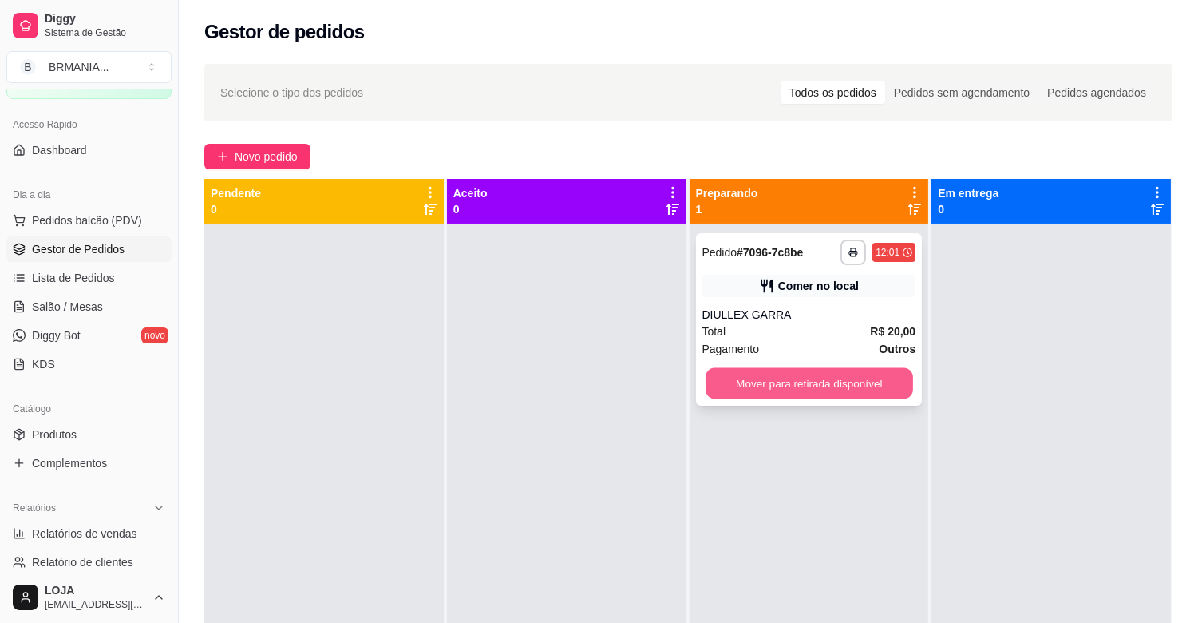
click at [815, 378] on button "Mover para retirada disponível" at bounding box center [810, 383] width 208 height 31
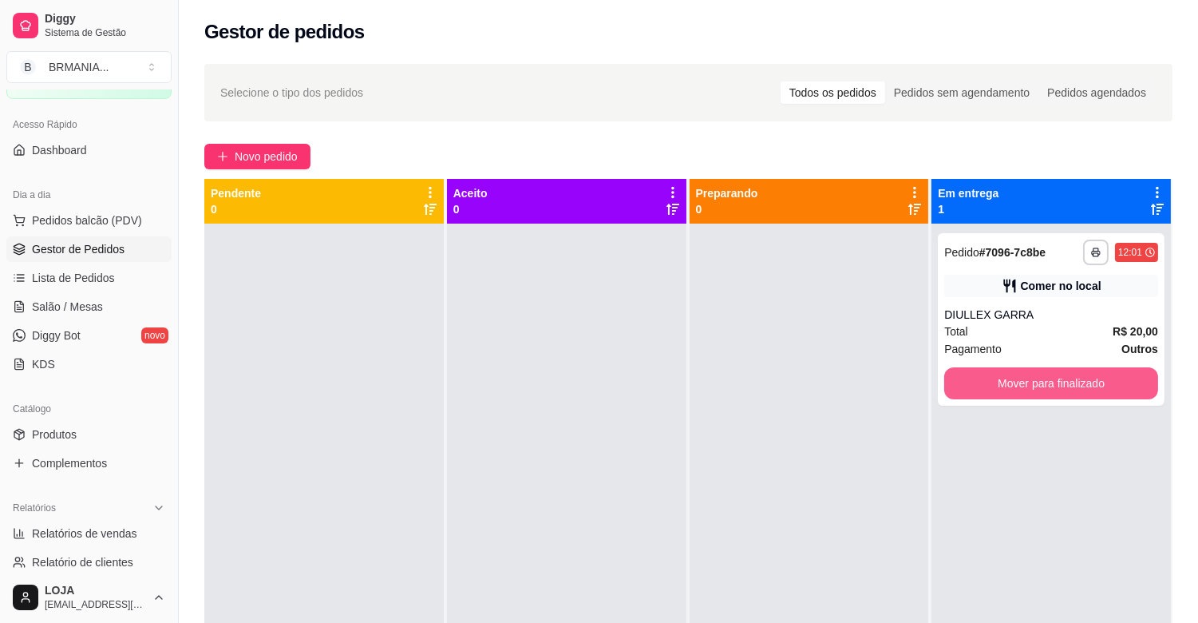
click at [976, 380] on button "Mover para finalizado" at bounding box center [1051, 383] width 214 height 32
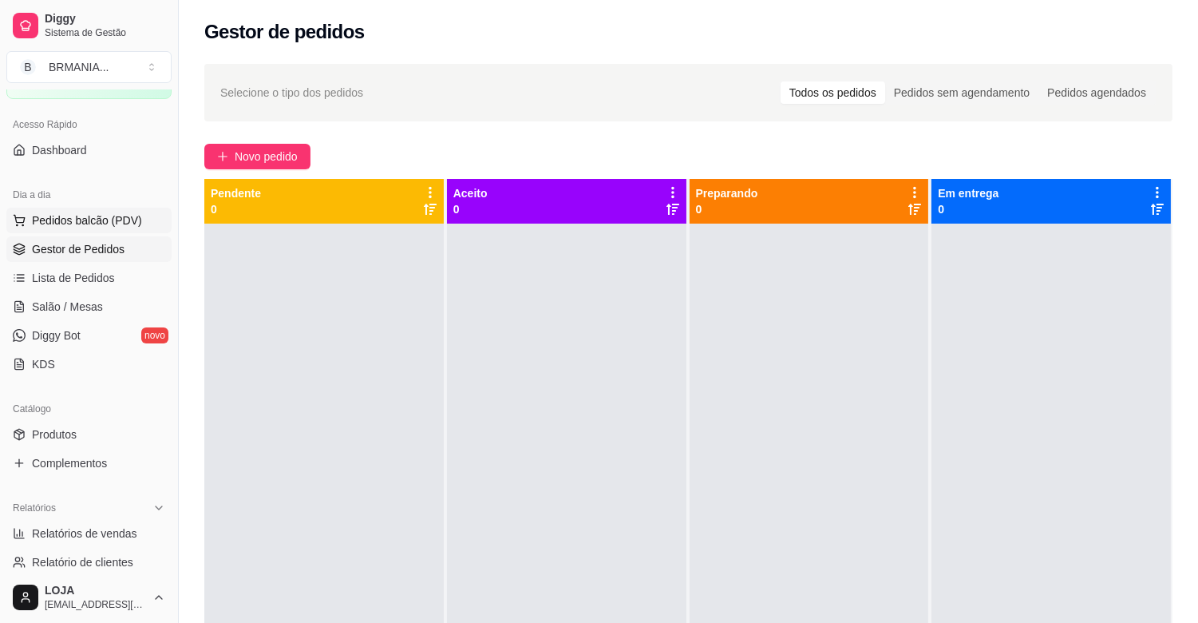
click at [73, 222] on span "Pedidos balcão (PDV)" at bounding box center [87, 220] width 110 height 16
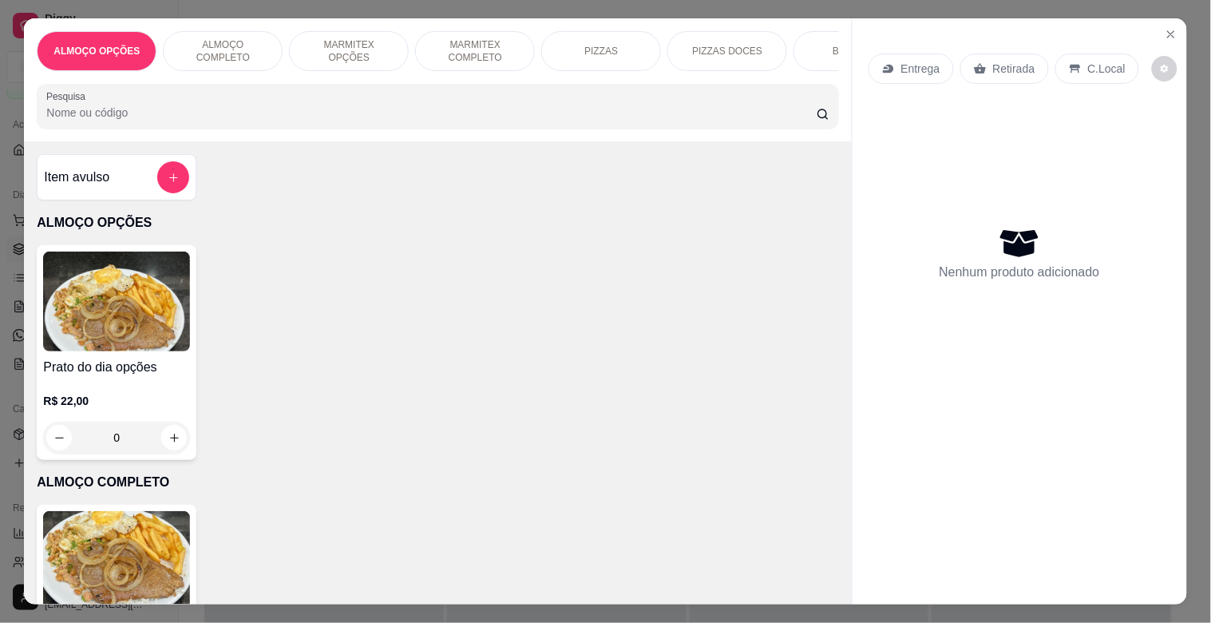
click at [154, 535] on img at bounding box center [116, 561] width 147 height 100
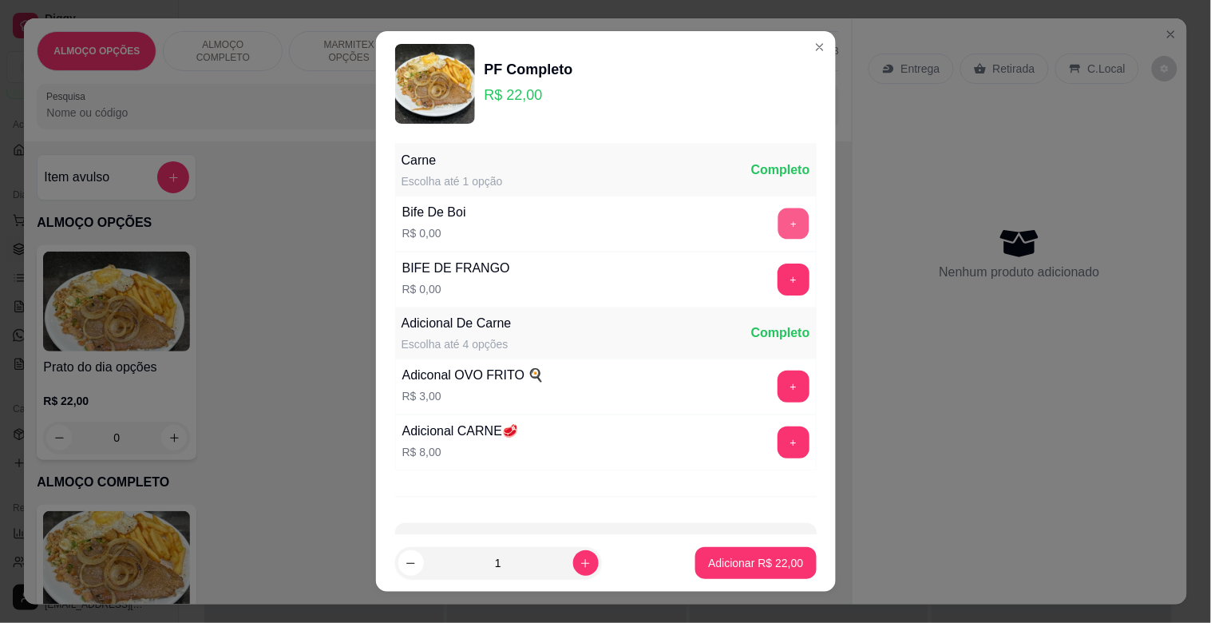
click at [778, 224] on button "+" at bounding box center [793, 223] width 31 height 31
click at [762, 224] on div "Carne Escolha até 1 opção Completo Bife De Boi R$ 0,00 + BIFE DE FRANGO R$ 0,00…" at bounding box center [606, 226] width 422 height 163
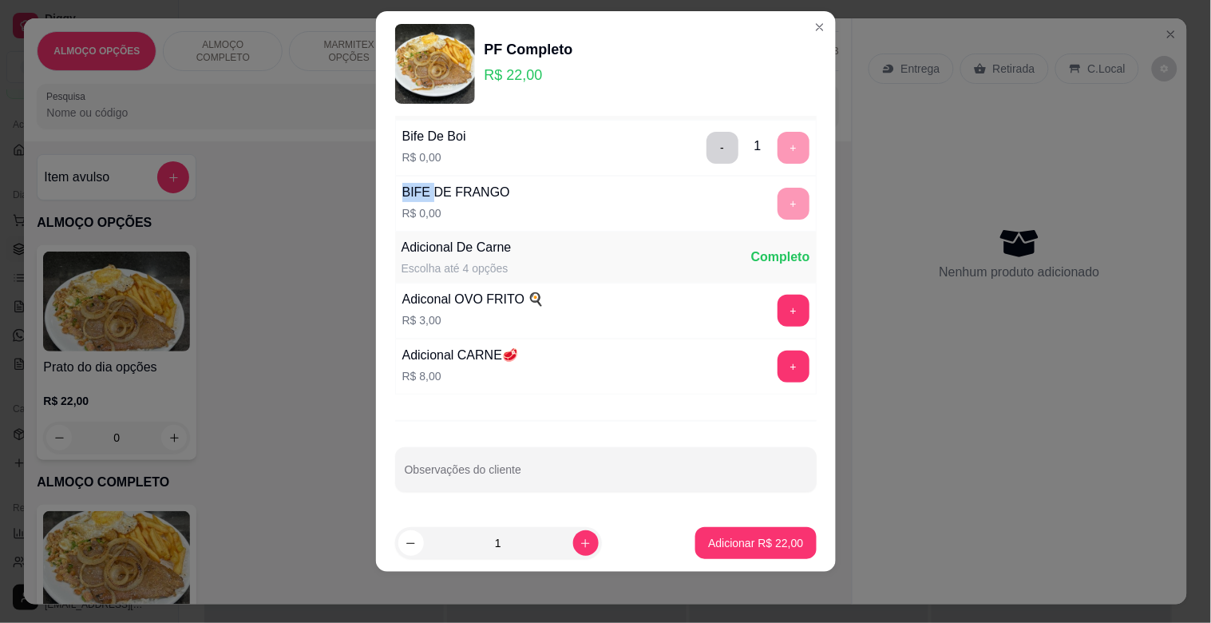
click at [495, 477] on input "Observações do cliente" at bounding box center [606, 476] width 402 height 16
click at [745, 540] on p "Adicionar R$ 22,00" at bounding box center [756, 542] width 93 height 15
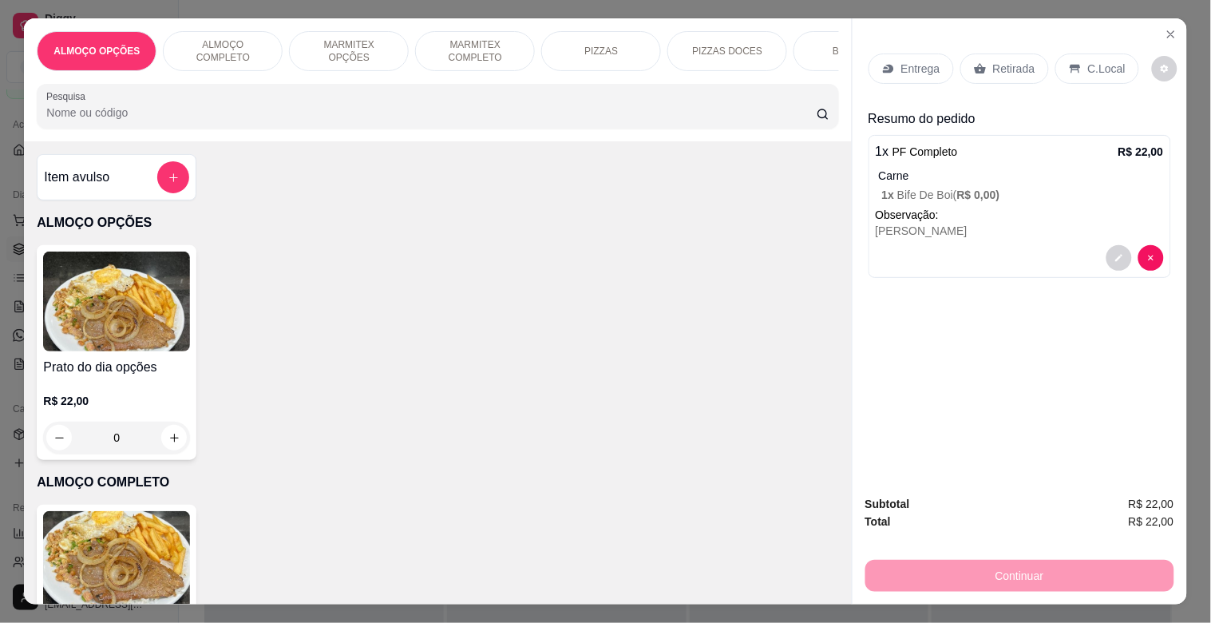
click at [164, 562] on img at bounding box center [116, 561] width 147 height 100
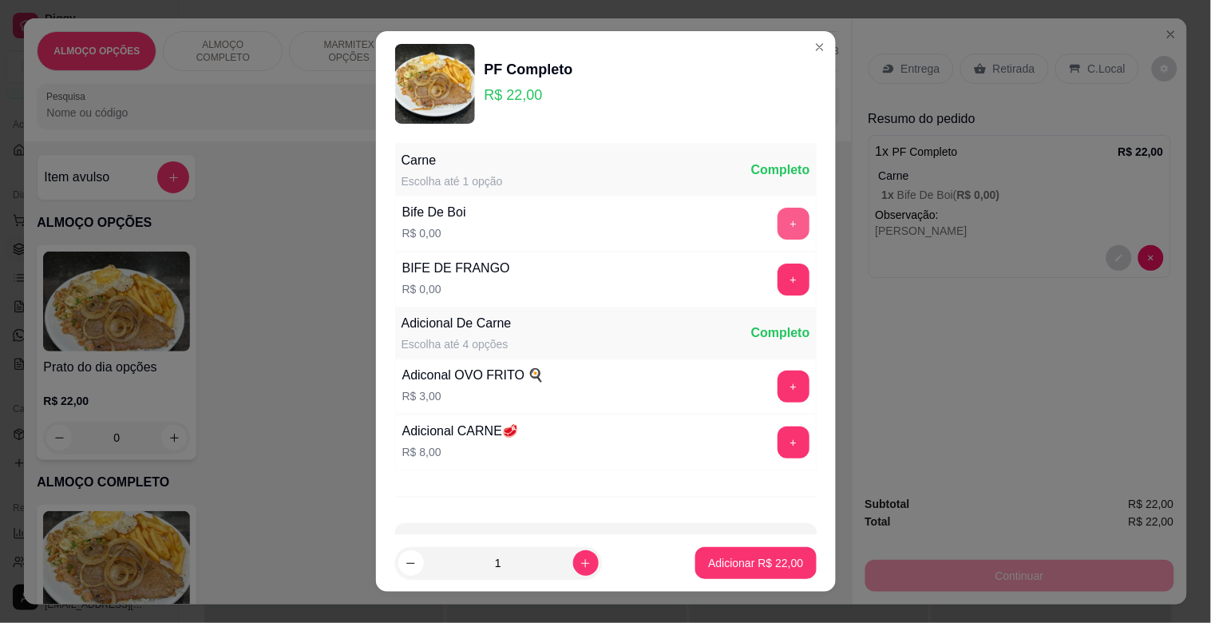
click at [778, 227] on button "+" at bounding box center [794, 224] width 32 height 32
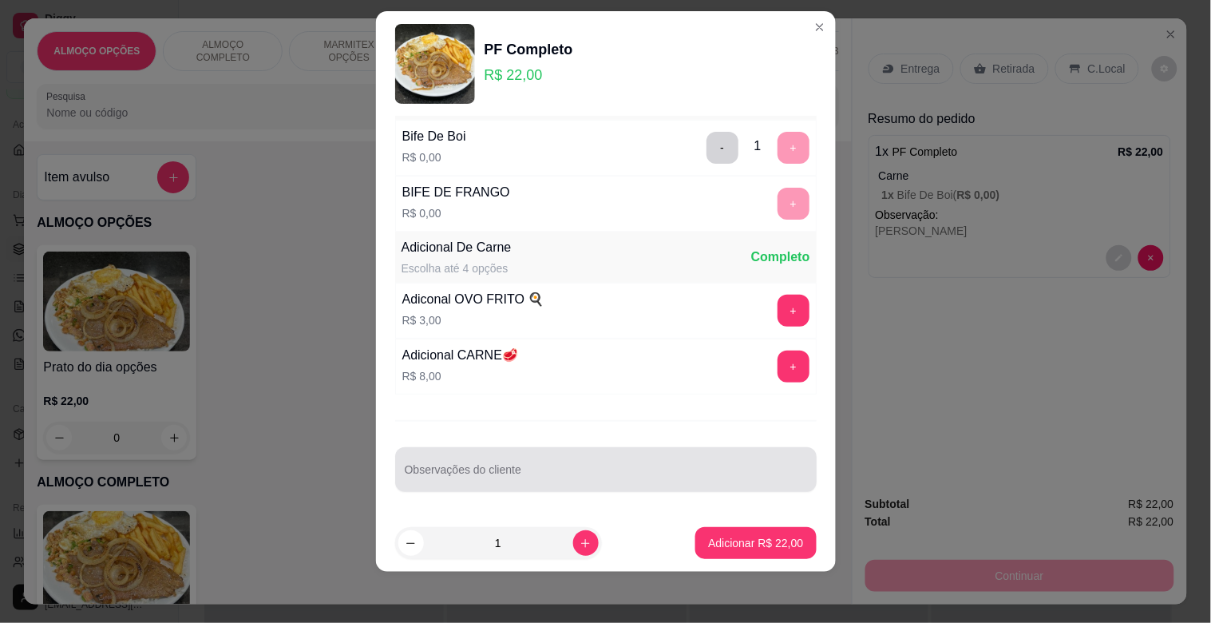
drag, startPoint x: 490, startPoint y: 473, endPoint x: 499, endPoint y: 473, distance: 8.8
click at [498, 473] on input "Observações do cliente" at bounding box center [606, 476] width 402 height 16
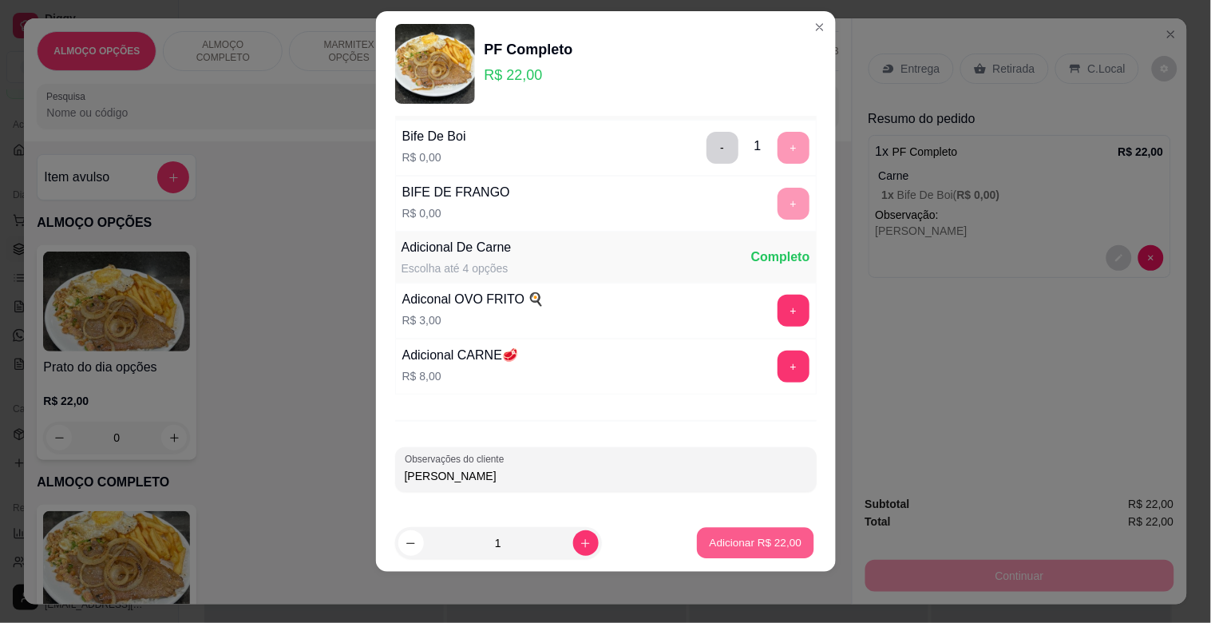
click at [756, 544] on p "Adicionar R$ 22,00" at bounding box center [756, 542] width 93 height 15
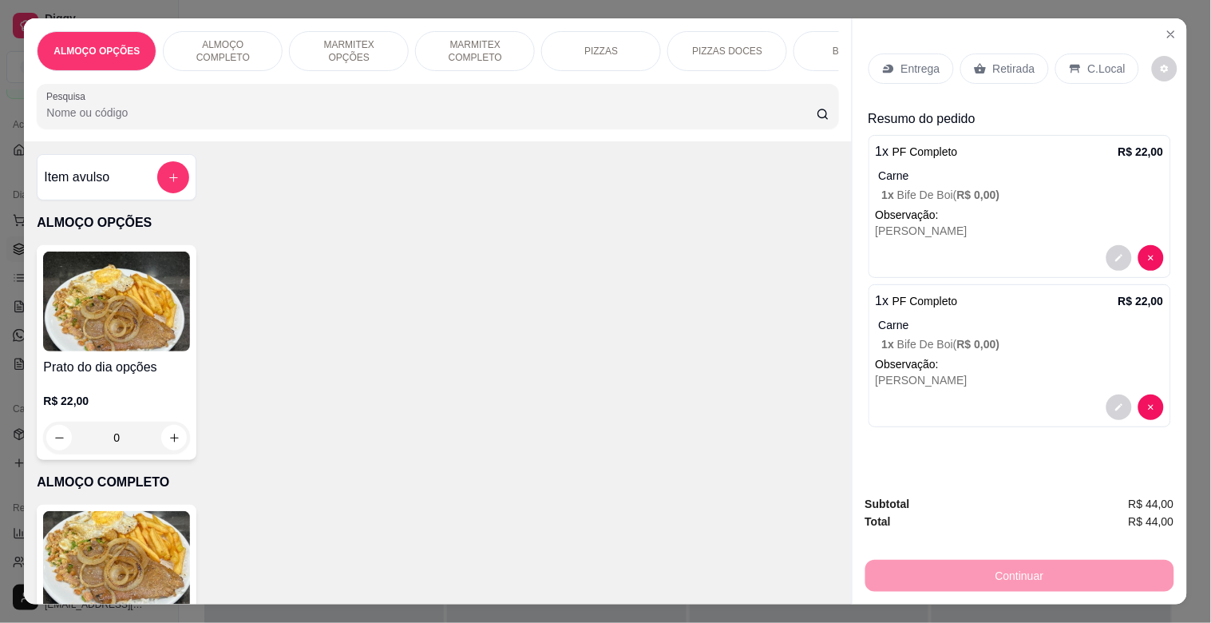
click at [129, 552] on img at bounding box center [116, 561] width 147 height 100
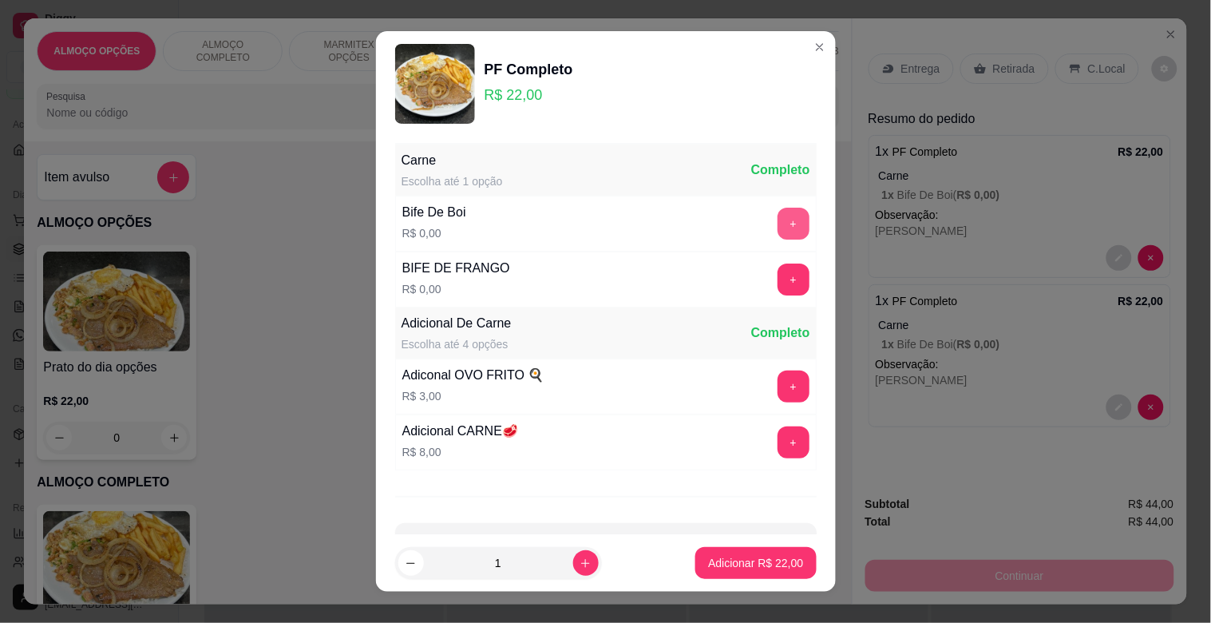
click at [778, 218] on button "+" at bounding box center [794, 224] width 32 height 32
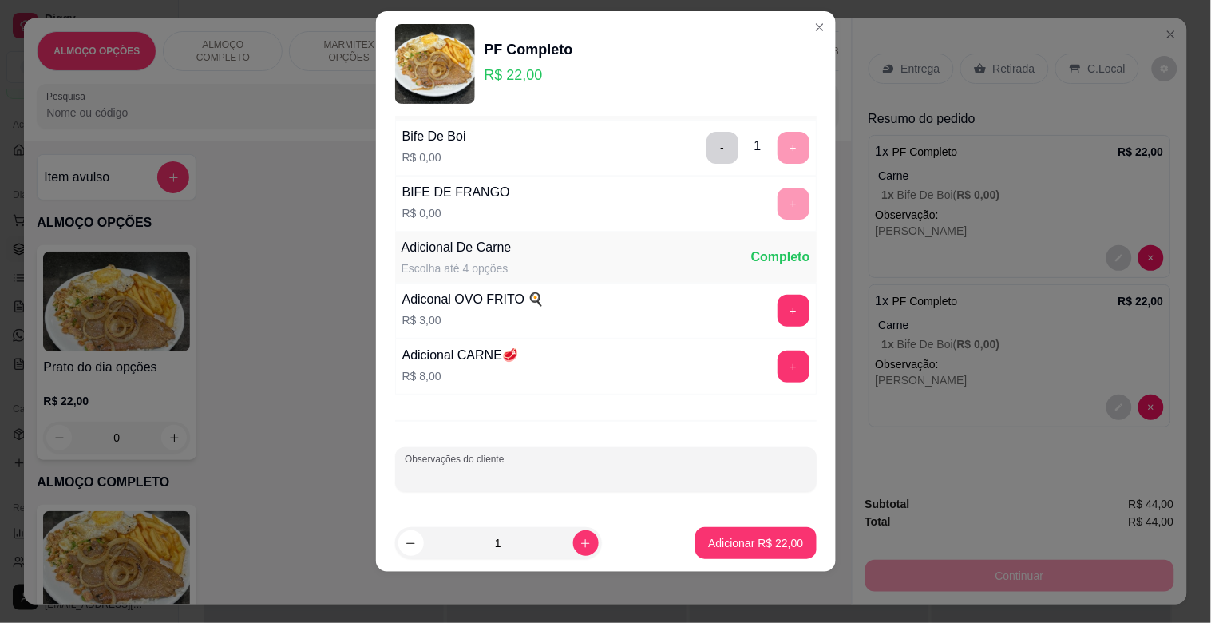
click at [461, 468] on input "Observações do cliente" at bounding box center [606, 476] width 402 height 16
click at [761, 551] on button "Adicionar R$ 22,00" at bounding box center [756, 543] width 117 height 31
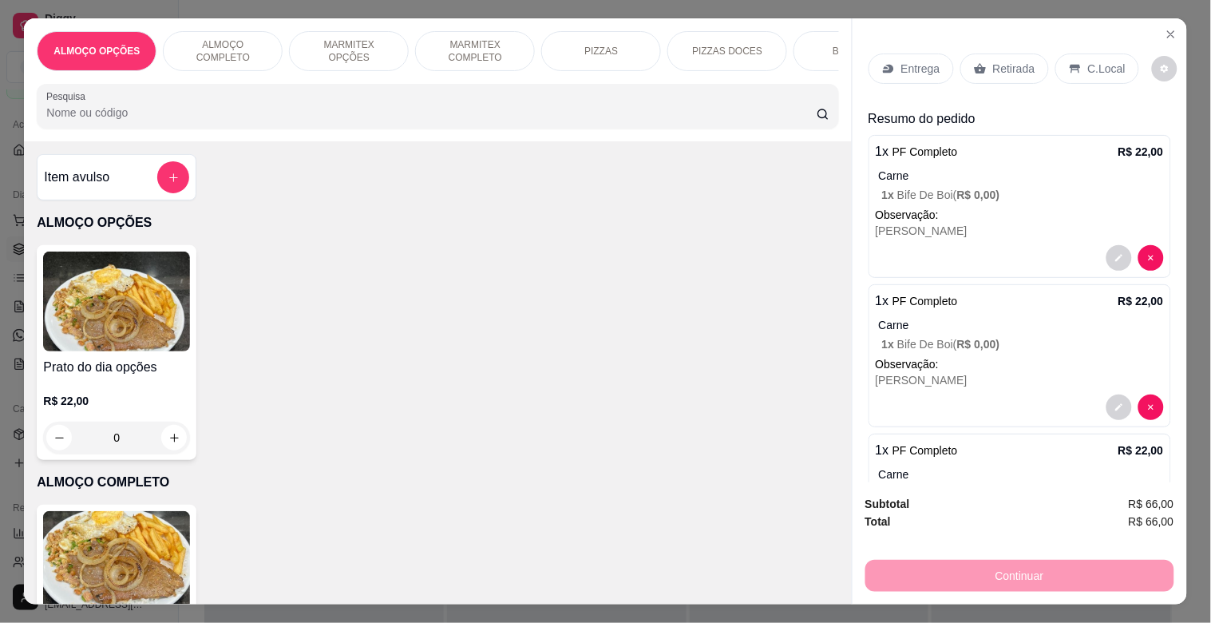
click at [141, 545] on img at bounding box center [116, 561] width 147 height 100
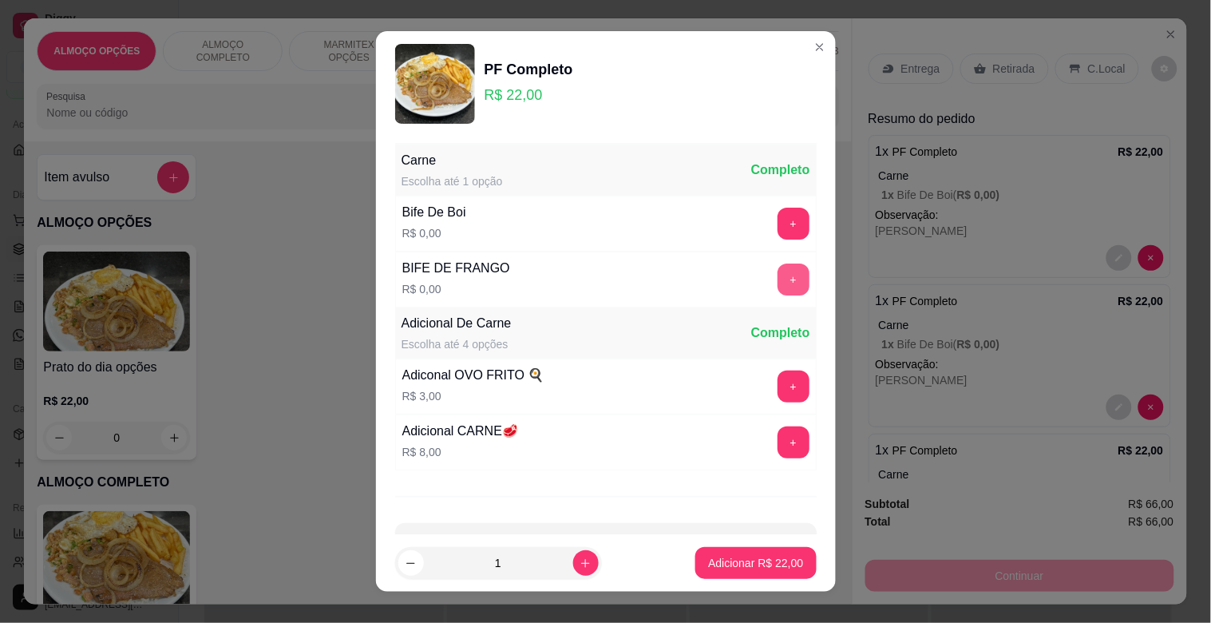
click at [778, 291] on button "+" at bounding box center [794, 279] width 32 height 32
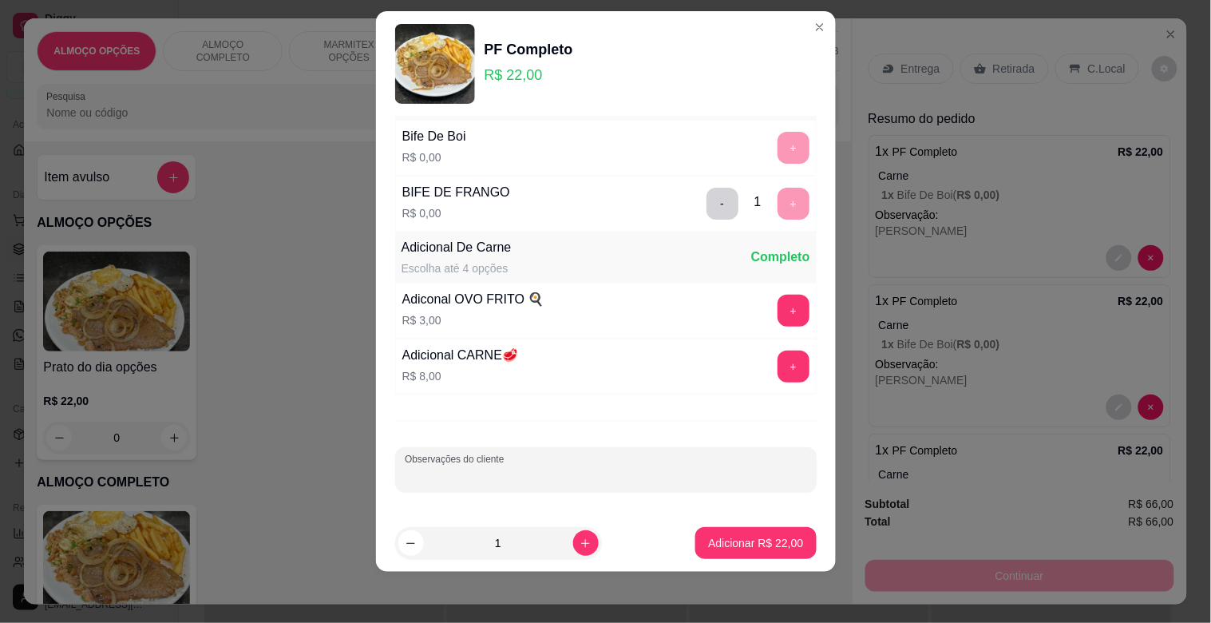
click at [514, 468] on input "Observações do cliente" at bounding box center [606, 476] width 402 height 16
click at [754, 529] on button "Adicionar R$ 22,00" at bounding box center [756, 543] width 117 height 31
click at [754, 529] on div "PF Completo R$ 22,00 0" at bounding box center [438, 612] width 802 height 215
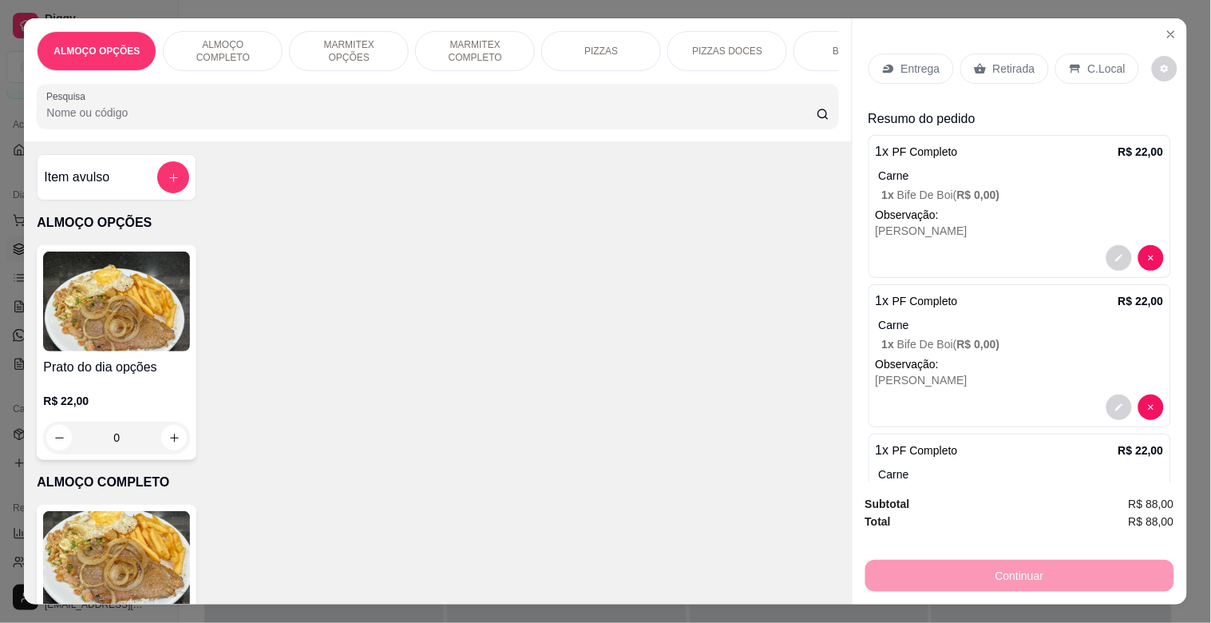
click at [904, 53] on div "Entrega" at bounding box center [911, 68] width 85 height 30
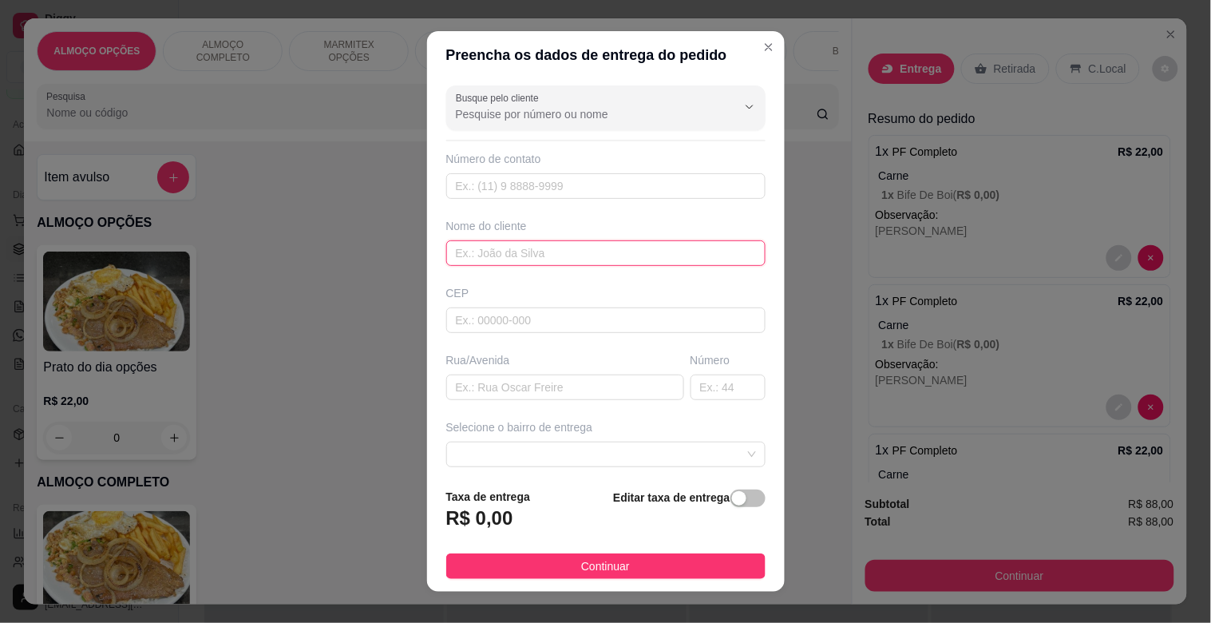
click at [514, 266] on input "text" at bounding box center [605, 253] width 319 height 26
click at [741, 497] on span "button" at bounding box center [748, 498] width 35 height 18
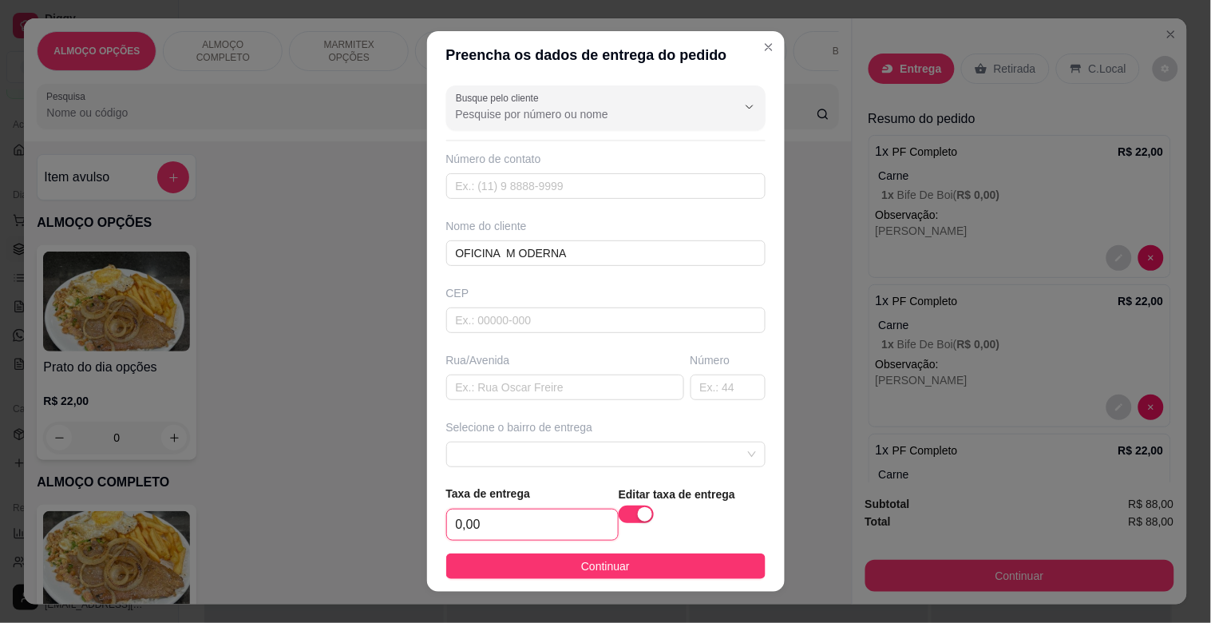
click at [539, 531] on input "0,00" at bounding box center [532, 524] width 171 height 30
click at [616, 569] on span "Continuar" at bounding box center [605, 566] width 49 height 18
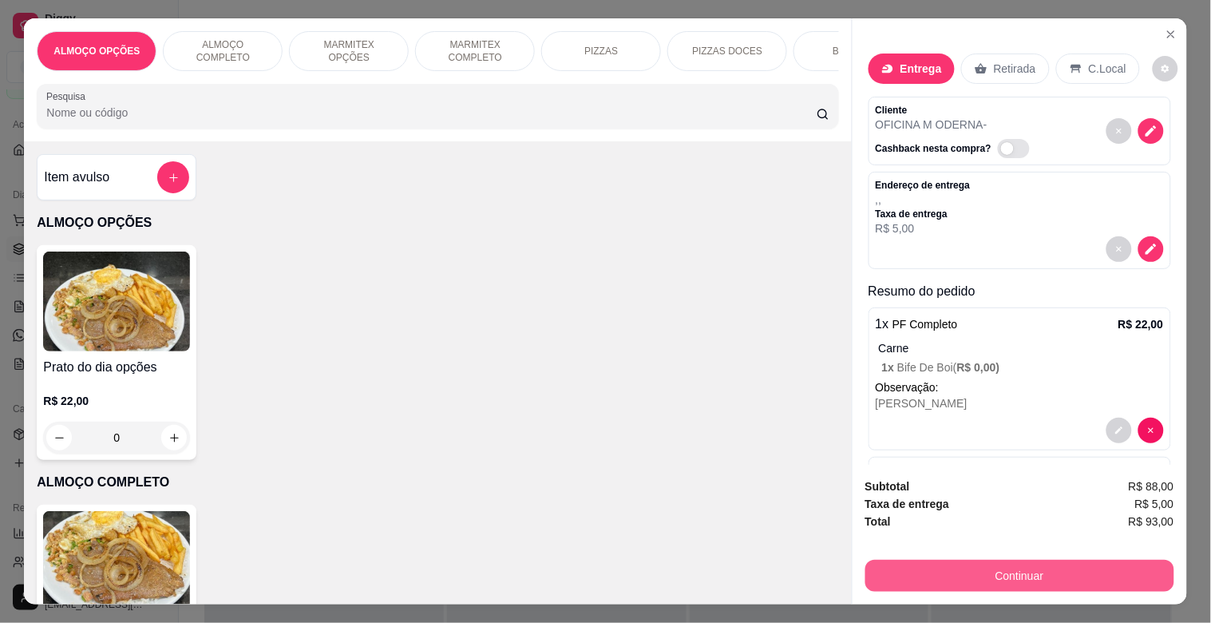
click at [999, 561] on button "Continuar" at bounding box center [1019, 576] width 309 height 32
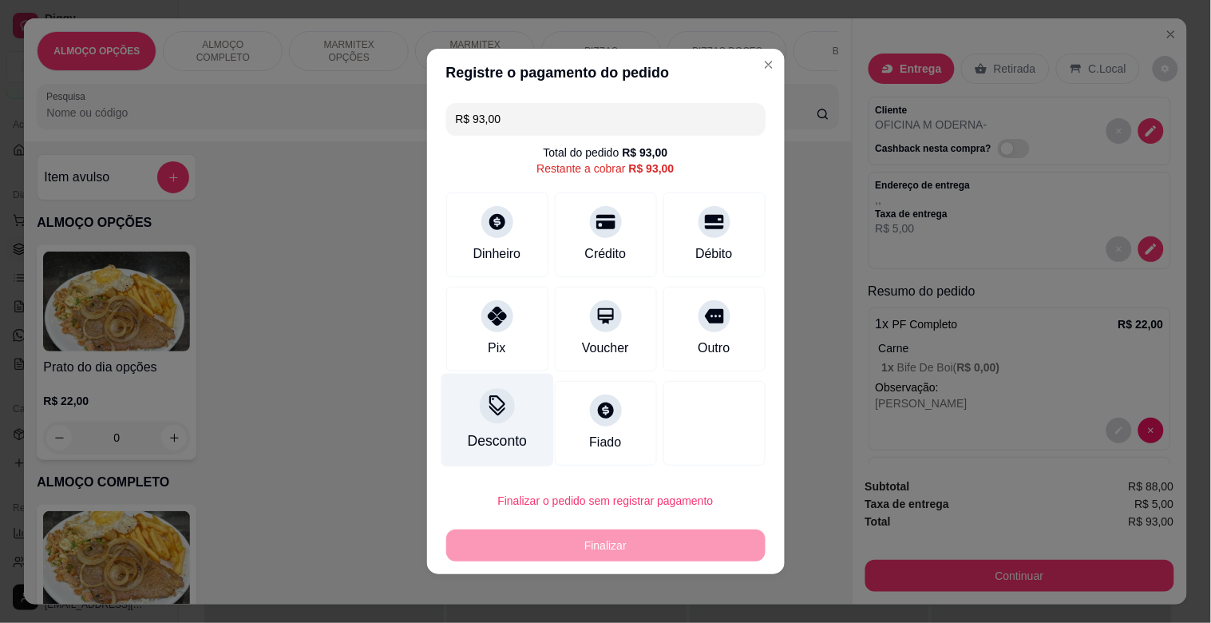
click at [469, 408] on div "Desconto" at bounding box center [497, 420] width 113 height 93
click at [491, 362] on input at bounding box center [605, 356] width 319 height 32
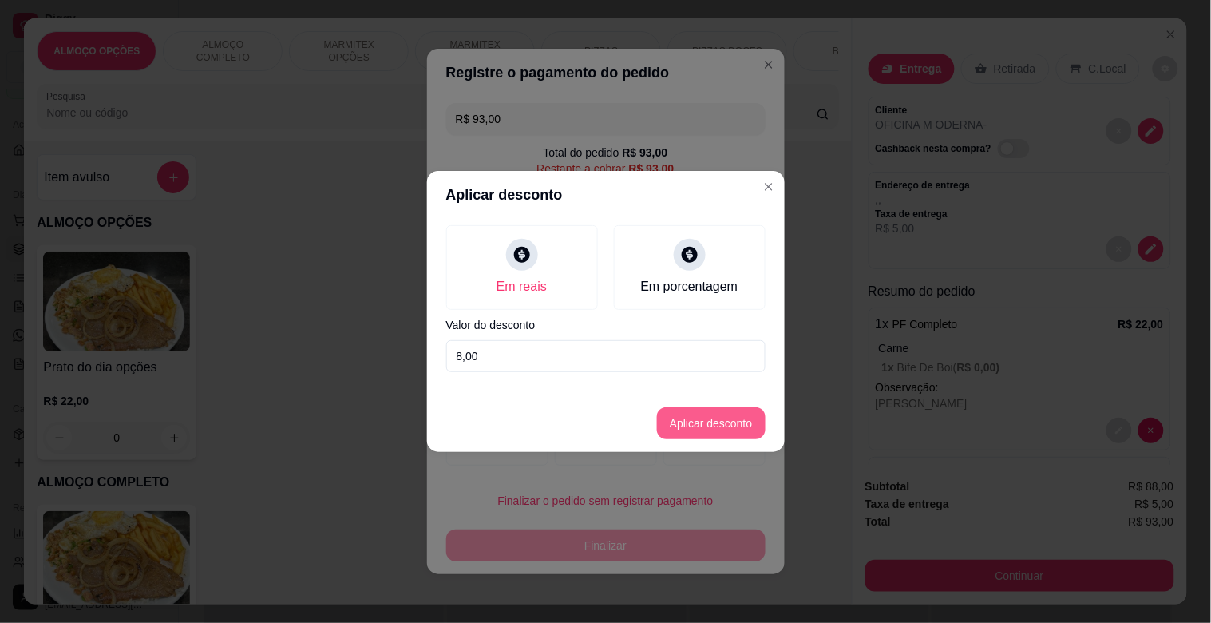
click at [736, 426] on button "Aplicar desconto" at bounding box center [711, 423] width 109 height 32
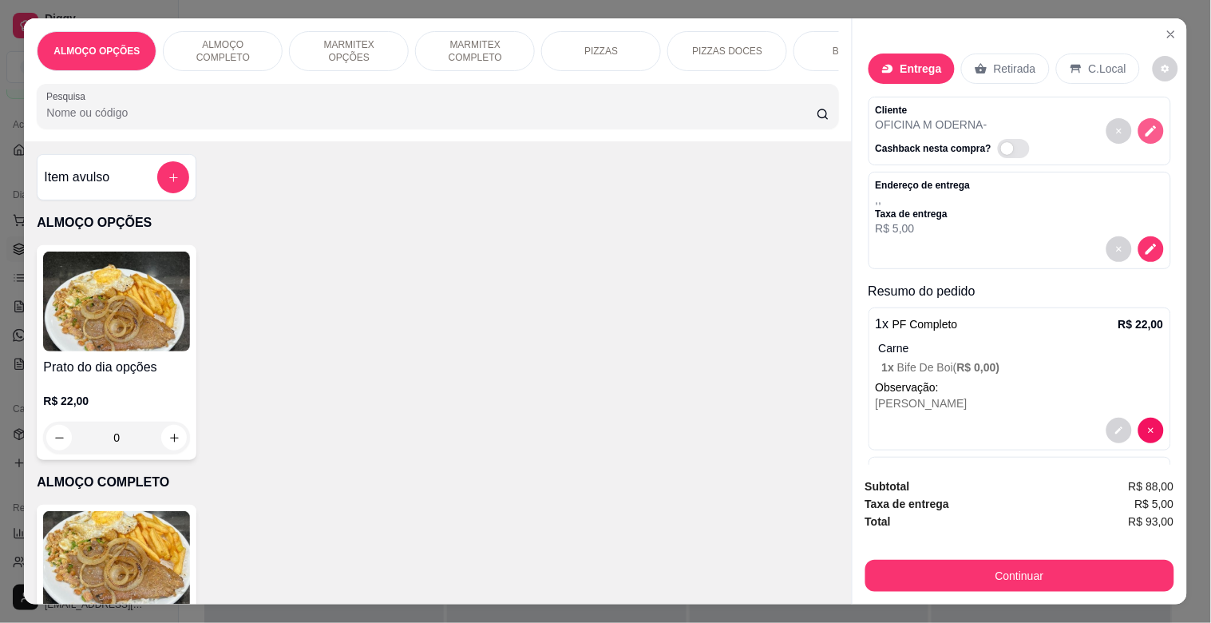
click at [1144, 128] on icon "decrease-product-quantity" at bounding box center [1151, 131] width 14 height 14
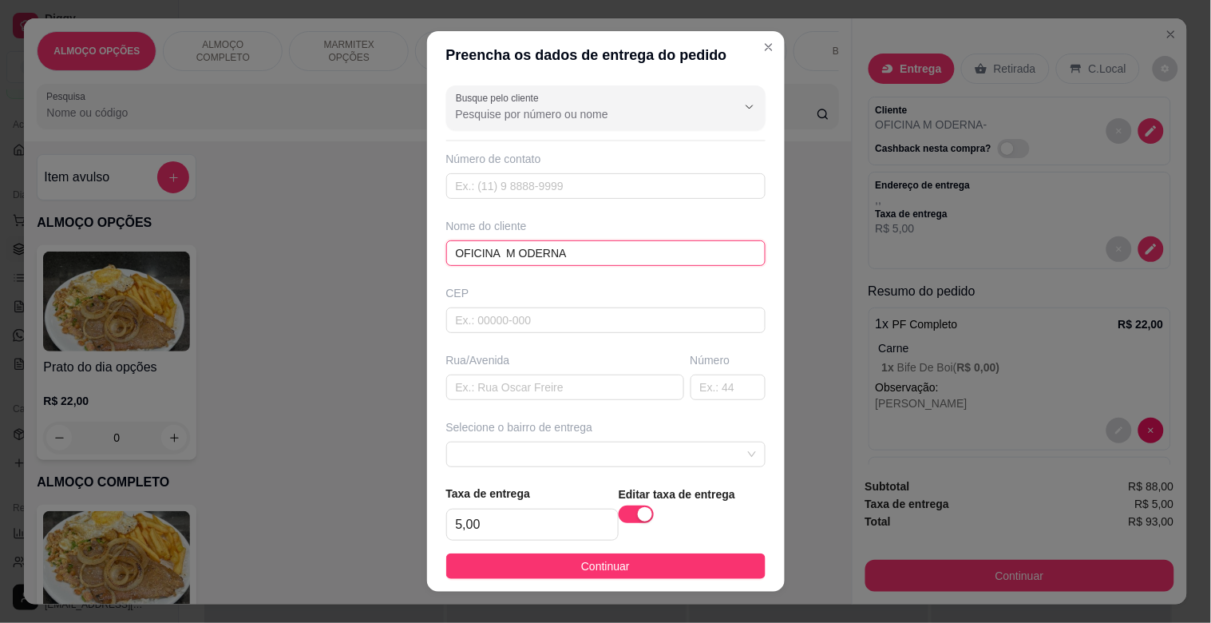
click at [564, 258] on input "OFICINA M ODERNA" at bounding box center [605, 253] width 319 height 26
drag, startPoint x: 509, startPoint y: 254, endPoint x: 525, endPoint y: 252, distance: 15.3
click at [511, 254] on input "OFICINA M ODERNA" at bounding box center [605, 253] width 319 height 26
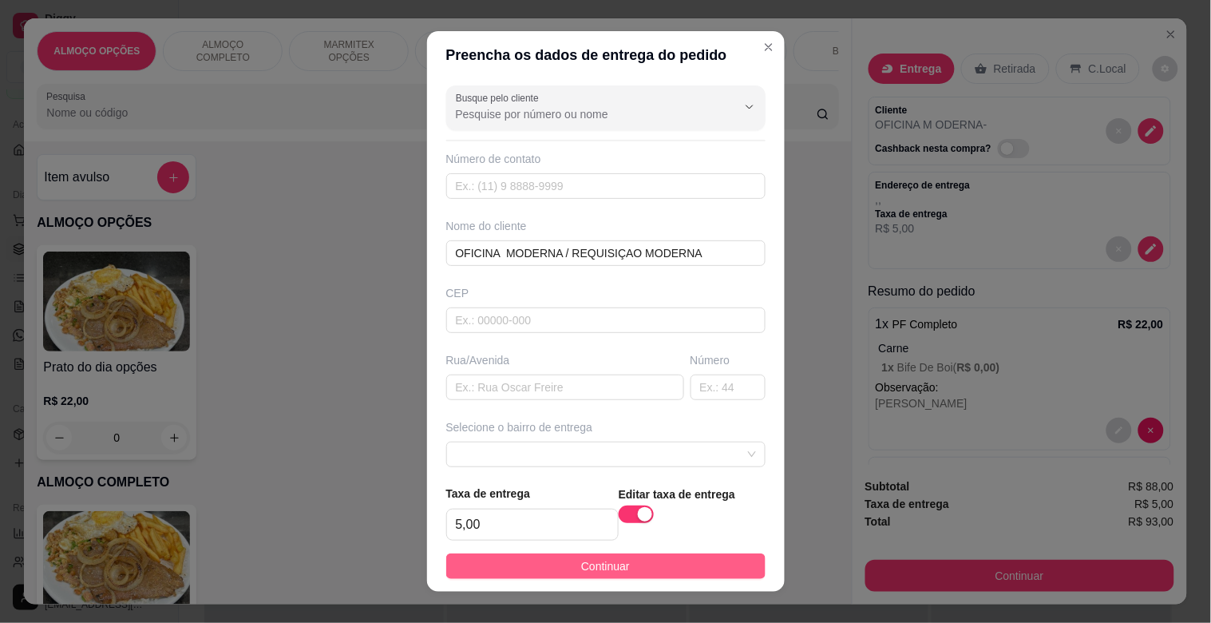
click at [624, 561] on button "Continuar" at bounding box center [605, 566] width 319 height 26
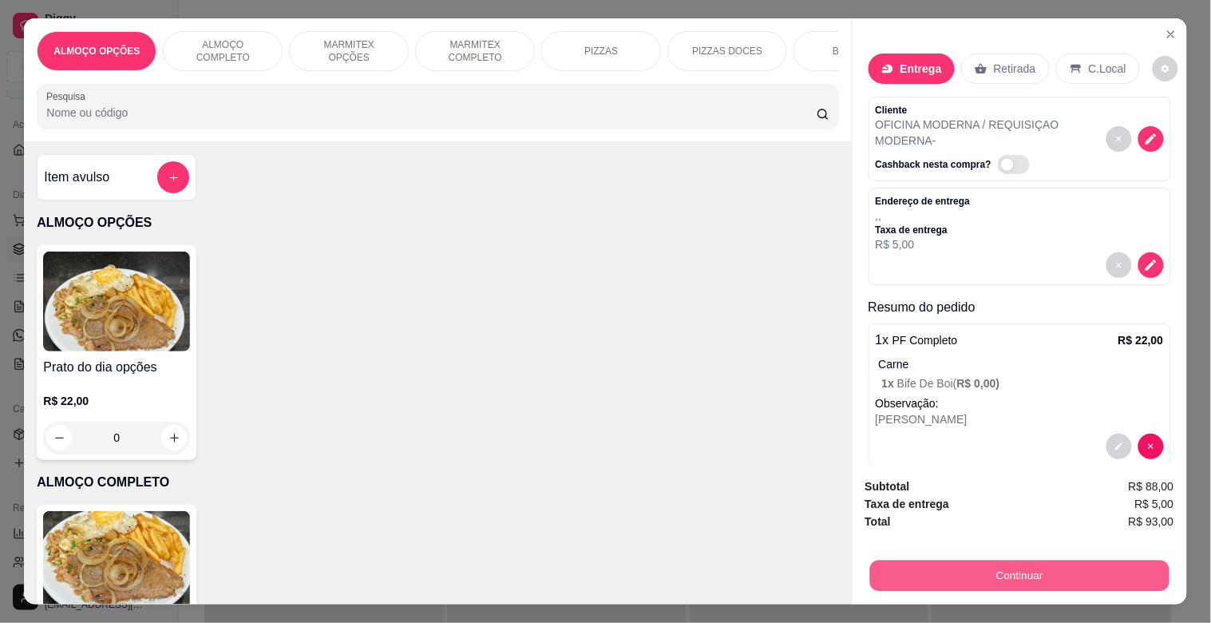
click at [1012, 567] on button "Continuar" at bounding box center [1018, 575] width 299 height 31
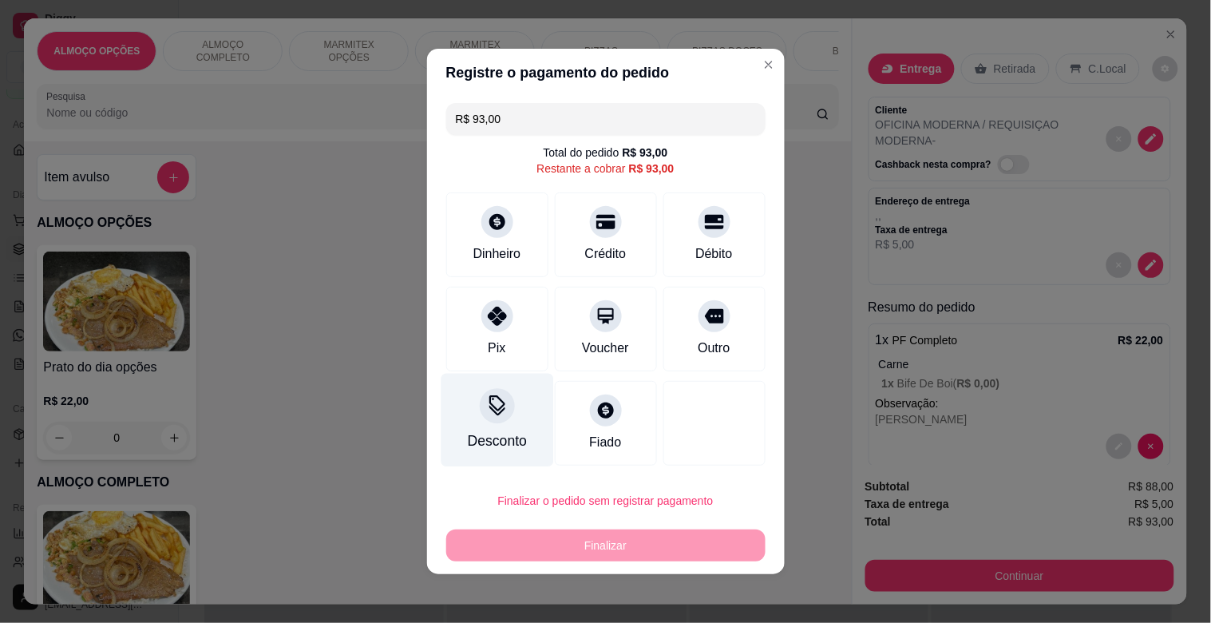
click at [505, 425] on div "Desconto" at bounding box center [497, 420] width 113 height 93
drag, startPoint x: 509, startPoint y: 339, endPoint x: 519, endPoint y: 352, distance: 17.1
click at [509, 343] on div "Em reais Em porcentagem Valor do desconto" at bounding box center [606, 299] width 358 height 160
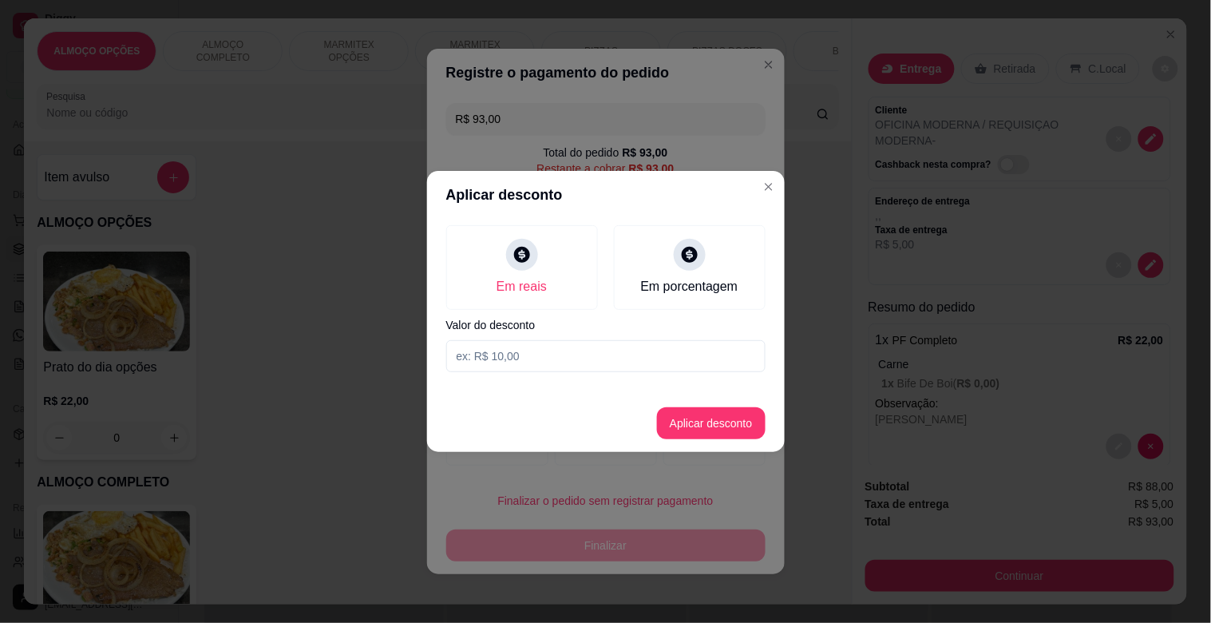
click at [519, 352] on input at bounding box center [605, 356] width 319 height 32
click at [731, 412] on button "Aplicar desconto" at bounding box center [711, 423] width 109 height 32
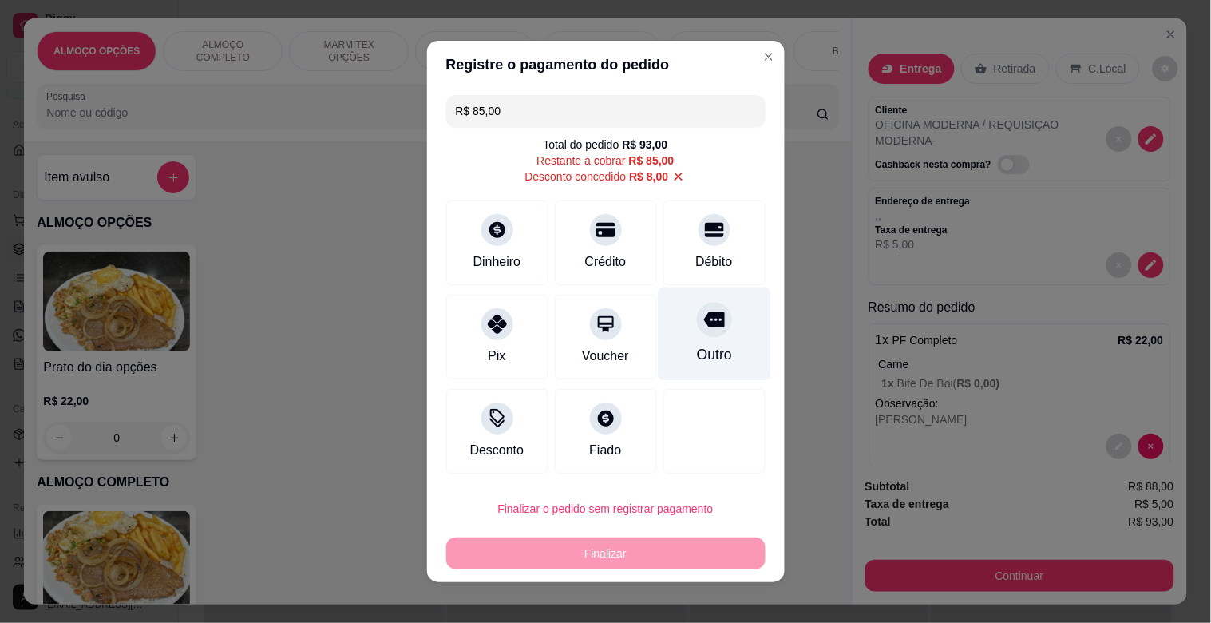
click at [703, 336] on div "Outro" at bounding box center [714, 333] width 113 height 93
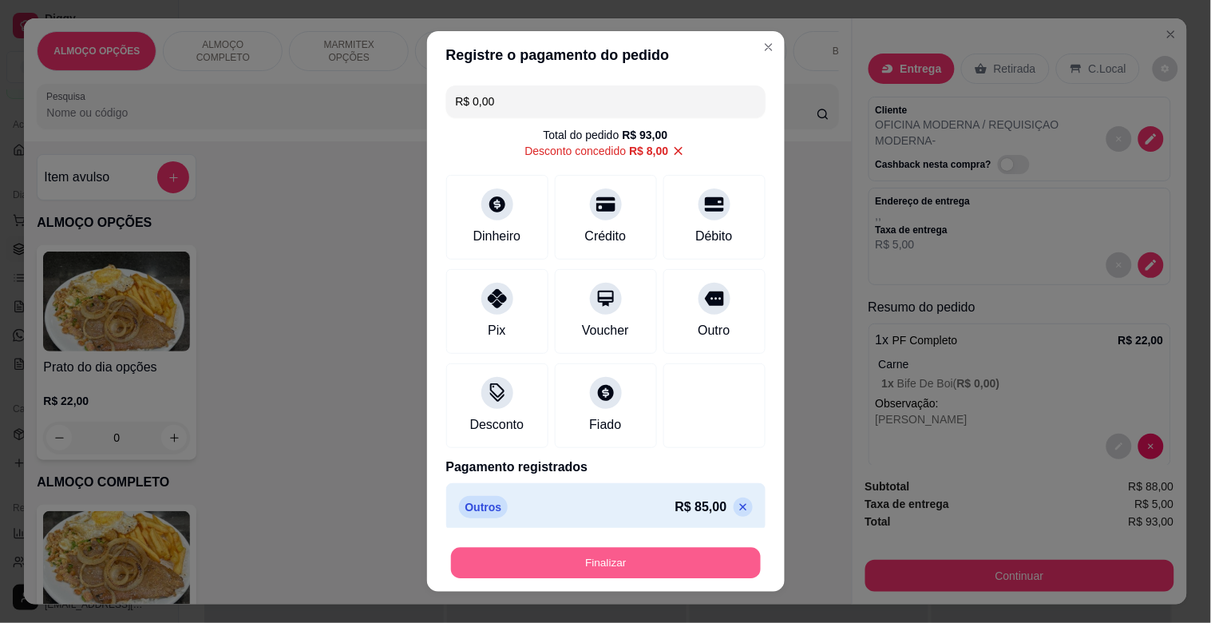
click at [642, 564] on button "Finalizar" at bounding box center [606, 563] width 310 height 31
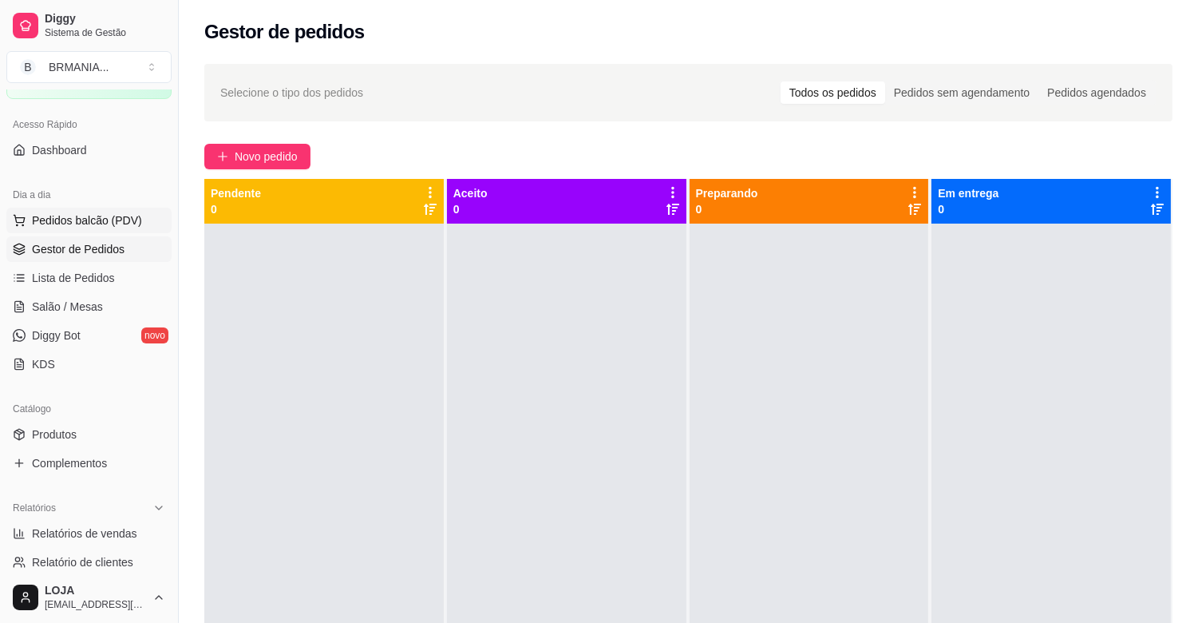
click at [132, 218] on span "Pedidos balcão (PDV)" at bounding box center [87, 220] width 110 height 16
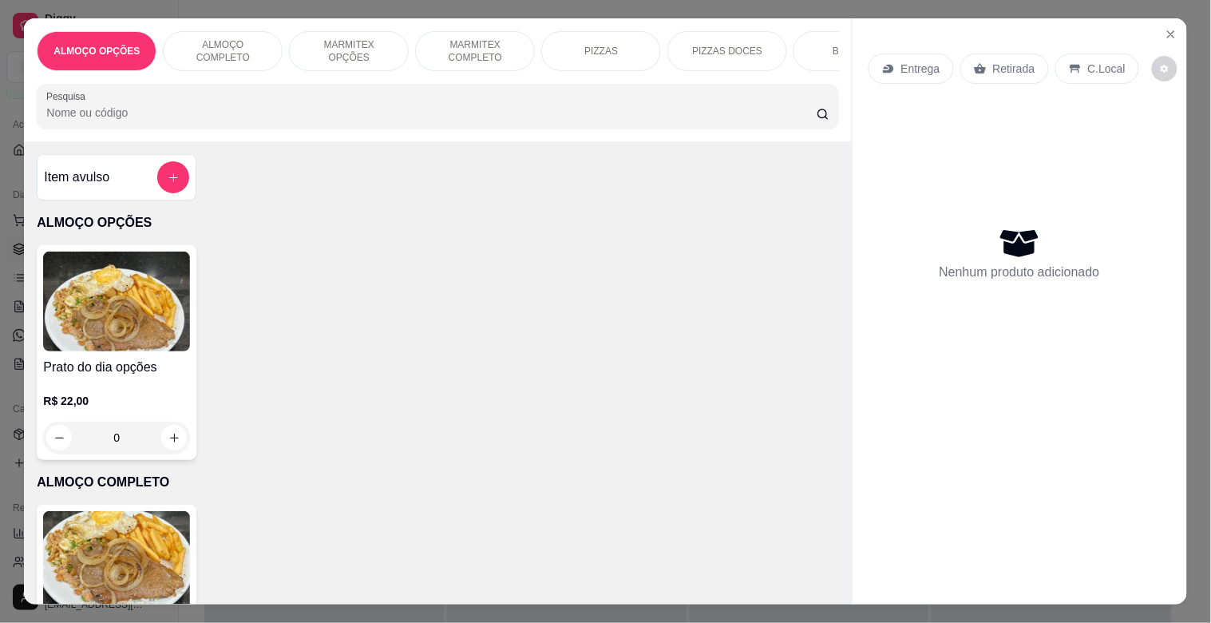
click at [449, 46] on p "MARMITEX COMPLETO" at bounding box center [475, 51] width 93 height 26
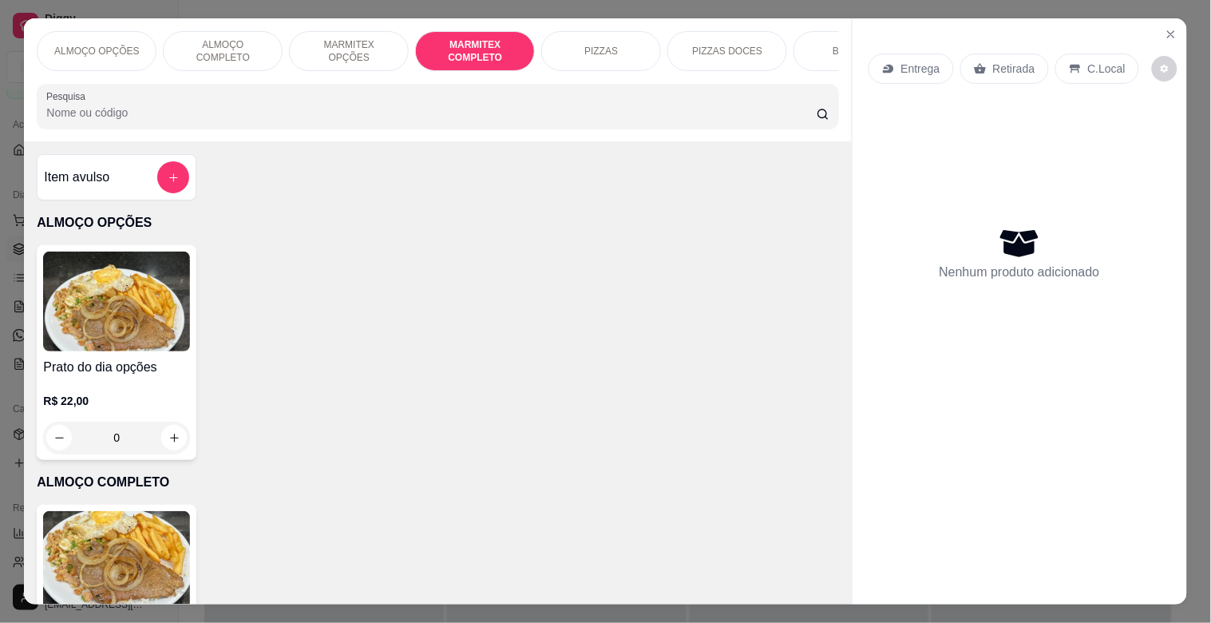
scroll to position [38, 0]
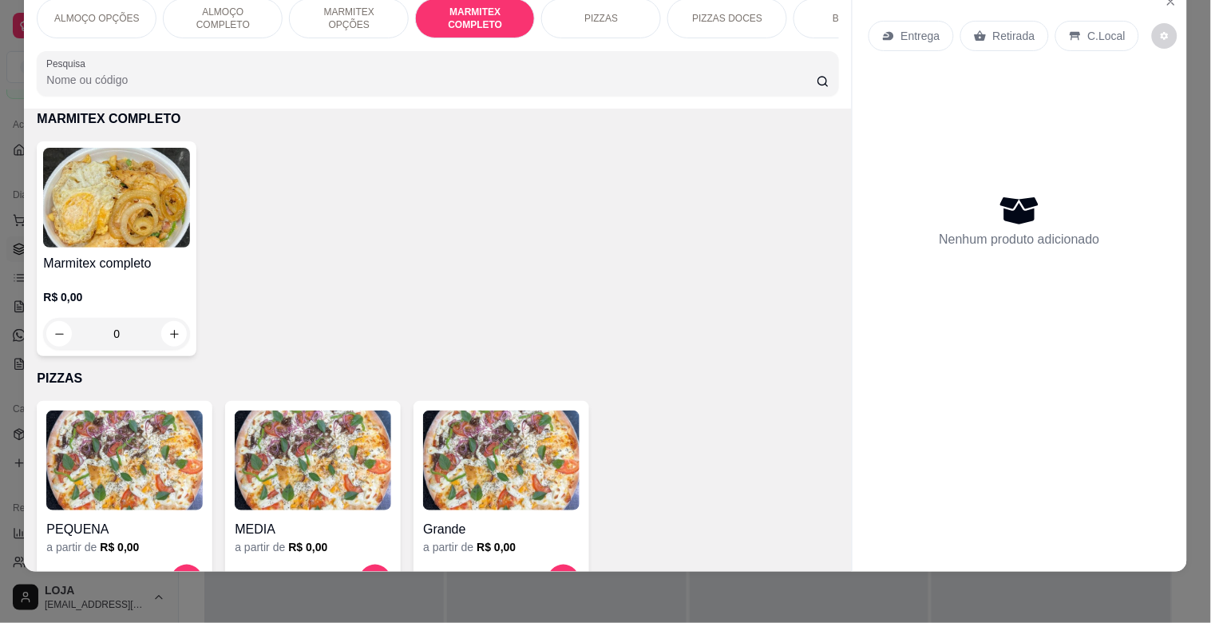
click at [126, 170] on img at bounding box center [116, 198] width 147 height 100
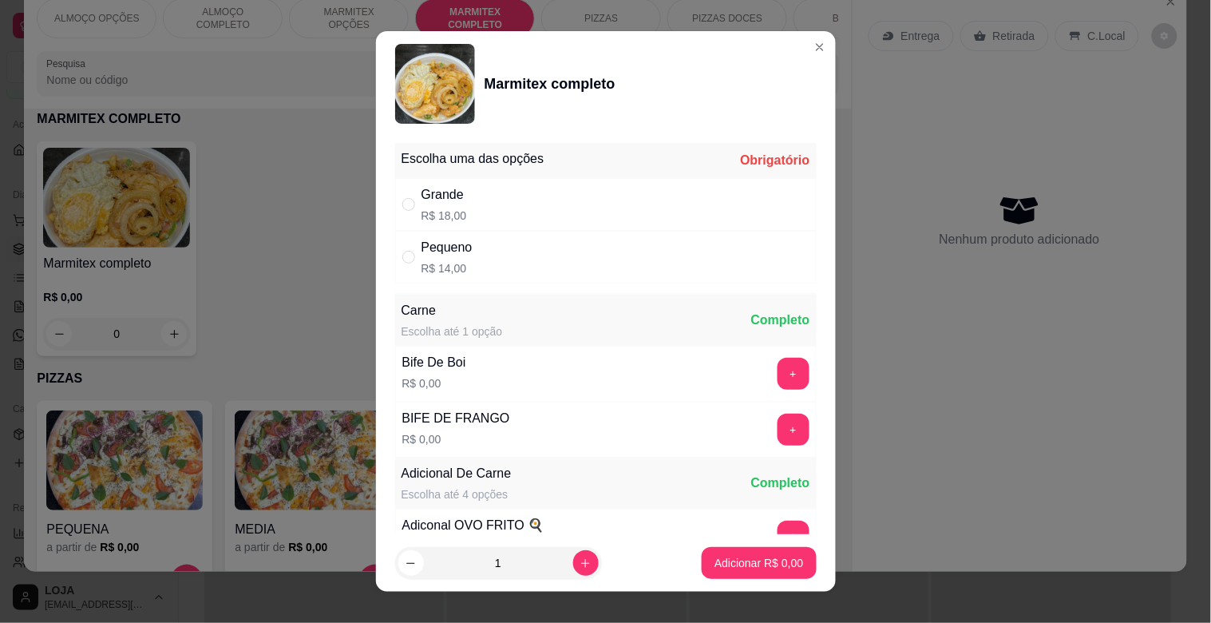
click at [465, 200] on div "Grande R$ 18,00" at bounding box center [606, 204] width 422 height 53
click at [778, 375] on button "+" at bounding box center [794, 374] width 32 height 32
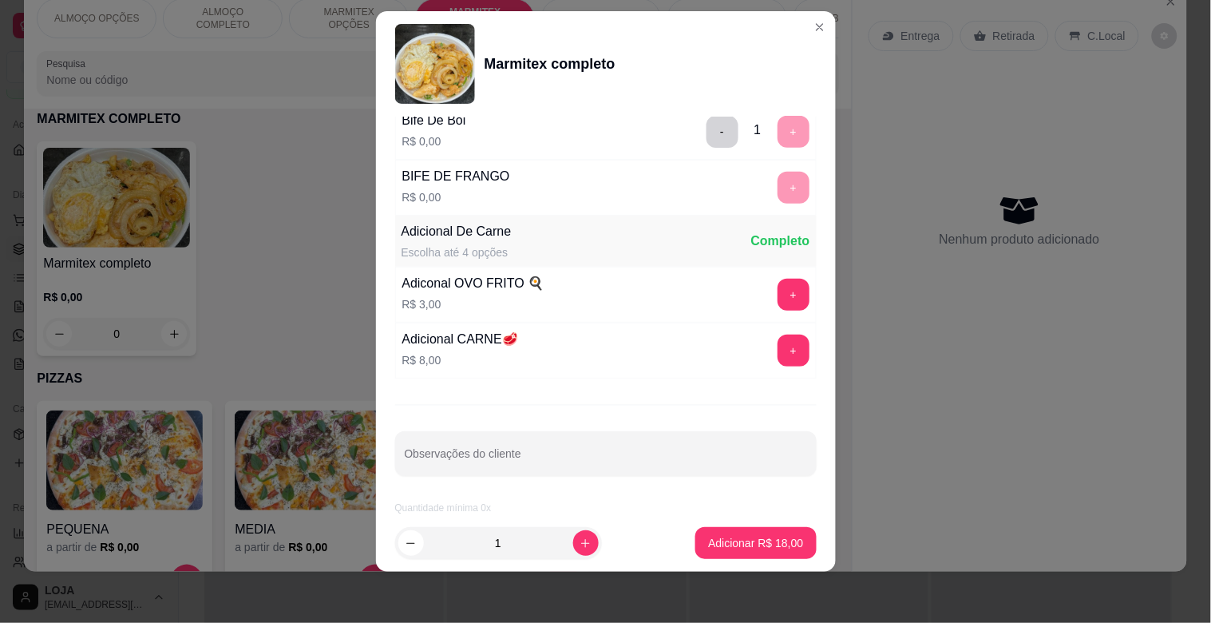
scroll to position [224, 0]
click at [751, 538] on p "Adicionar R$ 18,00" at bounding box center [756, 542] width 93 height 15
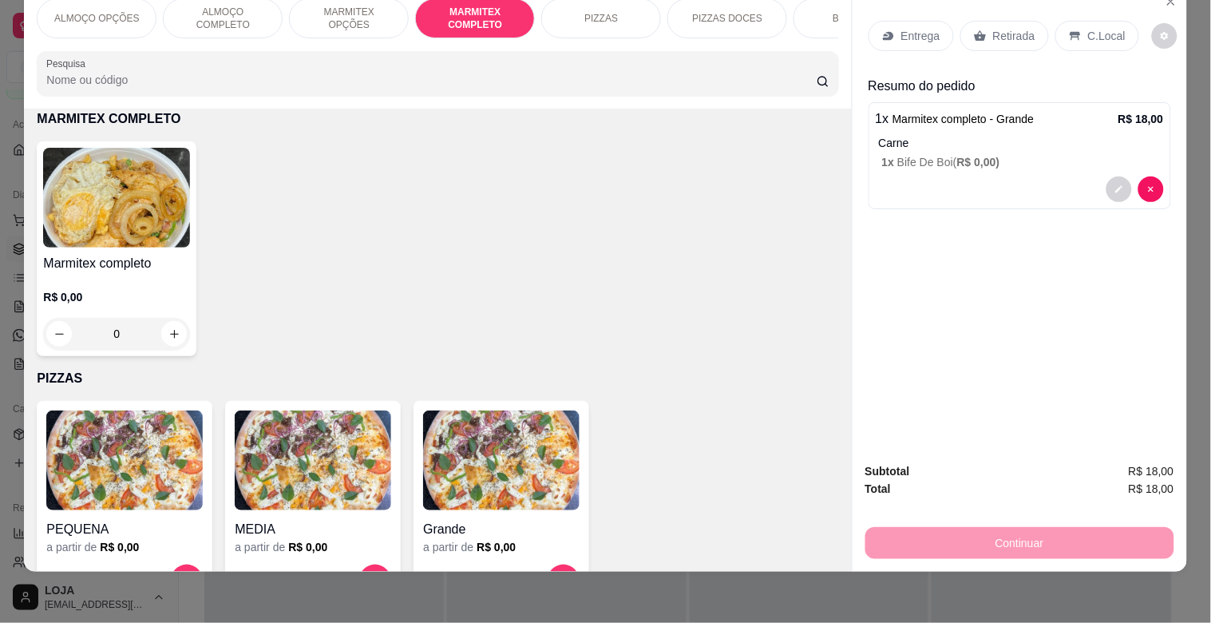
click at [1006, 30] on div "Retirada" at bounding box center [1004, 36] width 89 height 30
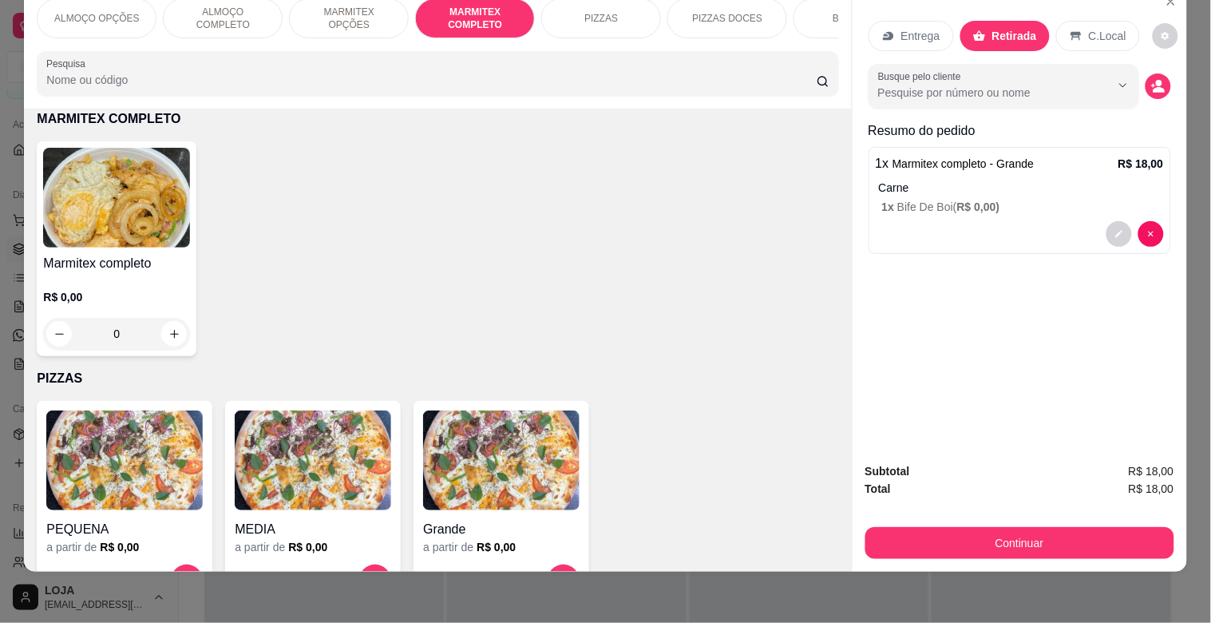
drag, startPoint x: 1168, startPoint y: 77, endPoint x: 1154, endPoint y: 80, distance: 13.9
click at [1166, 80] on div "Entrega Retirada C.Local Busque pelo cliente Resumo do pedido 1 x Marmitex comp…" at bounding box center [1020, 217] width 335 height 463
click at [1155, 79] on icon "decrease-product-quantity" at bounding box center [1158, 86] width 14 height 14
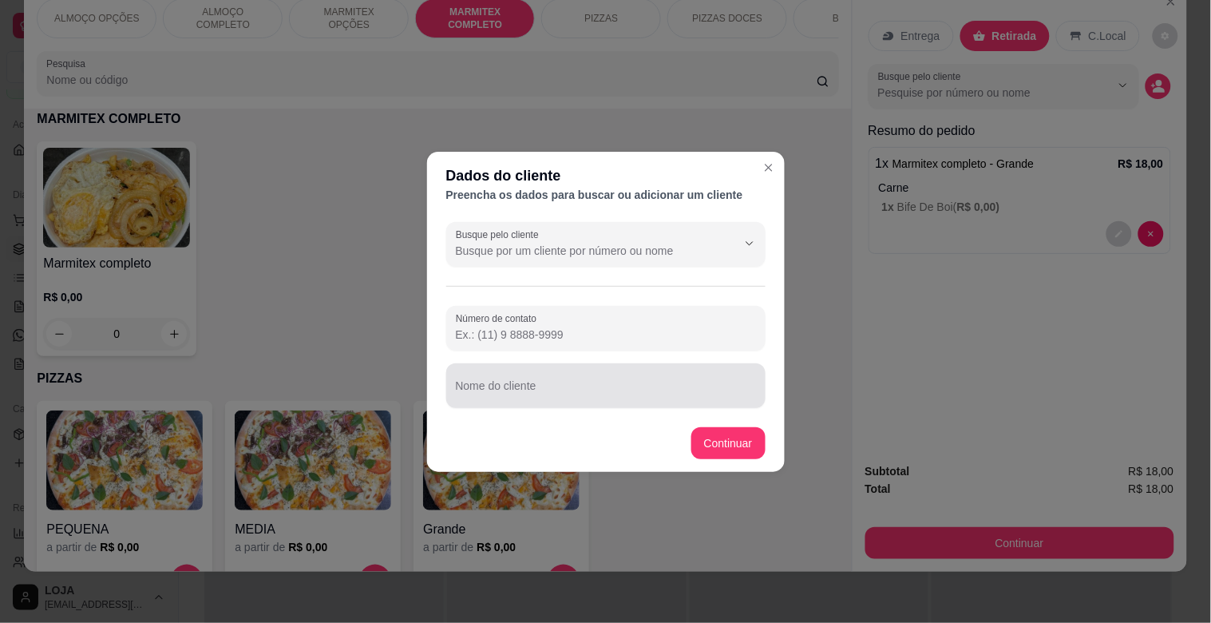
click at [545, 396] on input "Nome do cliente" at bounding box center [606, 392] width 300 height 16
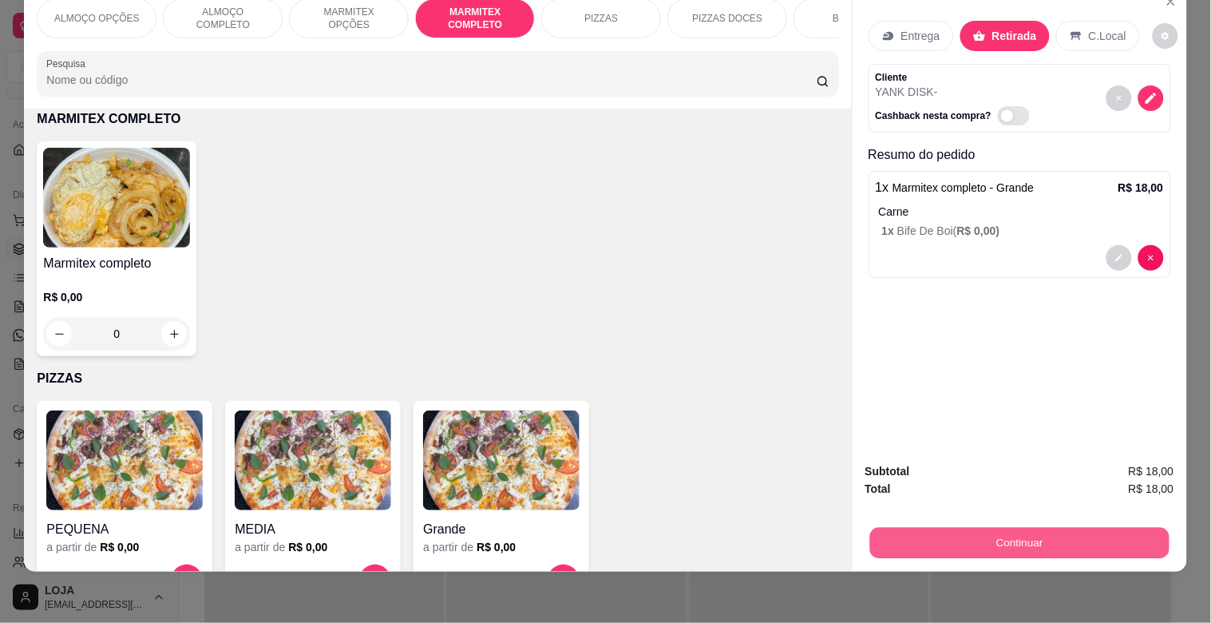
click at [964, 527] on button "Continuar" at bounding box center [1018, 542] width 299 height 31
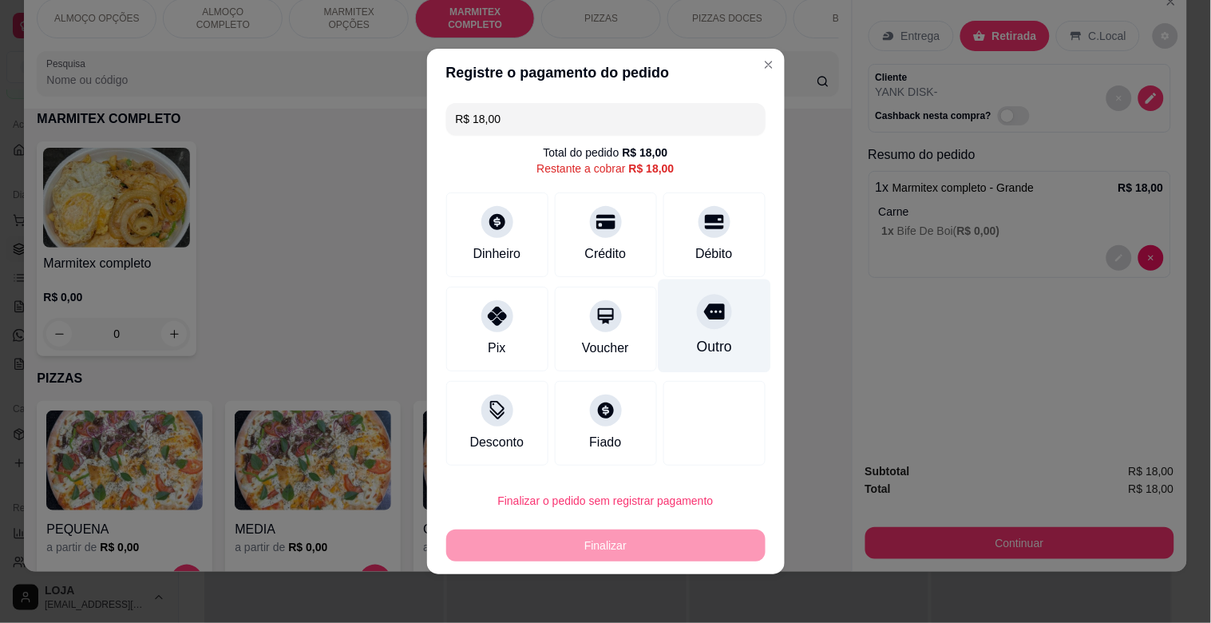
drag, startPoint x: 683, startPoint y: 322, endPoint x: 695, endPoint y: 322, distance: 12.0
click at [697, 322] on div at bounding box center [714, 311] width 35 height 35
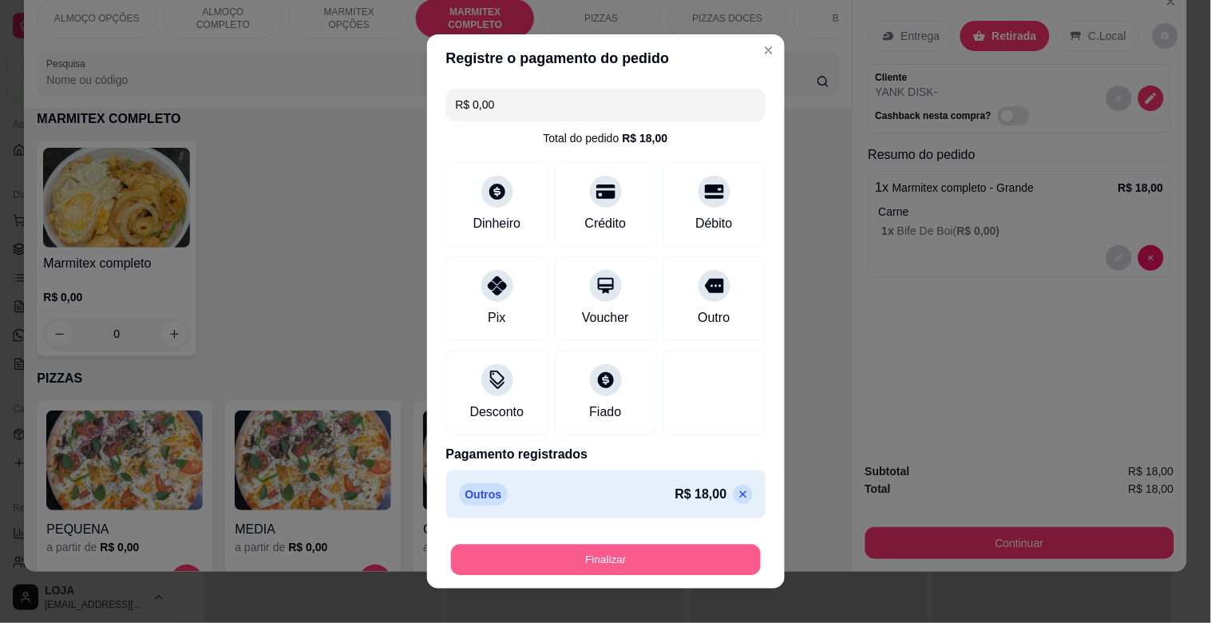
click at [576, 556] on button "Finalizar" at bounding box center [606, 560] width 310 height 31
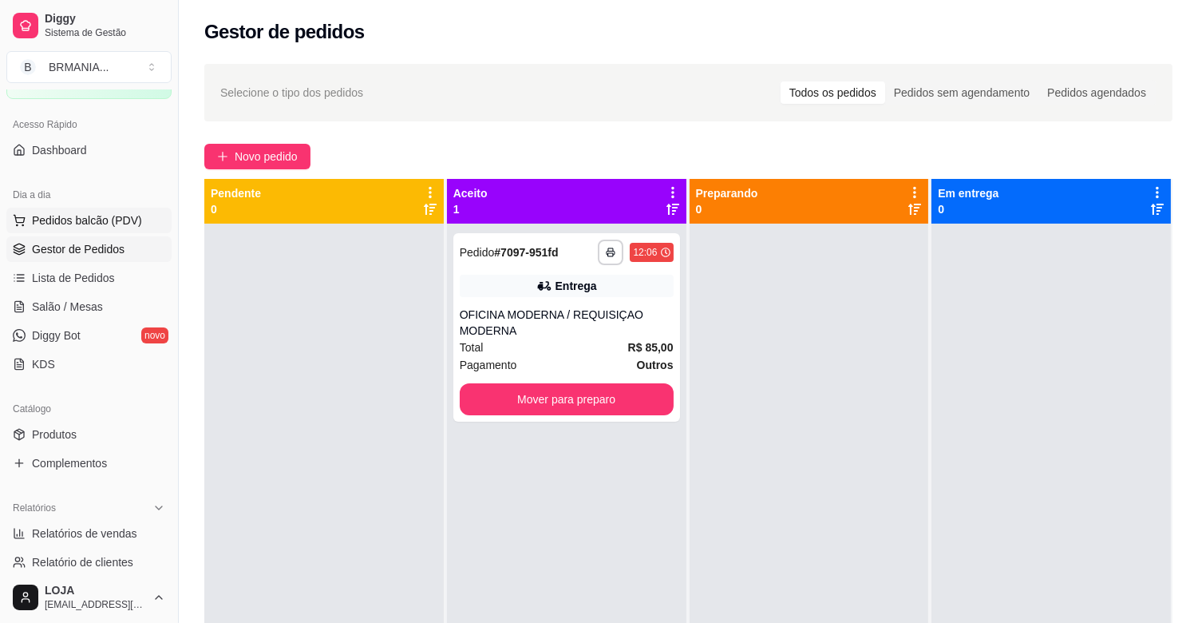
click at [101, 218] on span "Pedidos balcão (PDV)" at bounding box center [87, 220] width 110 height 16
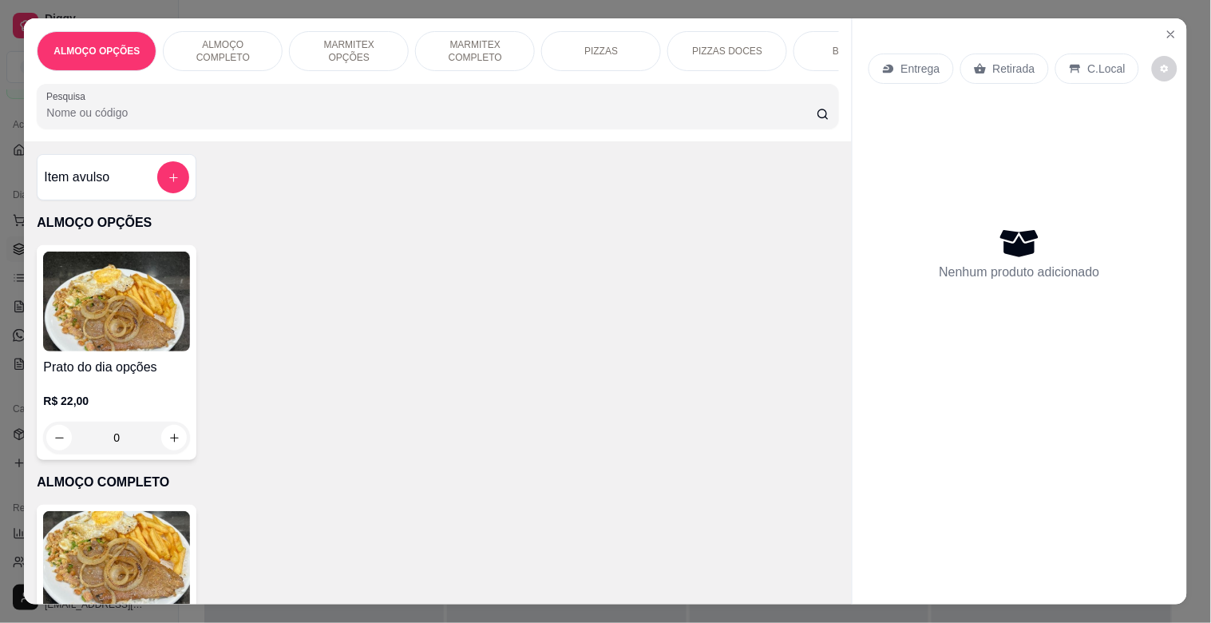
click at [150, 552] on img at bounding box center [116, 561] width 147 height 100
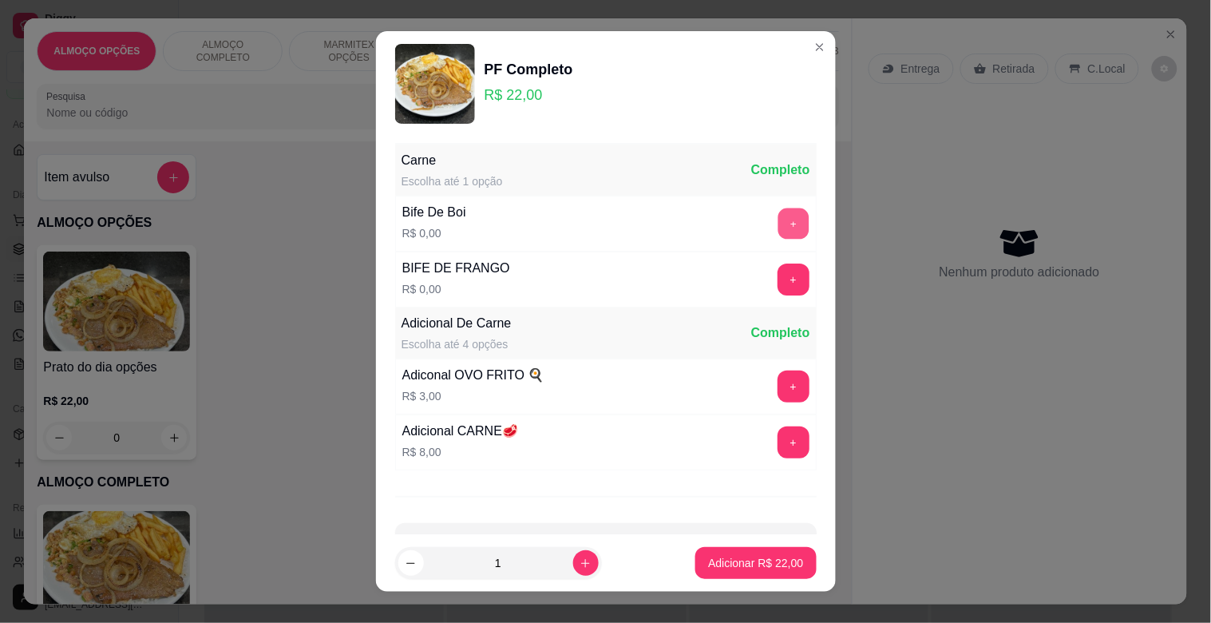
click at [778, 218] on button "+" at bounding box center [793, 223] width 31 height 31
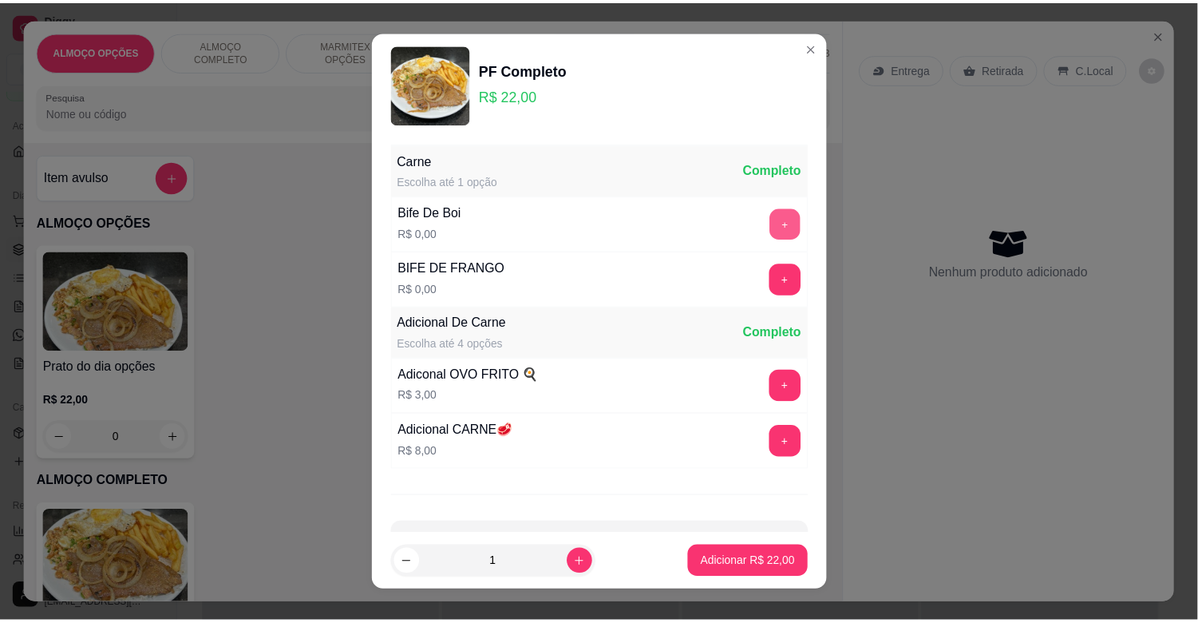
scroll to position [57, 0]
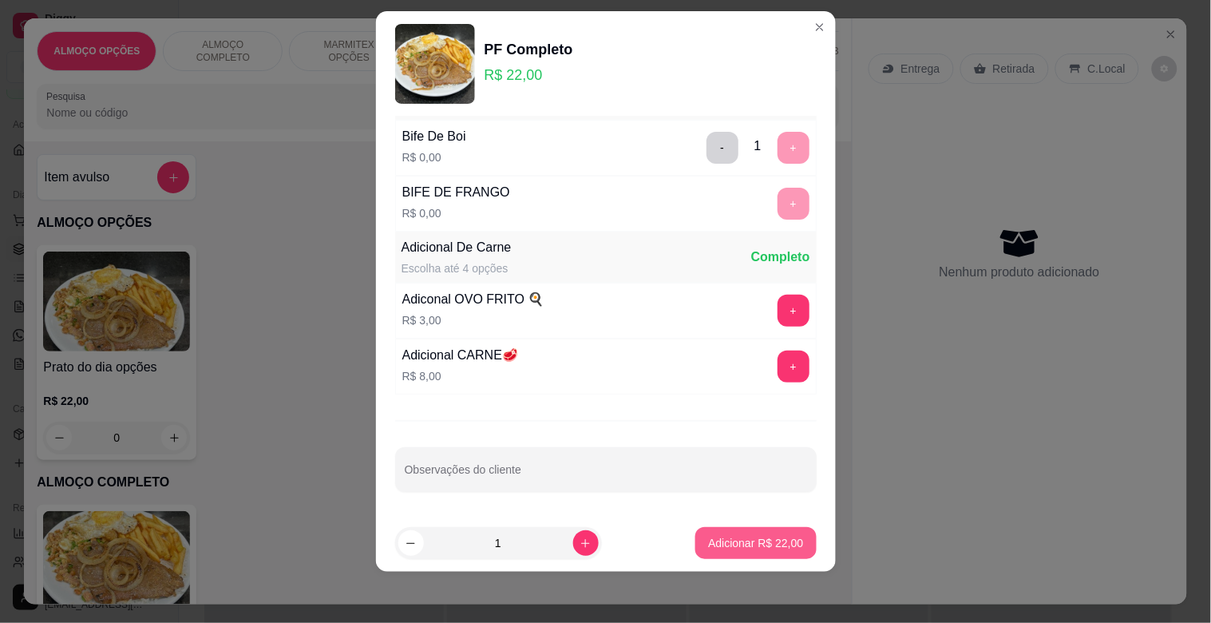
click at [767, 548] on p "Adicionar R$ 22,00" at bounding box center [755, 543] width 95 height 16
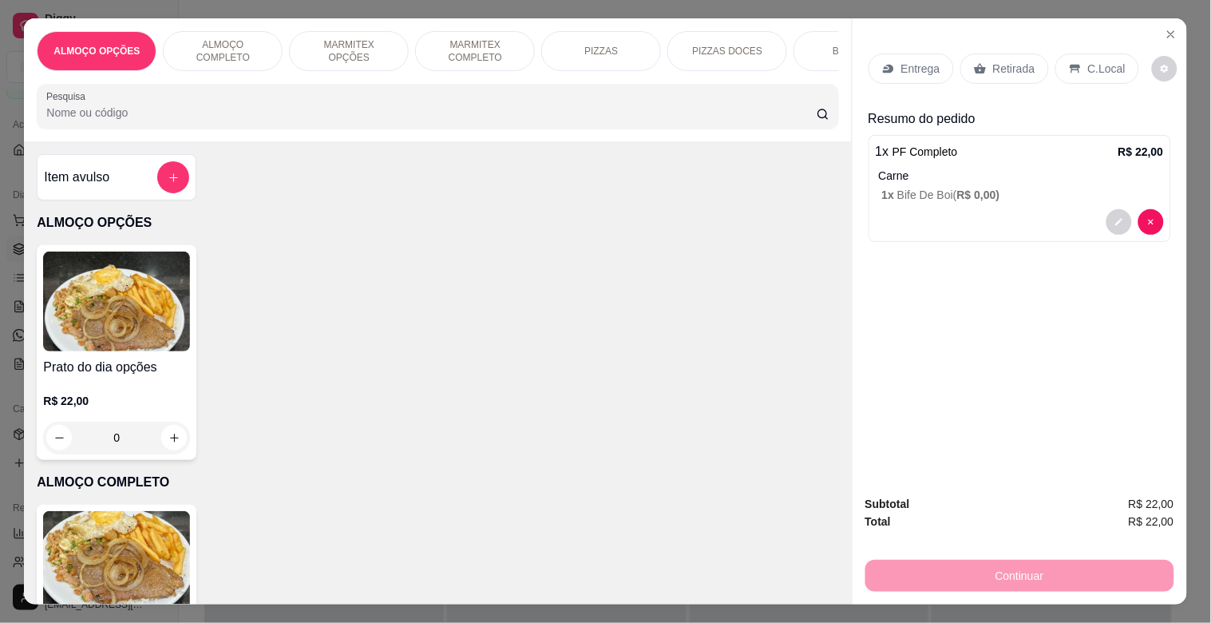
click at [1098, 61] on p "C.Local" at bounding box center [1107, 69] width 38 height 16
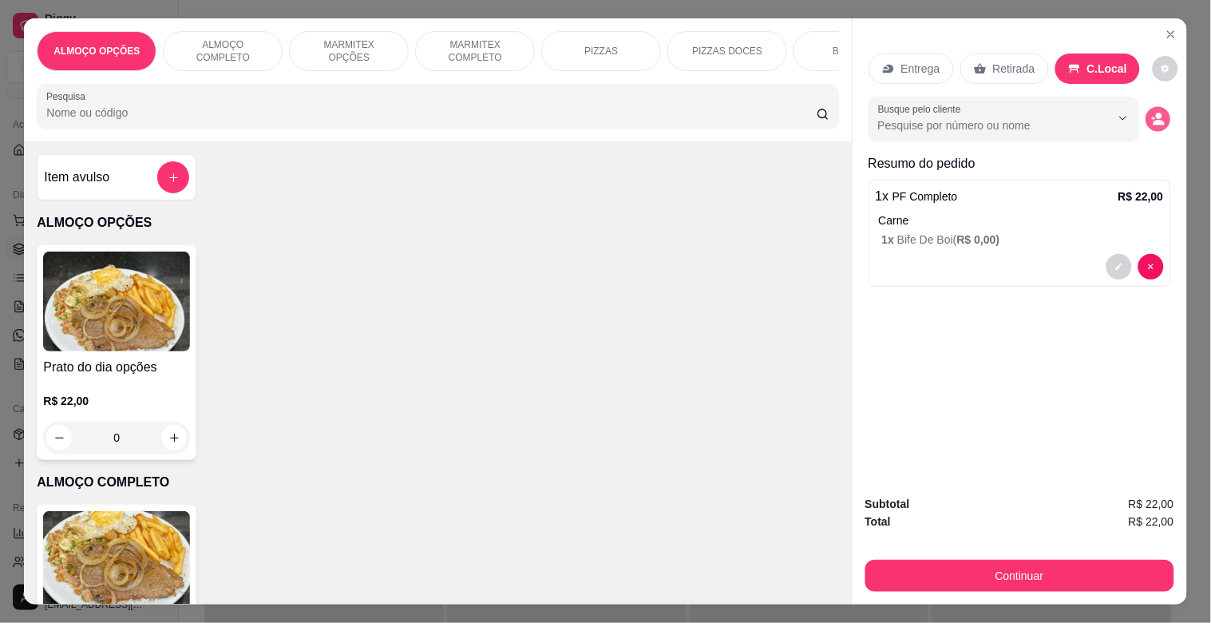
click at [1147, 122] on button "decrease-product-quantity" at bounding box center [1158, 119] width 25 height 25
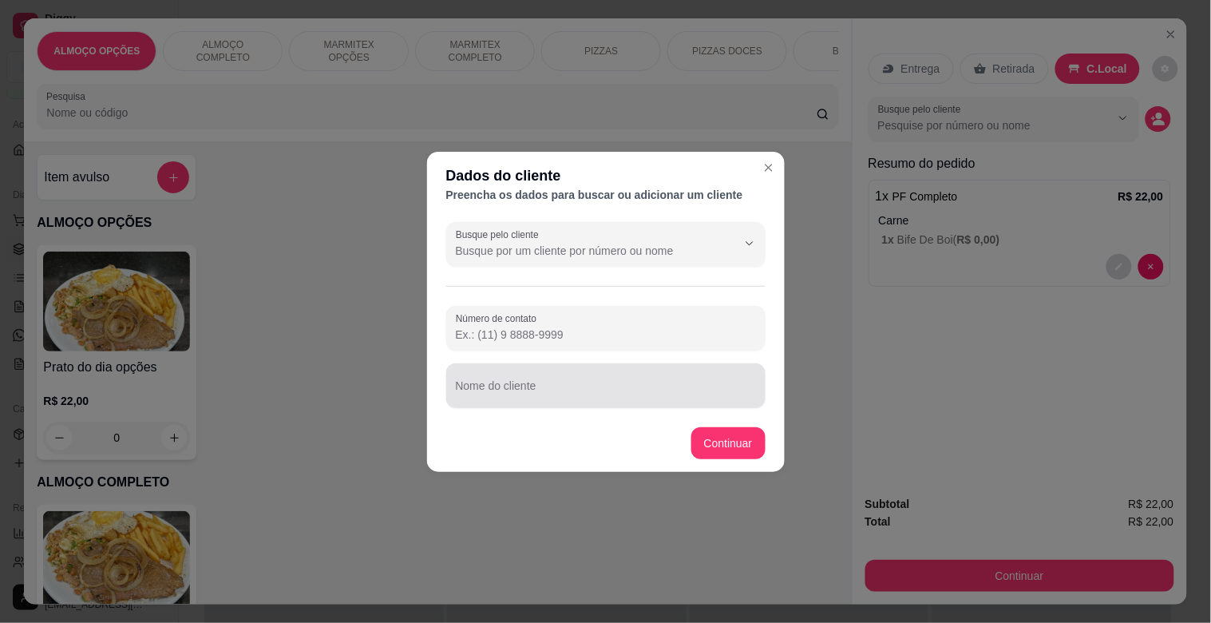
click at [555, 395] on input "Nome do cliente" at bounding box center [606, 392] width 300 height 16
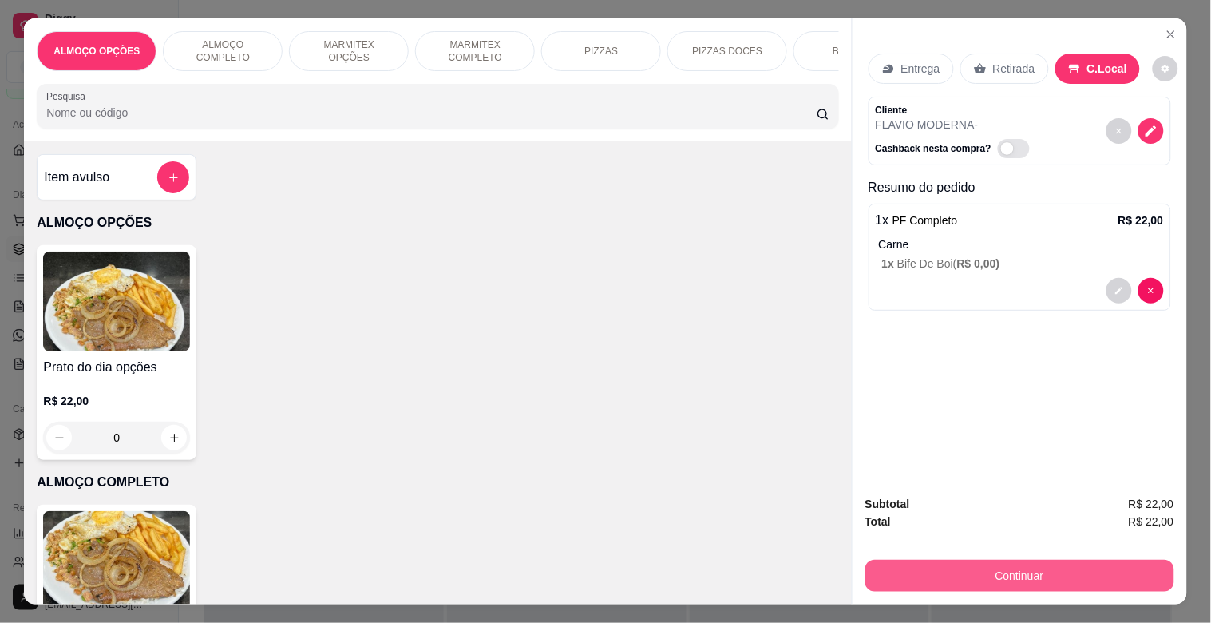
click at [1073, 564] on button "Continuar" at bounding box center [1019, 576] width 309 height 32
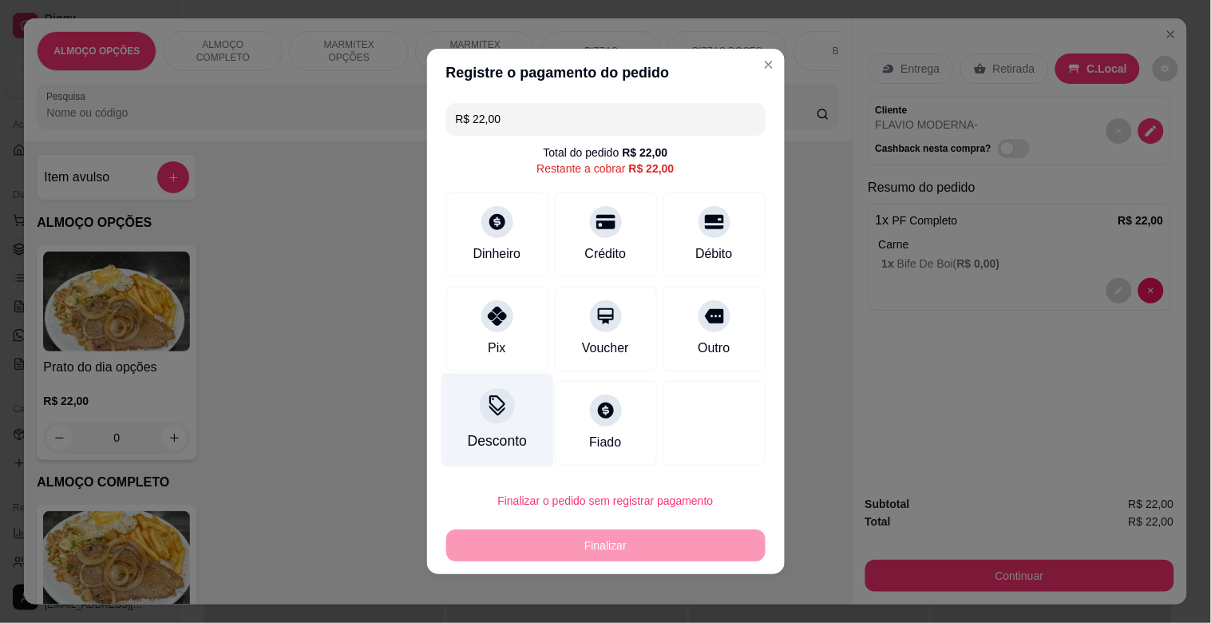
click at [469, 437] on div "Desconto" at bounding box center [496, 440] width 59 height 21
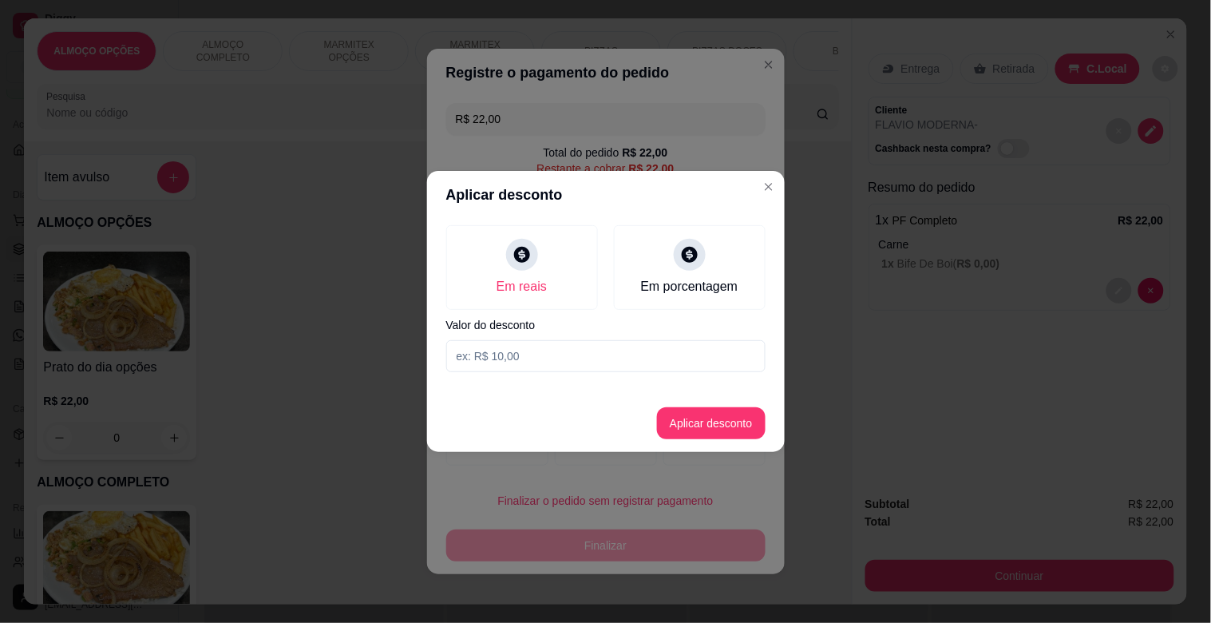
click at [520, 363] on input at bounding box center [605, 356] width 319 height 32
click at [720, 414] on button "Aplicar desconto" at bounding box center [711, 423] width 109 height 32
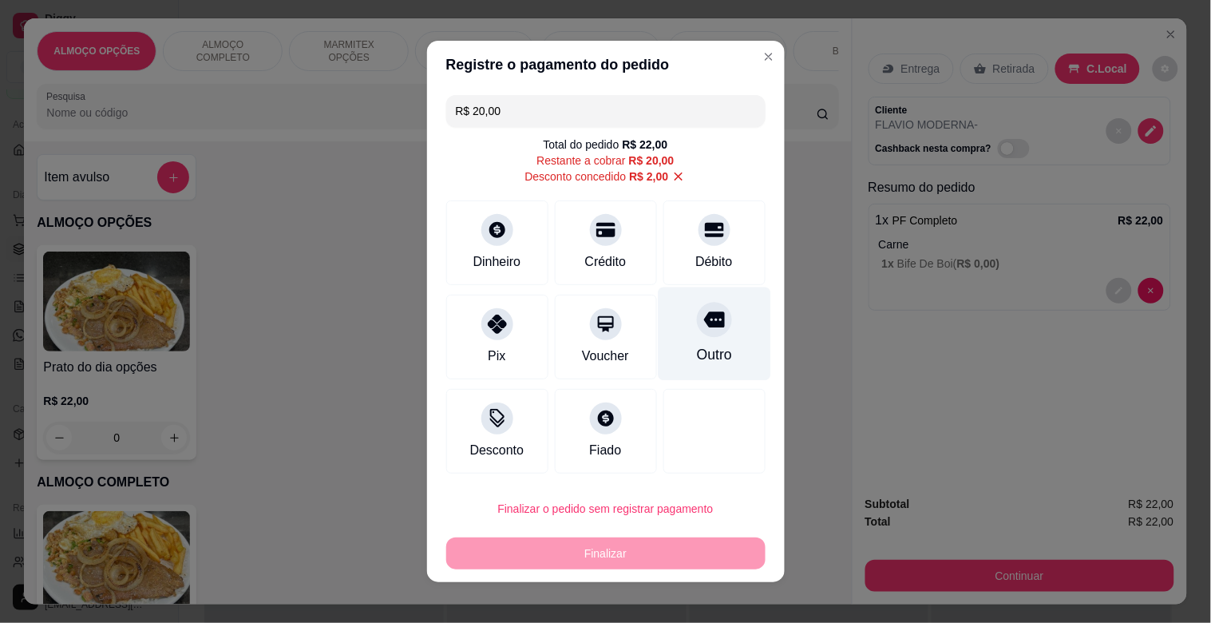
click at [704, 336] on div "Outro" at bounding box center [714, 333] width 113 height 93
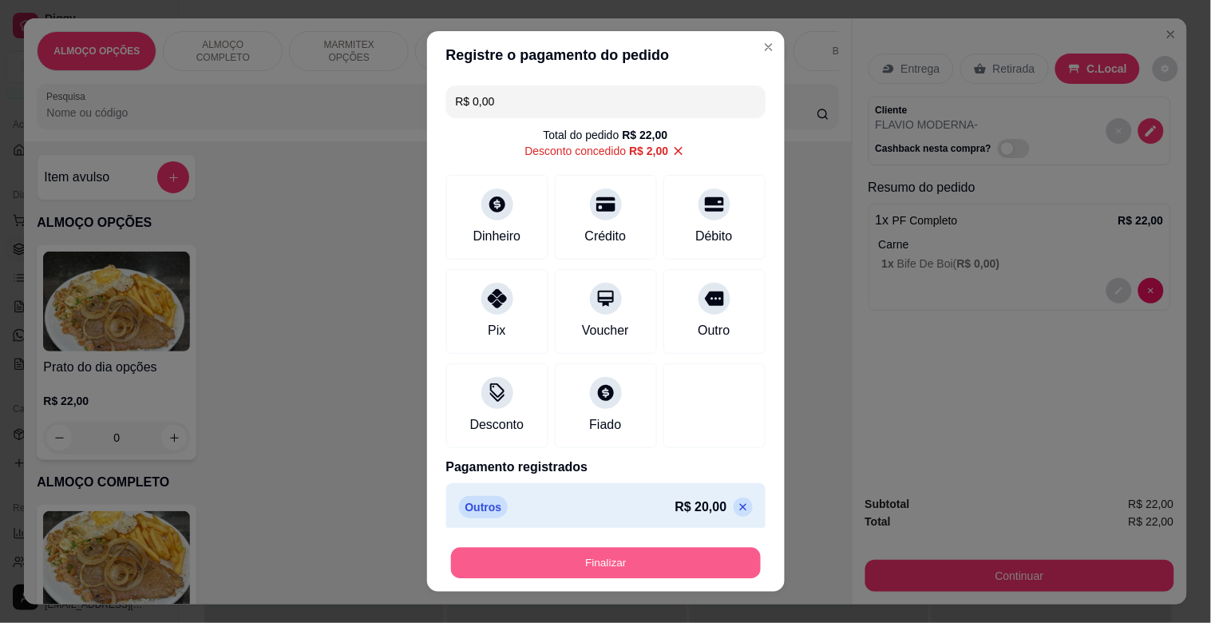
click at [687, 560] on button "Finalizar" at bounding box center [606, 563] width 310 height 31
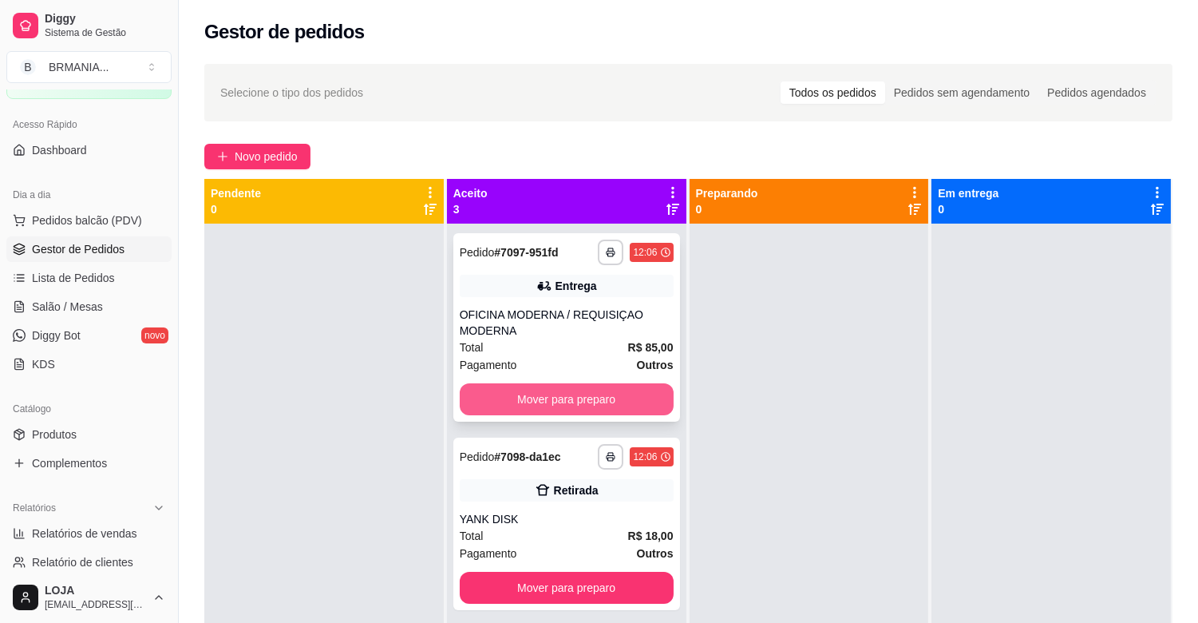
click at [602, 399] on button "Mover para preparo" at bounding box center [567, 399] width 214 height 32
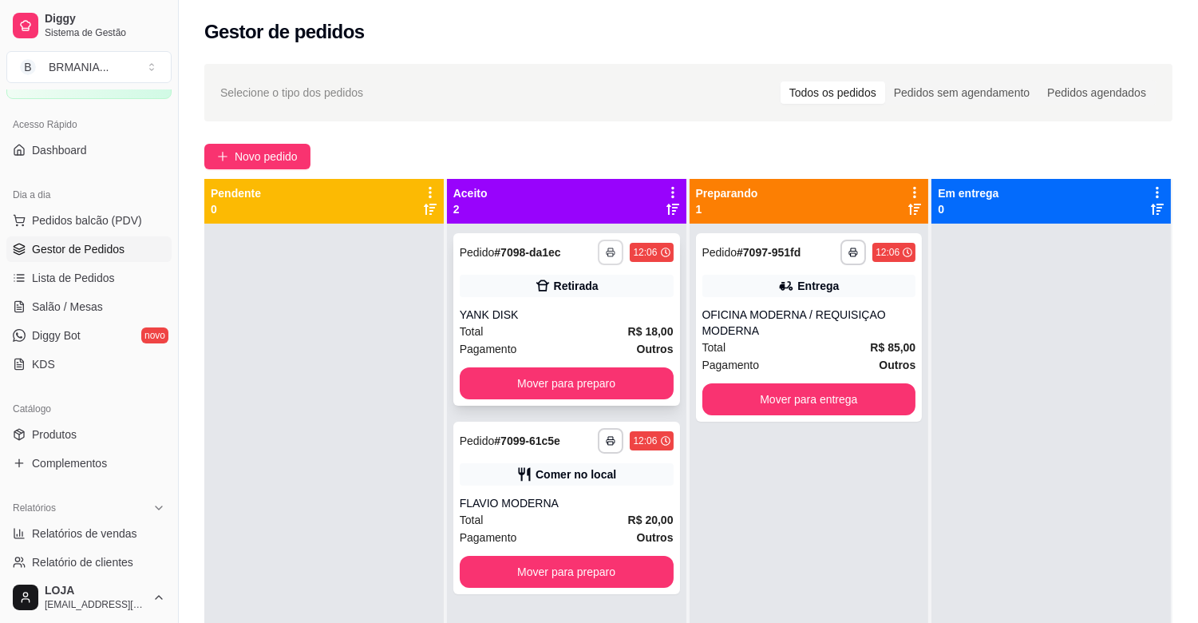
click at [602, 257] on button "button" at bounding box center [611, 253] width 26 height 26
click at [576, 305] on button "IMPRESSORA" at bounding box center [564, 307] width 112 height 25
click at [587, 378] on button "Mover para preparo" at bounding box center [567, 383] width 214 height 32
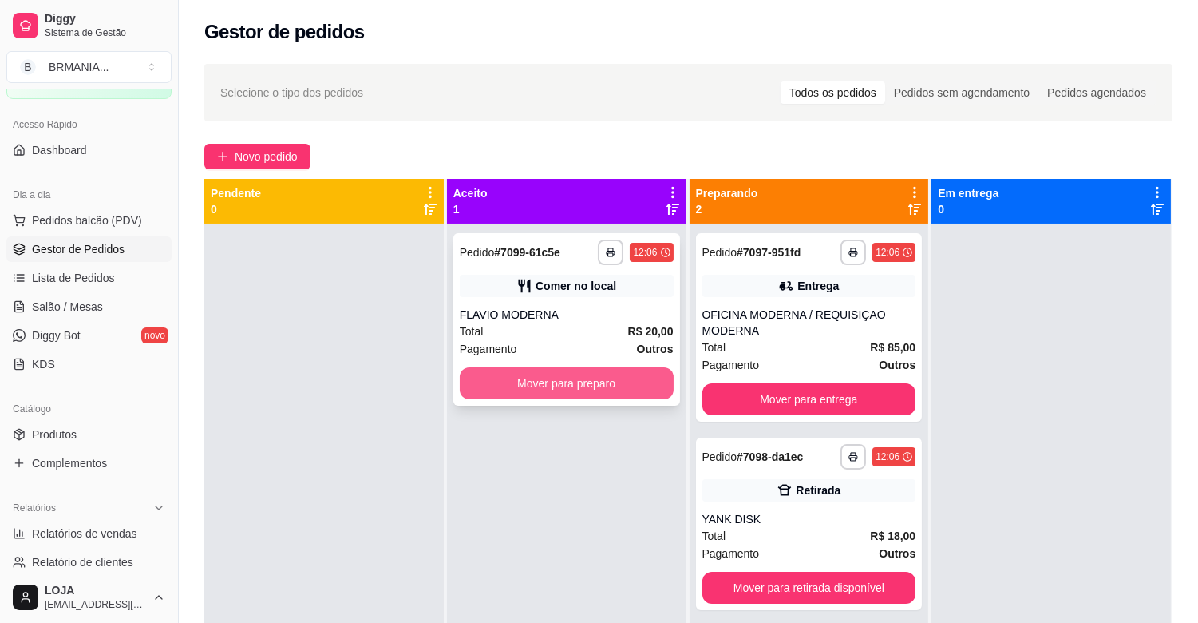
click at [608, 375] on button "Mover para preparo" at bounding box center [567, 383] width 214 height 32
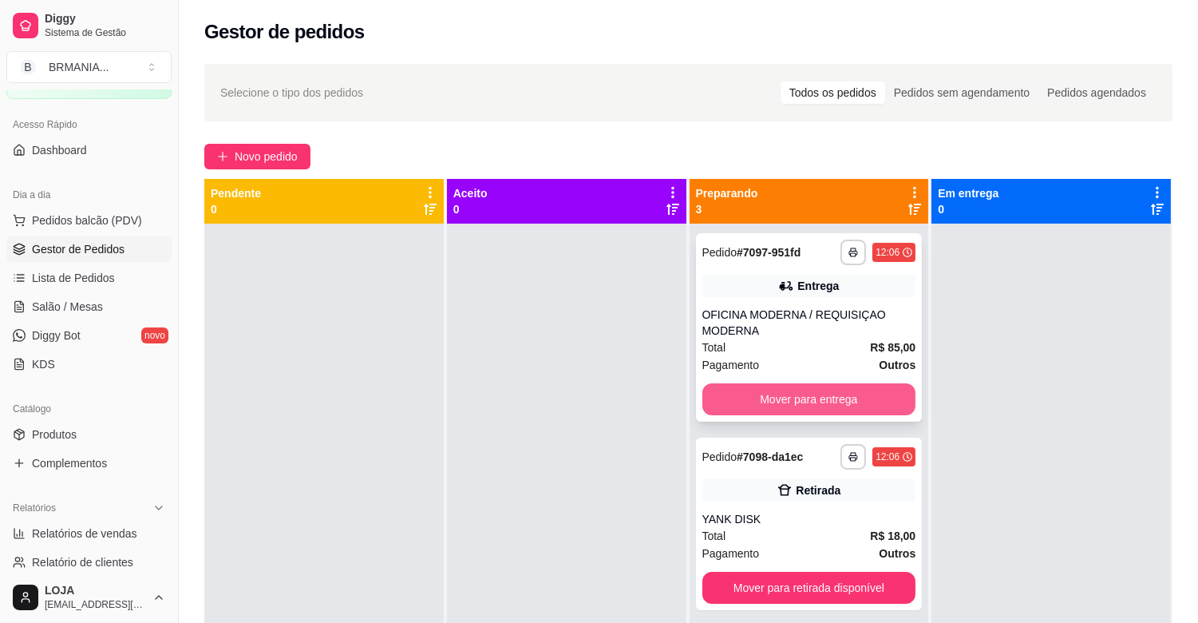
click at [773, 392] on button "Mover para entrega" at bounding box center [810, 399] width 214 height 32
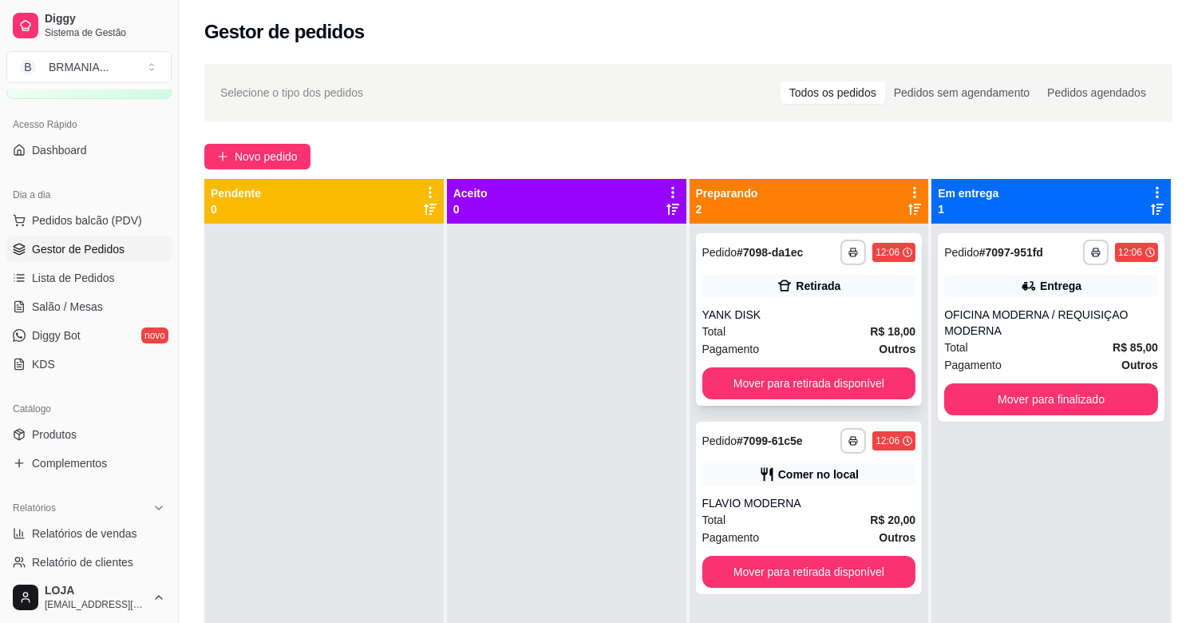
click at [848, 399] on div "**********" at bounding box center [809, 319] width 227 height 172
click at [853, 388] on button "Mover para retirada disponível" at bounding box center [810, 383] width 208 height 31
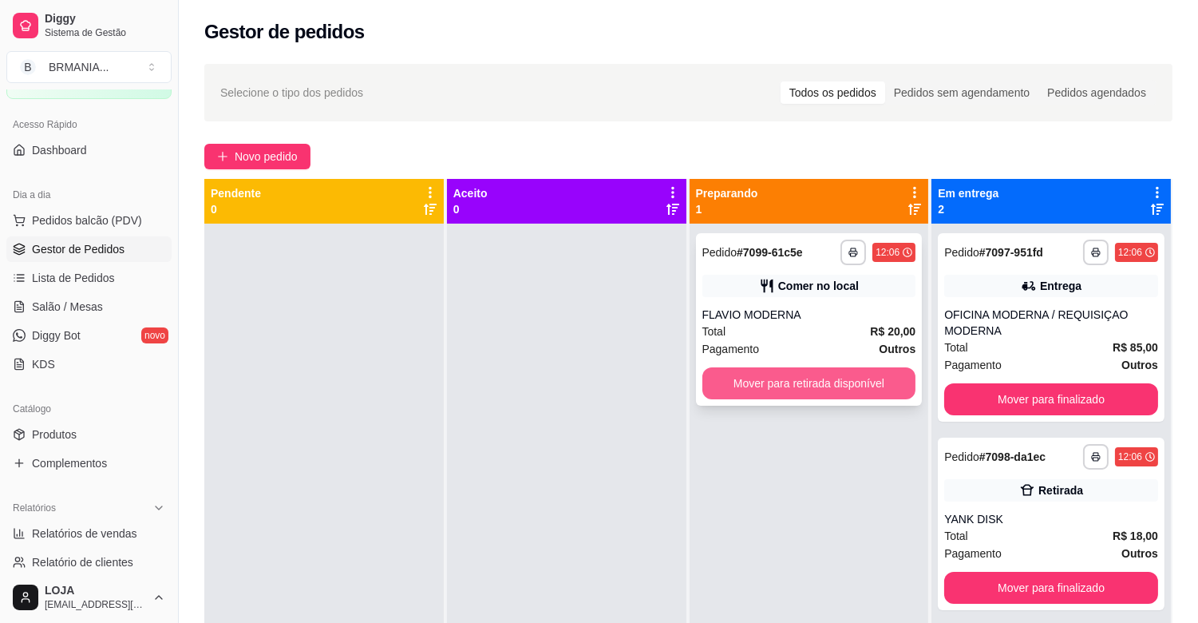
click at [857, 388] on button "Mover para retirada disponível" at bounding box center [810, 383] width 214 height 32
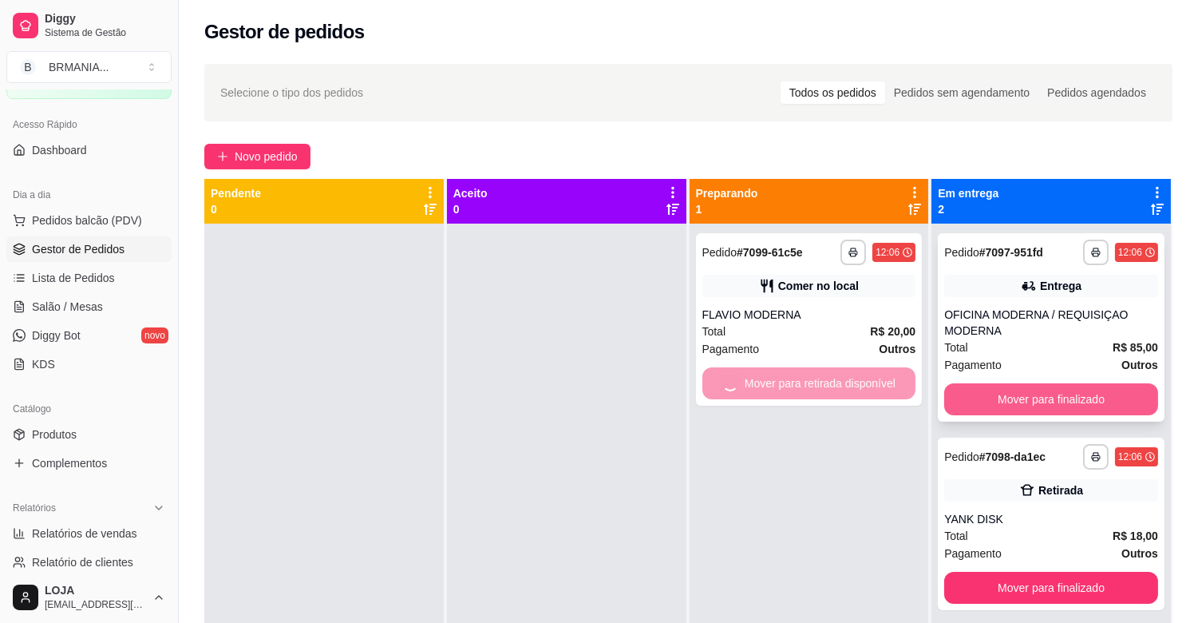
click at [1031, 399] on button "Mover para finalizado" at bounding box center [1051, 399] width 214 height 32
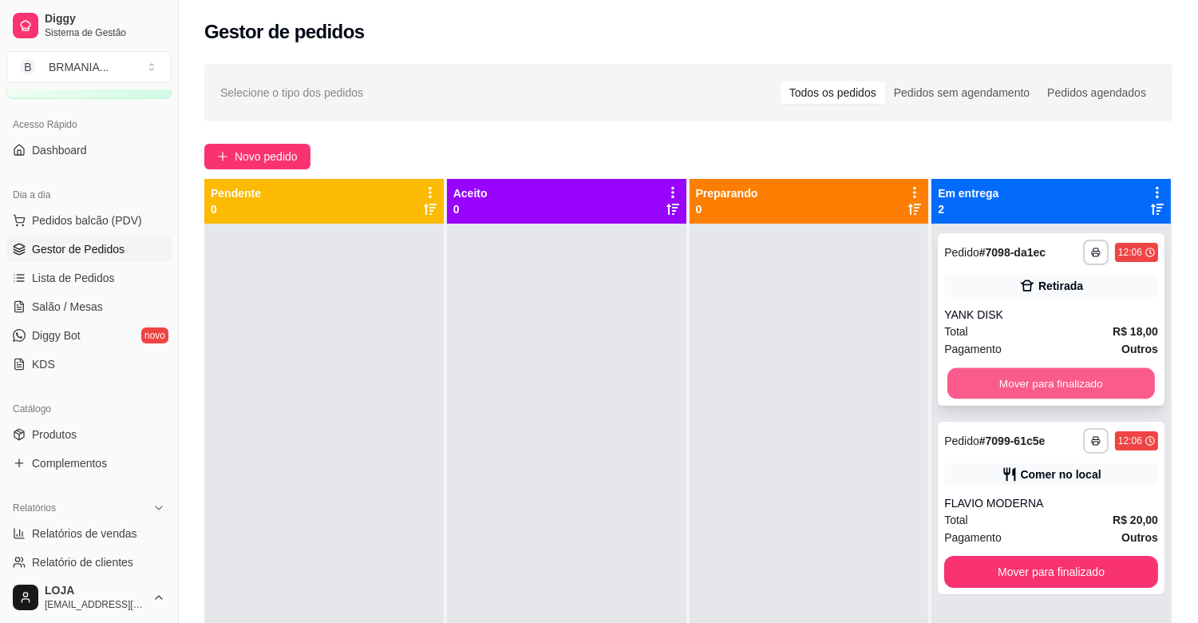
click at [1046, 385] on button "Mover para finalizado" at bounding box center [1052, 383] width 208 height 31
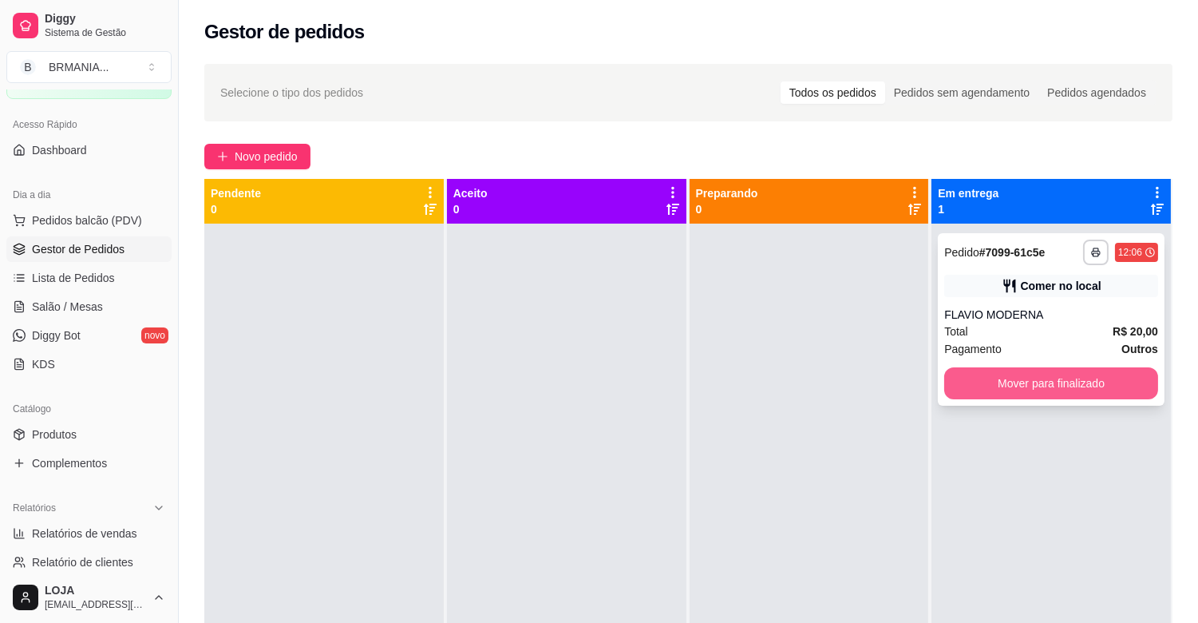
click at [1051, 383] on button "Mover para finalizado" at bounding box center [1051, 383] width 214 height 32
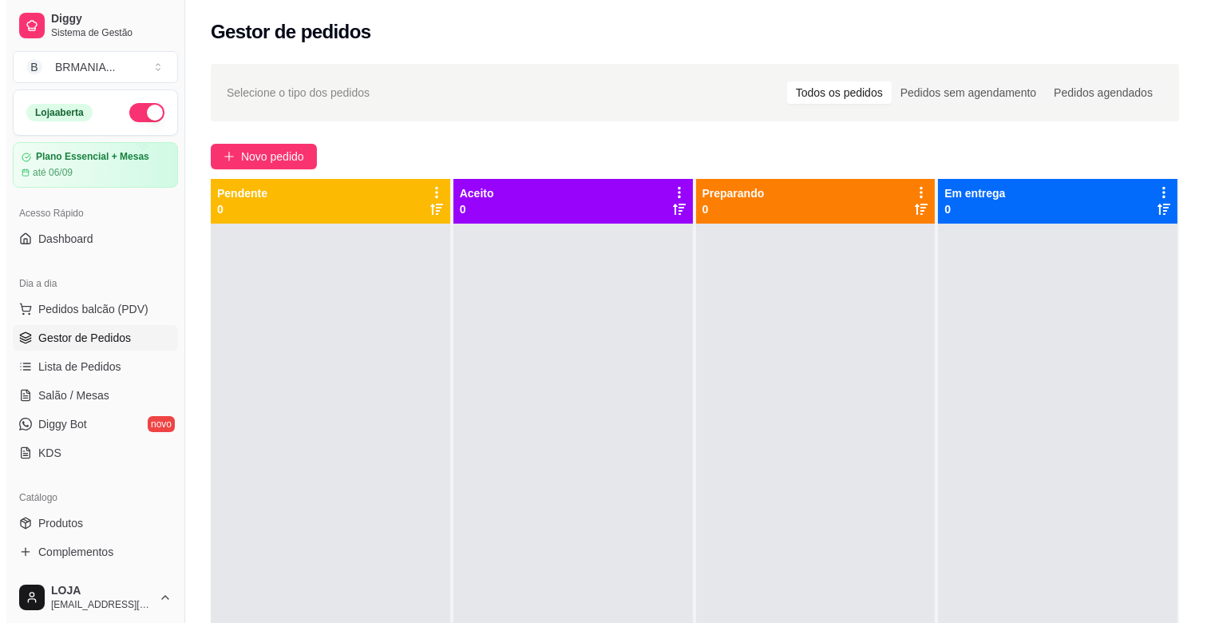
scroll to position [89, 0]
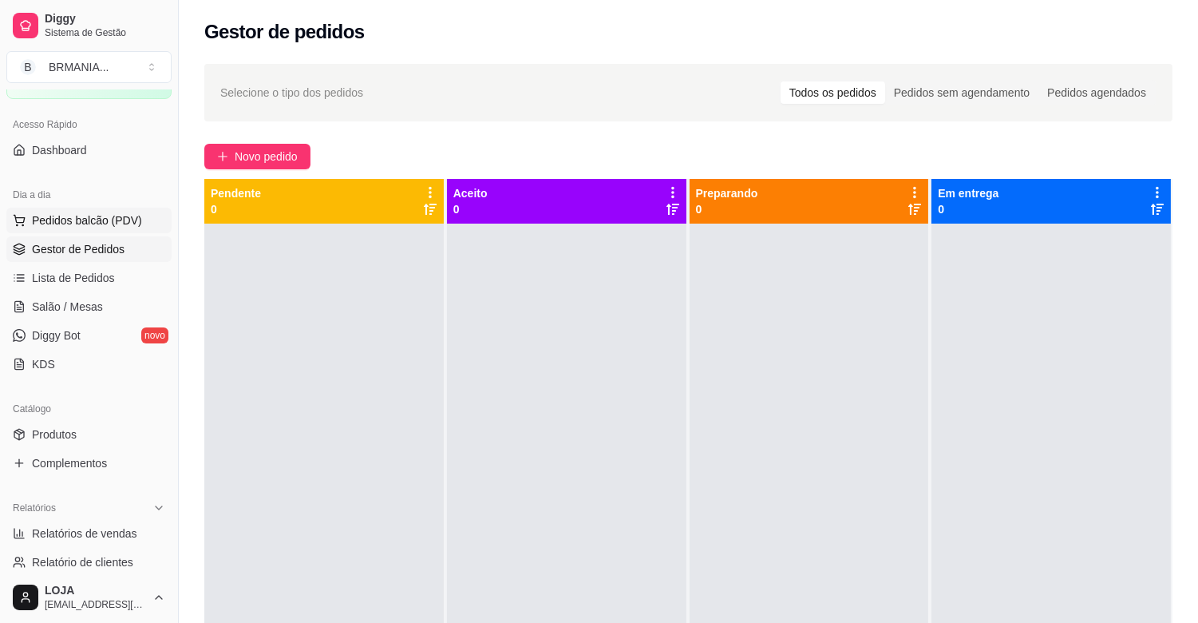
click at [90, 220] on span "Pedidos balcão (PDV)" at bounding box center [87, 220] width 110 height 16
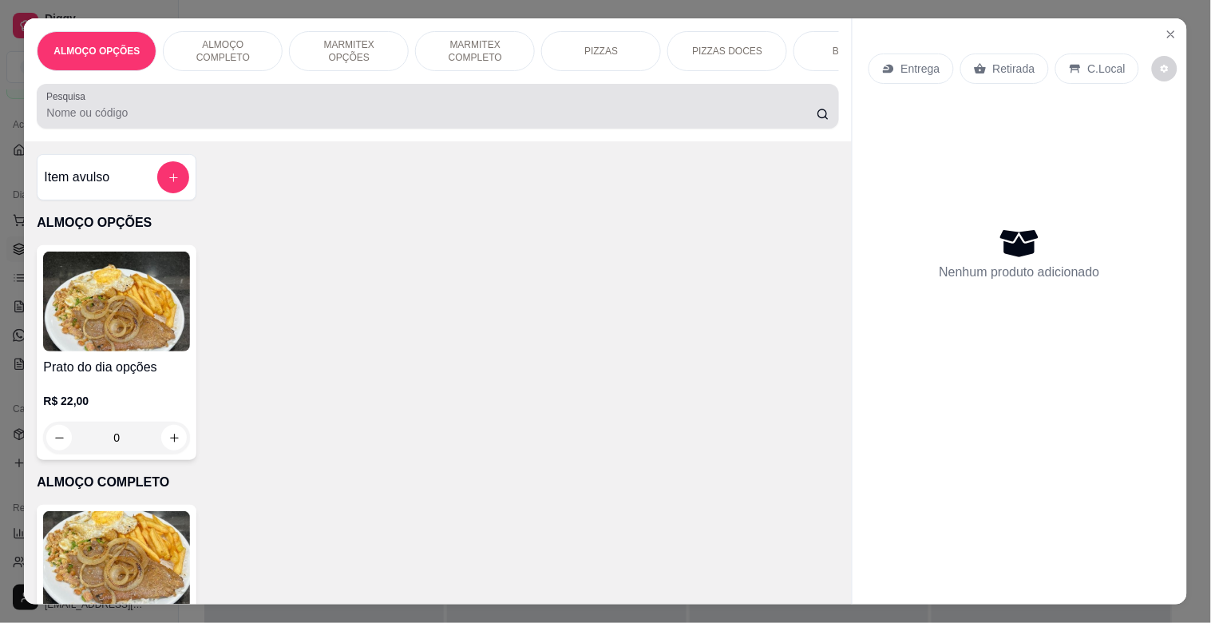
click at [257, 104] on div at bounding box center [437, 106] width 782 height 32
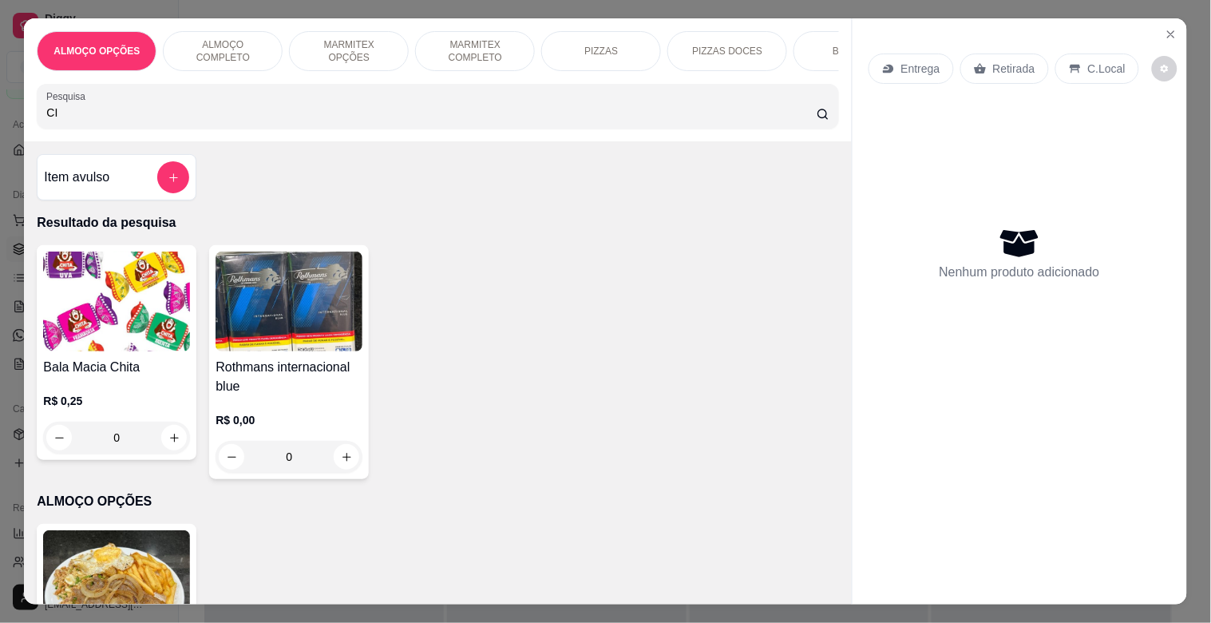
type input "C"
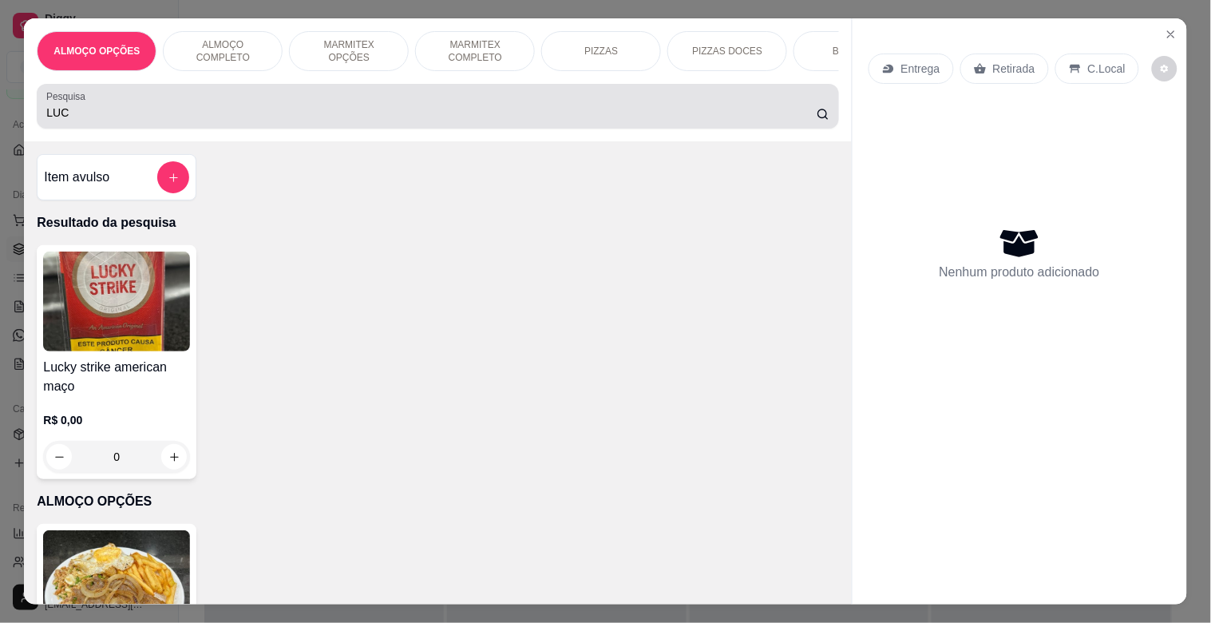
click at [117, 105] on div "LUC" at bounding box center [437, 106] width 782 height 32
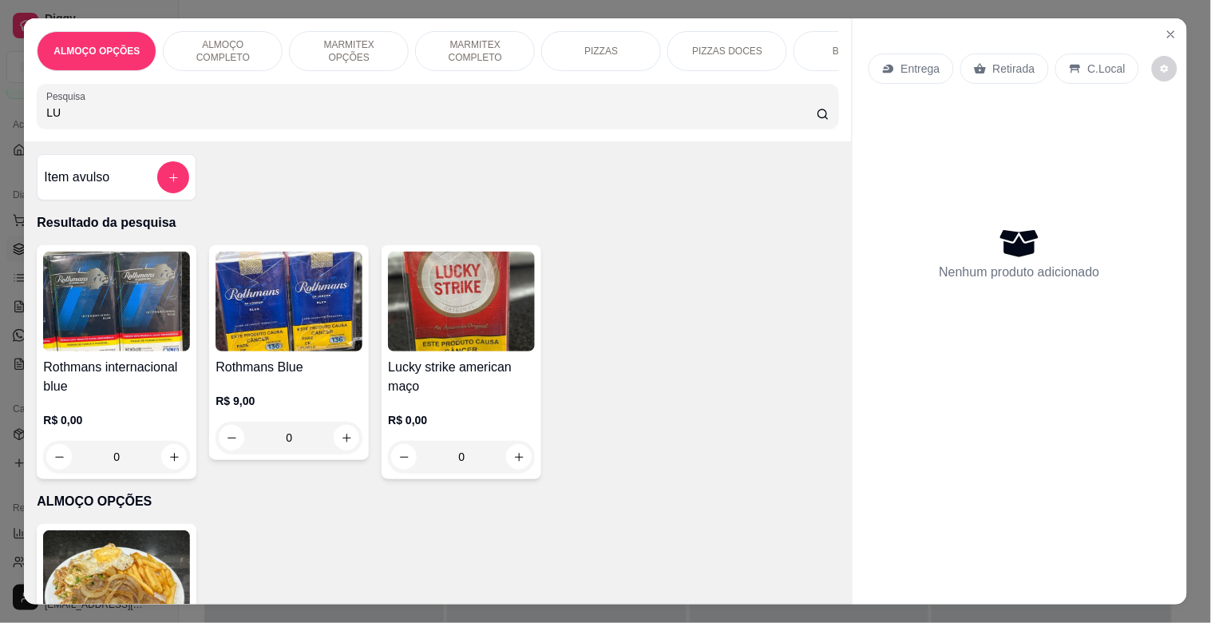
type input "L"
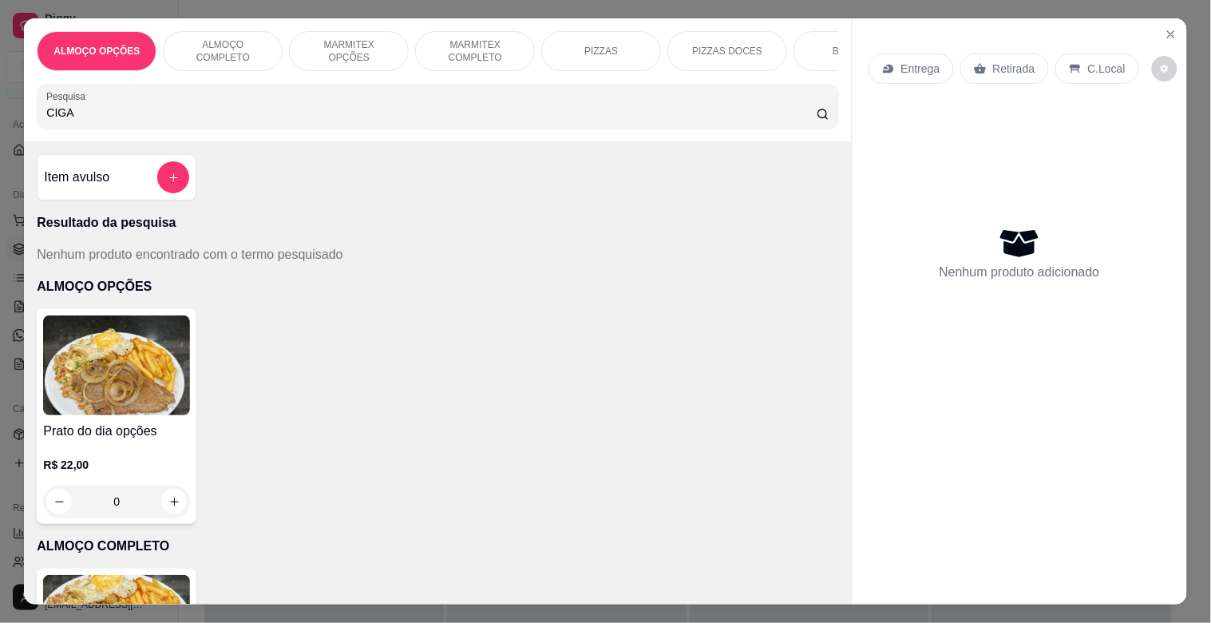
click at [806, 71] on div "ALMOÇO OPÇÕES ALMOÇO COMPLETO MARMITEX OPÇÕES MARMITEX COMPLETO PIZZAS PIZZAS D…" at bounding box center [438, 51] width 802 height 40
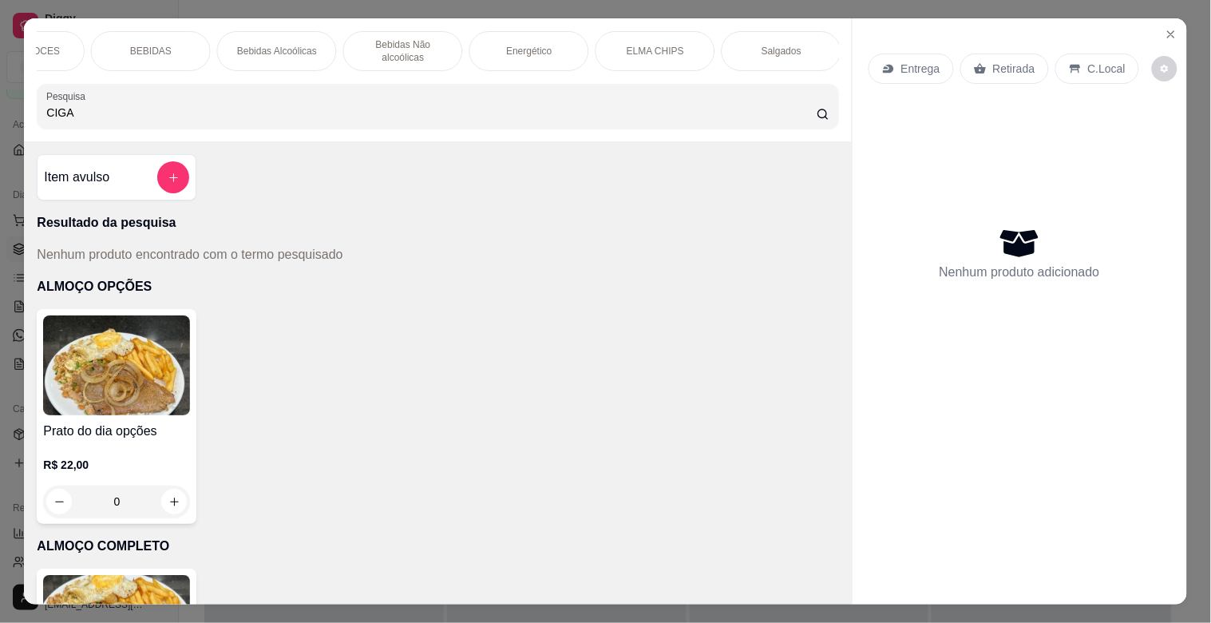
scroll to position [0, 1839]
drag, startPoint x: 773, startPoint y: 26, endPoint x: 773, endPoint y: 49, distance: 22.4
click at [773, 31] on div "[PERSON_NAME]" at bounding box center [780, 51] width 120 height 40
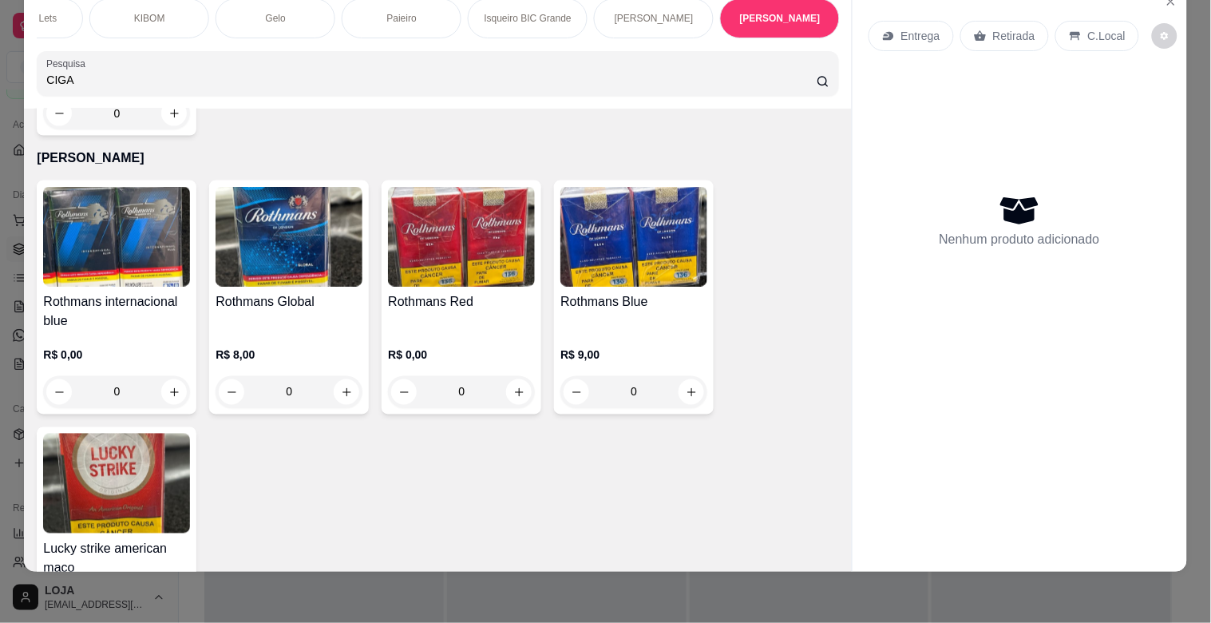
click at [773, 50] on div "ALMOÇO OPÇÕES ALMOÇO COMPLETO MARMITEX OPÇÕES MARMITEX COMPLETO PIZZAS PIZZAS D…" at bounding box center [437, 47] width 827 height 123
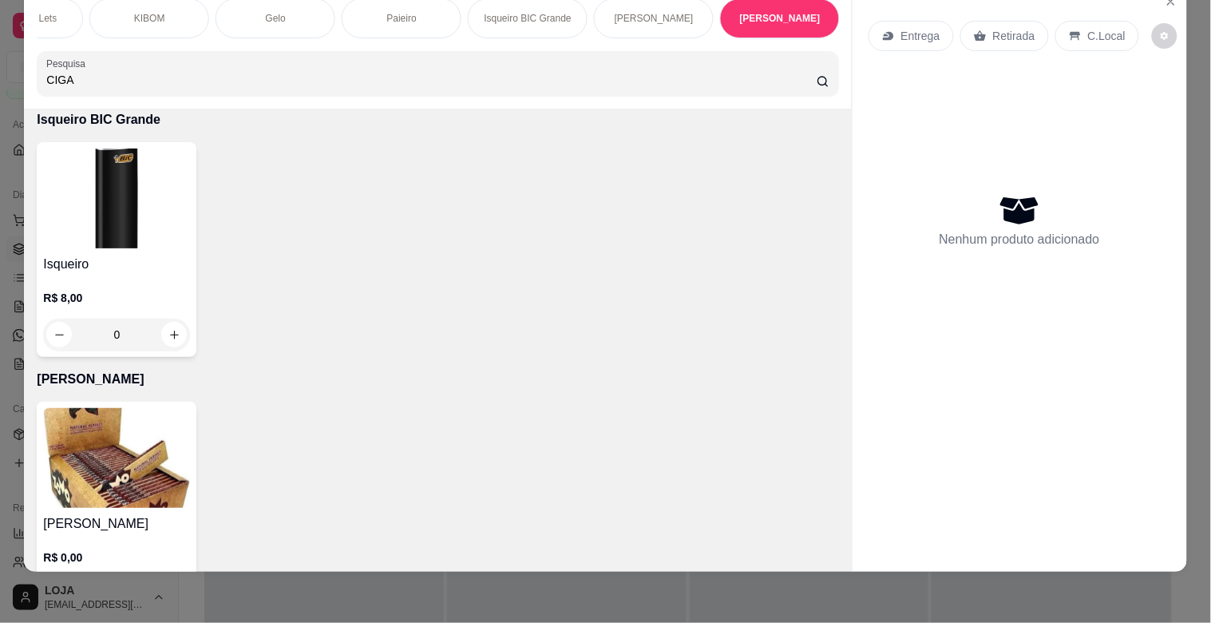
scroll to position [10008, 0]
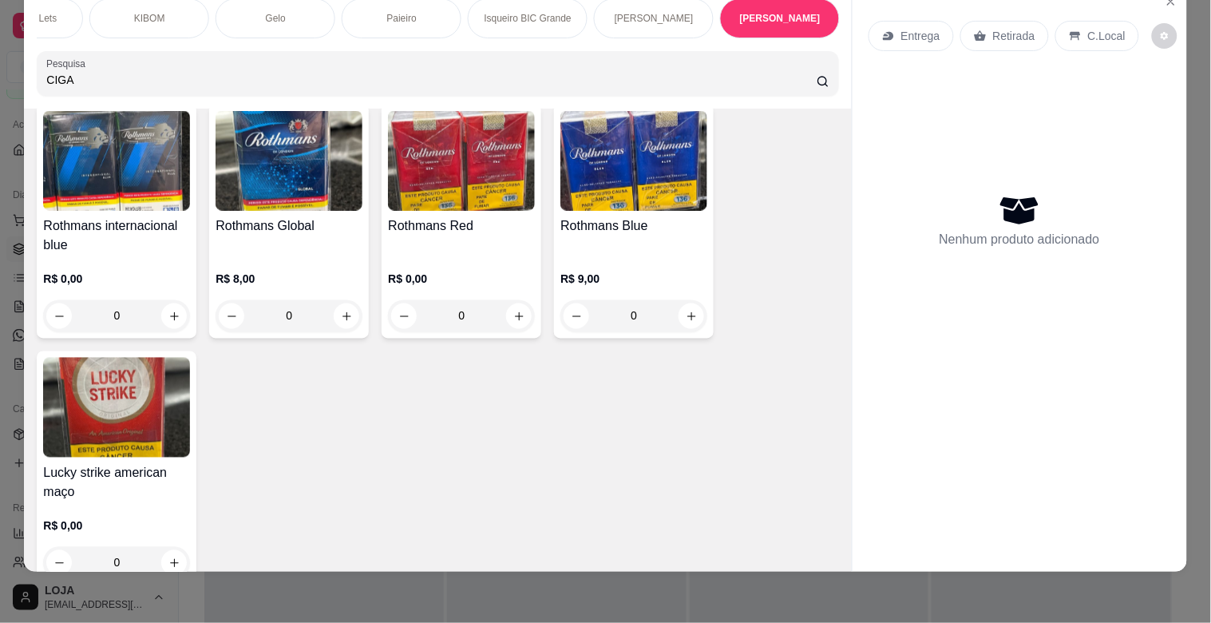
click at [85, 464] on h4 "Lucky strike american maço" at bounding box center [116, 483] width 147 height 38
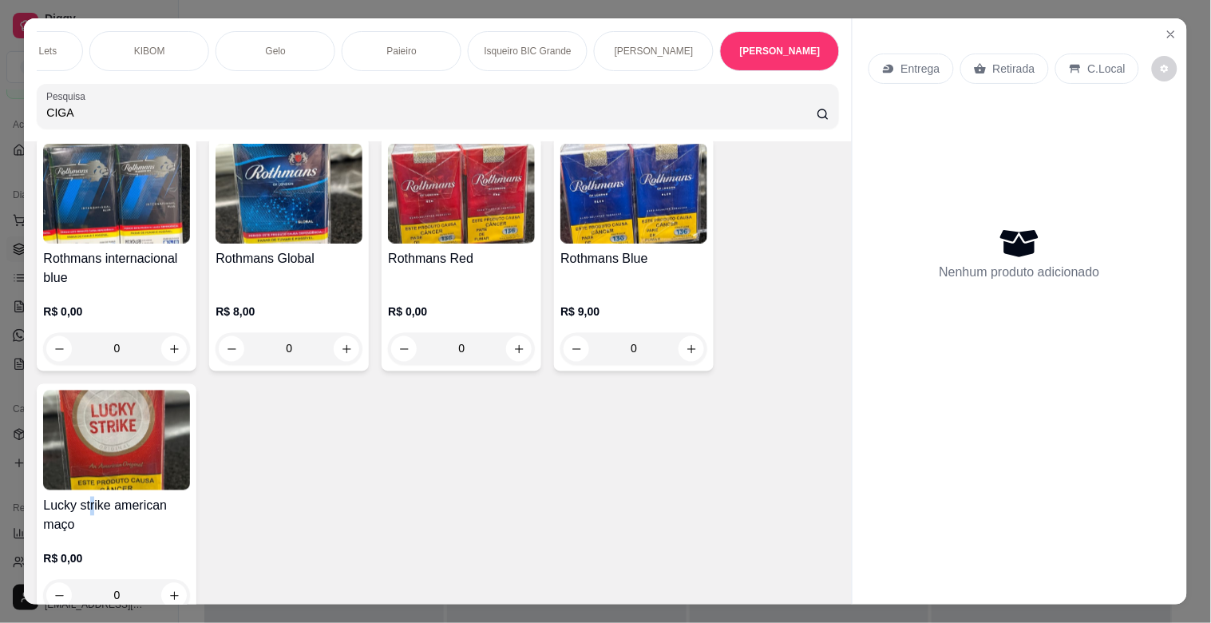
scroll to position [0, 0]
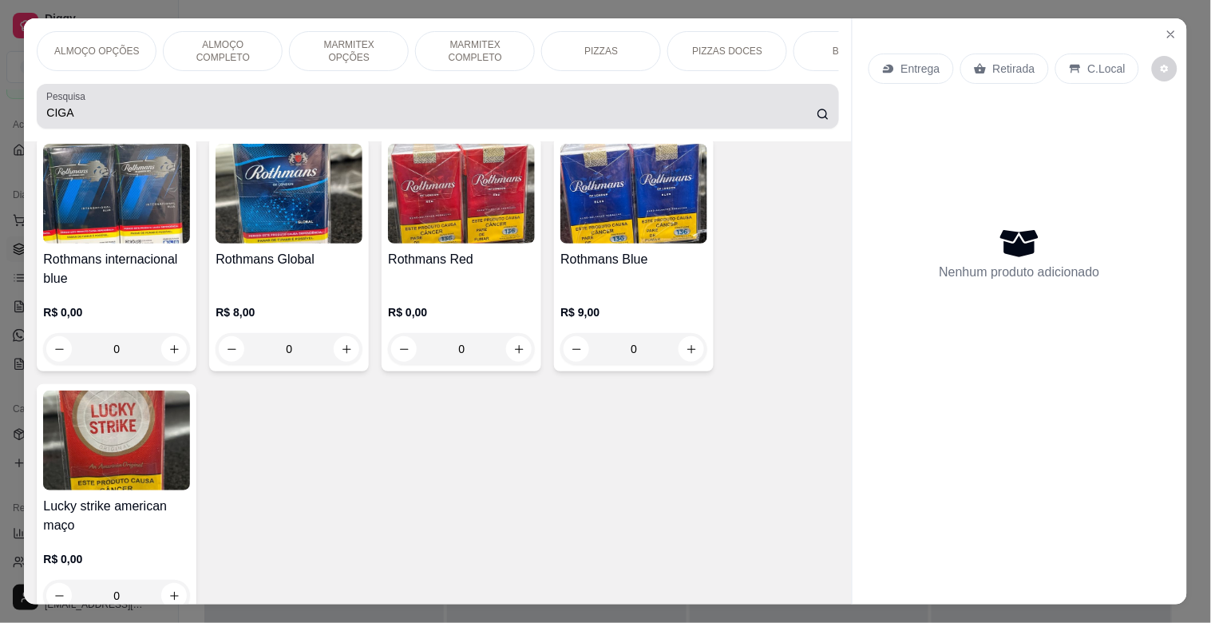
click at [118, 109] on div "CIGA" at bounding box center [437, 106] width 782 height 32
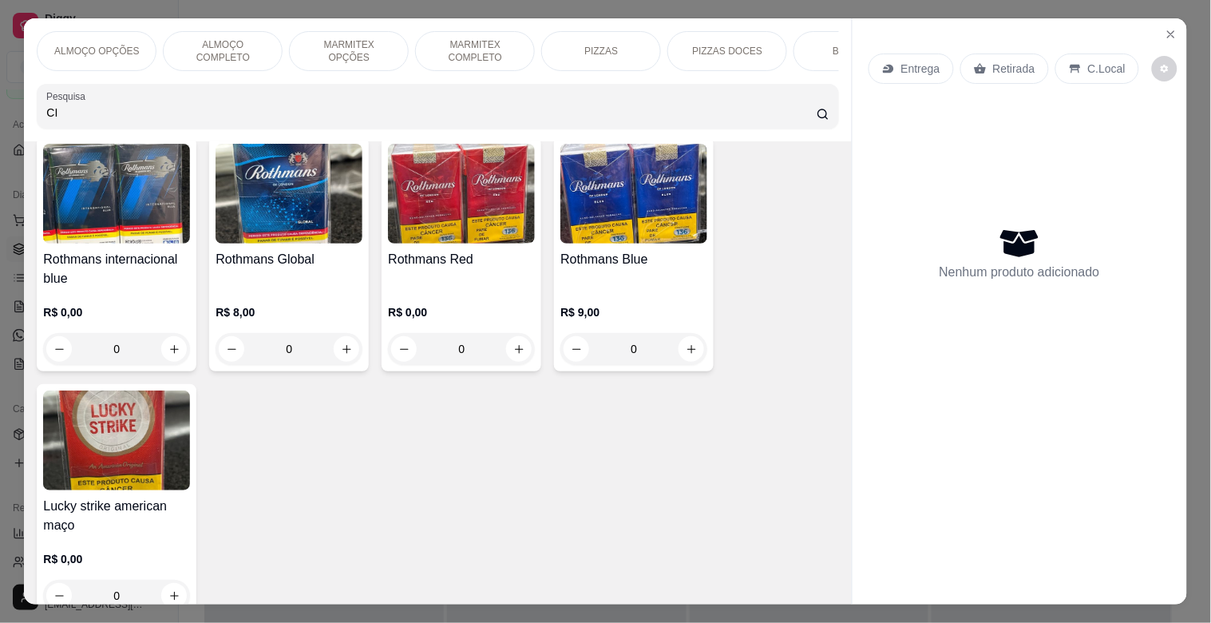
type input "C"
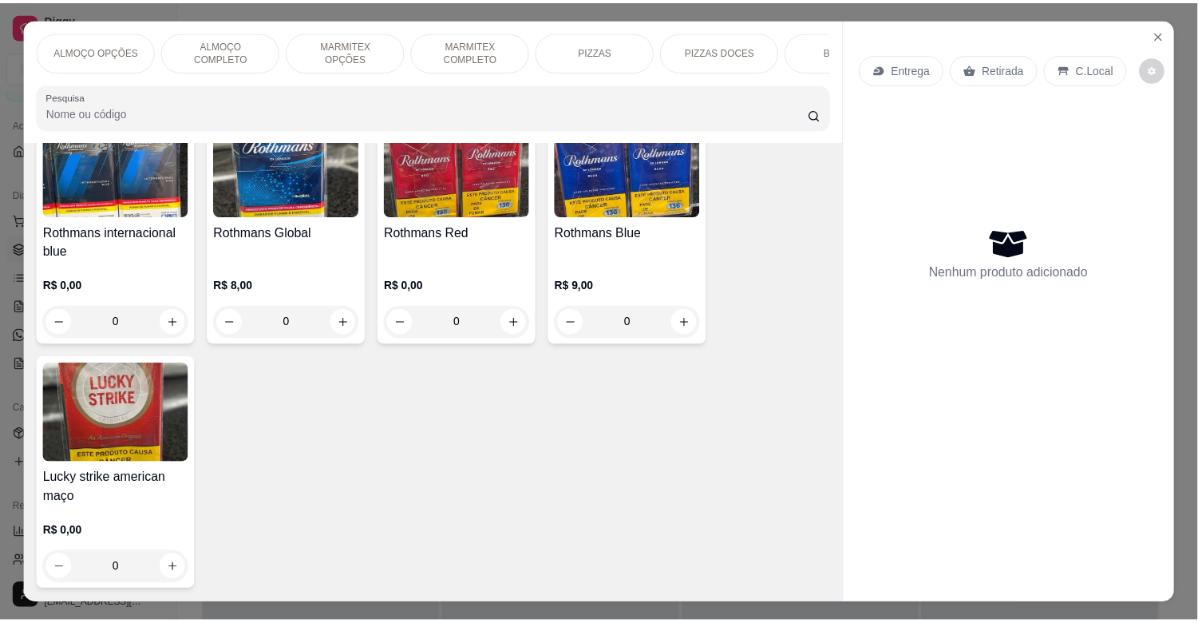
scroll to position [9944, 0]
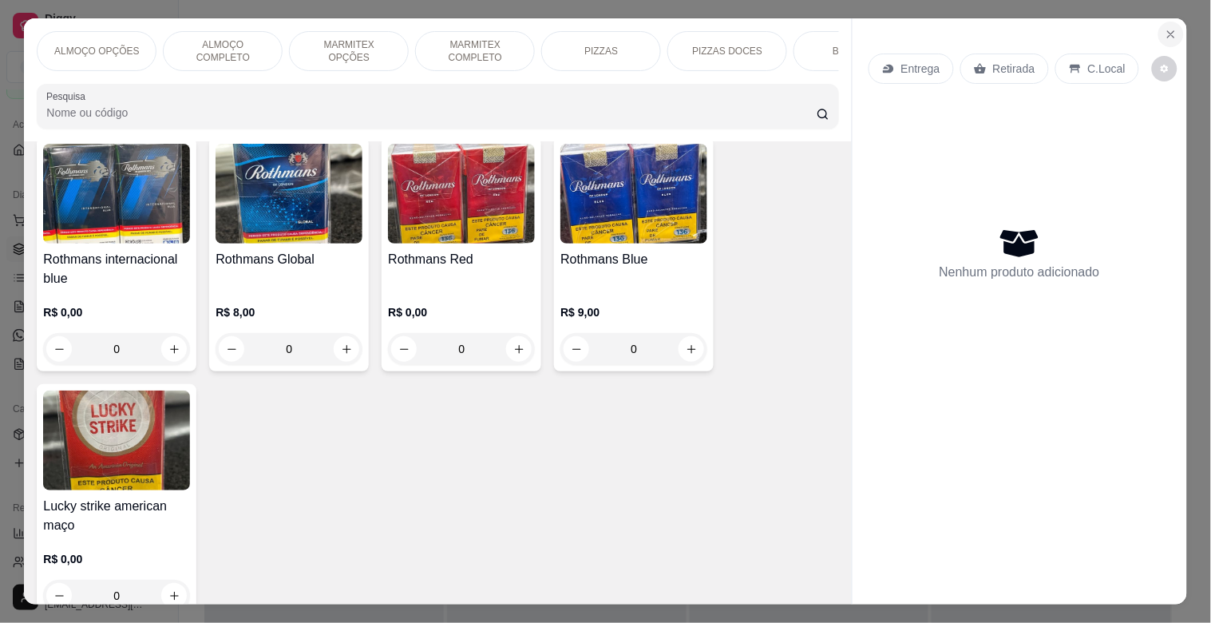
click at [1159, 34] on button "Close" at bounding box center [1171, 35] width 26 height 26
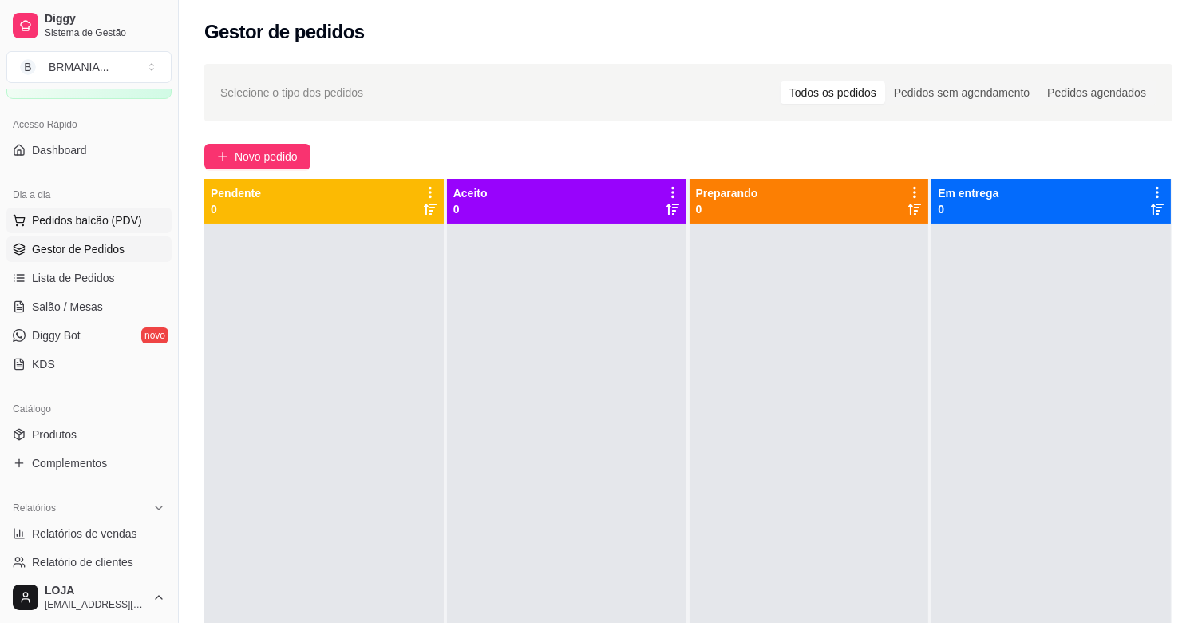
click at [82, 220] on span "Pedidos balcão (PDV)" at bounding box center [87, 220] width 110 height 16
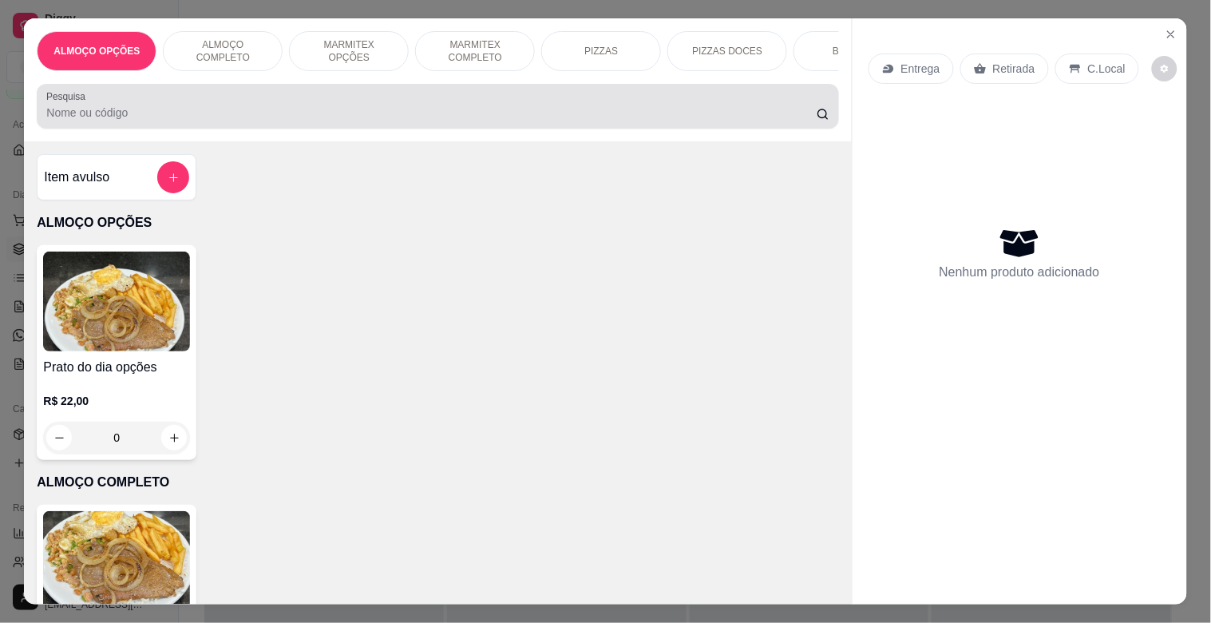
click at [261, 120] on input "Pesquisa" at bounding box center [431, 113] width 770 height 16
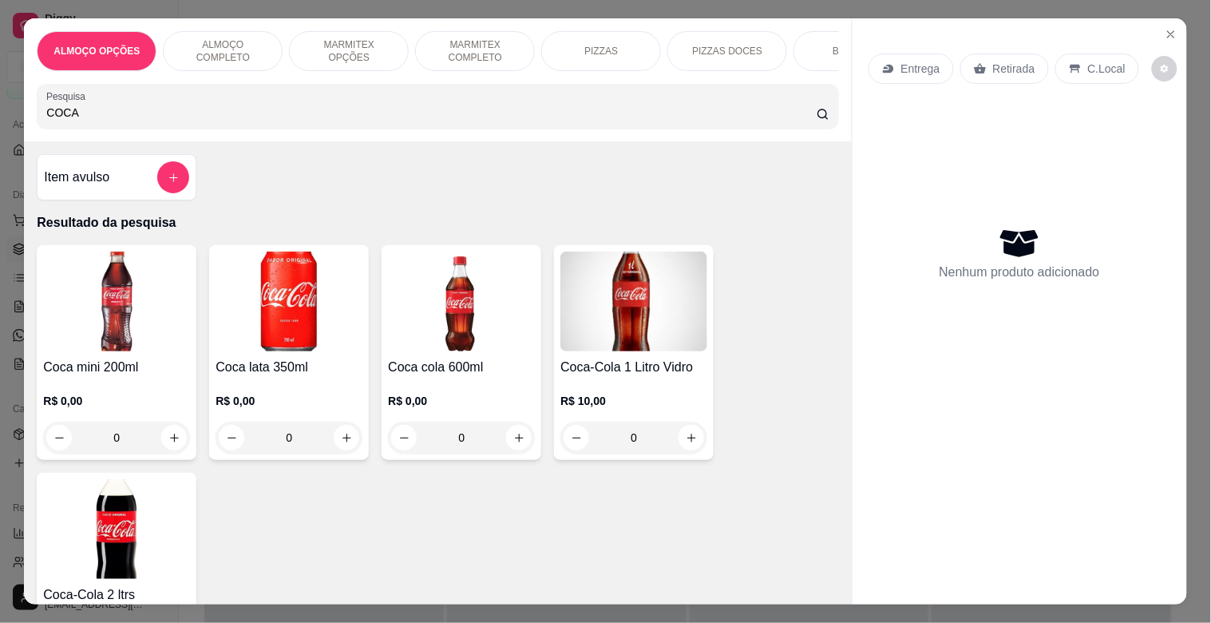
type input "COCA"
click at [110, 375] on h4 "Coca mini 200ml" at bounding box center [116, 367] width 147 height 19
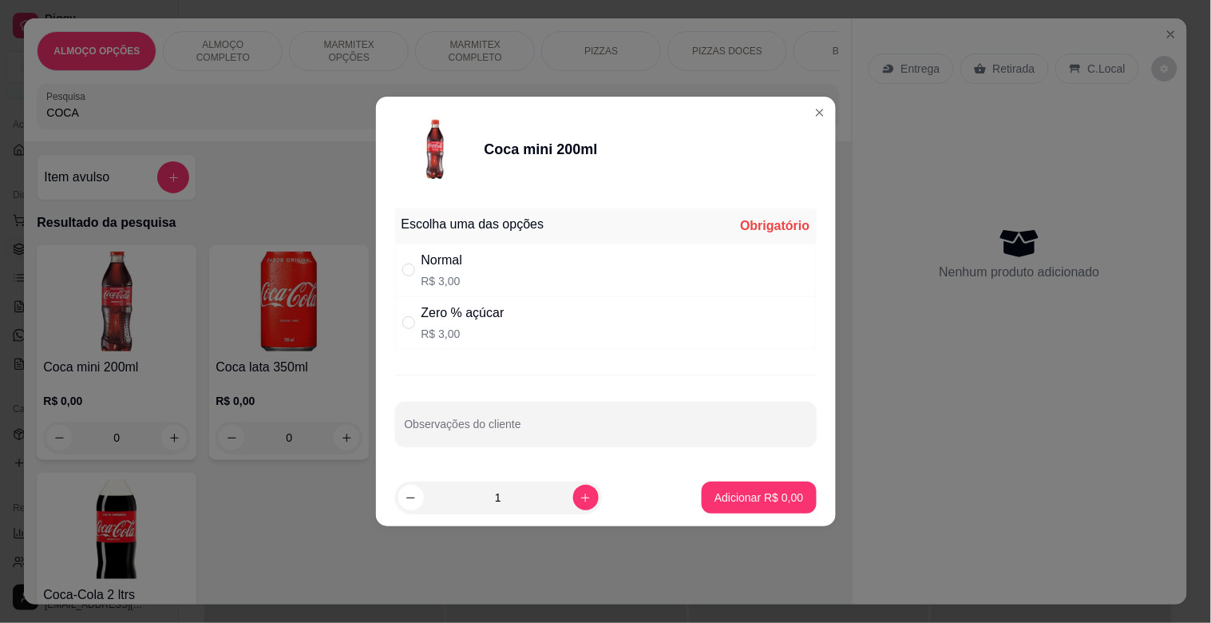
drag, startPoint x: 455, startPoint y: 314, endPoint x: 748, endPoint y: 448, distance: 322.2
click at [458, 315] on div "Zero % açúcar" at bounding box center [463, 312] width 83 height 19
radio input "true"
click at [758, 493] on p "Adicionar R$ 3,00" at bounding box center [759, 496] width 86 height 15
type input "1"
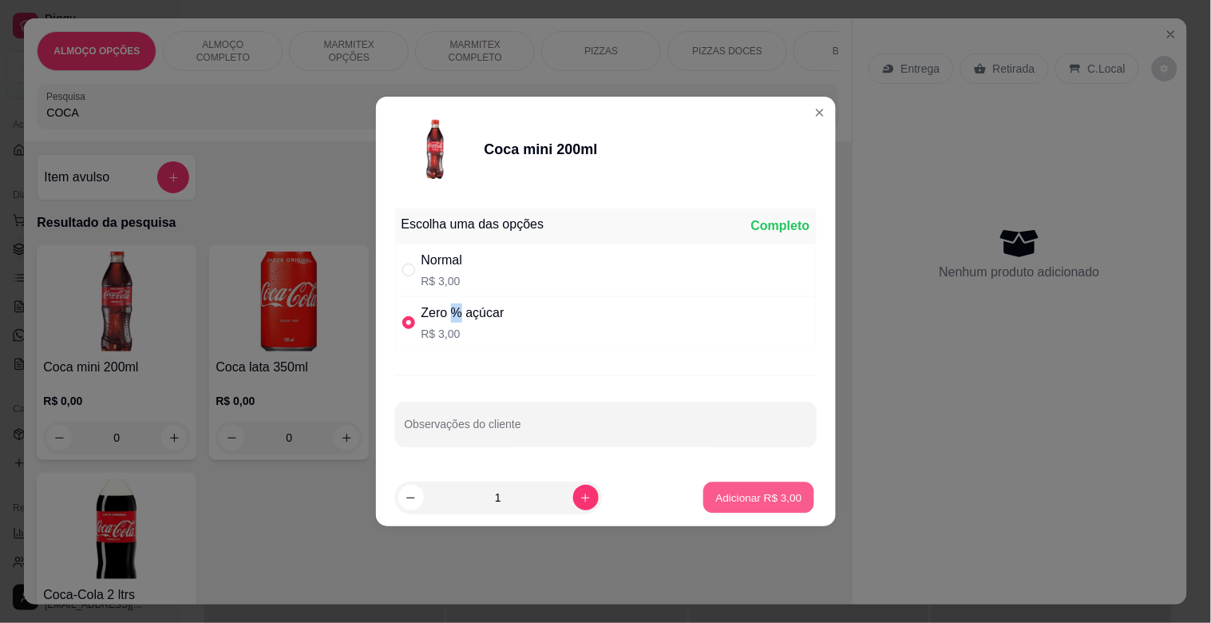
type input "1"
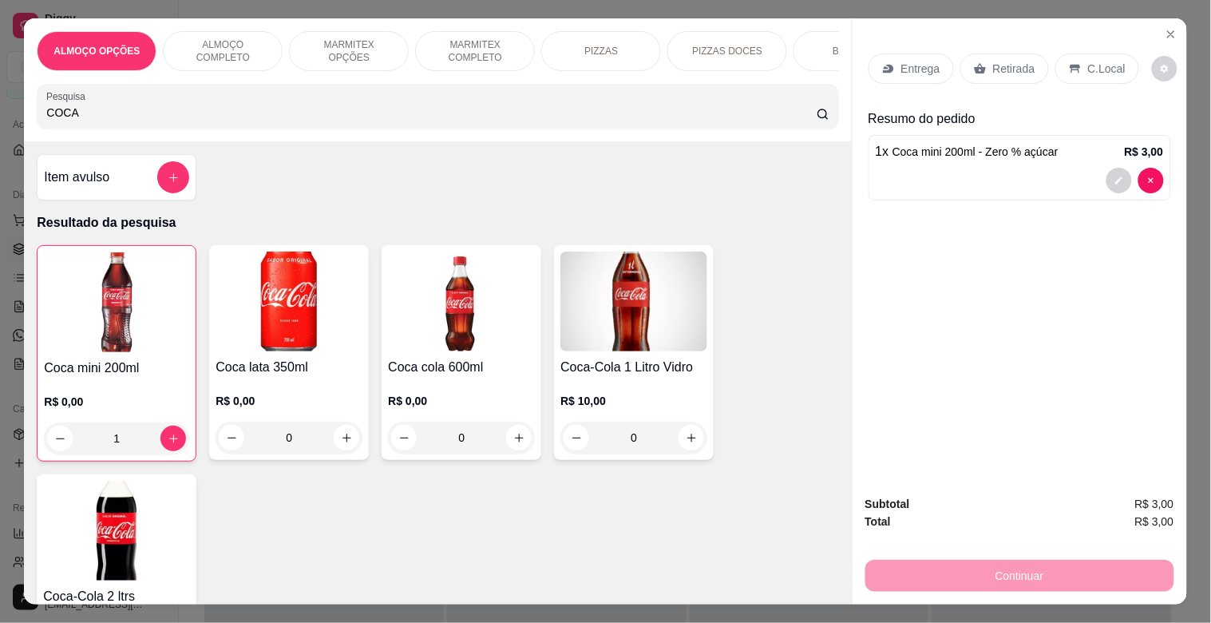
drag, startPoint x: 987, startPoint y: 53, endPoint x: 999, endPoint y: 62, distance: 14.9
click at [993, 61] on p "Retirada" at bounding box center [1014, 69] width 42 height 16
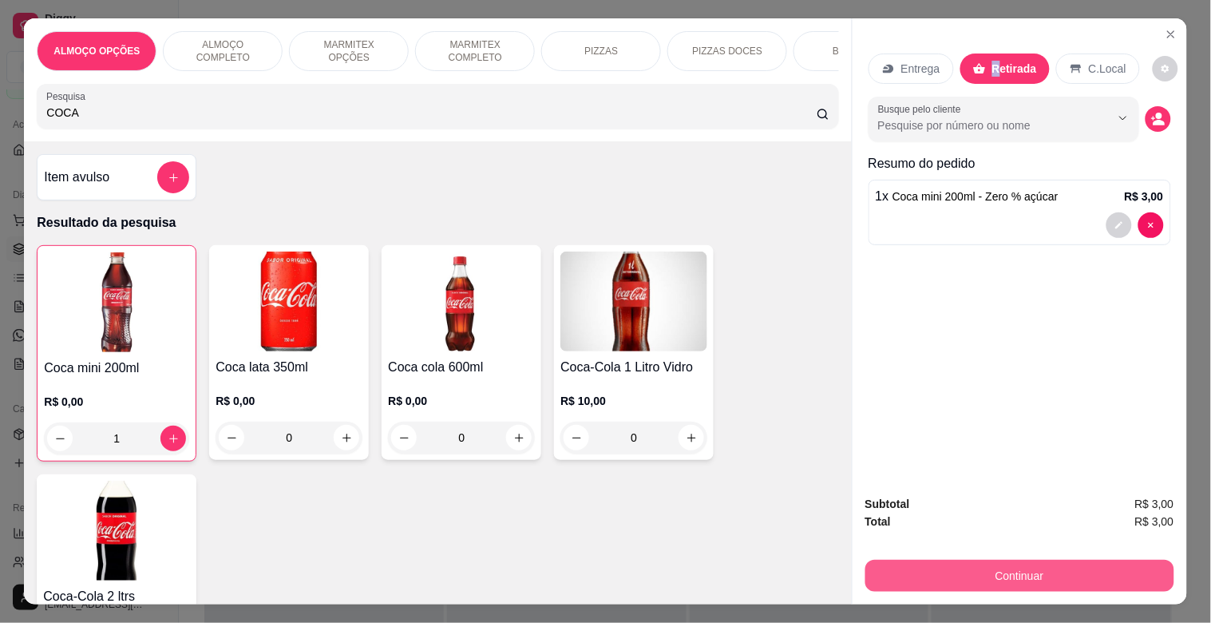
click at [976, 564] on button "Continuar" at bounding box center [1019, 576] width 309 height 32
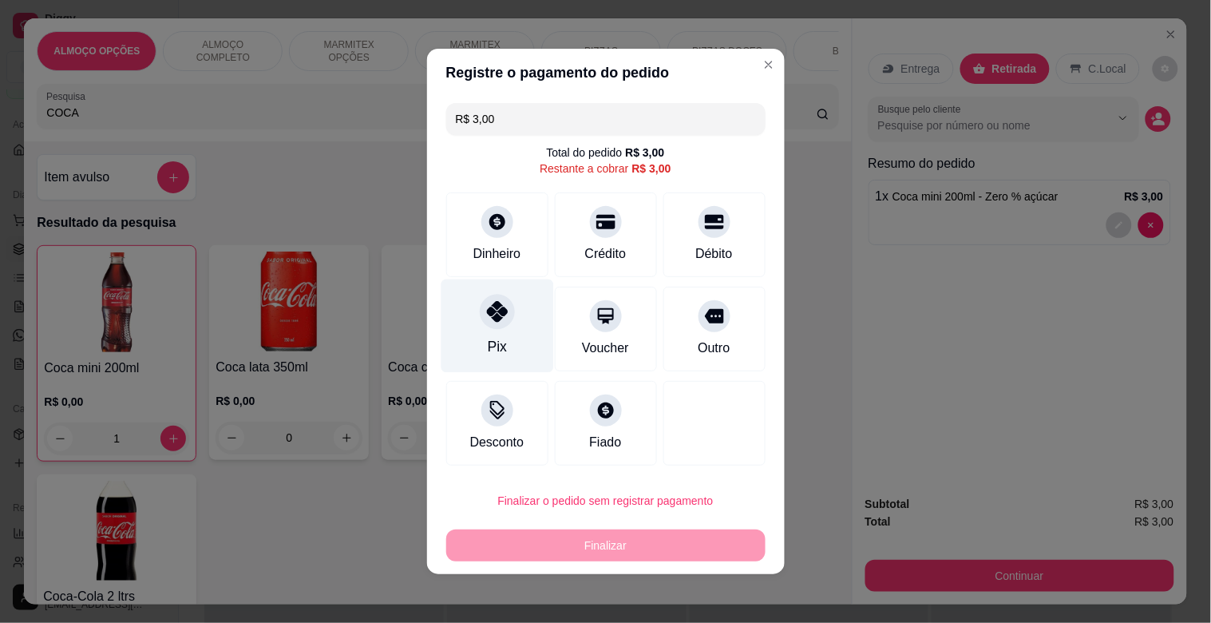
click at [488, 342] on div "Pix" at bounding box center [496, 346] width 19 height 21
type input "R$ 0,00"
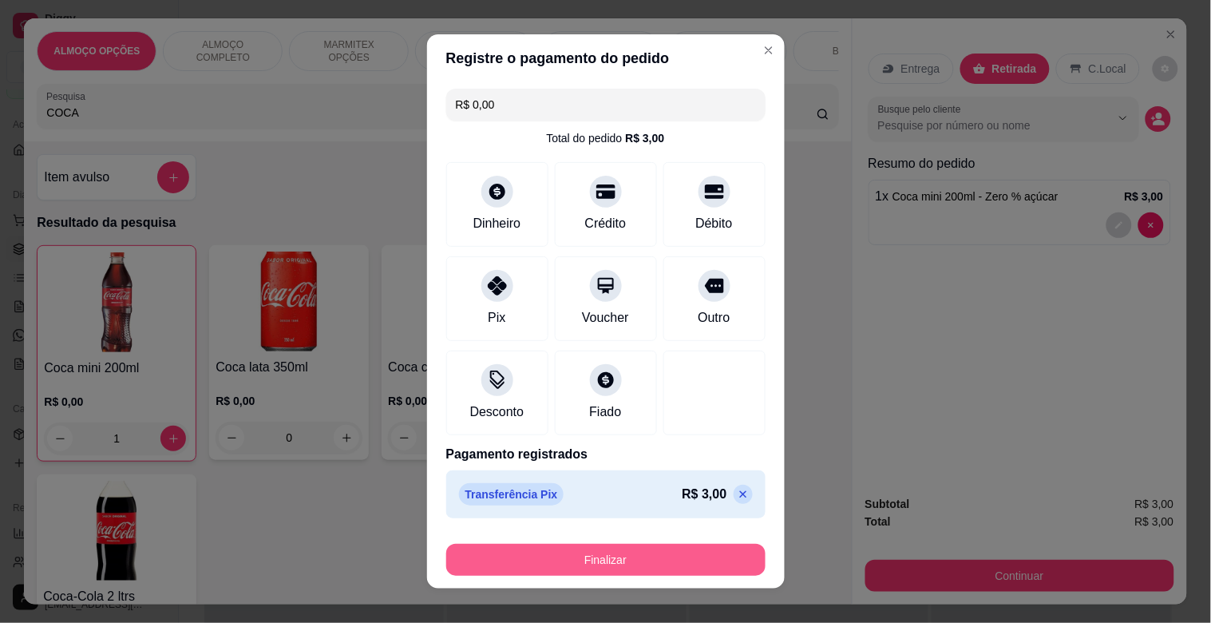
click at [604, 552] on button "Finalizar" at bounding box center [605, 560] width 319 height 32
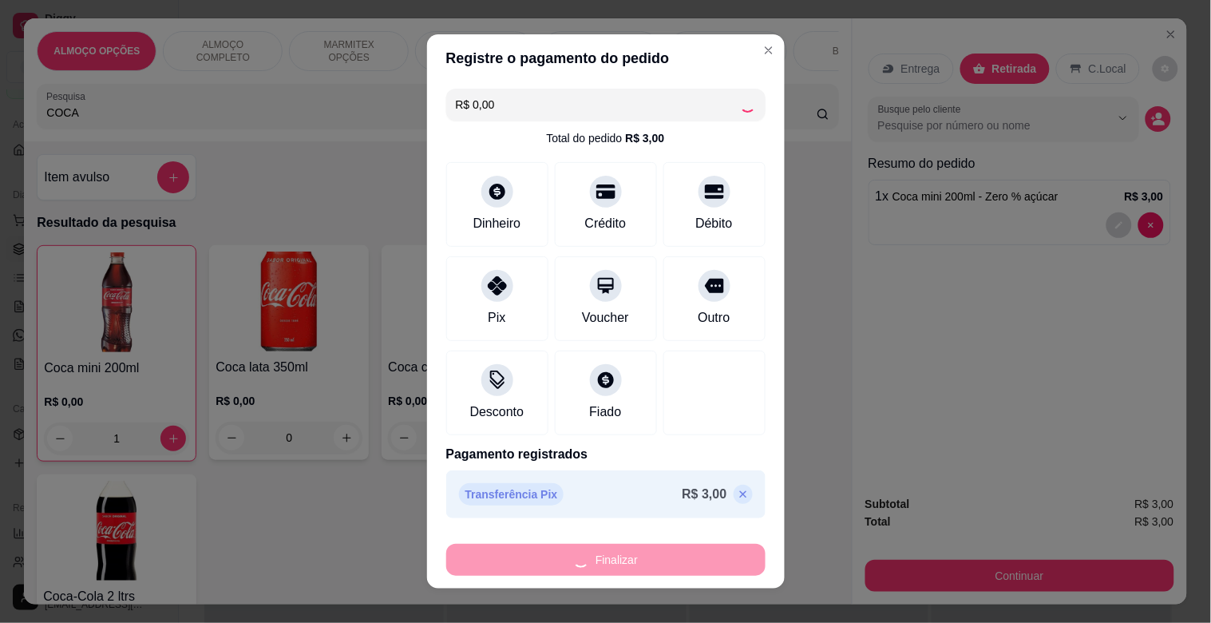
type input "0"
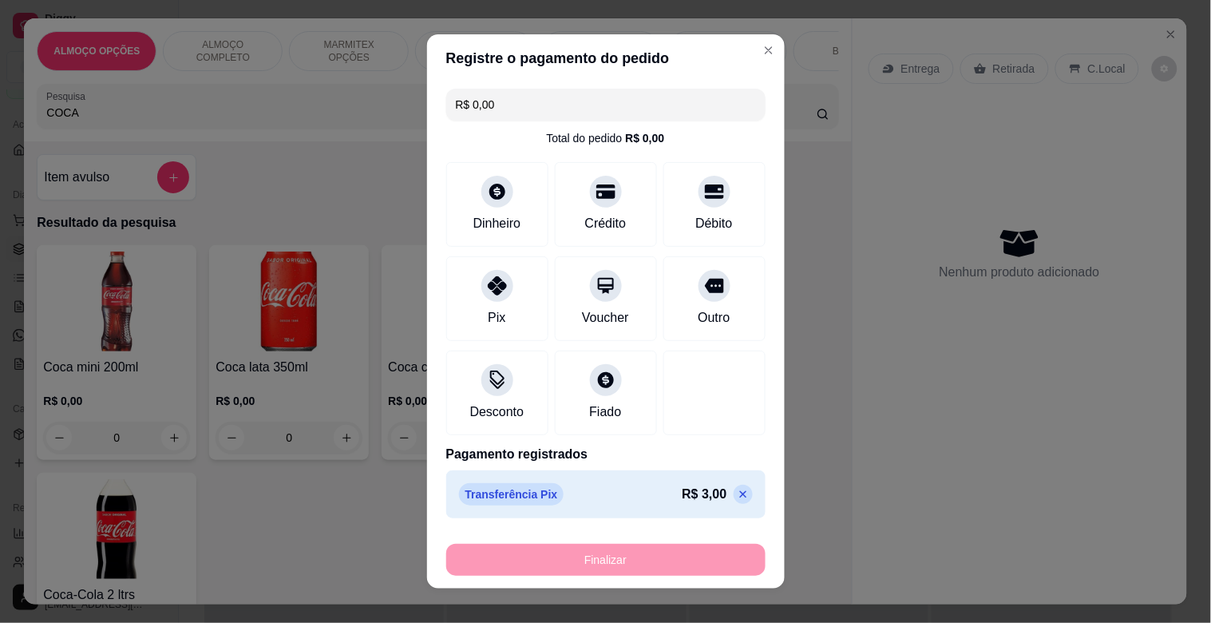
type input "-R$ 3,00"
